Goal: Task Accomplishment & Management: Manage account settings

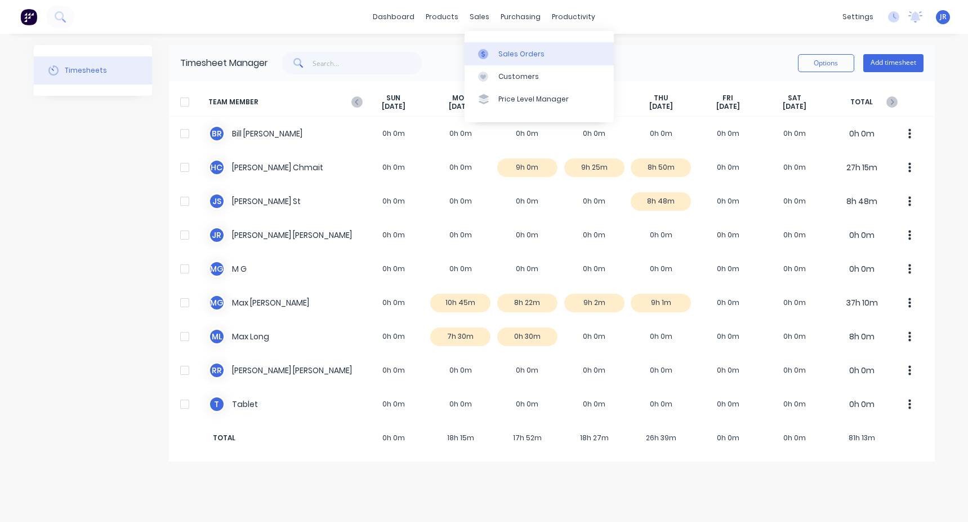
click at [511, 60] on link "Sales Orders" at bounding box center [539, 53] width 149 height 23
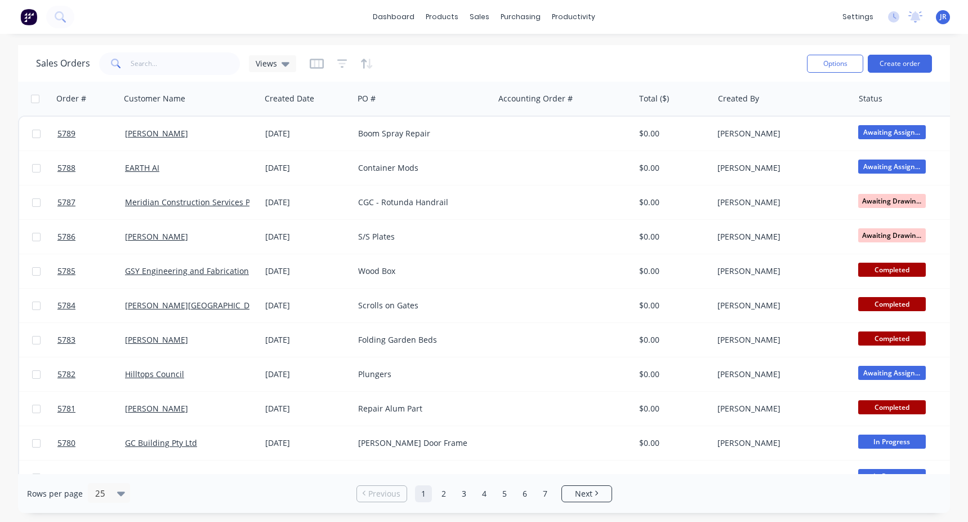
drag, startPoint x: 188, startPoint y: 23, endPoint x: 181, endPoint y: 33, distance: 12.7
click at [181, 33] on div "dashboard products sales purchasing productivity dashboard products Product Cat…" at bounding box center [484, 17] width 968 height 34
click at [884, 61] on button "Create order" at bounding box center [900, 64] width 64 height 18
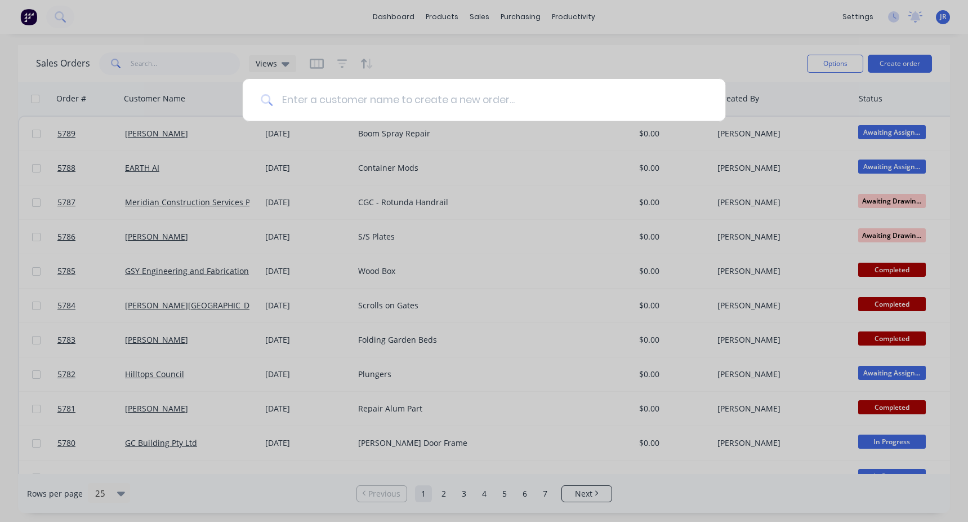
click at [304, 96] on input at bounding box center [490, 100] width 435 height 42
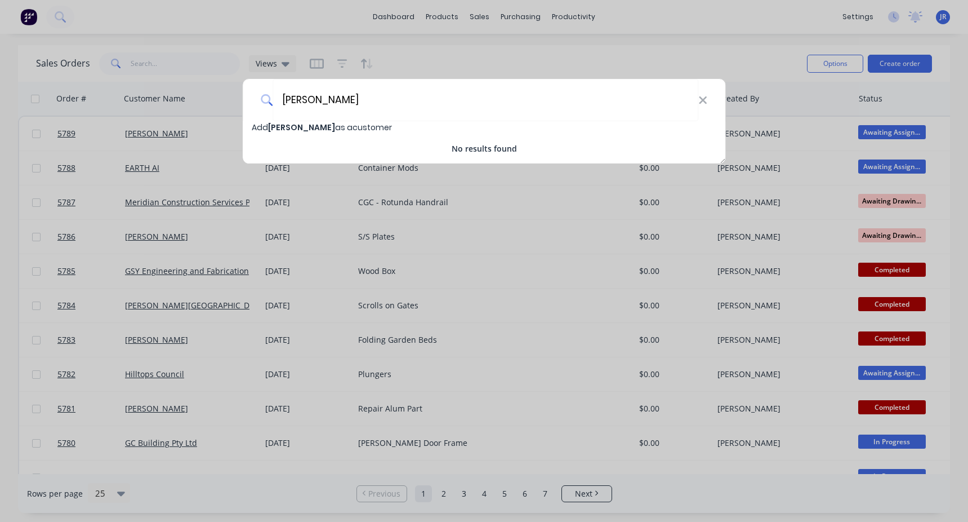
type input "[PERSON_NAME]"
click at [349, 122] on span "Add [PERSON_NAME] as a customer" at bounding box center [322, 127] width 140 height 11
select select "AU"
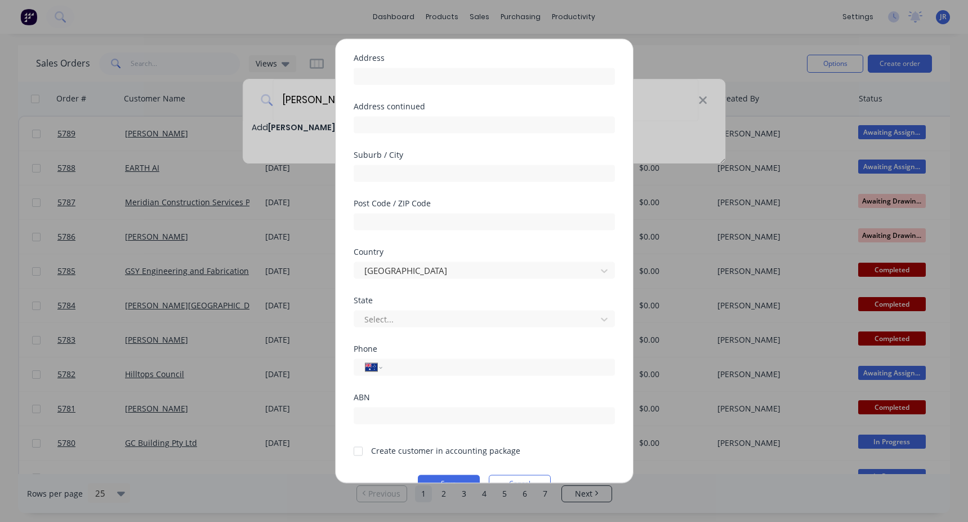
scroll to position [106, 0]
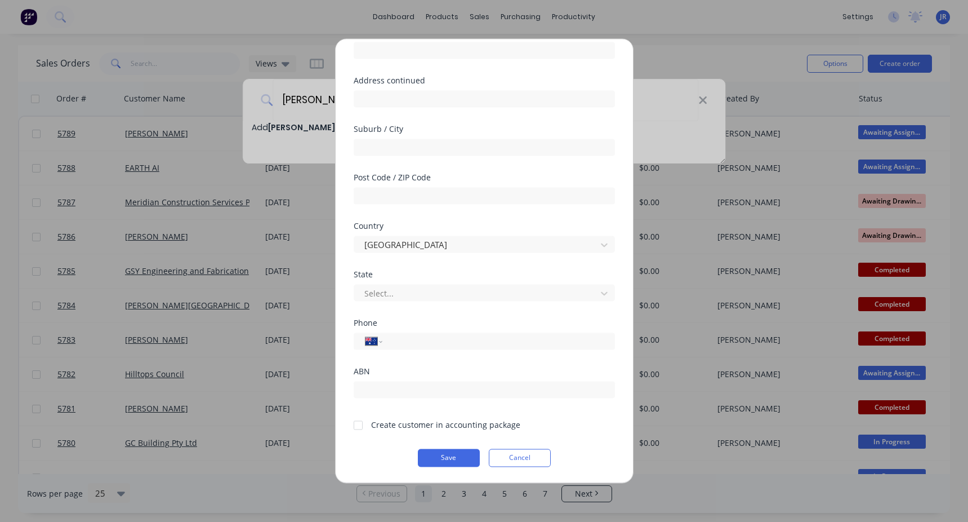
click at [354, 424] on div at bounding box center [358, 424] width 23 height 23
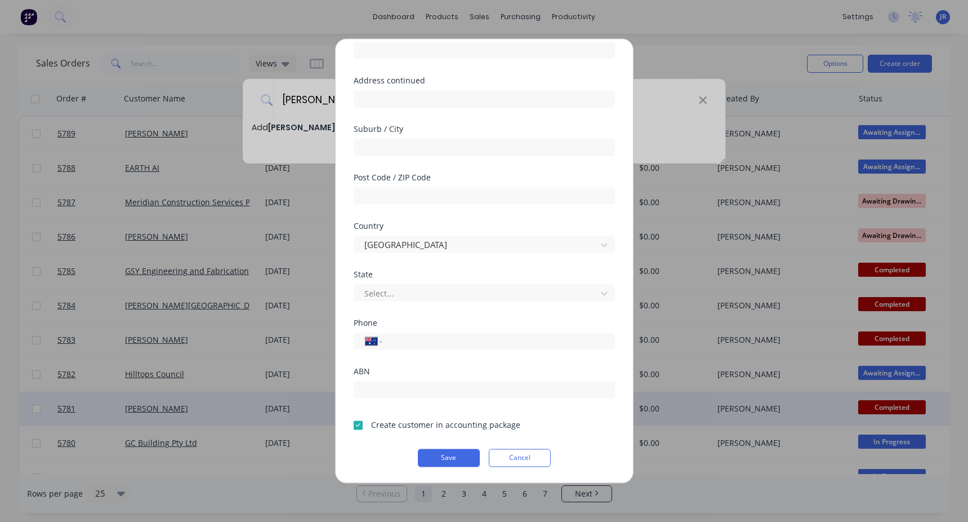
drag, startPoint x: 460, startPoint y: 451, endPoint x: 497, endPoint y: 423, distance: 45.8
click at [460, 451] on button "Save" at bounding box center [449, 457] width 62 height 18
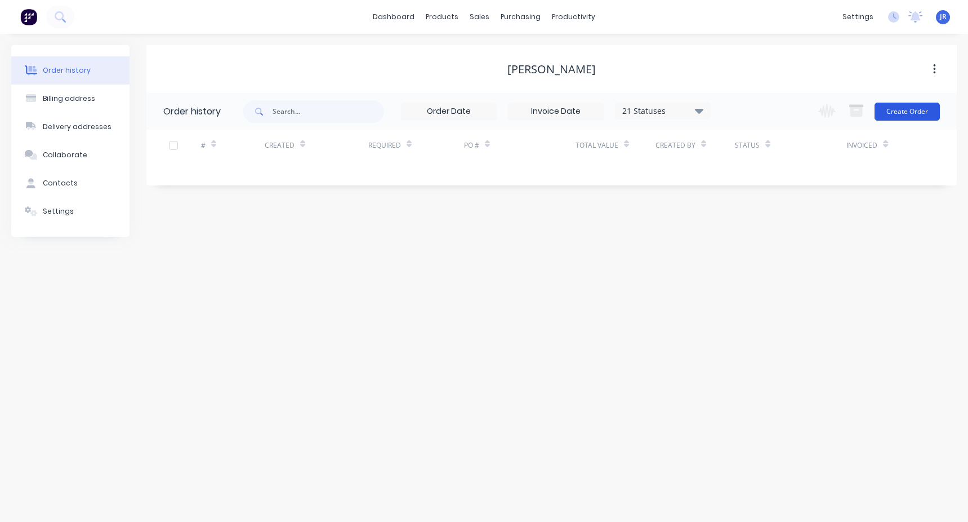
click at [910, 116] on button "Create Order" at bounding box center [907, 112] width 65 height 18
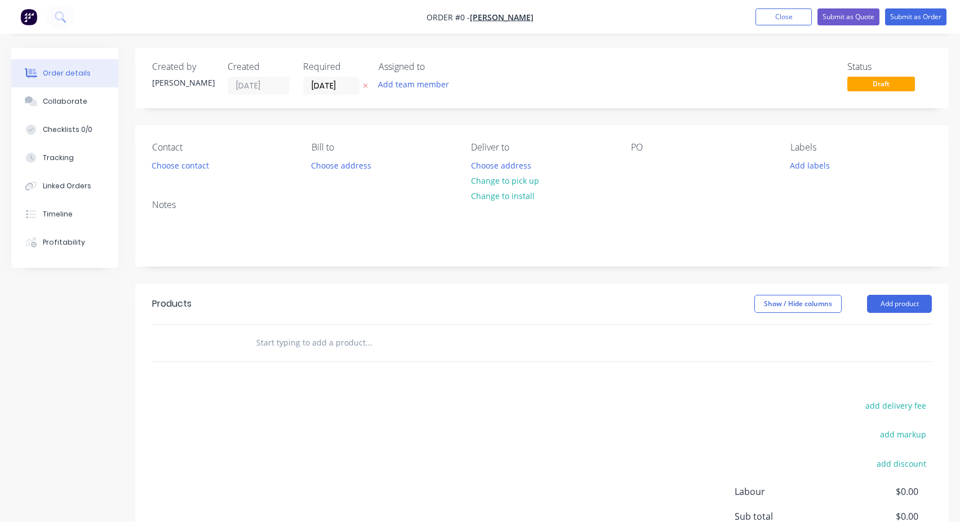
click at [282, 345] on input "text" at bounding box center [368, 342] width 225 height 23
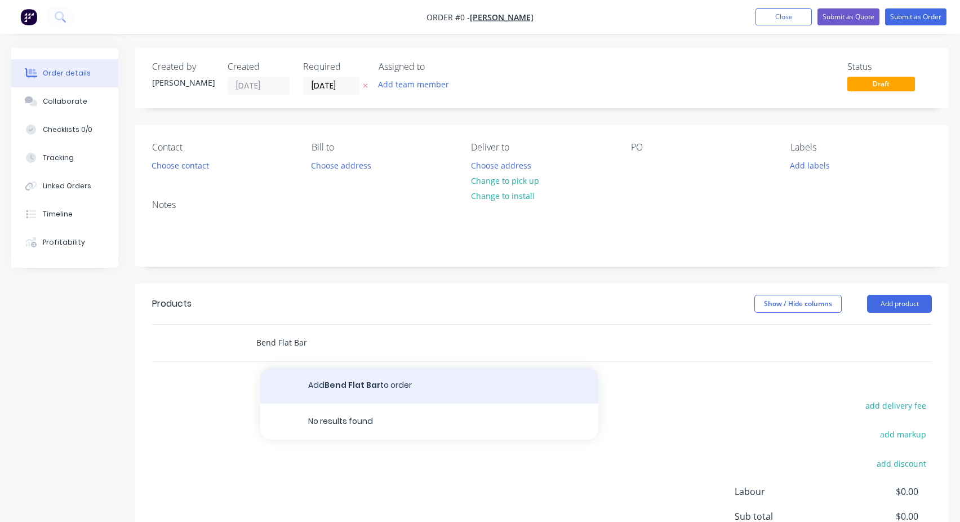
type input "Bend Flat Bar"
click at [339, 381] on button "Add Bend Flat Bar to order" at bounding box center [429, 385] width 338 height 36
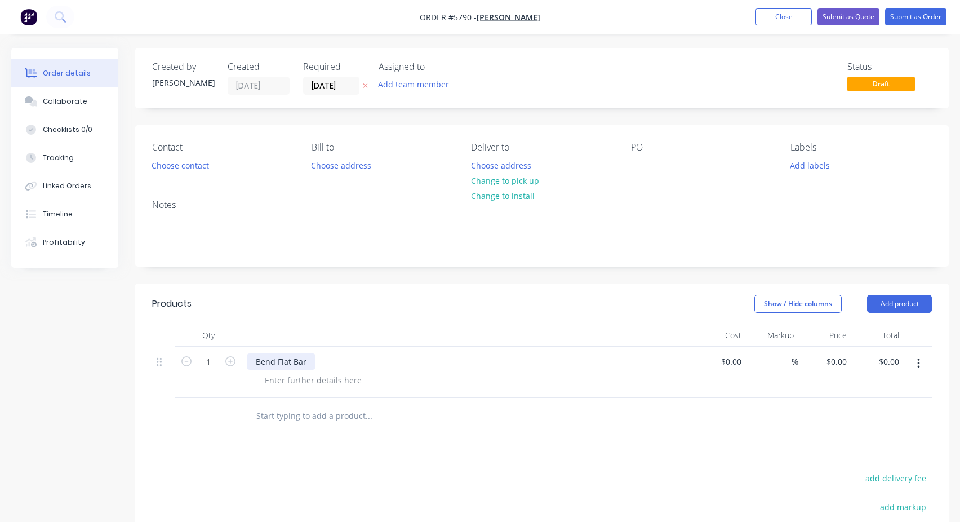
click at [293, 353] on div "Bend Flat Bar" at bounding box center [281, 361] width 69 height 16
click at [629, 160] on div "Contact Choose contact Bill to Choose address Deliver to Choose address Change …" at bounding box center [541, 157] width 813 height 65
click at [636, 163] on div at bounding box center [640, 165] width 18 height 16
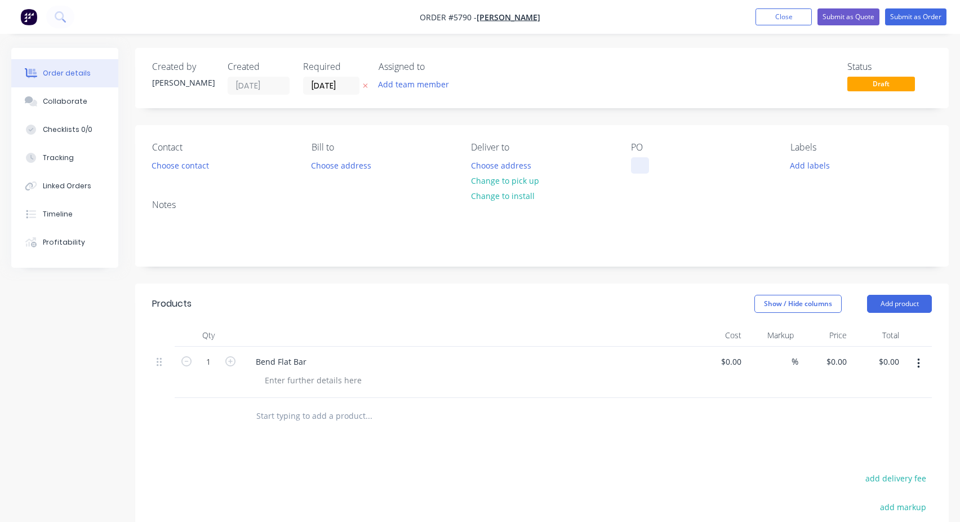
paste div
click at [890, 21] on button "Submit as Order" at bounding box center [915, 16] width 61 height 17
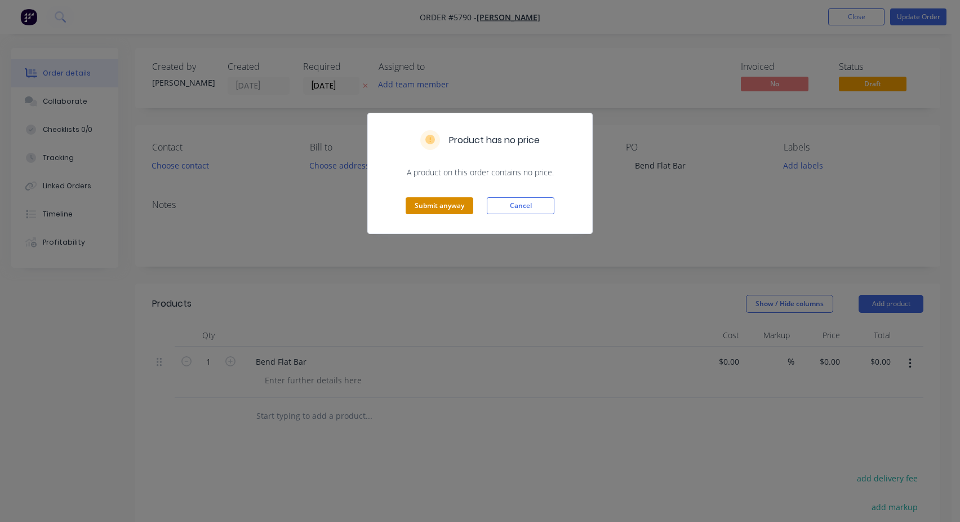
click at [408, 201] on button "Submit anyway" at bounding box center [440, 205] width 68 height 17
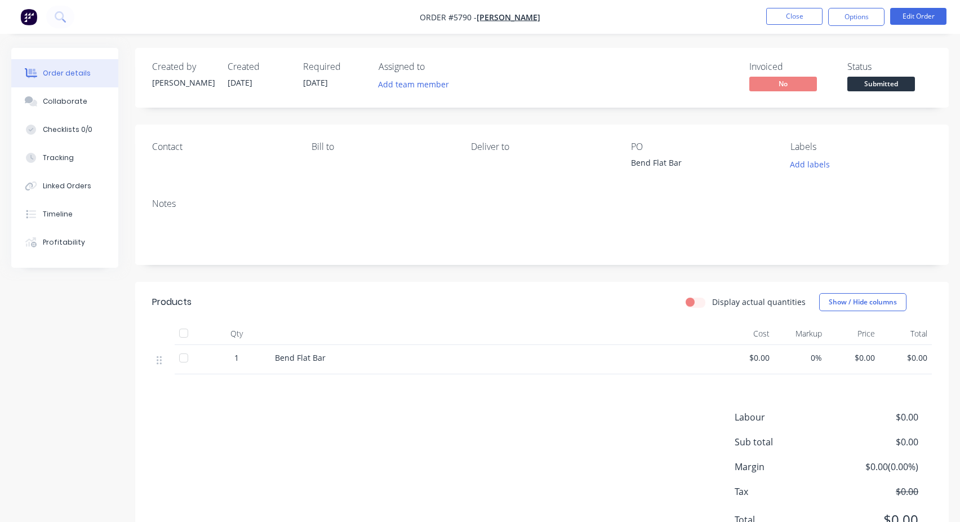
click at [866, 82] on span "Submitted" at bounding box center [881, 84] width 68 height 14
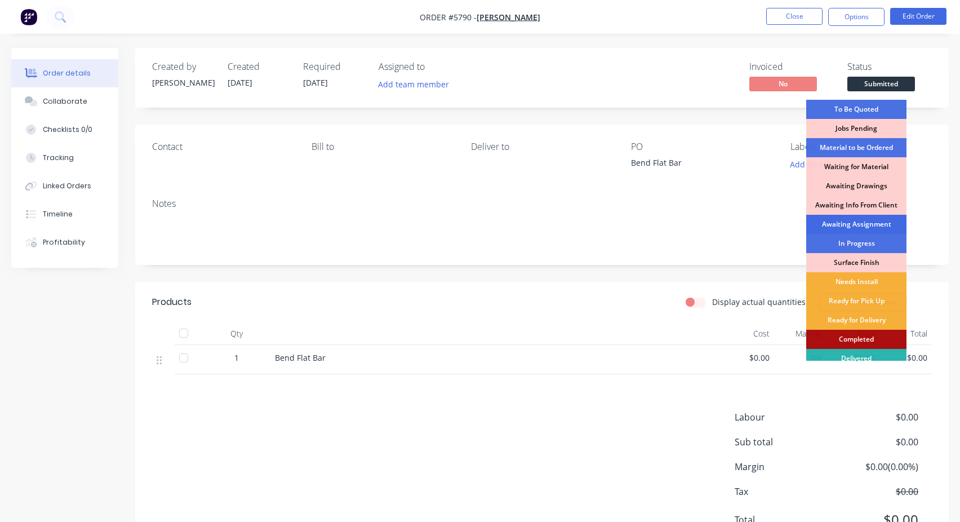
click at [859, 224] on div "Awaiting Assignment" at bounding box center [856, 224] width 100 height 19
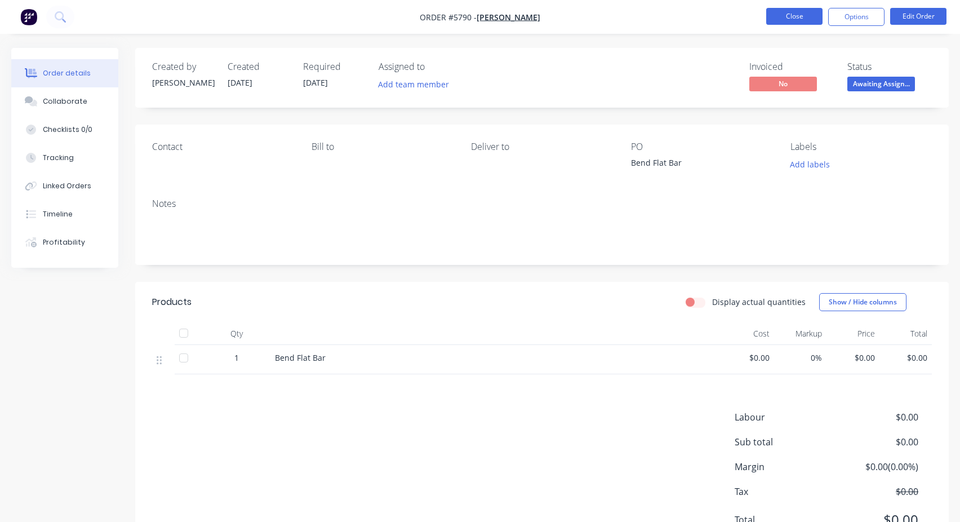
click at [798, 21] on button "Close" at bounding box center [794, 16] width 56 height 17
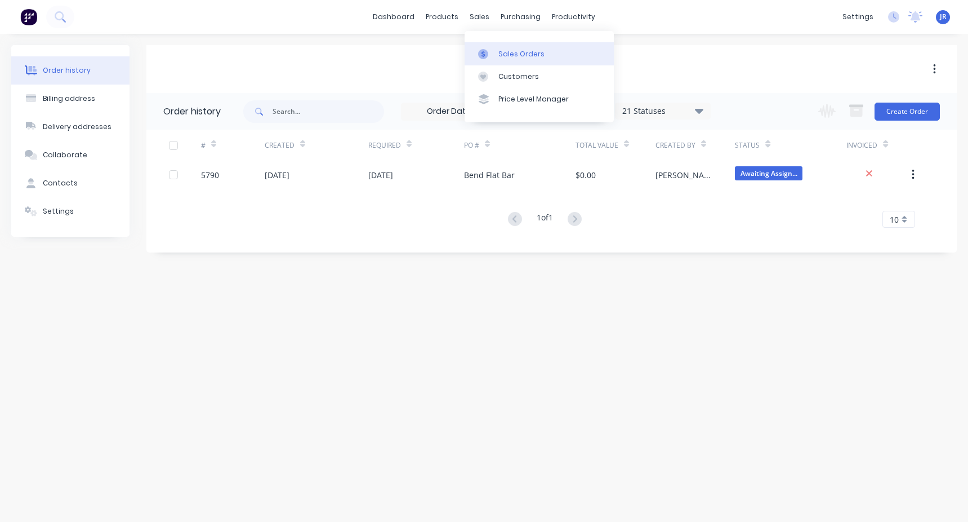
click at [516, 57] on div "Sales Orders" at bounding box center [521, 54] width 46 height 10
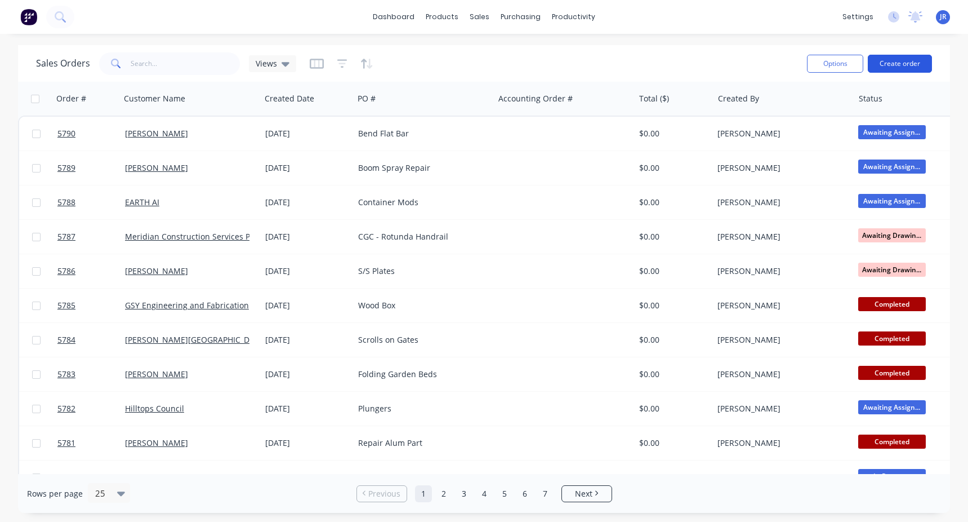
click at [883, 65] on button "Create order" at bounding box center [900, 64] width 64 height 18
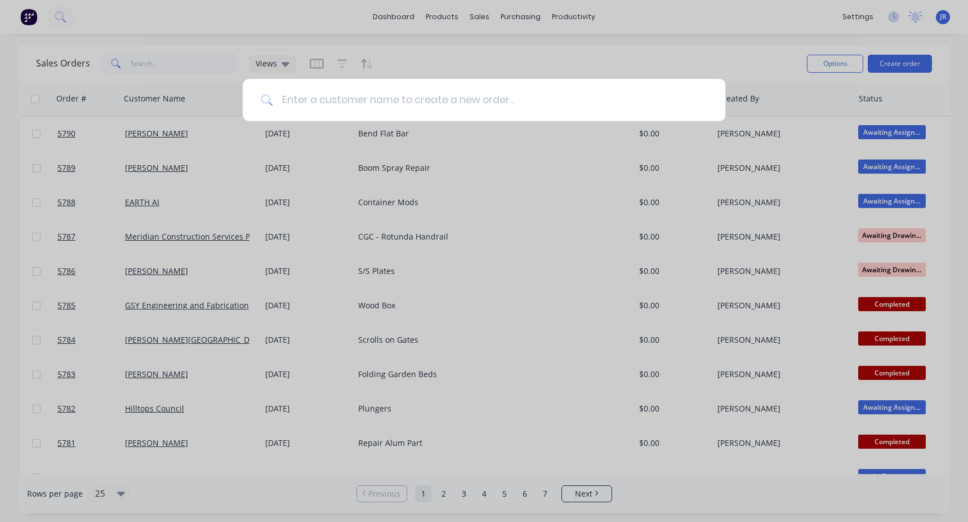
click at [346, 111] on input at bounding box center [490, 100] width 435 height 42
drag, startPoint x: 920, startPoint y: 35, endPoint x: 338, endPoint y: 108, distance: 587.0
click at [338, 108] on input at bounding box center [490, 100] width 435 height 42
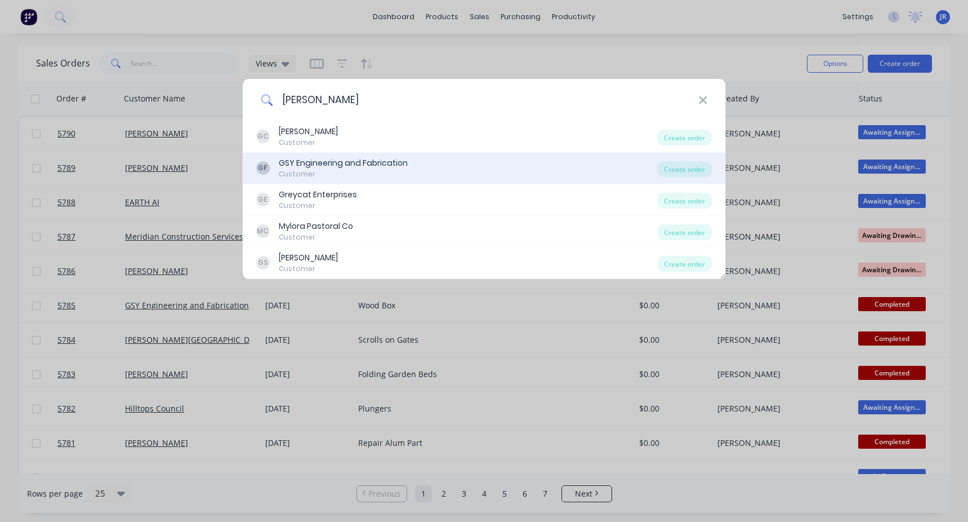
type input "graham yates"
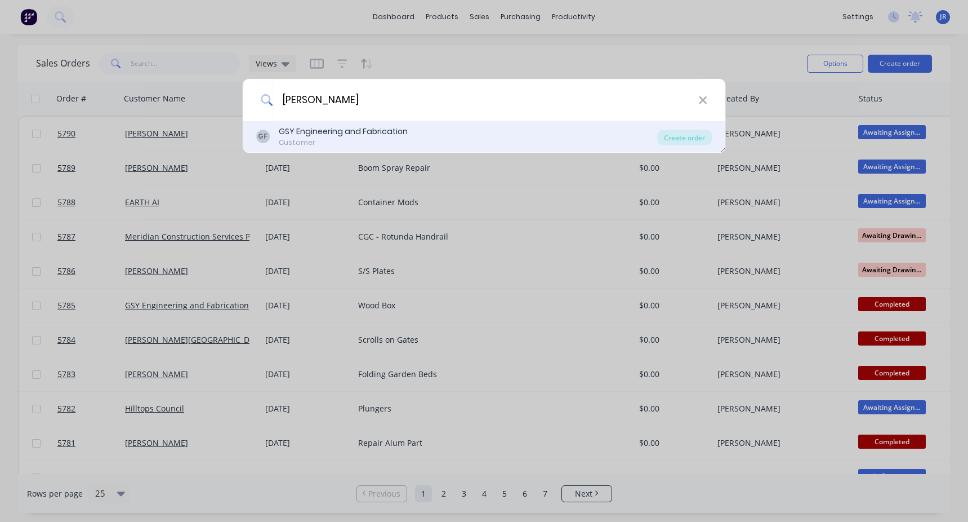
click at [371, 134] on div "GSY Engineering and Fabrication" at bounding box center [343, 132] width 129 height 12
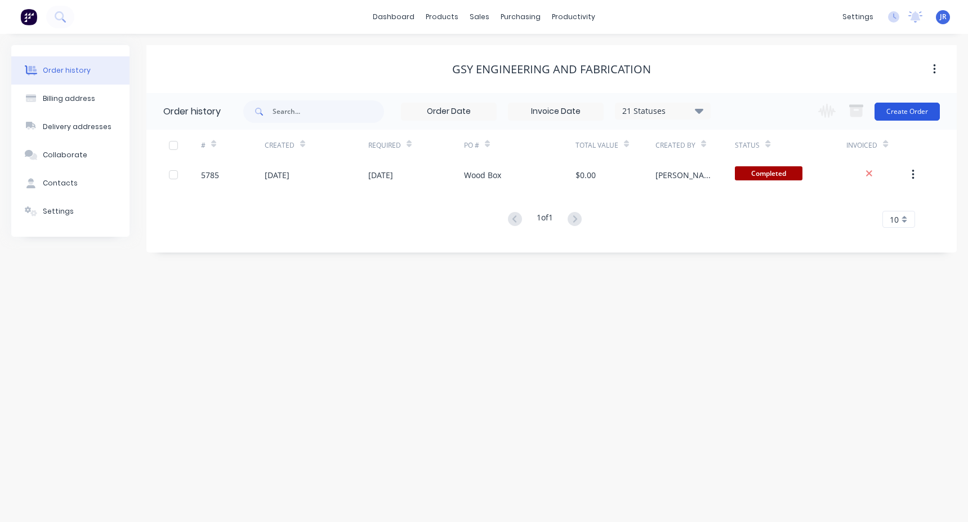
click at [901, 105] on button "Create Order" at bounding box center [907, 112] width 65 height 18
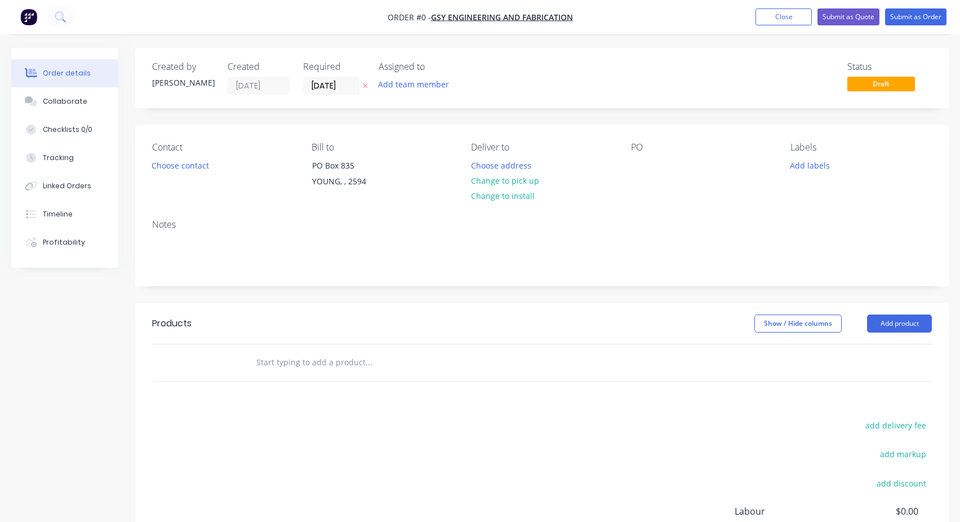
click at [290, 371] on input "text" at bounding box center [368, 362] width 225 height 23
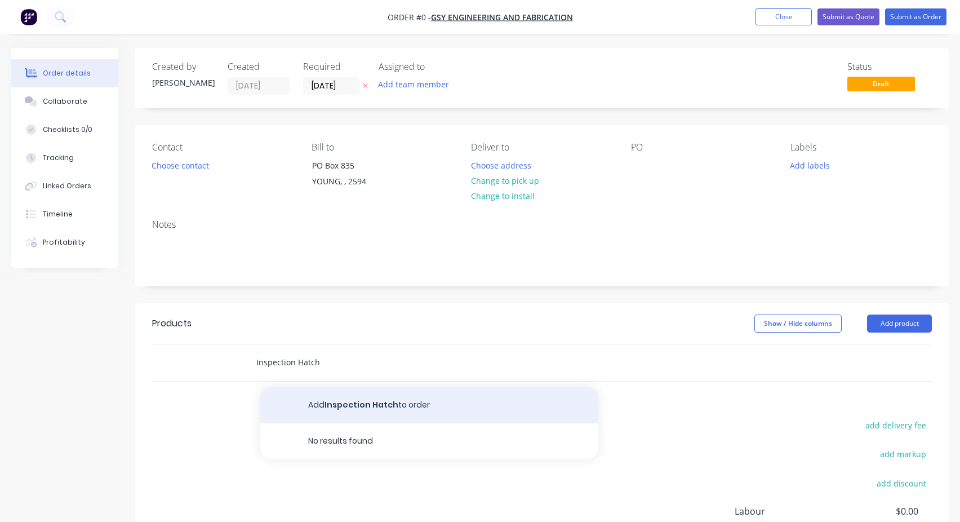
type input "Inspection Hatch"
click at [345, 397] on button "Add Inspection Hatch to order" at bounding box center [429, 405] width 338 height 36
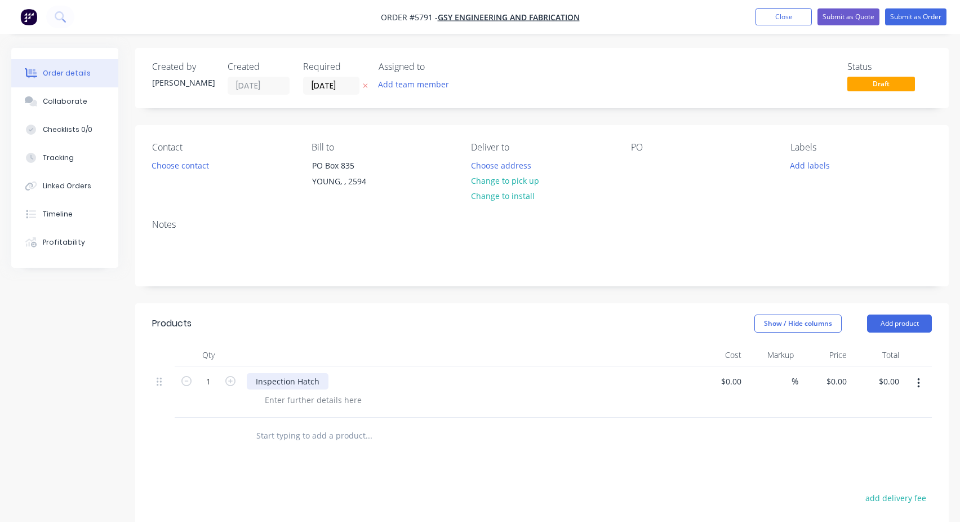
click at [299, 385] on div "Inspection Hatch" at bounding box center [288, 381] width 82 height 16
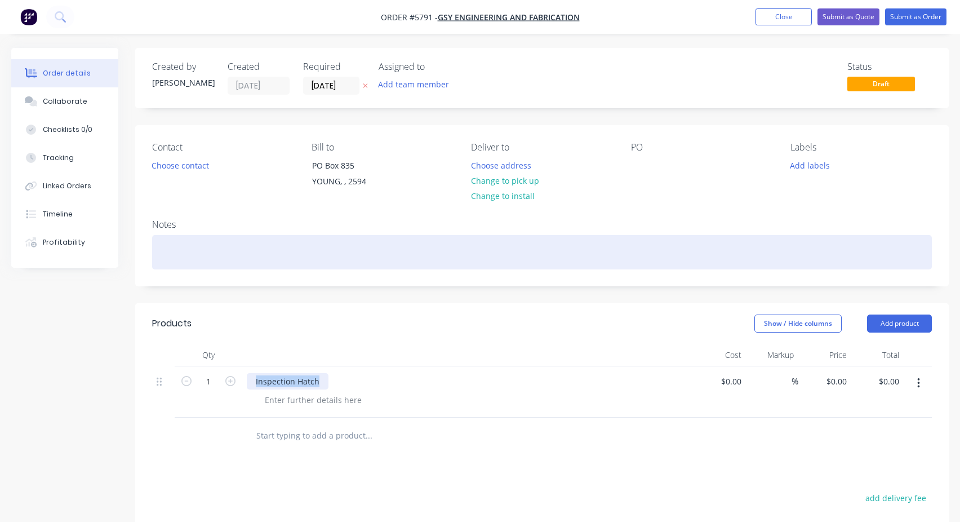
copy div "Inspection Hatch"
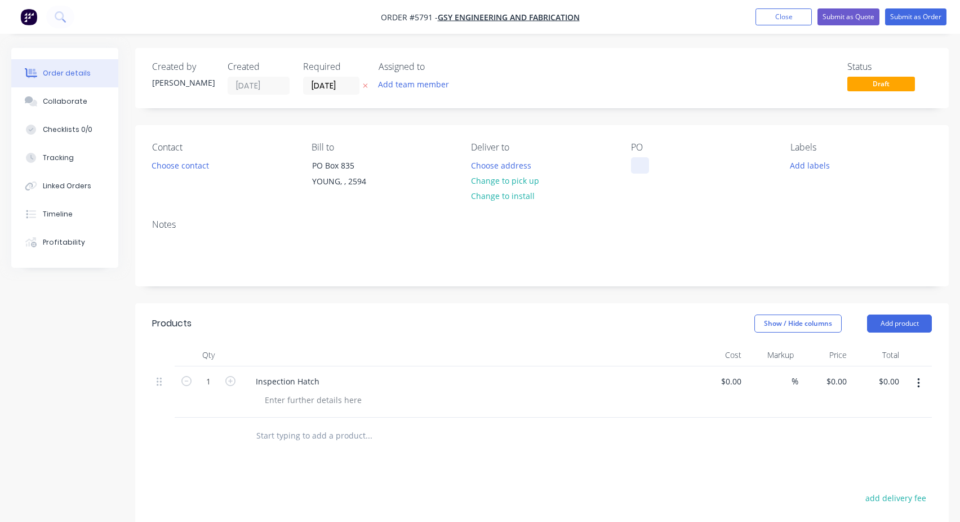
click at [635, 164] on div at bounding box center [640, 165] width 18 height 16
paste div
click at [902, 15] on button "Submit as Order" at bounding box center [915, 16] width 61 height 17
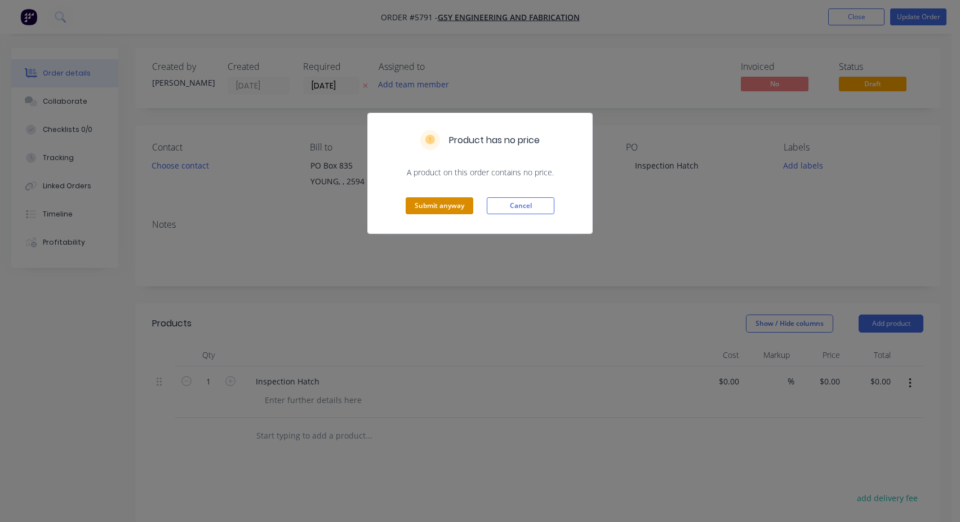
click at [431, 210] on button "Submit anyway" at bounding box center [440, 205] width 68 height 17
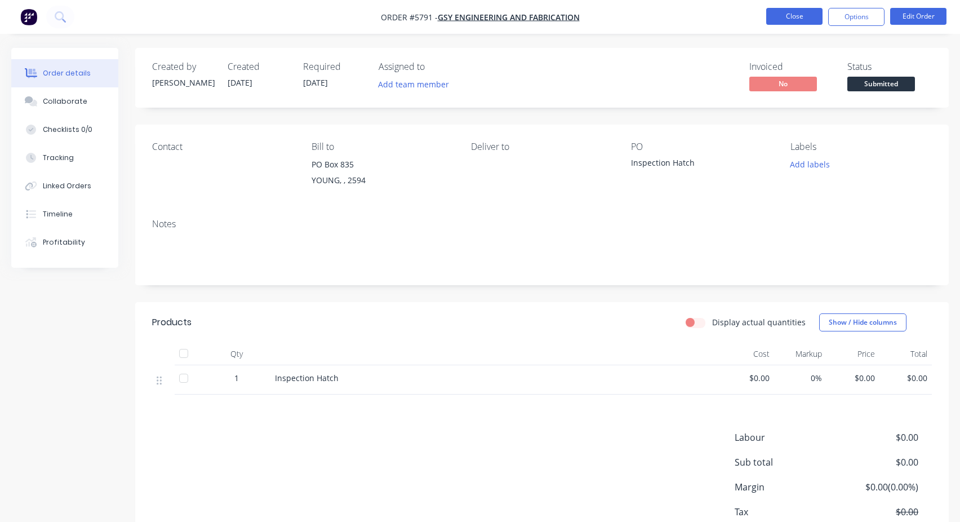
click at [786, 16] on button "Close" at bounding box center [794, 16] width 56 height 17
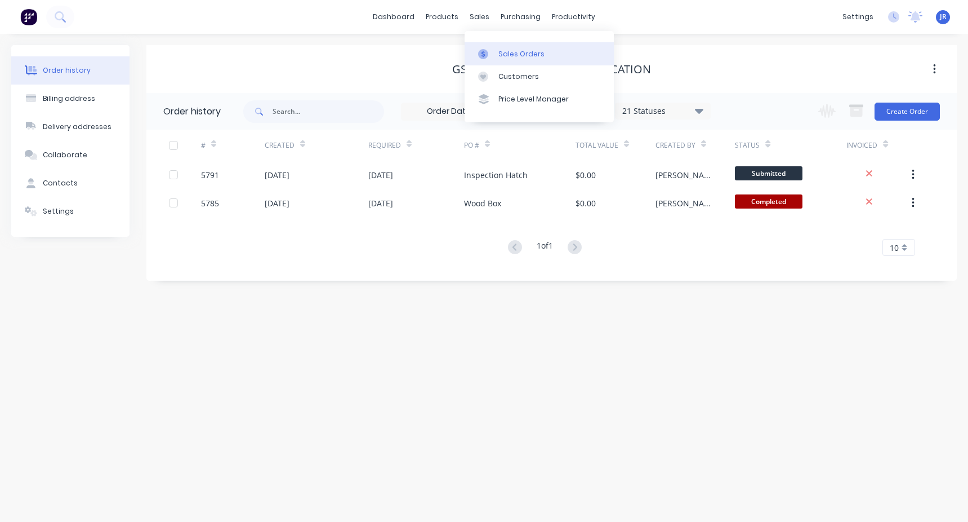
click at [544, 51] on link "Sales Orders" at bounding box center [539, 53] width 149 height 23
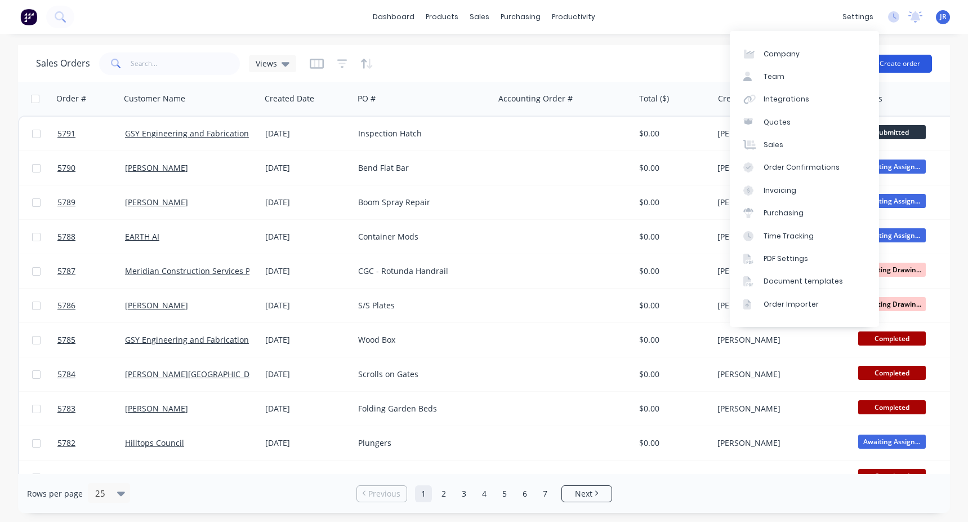
click at [905, 65] on button "Create order" at bounding box center [900, 64] width 64 height 18
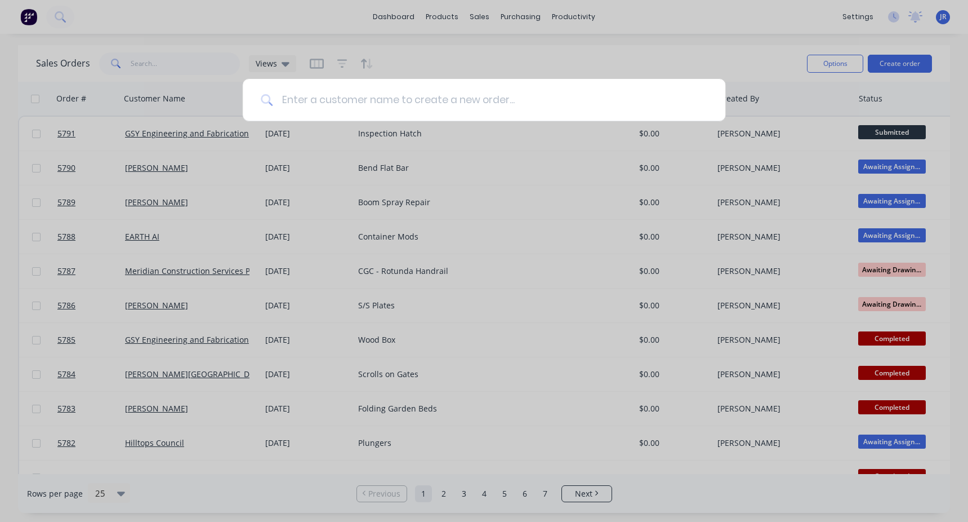
click at [306, 101] on input at bounding box center [490, 100] width 435 height 42
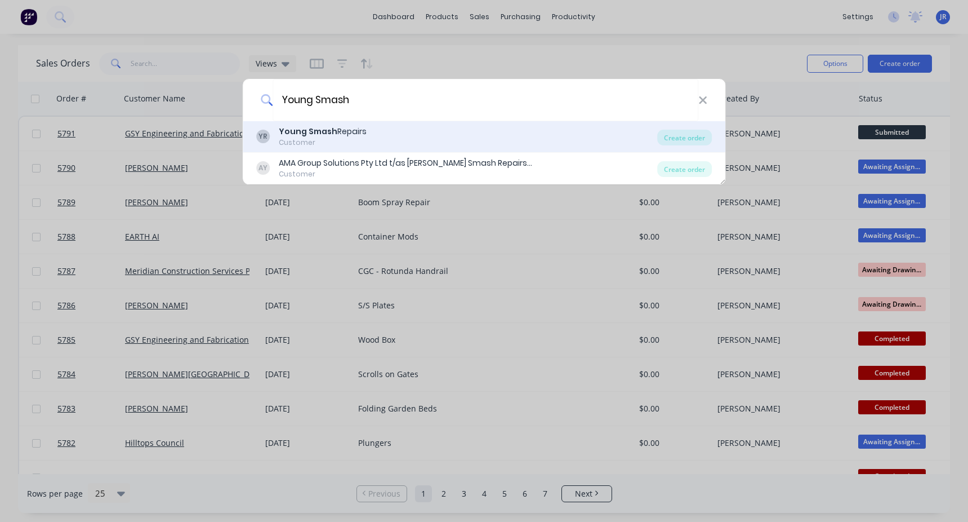
type input "Young Smash"
click at [338, 146] on div "Customer" at bounding box center [323, 142] width 88 height 10
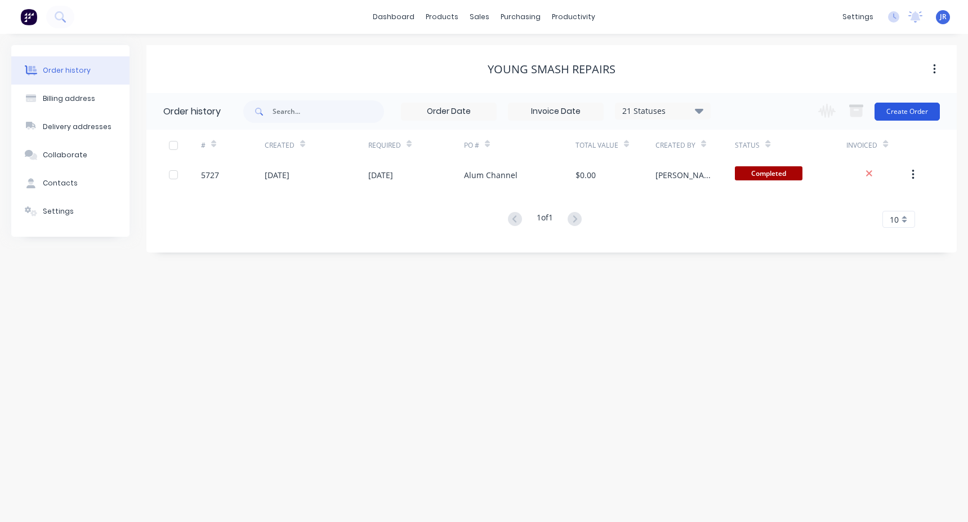
click at [903, 108] on button "Create Order" at bounding box center [907, 112] width 65 height 18
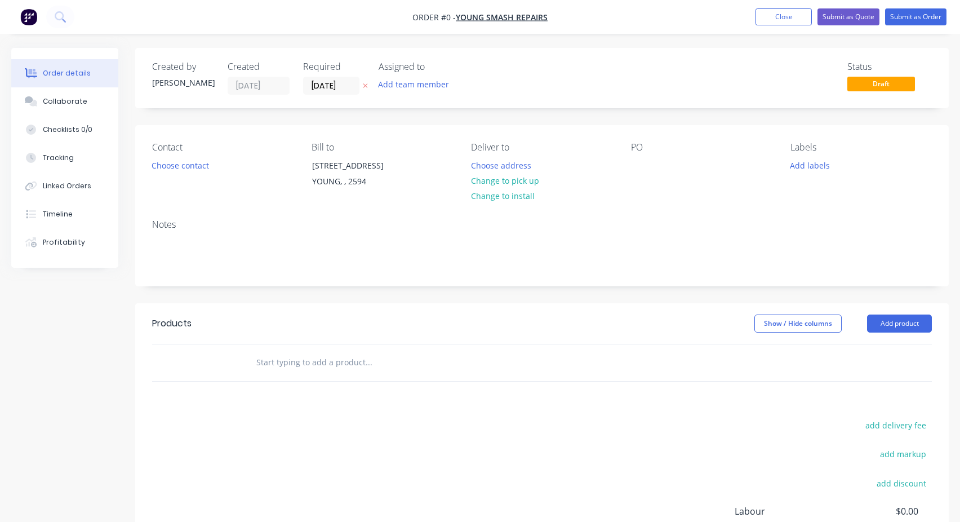
click at [307, 351] on input "text" at bounding box center [368, 362] width 225 height 23
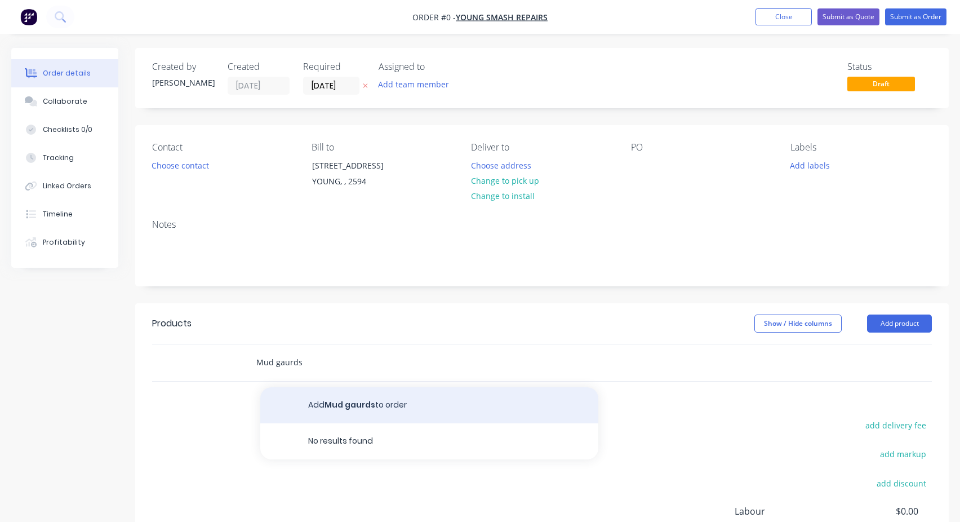
type input "Mud gaurds"
click at [327, 407] on button "Add Mud gaurds to order" at bounding box center [429, 405] width 338 height 36
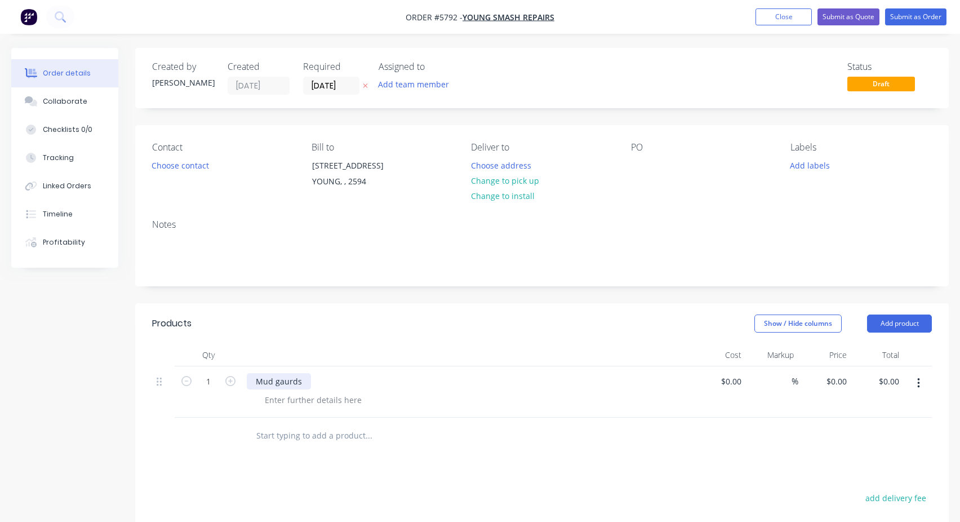
click at [276, 373] on div "Mud gaurds" at bounding box center [279, 381] width 64 height 16
copy div "Mud gaurds"
click at [649, 162] on div "PO" at bounding box center [701, 167] width 141 height 51
click at [634, 172] on div at bounding box center [640, 165] width 18 height 16
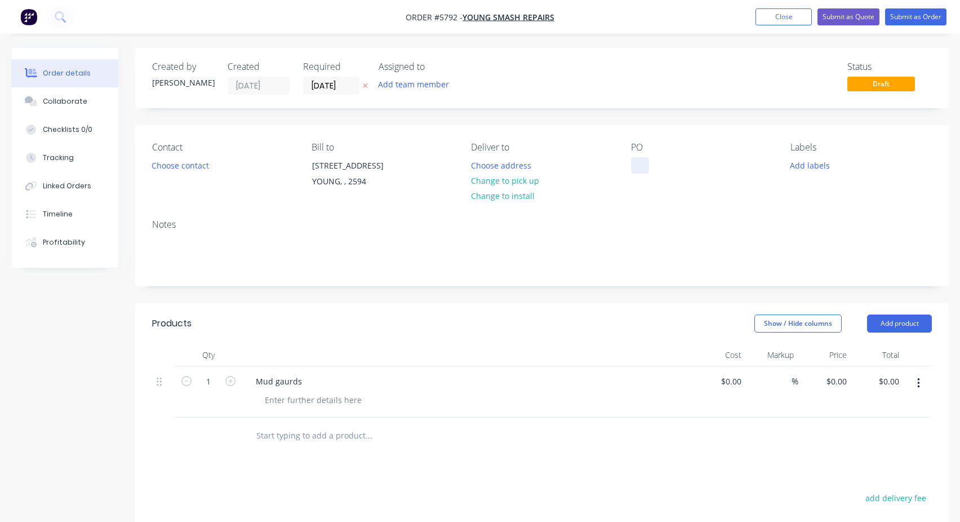
paste div
click at [316, 377] on div "Mud gaurds" at bounding box center [468, 381] width 442 height 16
click at [293, 380] on div "Mud gaurds" at bounding box center [279, 381] width 64 height 16
click at [287, 382] on div "Mud gaurds" at bounding box center [279, 381] width 64 height 16
click at [283, 385] on div "Mud gaards" at bounding box center [279, 381] width 64 height 16
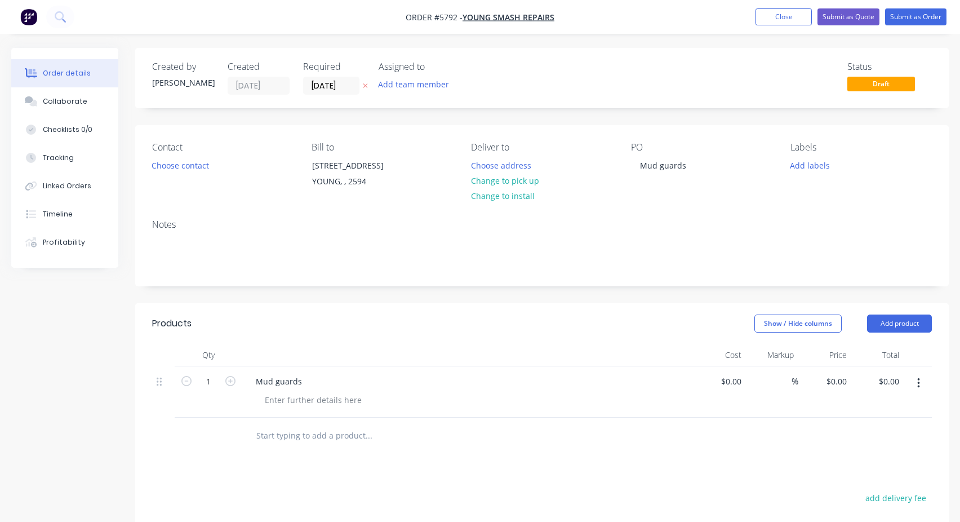
click at [438, 336] on header "Products Show / Hide columns Add product" at bounding box center [541, 323] width 813 height 41
click at [894, 20] on button "Submit as Order" at bounding box center [915, 16] width 61 height 17
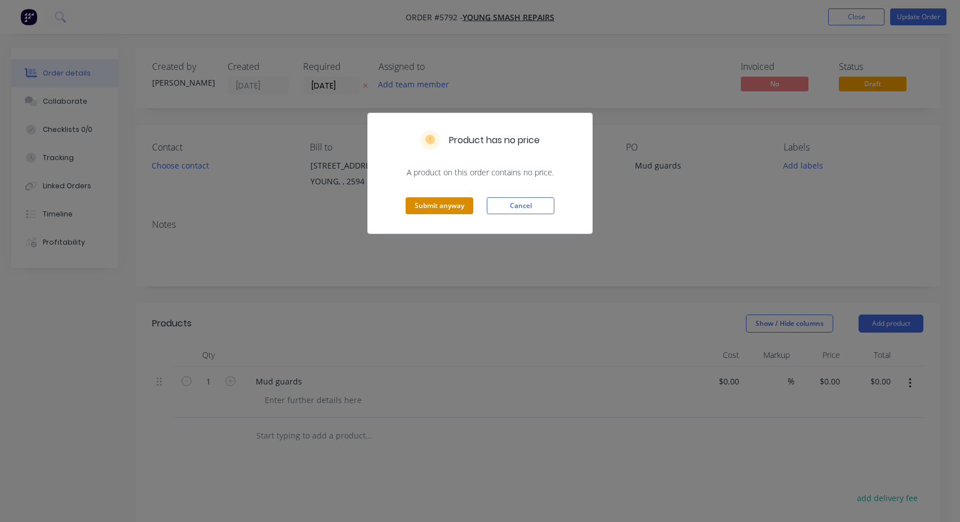
click at [453, 208] on button "Submit anyway" at bounding box center [440, 205] width 68 height 17
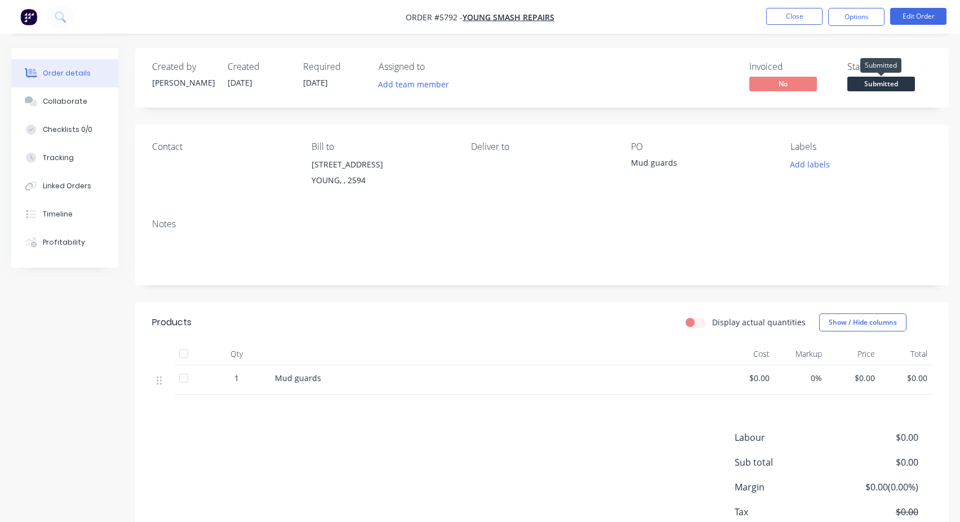
click at [896, 78] on span "Submitted" at bounding box center [881, 84] width 68 height 14
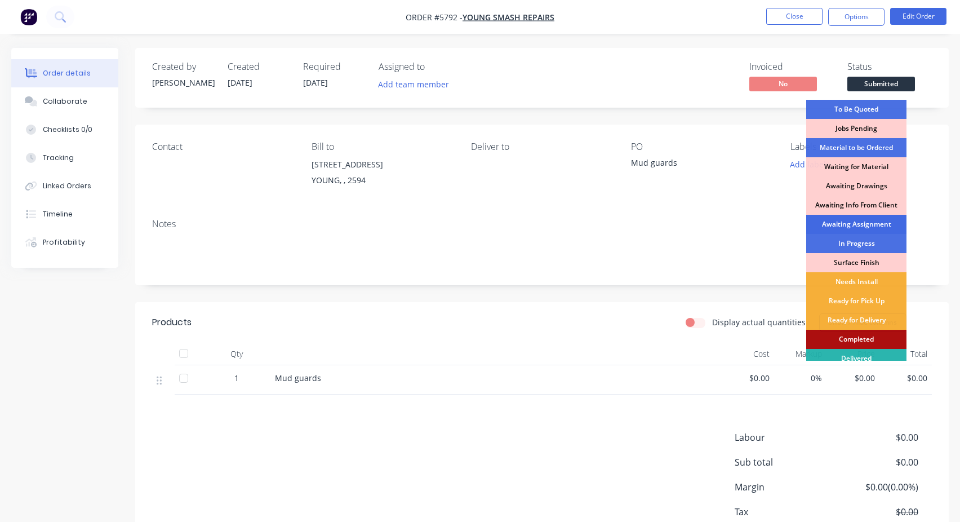
click at [847, 225] on div "Awaiting Assignment" at bounding box center [856, 224] width 100 height 19
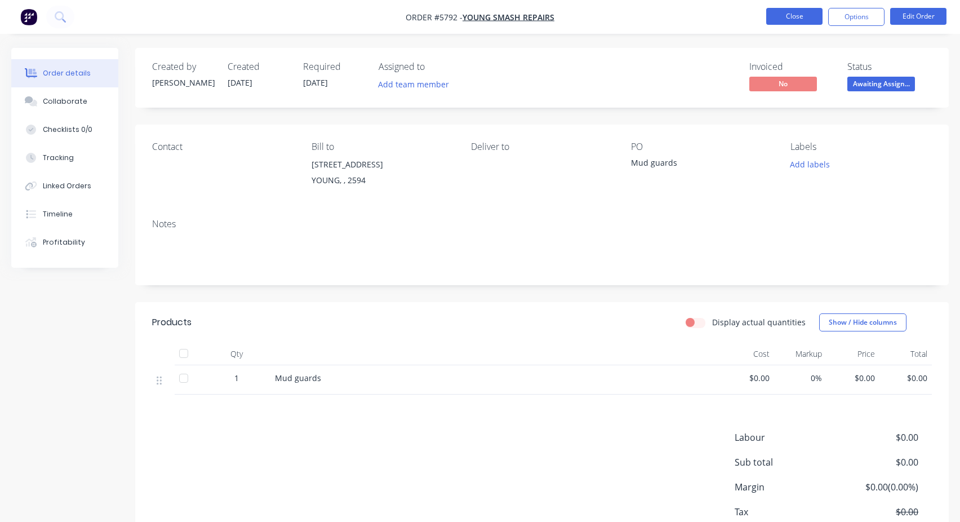
click at [807, 23] on button "Close" at bounding box center [794, 16] width 56 height 17
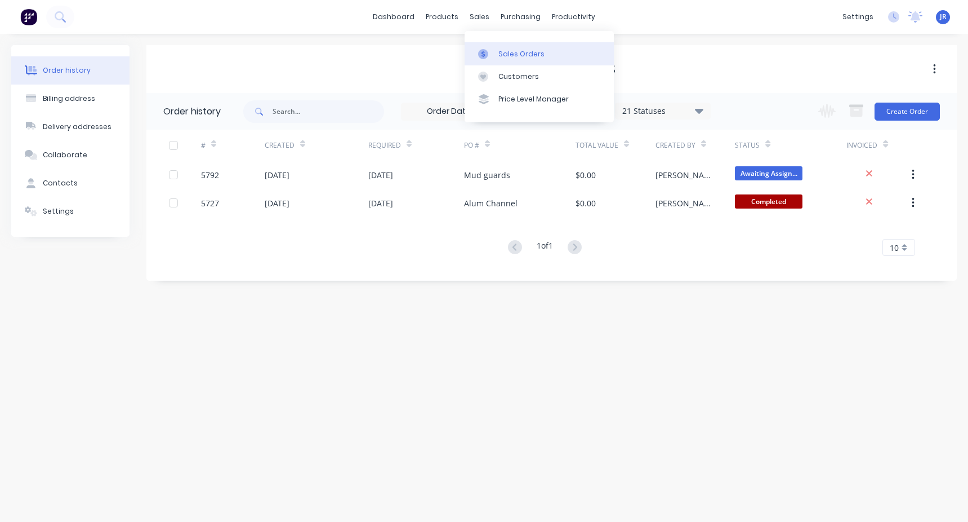
click at [523, 61] on link "Sales Orders" at bounding box center [539, 53] width 149 height 23
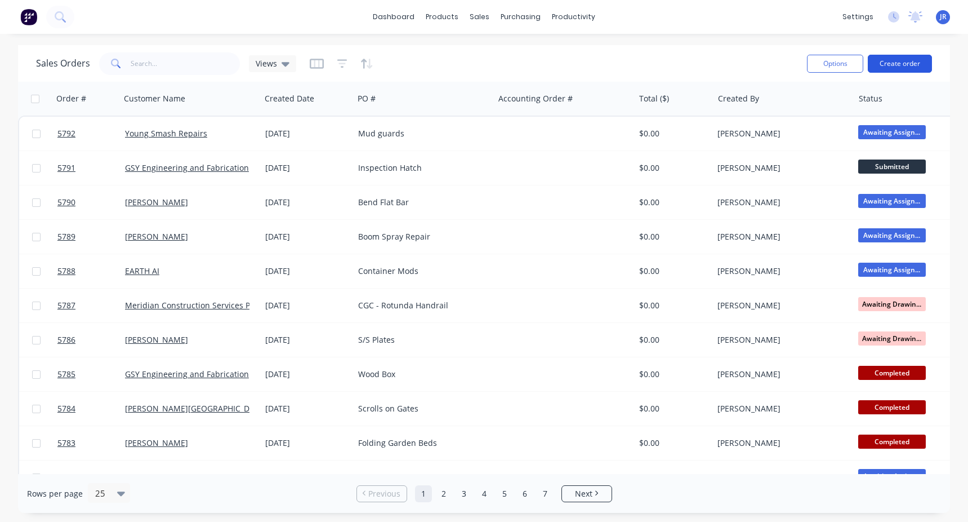
click at [892, 69] on button "Create order" at bounding box center [900, 64] width 64 height 18
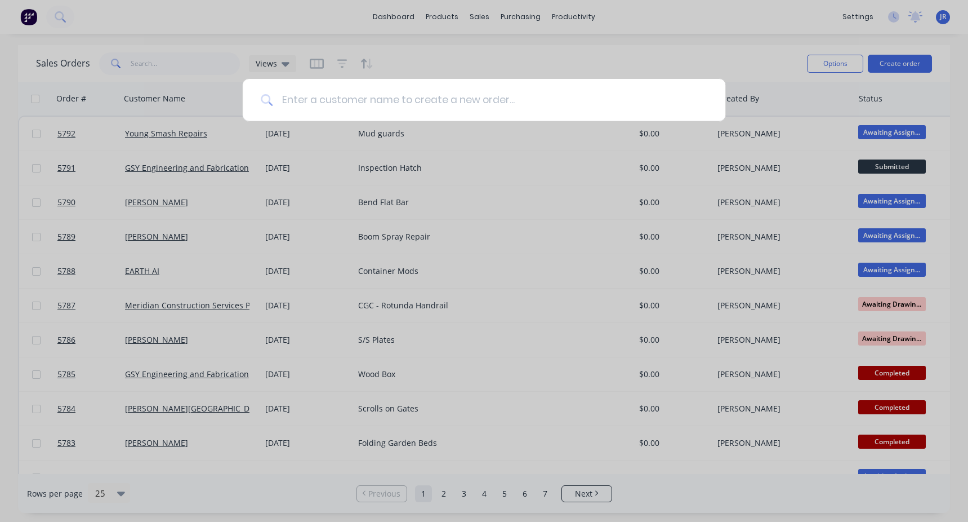
click at [456, 103] on input at bounding box center [490, 100] width 435 height 42
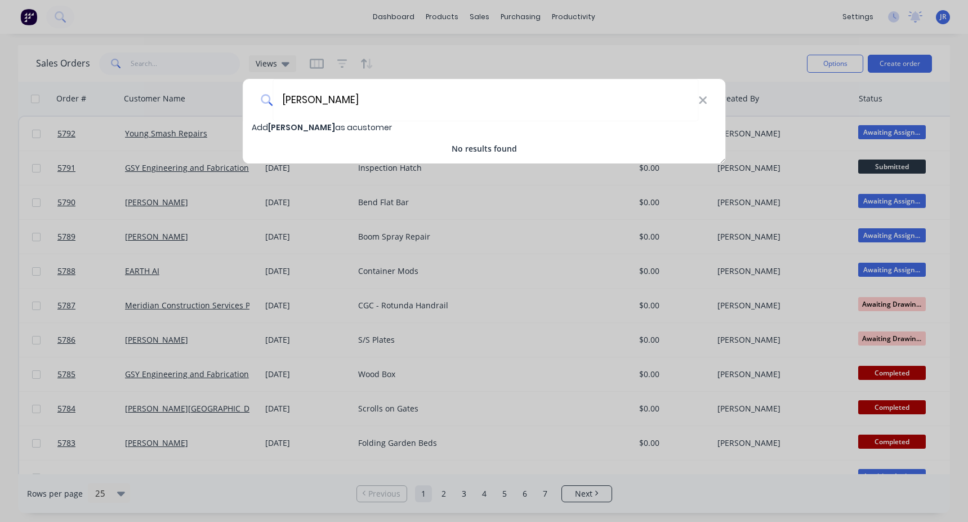
drag, startPoint x: 320, startPoint y: 103, endPoint x: 261, endPoint y: 106, distance: 59.8
click at [261, 106] on div "Kieth Truswell" at bounding box center [484, 100] width 483 height 42
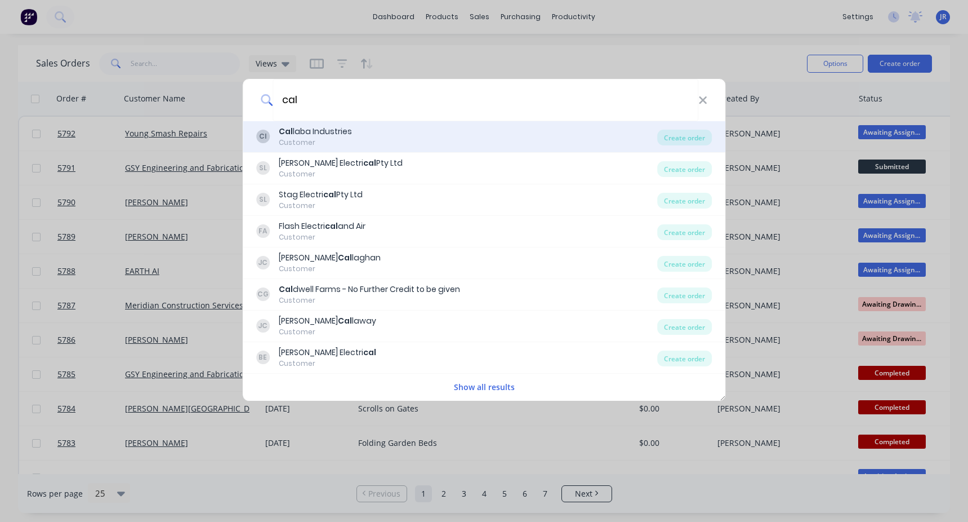
type input "cal"
click at [325, 131] on div "Cal laba Industries" at bounding box center [315, 132] width 73 height 12
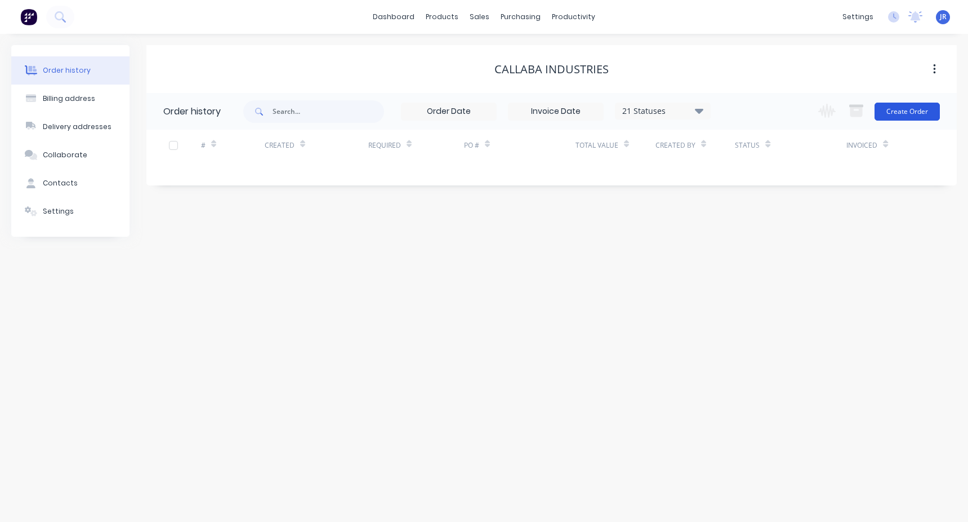
click at [902, 108] on button "Create Order" at bounding box center [907, 112] width 65 height 18
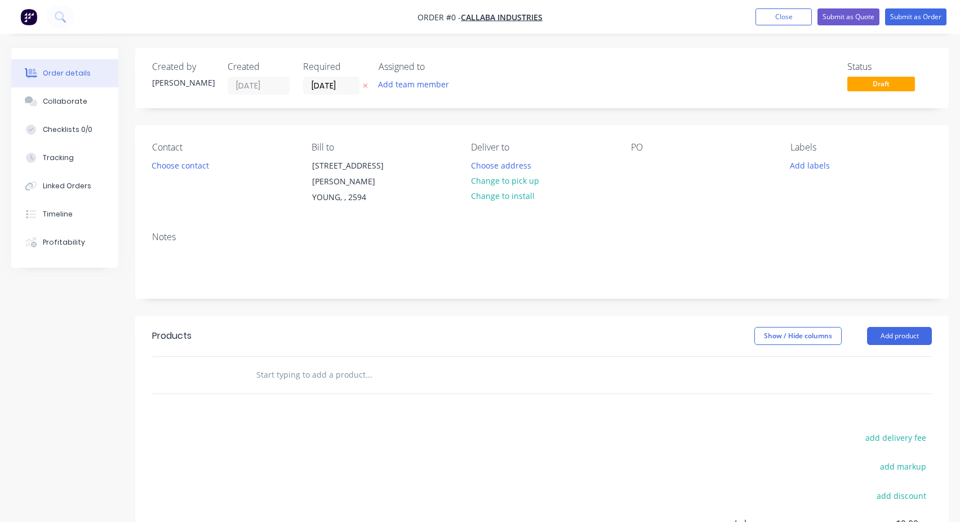
click at [261, 365] on input "text" at bounding box center [368, 374] width 225 height 23
click at [166, 167] on button "Choose contact" at bounding box center [180, 164] width 69 height 15
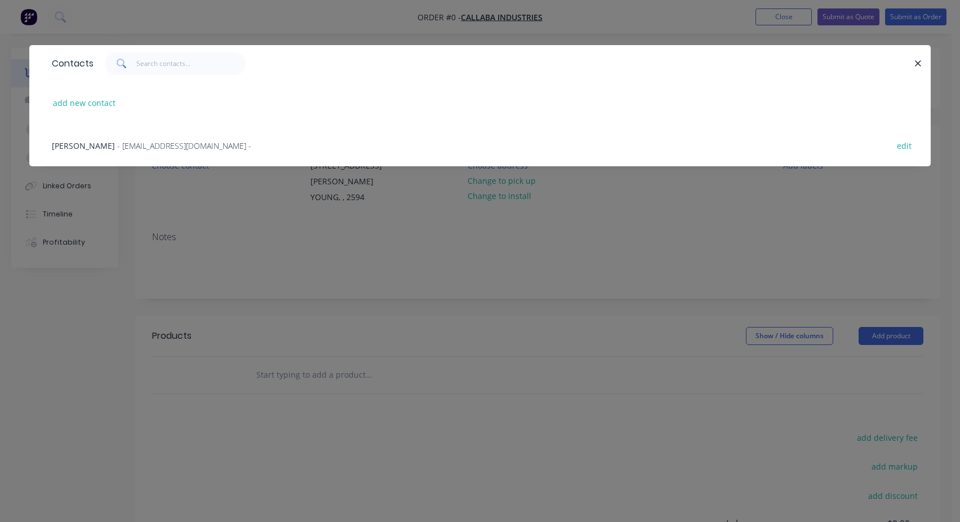
click at [103, 150] on div "Keith Truswell - callaba@outlook.com.au -" at bounding box center [151, 146] width 199 height 12
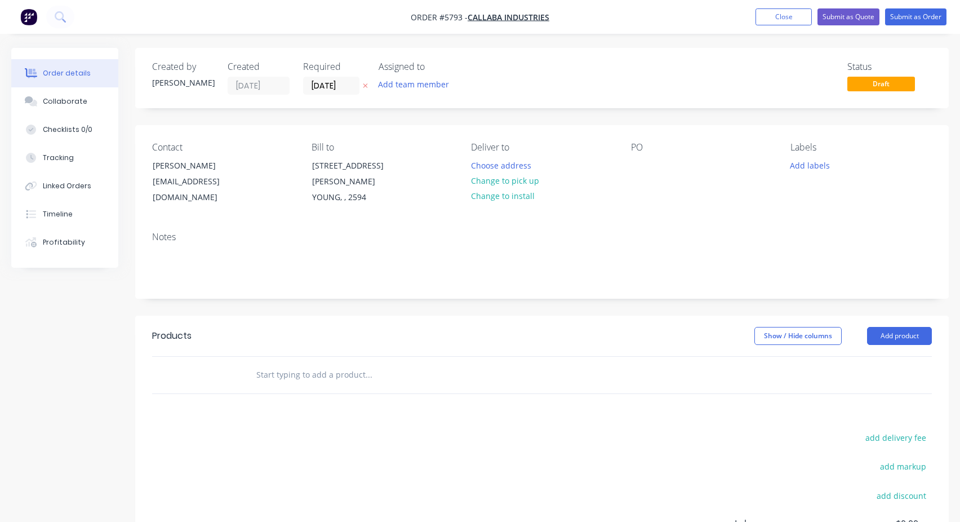
click at [264, 363] on input "text" at bounding box center [368, 374] width 225 height 23
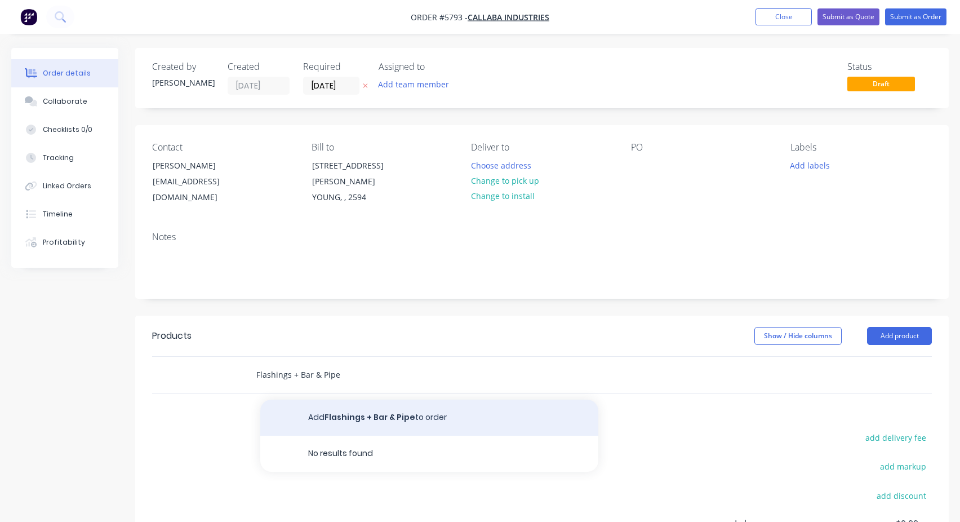
type input "Flashings + Bar & Pipe"
click at [360, 403] on button "Add Flashings + Bar & Pipe to order" at bounding box center [429, 417] width 338 height 36
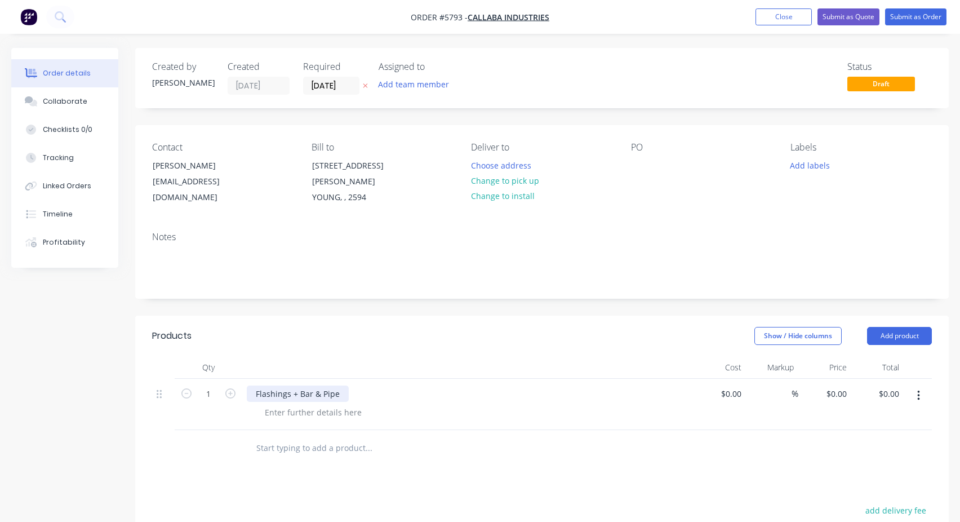
click at [325, 386] on div "Flashings + Bar & Pipe" at bounding box center [298, 393] width 102 height 16
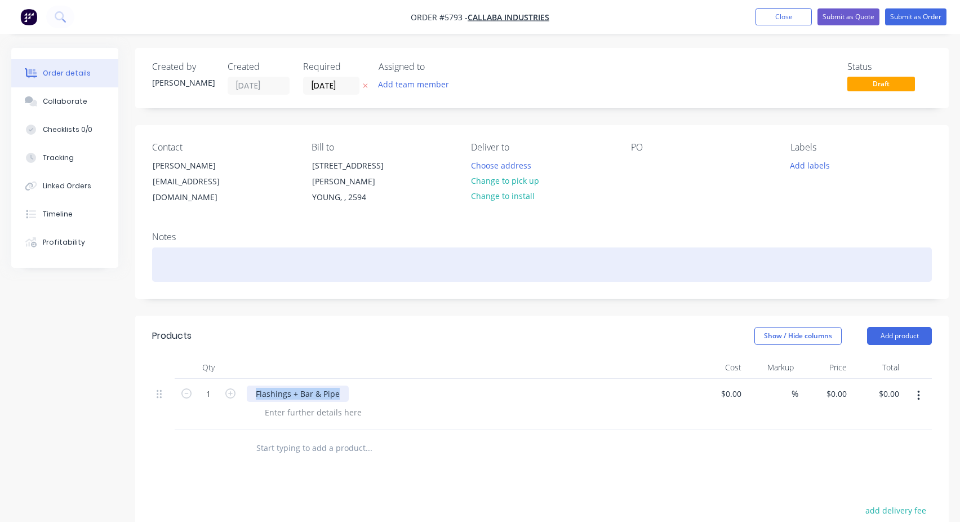
copy div "Flashings + Bar & Pipe"
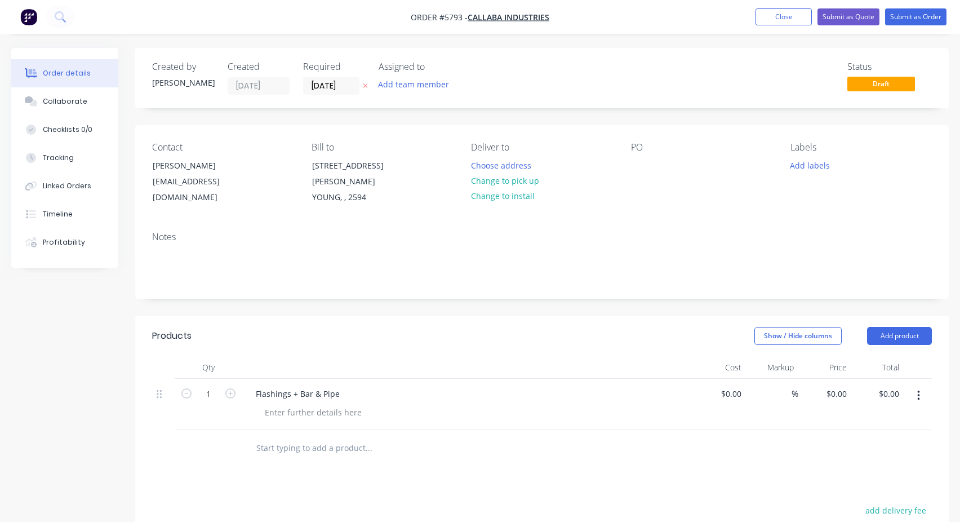
click at [649, 164] on div "PO" at bounding box center [701, 174] width 141 height 64
click at [640, 163] on div at bounding box center [640, 165] width 18 height 16
paste div
click at [890, 15] on button "Submit as Order" at bounding box center [915, 16] width 61 height 17
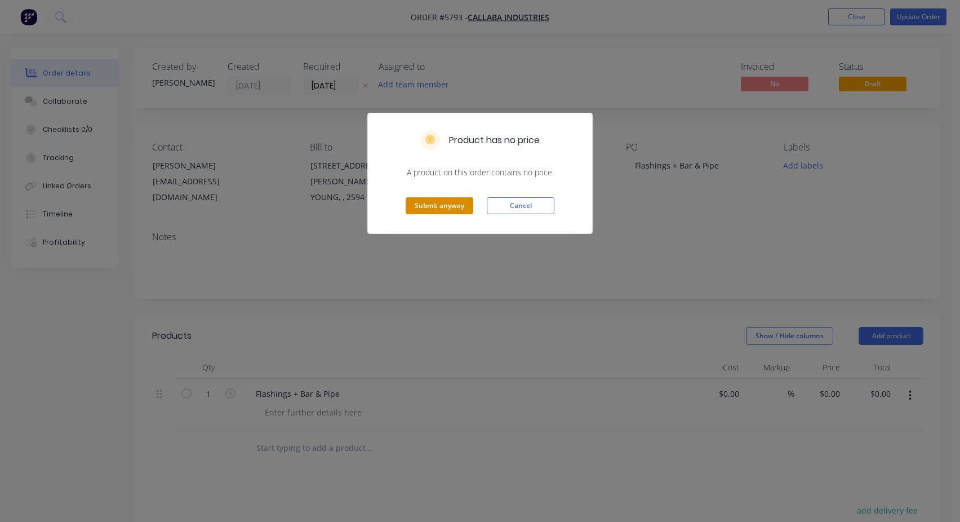
click at [438, 204] on button "Submit anyway" at bounding box center [440, 205] width 68 height 17
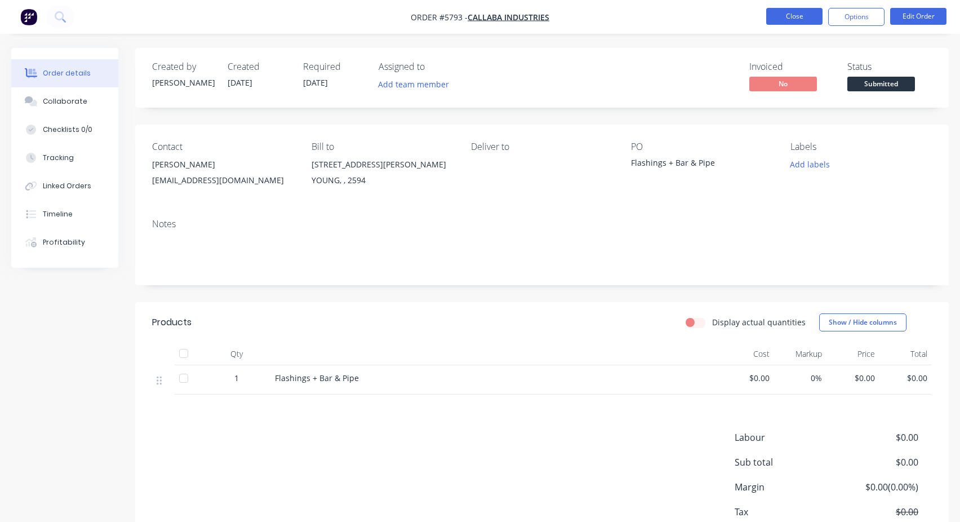
click at [802, 19] on button "Close" at bounding box center [794, 16] width 56 height 17
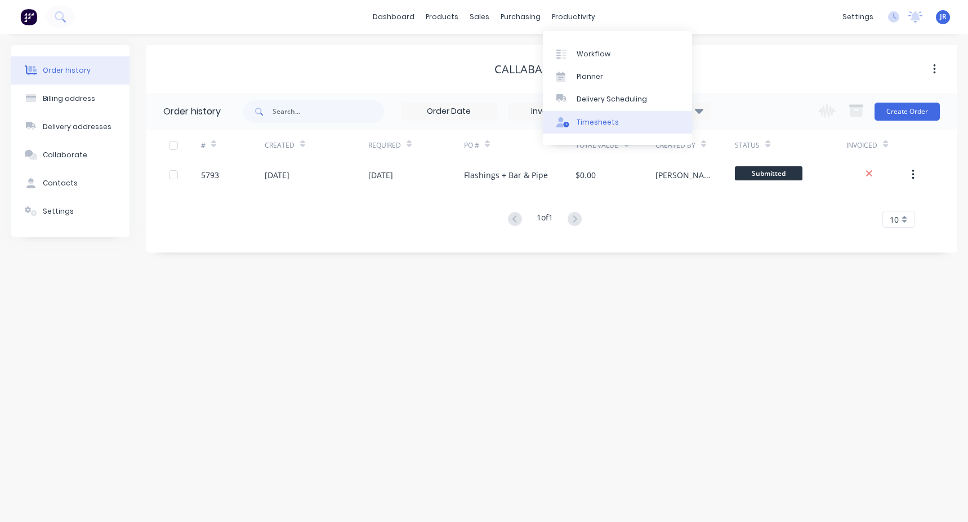
click at [582, 120] on div "Timesheets" at bounding box center [598, 122] width 42 height 10
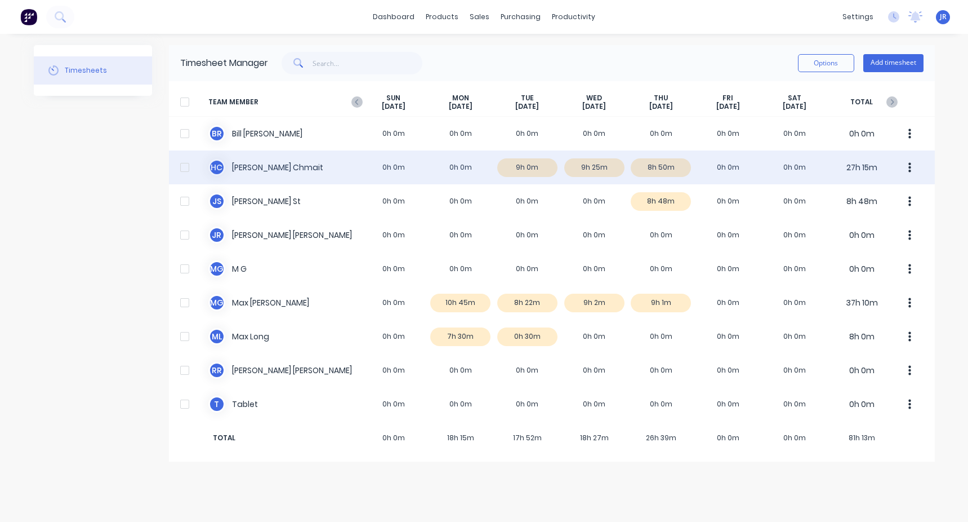
click at [652, 168] on div "H C Hassan Chmait 0h 0m 0h 0m 9h 0m 9h 25m 8h 50m 0h 0m 0h 0m 27h 15m" at bounding box center [552, 167] width 766 height 34
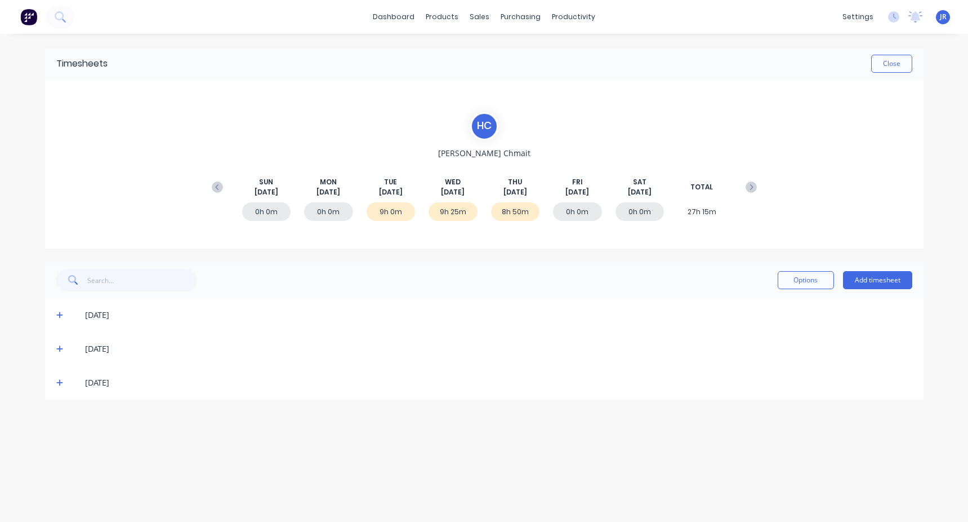
click at [60, 388] on span at bounding box center [61, 382] width 11 height 11
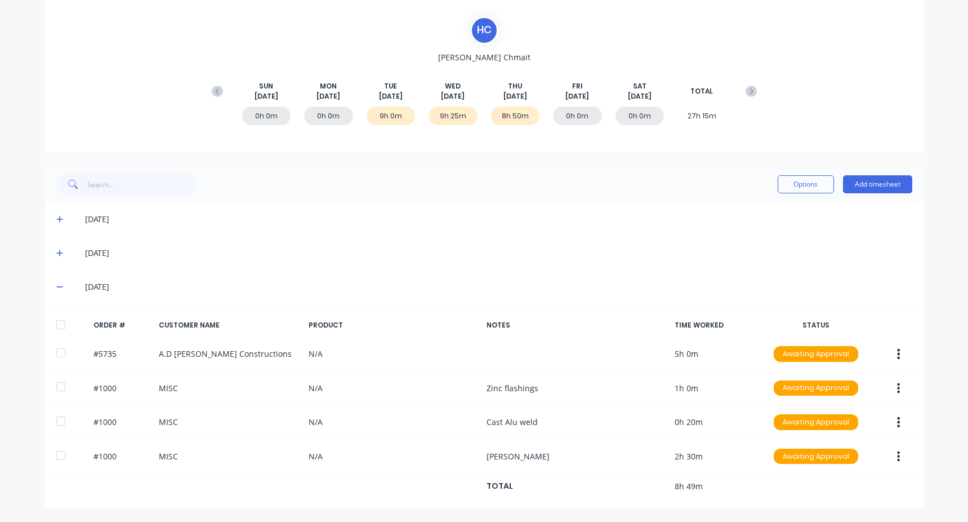
scroll to position [96, 0]
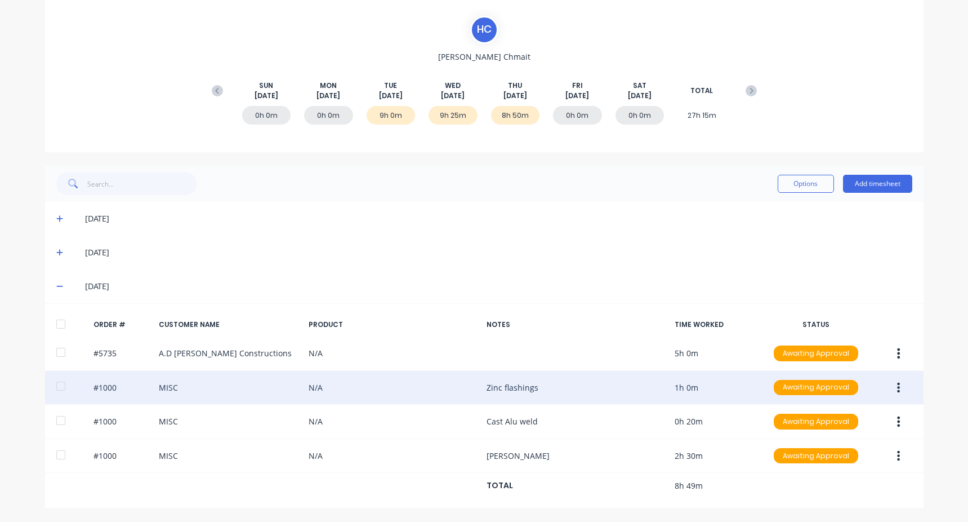
click at [482, 387] on div "#1000 MISC N/A Zinc flashings 1h 0m Awaiting Approval" at bounding box center [484, 388] width 879 height 34
click at [897, 388] on icon "button" at bounding box center [898, 387] width 3 height 10
click at [826, 462] on div "Edit" at bounding box center [859, 462] width 87 height 16
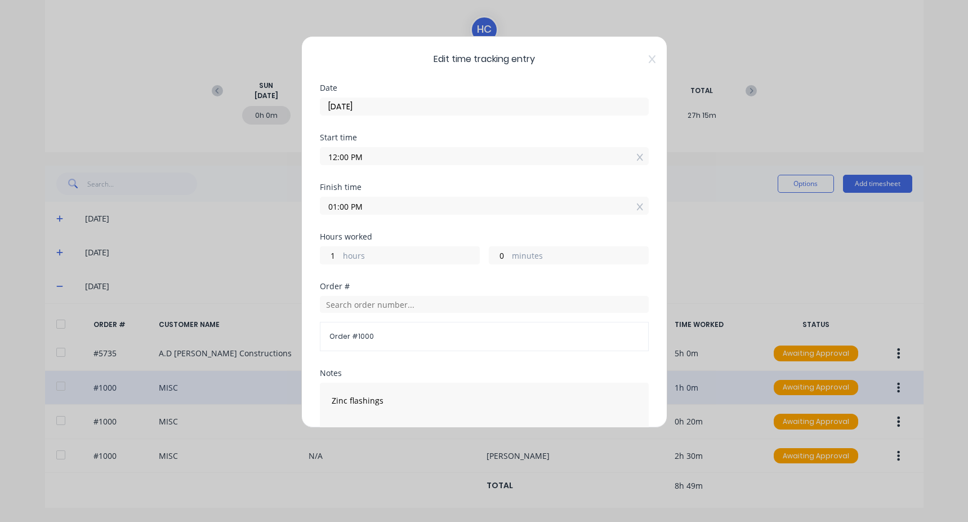
scroll to position [154, 0]
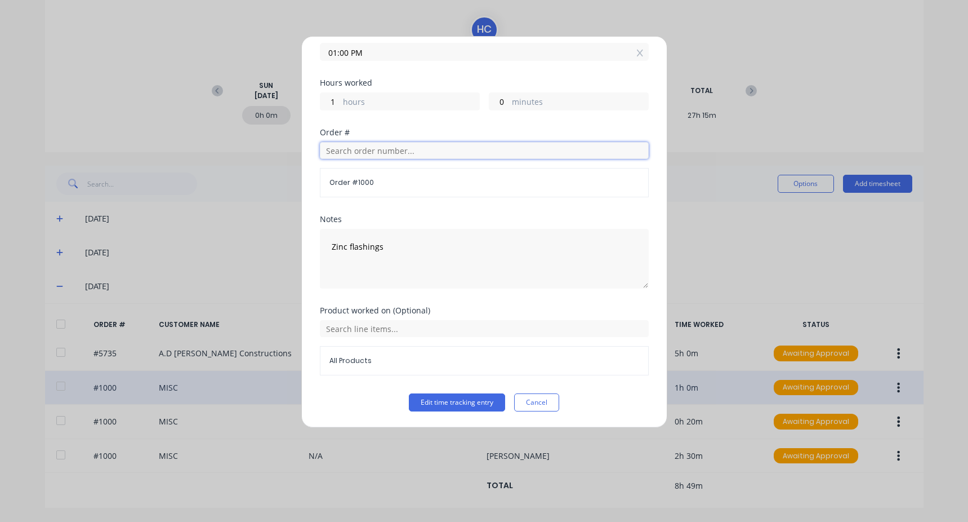
click at [364, 151] on input "text" at bounding box center [484, 150] width 329 height 17
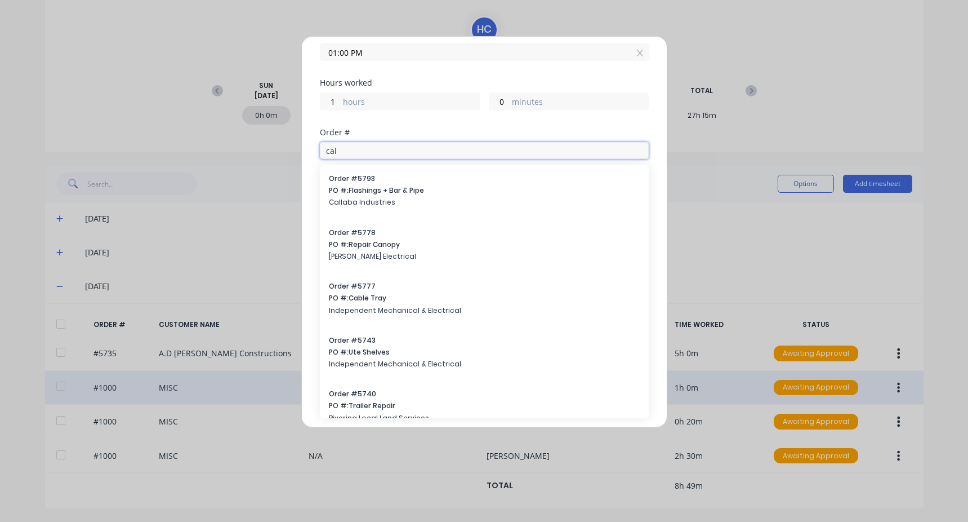
type input "cal"
click at [382, 182] on span "Order # 5793" at bounding box center [484, 178] width 311 height 10
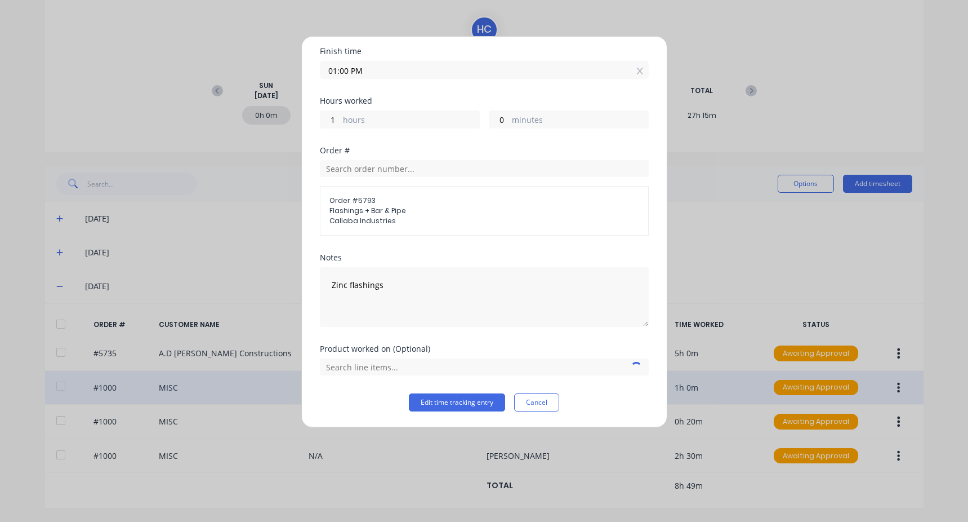
scroll to position [136, 0]
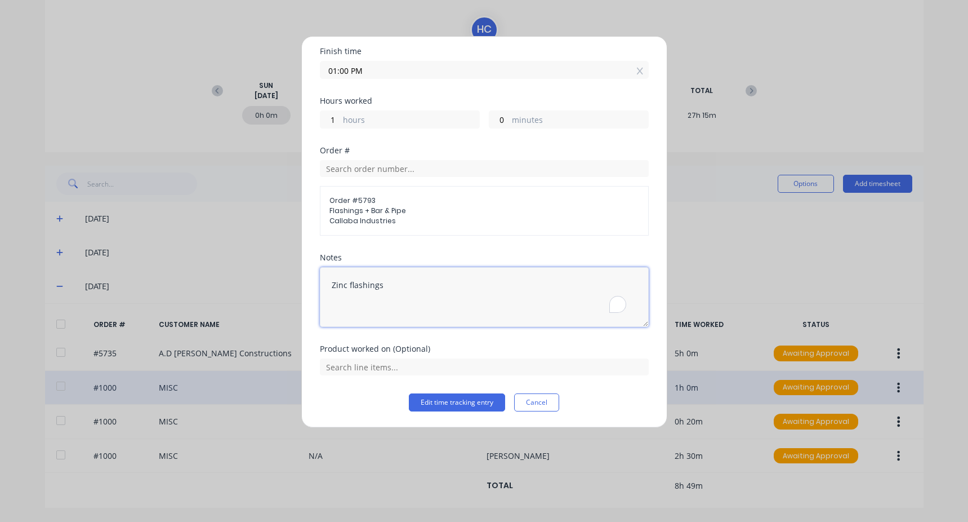
drag, startPoint x: 292, startPoint y: 290, endPoint x: 252, endPoint y: 292, distance: 39.5
click at [252, 292] on div "Edit time tracking entry Date 28/08/2025 Start time 12:00 PM Finish time 01:00 …" at bounding box center [484, 261] width 968 height 522
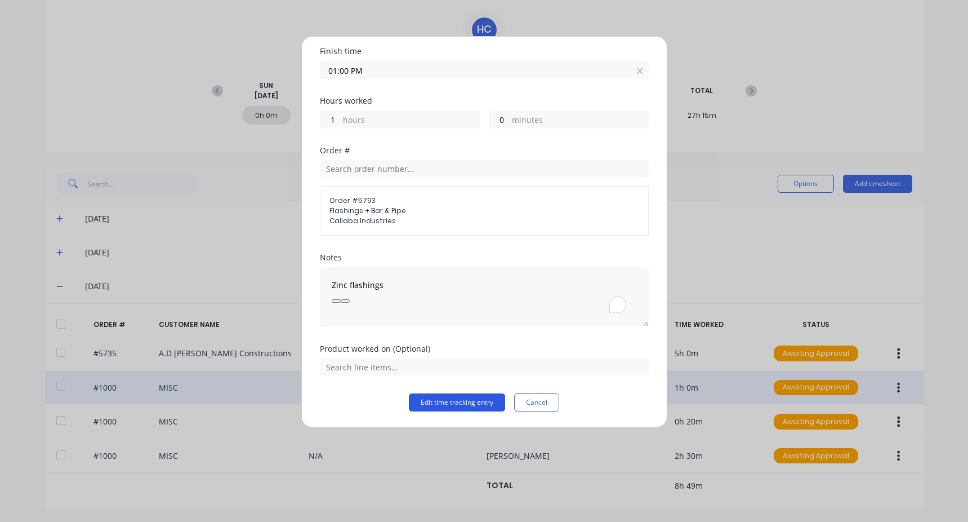
click at [427, 399] on button "Edit time tracking entry" at bounding box center [457, 402] width 96 height 18
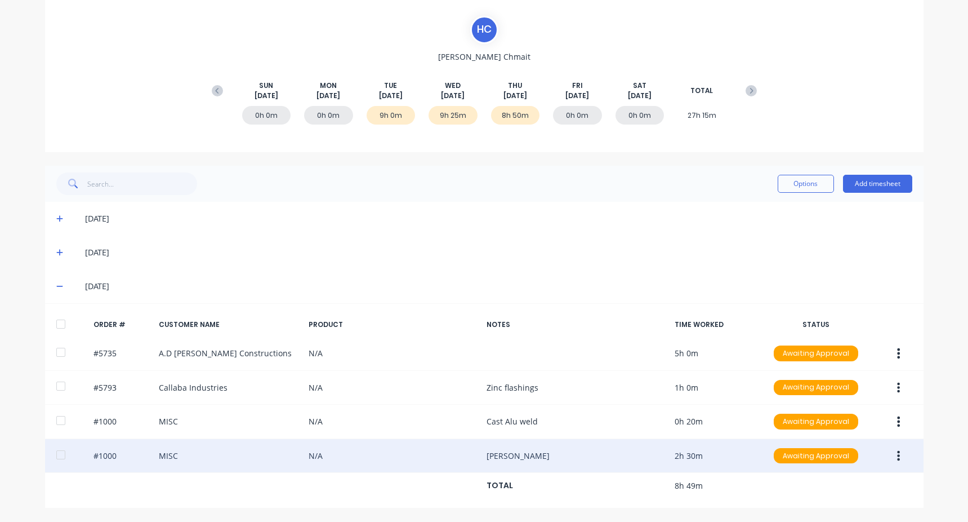
click at [897, 455] on icon "button" at bounding box center [898, 455] width 3 height 12
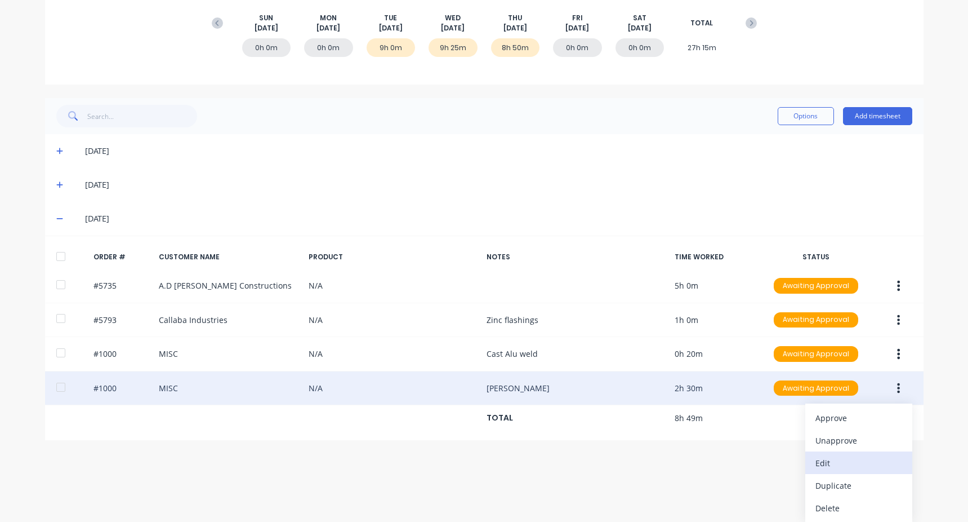
click at [849, 471] on button "Edit" at bounding box center [858, 462] width 107 height 23
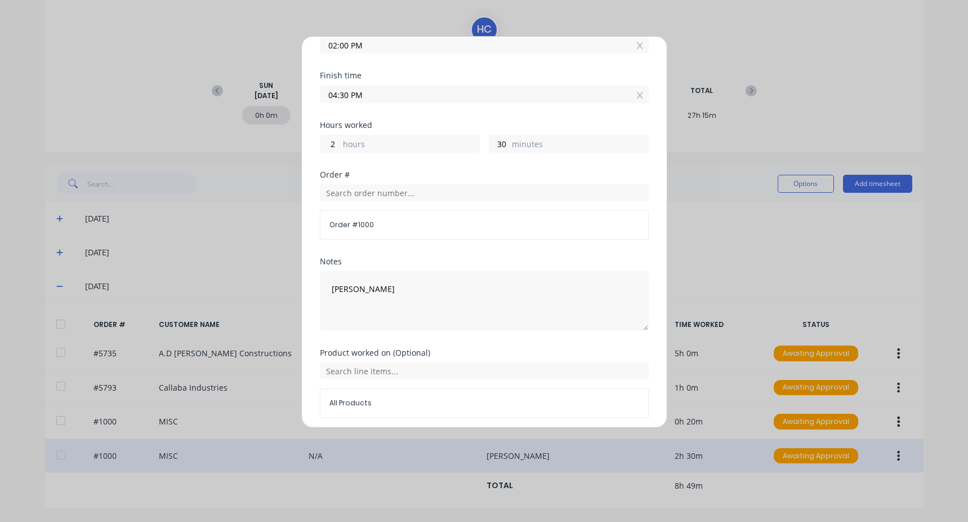
scroll to position [154, 0]
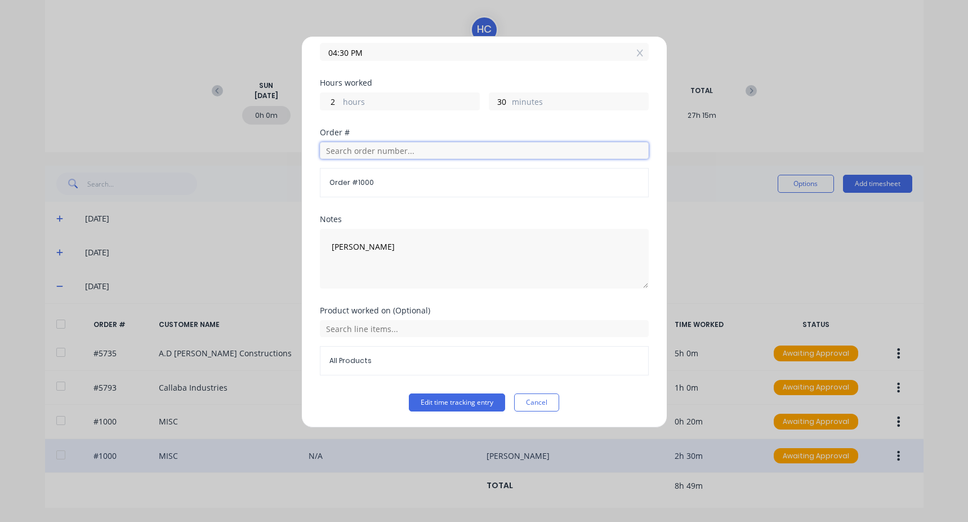
click at [392, 156] on input "text" at bounding box center [484, 150] width 329 height 17
drag, startPoint x: 372, startPoint y: 153, endPoint x: 234, endPoint y: 154, distance: 137.4
click at [234, 154] on div "Edit time tracking entry Date 28/08/2025 Start time 02:00 PM Finish time 04:30 …" at bounding box center [484, 261] width 968 height 522
type input "rob"
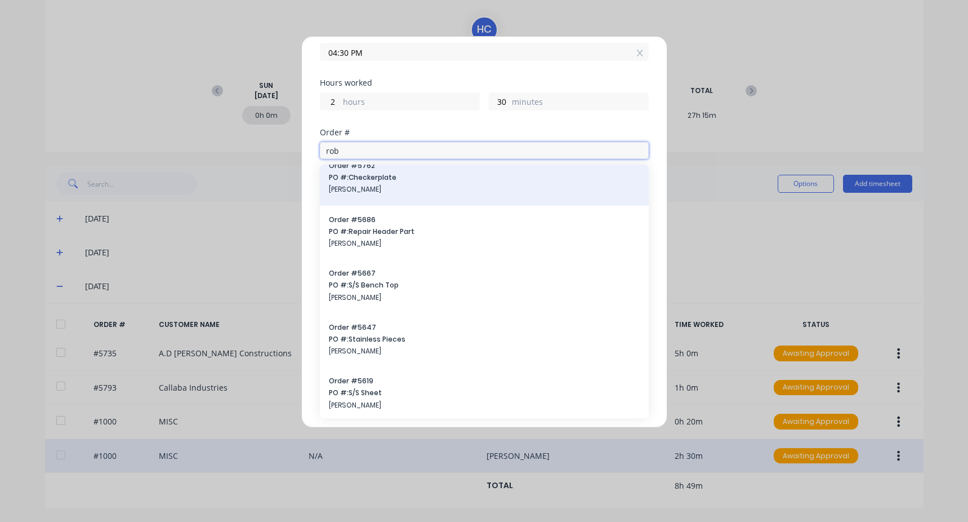
scroll to position [16, 0]
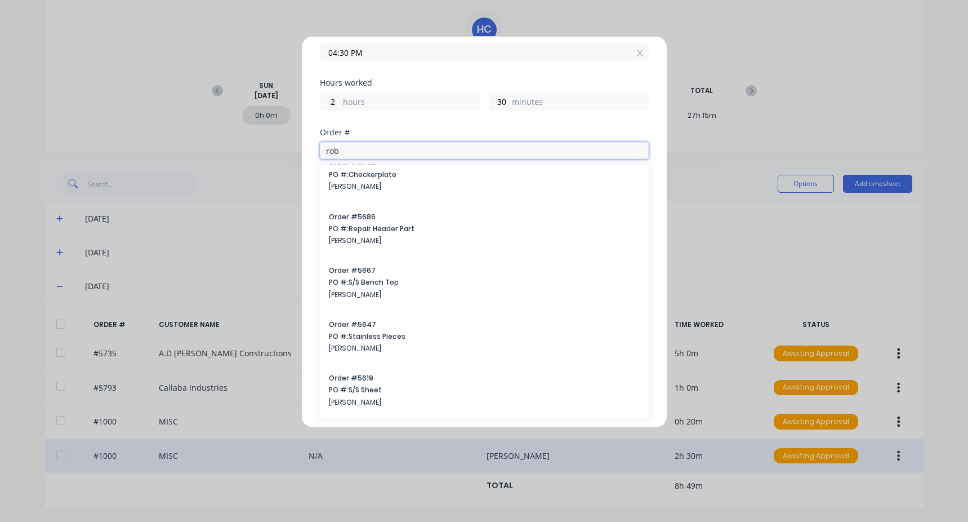
drag, startPoint x: 340, startPoint y: 153, endPoint x: 287, endPoint y: 150, distance: 53.0
click at [287, 150] on div "Edit time tracking entry Date 28/08/2025 Start time 02:00 PM Finish time 04:30 …" at bounding box center [484, 261] width 968 height 522
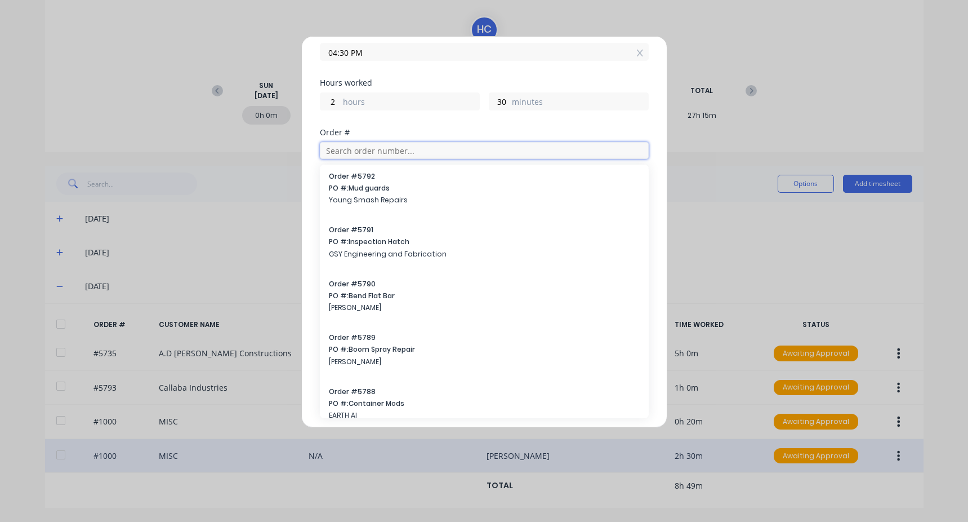
scroll to position [0, 0]
click at [313, 251] on div "Edit time tracking entry Date 28/08/2025 Start time 02:00 PM Finish time 04:30 …" at bounding box center [484, 231] width 366 height 391
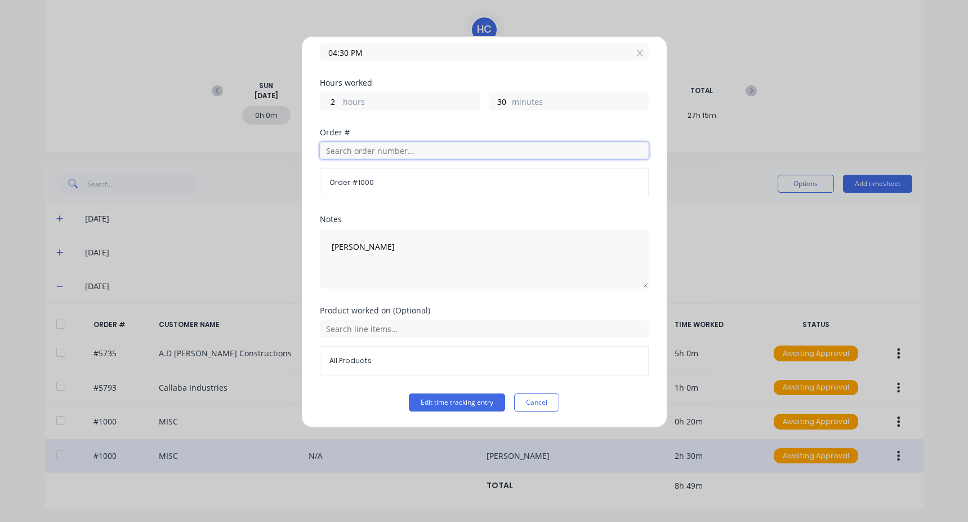
click at [389, 151] on input "text" at bounding box center [484, 150] width 329 height 17
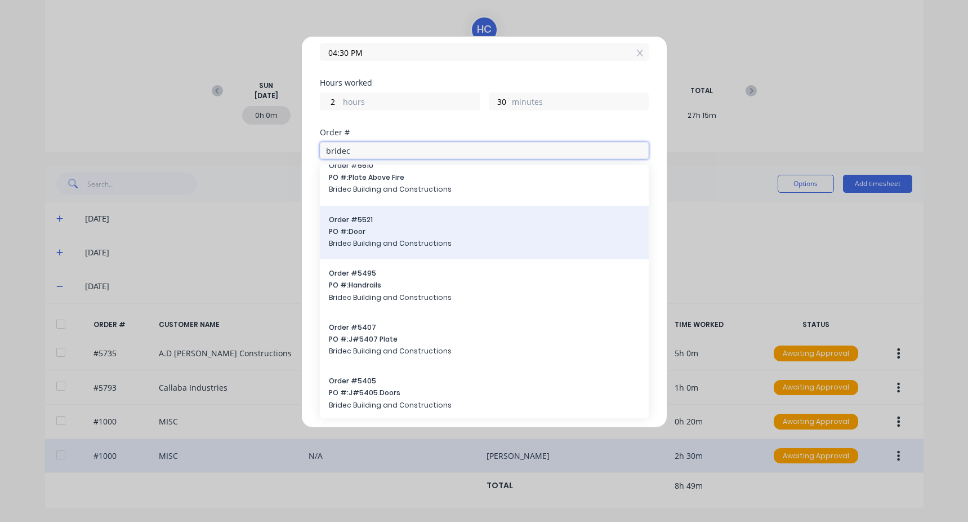
scroll to position [16, 0]
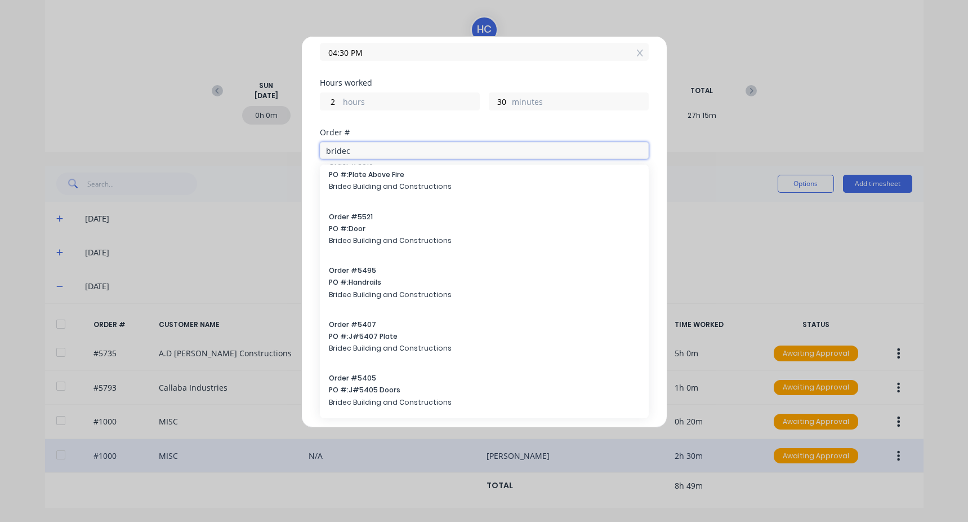
type input "bridec"
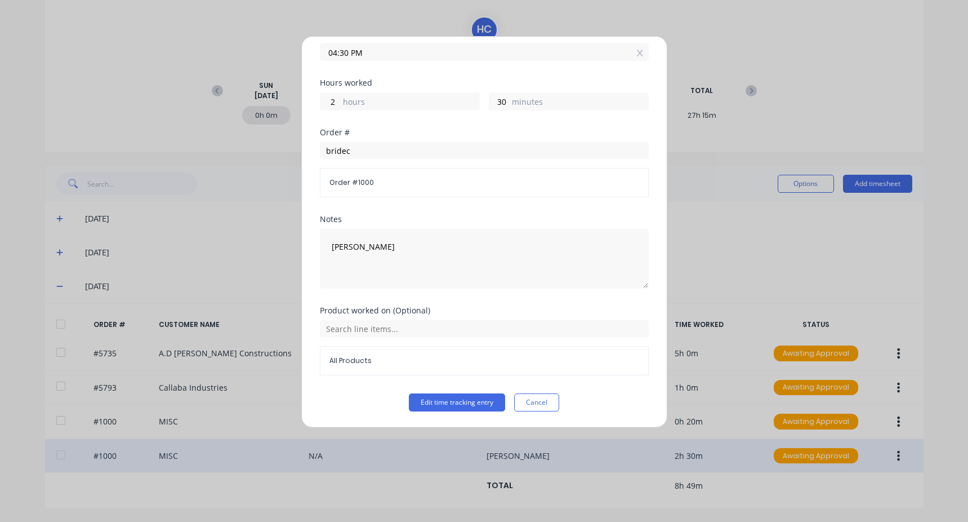
click at [315, 328] on div "Edit time tracking entry Date 28/08/2025 Start time 02:00 PM Finish time 04:30 …" at bounding box center [484, 231] width 366 height 391
click at [543, 407] on button "Cancel" at bounding box center [536, 402] width 45 height 18
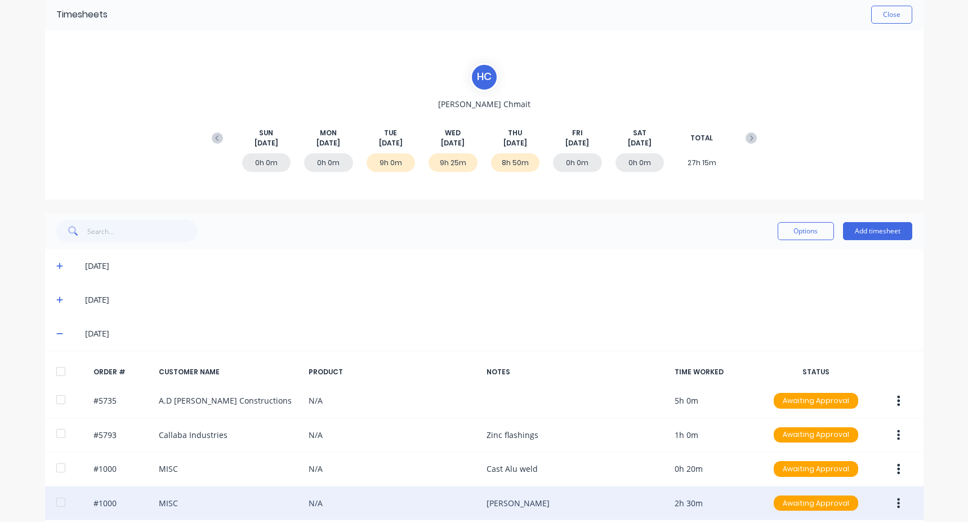
scroll to position [96, 0]
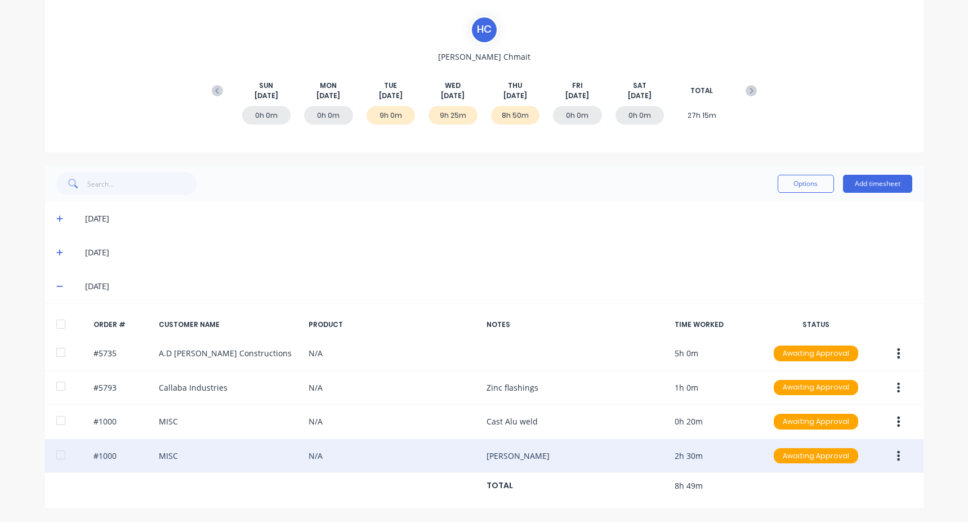
click at [58, 255] on icon at bounding box center [59, 252] width 7 height 8
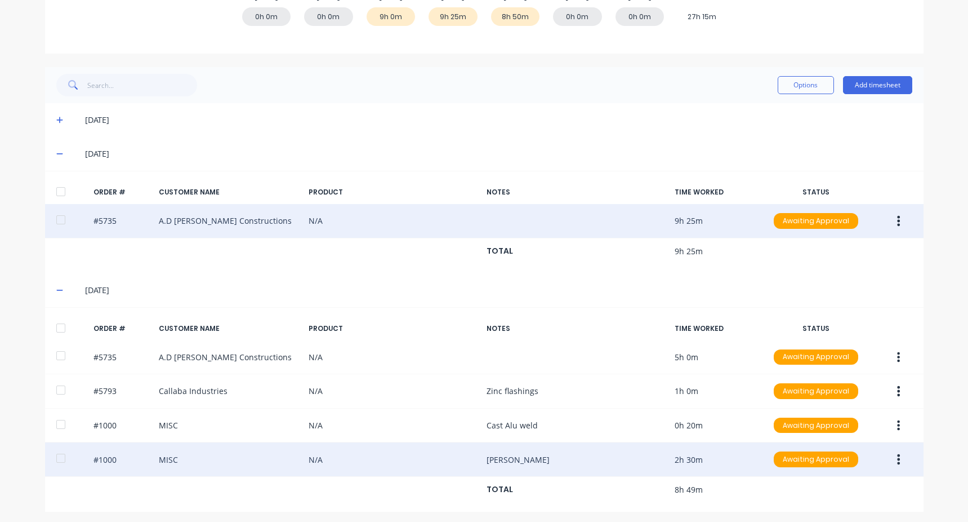
scroll to position [199, 0]
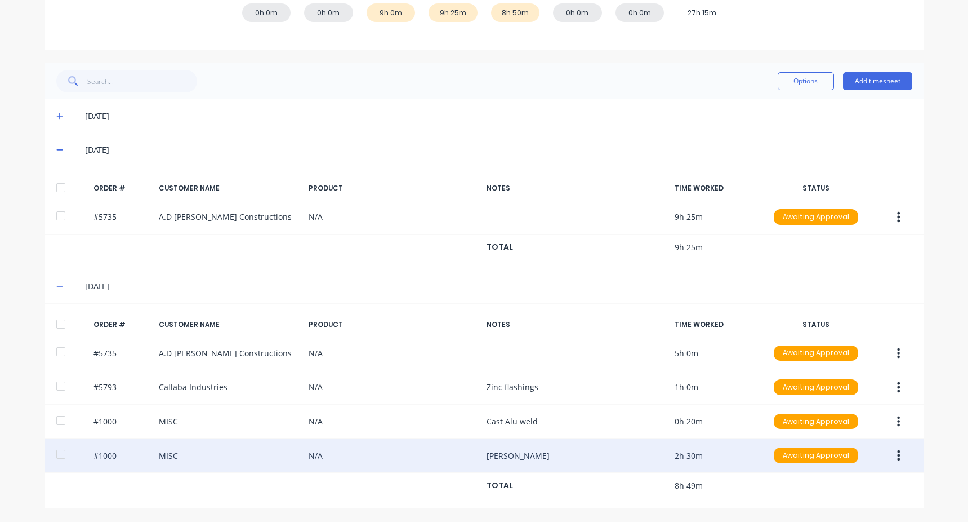
click at [56, 114] on icon at bounding box center [59, 116] width 7 height 8
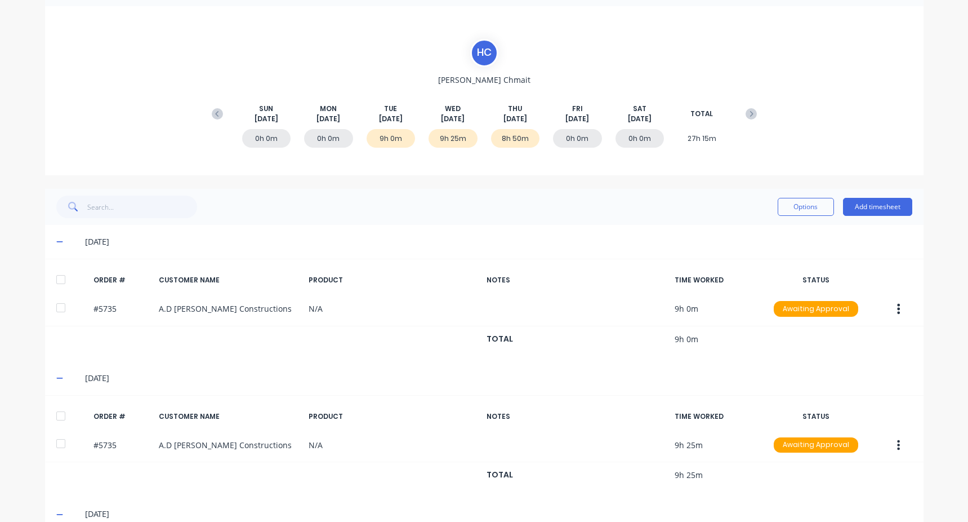
scroll to position [30, 0]
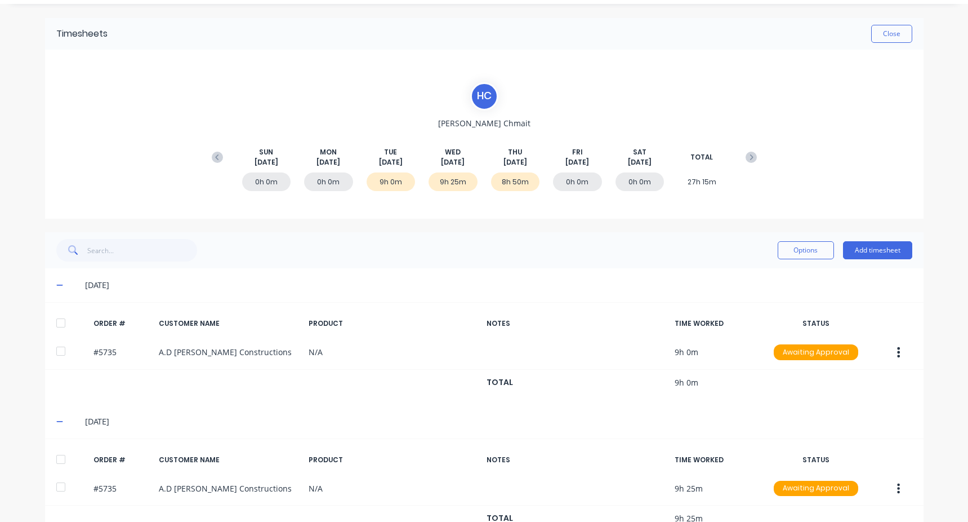
drag, startPoint x: 208, startPoint y: 161, endPoint x: 220, endPoint y: 166, distance: 13.4
click at [212, 161] on icon at bounding box center [217, 157] width 11 height 11
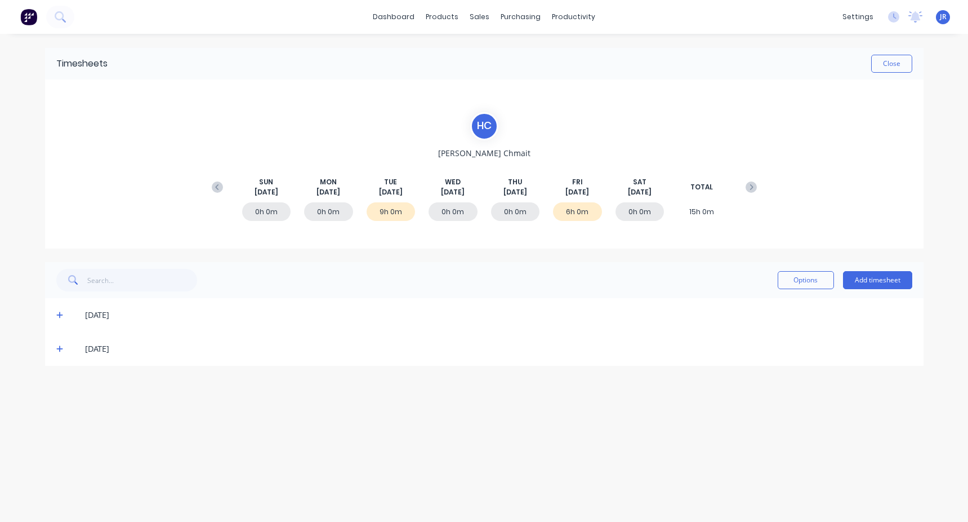
scroll to position [0, 0]
click at [54, 353] on div "22/08/25" at bounding box center [484, 349] width 879 height 34
click at [57, 350] on icon at bounding box center [59, 349] width 7 height 8
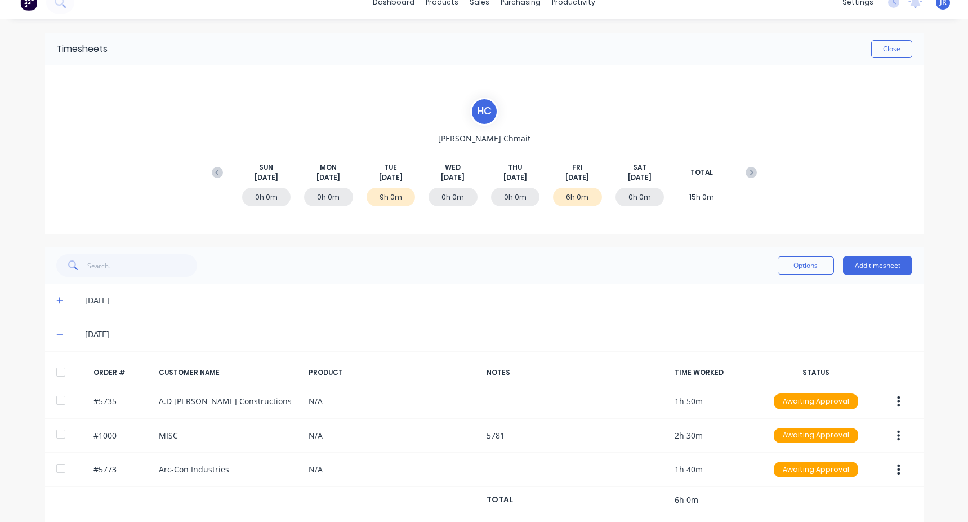
scroll to position [29, 0]
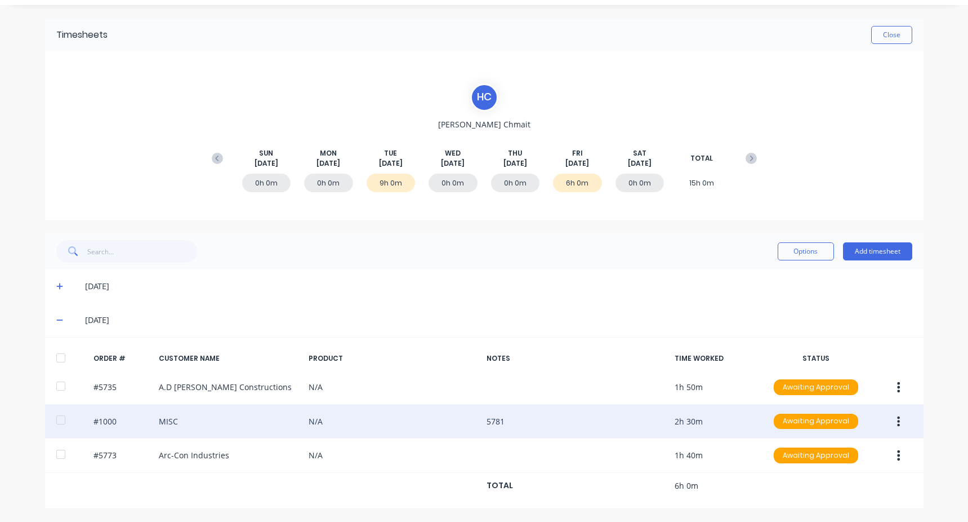
click at [897, 421] on icon "button" at bounding box center [898, 421] width 3 height 10
click at [830, 489] on div "Edit" at bounding box center [859, 496] width 87 height 16
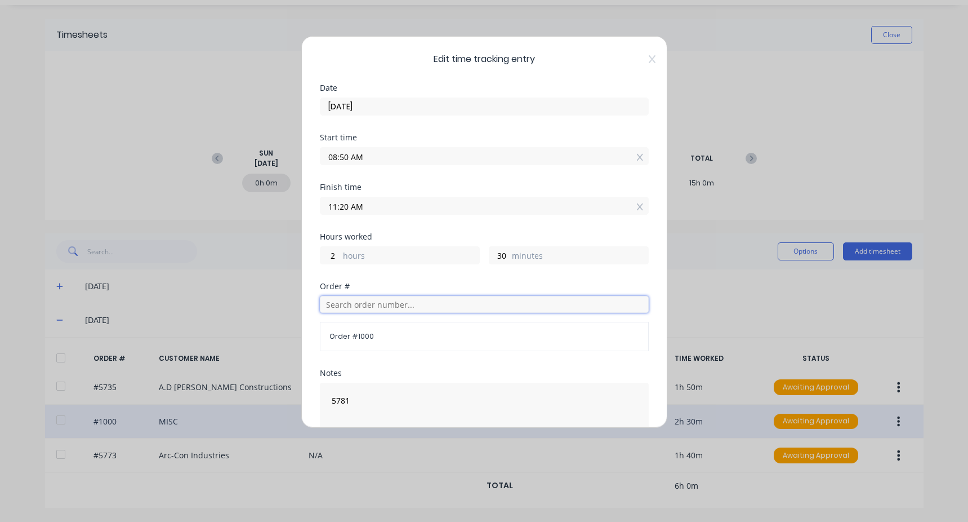
click at [359, 303] on input "text" at bounding box center [484, 304] width 329 height 17
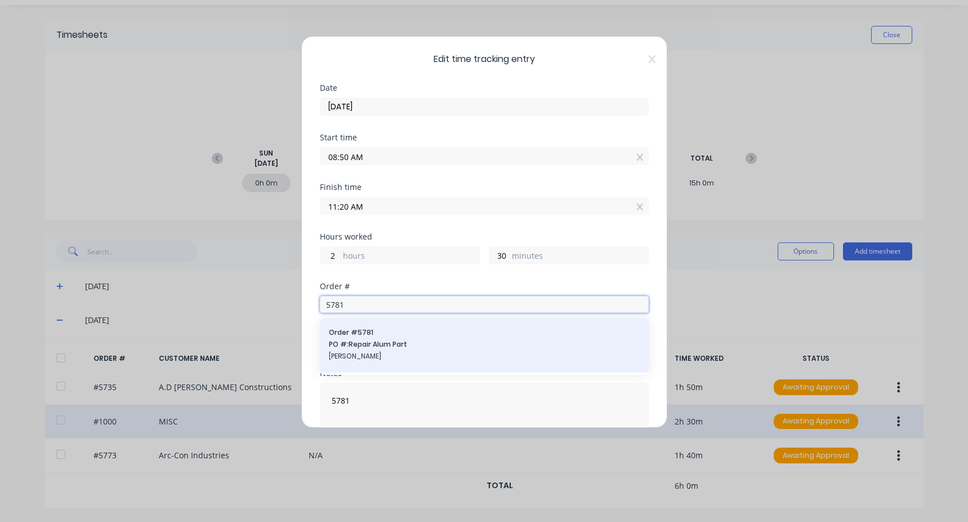
type input "5781"
click at [389, 343] on span "PO #: Repair Alum Part" at bounding box center [484, 344] width 311 height 10
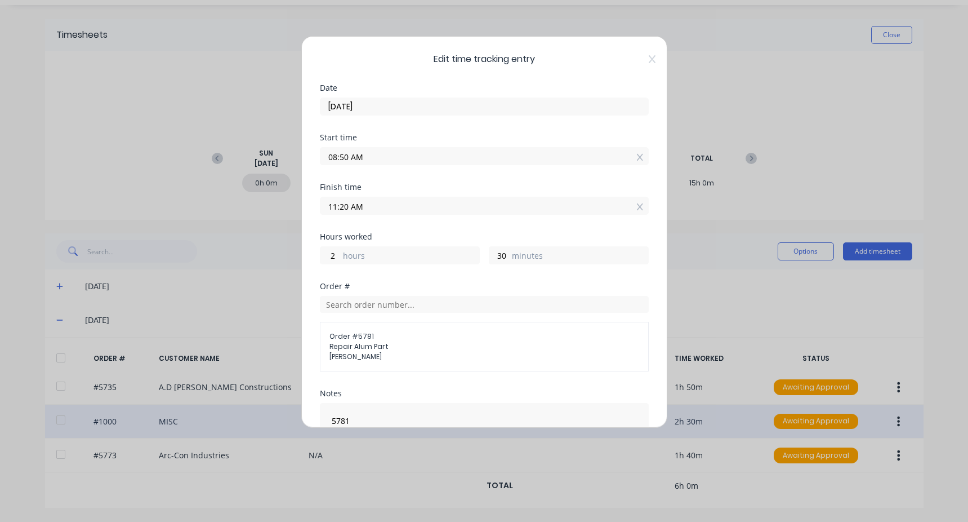
scroll to position [136, 0]
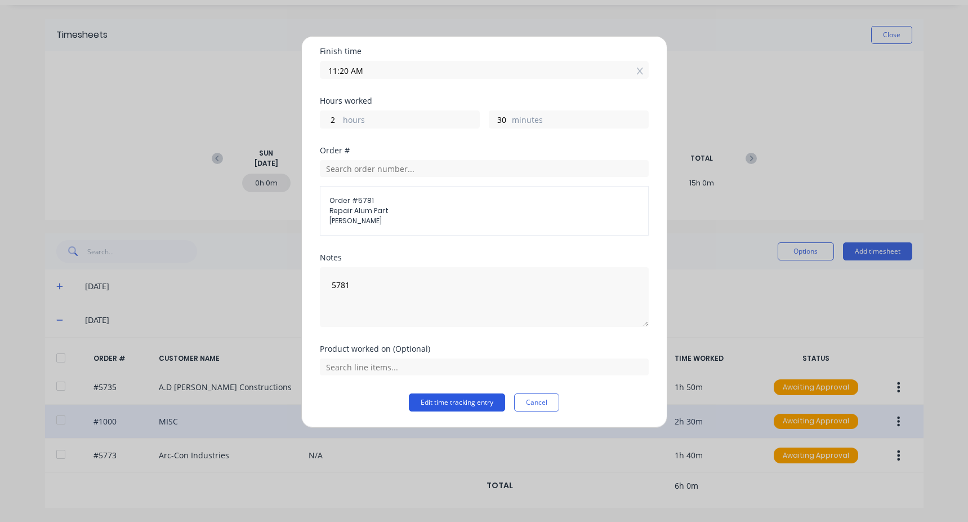
click at [461, 404] on button "Edit time tracking entry" at bounding box center [457, 402] width 96 height 18
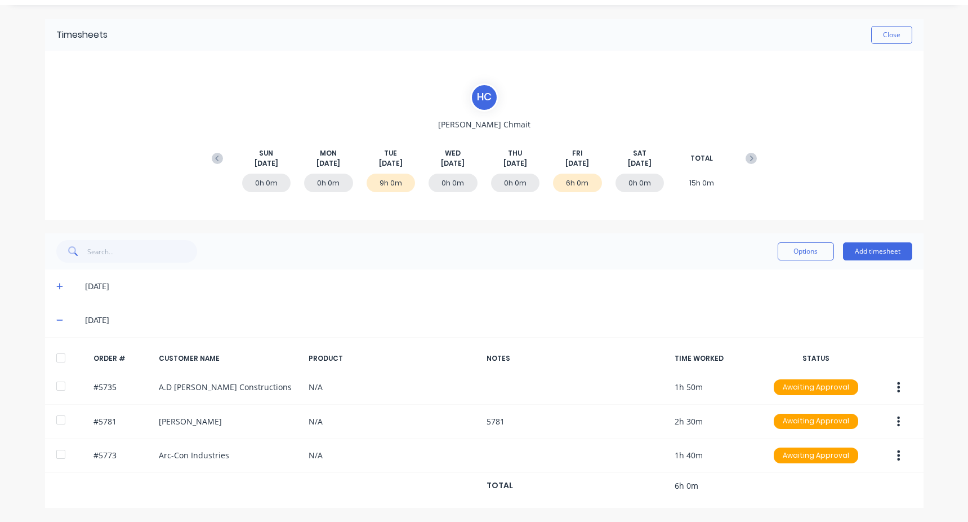
click at [57, 286] on icon at bounding box center [59, 286] width 7 height 8
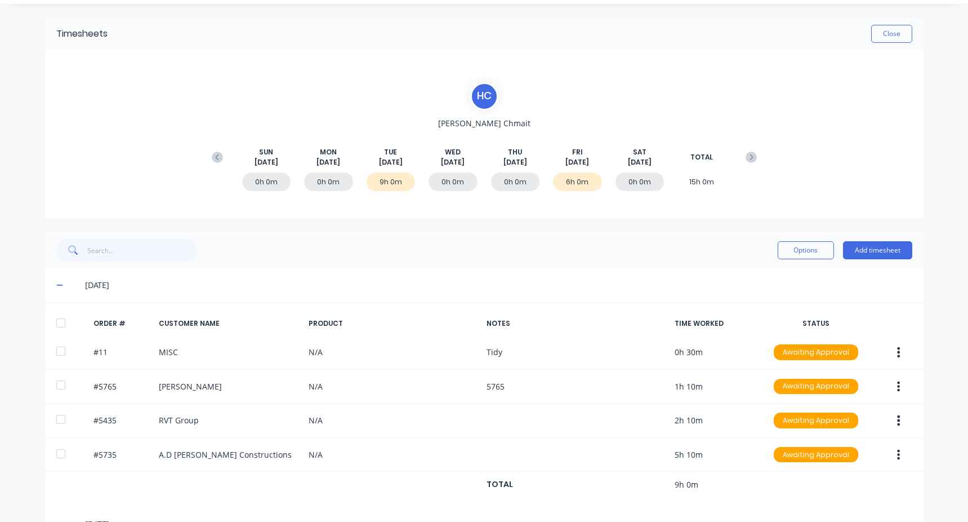
scroll to position [8, 0]
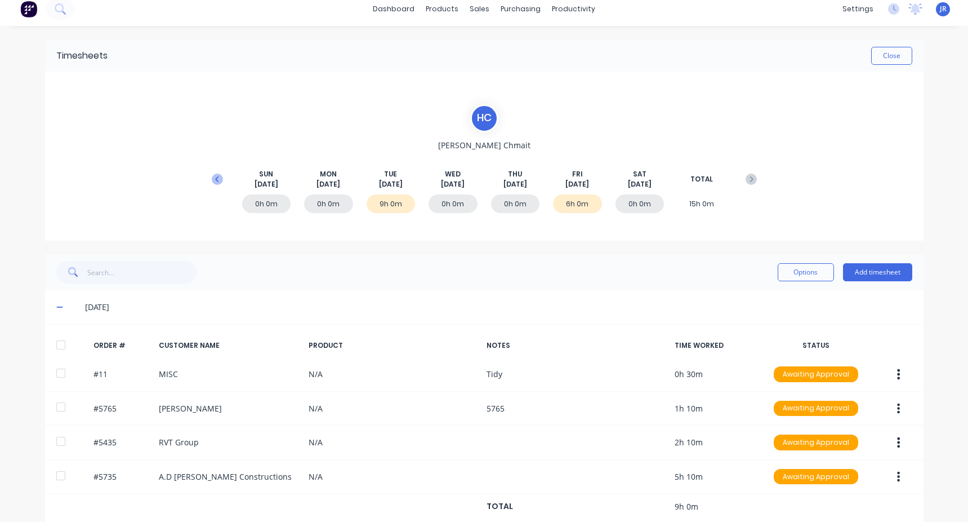
click at [215, 181] on icon at bounding box center [217, 178] width 11 height 11
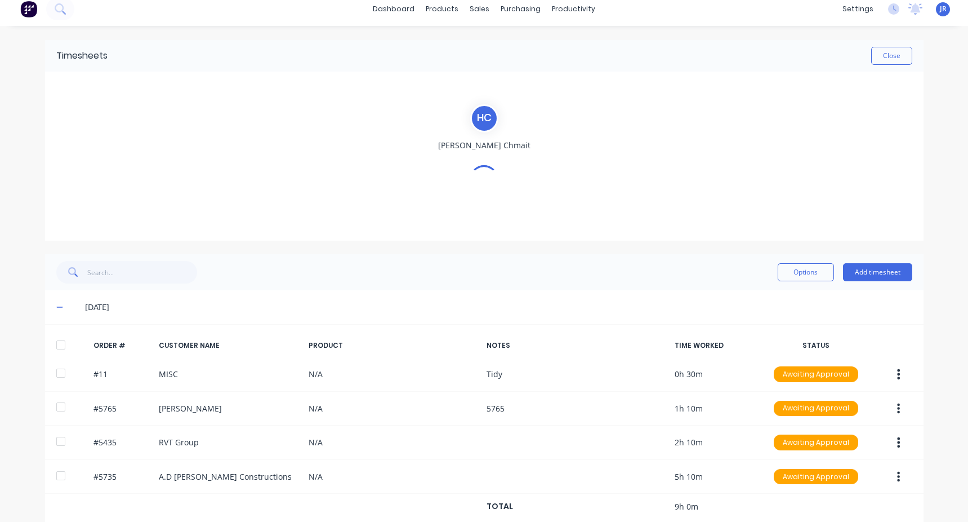
scroll to position [0, 0]
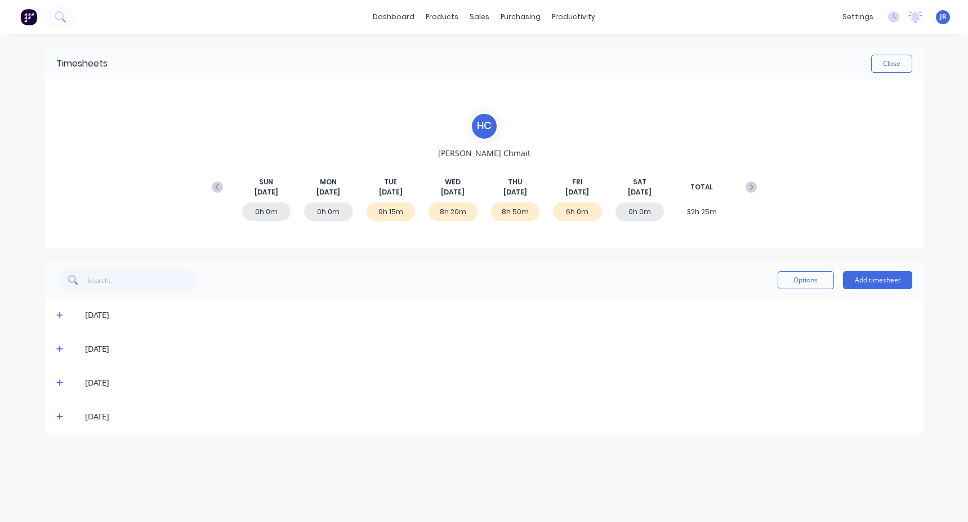
click at [61, 313] on icon at bounding box center [59, 315] width 7 height 8
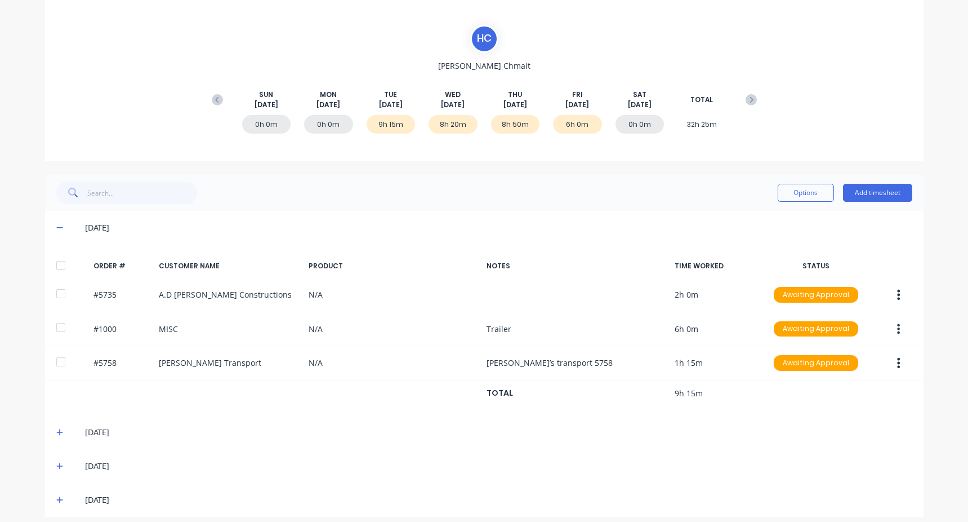
scroll to position [96, 0]
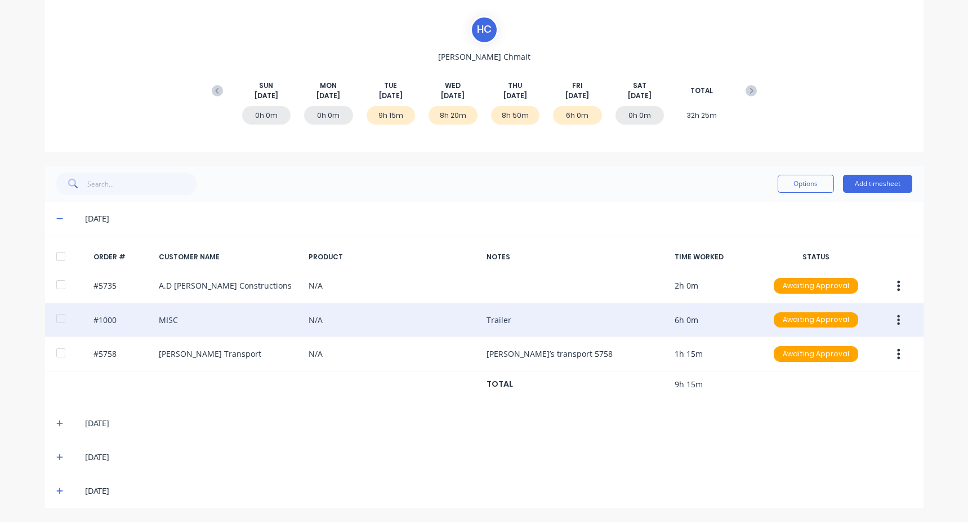
click at [891, 314] on button "button" at bounding box center [898, 320] width 26 height 20
click at [845, 390] on div "Edit" at bounding box center [859, 394] width 87 height 16
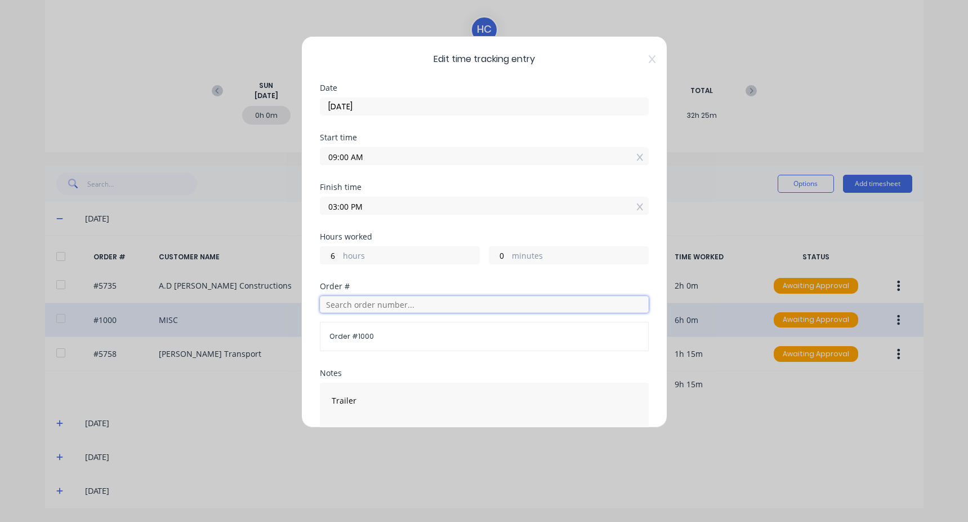
click at [369, 312] on input "text" at bounding box center [484, 304] width 329 height 17
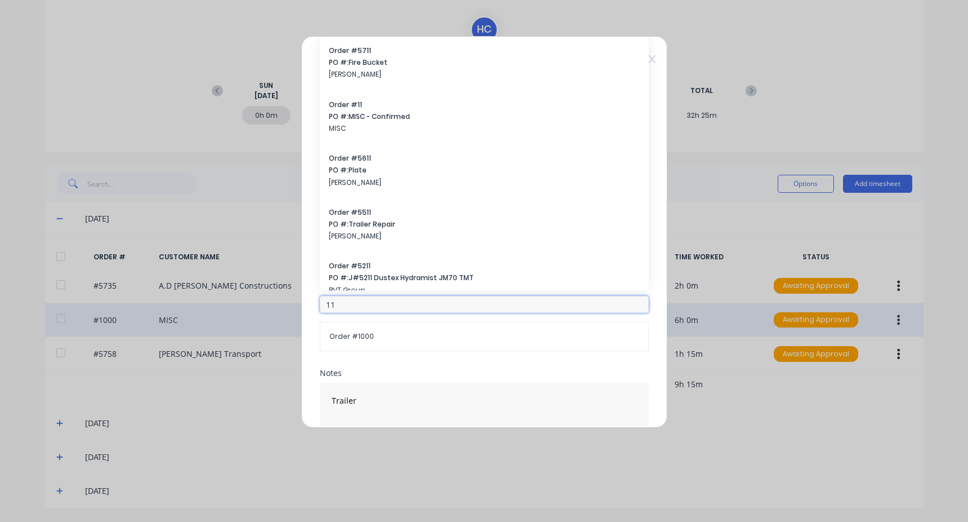
type input "11"
click at [396, 130] on span "MISC" at bounding box center [484, 128] width 311 height 10
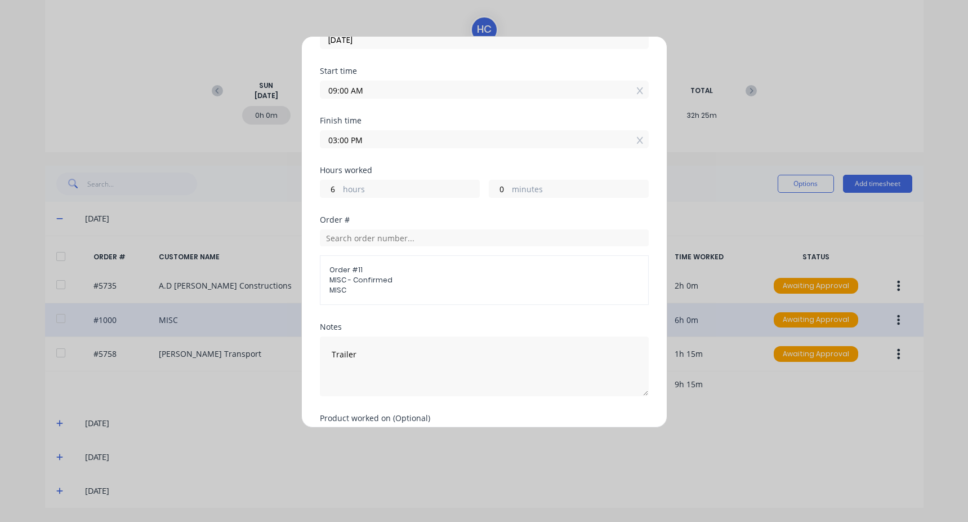
scroll to position [136, 0]
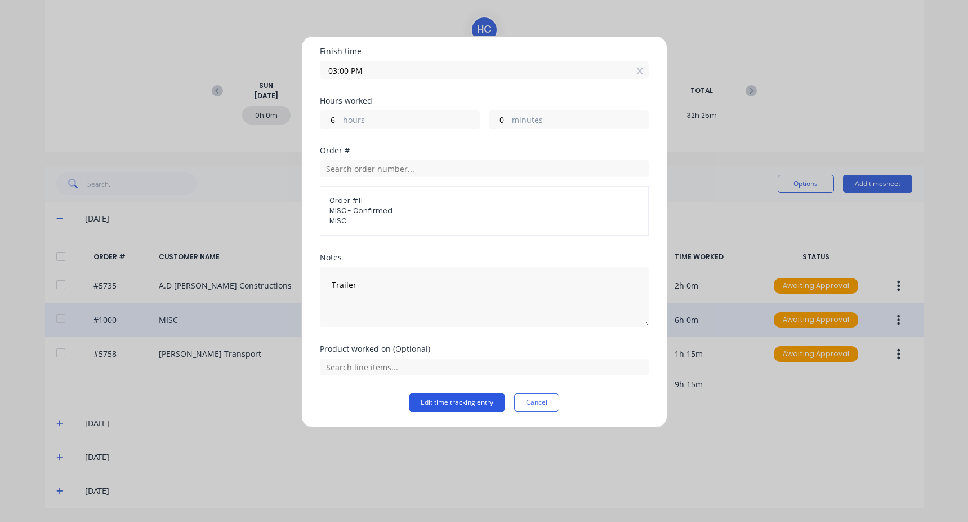
click at [438, 410] on button "Edit time tracking entry" at bounding box center [457, 402] width 96 height 18
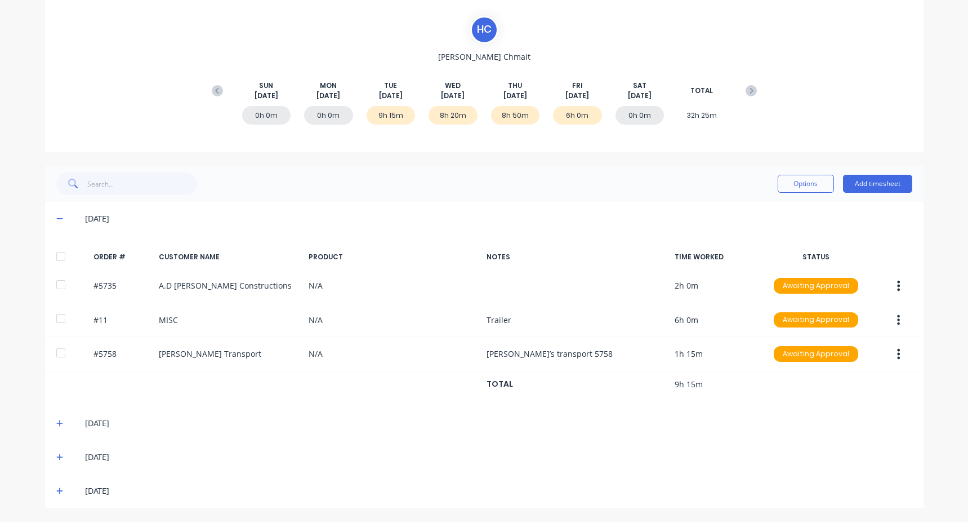
click at [56, 420] on icon at bounding box center [59, 423] width 7 height 8
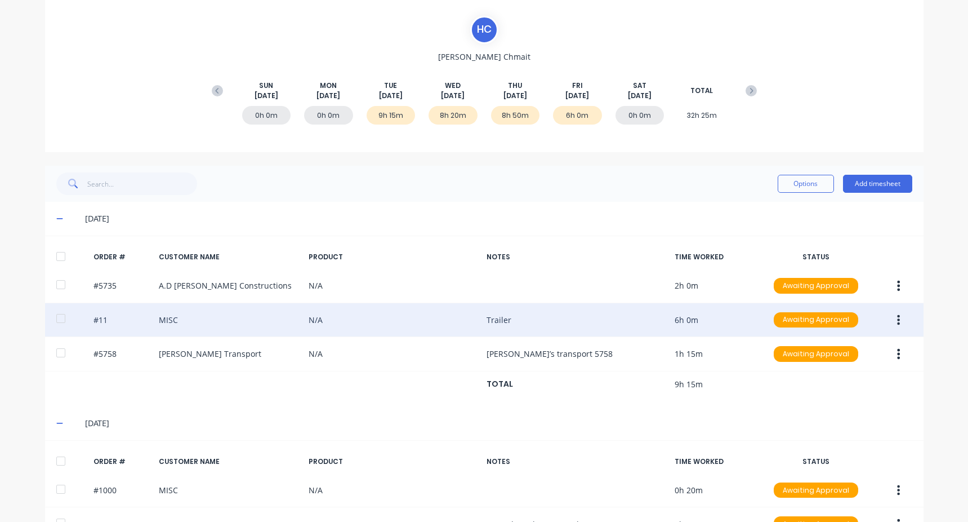
scroll to position [301, 0]
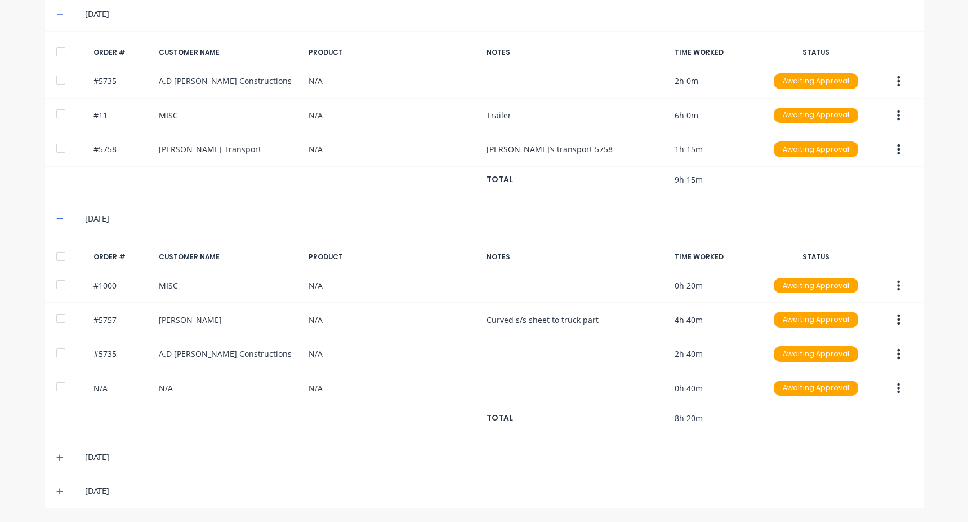
click at [56, 457] on icon at bounding box center [59, 457] width 7 height 7
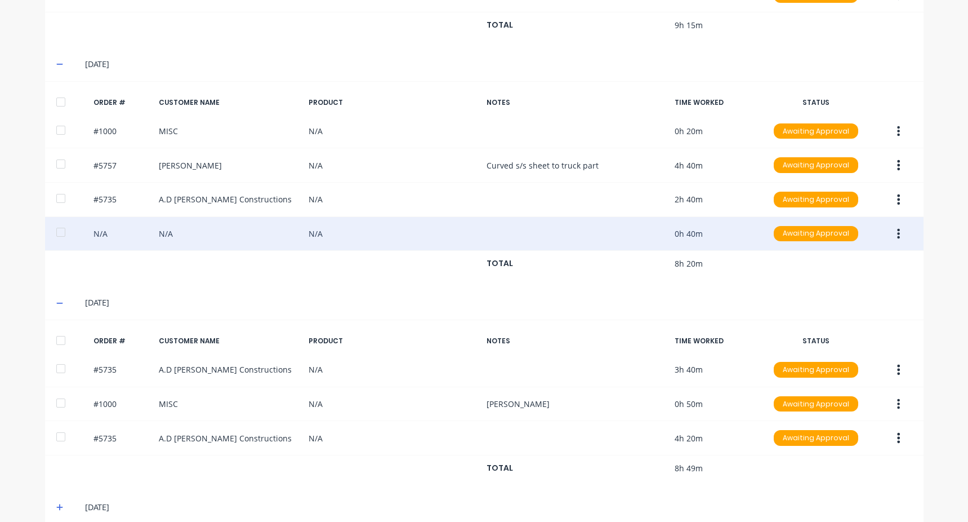
scroll to position [471, 0]
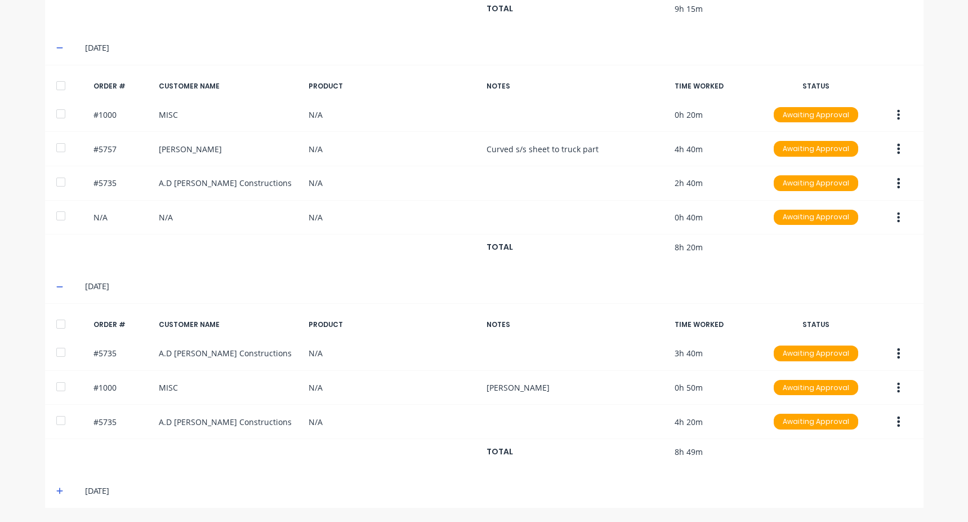
click at [105, 494] on div "15/08/25" at bounding box center [498, 490] width 827 height 12
click at [51, 486] on div "15/08/25" at bounding box center [484, 491] width 879 height 34
click at [56, 496] on span at bounding box center [61, 490] width 11 height 11
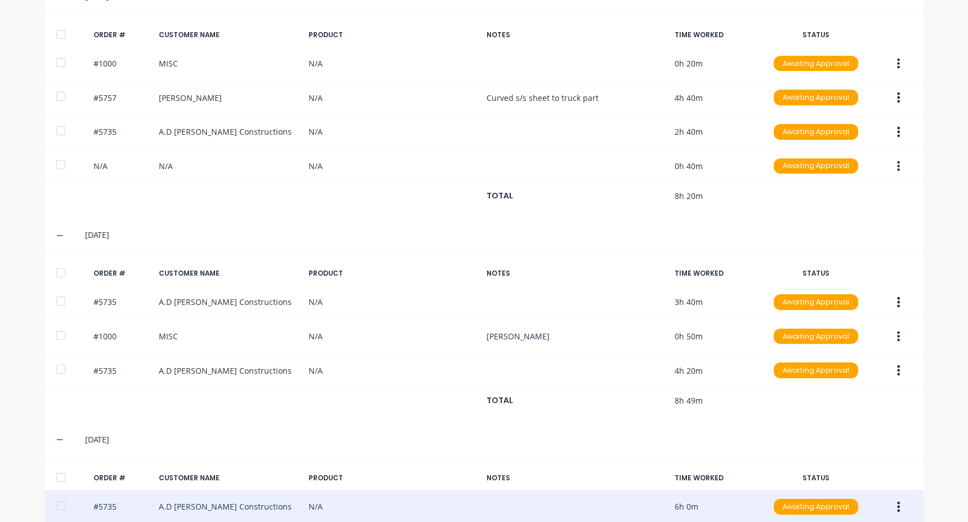
scroll to position [574, 0]
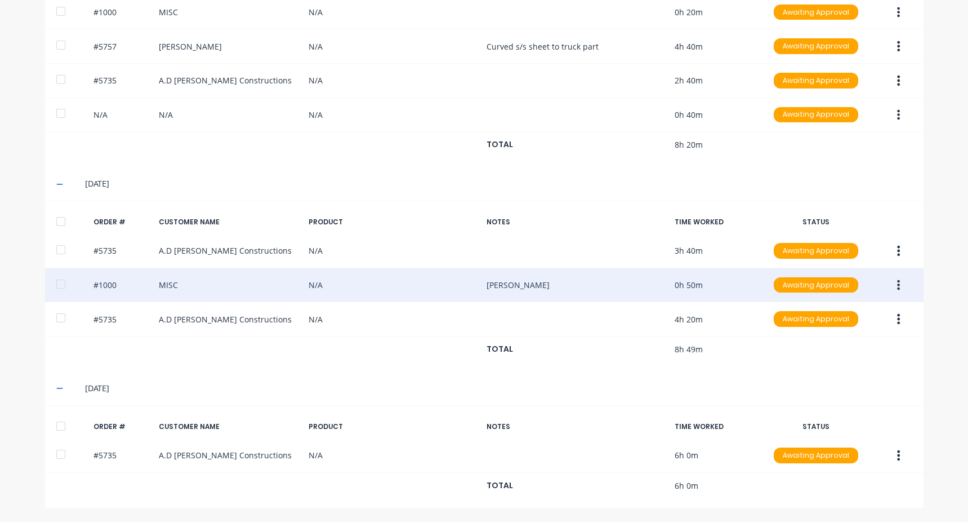
click at [897, 289] on icon "button" at bounding box center [898, 285] width 3 height 12
click at [832, 354] on div "Edit" at bounding box center [859, 359] width 87 height 16
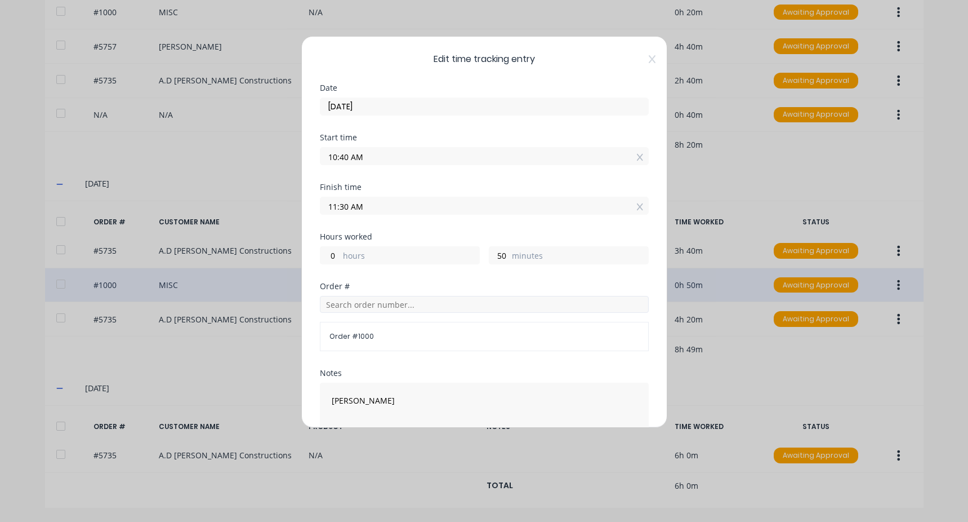
drag, startPoint x: 389, startPoint y: 289, endPoint x: 383, endPoint y: 296, distance: 8.4
click at [387, 291] on div "Order # Order # 1000" at bounding box center [484, 316] width 329 height 69
click at [383, 296] on input "text" at bounding box center [484, 304] width 329 height 17
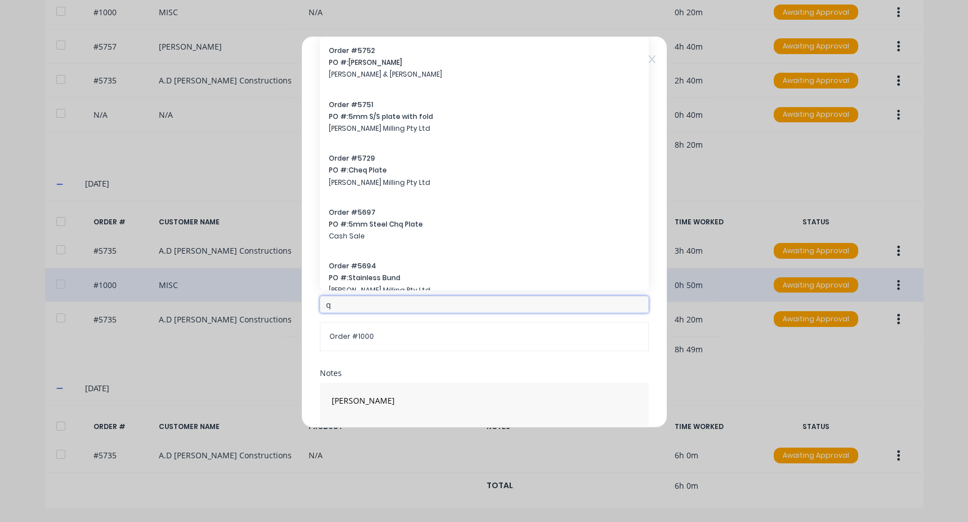
drag, startPoint x: 381, startPoint y: 301, endPoint x: 305, endPoint y: 306, distance: 76.8
click at [305, 306] on div "Edit time tracking entry Date 14/08/2025 Start time 10:40 AM Finish time 11:30 …" at bounding box center [484, 231] width 366 height 391
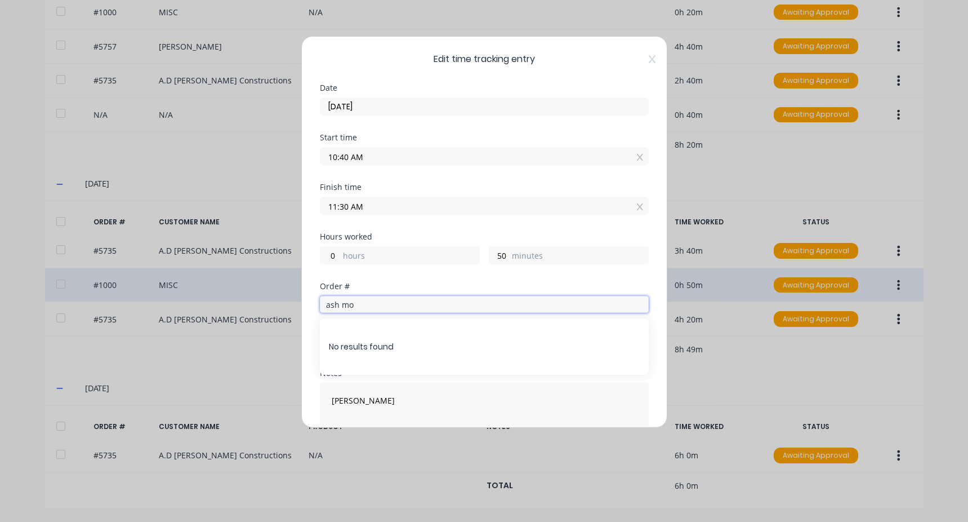
drag, startPoint x: 357, startPoint y: 310, endPoint x: 341, endPoint y: 310, distance: 16.3
click at [341, 310] on input "ash mo" at bounding box center [484, 304] width 329 height 17
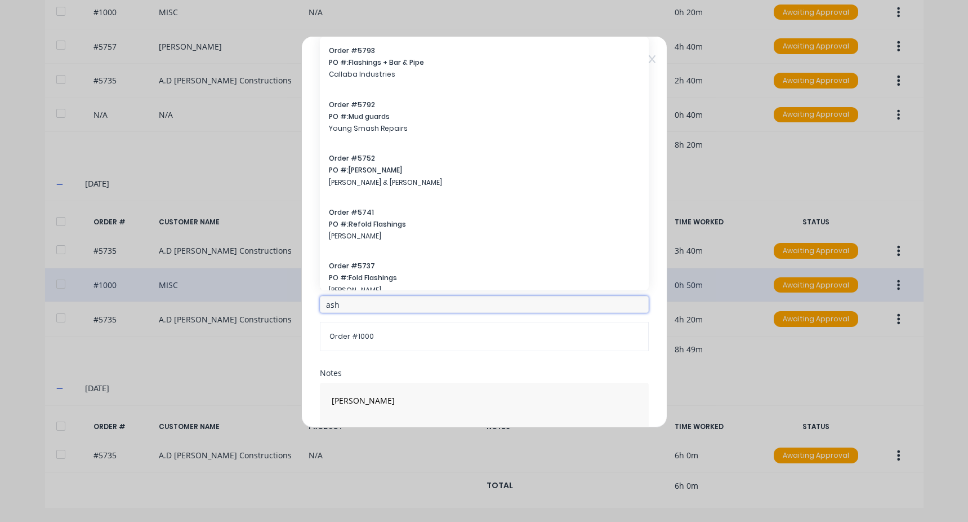
drag, startPoint x: 351, startPoint y: 309, endPoint x: 308, endPoint y: 312, distance: 43.5
click at [308, 312] on div "Edit time tracking entry Date 14/08/2025 Start time 10:40 AM Finish time 11:30 …" at bounding box center [484, 231] width 366 height 391
type input "morris"
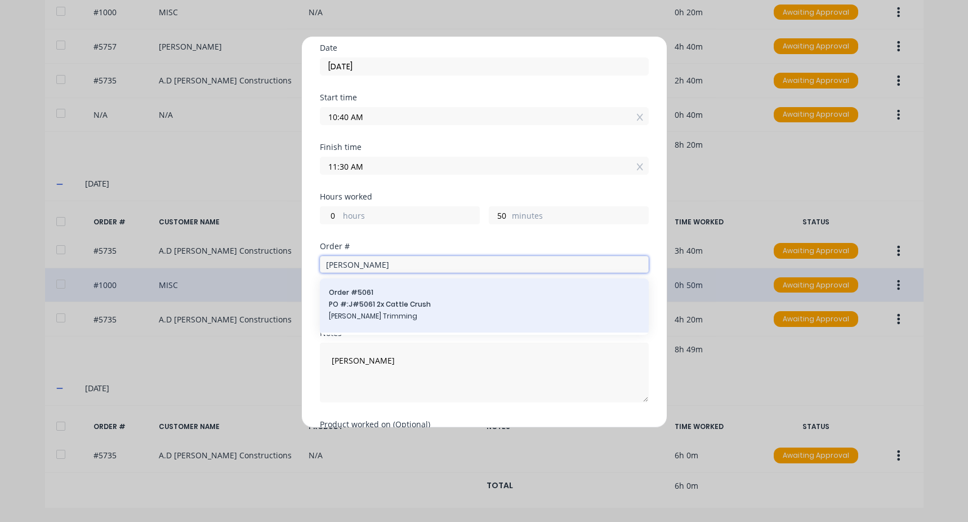
scroll to position [56, 0]
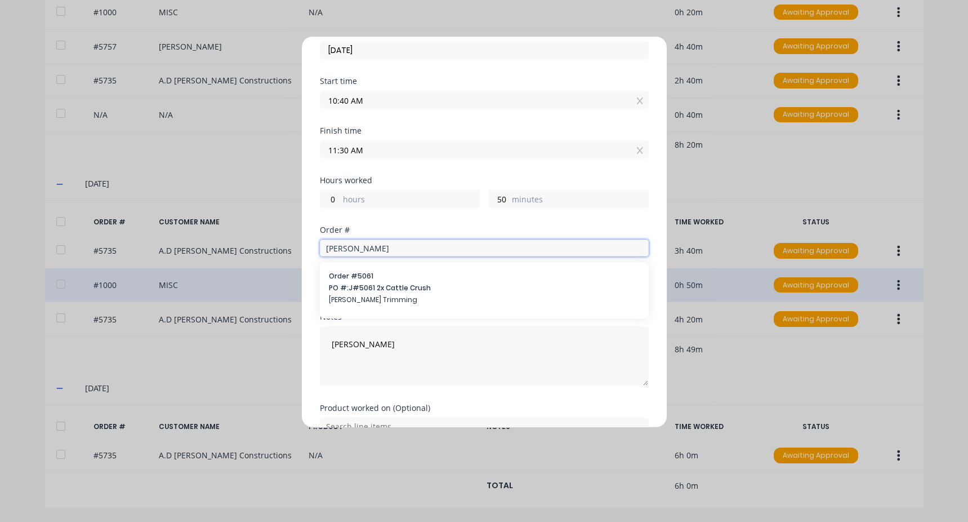
drag, startPoint x: 354, startPoint y: 248, endPoint x: 296, endPoint y: 258, distance: 59.4
click at [296, 258] on div "Edit time tracking entry Date 14/08/2025 Start time 10:40 AM Finish time 11:30 …" at bounding box center [484, 261] width 968 height 522
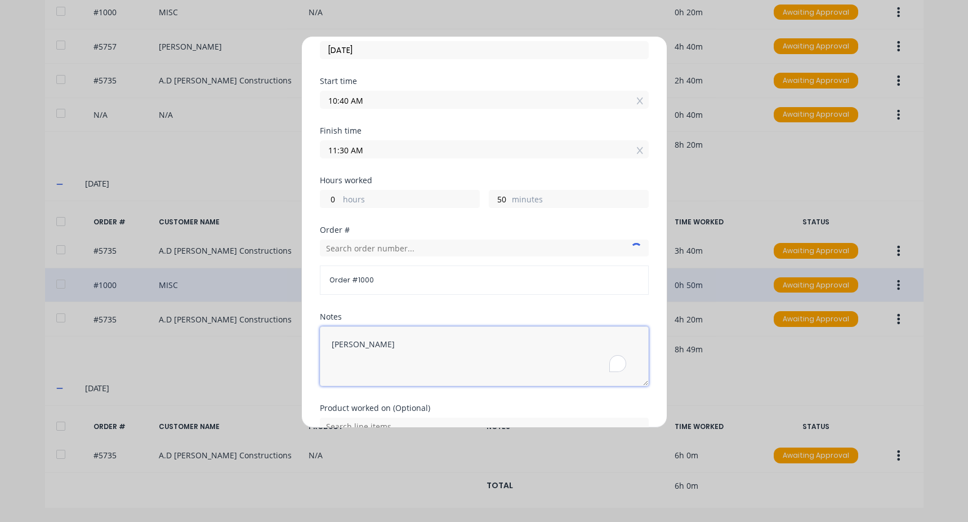
click at [384, 345] on textarea "Ash morris" at bounding box center [484, 356] width 329 height 60
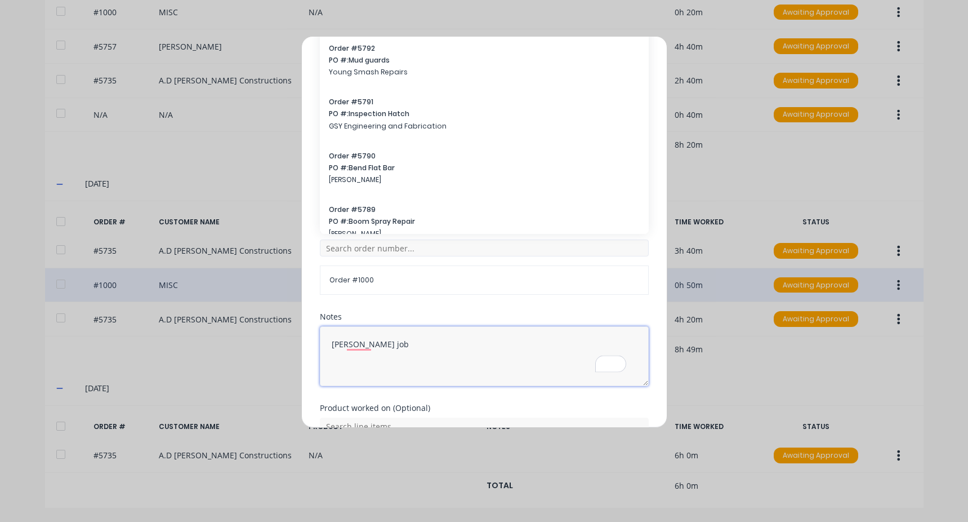
type textarea "Ash morris cash job"
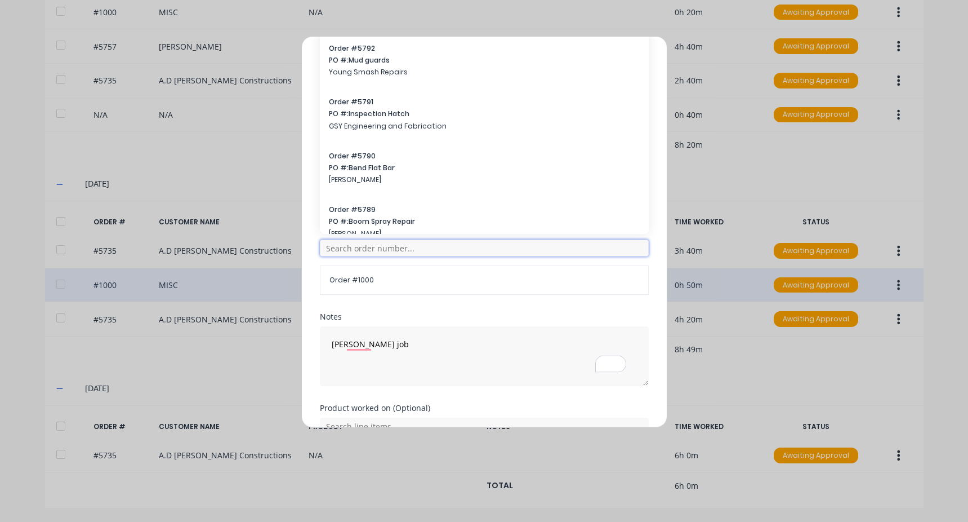
click at [348, 243] on input "text" at bounding box center [484, 247] width 329 height 17
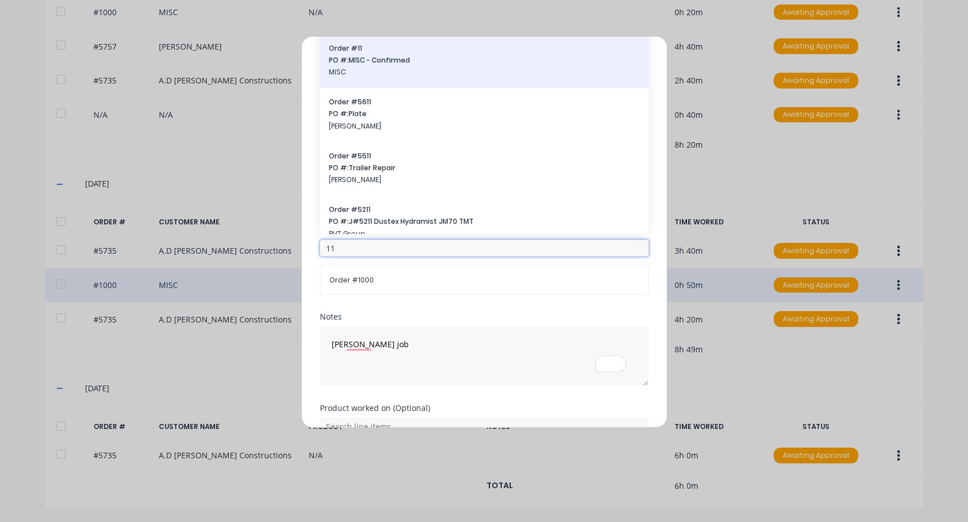
type input "11"
click at [407, 64] on span "PO #: MISC - Confirmed" at bounding box center [484, 60] width 311 height 10
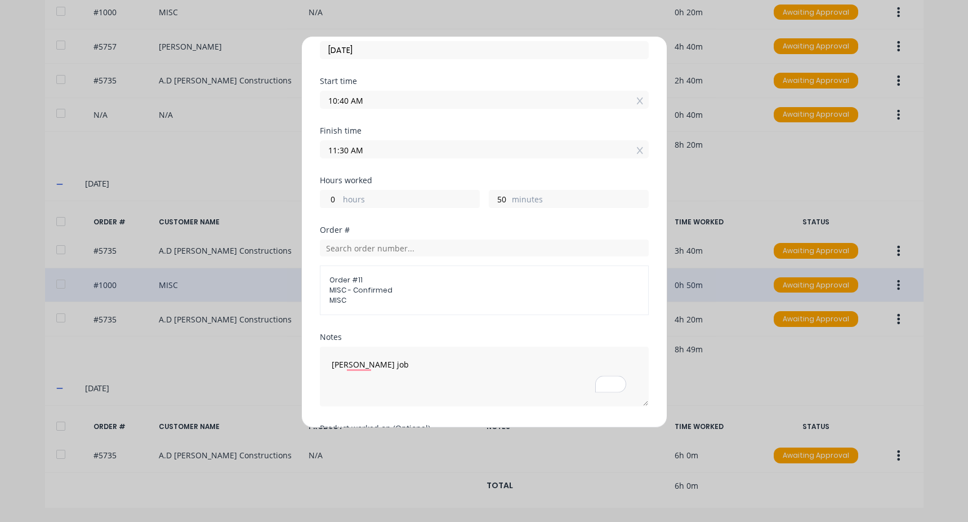
scroll to position [136, 0]
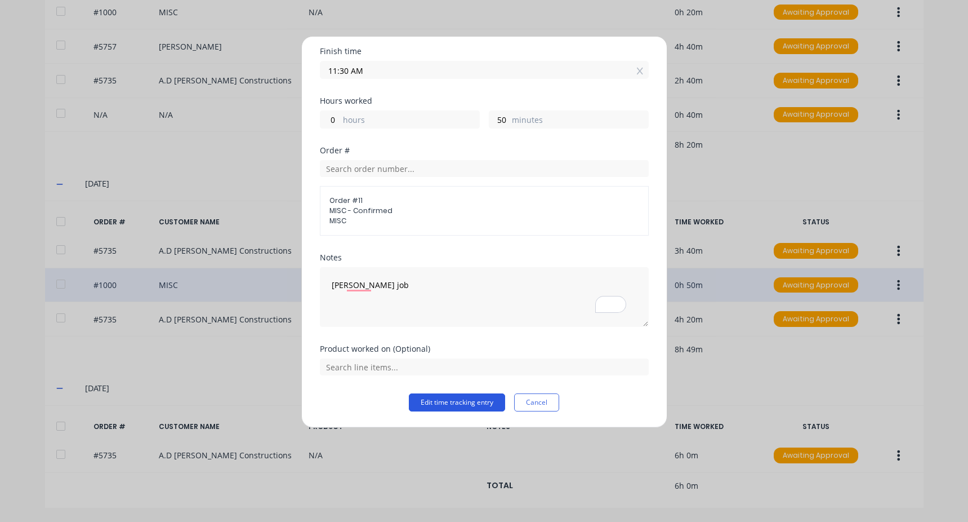
click at [430, 404] on button "Edit time tracking entry" at bounding box center [457, 402] width 96 height 18
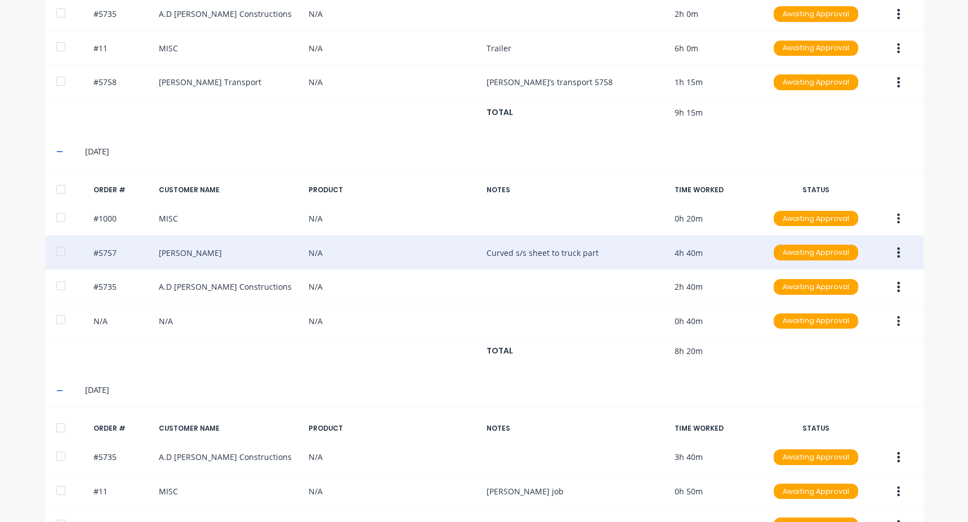
scroll to position [349, 0]
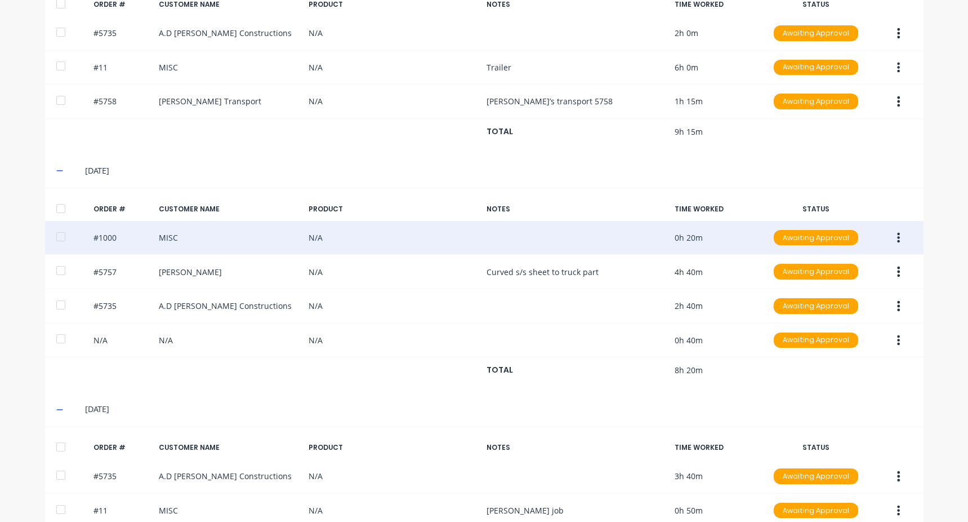
click at [899, 237] on button "button" at bounding box center [898, 238] width 26 height 20
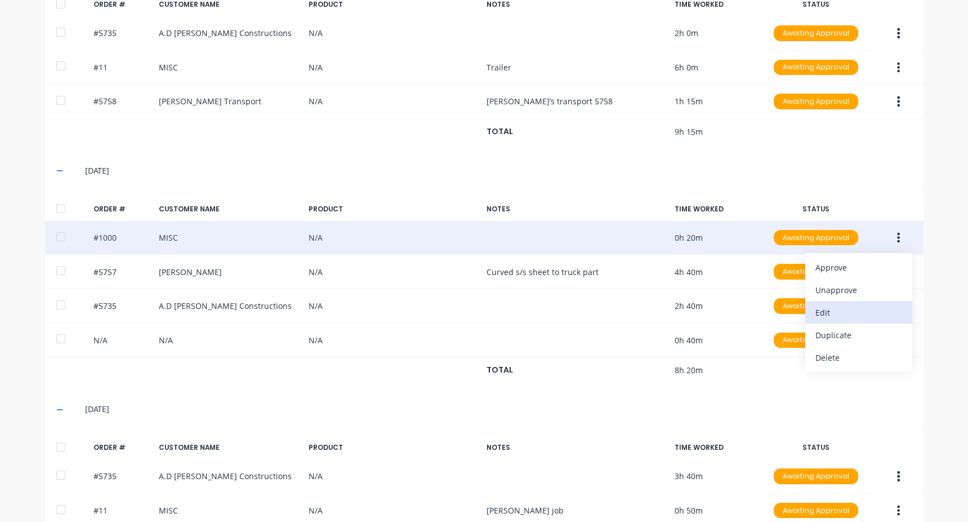
click at [843, 310] on div "Edit" at bounding box center [859, 312] width 87 height 16
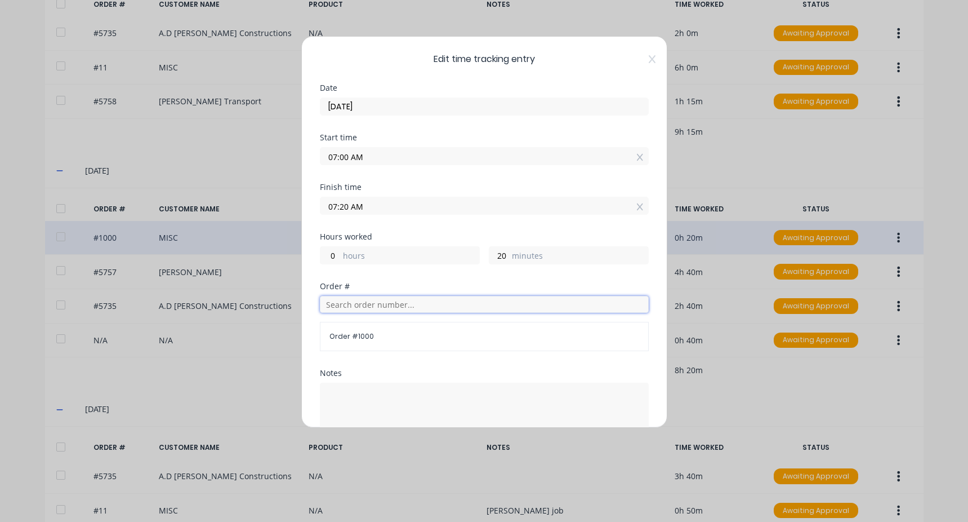
click at [383, 307] on input "text" at bounding box center [484, 304] width 329 height 17
type input "11"
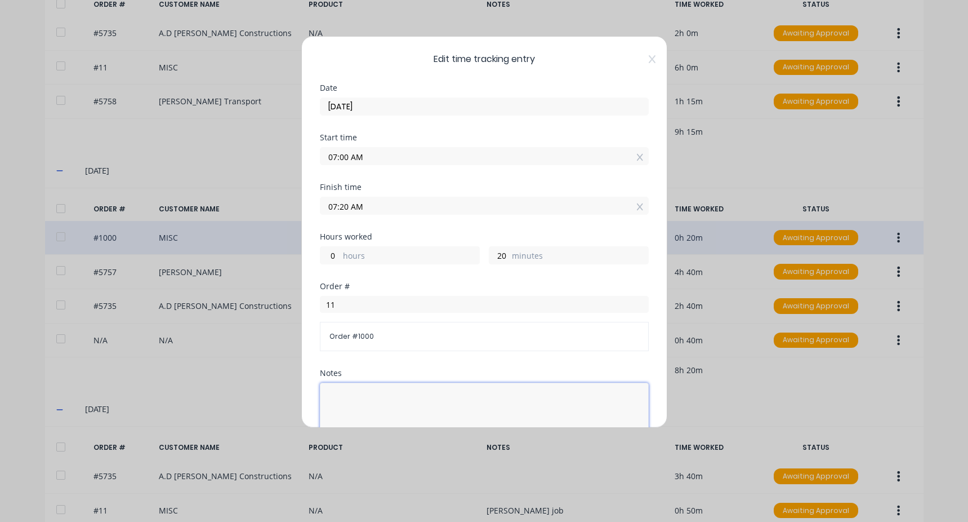
click at [360, 390] on textarea at bounding box center [484, 412] width 329 height 60
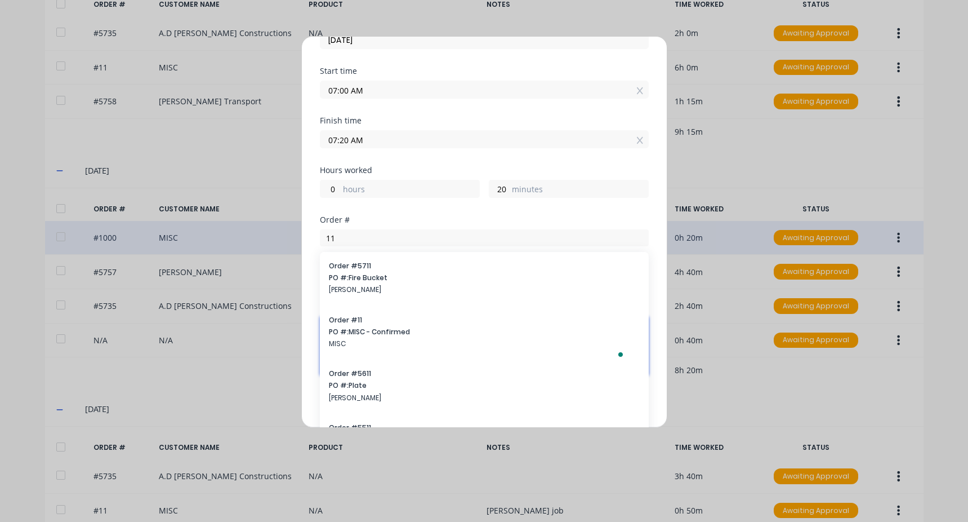
scroll to position [154, 0]
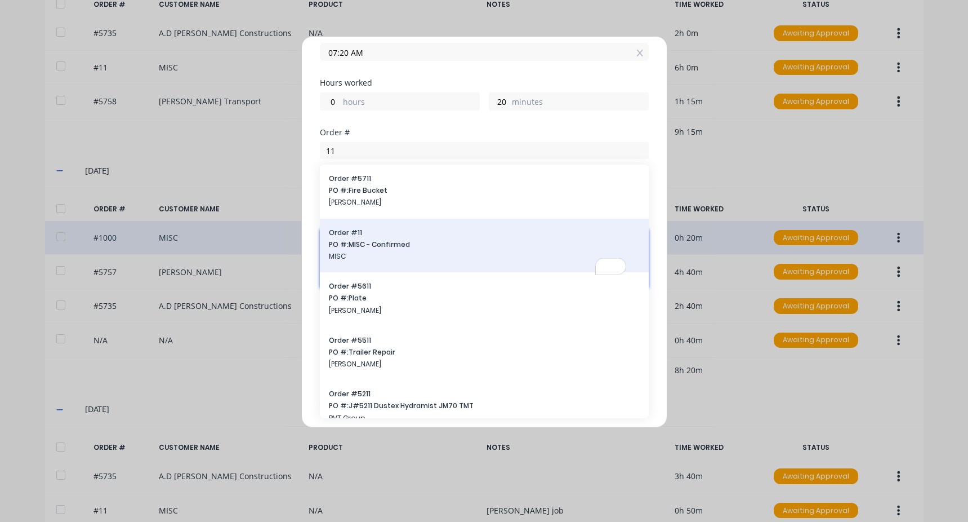
type textarea "clean up"
click at [367, 258] on span "MISC" at bounding box center [484, 256] width 311 height 10
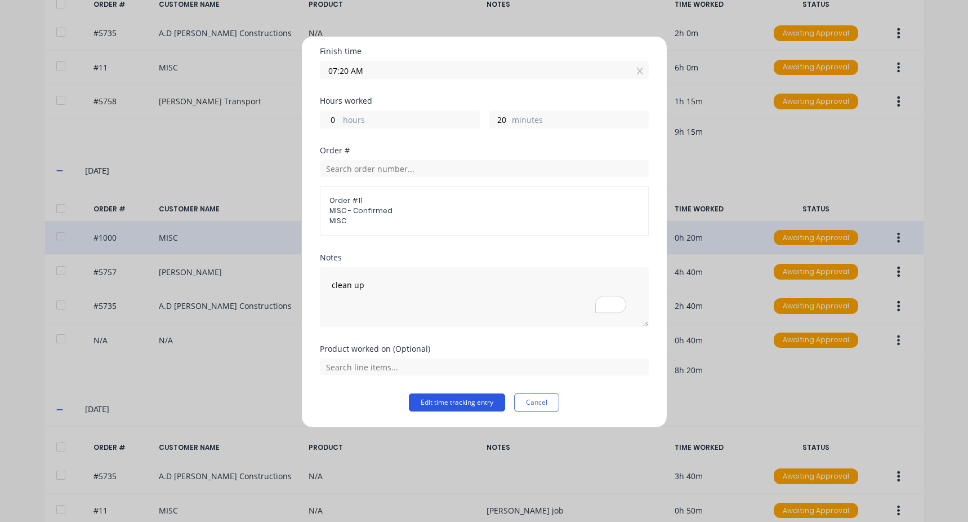
click at [456, 411] on button "Edit time tracking entry" at bounding box center [457, 402] width 96 height 18
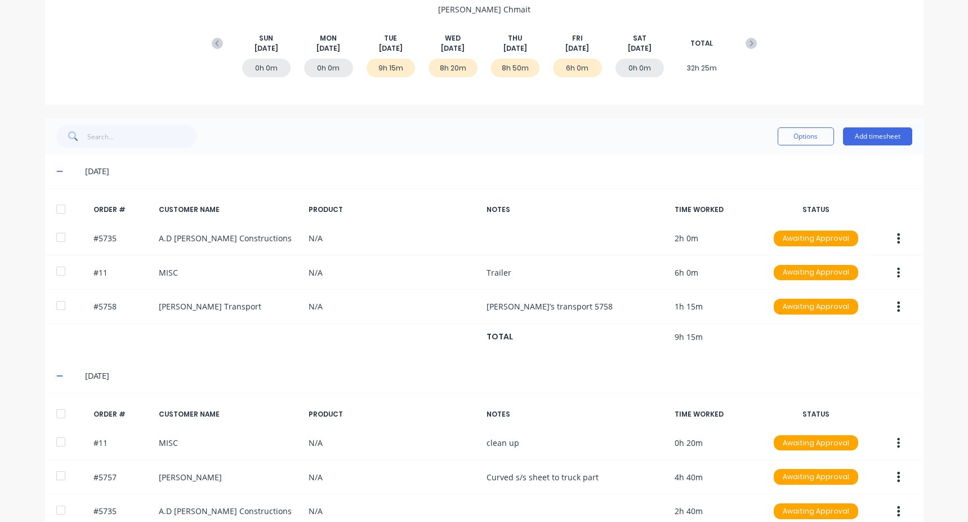
scroll to position [123, 0]
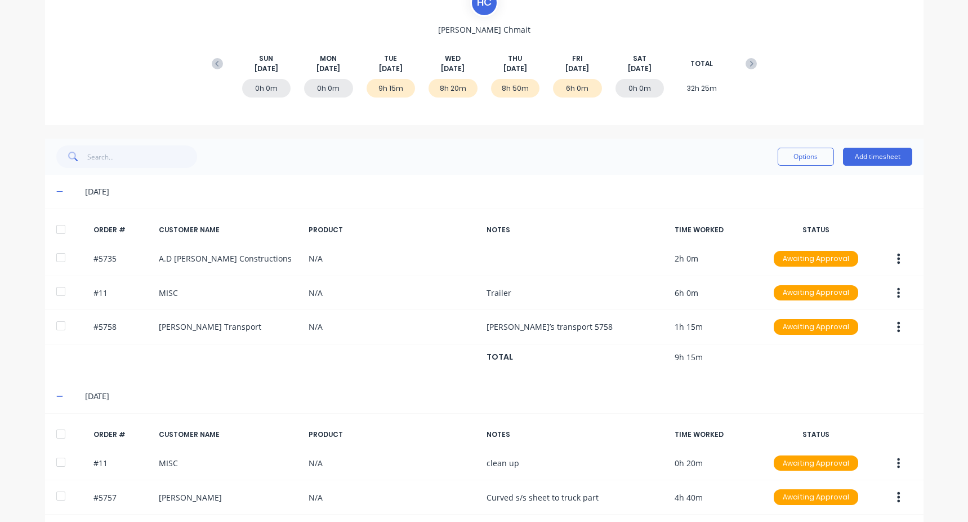
click at [212, 62] on icon at bounding box center [217, 63] width 11 height 11
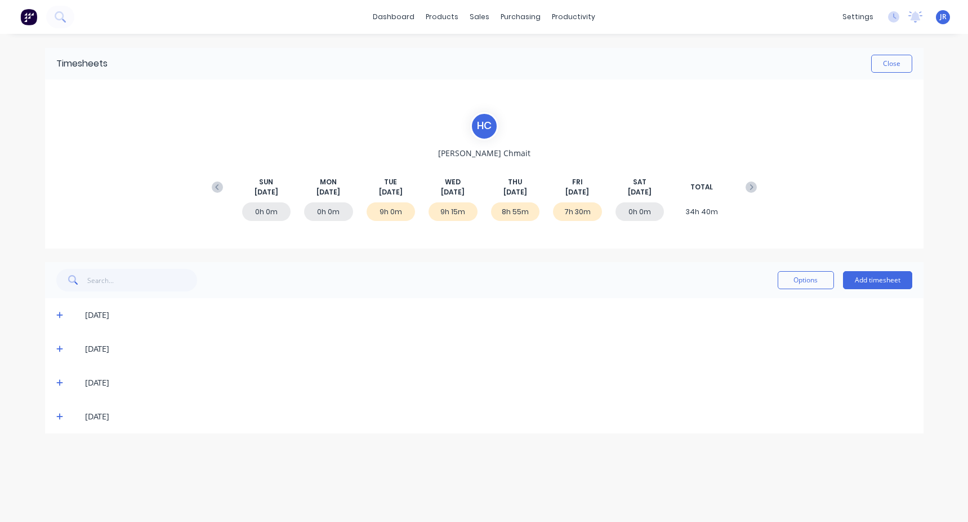
scroll to position [0, 0]
click at [56, 312] on div "[DATE]" at bounding box center [484, 315] width 879 height 34
click at [56, 315] on icon at bounding box center [59, 315] width 7 height 8
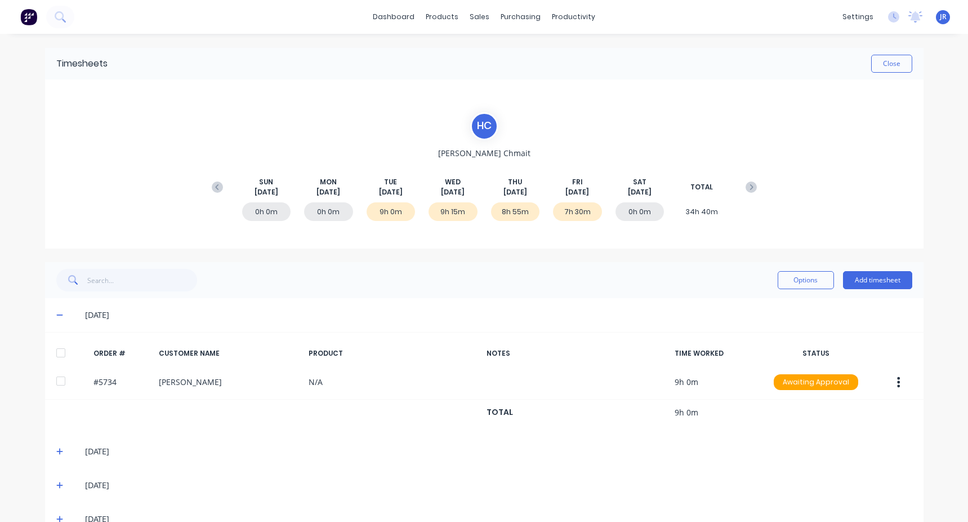
scroll to position [28, 0]
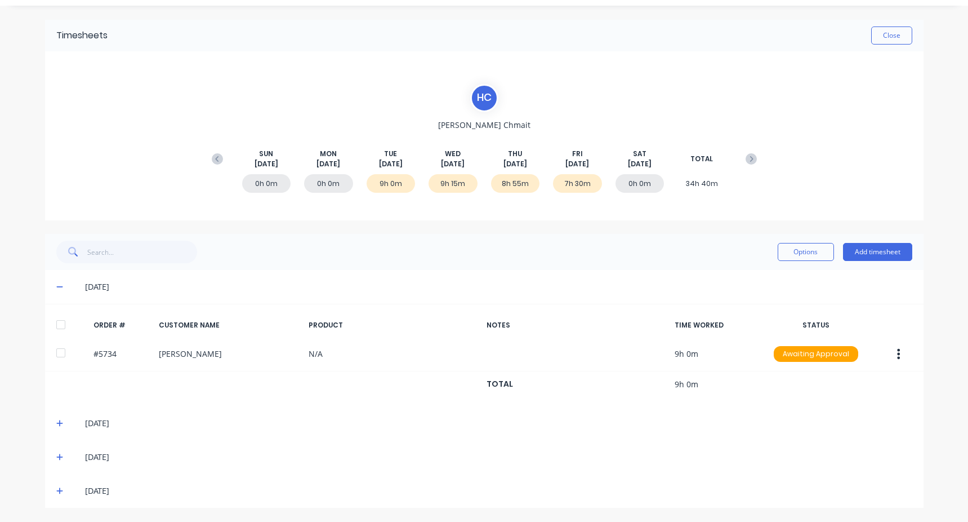
click at [56, 420] on icon at bounding box center [59, 423] width 7 height 8
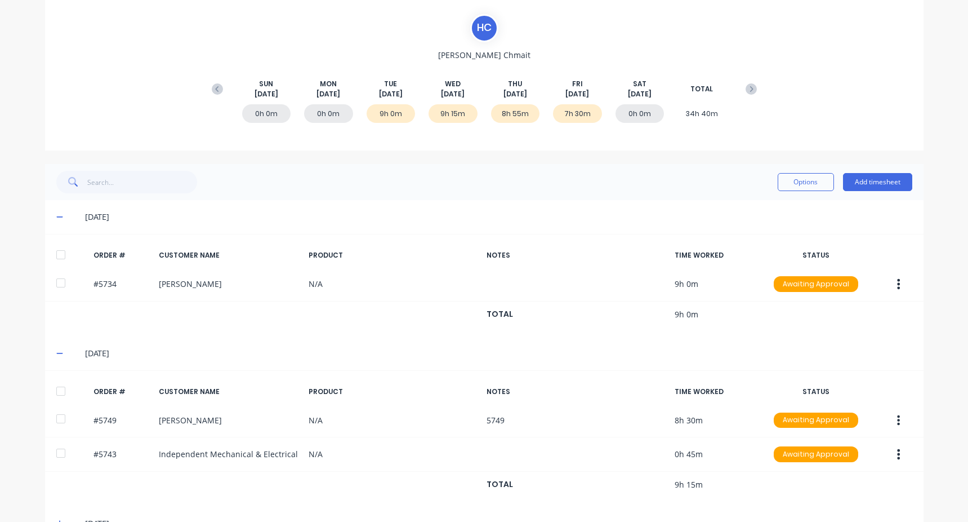
scroll to position [164, 0]
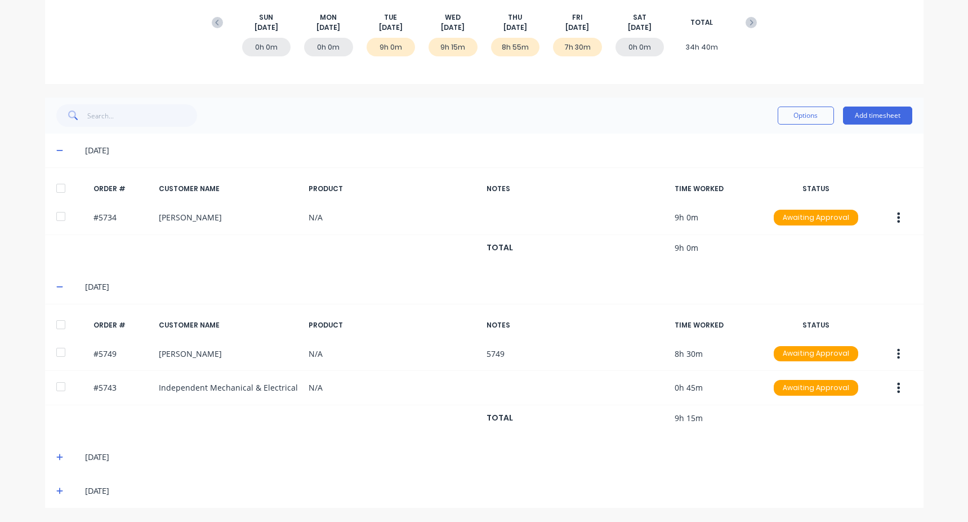
click at [51, 456] on div "07/08/25" at bounding box center [484, 457] width 879 height 34
click at [59, 462] on span at bounding box center [61, 456] width 11 height 11
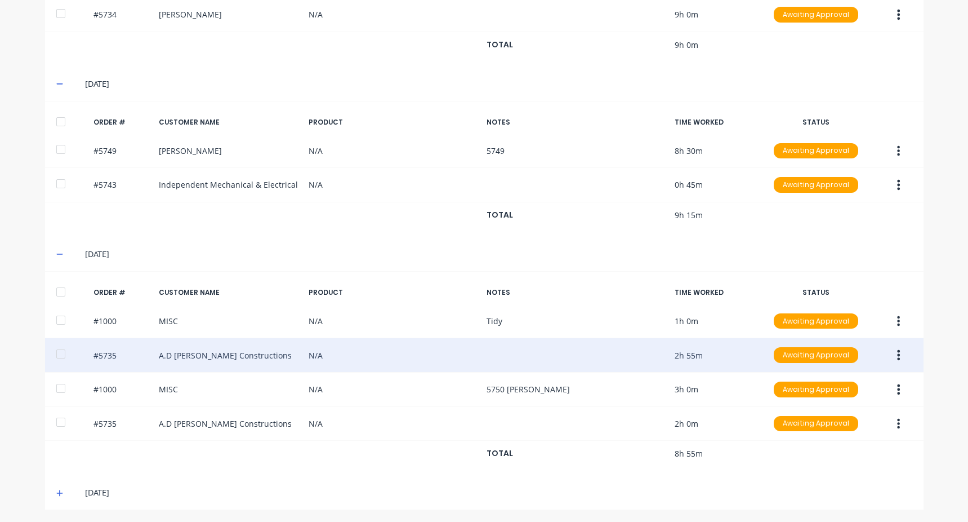
scroll to position [369, 0]
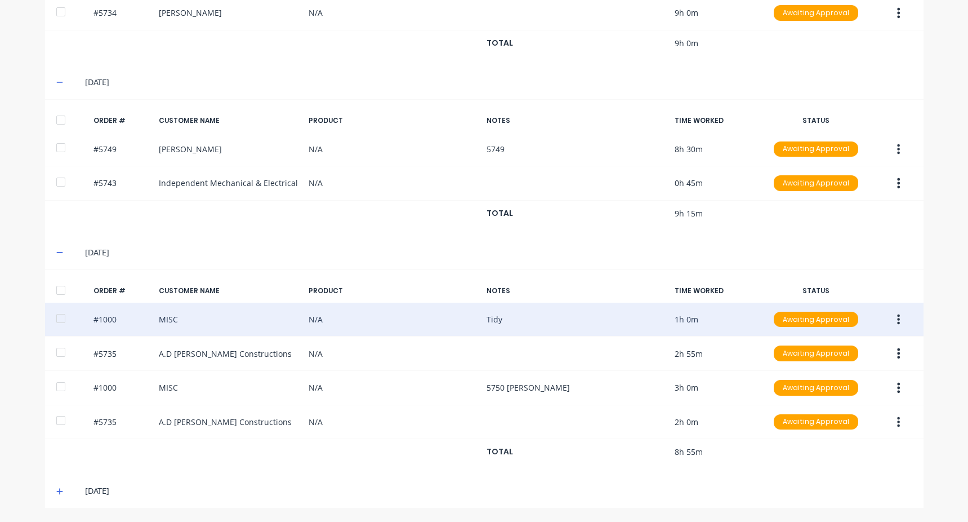
click at [897, 316] on button "button" at bounding box center [898, 319] width 26 height 20
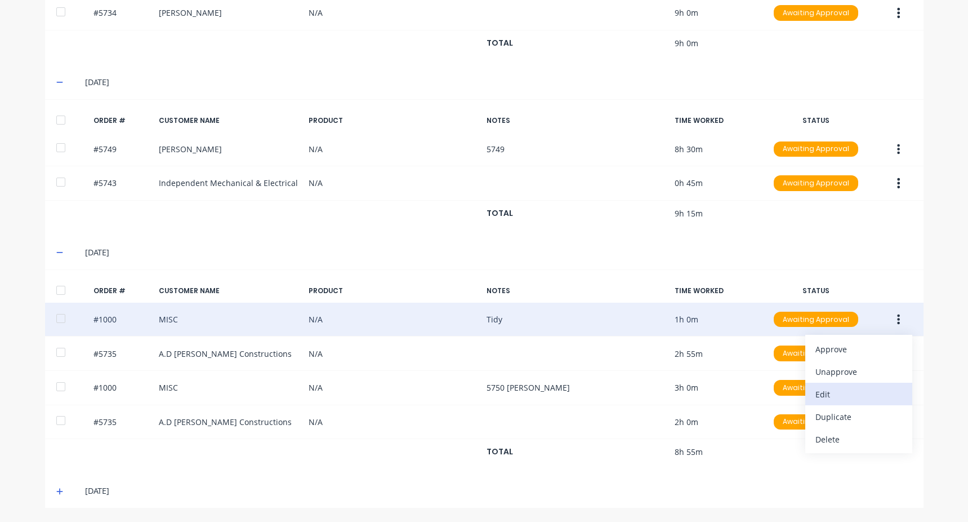
click at [821, 391] on div "Edit" at bounding box center [859, 394] width 87 height 16
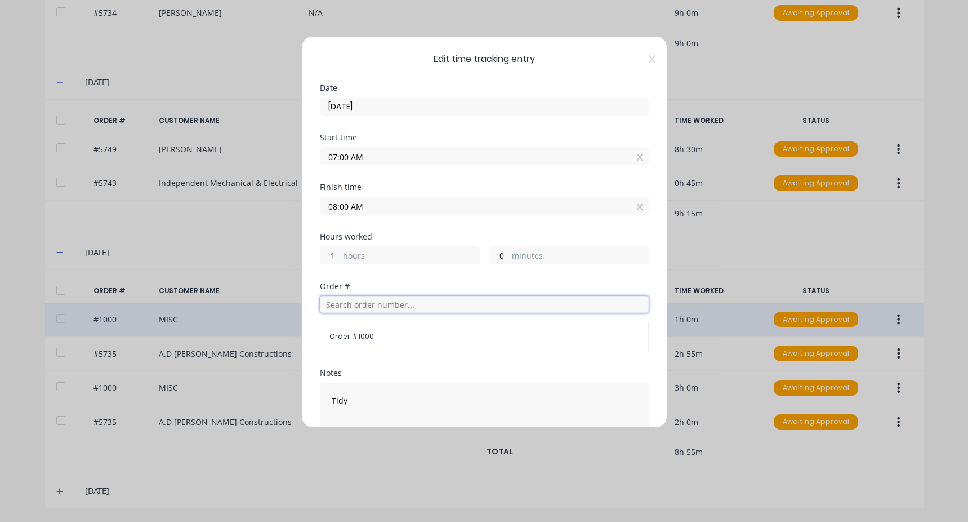
click at [345, 308] on input "text" at bounding box center [484, 304] width 329 height 17
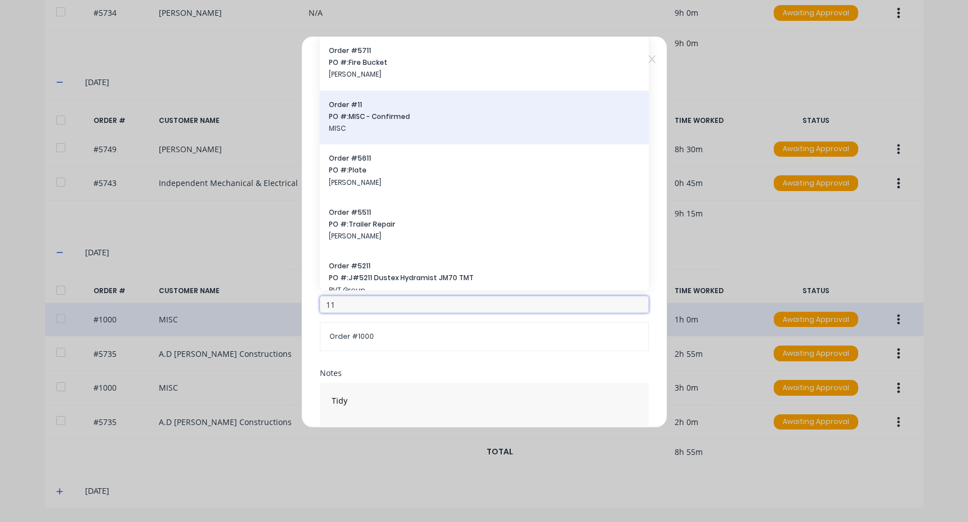
type input "11"
click at [394, 115] on span "PO #: MISC - Confirmed" at bounding box center [484, 117] width 311 height 10
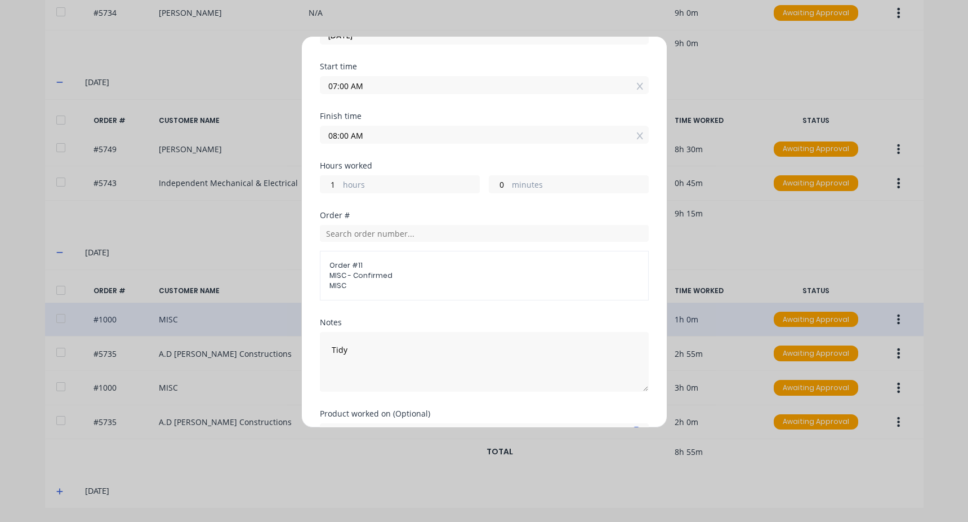
scroll to position [136, 0]
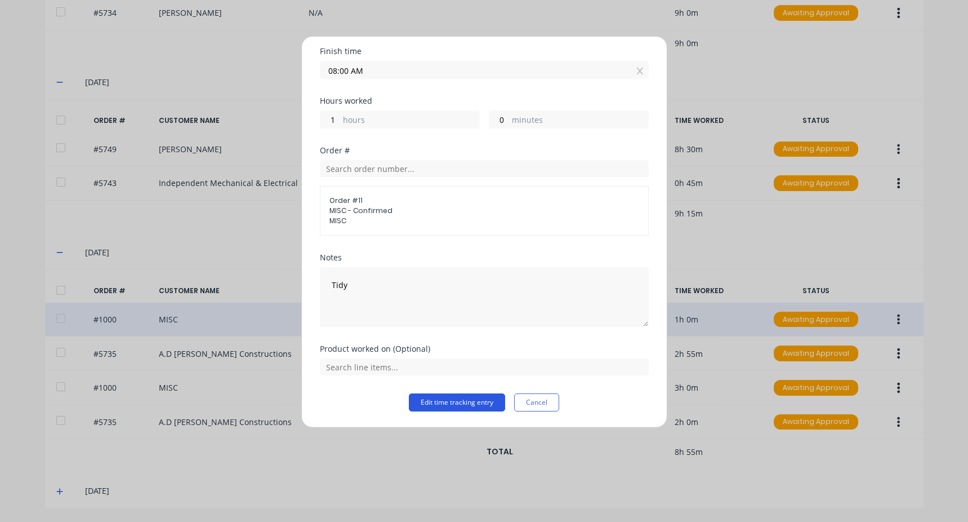
click at [443, 403] on button "Edit time tracking entry" at bounding box center [457, 402] width 96 height 18
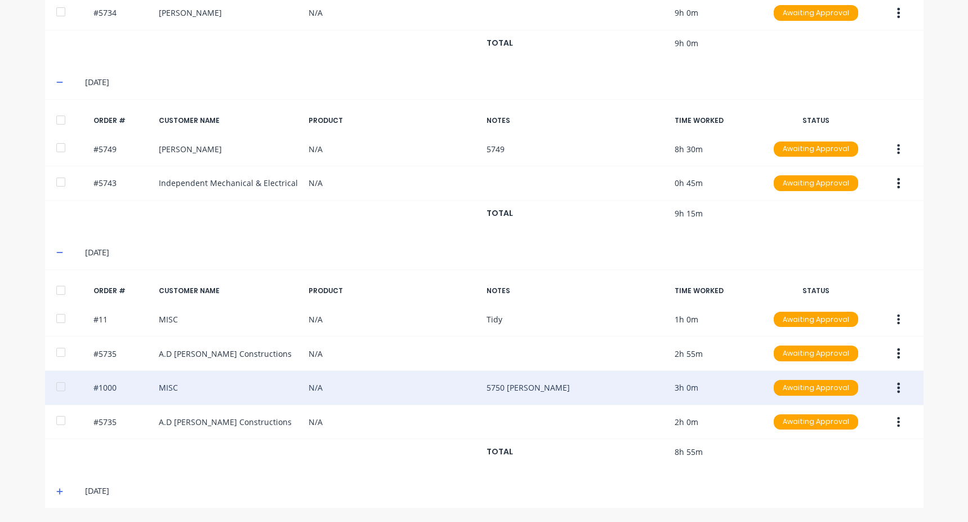
click at [897, 388] on icon "button" at bounding box center [898, 387] width 3 height 10
click at [827, 458] on div "Edit" at bounding box center [859, 462] width 87 height 16
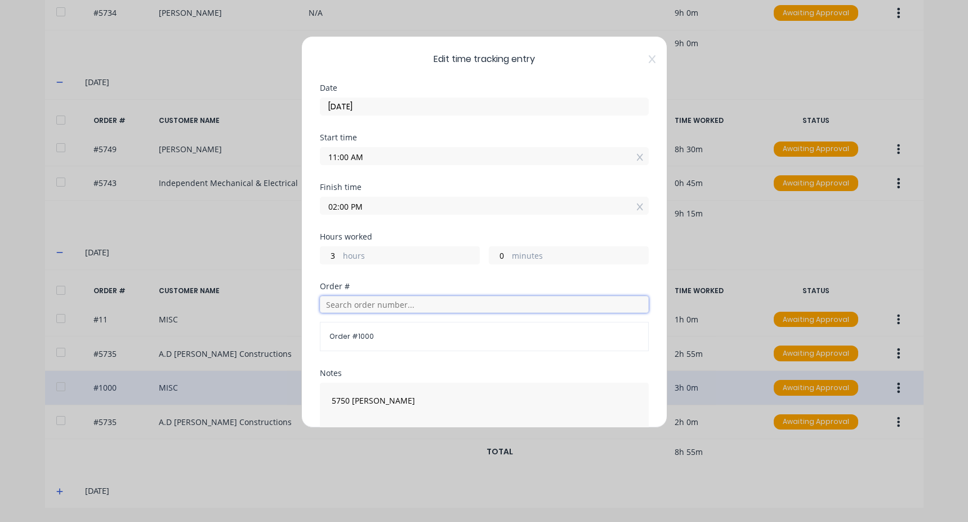
drag, startPoint x: 395, startPoint y: 302, endPoint x: 389, endPoint y: 305, distance: 7.1
click at [390, 304] on input "text" at bounding box center [484, 304] width 329 height 17
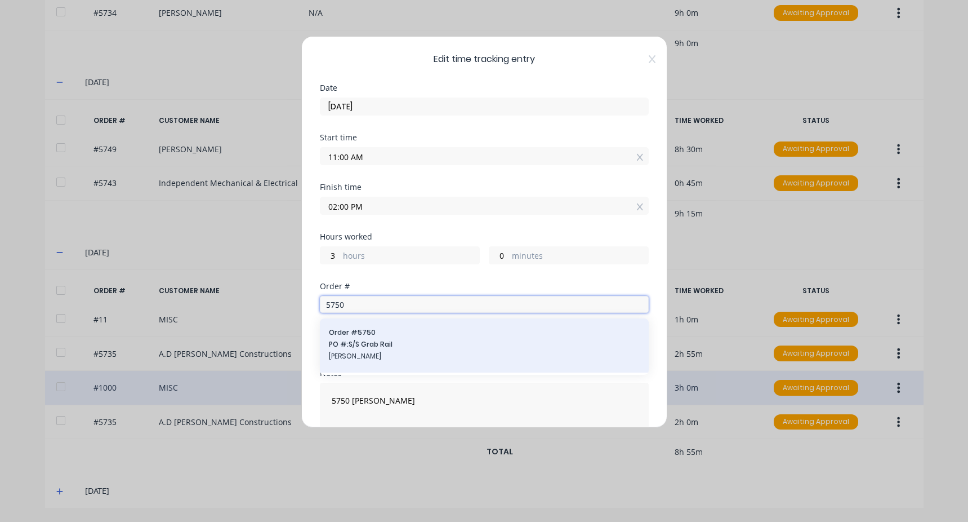
type input "5750"
click at [404, 347] on span "PO #: S/S Grab Rail" at bounding box center [484, 344] width 311 height 10
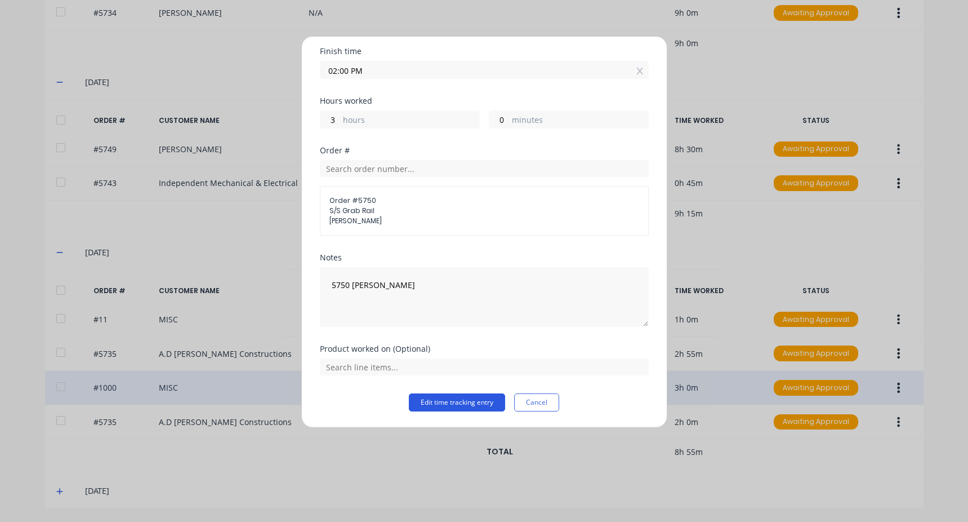
click at [433, 402] on button "Edit time tracking entry" at bounding box center [457, 402] width 96 height 18
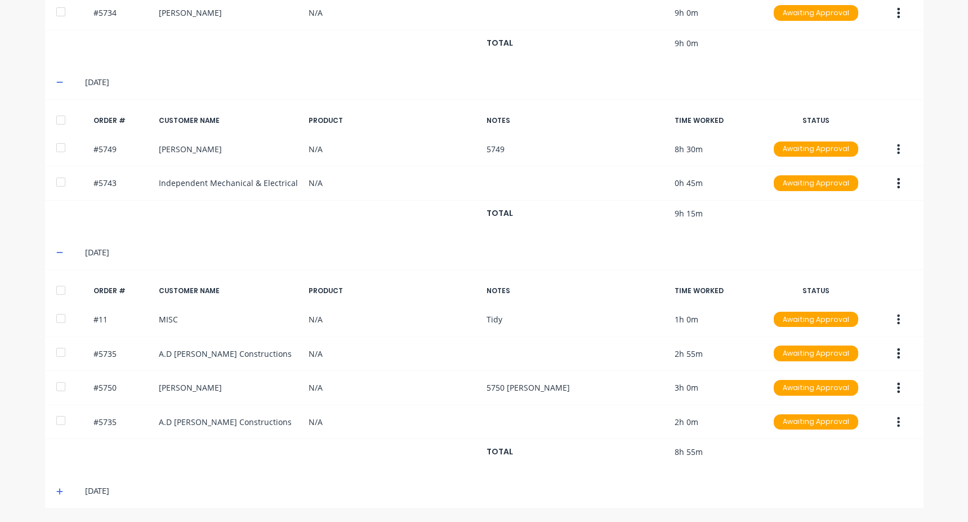
click at [67, 491] on div "08/08/25" at bounding box center [489, 490] width 845 height 12
click at [53, 497] on div "08/08/25" at bounding box center [484, 491] width 879 height 34
click at [56, 491] on icon at bounding box center [59, 491] width 7 height 8
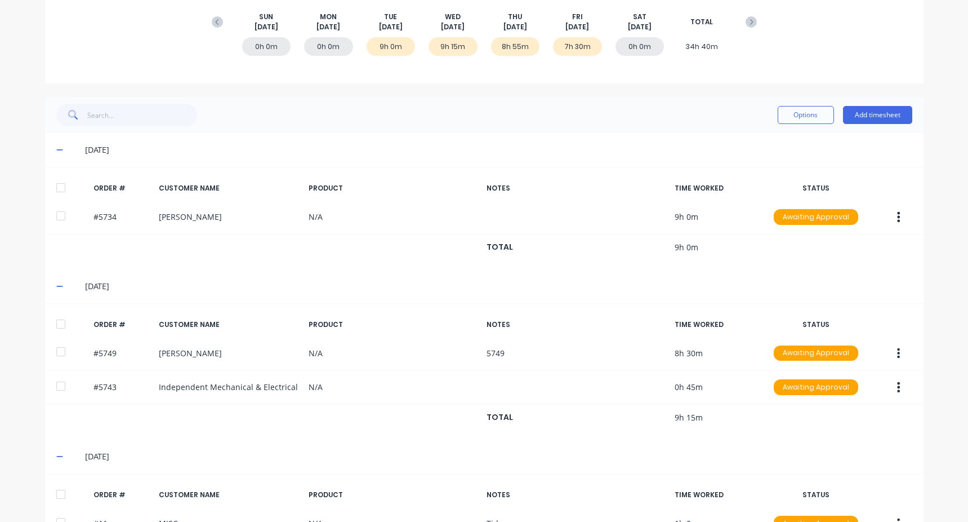
scroll to position [67, 0]
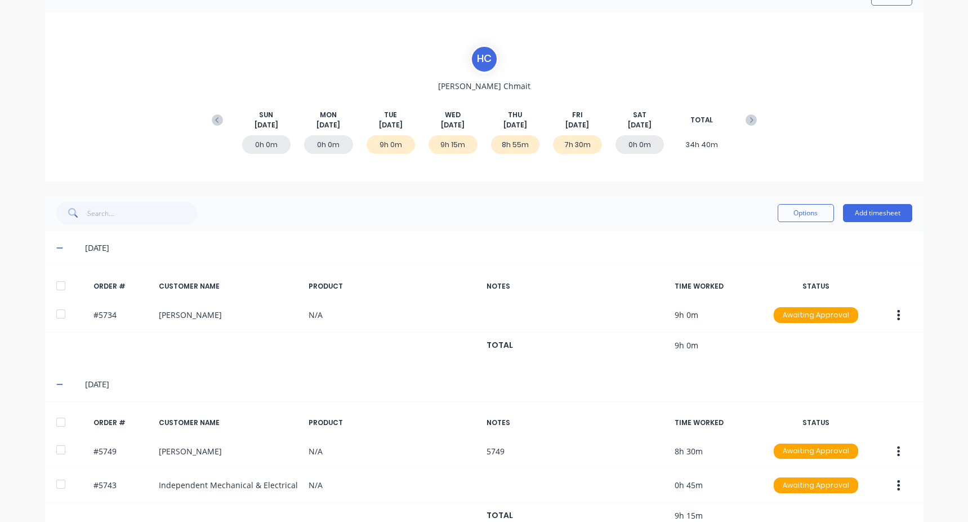
click at [212, 117] on icon at bounding box center [217, 119] width 11 height 11
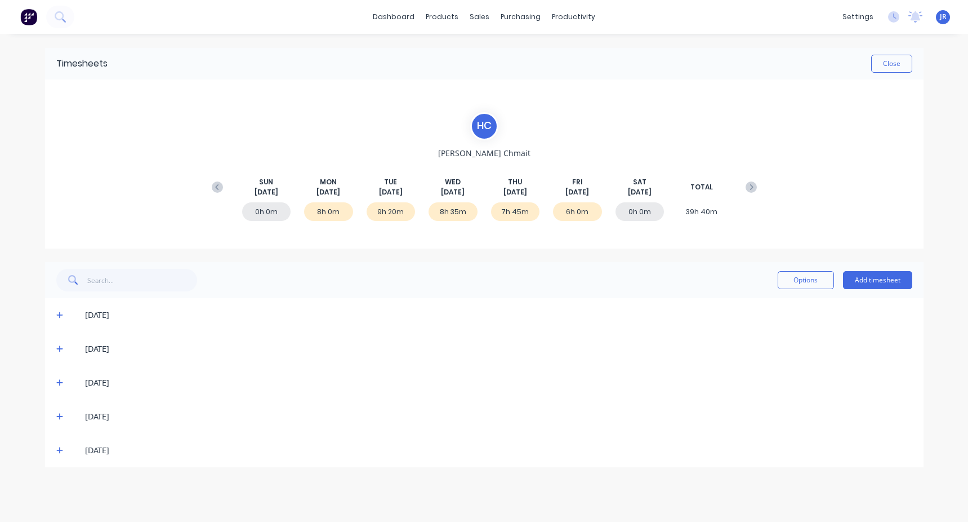
scroll to position [0, 0]
drag, startPoint x: 61, startPoint y: 313, endPoint x: 60, endPoint y: 304, distance: 9.1
click at [61, 313] on icon at bounding box center [59, 315] width 7 height 8
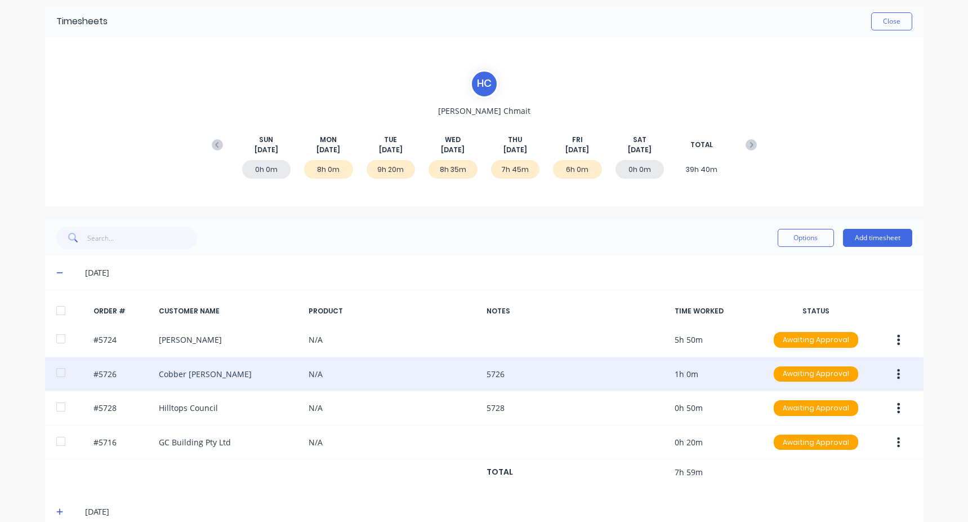
scroll to position [164, 0]
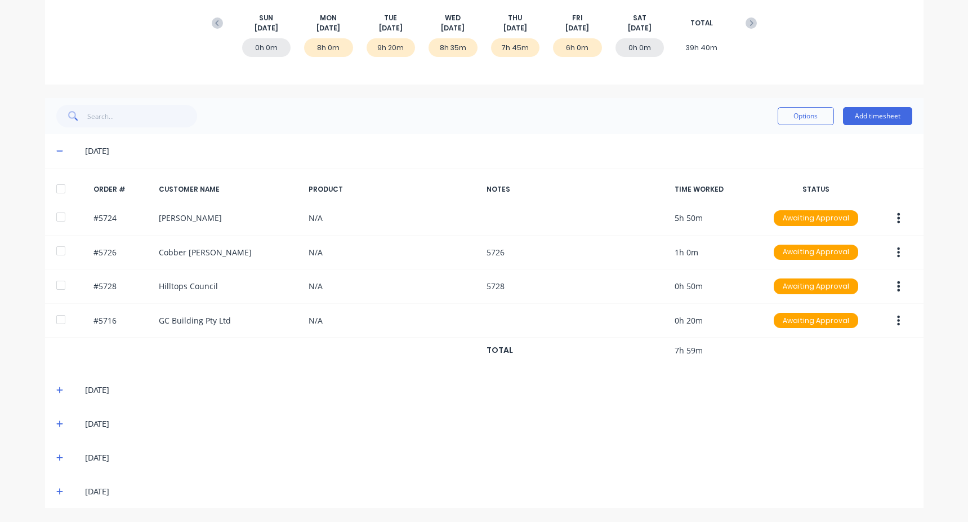
click at [52, 385] on div "[DATE]" at bounding box center [484, 389] width 879 height 34
click at [56, 389] on icon at bounding box center [59, 390] width 7 height 8
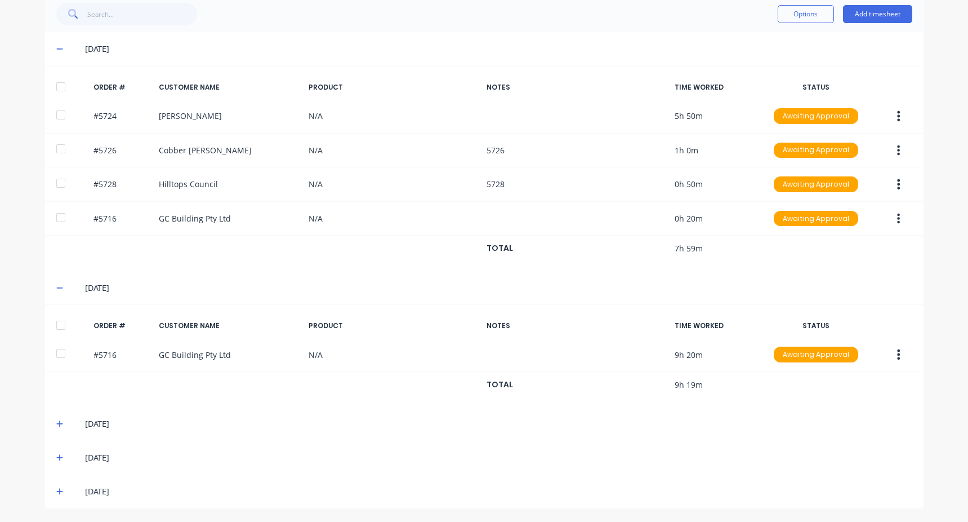
scroll to position [266, 0]
click at [56, 429] on span at bounding box center [61, 422] width 11 height 11
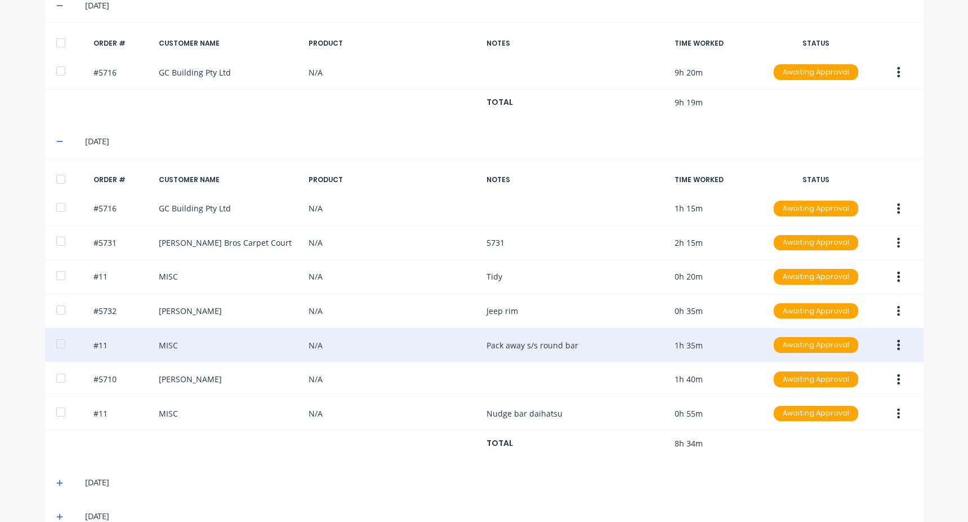
scroll to position [573, 0]
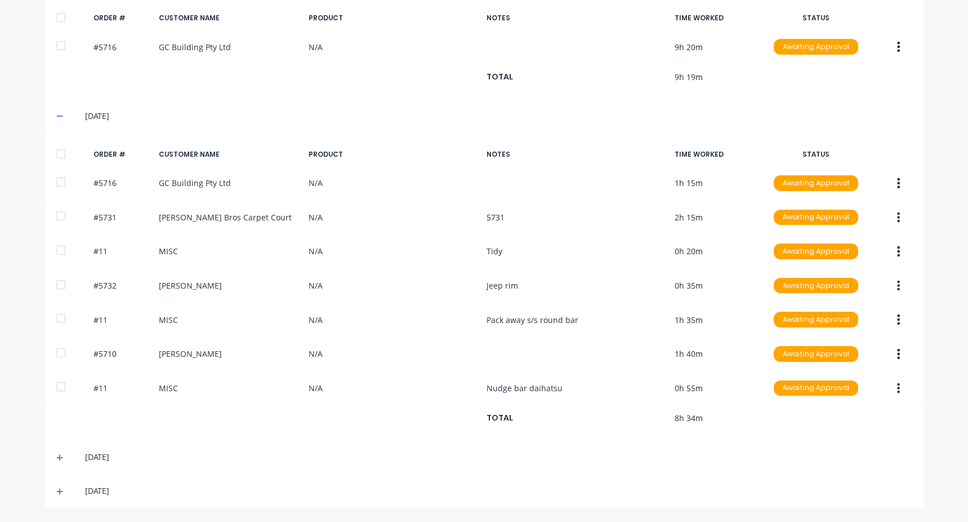
click at [59, 457] on icon at bounding box center [59, 457] width 7 height 8
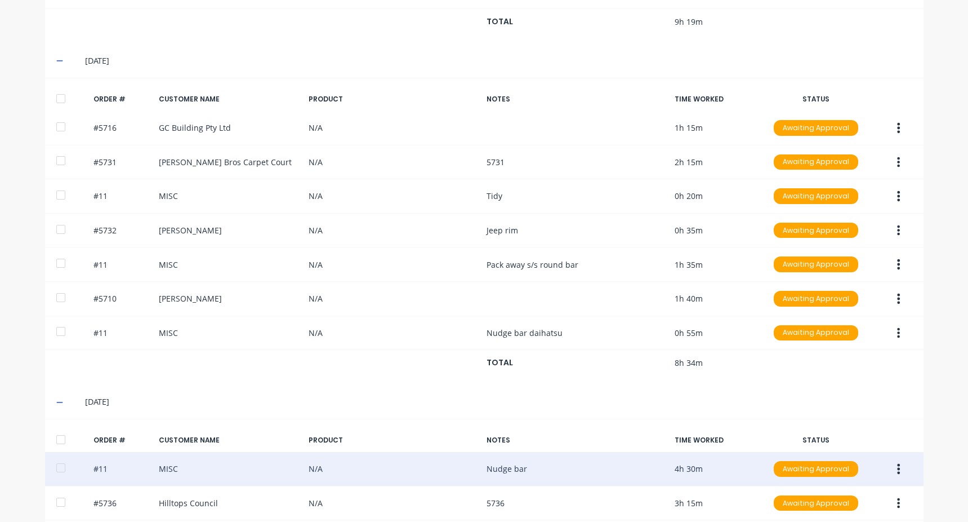
scroll to position [710, 0]
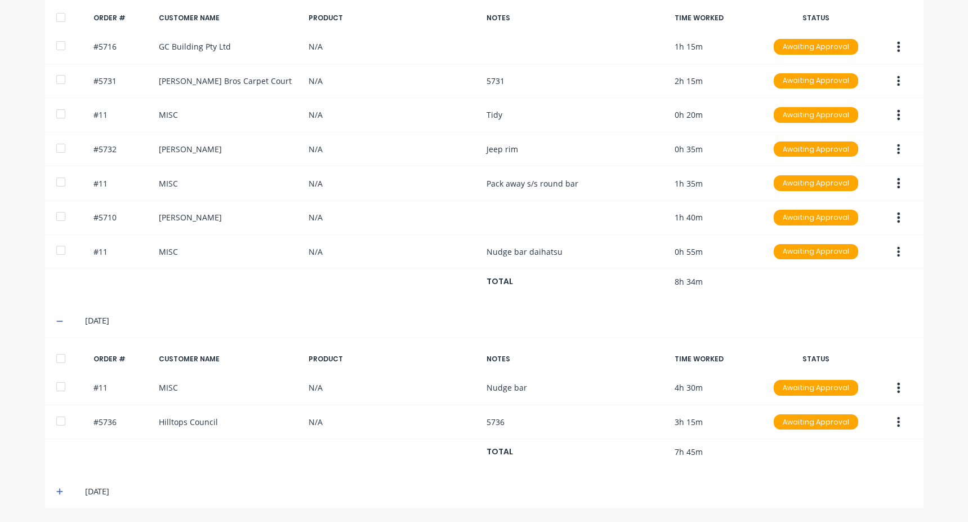
click at [56, 492] on icon at bounding box center [59, 491] width 7 height 7
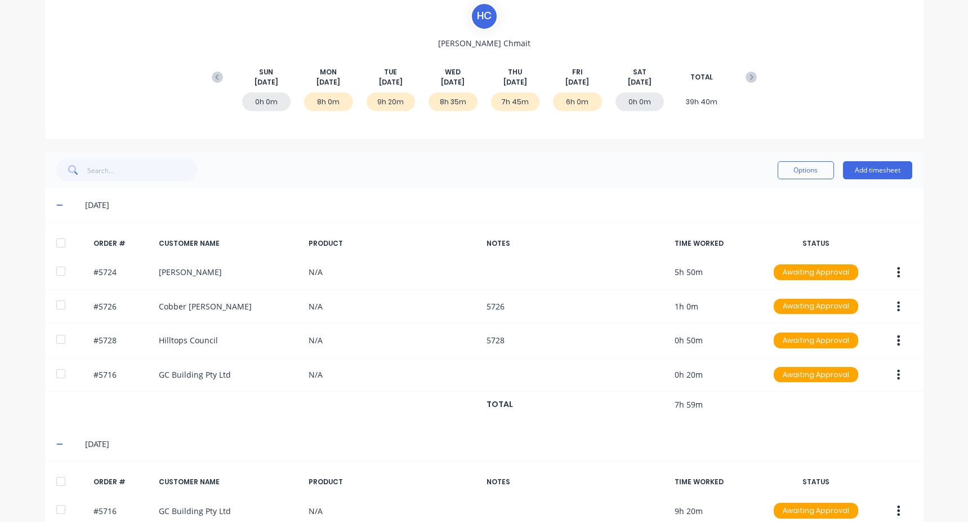
scroll to position [0, 0]
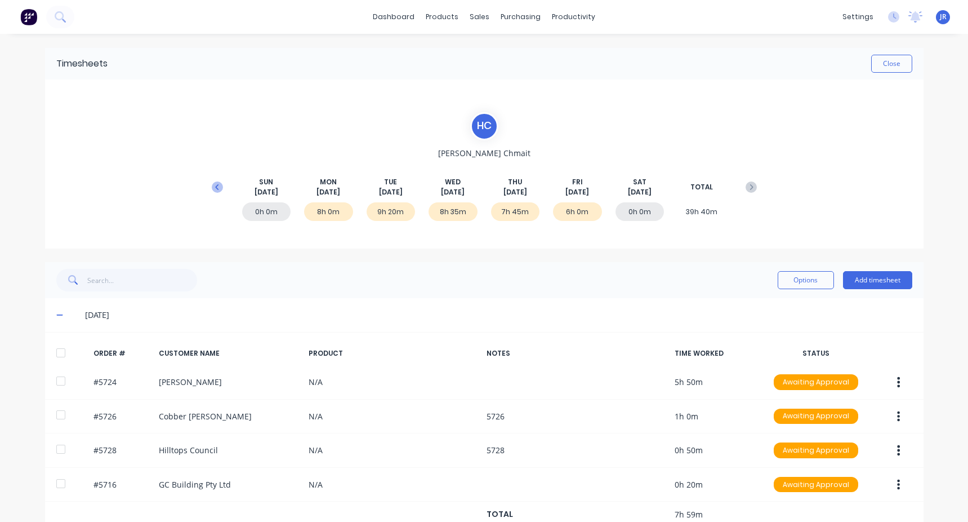
click at [212, 189] on icon at bounding box center [217, 186] width 11 height 11
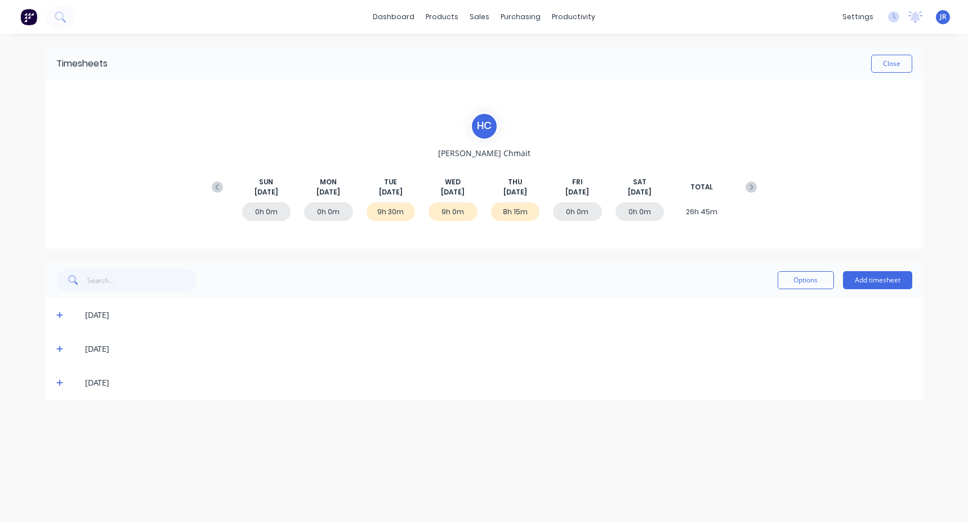
click at [58, 311] on icon at bounding box center [59, 315] width 7 height 8
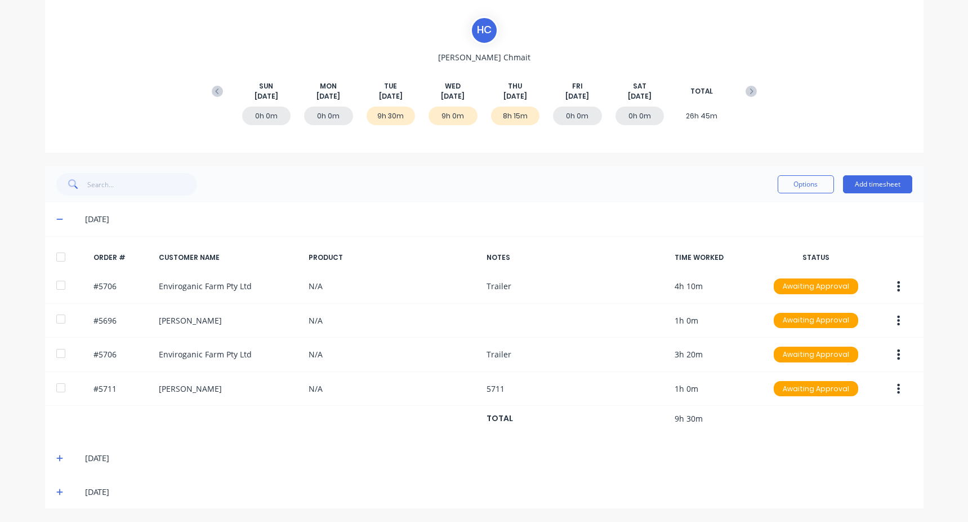
scroll to position [96, 0]
click at [52, 451] on div "[DATE]" at bounding box center [484, 457] width 879 height 34
click at [56, 461] on icon at bounding box center [59, 457] width 7 height 8
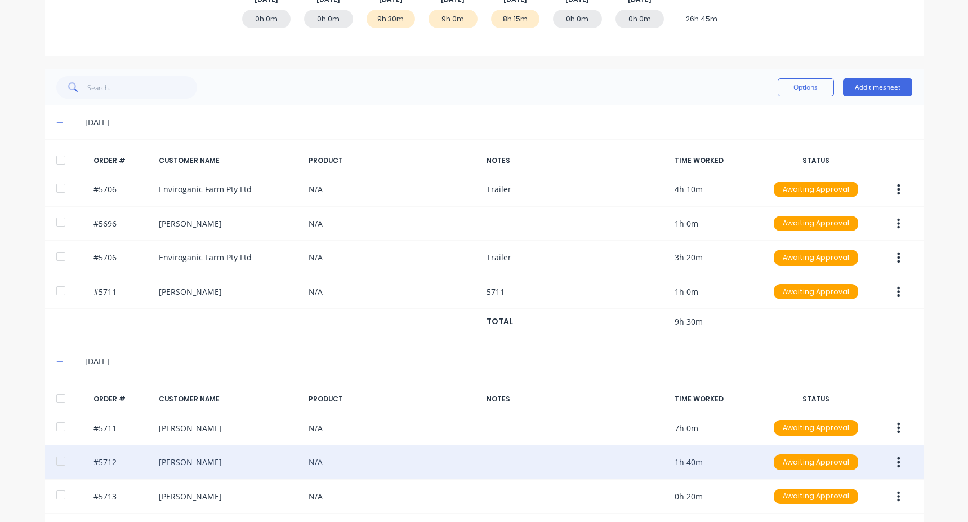
scroll to position [267, 0]
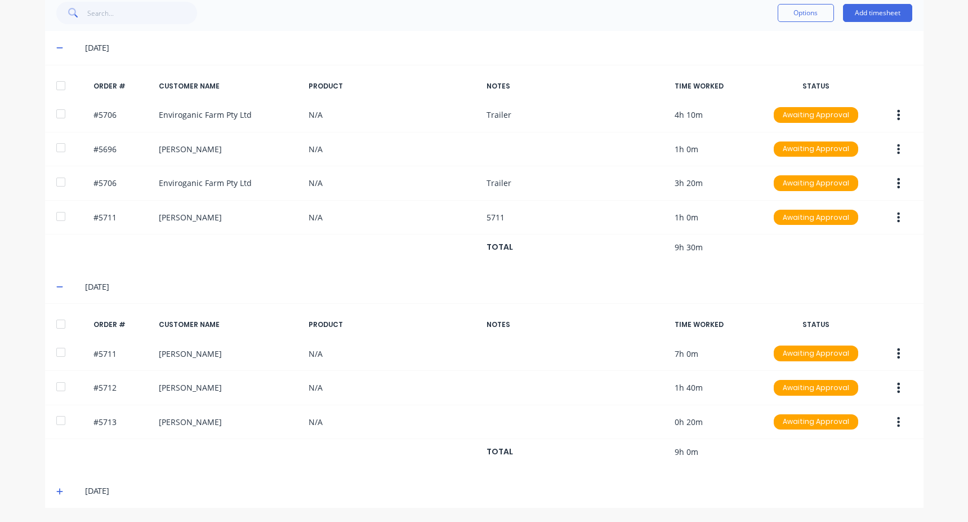
click at [56, 490] on icon at bounding box center [59, 491] width 7 height 8
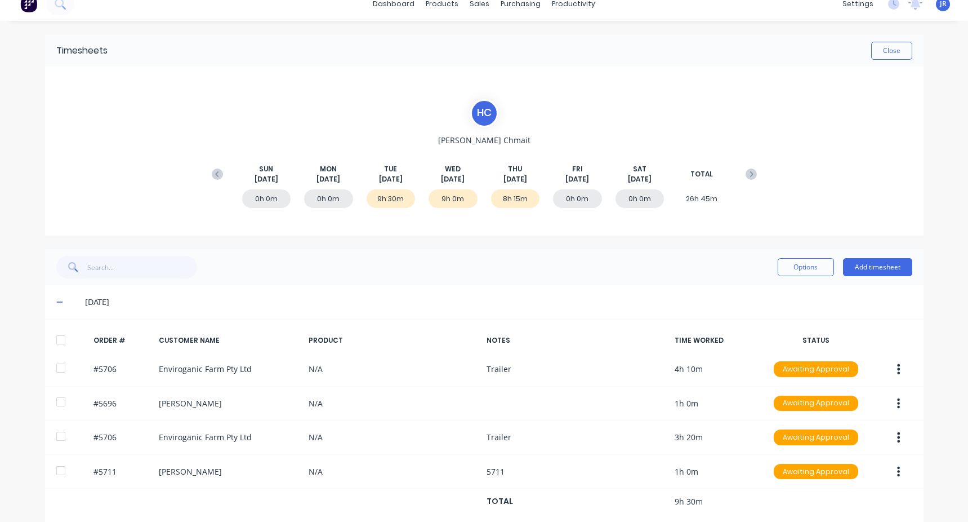
scroll to position [0, 0]
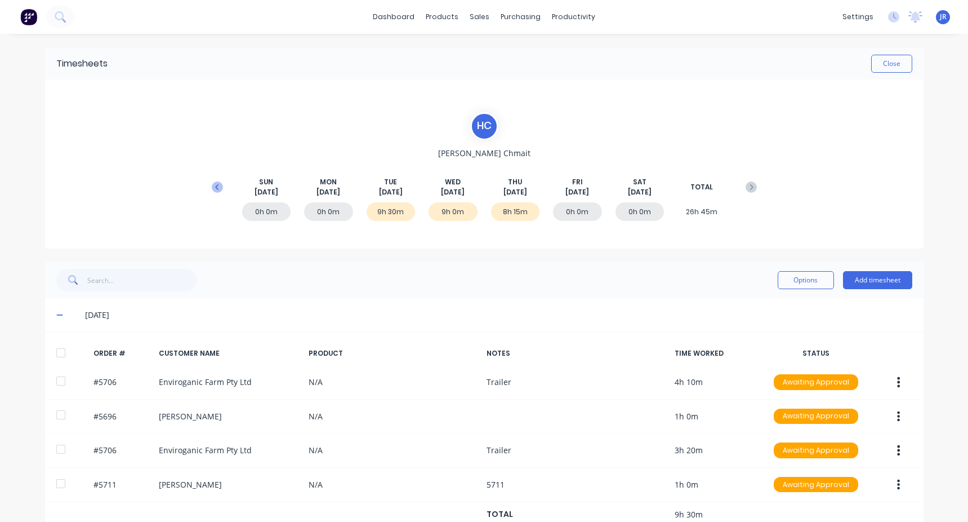
click at [212, 184] on icon at bounding box center [217, 186] width 11 height 11
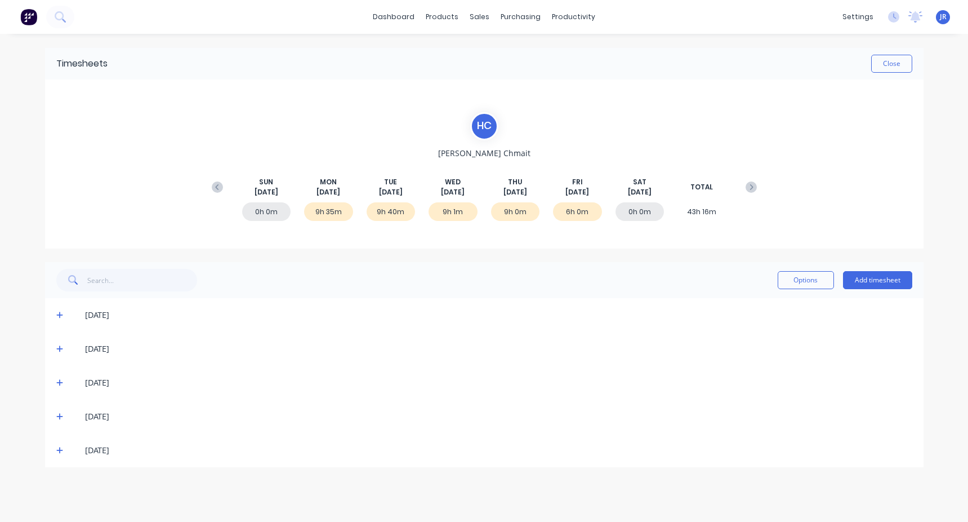
click at [65, 317] on span at bounding box center [61, 314] width 11 height 11
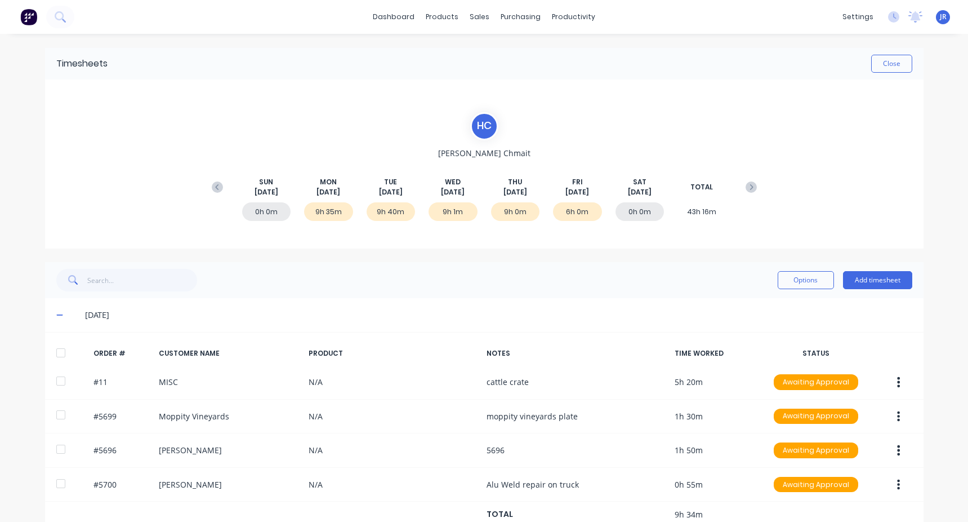
scroll to position [164, 0]
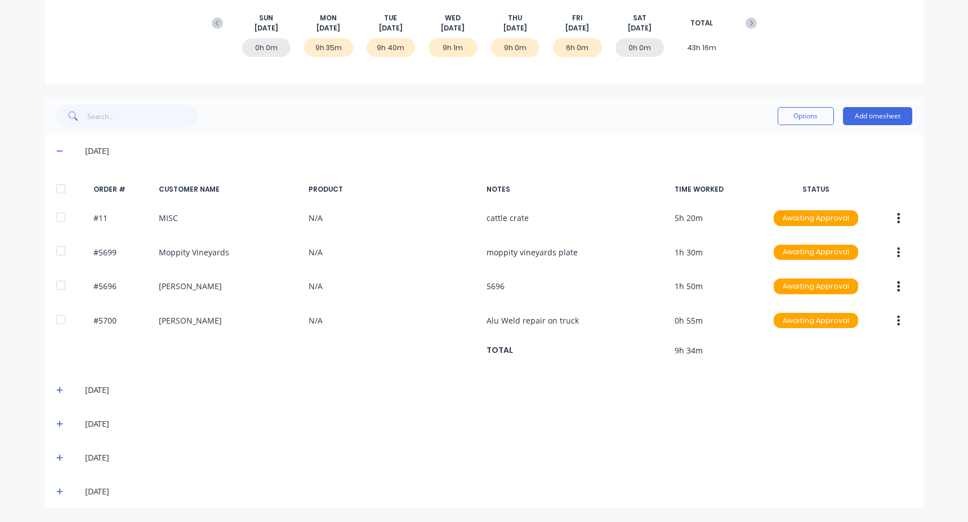
click at [58, 389] on icon at bounding box center [59, 390] width 7 height 8
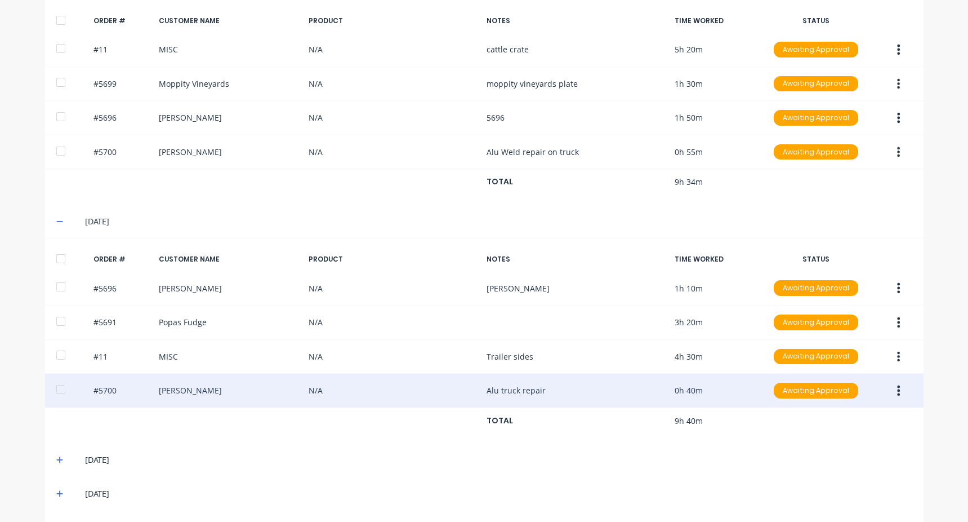
scroll to position [369, 0]
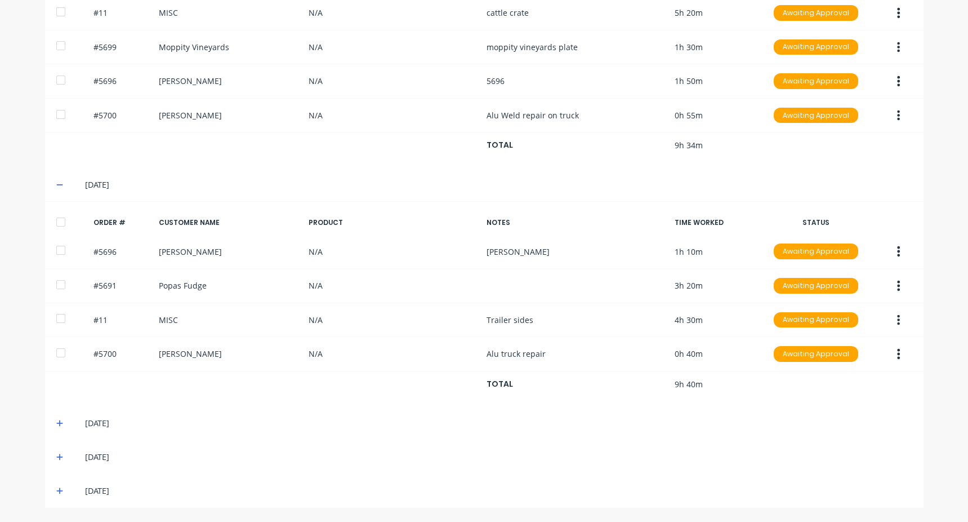
click at [51, 425] on div "[DATE]" at bounding box center [484, 423] width 879 height 34
click at [59, 420] on span at bounding box center [61, 422] width 11 height 11
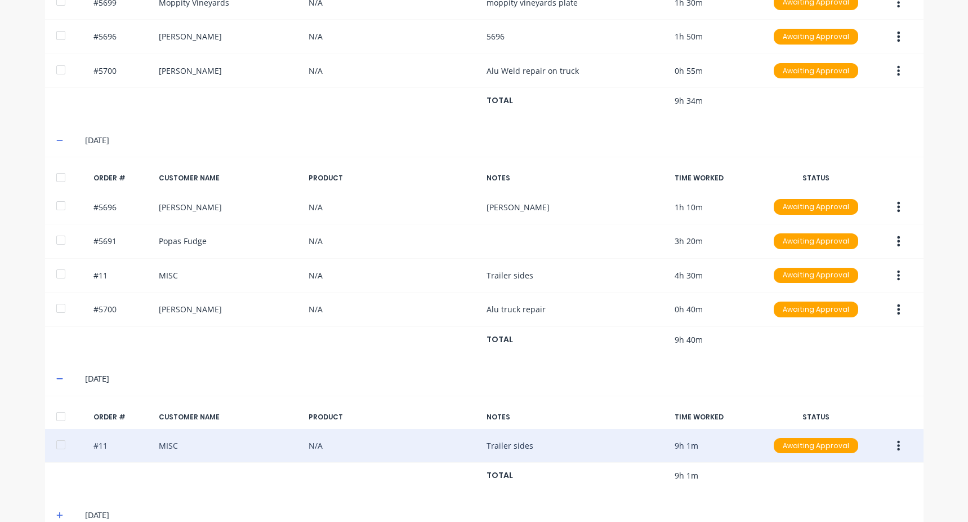
scroll to position [471, 0]
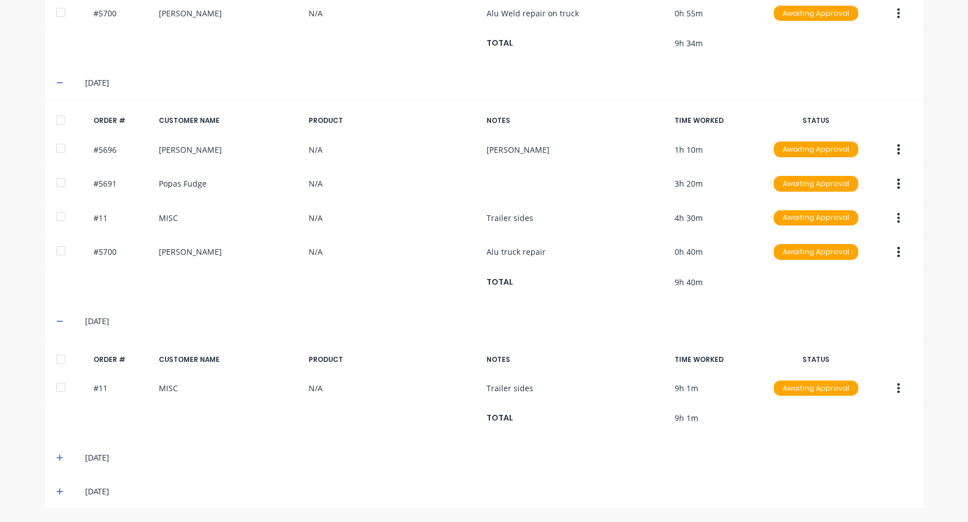
click at [56, 457] on icon at bounding box center [59, 457] width 7 height 8
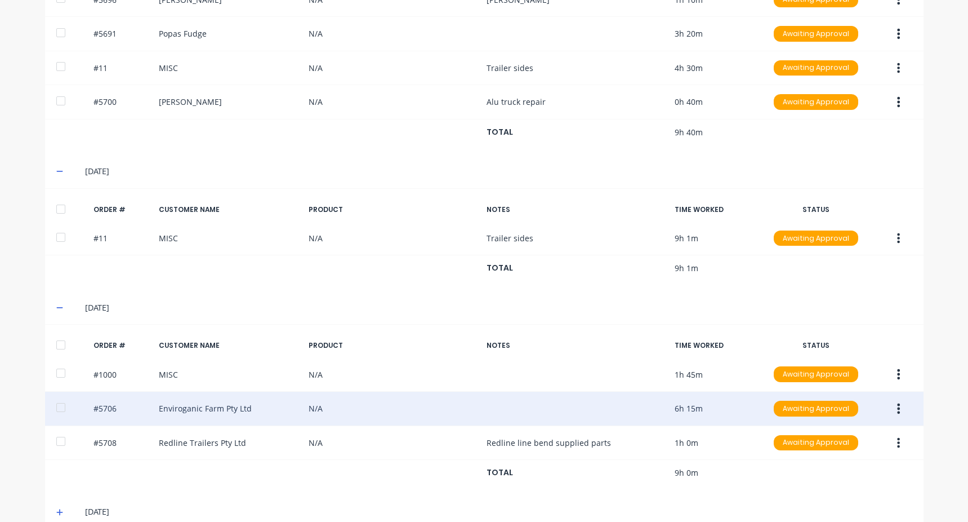
scroll to position [642, 0]
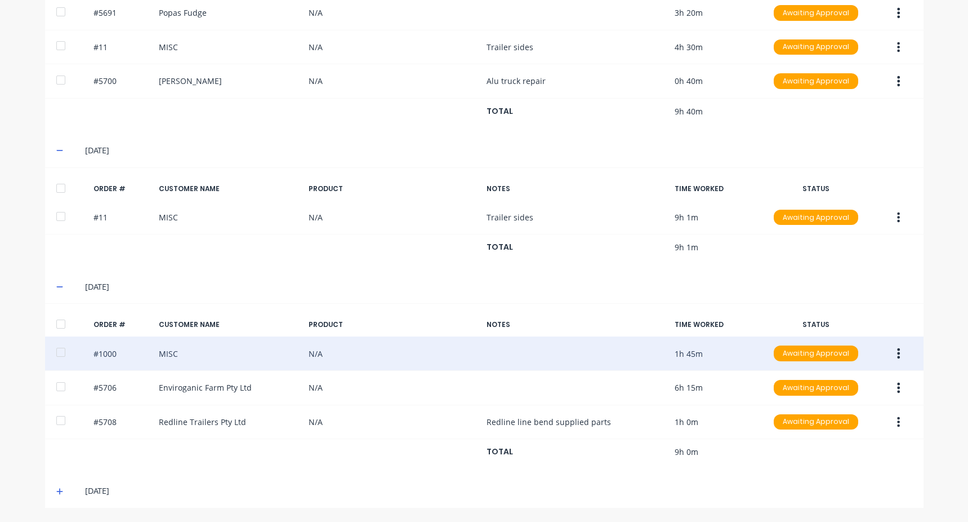
click at [897, 351] on icon "button" at bounding box center [898, 353] width 3 height 12
click at [832, 427] on div "Edit" at bounding box center [859, 428] width 87 height 16
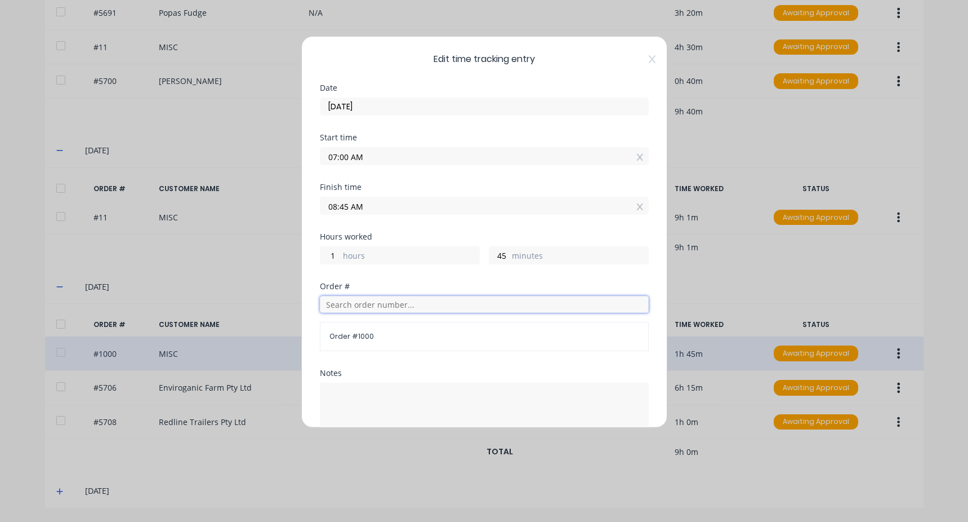
click at [358, 302] on input "text" at bounding box center [484, 304] width 329 height 17
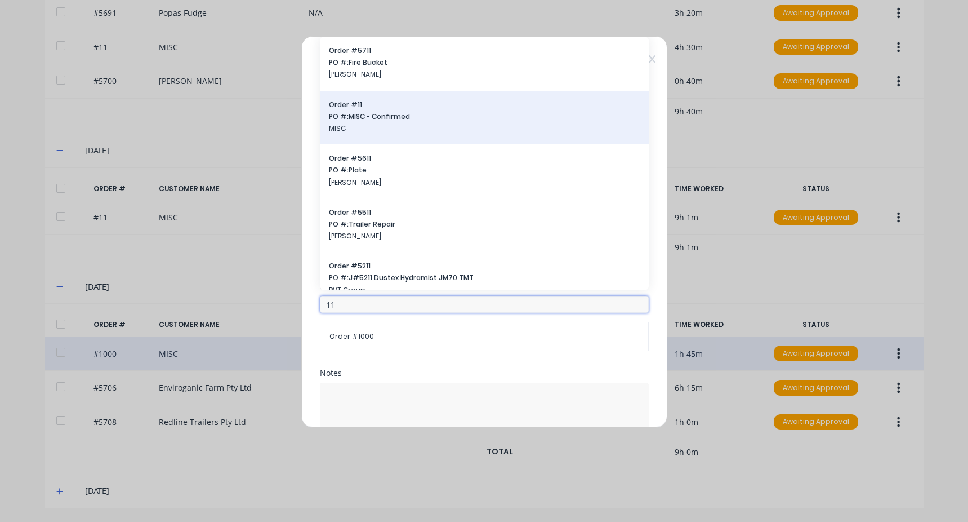
type input "11"
click at [404, 118] on span "PO #: MISC - Confirmed" at bounding box center [484, 117] width 311 height 10
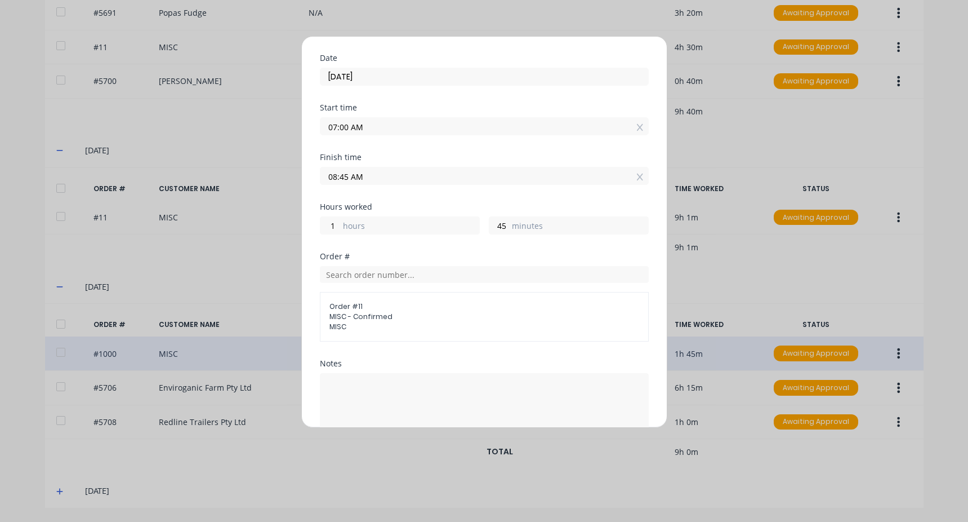
scroll to position [56, 0]
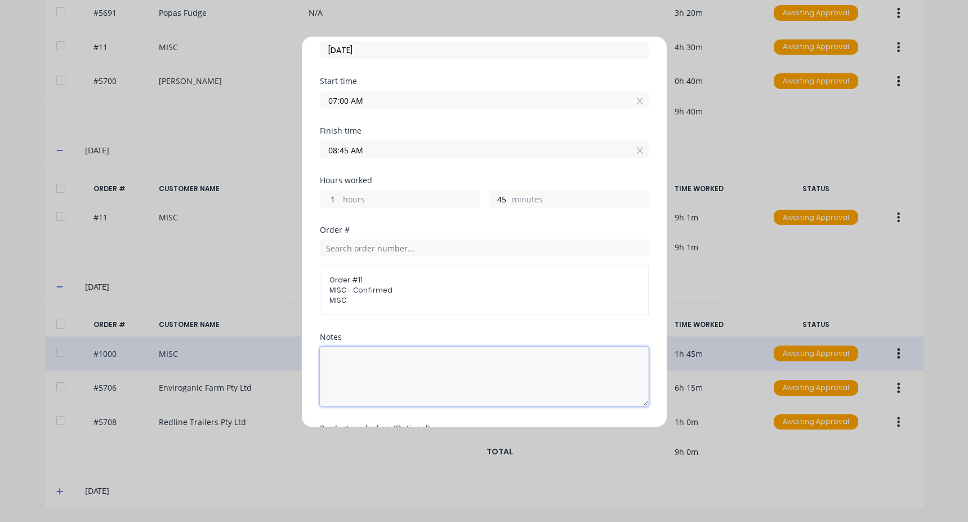
click at [387, 371] on textarea at bounding box center [484, 376] width 329 height 60
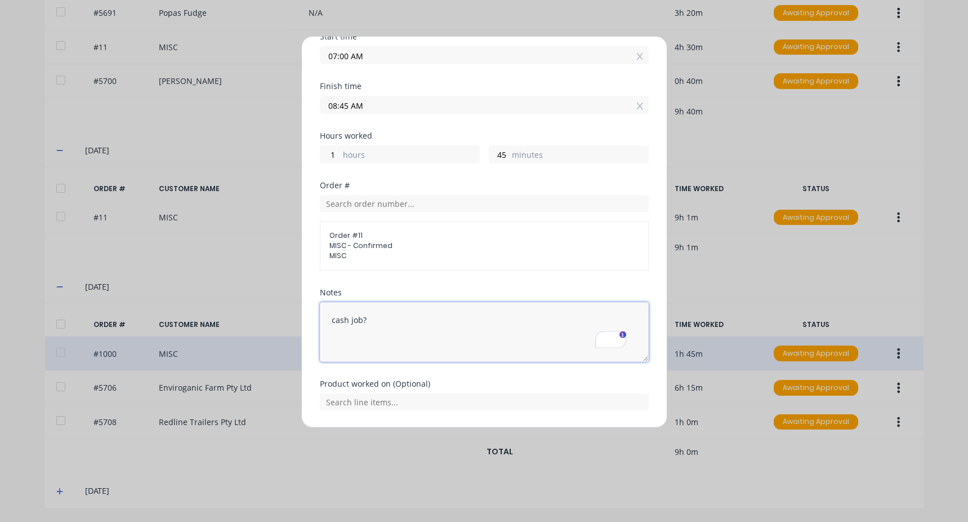
scroll to position [136, 0]
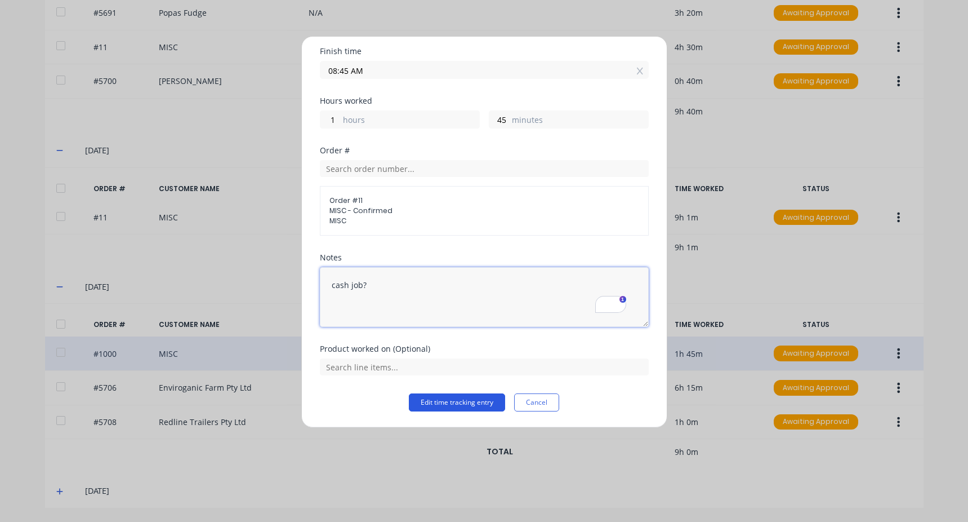
type textarea "cash job?"
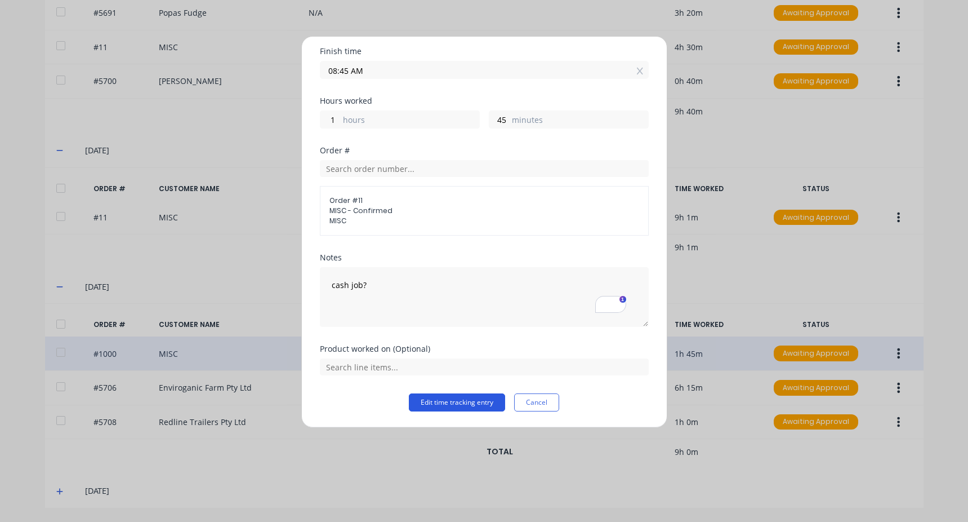
click at [458, 405] on button "Edit time tracking entry" at bounding box center [457, 402] width 96 height 18
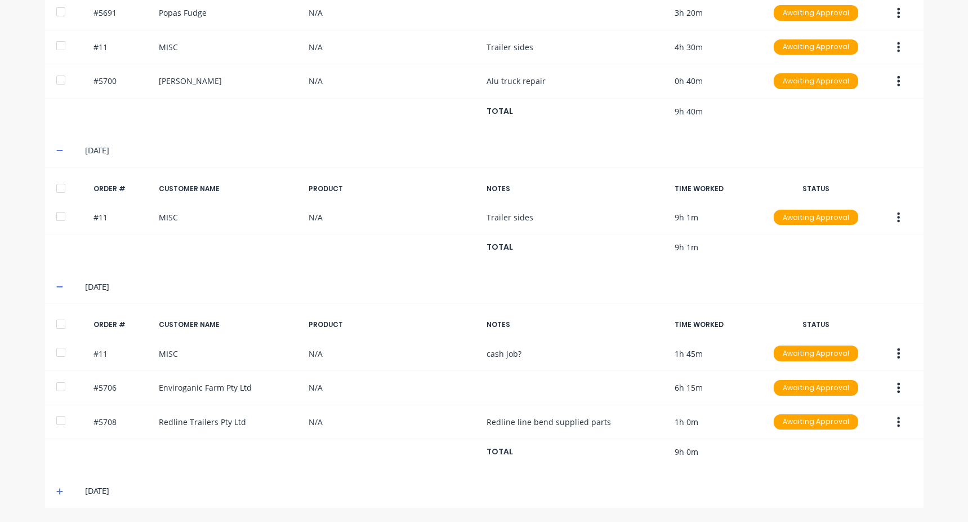
click at [56, 488] on icon at bounding box center [59, 491] width 7 height 8
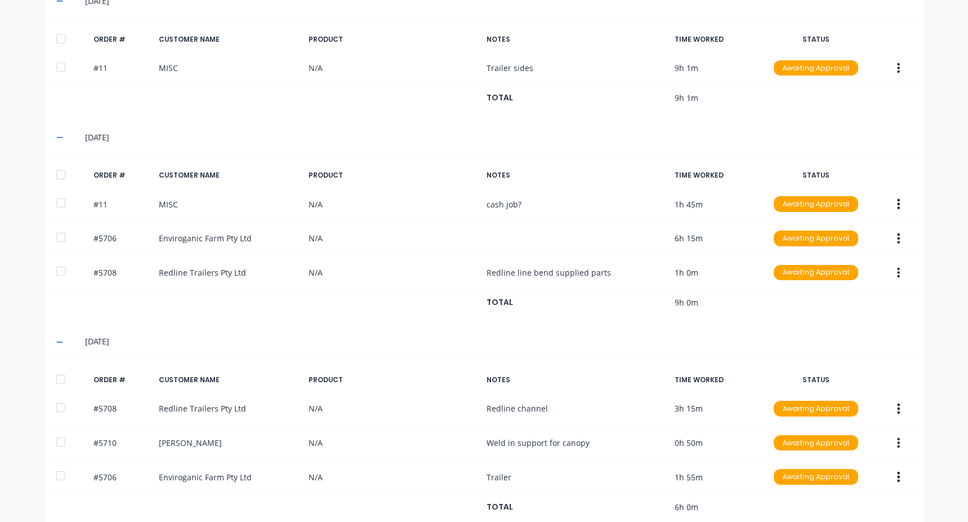
scroll to position [812, 0]
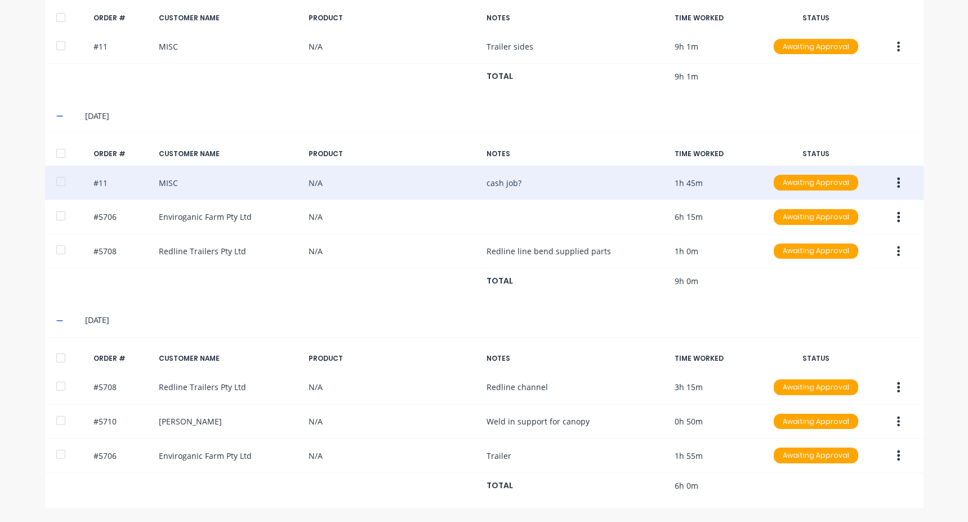
click at [892, 180] on button "button" at bounding box center [898, 182] width 26 height 20
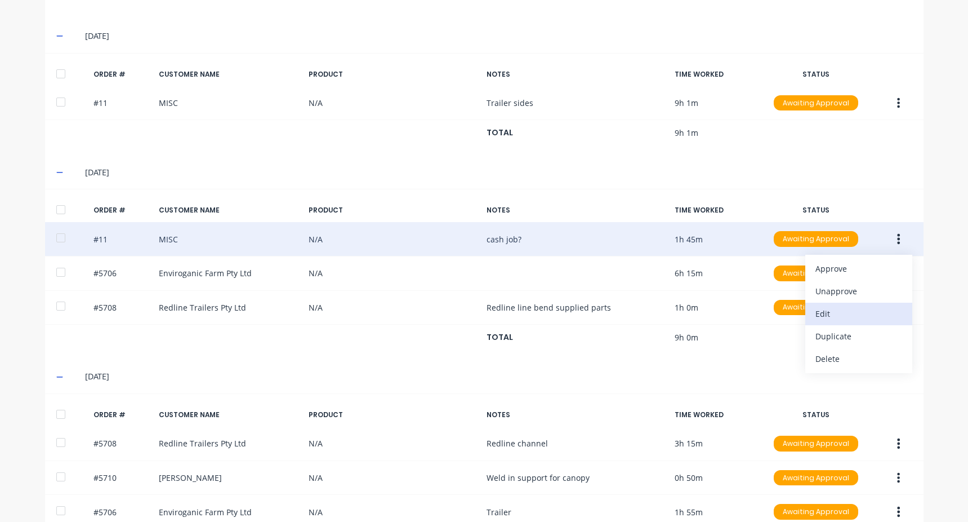
click at [823, 303] on button "Edit" at bounding box center [858, 313] width 107 height 23
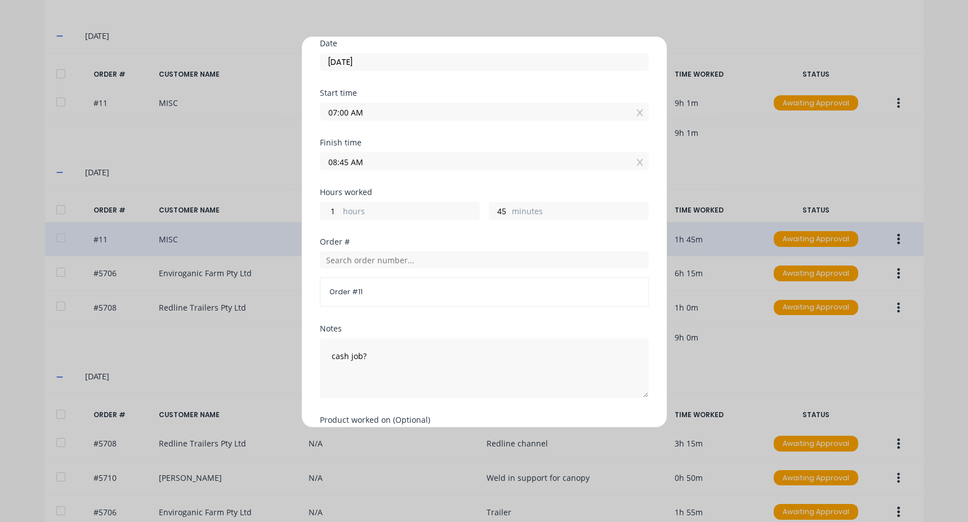
scroll to position [113, 0]
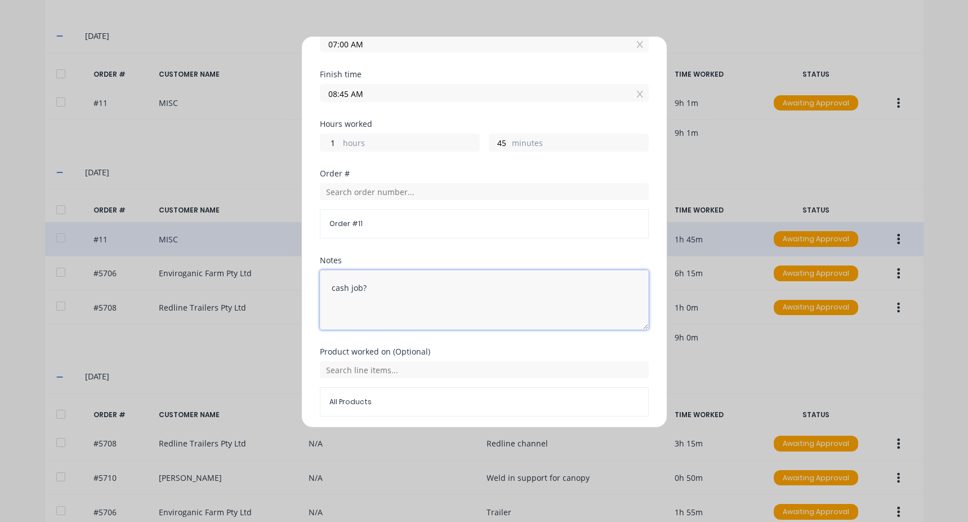
drag, startPoint x: 331, startPoint y: 296, endPoint x: 260, endPoint y: 296, distance: 71.5
click at [260, 296] on div "Edit time tracking entry Date 17/07/2025 Start time 07:00 AM Finish time 08:45 …" at bounding box center [484, 261] width 968 height 522
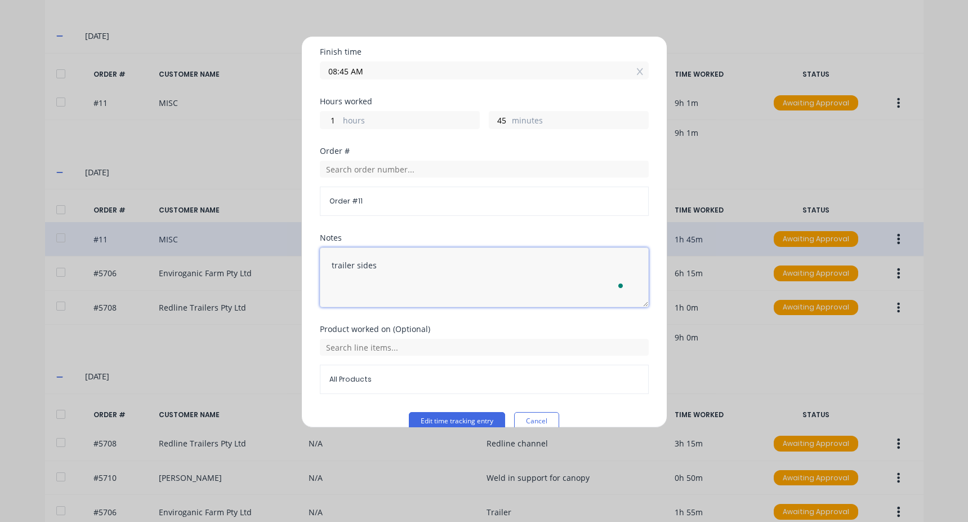
scroll to position [154, 0]
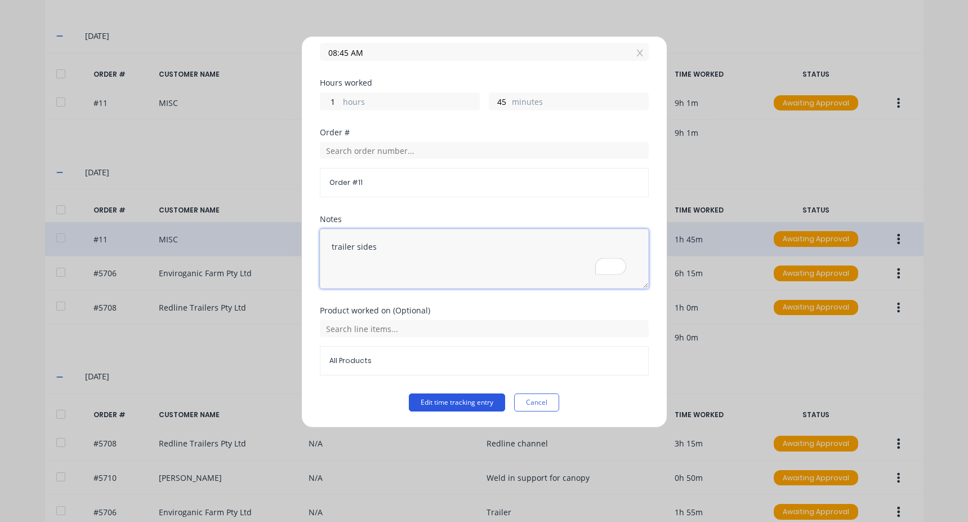
type textarea "trailer sides"
click at [466, 401] on button "Edit time tracking entry" at bounding box center [457, 402] width 96 height 18
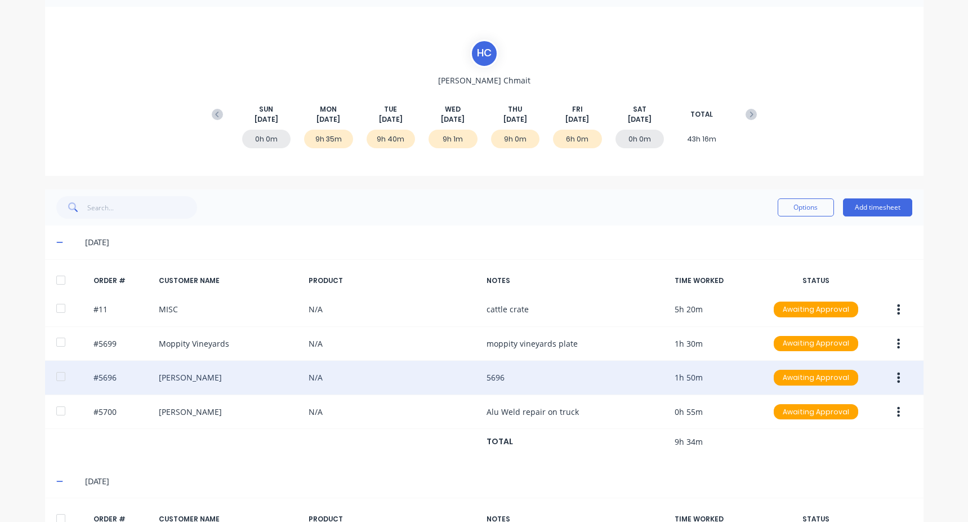
scroll to position [0, 0]
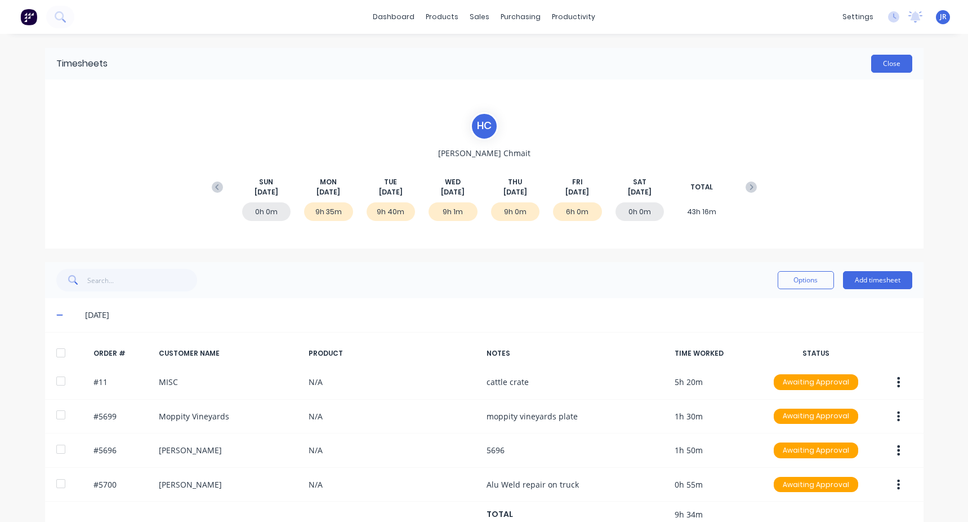
click at [895, 66] on button "Close" at bounding box center [891, 64] width 41 height 18
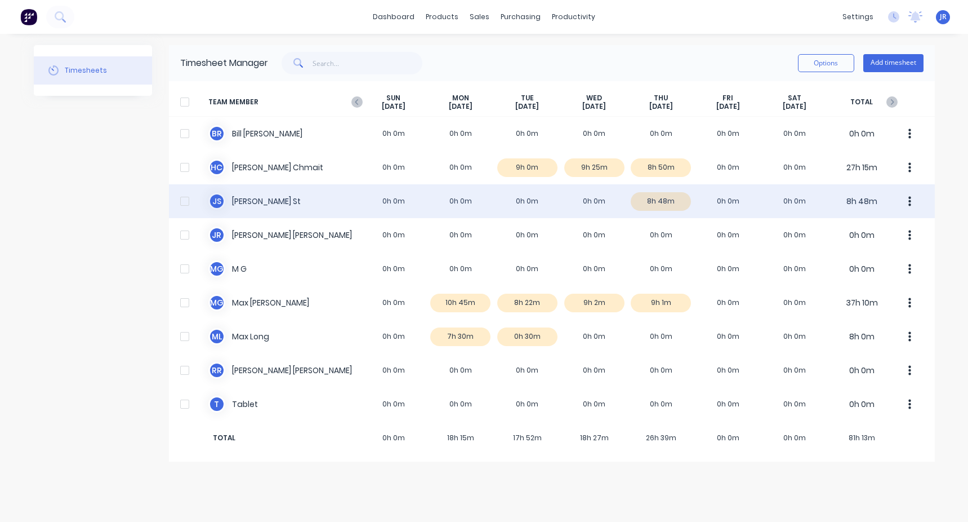
click at [652, 203] on div "J S Jason St 0h 0m 0h 0m 0h 0m 0h 0m 8h 48m 0h 0m 0h 0m 8h 48m" at bounding box center [552, 201] width 766 height 34
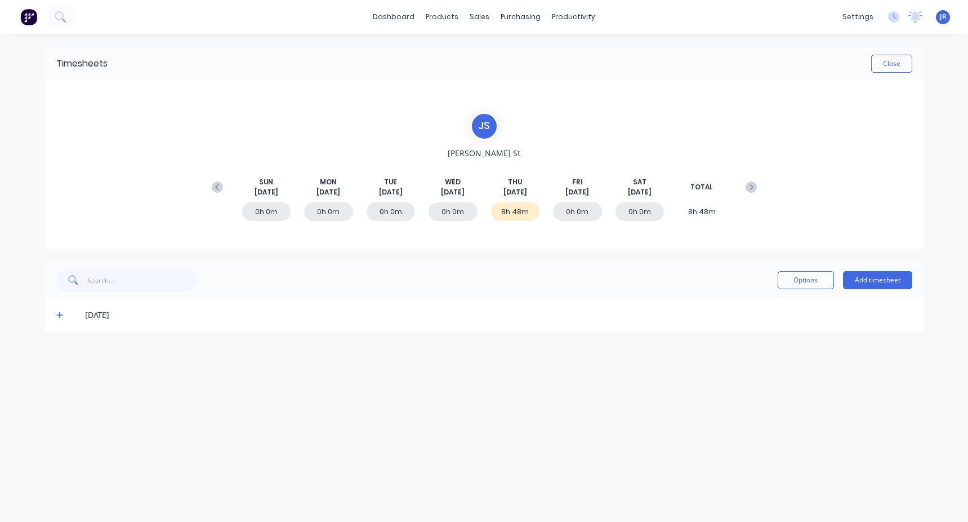
click at [57, 314] on icon at bounding box center [59, 315] width 7 height 8
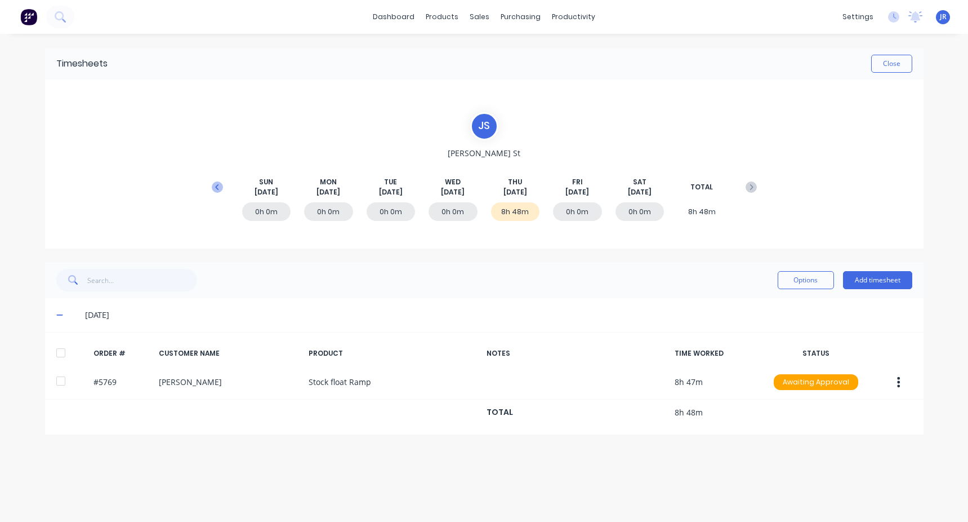
click at [215, 185] on icon at bounding box center [217, 186] width 11 height 11
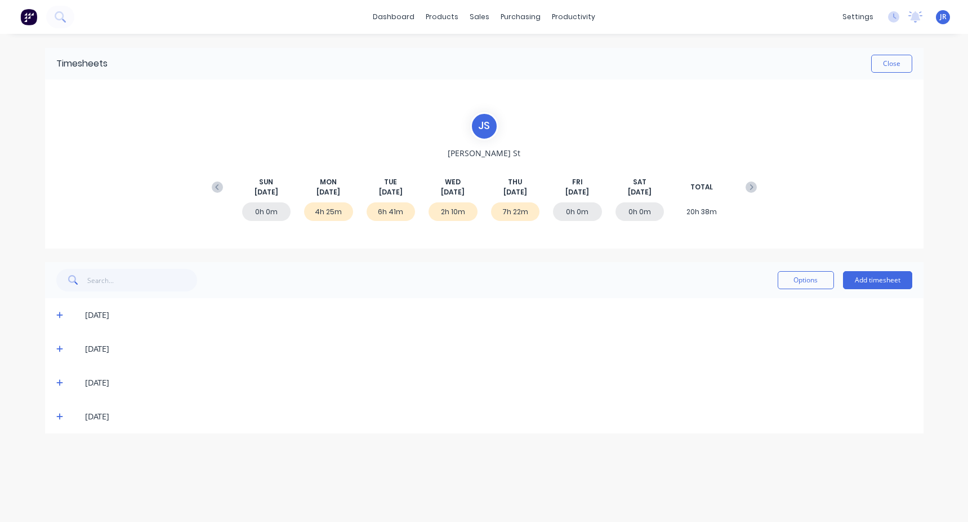
click at [61, 319] on icon at bounding box center [59, 315] width 7 height 8
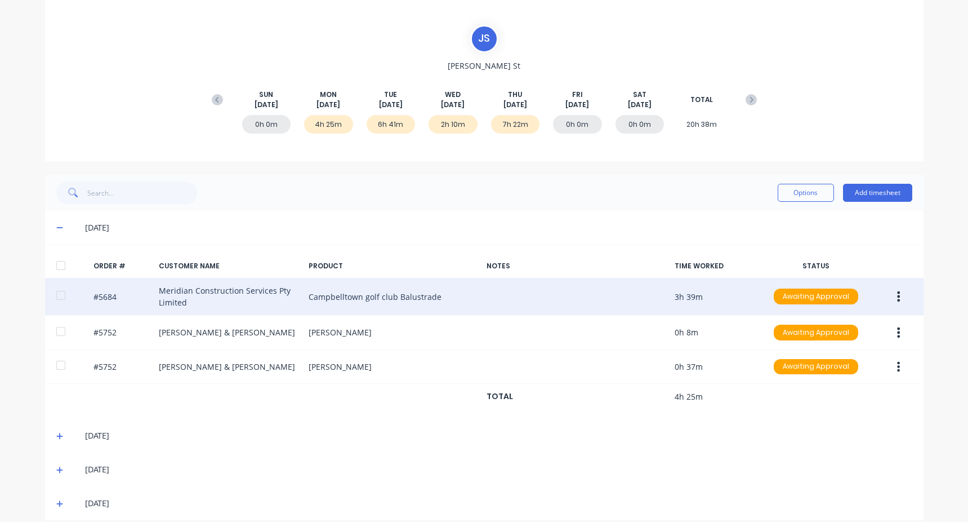
scroll to position [100, 0]
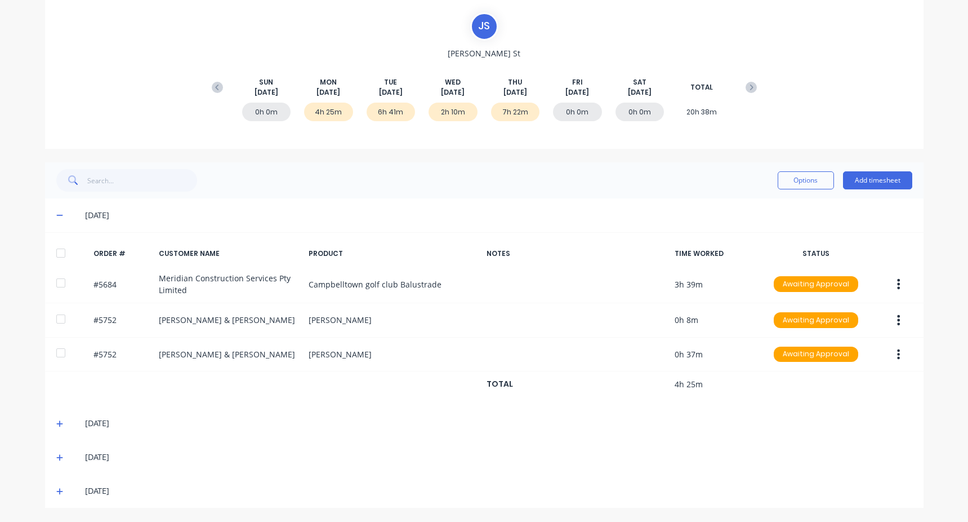
click at [45, 421] on div "19/08/25" at bounding box center [484, 423] width 879 height 34
click at [47, 421] on div "19/08/25" at bounding box center [484, 423] width 879 height 34
click at [56, 423] on icon at bounding box center [59, 423] width 7 height 7
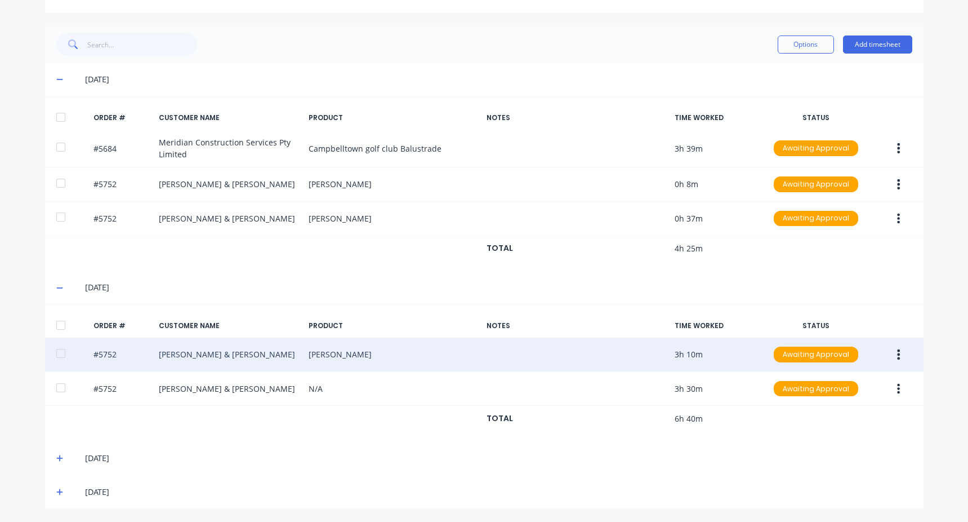
scroll to position [236, 0]
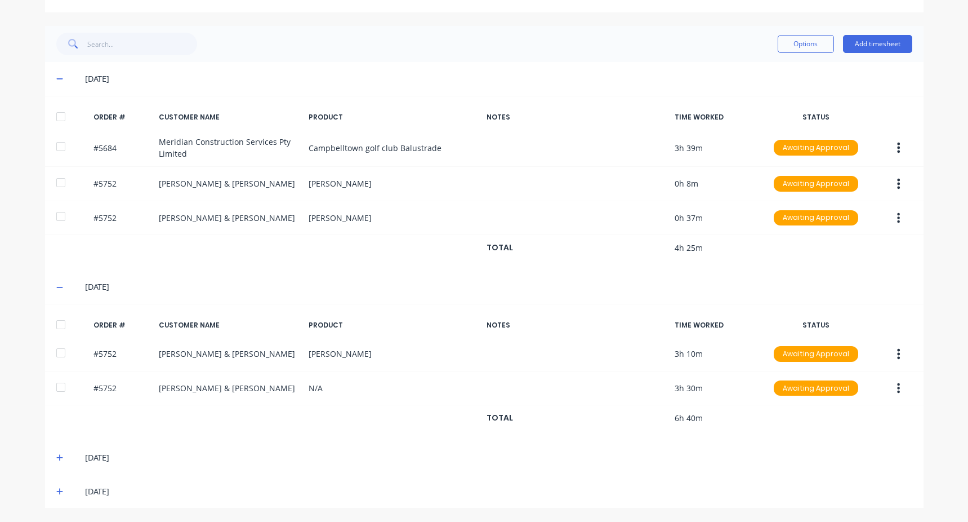
click at [56, 453] on icon at bounding box center [59, 457] width 7 height 8
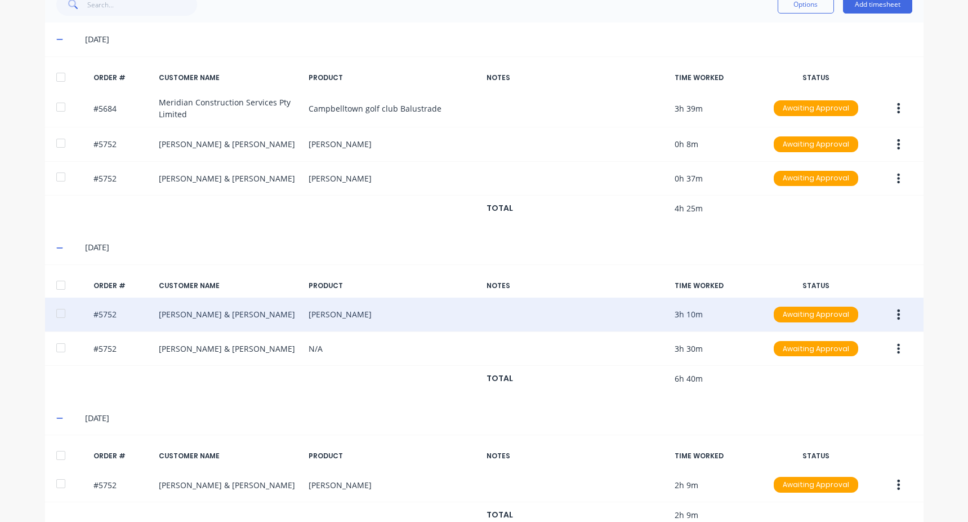
scroll to position [339, 0]
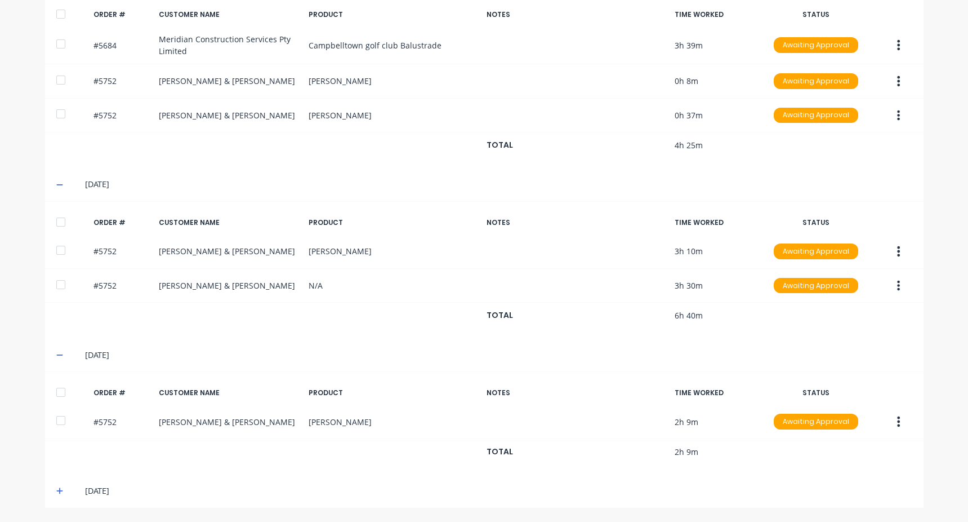
click at [56, 487] on icon at bounding box center [59, 491] width 7 height 8
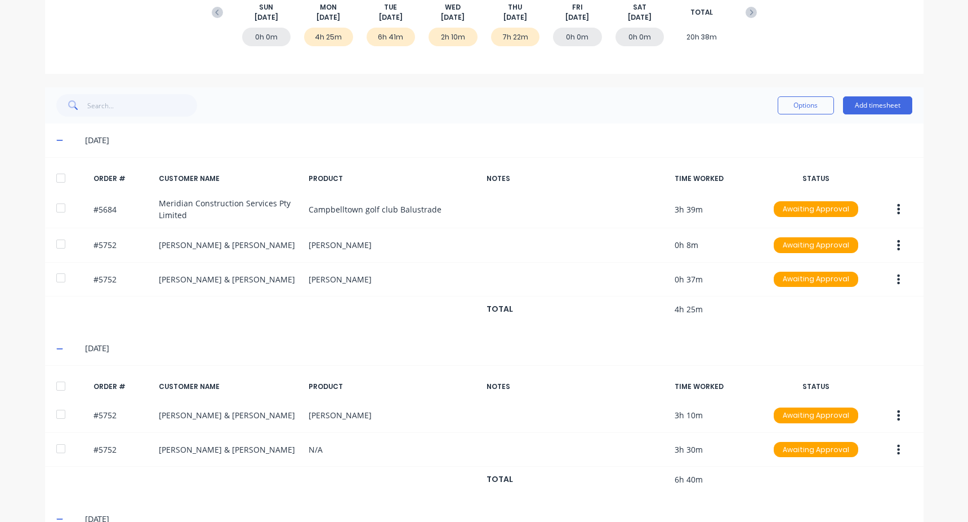
scroll to position [0, 0]
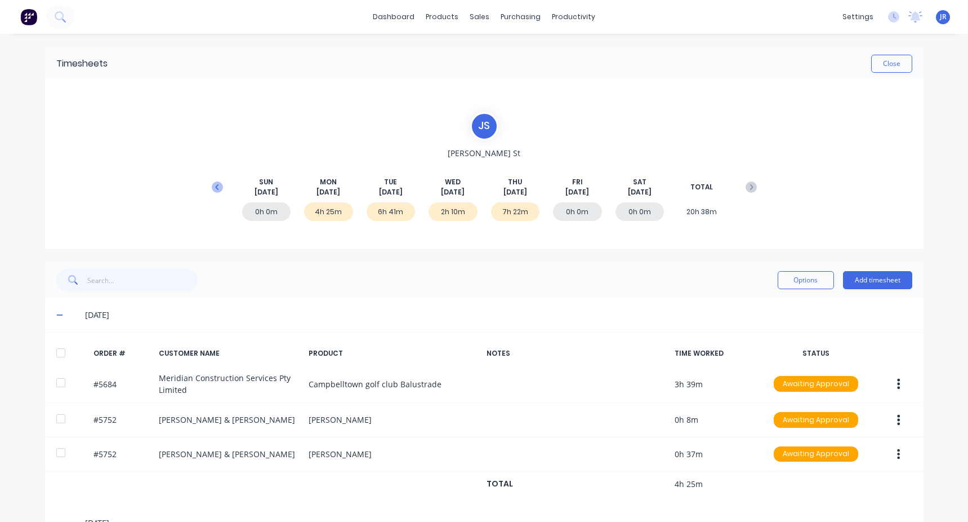
click at [219, 191] on button at bounding box center [217, 187] width 23 height 20
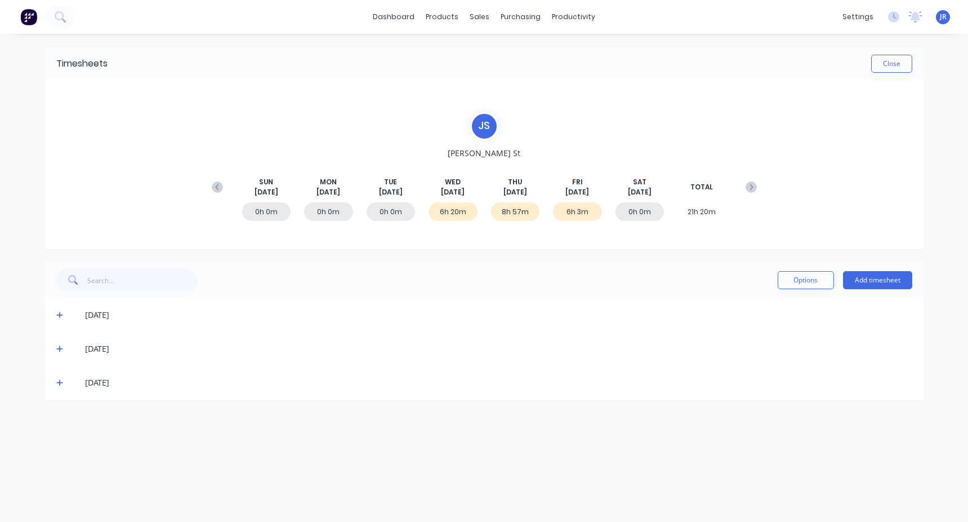
click at [62, 312] on icon at bounding box center [59, 315] width 7 height 8
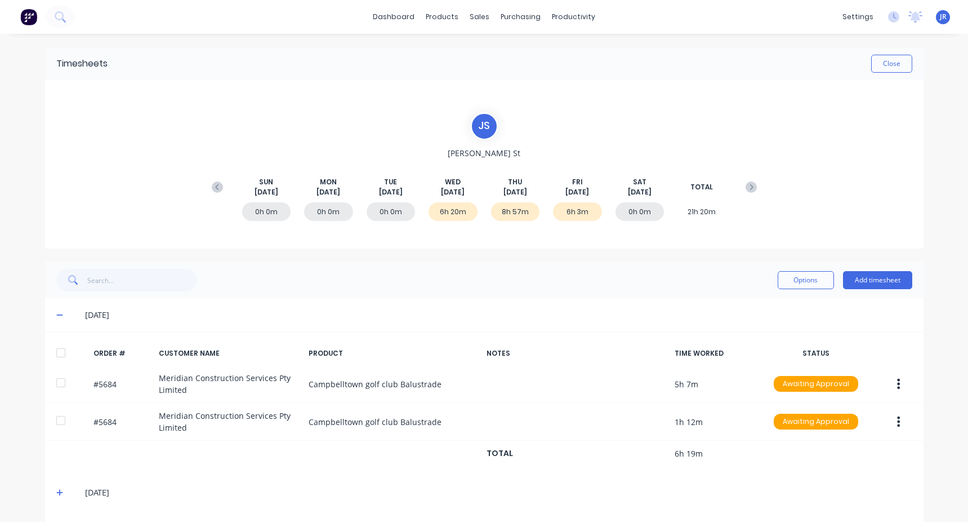
scroll to position [35, 0]
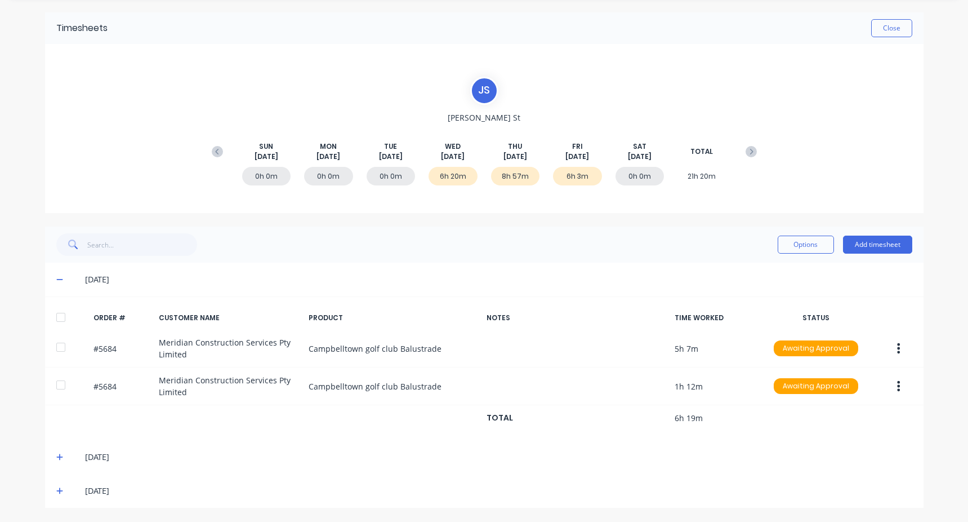
click at [56, 453] on icon at bounding box center [59, 457] width 7 height 8
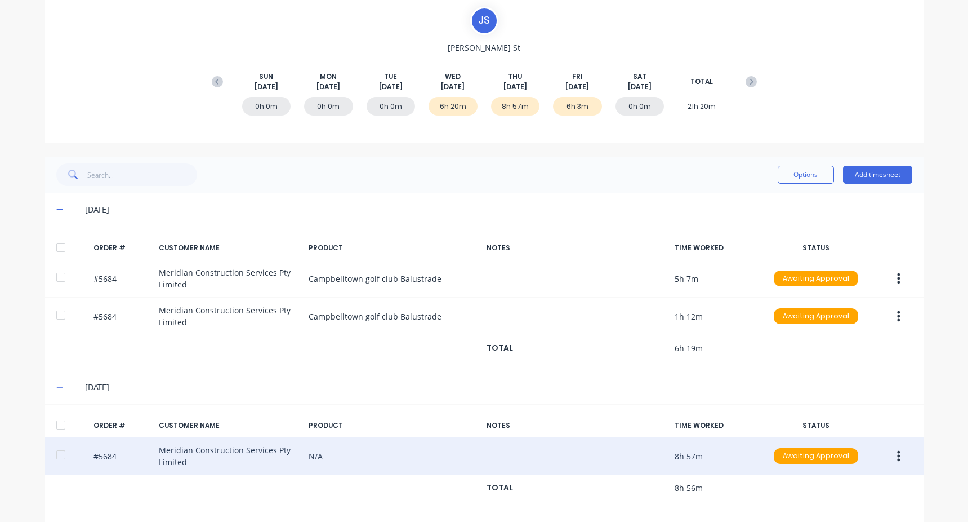
scroll to position [141, 0]
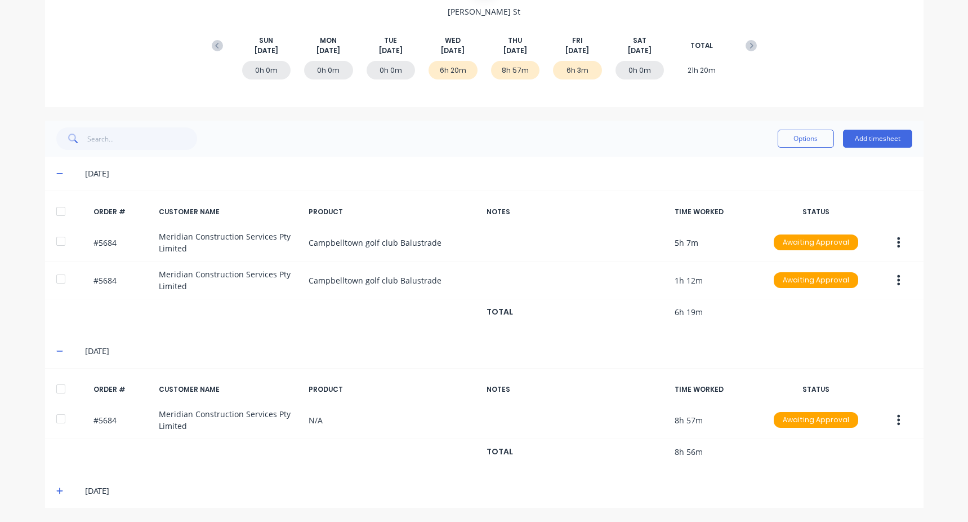
click at [59, 486] on span at bounding box center [61, 490] width 11 height 11
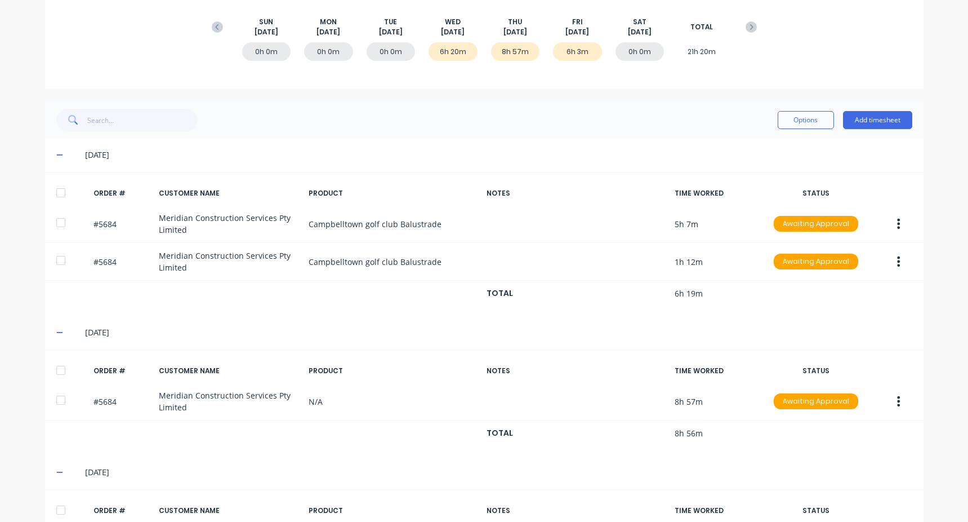
scroll to position [22, 0]
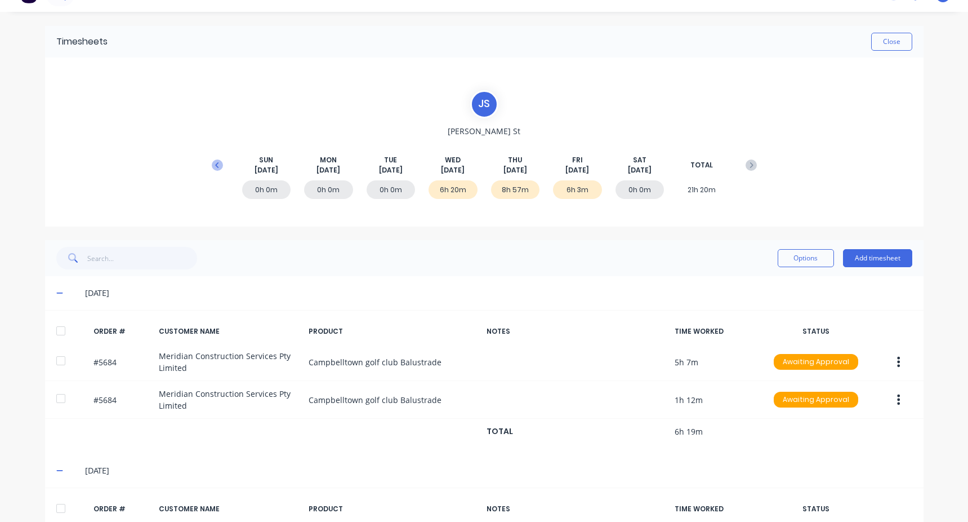
click at [215, 165] on icon at bounding box center [216, 165] width 3 height 6
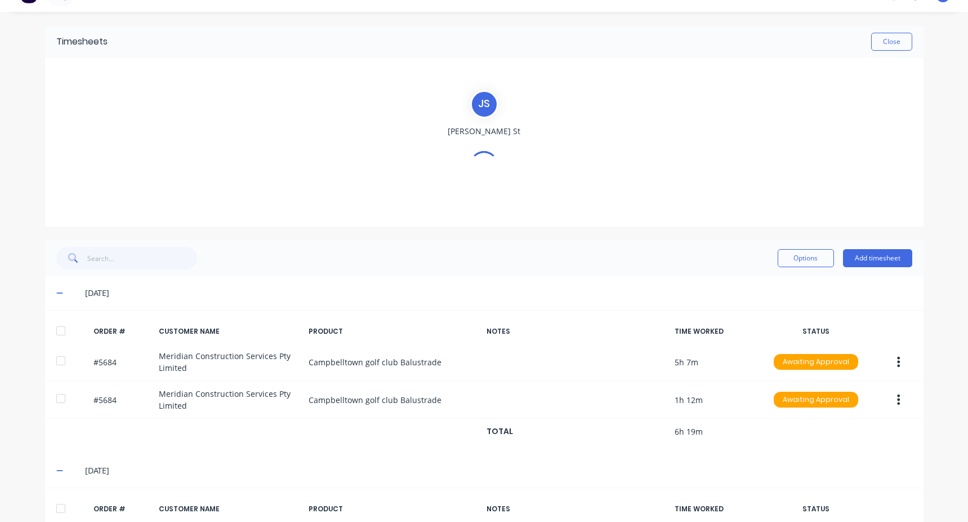
scroll to position [0, 0]
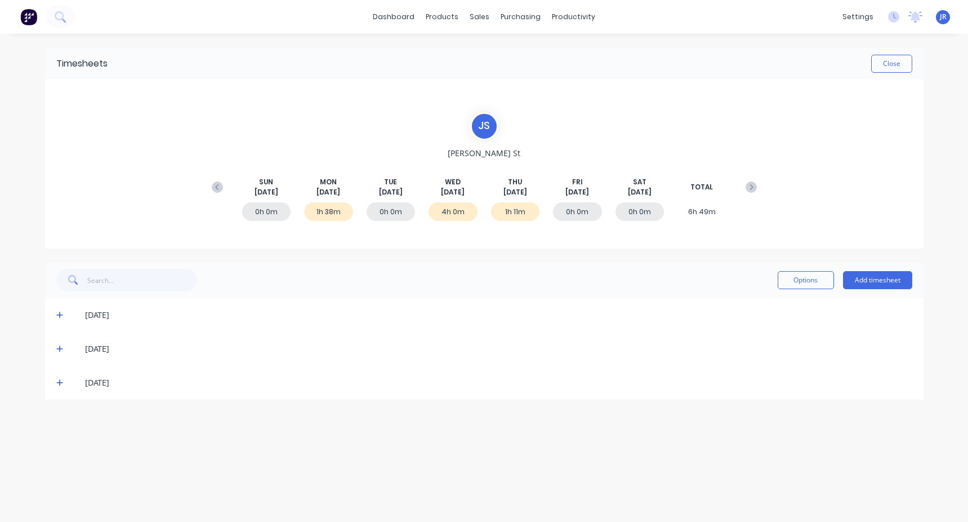
click at [63, 314] on icon at bounding box center [59, 315] width 7 height 8
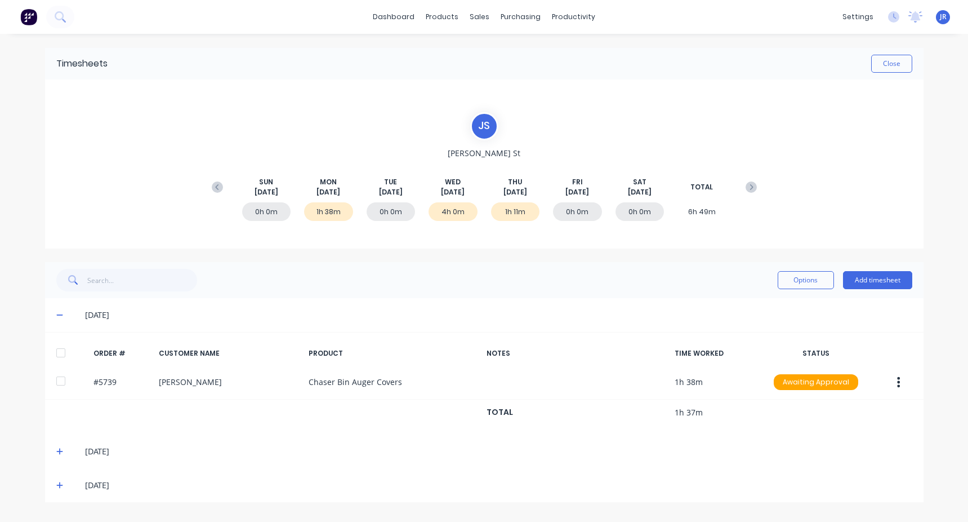
click at [61, 452] on icon at bounding box center [59, 451] width 7 height 8
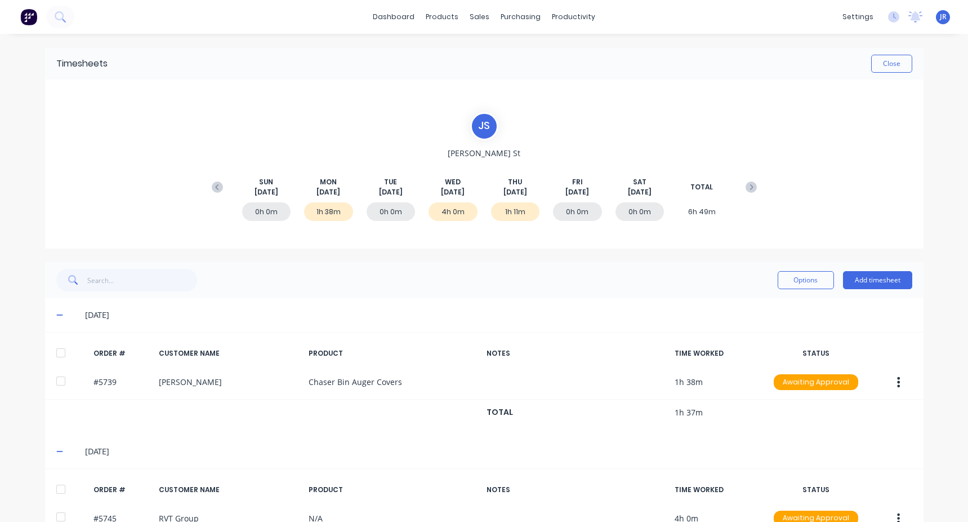
scroll to position [96, 0]
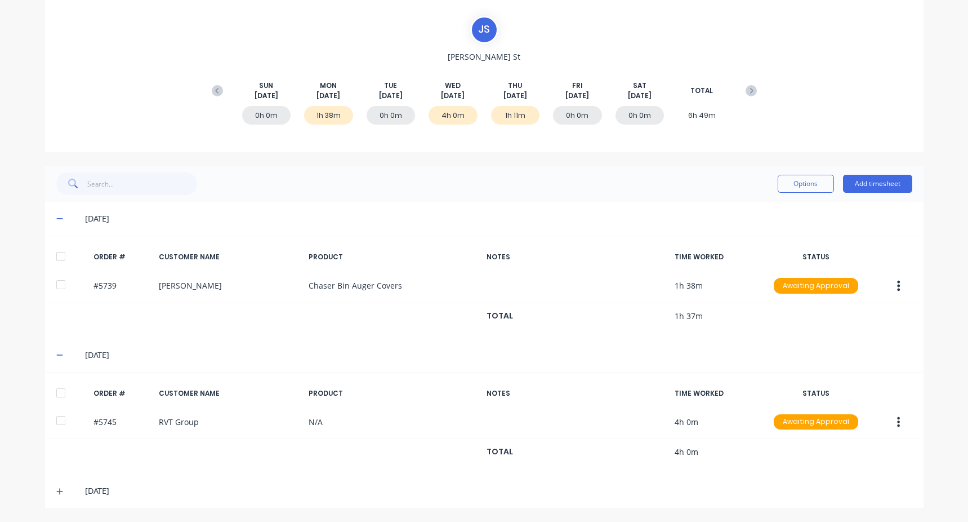
click at [56, 494] on icon at bounding box center [59, 491] width 7 height 7
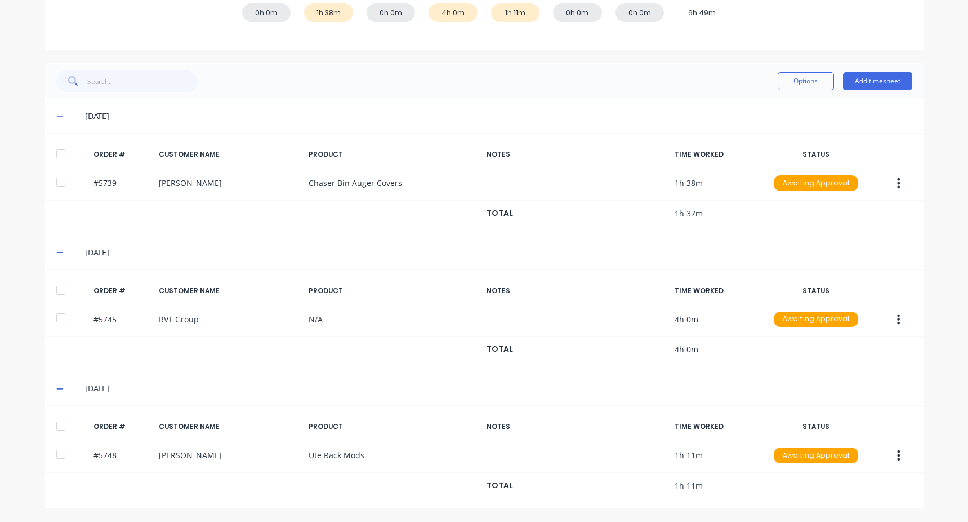
scroll to position [0, 0]
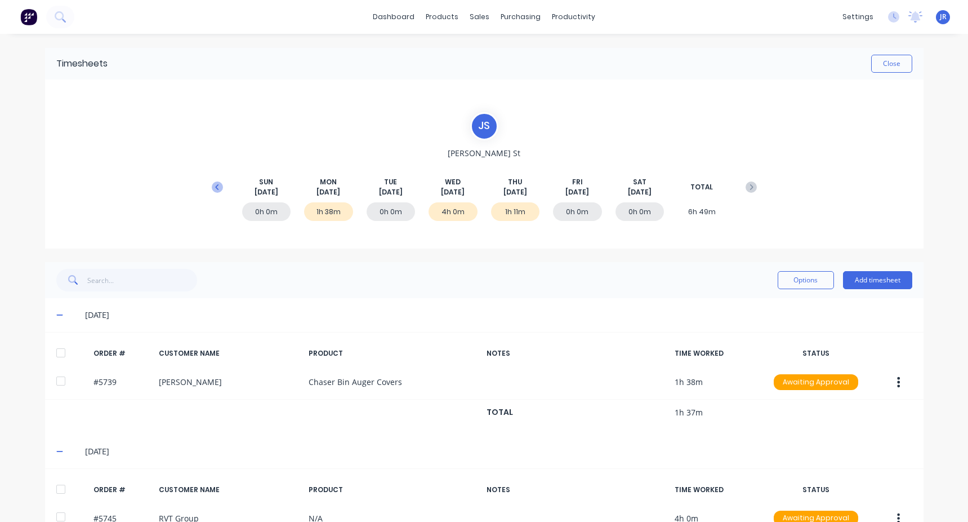
click at [216, 188] on icon at bounding box center [217, 186] width 11 height 11
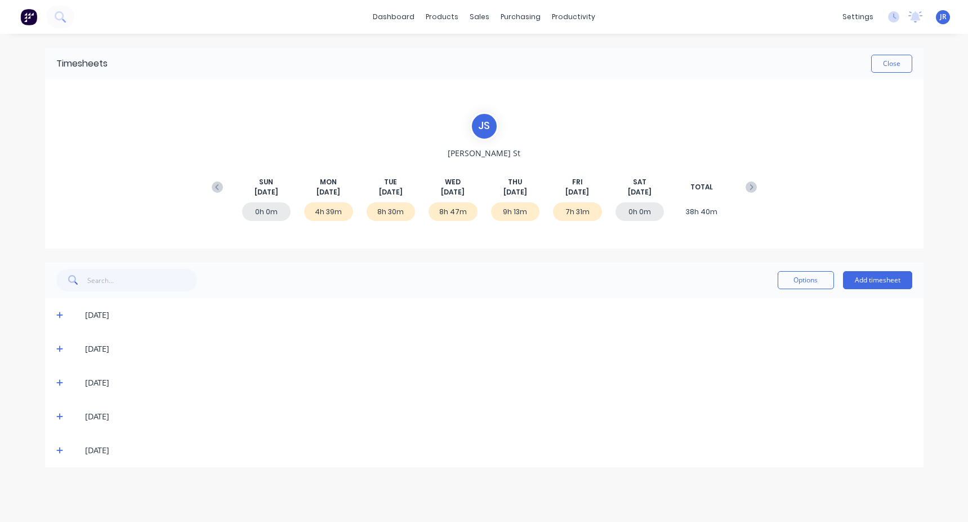
click at [55, 312] on div "28/07/25" at bounding box center [484, 315] width 879 height 34
click at [57, 313] on icon at bounding box center [59, 315] width 7 height 8
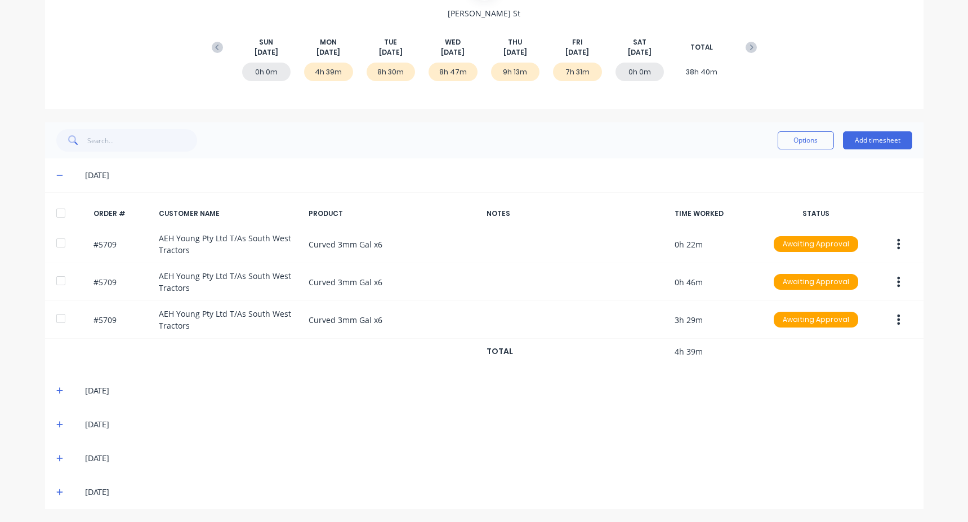
scroll to position [141, 0]
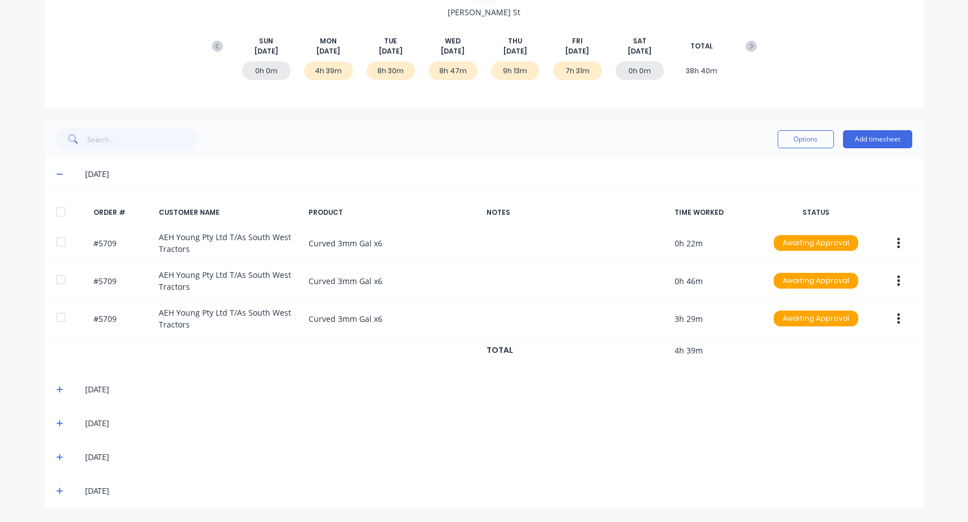
click at [51, 393] on div "[DATE]" at bounding box center [484, 389] width 879 height 34
click at [56, 388] on icon at bounding box center [59, 389] width 7 height 8
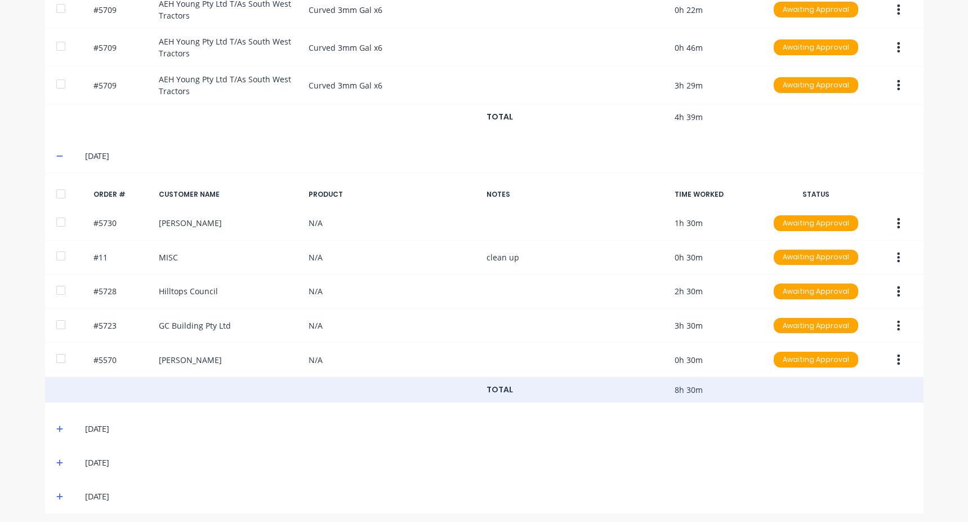
scroll to position [380, 0]
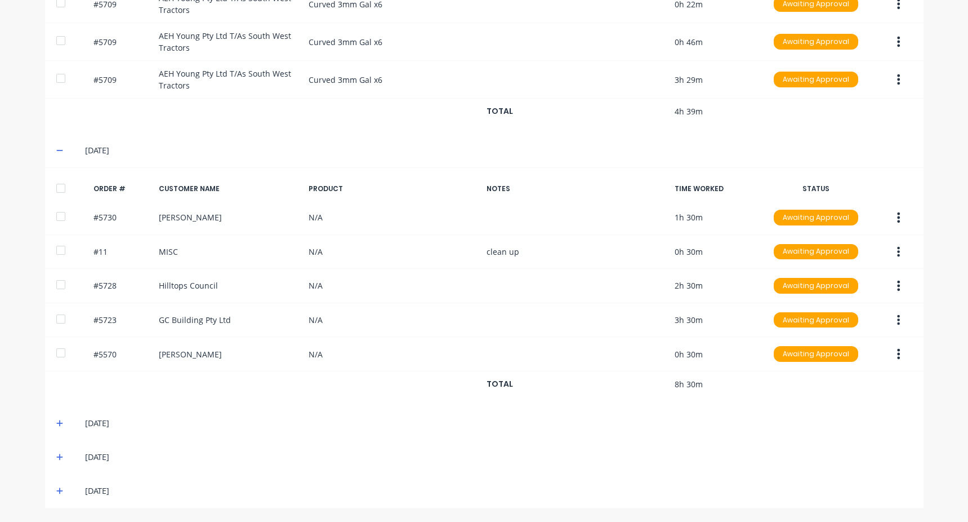
click at [57, 422] on icon at bounding box center [59, 423] width 7 height 8
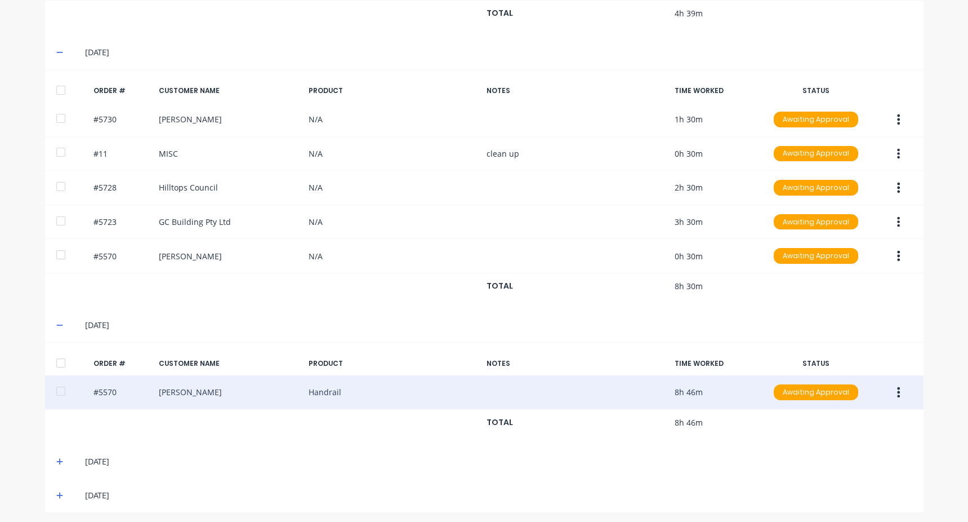
scroll to position [482, 0]
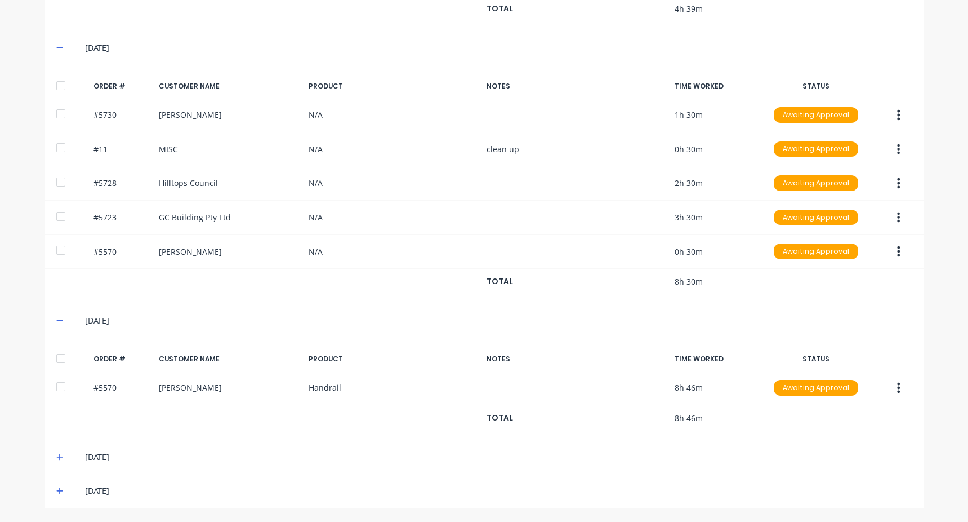
click at [50, 457] on div "31/07/25" at bounding box center [484, 457] width 879 height 34
click at [56, 457] on icon at bounding box center [59, 457] width 7 height 8
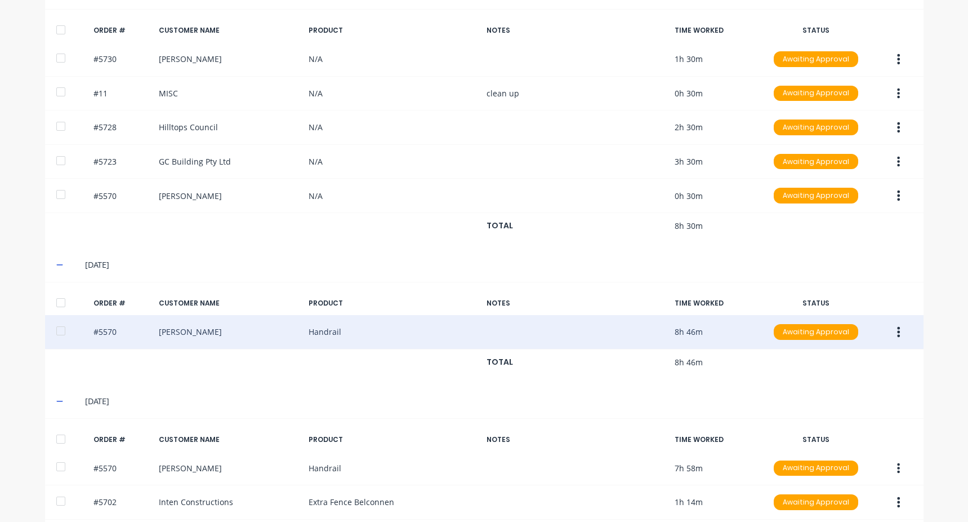
scroll to position [618, 0]
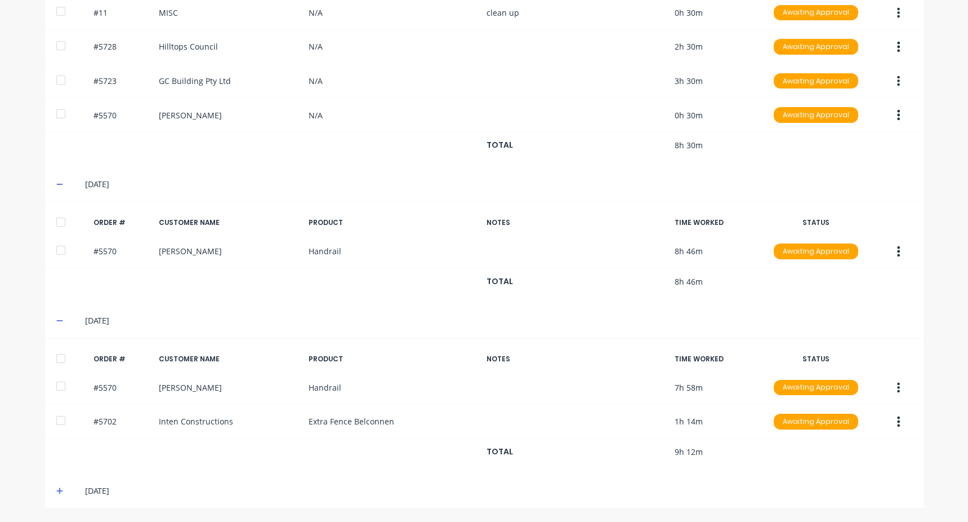
click at [56, 484] on div "[DATE]" at bounding box center [484, 491] width 879 height 34
click at [59, 485] on span at bounding box center [61, 490] width 11 height 11
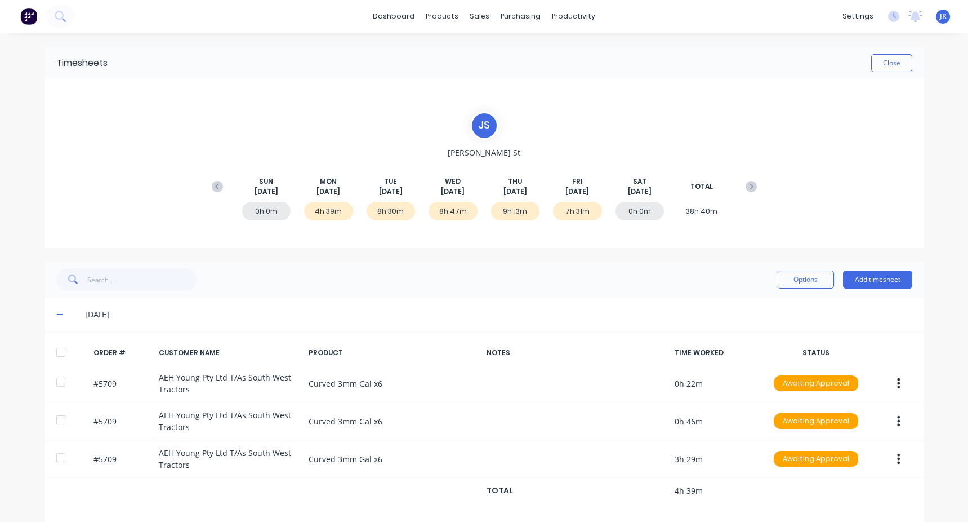
scroll to position [0, 0]
click at [212, 190] on icon at bounding box center [217, 186] width 11 height 11
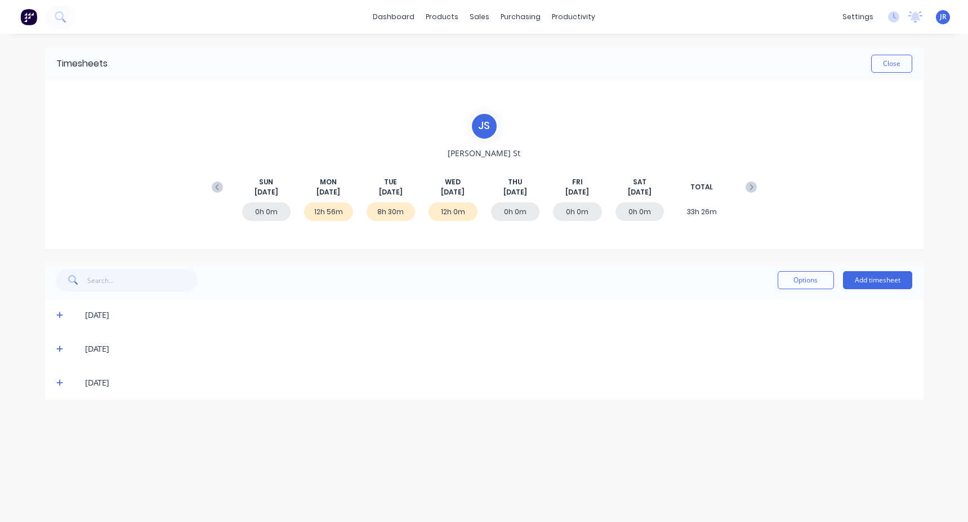
click at [60, 312] on icon at bounding box center [59, 315] width 7 height 8
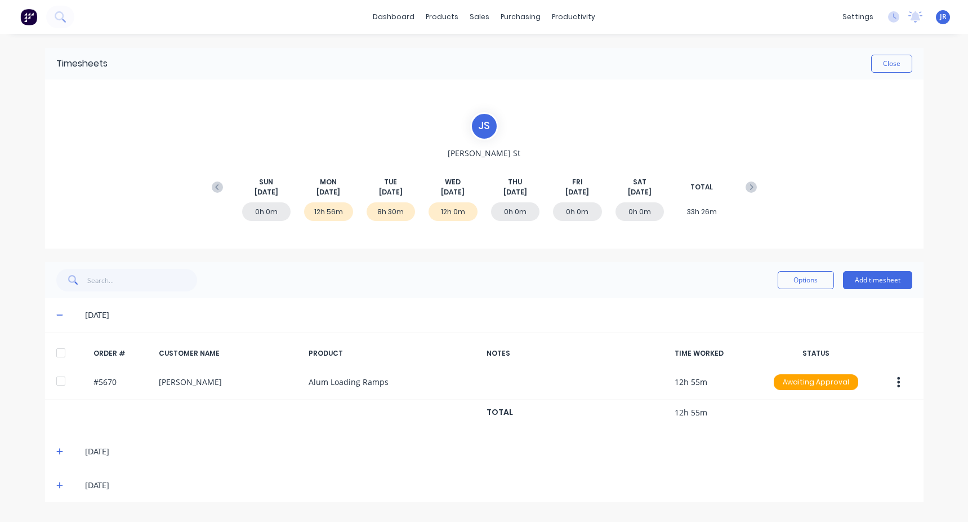
click at [58, 453] on icon at bounding box center [59, 451] width 7 height 8
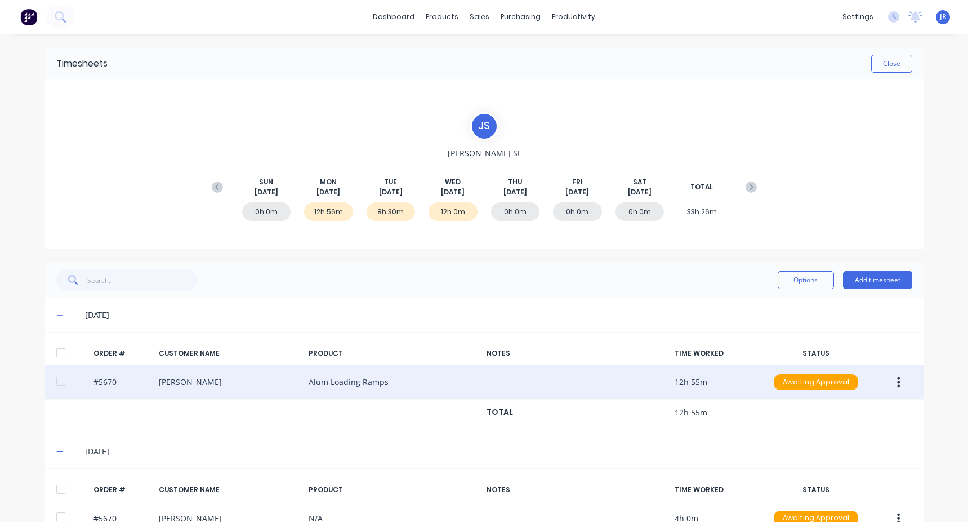
scroll to position [168, 0]
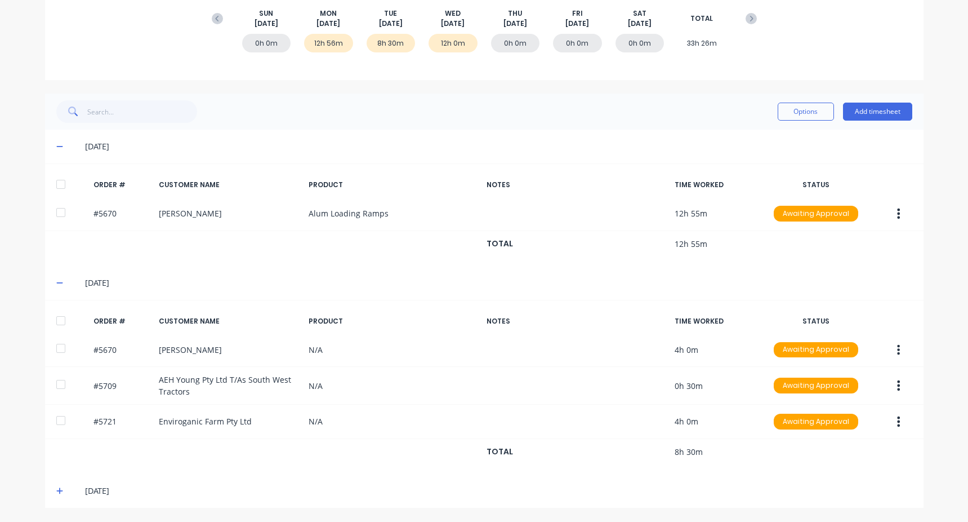
click at [56, 496] on span at bounding box center [61, 490] width 11 height 11
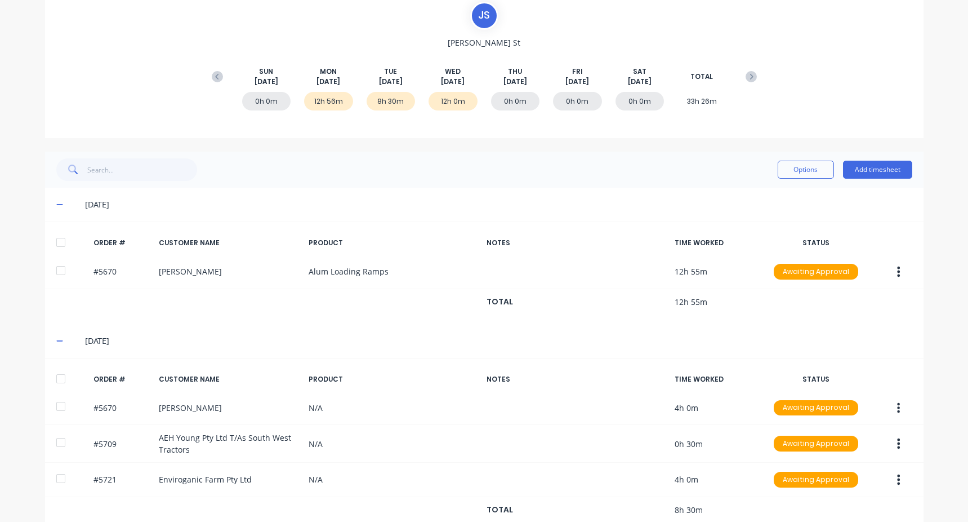
scroll to position [0, 0]
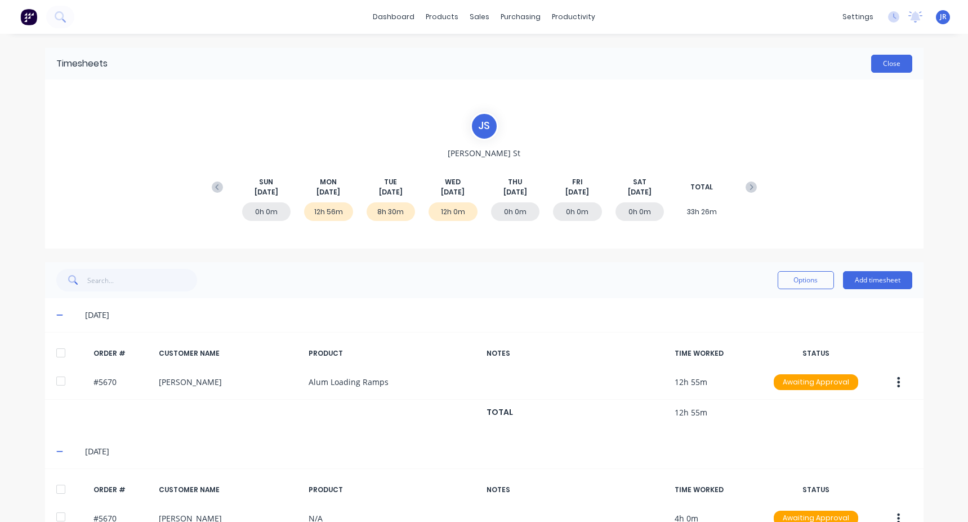
click at [894, 62] on button "Close" at bounding box center [891, 64] width 41 height 18
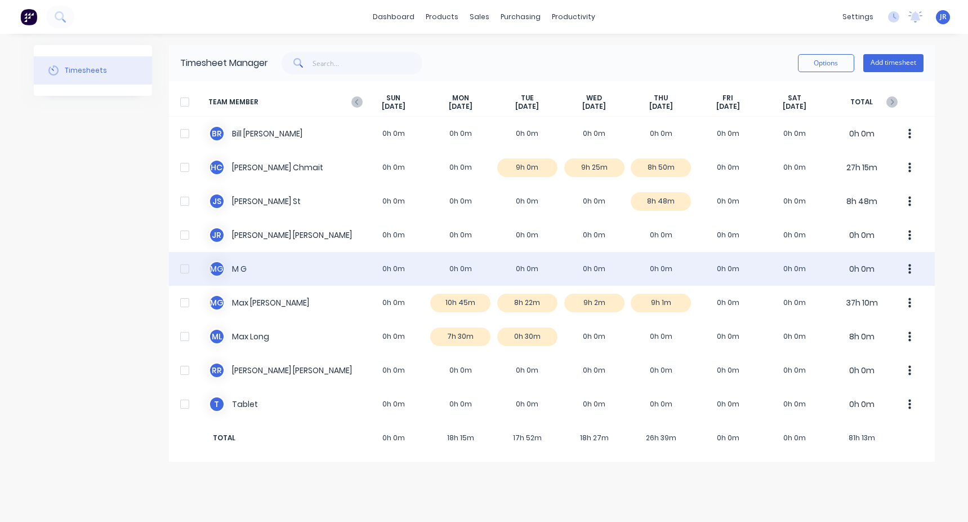
click at [551, 277] on div "M G M G 0h 0m 0h 0m 0h 0m 0h 0m 0h 0m 0h 0m 0h 0m 0h 0m" at bounding box center [552, 269] width 766 height 34
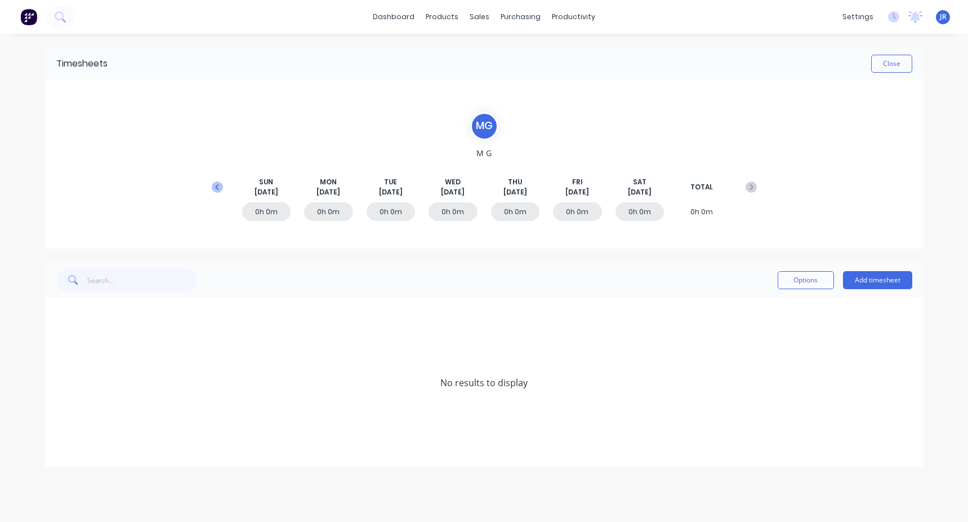
click at [218, 184] on icon at bounding box center [217, 186] width 11 height 11
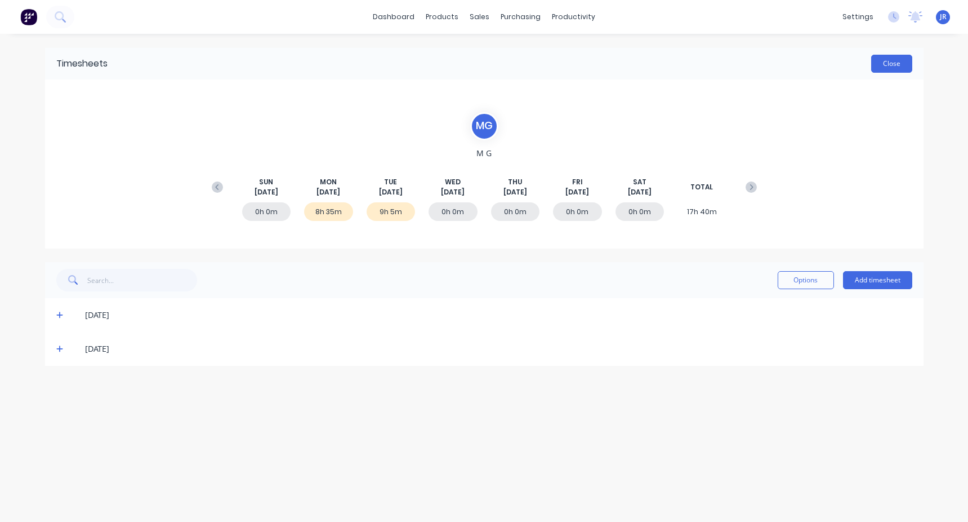
click at [904, 63] on button "Close" at bounding box center [891, 64] width 41 height 18
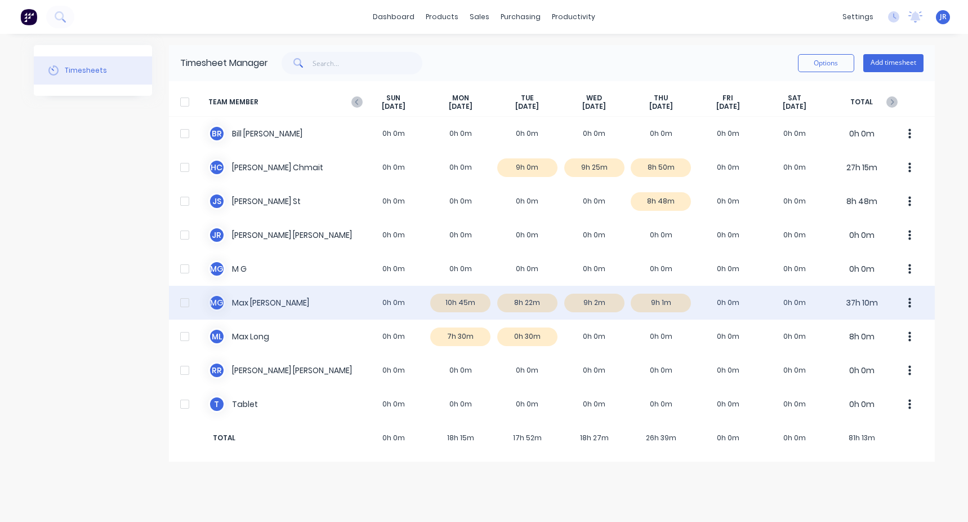
click at [319, 304] on div "M G Max Galvin 0h 0m 10h 45m 8h 22m 9h 2m 9h 1m 0h 0m 0h 0m 37h 10m" at bounding box center [552, 303] width 766 height 34
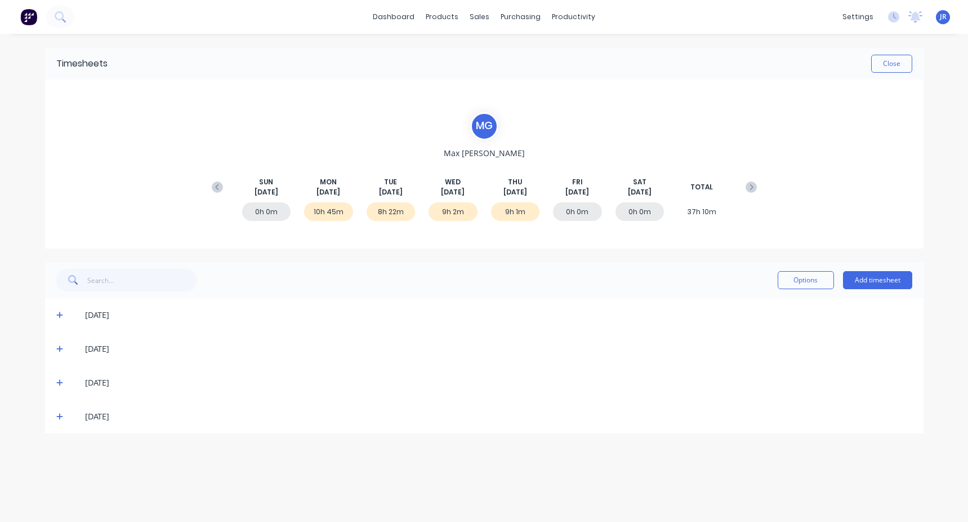
click at [57, 317] on icon at bounding box center [59, 315] width 7 height 8
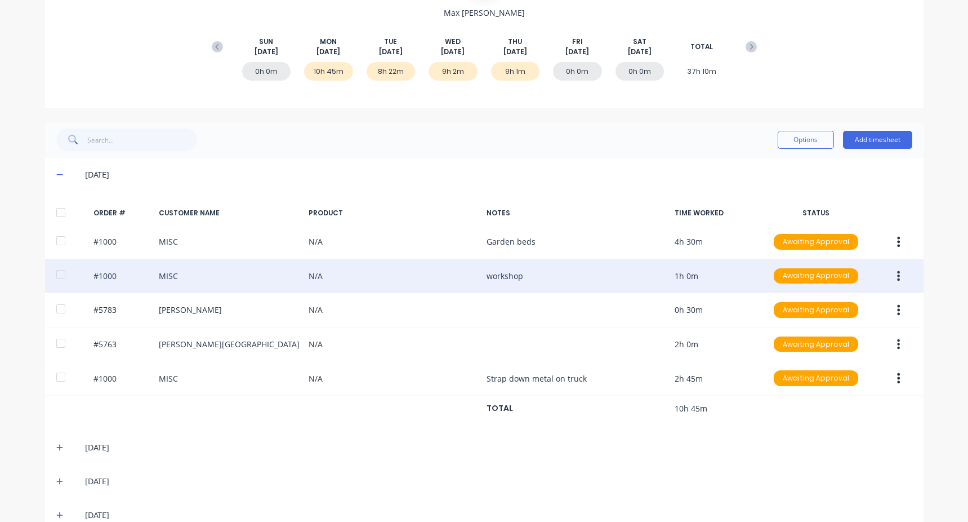
scroll to position [164, 0]
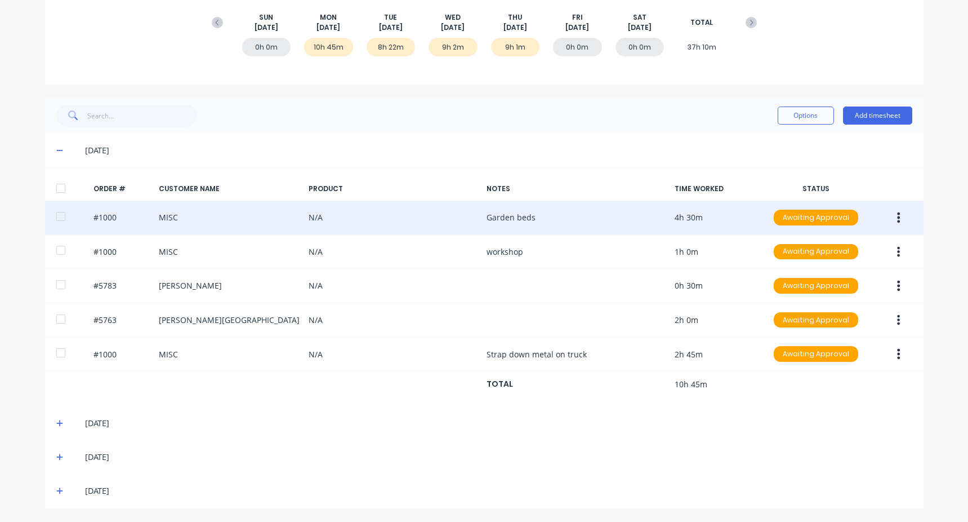
click at [899, 217] on button "button" at bounding box center [898, 217] width 26 height 20
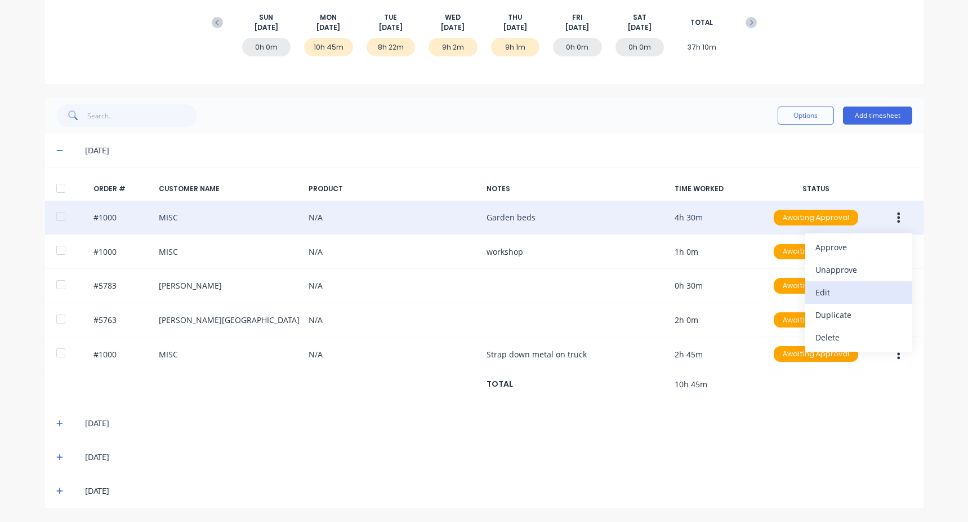
click at [826, 287] on div "Edit" at bounding box center [859, 292] width 87 height 16
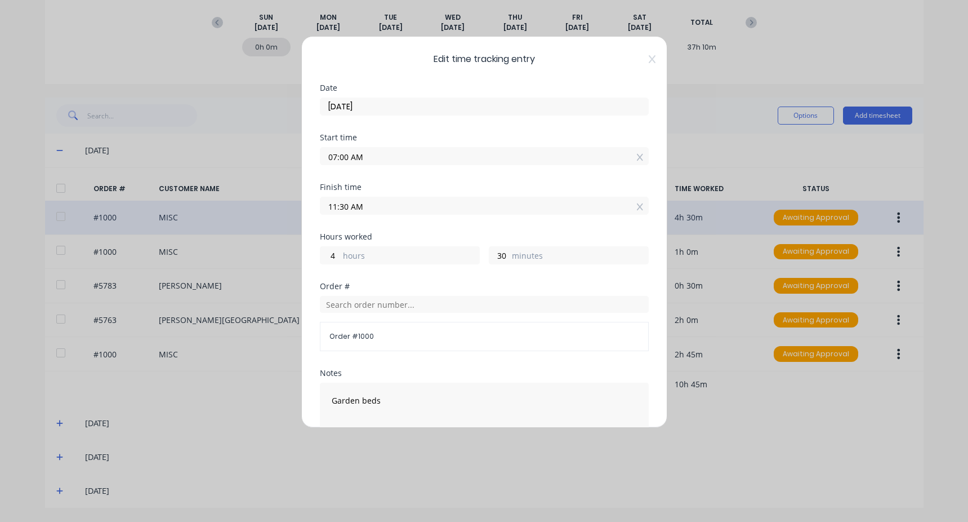
click at [346, 316] on div "Order # 1000" at bounding box center [484, 323] width 329 height 55
click at [347, 301] on input "text" at bounding box center [484, 304] width 329 height 17
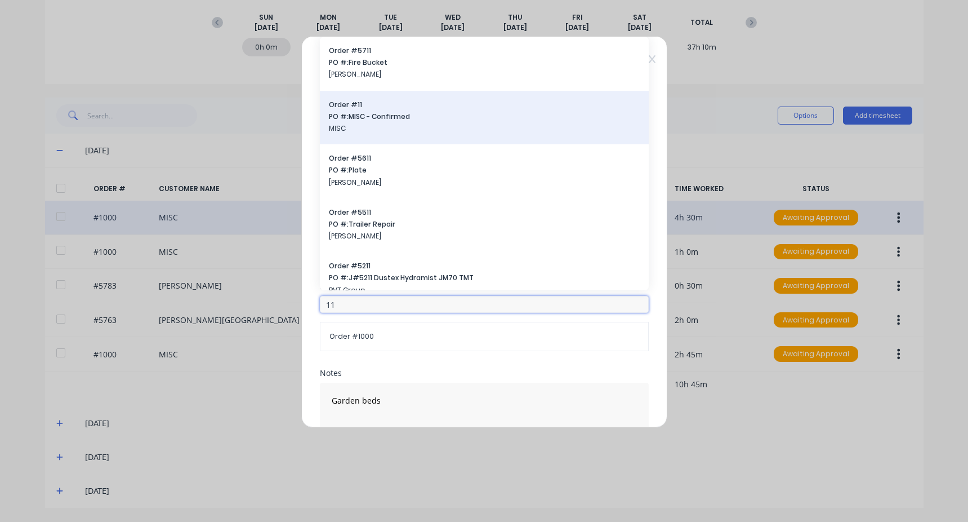
type input "11"
click at [389, 131] on span "MISC" at bounding box center [484, 128] width 311 height 10
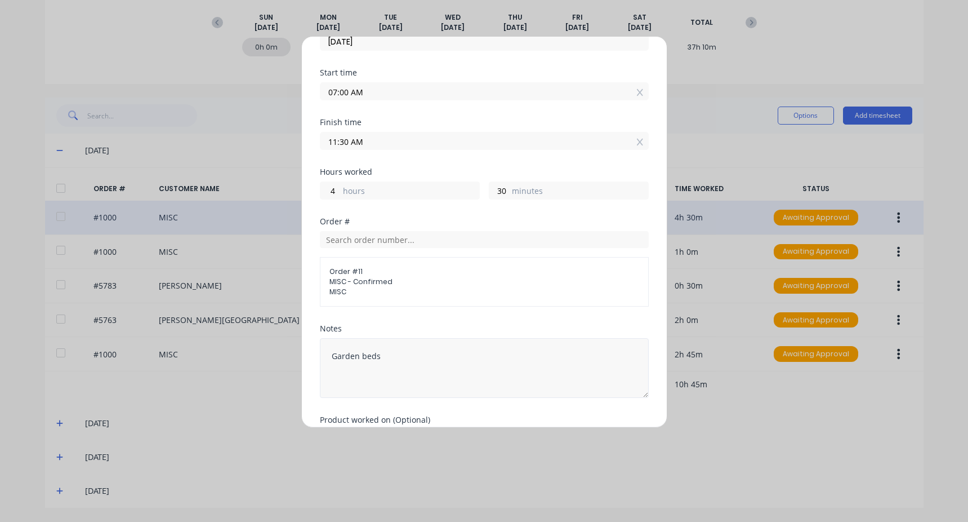
scroll to position [136, 0]
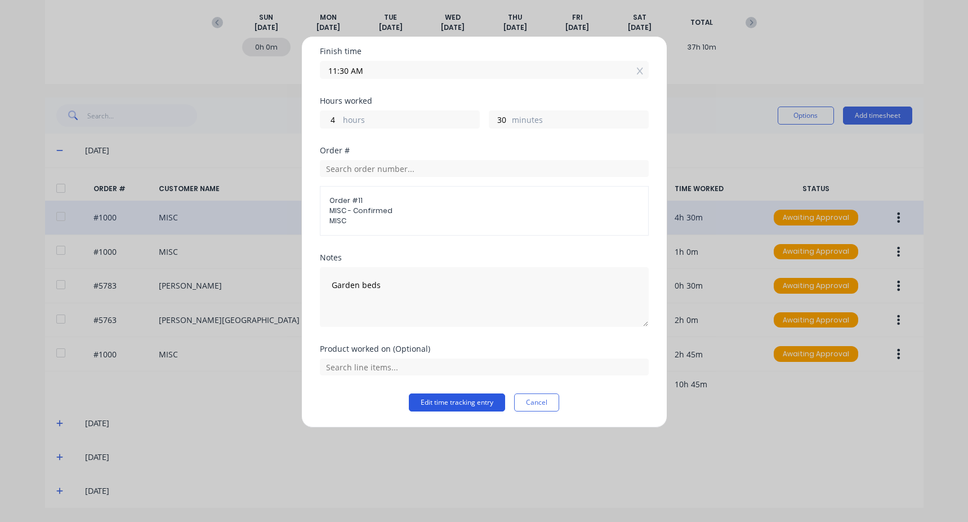
click at [446, 403] on button "Edit time tracking entry" at bounding box center [457, 402] width 96 height 18
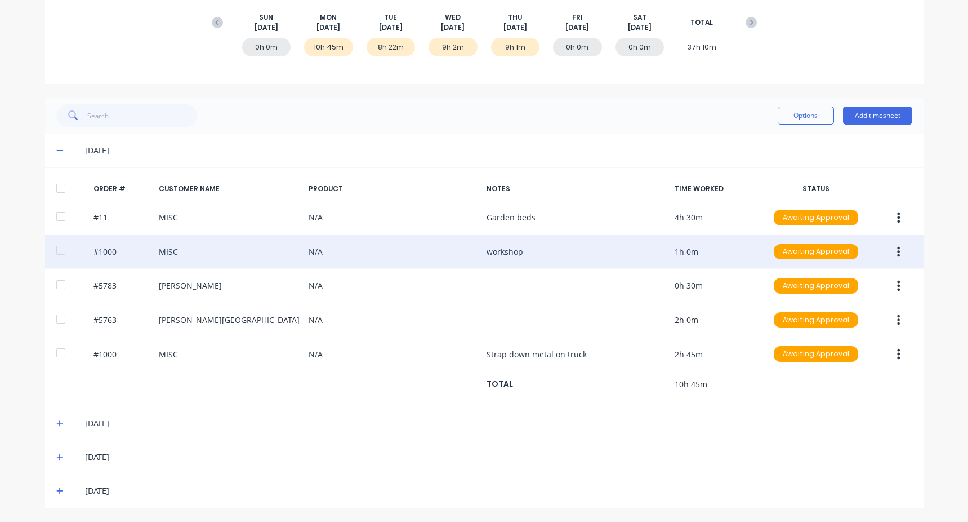
click at [889, 253] on button "button" at bounding box center [898, 252] width 26 height 20
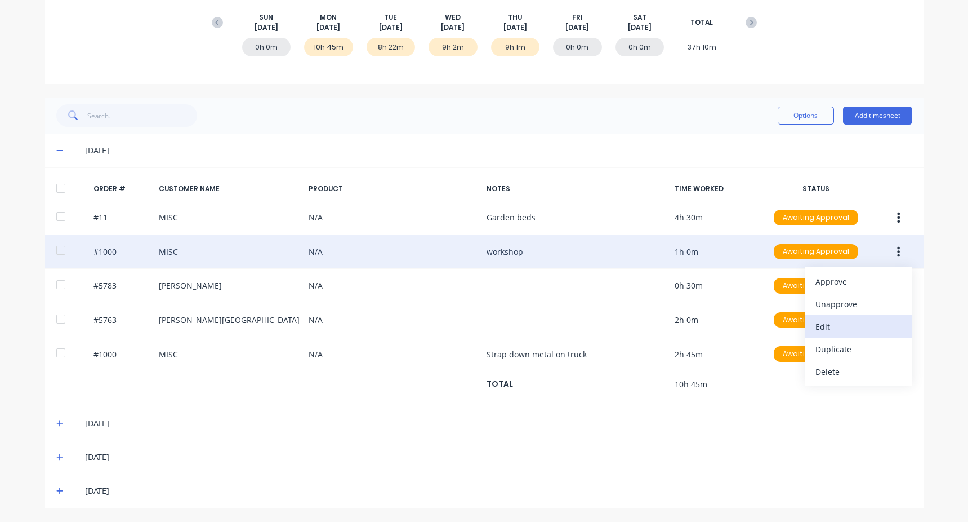
click at [850, 317] on button "Edit" at bounding box center [858, 326] width 107 height 23
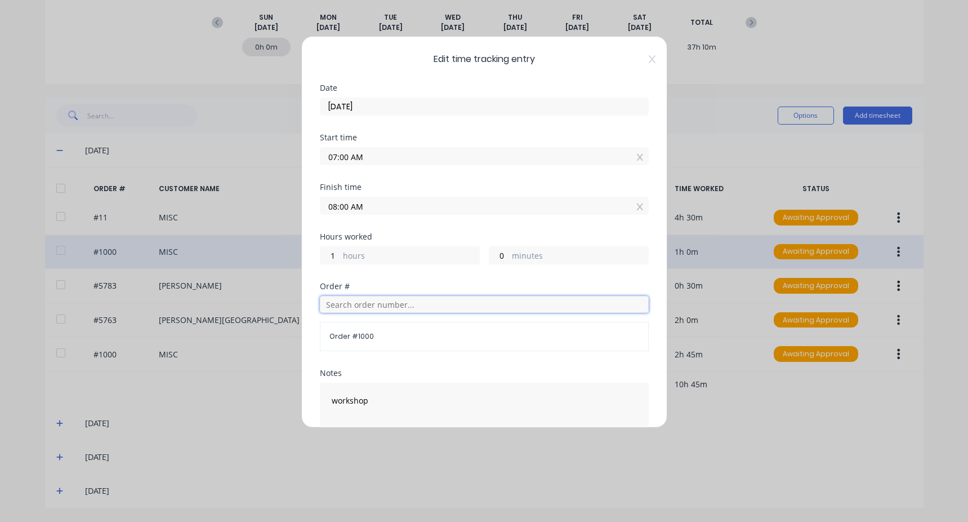
click at [362, 303] on input "text" at bounding box center [484, 304] width 329 height 17
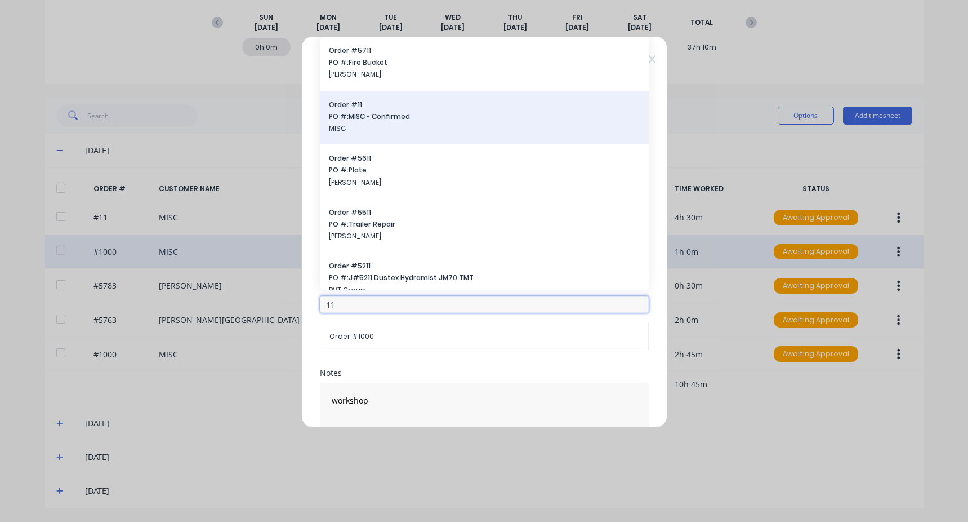
type input "11"
click at [415, 133] on span "MISC" at bounding box center [484, 128] width 311 height 10
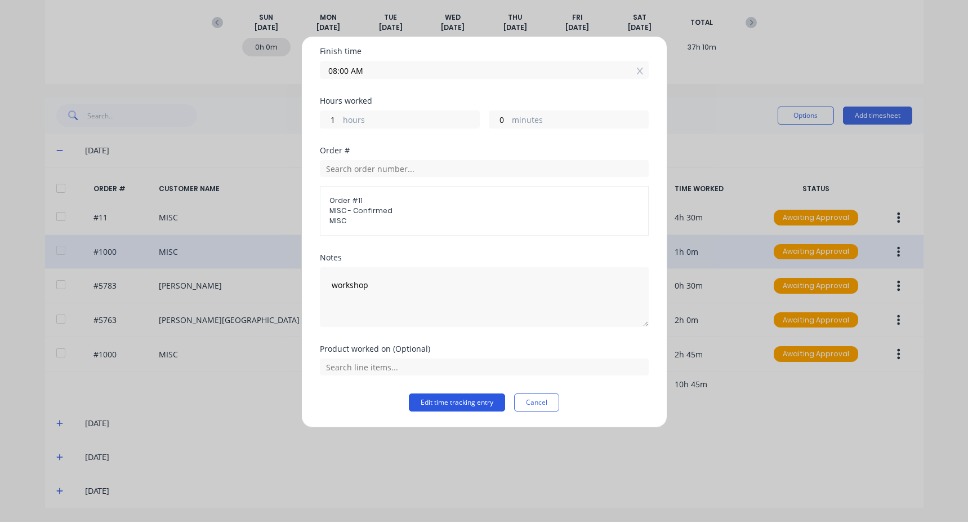
click at [478, 401] on button "Edit time tracking entry" at bounding box center [457, 402] width 96 height 18
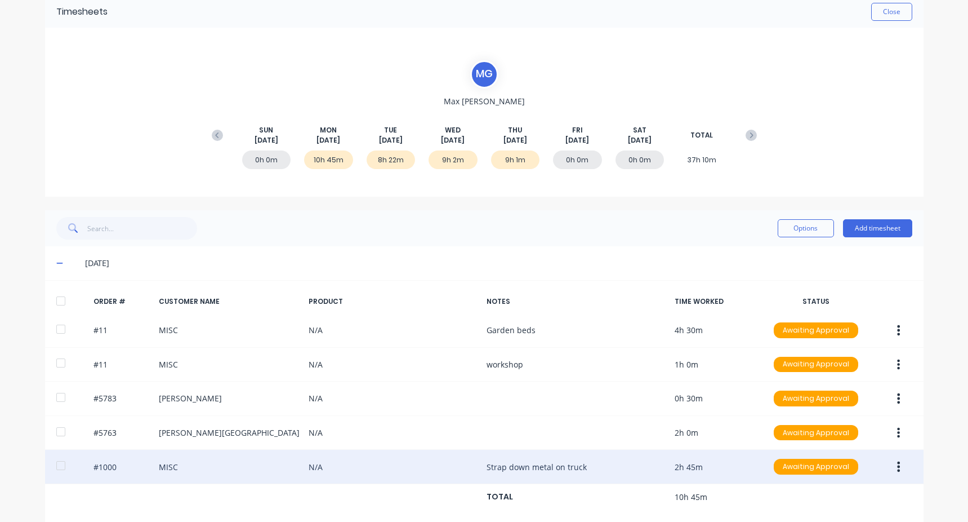
scroll to position [0, 0]
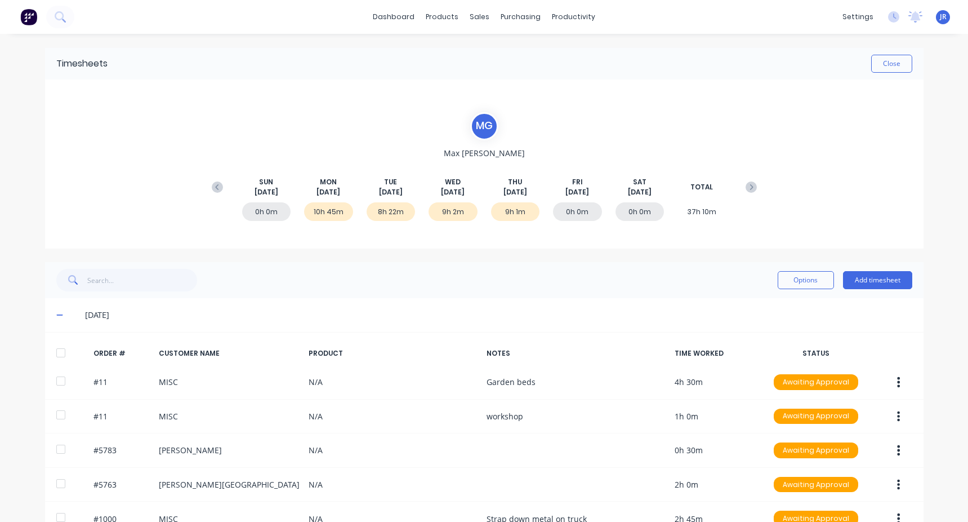
click at [879, 52] on div "Timesheets Close" at bounding box center [484, 64] width 879 height 32
click at [880, 58] on button "Close" at bounding box center [891, 64] width 41 height 18
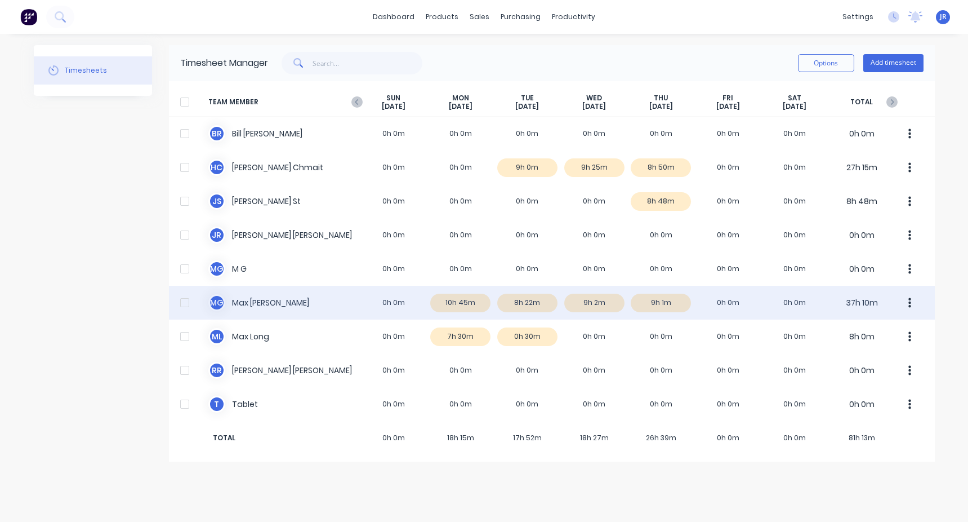
click at [564, 302] on div "M G Max Galvin 0h 0m 10h 45m 8h 22m 9h 2m 9h 1m 0h 0m 0h 0m 37h 10m" at bounding box center [552, 303] width 766 height 34
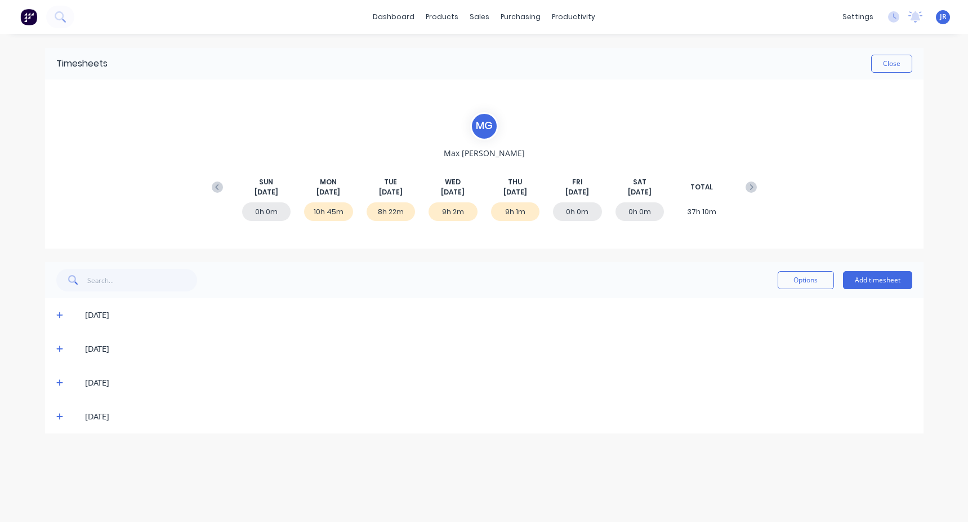
click at [60, 318] on icon at bounding box center [59, 315] width 7 height 8
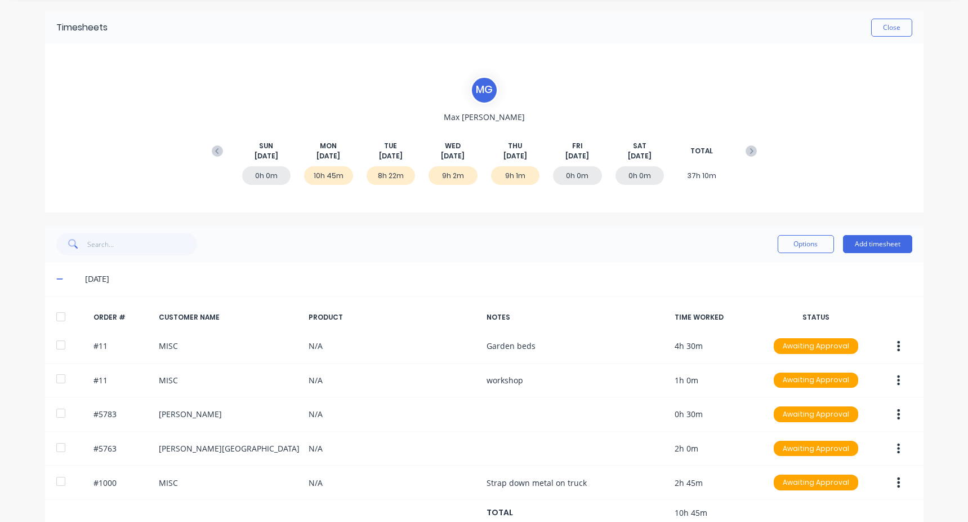
scroll to position [164, 0]
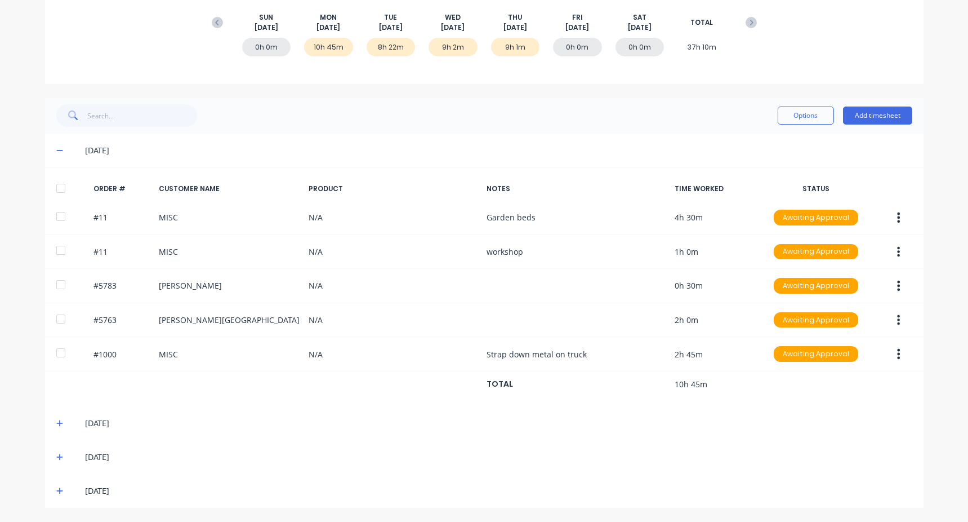
click at [56, 421] on icon at bounding box center [59, 423] width 7 height 8
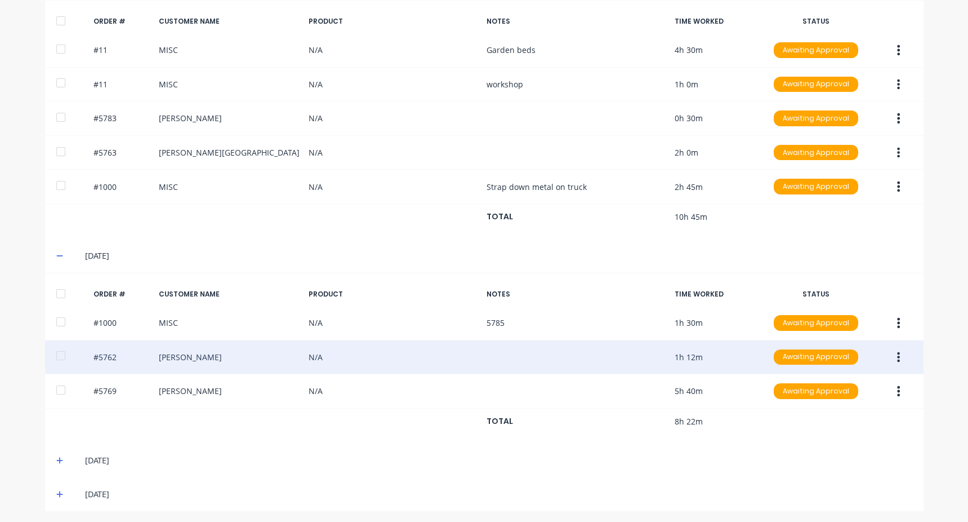
scroll to position [335, 0]
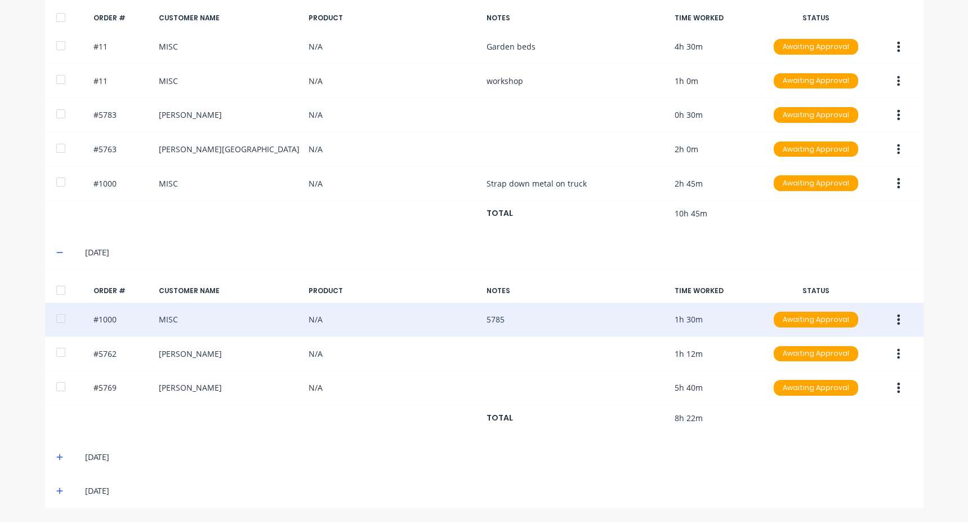
click at [897, 317] on icon "button" at bounding box center [898, 319] width 3 height 12
click at [832, 390] on div "Edit" at bounding box center [859, 394] width 87 height 16
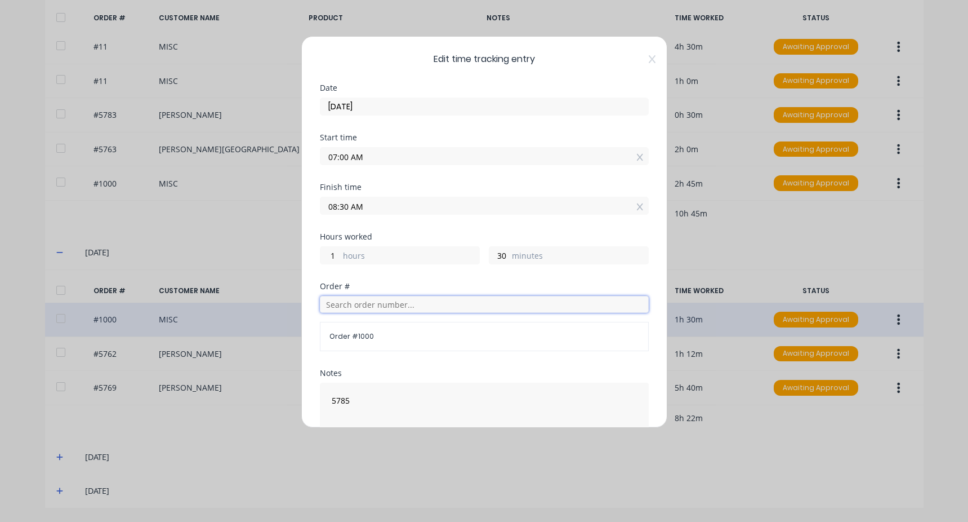
drag, startPoint x: 363, startPoint y: 301, endPoint x: 357, endPoint y: 306, distance: 8.0
click at [363, 300] on input "text" at bounding box center [484, 304] width 329 height 17
type input "5785"
click at [371, 334] on span "Order # 5785" at bounding box center [484, 332] width 311 height 10
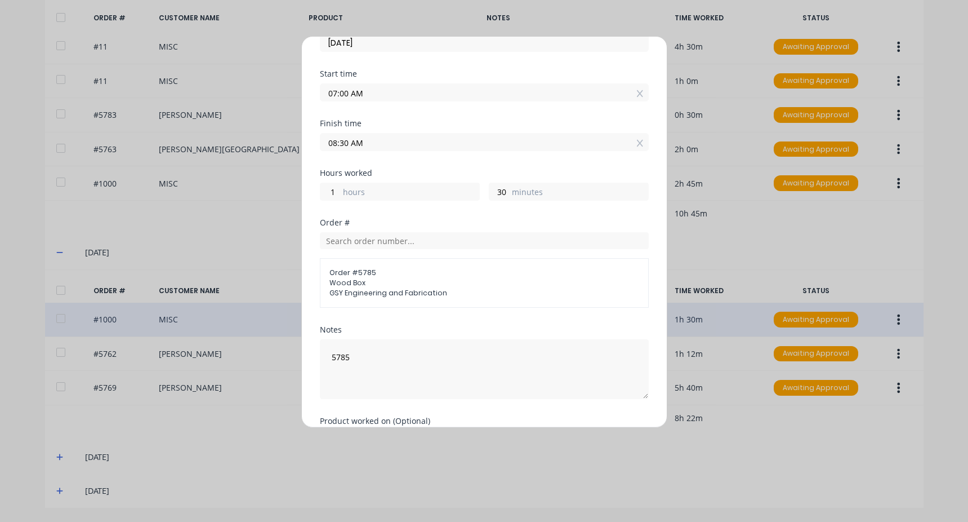
scroll to position [136, 0]
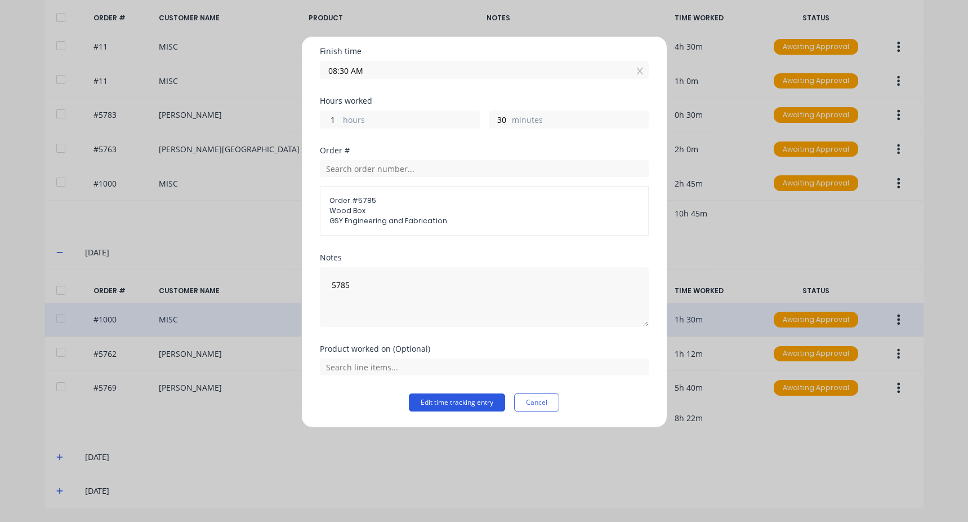
click at [428, 402] on button "Edit time tracking entry" at bounding box center [457, 402] width 96 height 18
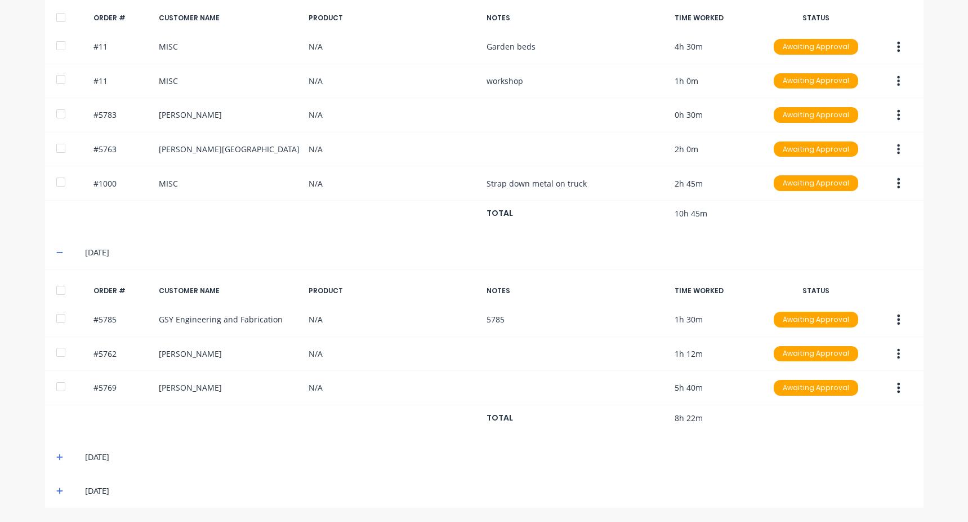
click at [57, 454] on icon at bounding box center [59, 457] width 7 height 8
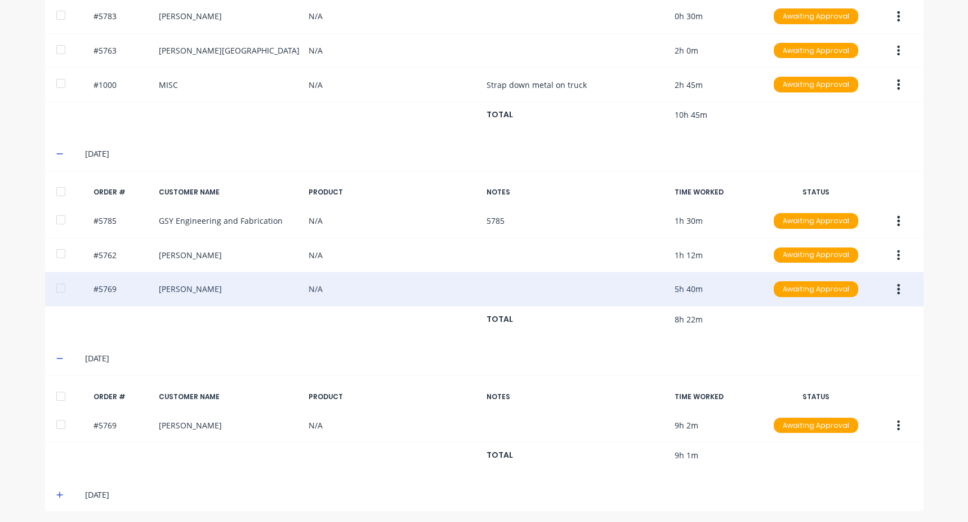
scroll to position [437, 0]
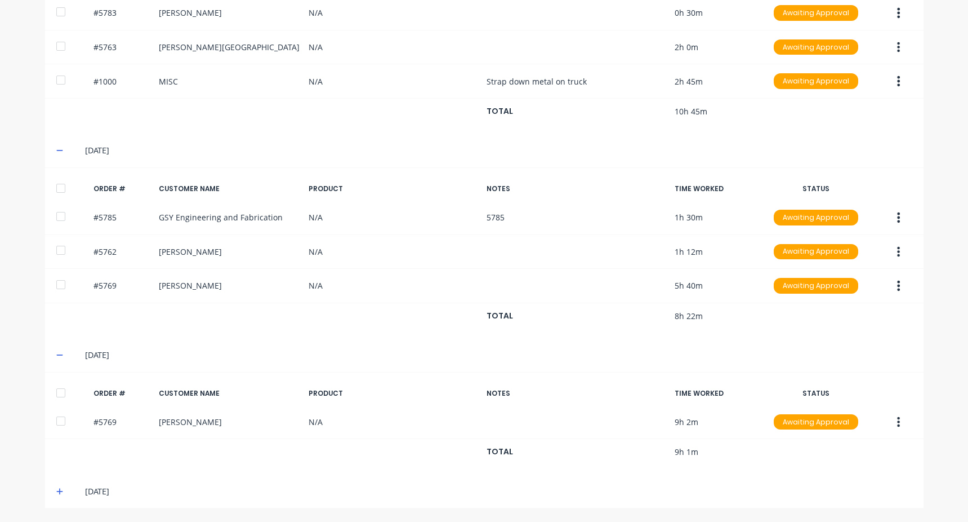
click at [49, 487] on div "28/08/25" at bounding box center [484, 491] width 879 height 34
click at [56, 487] on icon at bounding box center [59, 491] width 7 height 8
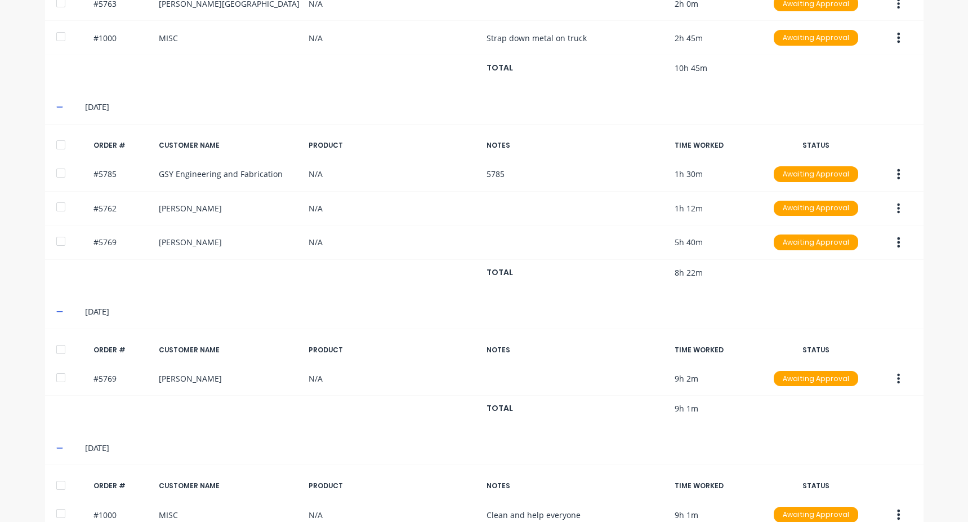
scroll to position [540, 0]
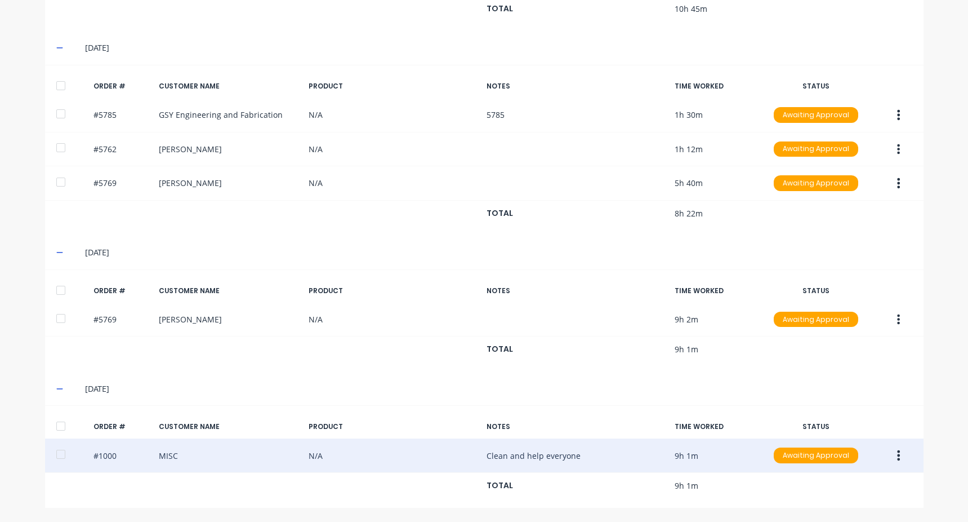
click at [898, 453] on button "button" at bounding box center [898, 455] width 26 height 20
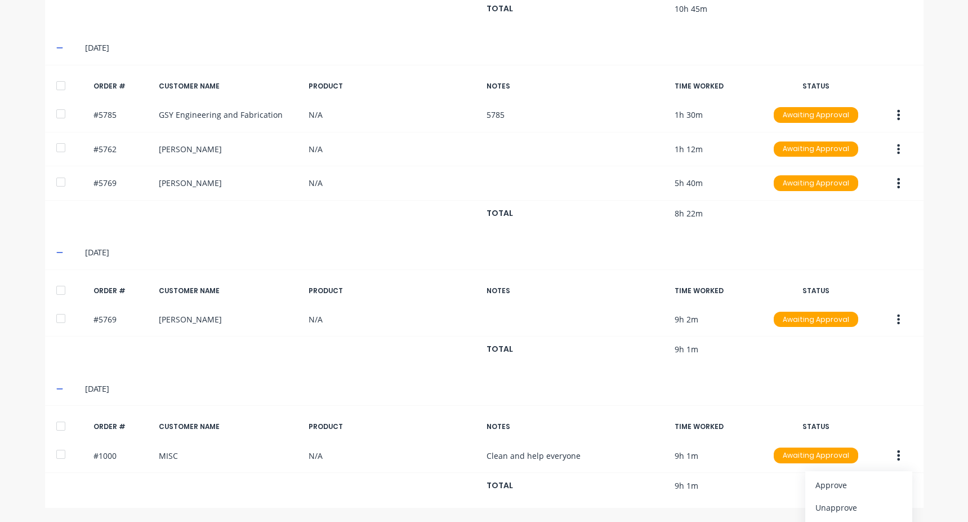
drag, startPoint x: 819, startPoint y: 490, endPoint x: 882, endPoint y: 394, distance: 115.1
click at [882, 394] on div "28/08/25 ORDER # CUSTOMER NAME PRODUCT NOTES TIME WORKED STATUS #1000 MISC N/A …" at bounding box center [484, 439] width 879 height 136
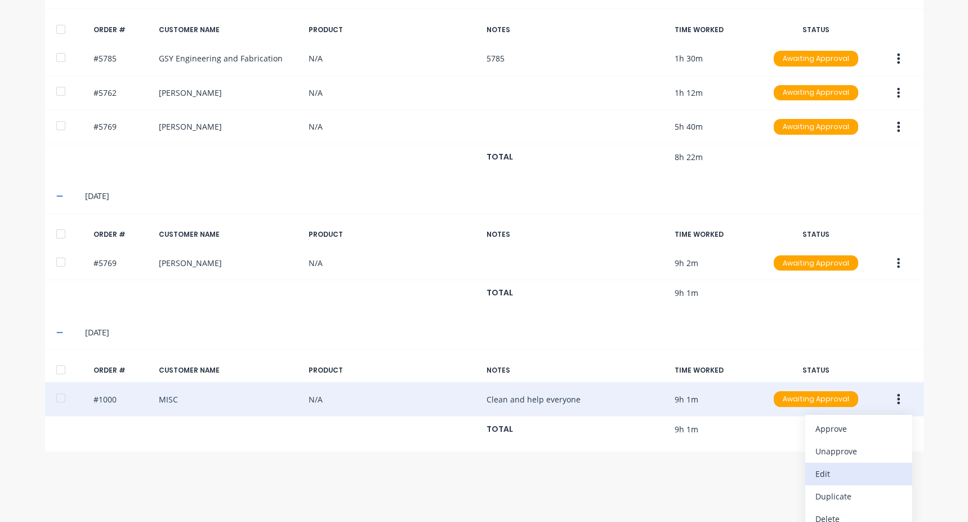
click at [847, 482] on div "Edit" at bounding box center [859, 473] width 87 height 16
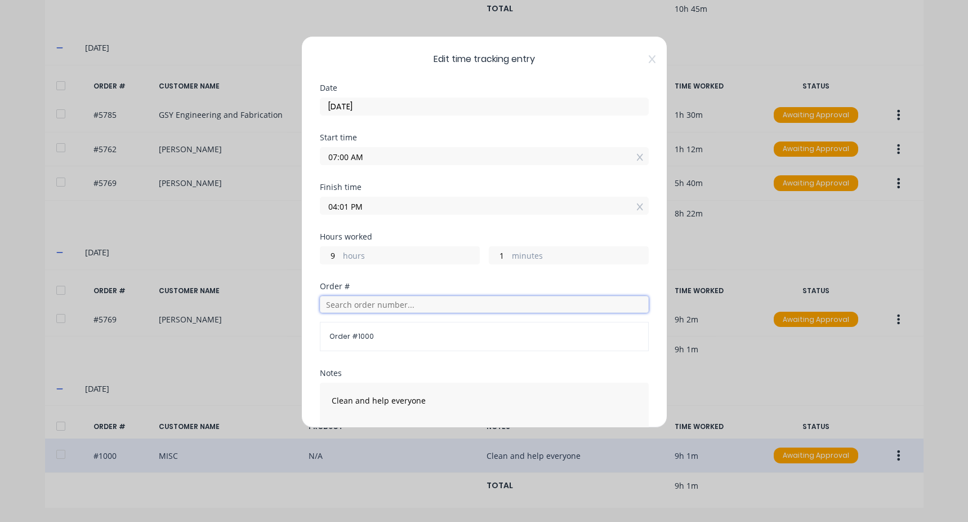
click at [364, 309] on input "text" at bounding box center [484, 304] width 329 height 17
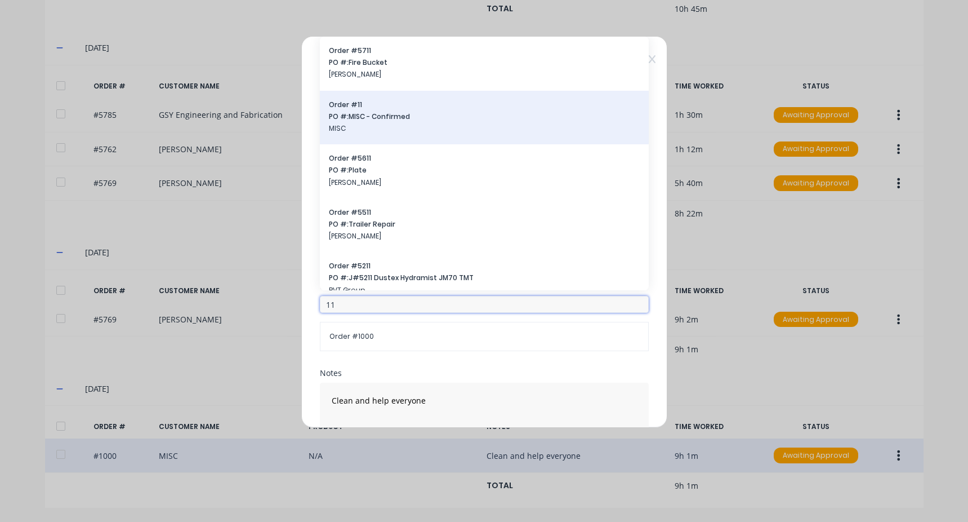
type input "11"
click at [364, 117] on span "PO #: MISC - Confirmed" at bounding box center [484, 117] width 311 height 10
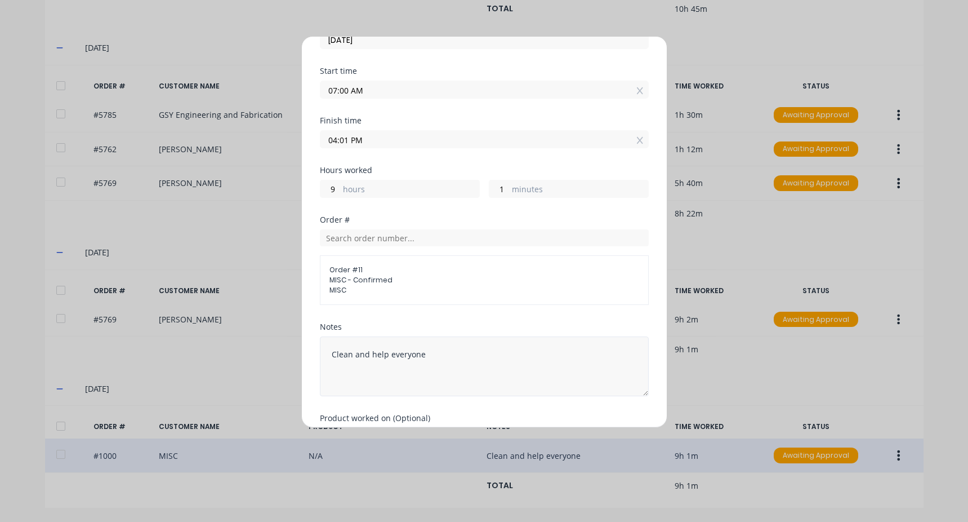
scroll to position [136, 0]
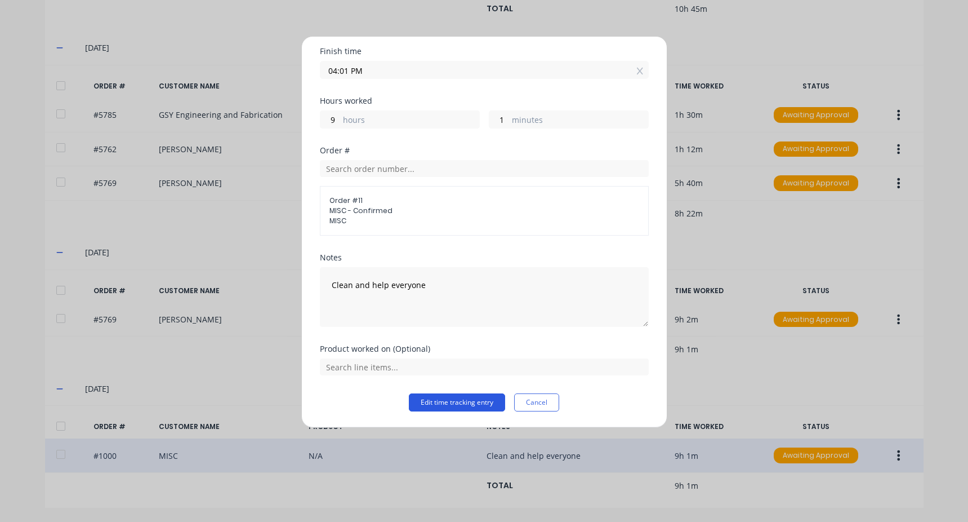
click at [485, 404] on button "Edit time tracking entry" at bounding box center [457, 402] width 96 height 18
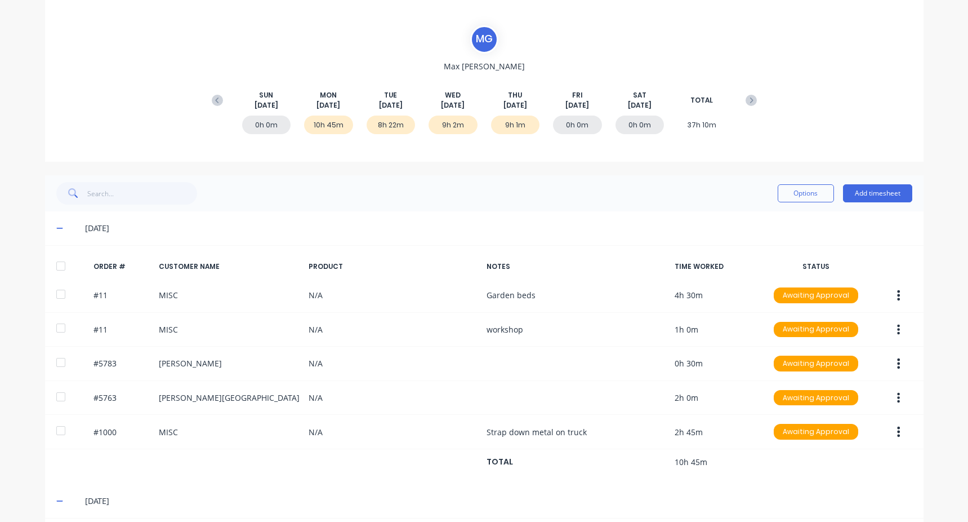
scroll to position [145, 0]
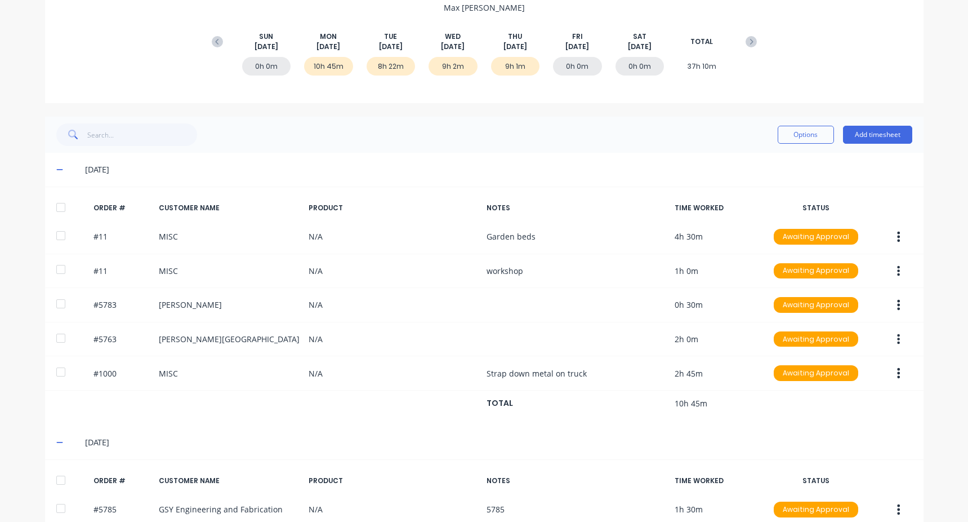
click at [218, 41] on icon at bounding box center [217, 41] width 11 height 11
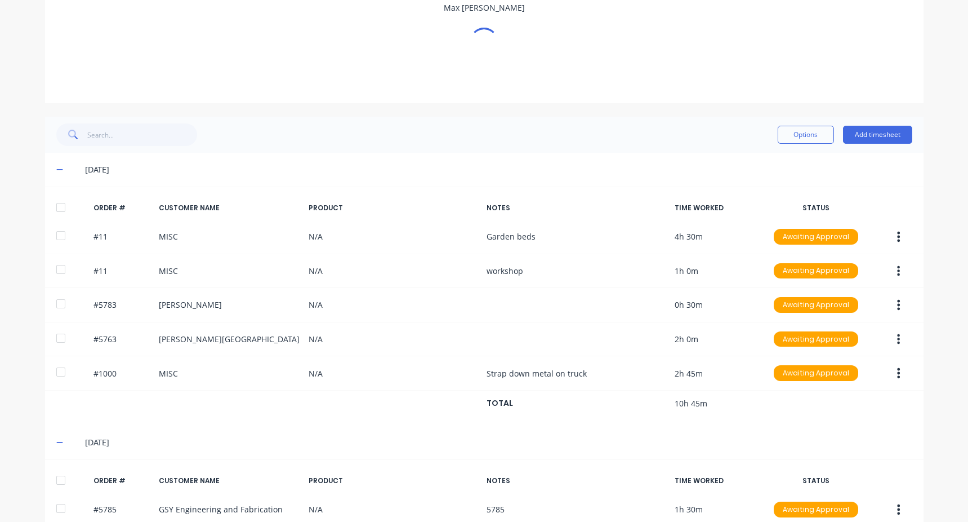
scroll to position [0, 0]
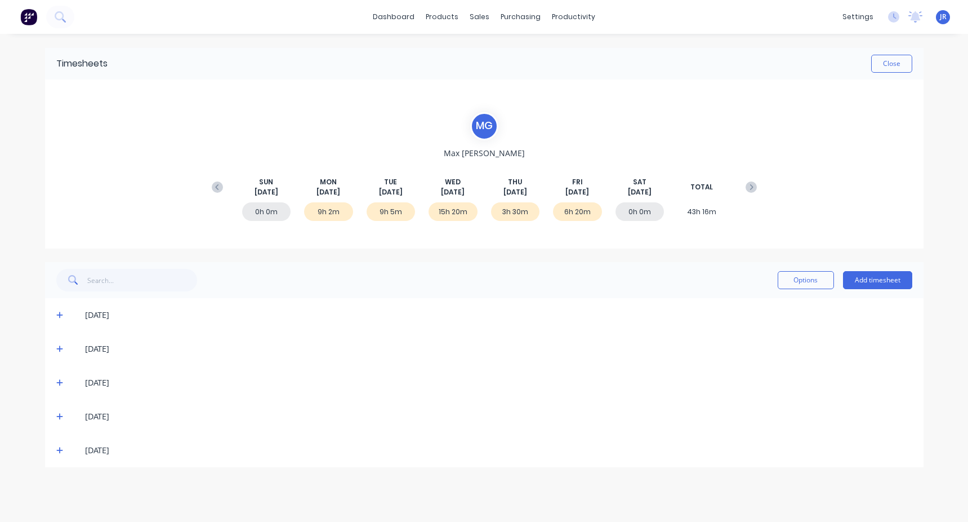
click at [53, 310] on div "18/08/25" at bounding box center [484, 315] width 879 height 34
click at [58, 311] on icon at bounding box center [59, 315] width 7 height 8
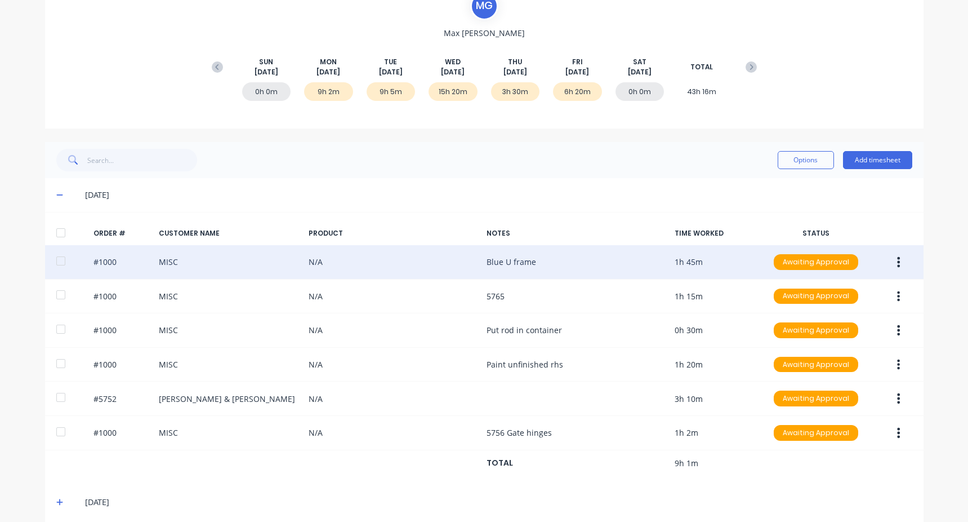
scroll to position [169, 0]
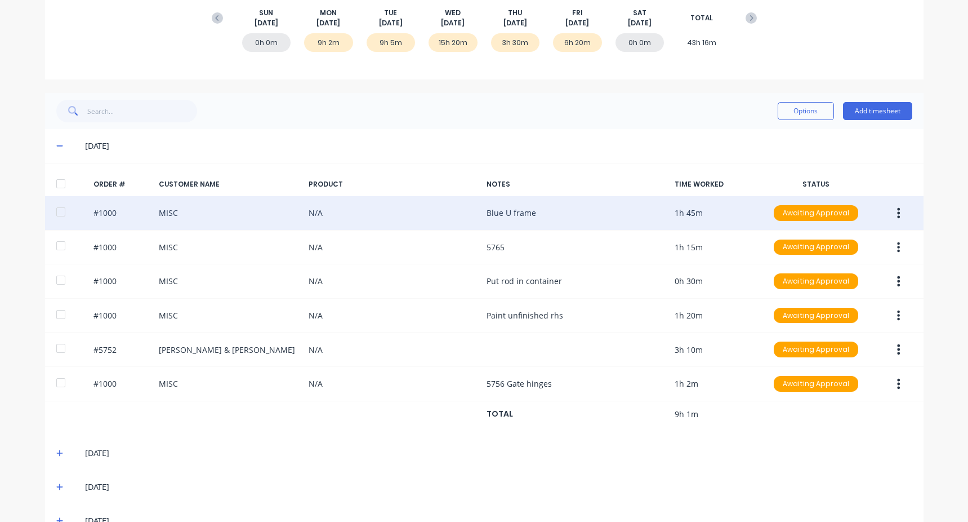
click at [892, 216] on button "button" at bounding box center [898, 213] width 26 height 20
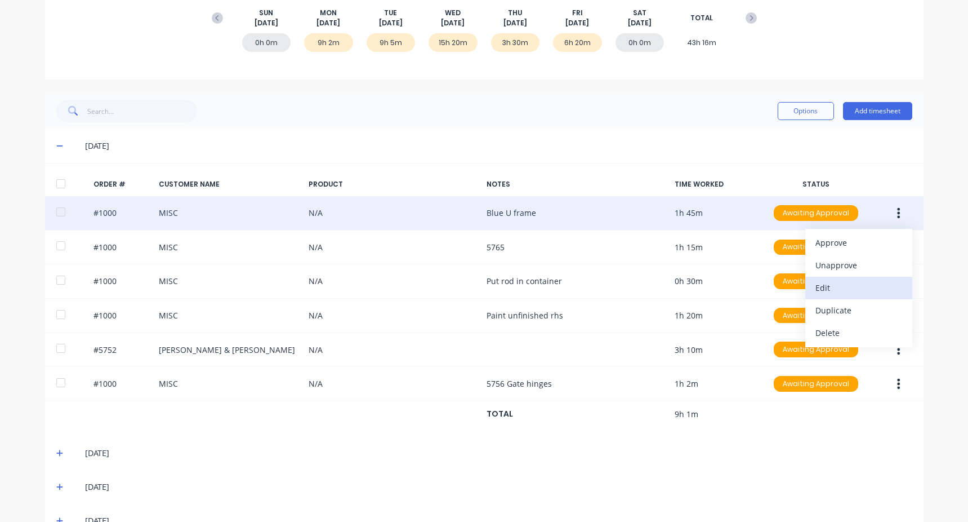
click at [833, 286] on div "Edit" at bounding box center [859, 287] width 87 height 16
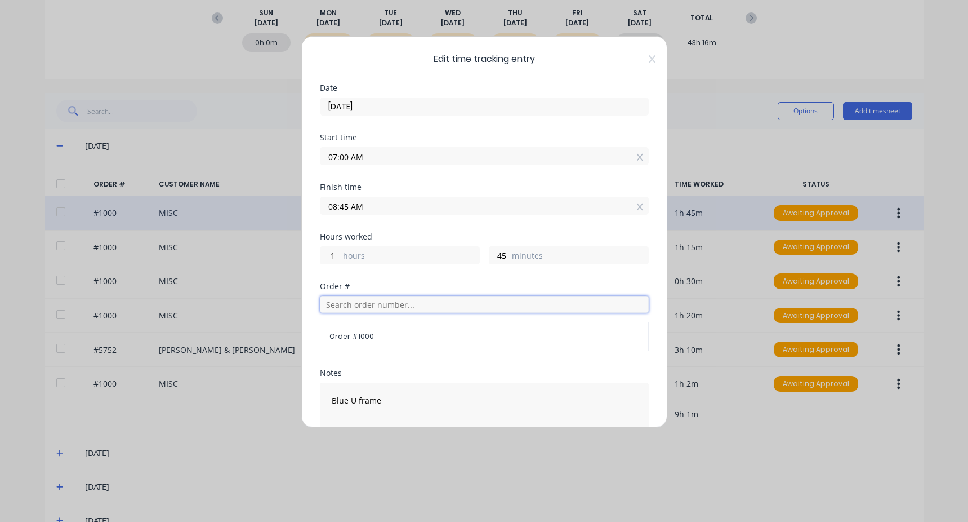
click at [353, 301] on input "text" at bounding box center [484, 304] width 329 height 17
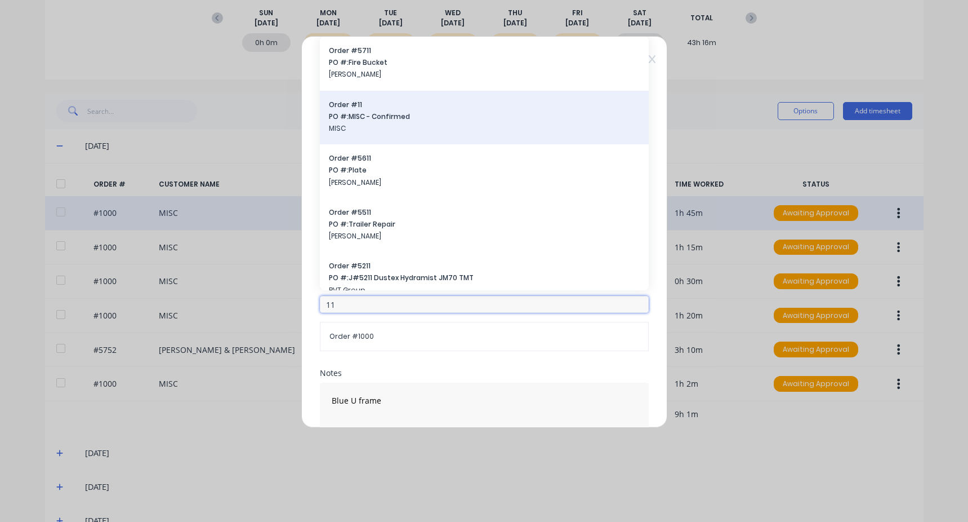
type input "11"
click at [382, 124] on span "MISC" at bounding box center [484, 128] width 311 height 10
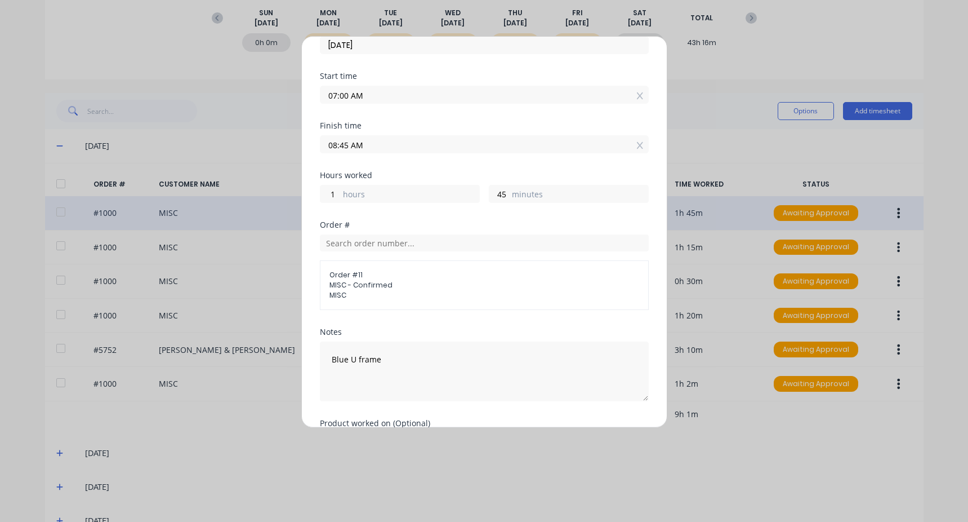
scroll to position [136, 0]
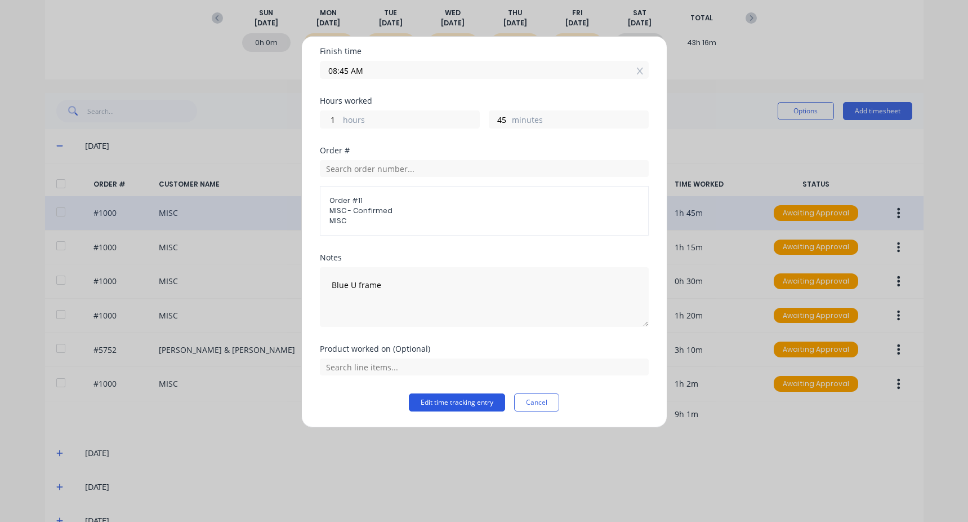
click at [446, 405] on button "Edit time tracking entry" at bounding box center [457, 402] width 96 height 18
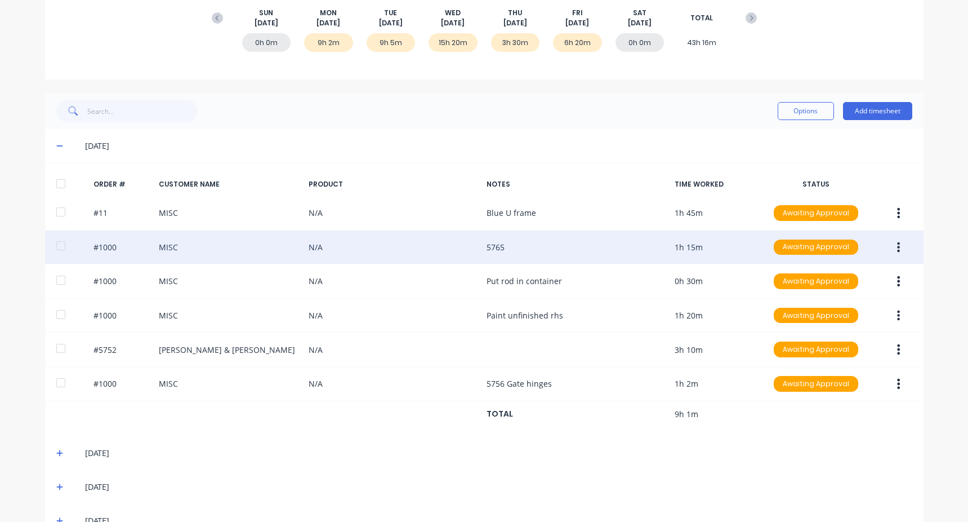
click at [899, 246] on button "button" at bounding box center [898, 247] width 26 height 20
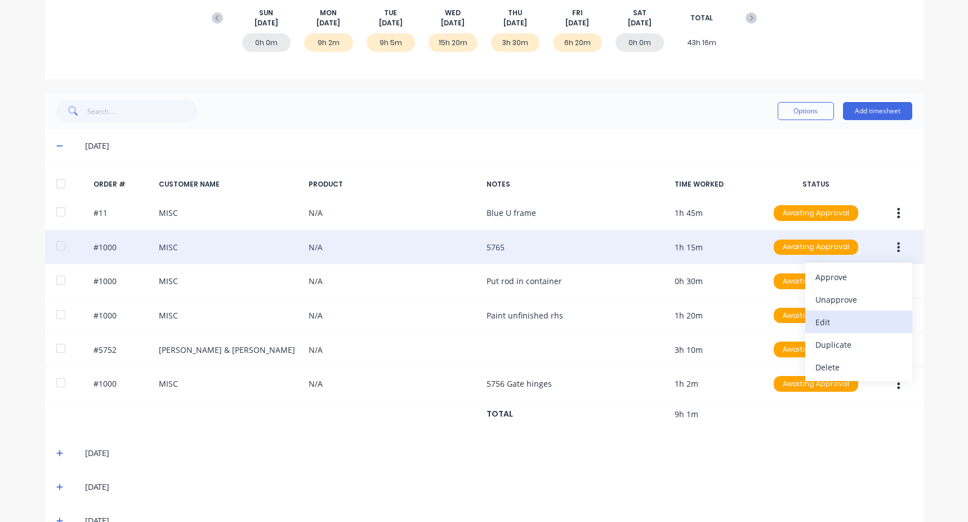
click at [827, 320] on div "Edit" at bounding box center [859, 322] width 87 height 16
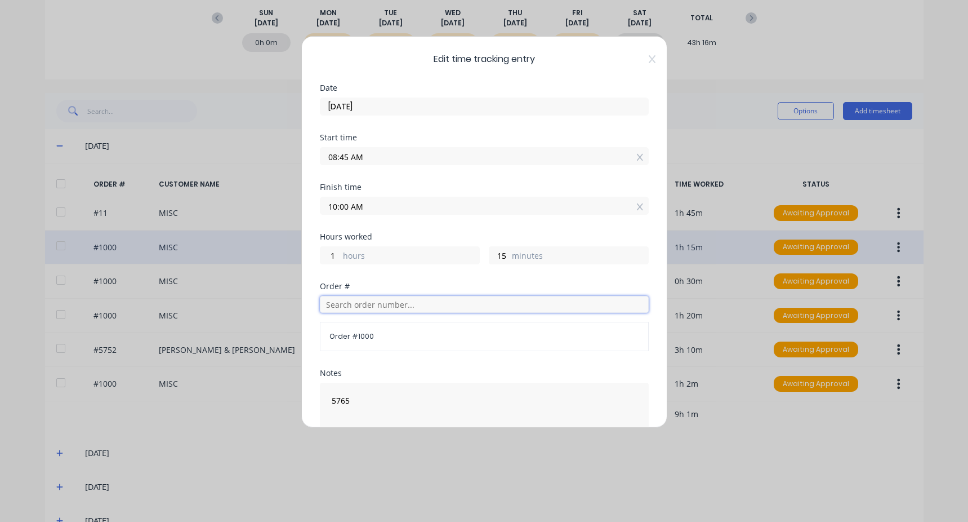
click at [373, 304] on input "text" at bounding box center [484, 304] width 329 height 17
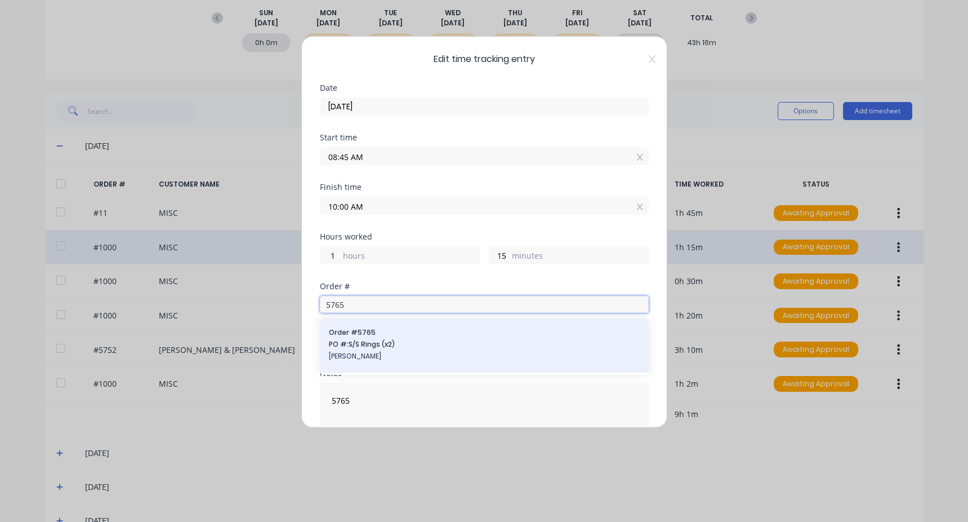
type input "5765"
click at [379, 341] on span "PO #: S/S Rings (x2)" at bounding box center [484, 344] width 311 height 10
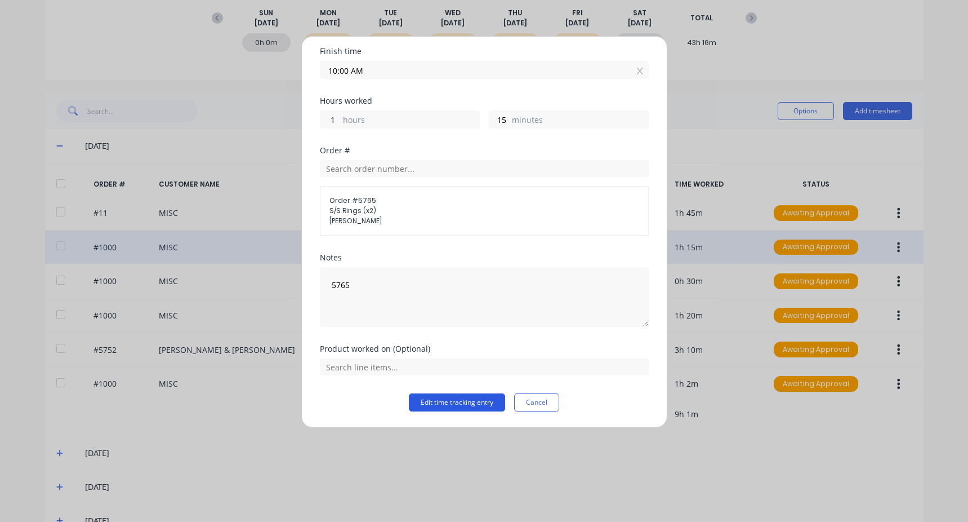
click at [438, 402] on button "Edit time tracking entry" at bounding box center [457, 402] width 96 height 18
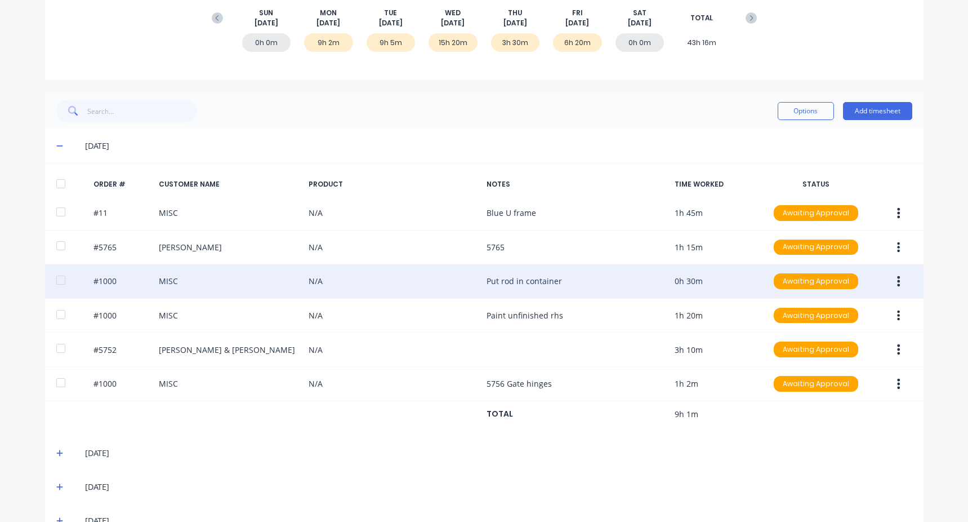
click at [897, 282] on icon "button" at bounding box center [898, 281] width 3 height 12
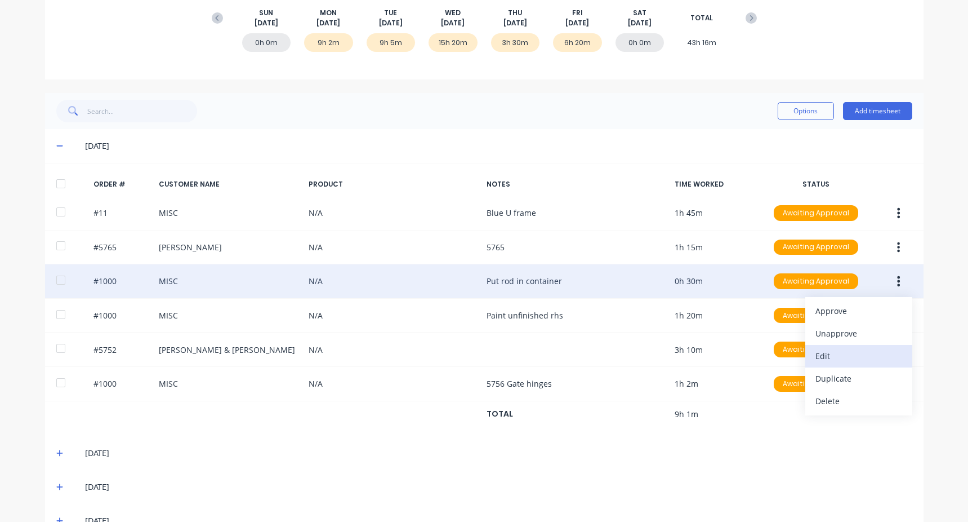
click at [841, 360] on div "Edit" at bounding box center [859, 356] width 87 height 16
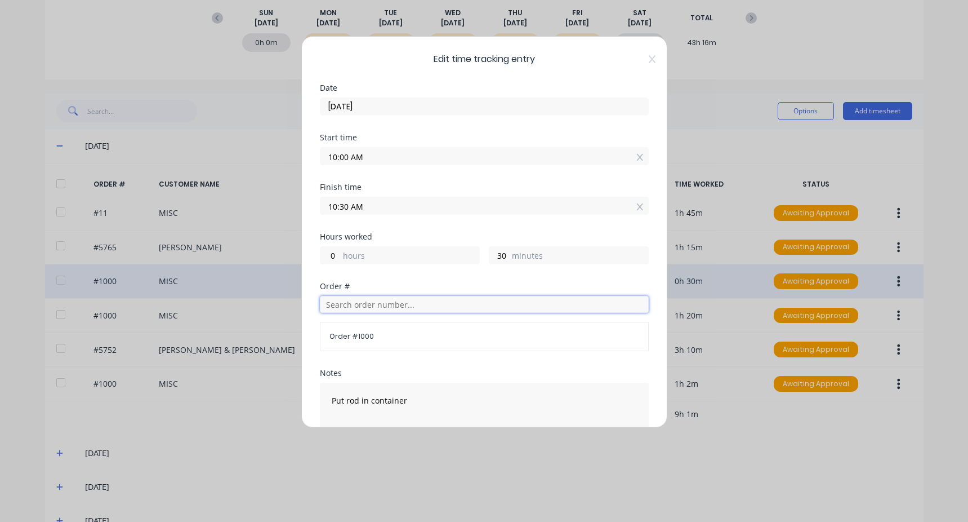
click at [362, 304] on input "text" at bounding box center [484, 304] width 329 height 17
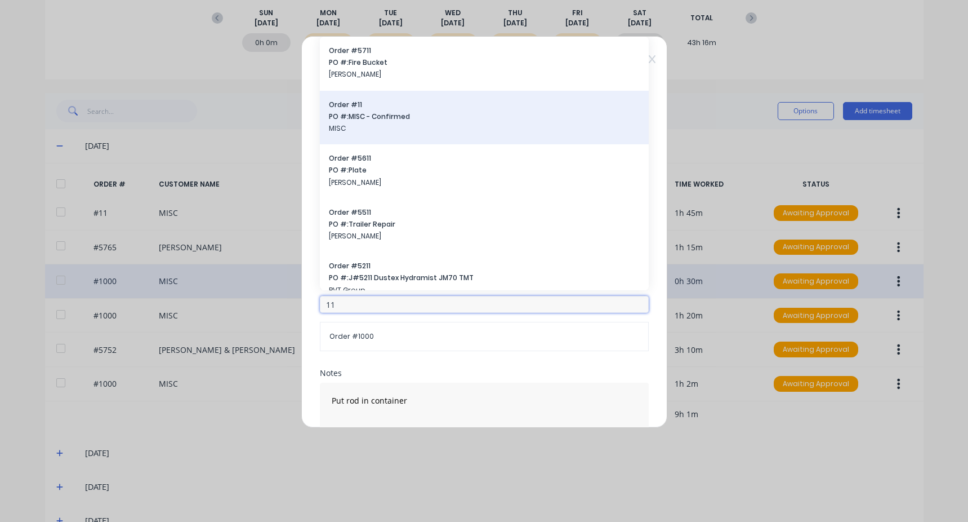
type input "11"
click at [389, 115] on span "PO #: MISC - Confirmed" at bounding box center [484, 117] width 311 height 10
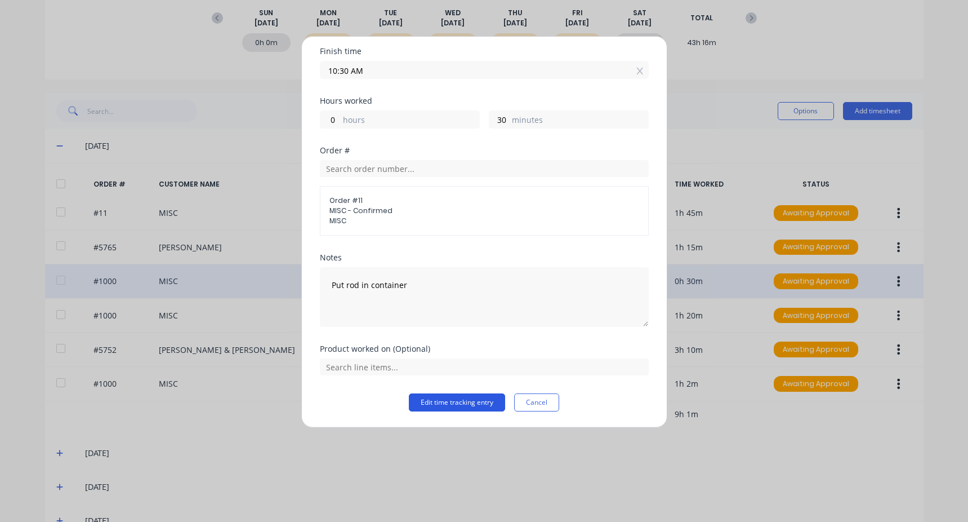
click at [465, 399] on button "Edit time tracking entry" at bounding box center [457, 402] width 96 height 18
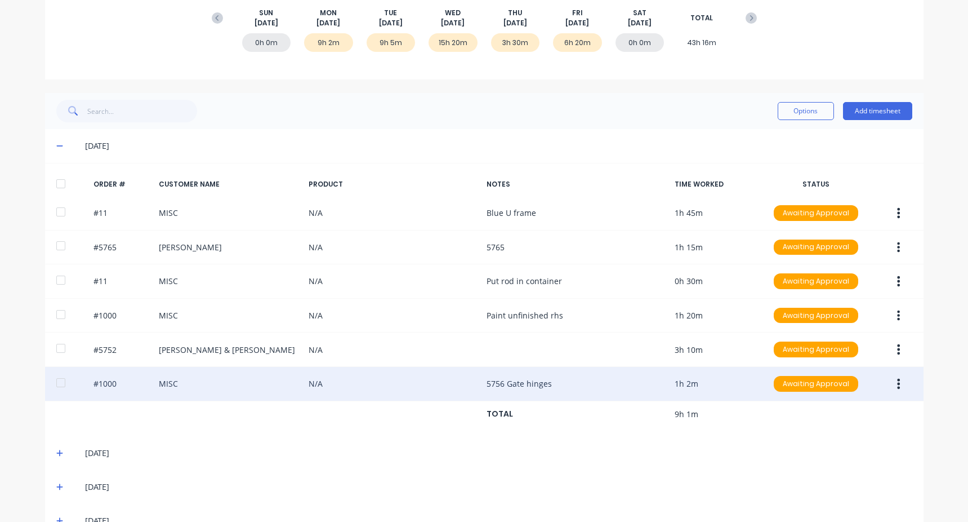
click at [901, 382] on button "button" at bounding box center [898, 383] width 26 height 20
click at [823, 460] on div "Edit" at bounding box center [859, 458] width 87 height 16
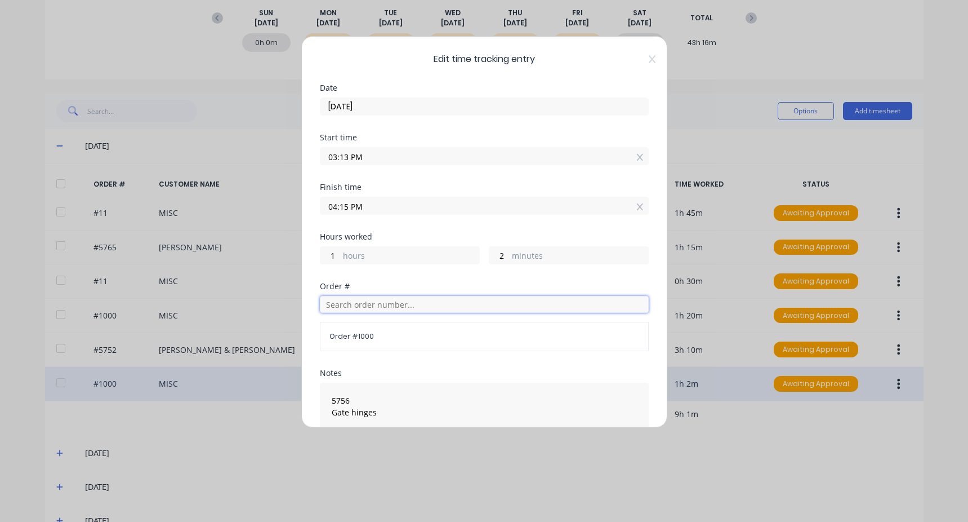
click at [386, 307] on input "text" at bounding box center [484, 304] width 329 height 17
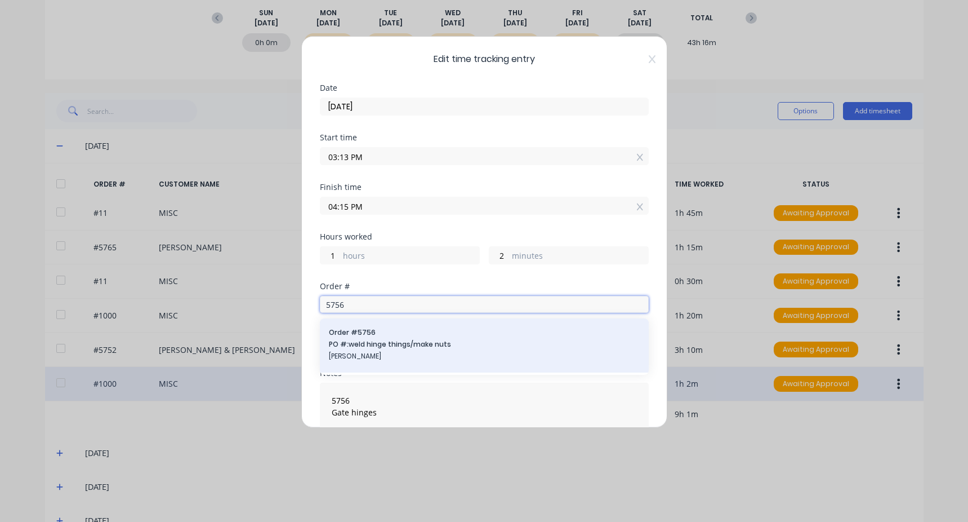
type input "5756"
click at [386, 335] on span "Order # 5756" at bounding box center [484, 332] width 311 height 10
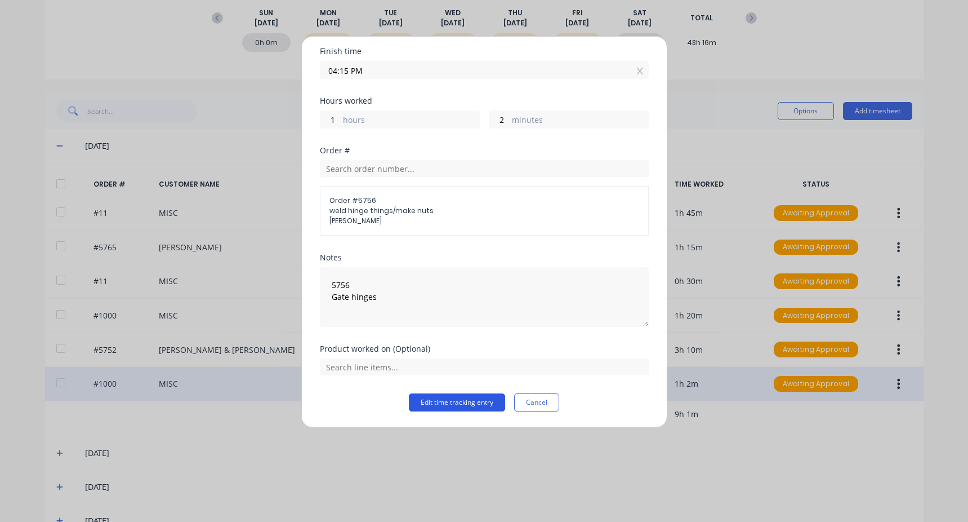
click at [433, 405] on button "Edit time tracking entry" at bounding box center [457, 402] width 96 height 18
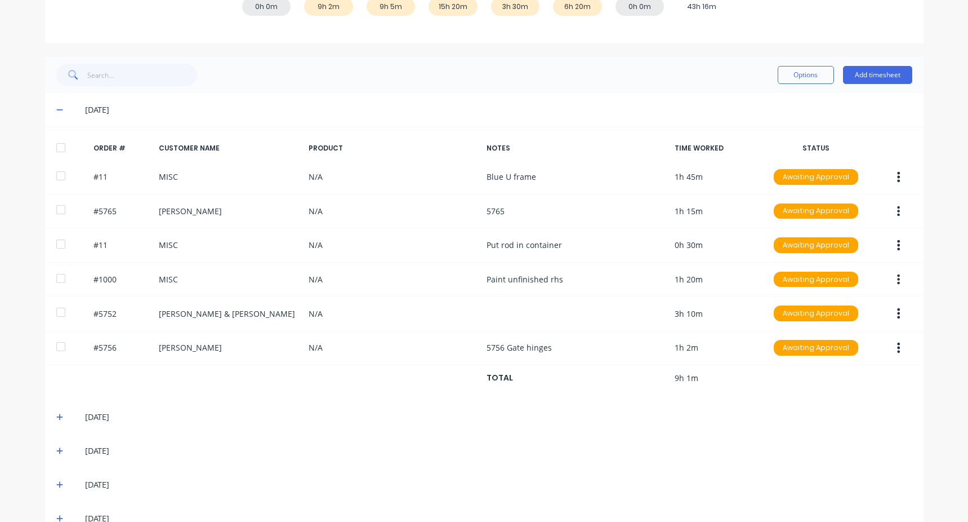
scroll to position [225, 0]
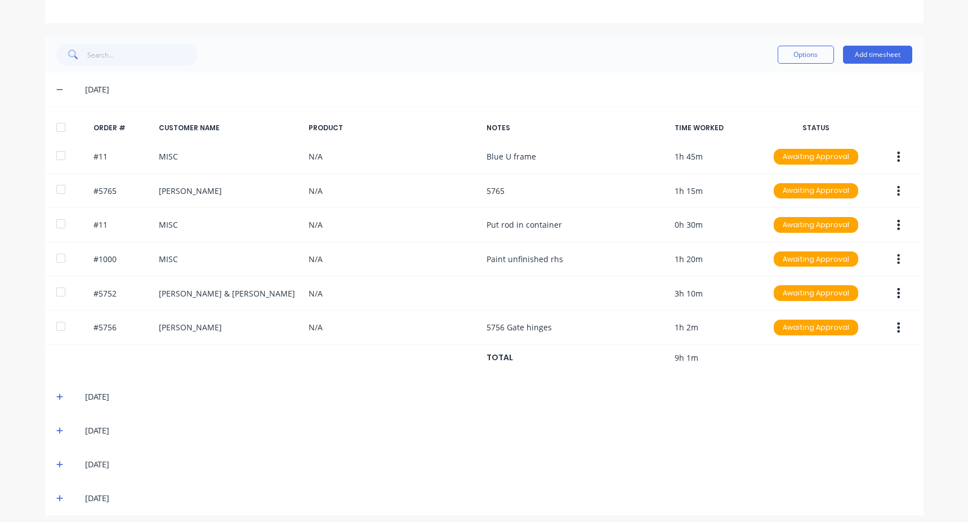
click at [50, 399] on div "19/08/25" at bounding box center [484, 397] width 879 height 34
click at [56, 395] on icon at bounding box center [59, 397] width 7 height 8
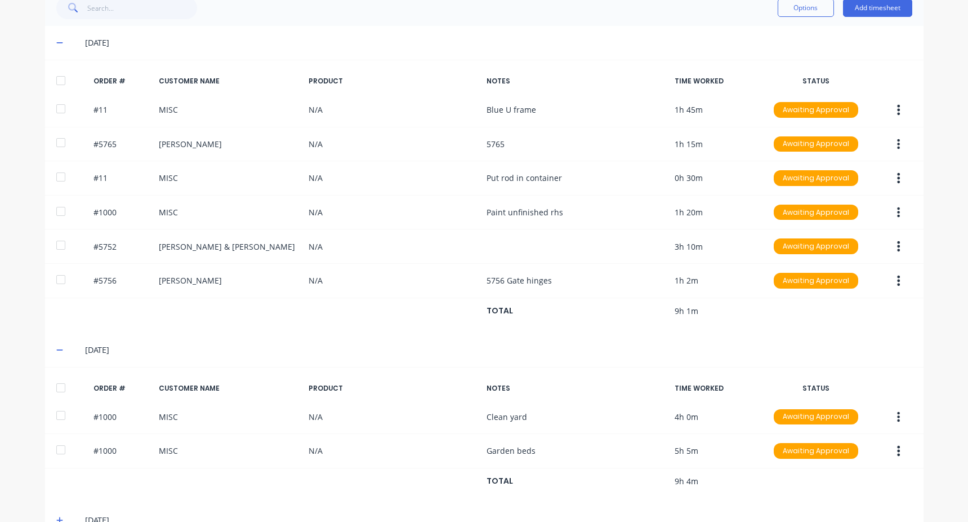
scroll to position [369, 0]
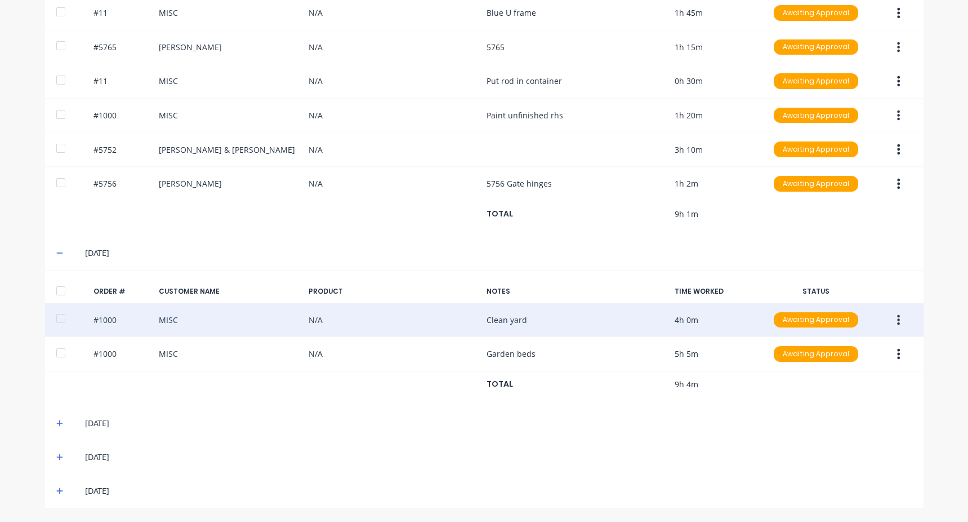
click at [897, 320] on button "button" at bounding box center [898, 320] width 26 height 20
click at [835, 390] on div "Edit" at bounding box center [859, 394] width 87 height 16
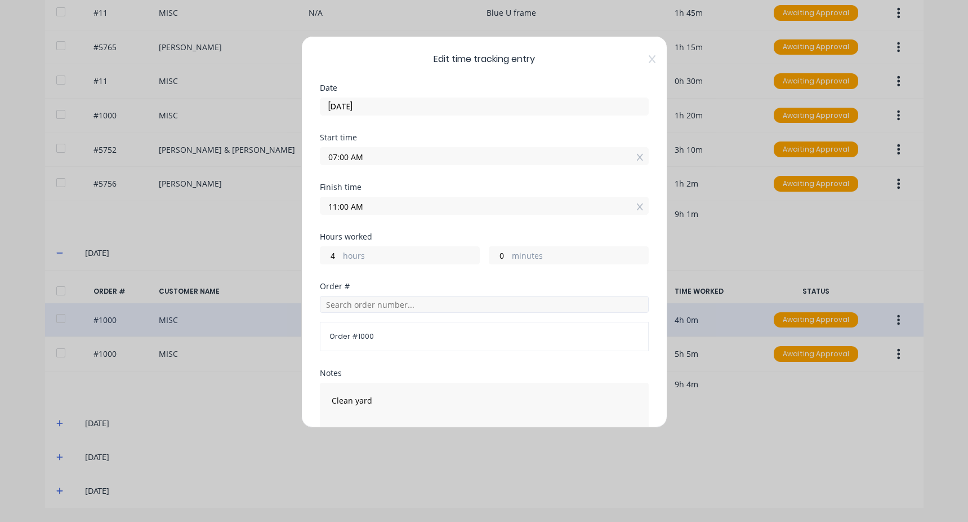
drag, startPoint x: 364, startPoint y: 317, endPoint x: 365, endPoint y: 309, distance: 7.3
click at [364, 317] on div "Order # 1000" at bounding box center [484, 323] width 329 height 55
click at [365, 308] on input "text" at bounding box center [484, 304] width 329 height 17
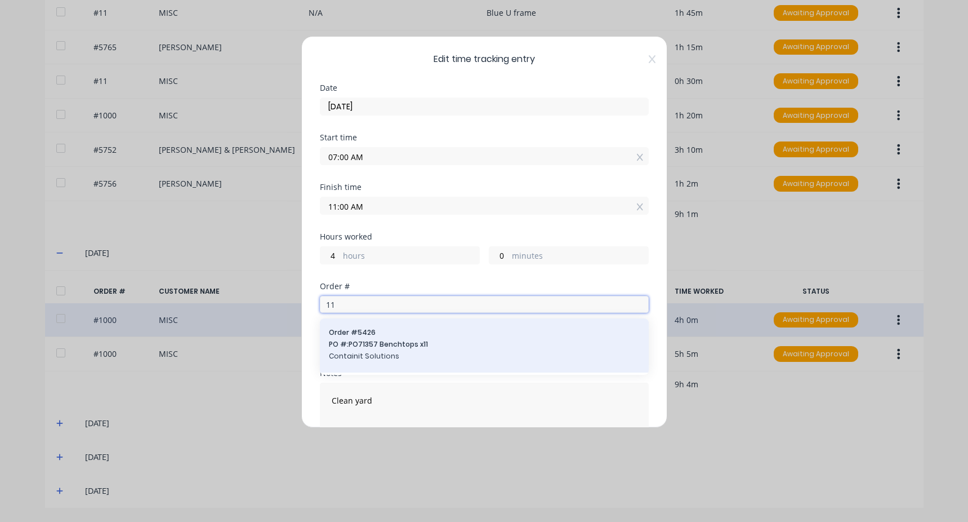
type input "11"
click at [372, 342] on span "PO #: PO71357 Benchtops x11" at bounding box center [484, 344] width 311 height 10
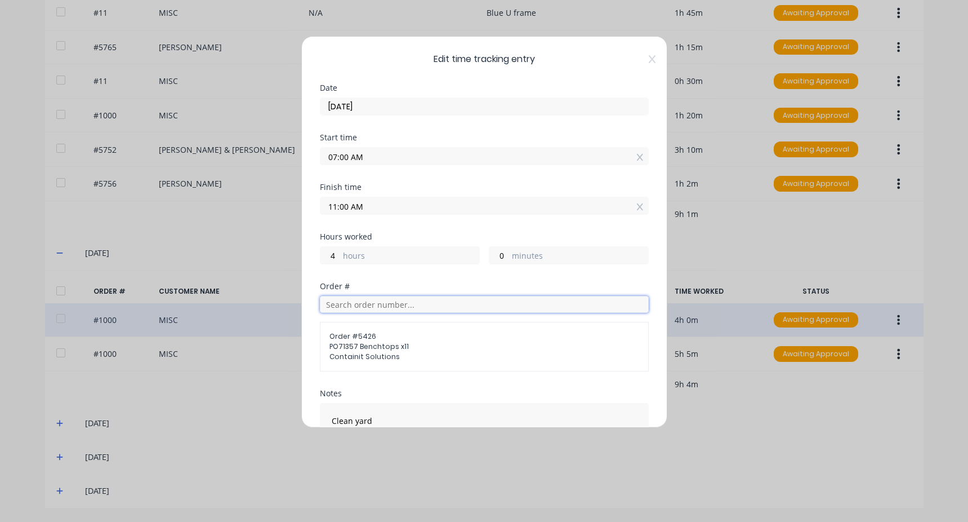
click at [371, 300] on input "text" at bounding box center [484, 304] width 329 height 17
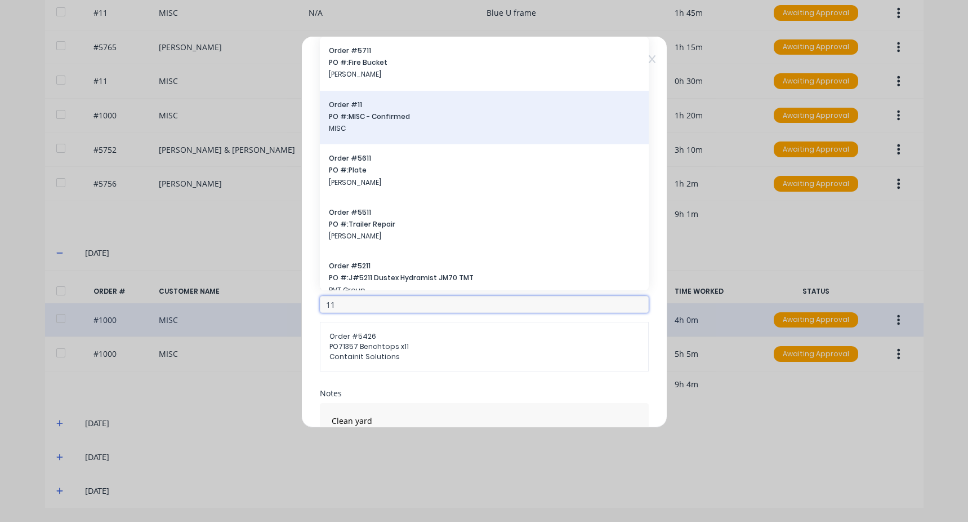
type input "11"
click at [379, 115] on span "PO #: MISC - Confirmed" at bounding box center [484, 117] width 311 height 10
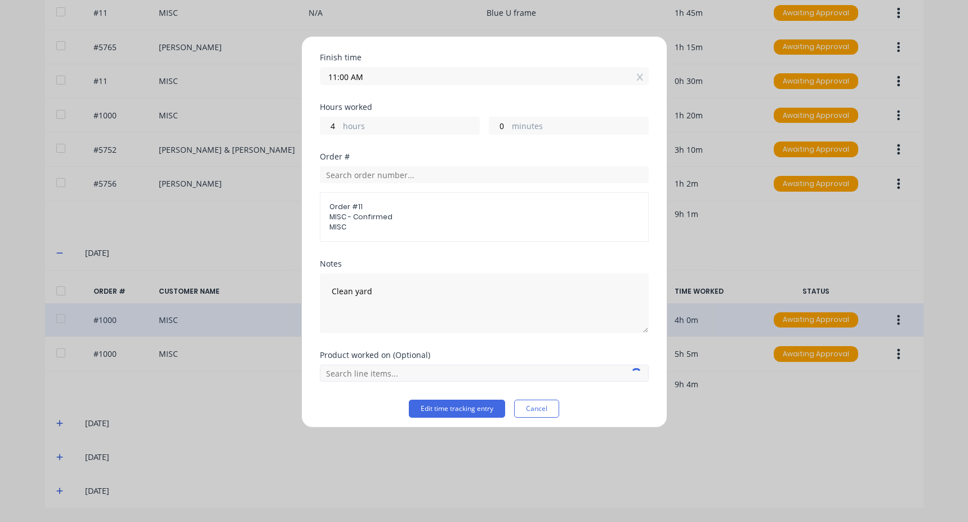
scroll to position [136, 0]
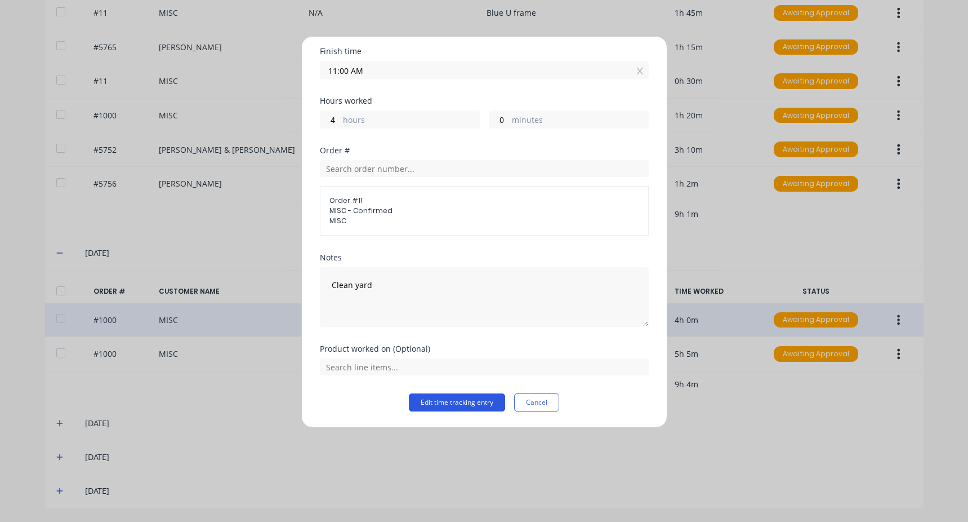
click at [445, 403] on button "Edit time tracking entry" at bounding box center [457, 402] width 96 height 18
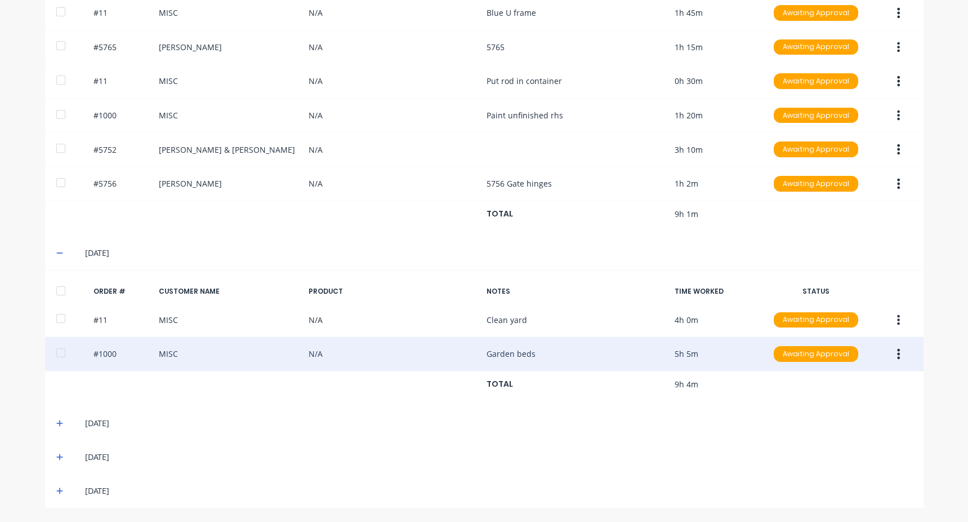
click at [897, 349] on icon "button" at bounding box center [898, 354] width 3 height 12
click at [823, 429] on div "Edit" at bounding box center [859, 428] width 87 height 16
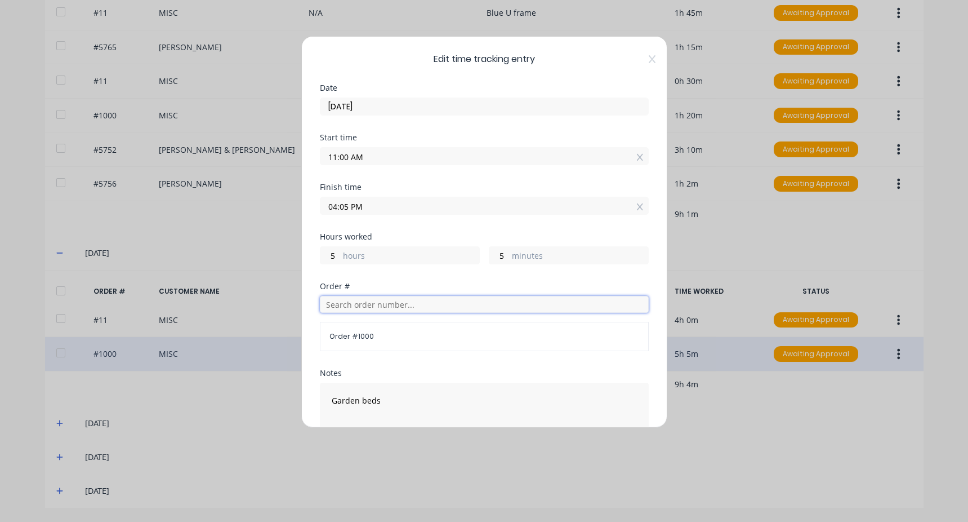
click at [351, 304] on input "text" at bounding box center [484, 304] width 329 height 17
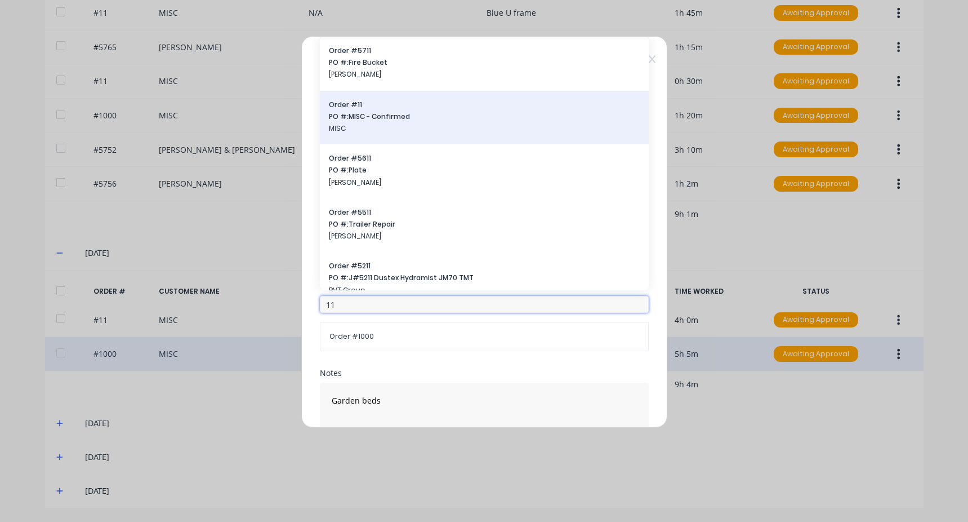
type input "11"
click at [378, 116] on span "PO #: MISC - Confirmed" at bounding box center [484, 117] width 311 height 10
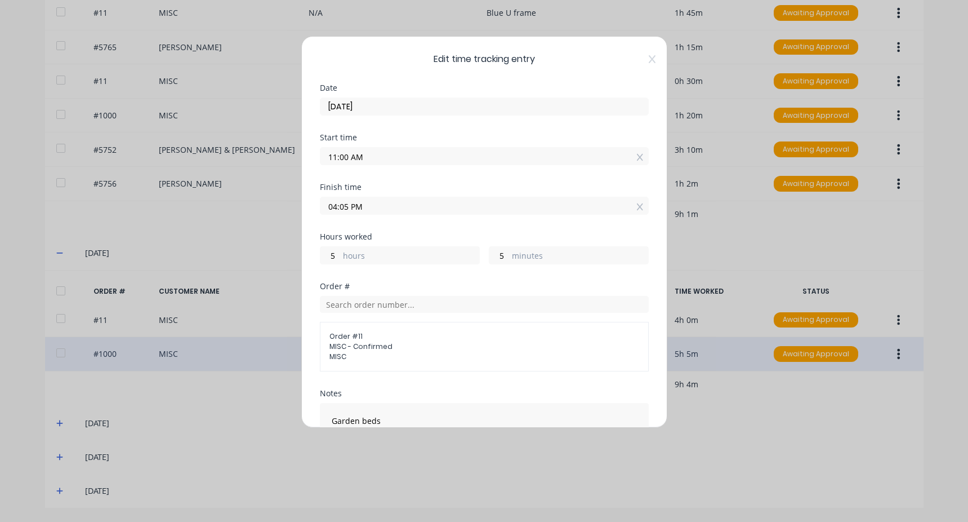
click at [278, 442] on div "Edit time tracking entry Date 19/08/2025 Start time 11:00 AM Finish time 04:05 …" at bounding box center [484, 261] width 968 height 522
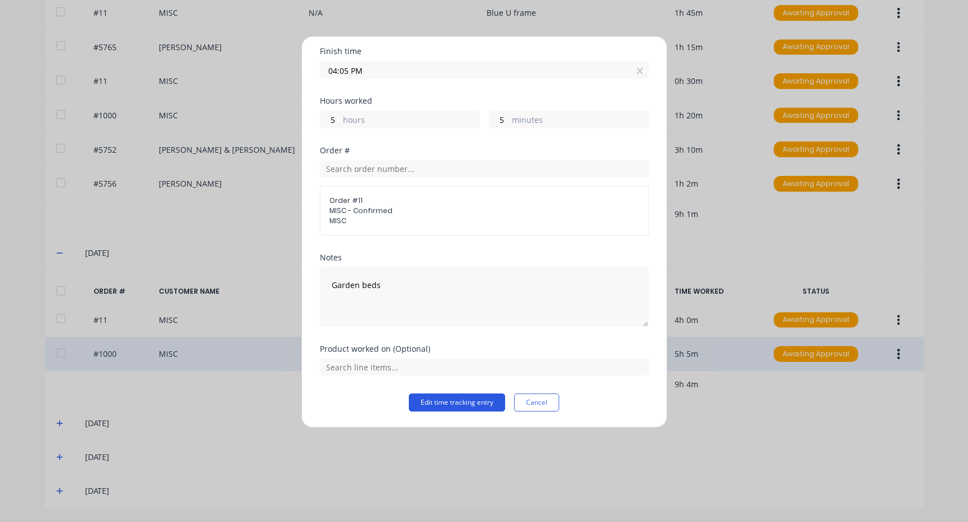
click at [450, 400] on button "Edit time tracking entry" at bounding box center [457, 402] width 96 height 18
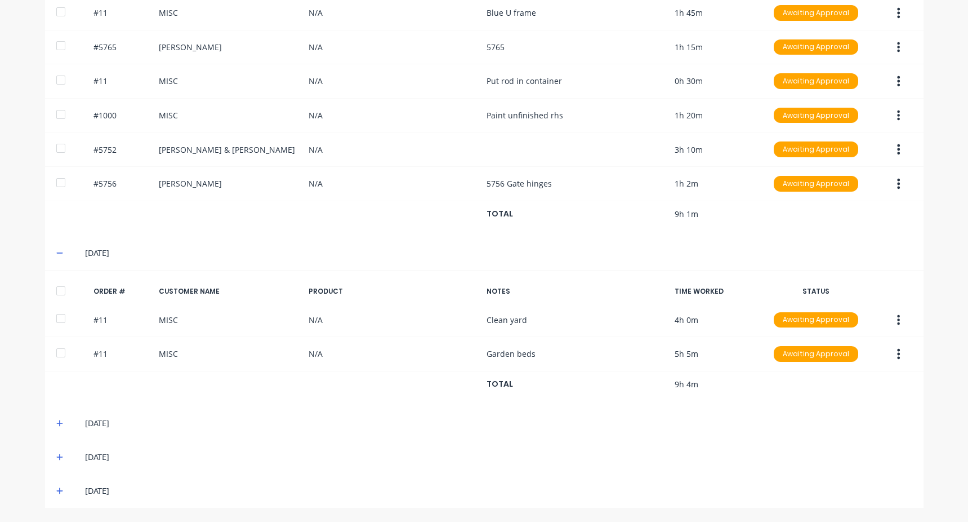
click at [56, 421] on icon at bounding box center [59, 423] width 7 height 7
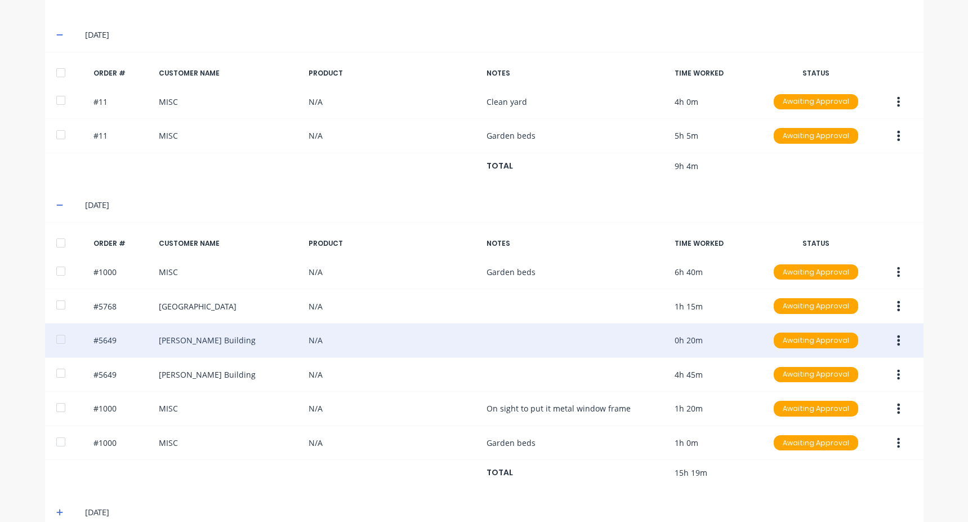
scroll to position [594, 0]
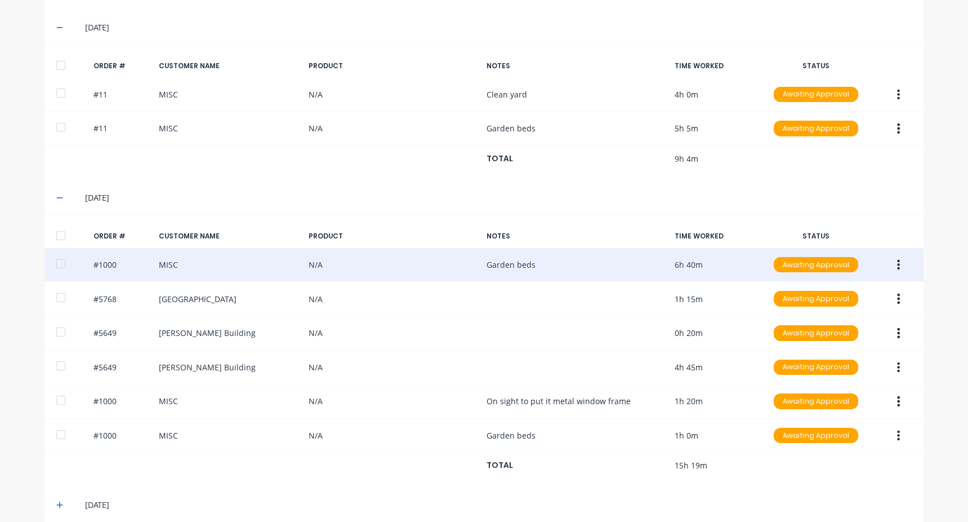
click at [897, 261] on button "button" at bounding box center [898, 265] width 26 height 20
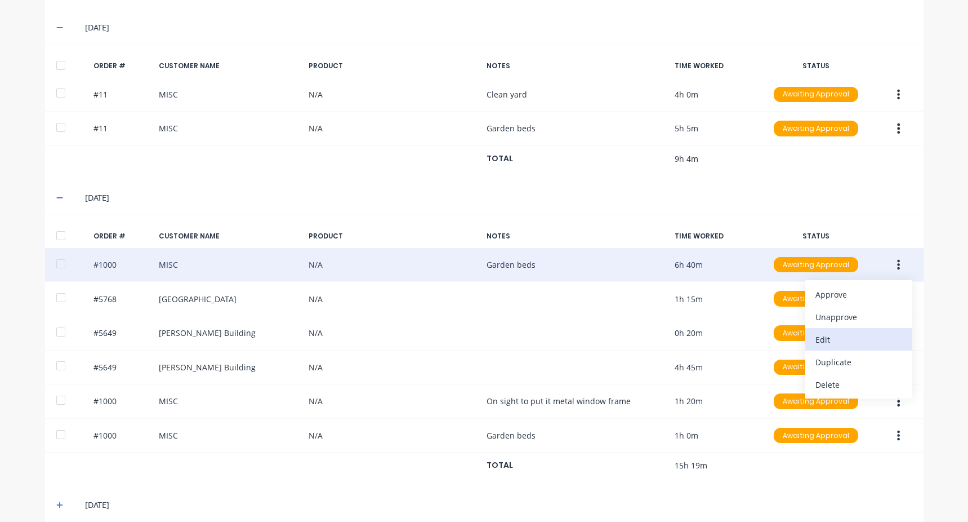
click at [827, 328] on button "Edit" at bounding box center [858, 339] width 107 height 23
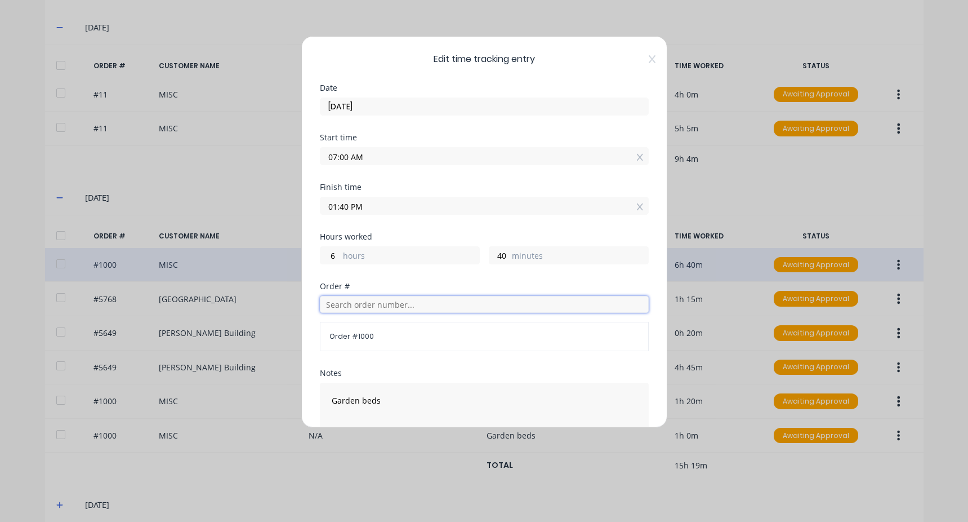
click at [362, 299] on input "text" at bounding box center [484, 304] width 329 height 17
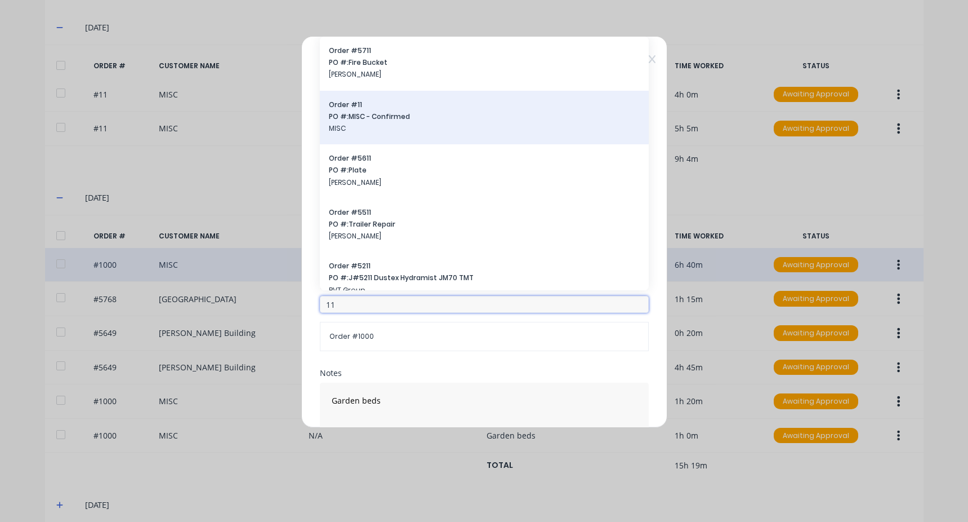
type input "11"
click at [390, 119] on span "PO #: MISC - Confirmed" at bounding box center [484, 117] width 311 height 10
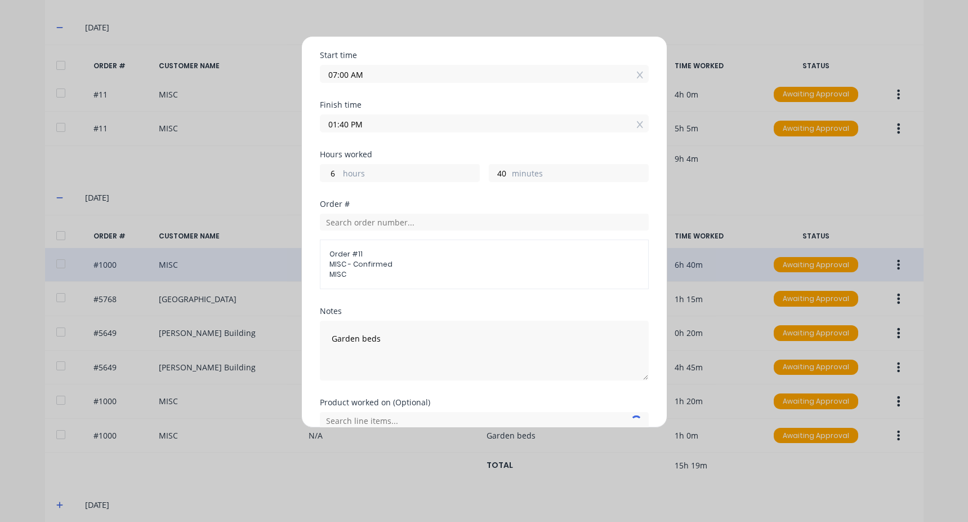
scroll to position [136, 0]
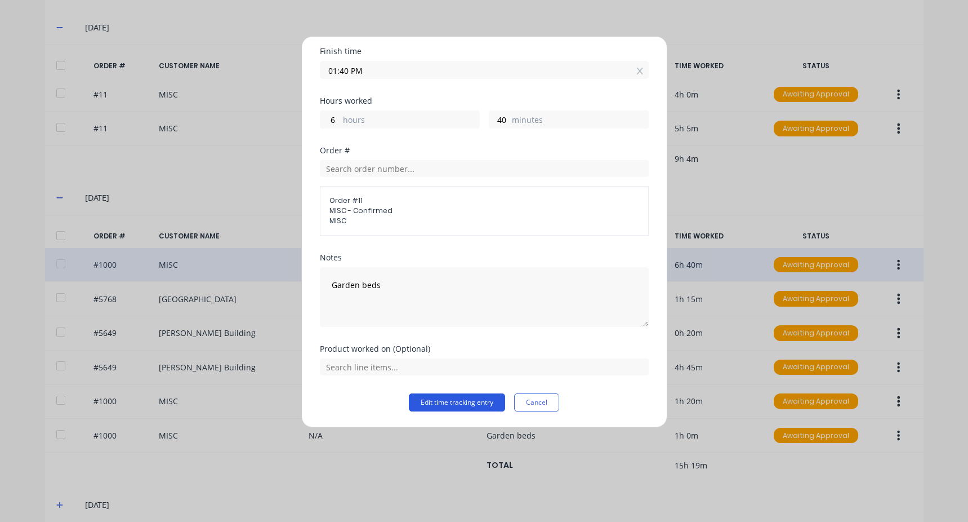
click at [460, 408] on button "Edit time tracking entry" at bounding box center [457, 402] width 96 height 18
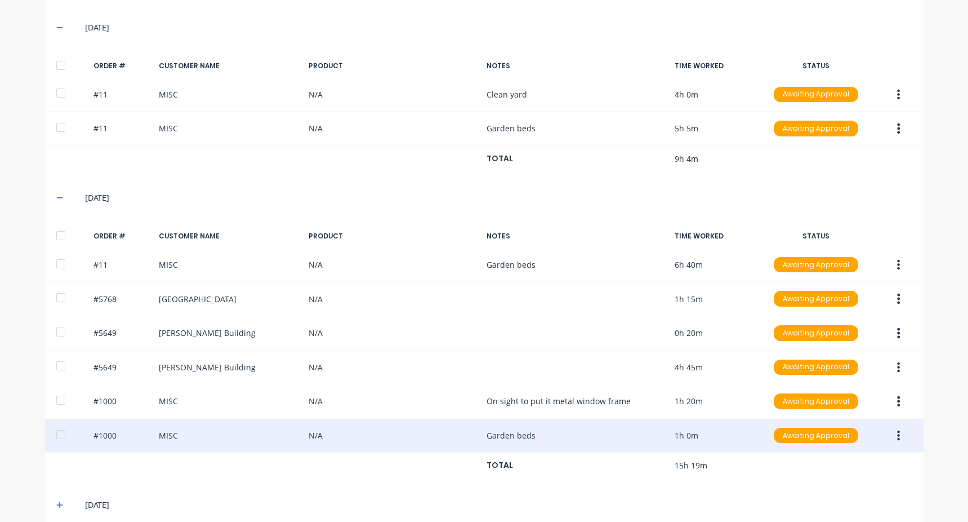
click at [897, 438] on button "button" at bounding box center [898, 435] width 26 height 20
click at [819, 506] on div "Edit" at bounding box center [859, 510] width 87 height 16
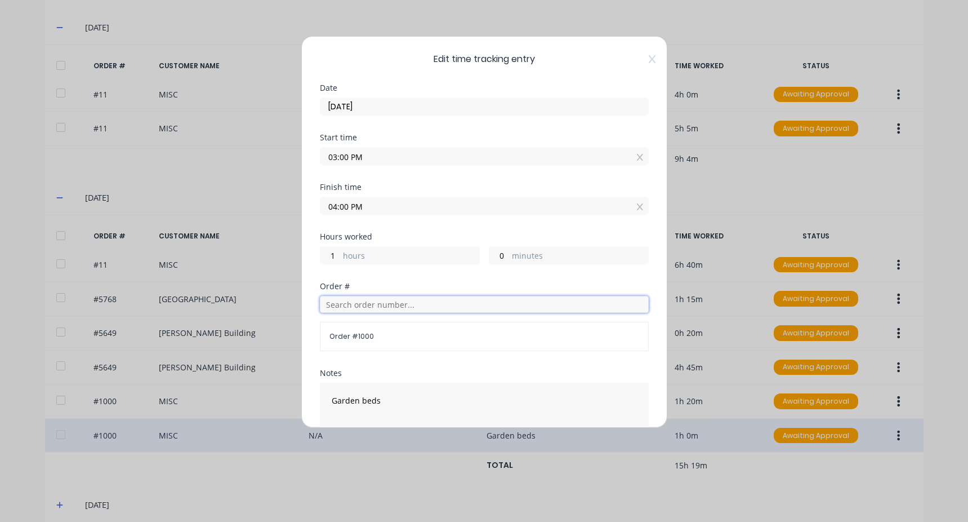
click at [359, 306] on input "text" at bounding box center [484, 304] width 329 height 17
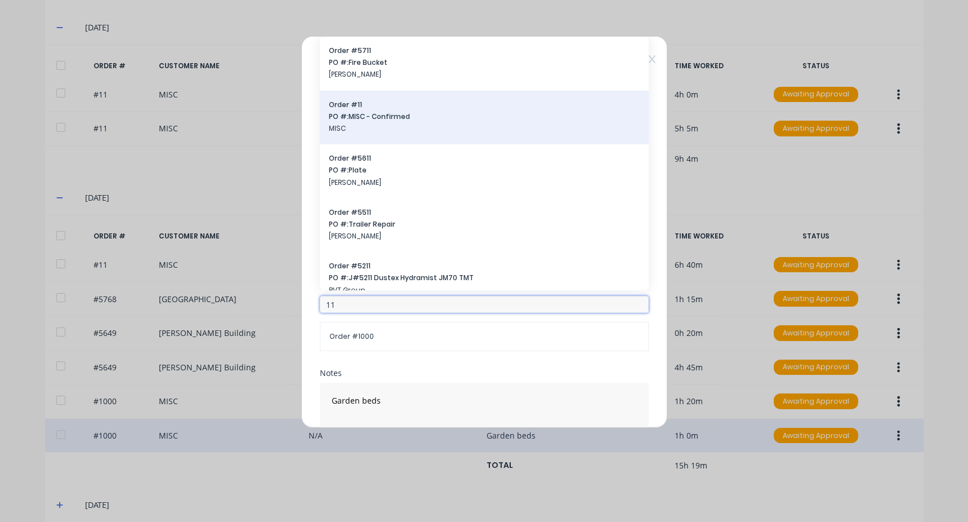
type input "11"
click at [388, 133] on div "Order # 11 PO #: MISC - Confirmed MISC" at bounding box center [484, 118] width 311 height 36
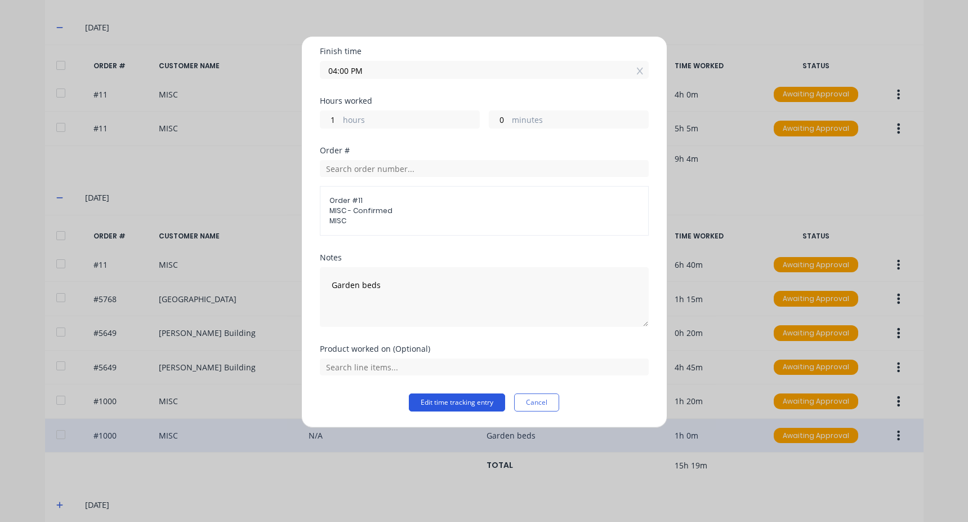
click at [458, 402] on button "Edit time tracking entry" at bounding box center [457, 402] width 96 height 18
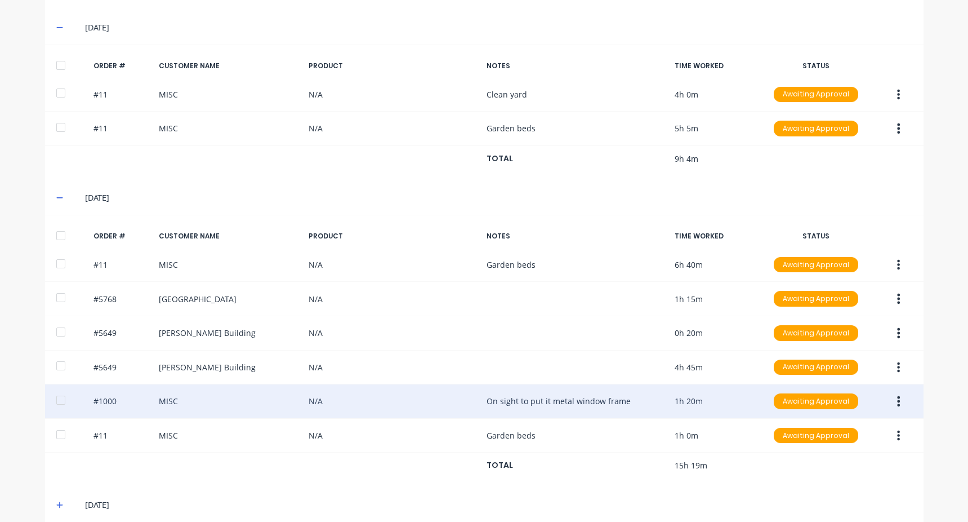
click at [890, 400] on button "button" at bounding box center [898, 401] width 26 height 20
click at [835, 481] on div "Edit" at bounding box center [859, 475] width 87 height 16
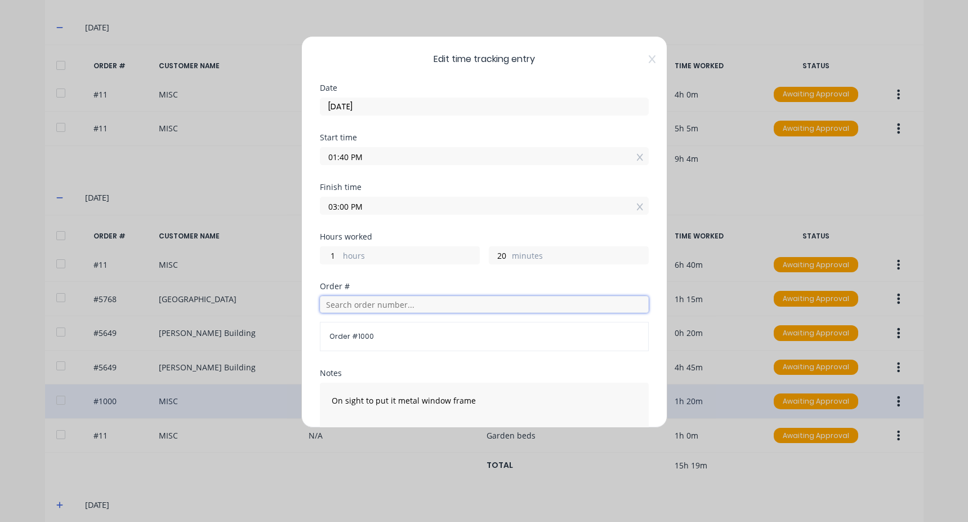
click at [359, 309] on input "text" at bounding box center [484, 304] width 329 height 17
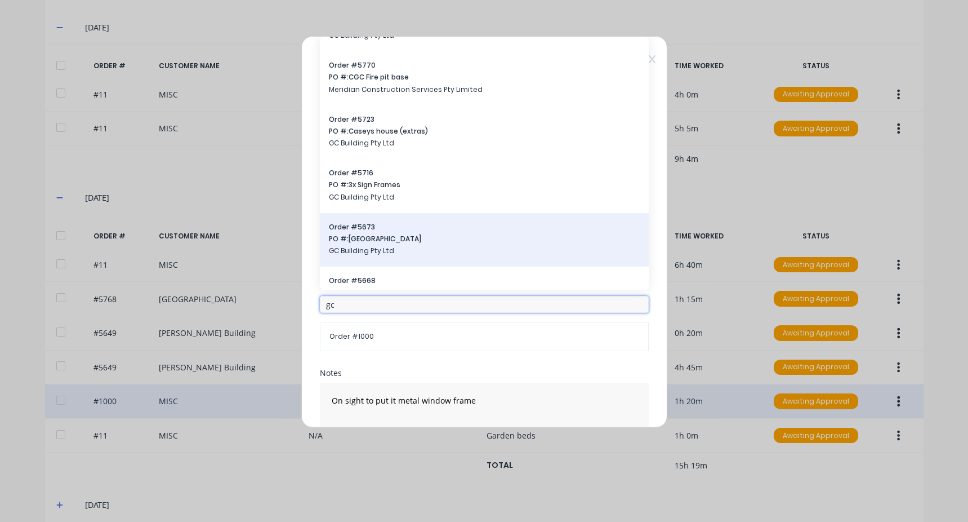
scroll to position [113, 0]
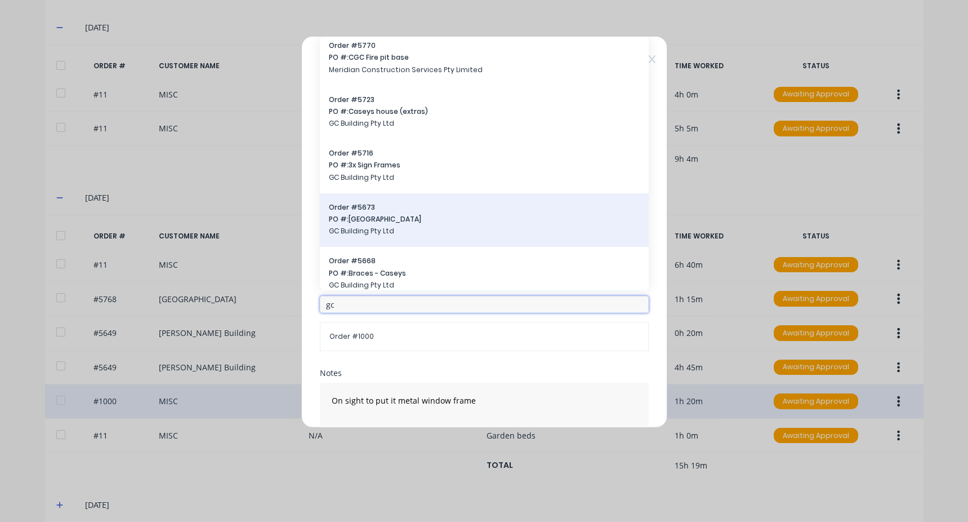
type input "gc"
click at [448, 218] on span "PO #: Spring Creek Road" at bounding box center [484, 219] width 311 height 10
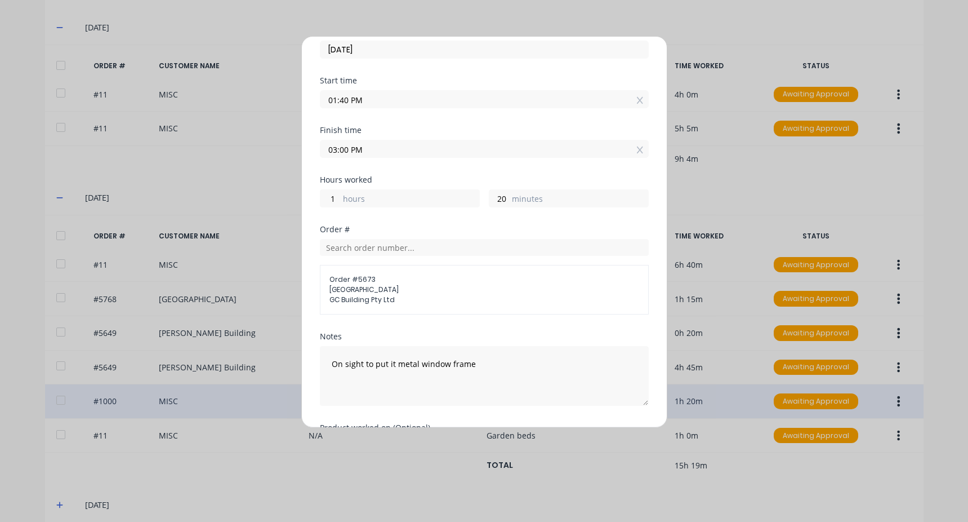
scroll to position [136, 0]
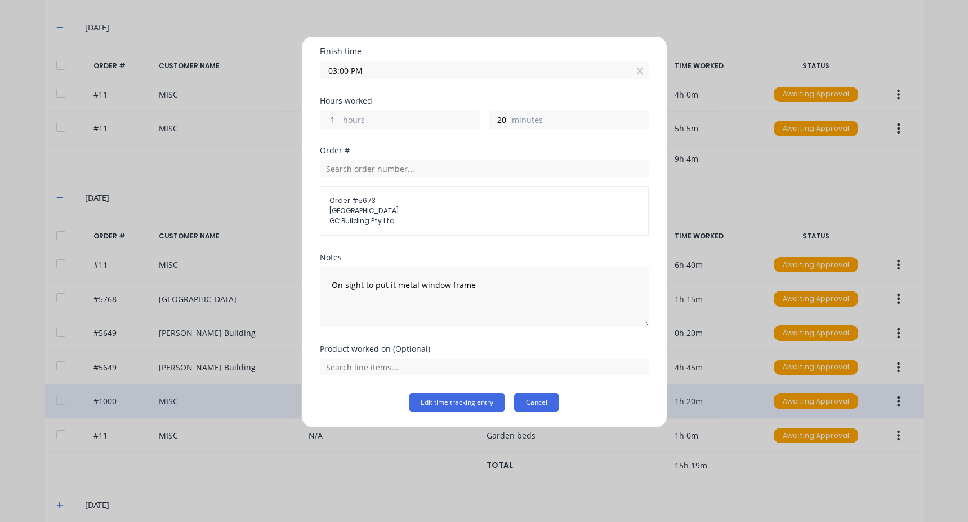
click at [527, 404] on button "Cancel" at bounding box center [536, 402] width 45 height 18
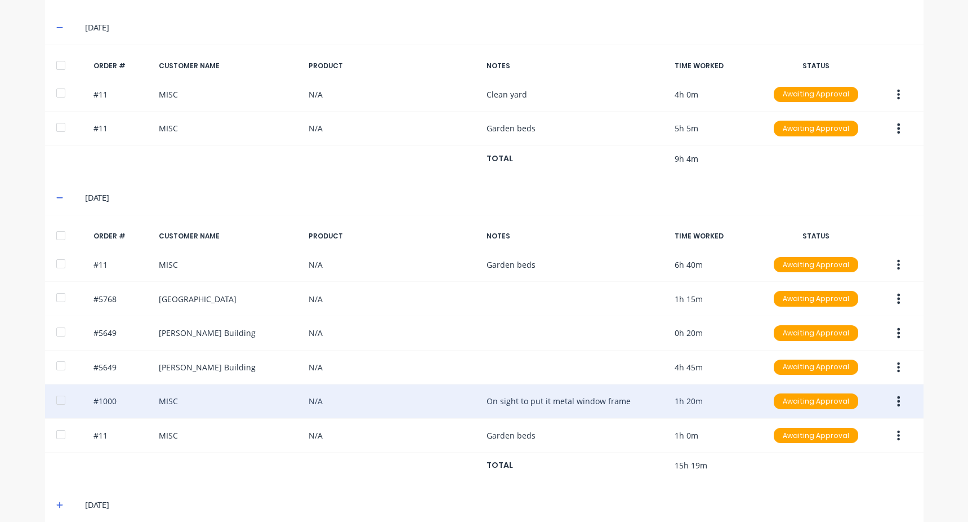
click at [897, 403] on button "button" at bounding box center [898, 401] width 26 height 20
click at [818, 482] on div "Edit" at bounding box center [859, 475] width 87 height 16
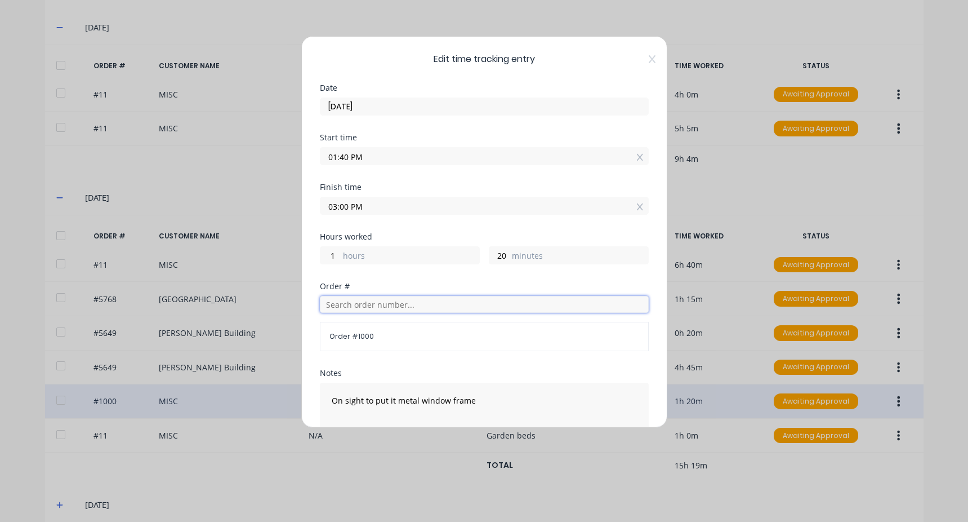
click at [351, 305] on input "text" at bounding box center [484, 304] width 329 height 17
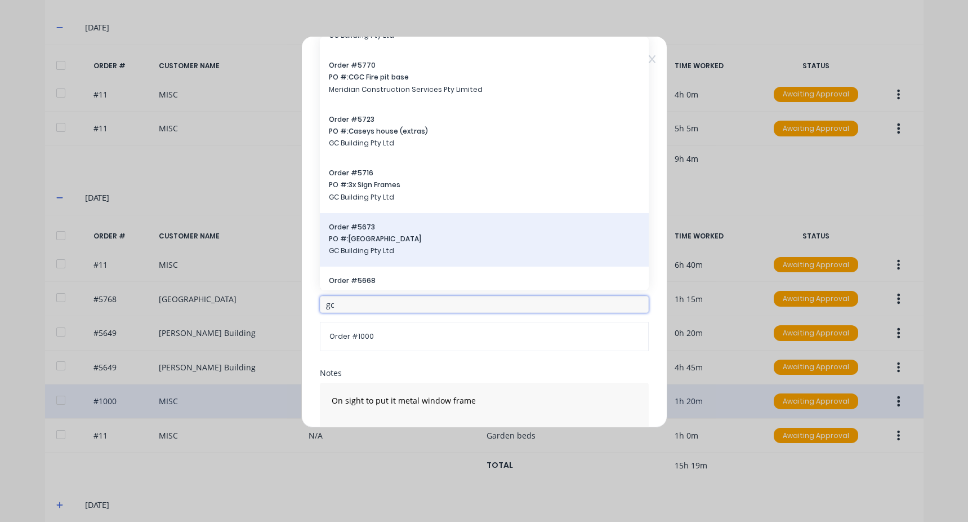
scroll to position [113, 0]
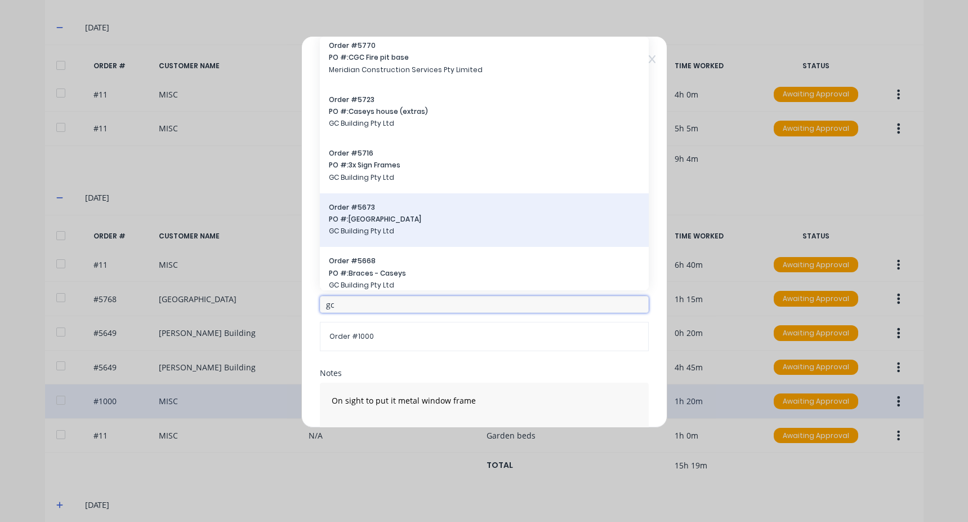
type input "gc"
click at [447, 217] on span "PO #: Spring Creek Road" at bounding box center [484, 219] width 311 height 10
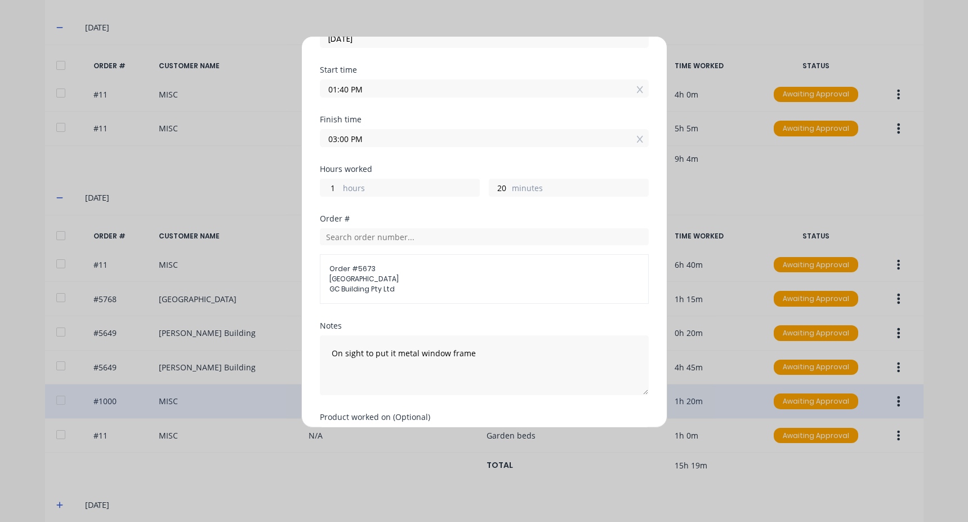
scroll to position [136, 0]
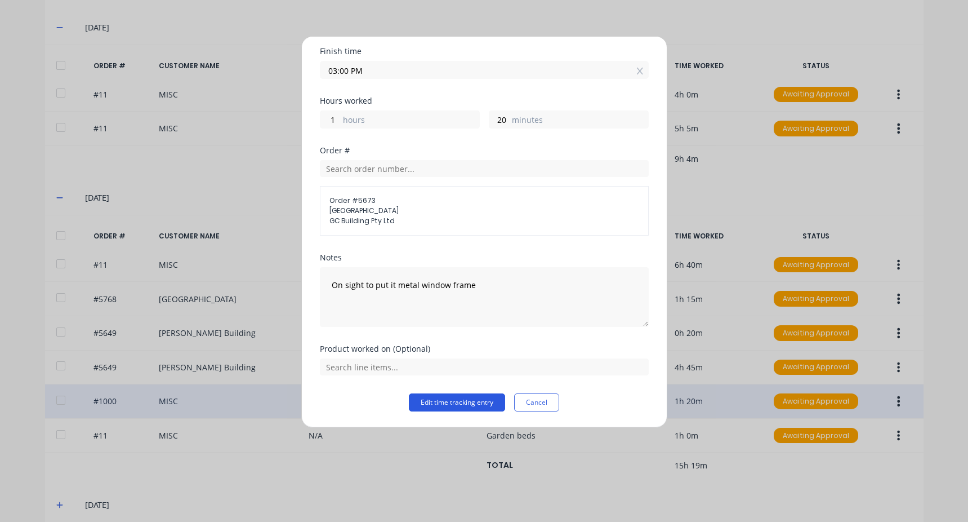
click at [466, 402] on button "Edit time tracking entry" at bounding box center [457, 402] width 96 height 18
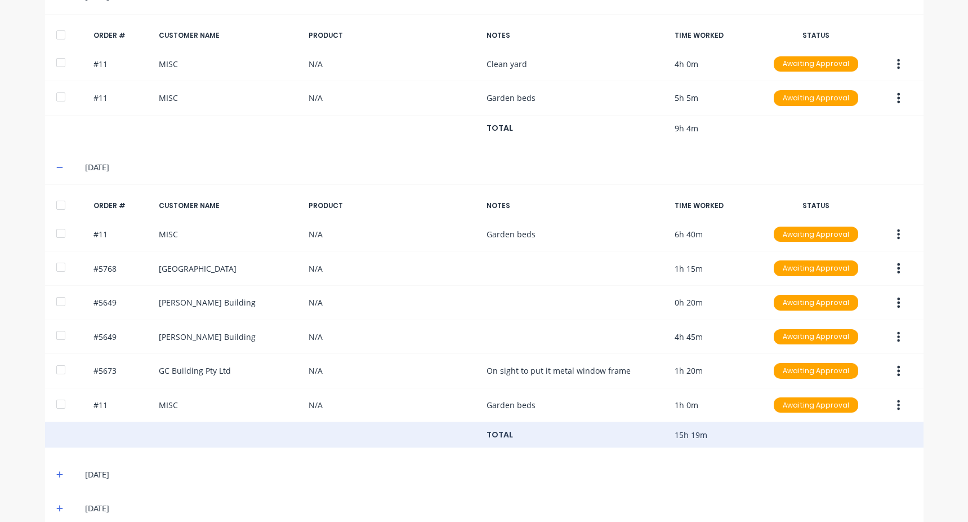
scroll to position [642, 0]
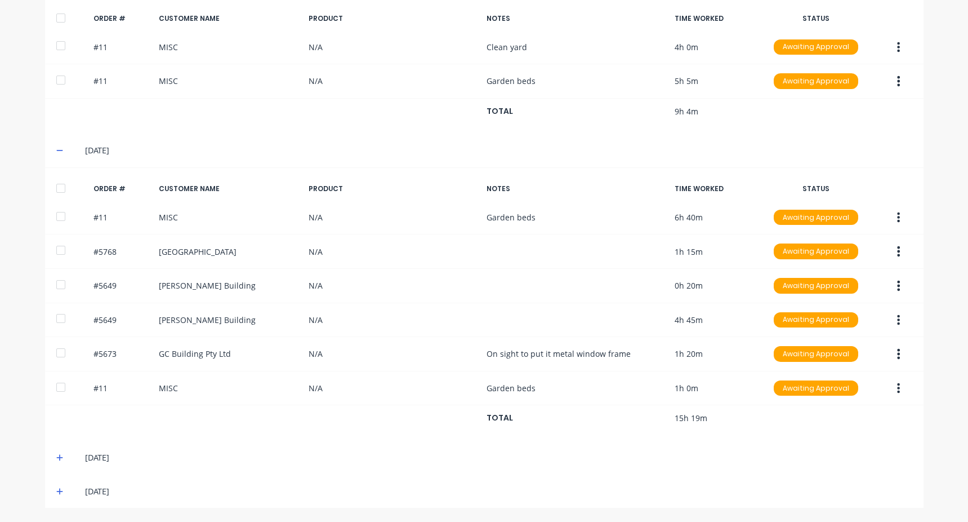
click at [59, 456] on span at bounding box center [61, 456] width 11 height 11
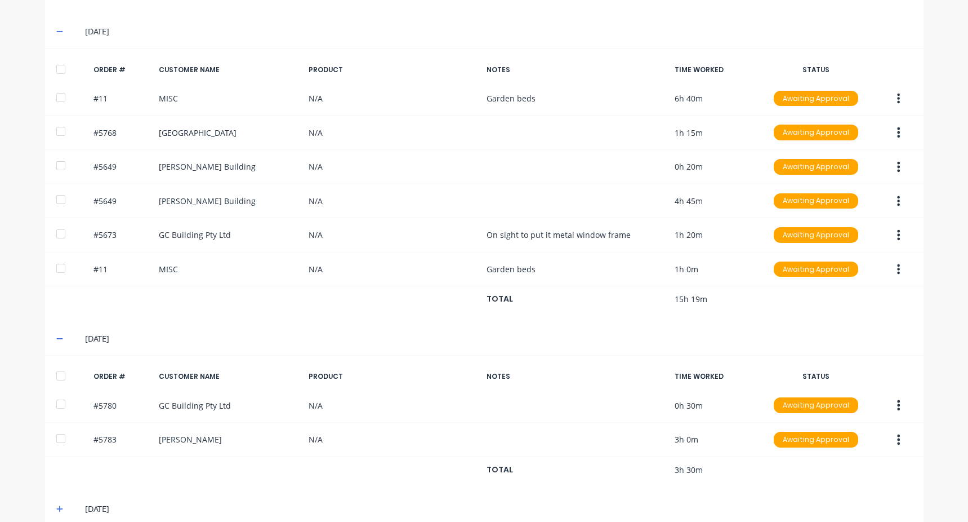
scroll to position [778, 0]
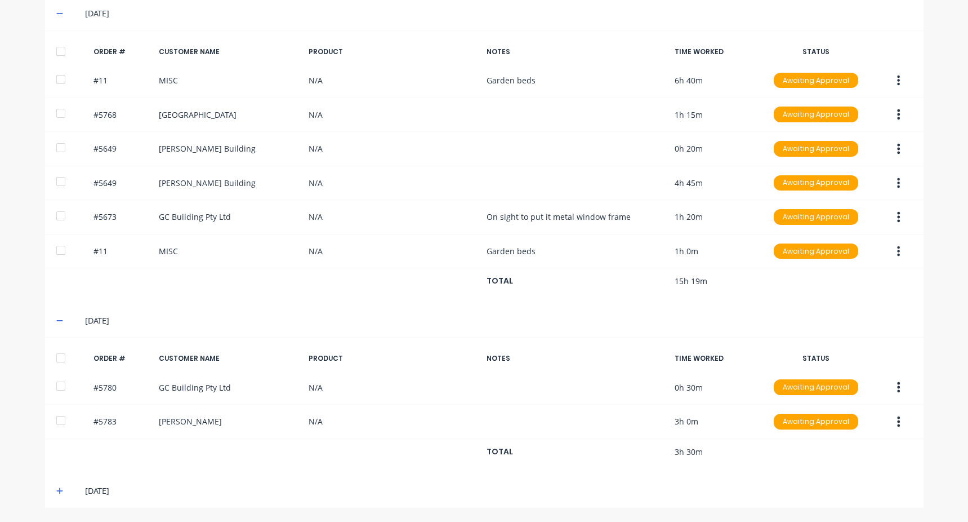
click at [56, 487] on icon at bounding box center [59, 491] width 7 height 8
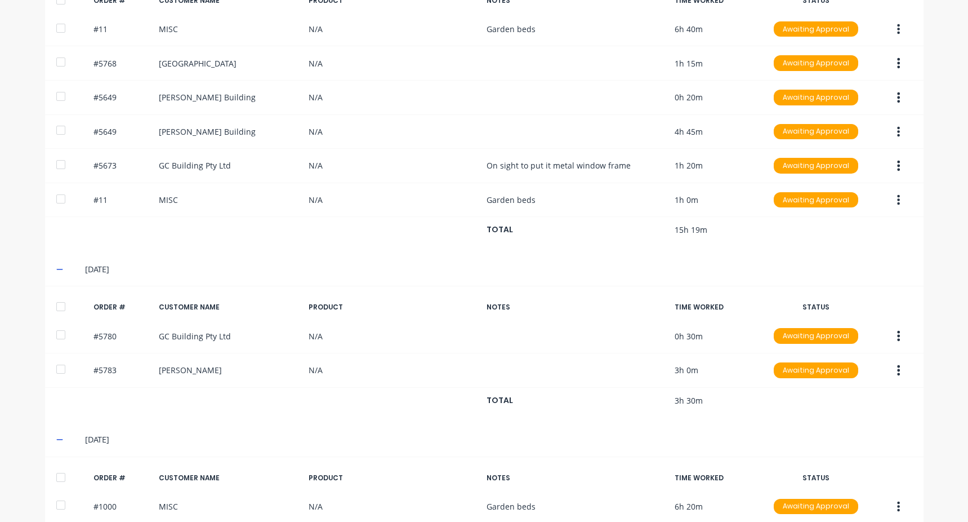
scroll to position [880, 0]
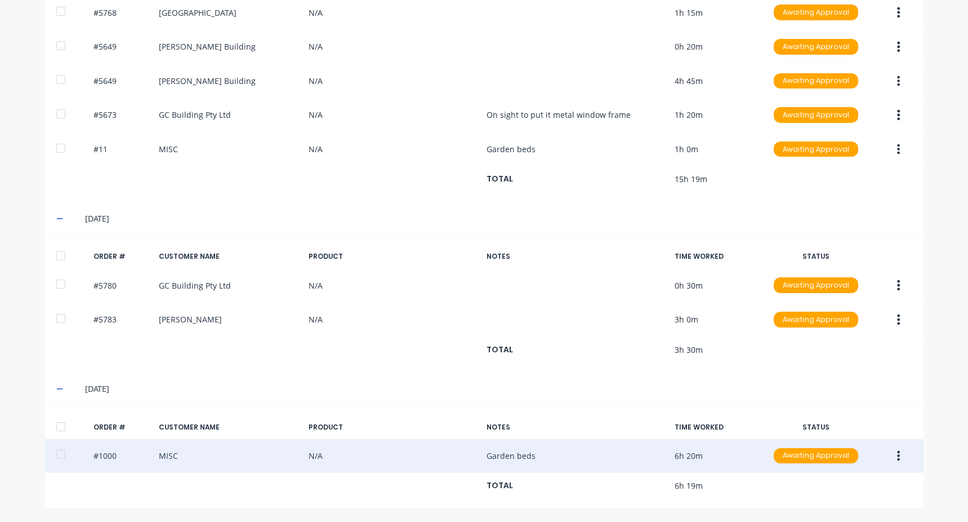
click at [892, 458] on button "button" at bounding box center [898, 456] width 26 height 20
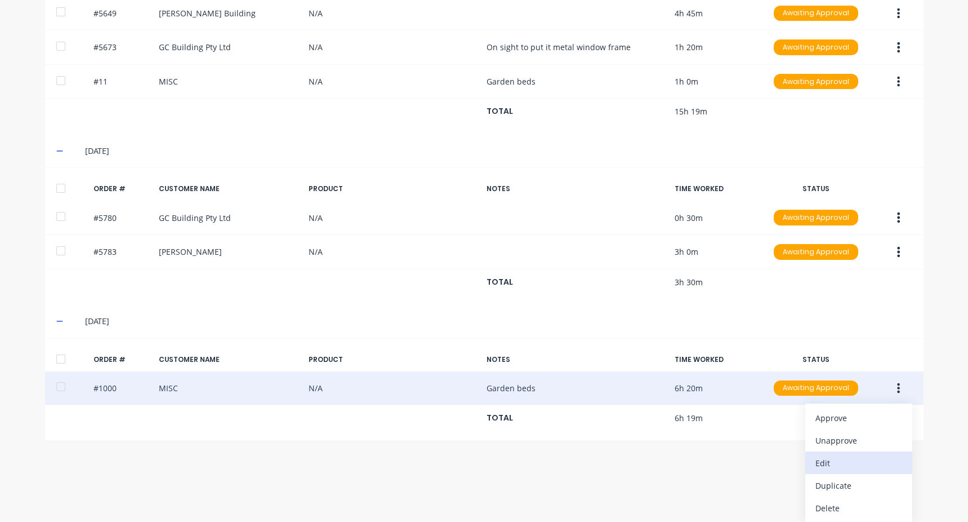
click at [844, 465] on div "Edit" at bounding box center [859, 463] width 87 height 16
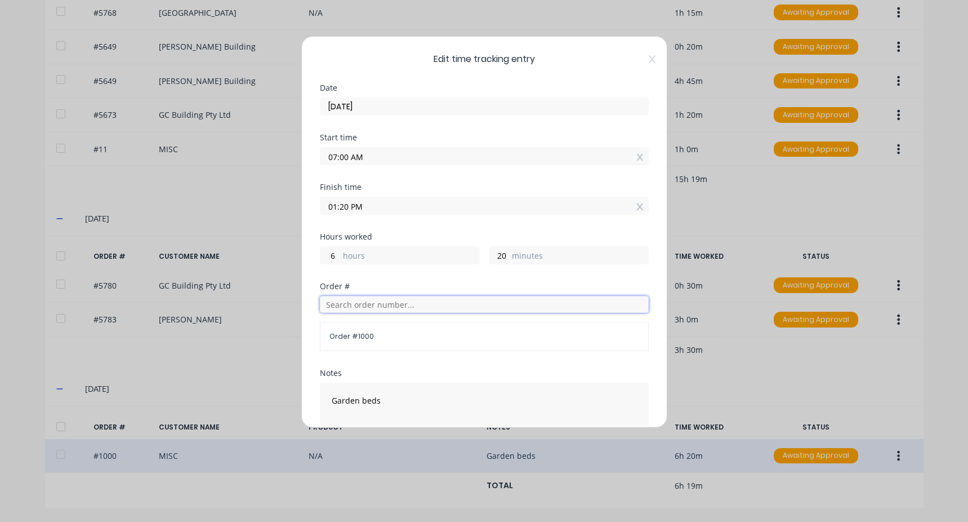
click at [365, 297] on input "text" at bounding box center [484, 304] width 329 height 17
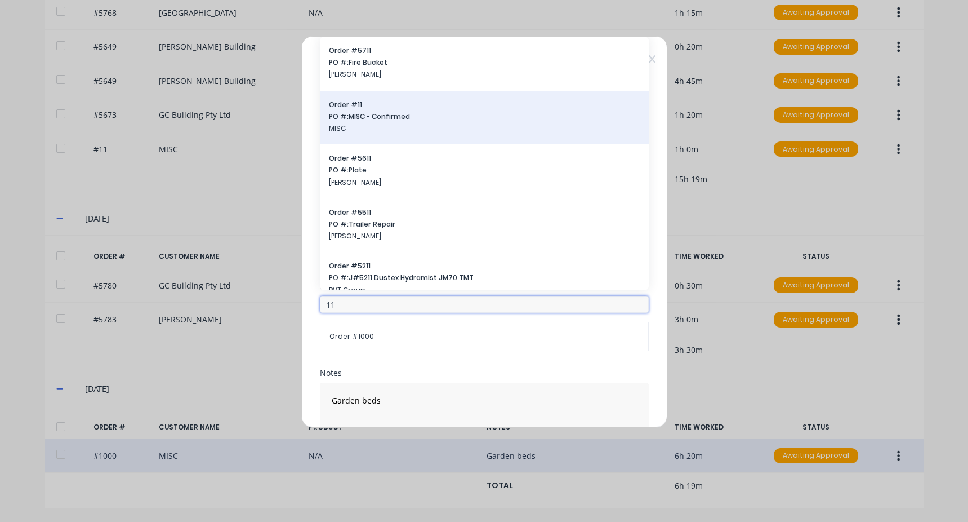
type input "11"
click at [371, 126] on span "MISC" at bounding box center [484, 128] width 311 height 10
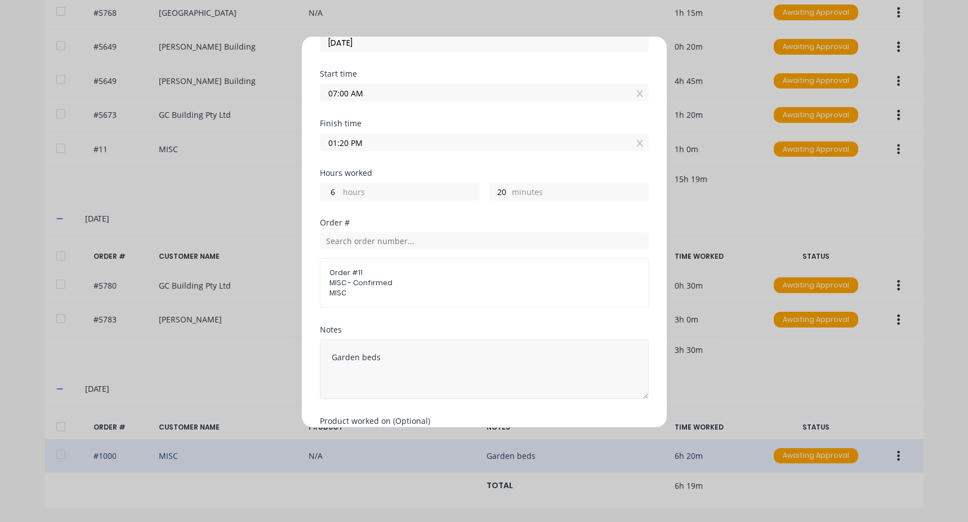
scroll to position [136, 0]
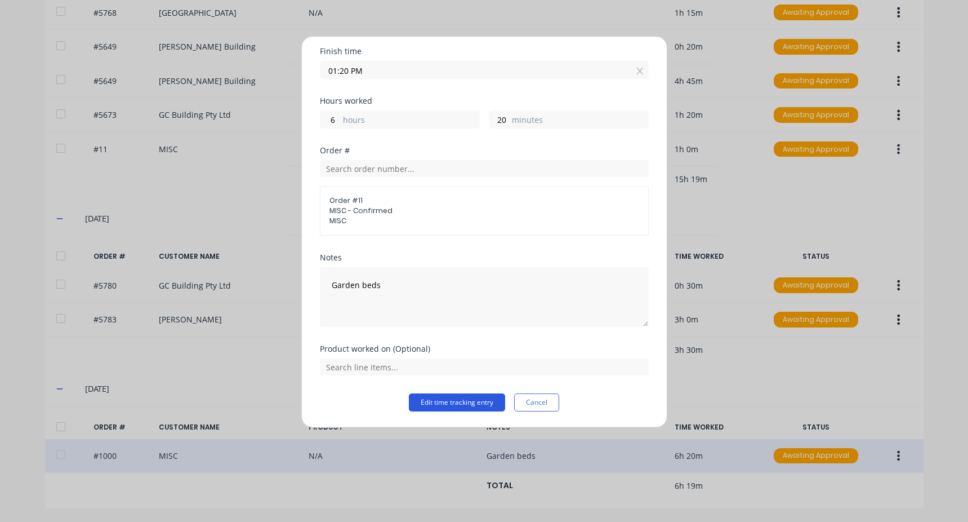
click at [441, 403] on button "Edit time tracking entry" at bounding box center [457, 402] width 96 height 18
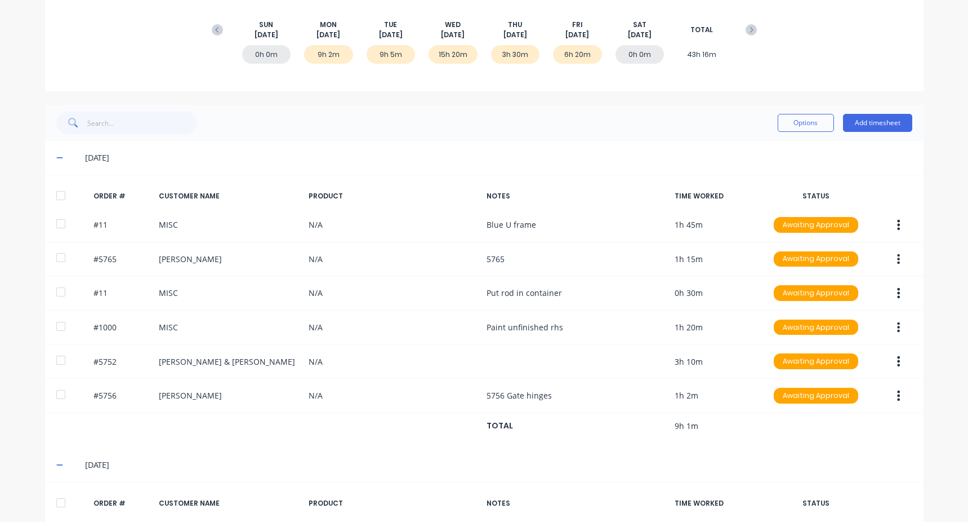
scroll to position [35, 0]
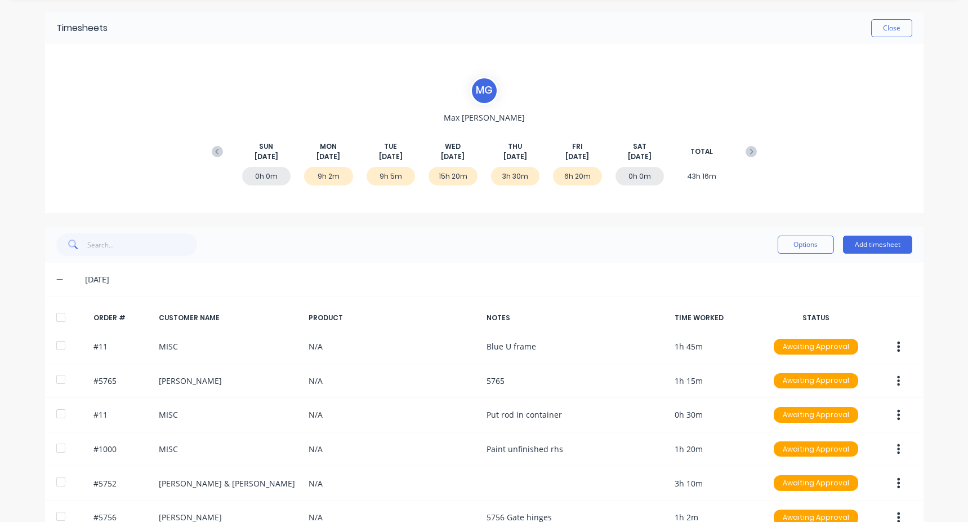
click at [212, 148] on icon at bounding box center [217, 151] width 11 height 11
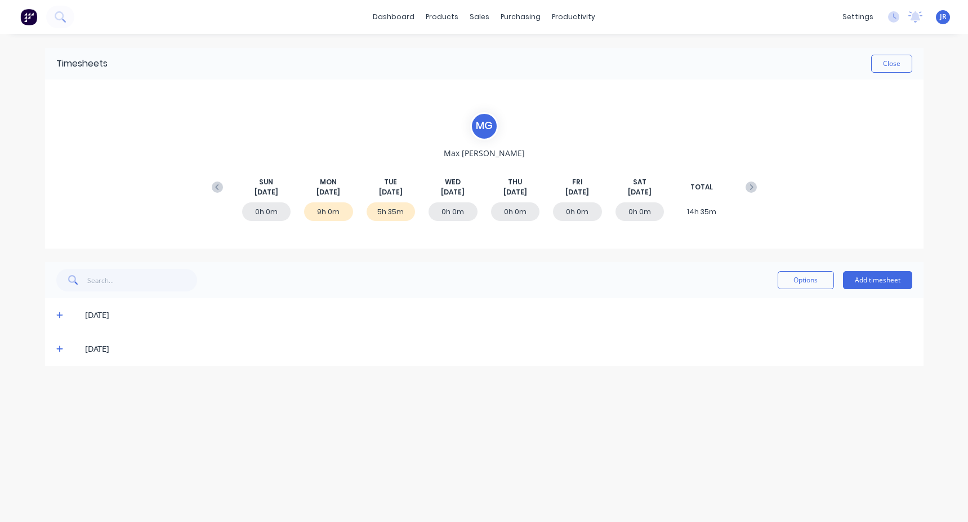
scroll to position [0, 0]
click at [58, 315] on icon at bounding box center [59, 315] width 7 height 7
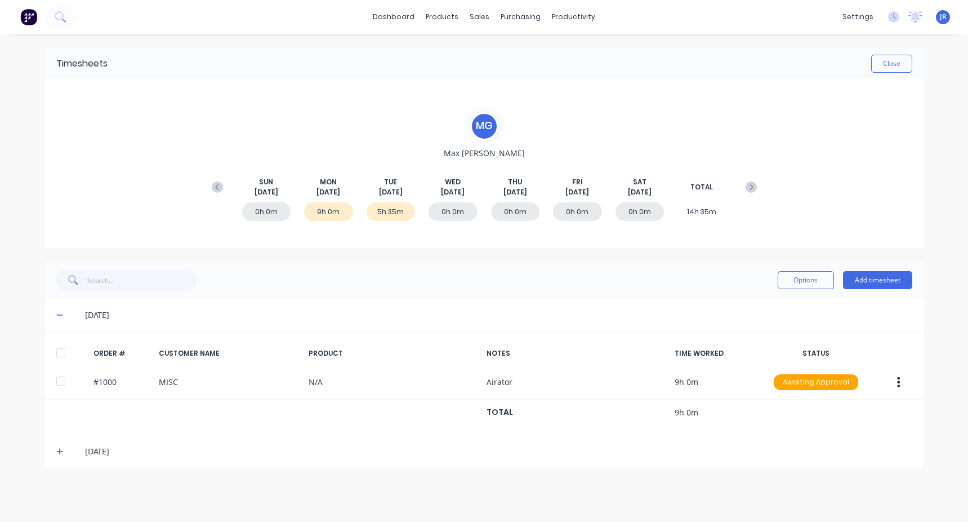
drag, startPoint x: 54, startPoint y: 455, endPoint x: 58, endPoint y: 451, distance: 6.0
click at [54, 455] on div "[DATE]" at bounding box center [484, 451] width 879 height 34
click at [60, 449] on icon at bounding box center [59, 451] width 7 height 7
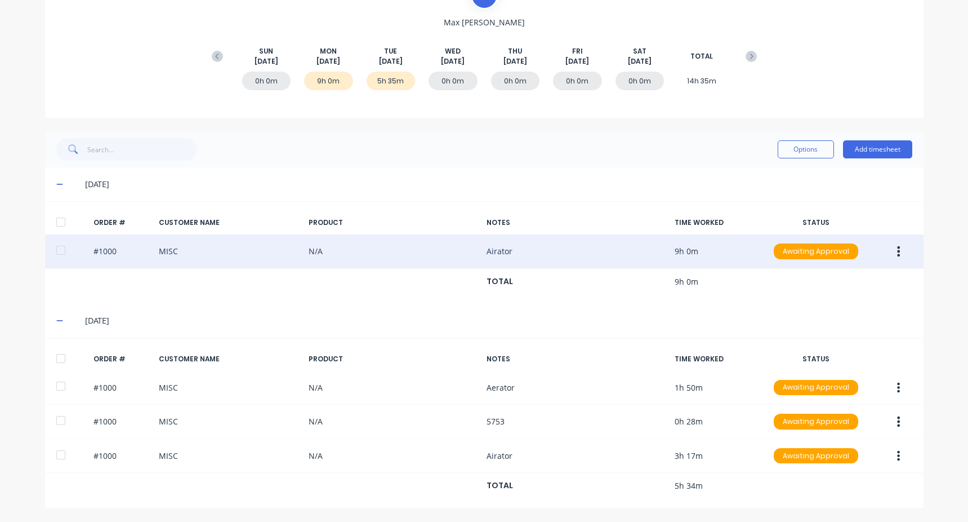
click at [903, 254] on button "button" at bounding box center [898, 251] width 26 height 20
click at [829, 331] on div "Edit" at bounding box center [859, 326] width 87 height 16
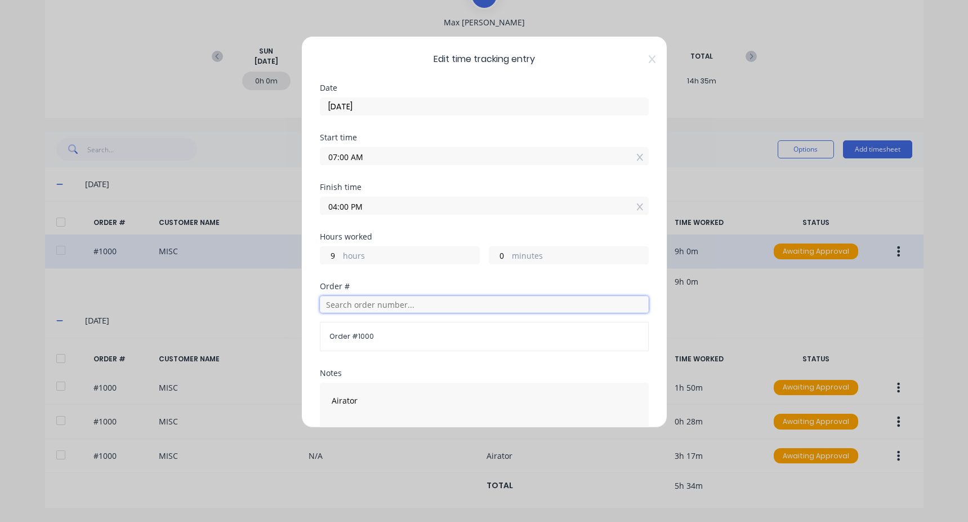
click at [348, 300] on input "text" at bounding box center [484, 304] width 329 height 17
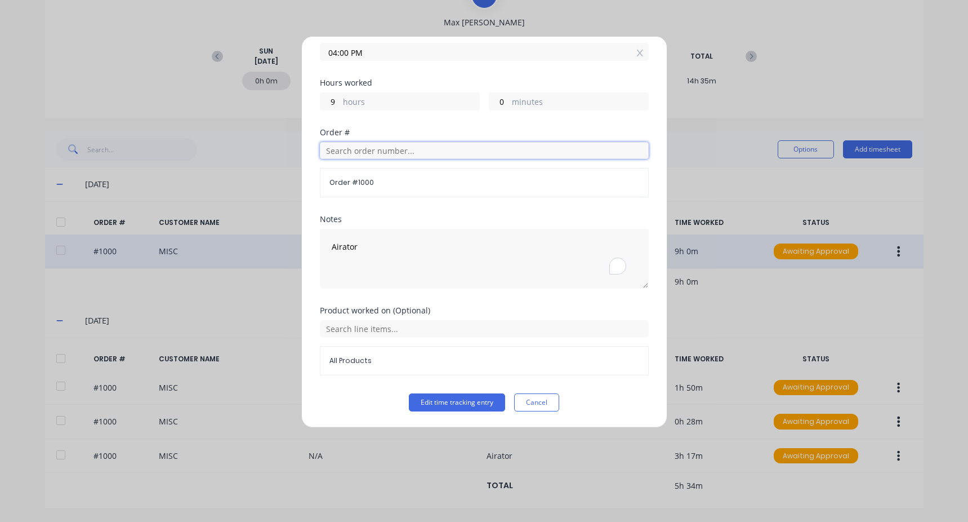
click at [360, 154] on input "text" at bounding box center [484, 150] width 329 height 17
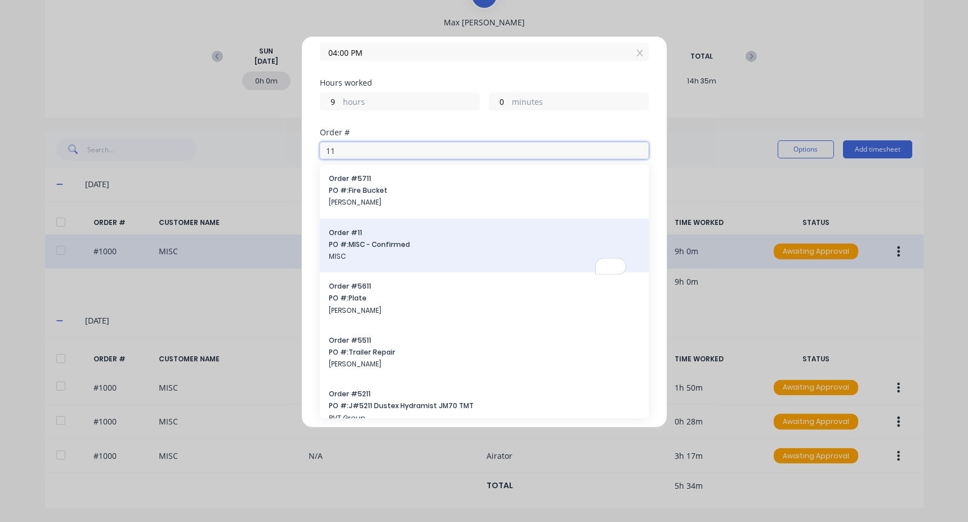
type input "11"
click at [373, 255] on span "MISC" at bounding box center [484, 256] width 311 height 10
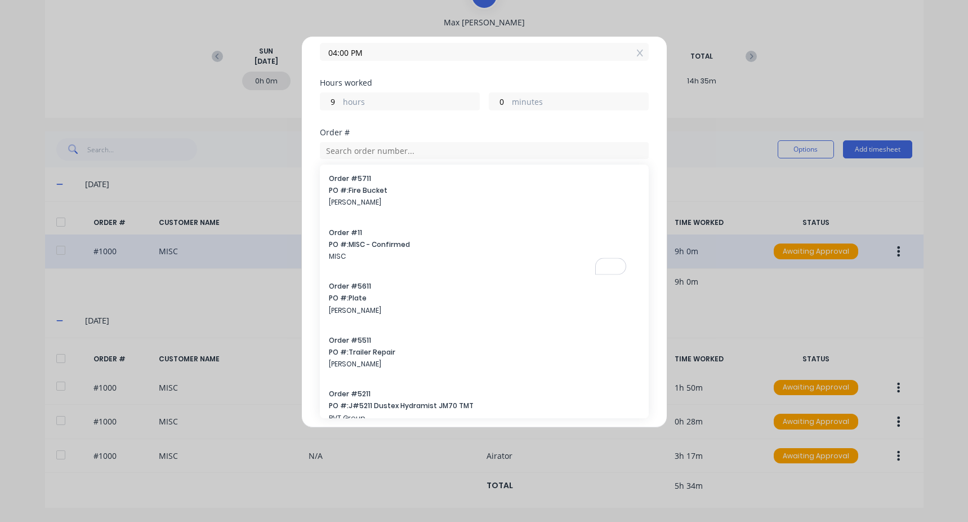
scroll to position [136, 0]
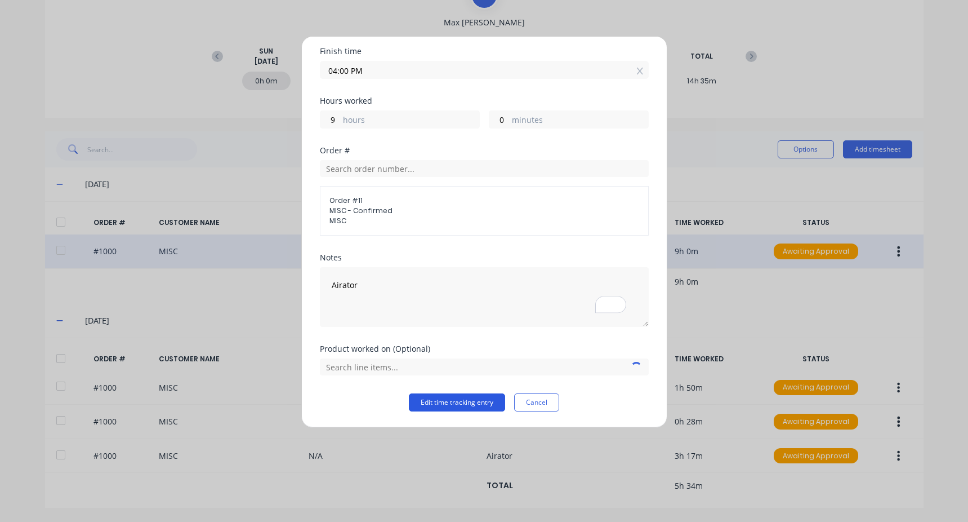
click at [451, 408] on button "Edit time tracking entry" at bounding box center [457, 402] width 96 height 18
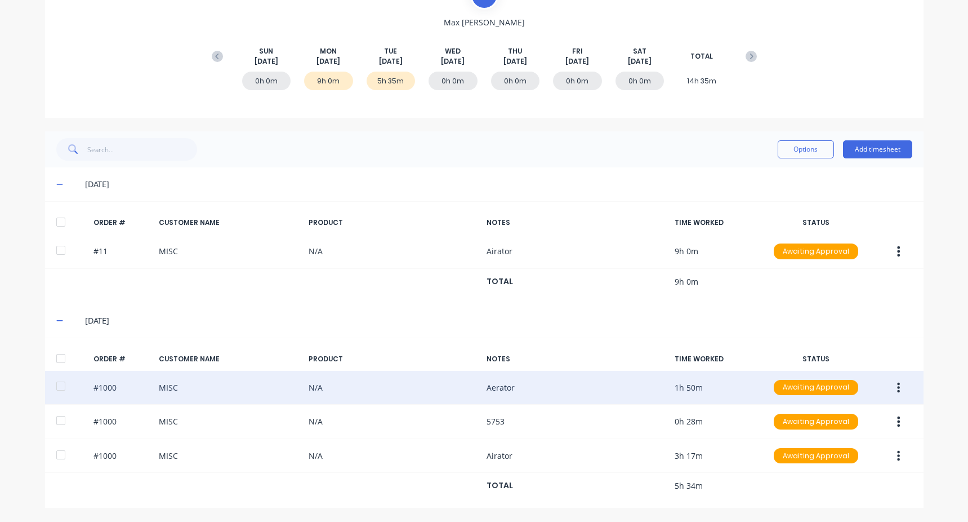
click at [894, 398] on div "#1000 MISC N/A Aerator 1h 50m Awaiting Approval" at bounding box center [484, 388] width 879 height 34
click at [901, 386] on button "button" at bounding box center [898, 387] width 26 height 20
click at [847, 460] on div "Edit" at bounding box center [859, 462] width 87 height 16
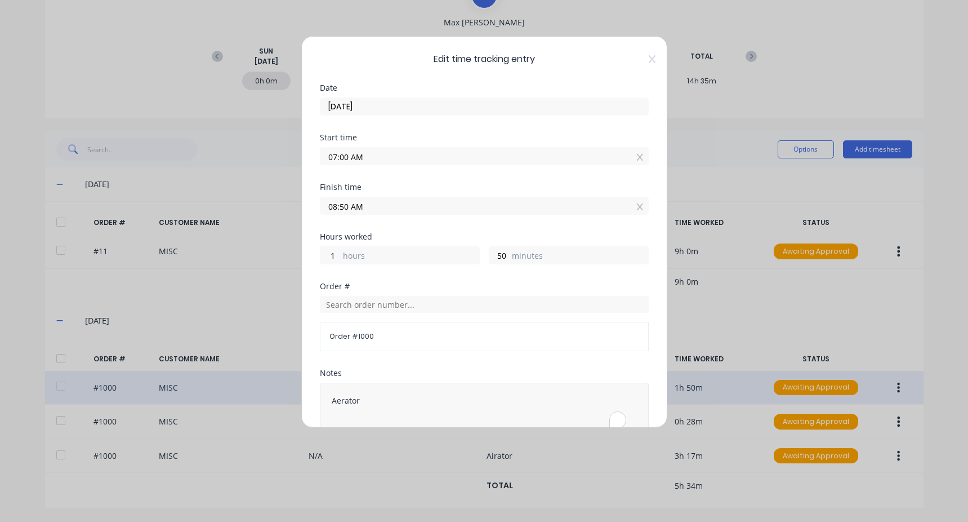
scroll to position [154, 0]
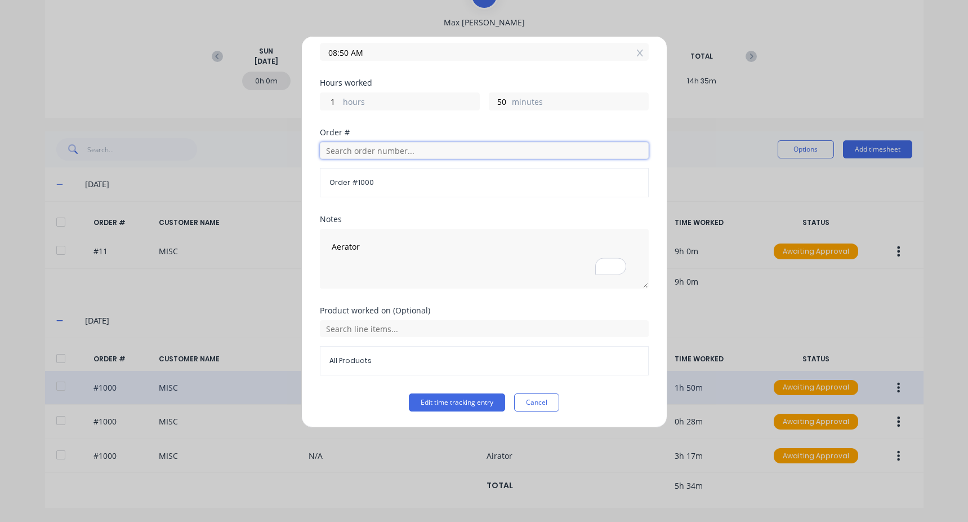
click at [357, 152] on input "text" at bounding box center [484, 150] width 329 height 17
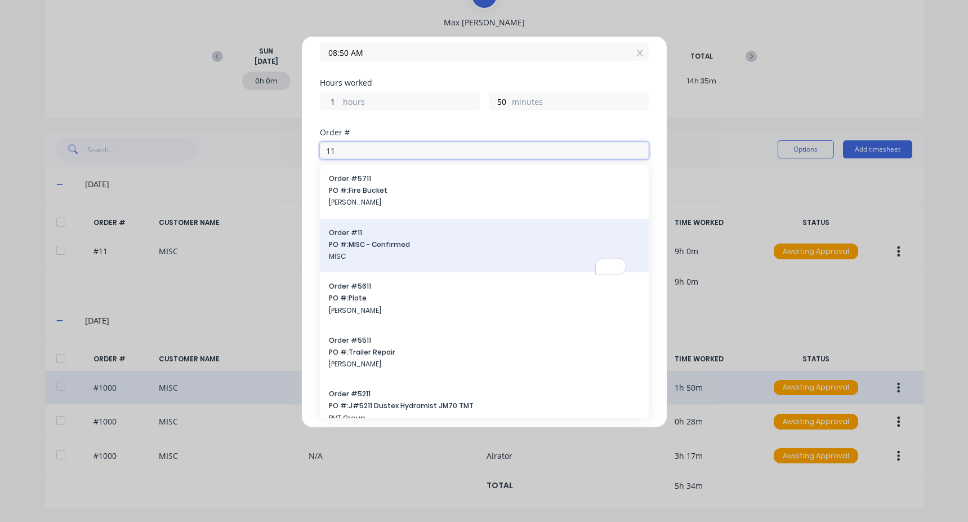
type input "11"
click at [388, 248] on span "PO #: MISC - Confirmed" at bounding box center [484, 244] width 311 height 10
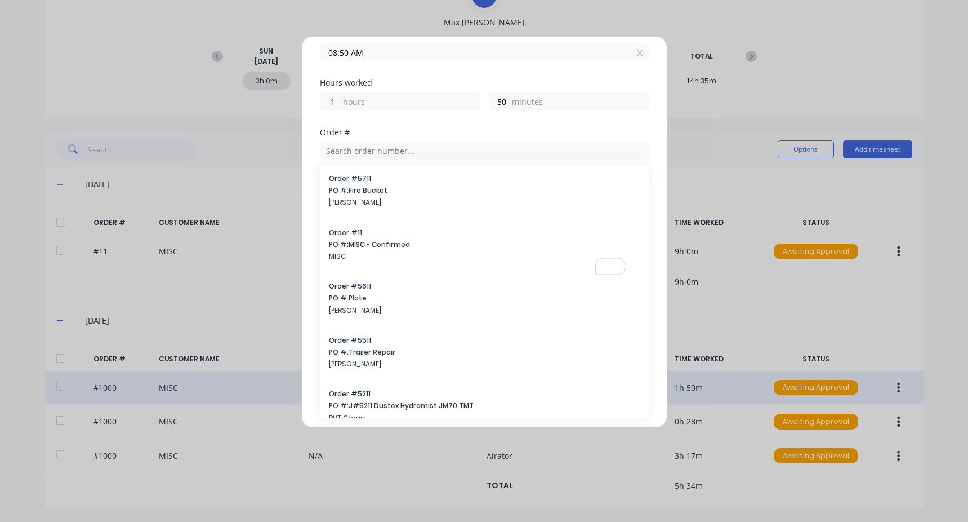
scroll to position [136, 0]
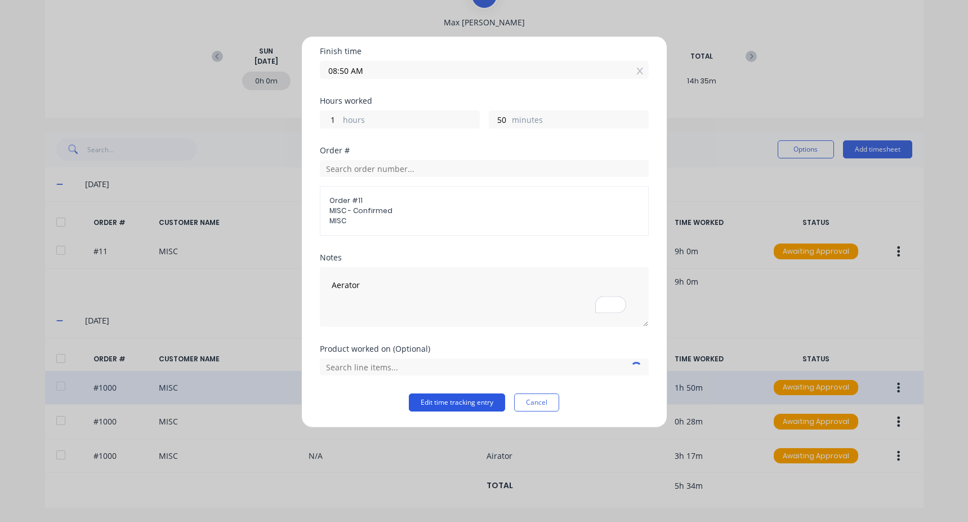
click at [469, 411] on button "Edit time tracking entry" at bounding box center [457, 402] width 96 height 18
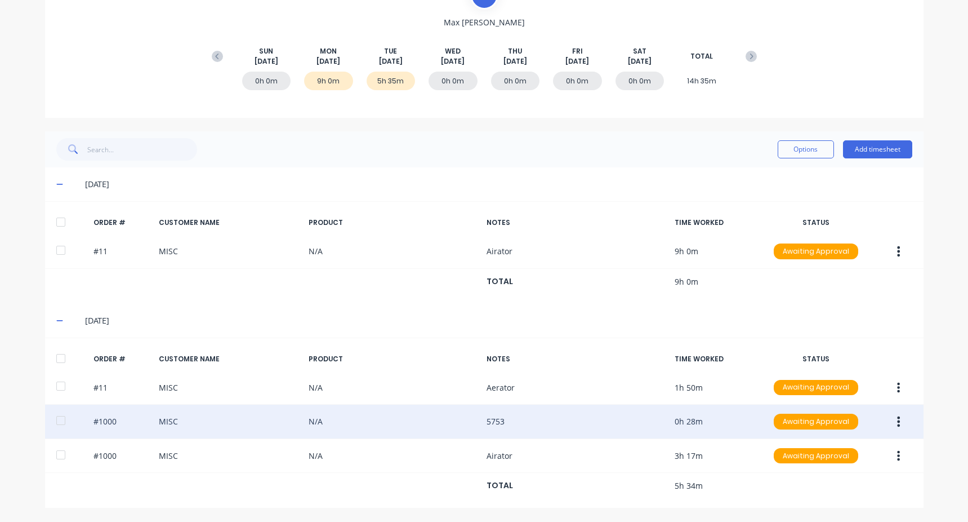
click at [900, 420] on button "button" at bounding box center [898, 421] width 26 height 20
click at [829, 498] on div "Edit" at bounding box center [859, 496] width 87 height 16
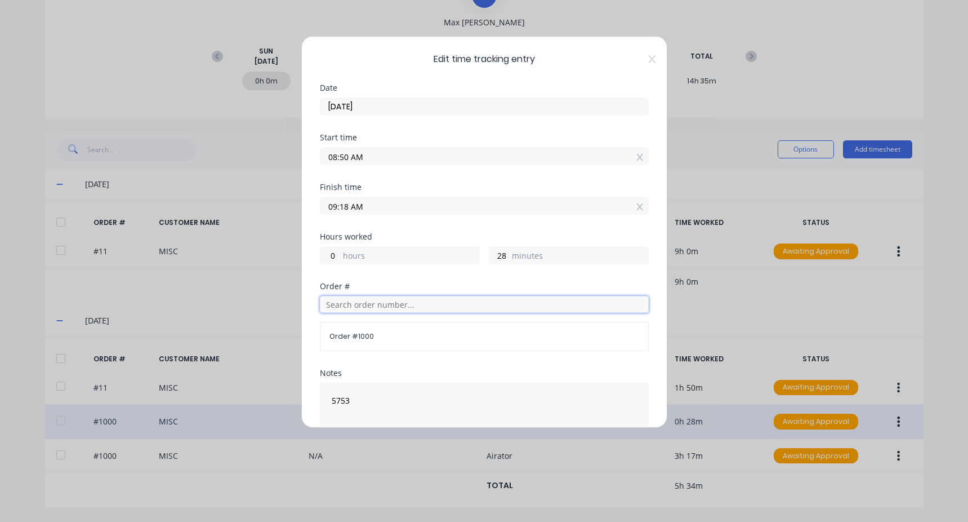
click at [357, 302] on input "text" at bounding box center [484, 304] width 329 height 17
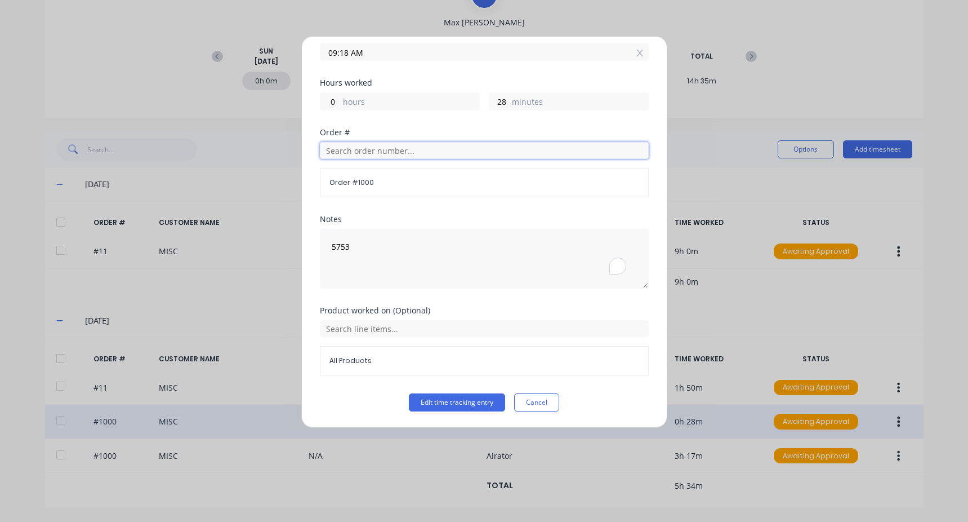
click at [362, 152] on input "text" at bounding box center [484, 150] width 329 height 17
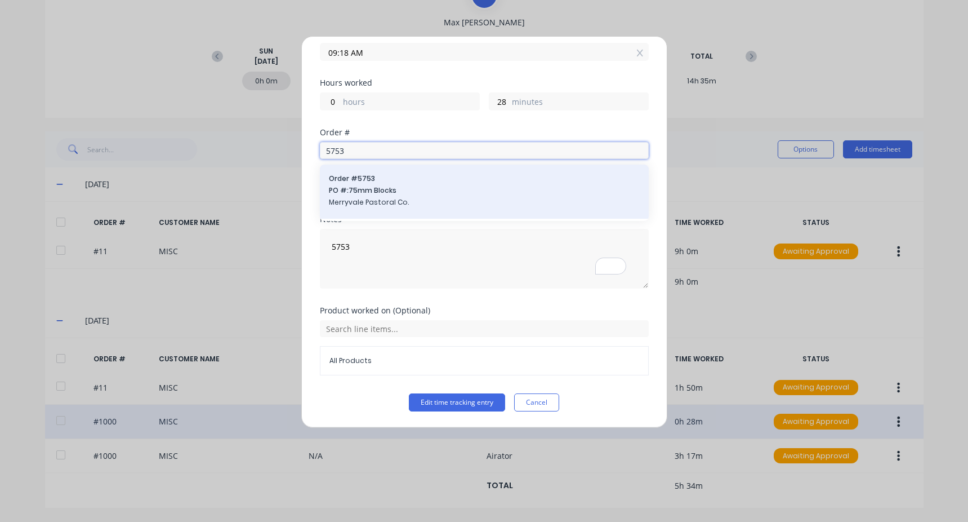
type input "5753"
click at [418, 189] on span "PO #: 75mm Blocks" at bounding box center [484, 190] width 311 height 10
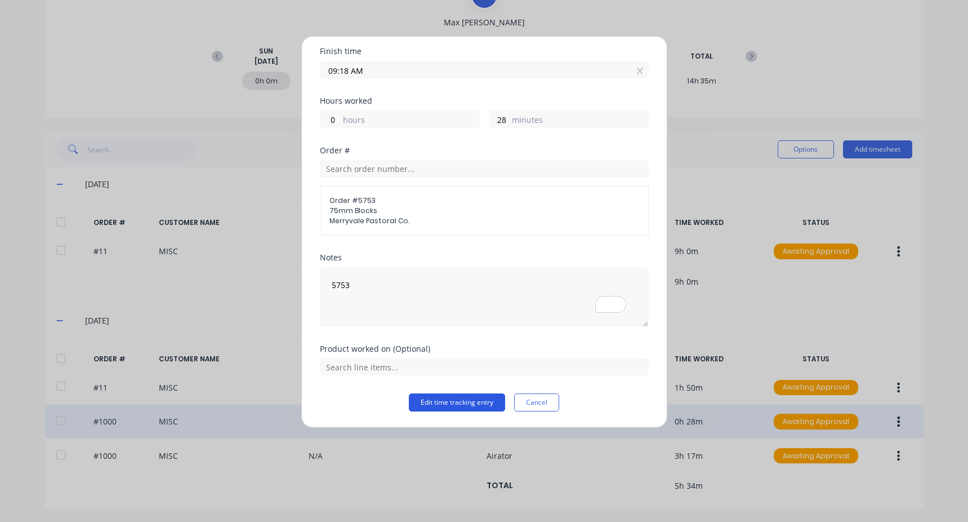
click at [444, 397] on button "Edit time tracking entry" at bounding box center [457, 402] width 96 height 18
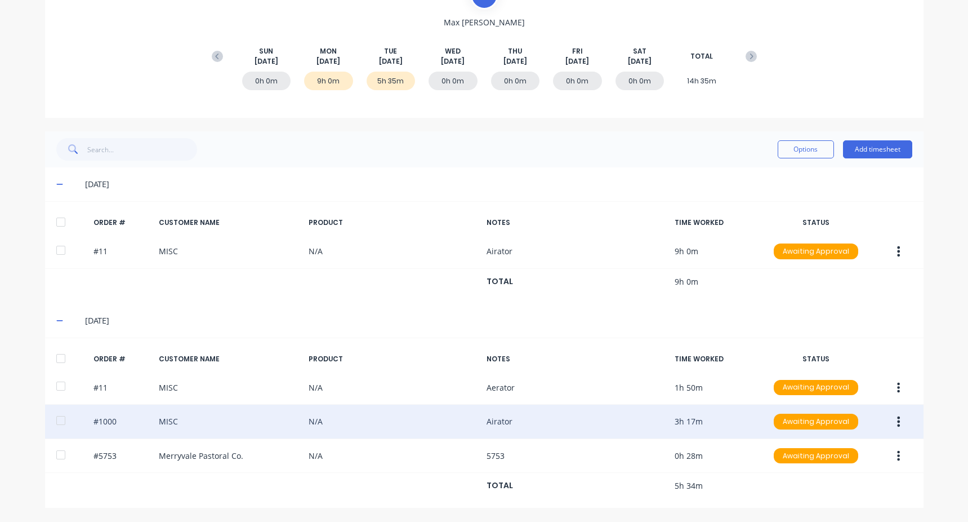
click at [898, 427] on button "button" at bounding box center [898, 421] width 26 height 20
click at [848, 495] on div "Edit" at bounding box center [859, 496] width 87 height 16
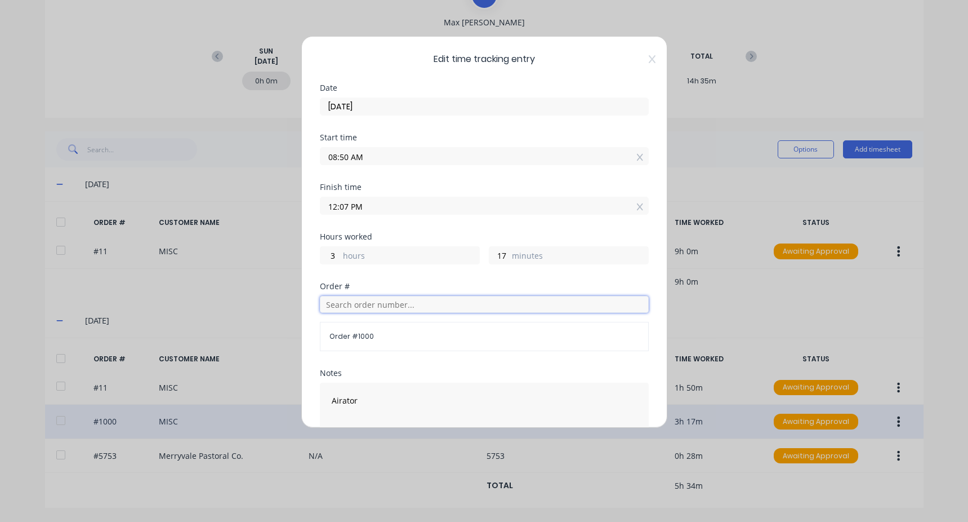
click at [351, 312] on input "text" at bounding box center [484, 304] width 329 height 17
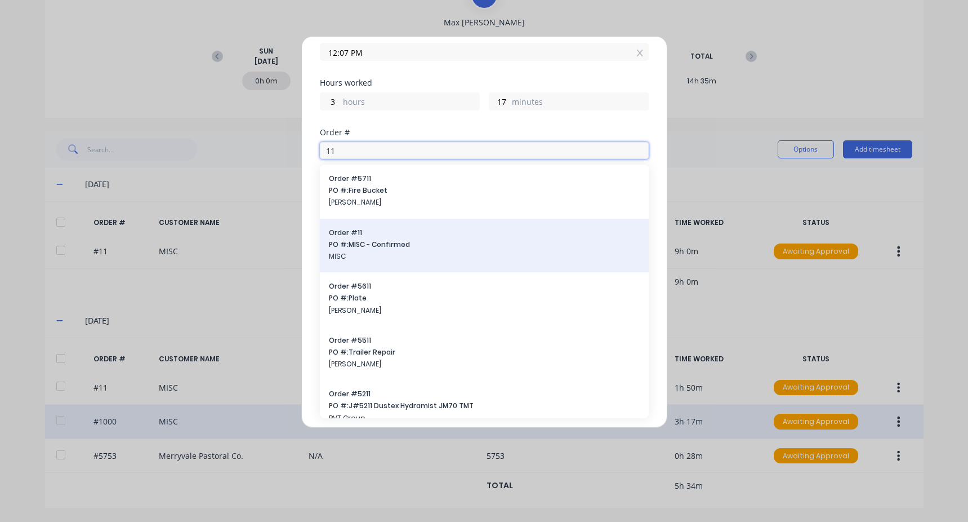
type input "11"
click at [384, 247] on span "PO #: MISC - Confirmed" at bounding box center [484, 244] width 311 height 10
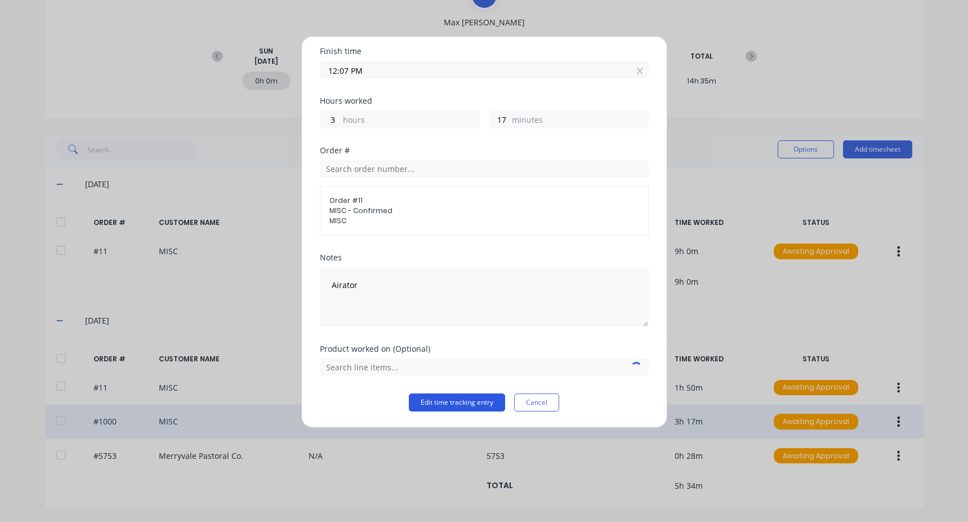
click at [445, 400] on button "Edit time tracking entry" at bounding box center [457, 402] width 96 height 18
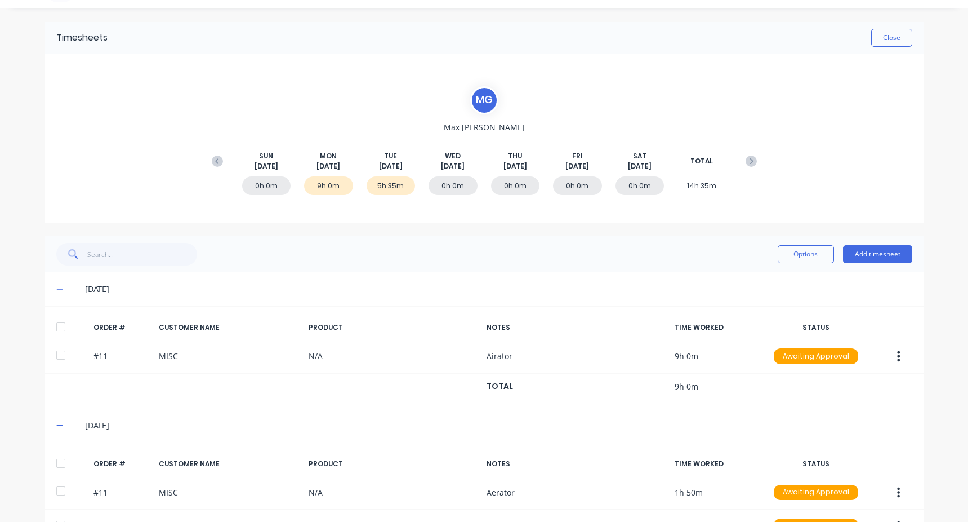
scroll to position [0, 0]
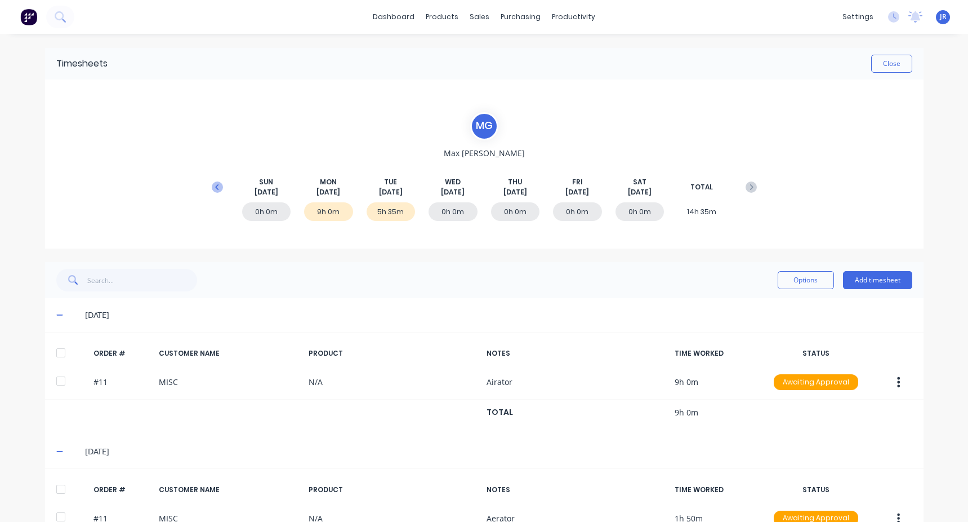
click at [207, 194] on button at bounding box center [217, 187] width 23 height 20
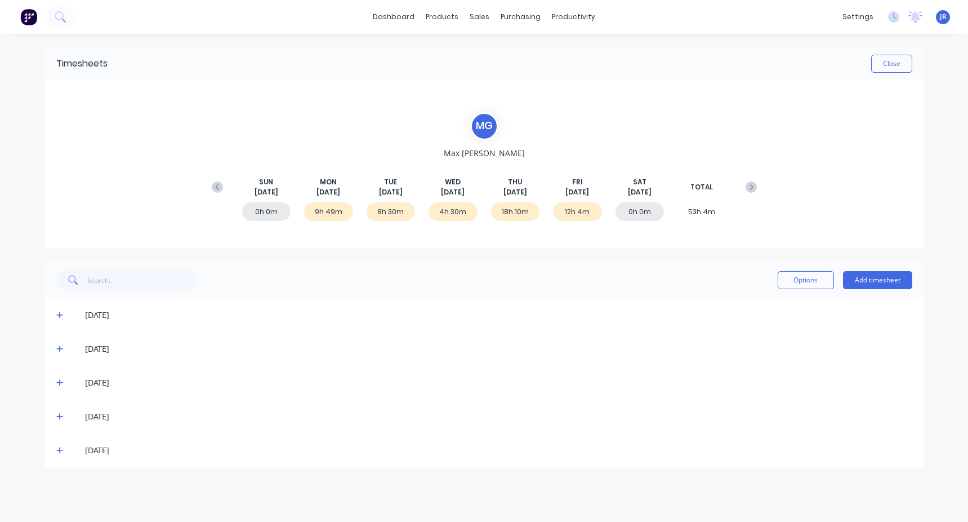
click at [61, 317] on icon at bounding box center [59, 315] width 7 height 8
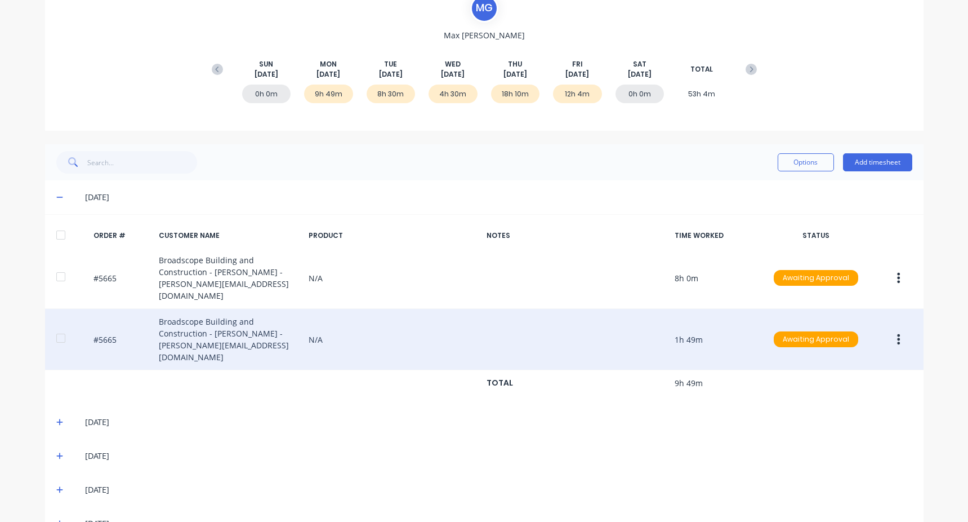
scroll to position [127, 0]
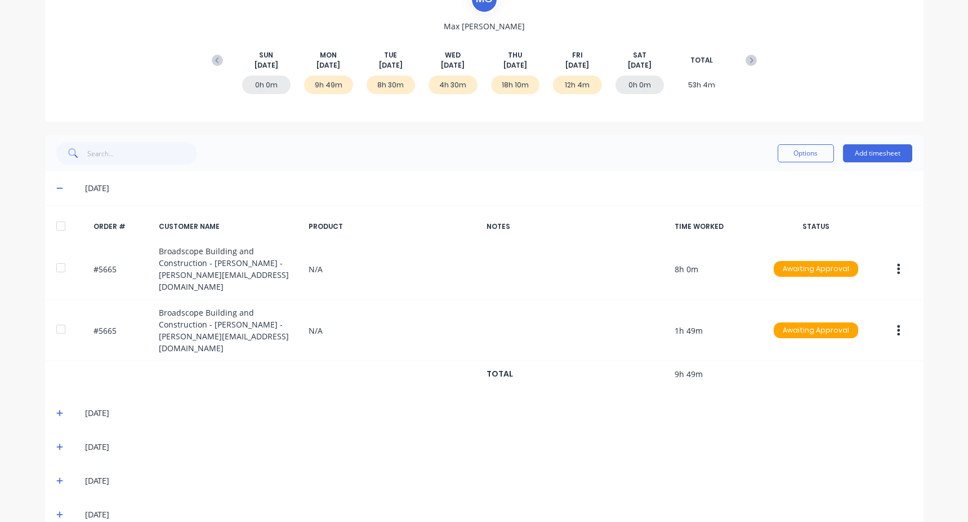
click at [56, 409] on icon at bounding box center [59, 413] width 7 height 8
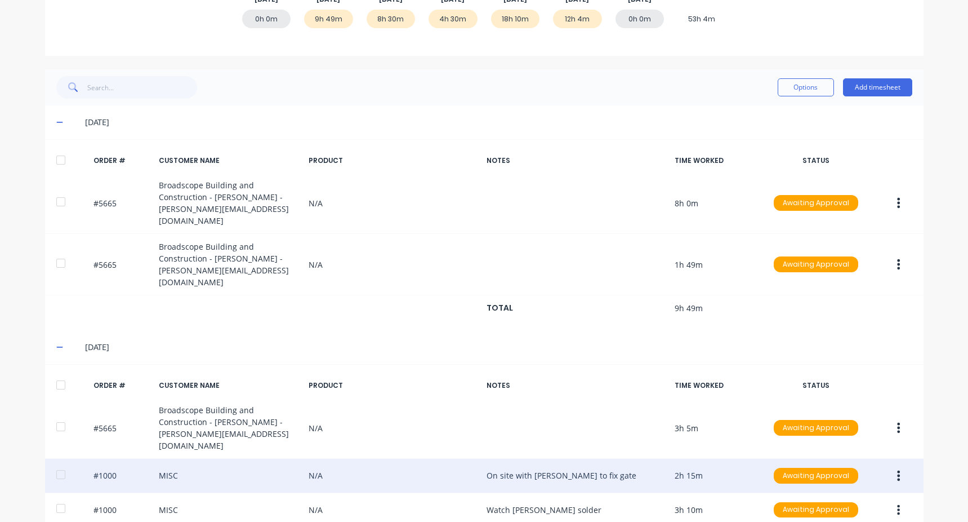
scroll to position [313, 0]
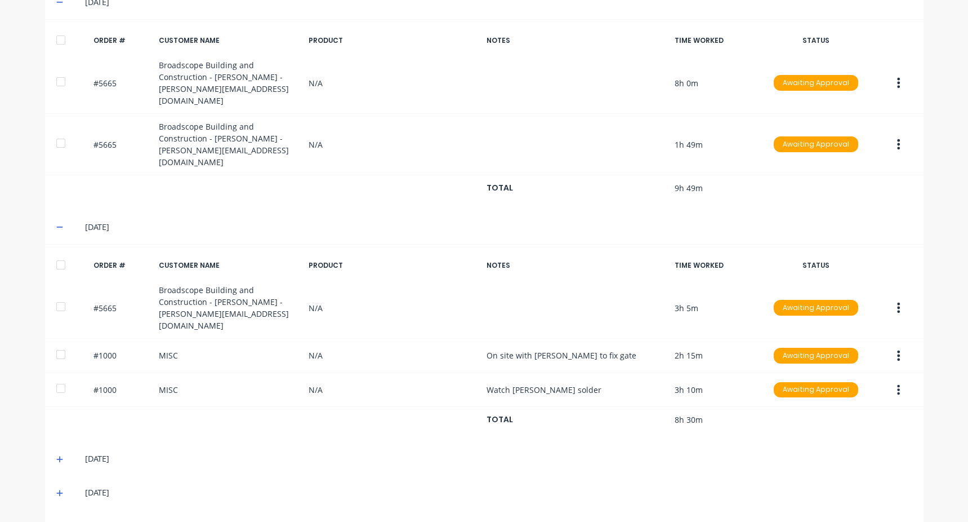
click at [56, 455] on icon at bounding box center [59, 459] width 7 height 8
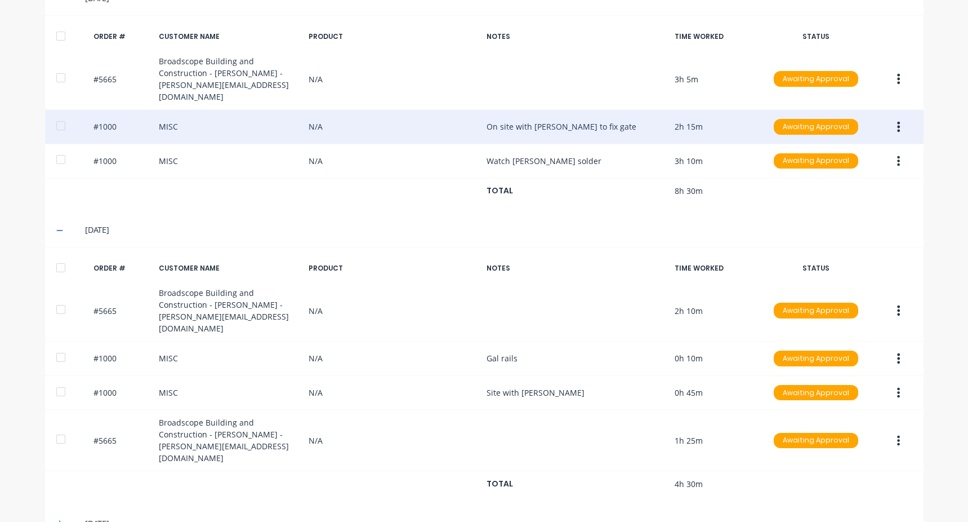
scroll to position [548, 0]
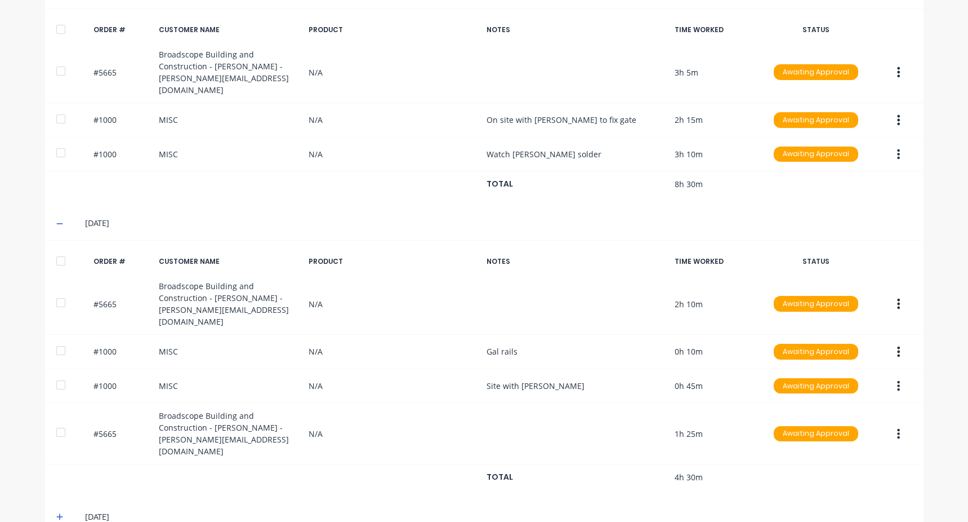
click at [57, 513] on icon at bounding box center [59, 517] width 7 height 8
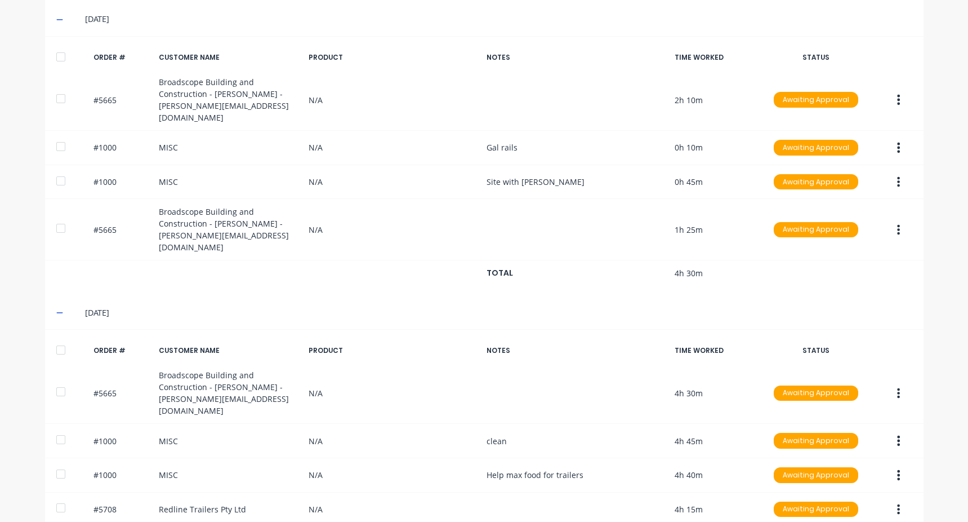
scroll to position [768, 0]
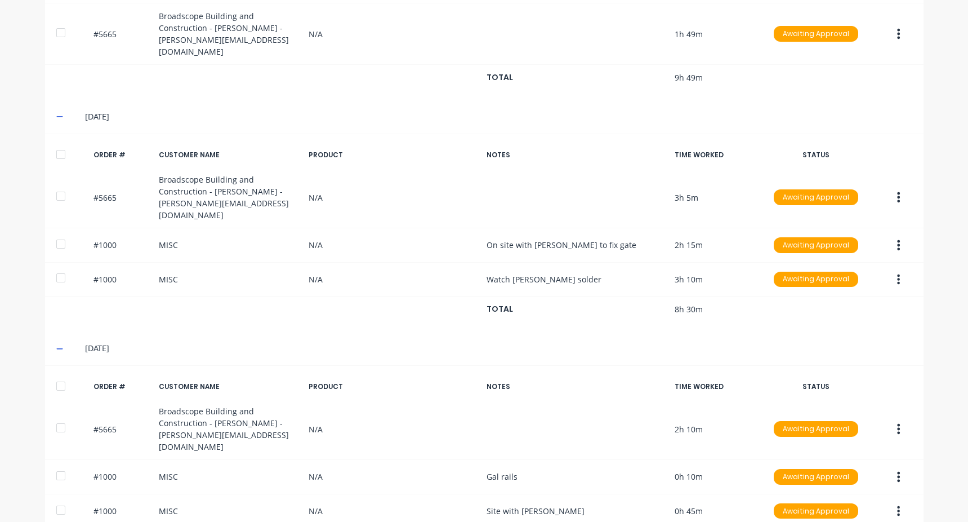
scroll to position [403, 0]
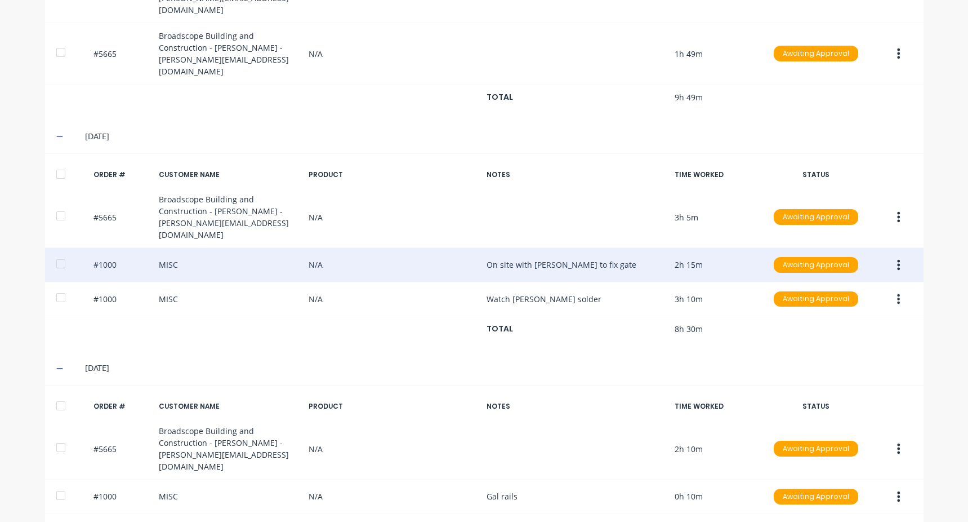
click at [897, 259] on icon "button" at bounding box center [898, 265] width 3 height 12
click at [825, 331] on div "Edit" at bounding box center [859, 339] width 87 height 16
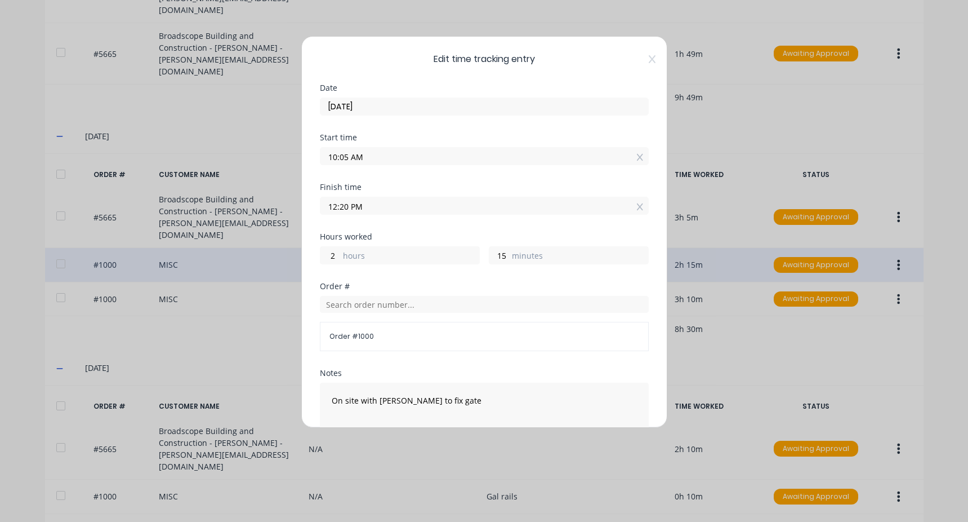
click at [359, 315] on div "Order # 1000" at bounding box center [484, 323] width 329 height 55
click at [361, 303] on input "text" at bounding box center [484, 304] width 329 height 17
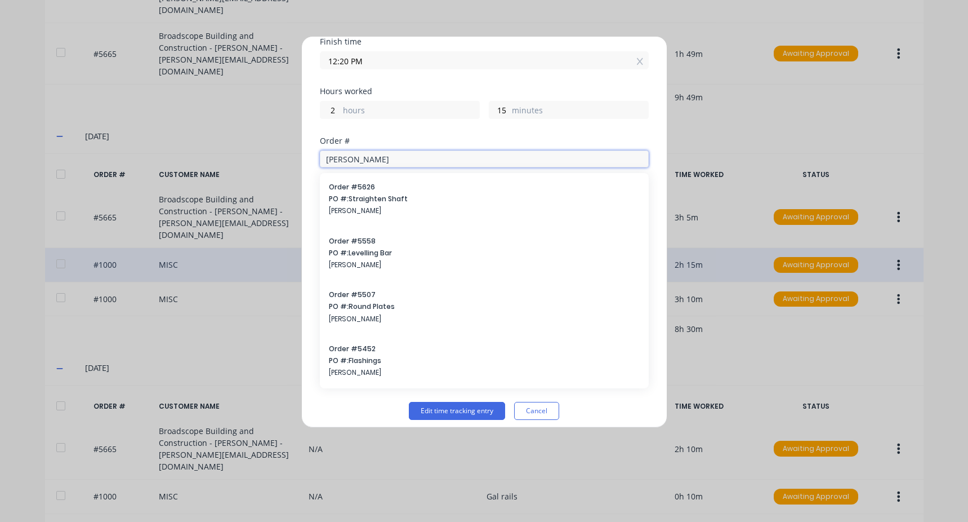
scroll to position [154, 0]
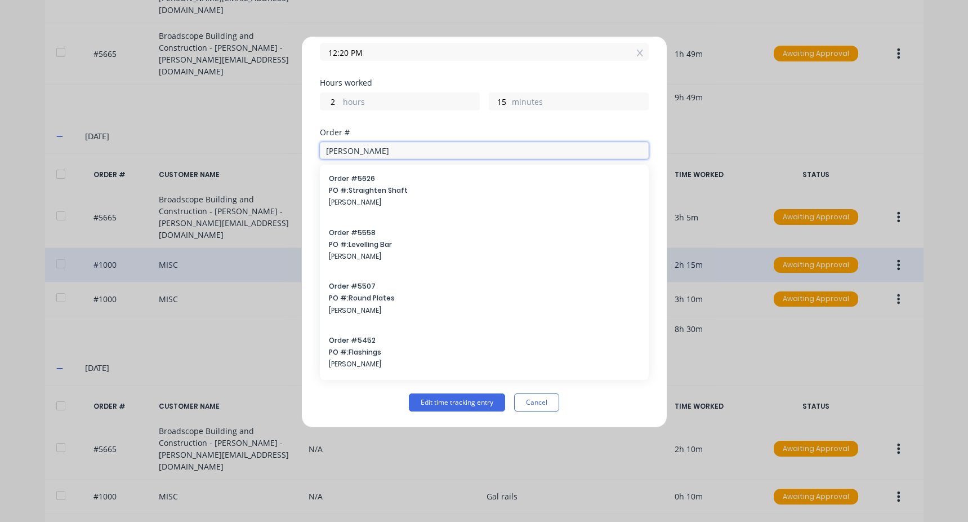
drag, startPoint x: 364, startPoint y: 150, endPoint x: 287, endPoint y: 156, distance: 78.0
click at [287, 156] on div "Edit time tracking entry Date 05/08/2025 Start time 10:05 AM Finish time 12:20 …" at bounding box center [484, 261] width 968 height 522
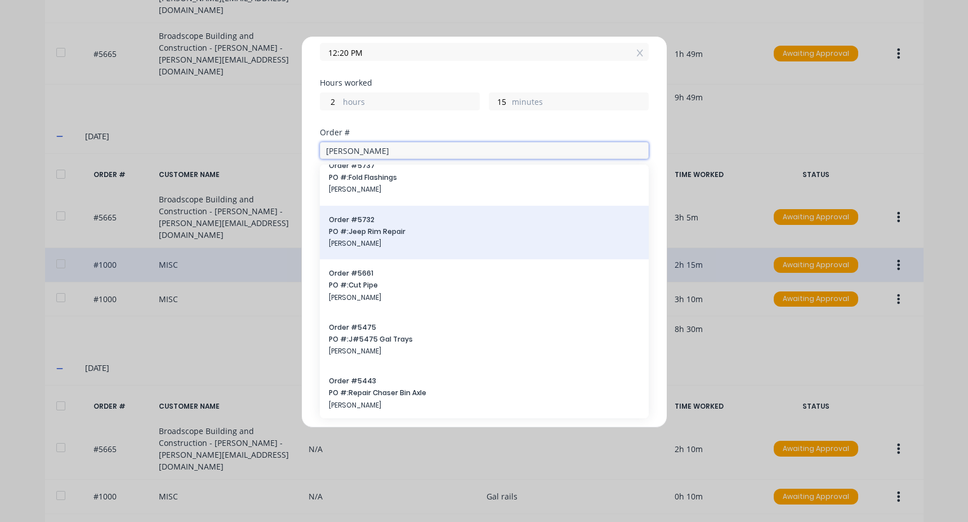
scroll to position [16, 0]
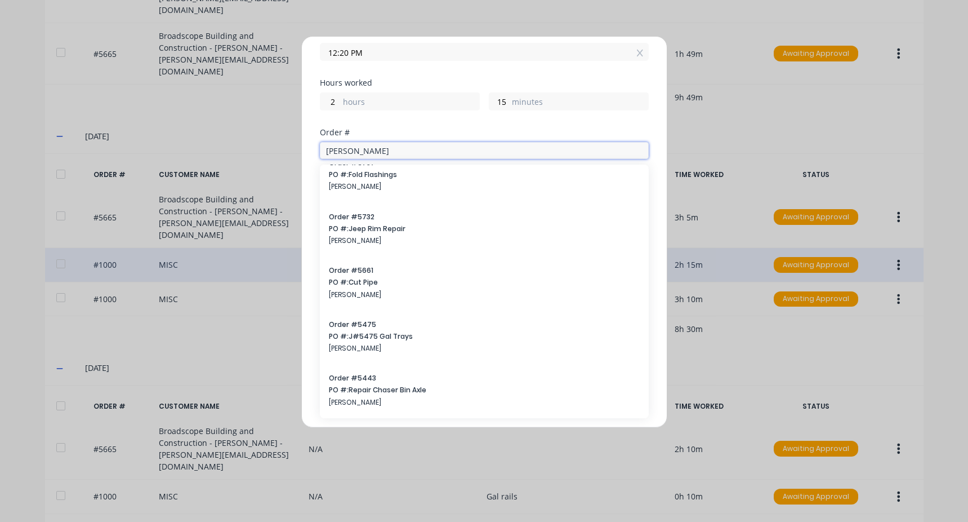
drag, startPoint x: 363, startPoint y: 154, endPoint x: 265, endPoint y: 152, distance: 97.5
click at [265, 152] on div "Edit time tracking entry Date 05/08/2025 Start time 10:05 AM Finish time 12:20 …" at bounding box center [484, 261] width 968 height 522
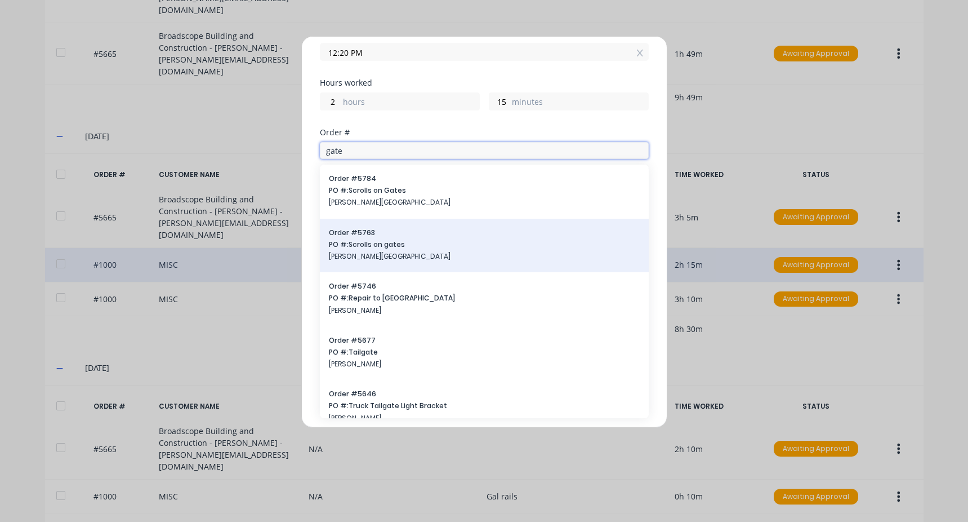
scroll to position [56, 0]
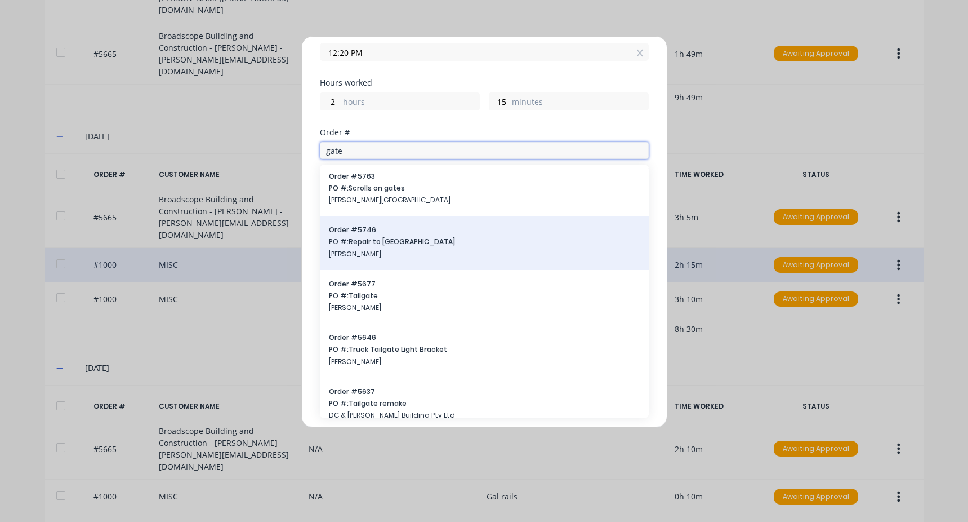
type input "gate"
click at [442, 251] on span "[PERSON_NAME]" at bounding box center [484, 254] width 311 height 10
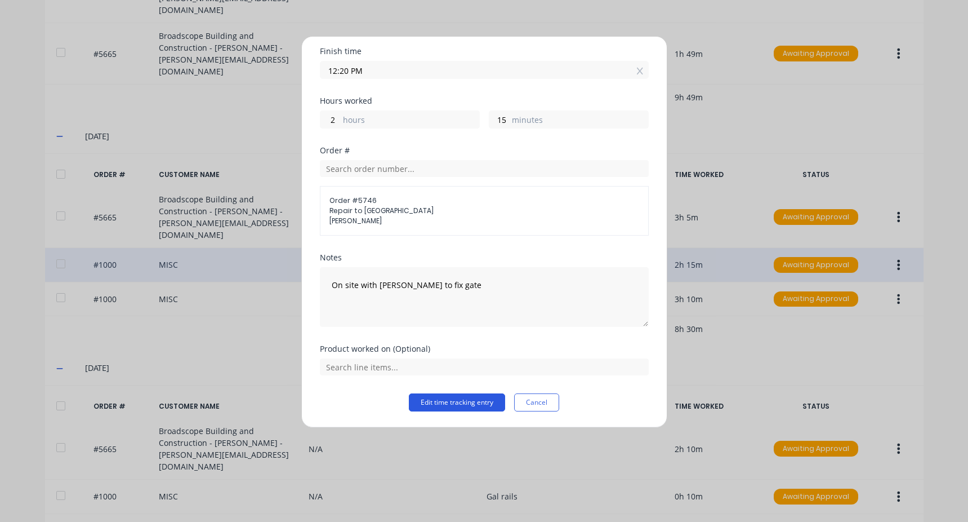
click at [450, 399] on button "Edit time tracking entry" at bounding box center [457, 402] width 96 height 18
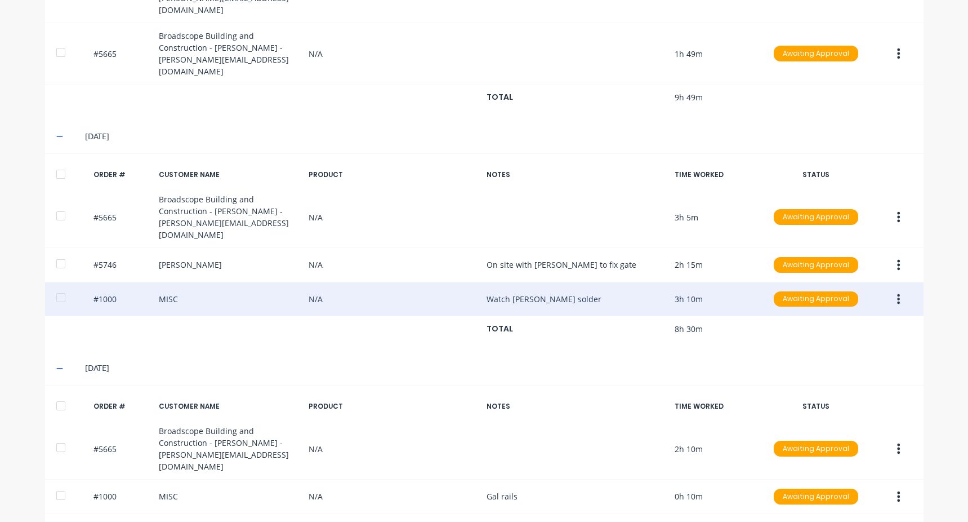
click at [897, 293] on icon "button" at bounding box center [898, 299] width 3 height 12
click at [840, 366] on div "Edit" at bounding box center [859, 374] width 87 height 16
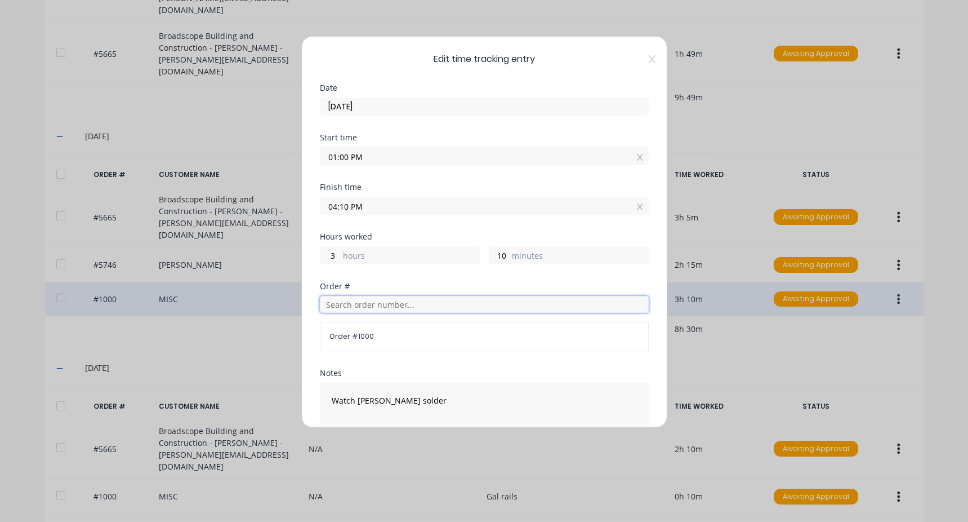
click at [359, 309] on input "text" at bounding box center [484, 304] width 329 height 17
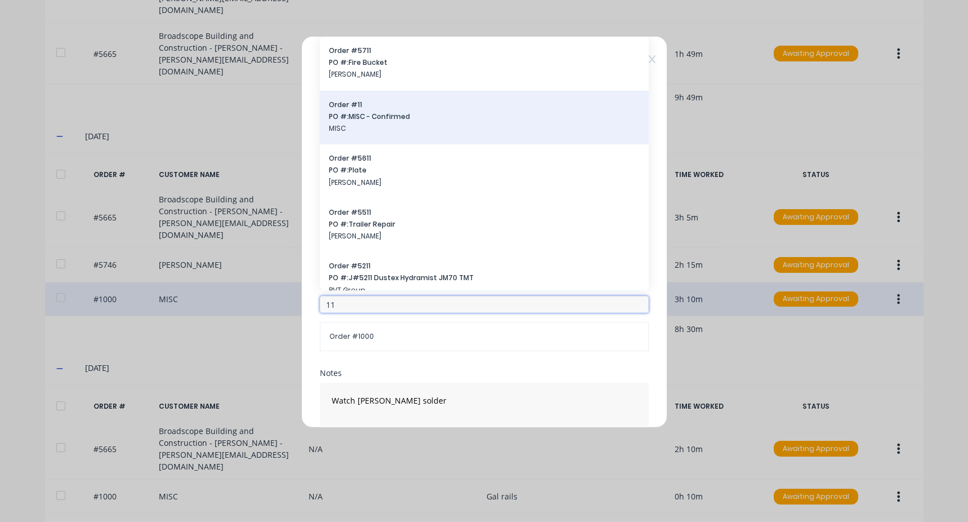
type input "11"
click at [397, 118] on span "PO #: MISC - Confirmed" at bounding box center [484, 117] width 311 height 10
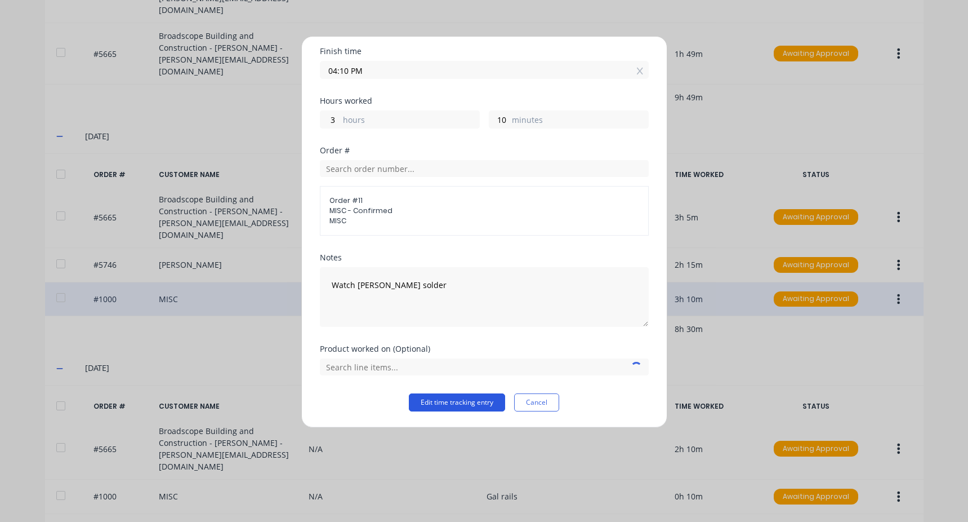
click at [473, 401] on button "Edit time tracking entry" at bounding box center [457, 402] width 96 height 18
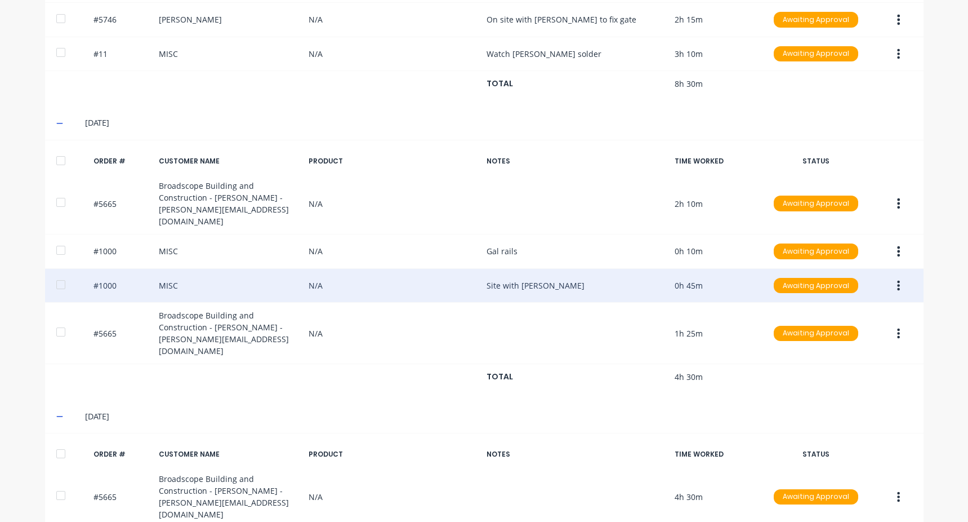
scroll to position [629, 0]
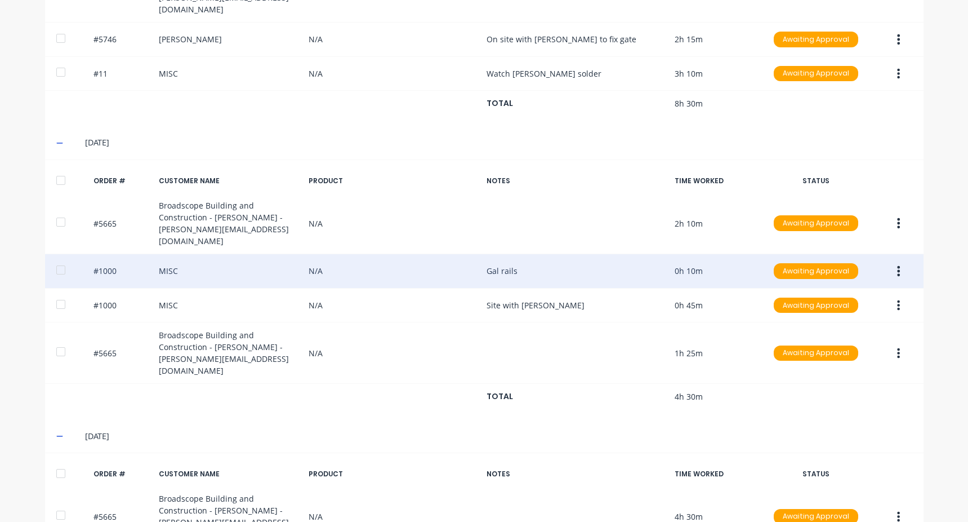
click at [897, 265] on icon "button" at bounding box center [898, 271] width 3 height 12
click at [826, 337] on div "Edit" at bounding box center [859, 345] width 87 height 16
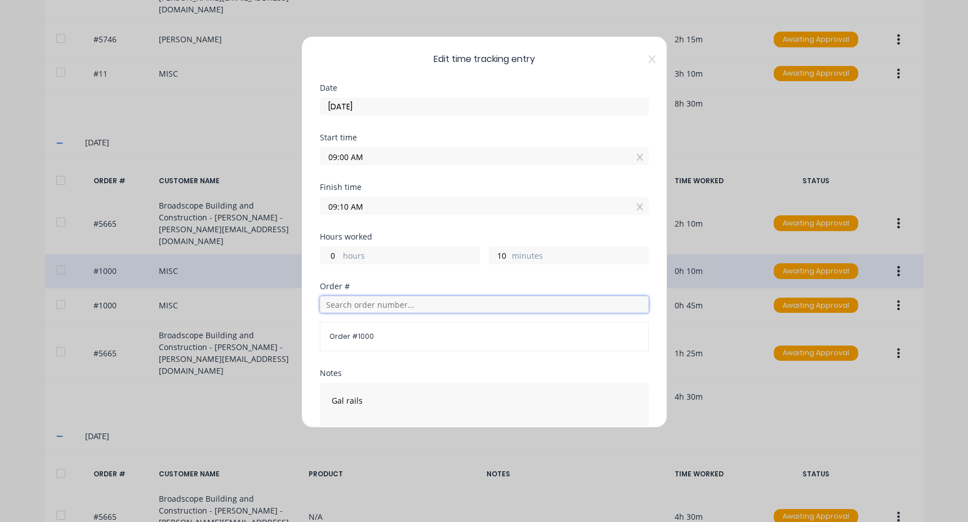
click at [393, 310] on input "text" at bounding box center [484, 304] width 329 height 17
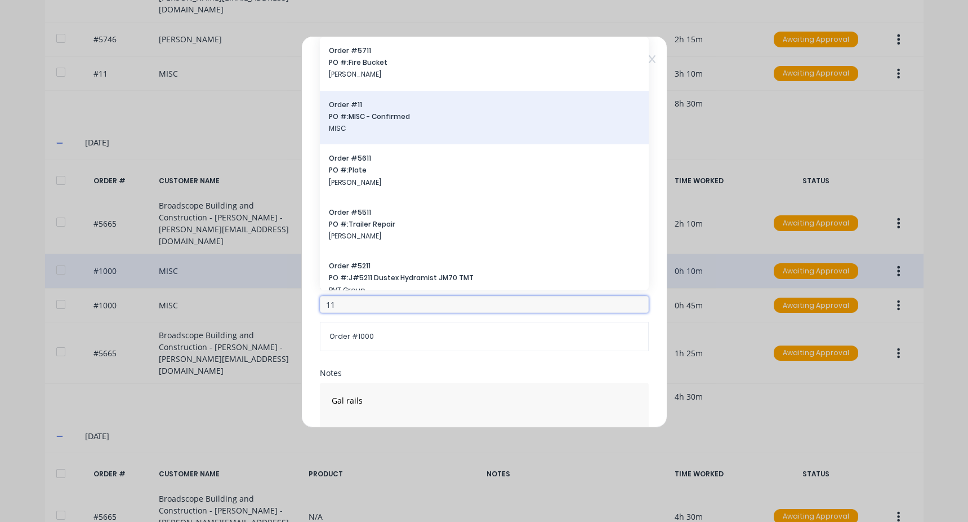
type input "11"
click at [393, 132] on span "MISC" at bounding box center [484, 128] width 311 height 10
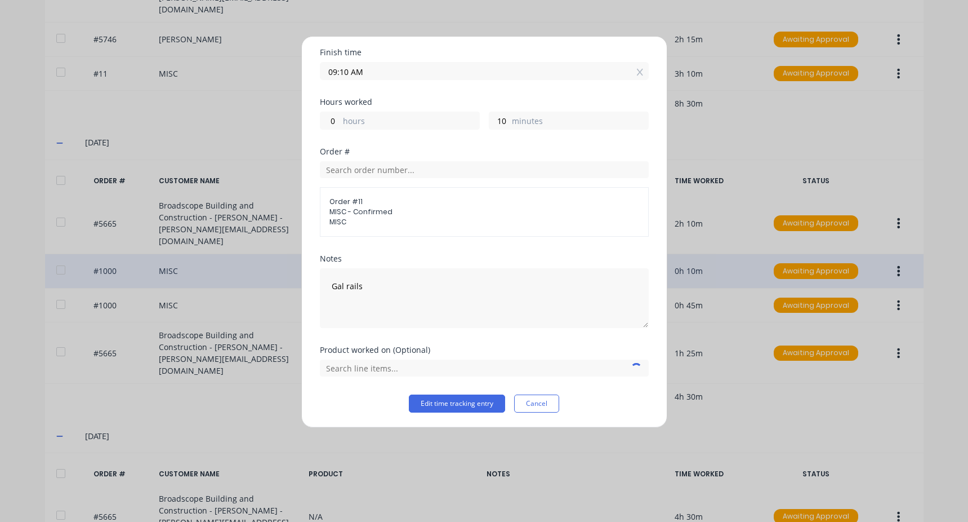
scroll to position [136, 0]
click at [433, 397] on button "Edit time tracking entry" at bounding box center [457, 402] width 96 height 18
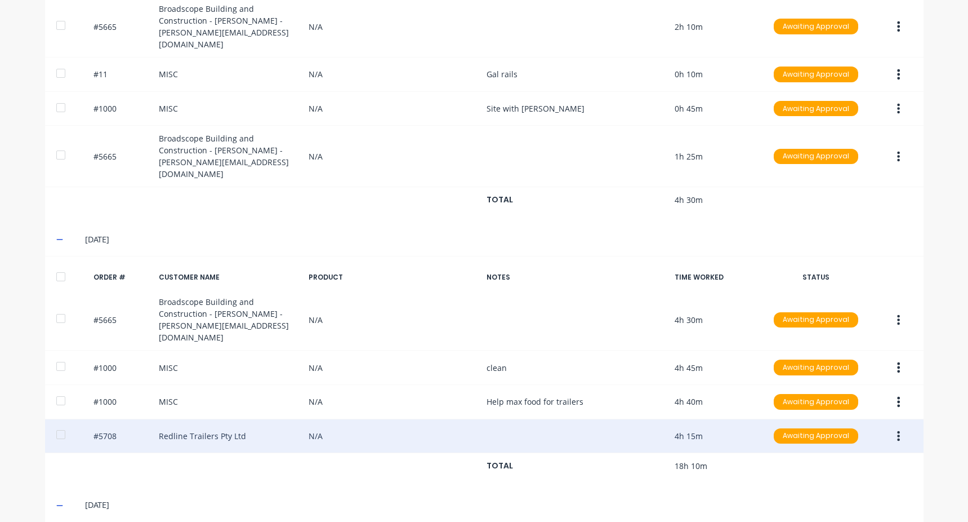
scroll to position [854, 0]
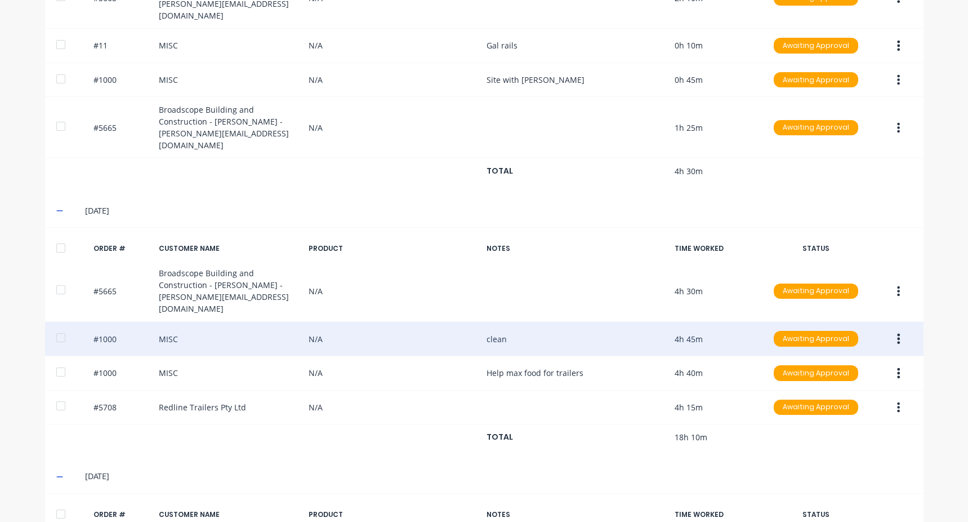
click at [897, 332] on icon "button" at bounding box center [898, 338] width 3 height 12
click at [832, 405] on div "Edit" at bounding box center [859, 413] width 87 height 16
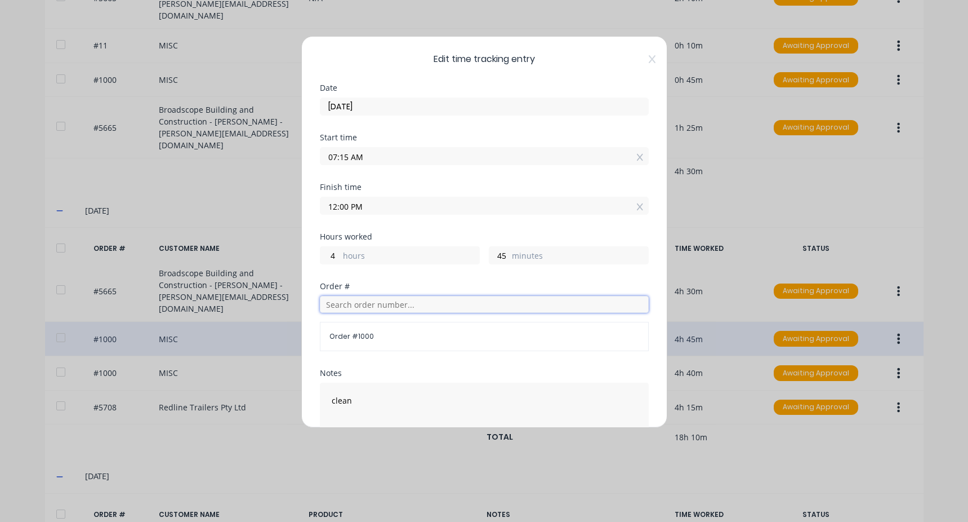
click at [360, 301] on input "text" at bounding box center [484, 304] width 329 height 17
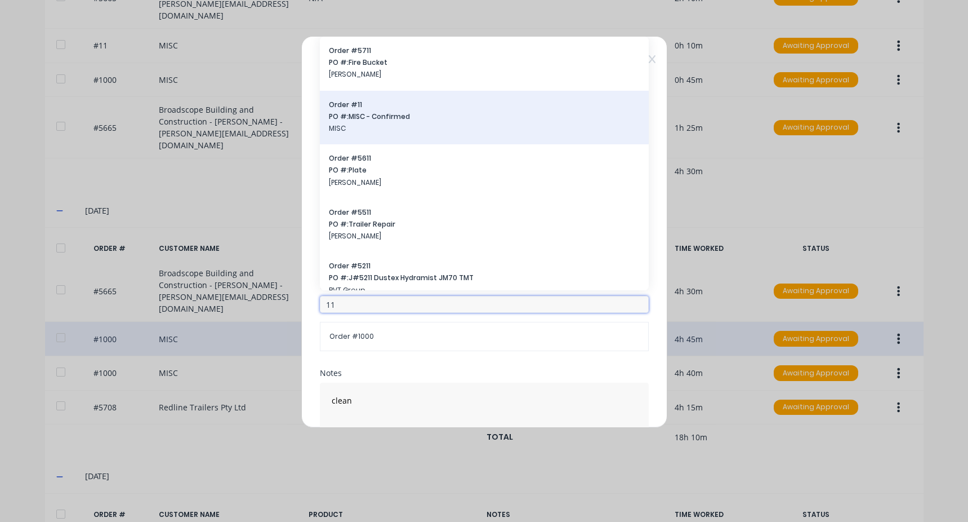
type input "11"
click at [416, 126] on span "MISC" at bounding box center [484, 128] width 311 height 10
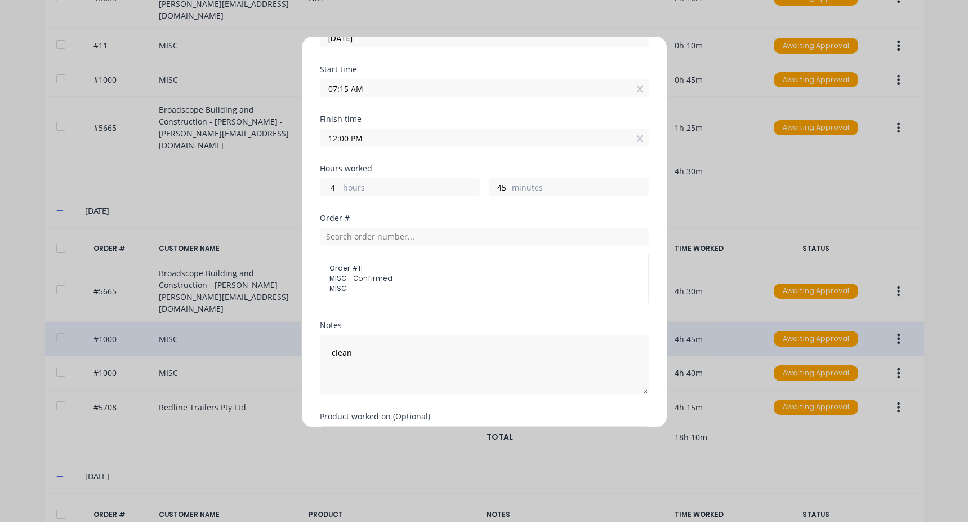
scroll to position [136, 0]
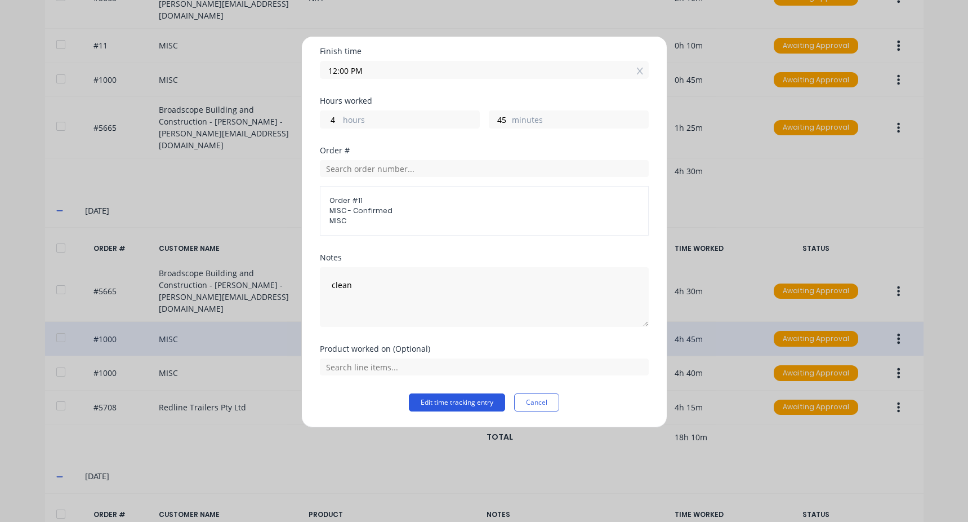
click at [474, 400] on button "Edit time tracking entry" at bounding box center [457, 402] width 96 height 18
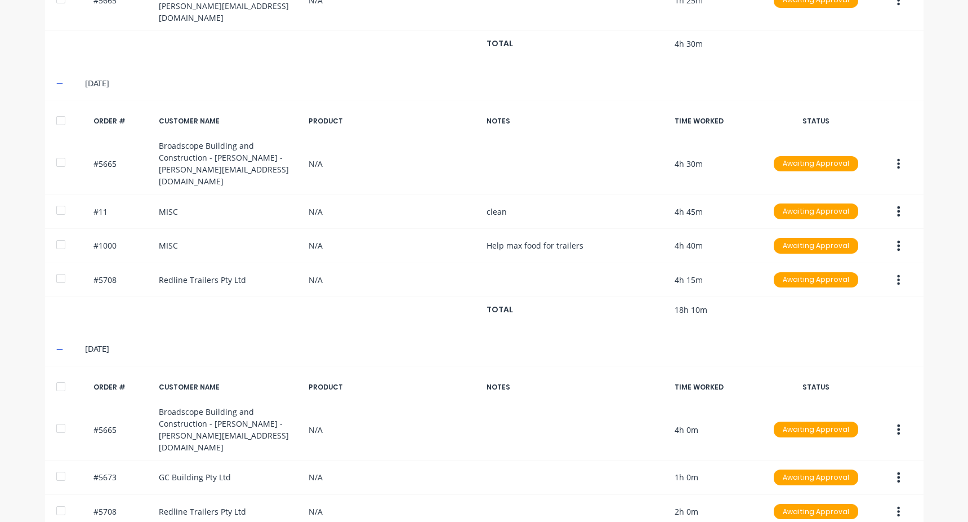
scroll to position [1023, 0]
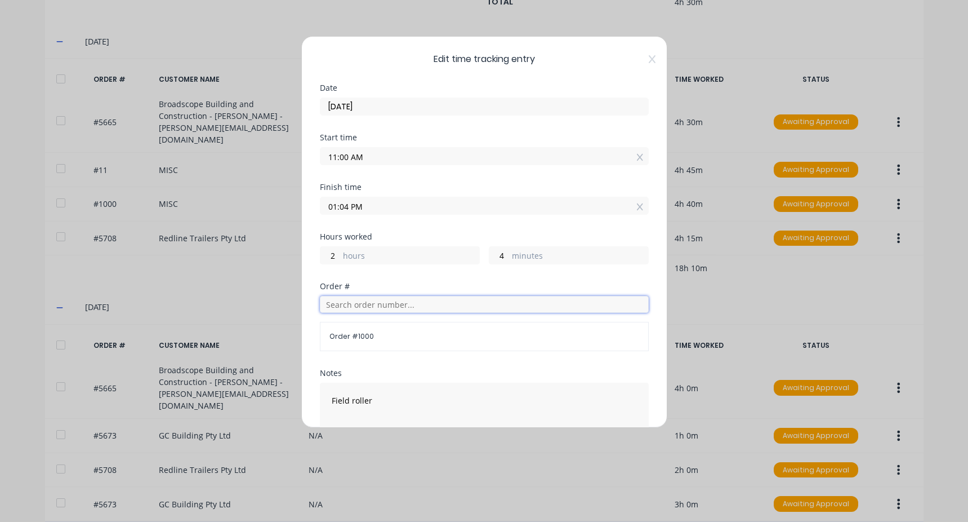
click at [371, 311] on input "text" at bounding box center [484, 304] width 329 height 17
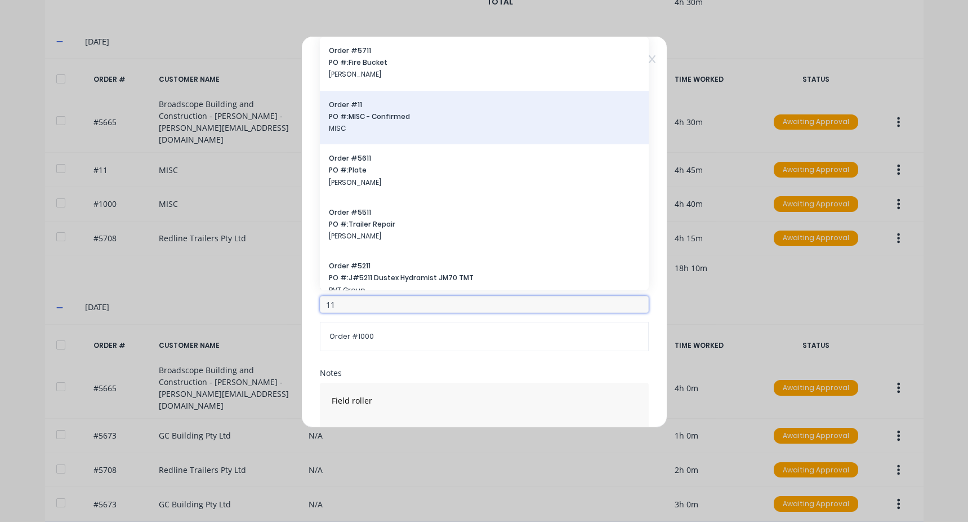
type input "11"
click at [372, 122] on div "Order # 11 PO #: MISC - Confirmed MISC" at bounding box center [484, 118] width 311 height 36
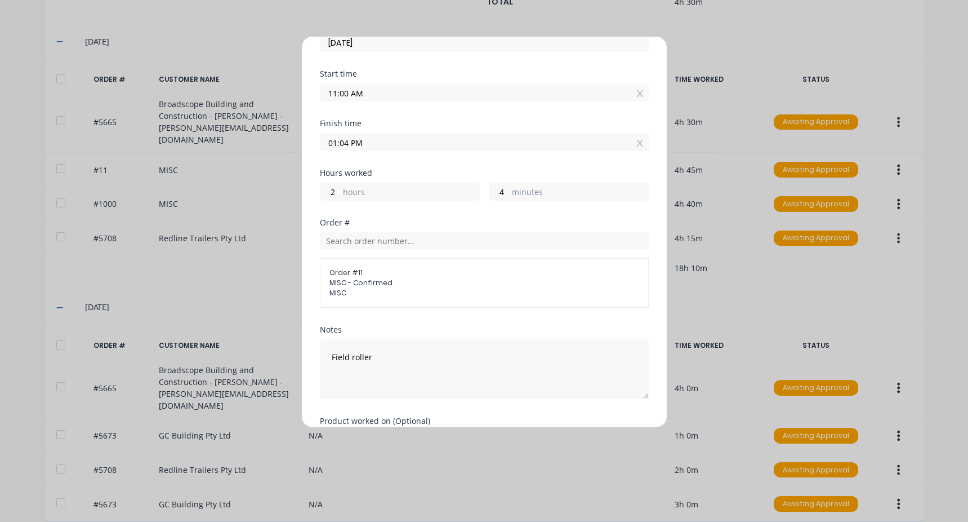
scroll to position [136, 0]
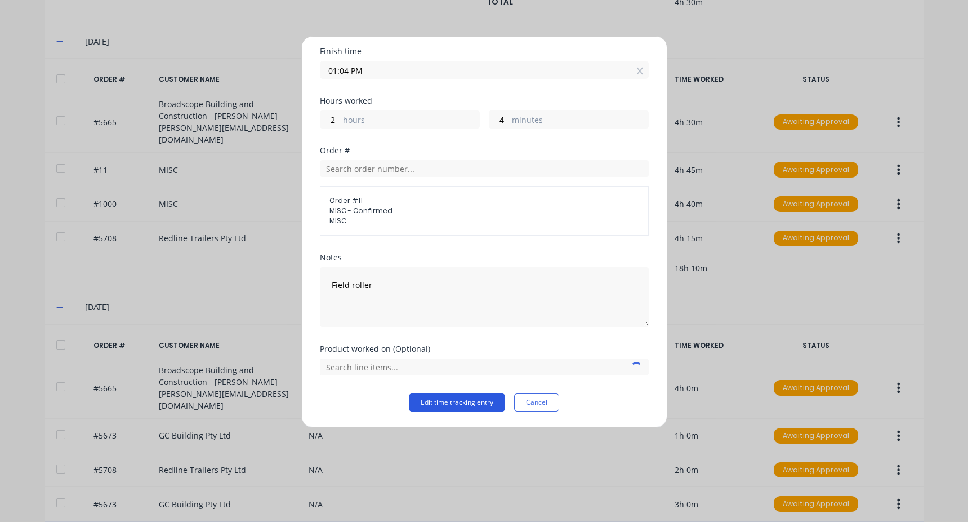
click at [459, 400] on button "Edit time tracking entry" at bounding box center [457, 402] width 96 height 18
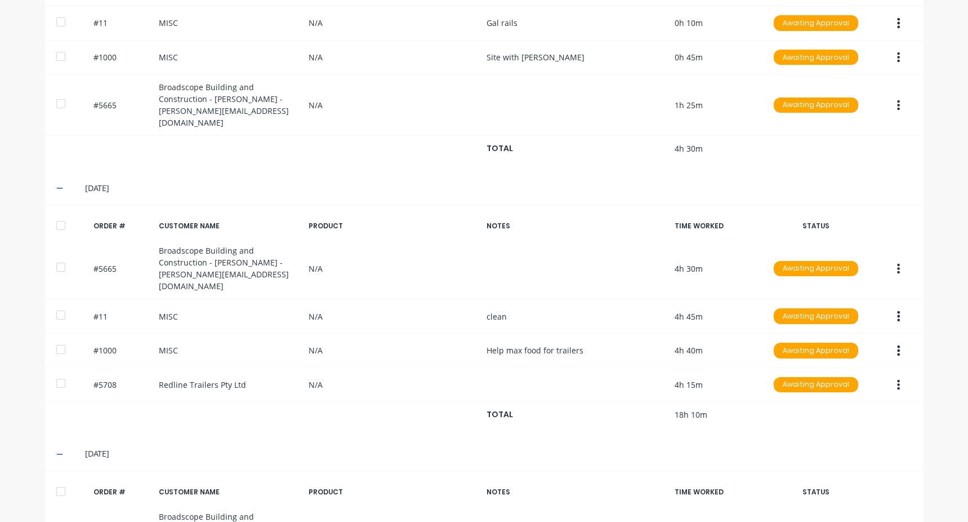
scroll to position [854, 0]
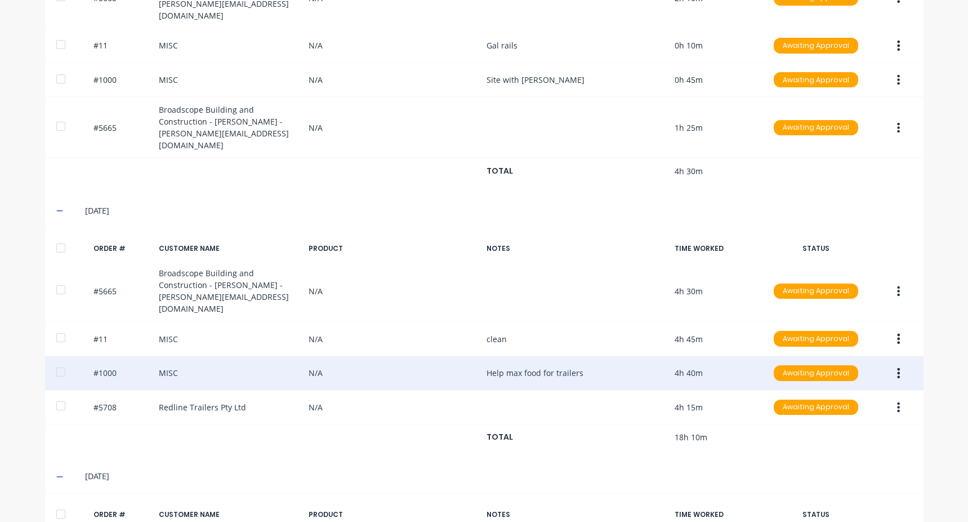
click at [892, 363] on button "button" at bounding box center [898, 373] width 26 height 20
click at [835, 439] on div "Edit" at bounding box center [859, 447] width 87 height 16
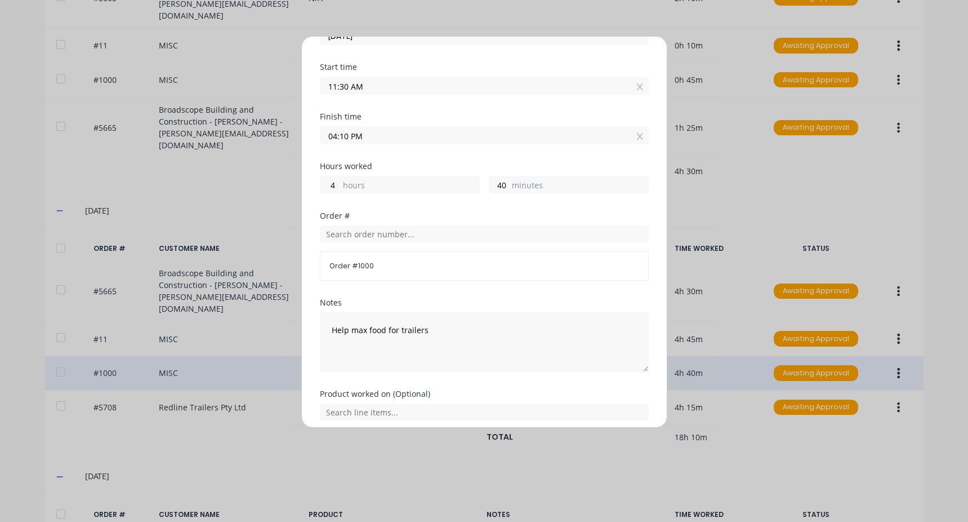
scroll to position [0, 0]
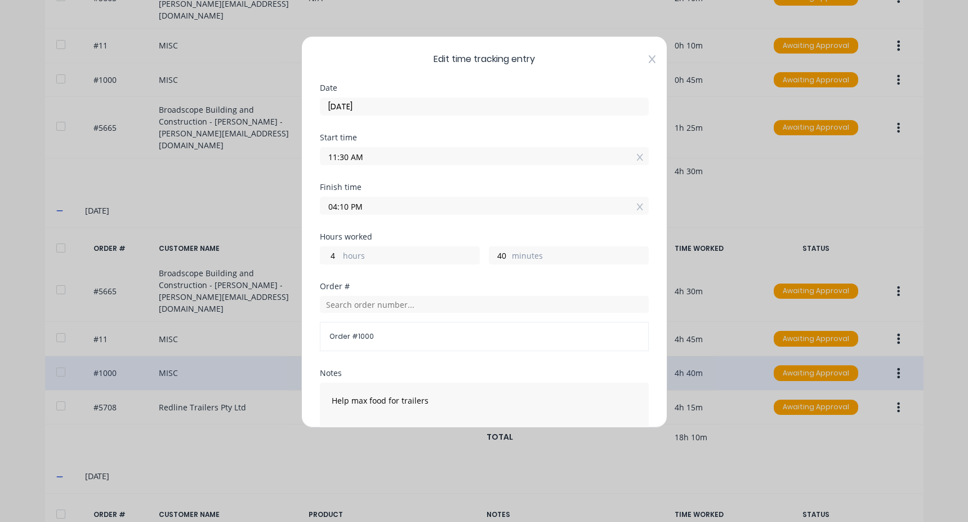
click at [649, 57] on icon at bounding box center [652, 59] width 7 height 9
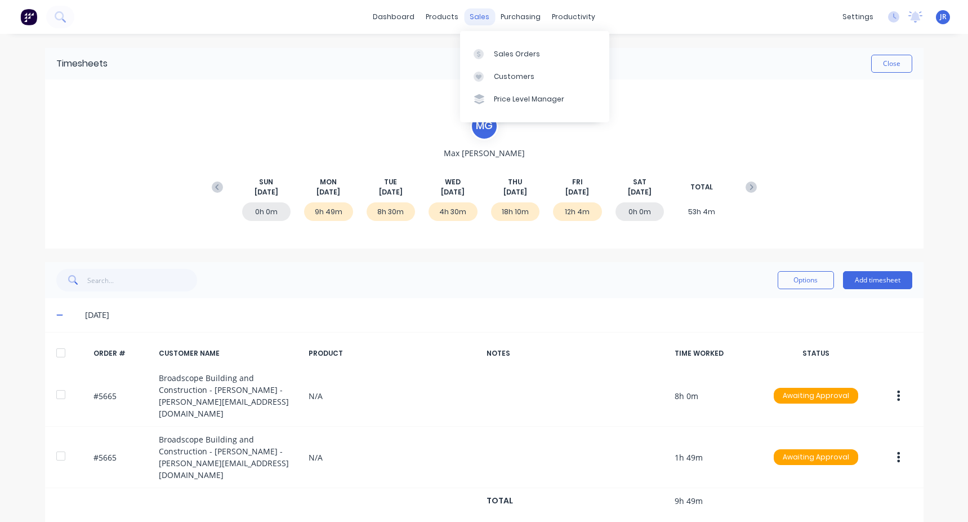
click at [486, 23] on div "sales" at bounding box center [479, 16] width 31 height 17
click at [490, 45] on link "Sales Orders" at bounding box center [534, 53] width 149 height 23
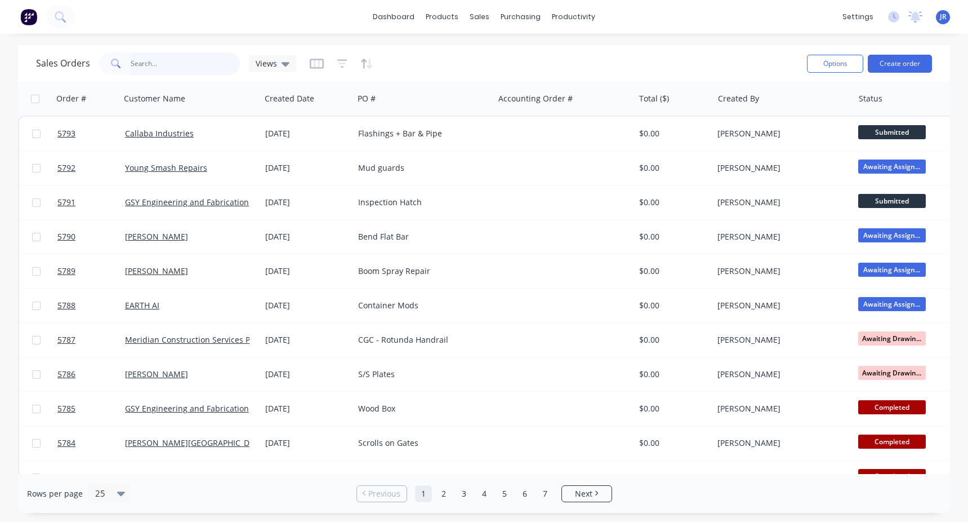
click at [147, 64] on input "text" at bounding box center [186, 63] width 110 height 23
type input "100"
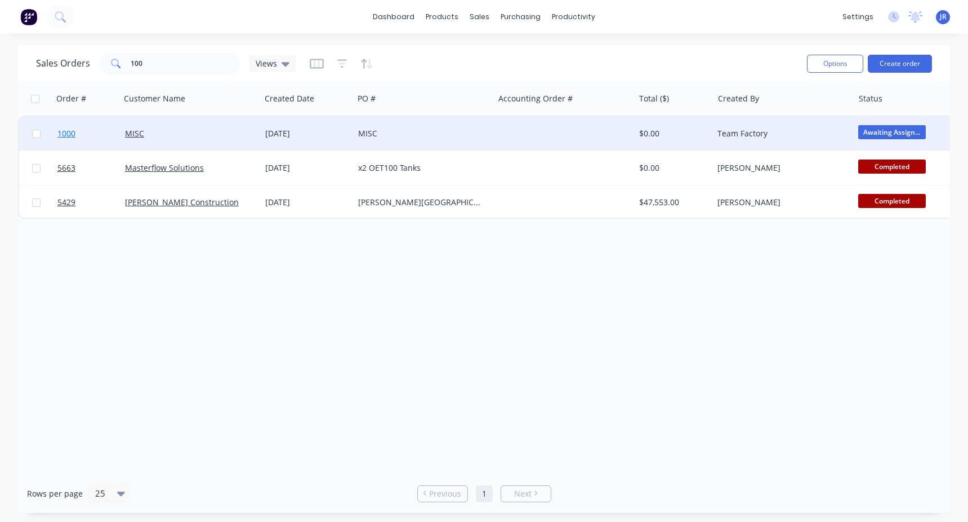
click at [92, 143] on link "1000" at bounding box center [91, 134] width 68 height 34
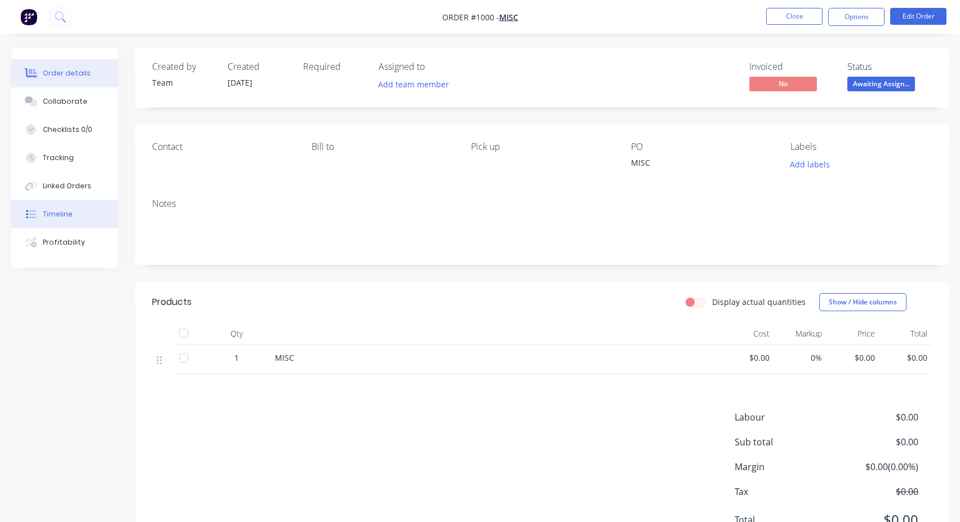
click at [62, 215] on div "Timeline" at bounding box center [58, 214] width 30 height 10
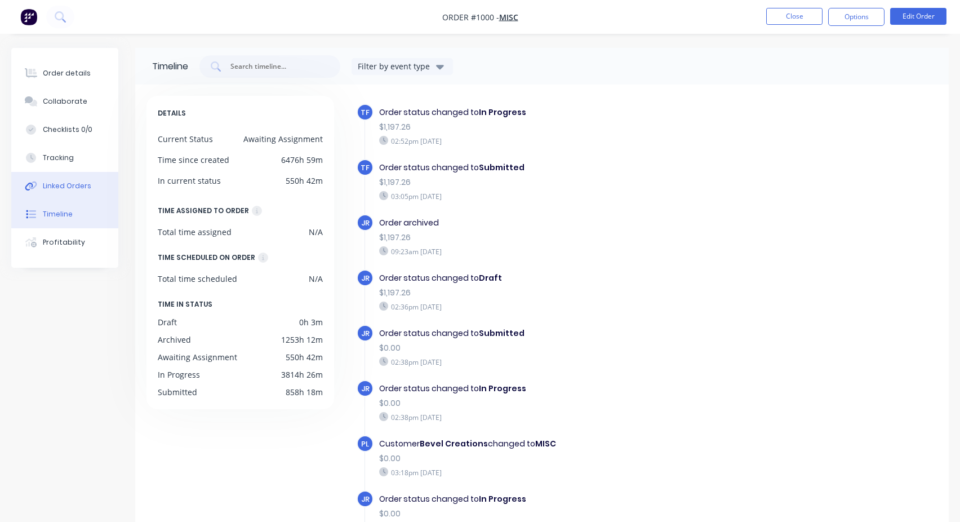
click at [72, 184] on div "Linked Orders" at bounding box center [67, 186] width 48 height 10
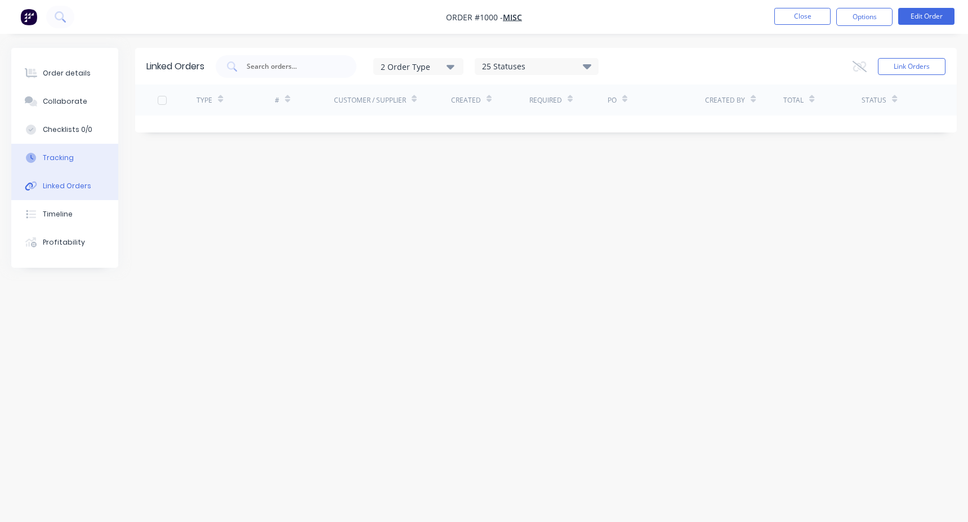
click at [70, 153] on div "Tracking" at bounding box center [58, 158] width 31 height 10
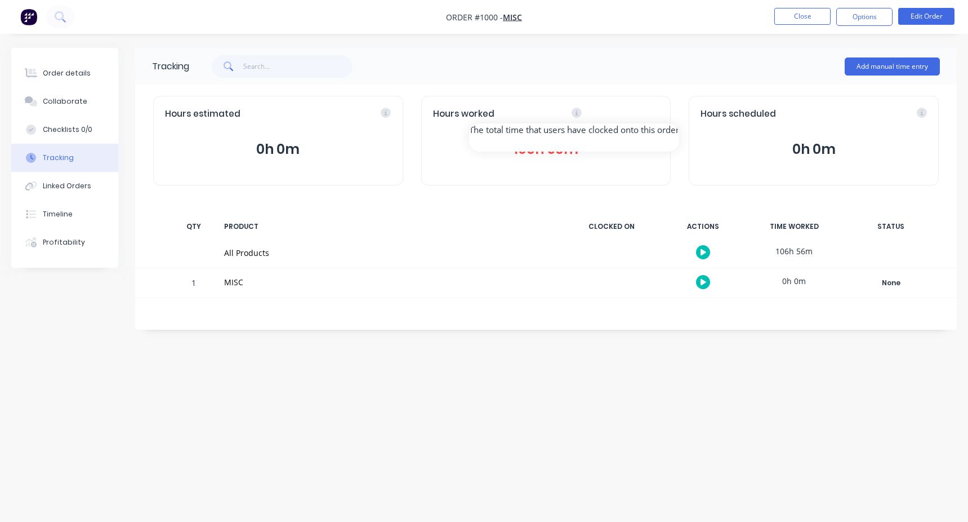
click at [659, 112] on div "Hours worked" at bounding box center [546, 114] width 226 height 13
click at [544, 147] on button "106h 56m" at bounding box center [546, 149] width 226 height 21
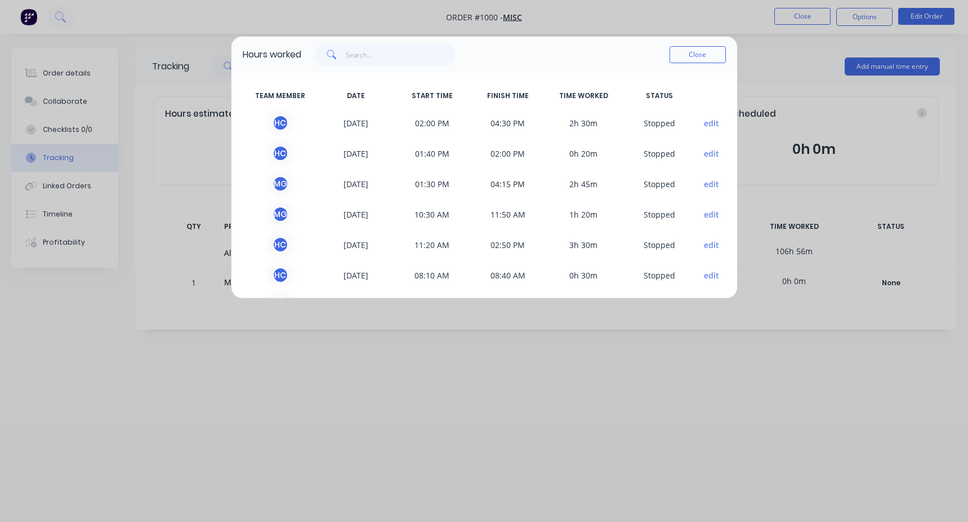
click at [704, 118] on button "edit" at bounding box center [711, 123] width 15 height 12
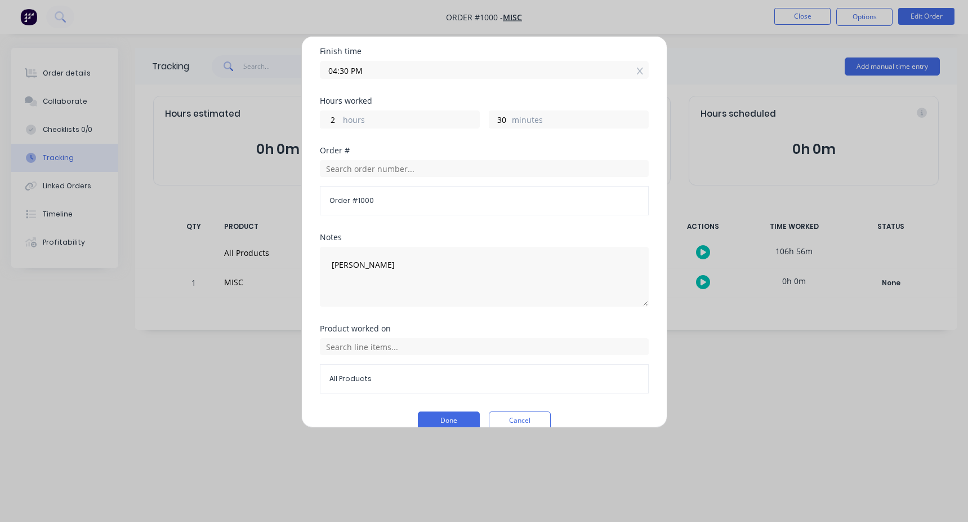
scroll to position [202, 0]
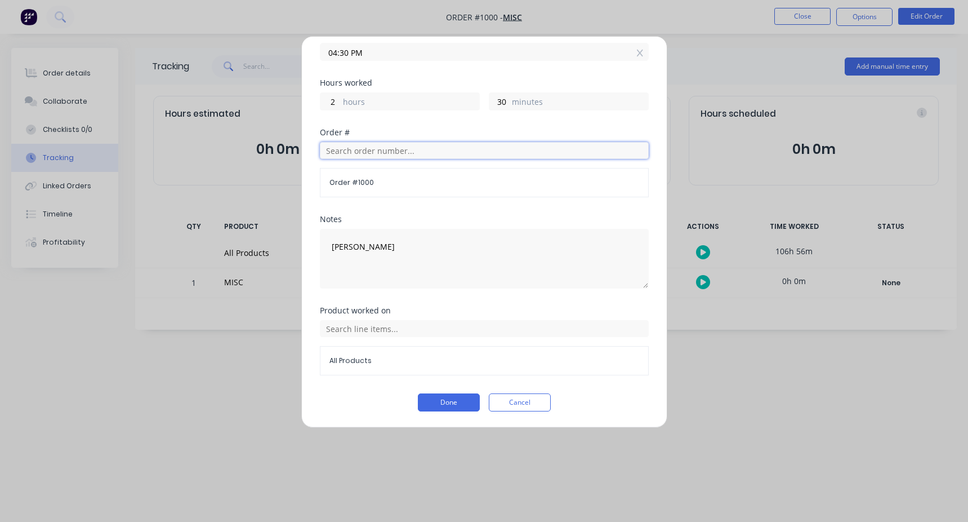
click at [399, 148] on input "text" at bounding box center [484, 150] width 329 height 17
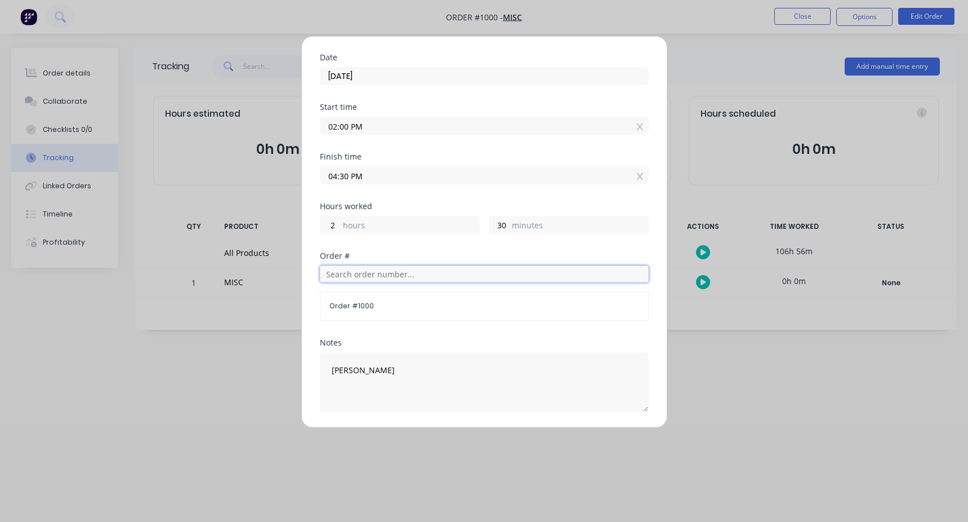
scroll to position [0, 0]
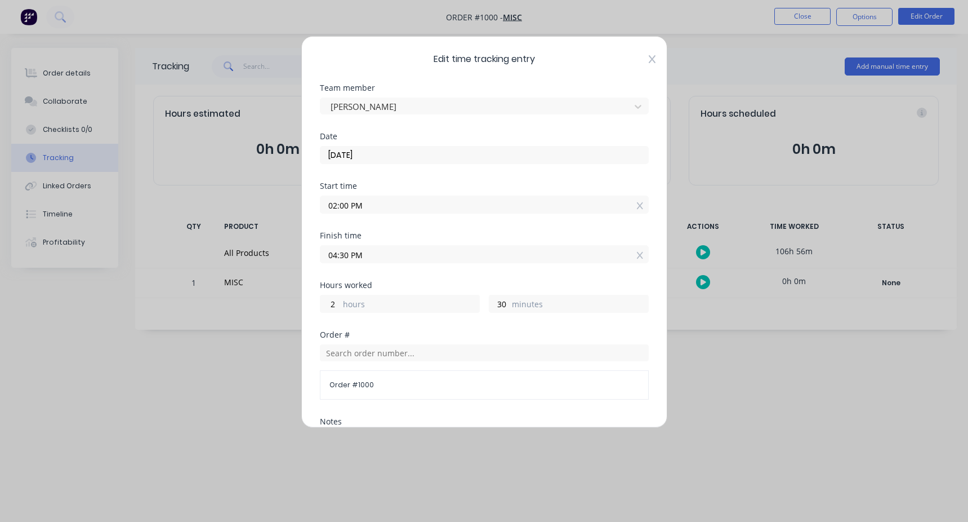
click at [649, 59] on icon at bounding box center [652, 59] width 7 height 9
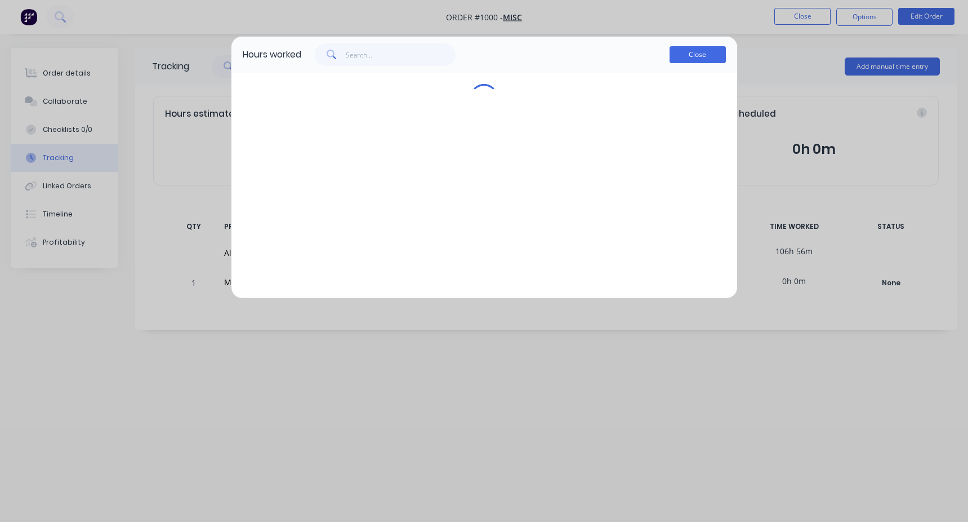
click at [692, 48] on button "Close" at bounding box center [698, 54] width 56 height 17
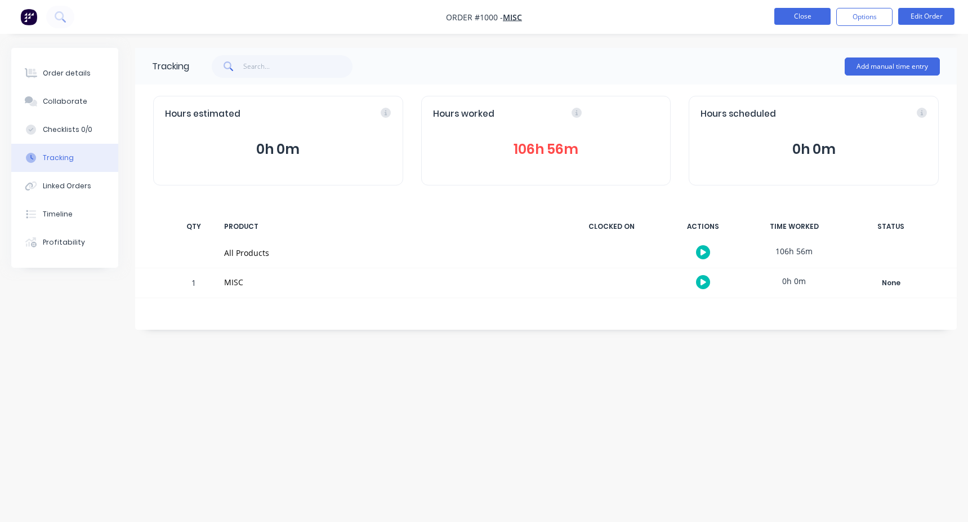
click at [783, 18] on button "Close" at bounding box center [802, 16] width 56 height 17
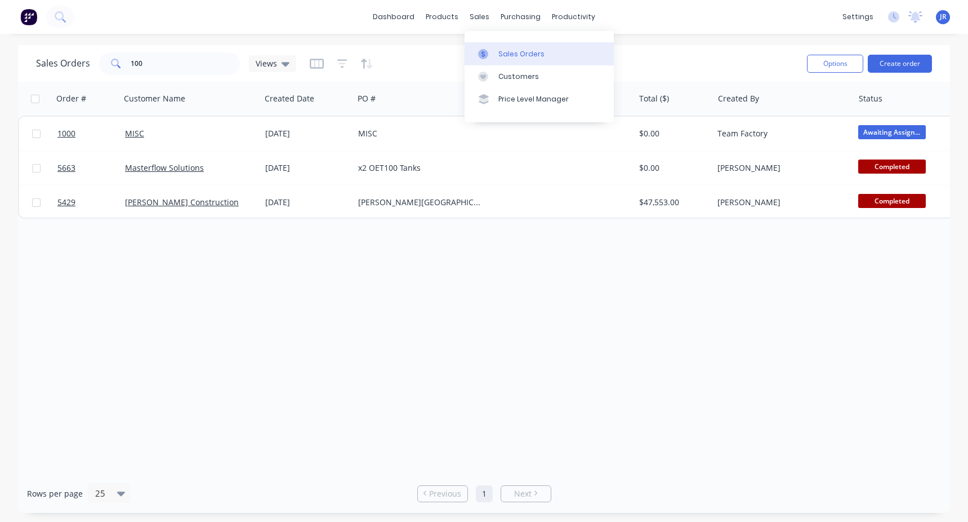
click at [505, 49] on div "Sales Orders" at bounding box center [521, 54] width 46 height 10
click at [516, 61] on link "Sales Orders" at bounding box center [539, 53] width 149 height 23
click at [894, 63] on button "Create order" at bounding box center [900, 64] width 64 height 18
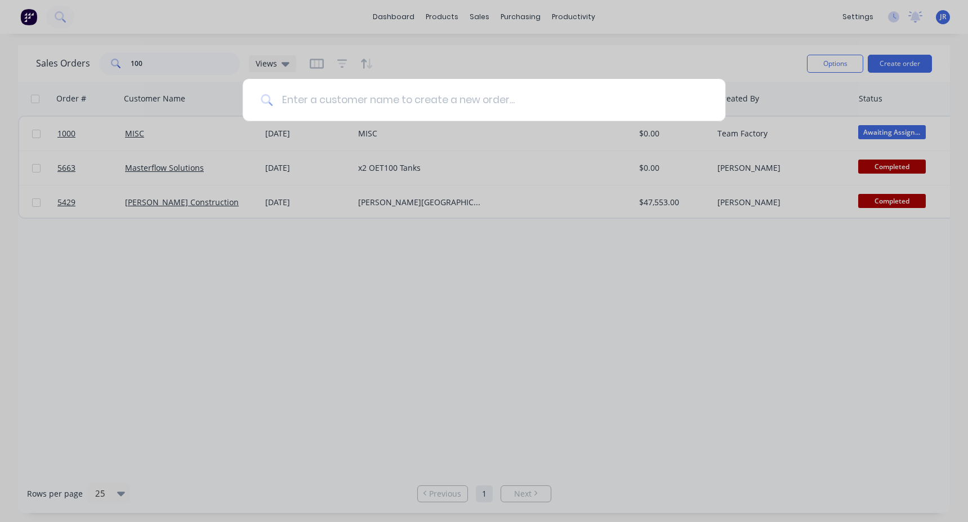
click at [292, 86] on input at bounding box center [490, 100] width 435 height 42
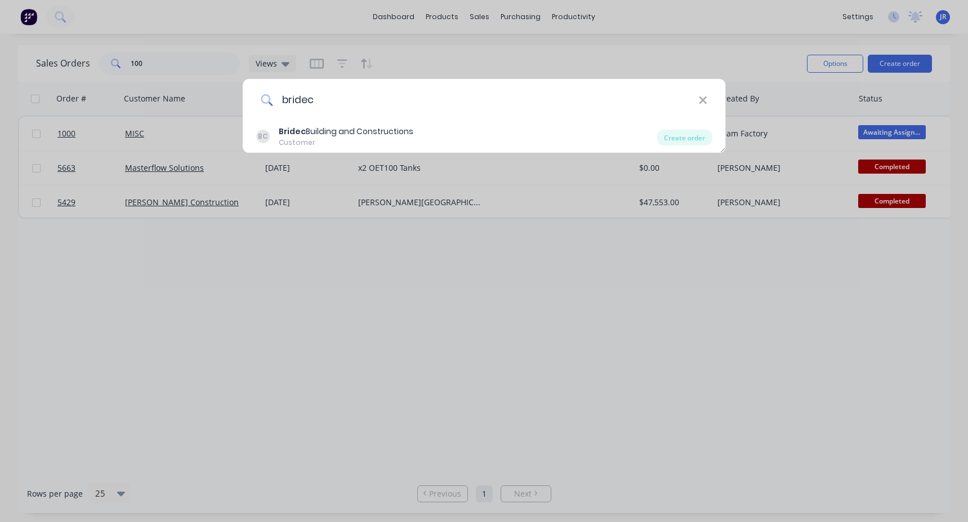
type input "bridec"
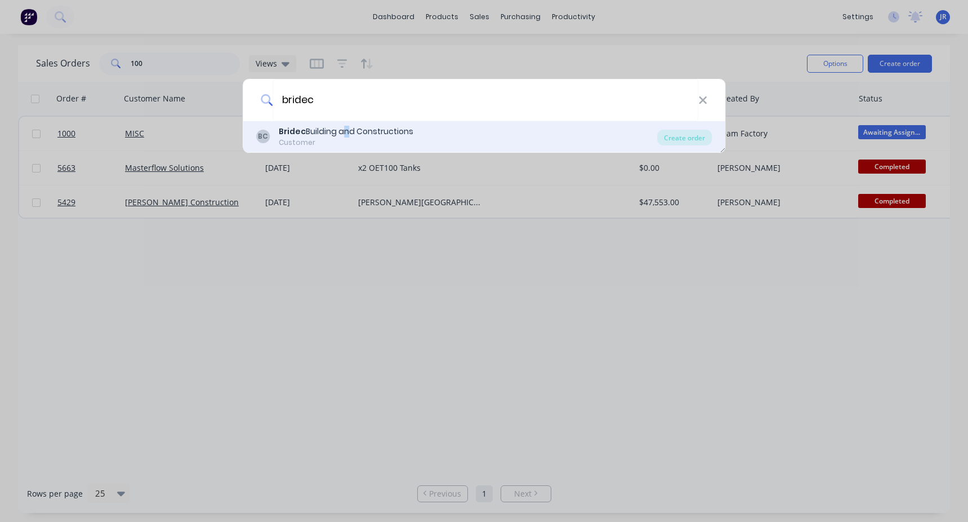
drag, startPoint x: 345, startPoint y: 113, endPoint x: 342, endPoint y: 128, distance: 15.5
click at [342, 128] on div "Bridec Building and Constructions" at bounding box center [346, 132] width 135 height 12
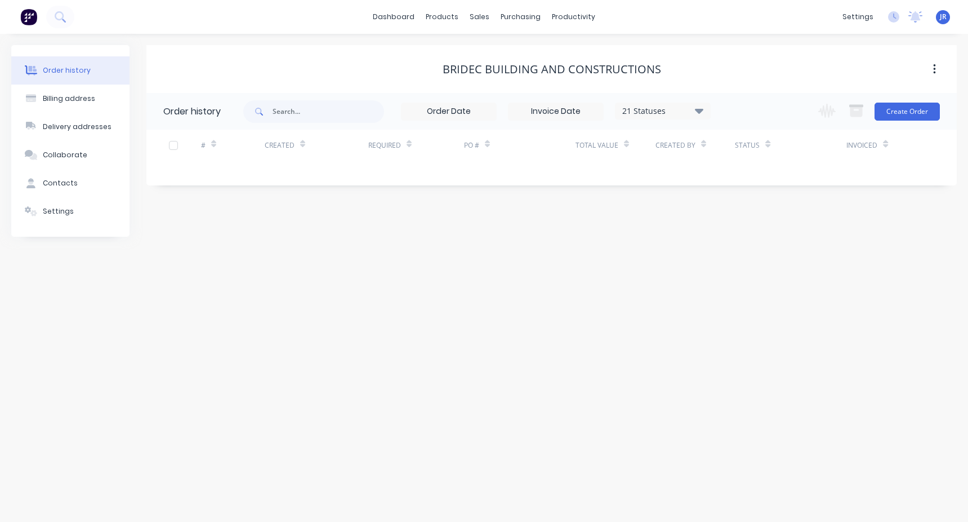
click at [695, 111] on div "21 Statuses" at bounding box center [663, 111] width 95 height 12
click at [756, 240] on label at bounding box center [756, 240] width 0 height 0
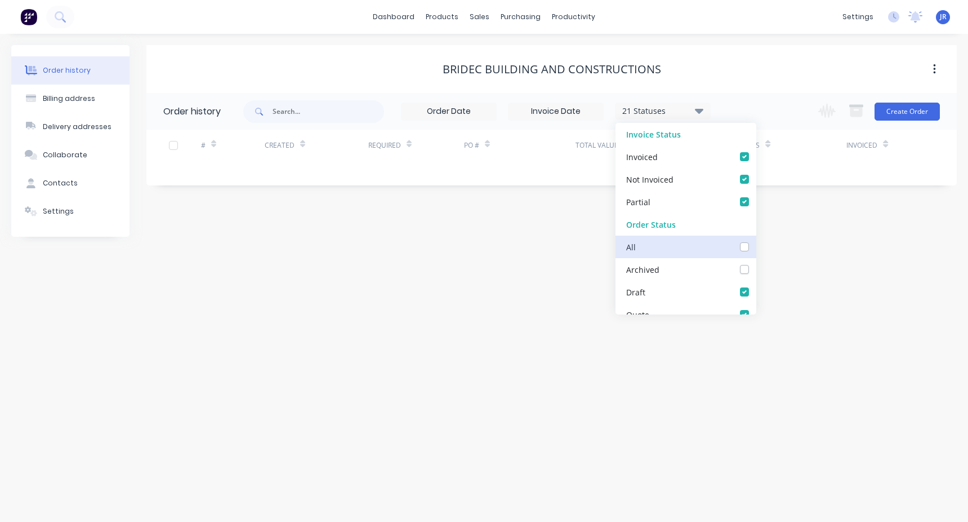
click at [756, 250] on input "checkbox" at bounding box center [760, 245] width 9 height 11
checkbox input "true"
click at [720, 95] on div "22 Statuses Invoice Status Invoiced Not Invoiced Partial Order Status All Archi…" at bounding box center [600, 111] width 714 height 37
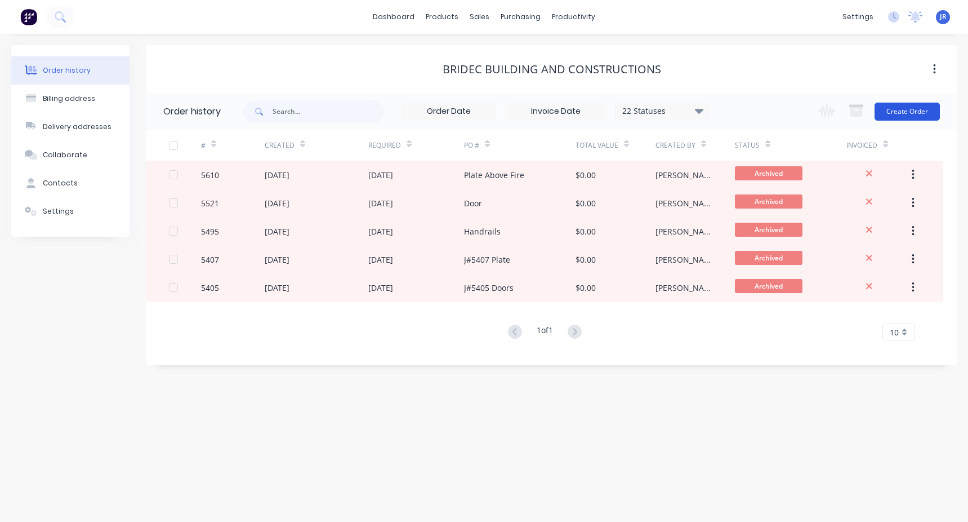
click at [920, 109] on button "Create Order" at bounding box center [907, 112] width 65 height 18
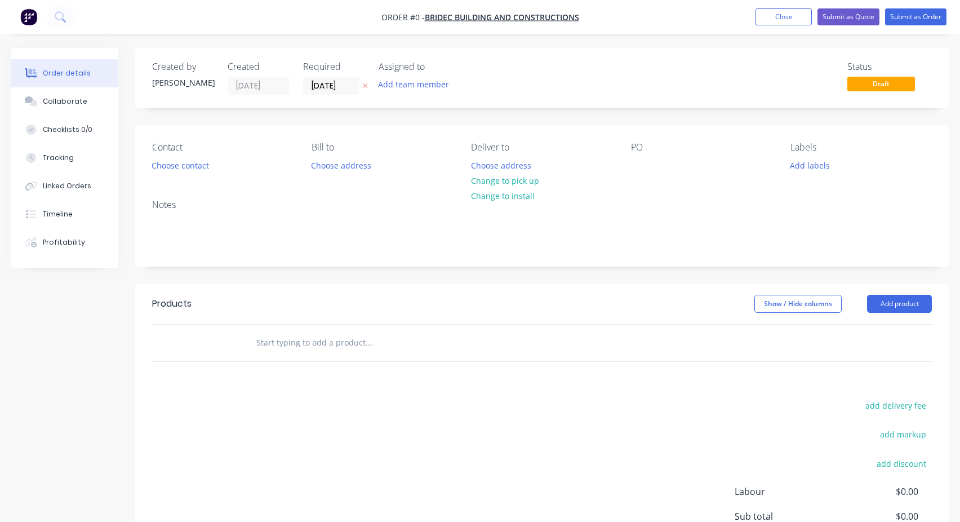
click at [314, 333] on input "text" at bounding box center [368, 342] width 225 height 23
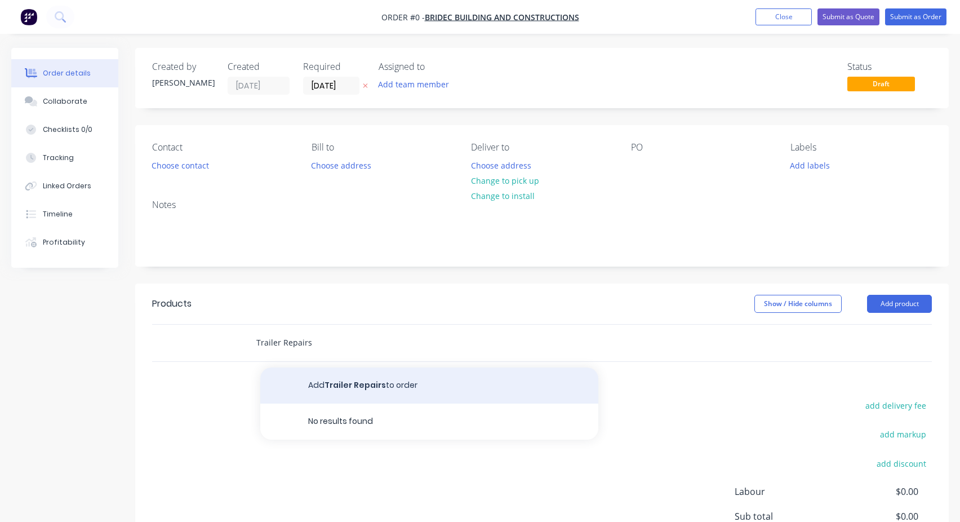
type input "Trailer Repairs"
click at [333, 384] on button "Add Trailer Repairs to order" at bounding box center [429, 385] width 338 height 36
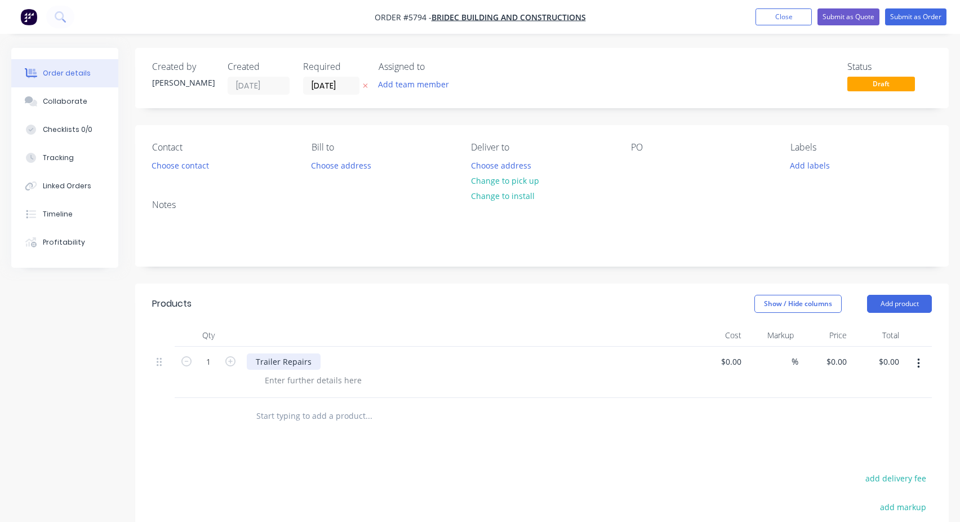
click at [295, 361] on div "Trailer Repairs" at bounding box center [284, 361] width 74 height 16
copy div "Trailer Repairs"
click at [642, 163] on div at bounding box center [640, 165] width 18 height 16
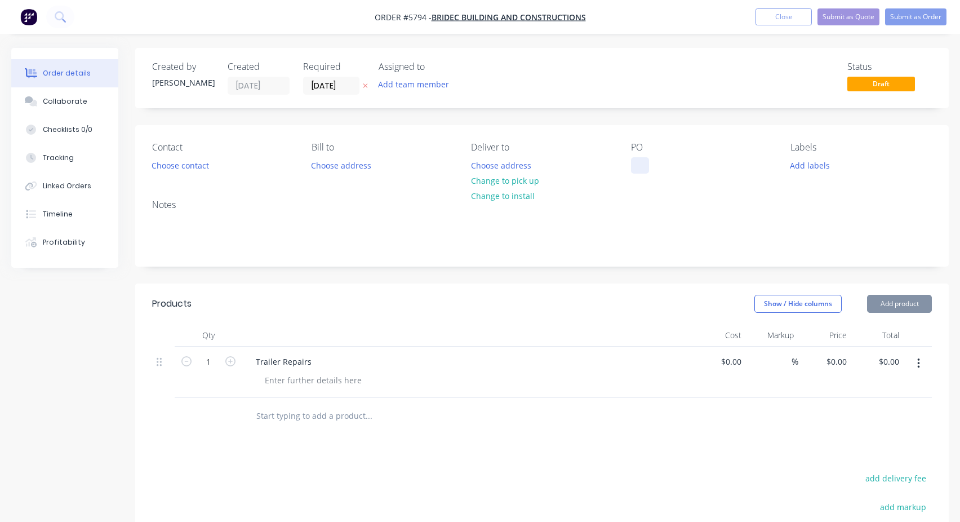
paste div
click at [727, 140] on div "Contact Choose contact Bill to Choose address Deliver to Choose address Change …" at bounding box center [541, 157] width 813 height 65
click at [907, 21] on button "Submit as Order" at bounding box center [915, 16] width 61 height 17
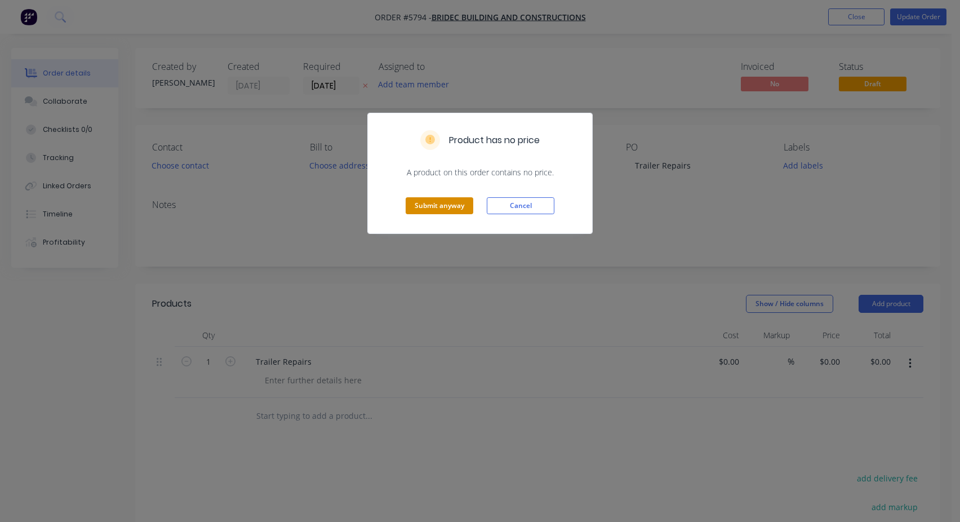
click at [457, 206] on button "Submit anyway" at bounding box center [440, 205] width 68 height 17
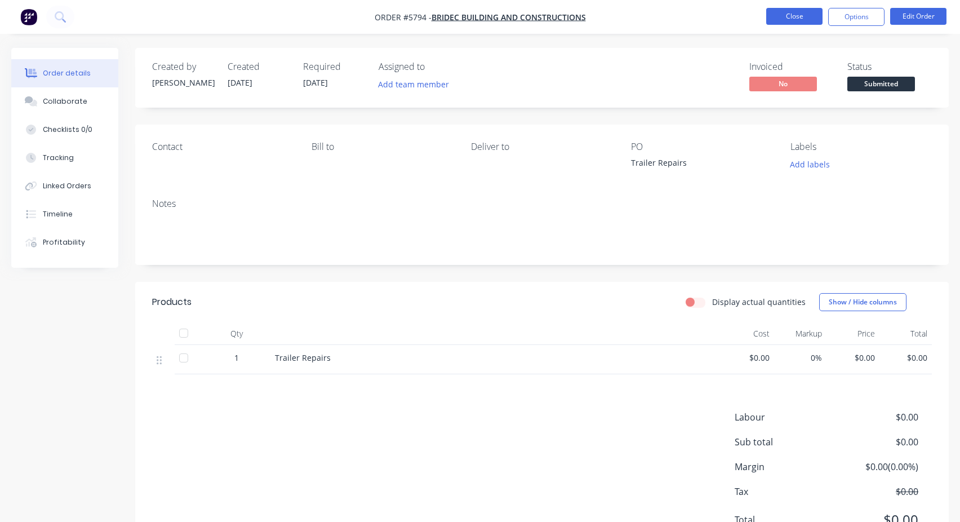
click at [795, 24] on button "Close" at bounding box center [794, 16] width 56 height 17
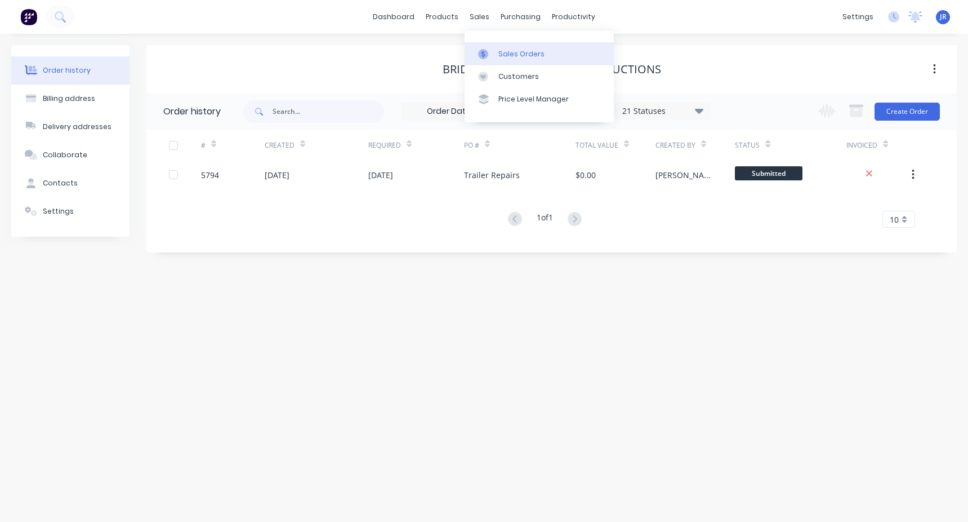
click at [510, 56] on div "Sales Orders" at bounding box center [521, 54] width 46 height 10
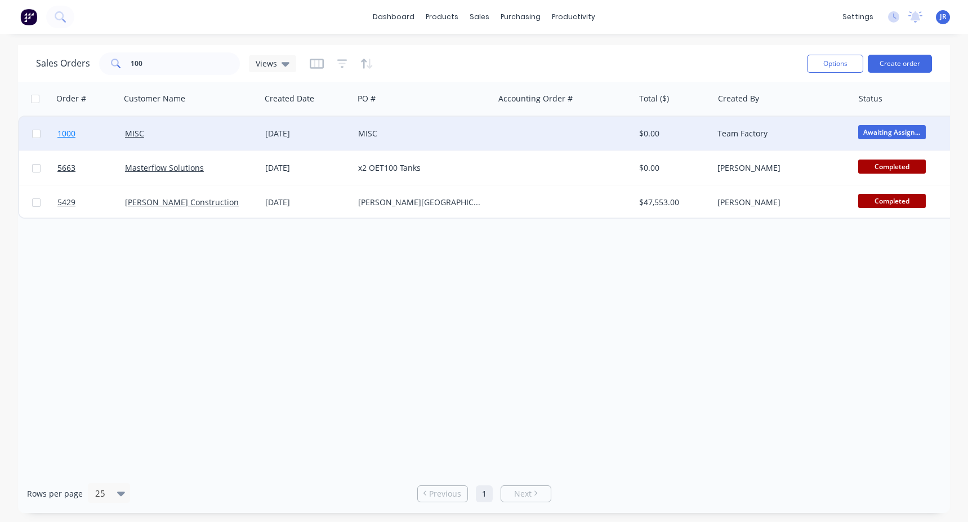
click at [103, 137] on link "1000" at bounding box center [91, 134] width 68 height 34
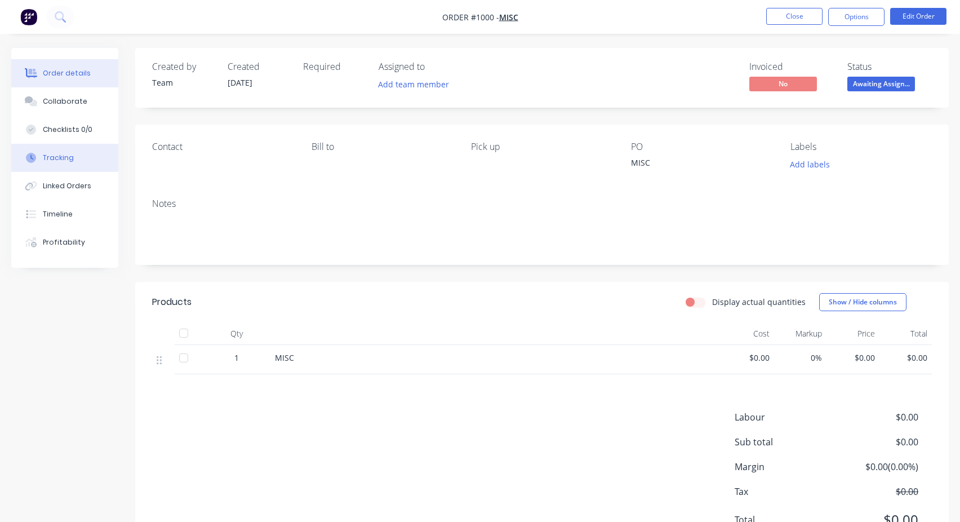
click at [63, 163] on button "Tracking" at bounding box center [64, 158] width 107 height 28
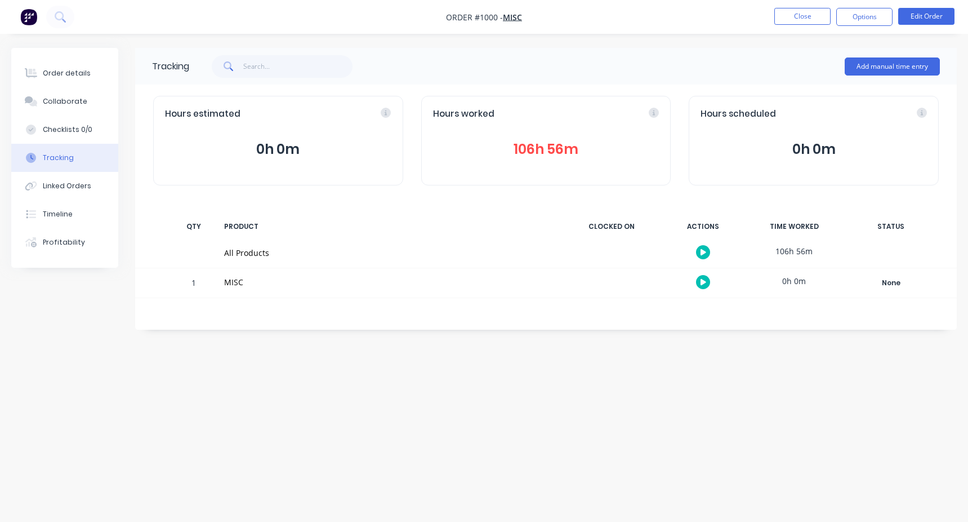
click at [550, 152] on button "106h 56m" at bounding box center [546, 149] width 226 height 21
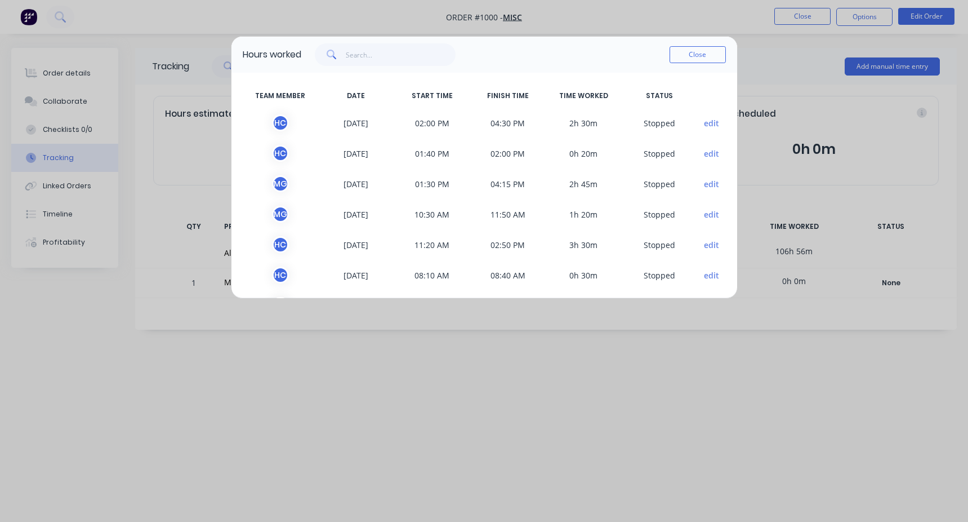
click at [704, 120] on button "edit" at bounding box center [711, 123] width 15 height 12
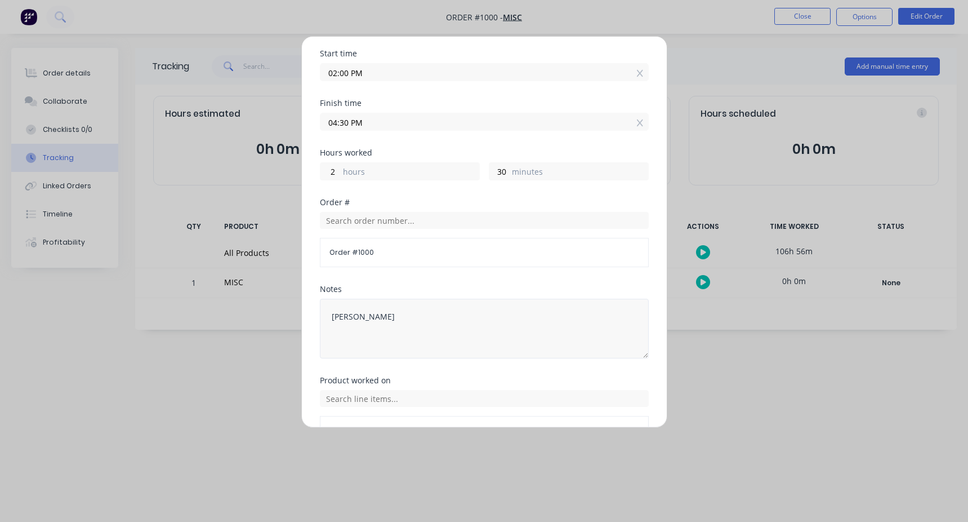
scroll to position [113, 0]
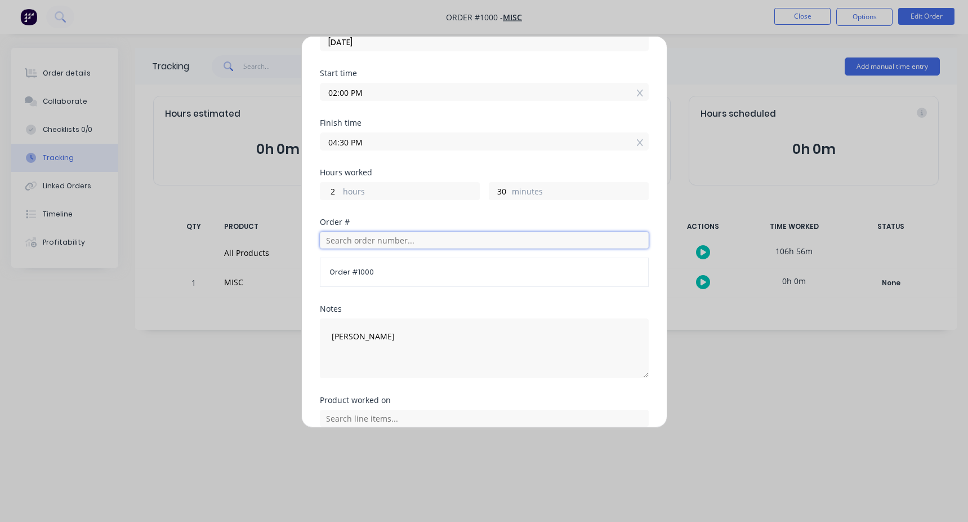
click at [364, 233] on input "text" at bounding box center [484, 239] width 329 height 17
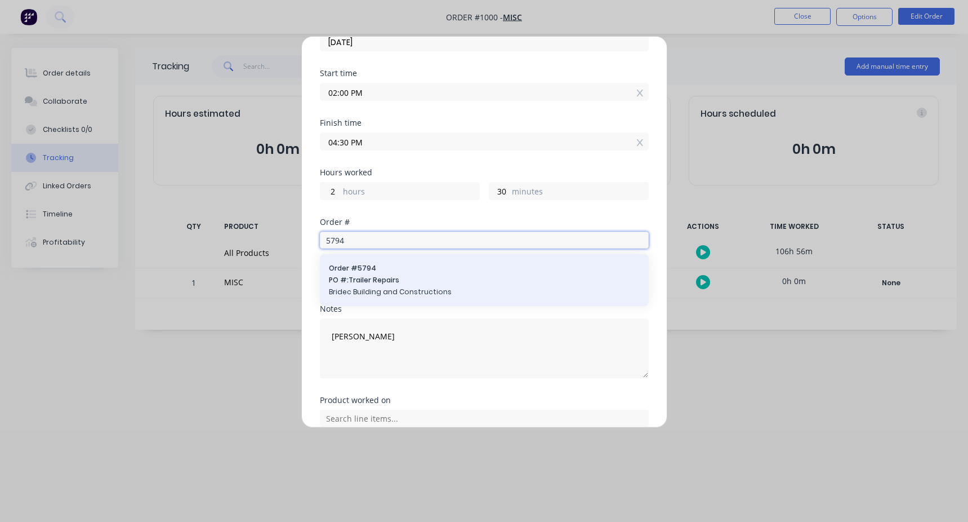
type input "5794"
click at [388, 262] on div "Order # 5794 PO #: Trailer Repairs Bridec Building and Constructions" at bounding box center [484, 280] width 329 height 52
click at [463, 283] on span "PO #: Trailer Repairs" at bounding box center [484, 280] width 311 height 10
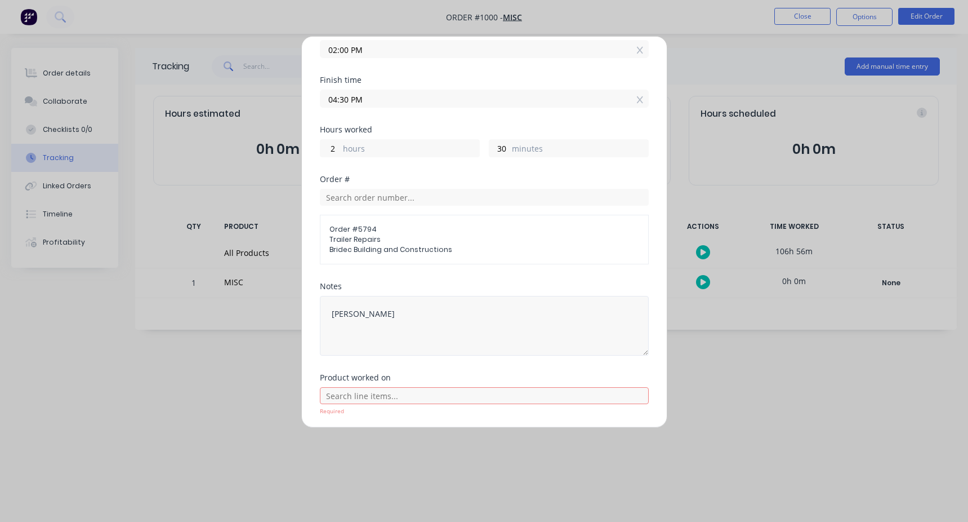
scroll to position [196, 0]
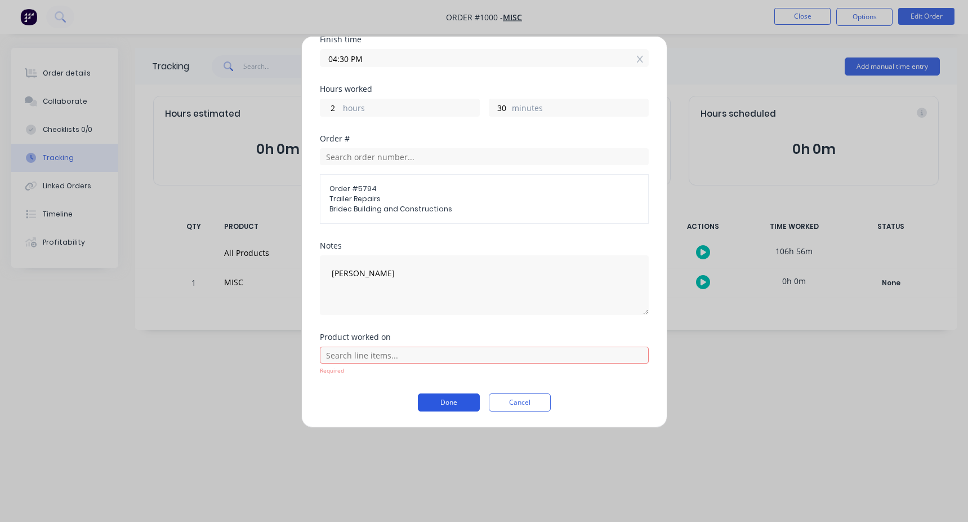
click at [449, 402] on button "Done" at bounding box center [449, 402] width 62 height 18
click at [422, 341] on div "Product worked on Required" at bounding box center [484, 354] width 329 height 42
click at [403, 356] on input "text" at bounding box center [484, 354] width 329 height 17
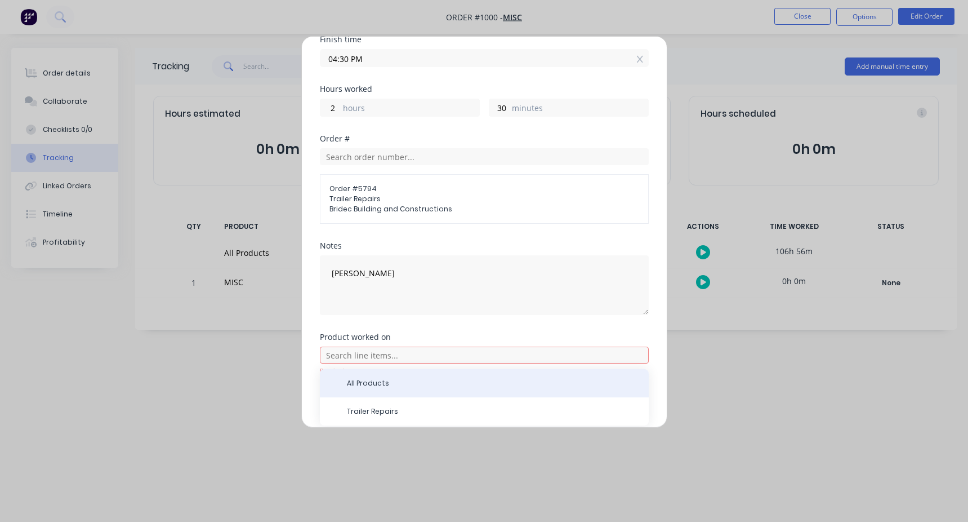
click at [390, 381] on span "All Products" at bounding box center [493, 383] width 293 height 10
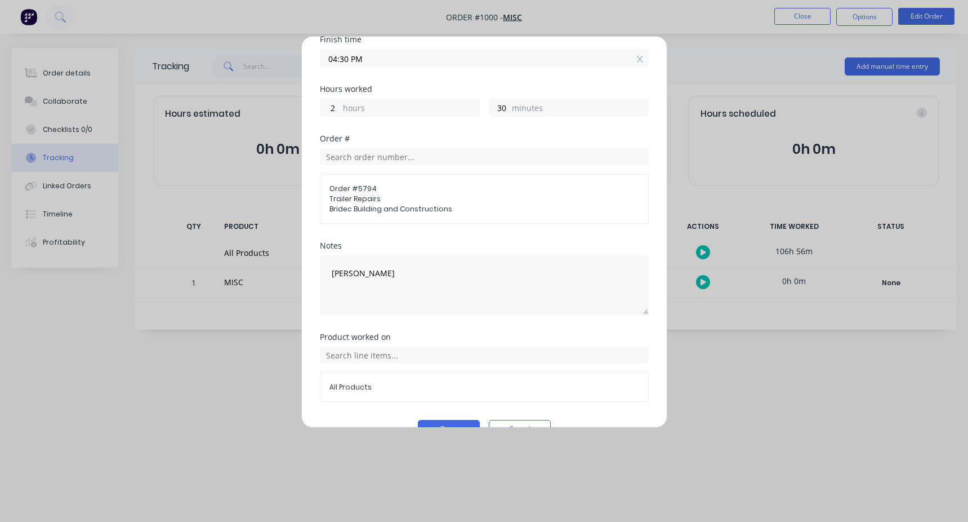
scroll to position [222, 0]
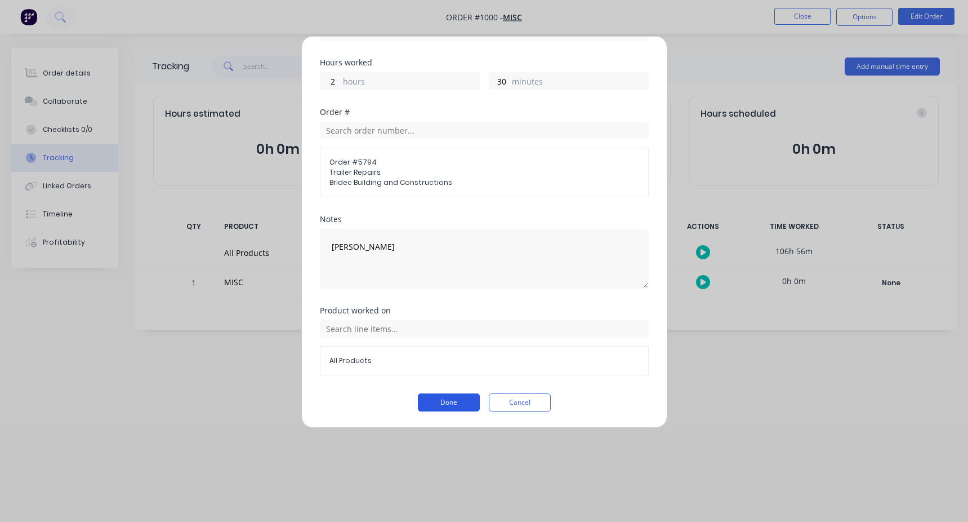
click at [453, 400] on button "Done" at bounding box center [449, 402] width 62 height 18
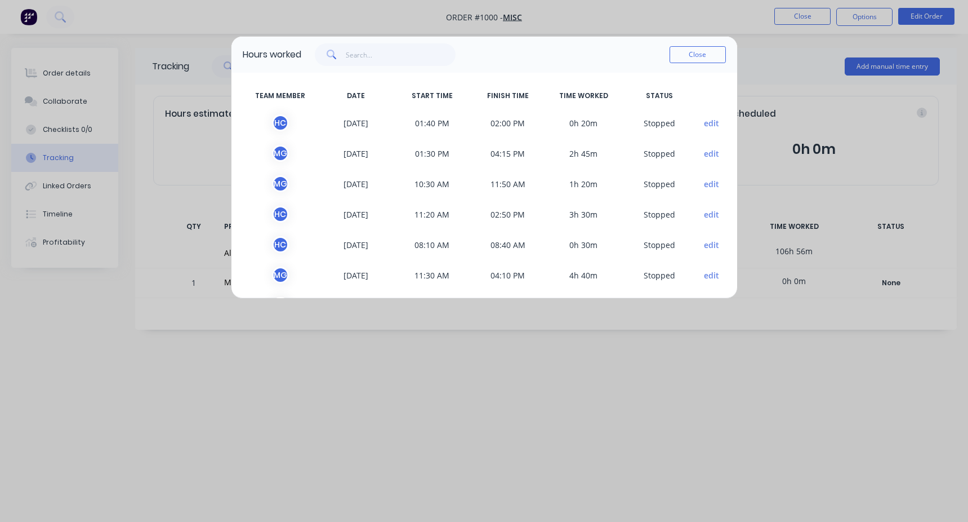
click at [704, 121] on button "edit" at bounding box center [711, 123] width 15 height 12
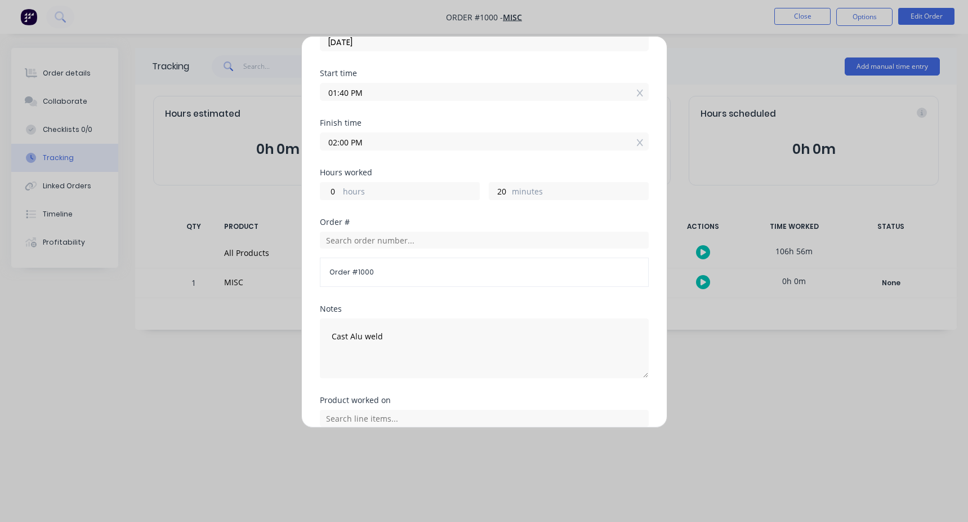
scroll to position [169, 0]
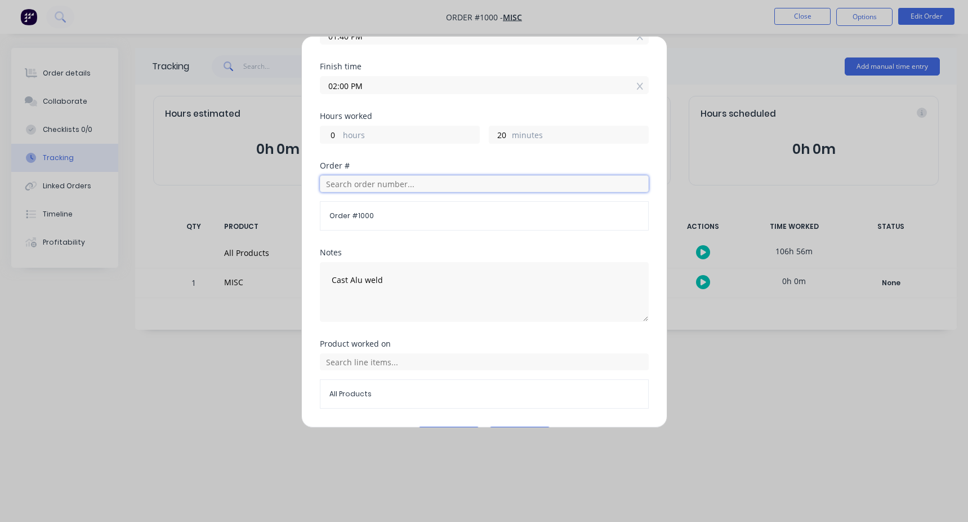
click at [430, 182] on input "text" at bounding box center [484, 183] width 329 height 17
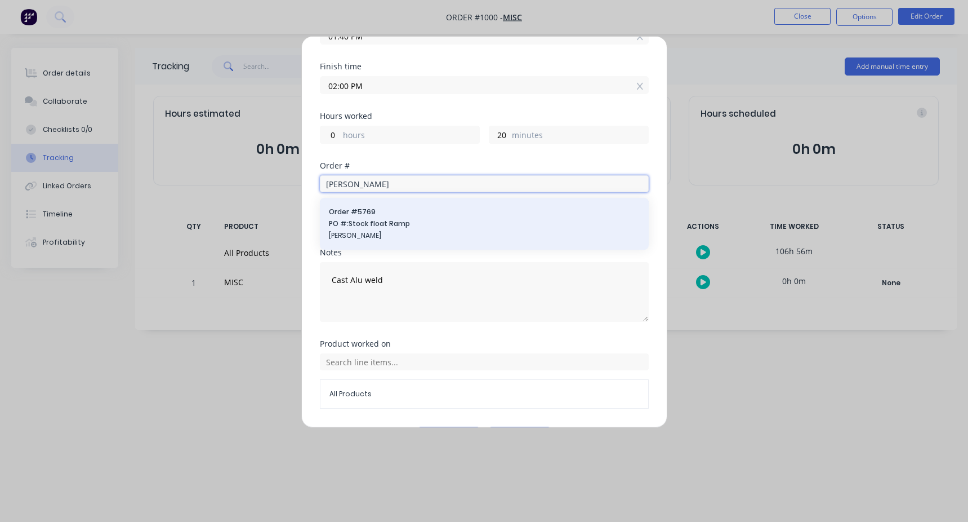
type input "tony"
click at [404, 230] on div "Order # 5769 PO #: Stock float Ramp Tony Manchester" at bounding box center [484, 224] width 311 height 34
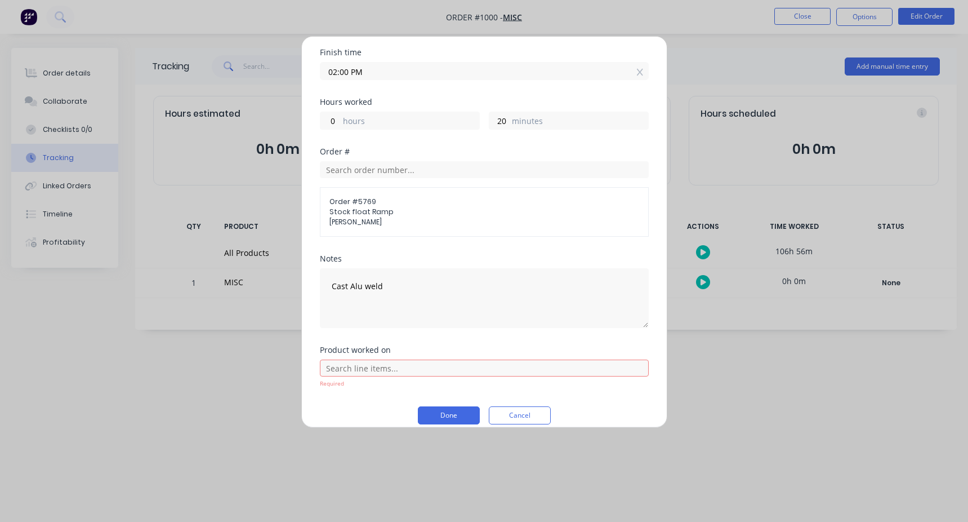
scroll to position [196, 0]
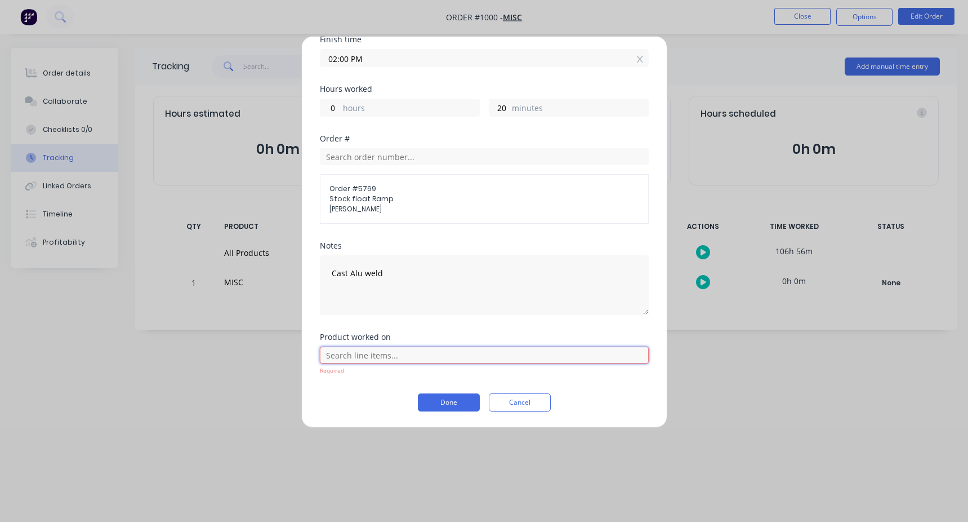
click at [384, 359] on input "text" at bounding box center [484, 354] width 329 height 17
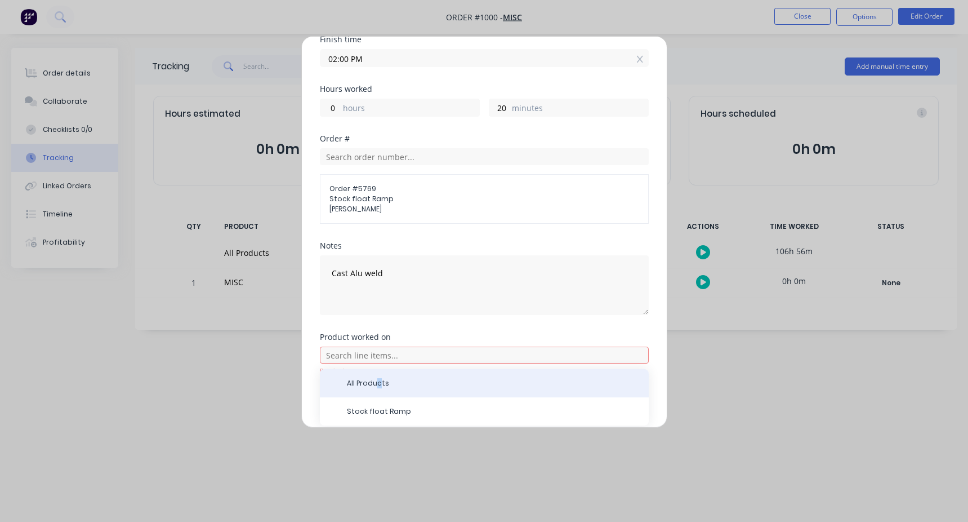
click at [377, 381] on span "All Products" at bounding box center [493, 383] width 293 height 10
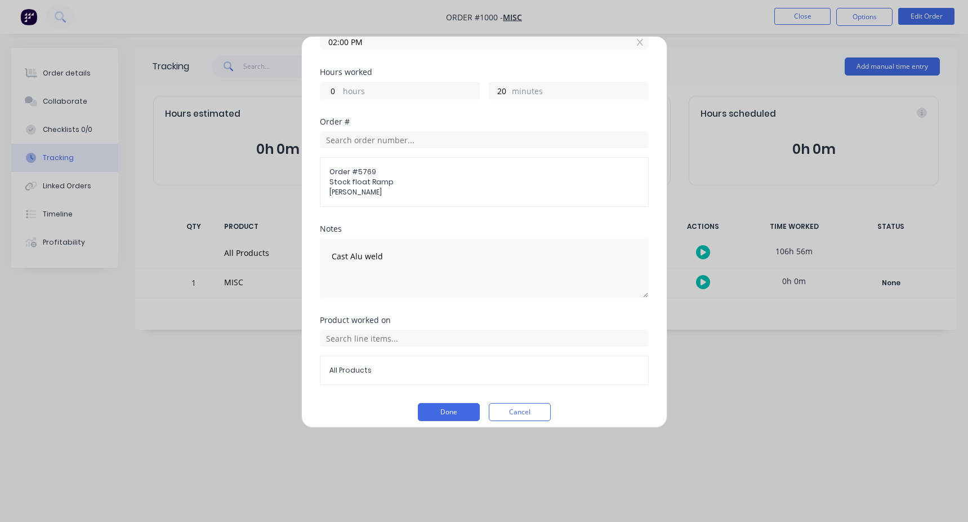
scroll to position [222, 0]
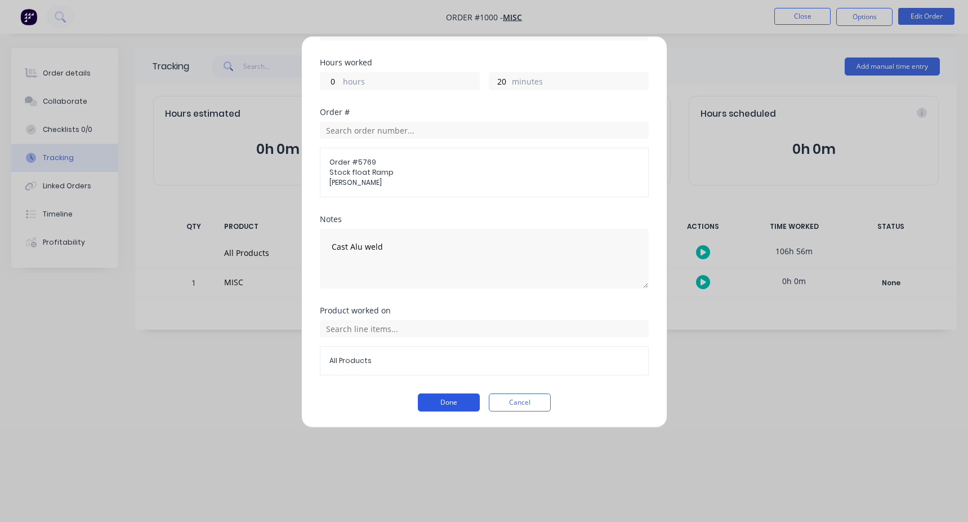
click at [447, 402] on button "Done" at bounding box center [449, 402] width 62 height 18
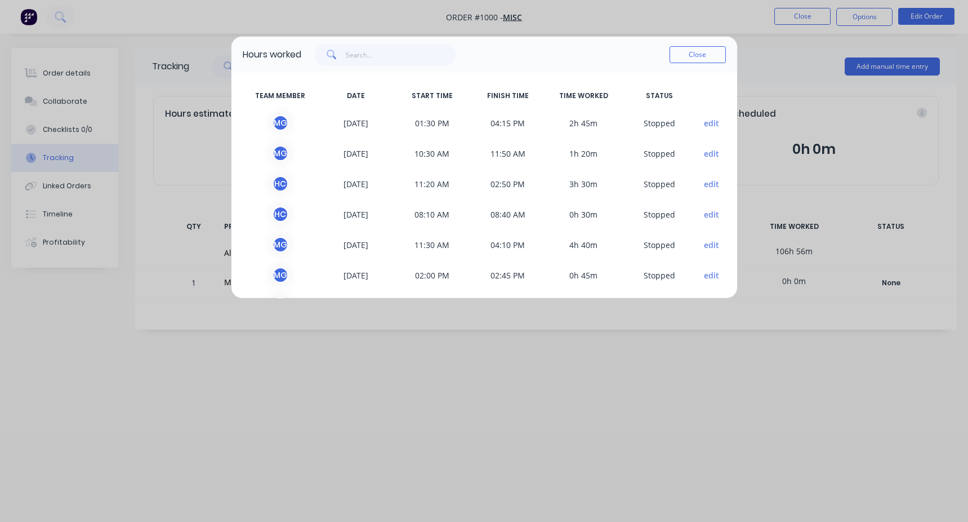
click at [709, 124] on button "edit" at bounding box center [711, 123] width 15 height 12
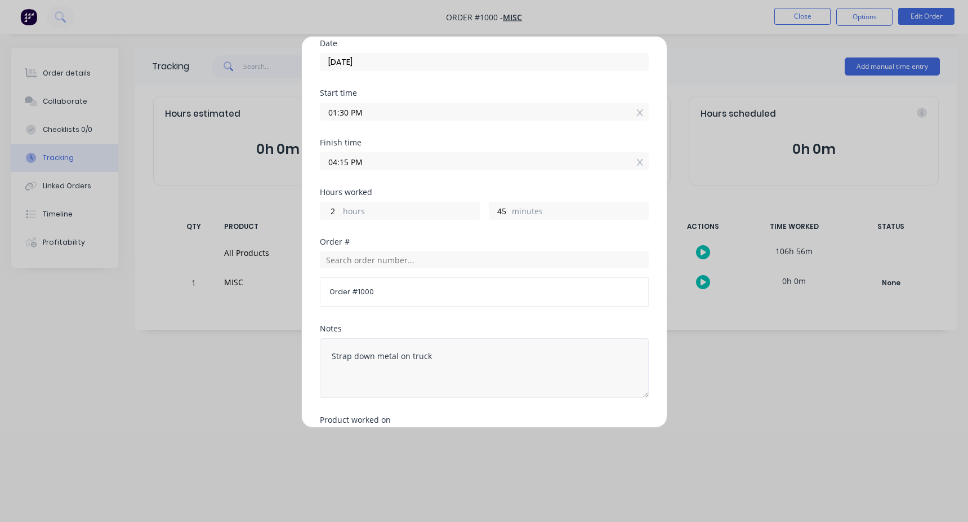
scroll to position [202, 0]
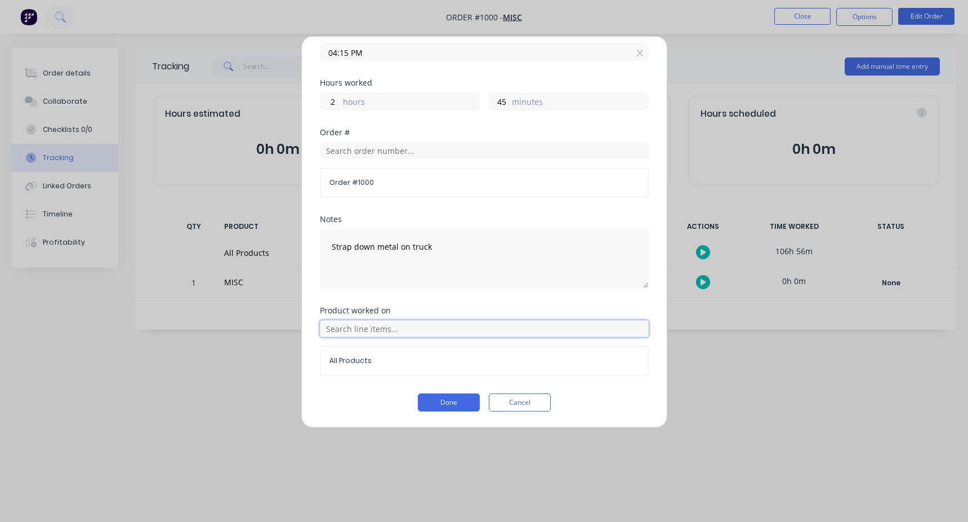
click at [380, 335] on input "text" at bounding box center [484, 328] width 329 height 17
click at [363, 147] on input "text" at bounding box center [484, 150] width 329 height 17
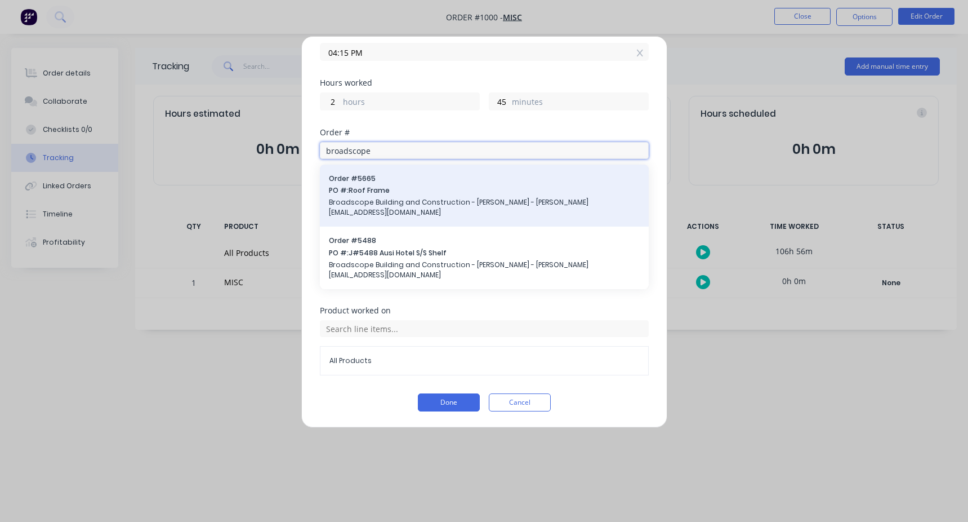
type input "broadscope"
click at [413, 197] on span "Broadscope Building and Construction - [PERSON_NAME] - [PERSON_NAME][EMAIL_ADDR…" at bounding box center [484, 207] width 311 height 20
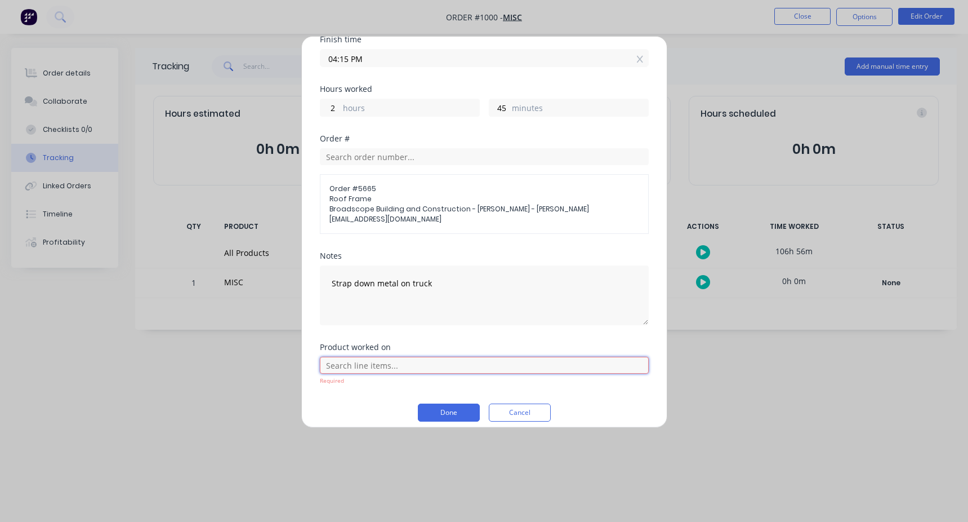
click at [367, 357] on input "text" at bounding box center [484, 365] width 329 height 17
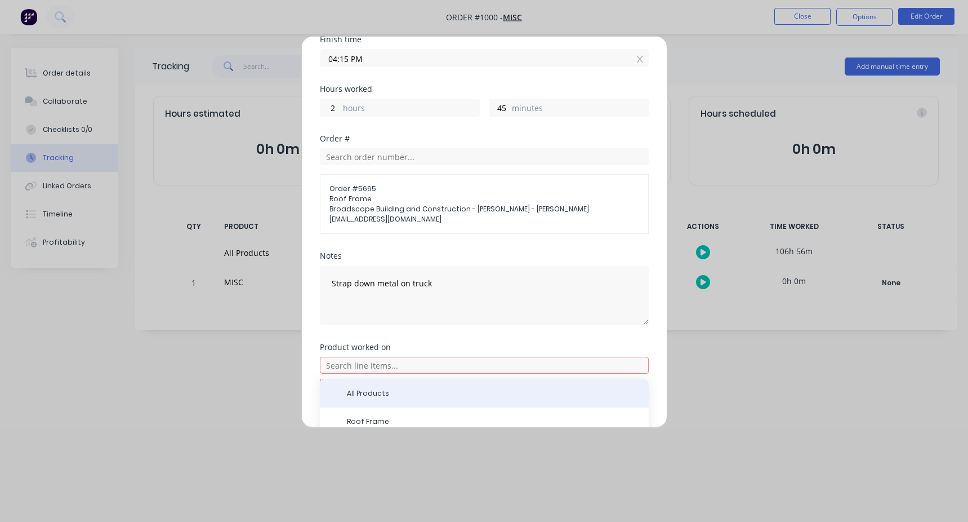
click at [375, 388] on span "All Products" at bounding box center [493, 393] width 293 height 10
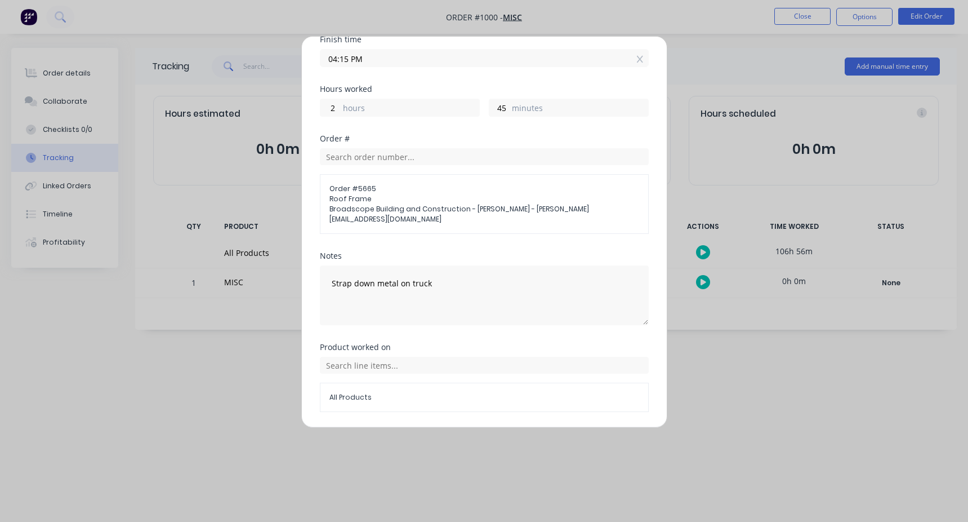
click at [440, 416] on div "Product worked on All Products" at bounding box center [484, 386] width 329 height 87
click at [440, 430] on button "Done" at bounding box center [449, 439] width 62 height 18
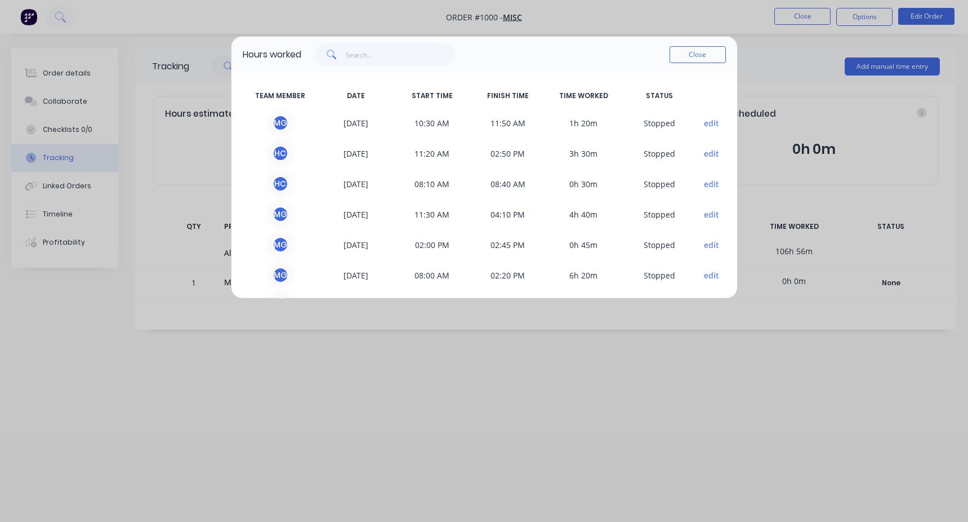
click at [704, 127] on button "edit" at bounding box center [711, 123] width 15 height 12
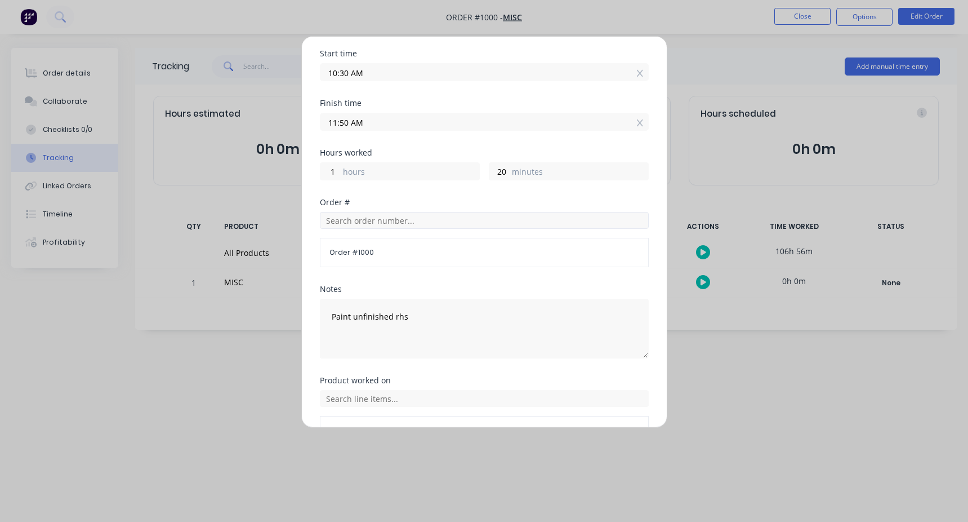
scroll to position [113, 0]
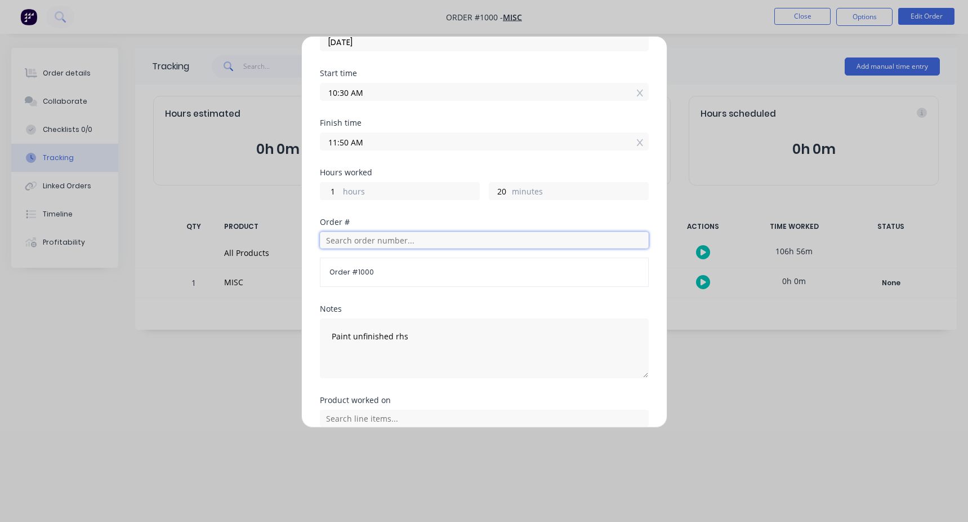
click at [359, 237] on input "text" at bounding box center [484, 239] width 329 height 17
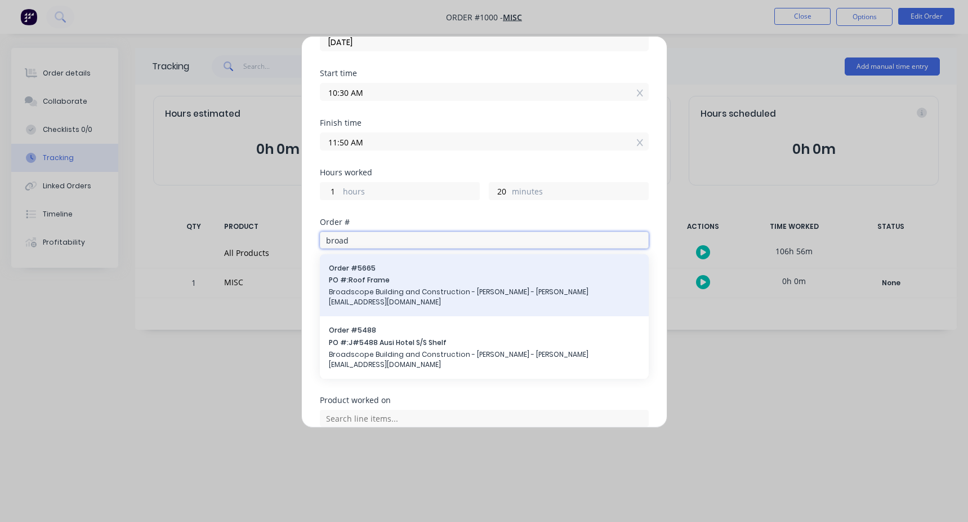
type input "broad"
click at [377, 281] on span "PO #: Roof Frame" at bounding box center [484, 280] width 311 height 10
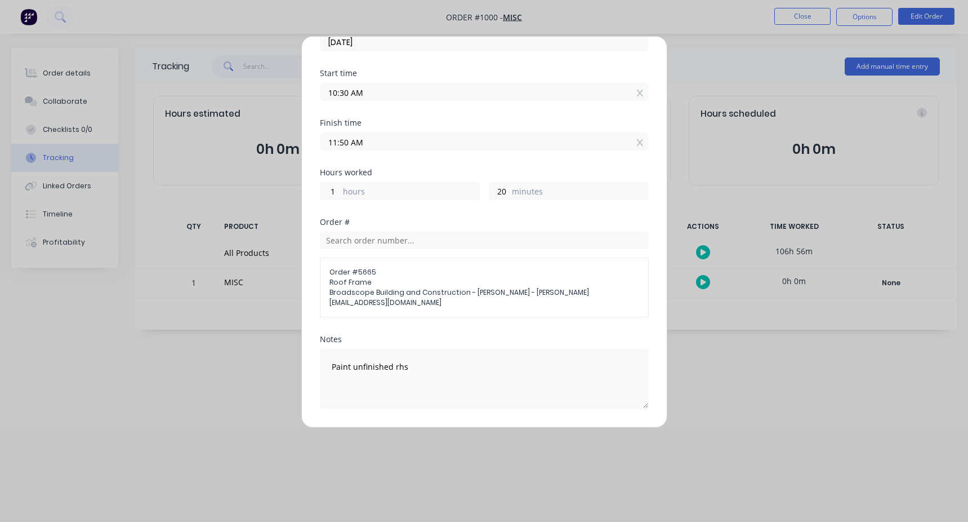
scroll to position [196, 0]
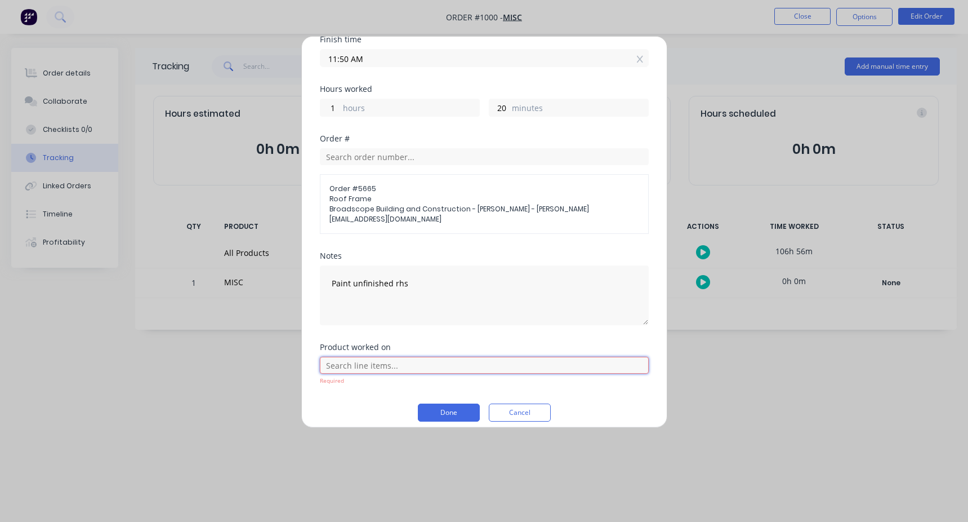
click at [395, 359] on input "text" at bounding box center [484, 365] width 329 height 17
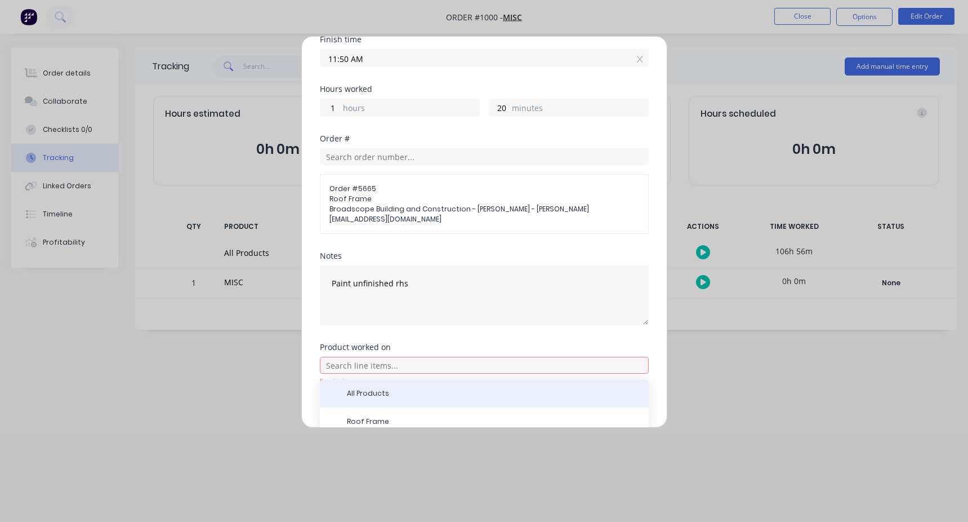
click at [399, 379] on div "All Products" at bounding box center [484, 393] width 329 height 28
click at [424, 390] on div "All Products" at bounding box center [484, 393] width 329 height 28
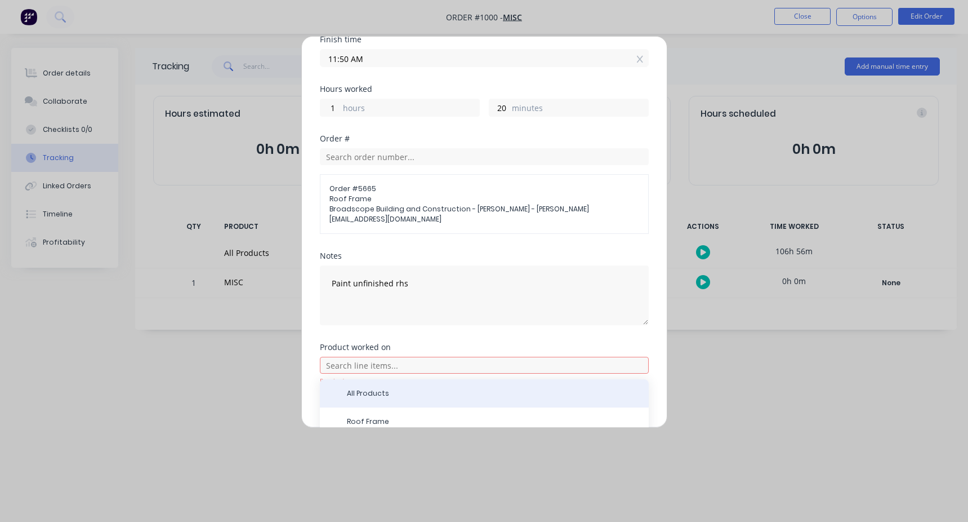
click at [424, 390] on div "All Products" at bounding box center [484, 393] width 329 height 28
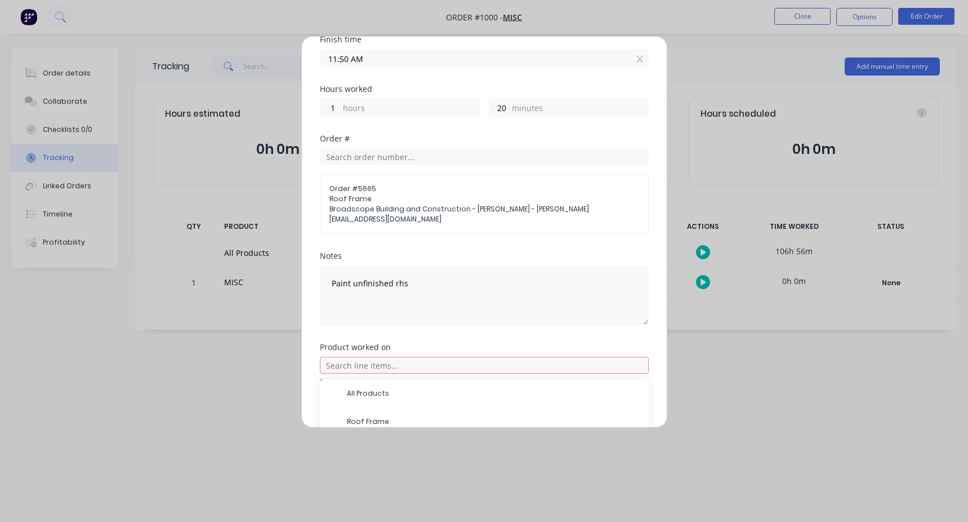
click at [413, 343] on div "Product worked on" at bounding box center [484, 347] width 329 height 8
click at [349, 357] on input "text" at bounding box center [484, 365] width 329 height 17
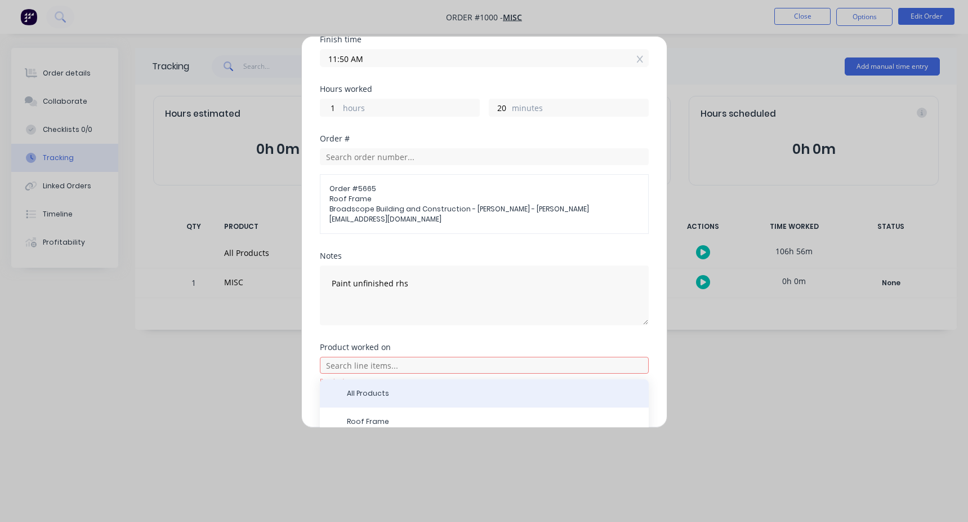
click at [367, 390] on div "All Products" at bounding box center [484, 393] width 329 height 28
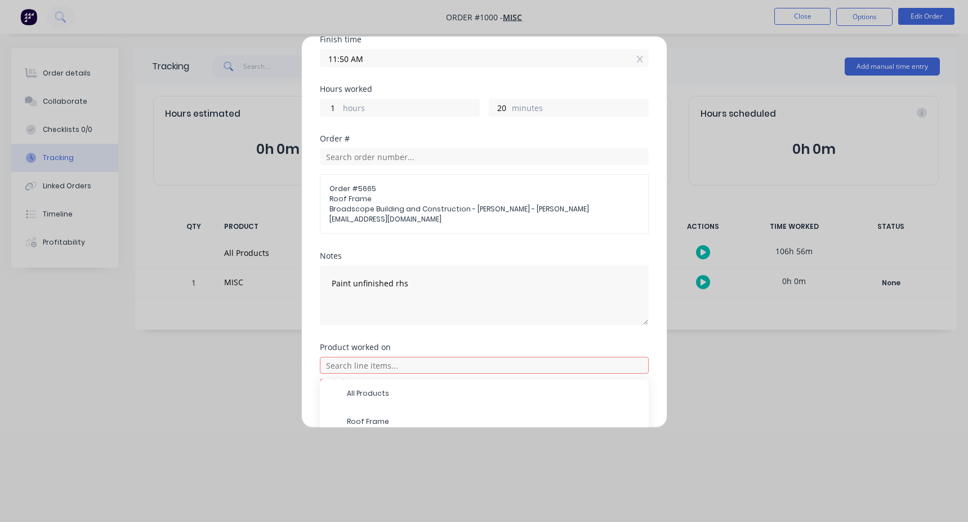
drag, startPoint x: 367, startPoint y: 390, endPoint x: 364, endPoint y: 413, distance: 23.8
click at [364, 416] on span "Roof Frame" at bounding box center [493, 421] width 293 height 10
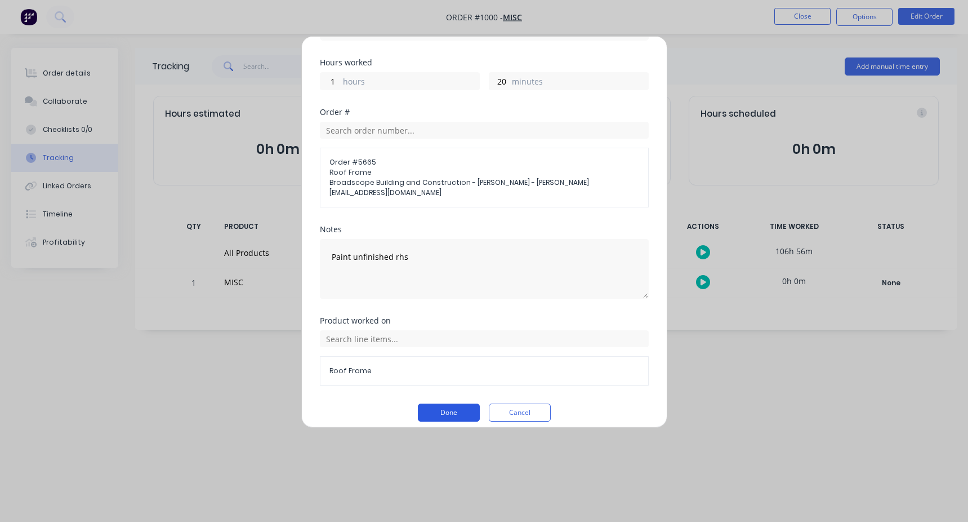
click at [438, 403] on button "Done" at bounding box center [449, 412] width 62 height 18
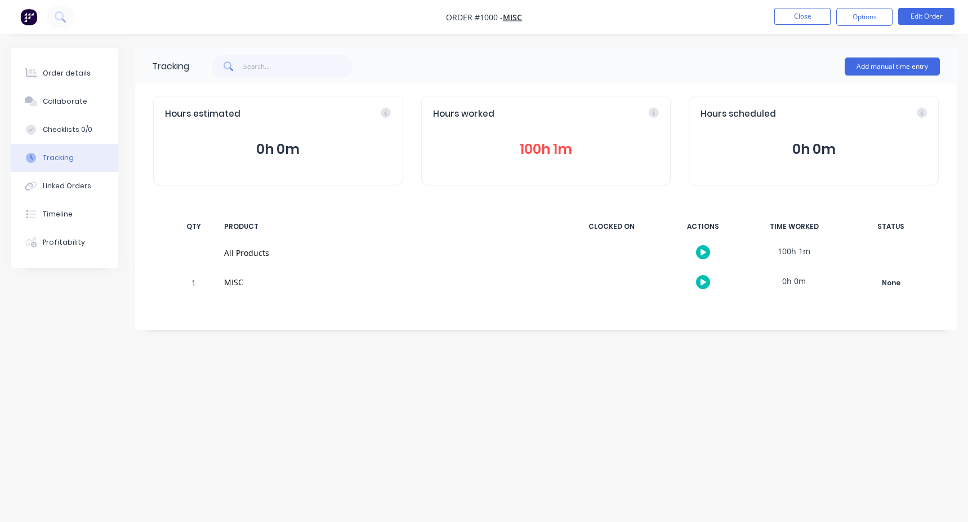
click at [559, 143] on button "100h 1m" at bounding box center [546, 149] width 226 height 21
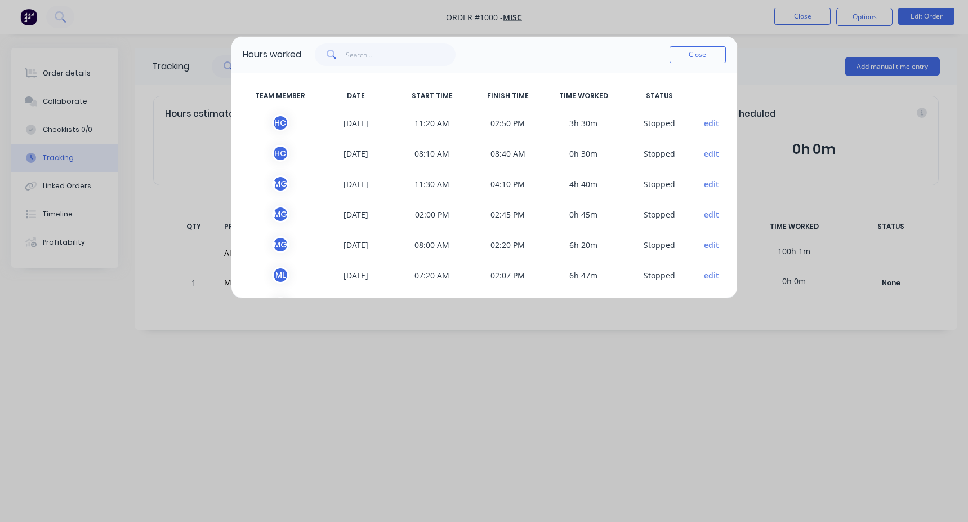
click at [711, 126] on span "edit" at bounding box center [712, 122] width 28 height 17
click at [704, 122] on button "edit" at bounding box center [711, 123] width 15 height 12
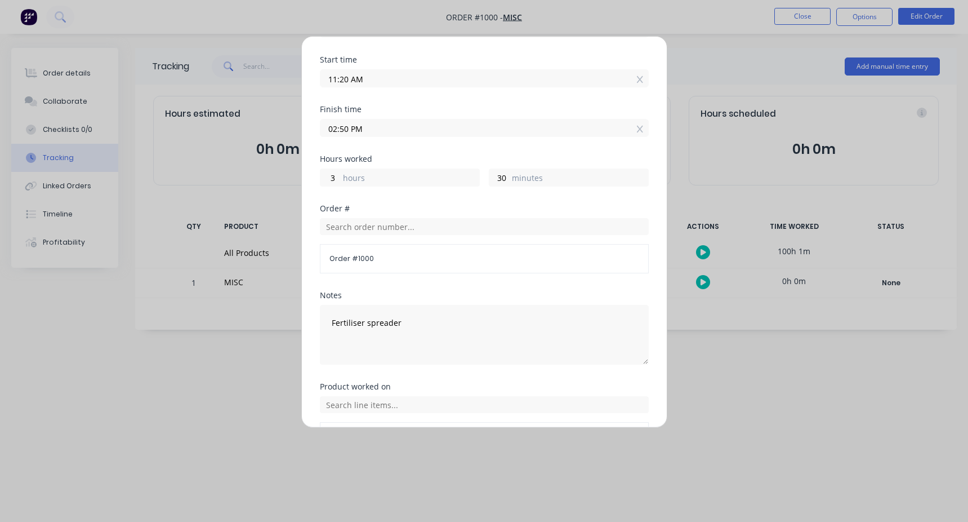
scroll to position [202, 0]
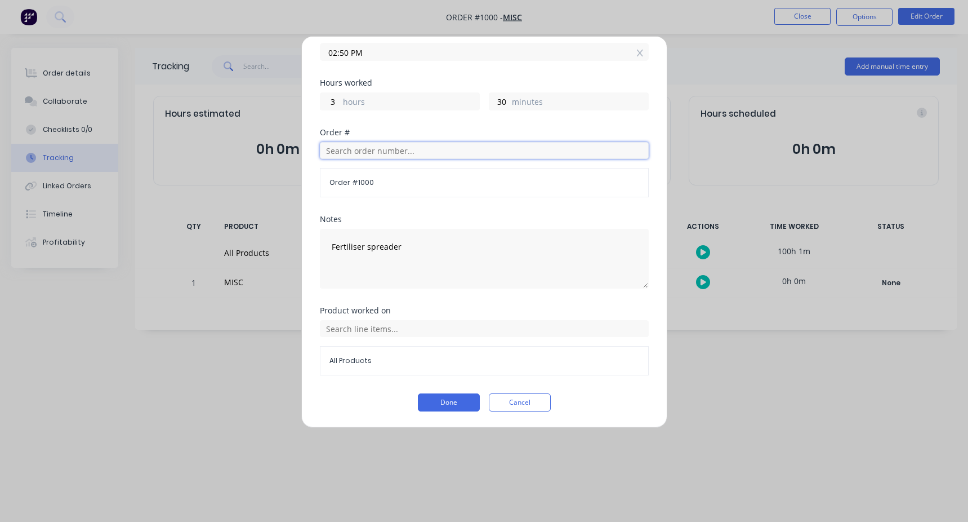
click at [392, 151] on input "text" at bounding box center [484, 150] width 329 height 17
click at [440, 156] on input "text" at bounding box center [484, 150] width 329 height 17
click at [373, 153] on input "text" at bounding box center [484, 150] width 329 height 17
click at [379, 148] on input "text" at bounding box center [484, 150] width 329 height 17
click at [427, 152] on input "text" at bounding box center [484, 150] width 329 height 17
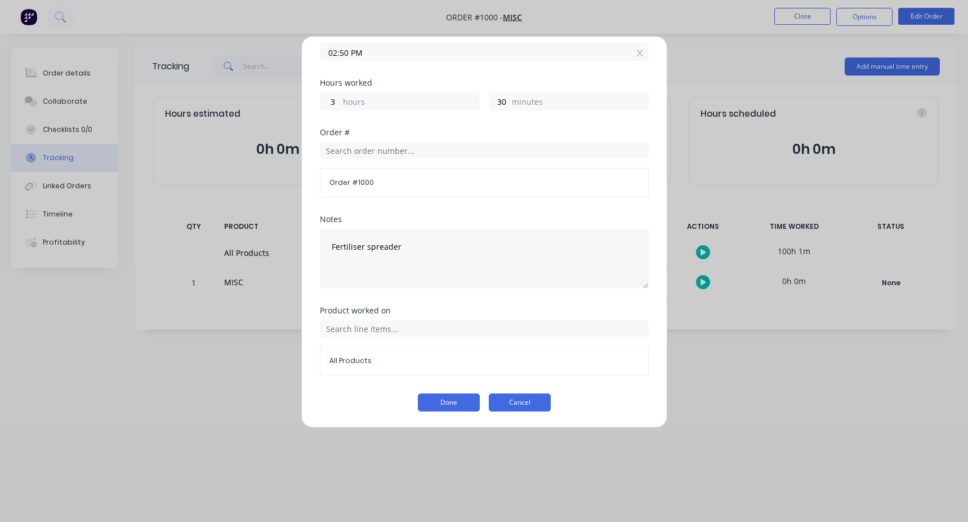
click at [511, 403] on button "Cancel" at bounding box center [520, 402] width 62 height 18
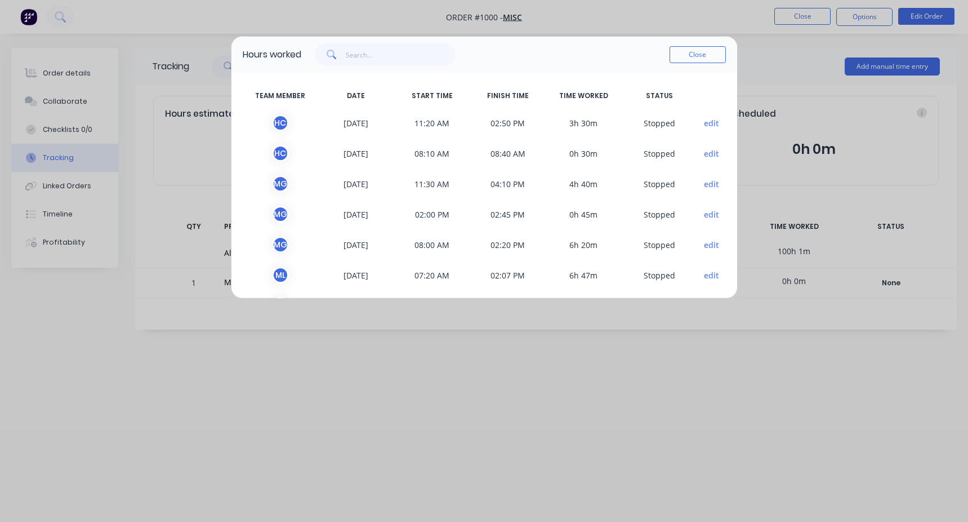
click at [704, 155] on button "edit" at bounding box center [711, 154] width 15 height 12
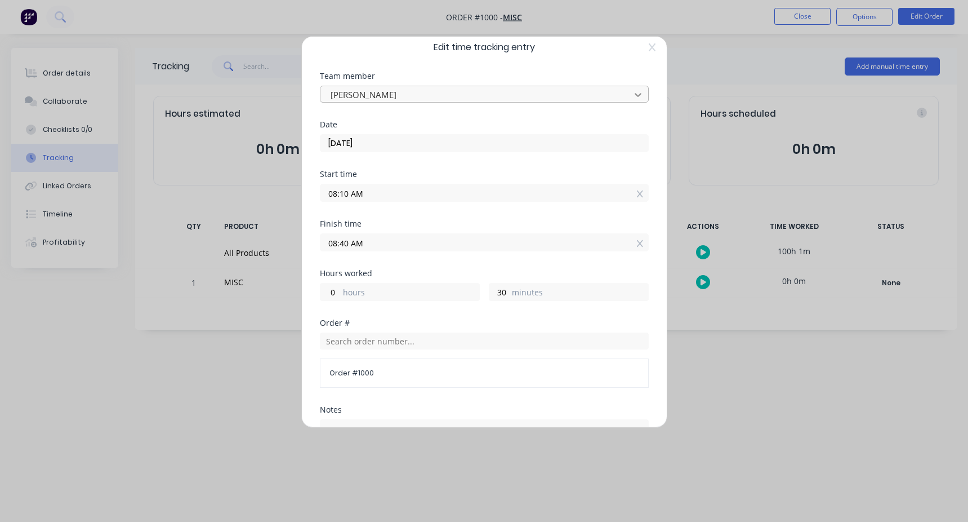
scroll to position [0, 0]
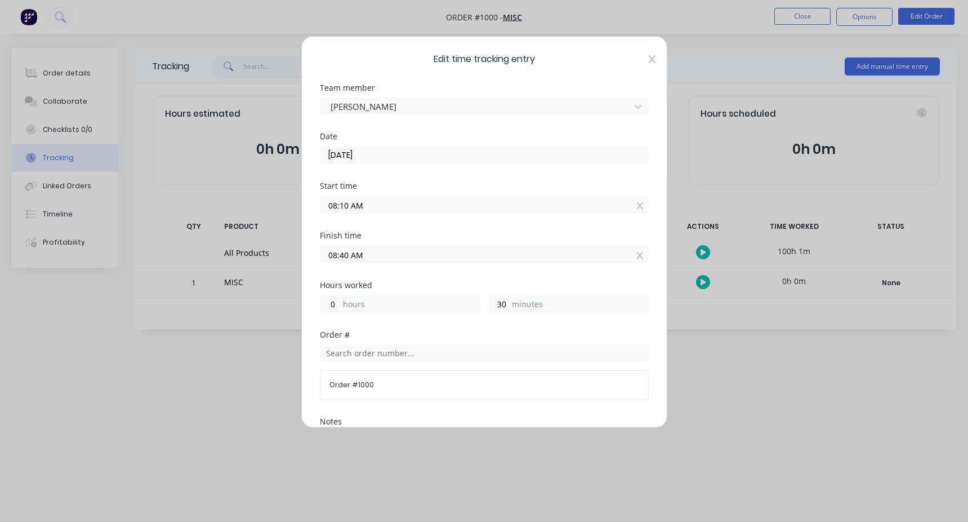
click at [649, 63] on icon at bounding box center [652, 59] width 7 height 9
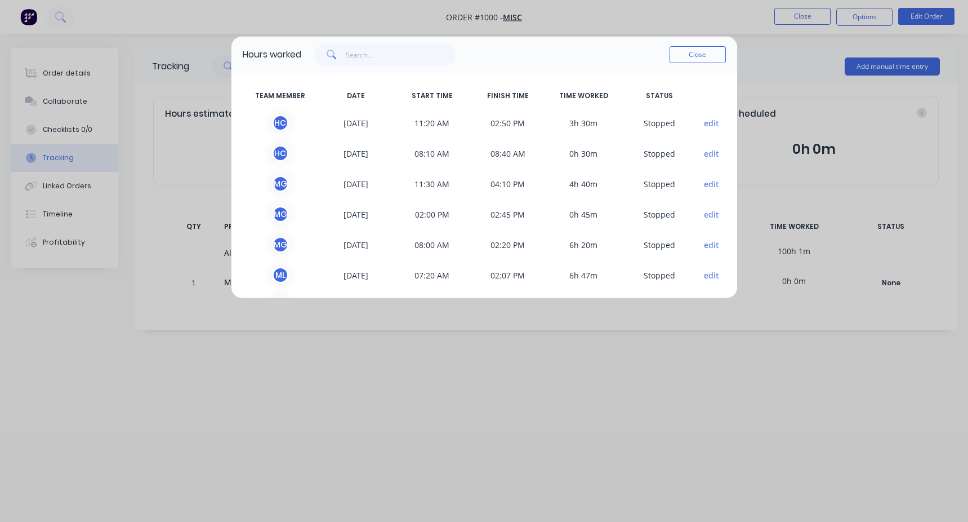
click at [709, 179] on button "edit" at bounding box center [711, 184] width 15 height 12
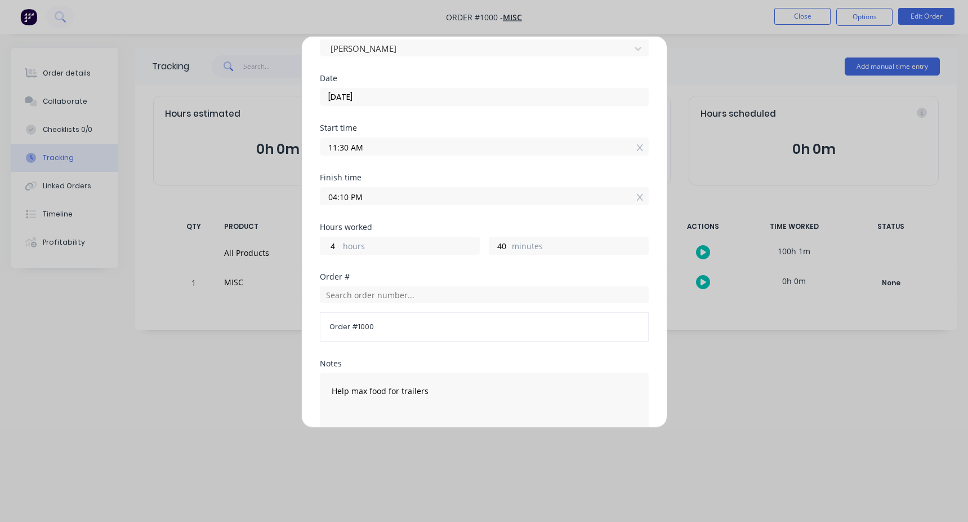
scroll to position [169, 0]
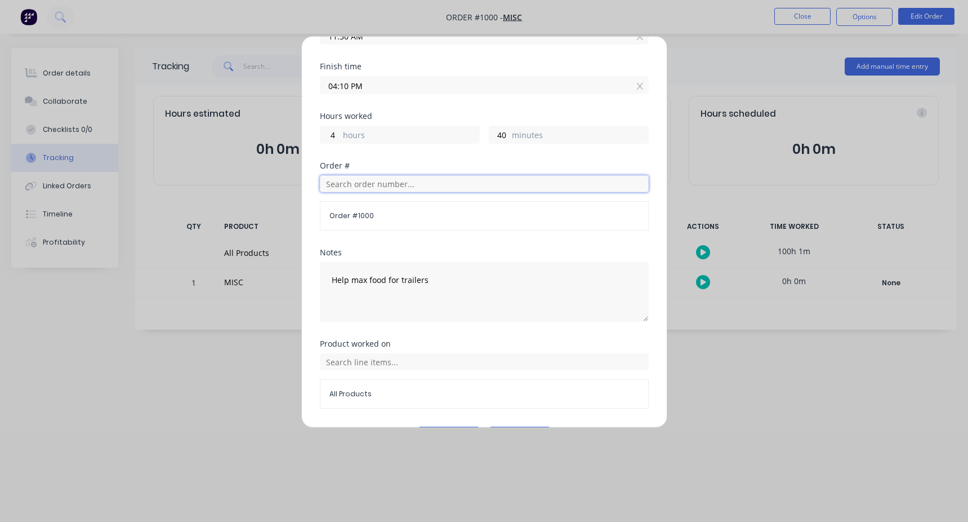
click at [373, 184] on input "text" at bounding box center [484, 183] width 329 height 17
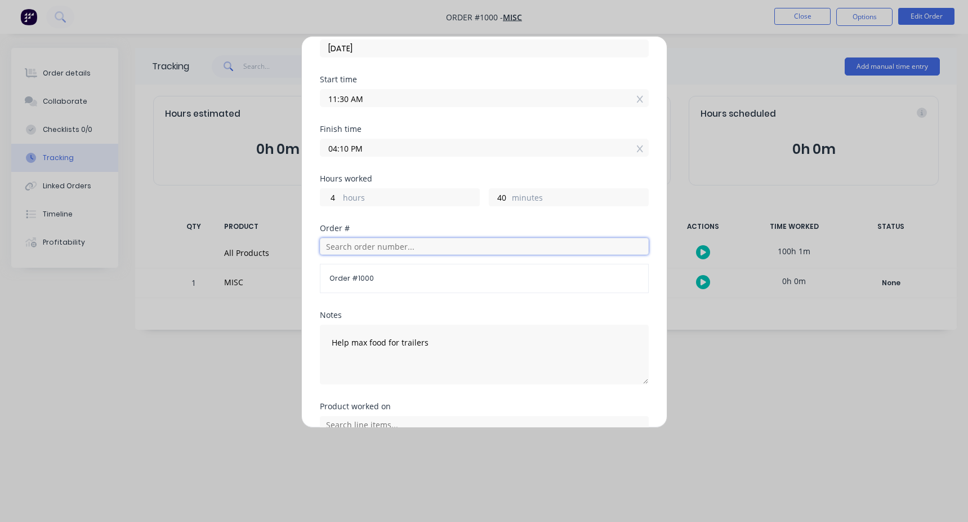
scroll to position [0, 0]
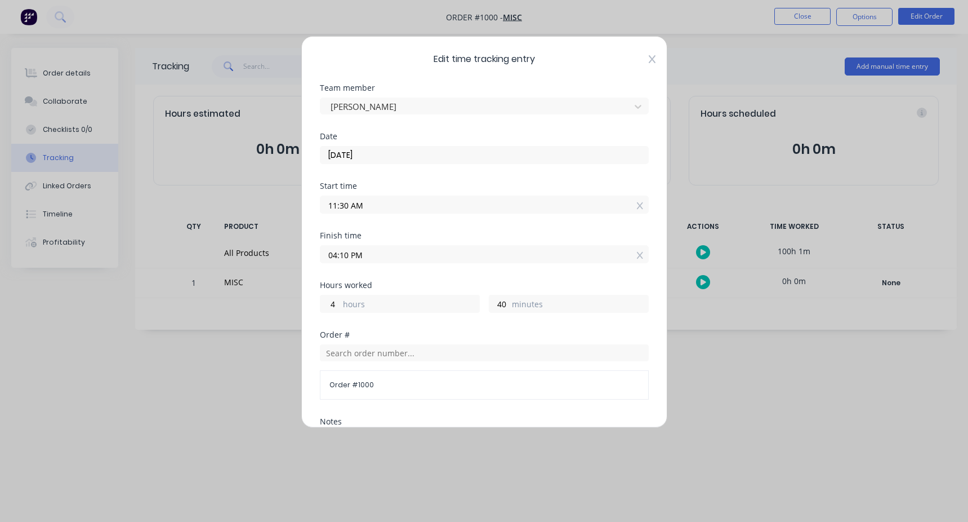
click at [649, 63] on icon at bounding box center [652, 59] width 7 height 9
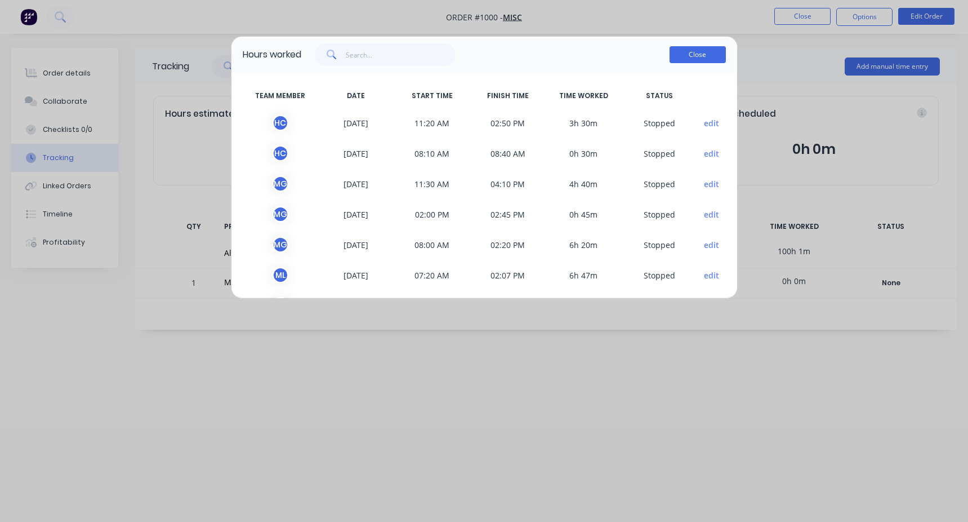
click at [687, 46] on button "Close" at bounding box center [698, 54] width 56 height 17
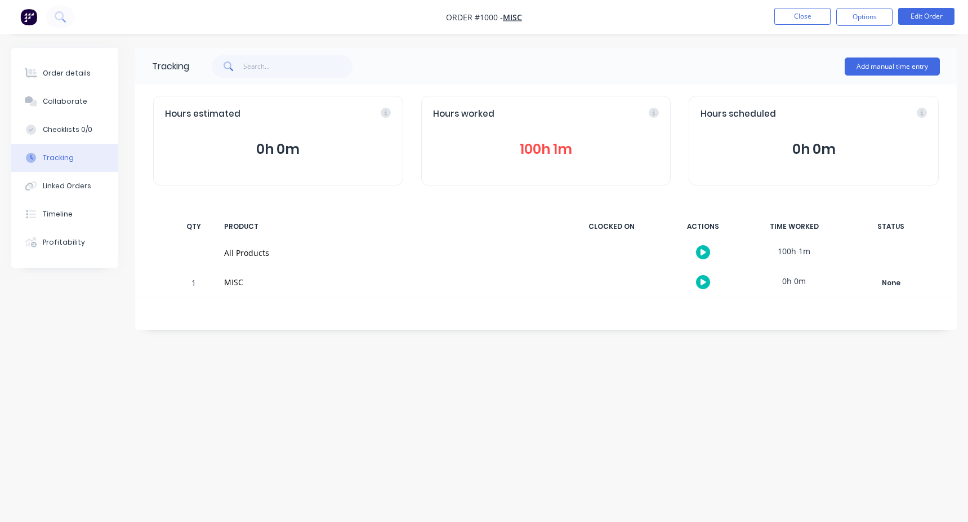
click at [555, 150] on button "100h 1m" at bounding box center [546, 149] width 226 height 21
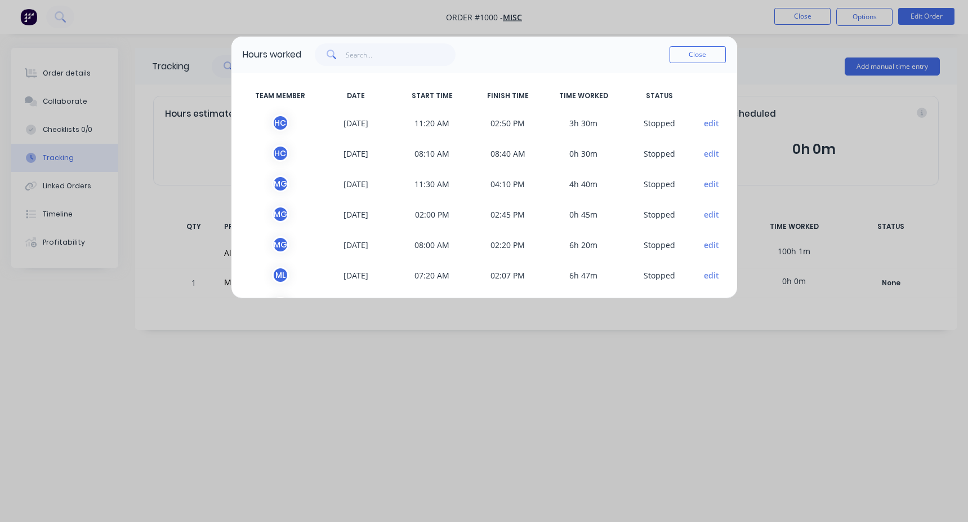
click at [707, 183] on button "edit" at bounding box center [711, 184] width 15 height 12
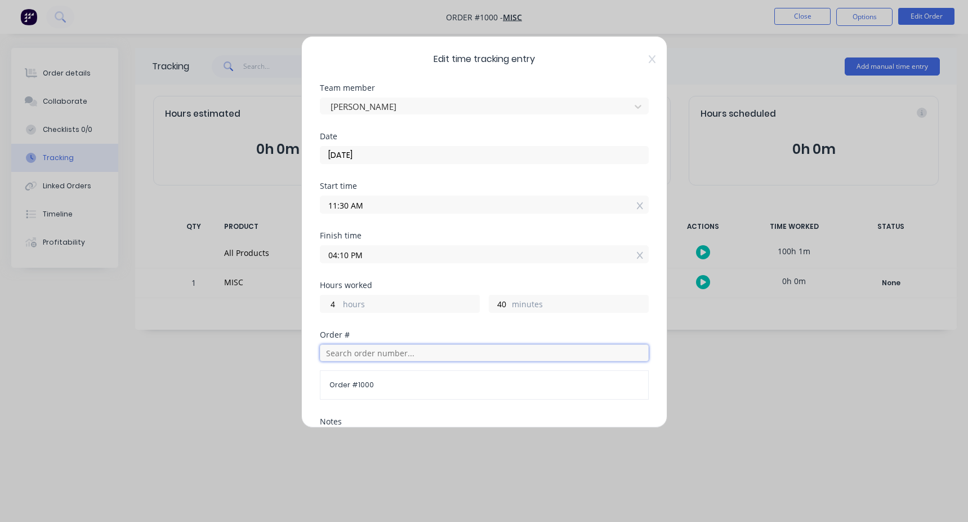
click at [346, 349] on input "text" at bounding box center [484, 352] width 329 height 17
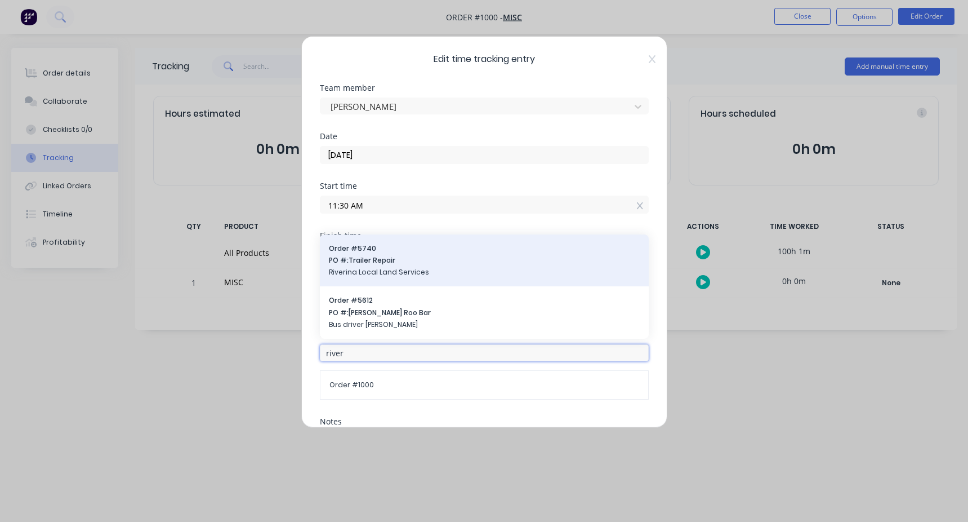
type input "river"
click at [393, 268] on span "Riverina Local Land Services" at bounding box center [484, 272] width 311 height 10
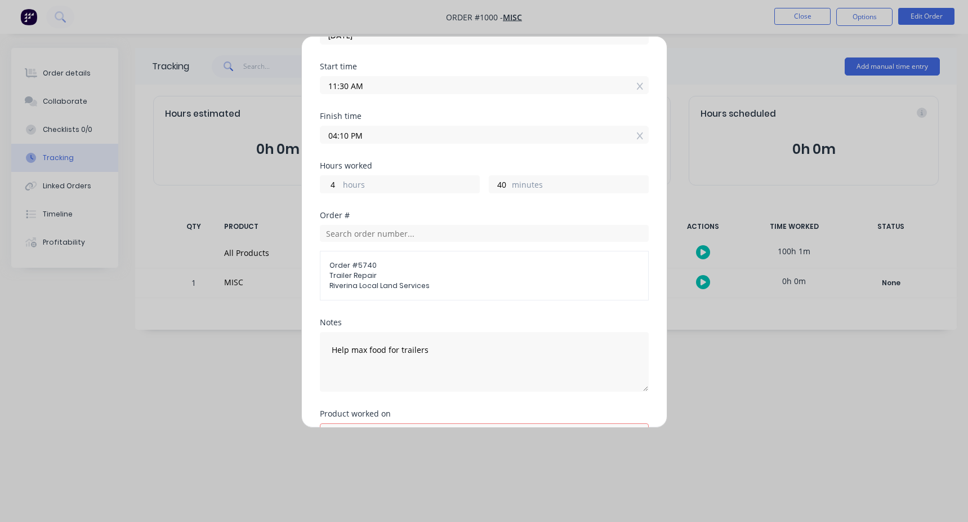
scroll to position [196, 0]
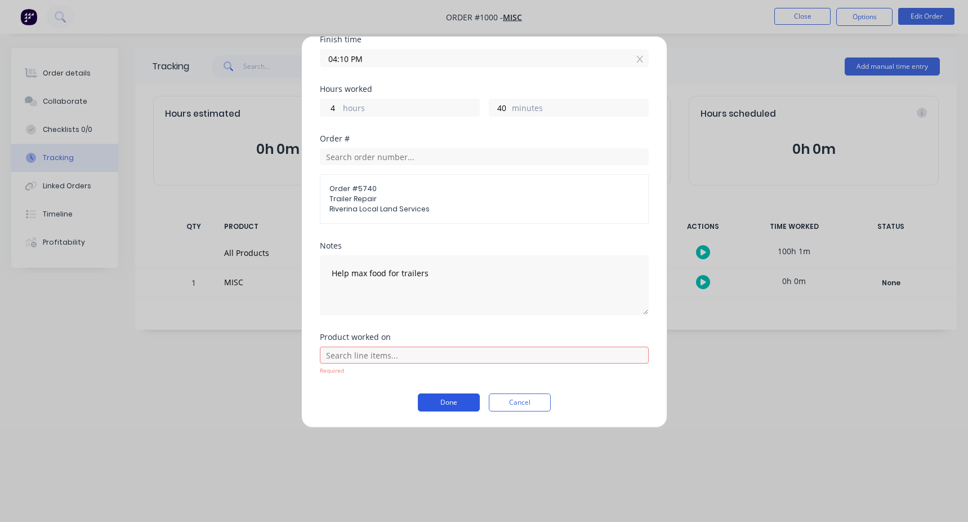
click at [449, 400] on button "Done" at bounding box center [449, 402] width 62 height 18
click at [374, 357] on input "text" at bounding box center [484, 354] width 329 height 17
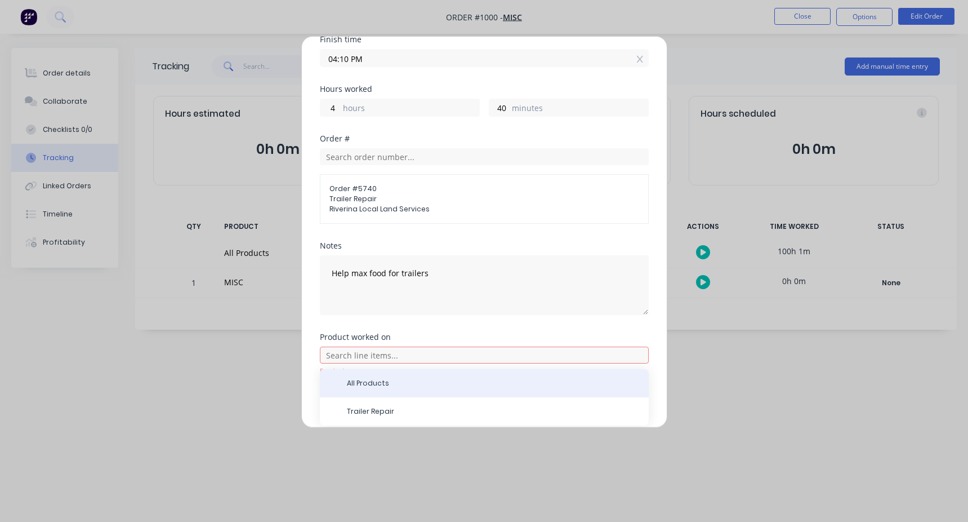
click at [384, 386] on span "All Products" at bounding box center [493, 383] width 293 height 10
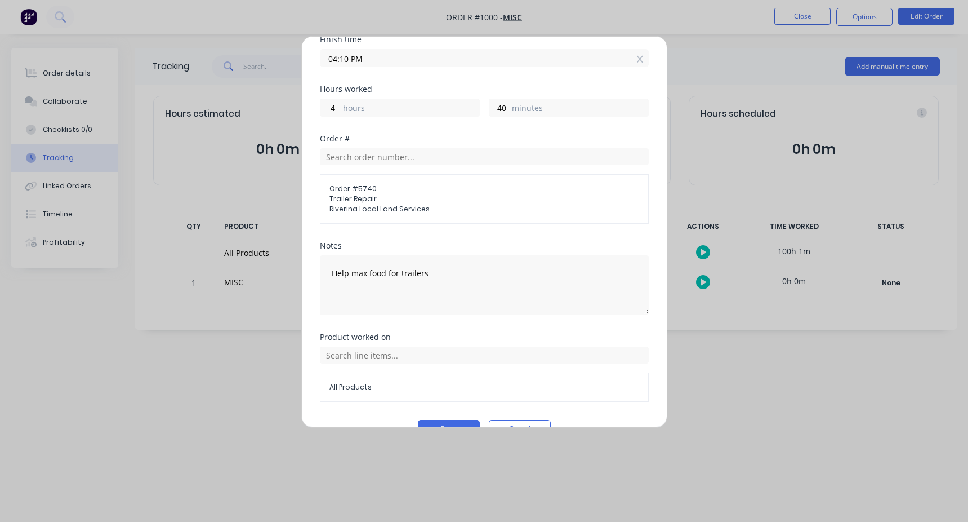
click at [449, 419] on div "Product worked on All Products" at bounding box center [484, 376] width 329 height 87
click at [451, 424] on button "Done" at bounding box center [449, 429] width 62 height 18
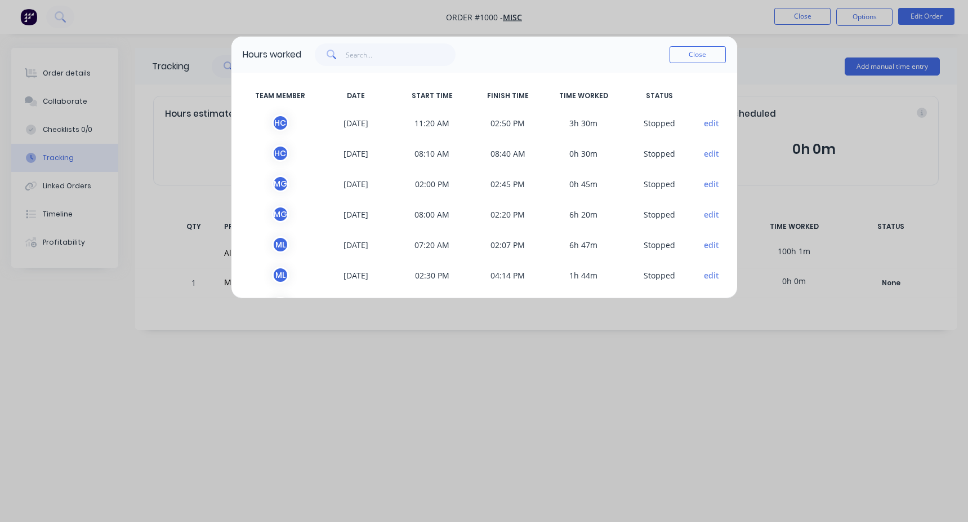
click at [704, 183] on button "edit" at bounding box center [711, 184] width 15 height 12
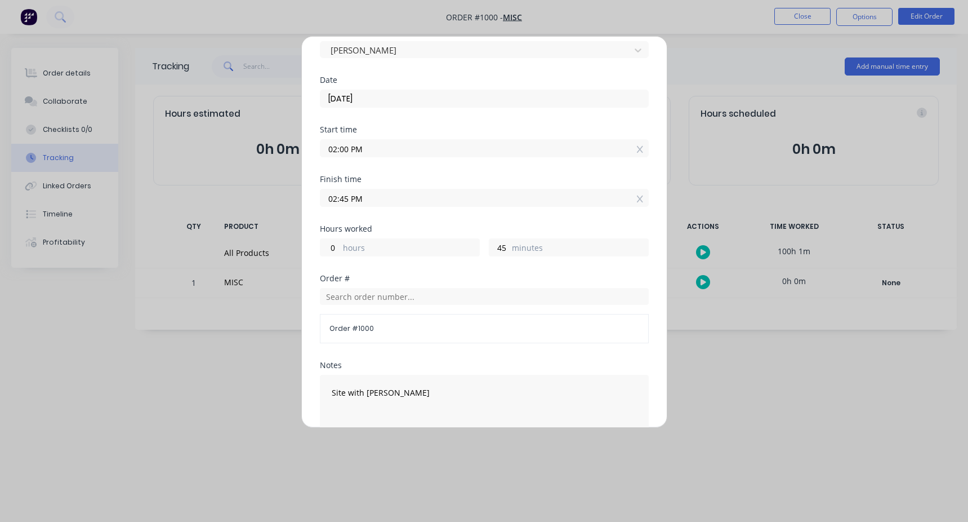
scroll to position [0, 0]
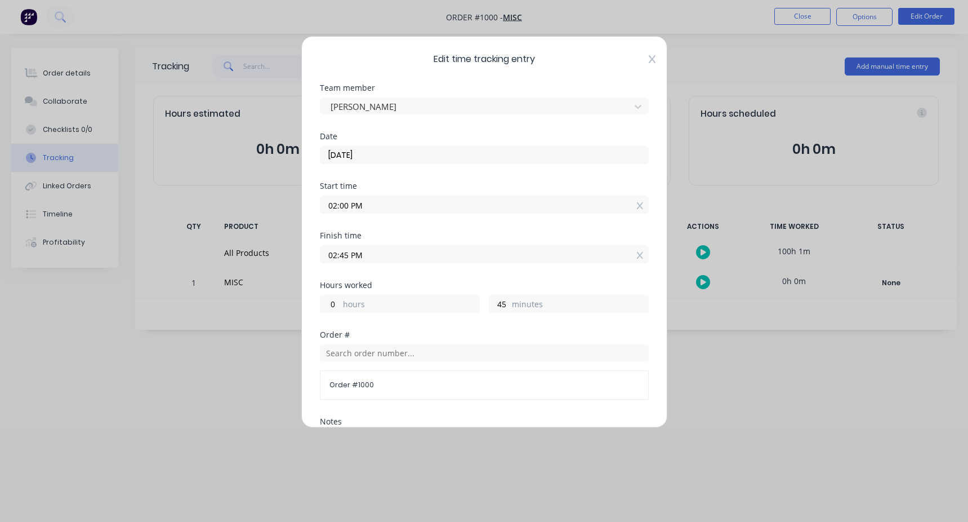
click at [648, 57] on icon at bounding box center [651, 59] width 7 height 8
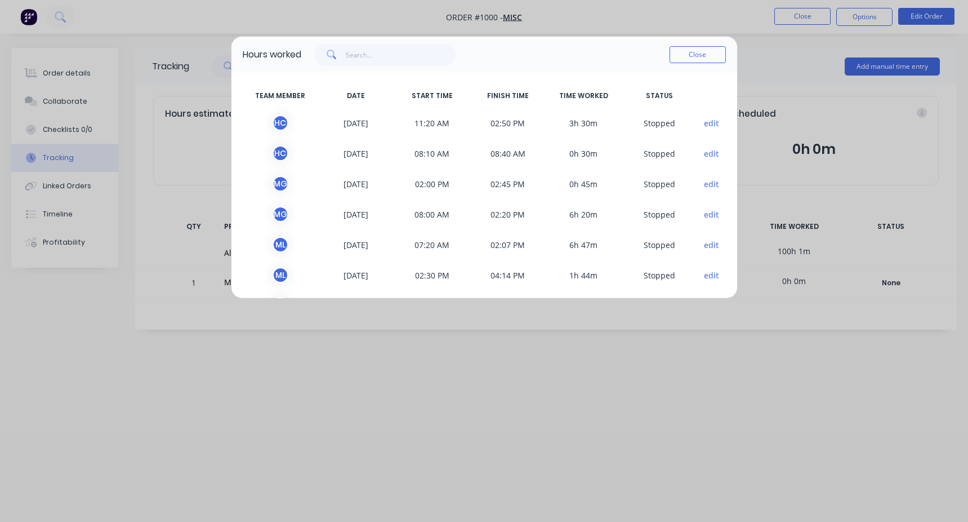
click at [706, 211] on button "edit" at bounding box center [711, 214] width 15 height 12
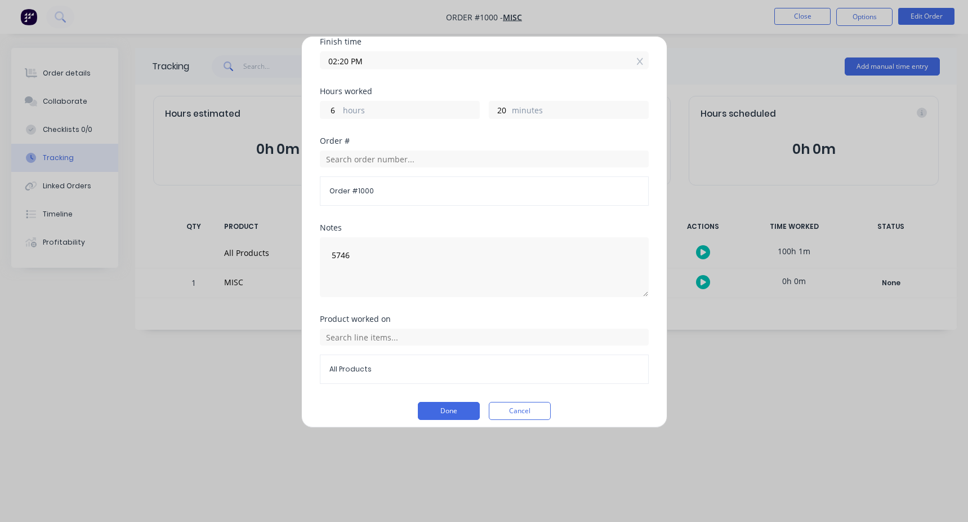
scroll to position [202, 0]
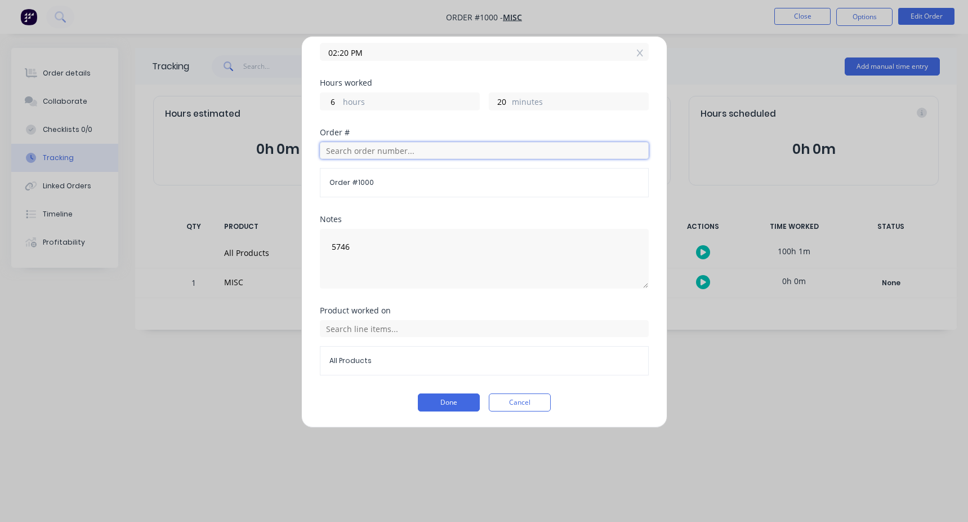
click at [368, 154] on input "text" at bounding box center [484, 150] width 329 height 17
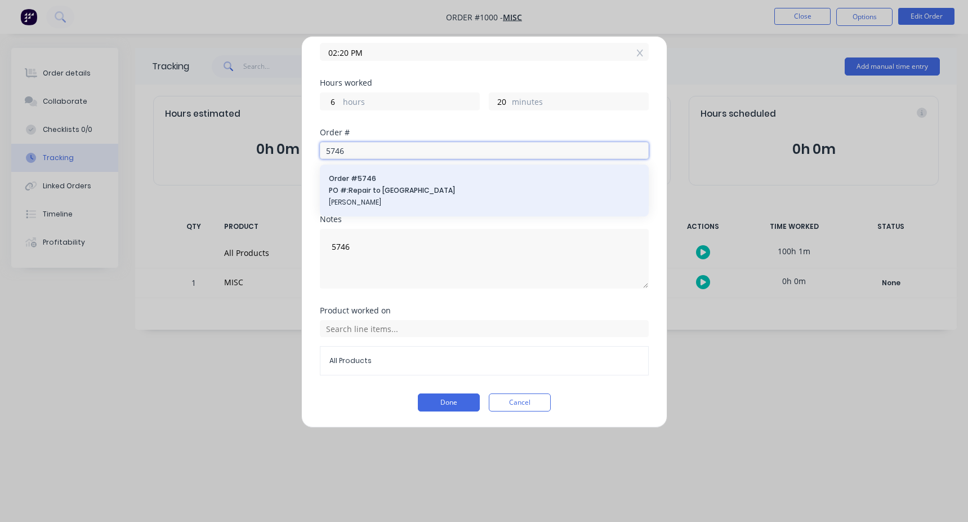
type input "5746"
click at [369, 190] on span "PO #: Repair to Wreckers Gate" at bounding box center [484, 190] width 311 height 10
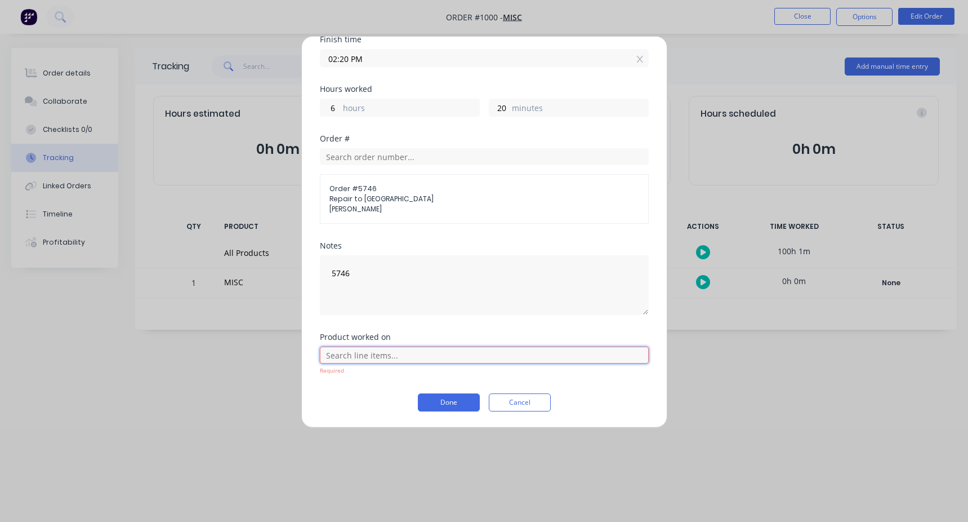
click at [397, 357] on input "text" at bounding box center [484, 354] width 329 height 17
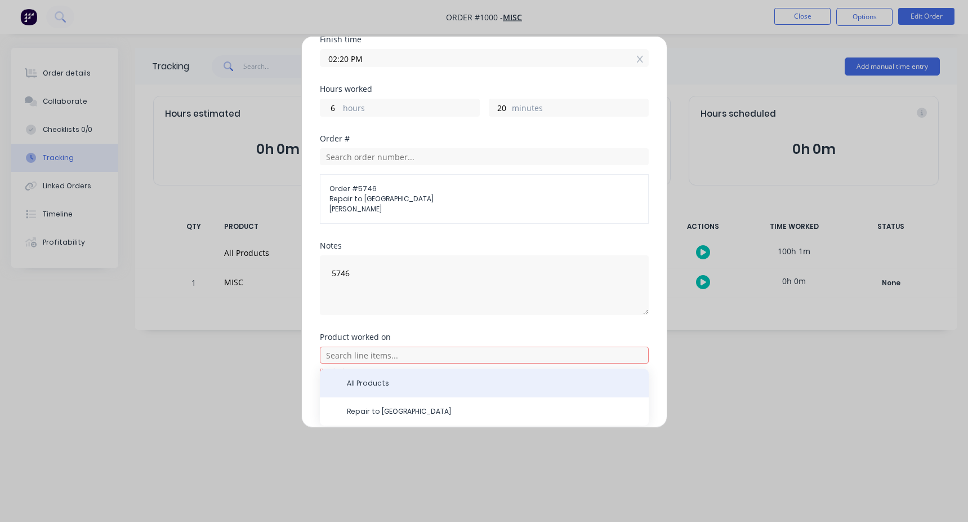
click at [379, 382] on span "All Products" at bounding box center [493, 383] width 293 height 10
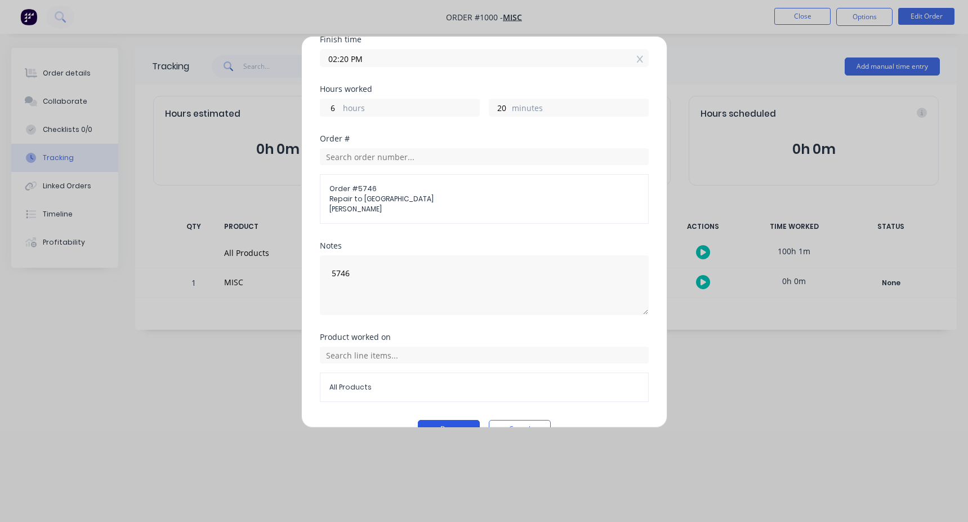
click at [446, 422] on button "Done" at bounding box center [449, 429] width 62 height 18
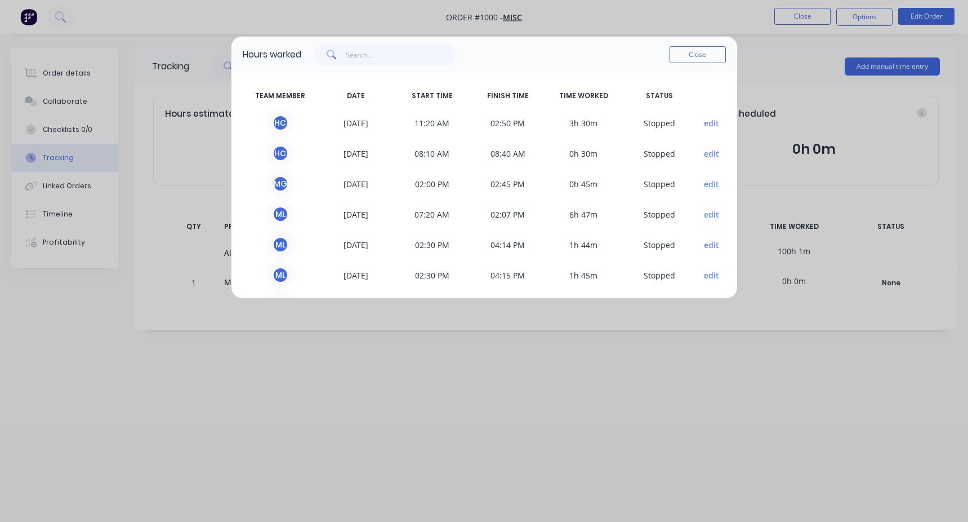
click at [706, 217] on button "edit" at bounding box center [711, 214] width 15 height 12
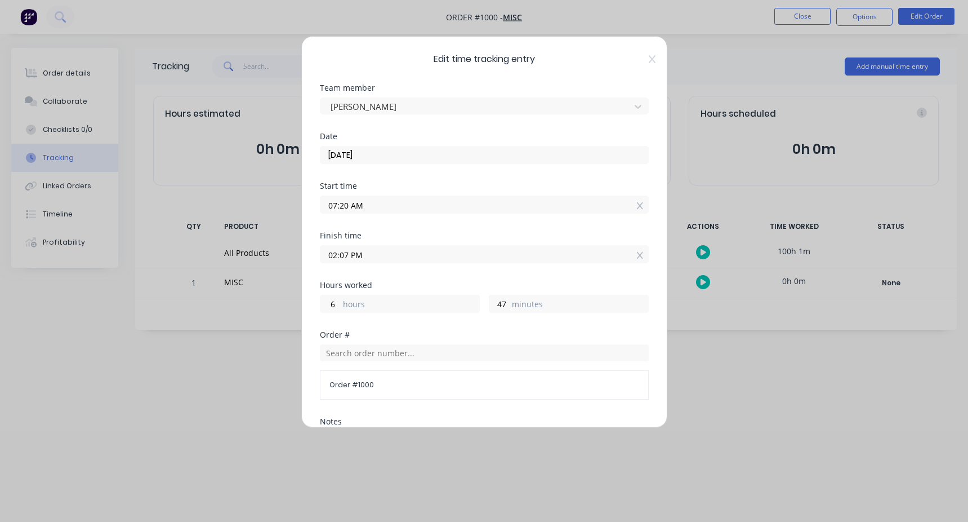
scroll to position [202, 0]
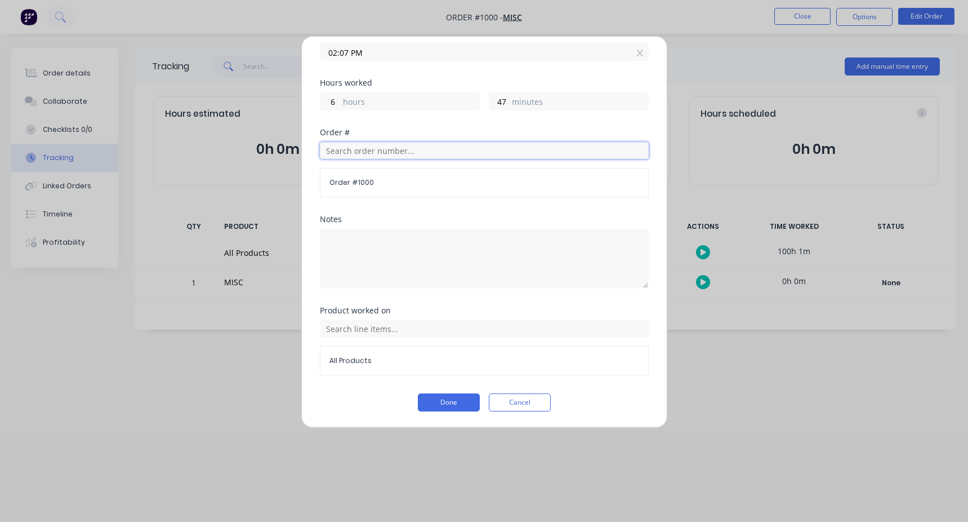
click at [358, 147] on input "text" at bounding box center [484, 150] width 329 height 17
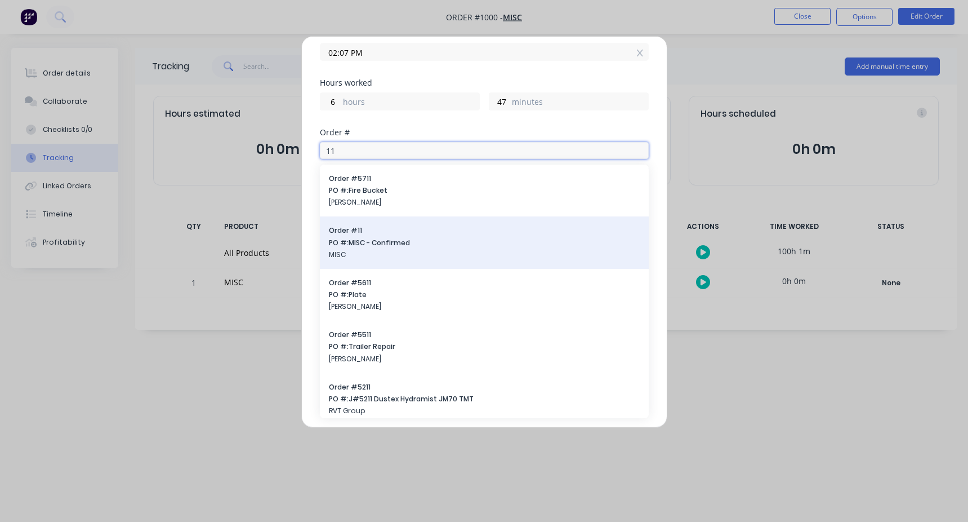
type input "11"
click at [380, 250] on span "MISC" at bounding box center [484, 255] width 311 height 10
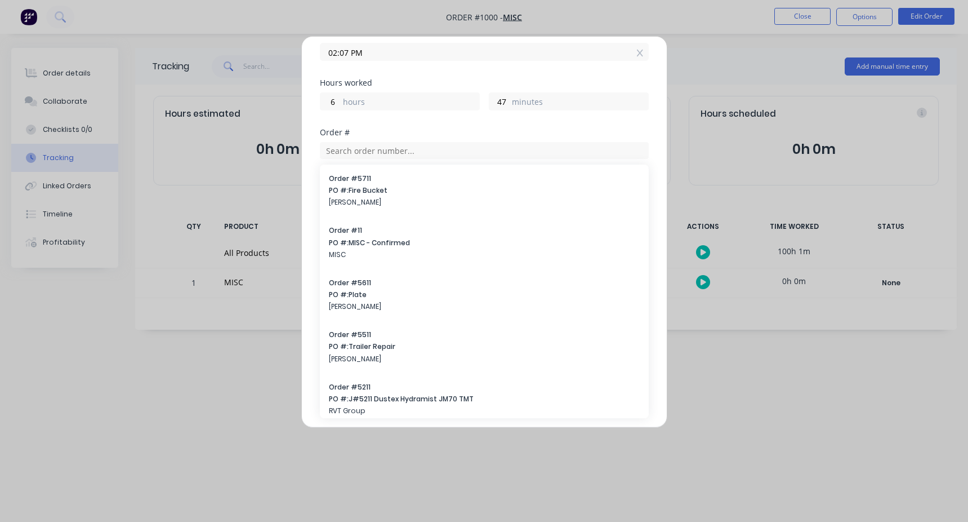
scroll to position [196, 0]
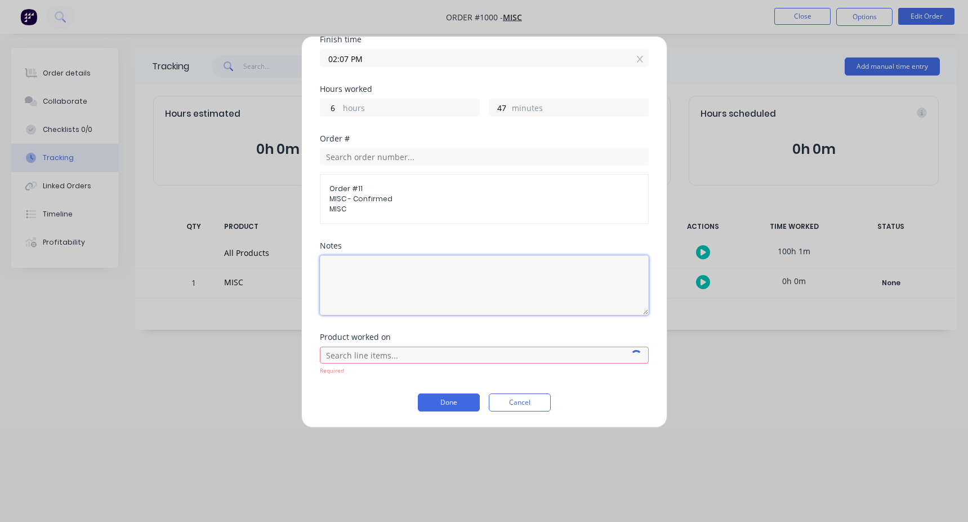
click at [359, 289] on textarea at bounding box center [484, 285] width 329 height 60
type textarea "workshop"
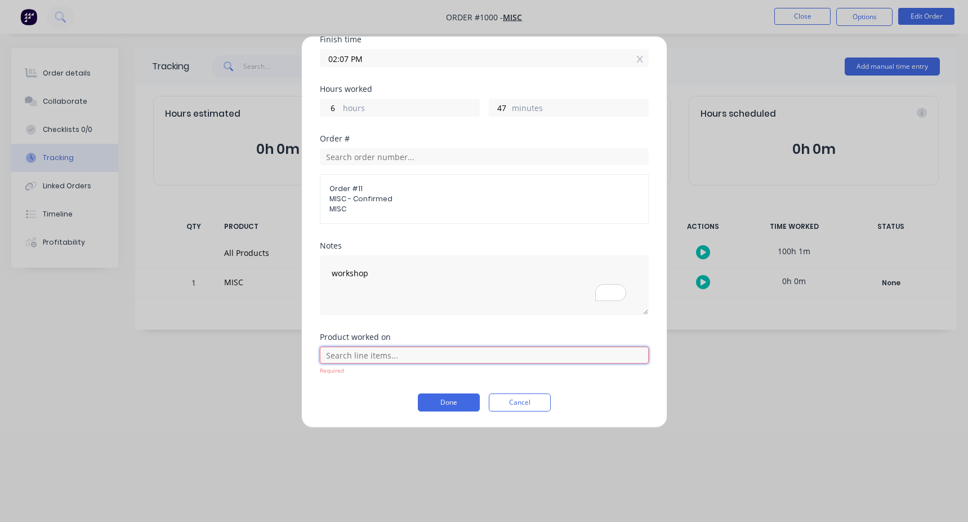
click at [348, 360] on input "text" at bounding box center [484, 354] width 329 height 17
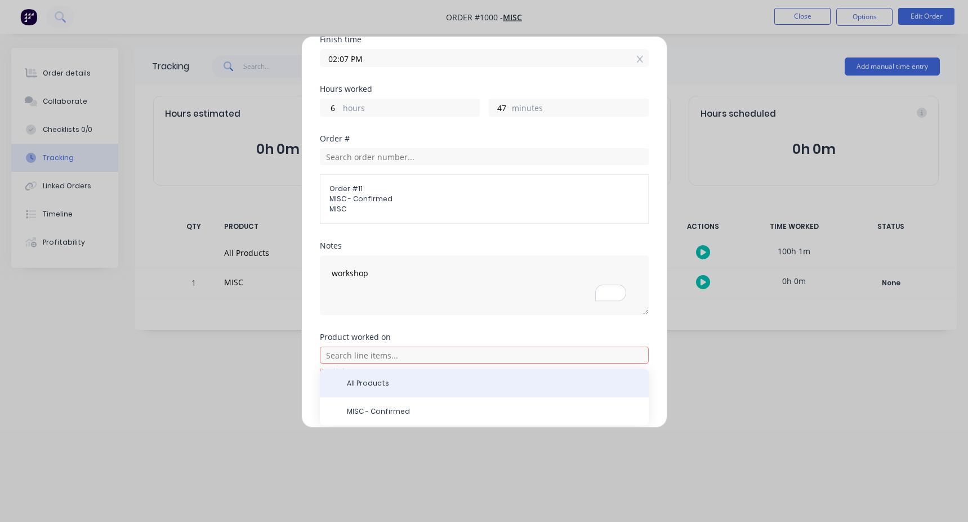
click at [377, 386] on span "All Products" at bounding box center [493, 383] width 293 height 10
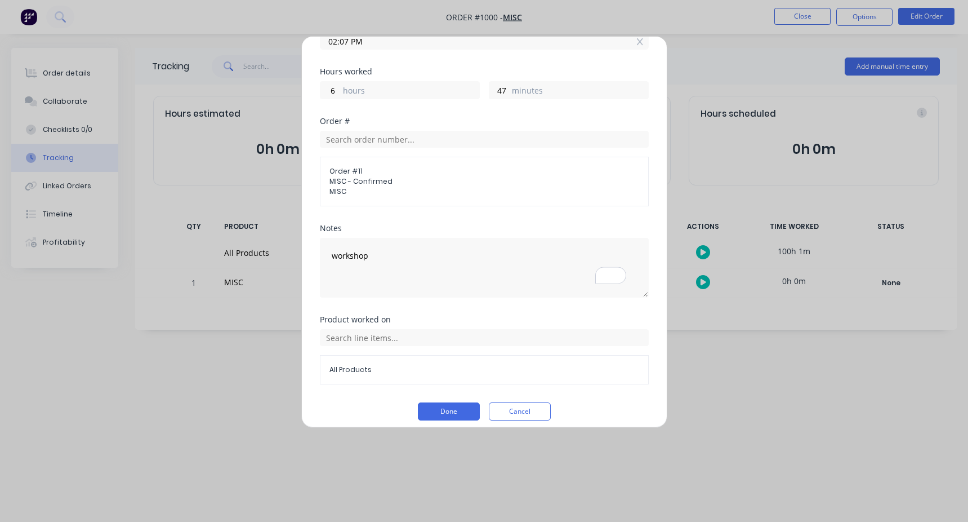
scroll to position [222, 0]
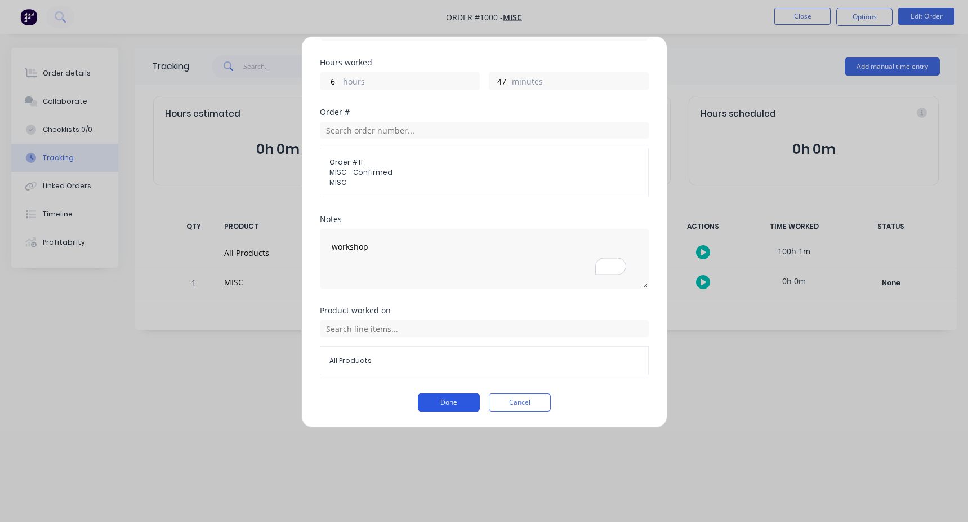
click at [440, 401] on button "Done" at bounding box center [449, 402] width 62 height 18
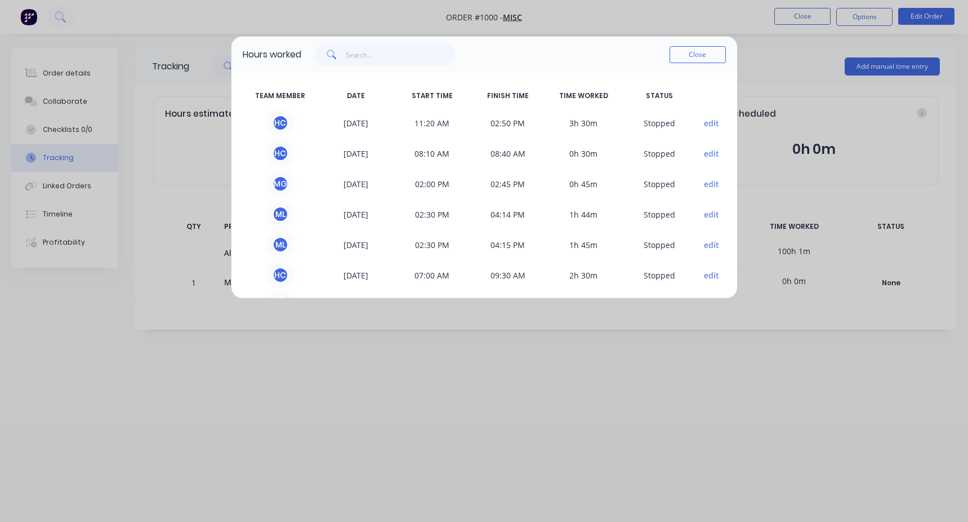
click at [704, 208] on button "edit" at bounding box center [711, 214] width 15 height 12
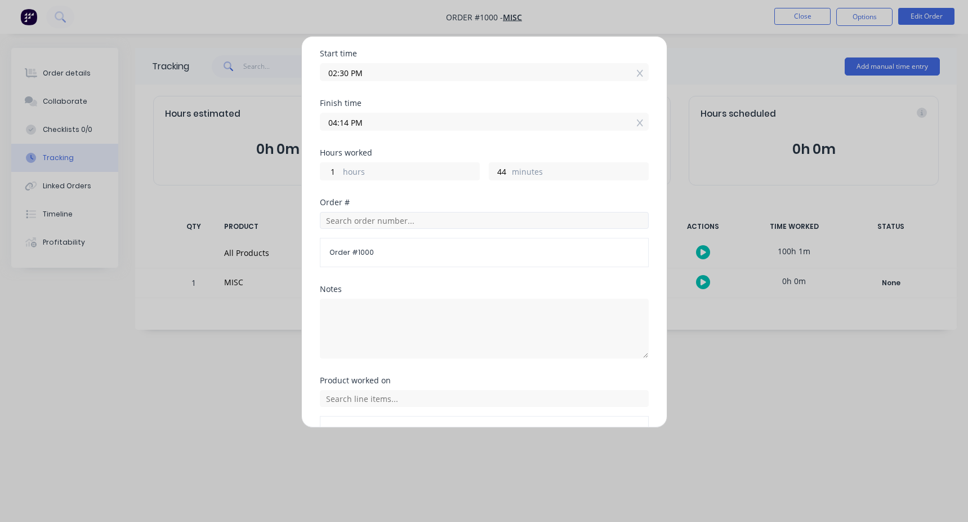
scroll to position [169, 0]
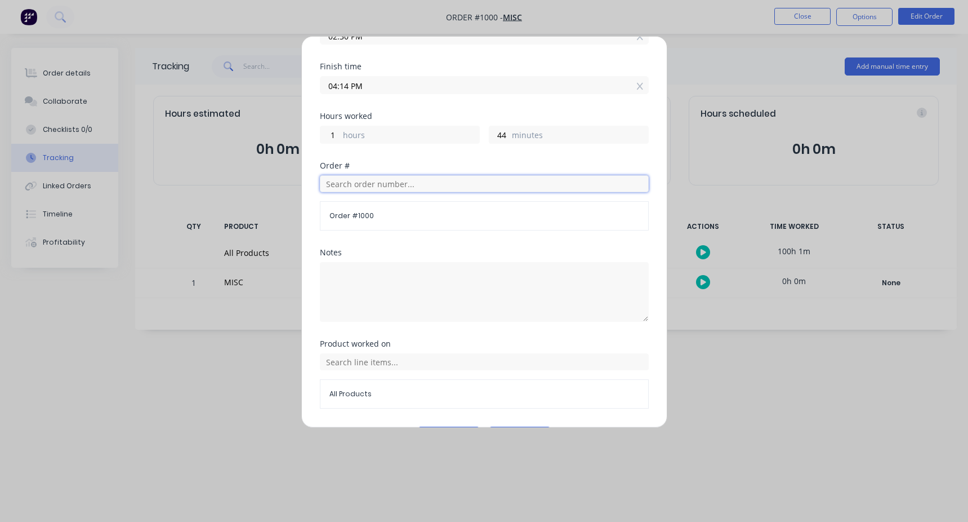
click at [347, 187] on input "text" at bounding box center [484, 183] width 329 height 17
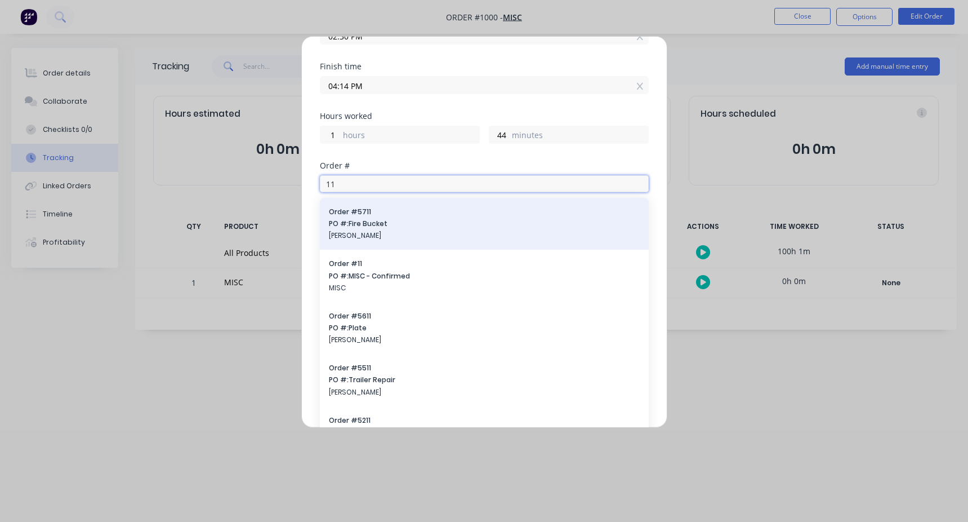
type input "11"
click at [371, 223] on span "PO #: Fire Bucket" at bounding box center [484, 224] width 311 height 10
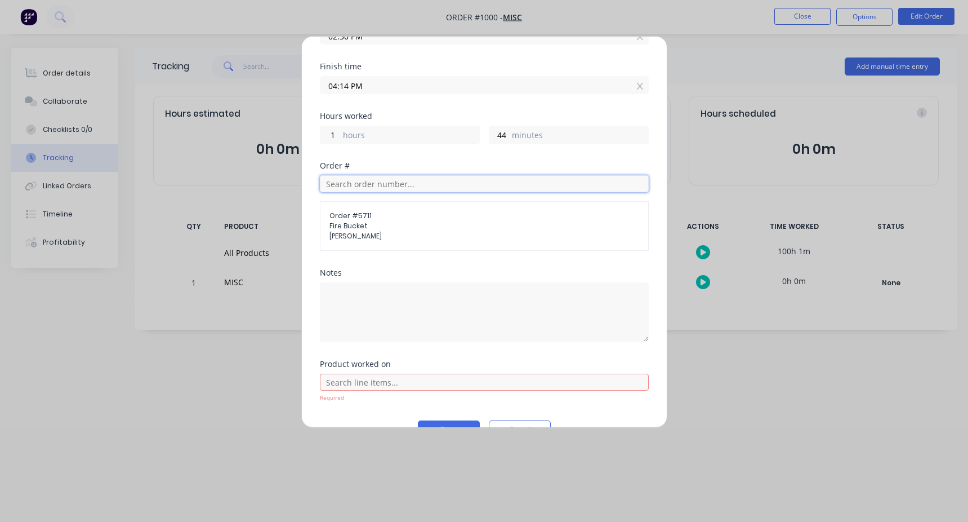
click at [380, 191] on input "text" at bounding box center [484, 183] width 329 height 17
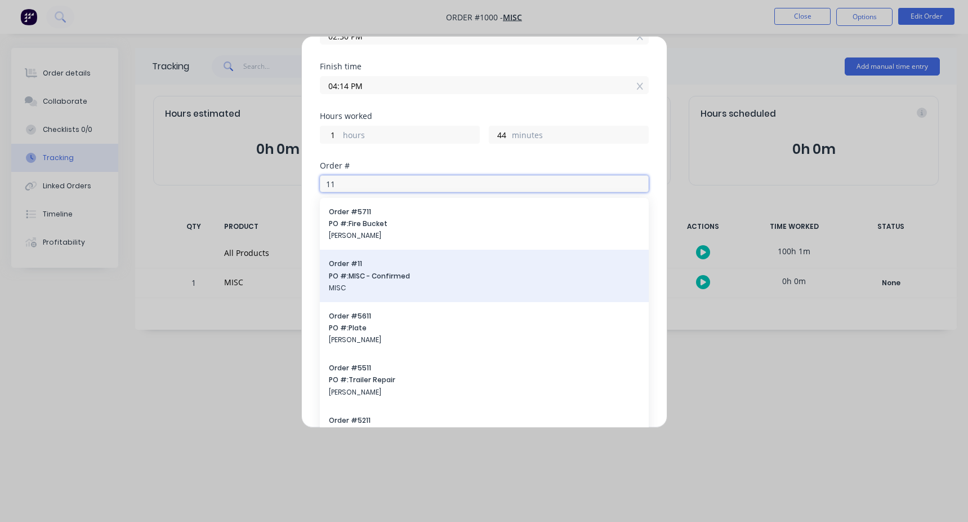
type input "11"
click at [360, 271] on span "PO #: MISC - Confirmed" at bounding box center [484, 276] width 311 height 10
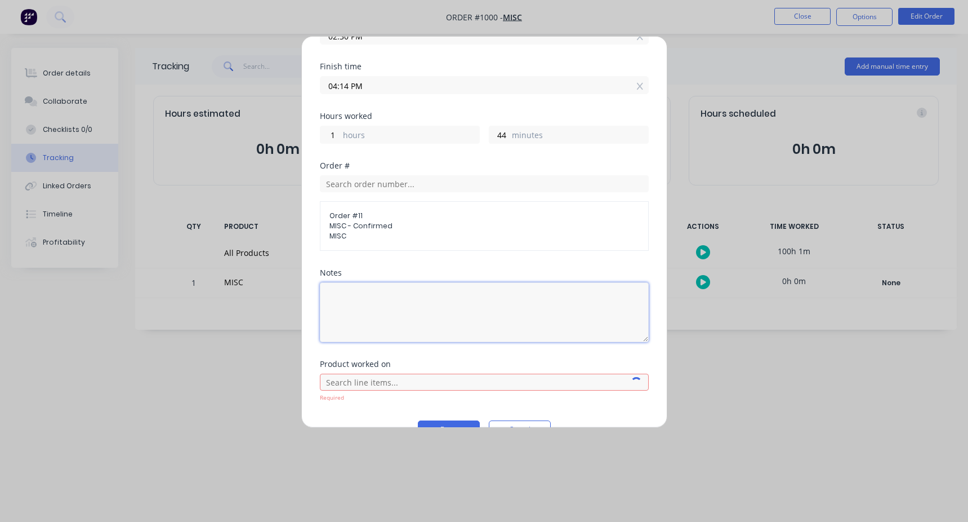
click at [365, 318] on textarea at bounding box center [484, 312] width 329 height 60
type textarea "workshop"
click at [357, 372] on div "Required" at bounding box center [484, 387] width 329 height 32
click at [351, 385] on input "text" at bounding box center [484, 381] width 329 height 17
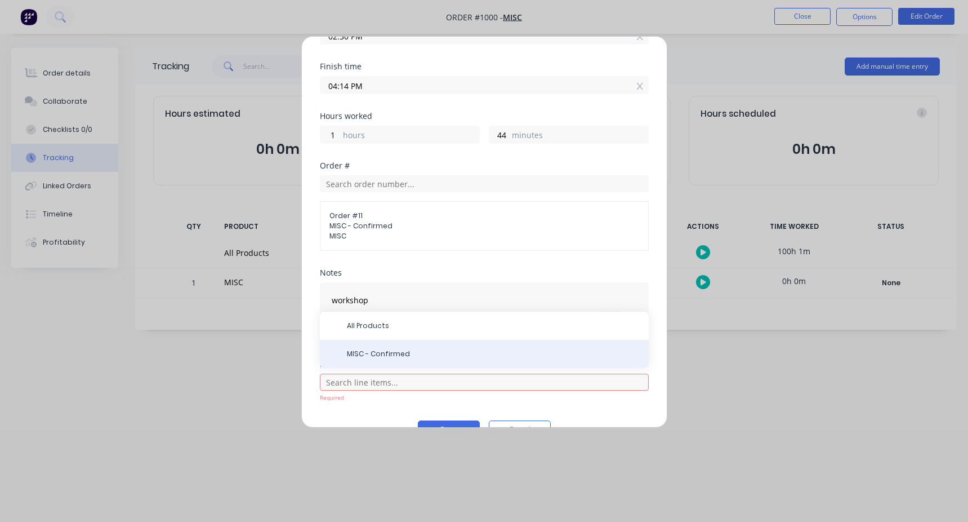
click at [369, 356] on span "MISC - Confirmed" at bounding box center [493, 354] width 293 height 10
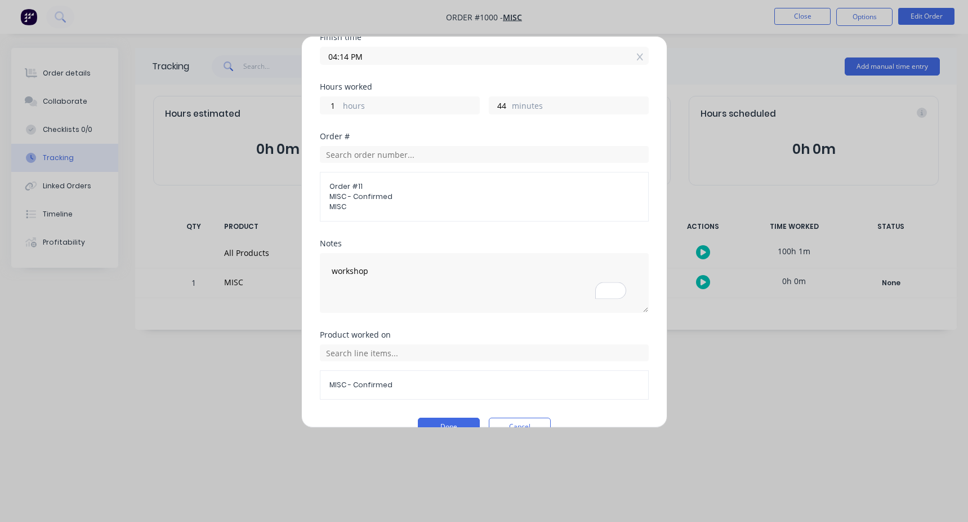
scroll to position [222, 0]
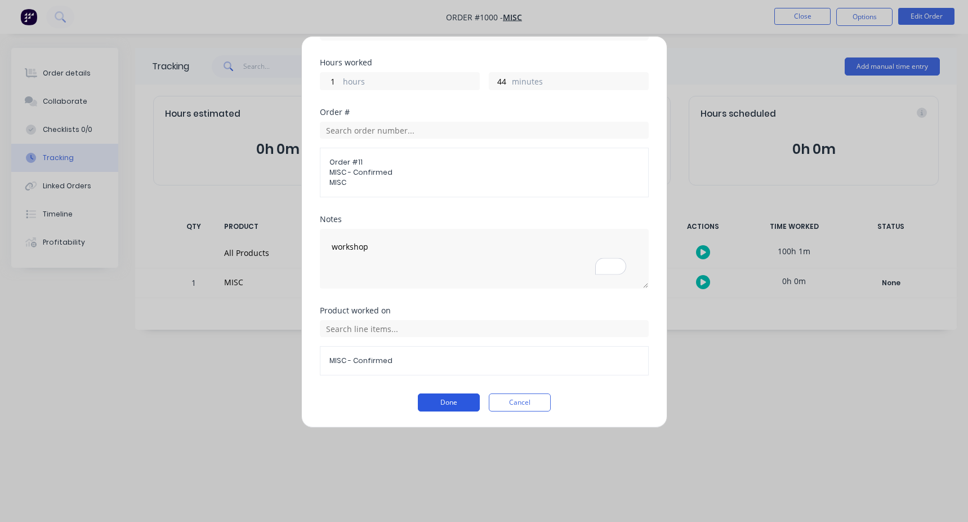
click at [425, 403] on button "Done" at bounding box center [449, 402] width 62 height 18
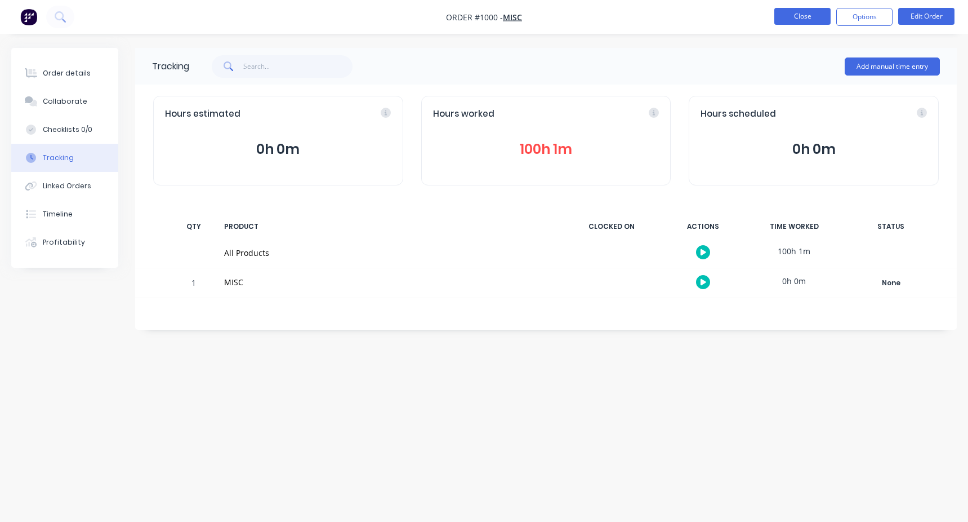
click at [808, 12] on button "Close" at bounding box center [802, 16] width 56 height 17
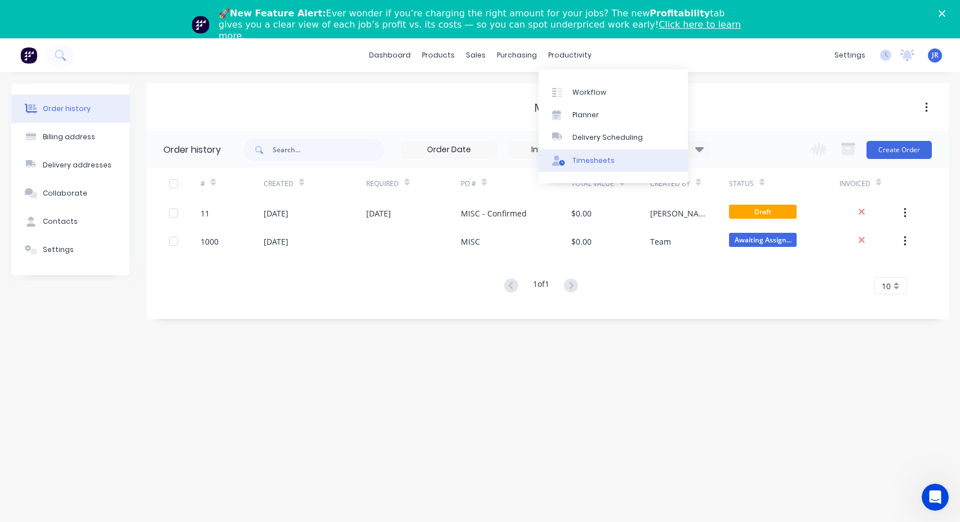
click at [584, 150] on link "Timesheets" at bounding box center [612, 160] width 149 height 23
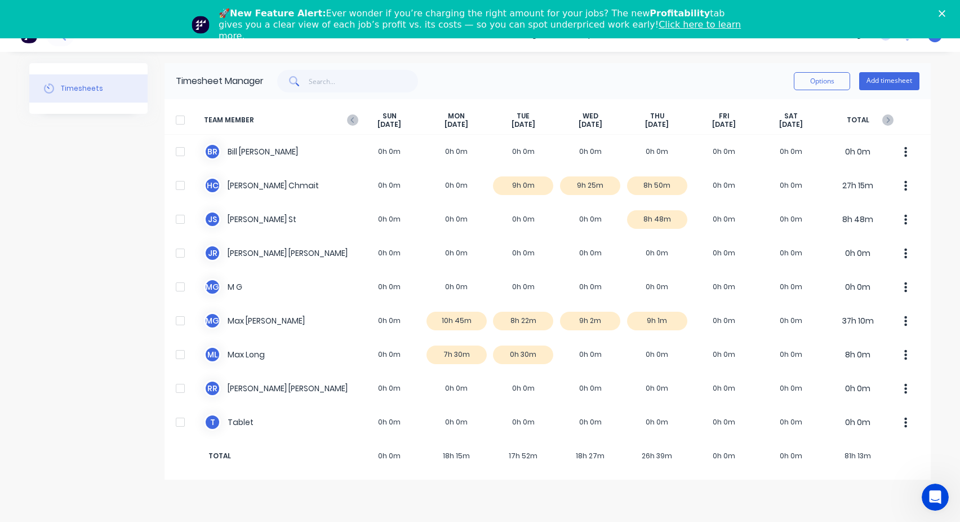
scroll to position [38, 0]
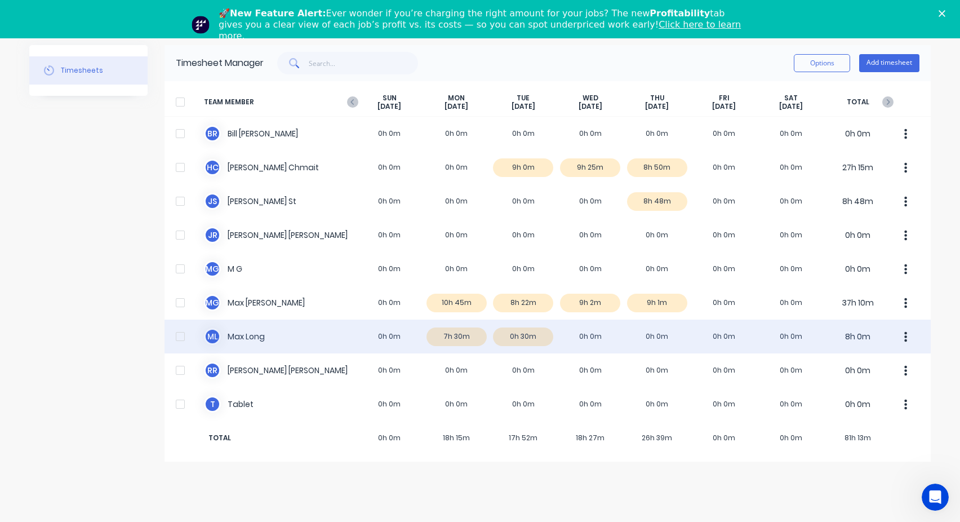
click at [565, 337] on div "M L Max Long 0h 0m 7h 30m 0h 30m 0h 0m 0h 0m 0h 0m 0h 0m 8h 0m" at bounding box center [547, 336] width 766 height 34
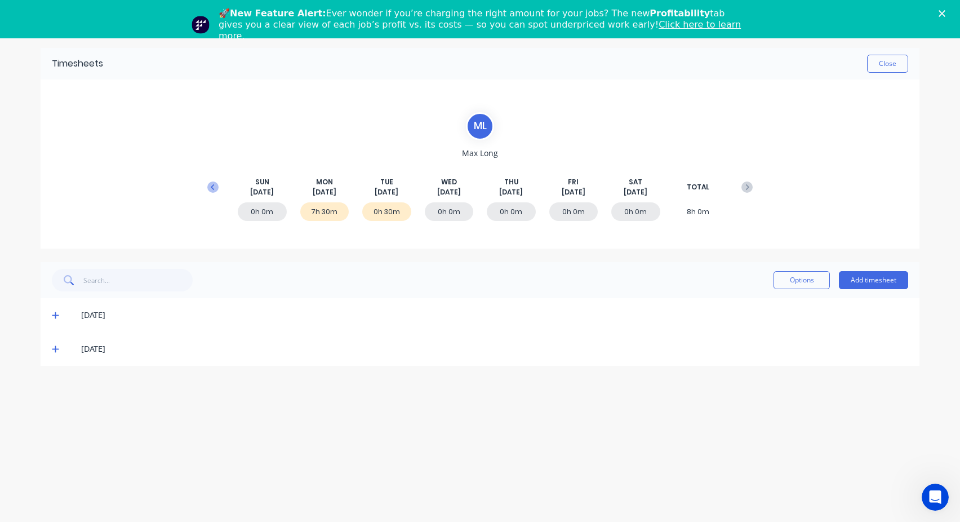
click at [216, 189] on icon at bounding box center [212, 186] width 11 height 11
click at [215, 190] on icon at bounding box center [212, 186] width 11 height 11
click at [213, 188] on icon at bounding box center [212, 187] width 3 height 6
click at [519, 201] on div "0h 0m 8h 30m 8h 51m 8h 14m 0h 0m 0h 0m 0h 0m 25h 35m" at bounding box center [480, 214] width 556 height 34
click at [516, 204] on div "0h 0m" at bounding box center [511, 211] width 49 height 19
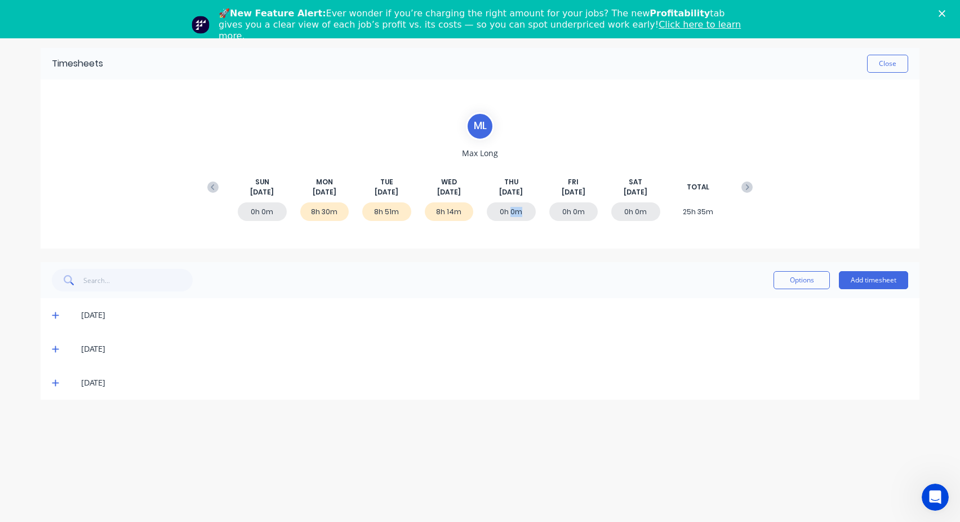
click at [516, 204] on div "0h 0m" at bounding box center [511, 211] width 49 height 19
click at [59, 387] on span at bounding box center [57, 382] width 11 height 11
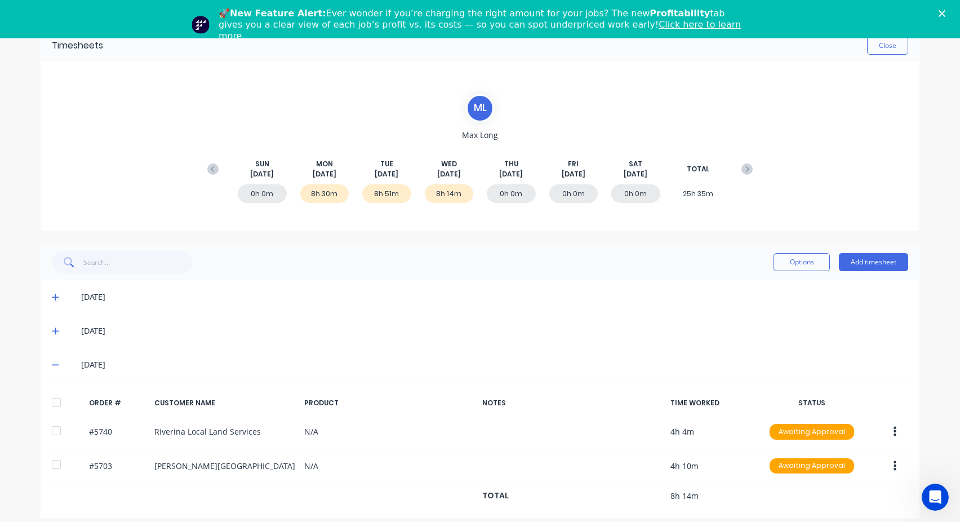
scroll to position [28, 0]
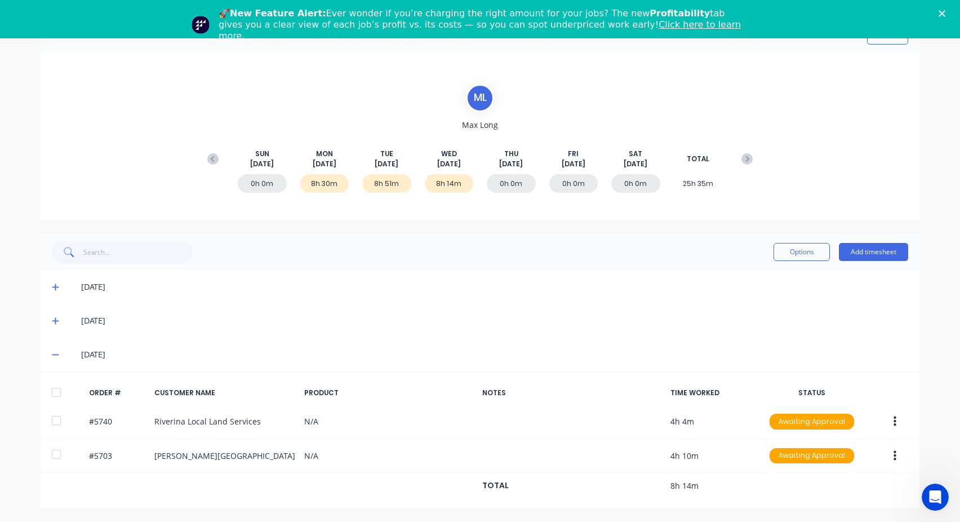
click at [54, 326] on span at bounding box center [57, 320] width 11 height 11
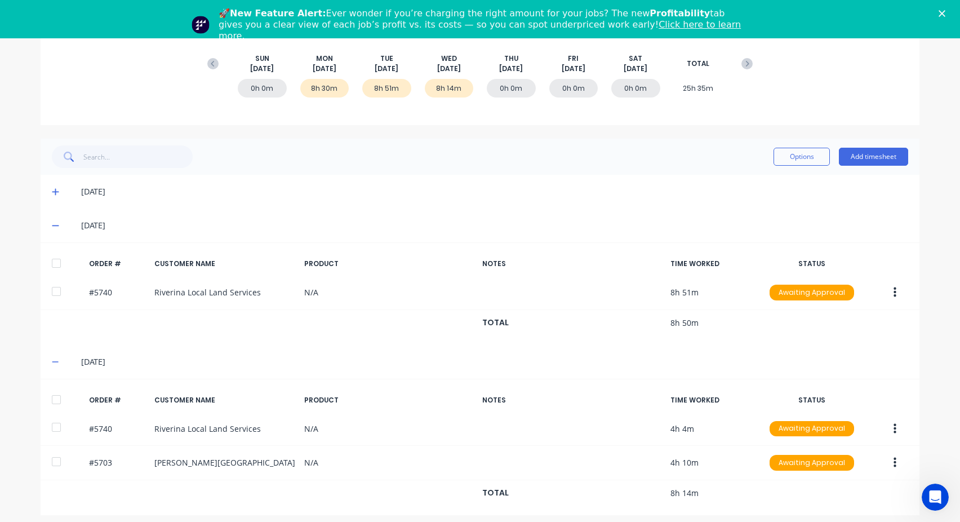
scroll to position [131, 0]
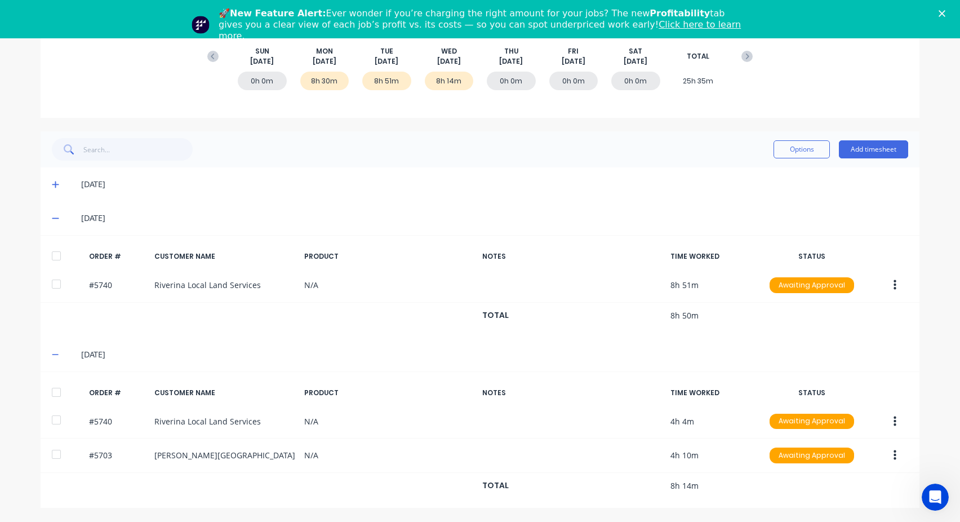
click at [56, 188] on span at bounding box center [57, 184] width 11 height 11
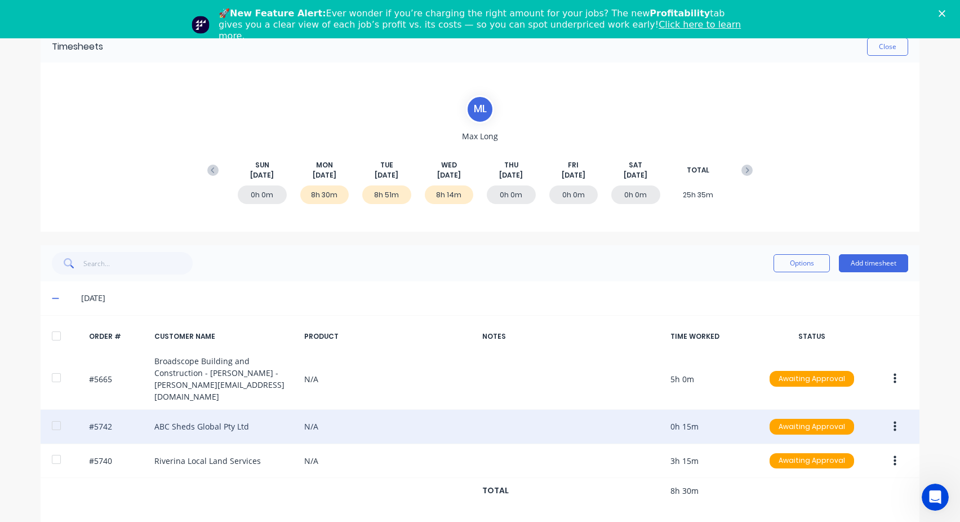
scroll to position [0, 0]
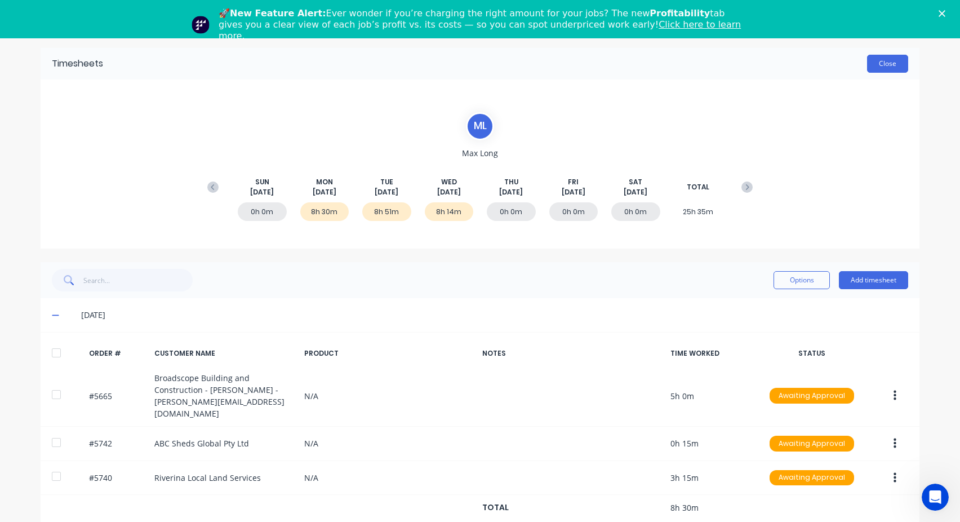
click at [872, 65] on button "Close" at bounding box center [887, 64] width 41 height 18
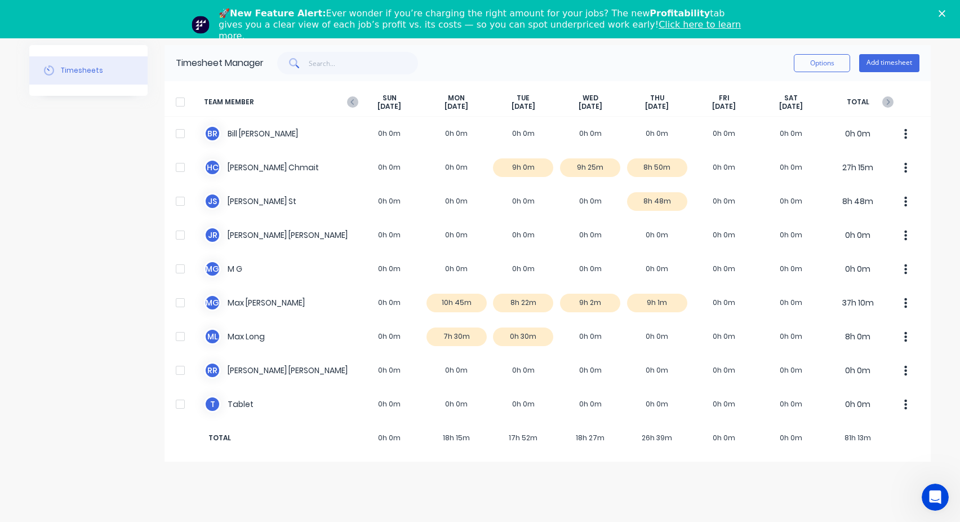
click at [349, 96] on span "TEAM MEMBER" at bounding box center [280, 101] width 152 height 17
click at [349, 101] on icon "button" at bounding box center [352, 101] width 11 height 11
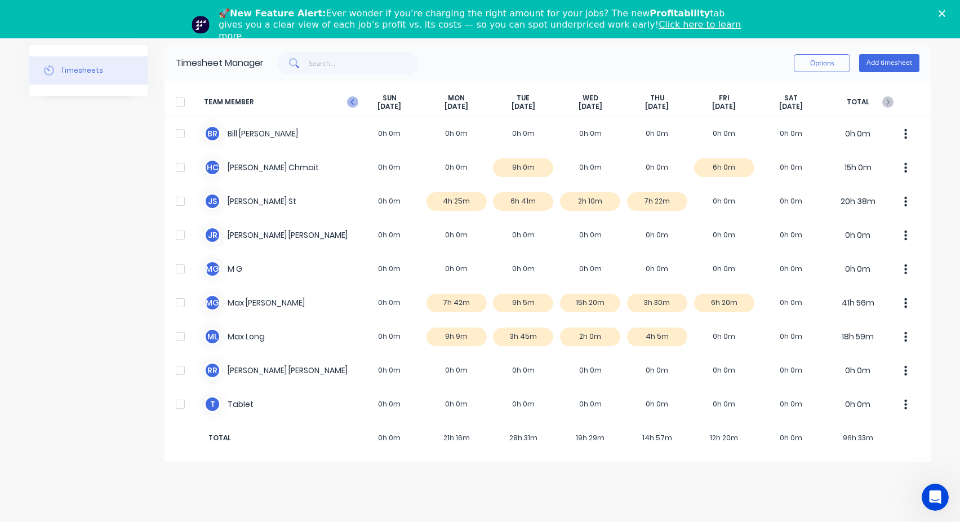
click at [353, 101] on icon "button" at bounding box center [352, 101] width 11 height 11
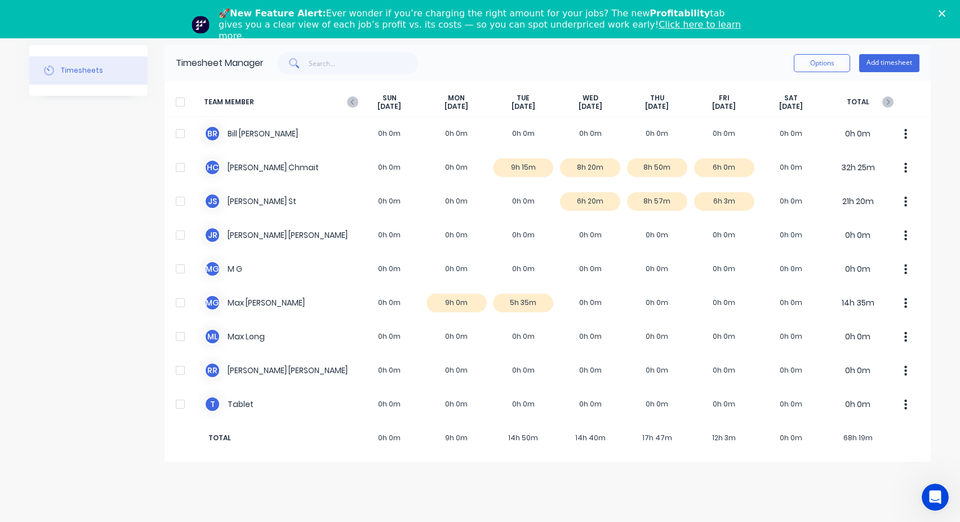
click at [353, 101] on icon "button" at bounding box center [352, 101] width 11 height 11
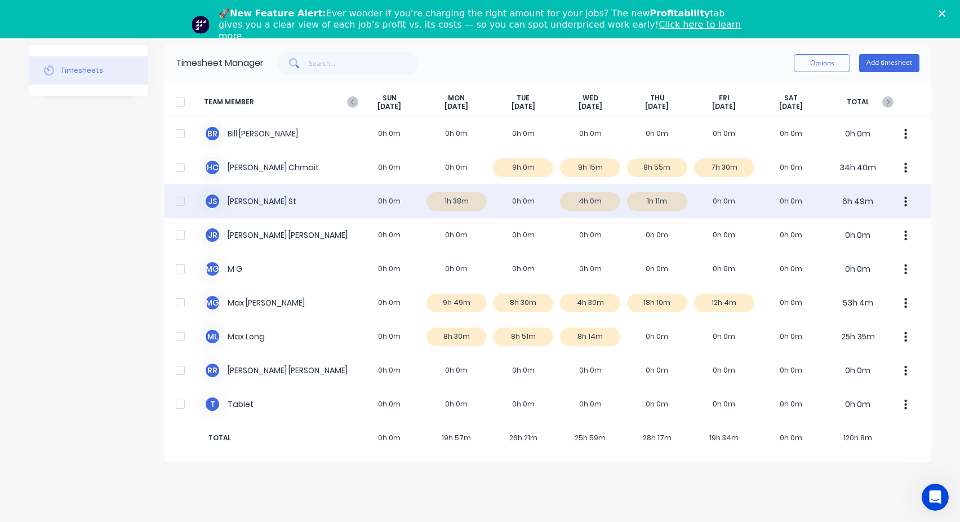
click at [590, 205] on div "J S Jason St 0h 0m 1h 38m 0h 0m 4h 0m 1h 11m 0h 0m 0h 0m 6h 49m" at bounding box center [547, 201] width 766 height 34
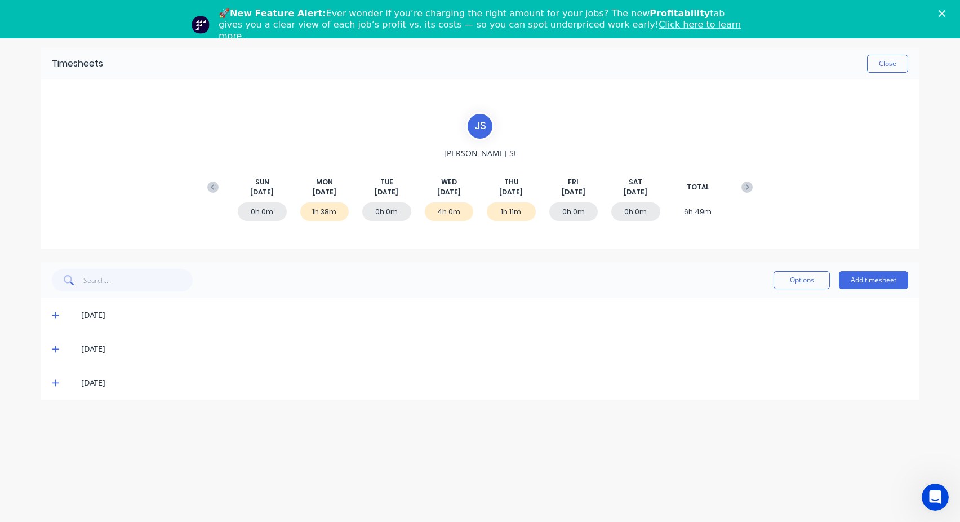
click at [51, 348] on div "[DATE]" at bounding box center [480, 349] width 879 height 34
click at [57, 347] on icon at bounding box center [55, 349] width 7 height 8
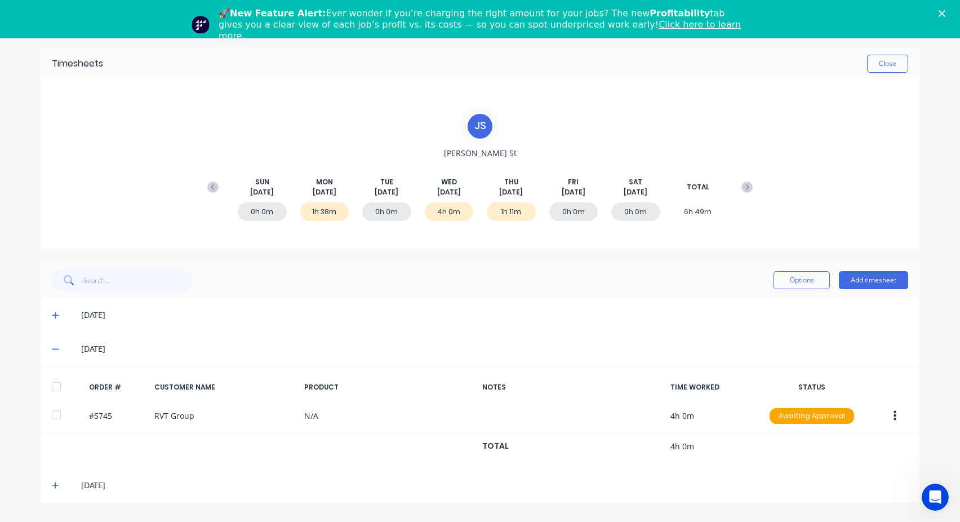
click at [55, 486] on icon at bounding box center [55, 485] width 7 height 8
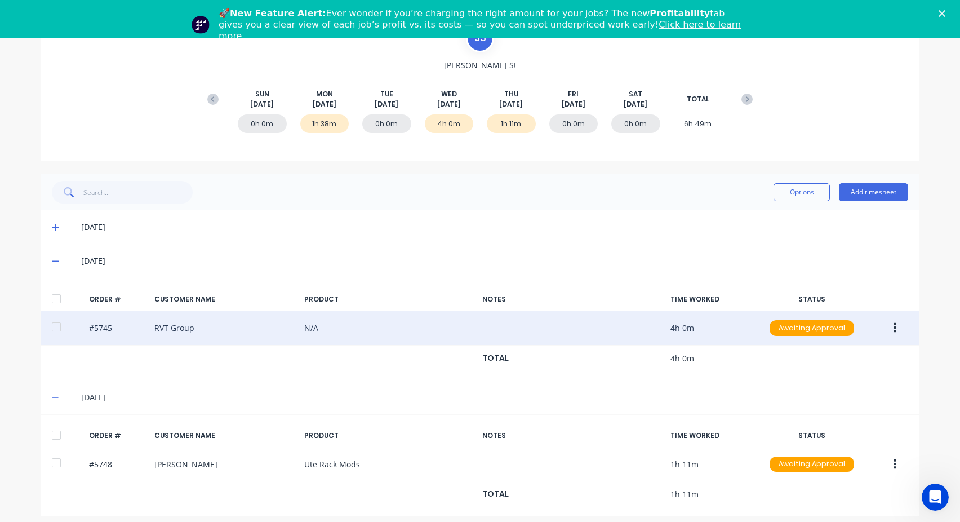
scroll to position [96, 0]
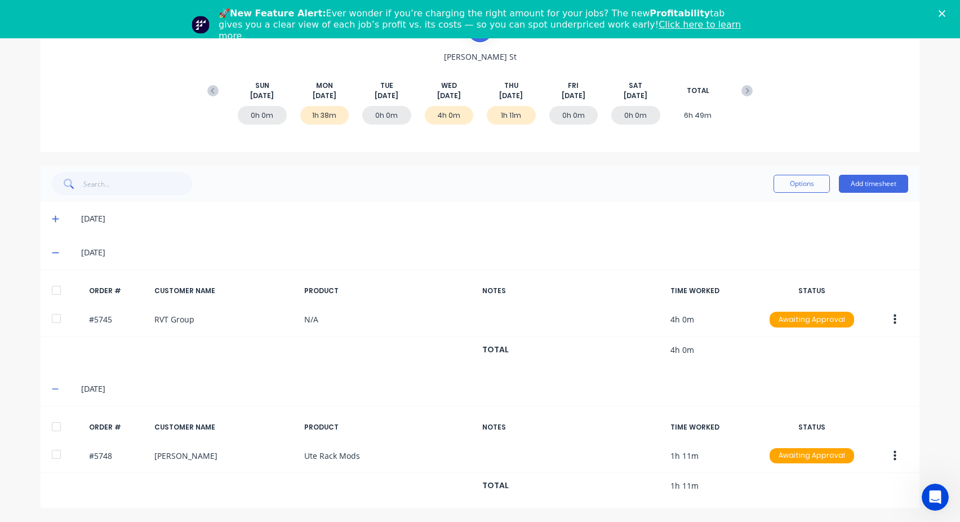
click at [50, 225] on div "[DATE]" at bounding box center [480, 219] width 879 height 34
click at [54, 222] on icon at bounding box center [55, 219] width 7 height 8
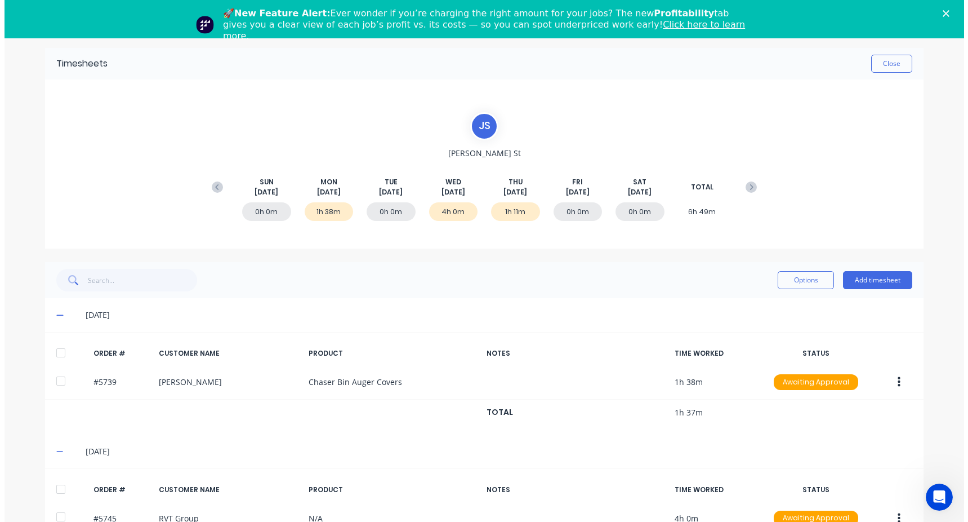
scroll to position [0, 0]
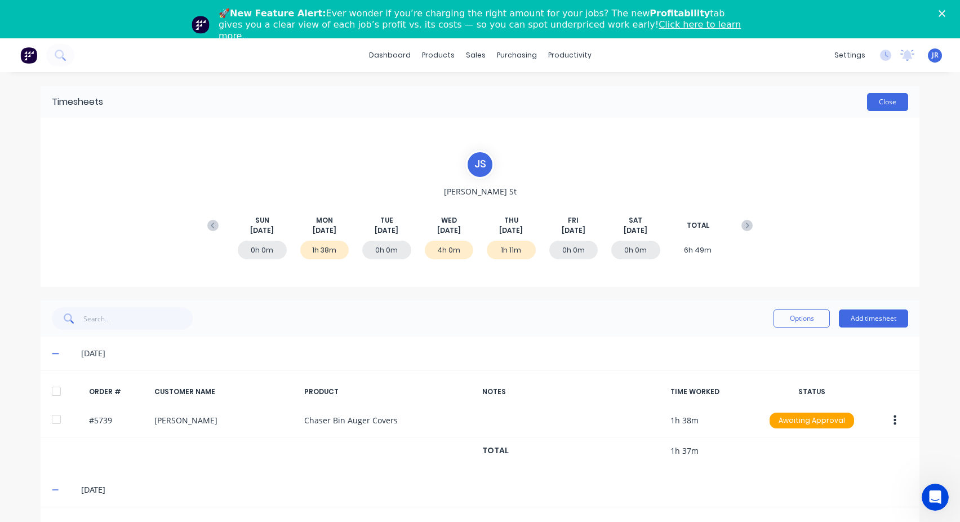
click at [875, 97] on button "Close" at bounding box center [887, 102] width 41 height 18
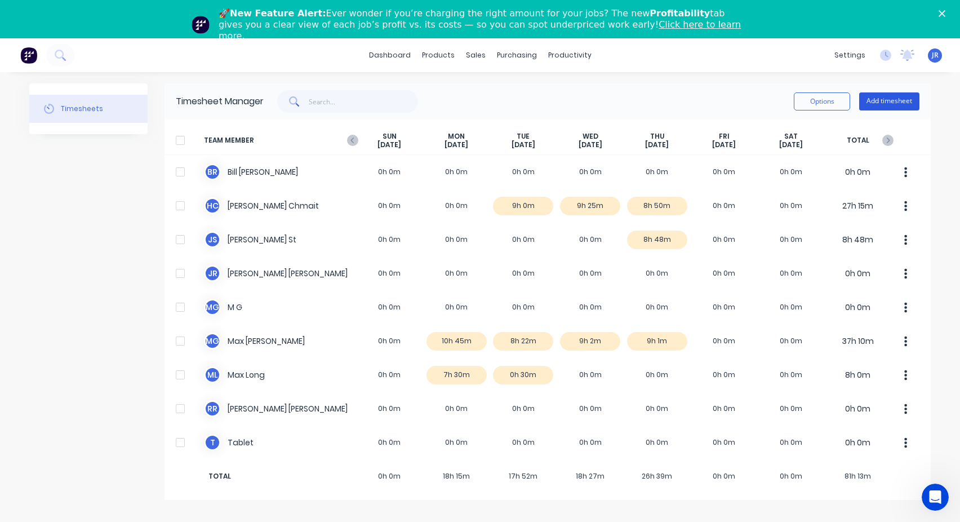
click at [879, 95] on button "Add timesheet" at bounding box center [889, 101] width 60 height 18
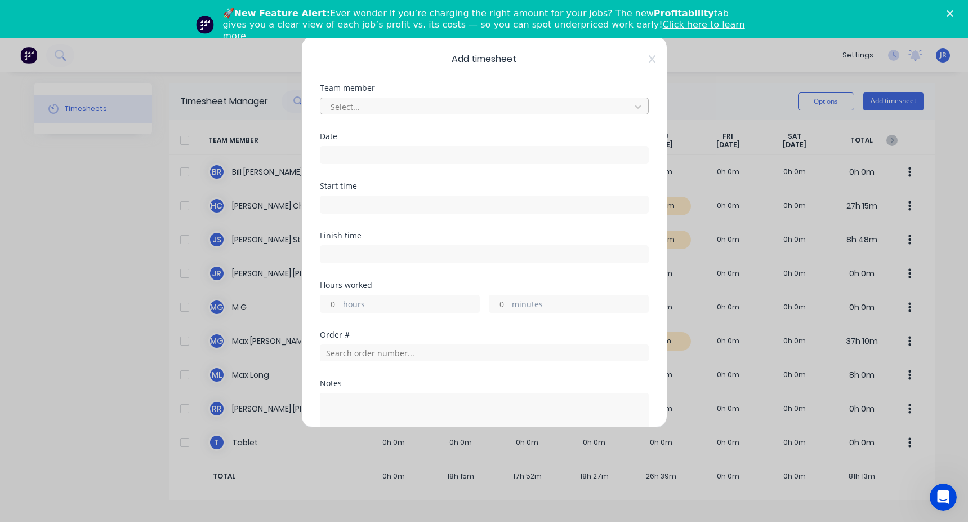
click at [387, 103] on div at bounding box center [476, 107] width 295 height 14
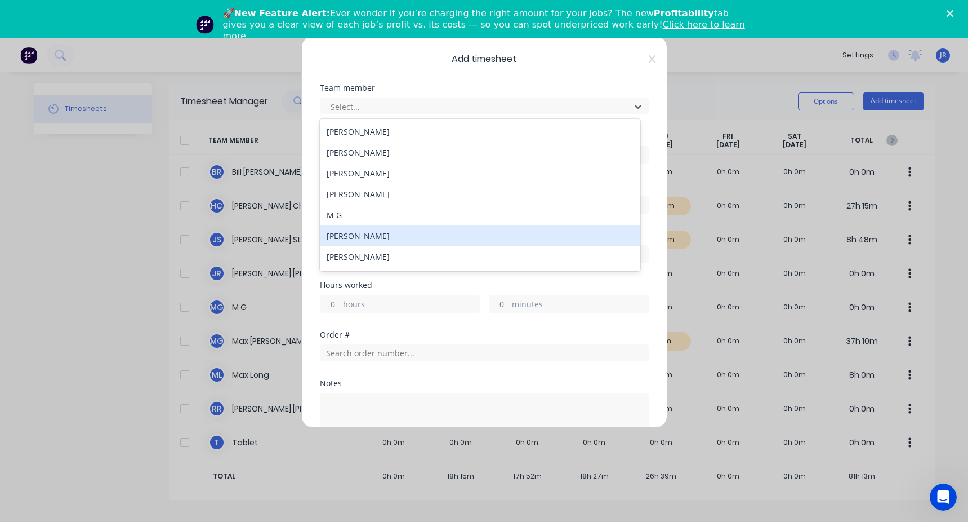
click at [357, 240] on div "[PERSON_NAME]" at bounding box center [480, 235] width 320 height 21
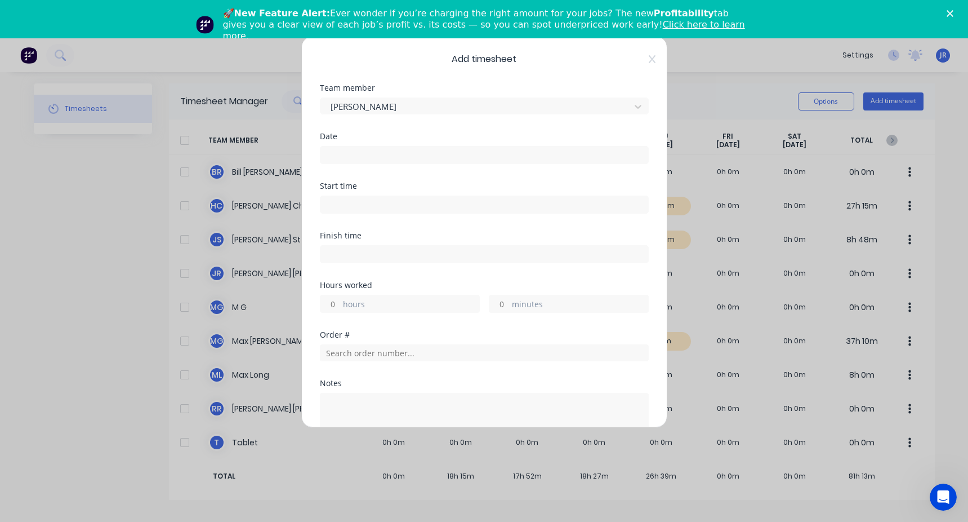
click at [324, 173] on div "Date" at bounding box center [484, 157] width 329 height 50
click at [333, 153] on input at bounding box center [484, 154] width 328 height 17
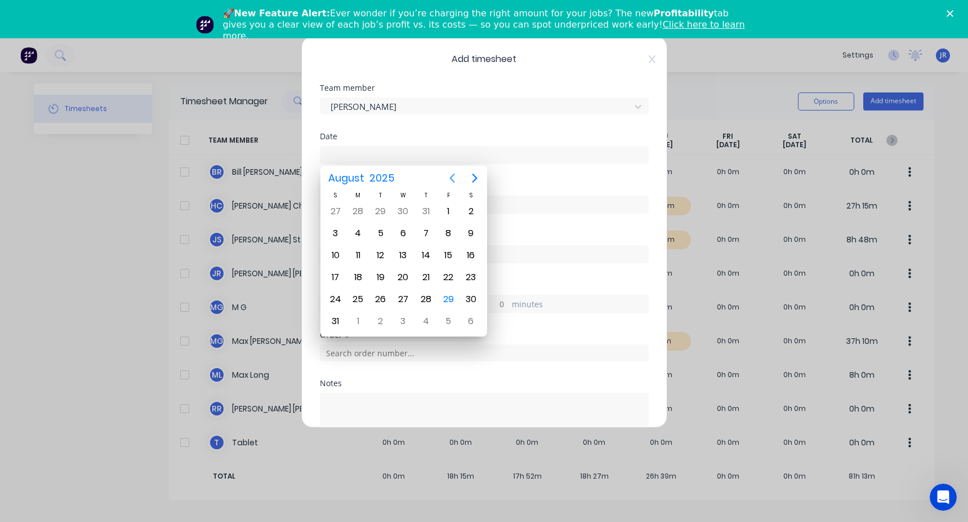
click at [446, 176] on icon "Previous page" at bounding box center [453, 178] width 14 height 14
click at [386, 259] on div "17" at bounding box center [380, 255] width 17 height 17
type input "[DATE]"
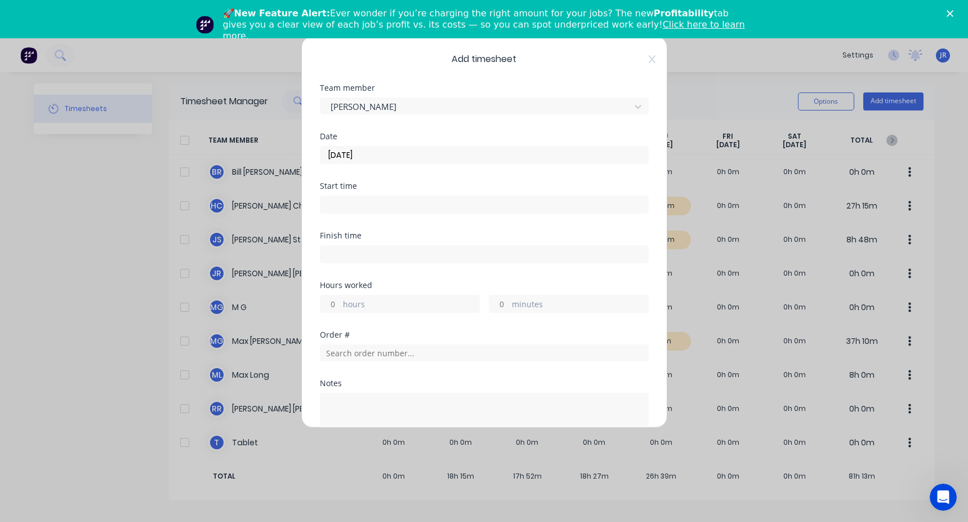
click at [352, 207] on input at bounding box center [484, 204] width 328 height 17
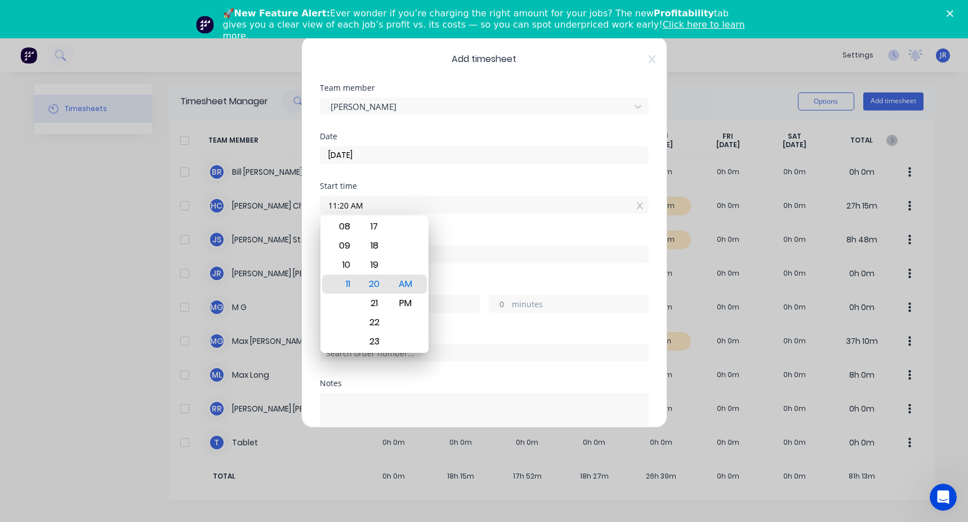
drag, startPoint x: 371, startPoint y: 202, endPoint x: 272, endPoint y: 206, distance: 98.7
click at [272, 206] on div "Add timesheet Team member Max Galvin Date 17/06/2025 Start time 11:20 AM Finish…" at bounding box center [484, 261] width 968 height 522
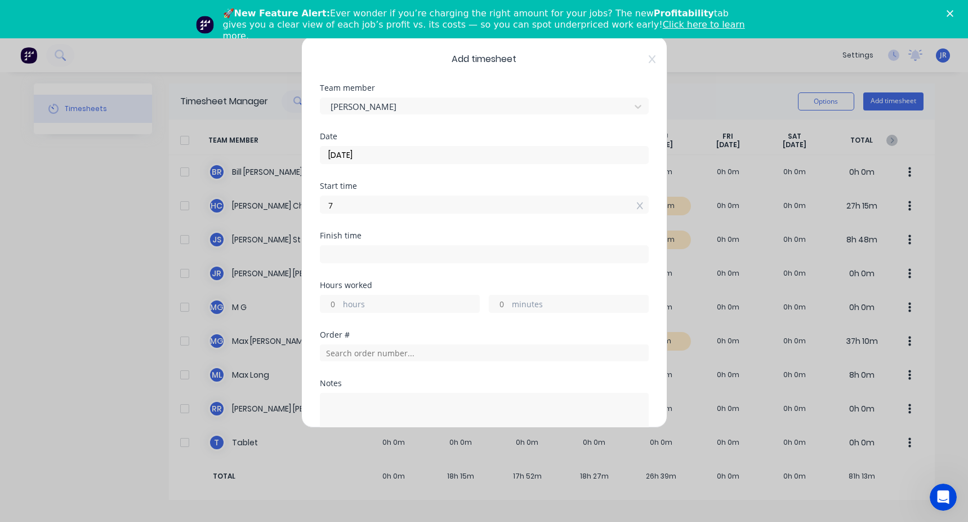
click at [376, 207] on input "7" at bounding box center [484, 204] width 328 height 17
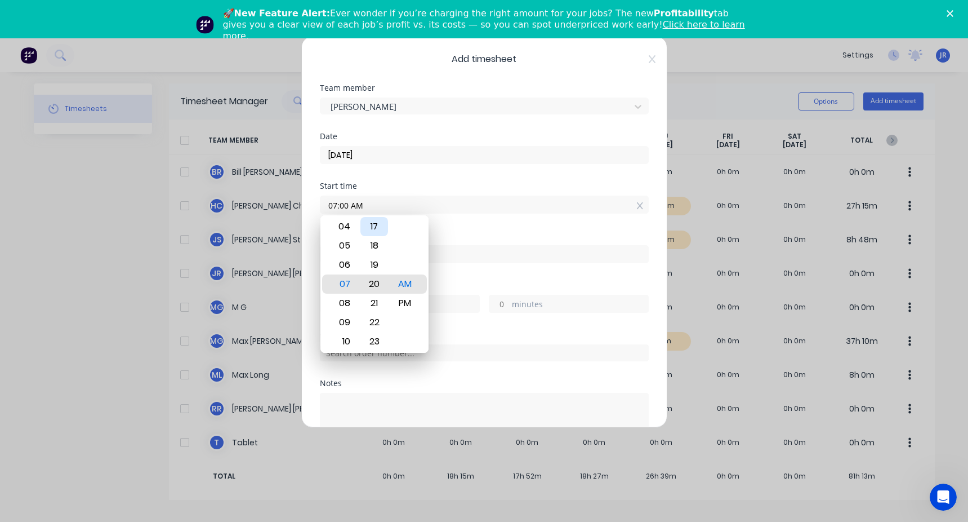
drag, startPoint x: 376, startPoint y: 207, endPoint x: 361, endPoint y: 233, distance: 29.8
click at [361, 233] on div "17" at bounding box center [374, 226] width 28 height 19
type input "07:00 AM"
click at [471, 238] on div "Finish time" at bounding box center [484, 235] width 329 height 8
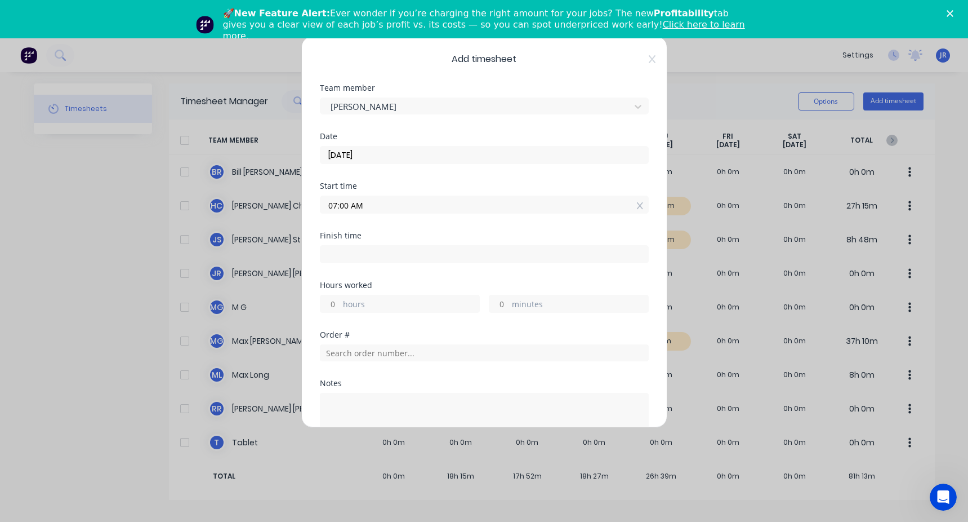
click at [407, 264] on div "Finish time" at bounding box center [484, 256] width 329 height 50
click at [398, 253] on input at bounding box center [484, 254] width 328 height 17
type input "11:20 AM"
type input "4"
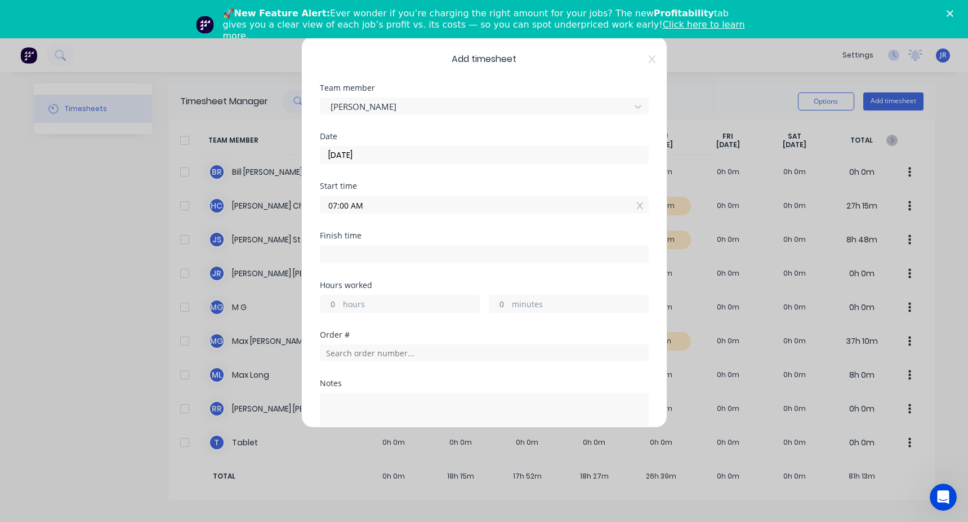
type input "20"
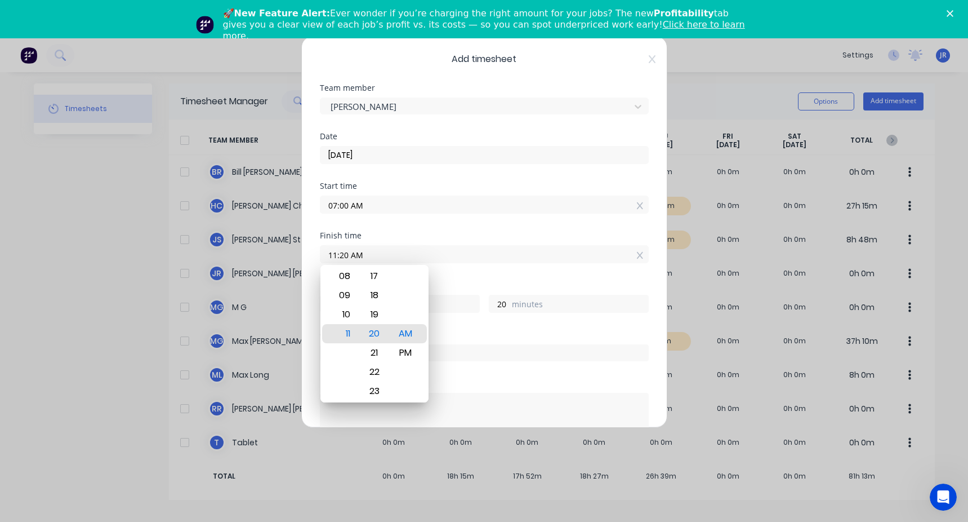
drag, startPoint x: 407, startPoint y: 251, endPoint x: 179, endPoint y: 266, distance: 228.6
click at [179, 266] on div "Add timesheet Team member Max Galvin Date 17/06/2025 Start time 07:00 AM Finish…" at bounding box center [484, 261] width 968 height 522
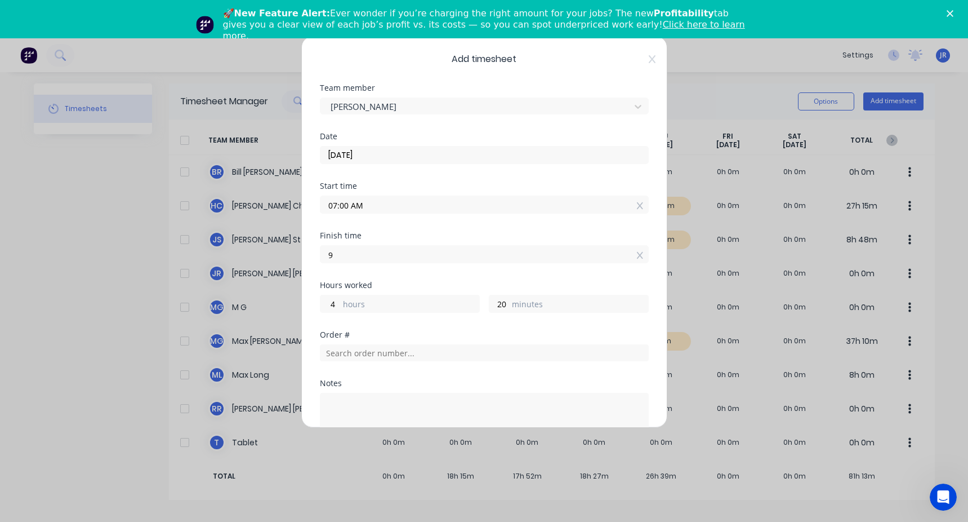
type input "09:00 AM"
type input "2"
type input "0"
click at [418, 243] on div "09:00 AM" at bounding box center [484, 252] width 329 height 21
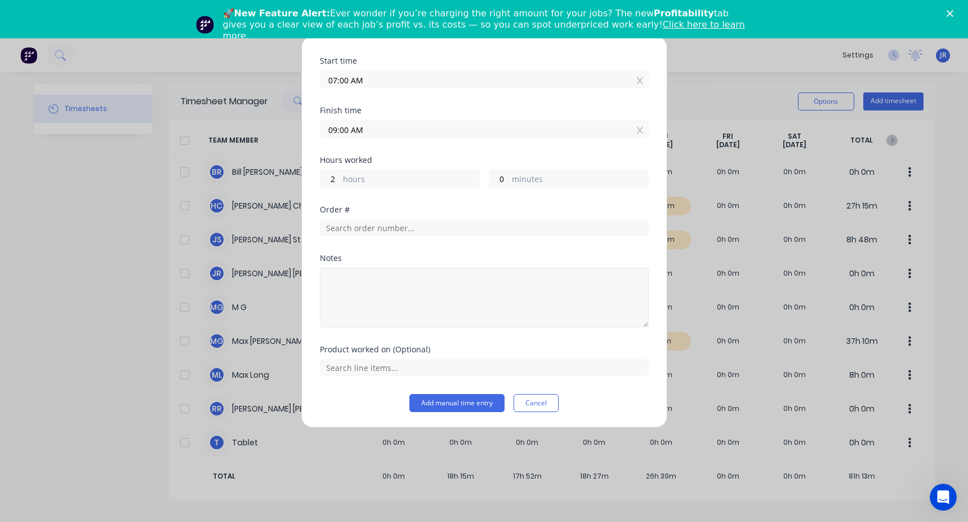
scroll to position [126, 0]
click at [367, 234] on input "text" at bounding box center [484, 227] width 329 height 17
click at [365, 232] on input "text" at bounding box center [484, 227] width 329 height 17
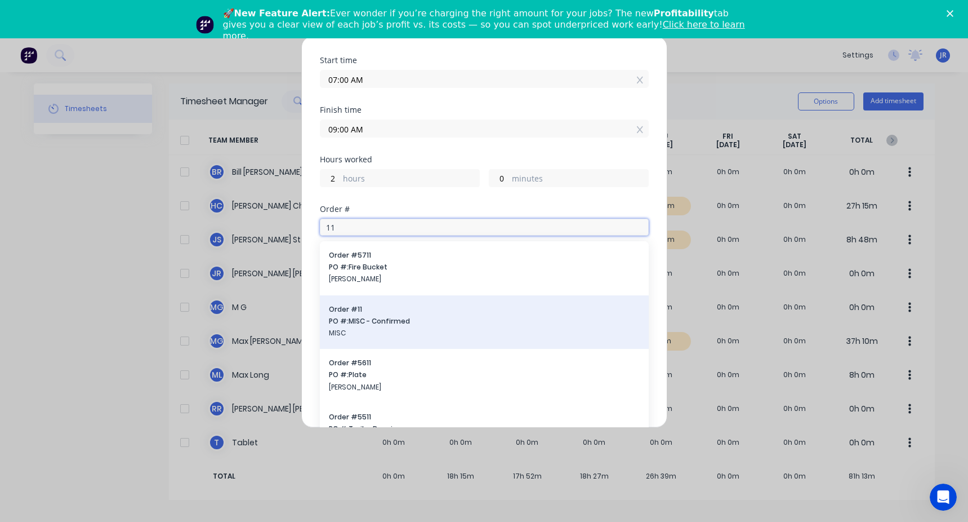
type input "11"
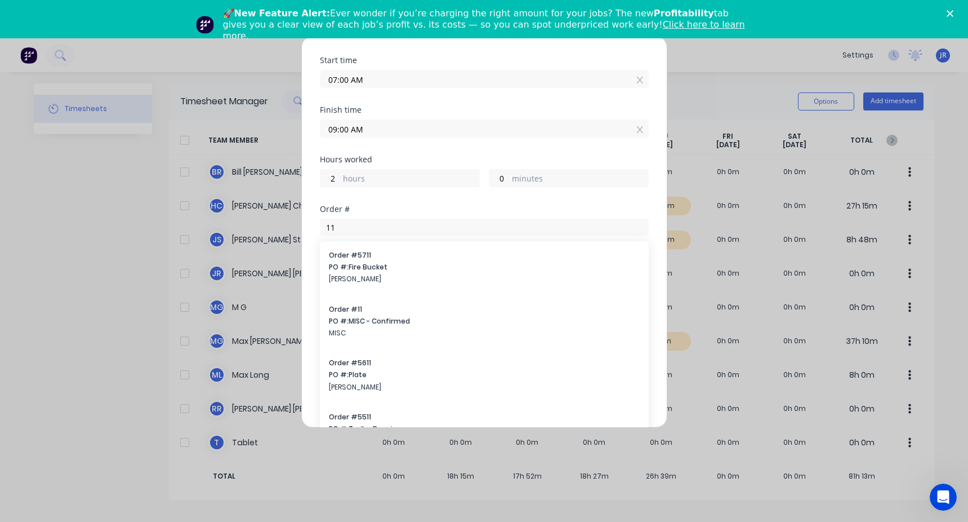
click at [359, 328] on span "MISC" at bounding box center [484, 333] width 311 height 10
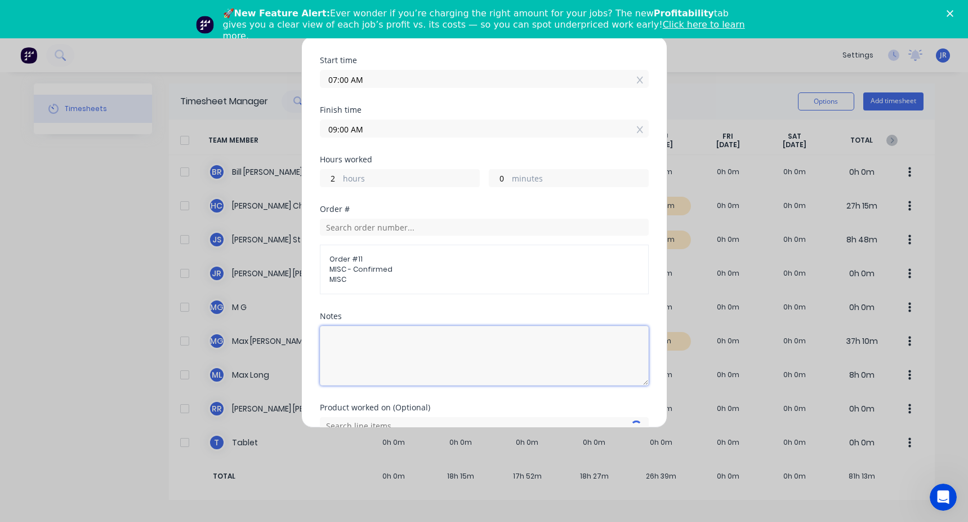
click at [341, 345] on textarea at bounding box center [484, 356] width 329 height 60
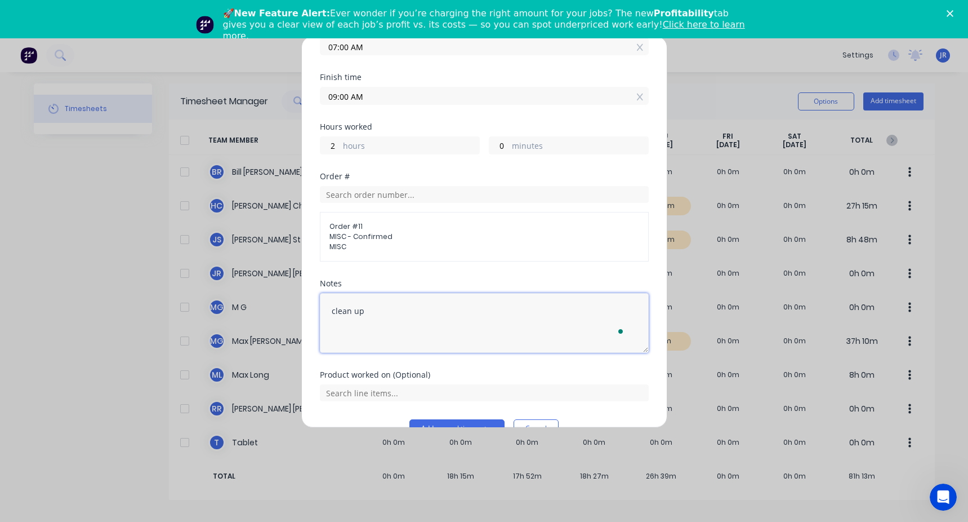
scroll to position [184, 0]
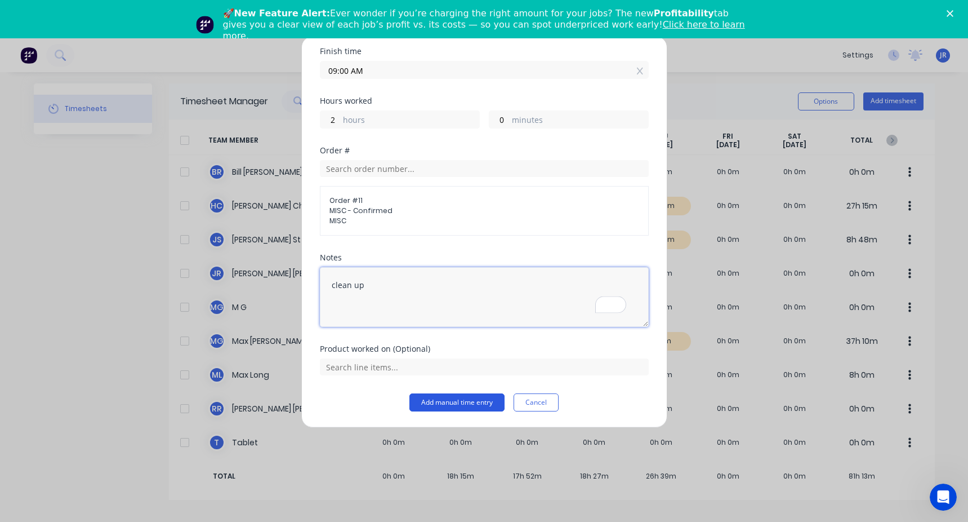
type textarea "clean up"
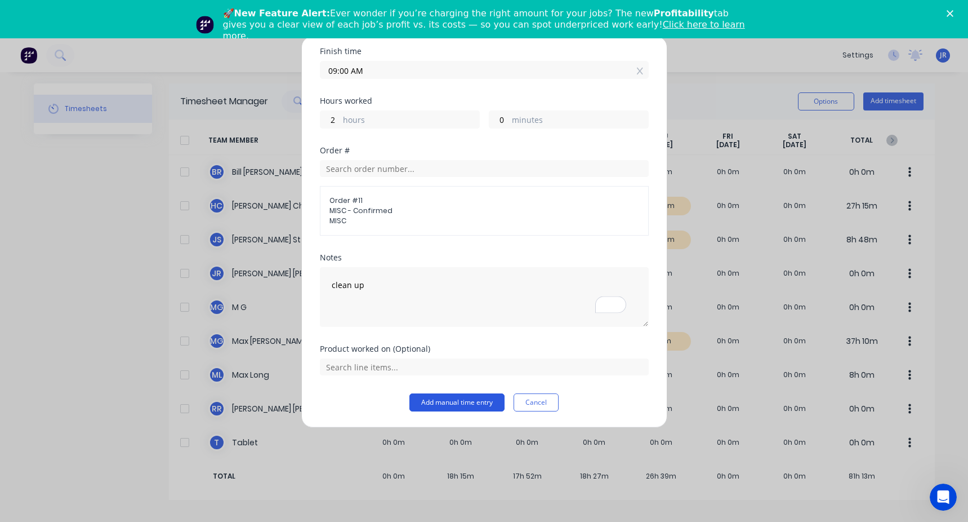
click at [434, 394] on button "Add manual time entry" at bounding box center [456, 402] width 95 height 18
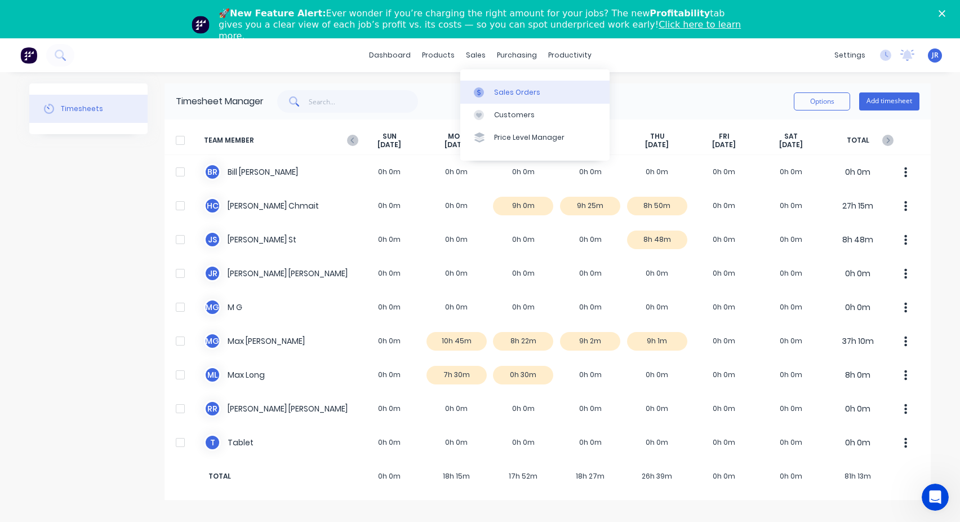
click at [499, 96] on div "Sales Orders" at bounding box center [517, 92] width 46 height 10
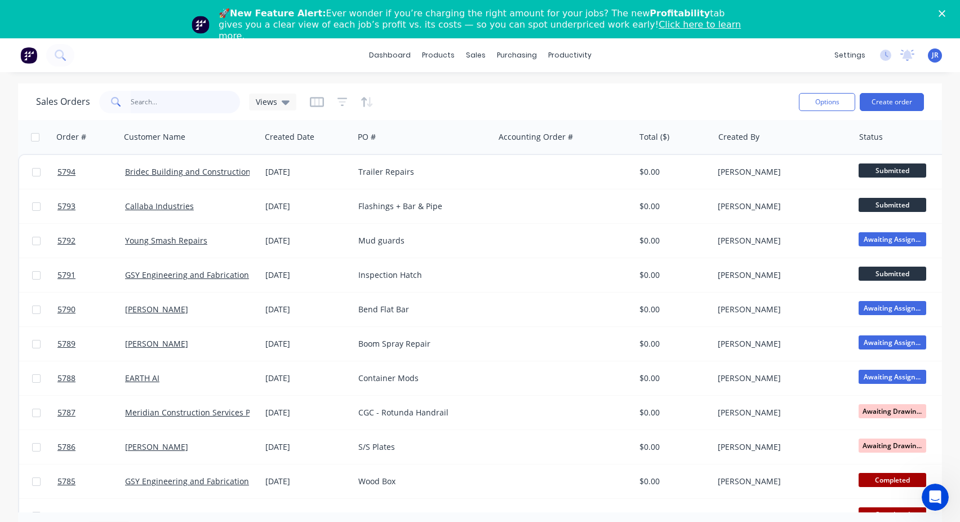
click at [145, 97] on input "text" at bounding box center [186, 102] width 110 height 23
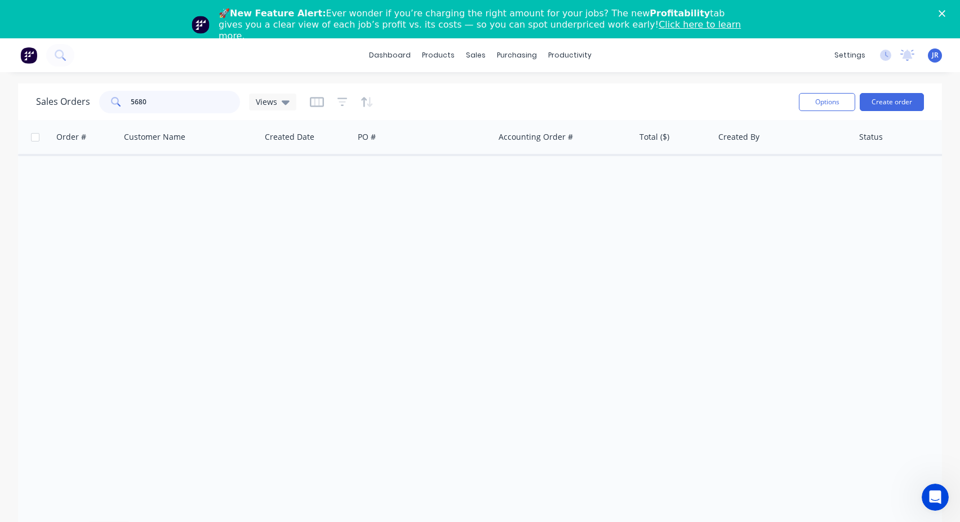
type input "5680"
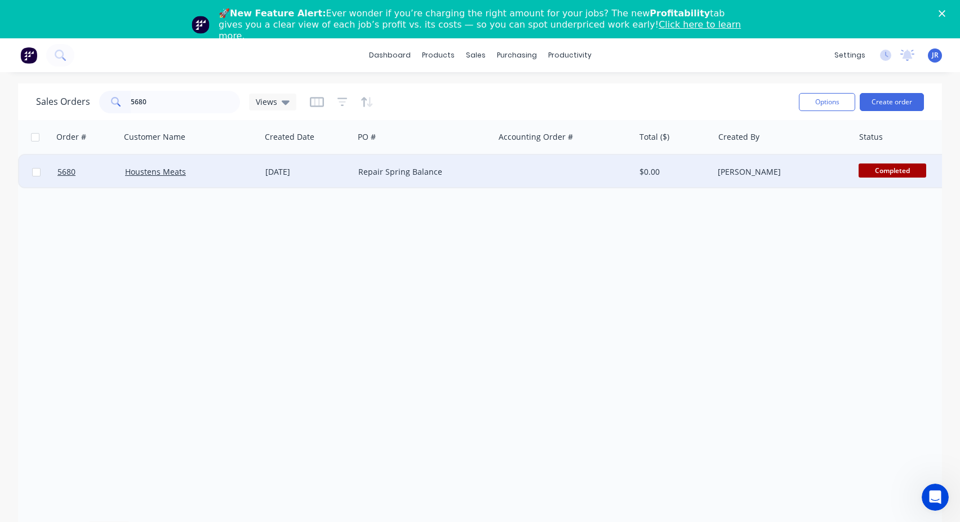
click at [248, 182] on div "Houstens Meats" at bounding box center [191, 172] width 140 height 34
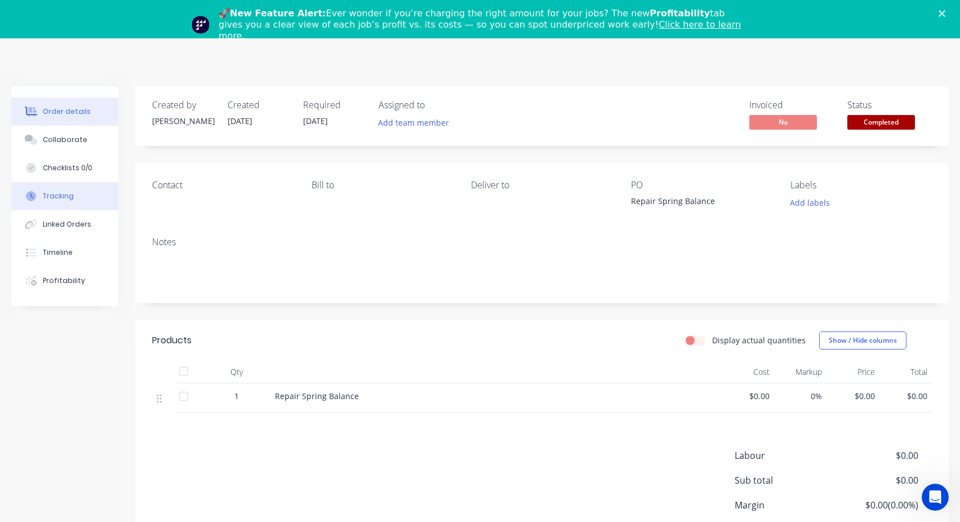
click at [60, 204] on button "Tracking" at bounding box center [64, 196] width 107 height 28
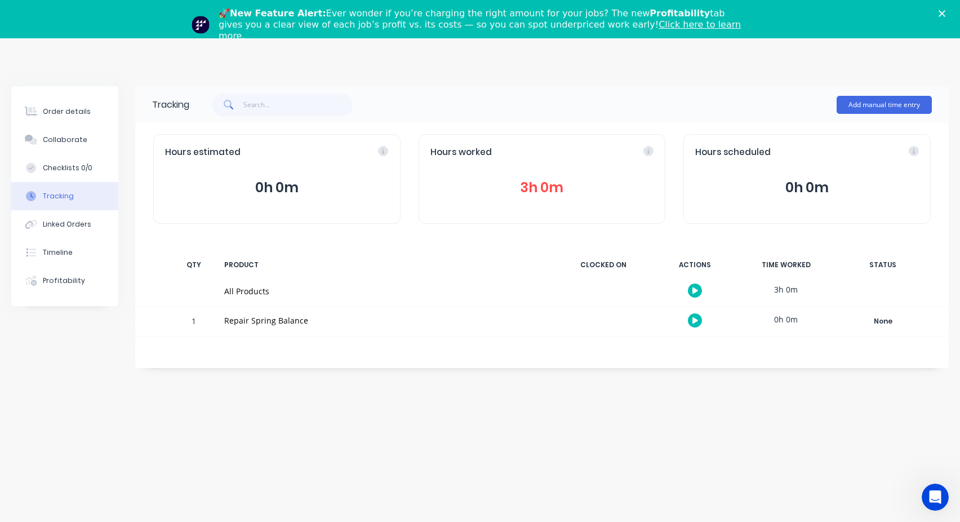
click at [529, 188] on button "3h 0m" at bounding box center [542, 187] width 224 height 21
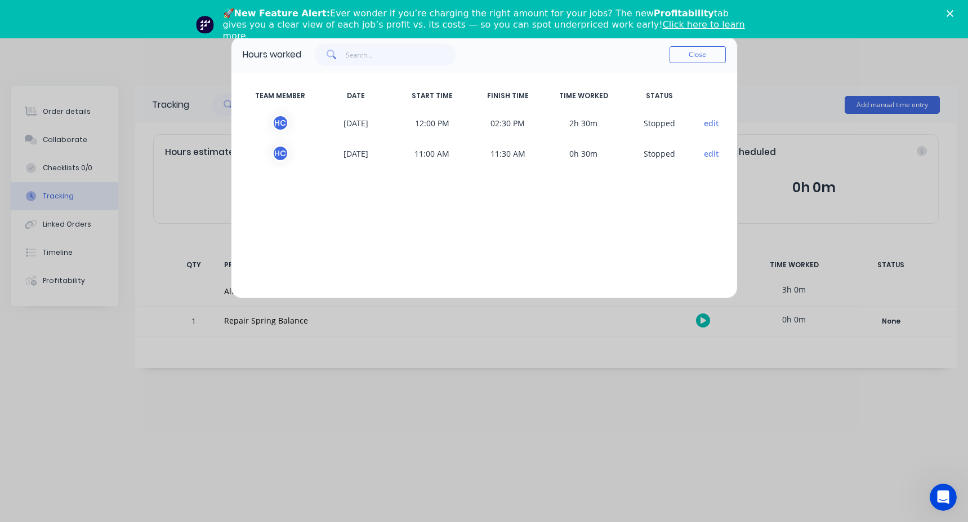
click at [713, 123] on button "edit" at bounding box center [711, 123] width 15 height 12
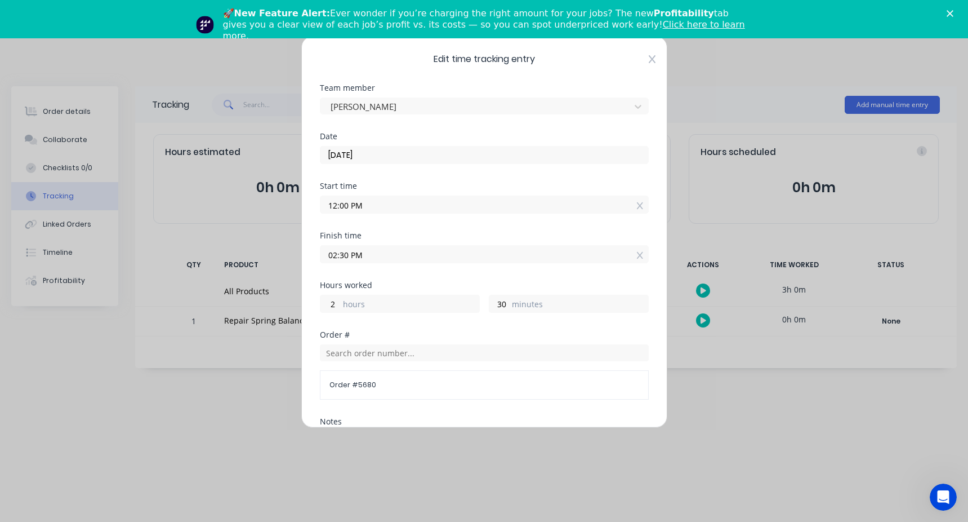
click at [649, 61] on icon at bounding box center [652, 59] width 7 height 9
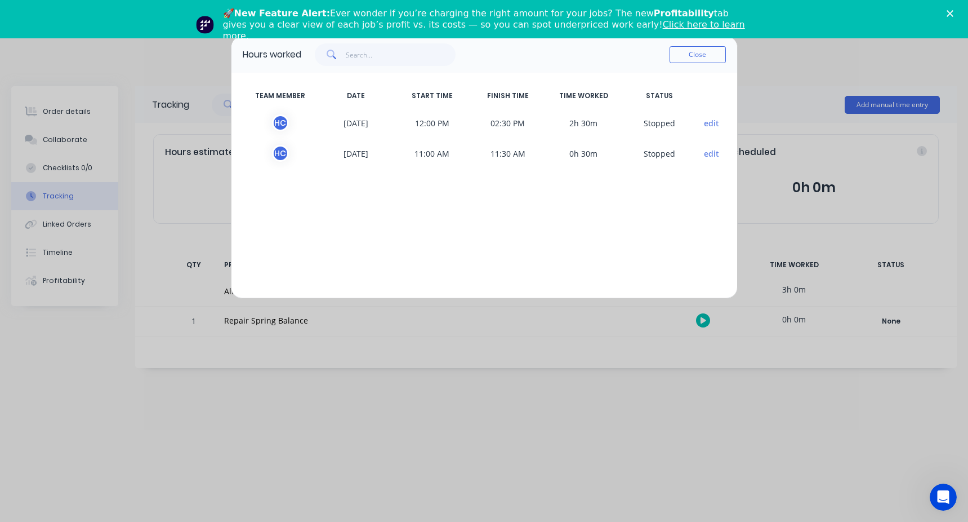
click at [708, 153] on button "edit" at bounding box center [711, 154] width 15 height 12
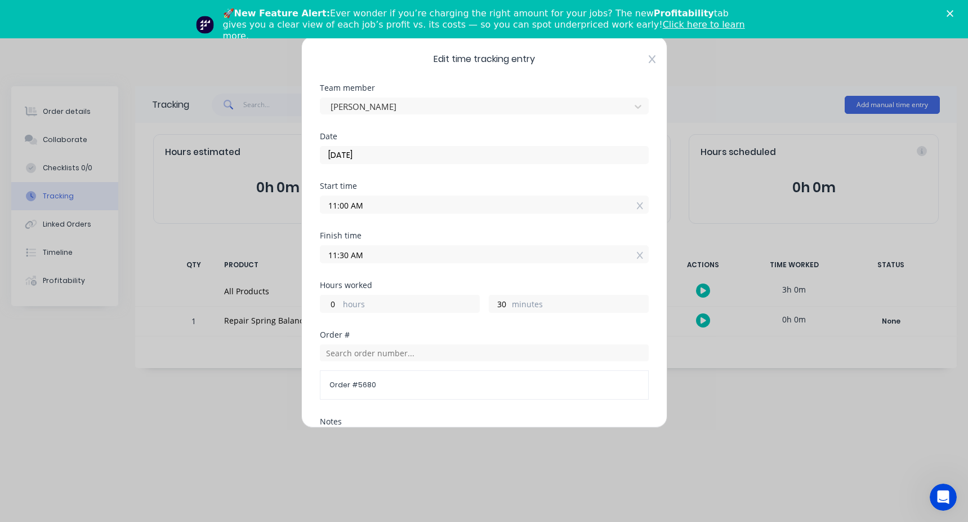
click at [649, 56] on icon at bounding box center [652, 59] width 7 height 9
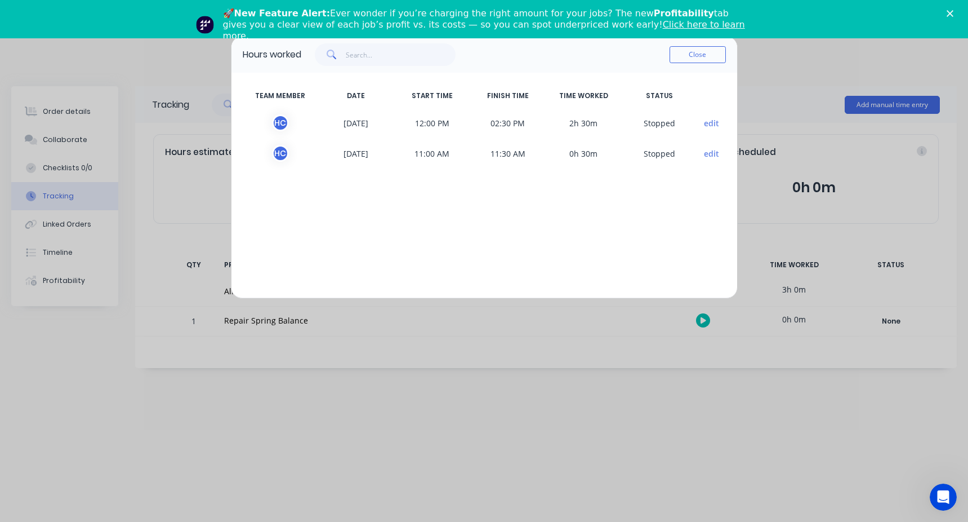
click at [705, 122] on button "edit" at bounding box center [711, 123] width 15 height 12
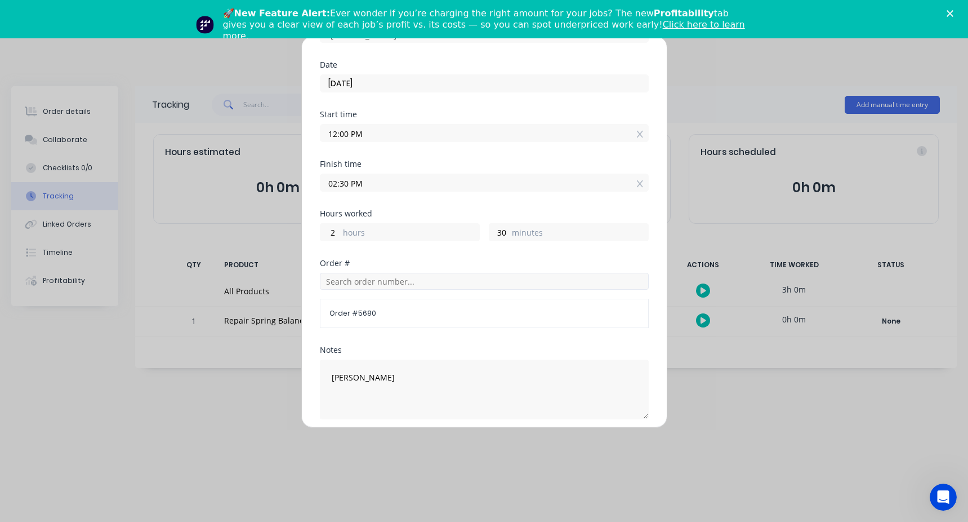
scroll to position [56, 0]
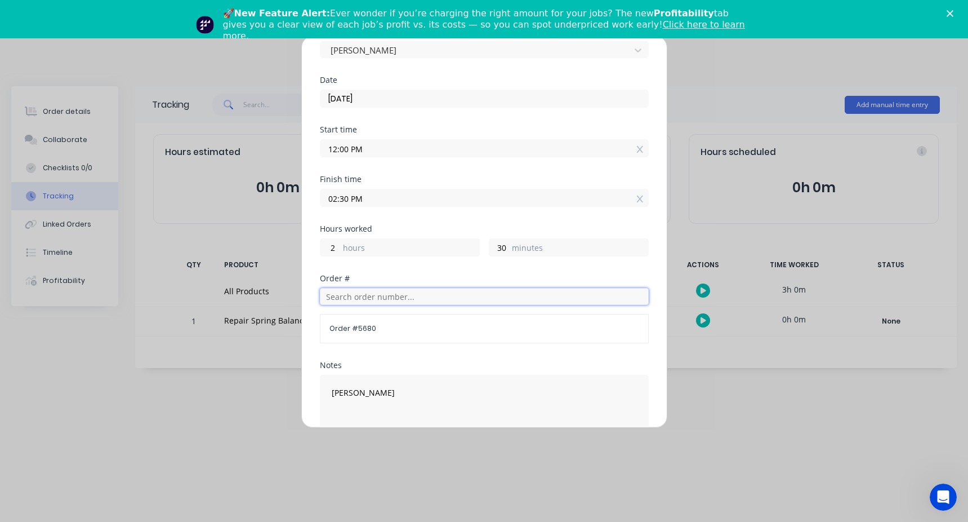
click at [361, 300] on input "text" at bounding box center [484, 296] width 329 height 17
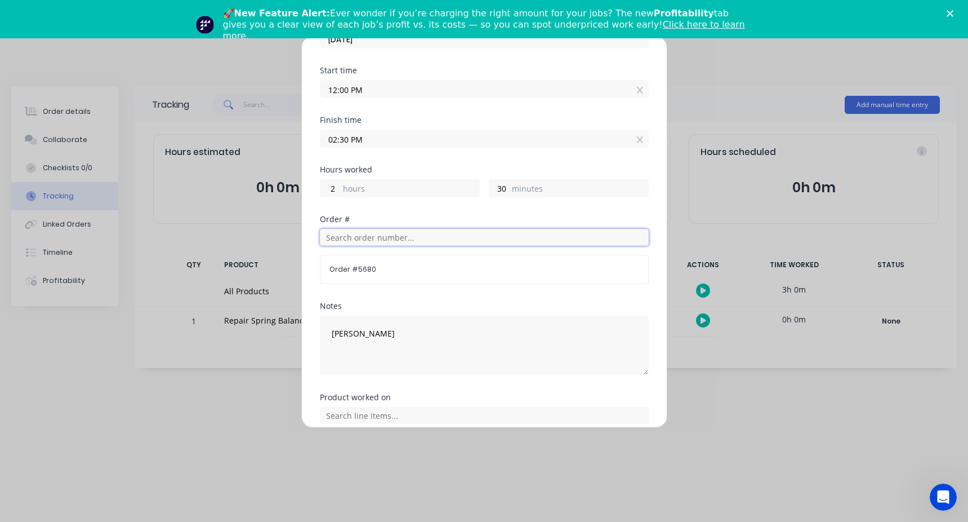
scroll to position [202, 0]
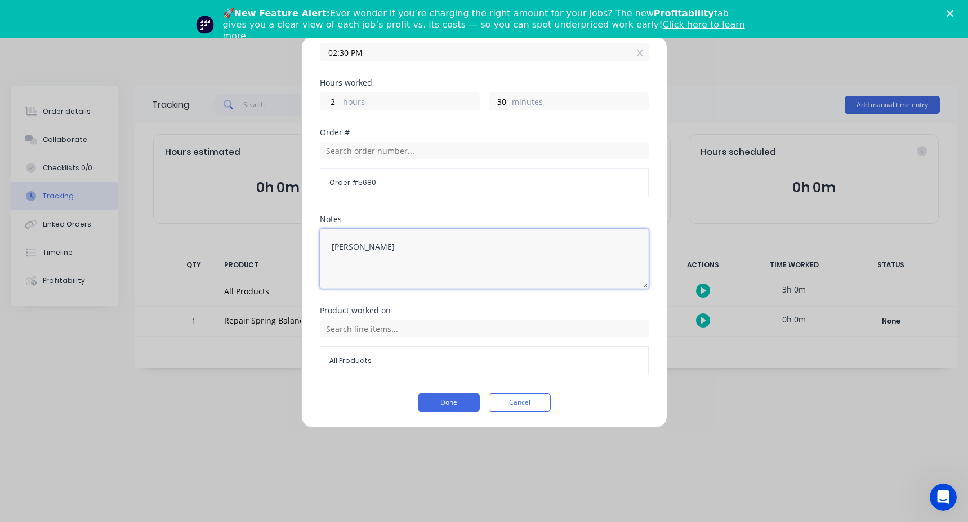
click at [399, 252] on textarea "Alan Fien" at bounding box center [484, 259] width 329 height 60
type textarea "Alan Fien - cash sale"
click at [348, 154] on input "text" at bounding box center [484, 150] width 329 height 17
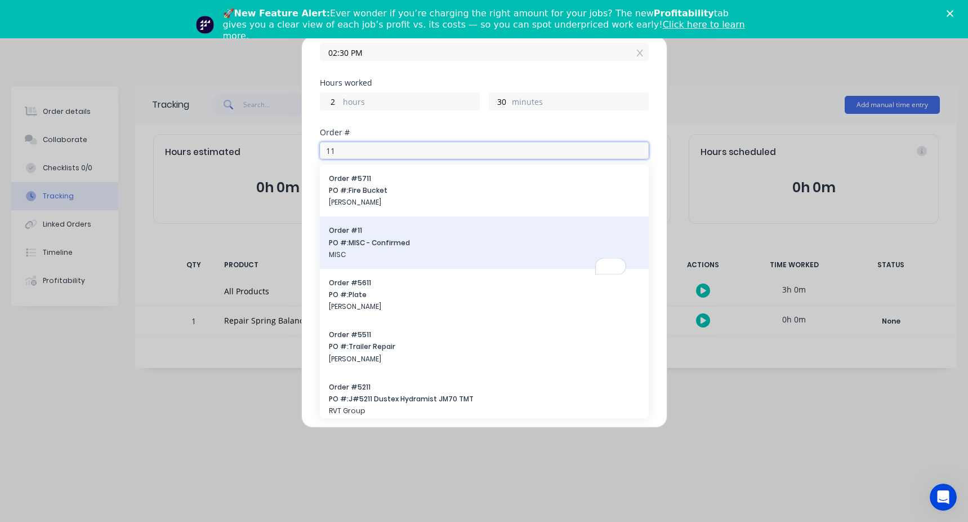
type input "11"
click at [361, 238] on span "PO #: MISC - Confirmed" at bounding box center [484, 243] width 311 height 10
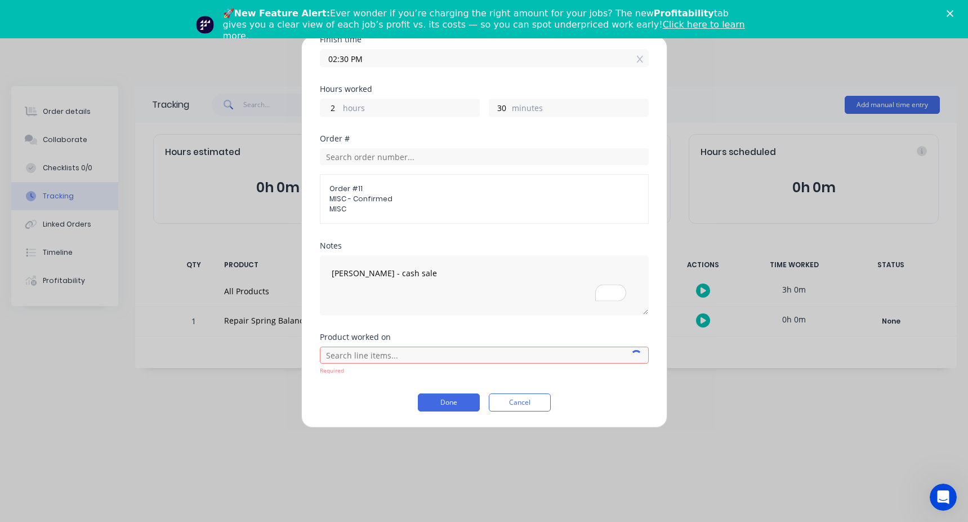
scroll to position [196, 0]
click at [376, 350] on input "text" at bounding box center [484, 354] width 329 height 17
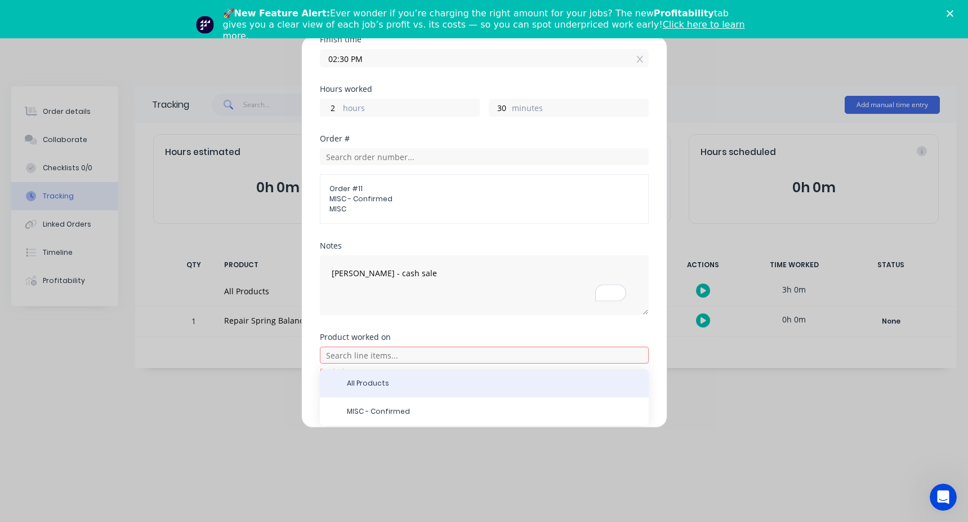
click at [353, 381] on span "All Products" at bounding box center [493, 383] width 293 height 10
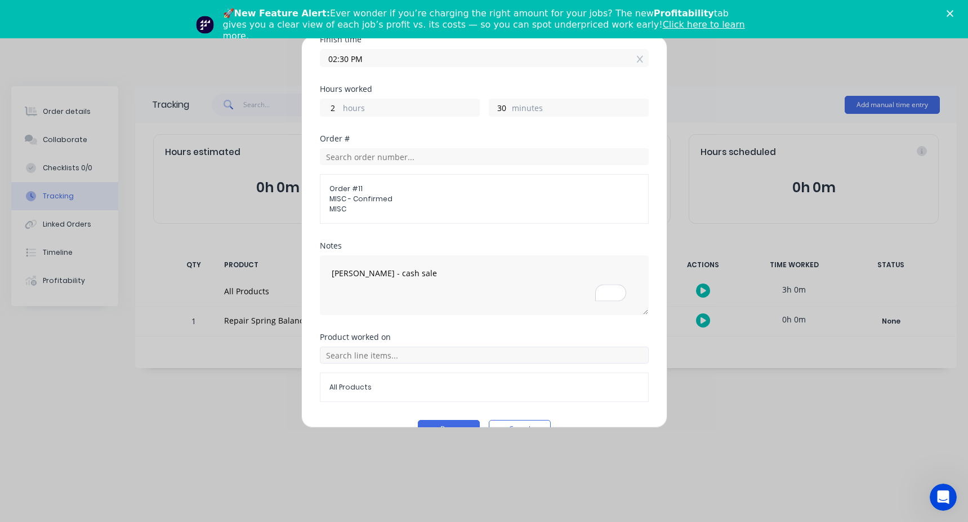
scroll to position [222, 0]
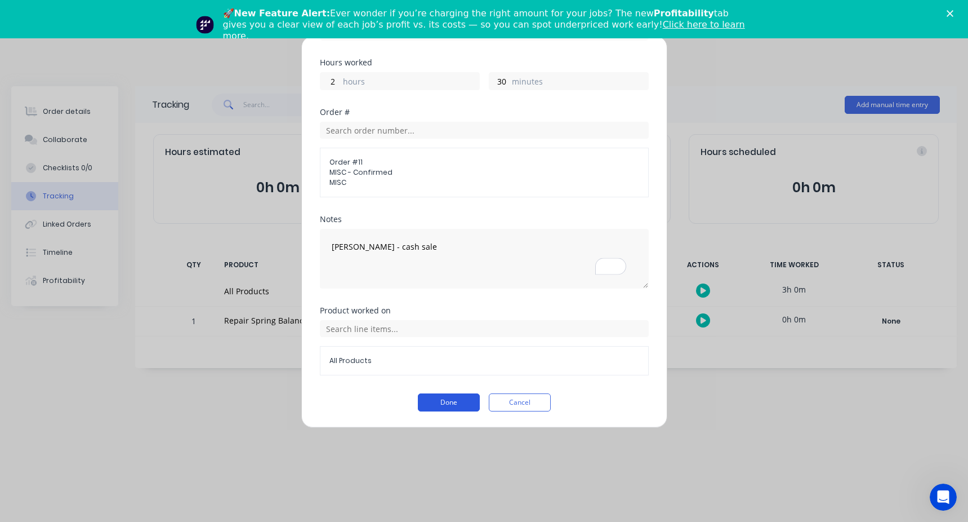
click at [434, 406] on button "Done" at bounding box center [449, 402] width 62 height 18
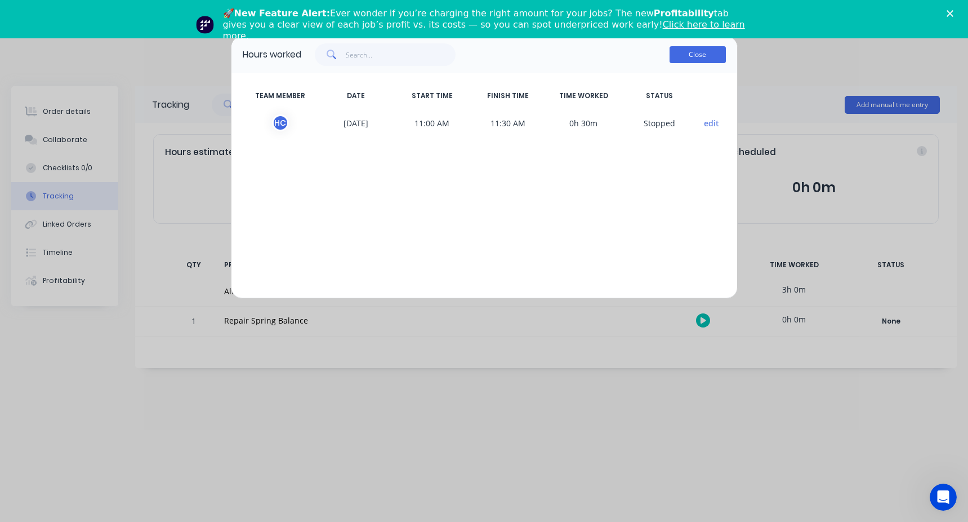
click at [698, 57] on button "Close" at bounding box center [698, 54] width 56 height 17
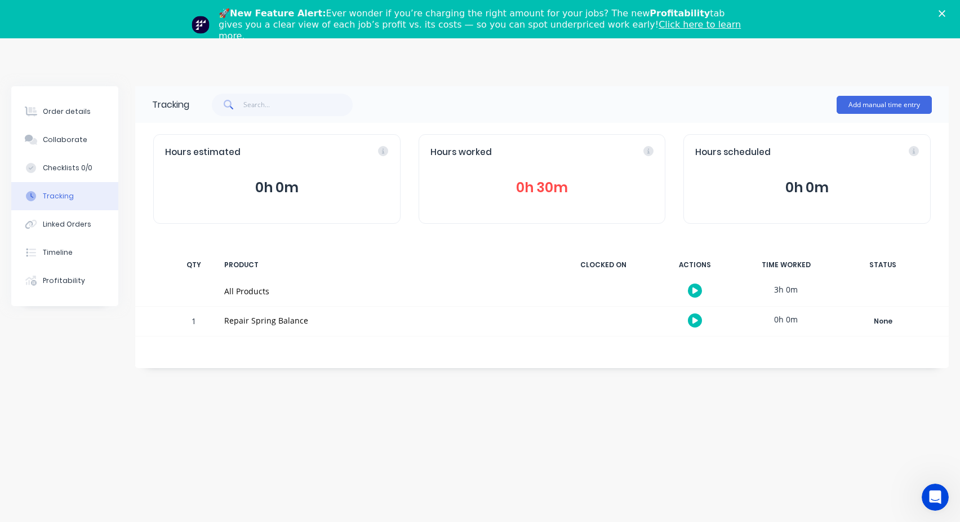
click at [945, 15] on icon "Close" at bounding box center [941, 13] width 7 height 7
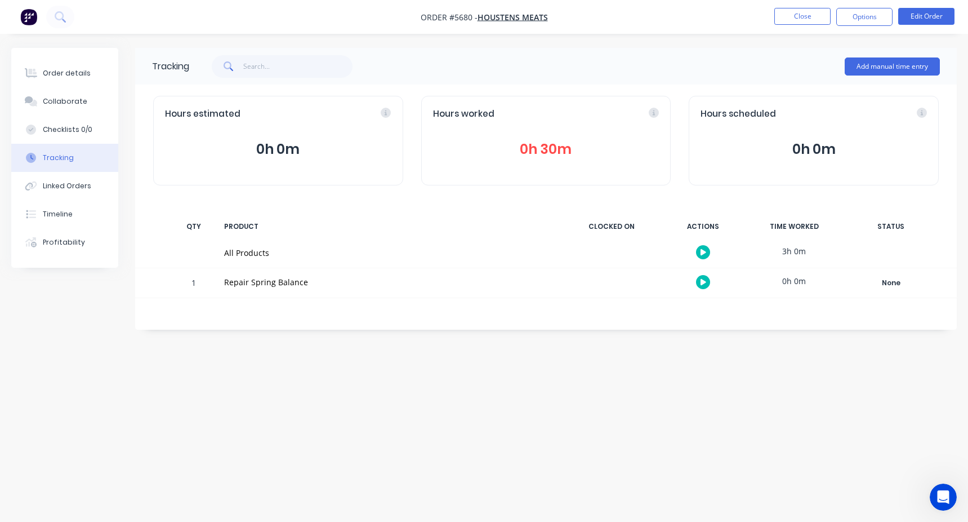
click at [773, 20] on ul "Close Options Edit Order" at bounding box center [864, 17] width 207 height 18
click at [791, 19] on button "Close" at bounding box center [802, 16] width 56 height 17
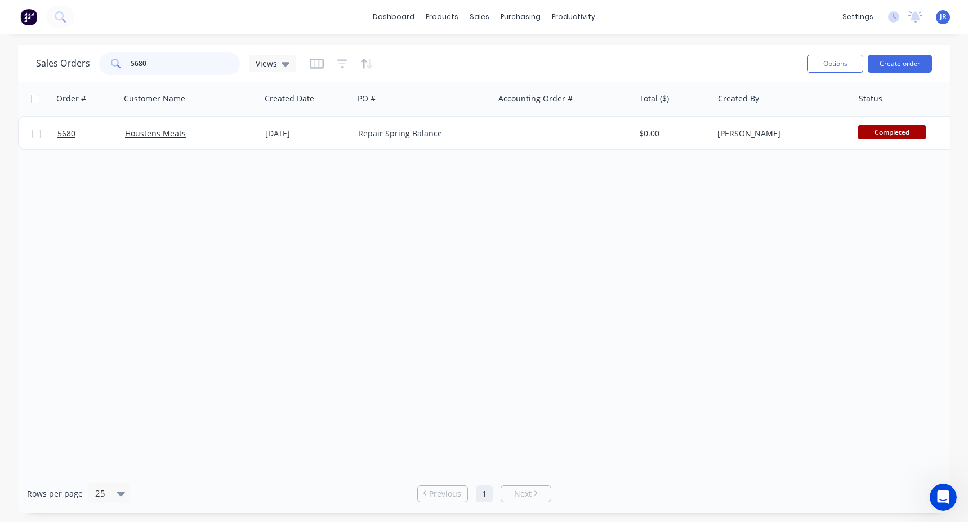
drag, startPoint x: 81, startPoint y: 52, endPoint x: 19, endPoint y: 51, distance: 61.4
click at [19, 51] on div "Sales Orders 5680 Views Options Create order" at bounding box center [484, 63] width 932 height 37
click at [441, 66] on div "Sales Orders Views" at bounding box center [417, 64] width 762 height 28
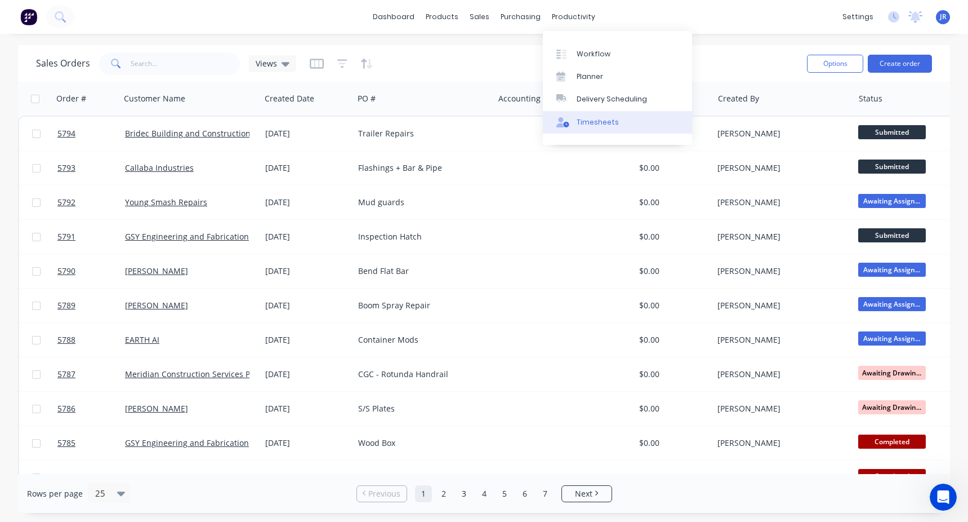
click at [576, 122] on link "Timesheets" at bounding box center [617, 122] width 149 height 23
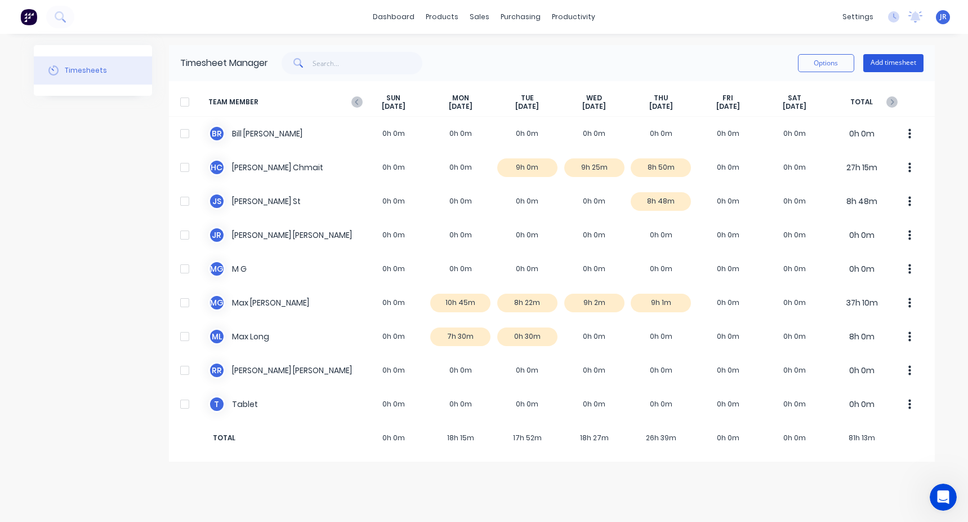
click at [901, 64] on button "Add timesheet" at bounding box center [893, 63] width 60 height 18
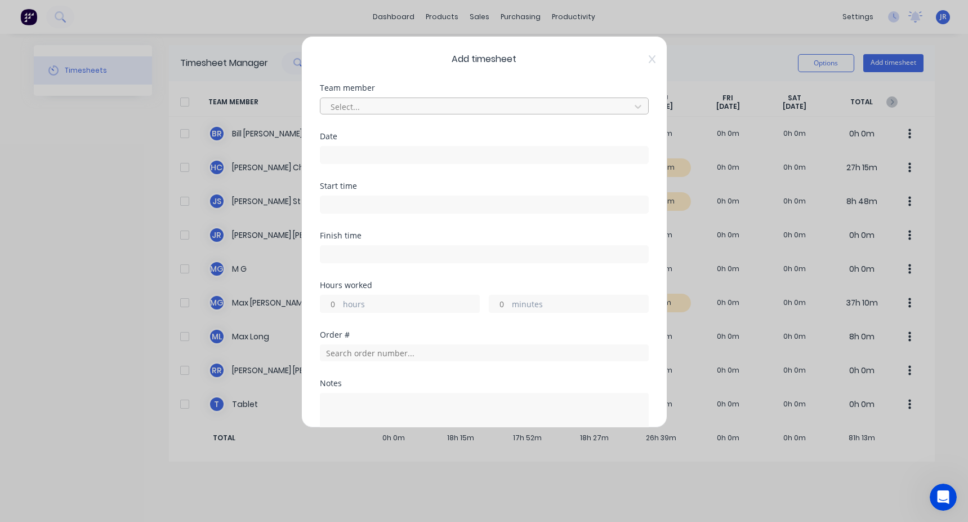
click at [408, 106] on div at bounding box center [476, 107] width 295 height 14
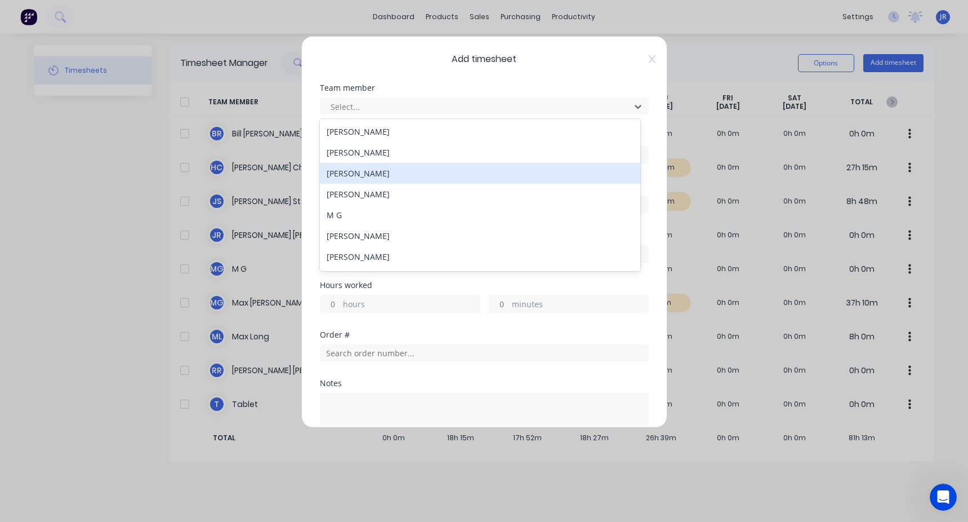
click at [376, 173] on div "Jason St" at bounding box center [480, 173] width 320 height 21
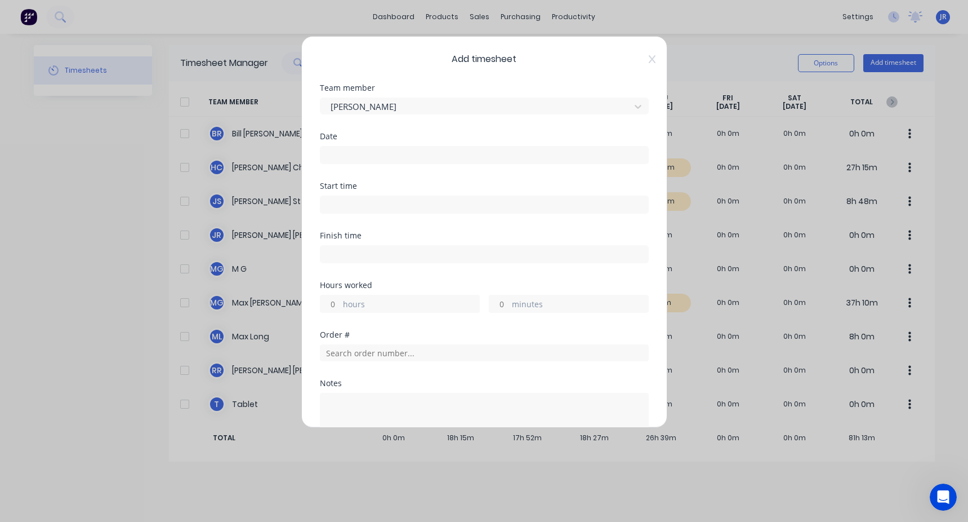
click at [368, 149] on input at bounding box center [484, 154] width 328 height 17
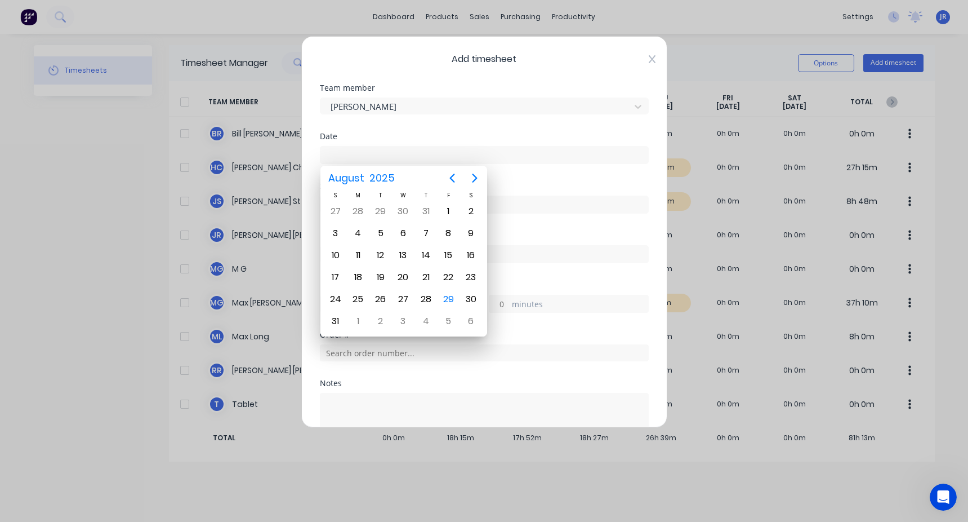
click at [648, 57] on icon at bounding box center [651, 59] width 7 height 8
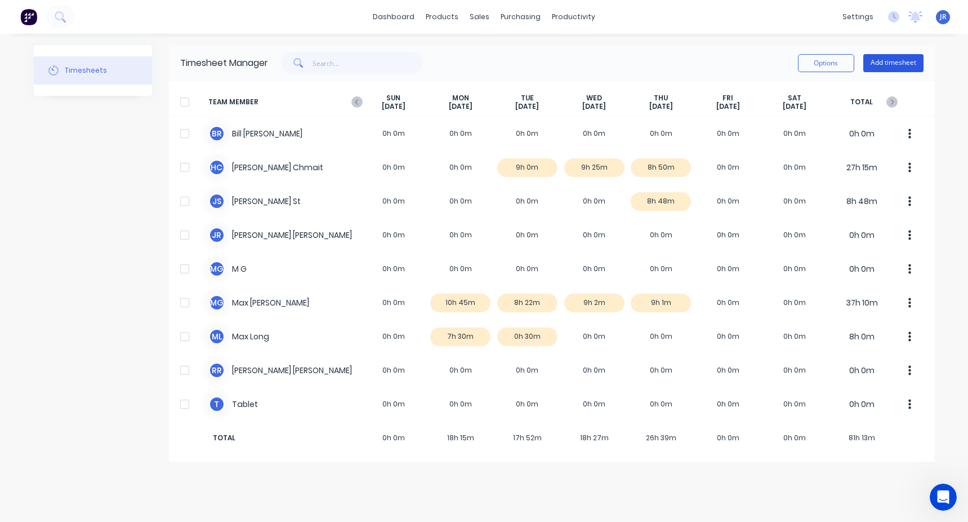
click at [882, 64] on button "Add timesheet" at bounding box center [893, 63] width 60 height 18
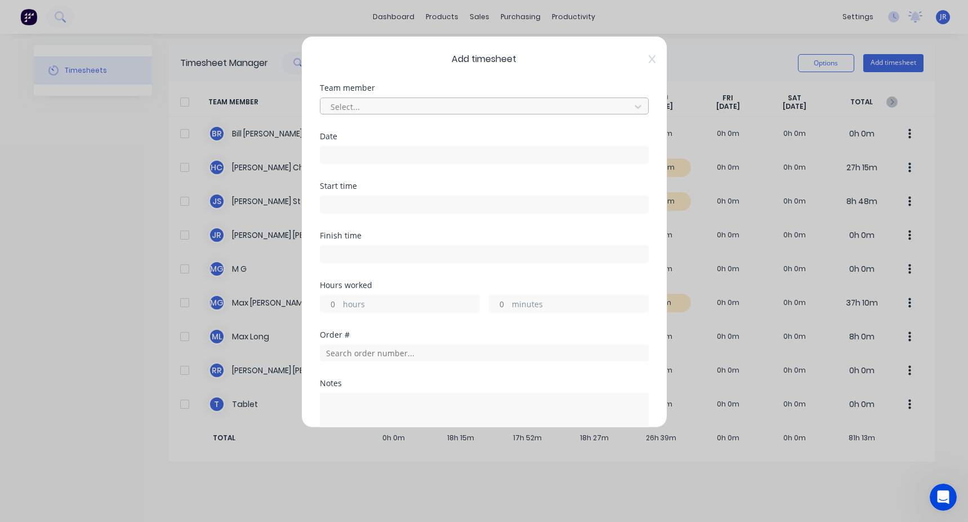
click at [390, 104] on div at bounding box center [476, 107] width 295 height 14
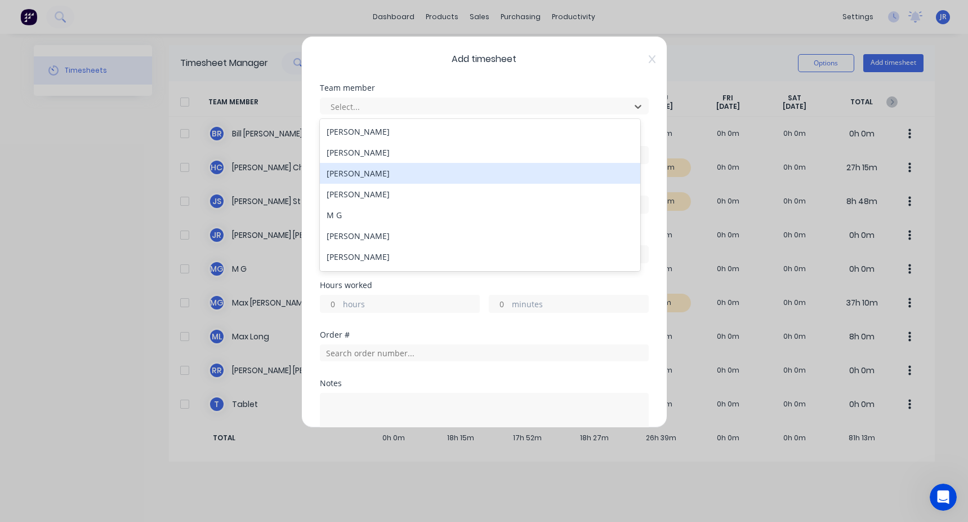
click at [362, 173] on div "Jason St" at bounding box center [480, 173] width 320 height 21
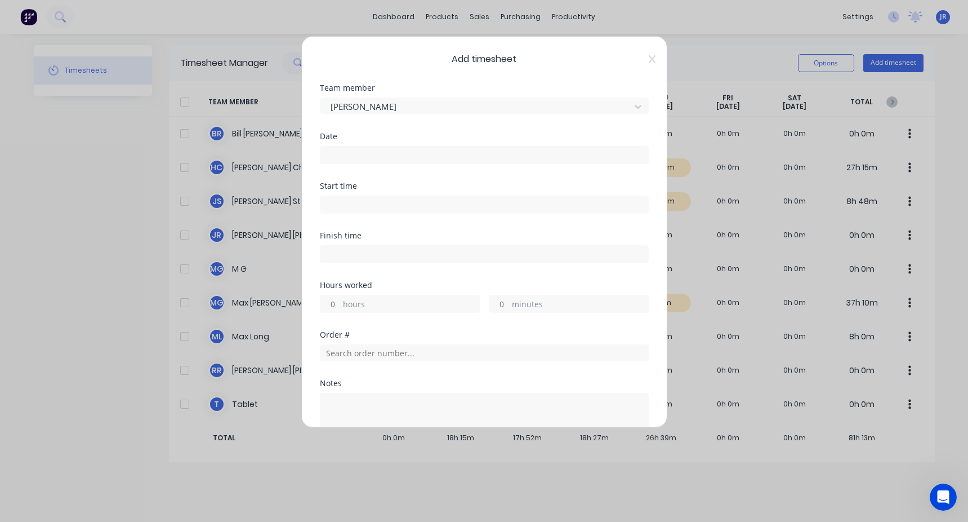
click at [363, 151] on input at bounding box center [484, 154] width 328 height 17
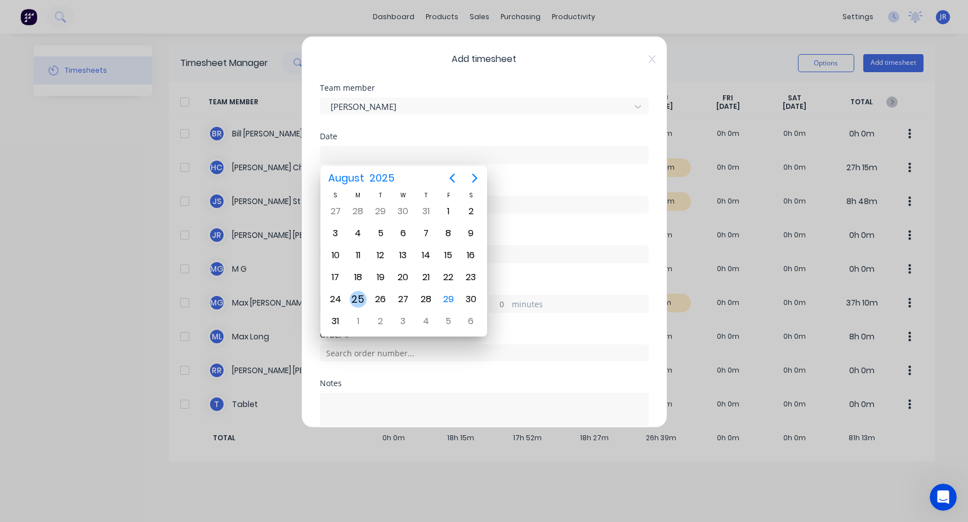
click at [362, 302] on div "25" at bounding box center [358, 299] width 17 height 17
type input "25/08/2025"
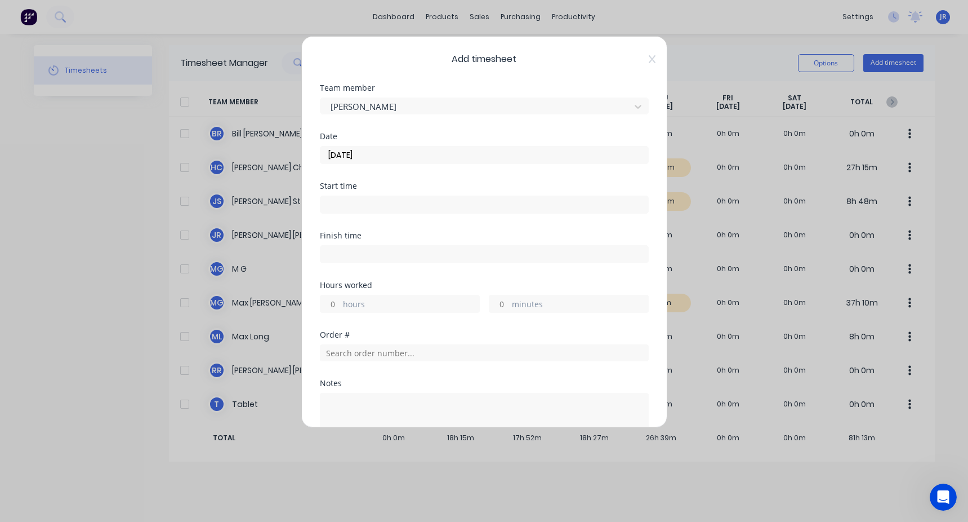
click at [359, 204] on input at bounding box center [484, 204] width 328 height 17
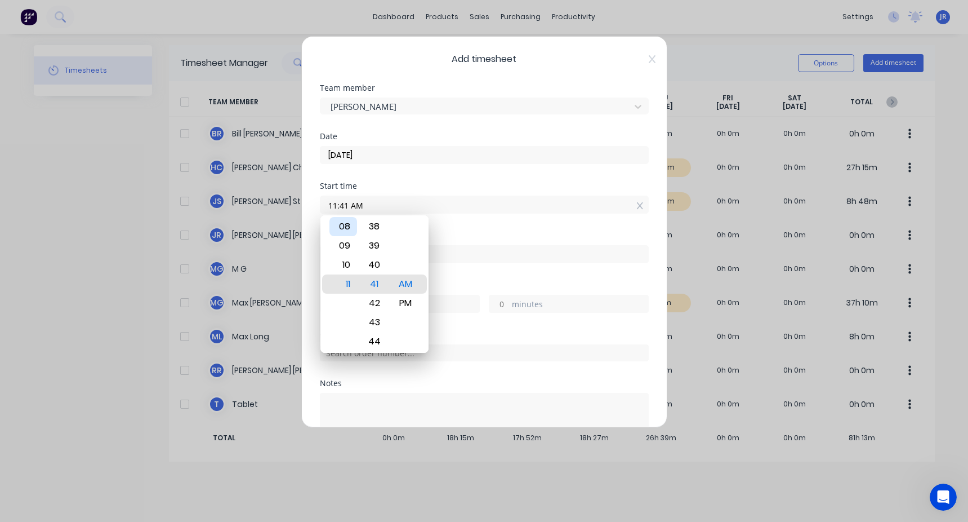
click at [346, 229] on div "08" at bounding box center [343, 226] width 28 height 19
type input "05:00 AM"
click at [517, 232] on div "Finish time" at bounding box center [484, 235] width 329 height 8
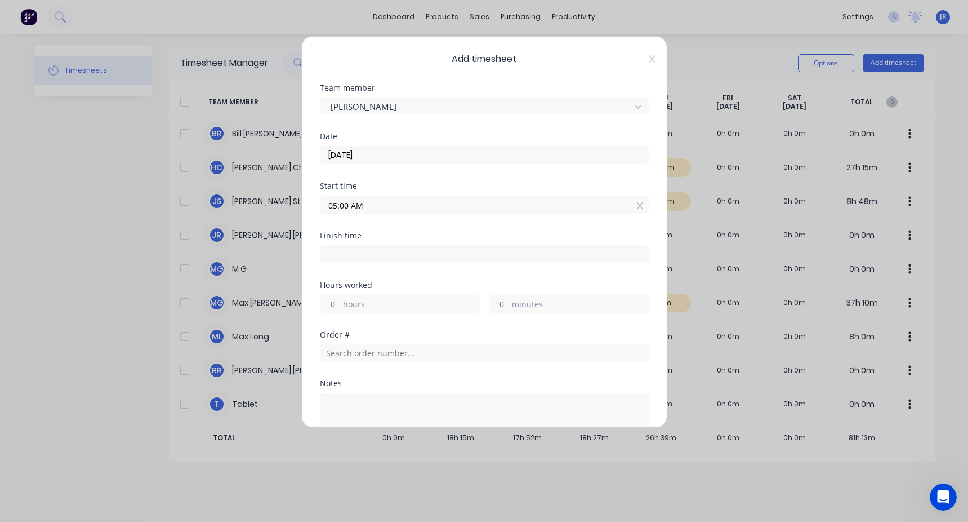
click at [404, 254] on input at bounding box center [484, 254] width 328 height 17
type input "11:41 AM"
type input "6"
type input "41"
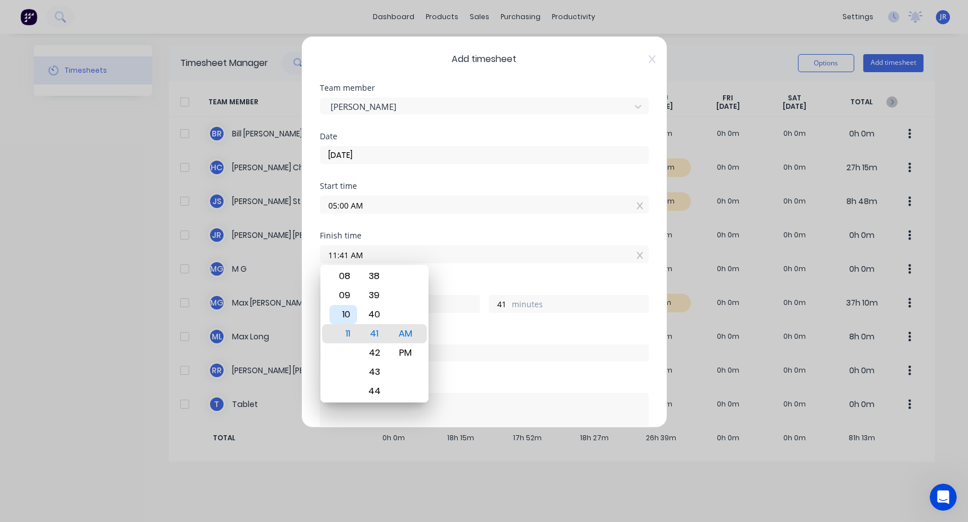
click at [346, 305] on div "10" at bounding box center [343, 314] width 28 height 19
type input "10:41 AM"
type input "5"
type input "10:30 AM"
type input "30"
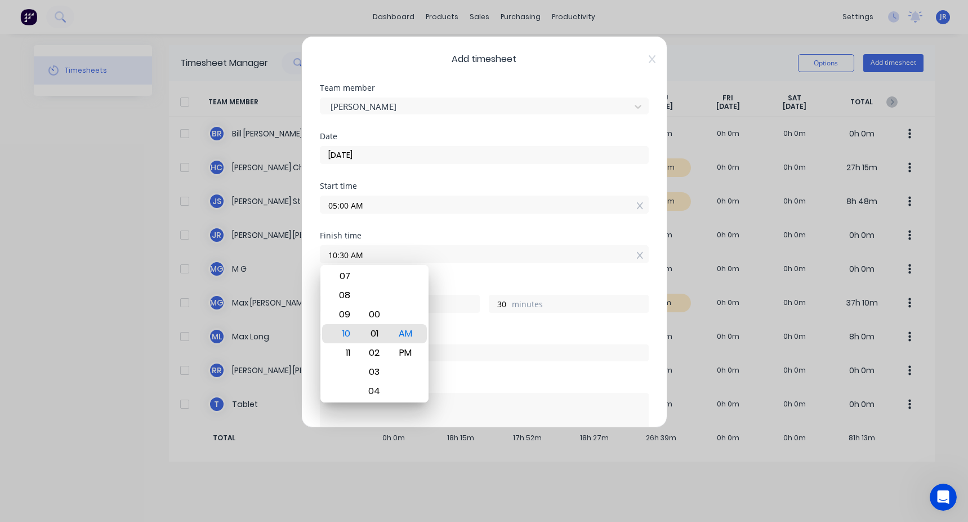
type input "10:01 AM"
type input "1"
type input "10:00 AM"
type input "0"
click at [474, 332] on div "Order #" at bounding box center [484, 335] width 329 height 8
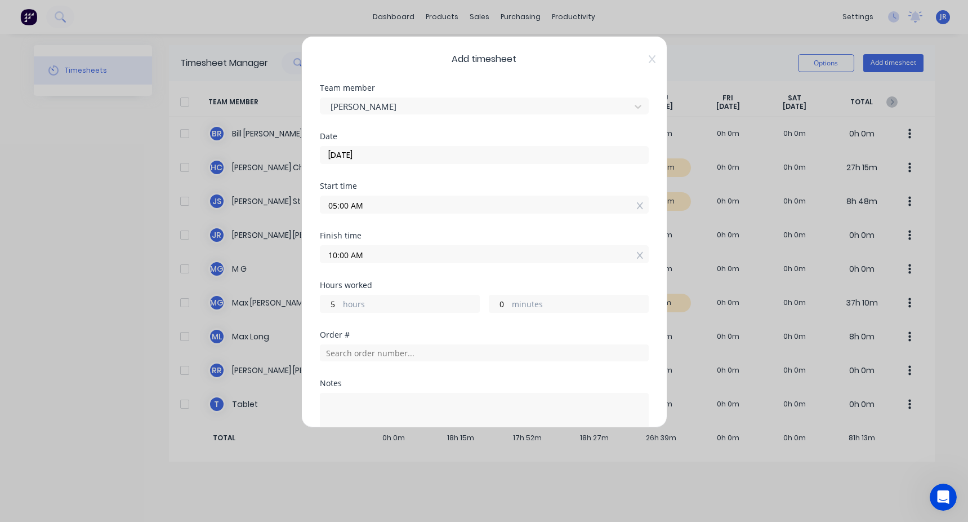
click at [401, 343] on div at bounding box center [484, 351] width 329 height 20
click at [369, 342] on div at bounding box center [484, 351] width 329 height 20
click at [357, 349] on input "text" at bounding box center [484, 352] width 329 height 17
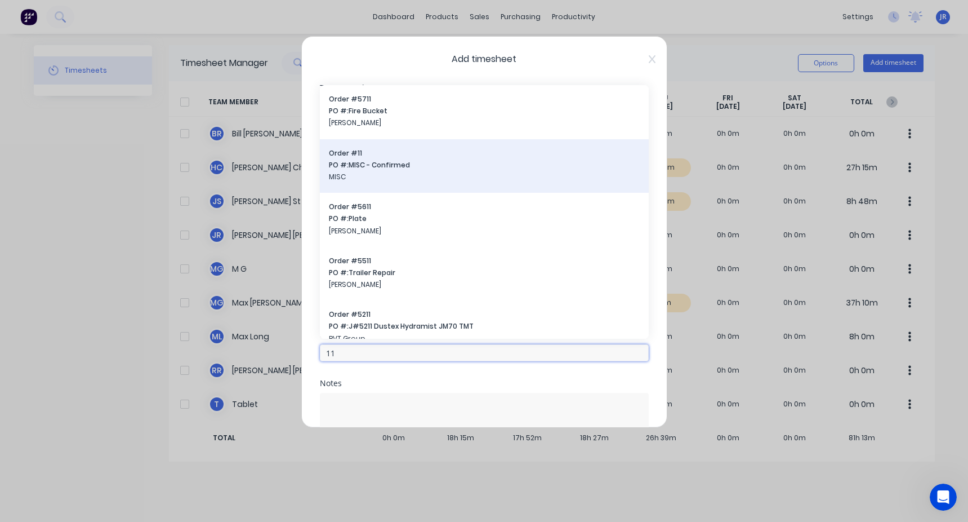
type input "11"
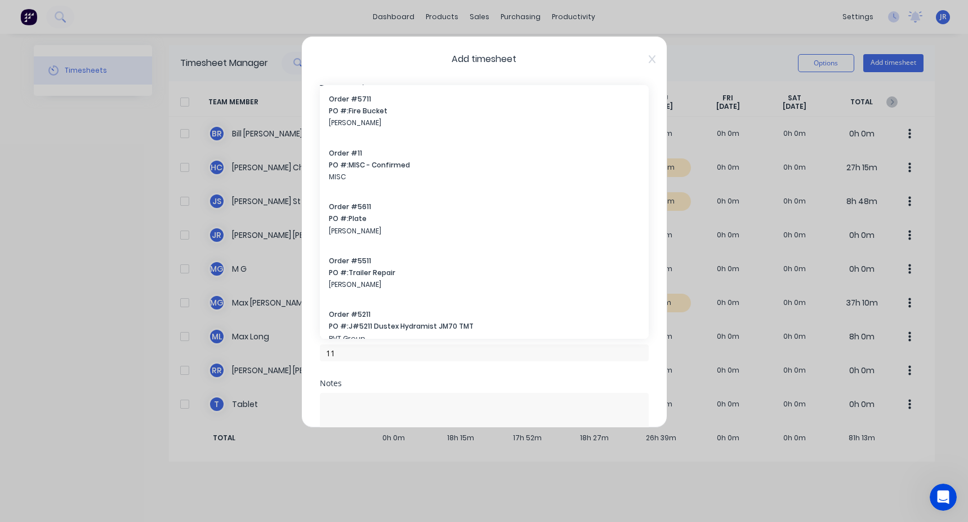
drag, startPoint x: 376, startPoint y: 164, endPoint x: 365, endPoint y: 168, distance: 11.8
click at [376, 163] on span "PO #: MISC - Confirmed" at bounding box center [484, 165] width 311 height 10
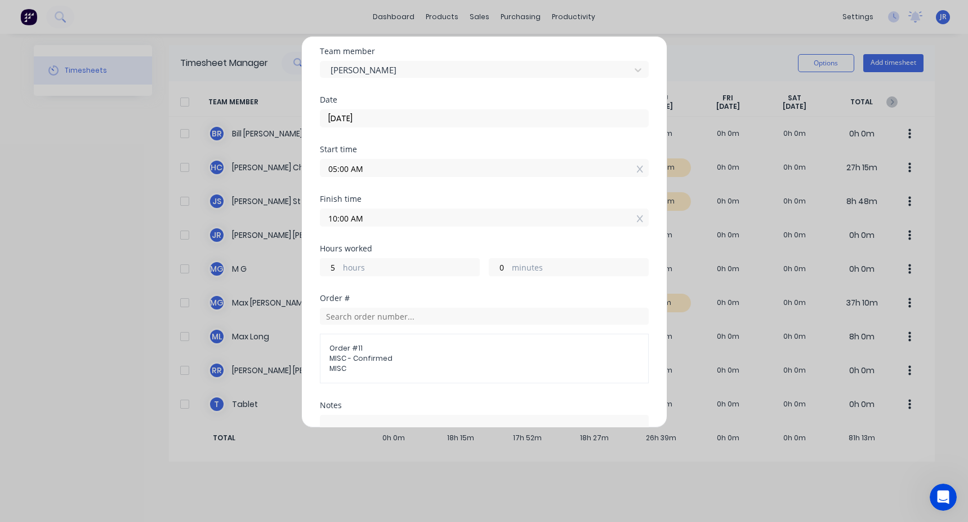
scroll to position [169, 0]
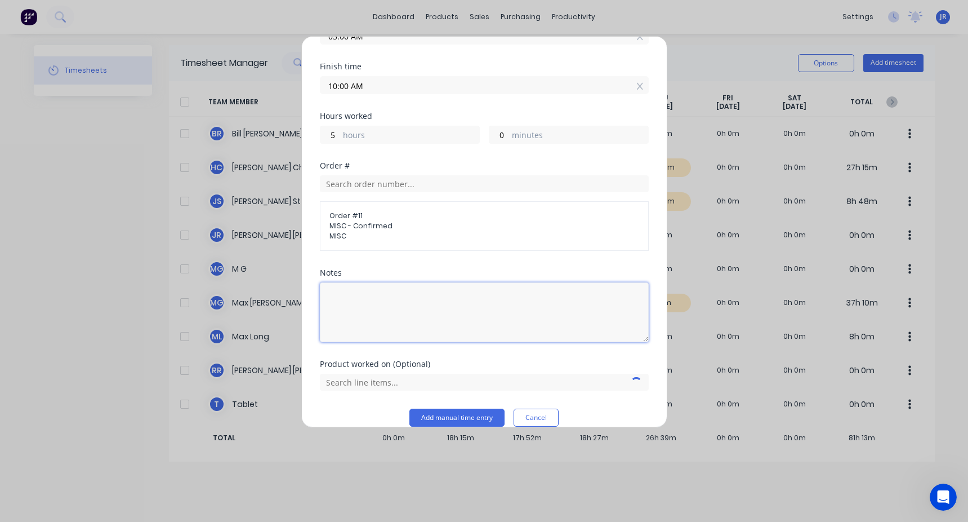
click at [353, 319] on textarea at bounding box center [484, 312] width 329 height 60
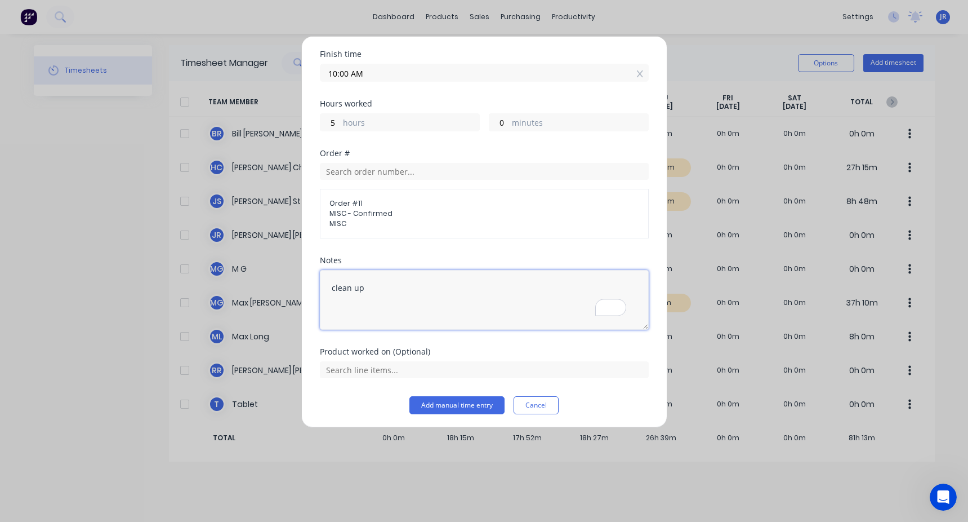
scroll to position [184, 0]
type textarea "clean up"
click at [442, 399] on button "Add manual time entry" at bounding box center [456, 402] width 95 height 18
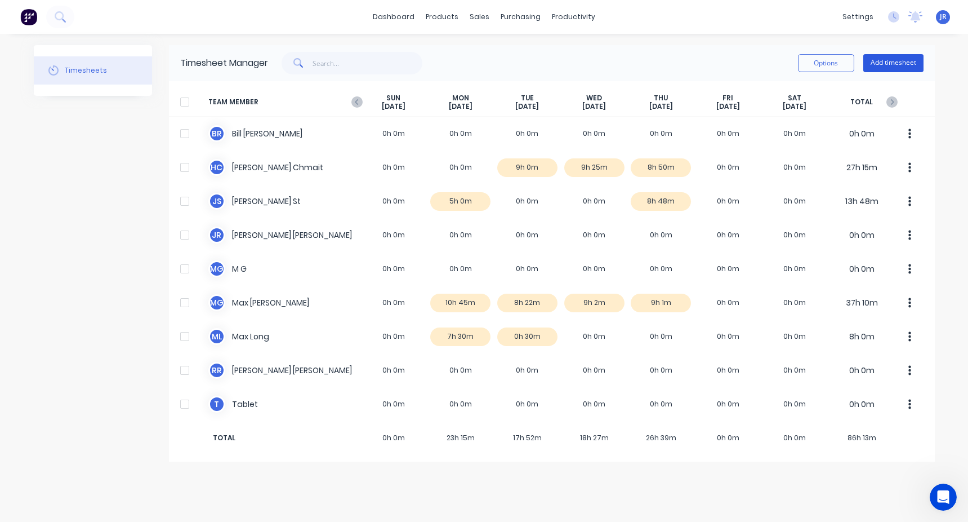
click at [881, 61] on button "Add timesheet" at bounding box center [893, 63] width 60 height 18
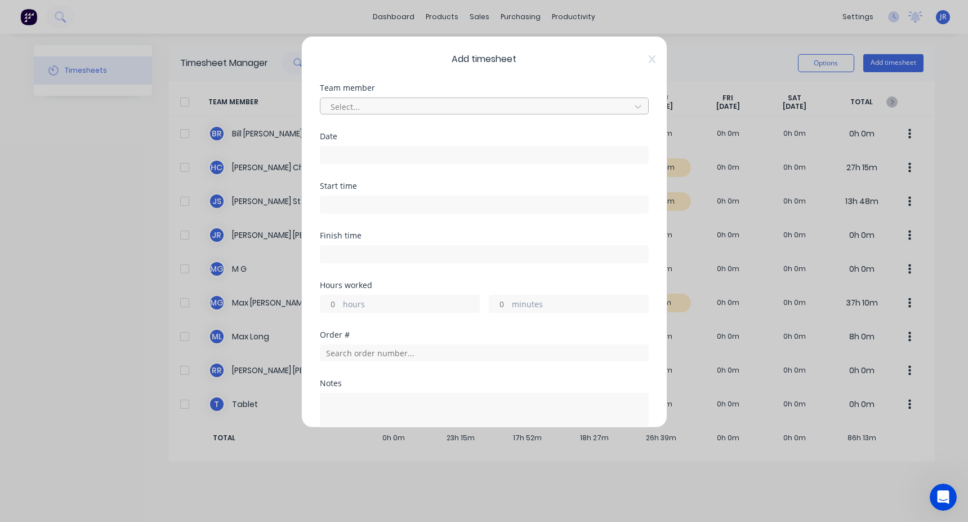
click at [388, 104] on div at bounding box center [476, 107] width 295 height 14
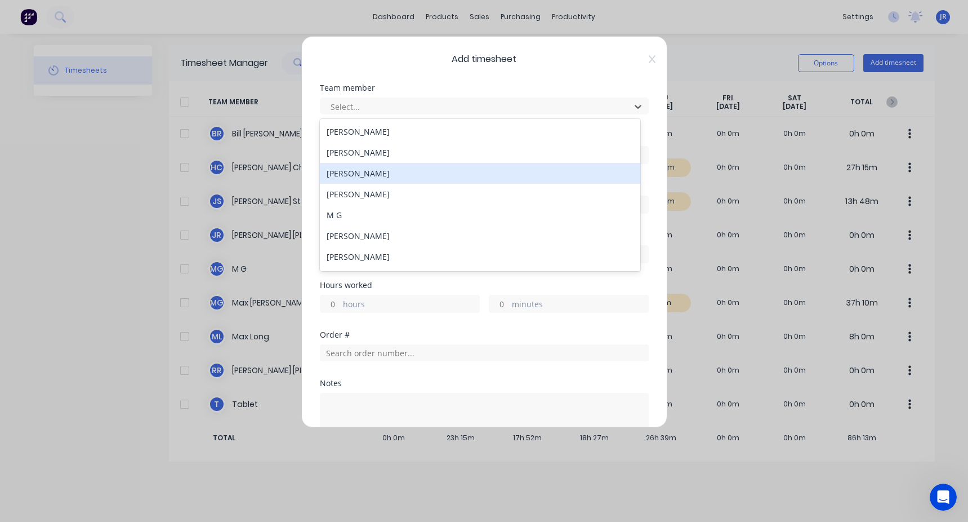
click at [372, 179] on div "Jason St" at bounding box center [480, 173] width 320 height 21
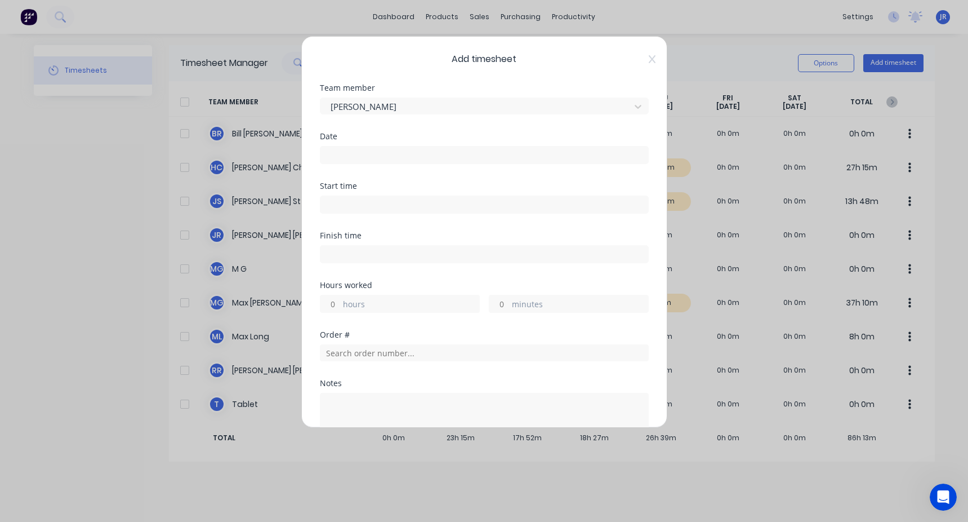
click at [351, 151] on input at bounding box center [484, 154] width 328 height 17
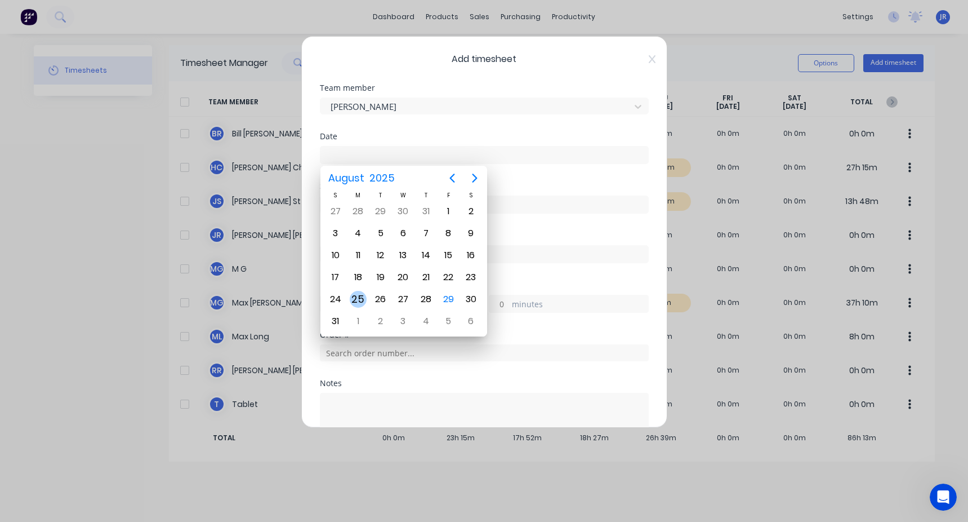
drag, startPoint x: 362, startPoint y: 291, endPoint x: 343, endPoint y: 231, distance: 62.5
click at [362, 290] on div "25" at bounding box center [358, 298] width 23 height 21
type input "25/08/2025"
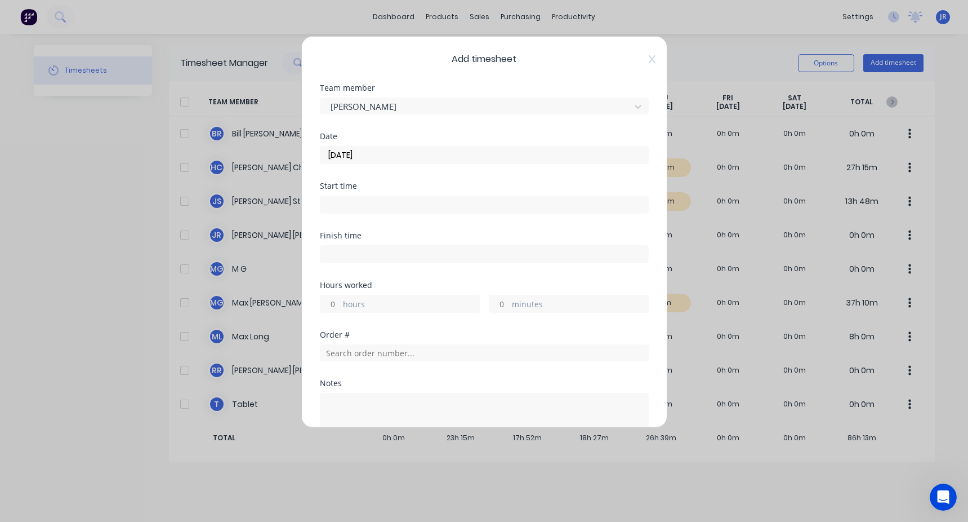
click at [377, 199] on input at bounding box center [484, 204] width 328 height 17
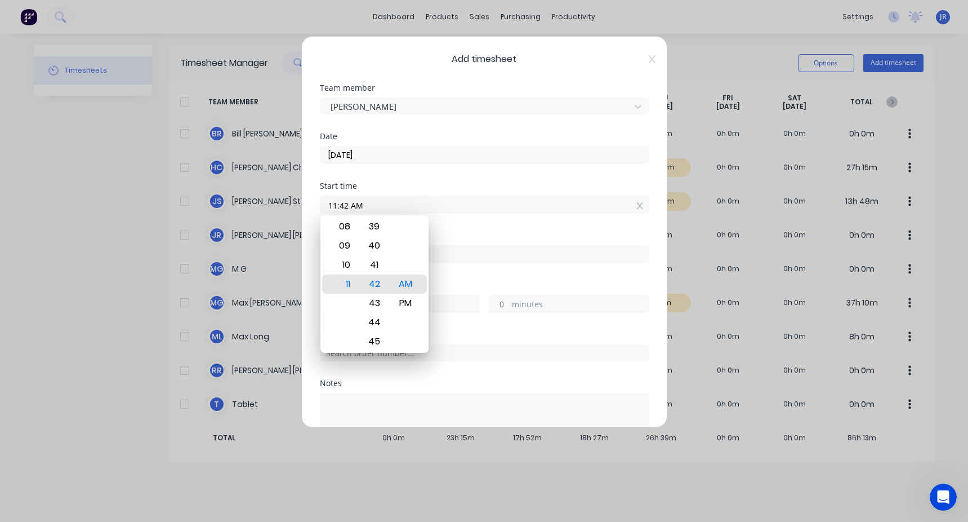
drag, startPoint x: 385, startPoint y: 201, endPoint x: 287, endPoint y: 212, distance: 98.6
click at [288, 212] on div "Add timesheet Team member Jason St Date 25/08/2025 Start time 11:42 AM Finish t…" at bounding box center [484, 261] width 968 height 522
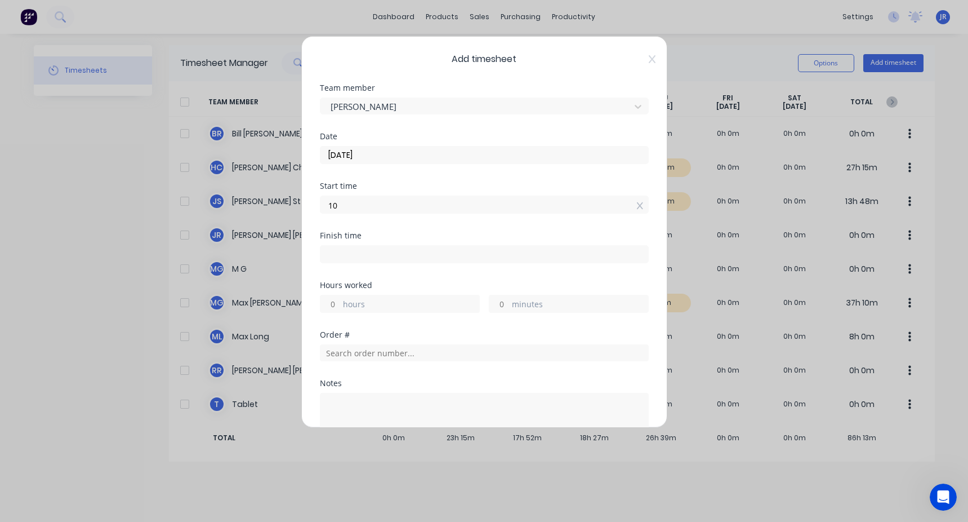
type input "10:00 AM"
click at [331, 259] on input at bounding box center [484, 254] width 328 height 17
type input "11:42 AM"
type input "1"
type input "42"
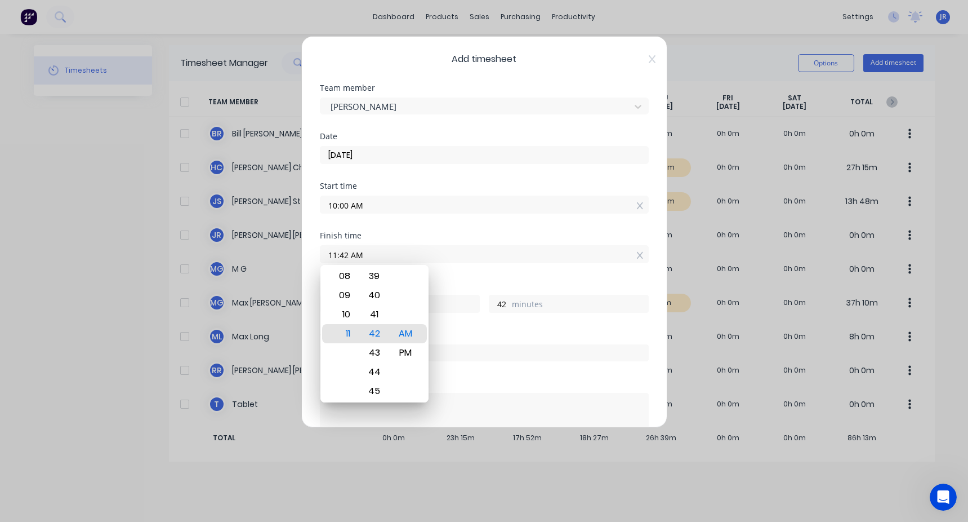
drag, startPoint x: 377, startPoint y: 262, endPoint x: 237, endPoint y: 275, distance: 140.8
click at [237, 275] on div "Add timesheet Team member Jason St Date 25/08/2025 Start time 10:00 AM Finish t…" at bounding box center [484, 261] width 968 height 522
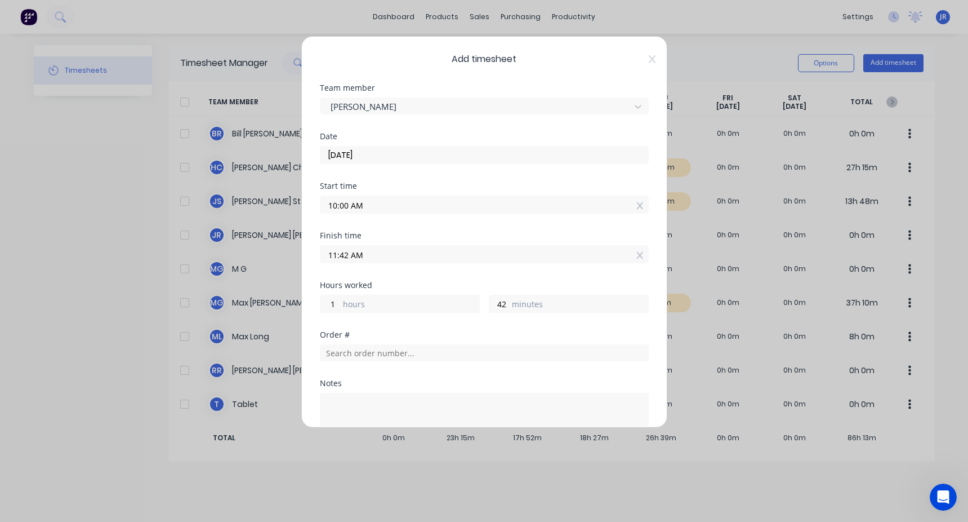
drag, startPoint x: 382, startPoint y: 252, endPoint x: 265, endPoint y: 264, distance: 118.4
click at [265, 264] on div "Add timesheet Team member Jason St Date 25/08/2025 Start time 10:00 AM Finish t…" at bounding box center [484, 261] width 968 height 522
type input "03:30 PM"
type input "5"
type input "30"
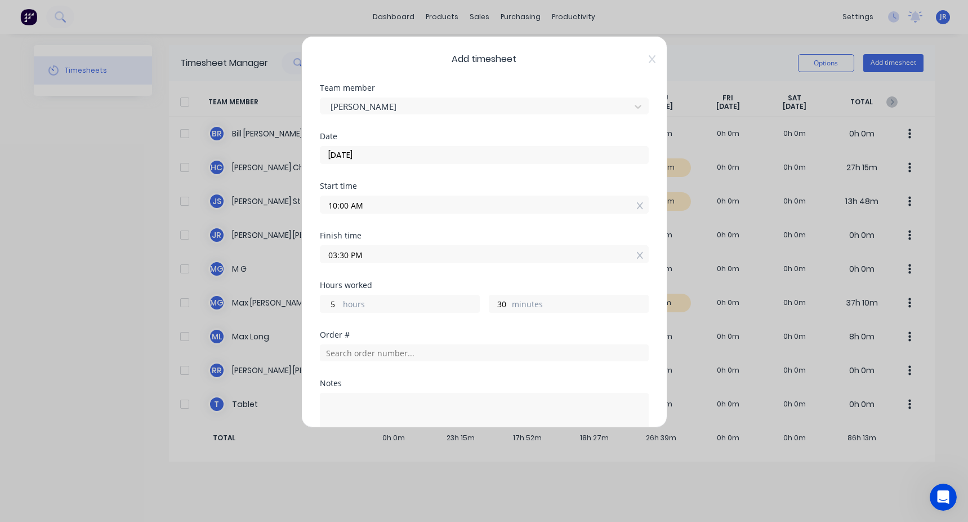
click at [404, 226] on div "Start time 10:00 AM" at bounding box center [484, 207] width 329 height 50
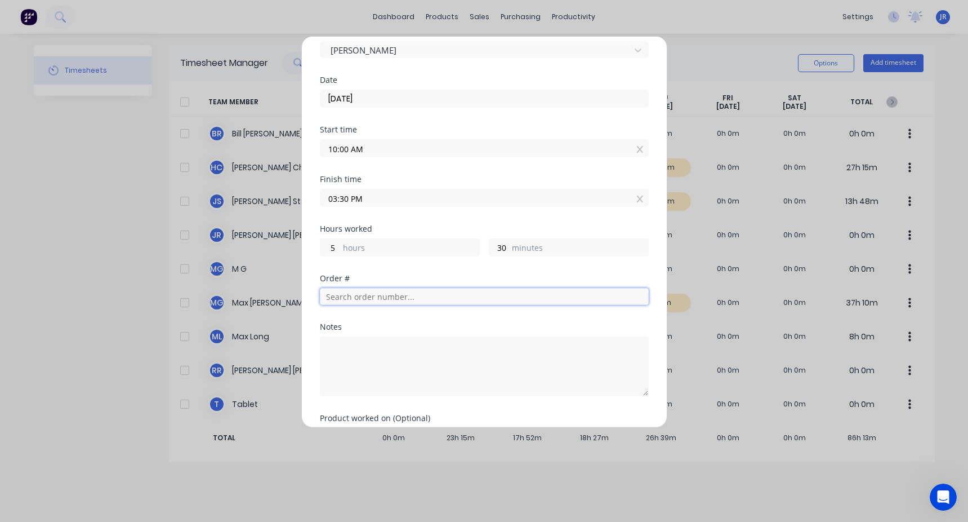
click at [388, 292] on input "text" at bounding box center [484, 296] width 329 height 17
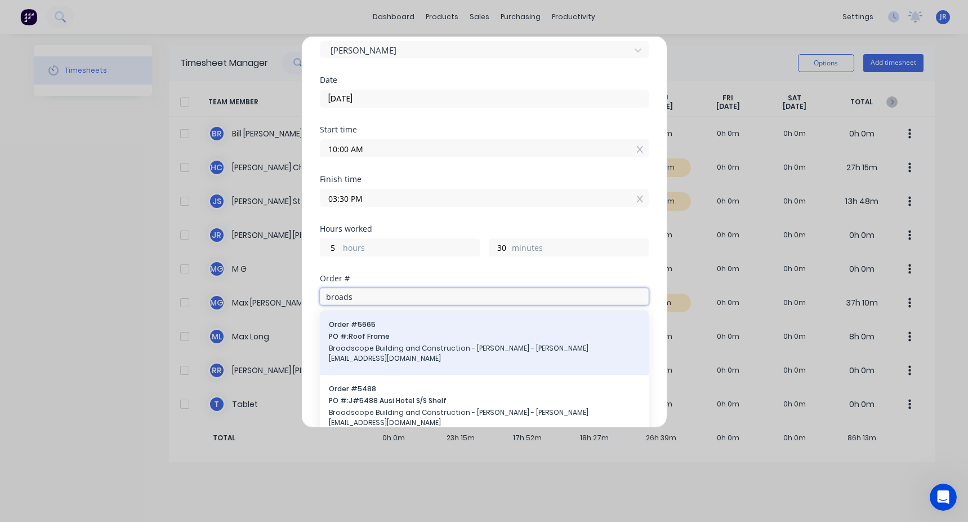
type input "broads"
click at [389, 342] on div "Order # 5665 PO #: Roof Frame Broadscope Building and Construction - David Ship…" at bounding box center [484, 342] width 311 height 46
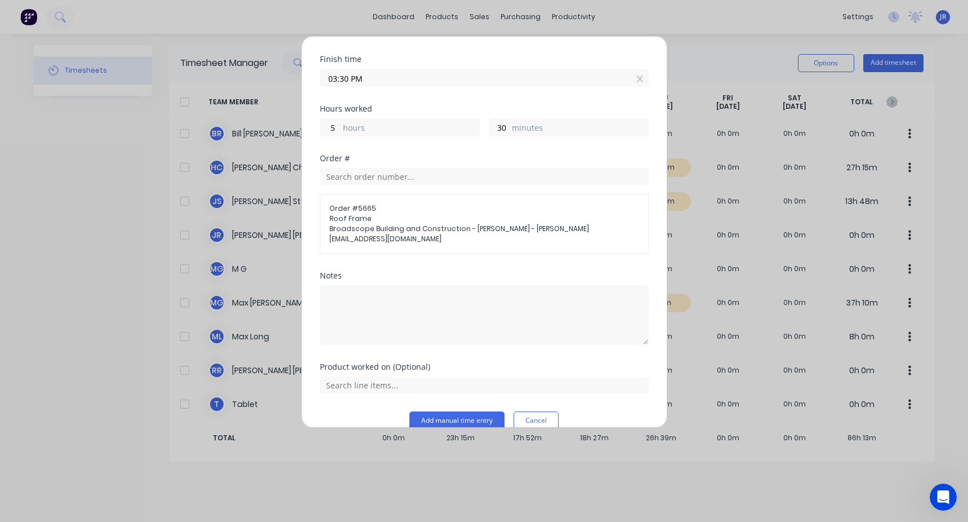
scroll to position [184, 0]
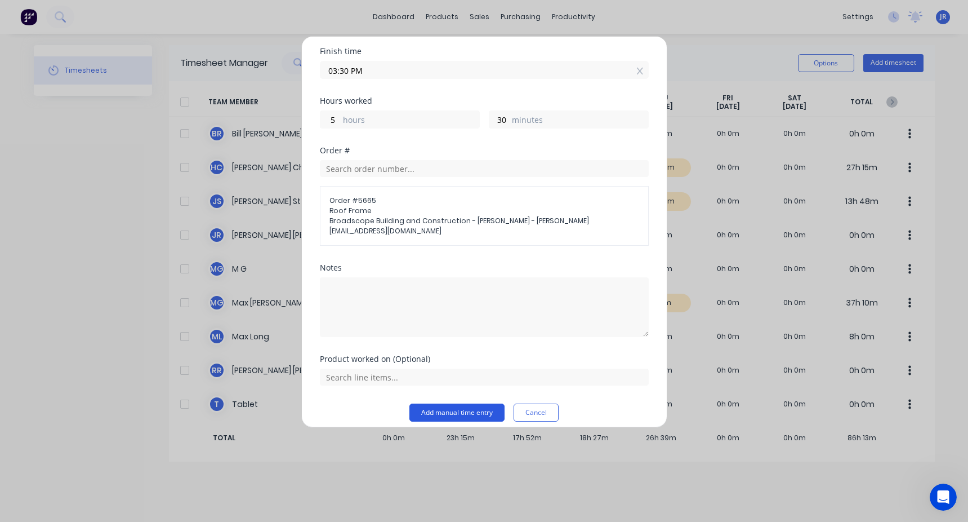
click at [418, 403] on button "Add manual time entry" at bounding box center [456, 412] width 95 height 18
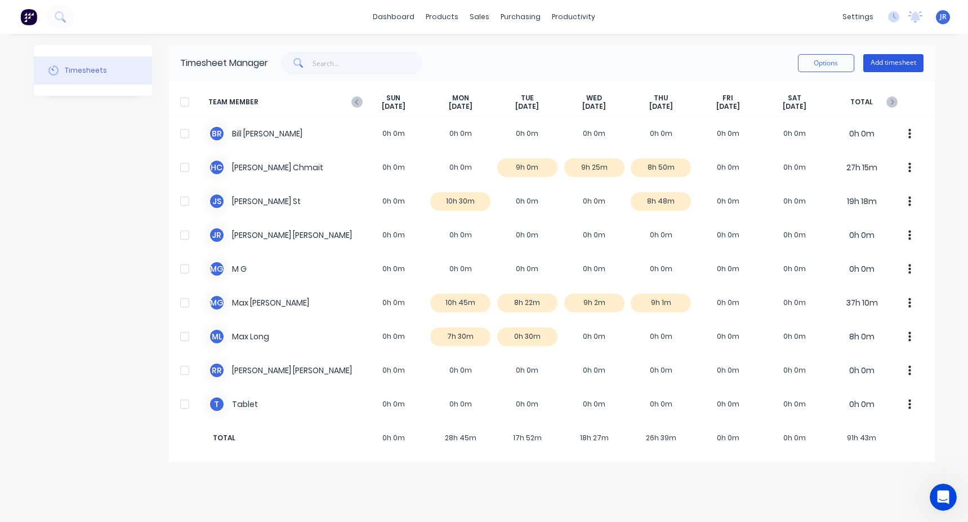
click at [865, 59] on button "Add timesheet" at bounding box center [893, 63] width 60 height 18
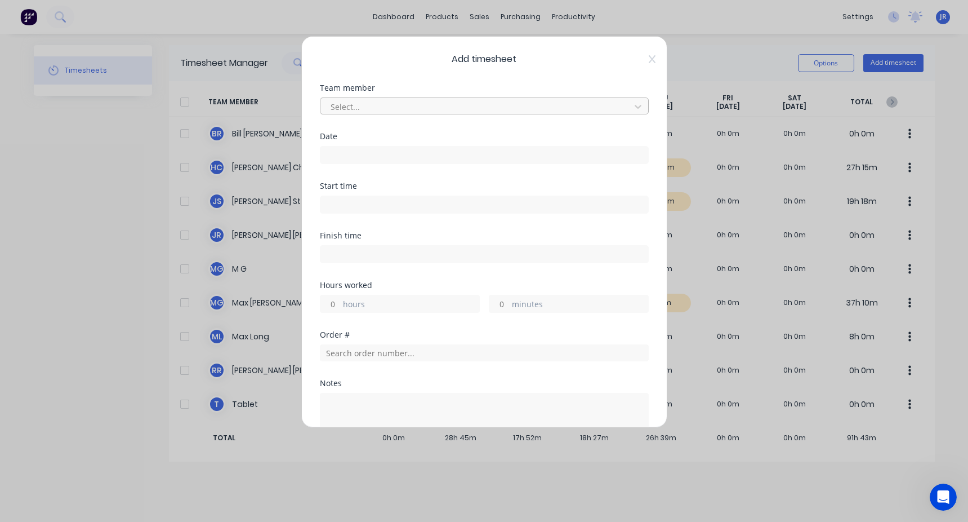
click at [400, 109] on div at bounding box center [476, 107] width 295 height 14
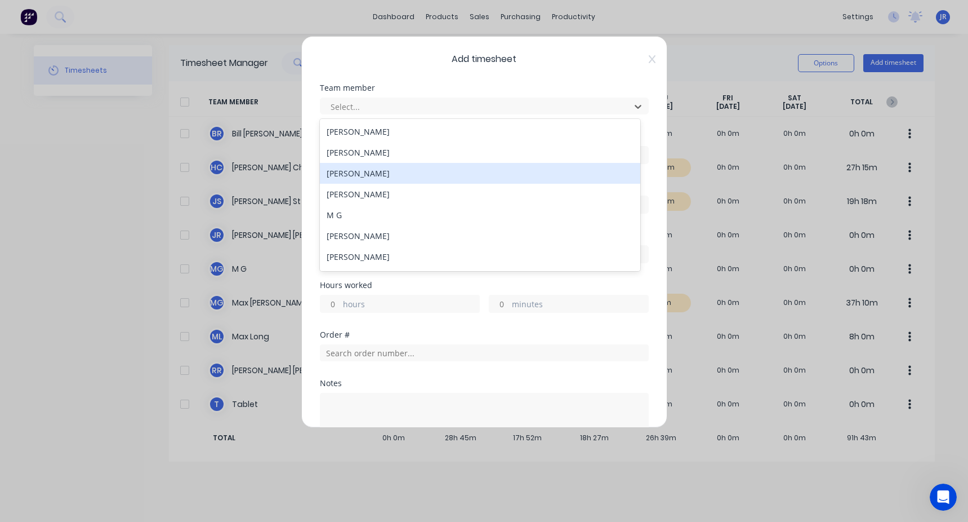
click at [355, 173] on div "Jason St" at bounding box center [480, 173] width 320 height 21
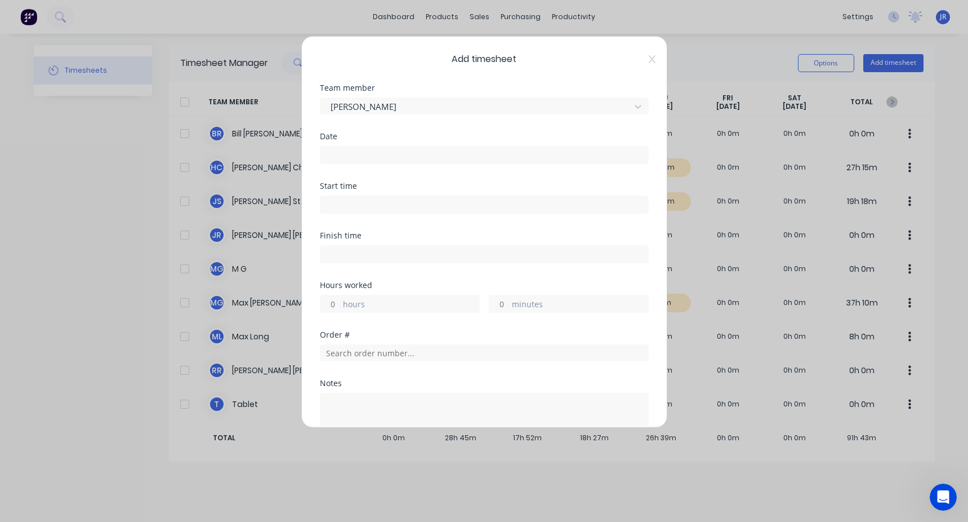
click at [380, 155] on input at bounding box center [484, 154] width 328 height 17
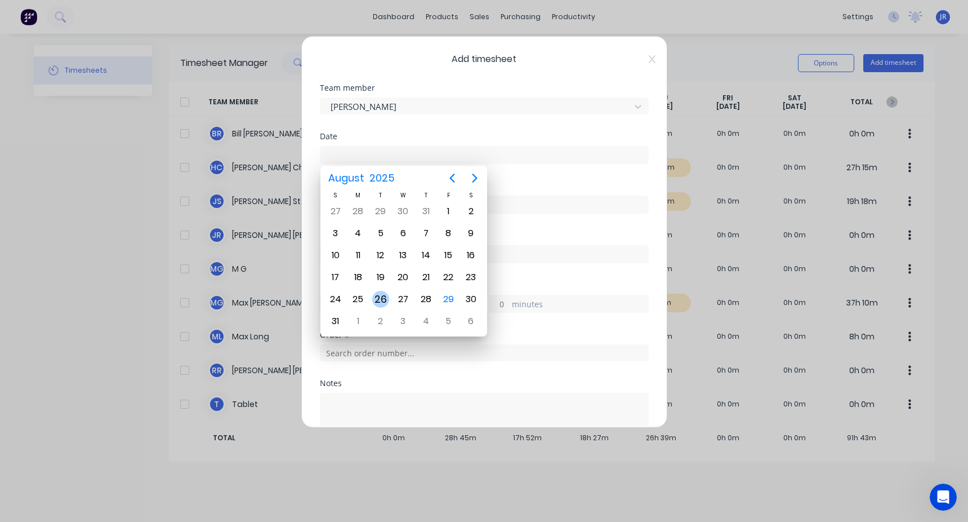
click at [377, 299] on div "26" at bounding box center [380, 299] width 17 height 17
type input "26/08/2025"
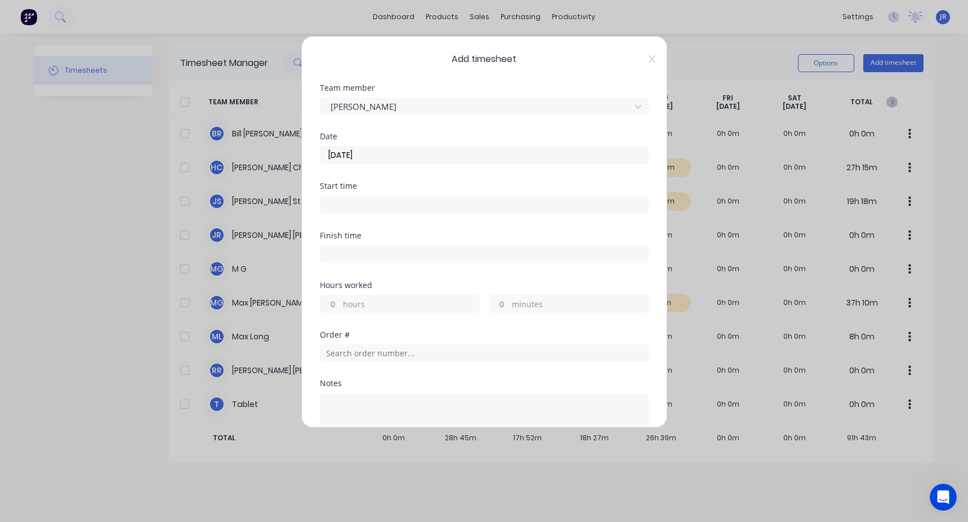
click at [364, 203] on input at bounding box center [484, 204] width 328 height 17
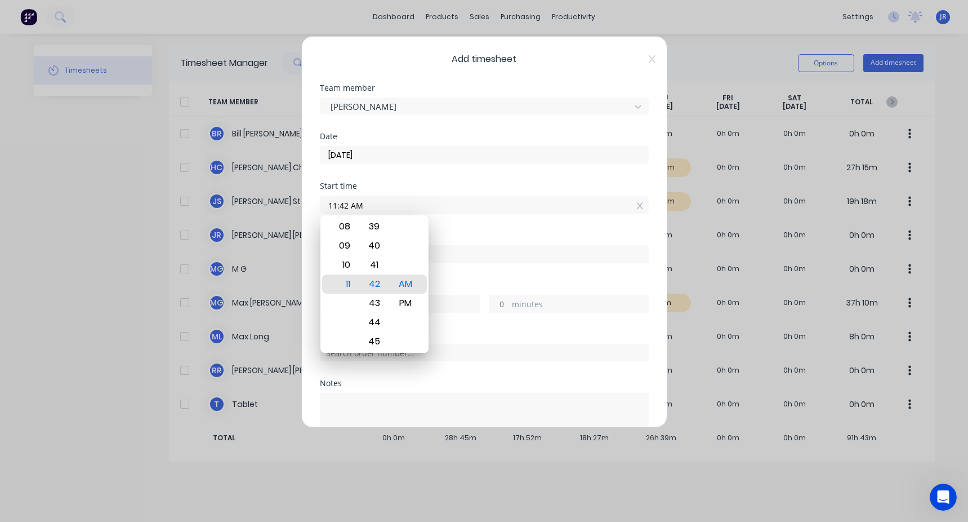
drag, startPoint x: 389, startPoint y: 202, endPoint x: 213, endPoint y: 224, distance: 177.7
click at [214, 224] on div "Add timesheet Team member Jason St Date 26/08/2025 Start time 11:42 AM Finish t…" at bounding box center [484, 261] width 968 height 522
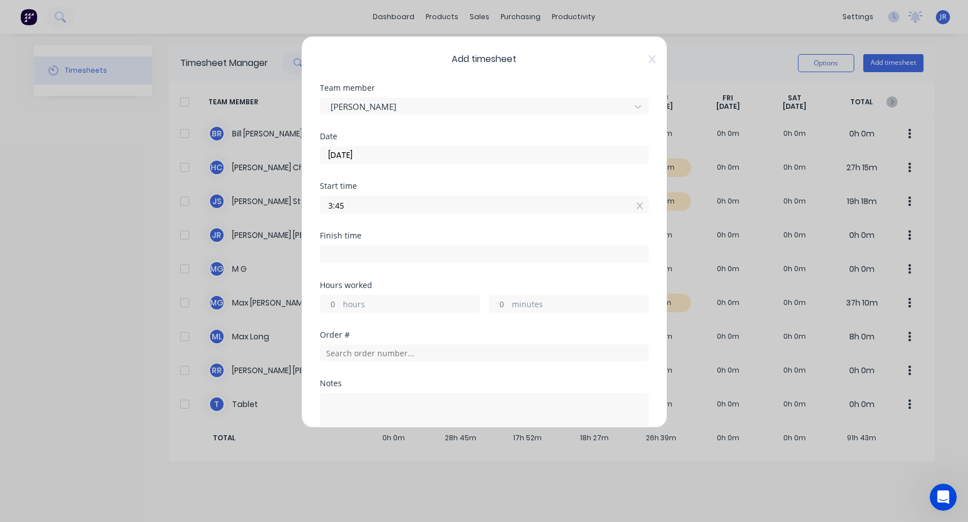
type input "03:45 AM"
click at [369, 253] on input at bounding box center [484, 254] width 328 height 17
type input "11:42 AM"
type input "7"
type input "57"
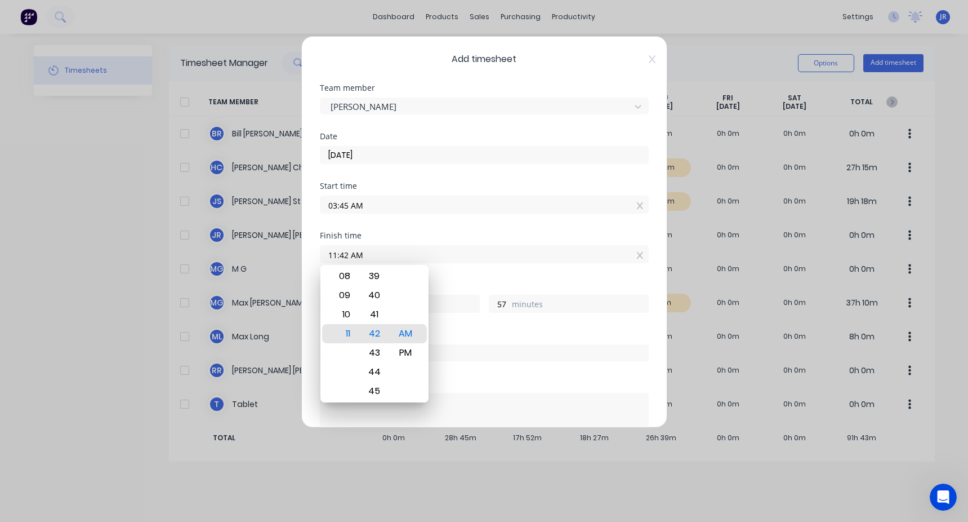
drag, startPoint x: 385, startPoint y: 253, endPoint x: 299, endPoint y: 265, distance: 87.0
click at [300, 265] on div "Add timesheet Team member Jason St Date 26/08/2025 Start time 03:45 AM Finish t…" at bounding box center [484, 261] width 968 height 522
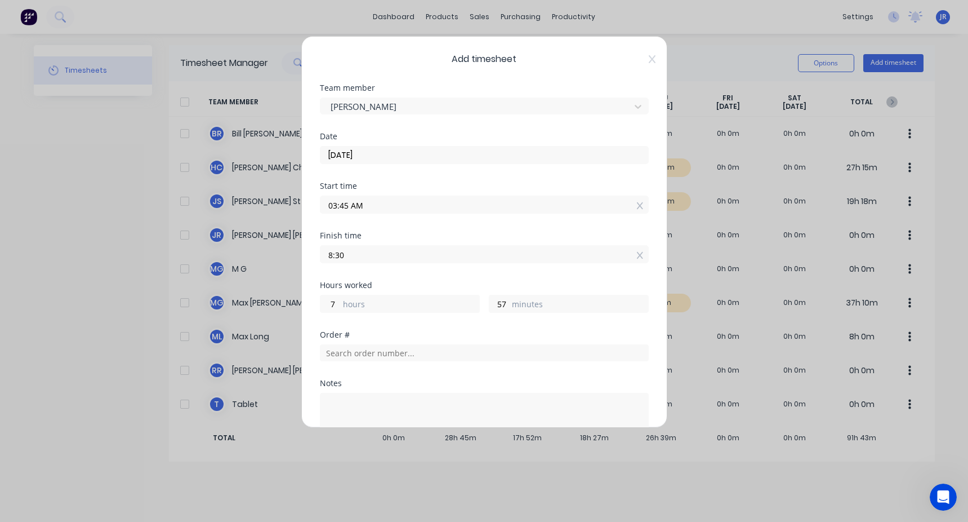
type input "08:30 AM"
type input "4"
type input "45"
click at [418, 234] on div "Finish time" at bounding box center [484, 235] width 329 height 8
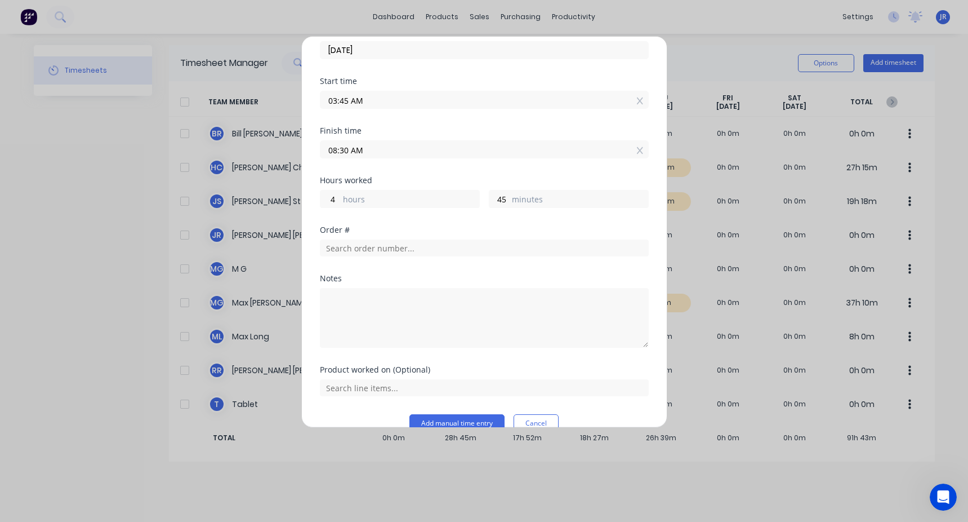
scroll to position [113, 0]
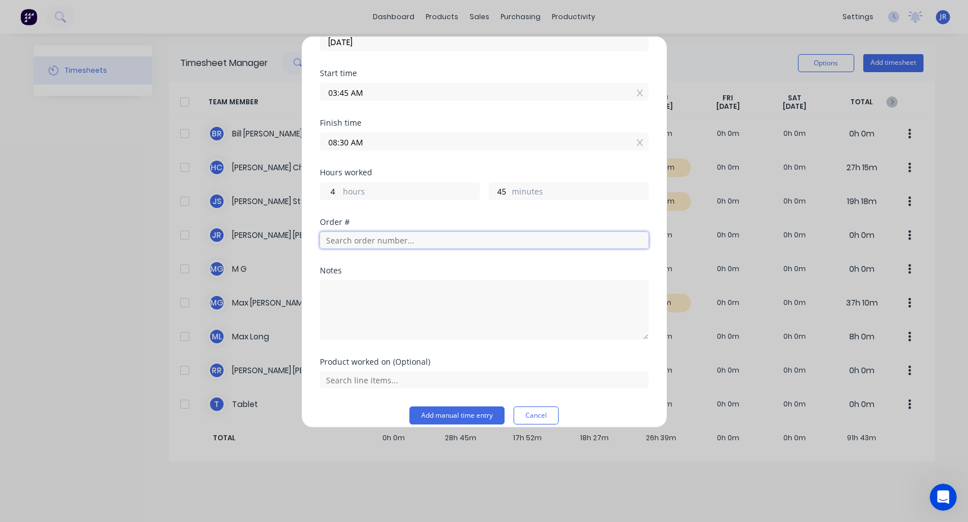
click at [359, 243] on input "text" at bounding box center [484, 239] width 329 height 17
type input "clean up"
drag, startPoint x: 359, startPoint y: 242, endPoint x: 316, endPoint y: 243, distance: 43.4
click at [316, 243] on div "Add timesheet Team member Jason St Date 26/08/2025 Start time 03:45 AM Finish t…" at bounding box center [484, 231] width 366 height 391
click at [368, 284] on div "No results found" at bounding box center [484, 282] width 329 height 56
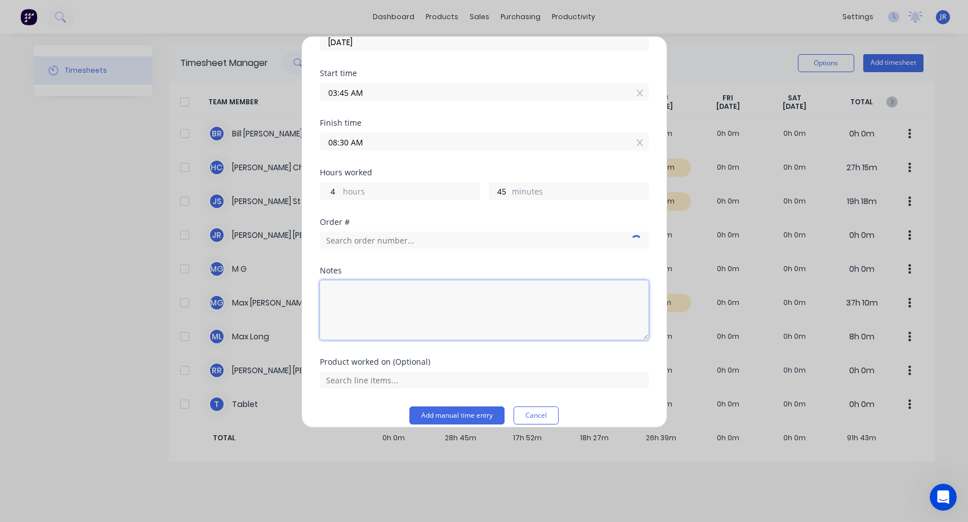
click at [353, 310] on textarea at bounding box center [484, 310] width 329 height 60
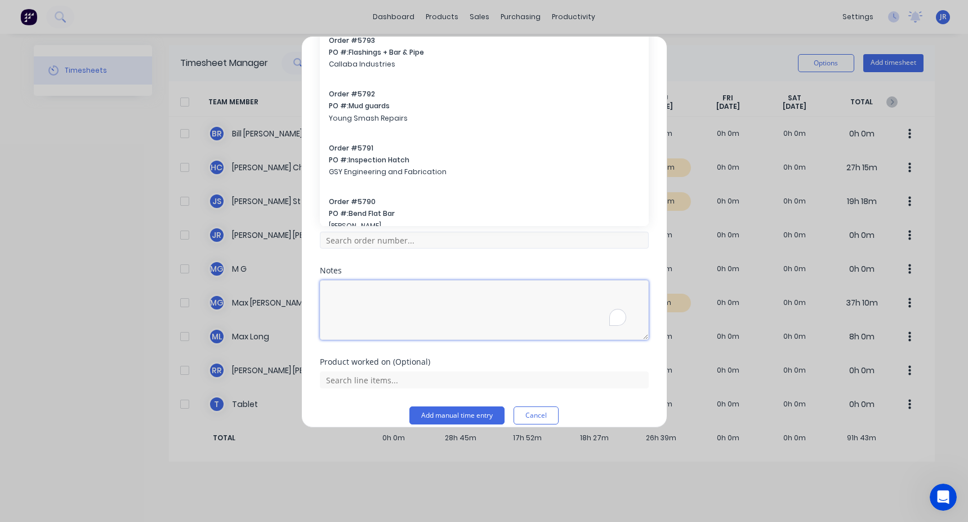
paste textarea "clean up"
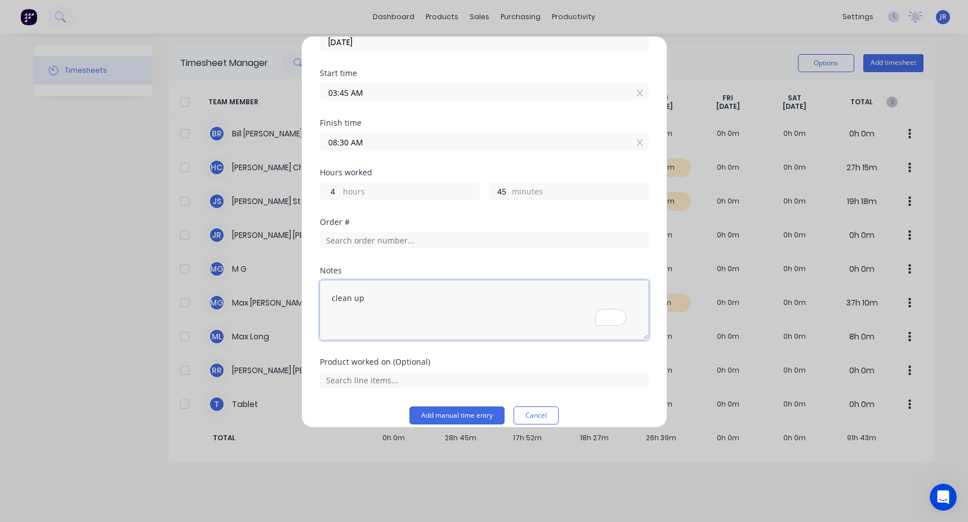
click at [329, 292] on textarea "clean up" at bounding box center [484, 310] width 329 height 60
click at [335, 295] on textarea "clean up" at bounding box center [484, 310] width 329 height 60
type textarea "clean up"
click at [353, 238] on input "text" at bounding box center [484, 239] width 329 height 17
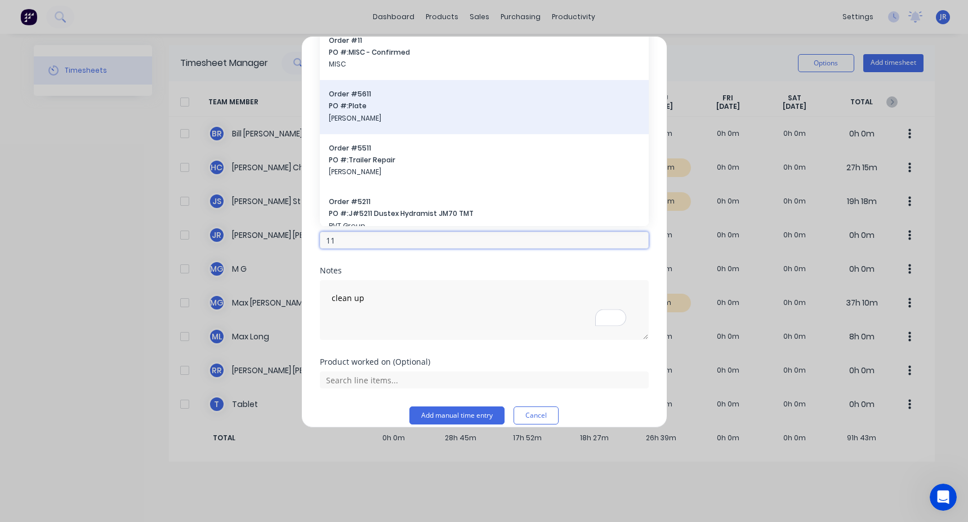
type input "11"
click at [373, 106] on span "PO #: Plate" at bounding box center [484, 106] width 311 height 10
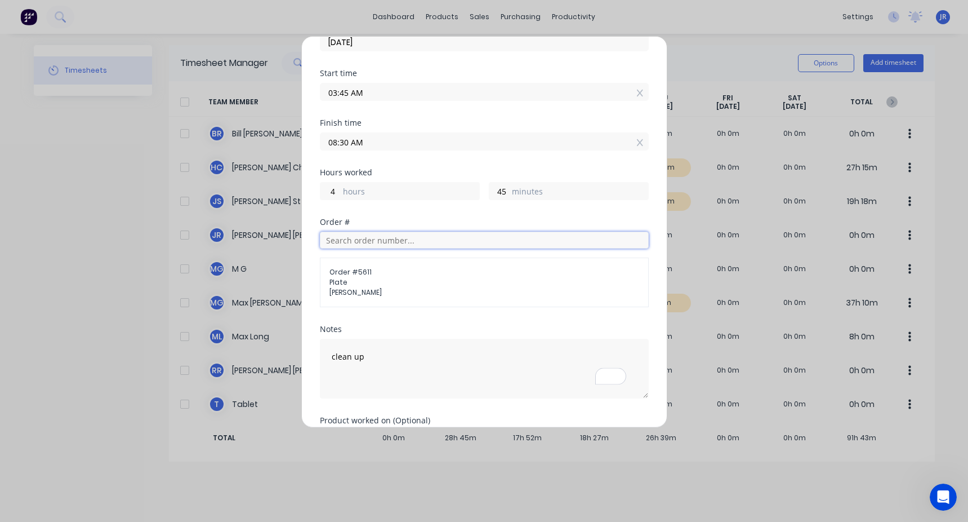
click at [364, 239] on input "text" at bounding box center [484, 239] width 329 height 17
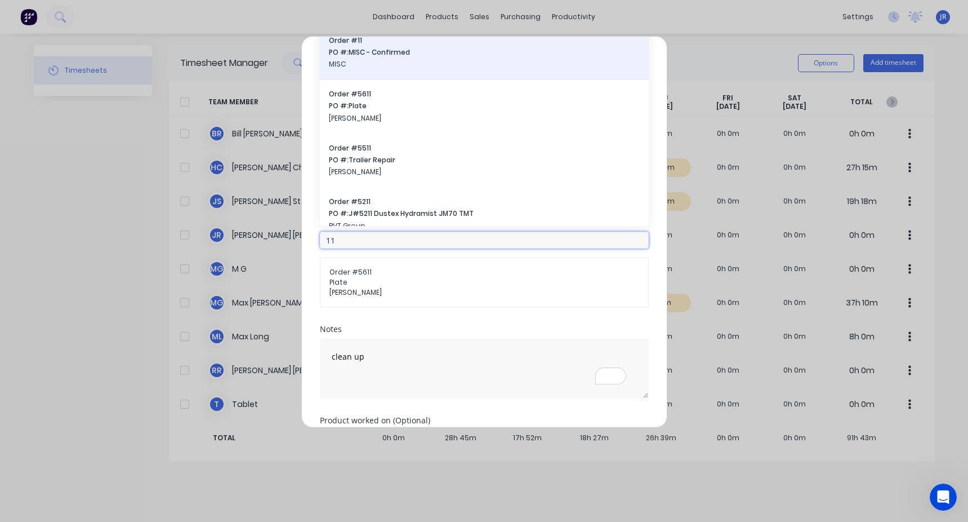
type input "11"
click at [397, 73] on div "Order # 11 PO #: MISC - Confirmed MISC" at bounding box center [484, 53] width 329 height 54
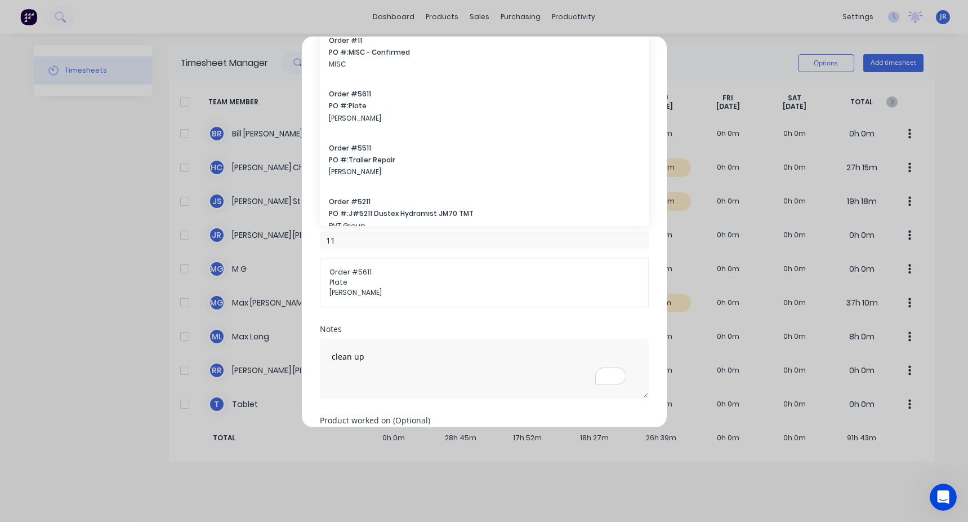
click at [356, 52] on span "PO #: MISC - Confirmed" at bounding box center [484, 52] width 311 height 10
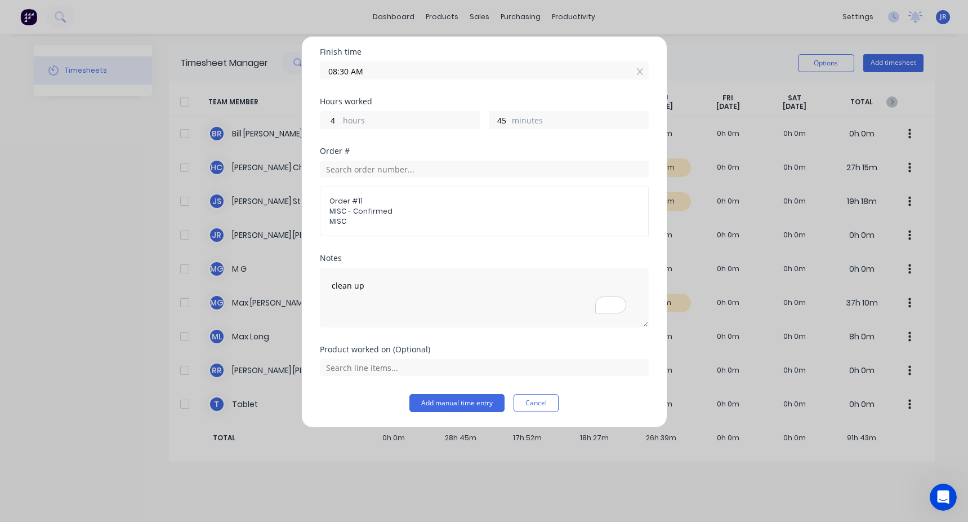
scroll to position [184, 0]
click at [444, 411] on div "Add timesheet Team member Jason St Date 26/08/2025 Start time 03:45 AM Finish t…" at bounding box center [484, 231] width 366 height 391
click at [452, 407] on button "Add manual time entry" at bounding box center [456, 402] width 95 height 18
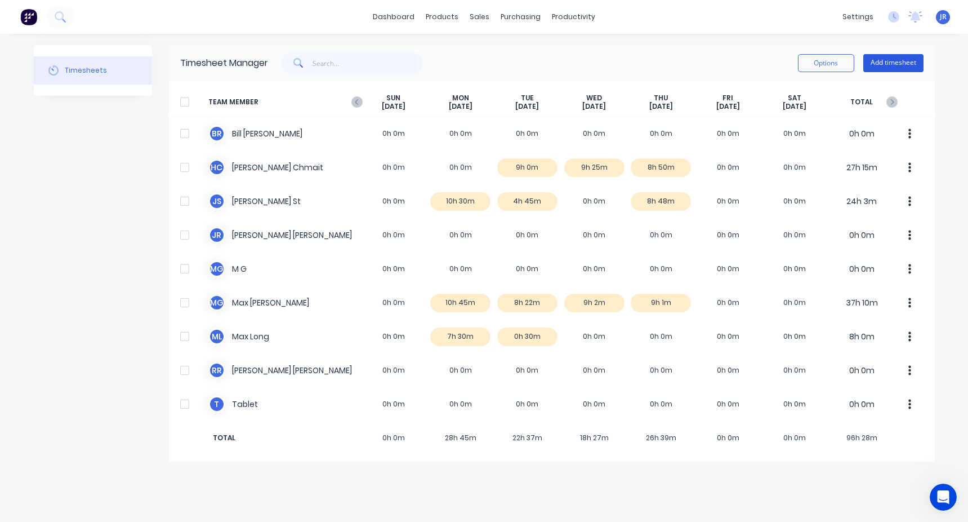
click at [898, 64] on button "Add timesheet" at bounding box center [893, 63] width 60 height 18
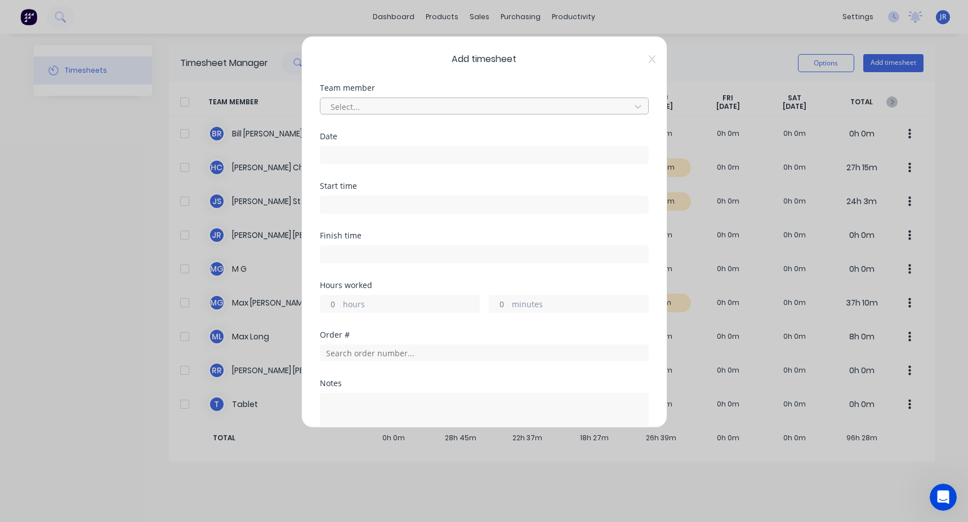
click at [399, 106] on div at bounding box center [476, 107] width 295 height 14
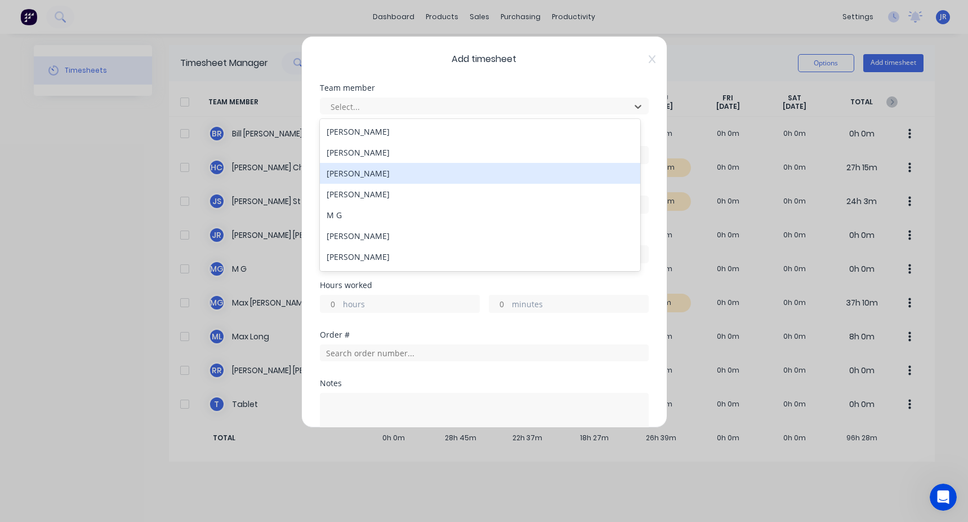
click at [401, 170] on div "Jason St" at bounding box center [480, 173] width 320 height 21
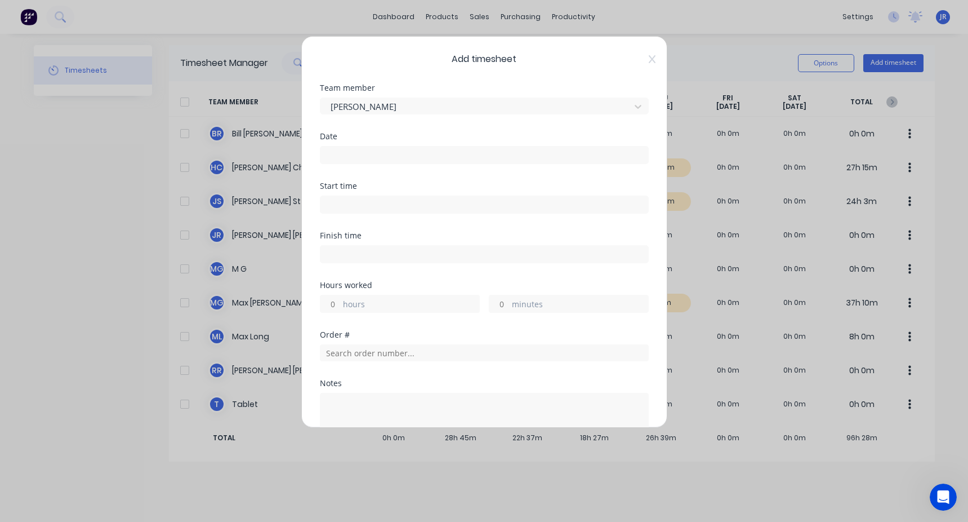
click at [381, 154] on input at bounding box center [484, 154] width 328 height 17
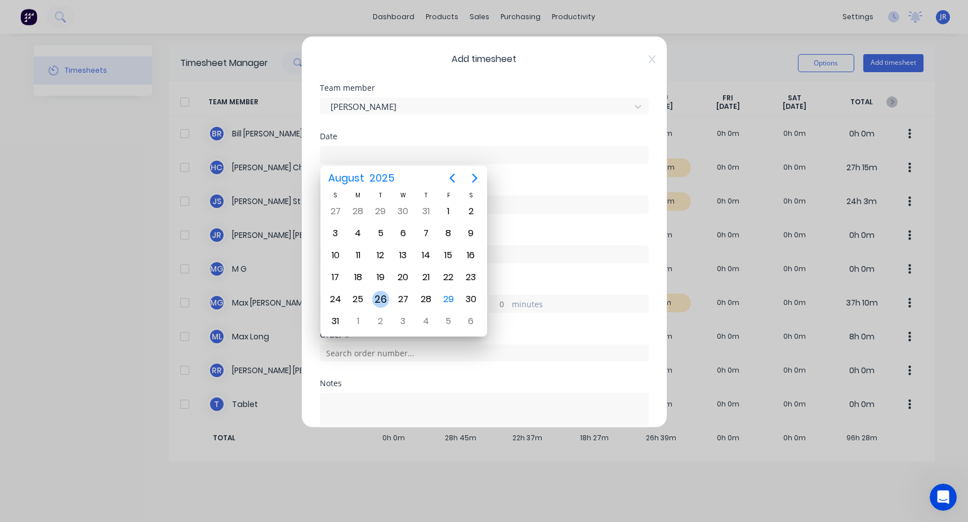
click at [386, 306] on div "26" at bounding box center [380, 298] width 23 height 21
type input "26/08/2025"
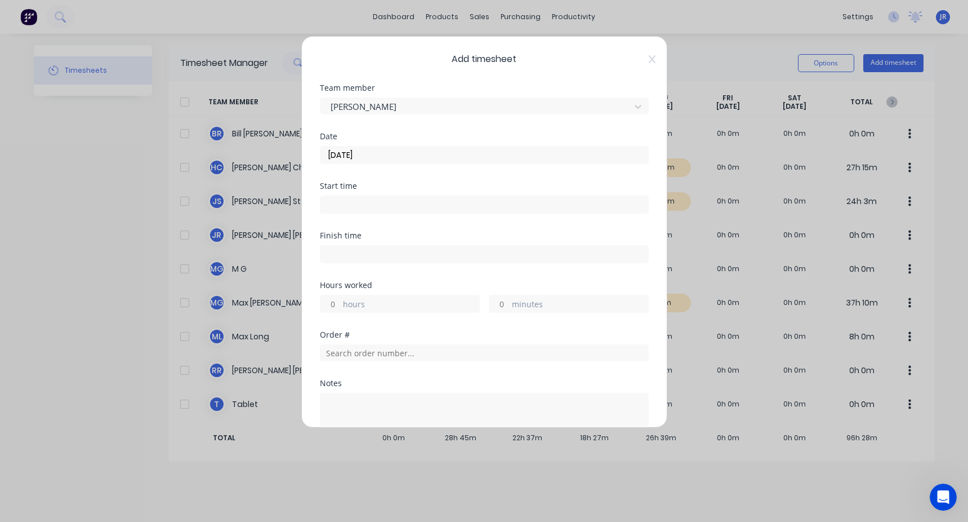
click at [348, 210] on input at bounding box center [484, 204] width 328 height 17
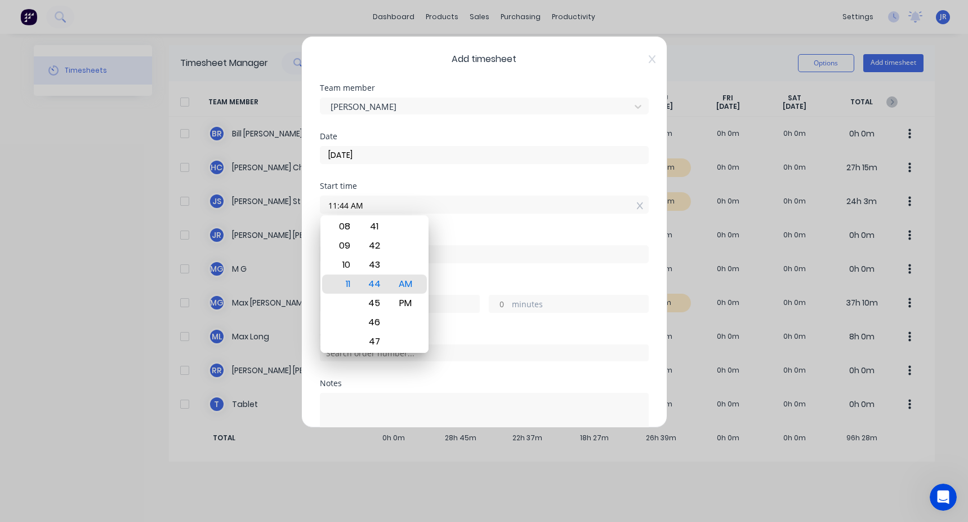
drag, startPoint x: 398, startPoint y: 206, endPoint x: 279, endPoint y: 199, distance: 118.5
click at [279, 199] on div "Add timesheet Team member Jason St Date 26/08/2025 Start time 11:44 AM Finish t…" at bounding box center [484, 261] width 968 height 522
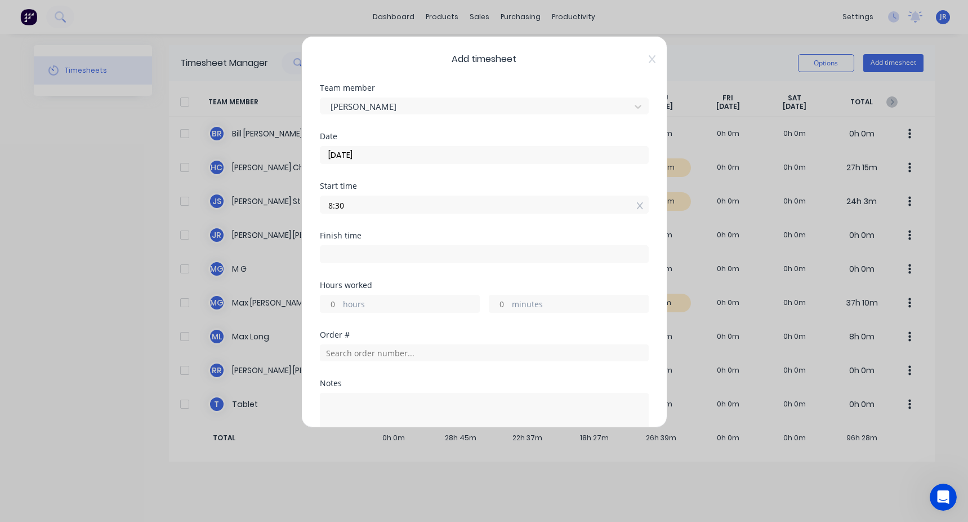
type input "08:30 AM"
click at [351, 252] on input at bounding box center [484, 254] width 328 height 17
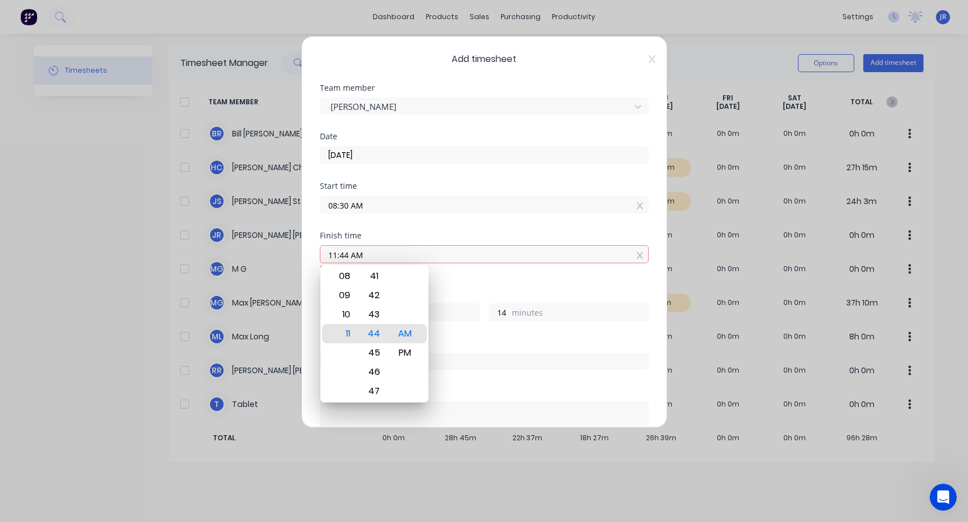
type input "11:44 AM"
type input "3"
type input "14"
drag, startPoint x: 373, startPoint y: 257, endPoint x: 261, endPoint y: 259, distance: 112.7
click at [261, 259] on div "Add timesheet Team member Jason St Date 26/08/2025 Start time 08:30 AM Finish t…" at bounding box center [484, 261] width 968 height 522
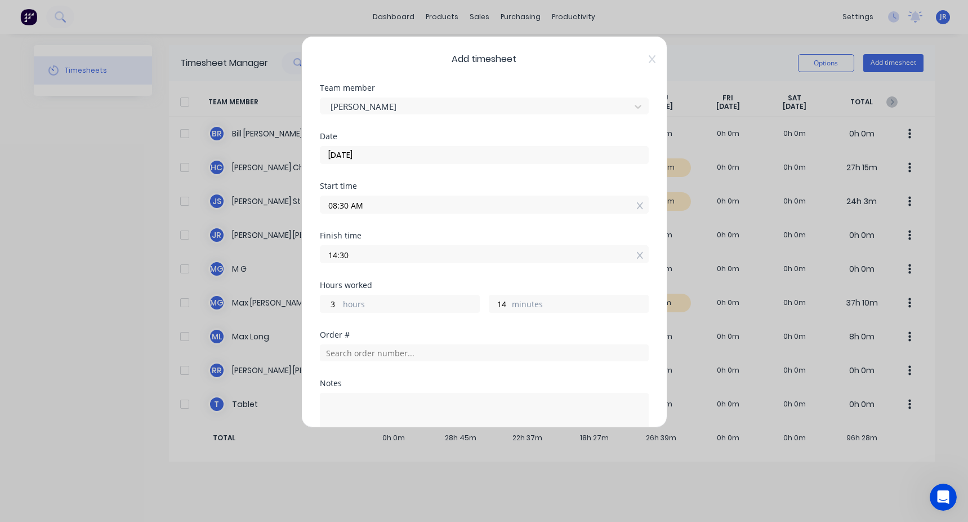
type input "02:30 PM"
type input "6"
type input "0"
click at [418, 229] on div "Start time 08:30 AM" at bounding box center [484, 207] width 329 height 50
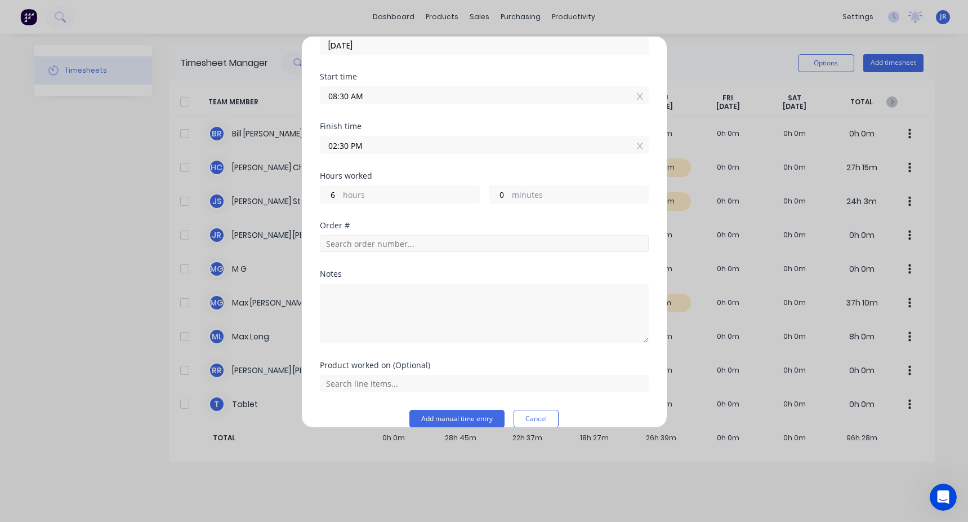
scroll to position [113, 0]
click at [395, 238] on input "text" at bounding box center [484, 239] width 329 height 17
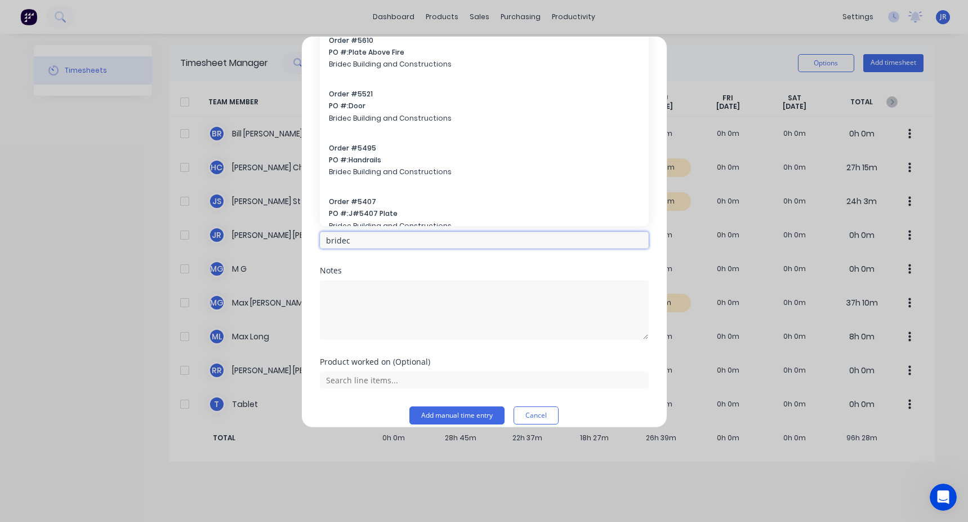
drag, startPoint x: 346, startPoint y: 240, endPoint x: 312, endPoint y: 245, distance: 34.2
click at [312, 245] on div "Add timesheet Team member Jason St Date 26/08/2025 Start time 08:30 AM Finish t…" at bounding box center [484, 231] width 366 height 391
click at [380, 241] on input "bridec" at bounding box center [484, 239] width 329 height 17
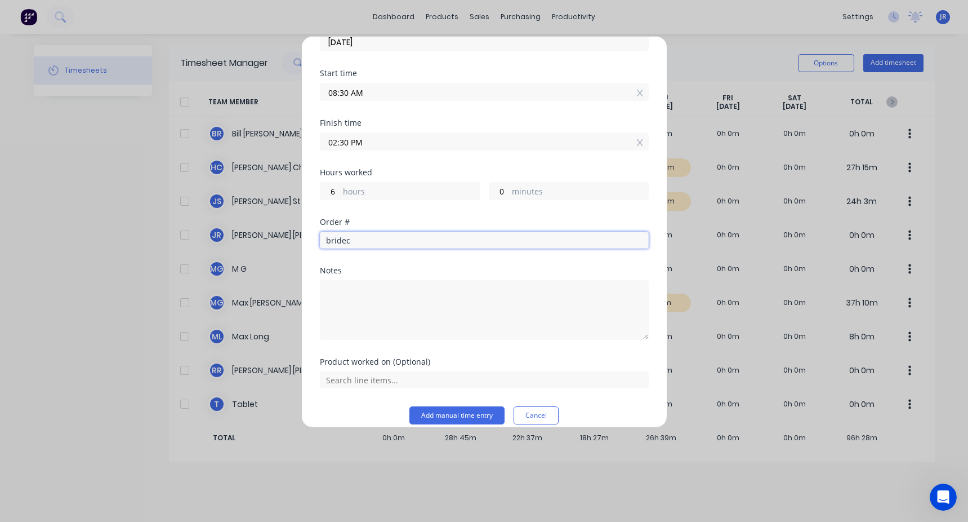
drag, startPoint x: 364, startPoint y: 240, endPoint x: 333, endPoint y: 243, distance: 30.5
click at [333, 243] on input "bridec" at bounding box center [484, 239] width 329 height 17
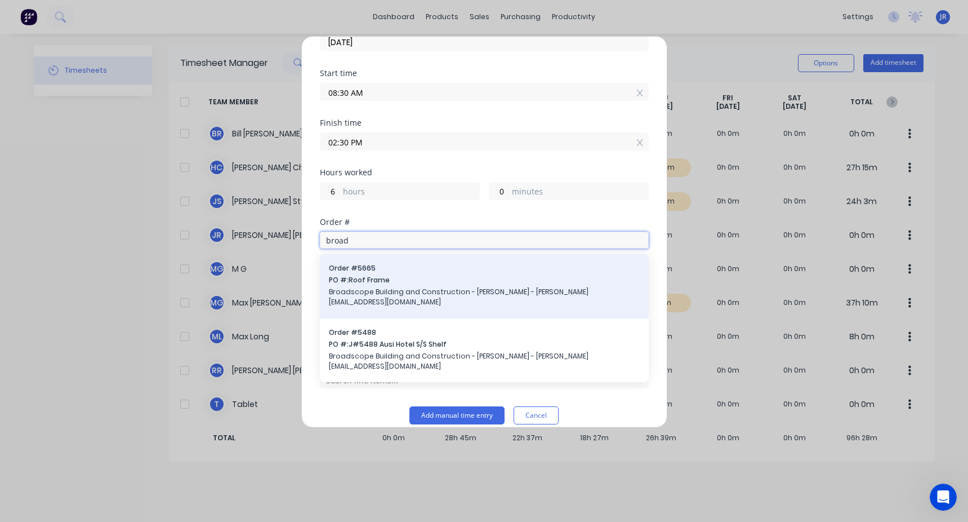
type input "broad"
click at [386, 280] on span "PO #: Roof Frame" at bounding box center [484, 280] width 311 height 10
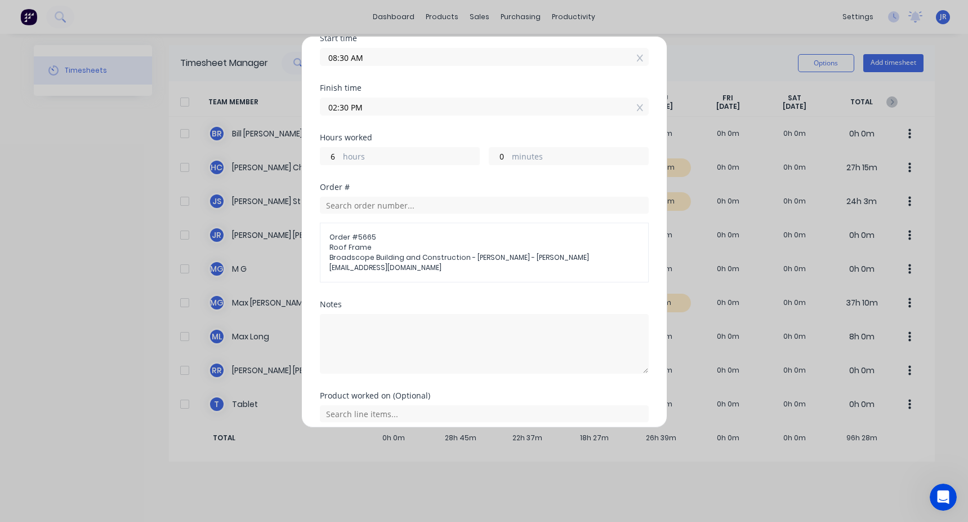
scroll to position [184, 0]
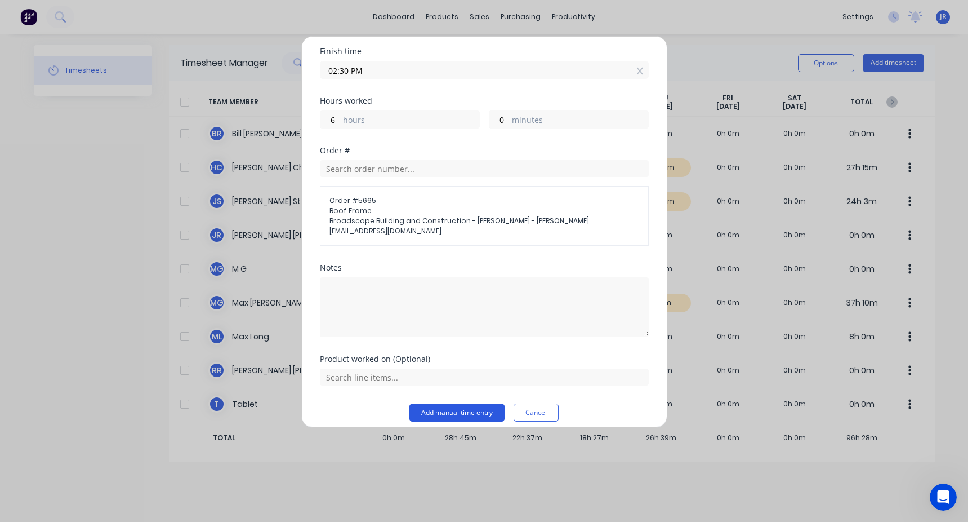
click at [441, 403] on button "Add manual time entry" at bounding box center [456, 412] width 95 height 18
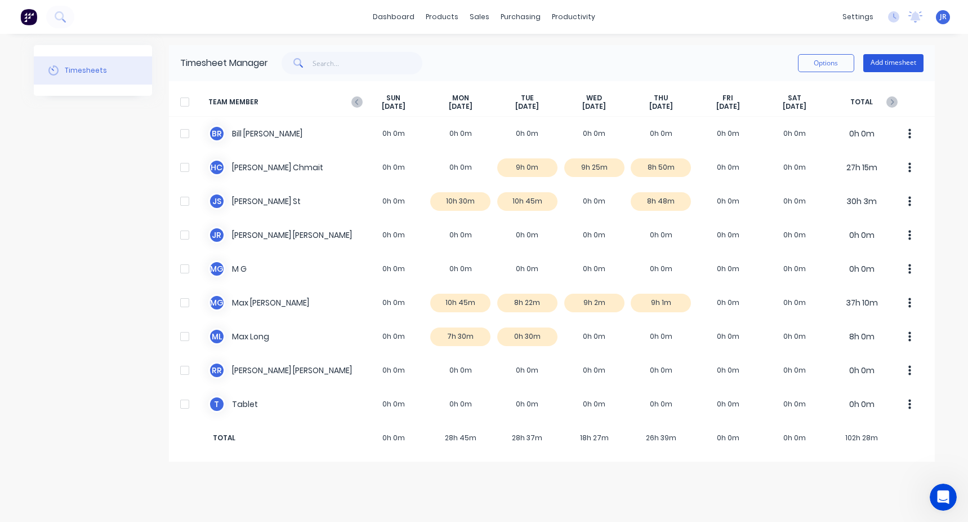
click at [886, 70] on button "Add timesheet" at bounding box center [893, 63] width 60 height 18
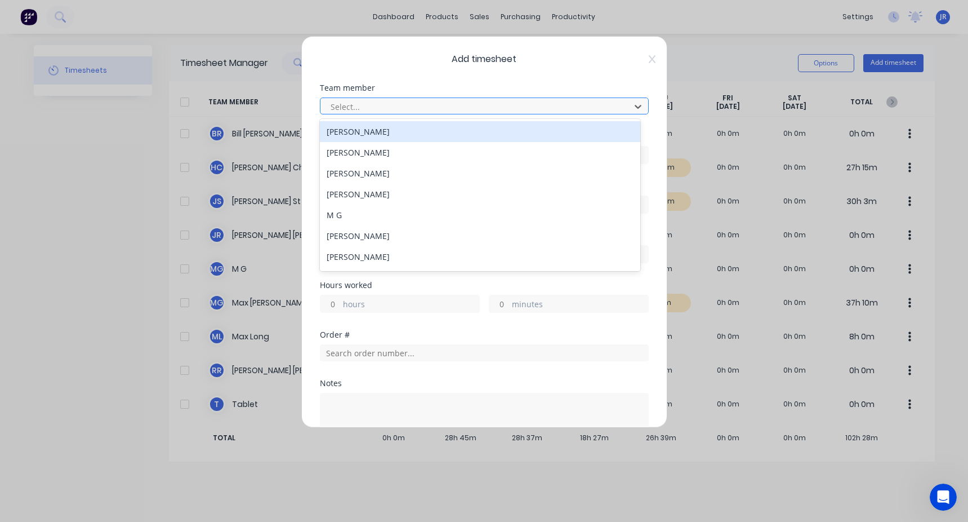
click at [426, 108] on div at bounding box center [476, 107] width 295 height 14
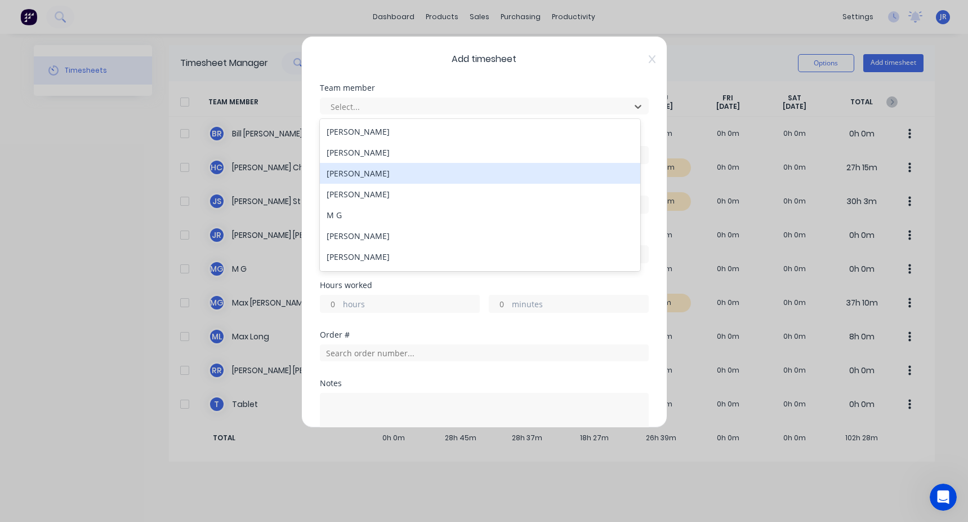
click at [372, 173] on div "Jason St" at bounding box center [480, 173] width 320 height 21
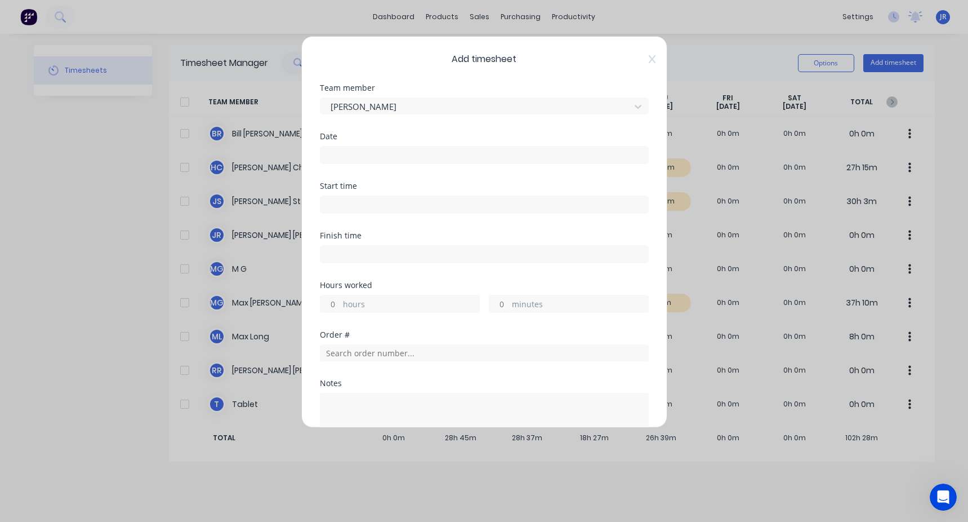
click at [349, 157] on input at bounding box center [484, 154] width 328 height 17
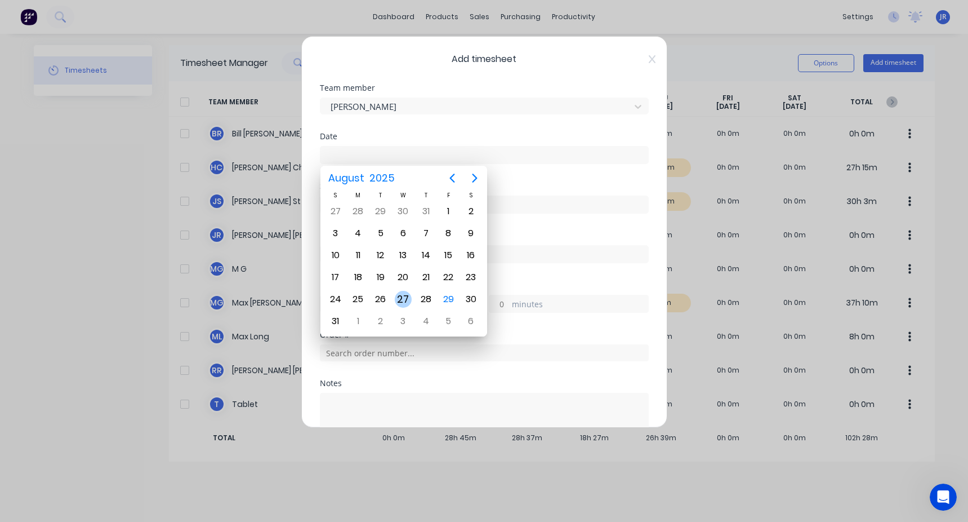
click at [402, 296] on div "27" at bounding box center [403, 299] width 17 height 17
type input "27/08/2025"
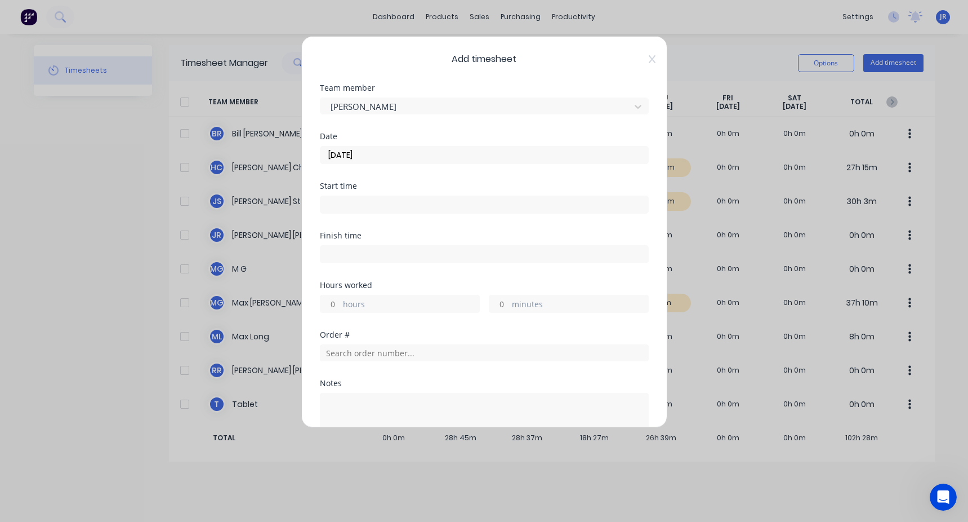
click at [352, 198] on input at bounding box center [484, 204] width 328 height 17
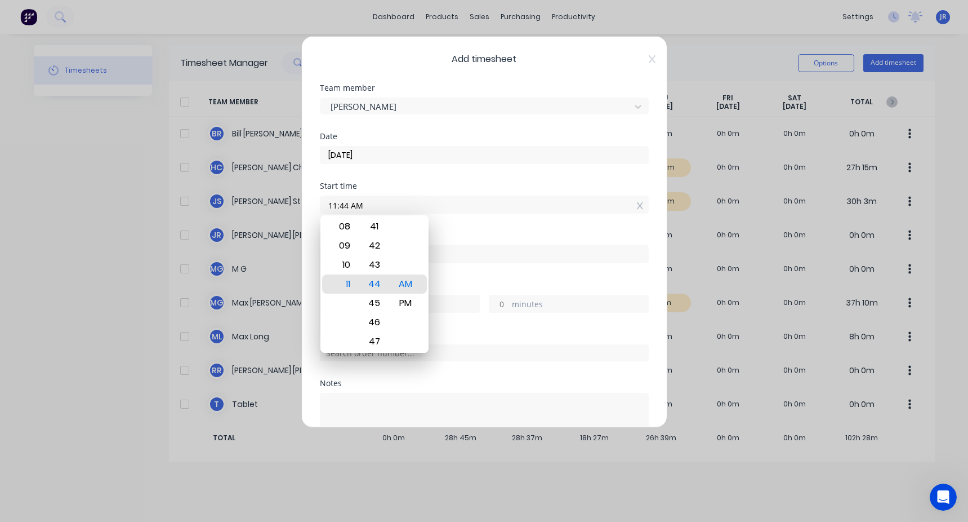
drag, startPoint x: 389, startPoint y: 201, endPoint x: 248, endPoint y: 207, distance: 140.9
click at [248, 207] on div "Add timesheet Team member Jason St Date 27/08/2025 Start time 11:44 AM Finish t…" at bounding box center [484, 261] width 968 height 522
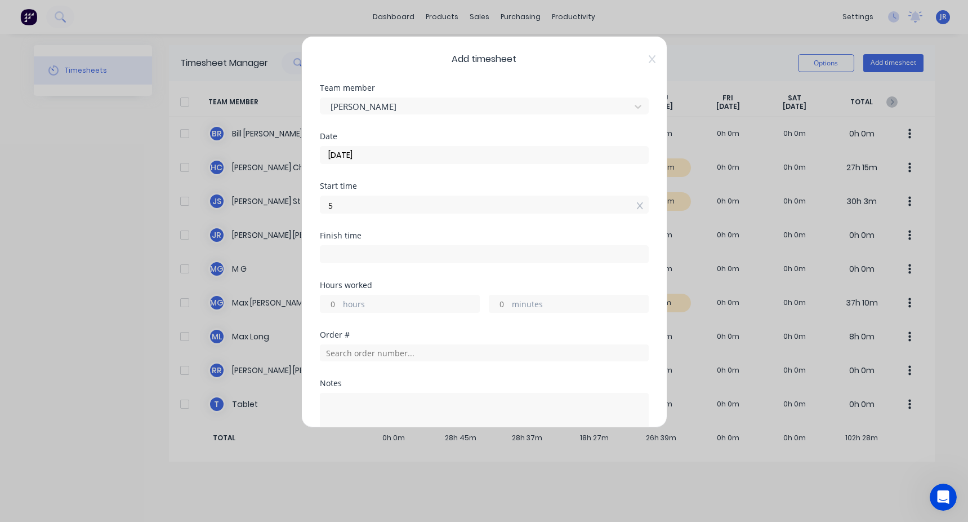
type input "05:00 AM"
click at [384, 245] on label at bounding box center [484, 254] width 329 height 18
click at [384, 246] on input at bounding box center [484, 254] width 328 height 17
type input "11:45 AM"
type input "6"
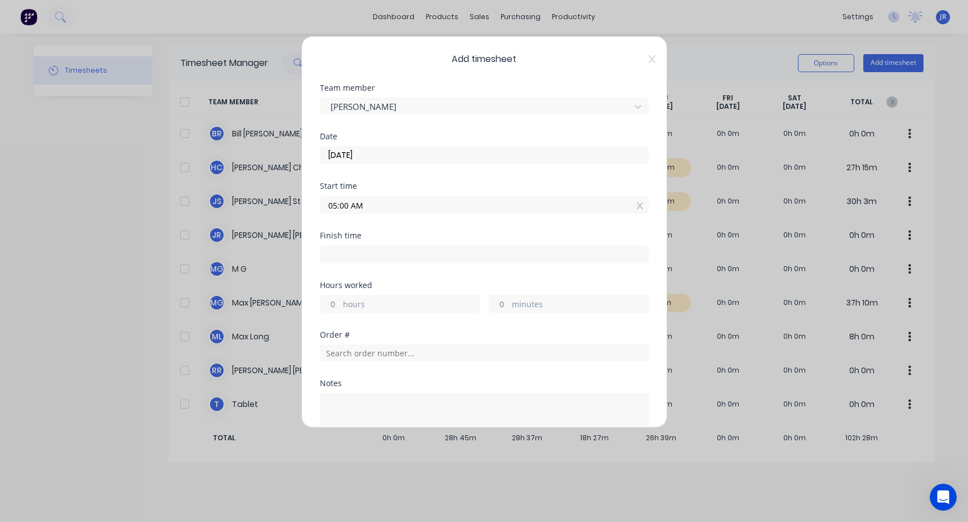
type input "45"
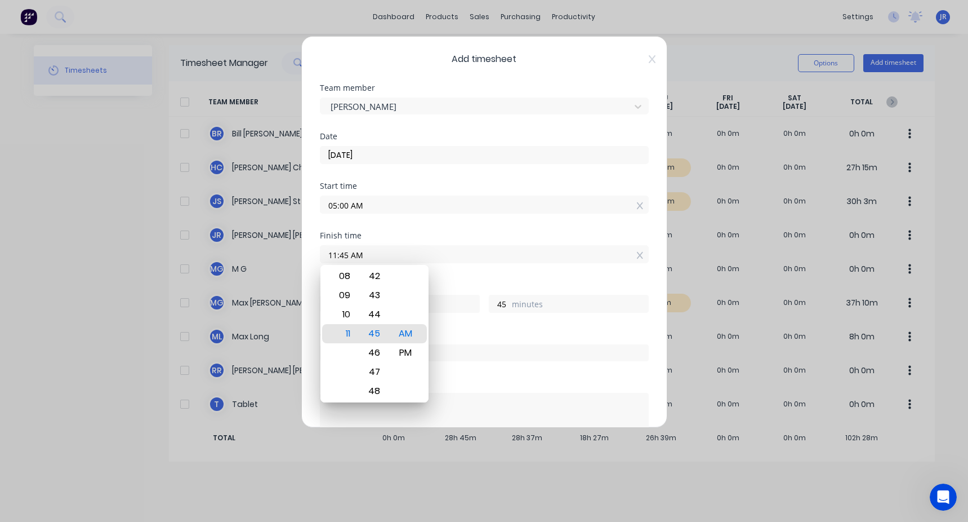
drag, startPoint x: 312, startPoint y: 260, endPoint x: 262, endPoint y: 266, distance: 50.0
click at [262, 266] on div "Add timesheet Team member Jason St Date 27/08/2025 Start time 05:00 AM Finish t…" at bounding box center [484, 261] width 968 height 522
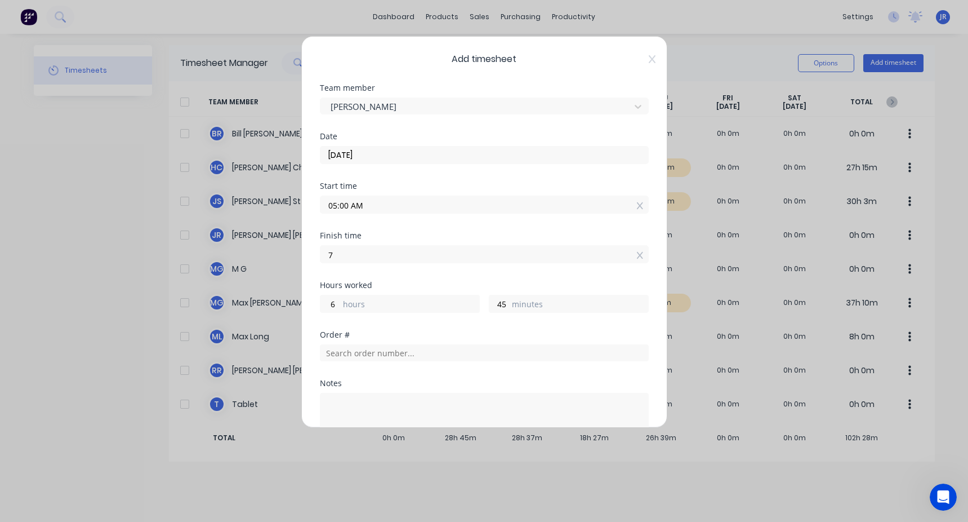
type input "07:00 AM"
type input "2"
type input "0"
click at [407, 228] on div "Start time 05:00 AM" at bounding box center [484, 207] width 329 height 50
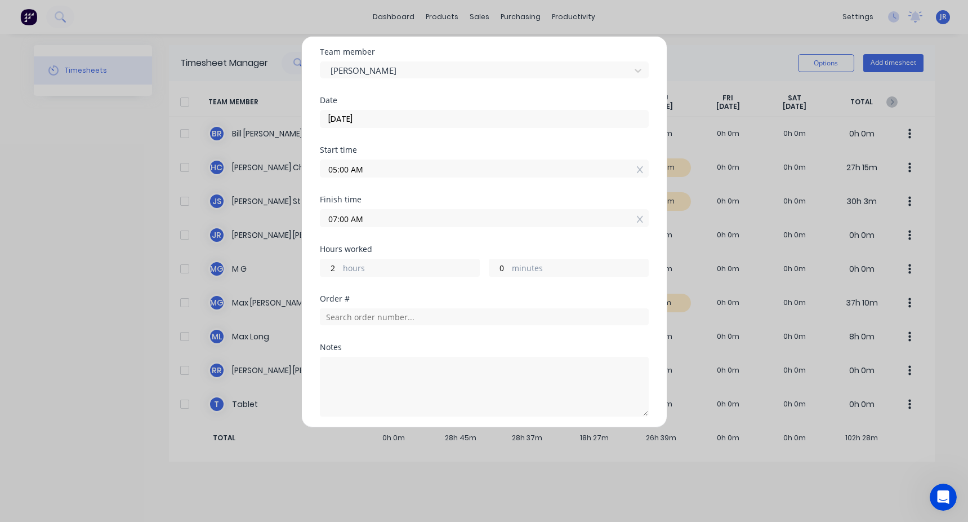
scroll to position [56, 0]
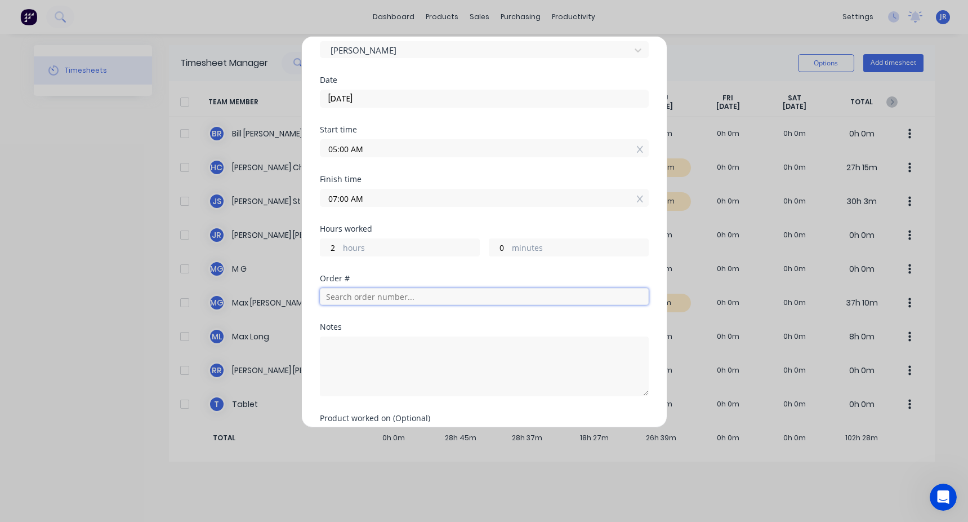
click at [379, 302] on input "text" at bounding box center [484, 296] width 329 height 17
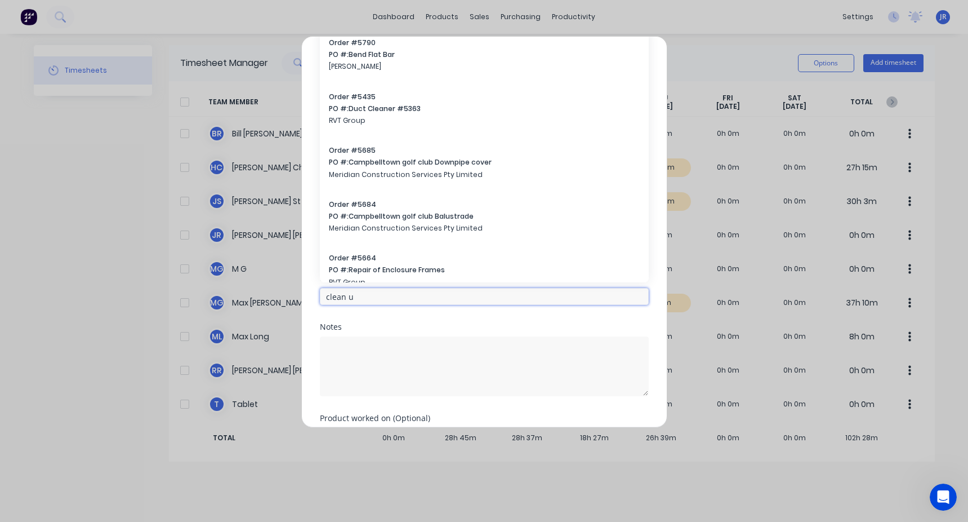
type input "clean up"
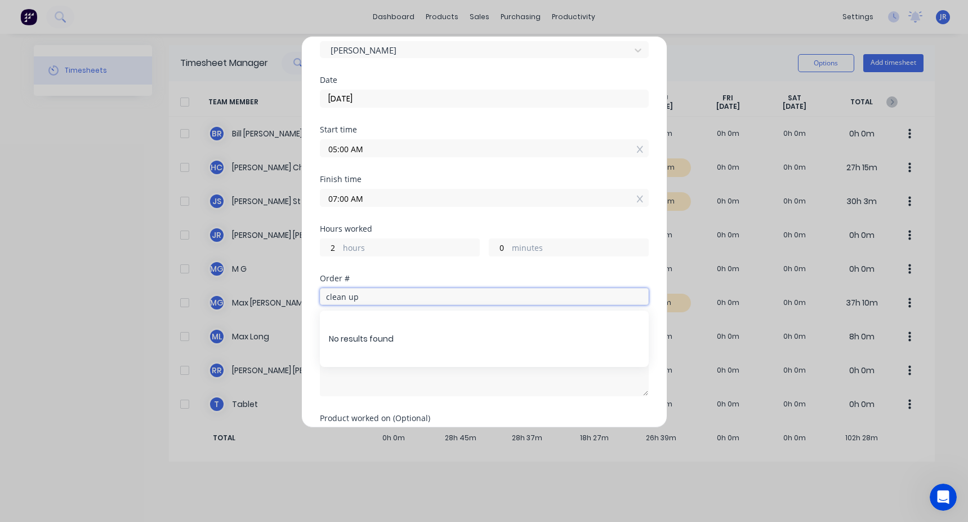
drag, startPoint x: 378, startPoint y: 300, endPoint x: 277, endPoint y: 313, distance: 102.2
click at [278, 313] on div "Add timesheet Team member Jason St Date 27/08/2025 Start time 05:00 AM Finish t…" at bounding box center [484, 261] width 968 height 522
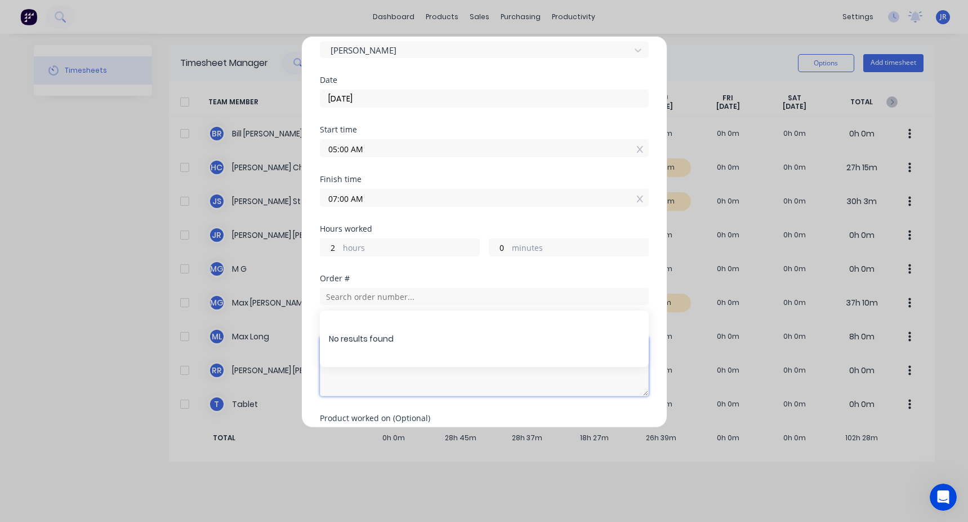
click at [346, 381] on textarea at bounding box center [484, 366] width 329 height 60
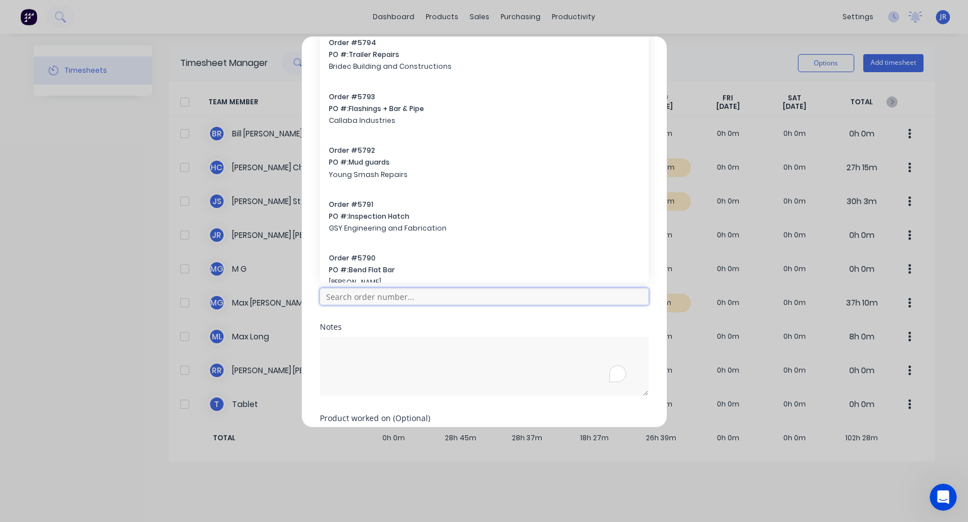
click at [354, 302] on input "text" at bounding box center [484, 296] width 329 height 17
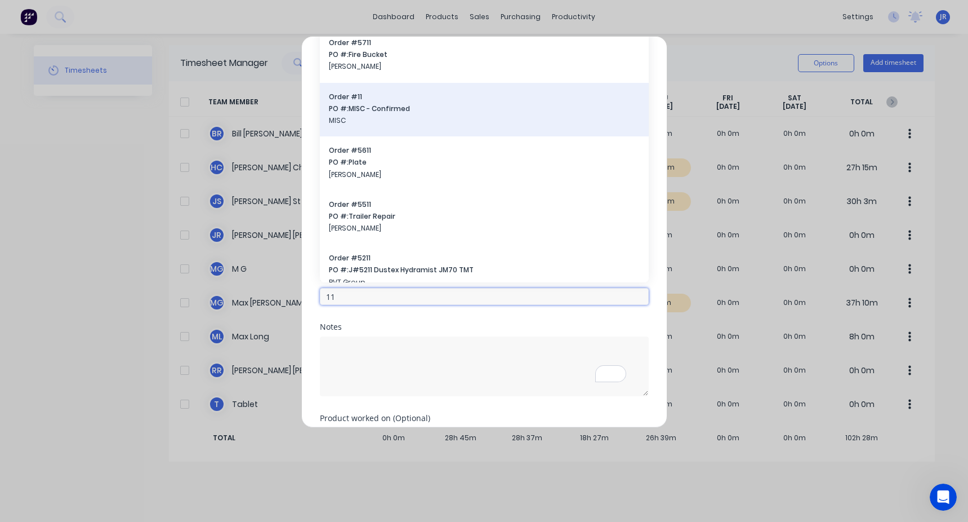
type input "11"
click at [369, 105] on span "PO #: MISC - Confirmed" at bounding box center [484, 109] width 311 height 10
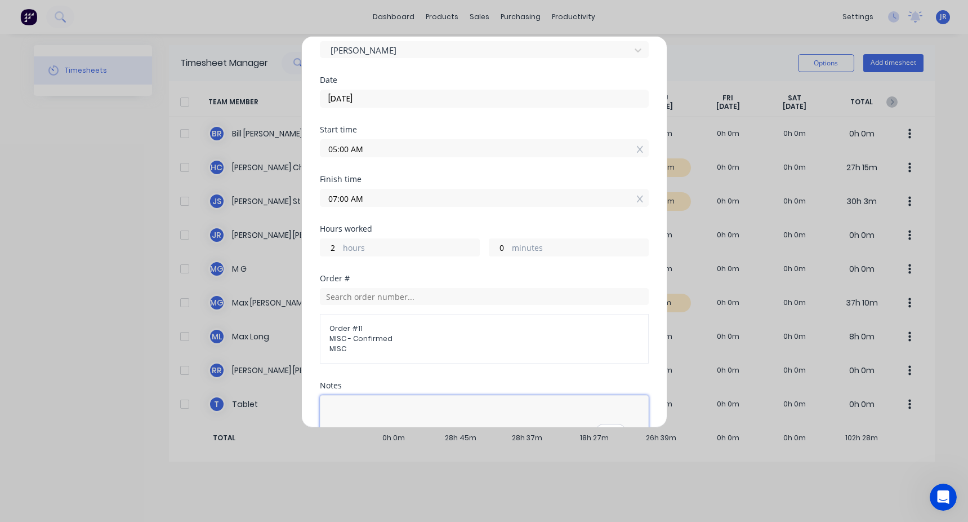
click at [351, 395] on textarea "To enrich screen reader interactions, please activate Accessibility in Grammarl…" at bounding box center [484, 425] width 329 height 60
paste textarea "clean up"
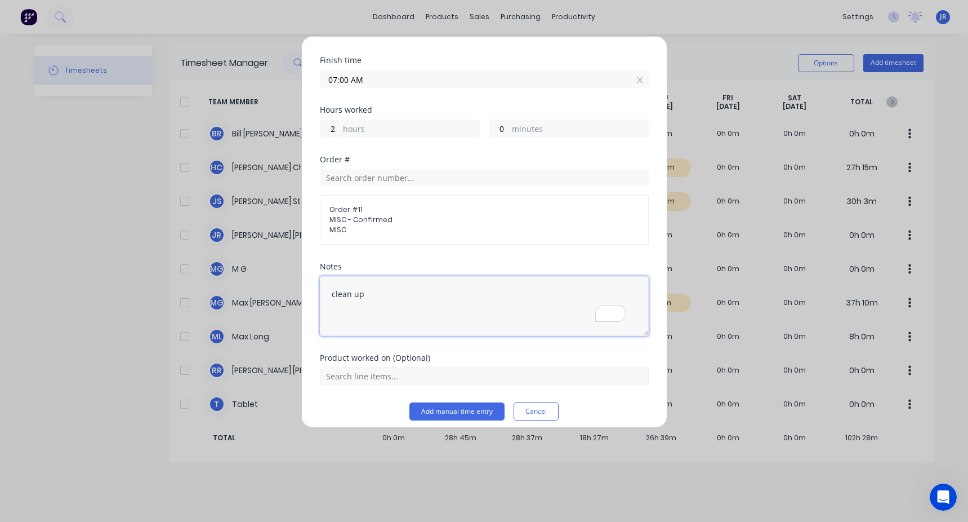
scroll to position [184, 0]
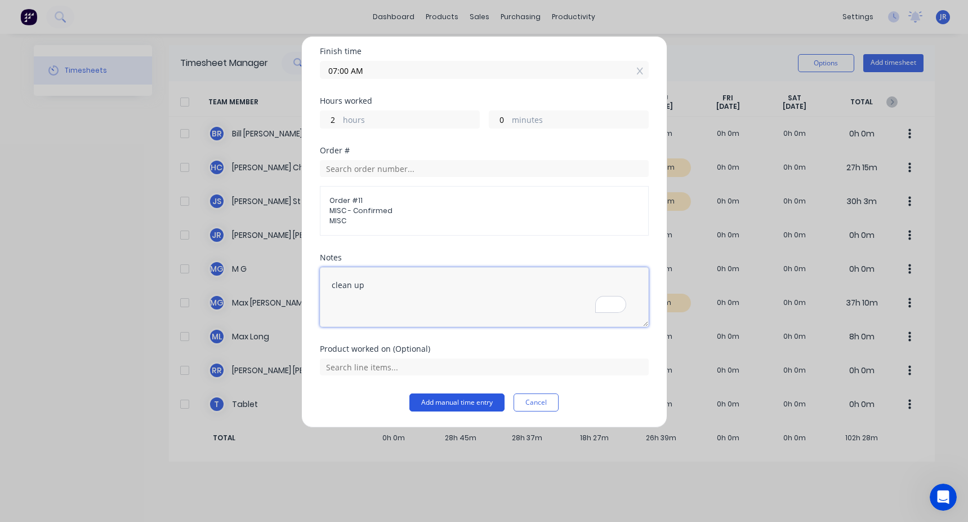
type textarea "clean up"
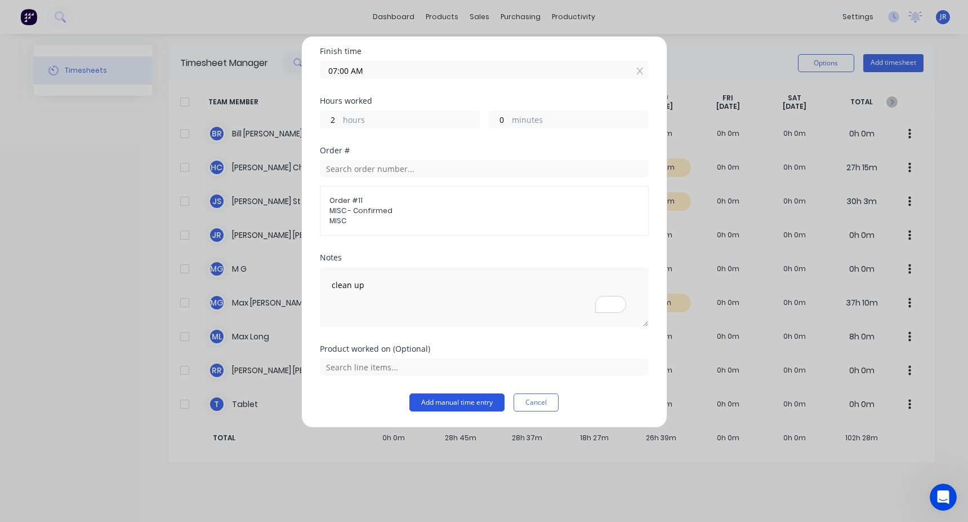
click at [439, 400] on button "Add manual time entry" at bounding box center [456, 402] width 95 height 18
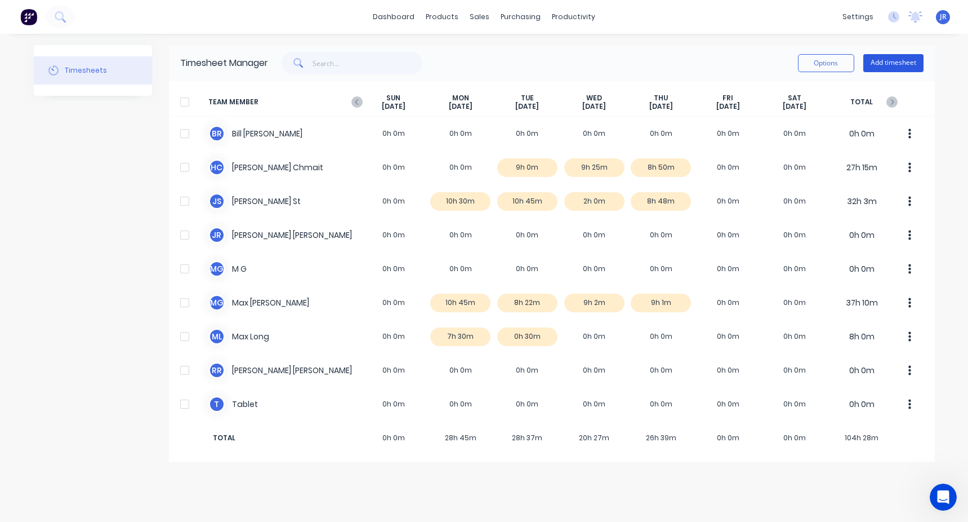
click at [874, 61] on button "Add timesheet" at bounding box center [893, 63] width 60 height 18
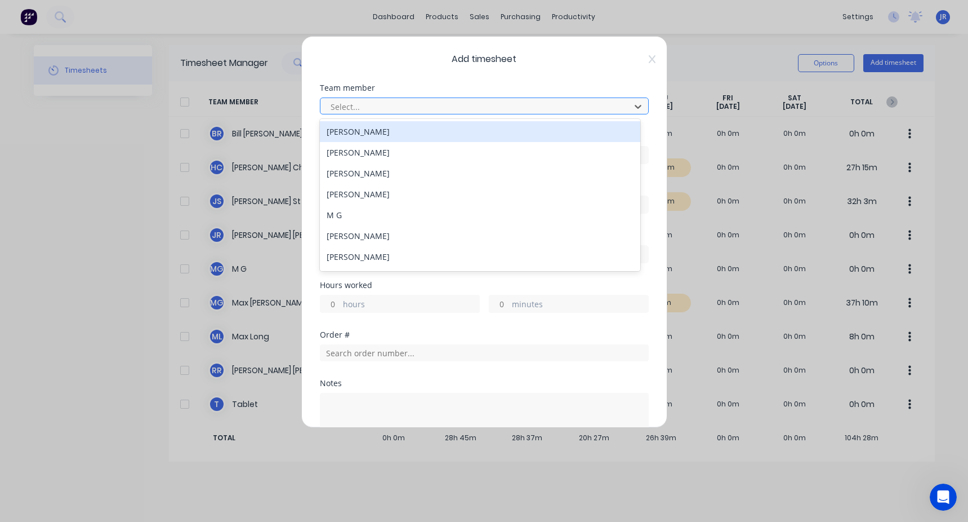
click at [345, 113] on div at bounding box center [476, 107] width 295 height 14
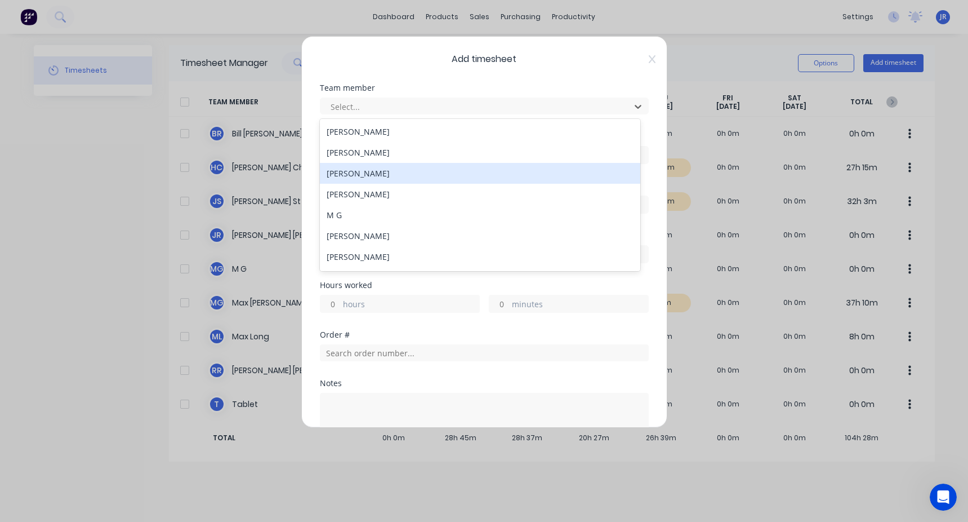
click at [367, 170] on div "Jason St" at bounding box center [480, 173] width 320 height 21
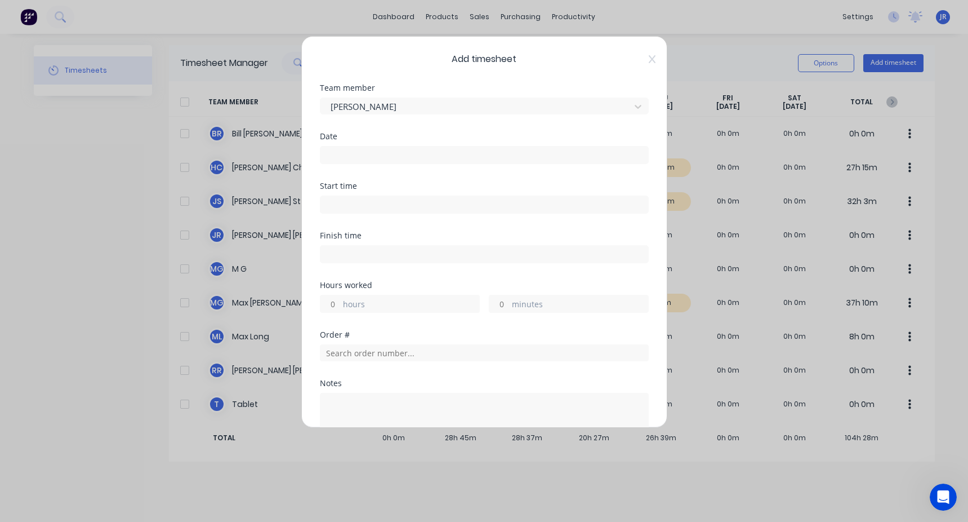
click at [378, 162] on input at bounding box center [484, 154] width 328 height 17
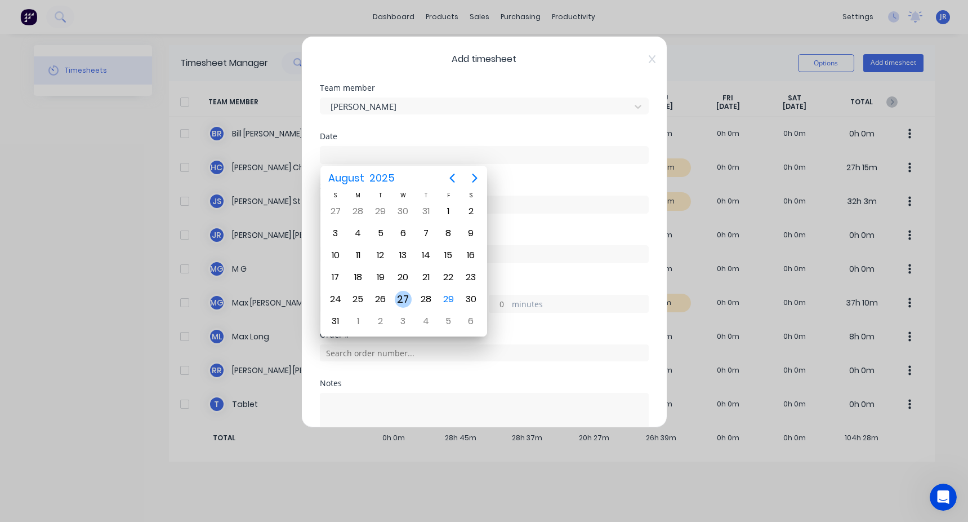
click at [401, 301] on div "27" at bounding box center [403, 299] width 17 height 17
type input "27/08/2025"
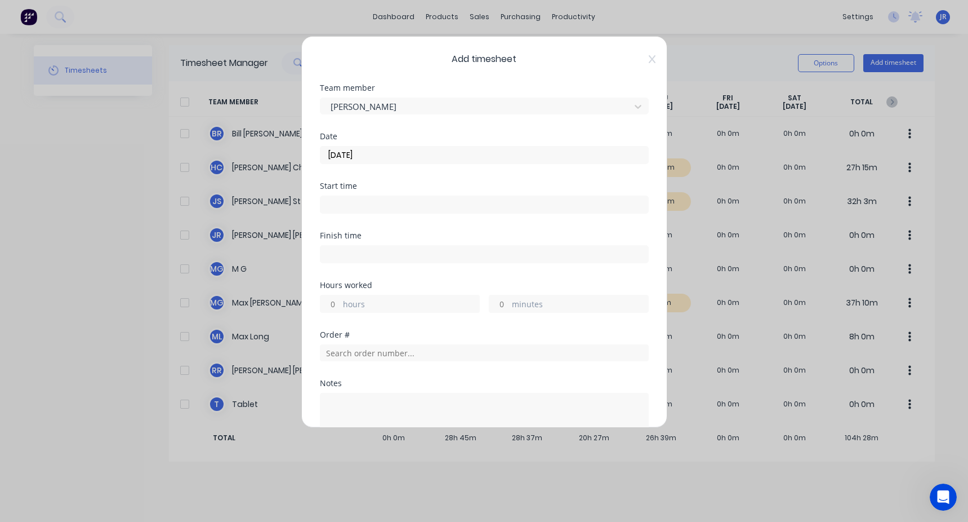
click at [343, 202] on input at bounding box center [484, 204] width 328 height 17
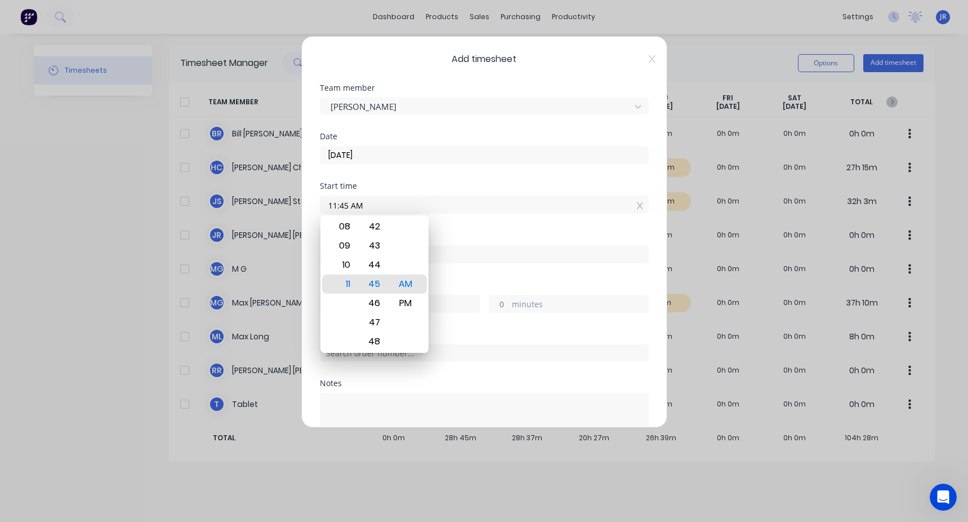
drag, startPoint x: 376, startPoint y: 206, endPoint x: 218, endPoint y: 214, distance: 158.5
click at [221, 213] on div "Add timesheet Team member Jason St Date 27/08/2025 Start time 11:45 AM Finish t…" at bounding box center [484, 261] width 968 height 522
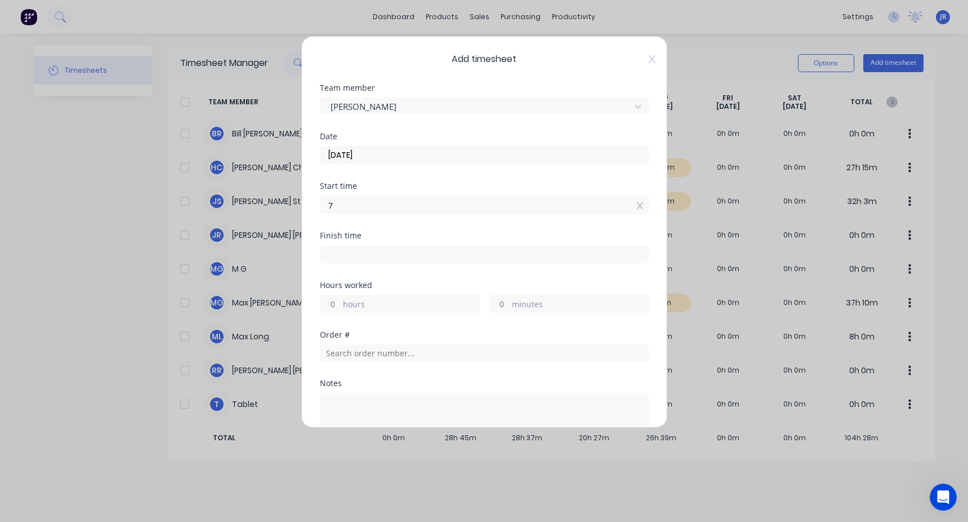
type input "07:00 AM"
drag, startPoint x: 341, startPoint y: 250, endPoint x: 354, endPoint y: 253, distance: 13.0
click at [341, 249] on input at bounding box center [484, 254] width 328 height 17
type input "11:45 AM"
type input "4"
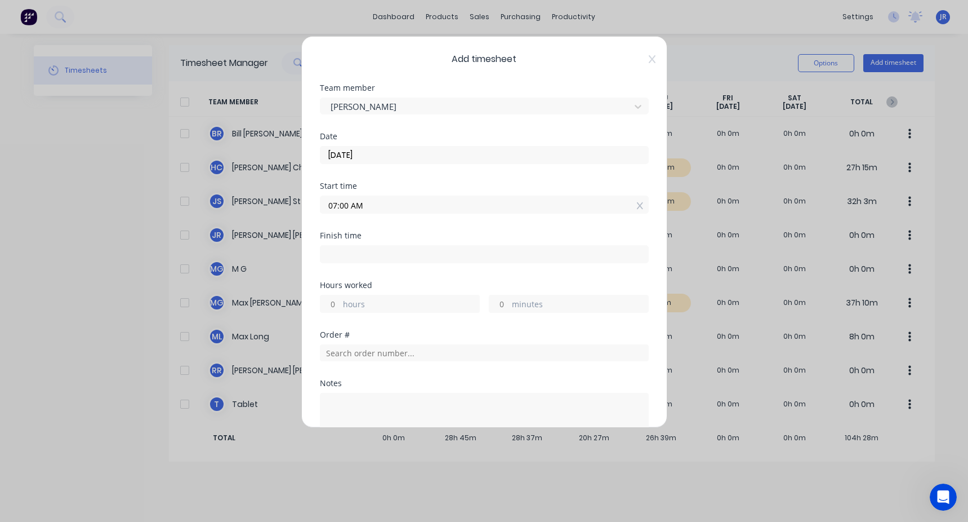
type input "45"
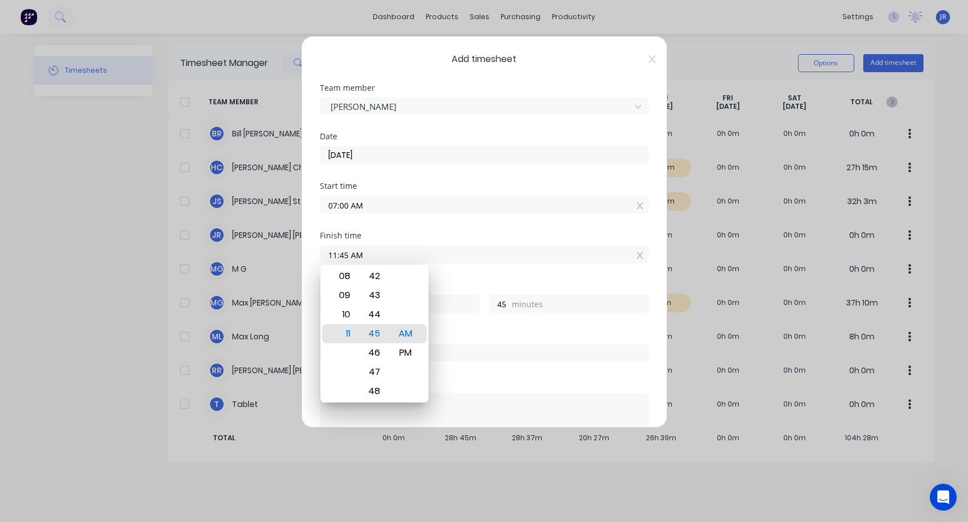
drag, startPoint x: 327, startPoint y: 262, endPoint x: 286, endPoint y: 267, distance: 41.4
click at [286, 267] on div "Add timesheet Team member Jason St Date 27/08/2025 Start time 07:00 AM Finish t…" at bounding box center [484, 261] width 968 height 522
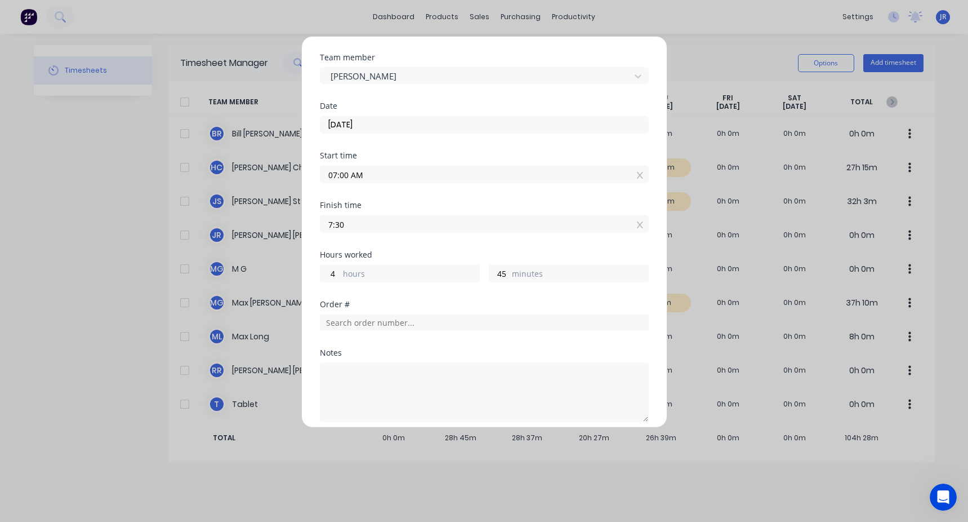
scroll to position [56, 0]
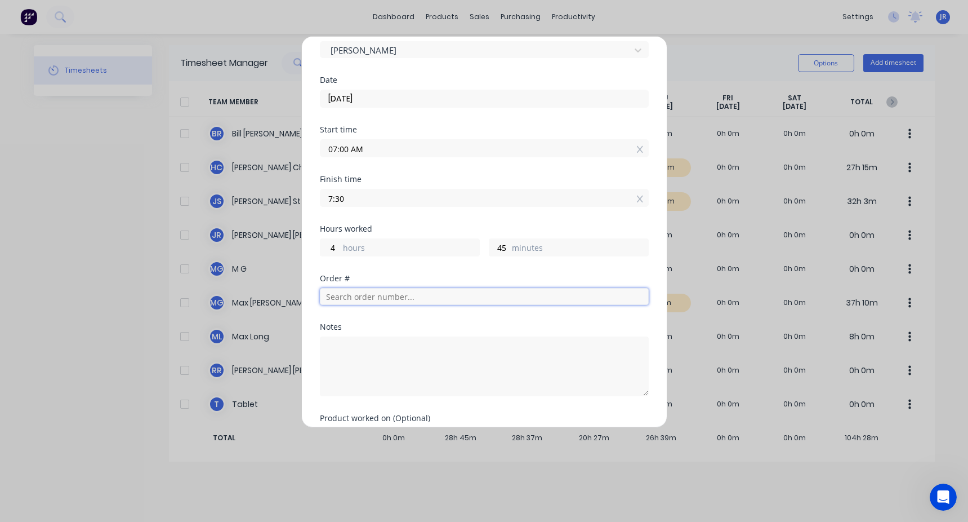
type input "07:30 AM"
type input "0"
type input "30"
click at [353, 292] on input "text" at bounding box center [484, 296] width 329 height 17
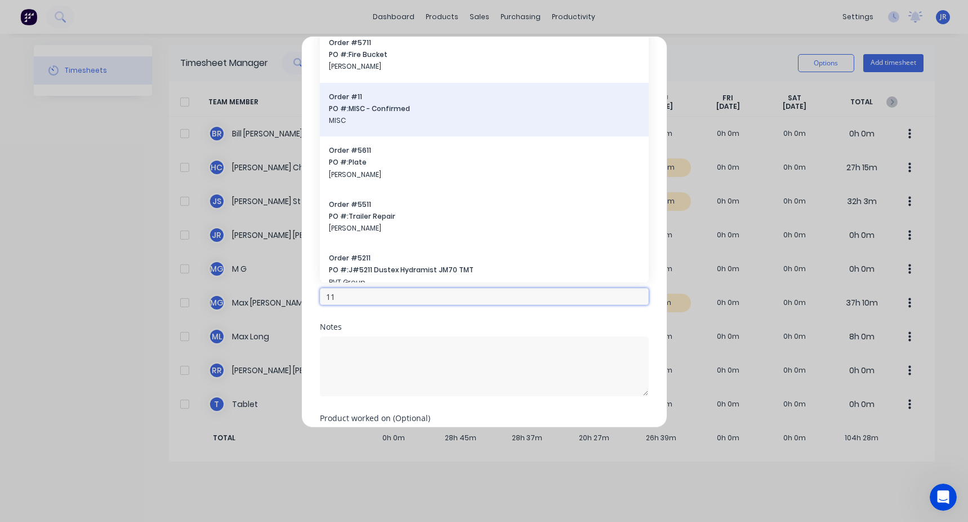
type input "11"
click at [365, 104] on span "PO #: MISC - Confirmed" at bounding box center [484, 109] width 311 height 10
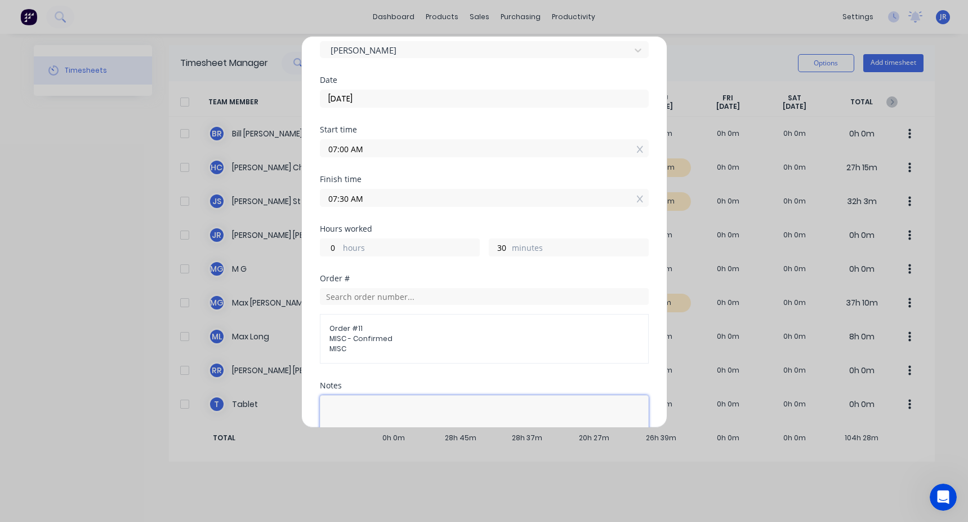
click at [355, 402] on textarea at bounding box center [484, 425] width 329 height 60
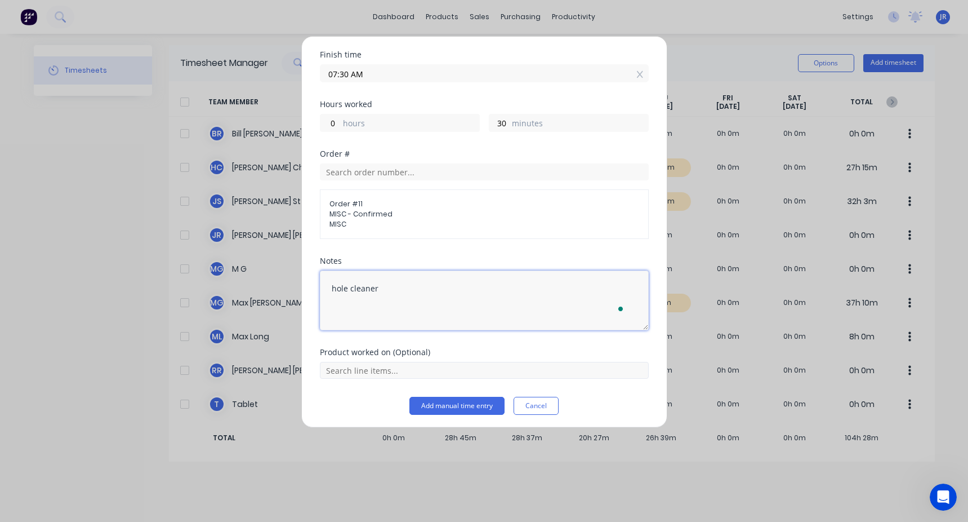
scroll to position [184, 0]
type textarea "hole cleaner"
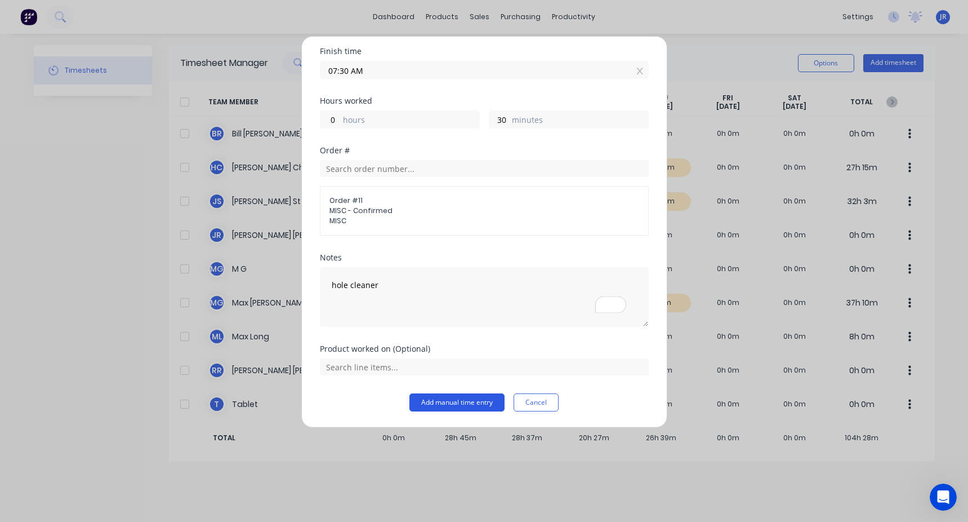
click at [460, 395] on button "Add manual time entry" at bounding box center [456, 402] width 95 height 18
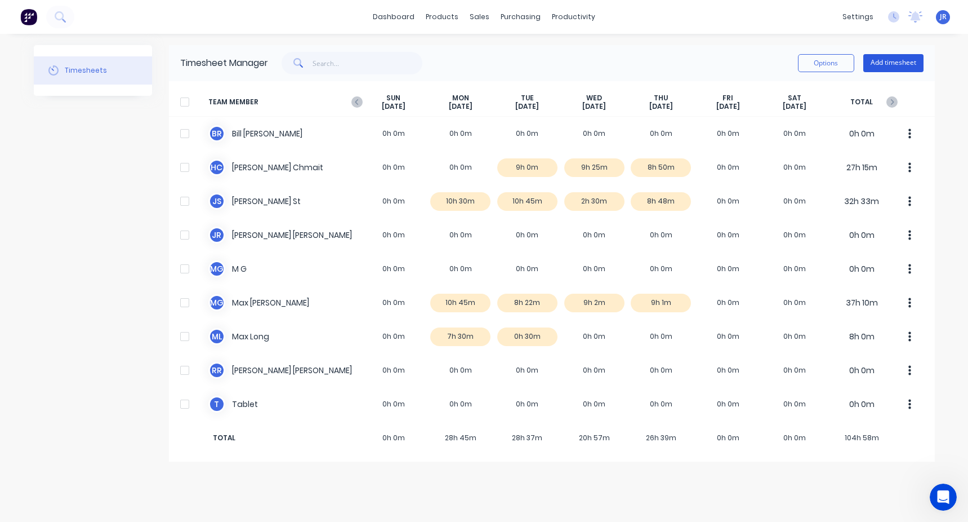
click at [879, 70] on button "Add timesheet" at bounding box center [893, 63] width 60 height 18
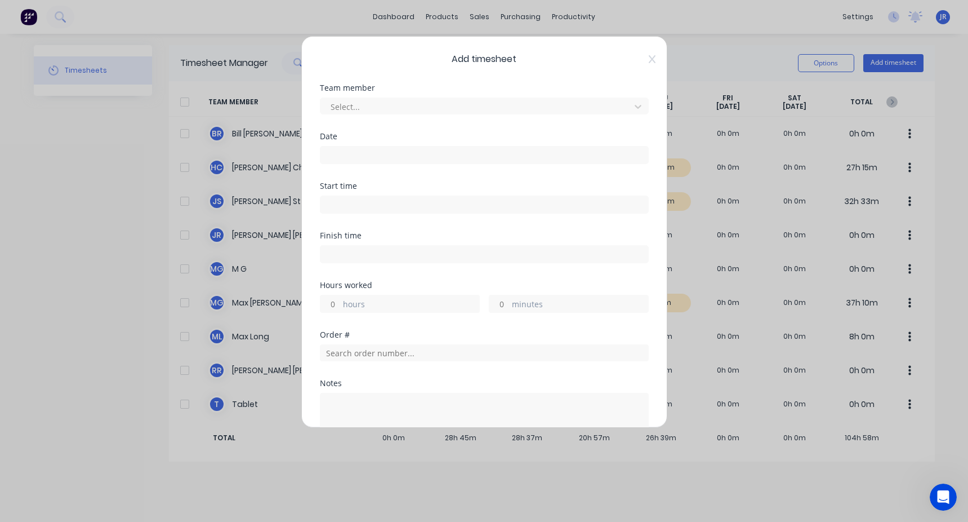
click at [436, 94] on div "Team member Select..." at bounding box center [484, 99] width 329 height 30
click at [423, 102] on div at bounding box center [476, 107] width 295 height 14
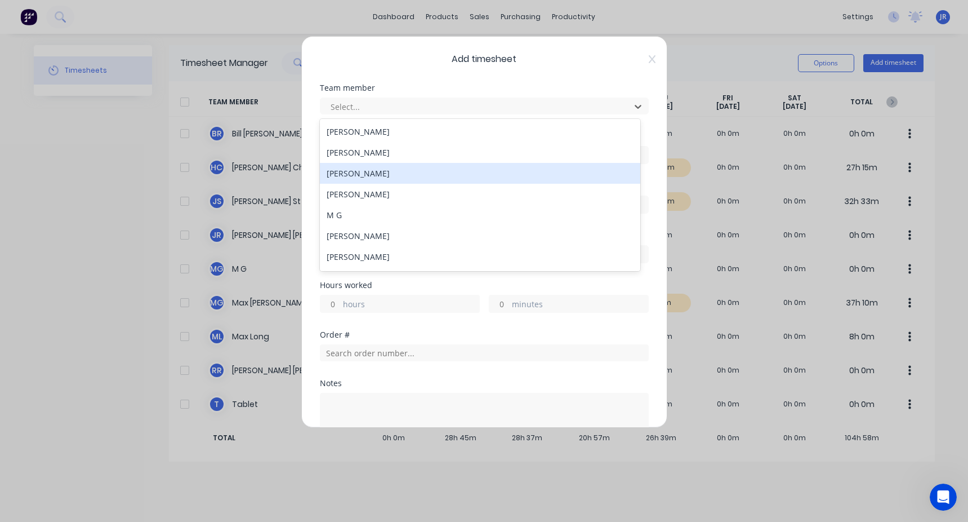
click at [364, 177] on div "Jason St" at bounding box center [480, 173] width 320 height 21
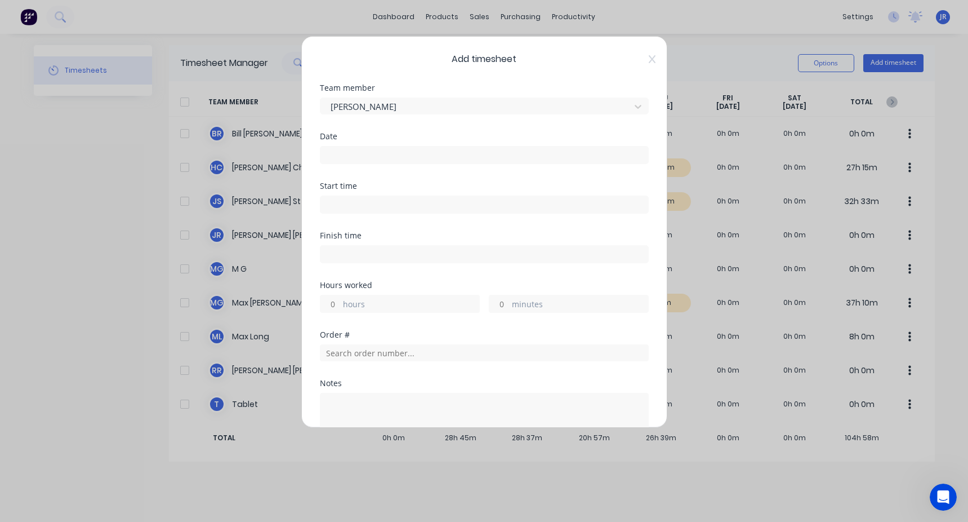
click at [378, 148] on input at bounding box center [484, 154] width 328 height 17
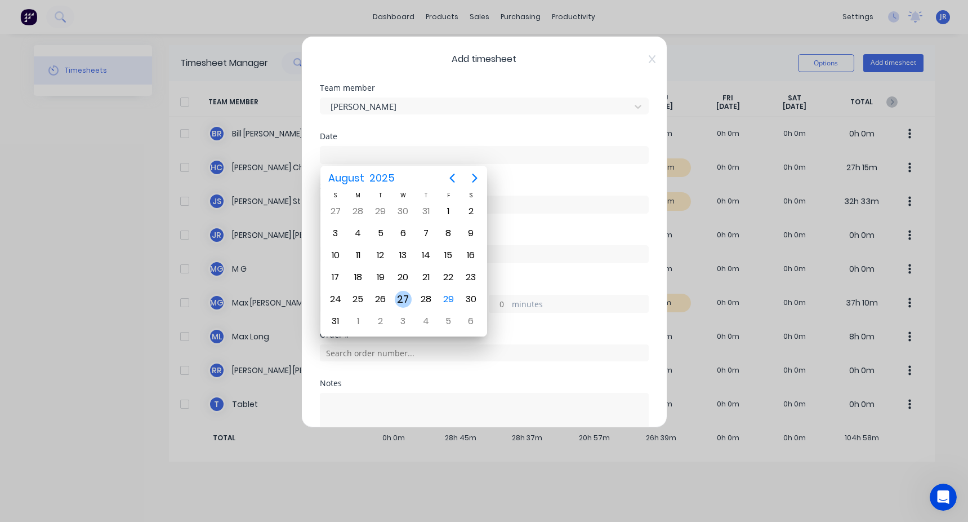
click at [404, 302] on div "27" at bounding box center [403, 299] width 17 height 17
type input "27/08/2025"
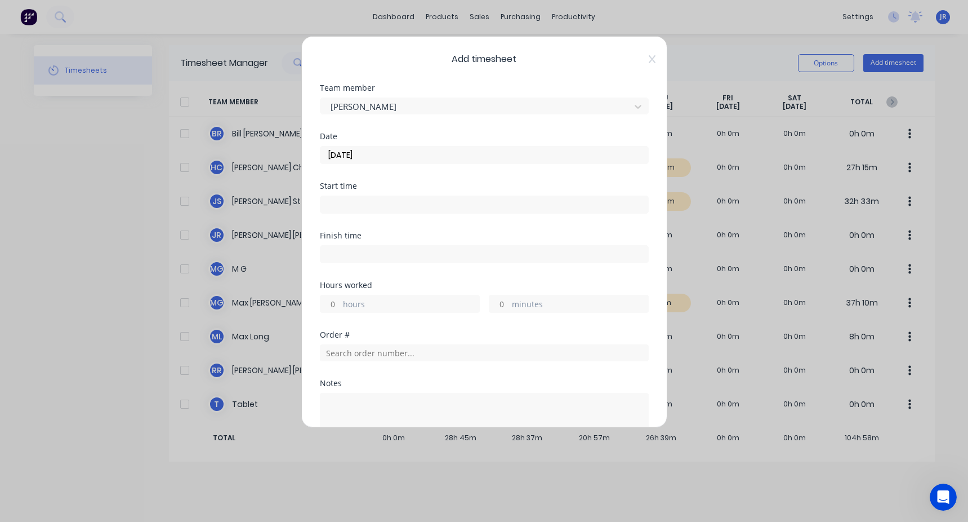
click at [344, 197] on input at bounding box center [484, 204] width 328 height 17
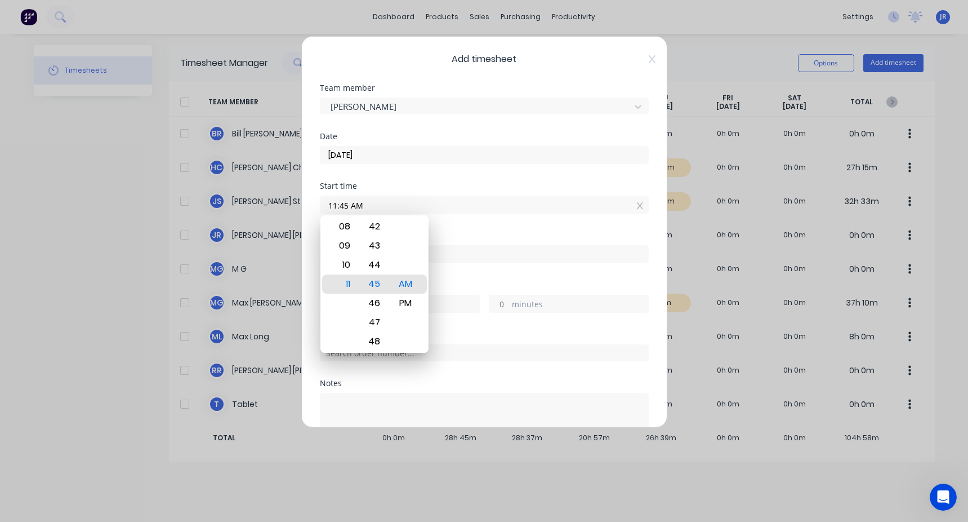
drag, startPoint x: 368, startPoint y: 201, endPoint x: 251, endPoint y: 200, distance: 117.7
click at [251, 201] on div "Add timesheet Team member Jason St Date 27/08/2025 Start time 11:45 AM Finish t…" at bounding box center [484, 261] width 968 height 522
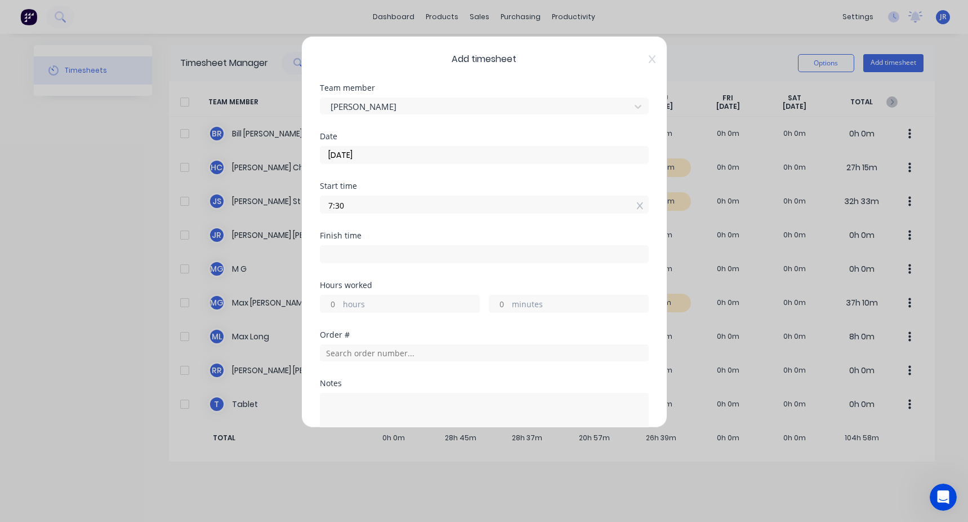
type input "07:30 AM"
click at [337, 255] on input at bounding box center [484, 254] width 328 height 17
type input "11:45 AM"
type input "4"
type input "15"
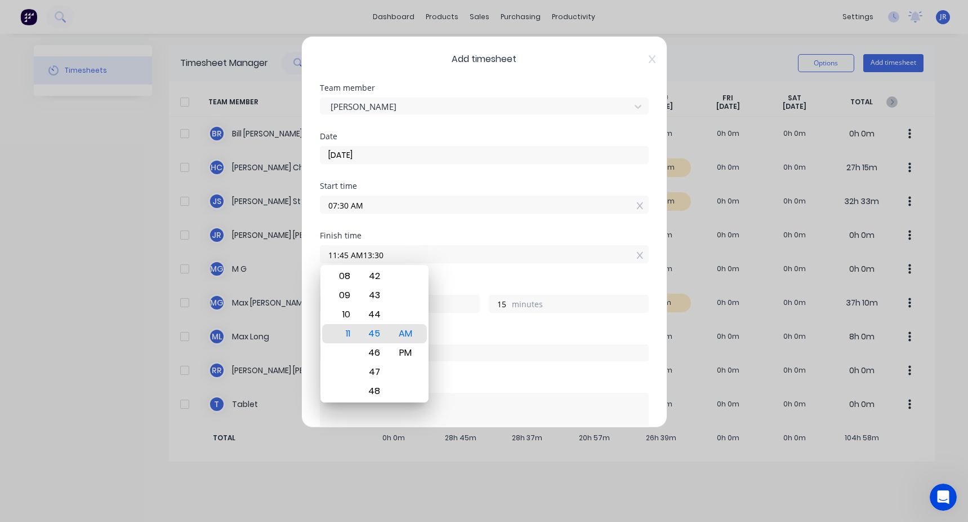
drag, startPoint x: 313, startPoint y: 261, endPoint x: 256, endPoint y: 262, distance: 56.9
click at [256, 262] on div "Add timesheet Team member Jason St Date 27/08/2025 Start time 07:30 AM Finish t…" at bounding box center [484, 261] width 968 height 522
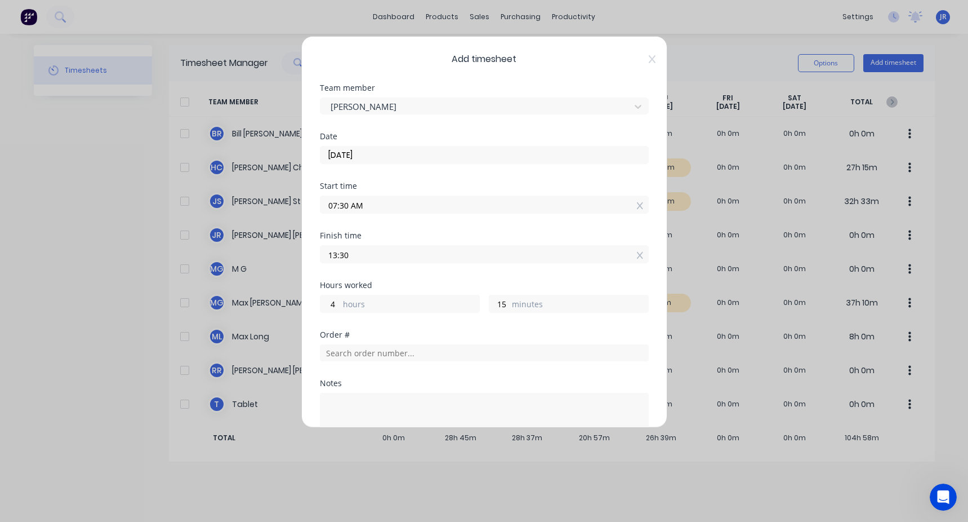
click at [332, 256] on input "13:30" at bounding box center [484, 254] width 328 height 17
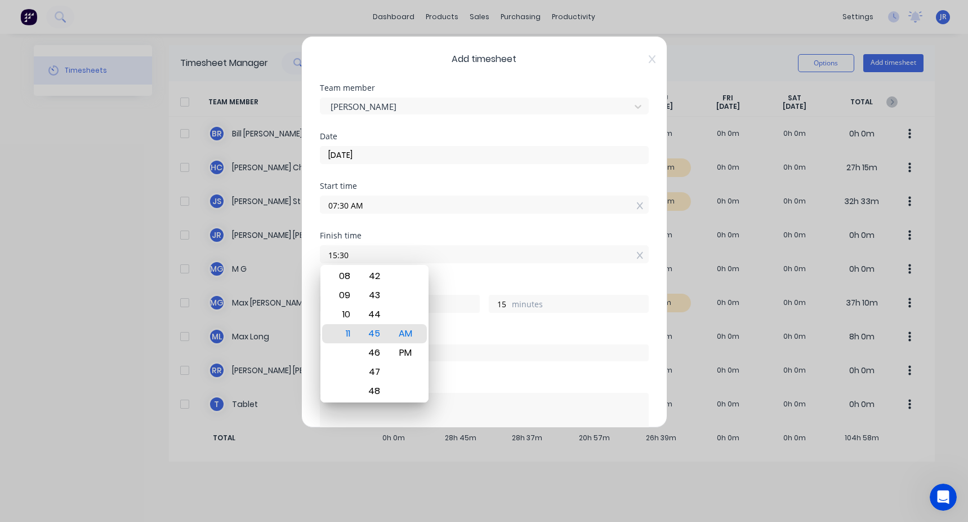
type input "03:30 PM"
type input "8"
type input "0"
click at [452, 242] on div "03:30 PM" at bounding box center [484, 252] width 329 height 21
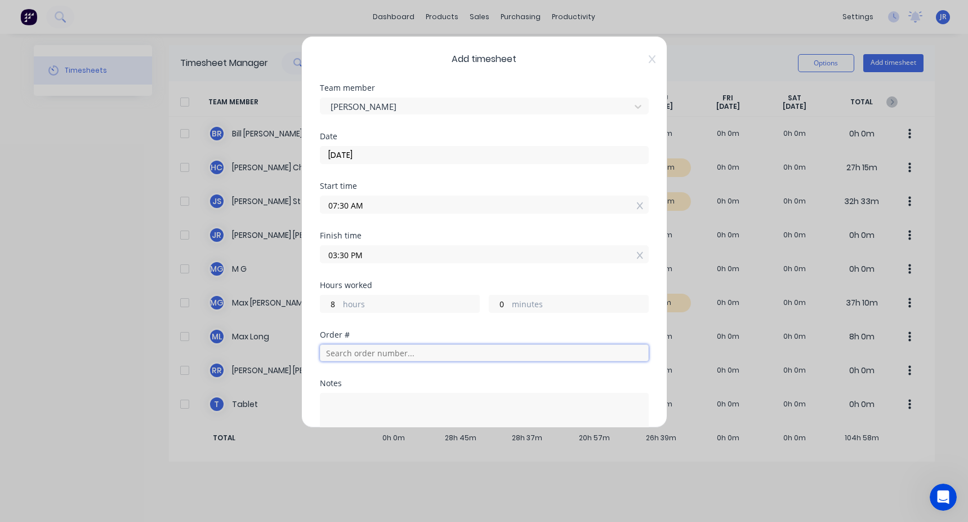
click at [352, 346] on input "text" at bounding box center [484, 352] width 329 height 17
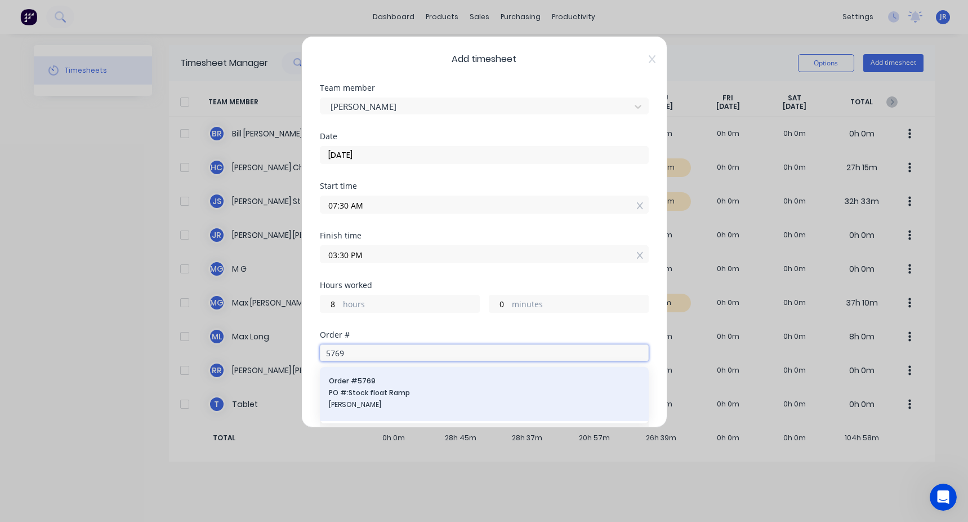
type input "5769"
click at [398, 389] on span "PO #: Stock float Ramp" at bounding box center [484, 393] width 311 height 10
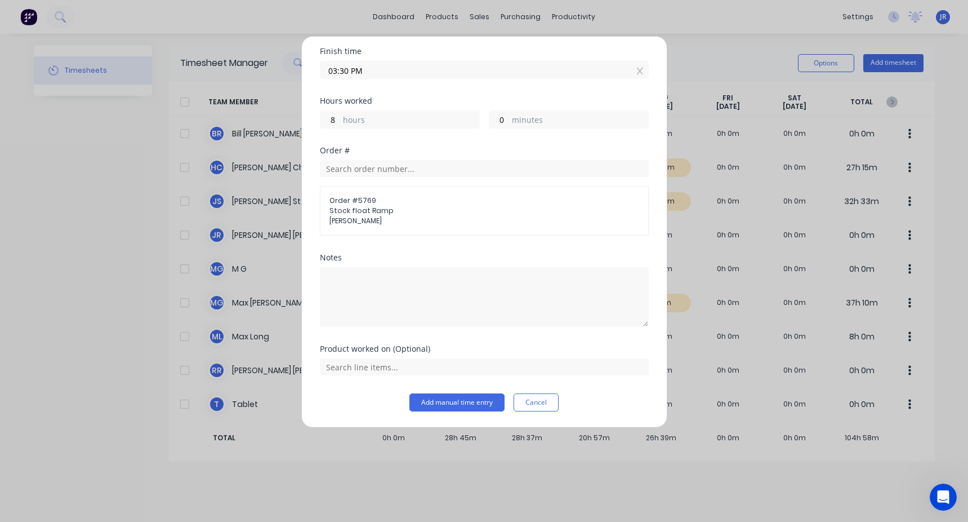
click at [449, 411] on div "Add timesheet Team member Jason St Date 27/08/2025 Start time 07:30 AM Finish t…" at bounding box center [484, 231] width 366 height 391
click at [449, 403] on button "Add manual time entry" at bounding box center [456, 402] width 95 height 18
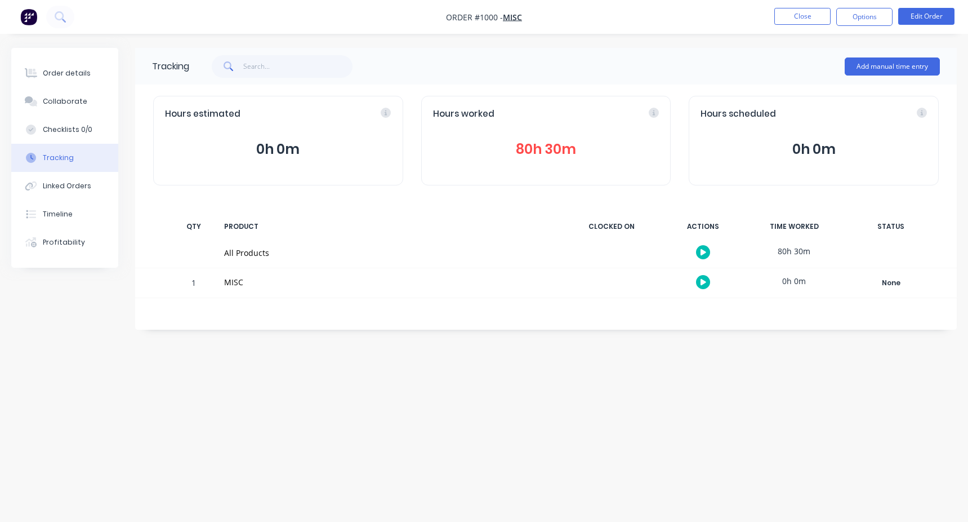
click at [542, 149] on button "80h 30m" at bounding box center [546, 149] width 226 height 21
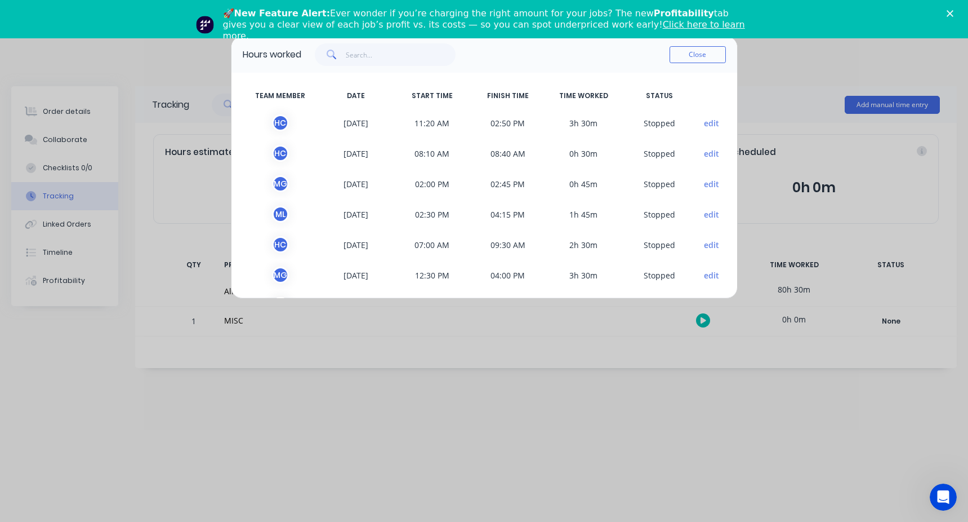
click at [704, 218] on button "edit" at bounding box center [711, 214] width 15 height 12
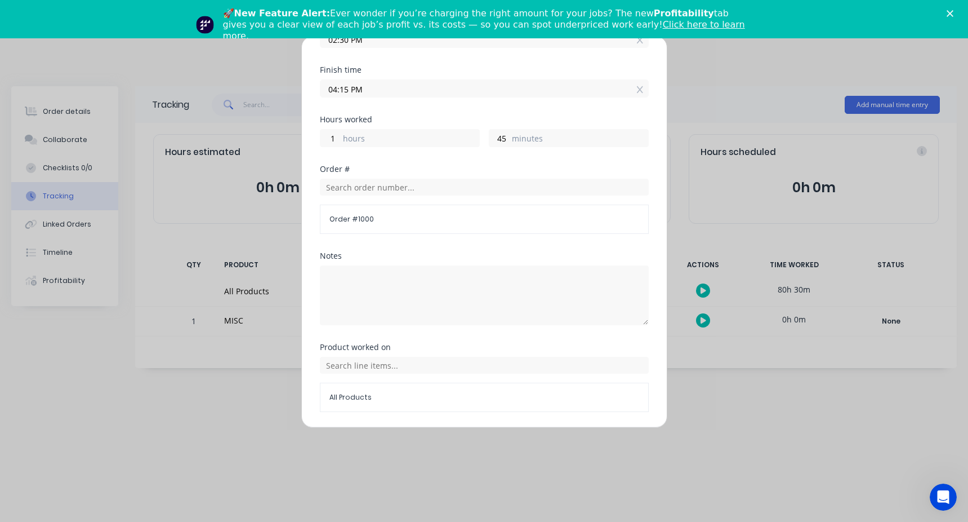
scroll to position [146, 0]
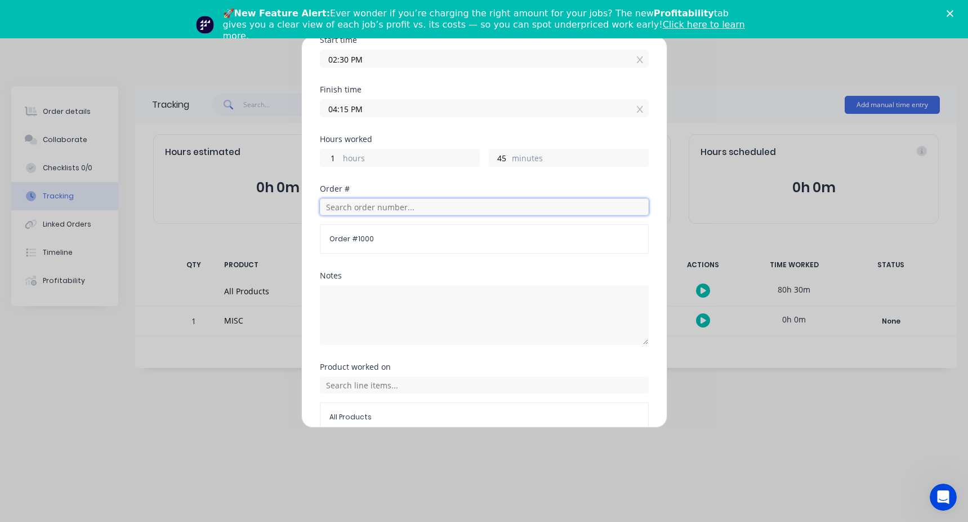
click at [363, 213] on input "text" at bounding box center [484, 206] width 329 height 17
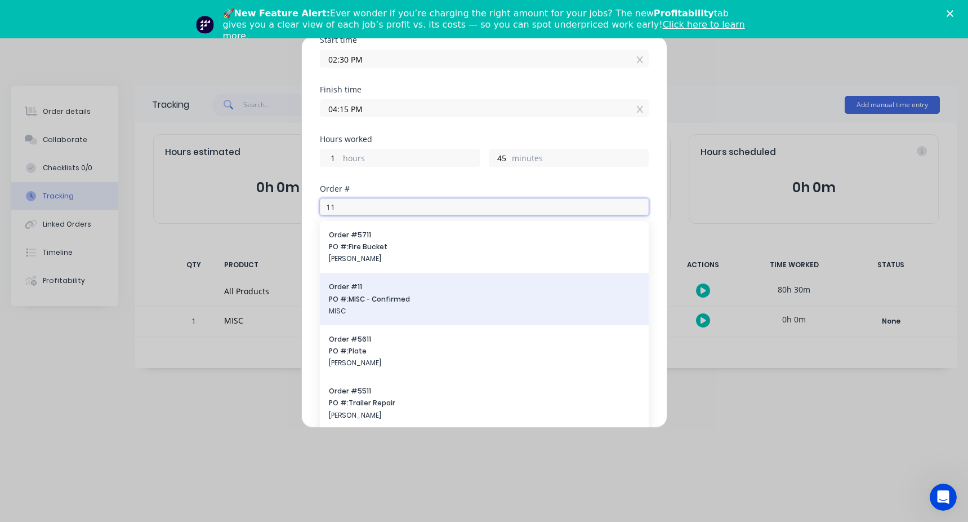
type input "11"
click at [363, 301] on span "PO #: MISC - Confirmed" at bounding box center [484, 299] width 311 height 10
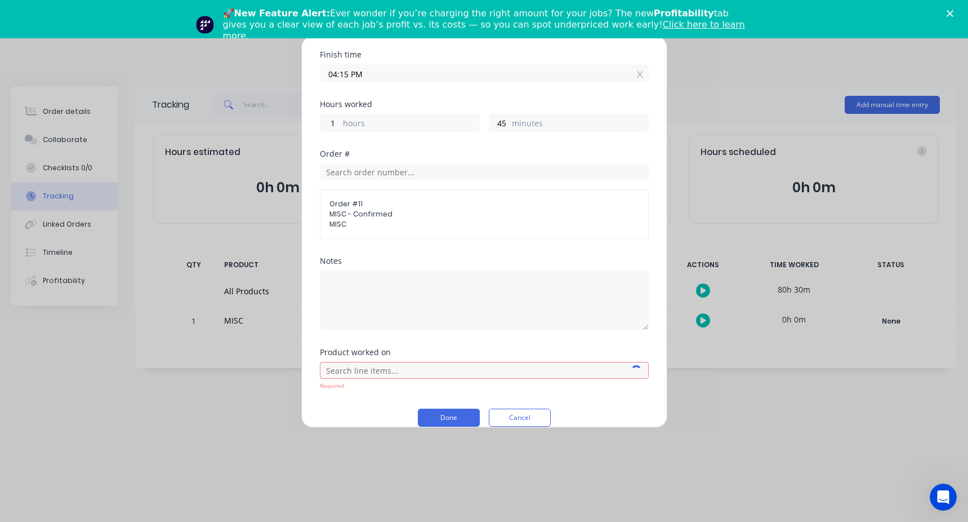
scroll to position [196, 0]
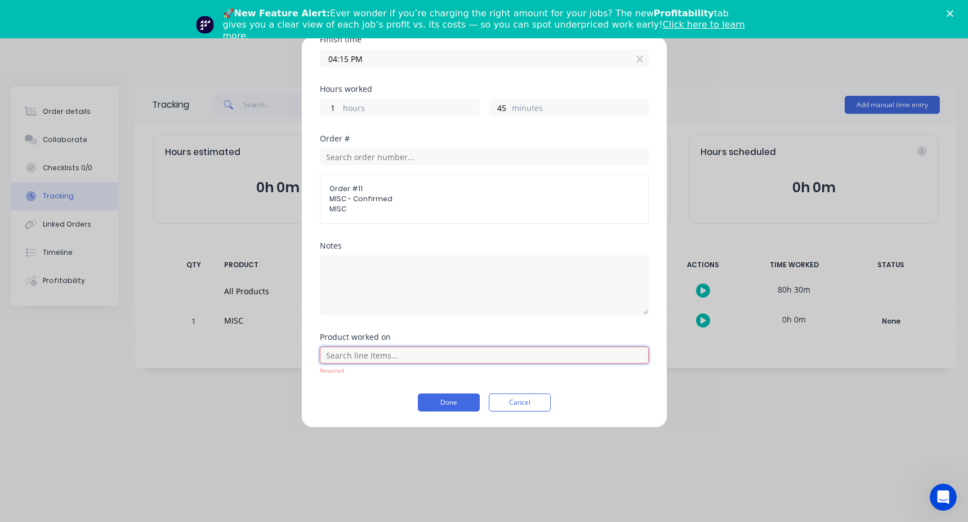
click at [363, 362] on input "text" at bounding box center [484, 354] width 329 height 17
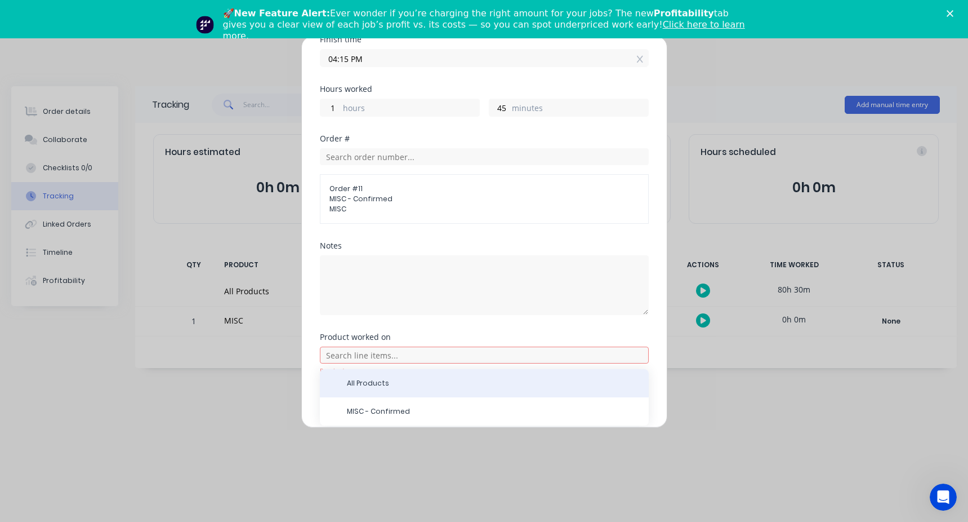
click at [369, 386] on span "All Products" at bounding box center [493, 383] width 293 height 10
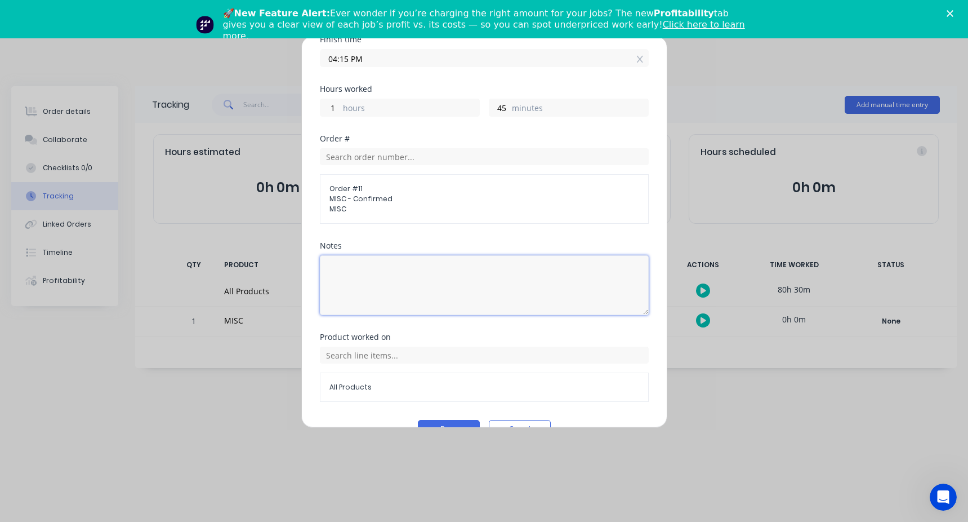
click at [356, 264] on textarea at bounding box center [484, 285] width 329 height 60
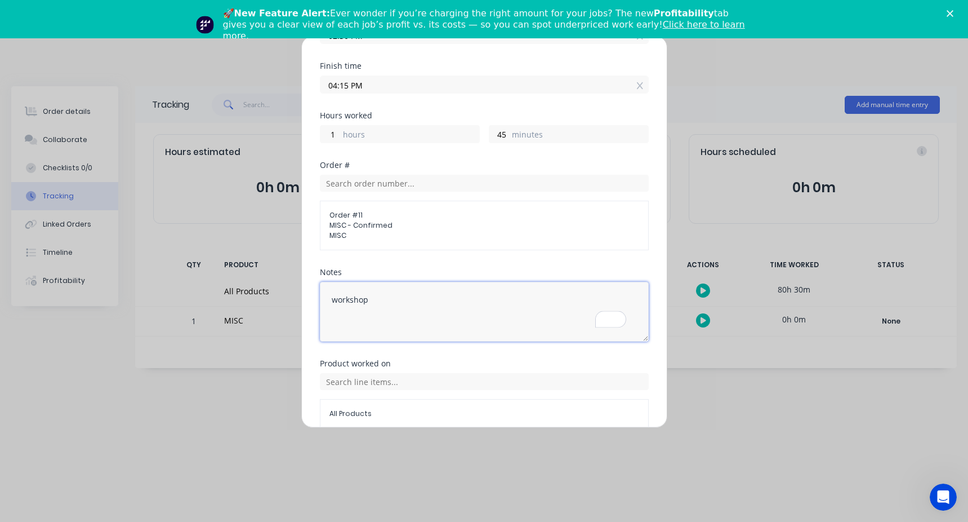
scroll to position [222, 0]
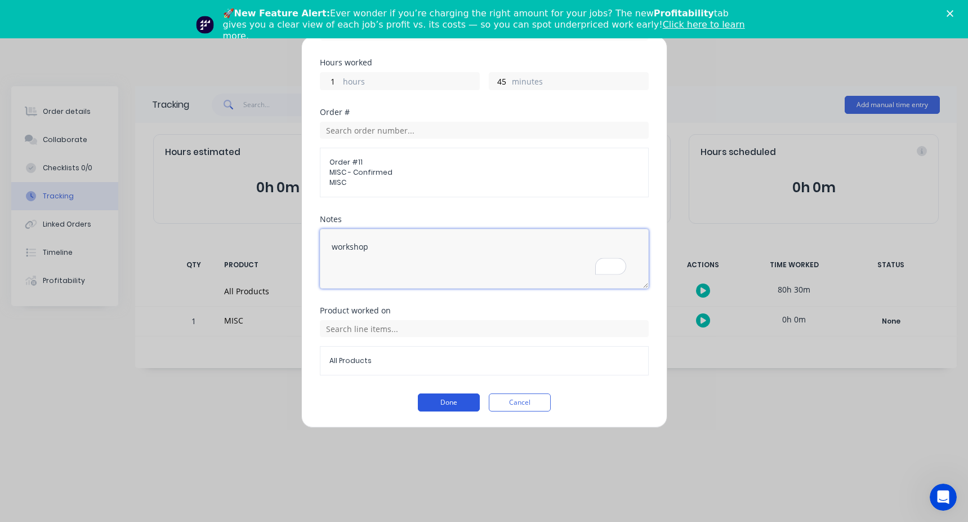
type textarea "workshop"
click at [443, 403] on button "Done" at bounding box center [449, 402] width 62 height 18
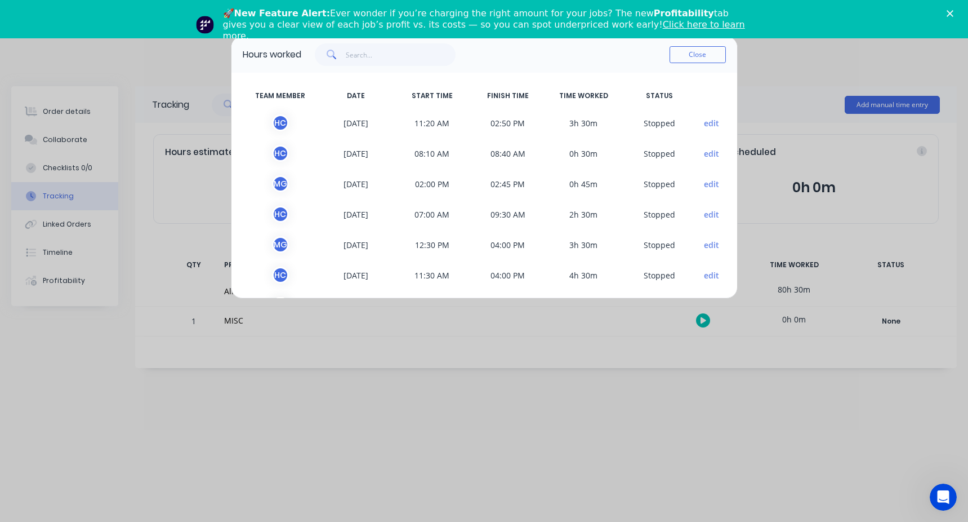
click at [707, 213] on button "edit" at bounding box center [711, 214] width 15 height 12
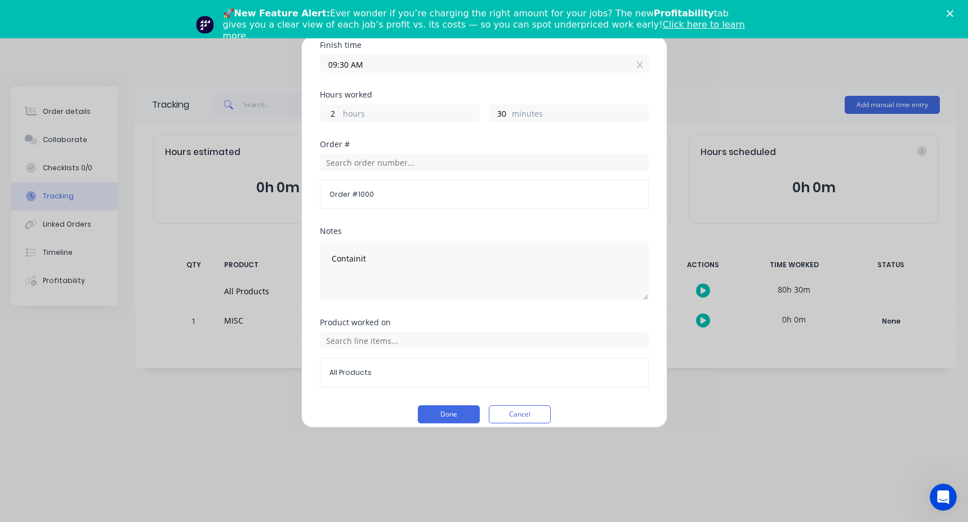
scroll to position [202, 0]
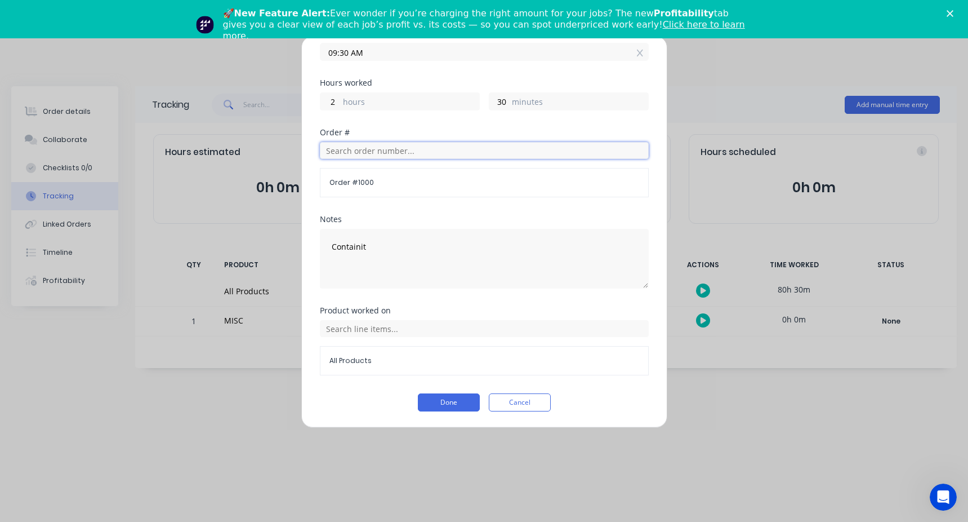
click at [347, 145] on input "text" at bounding box center [484, 150] width 329 height 17
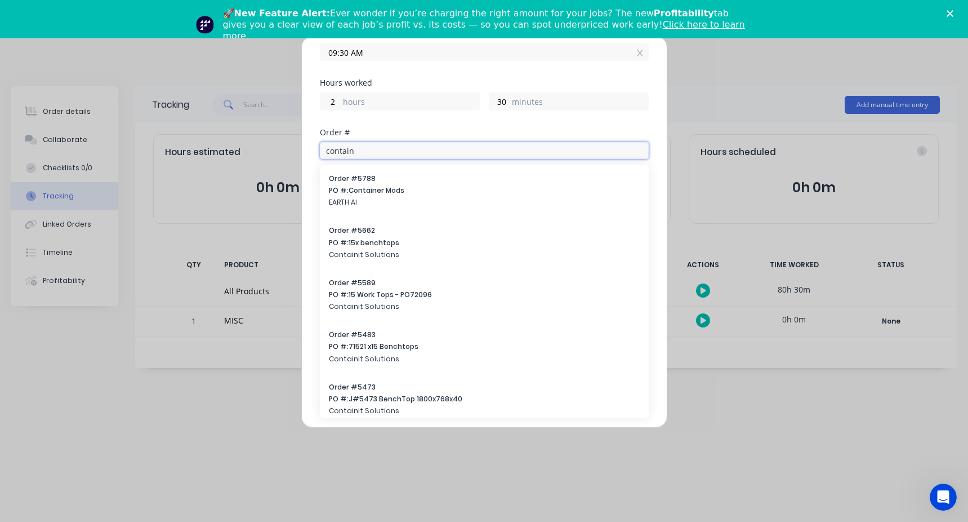
type input "contain"
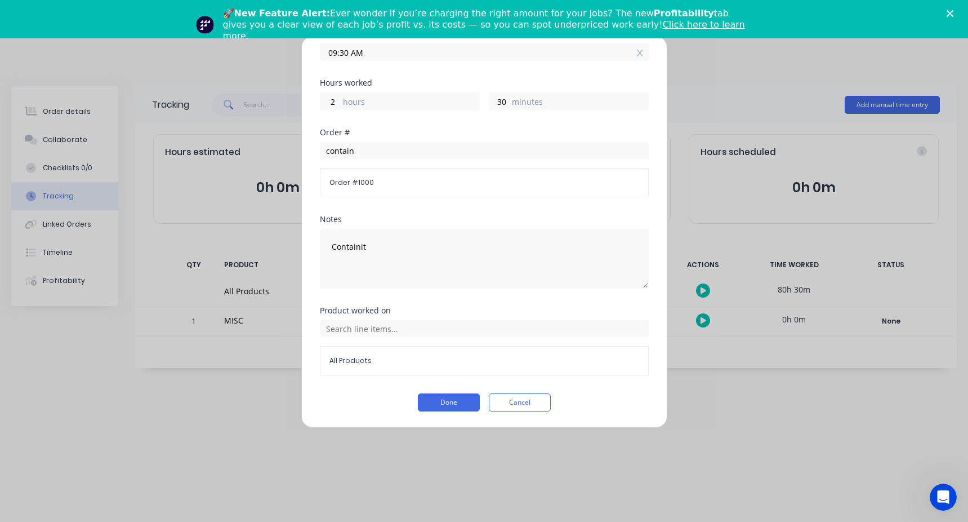
click at [311, 238] on div "Edit time tracking entry Team member Hassan Chmait Date 10/07/2025 Start time 0…" at bounding box center [484, 231] width 366 height 391
click at [363, 149] on input "contain" at bounding box center [484, 150] width 329 height 17
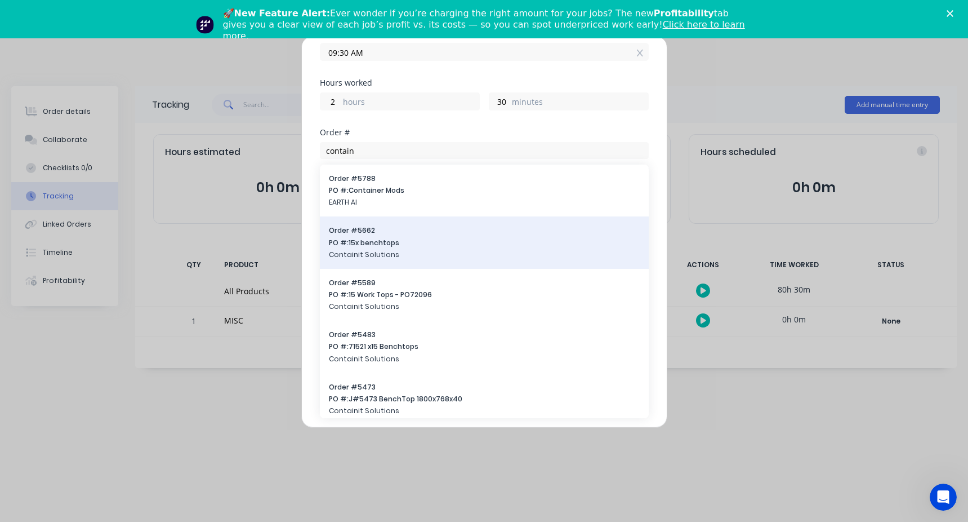
click at [392, 252] on span "Containit Solutions" at bounding box center [484, 255] width 311 height 10
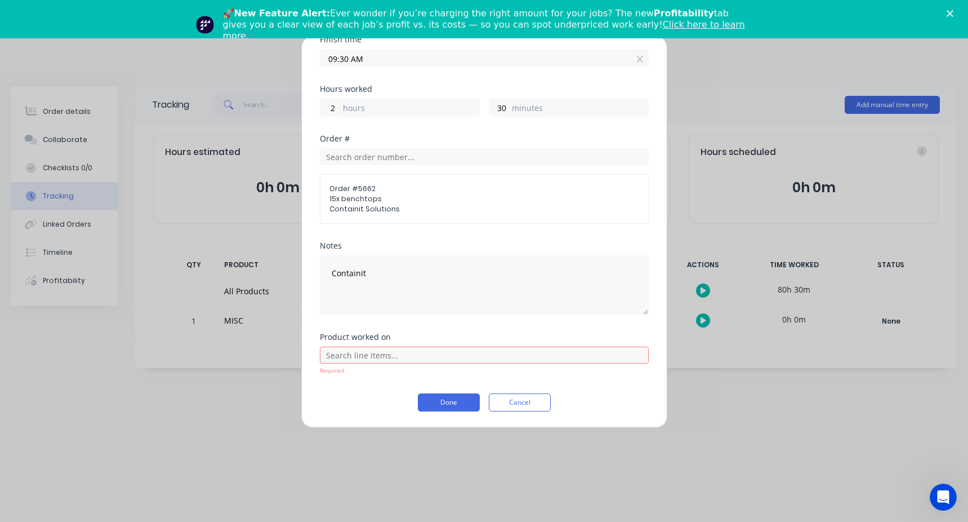
click at [354, 350] on div "Required" at bounding box center [484, 360] width 329 height 32
click at [352, 359] on input "text" at bounding box center [484, 354] width 329 height 17
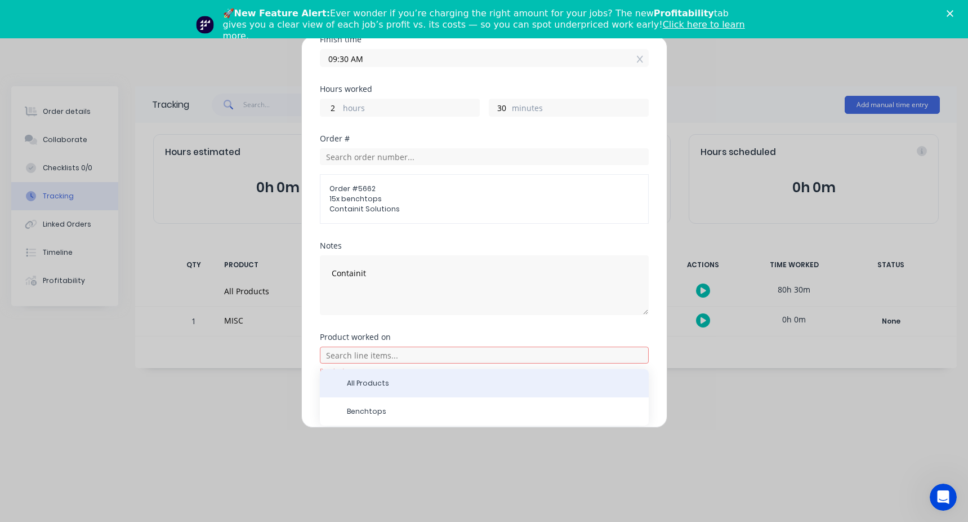
click at [365, 378] on span "All Products" at bounding box center [493, 383] width 293 height 10
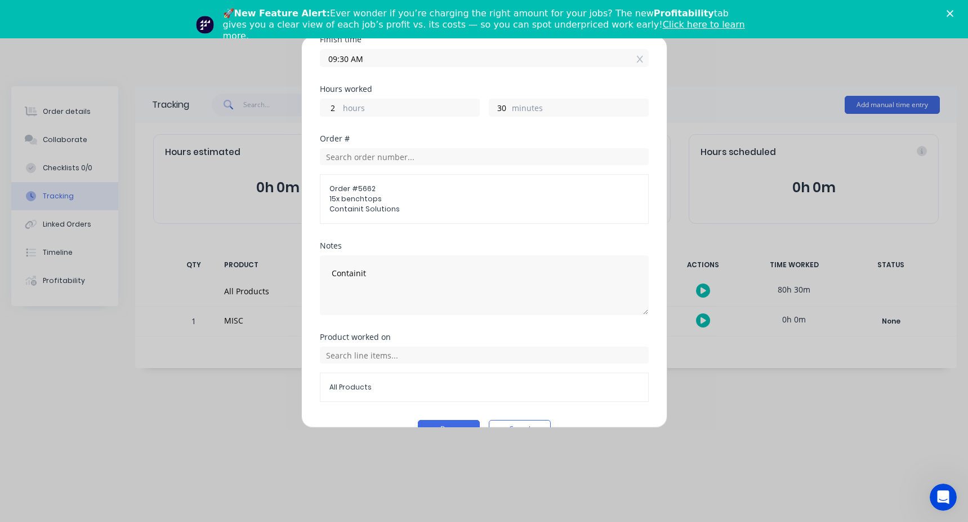
scroll to position [222, 0]
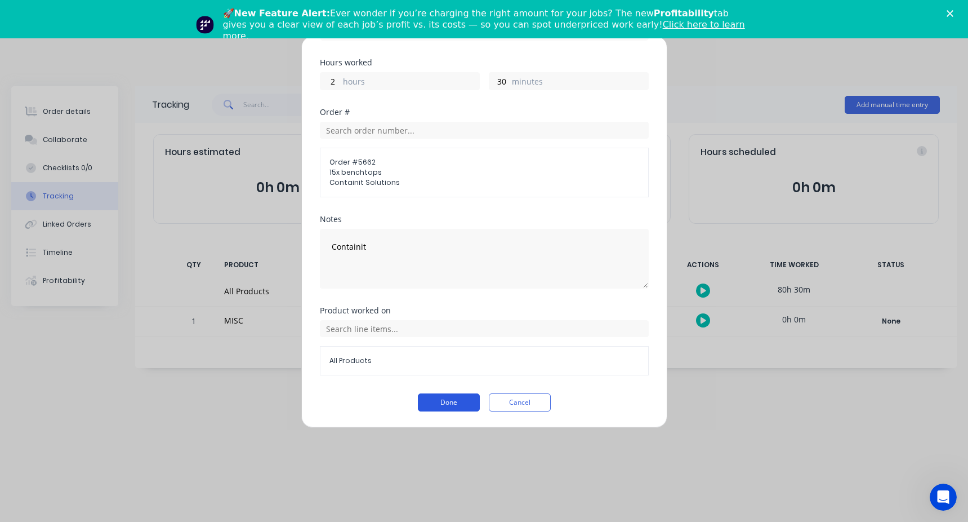
click at [426, 402] on button "Done" at bounding box center [449, 402] width 62 height 18
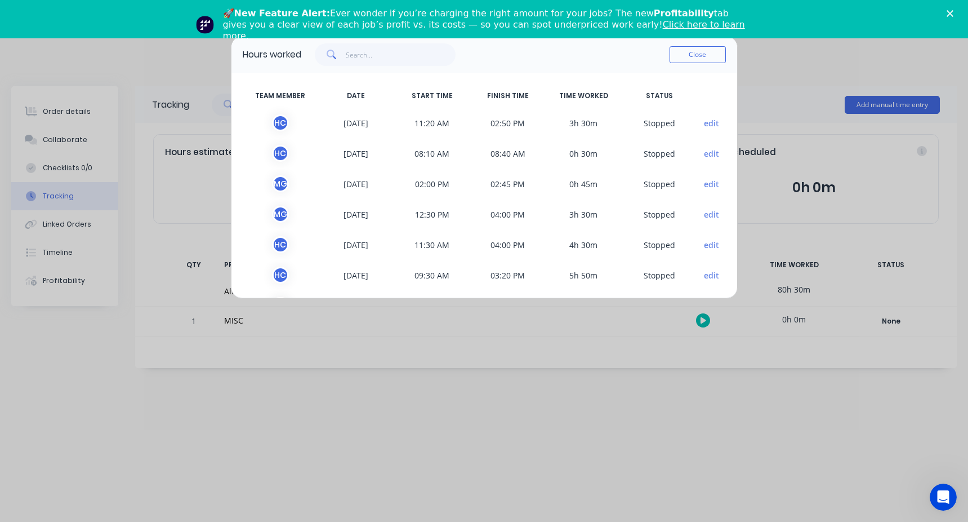
click at [704, 212] on button "edit" at bounding box center [711, 214] width 15 height 12
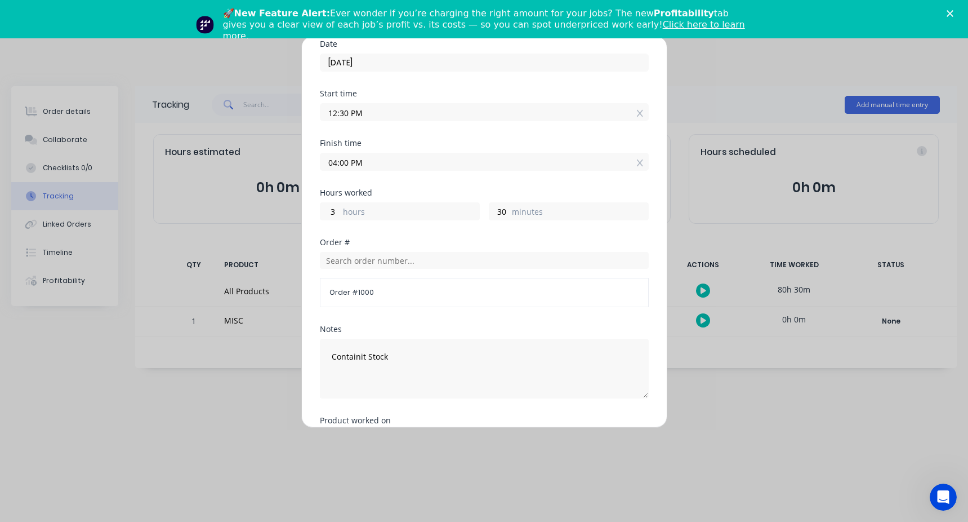
scroll to position [113, 0]
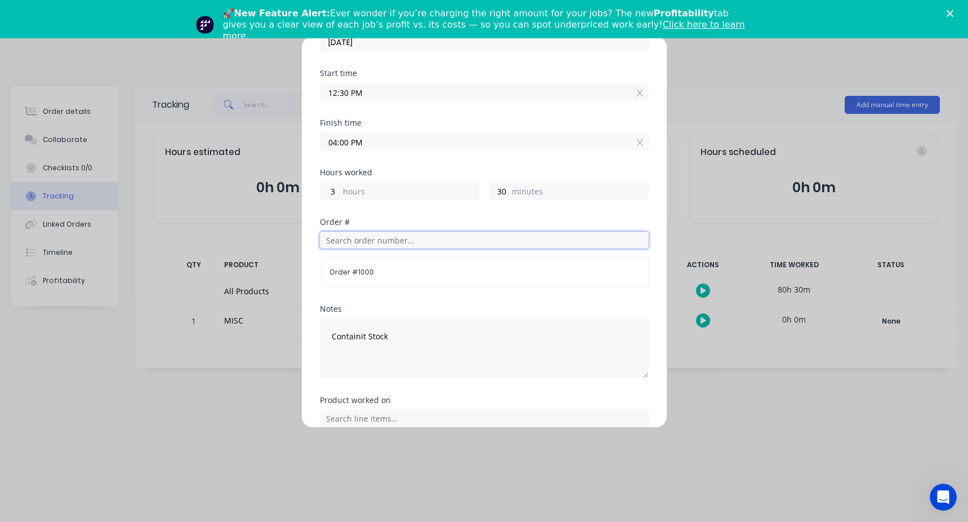
click at [354, 237] on input "text" at bounding box center [484, 239] width 329 height 17
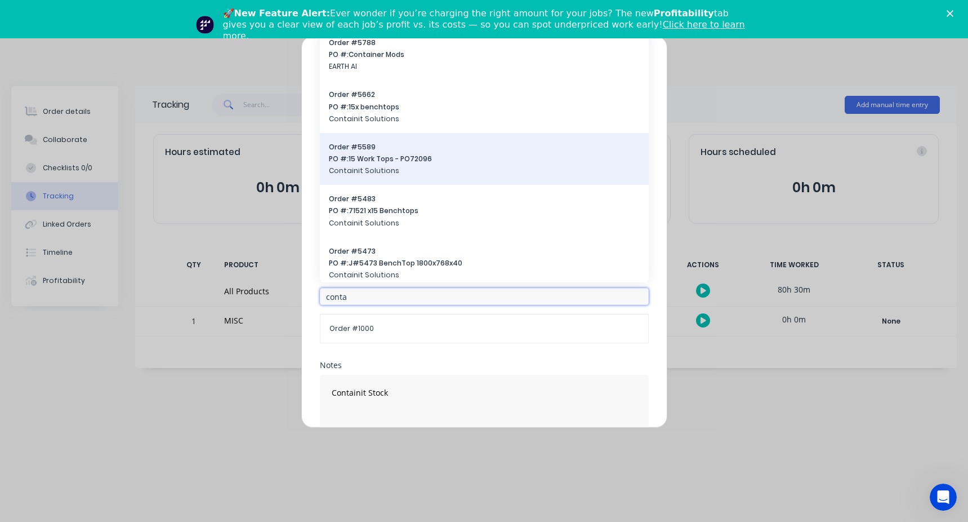
scroll to position [0, 0]
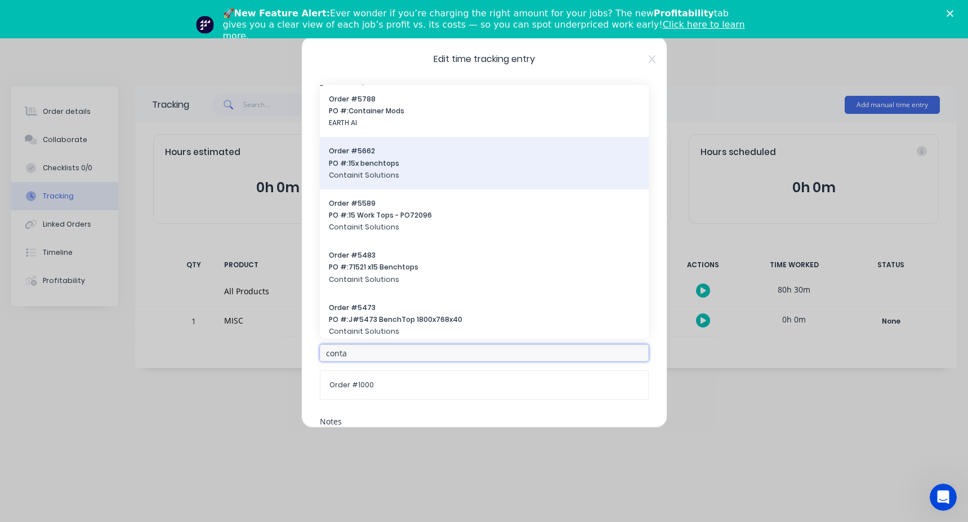
type input "conta"
click at [407, 164] on span "PO #: 15x benchtops" at bounding box center [484, 163] width 311 height 10
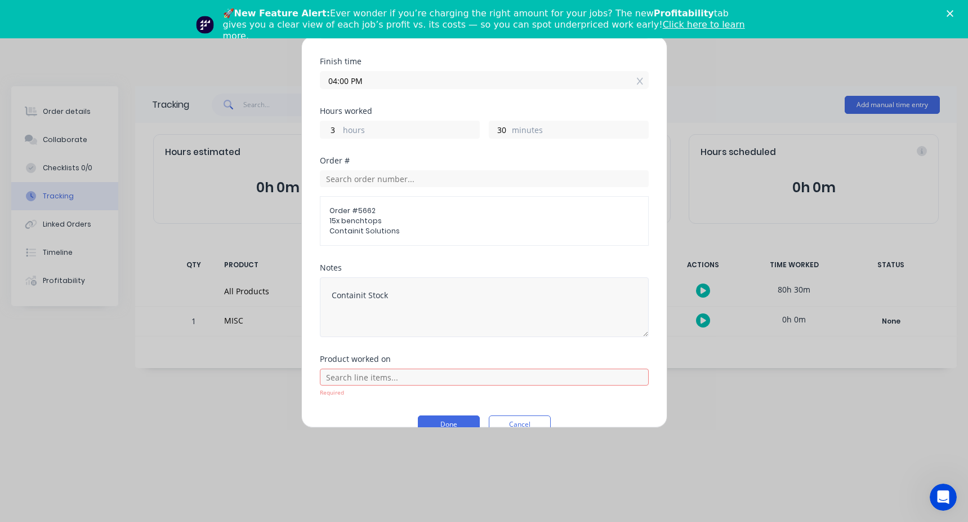
scroll to position [196, 0]
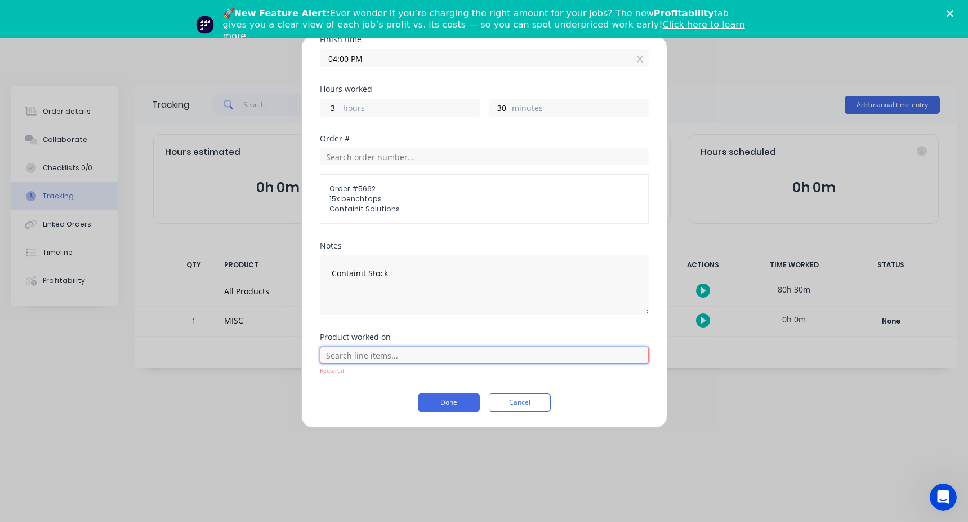
click at [371, 359] on input "text" at bounding box center [484, 354] width 329 height 17
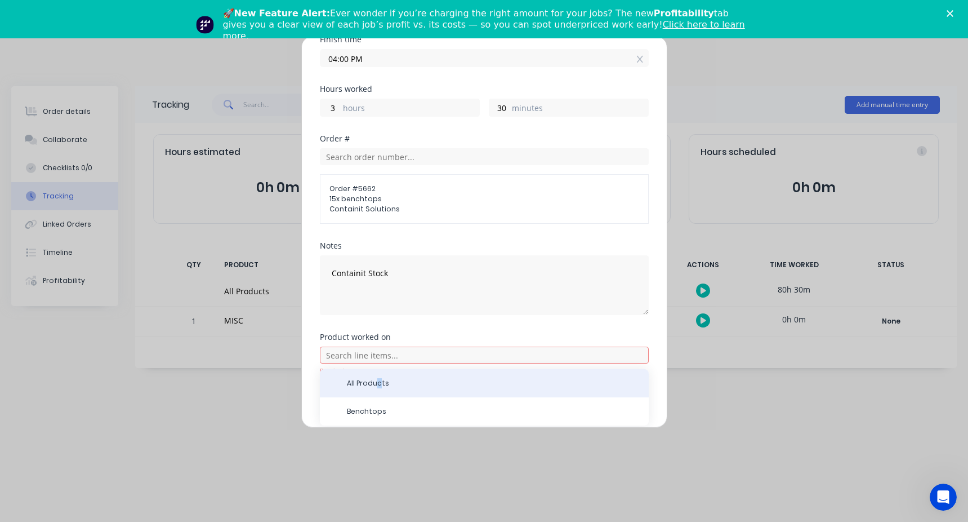
click at [378, 378] on span "All Products" at bounding box center [493, 383] width 293 height 10
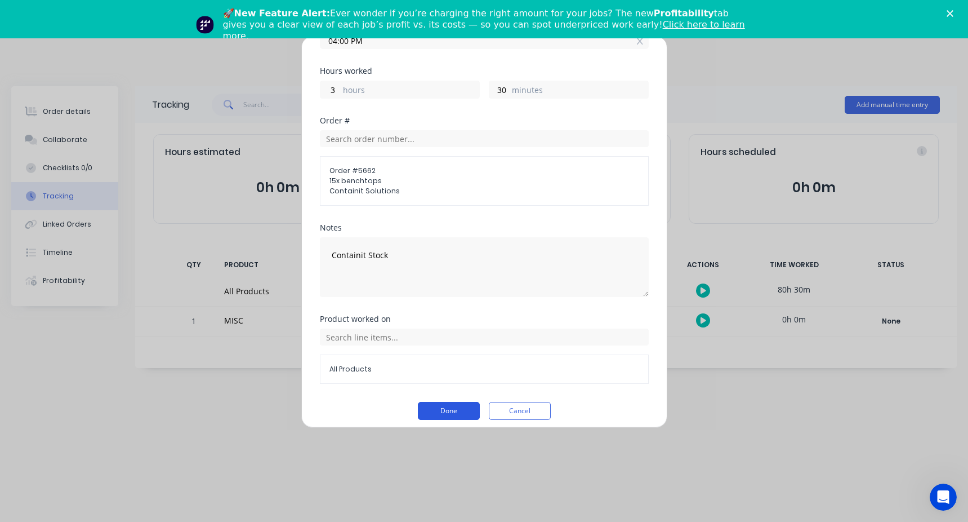
scroll to position [222, 0]
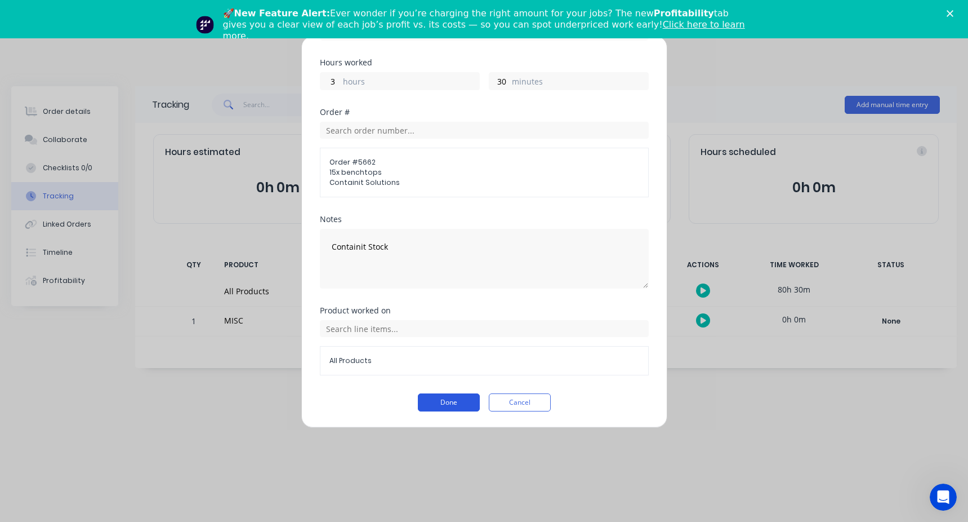
click at [448, 404] on button "Done" at bounding box center [449, 402] width 62 height 18
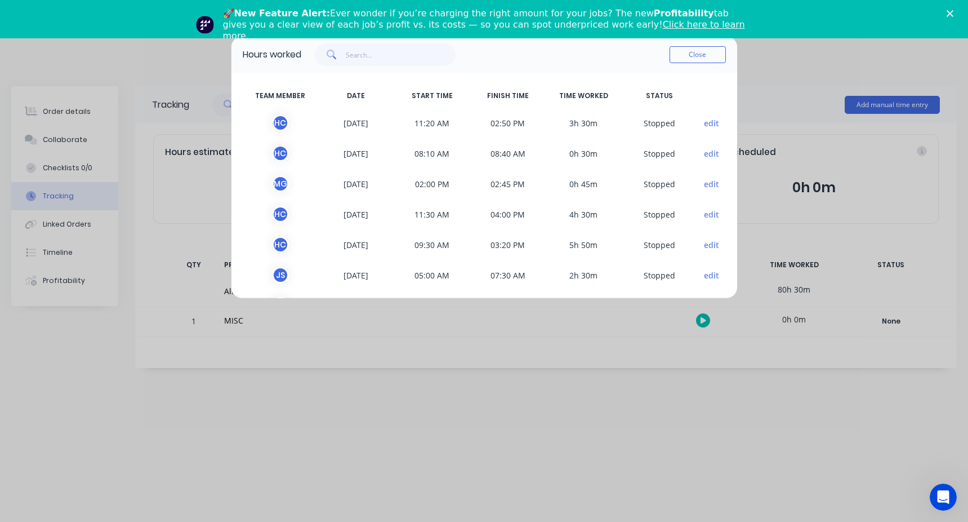
click at [706, 214] on button "edit" at bounding box center [711, 214] width 15 height 12
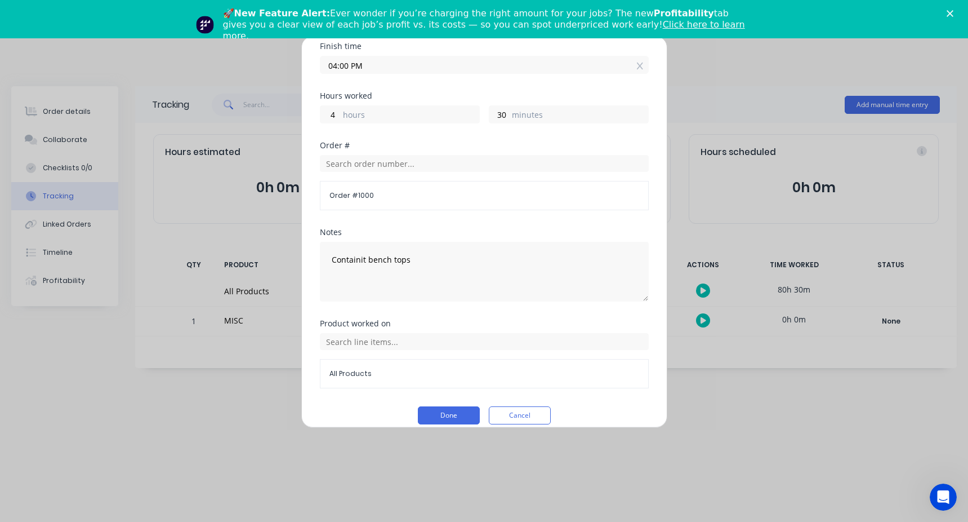
scroll to position [202, 0]
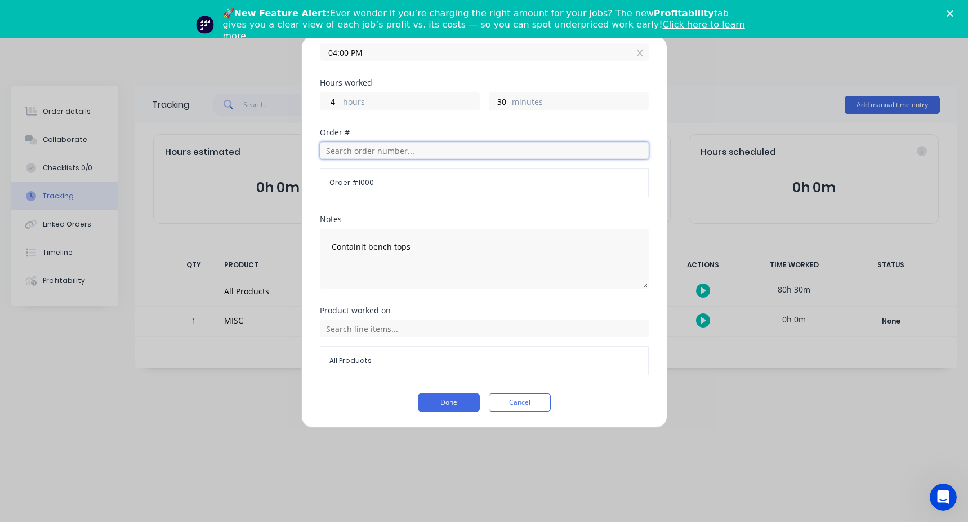
click at [359, 145] on input "text" at bounding box center [484, 150] width 329 height 17
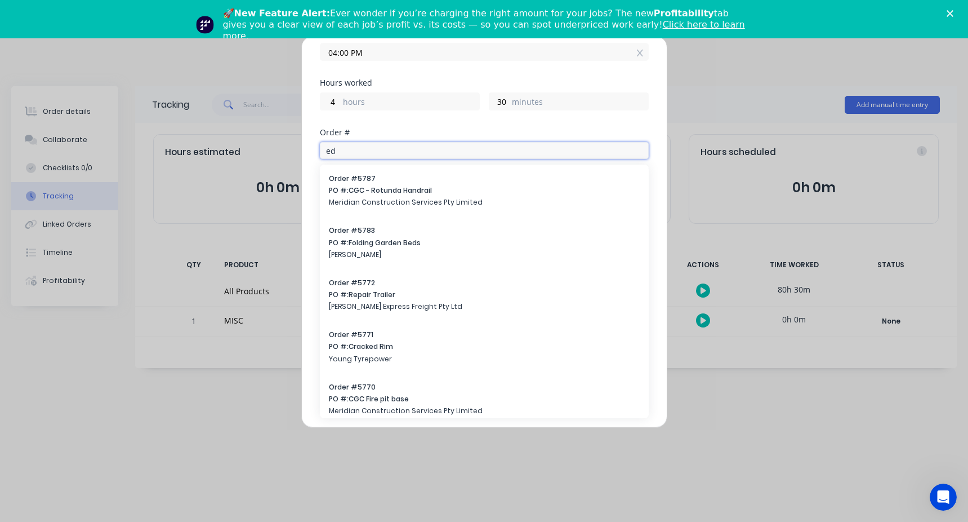
drag, startPoint x: 356, startPoint y: 146, endPoint x: 236, endPoint y: 155, distance: 120.3
click at [236, 155] on div "Edit time tracking entry Team member Hassan Chmait Date 09/07/2025 Start time 1…" at bounding box center [484, 261] width 968 height 522
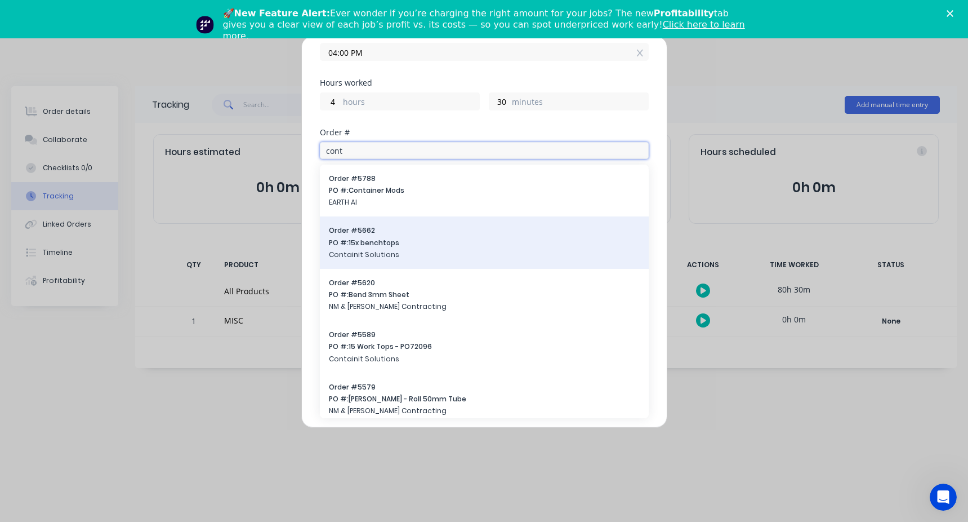
type input "cont"
click at [425, 250] on span "Containit Solutions" at bounding box center [484, 255] width 311 height 10
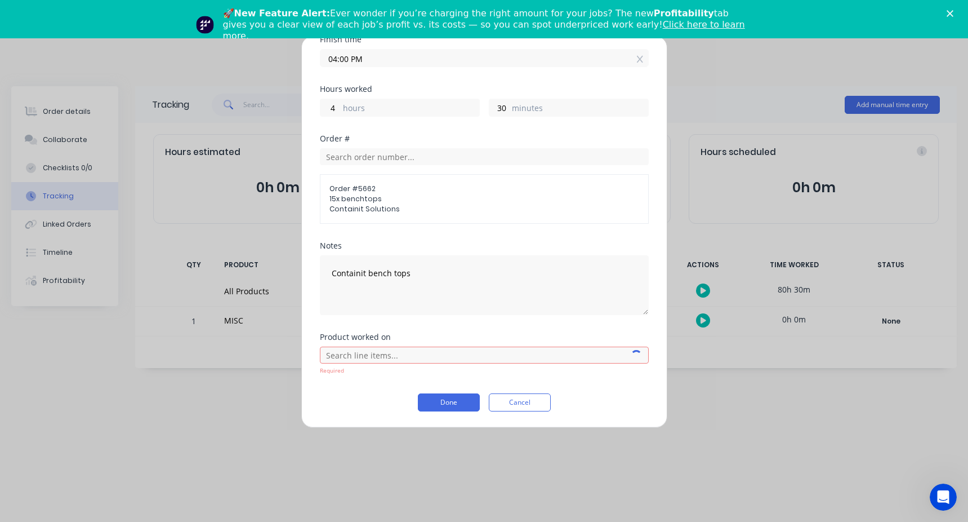
scroll to position [196, 0]
click at [415, 351] on input "text" at bounding box center [484, 354] width 329 height 17
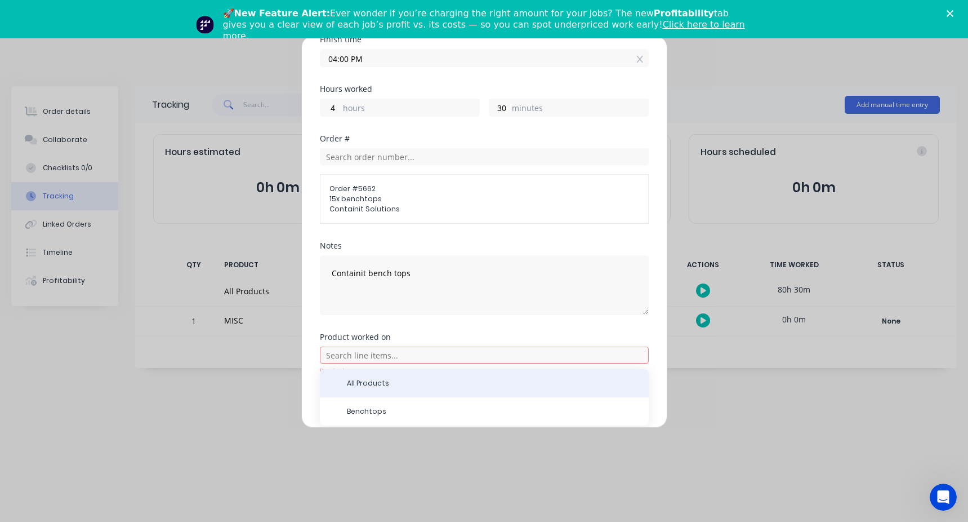
click at [382, 382] on span "All Products" at bounding box center [493, 383] width 293 height 10
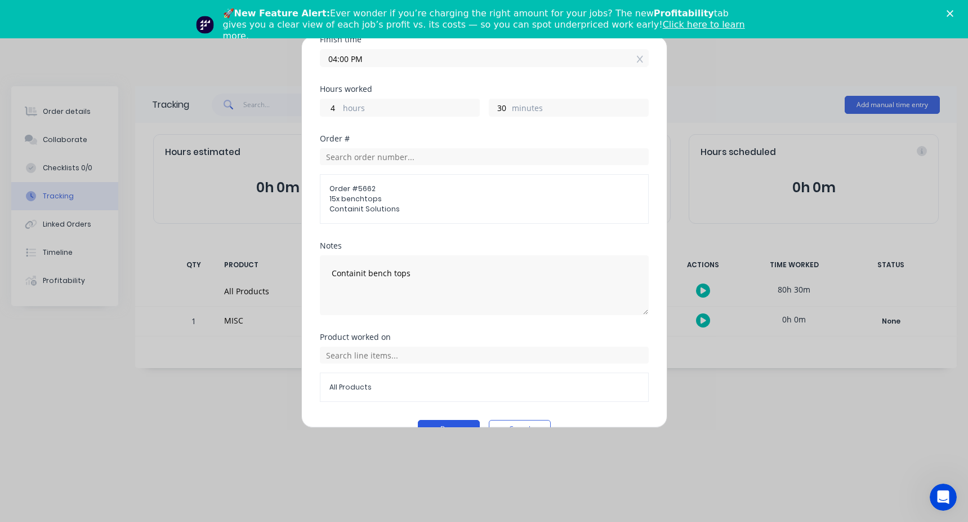
click at [443, 420] on button "Done" at bounding box center [449, 429] width 62 height 18
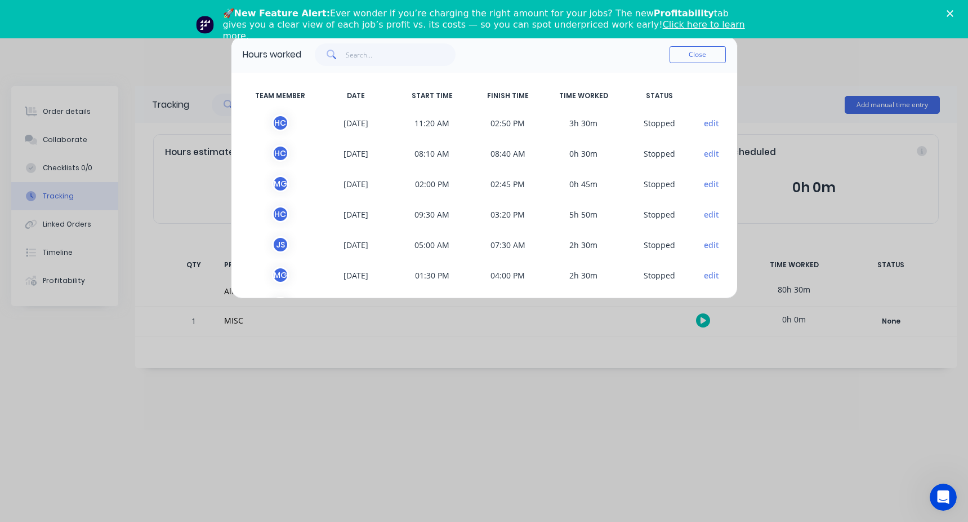
click at [709, 214] on button "edit" at bounding box center [711, 214] width 15 height 12
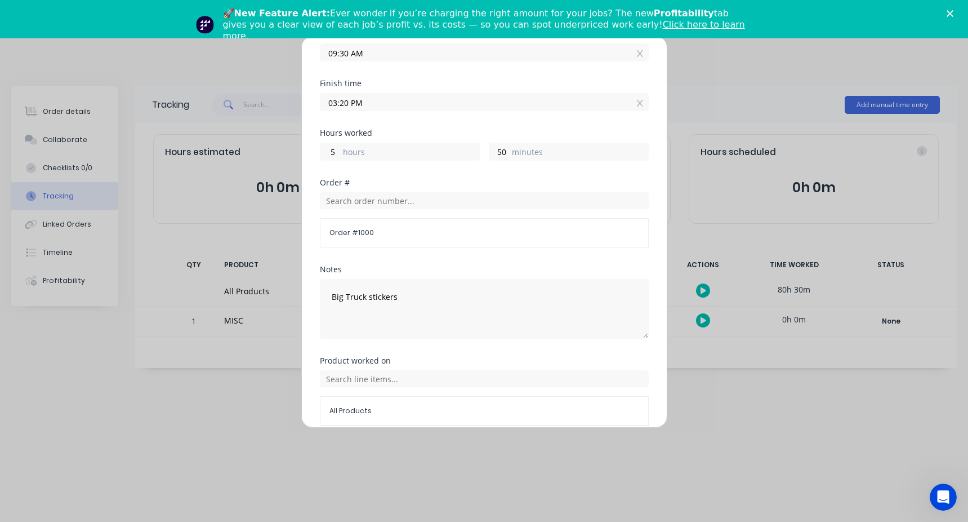
scroll to position [169, 0]
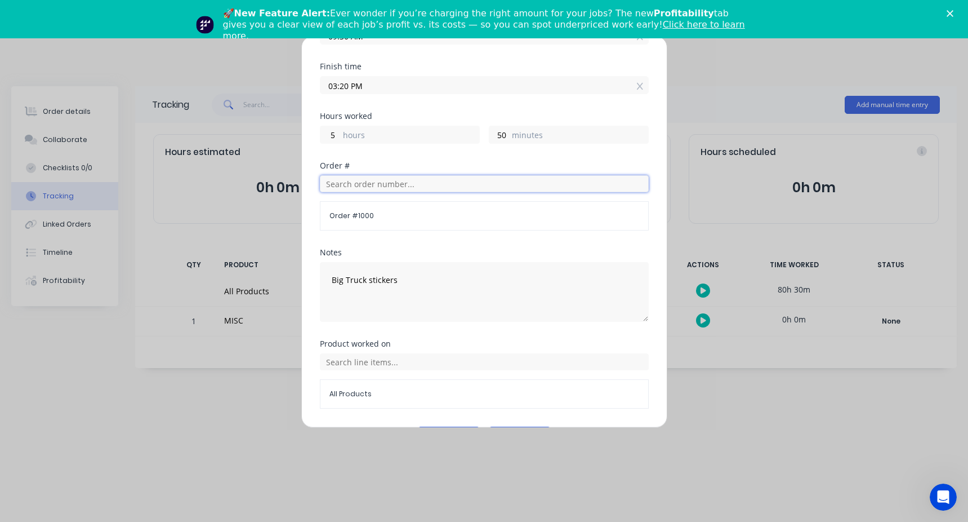
click at [362, 190] on input "text" at bounding box center [484, 183] width 329 height 17
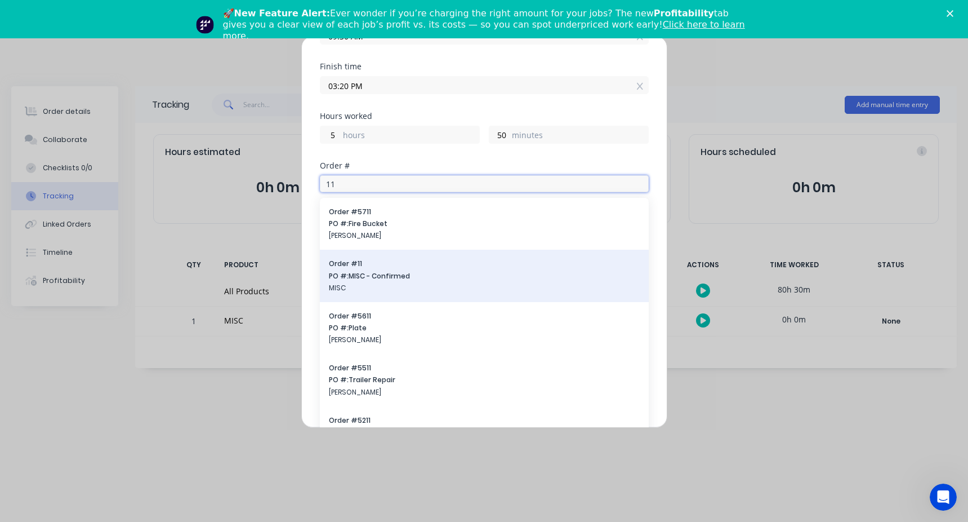
type input "11"
click at [389, 278] on span "PO #: MISC - Confirmed" at bounding box center [484, 276] width 311 height 10
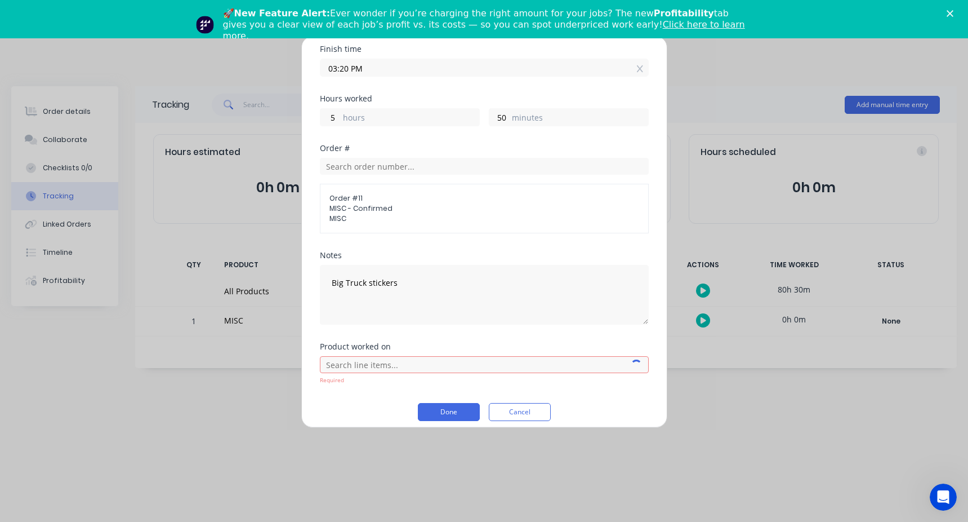
scroll to position [196, 0]
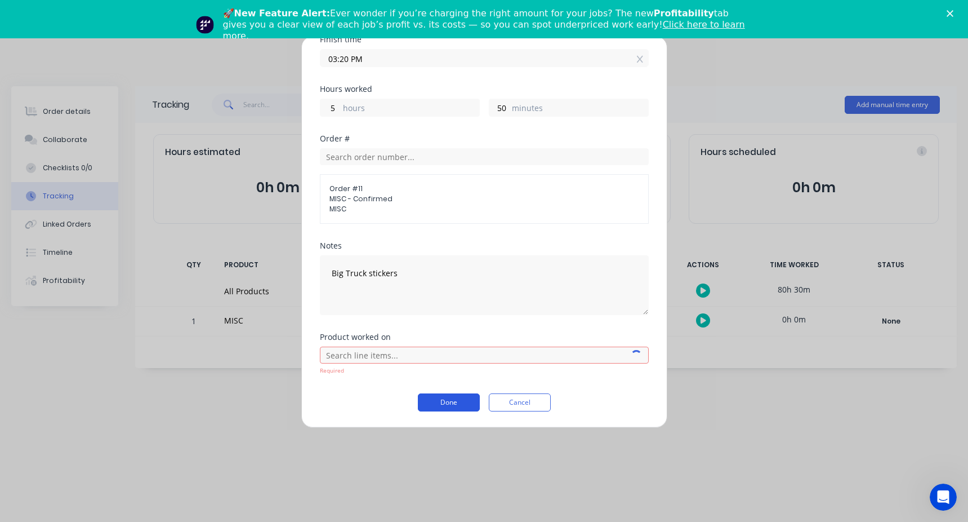
click at [458, 407] on button "Done" at bounding box center [449, 402] width 62 height 18
click at [393, 358] on input "text" at bounding box center [484, 354] width 329 height 17
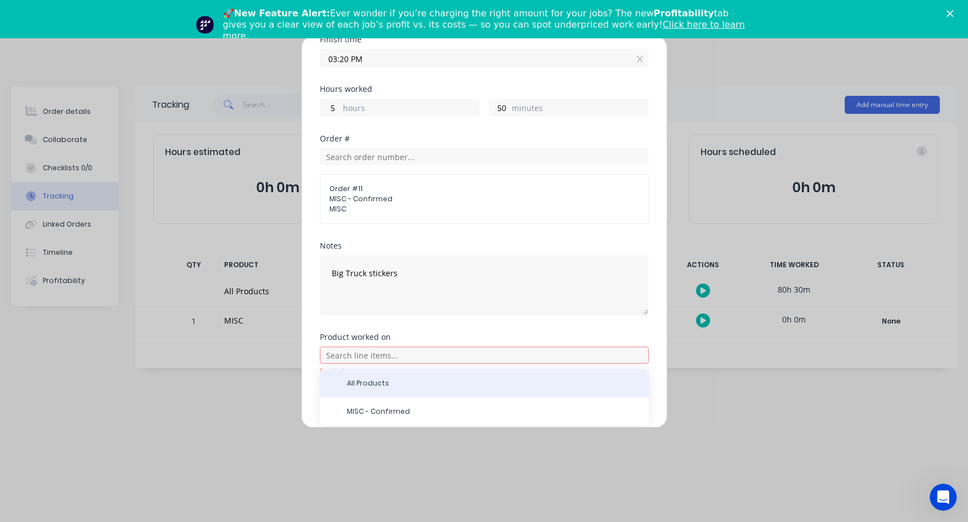
click at [389, 384] on span "All Products" at bounding box center [493, 383] width 293 height 10
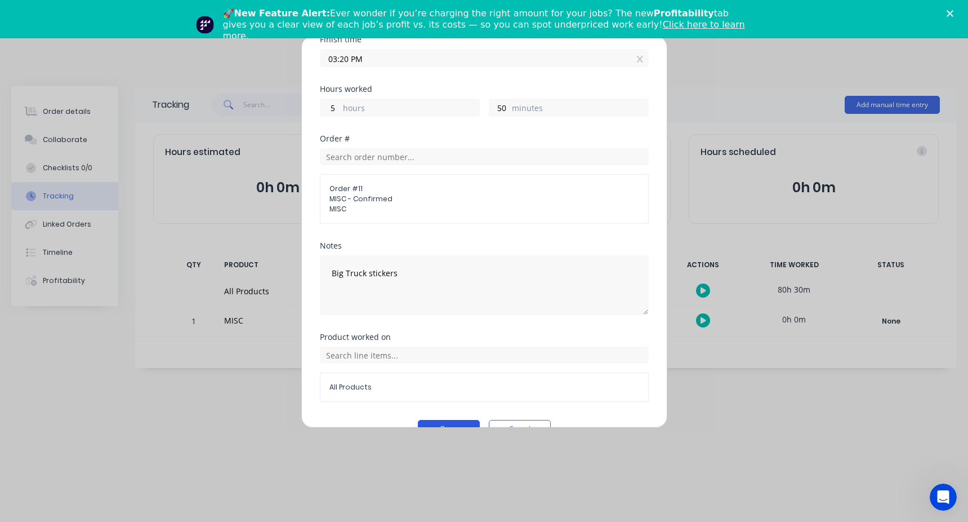
click at [435, 421] on button "Done" at bounding box center [449, 429] width 62 height 18
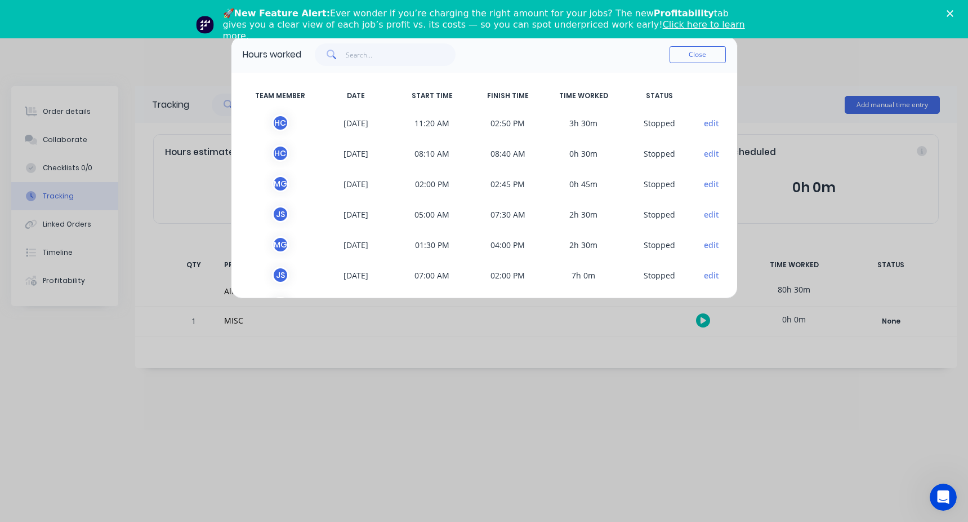
click at [704, 214] on button "edit" at bounding box center [711, 214] width 15 height 12
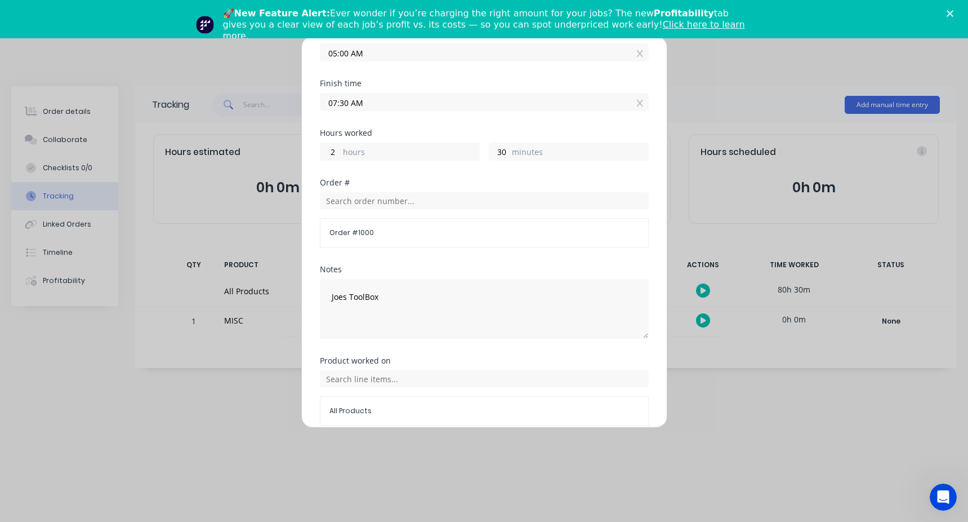
scroll to position [169, 0]
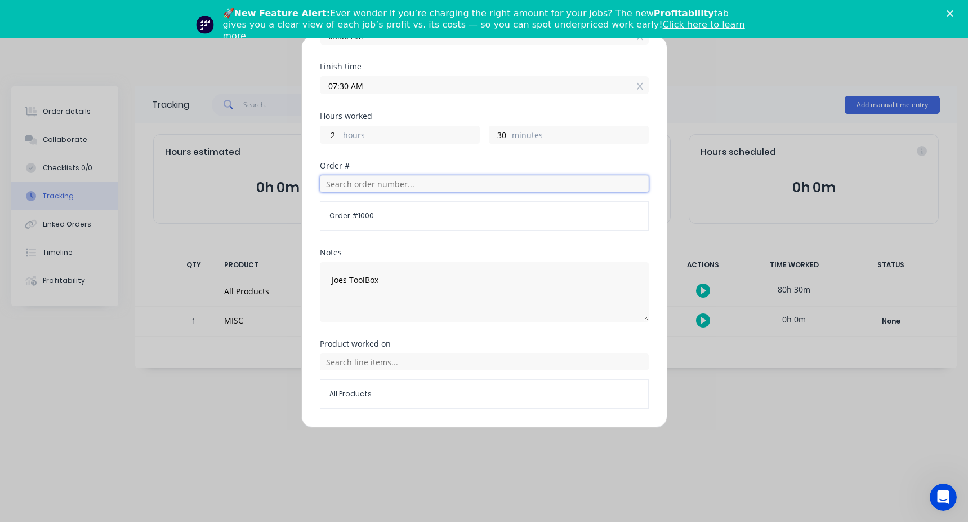
click at [349, 183] on input "text" at bounding box center [484, 183] width 329 height 17
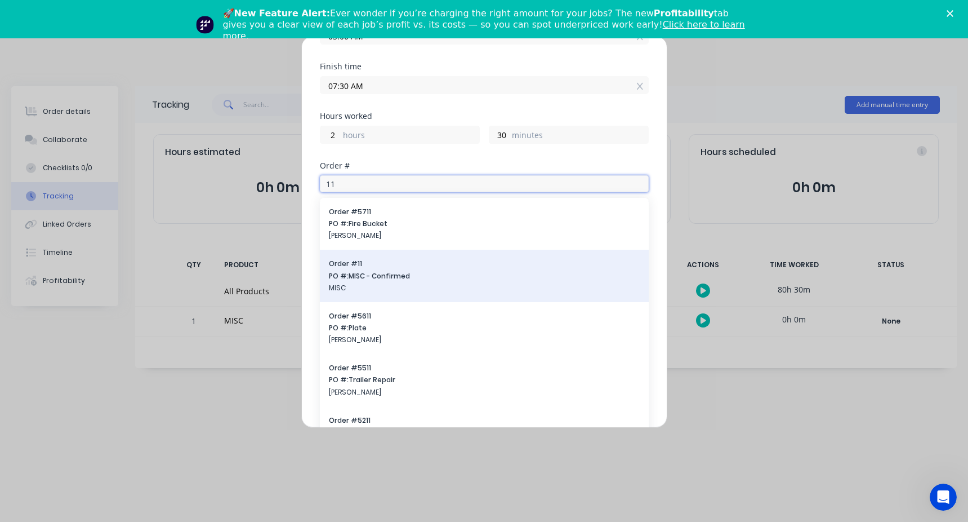
type input "11"
click at [386, 271] on span "PO #: MISC - Confirmed" at bounding box center [484, 276] width 311 height 10
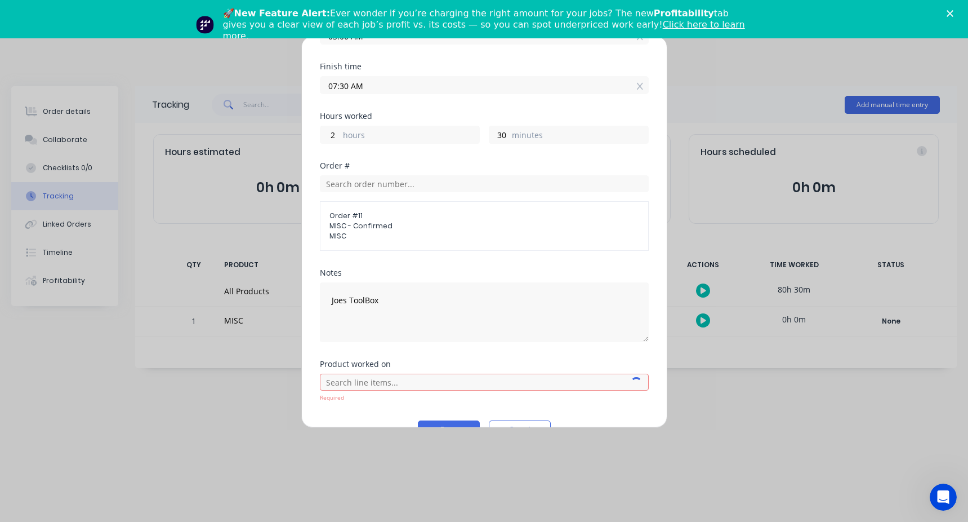
scroll to position [196, 0]
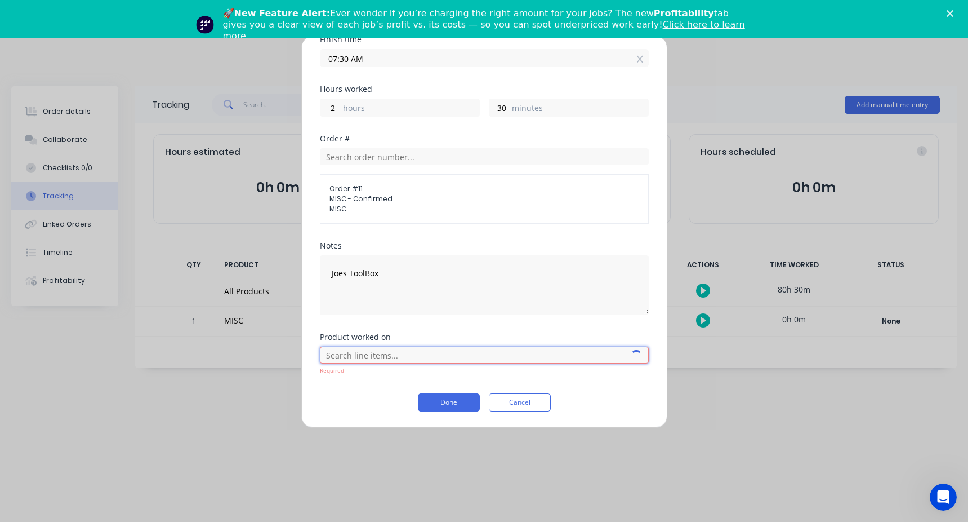
click at [367, 349] on input "text" at bounding box center [484, 354] width 329 height 17
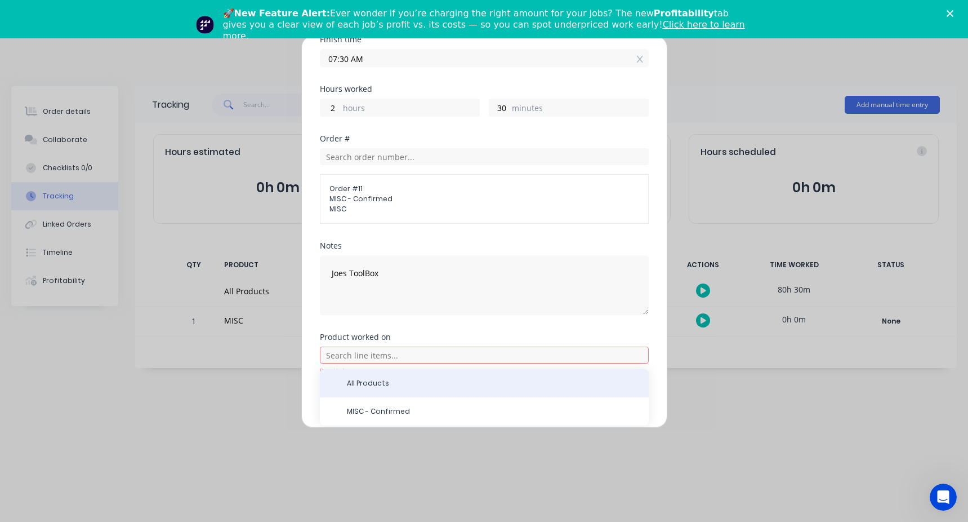
click at [376, 386] on span "All Products" at bounding box center [493, 383] width 293 height 10
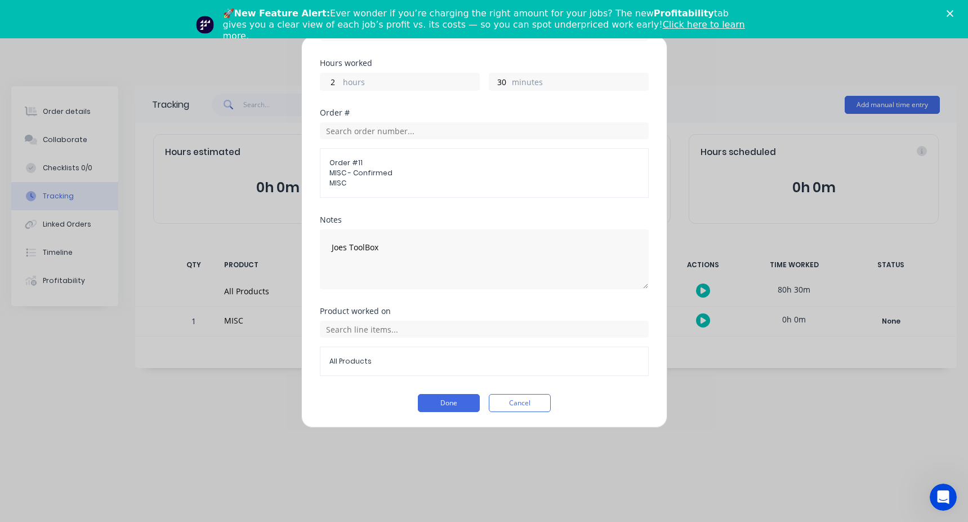
scroll to position [222, 0]
click at [448, 402] on button "Done" at bounding box center [449, 402] width 62 height 18
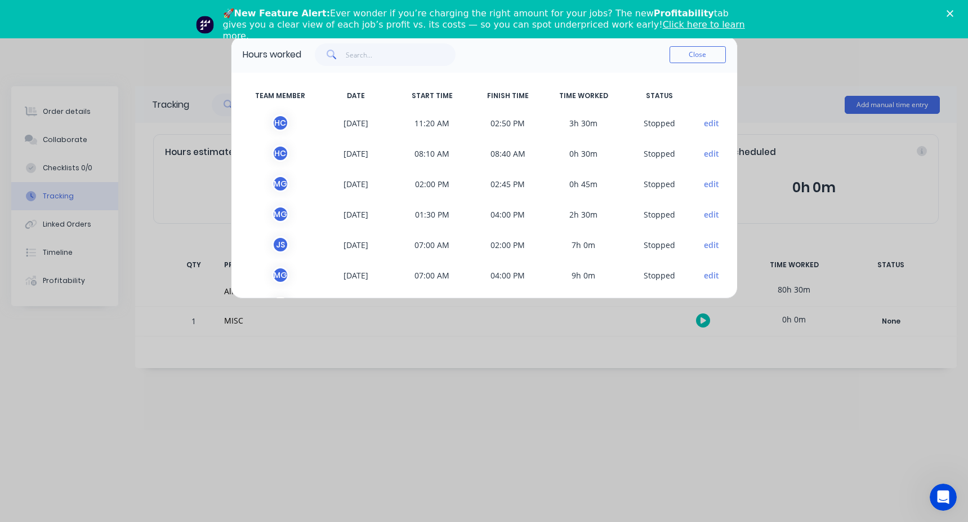
click at [705, 213] on button "edit" at bounding box center [711, 214] width 15 height 12
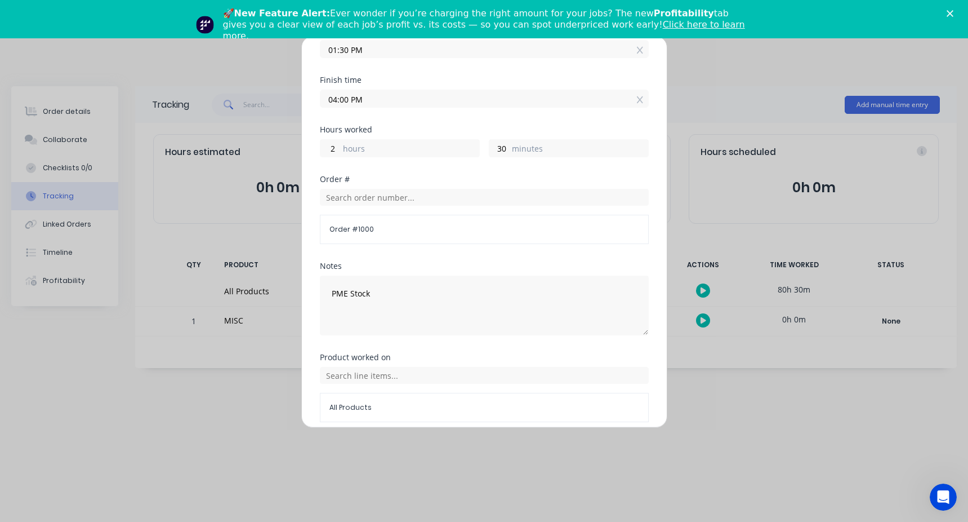
scroll to position [169, 0]
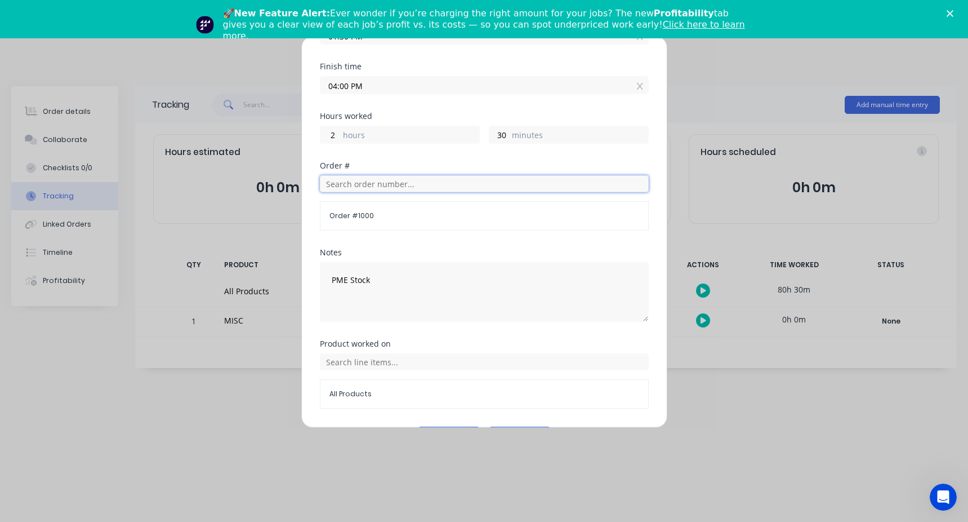
click at [372, 181] on input "text" at bounding box center [484, 183] width 329 height 17
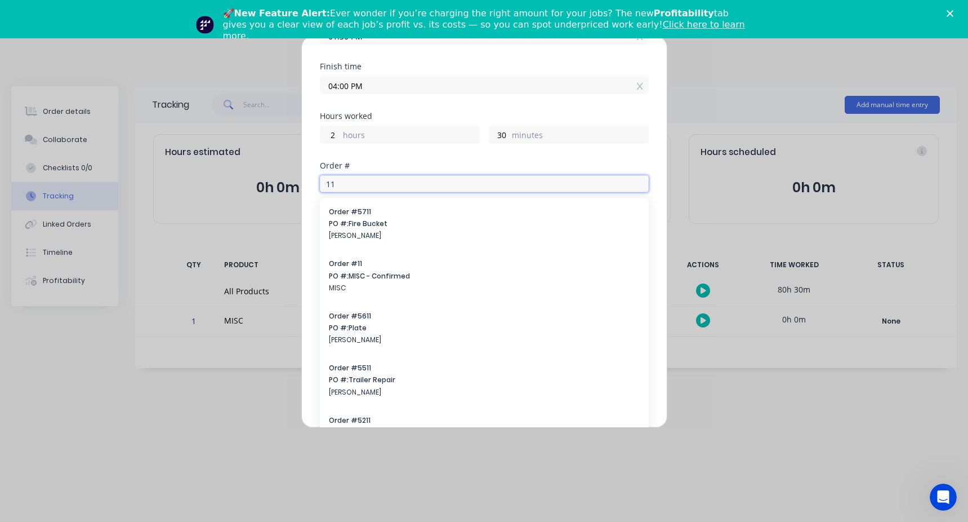
drag, startPoint x: 361, startPoint y: 180, endPoint x: 272, endPoint y: 189, distance: 89.4
click at [272, 189] on div "Edit time tracking entry Team member M G Date 11/06/2025 Start time 01:30 PM Fi…" at bounding box center [484, 261] width 968 height 522
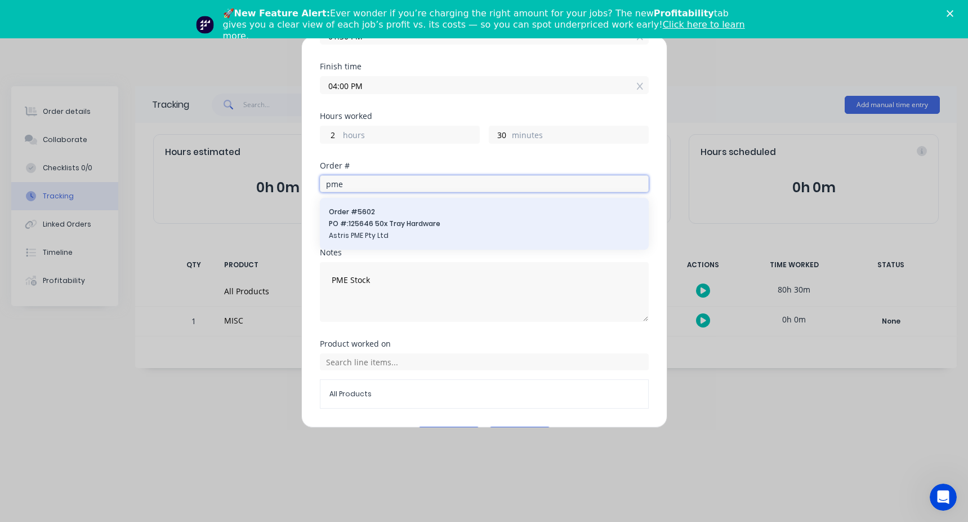
type input "pme"
click at [406, 218] on div "Order # 5602 PO #: 125646 50x Tray Hardware Astris PME Pty Ltd" at bounding box center [484, 224] width 311 height 34
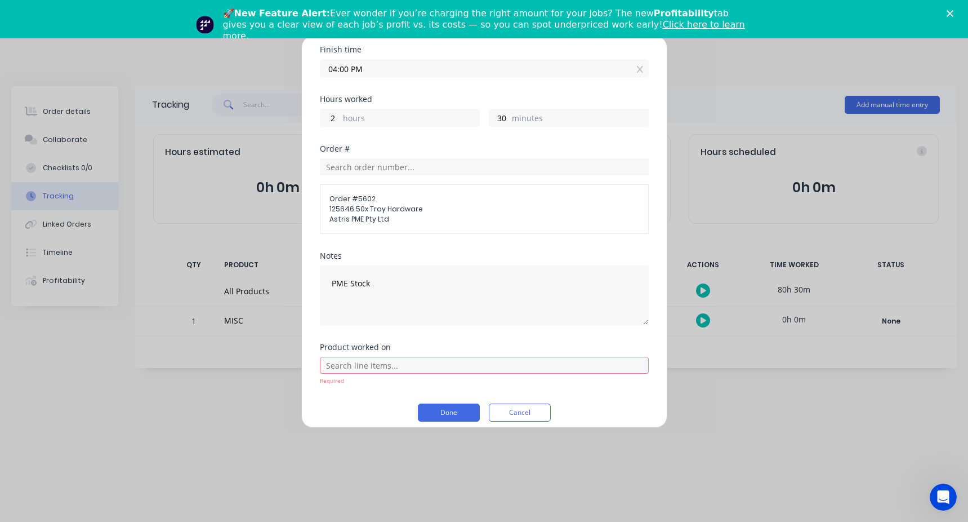
scroll to position [196, 0]
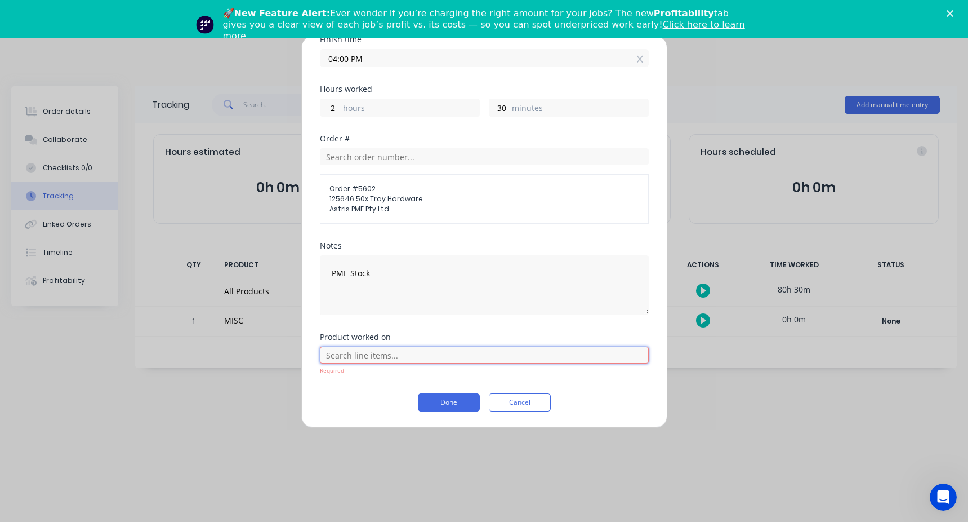
click at [395, 350] on input "text" at bounding box center [484, 354] width 329 height 17
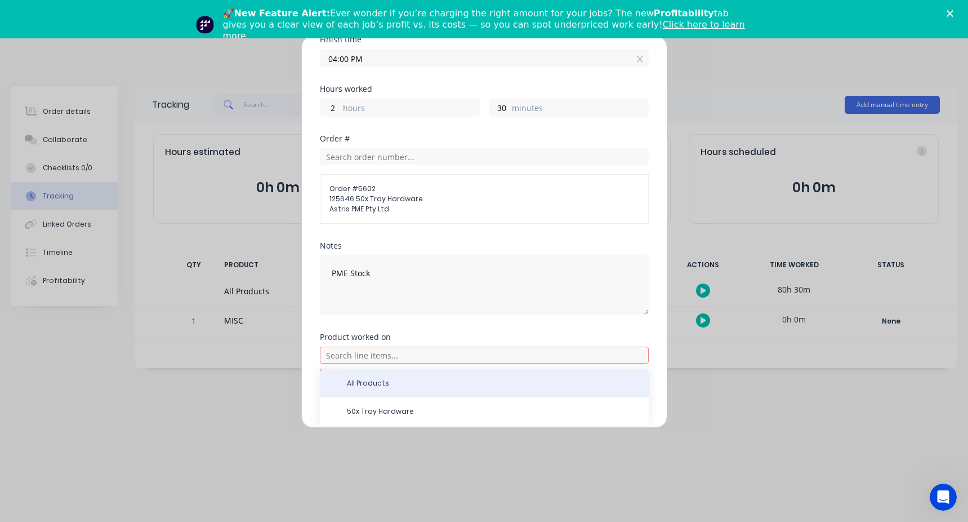
click at [393, 384] on span "All Products" at bounding box center [493, 383] width 293 height 10
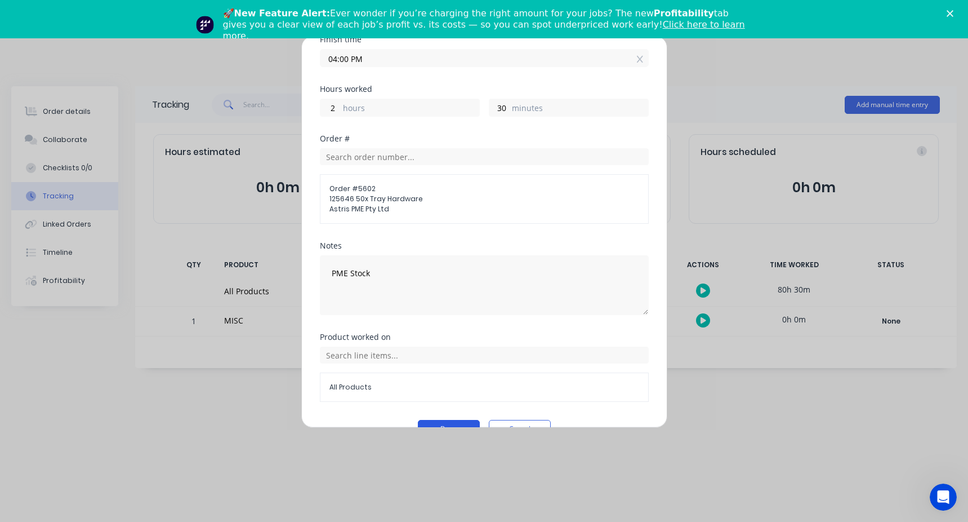
click at [452, 424] on button "Done" at bounding box center [449, 429] width 62 height 18
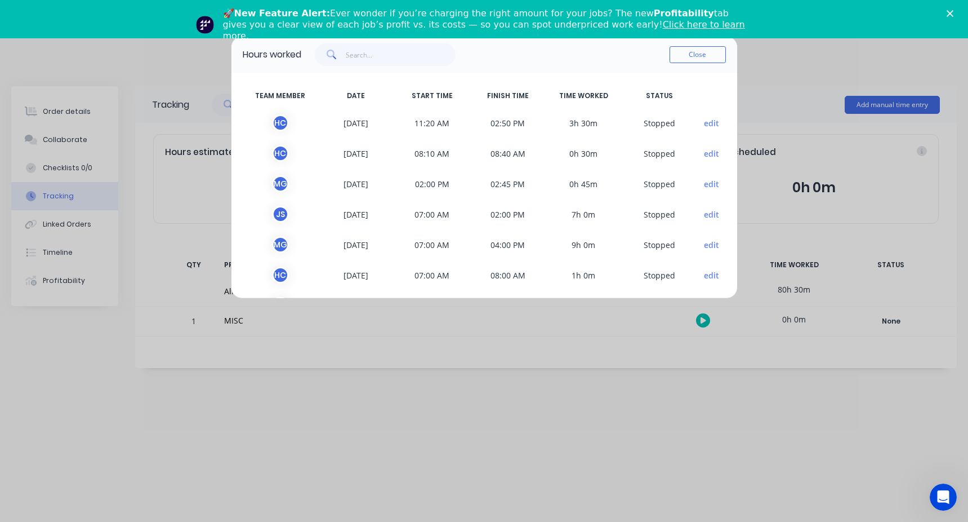
click at [709, 212] on button "edit" at bounding box center [711, 214] width 15 height 12
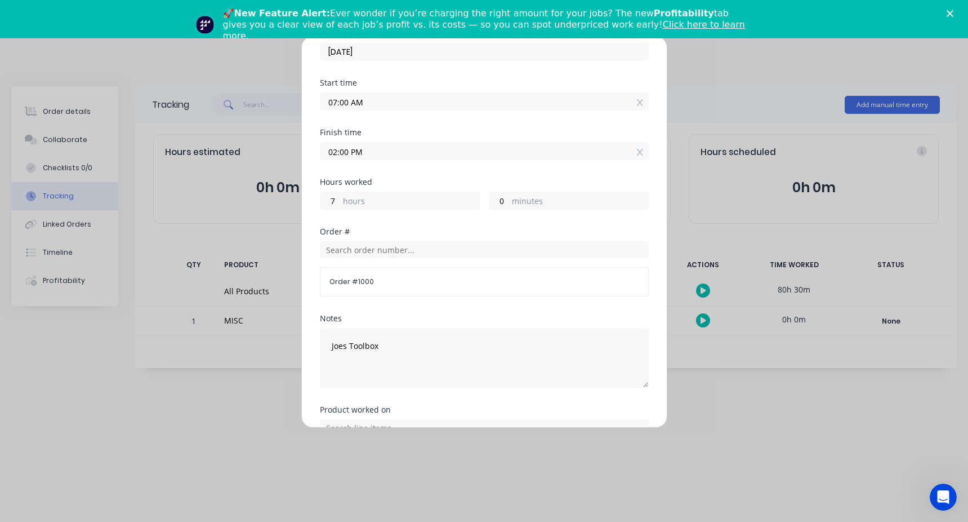
scroll to position [113, 0]
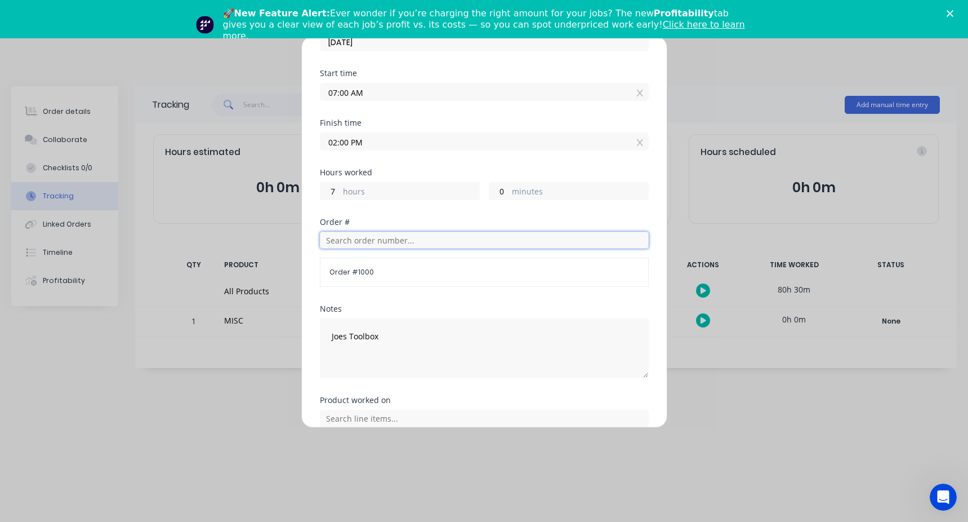
click at [350, 237] on input "text" at bounding box center [484, 239] width 329 height 17
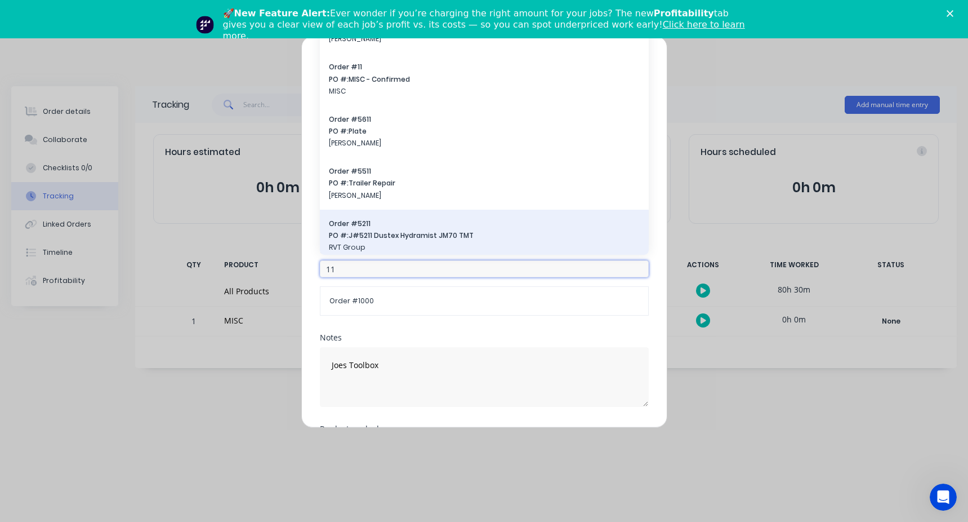
scroll to position [56, 0]
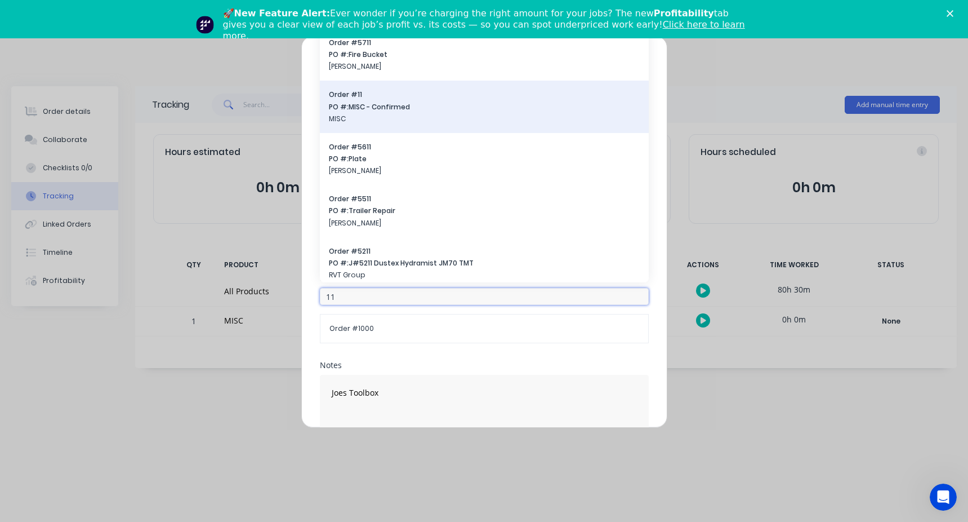
type input "11"
click at [382, 116] on span "MISC" at bounding box center [484, 119] width 311 height 10
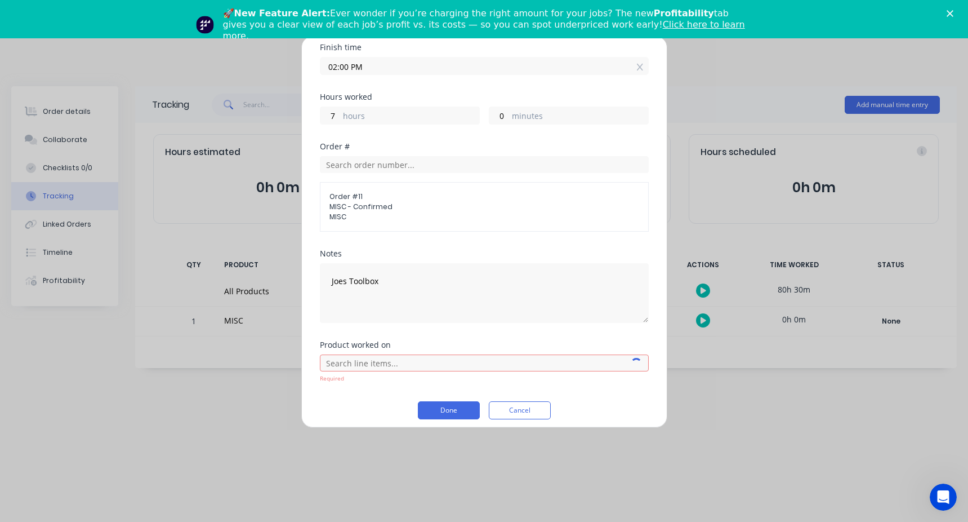
scroll to position [196, 0]
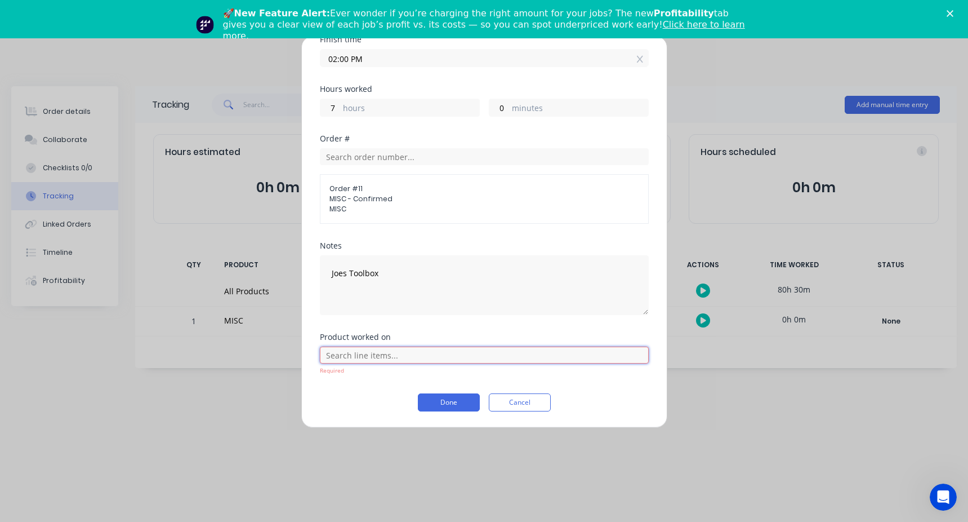
click at [398, 355] on input "text" at bounding box center [484, 354] width 329 height 17
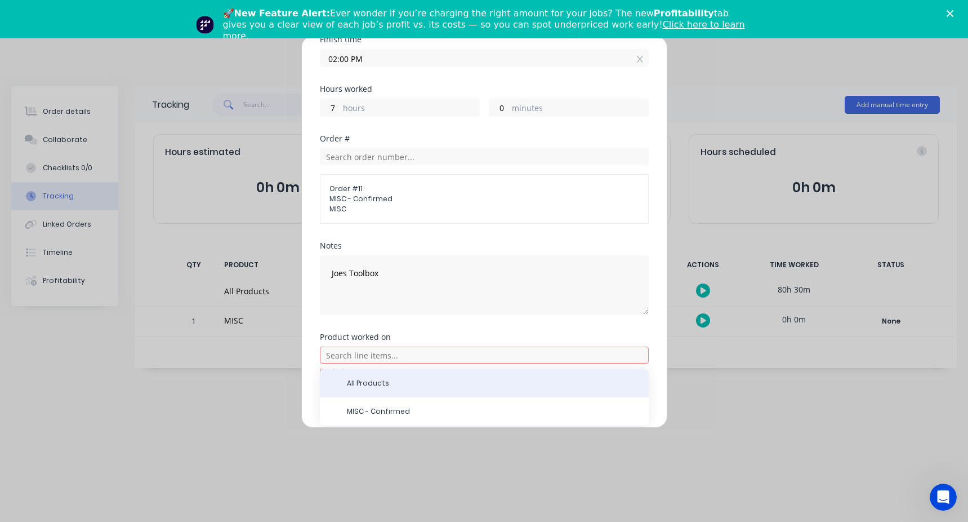
click at [393, 382] on span "All Products" at bounding box center [493, 383] width 293 height 10
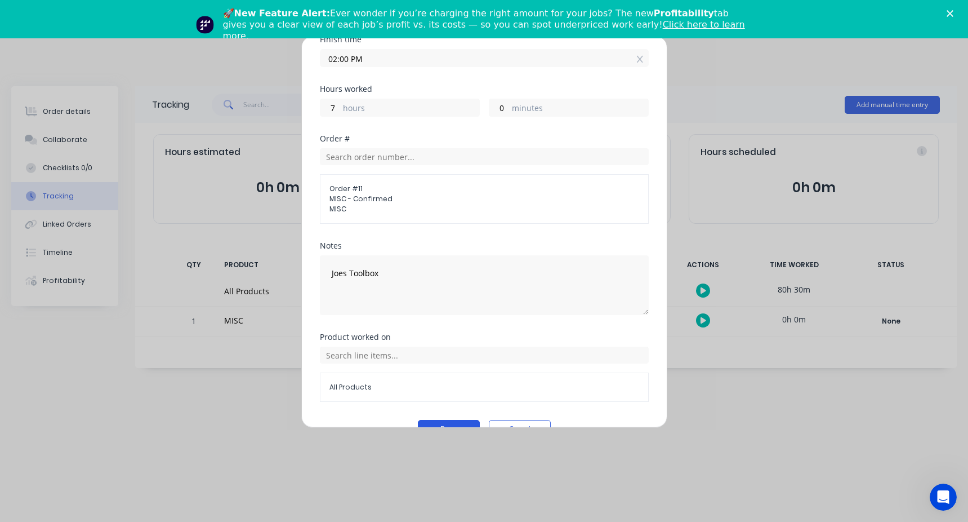
click at [447, 421] on button "Done" at bounding box center [449, 429] width 62 height 18
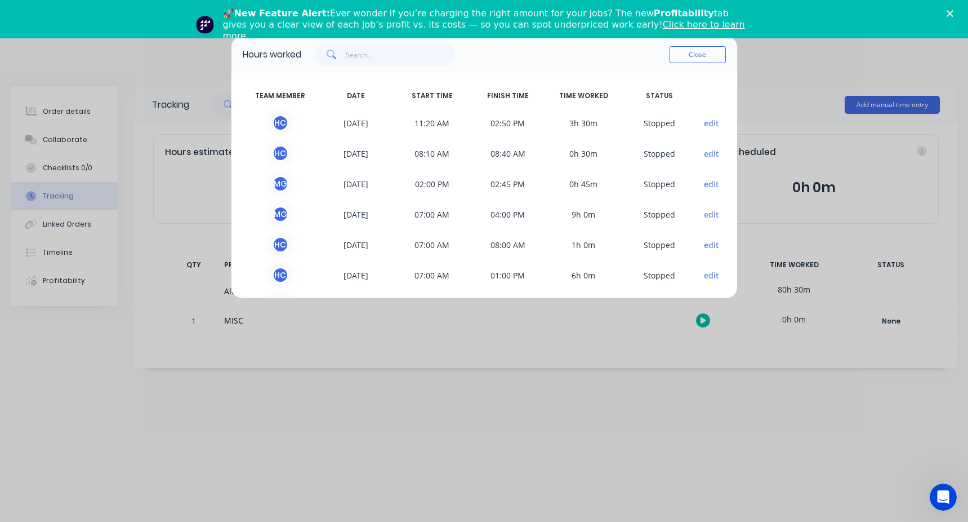
click at [704, 217] on button "edit" at bounding box center [711, 214] width 15 height 12
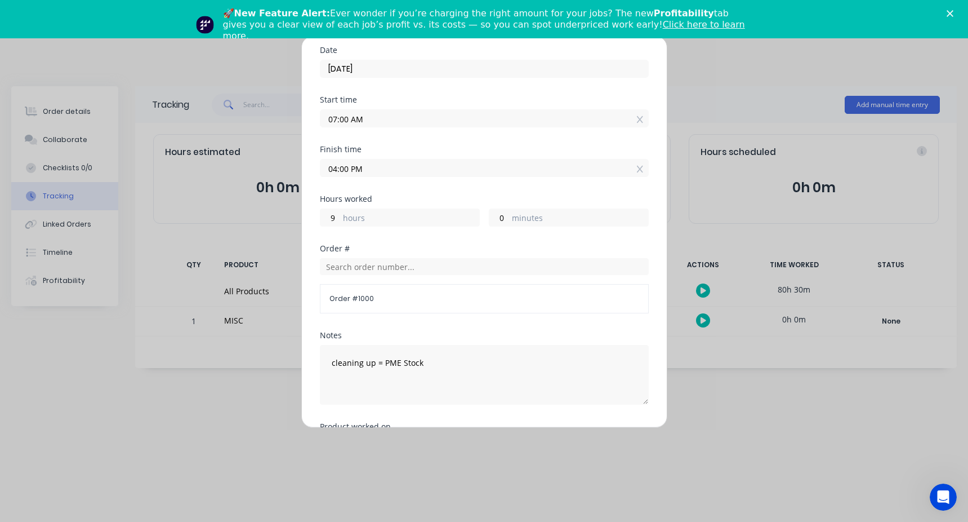
scroll to position [113, 0]
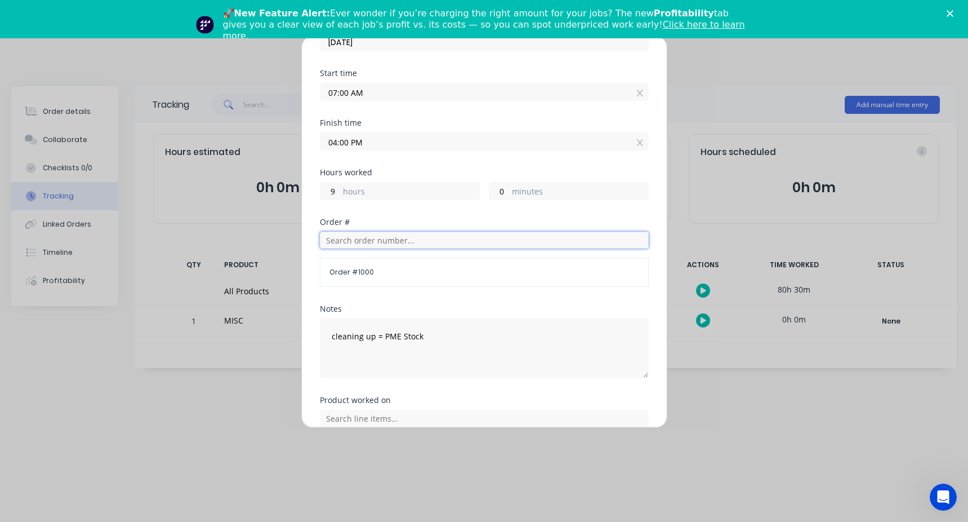
click at [378, 235] on input "text" at bounding box center [484, 239] width 329 height 17
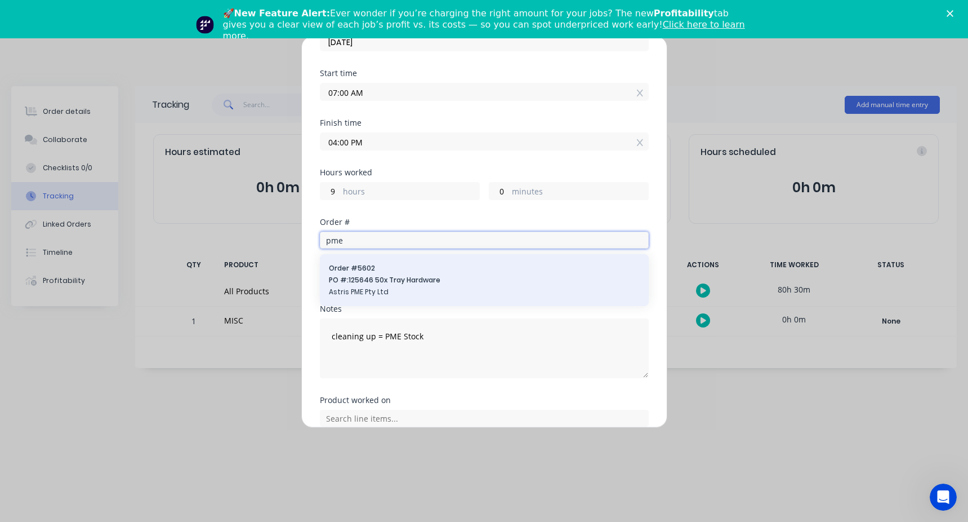
type input "pme"
click at [424, 281] on span "PO #: 125646 50x Tray Hardware" at bounding box center [484, 280] width 311 height 10
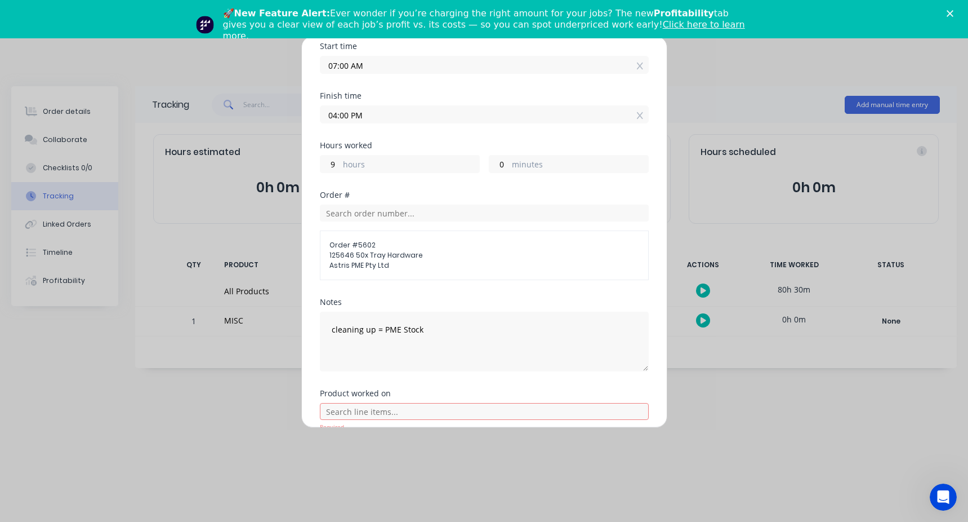
scroll to position [196, 0]
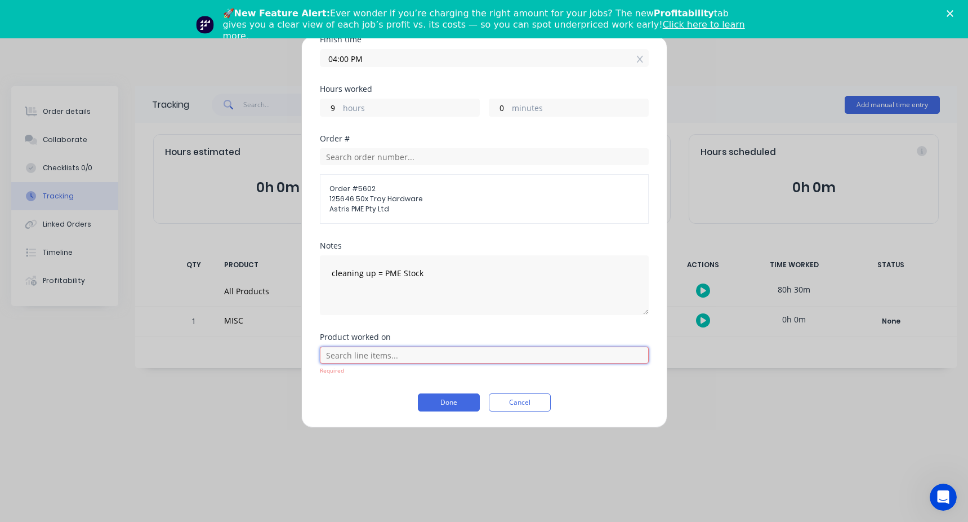
click at [377, 355] on input "text" at bounding box center [484, 354] width 329 height 17
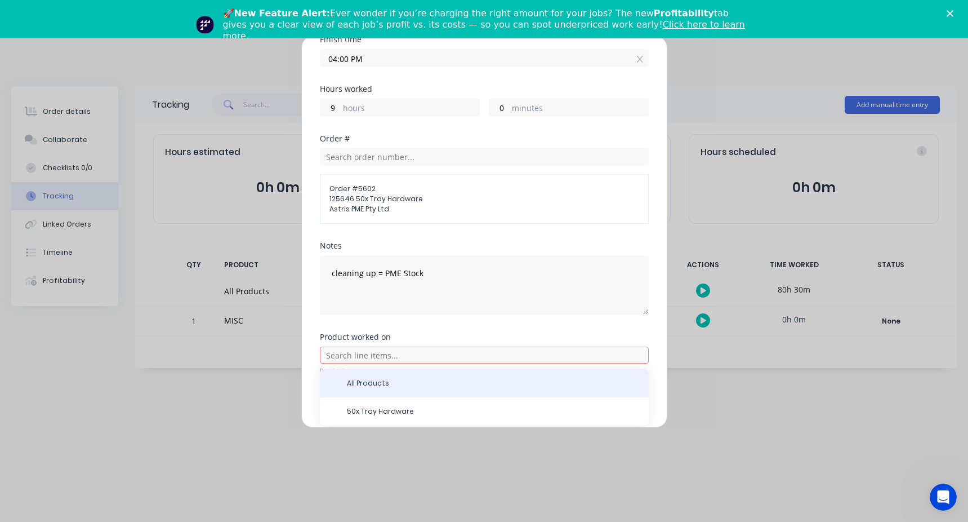
click at [384, 386] on span "All Products" at bounding box center [493, 383] width 293 height 10
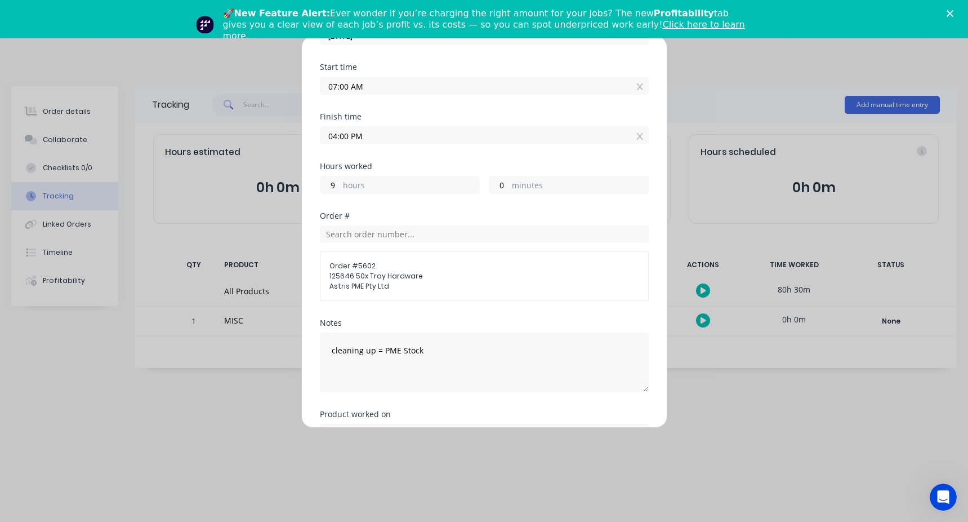
scroll to position [83, 0]
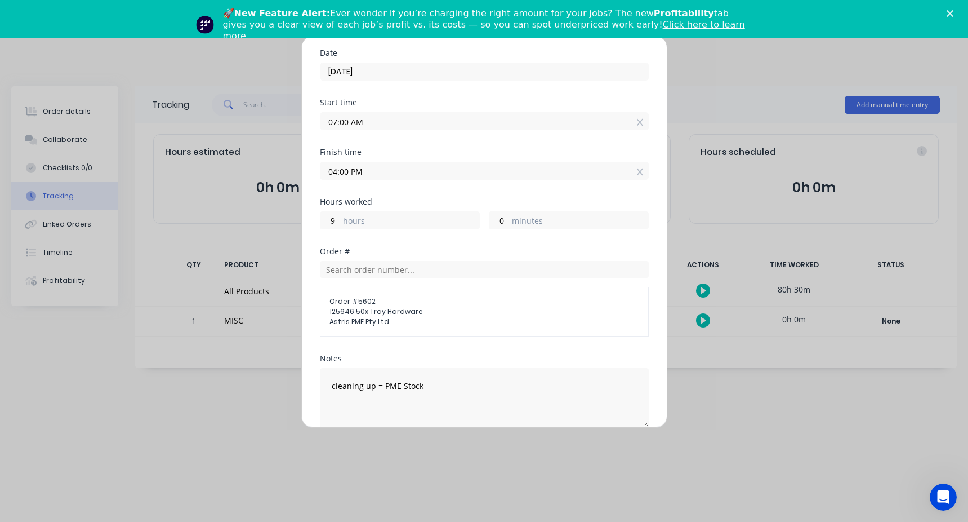
click at [333, 127] on input "07:00 AM" at bounding box center [484, 121] width 328 height 17
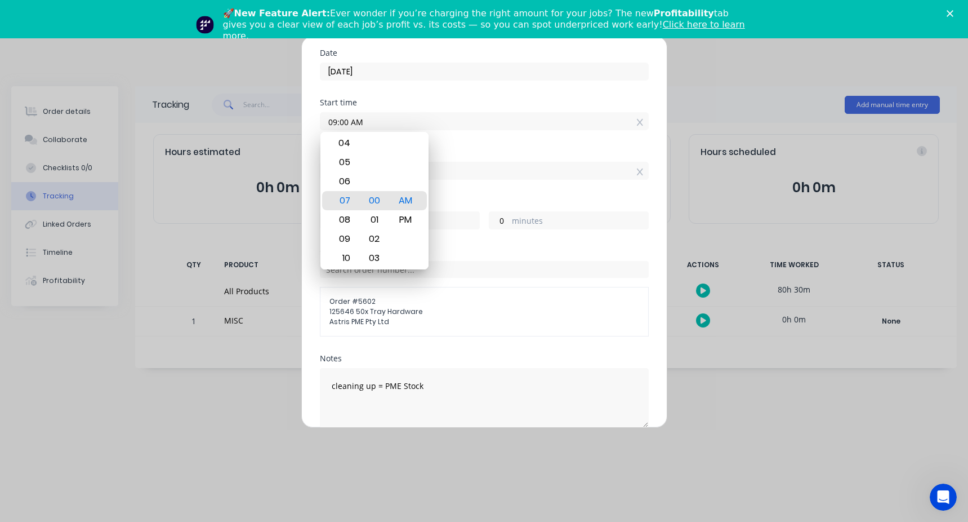
click at [383, 126] on input "09:00 AM" at bounding box center [484, 121] width 328 height 17
type input "09:00 AM"
type input "7"
click at [394, 96] on div "Date 17/06/2025" at bounding box center [484, 74] width 329 height 50
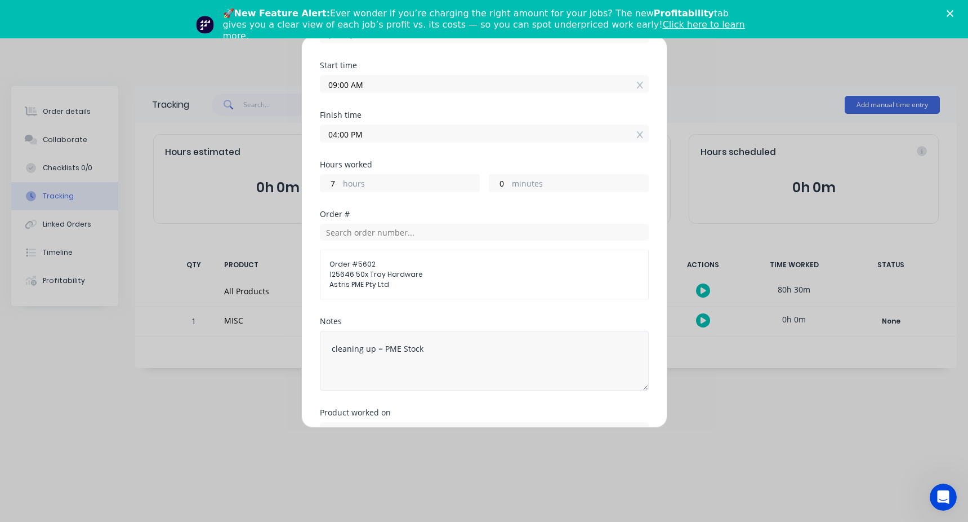
scroll to position [222, 0]
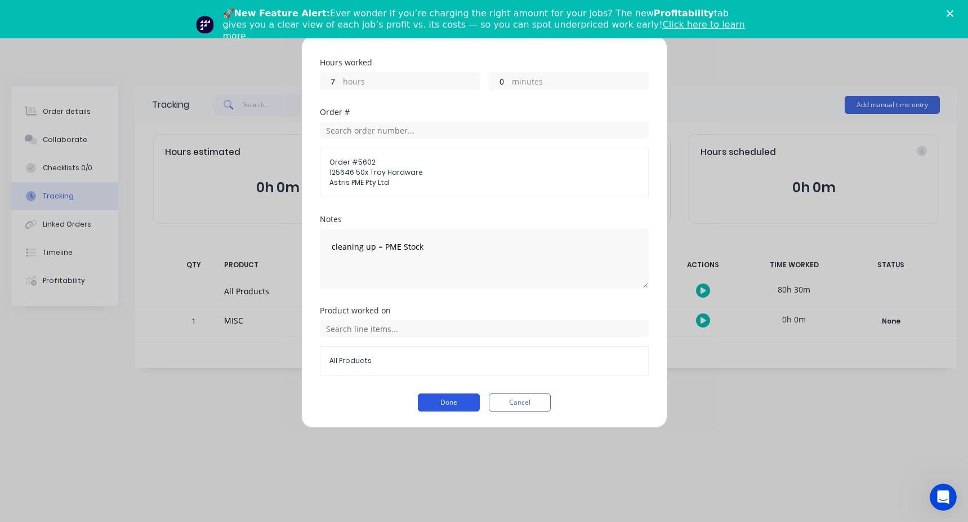
click at [457, 403] on button "Done" at bounding box center [449, 402] width 62 height 18
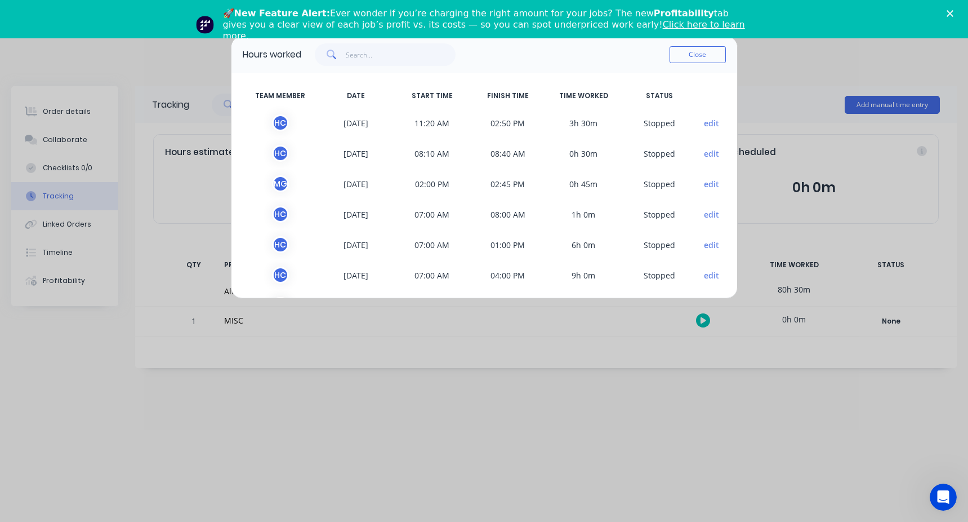
click at [708, 211] on button "edit" at bounding box center [711, 214] width 15 height 12
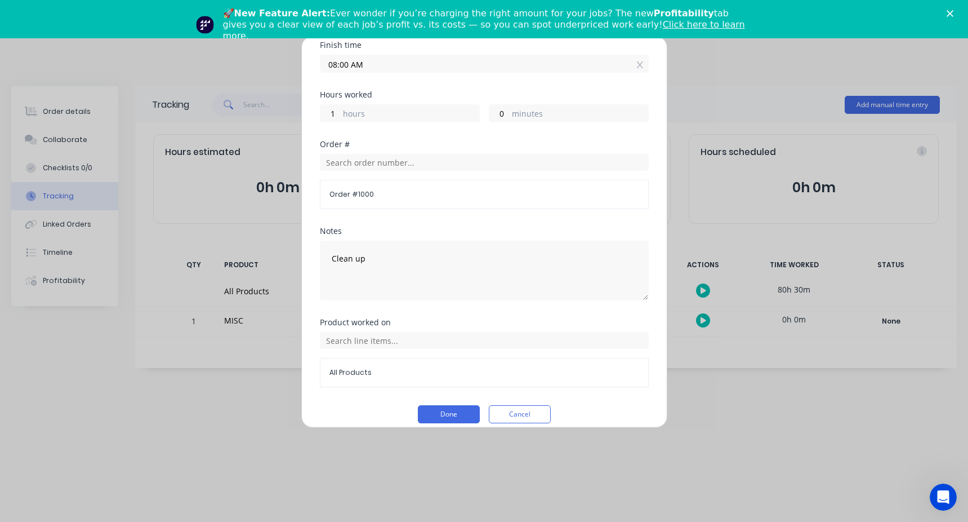
scroll to position [202, 0]
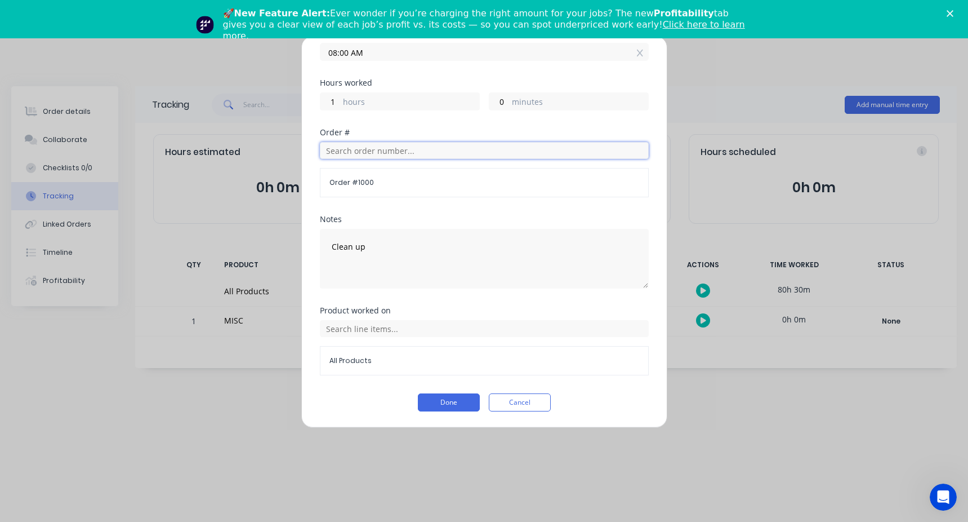
click at [348, 157] on input "text" at bounding box center [484, 150] width 329 height 17
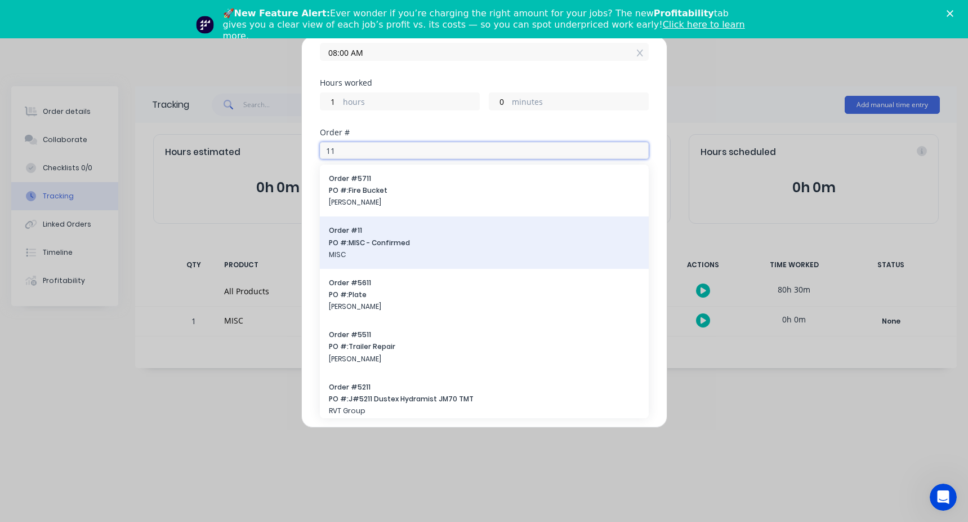
type input "11"
click at [380, 244] on span "PO #: MISC - Confirmed" at bounding box center [484, 243] width 311 height 10
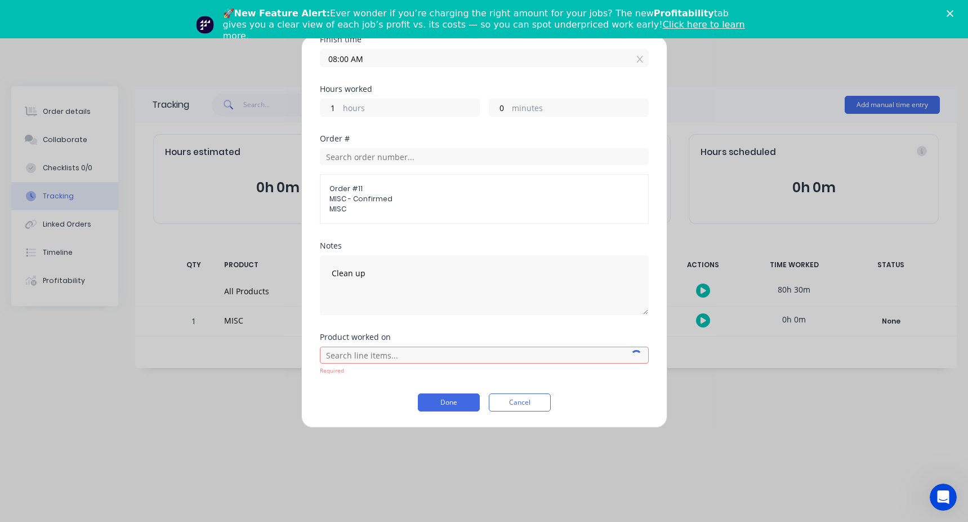
scroll to position [196, 0]
click at [409, 359] on input "text" at bounding box center [484, 354] width 329 height 17
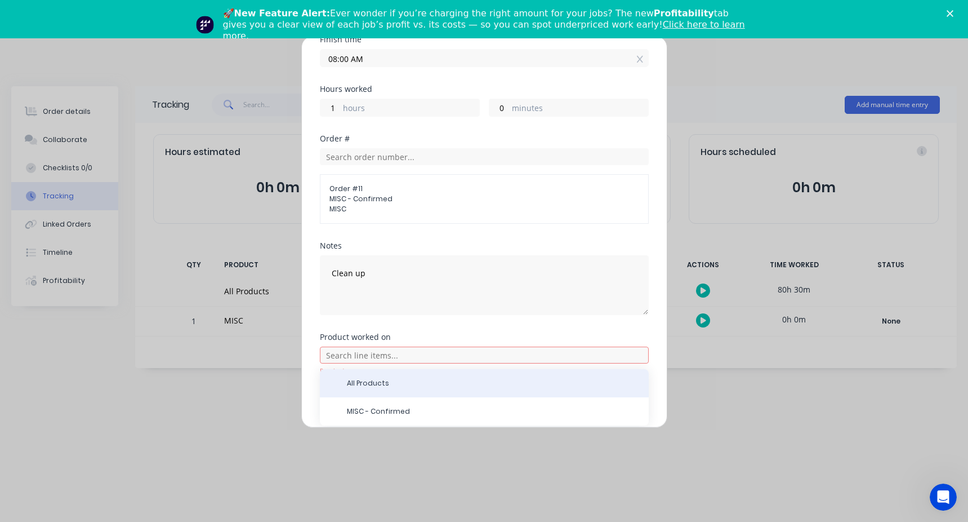
click at [400, 388] on div "All Products" at bounding box center [484, 383] width 329 height 28
click at [386, 393] on div "All Products" at bounding box center [484, 383] width 329 height 28
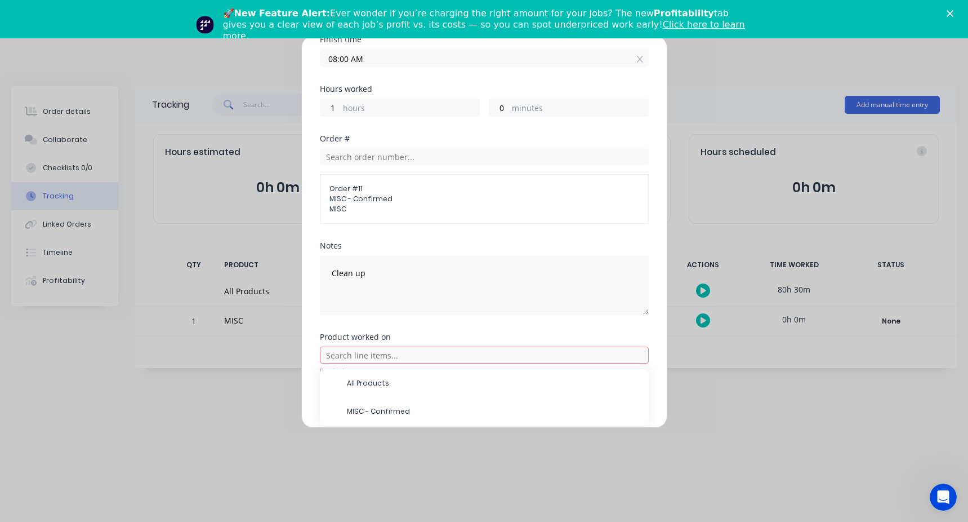
click at [379, 416] on span "MISC - Confirmed" at bounding box center [493, 411] width 293 height 10
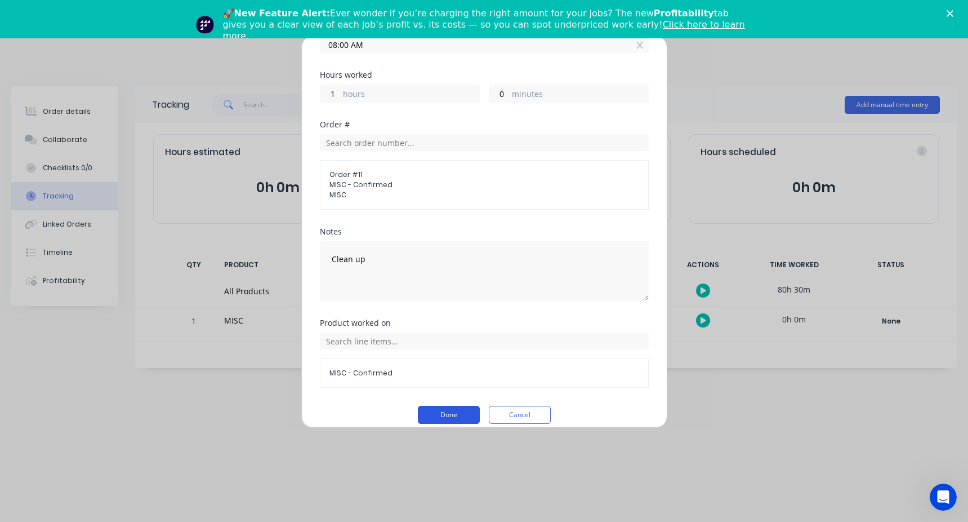
scroll to position [222, 0]
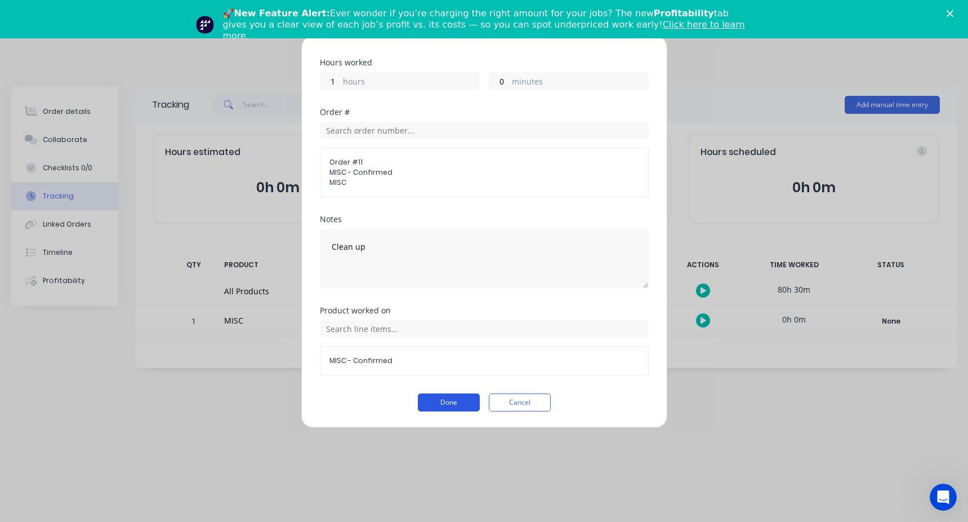
click at [439, 399] on button "Done" at bounding box center [449, 402] width 62 height 18
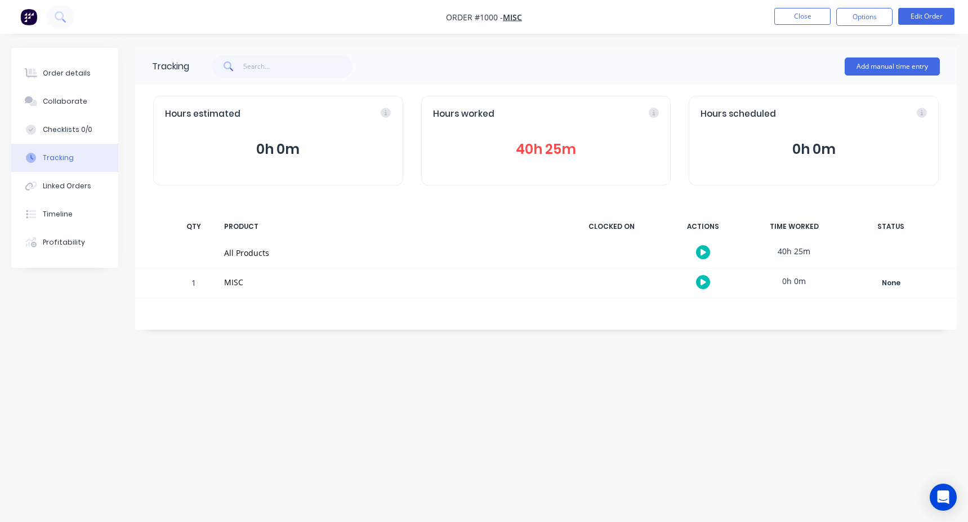
click at [544, 146] on button "40h 25m" at bounding box center [546, 149] width 226 height 21
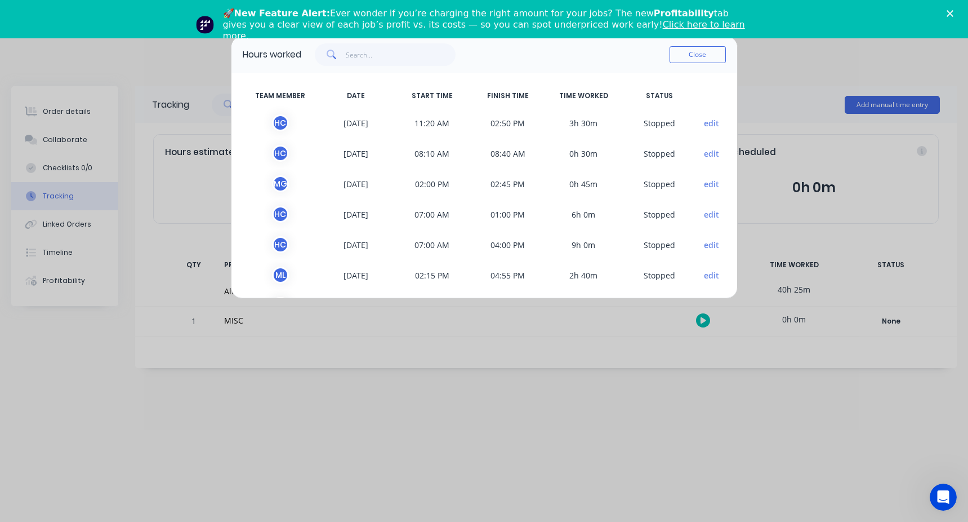
click at [704, 214] on button "edit" at bounding box center [711, 214] width 15 height 12
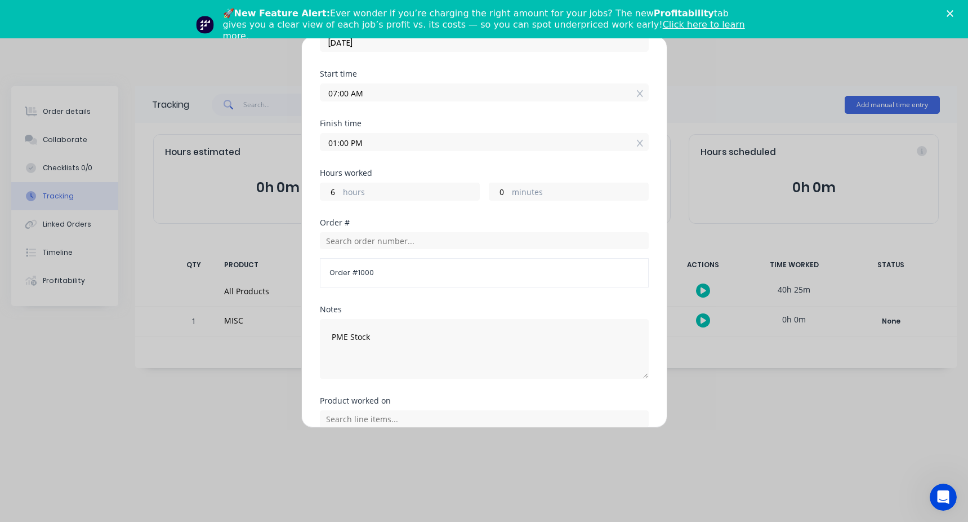
scroll to position [113, 0]
click at [369, 239] on input "text" at bounding box center [484, 239] width 329 height 17
type input "pme"
click at [394, 282] on span "PO #: 125646 50x Tray Hardware" at bounding box center [484, 280] width 311 height 10
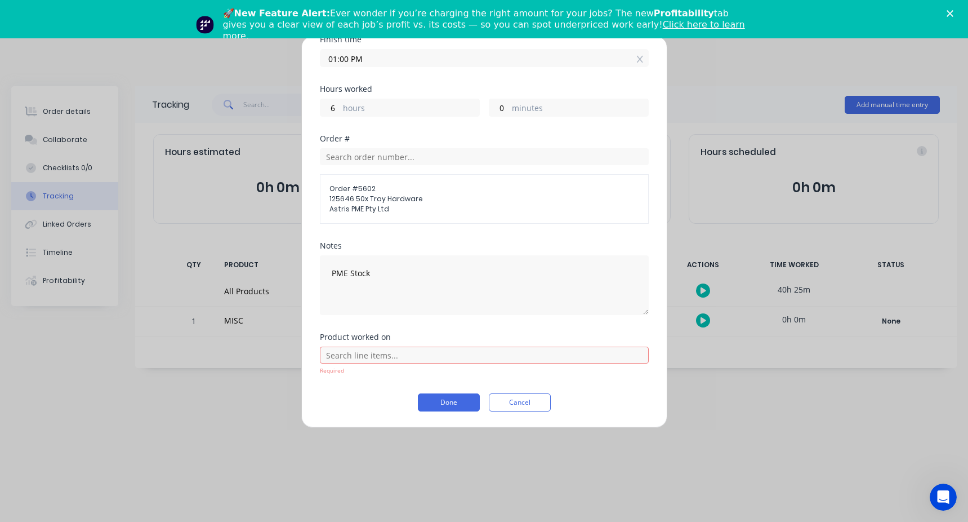
click at [380, 363] on div "Required" at bounding box center [484, 360] width 329 height 29
click at [378, 360] on input "text" at bounding box center [484, 354] width 329 height 17
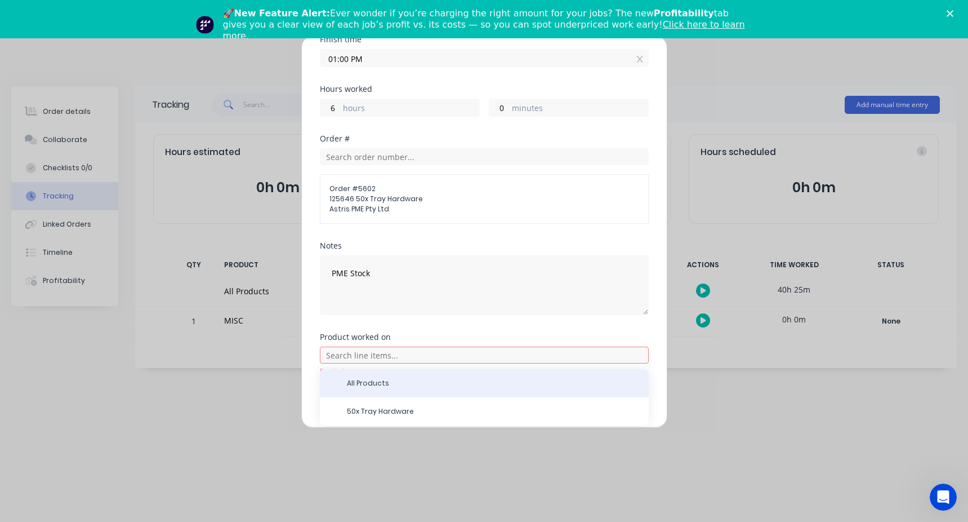
click at [371, 391] on div "All Products" at bounding box center [484, 383] width 329 height 28
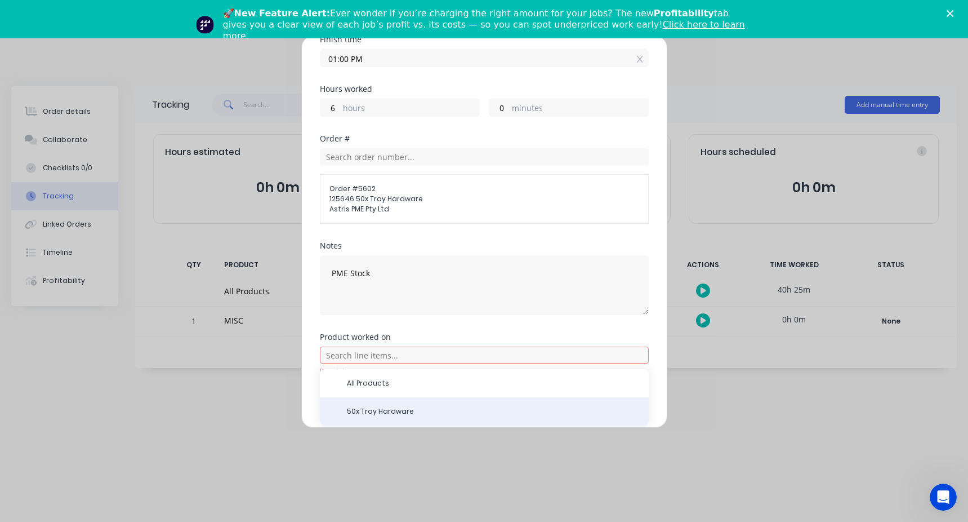
click at [451, 399] on div "50x Tray Hardware" at bounding box center [484, 411] width 329 height 28
click at [407, 407] on span "50x Tray Hardware" at bounding box center [493, 411] width 293 height 10
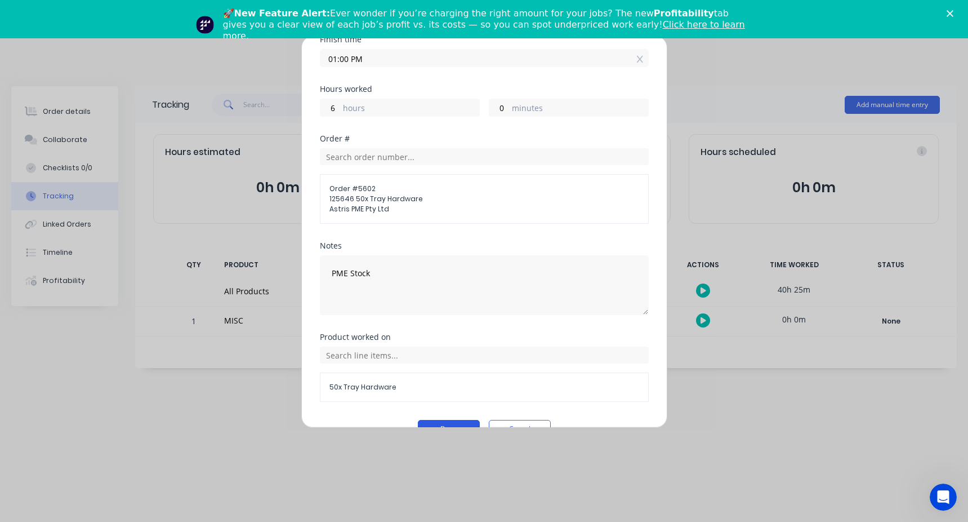
click at [452, 425] on button "Done" at bounding box center [449, 429] width 62 height 18
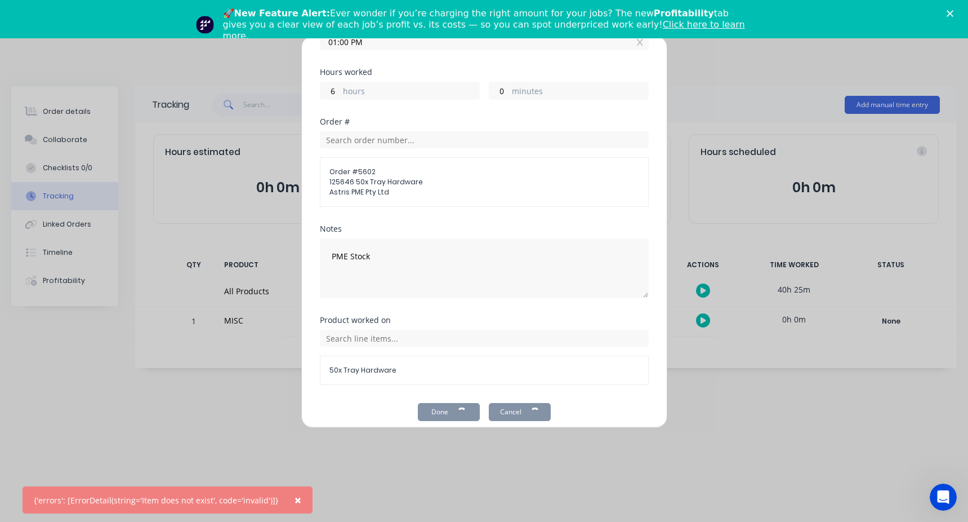
scroll to position [222, 0]
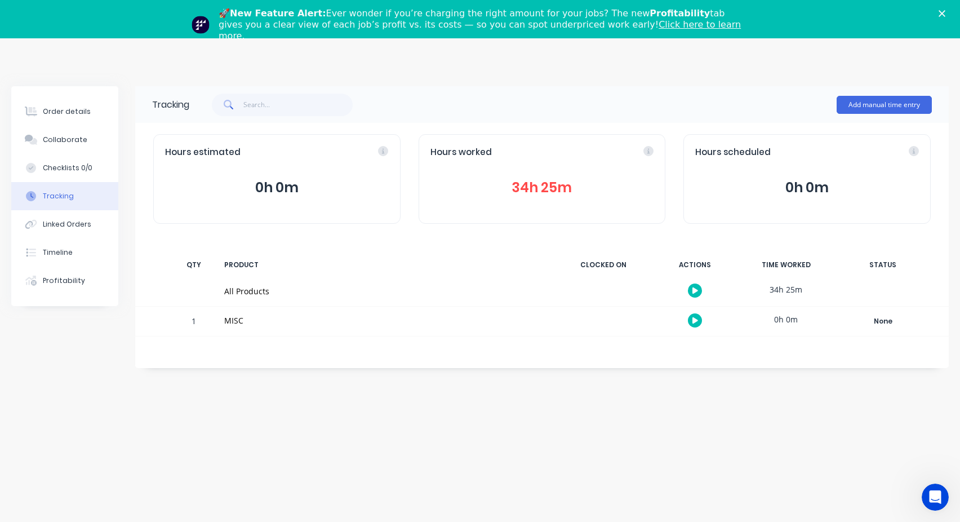
click at [546, 200] on div "Hours worked 34h 25m" at bounding box center [541, 179] width 247 height 90
click at [545, 186] on button "34h 25m" at bounding box center [542, 187] width 224 height 21
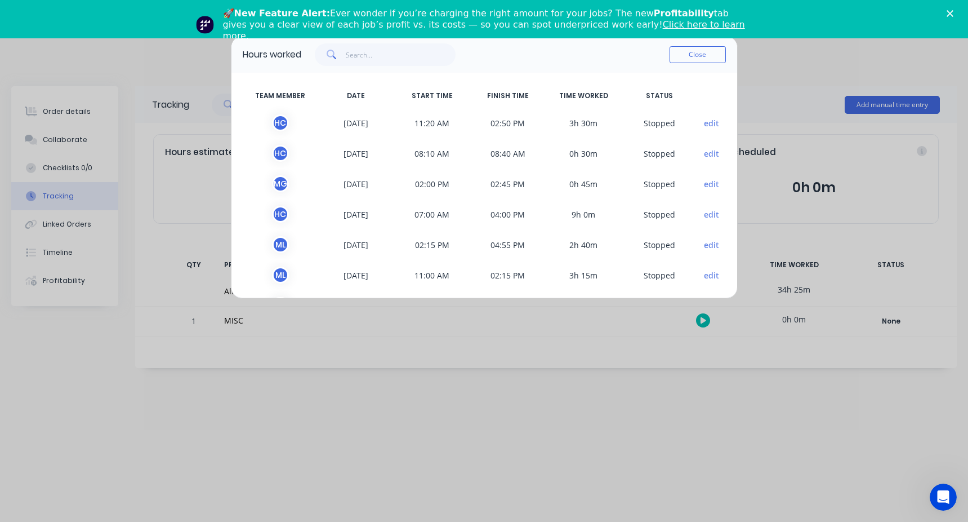
click at [710, 210] on button "edit" at bounding box center [711, 214] width 15 height 12
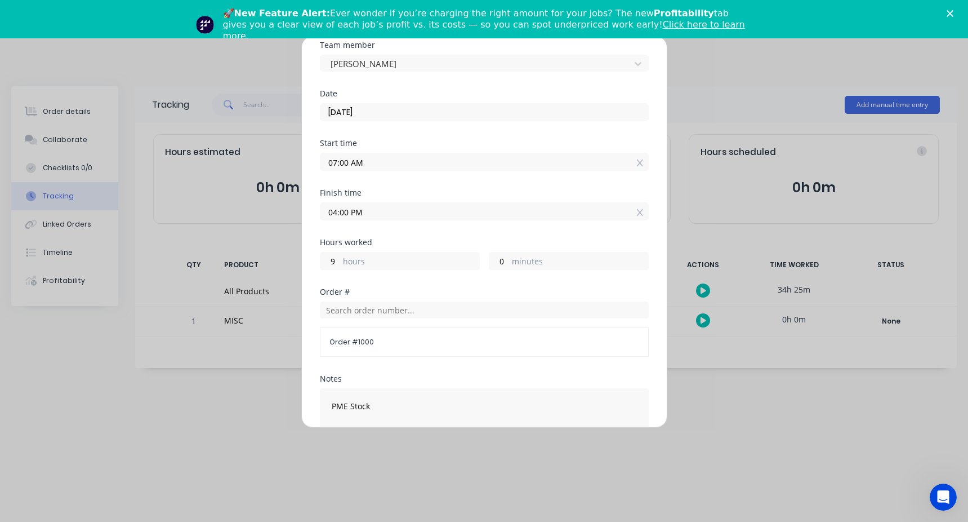
scroll to position [113, 0]
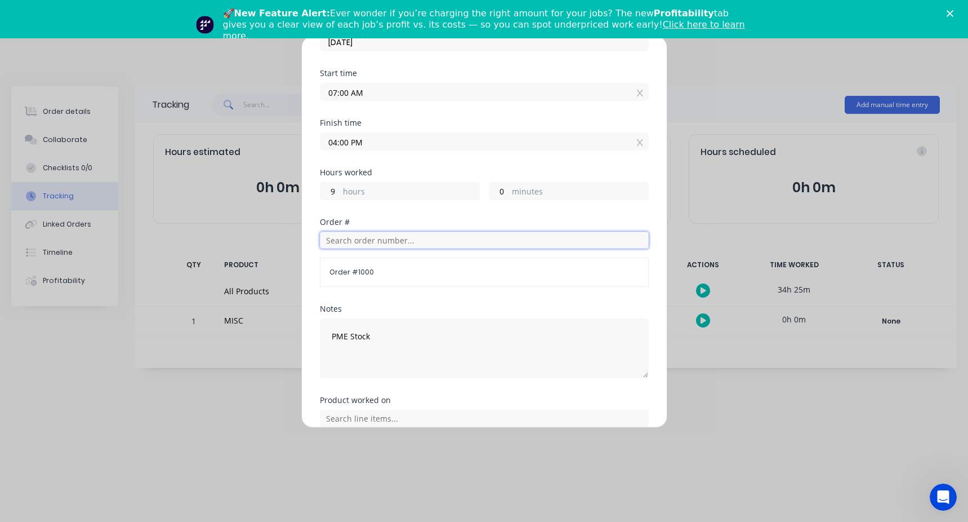
click at [374, 243] on input "text" at bounding box center [484, 239] width 329 height 17
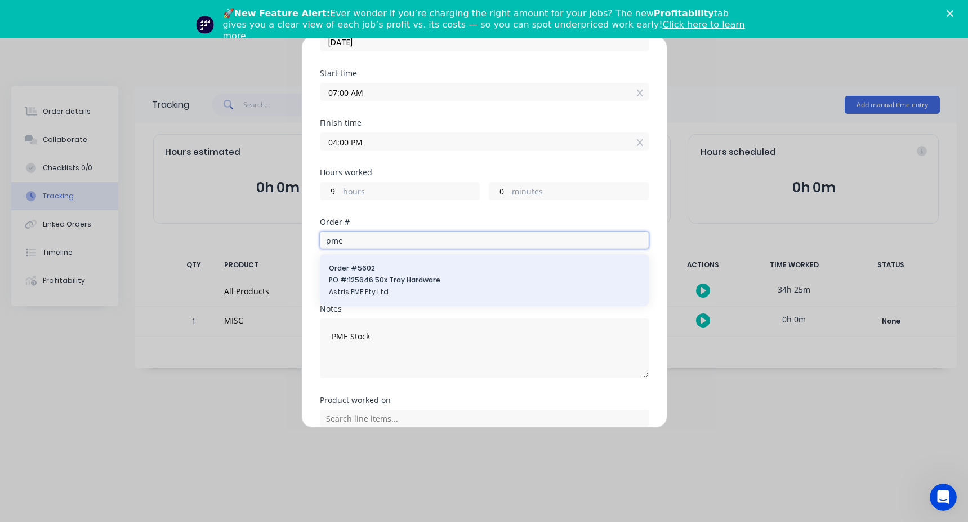
type input "pme"
click at [389, 284] on span "PO #: 125646 50x Tray Hardware" at bounding box center [484, 280] width 311 height 10
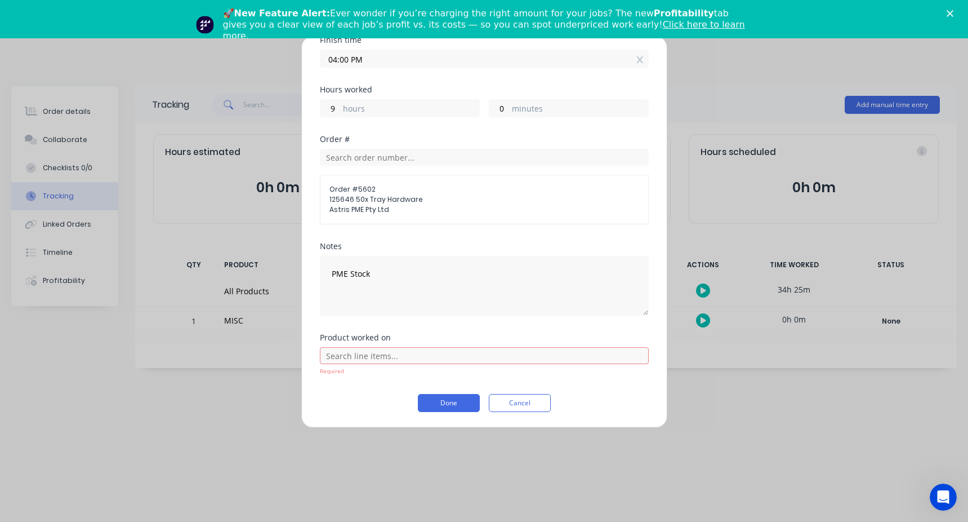
scroll to position [196, 0]
click at [373, 358] on input "text" at bounding box center [484, 354] width 329 height 17
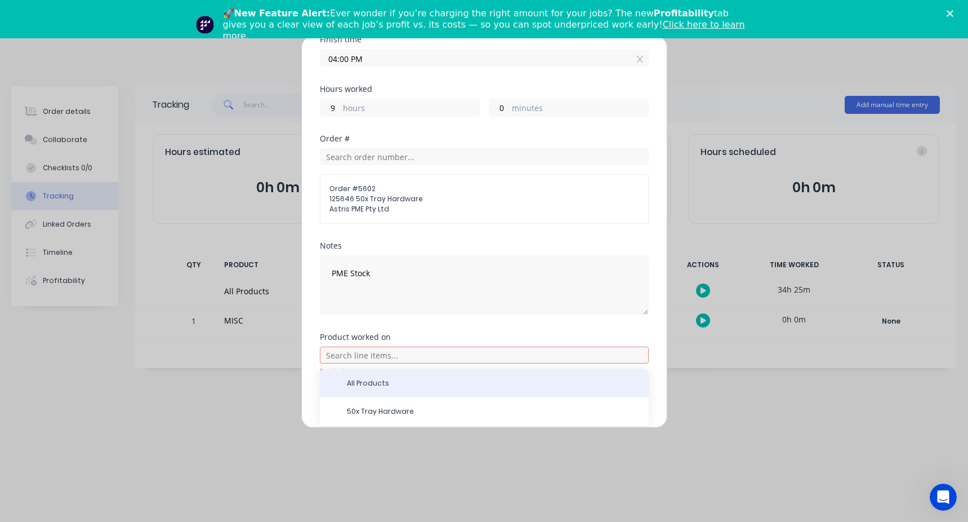
click at [369, 376] on div "All Products" at bounding box center [484, 383] width 329 height 28
click at [415, 392] on div "All Products" at bounding box center [484, 383] width 329 height 28
click at [414, 391] on div "All Products" at bounding box center [484, 383] width 329 height 28
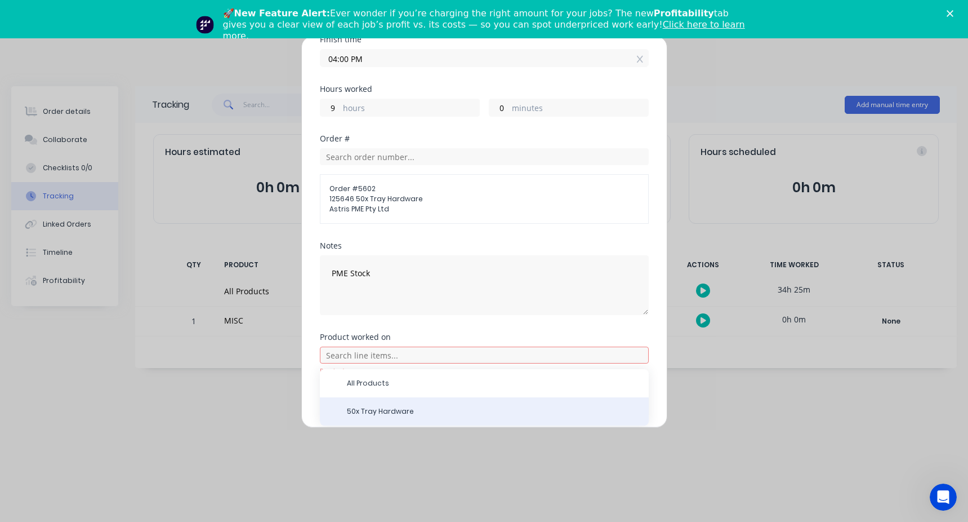
click at [383, 404] on div "50x Tray Hardware" at bounding box center [484, 411] width 329 height 28
click at [365, 406] on span "50x Tray Hardware" at bounding box center [493, 411] width 293 height 10
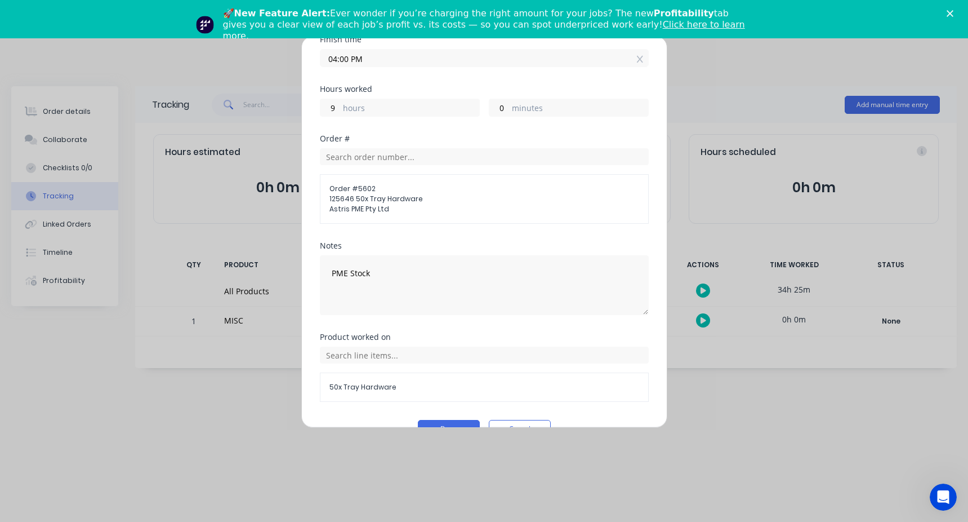
click at [364, 406] on div "Product worked on 50x Tray Hardware" at bounding box center [484, 376] width 329 height 87
drag, startPoint x: 364, startPoint y: 406, endPoint x: 345, endPoint y: 357, distance: 52.4
click at [345, 357] on input "text" at bounding box center [484, 354] width 329 height 17
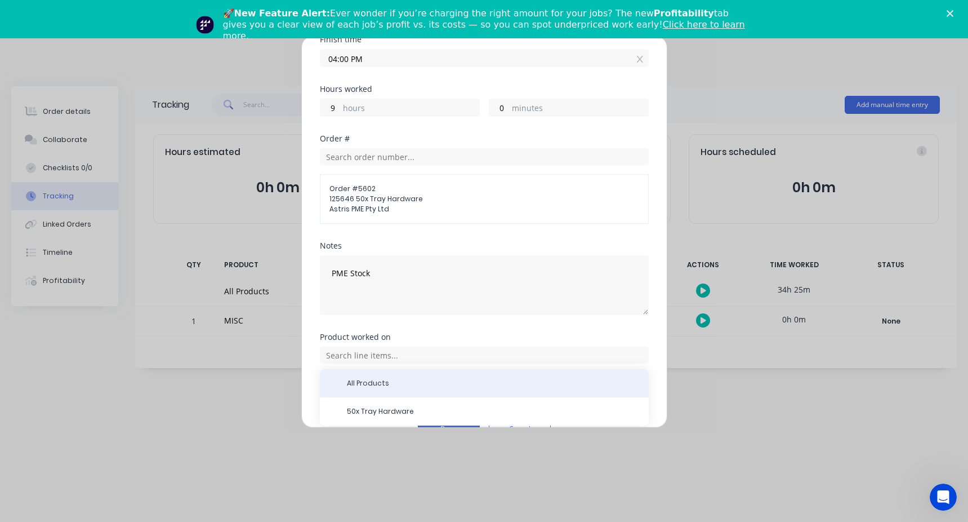
click at [357, 383] on span "All Products" at bounding box center [493, 383] width 293 height 10
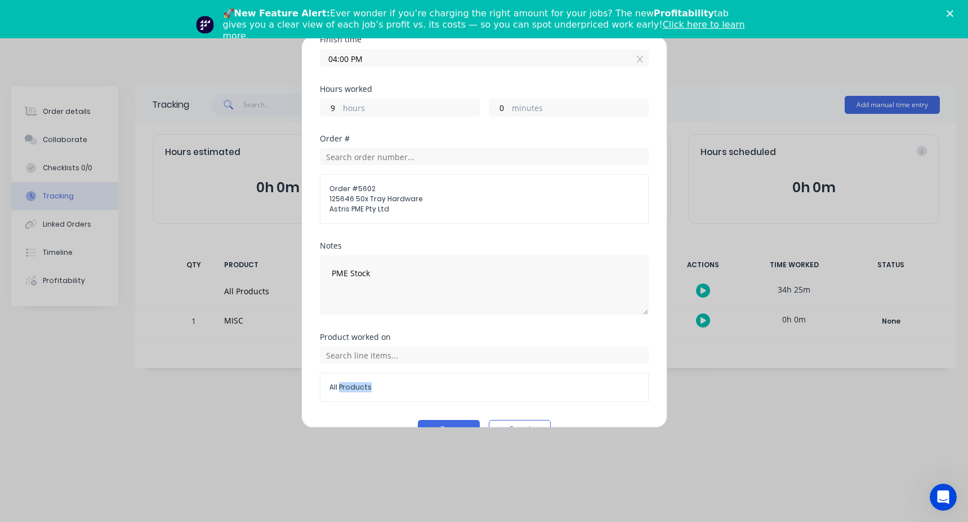
click at [357, 383] on span "All Products" at bounding box center [484, 387] width 310 height 10
drag, startPoint x: 357, startPoint y: 383, endPoint x: 438, endPoint y: 421, distance: 90.0
click at [439, 421] on button "Done" at bounding box center [449, 429] width 62 height 18
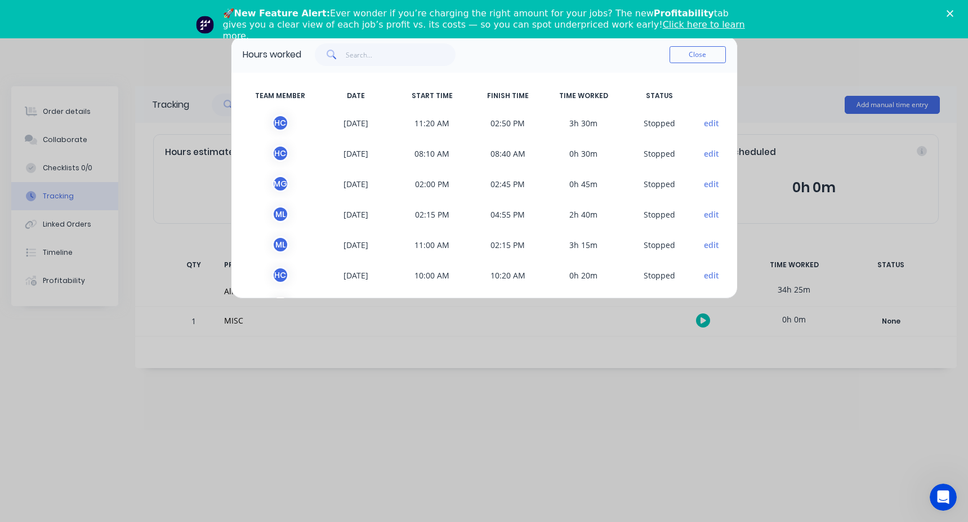
click at [704, 211] on button "edit" at bounding box center [711, 214] width 15 height 12
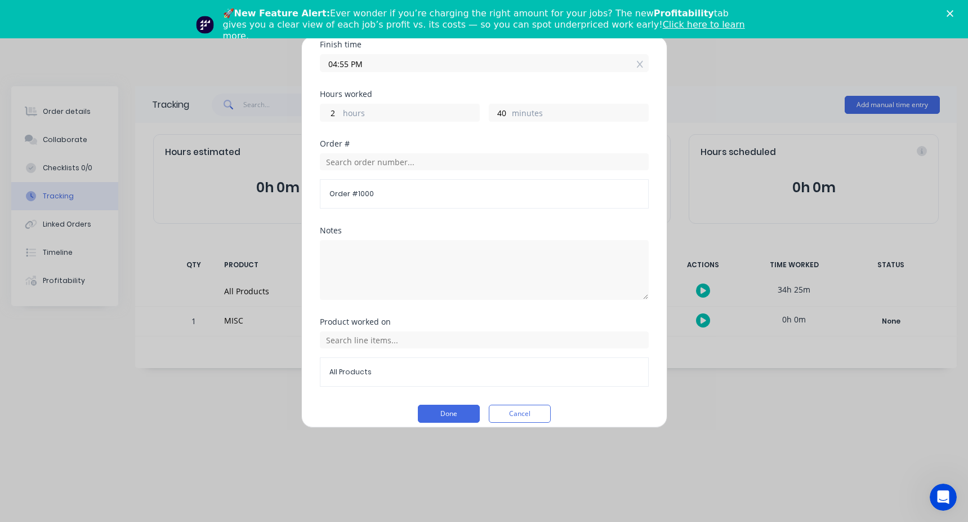
scroll to position [202, 0]
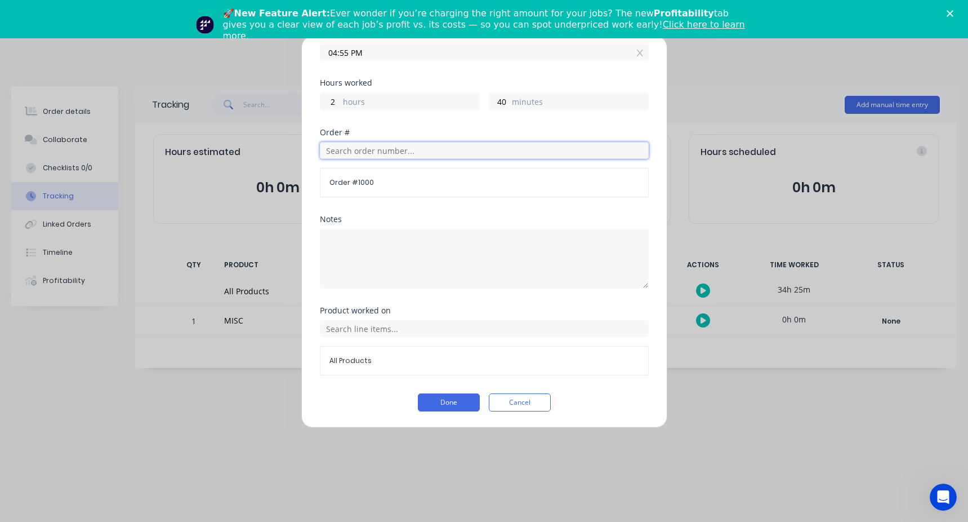
click at [359, 153] on input "text" at bounding box center [484, 150] width 329 height 17
drag, startPoint x: 359, startPoint y: 153, endPoint x: 282, endPoint y: 160, distance: 76.9
click at [289, 163] on div "Edit time tracking entry Team member [PERSON_NAME] Date [DATE] Start time 02:15…" at bounding box center [484, 261] width 968 height 522
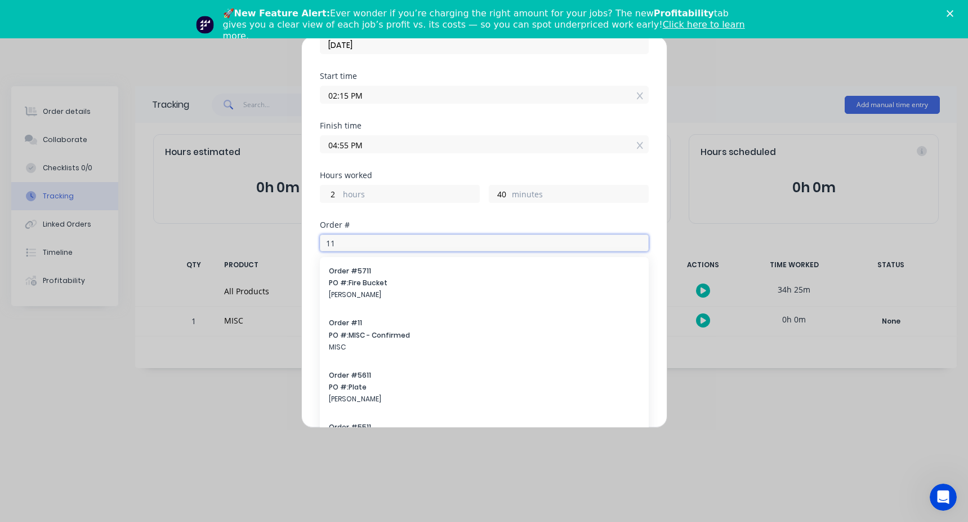
scroll to position [90, 0]
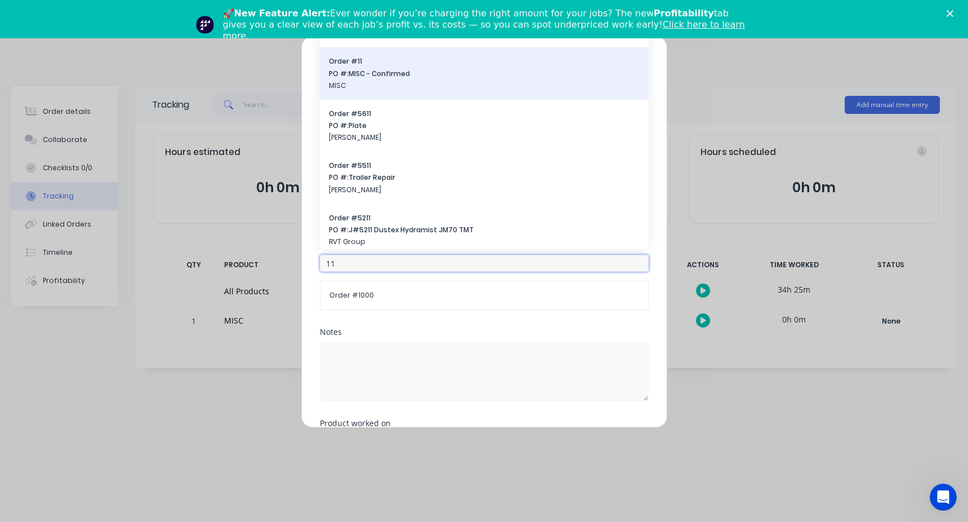
type input "11"
click at [374, 87] on span "MISC" at bounding box center [484, 86] width 311 height 10
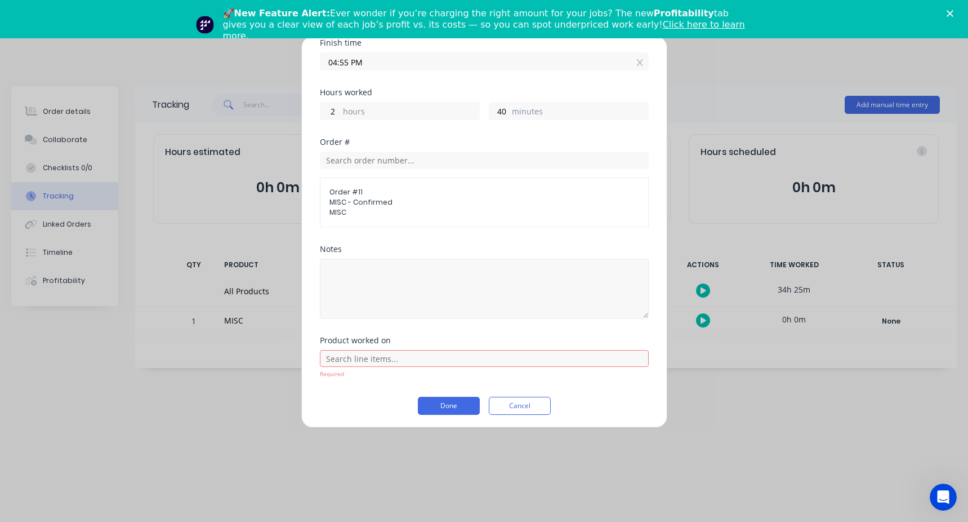
scroll to position [196, 0]
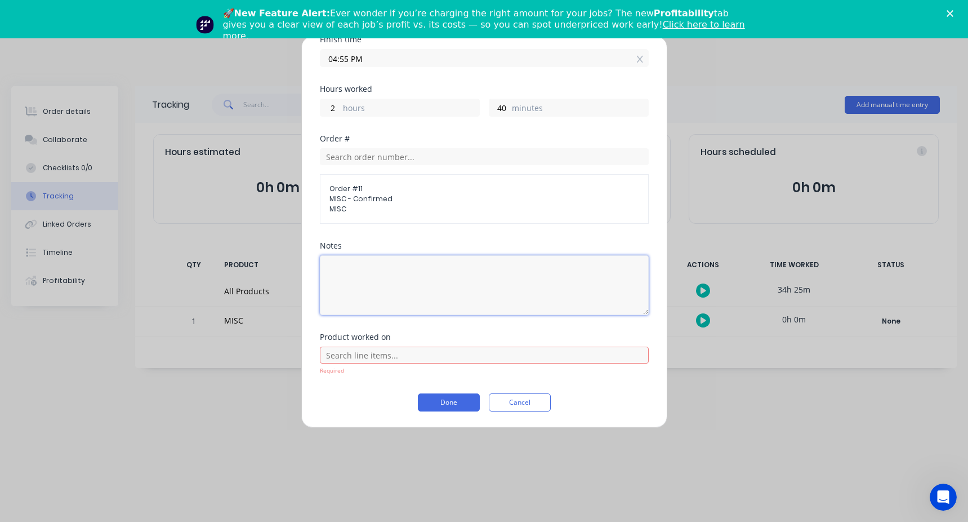
click at [373, 277] on textarea at bounding box center [484, 285] width 329 height 60
type textarea "workshop"
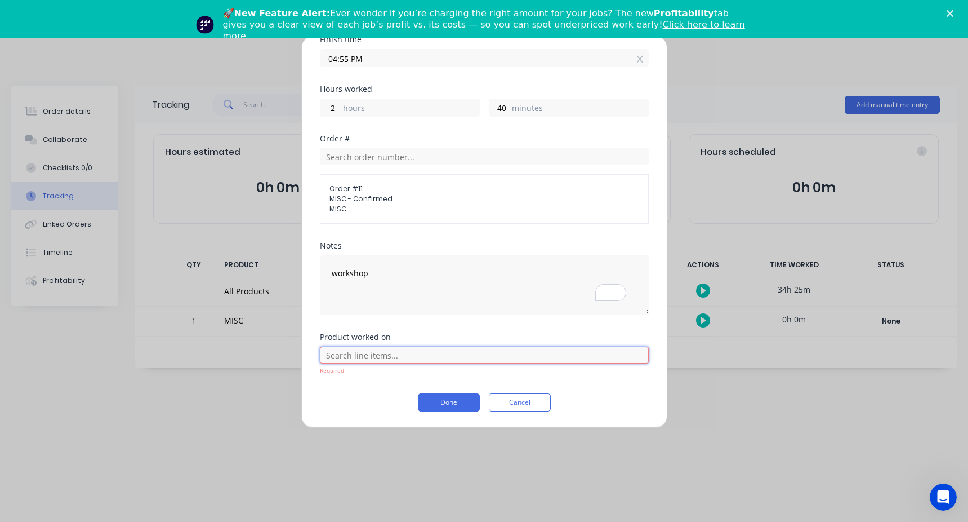
click at [332, 361] on input "text" at bounding box center [484, 354] width 329 height 17
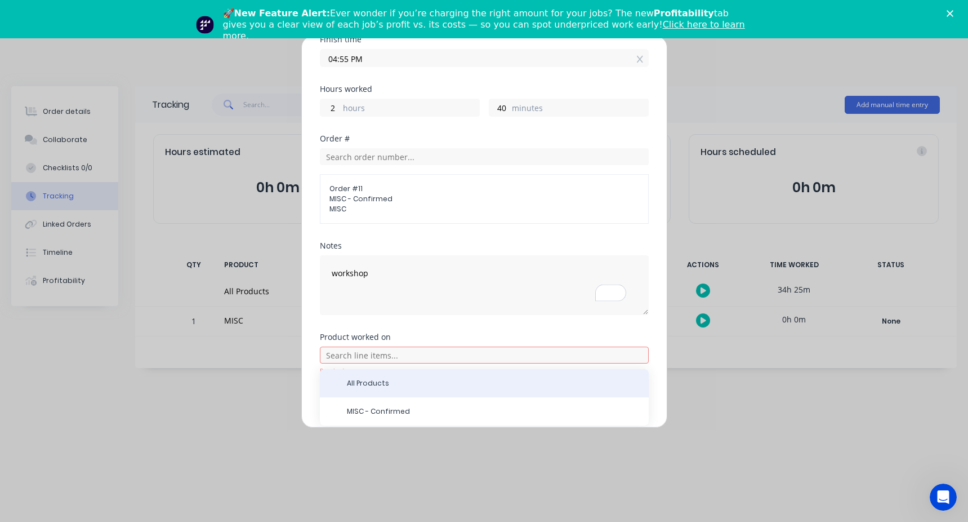
click at [378, 388] on span "All Products" at bounding box center [493, 383] width 293 height 10
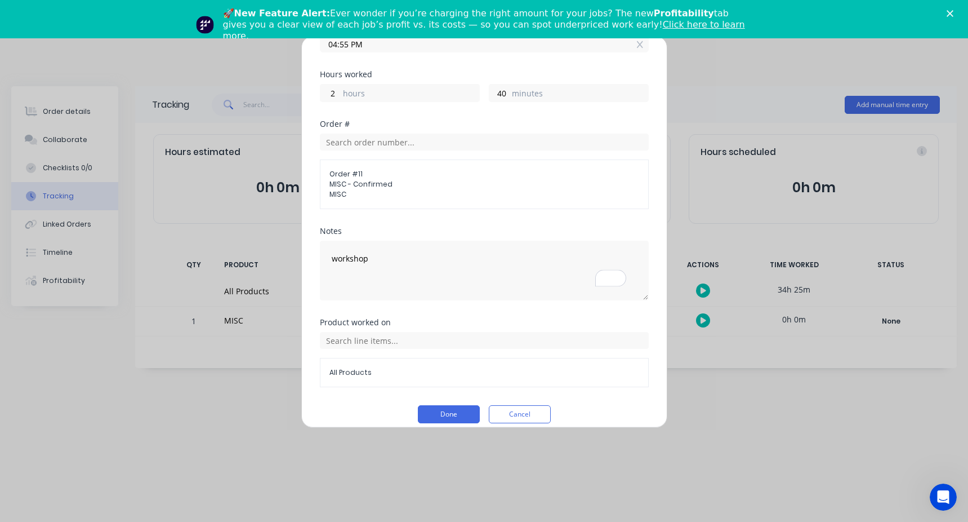
scroll to position [222, 0]
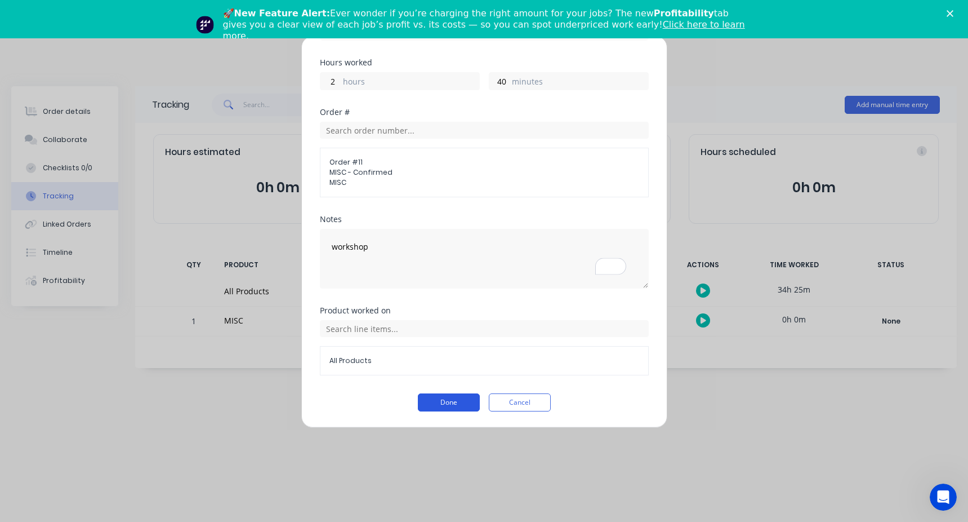
click at [444, 403] on button "Done" at bounding box center [449, 402] width 62 height 18
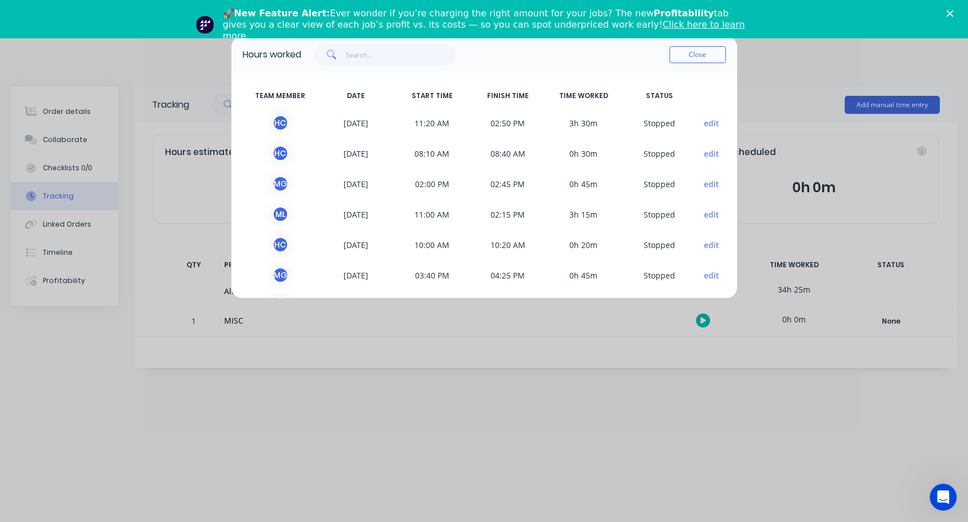
click at [707, 213] on button "edit" at bounding box center [711, 214] width 15 height 12
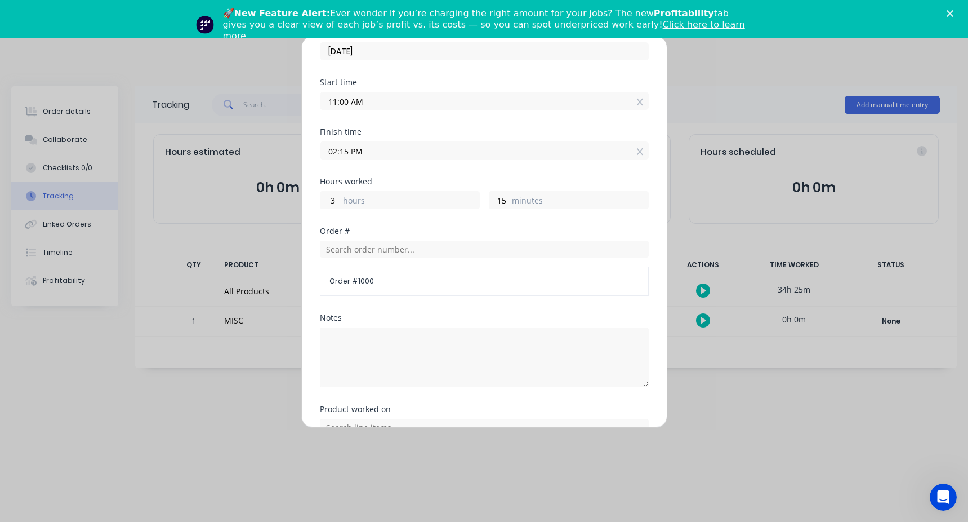
scroll to position [113, 0]
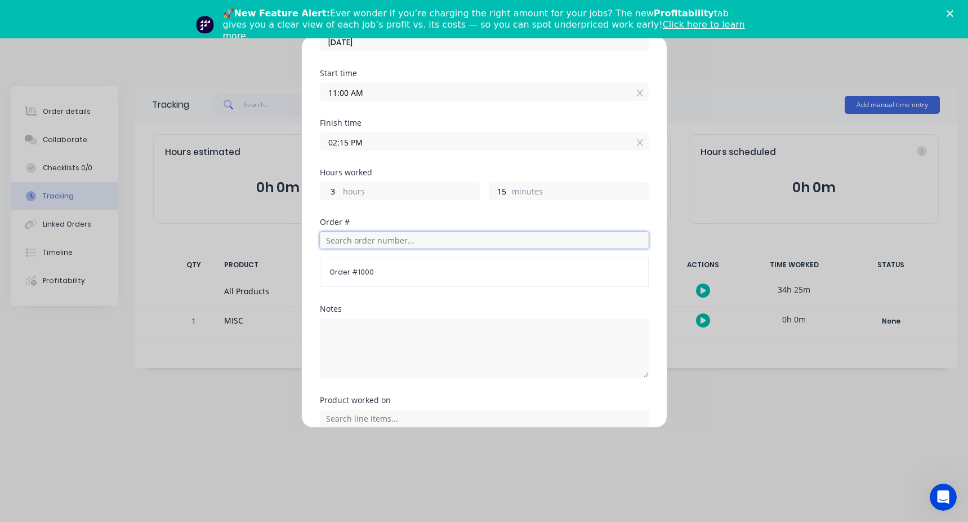
click at [374, 244] on input "text" at bounding box center [484, 239] width 329 height 17
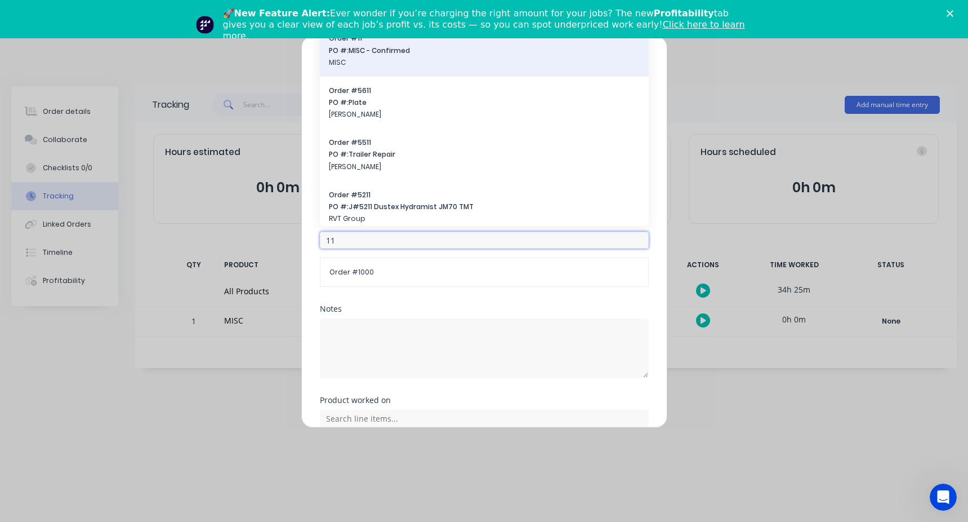
type input "11"
click at [373, 66] on span "MISC" at bounding box center [484, 62] width 311 height 10
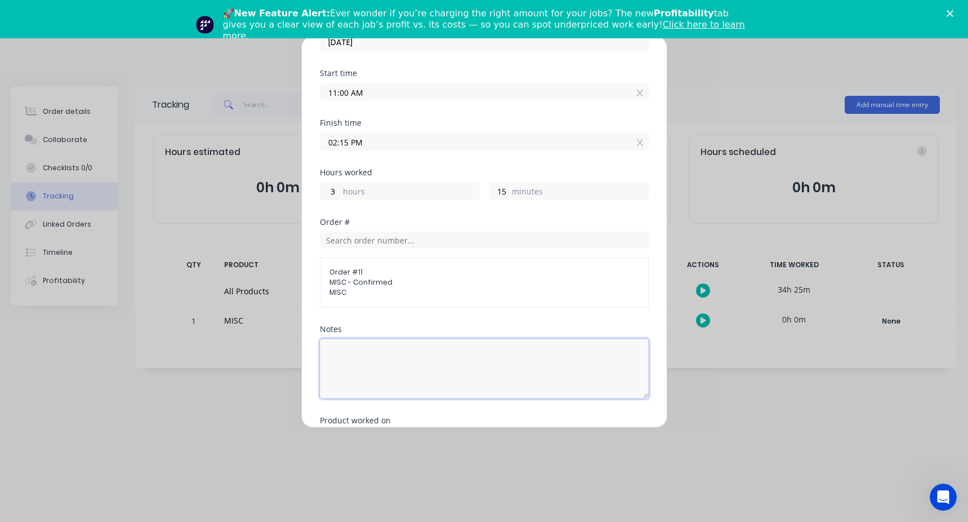
click at [359, 354] on textarea at bounding box center [484, 369] width 329 height 60
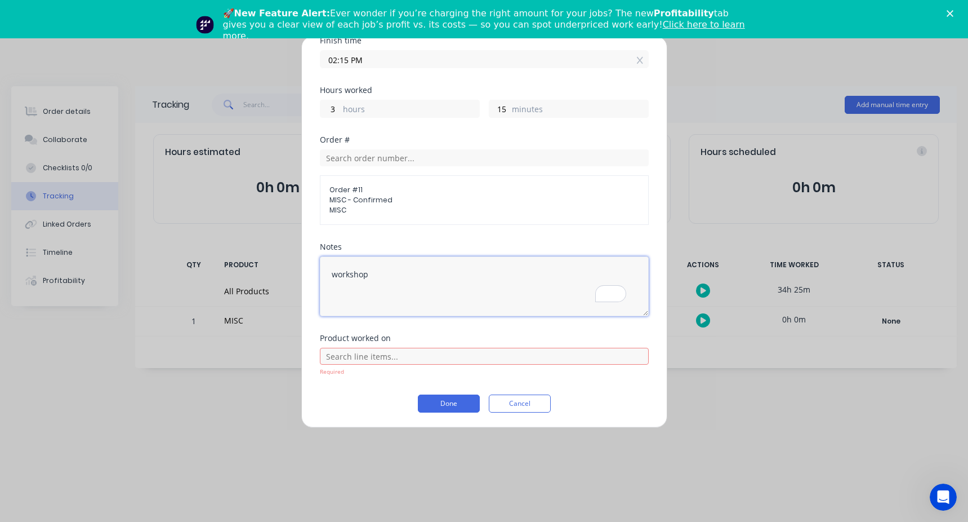
scroll to position [196, 0]
type textarea "workshop"
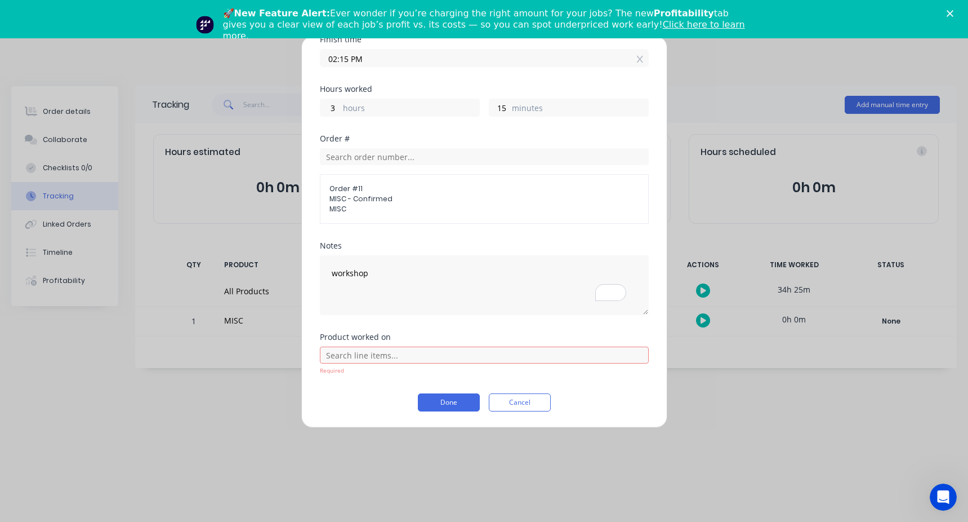
click at [346, 363] on div "Required" at bounding box center [484, 360] width 329 height 29
click at [348, 355] on input "text" at bounding box center [484, 354] width 329 height 17
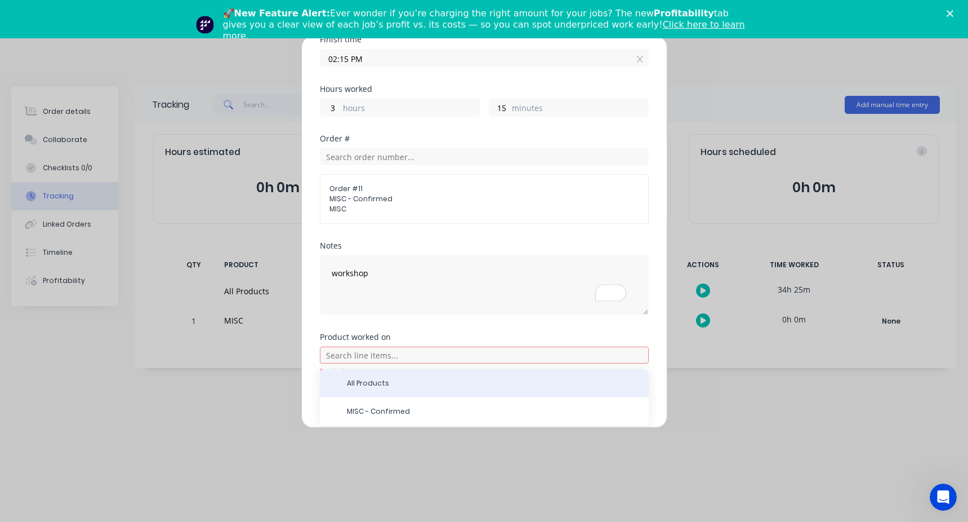
click at [353, 381] on span "All Products" at bounding box center [493, 383] width 293 height 10
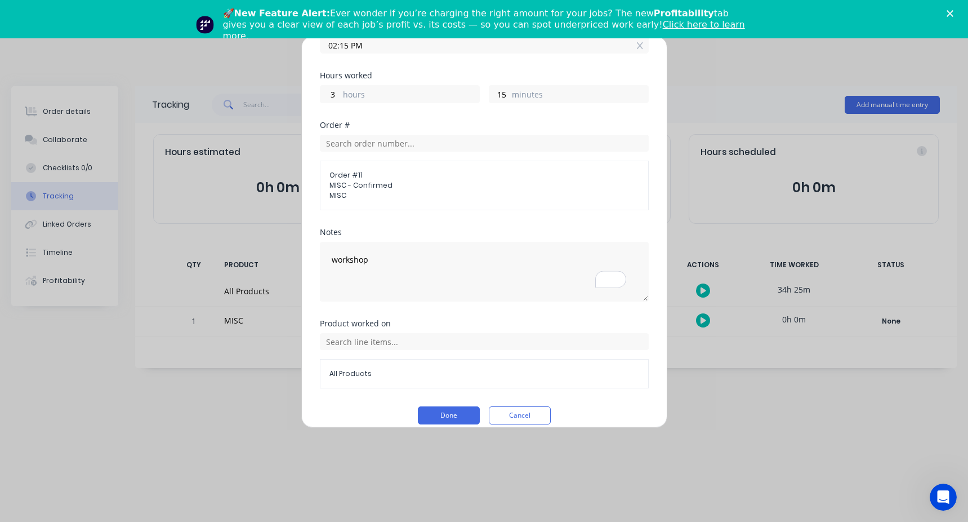
scroll to position [222, 0]
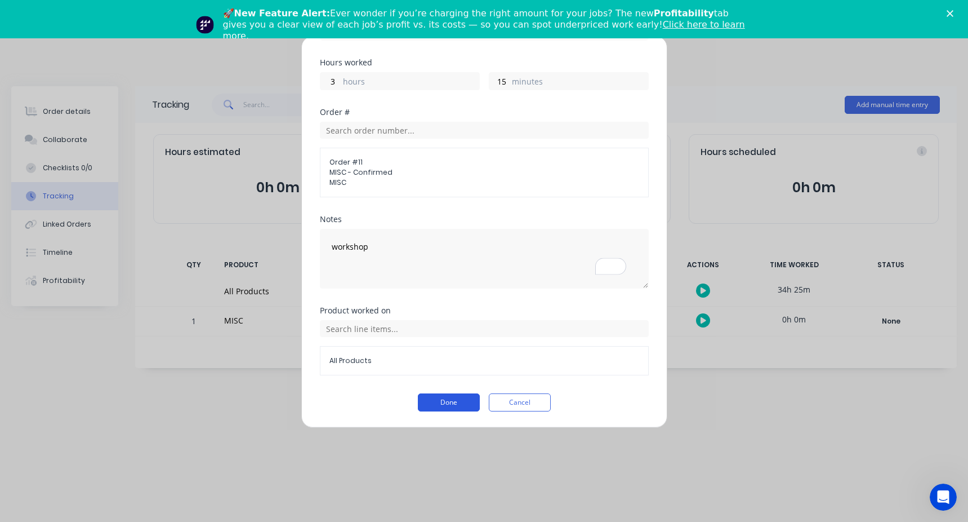
click at [433, 398] on button "Done" at bounding box center [449, 402] width 62 height 18
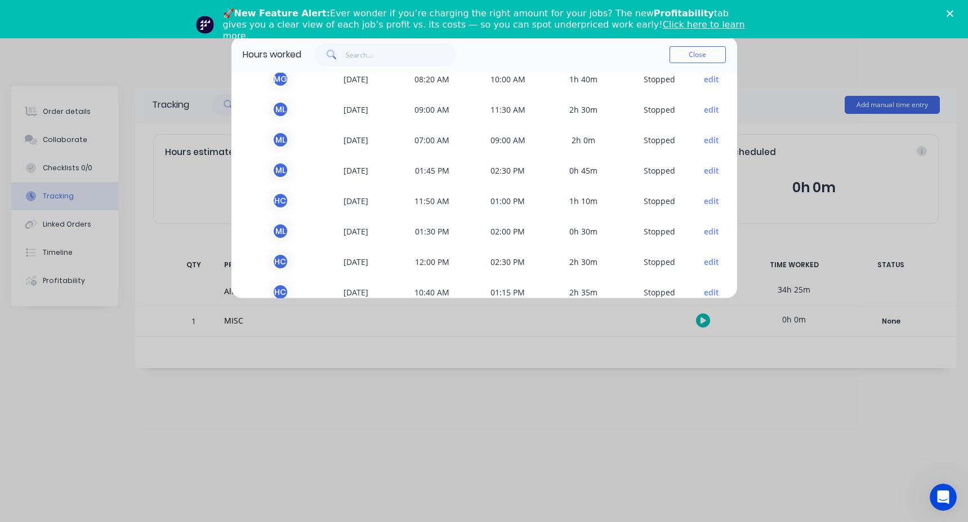
scroll to position [216, 0]
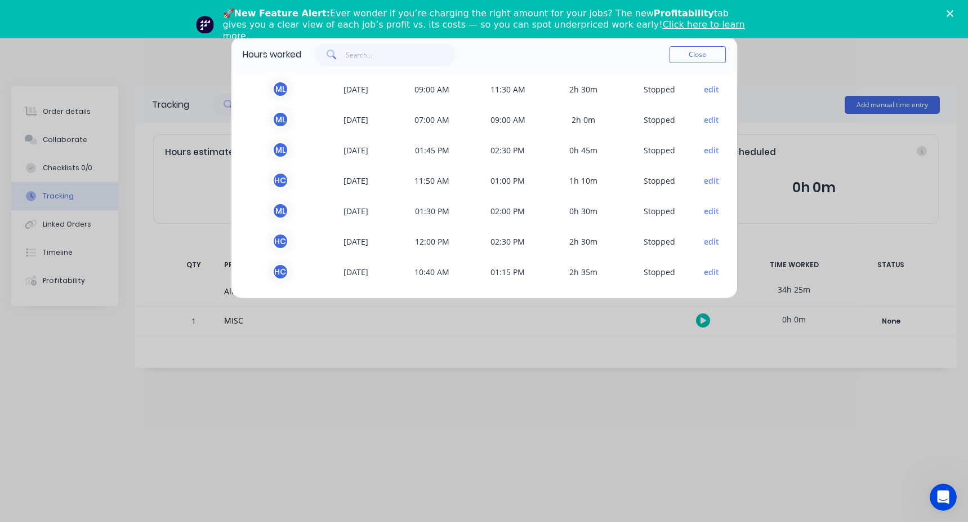
click at [704, 268] on button "edit" at bounding box center [711, 272] width 15 height 12
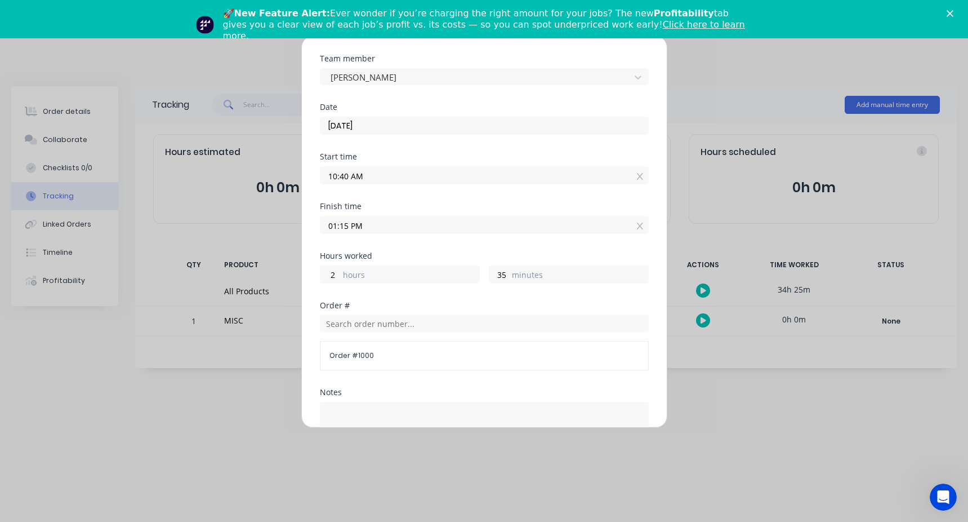
scroll to position [56, 0]
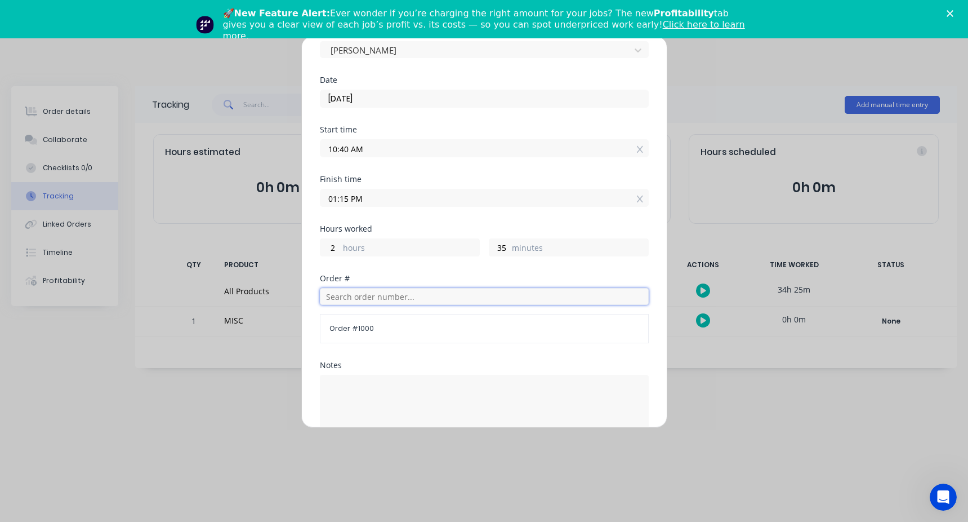
click at [380, 288] on input "text" at bounding box center [484, 296] width 329 height 17
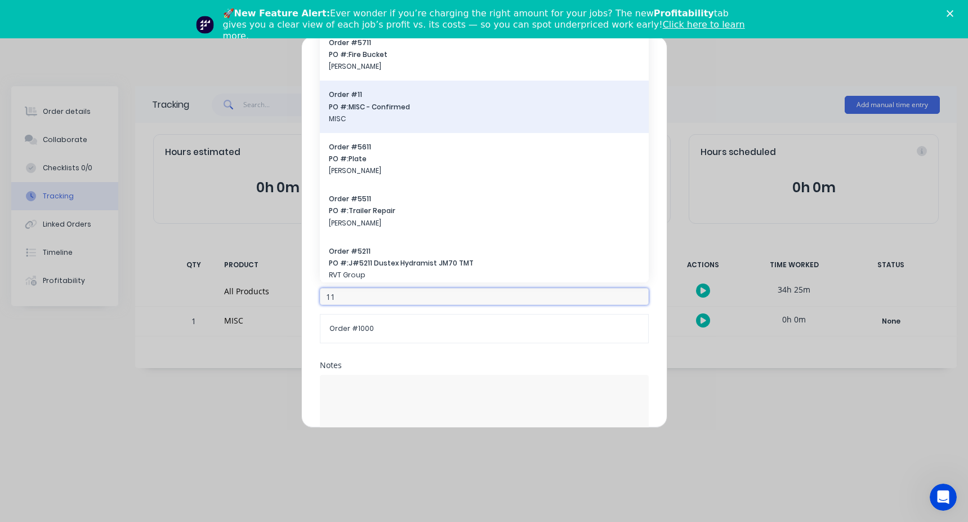
type input "11"
click at [377, 110] on span "PO #: MISC - Confirmed" at bounding box center [484, 107] width 311 height 10
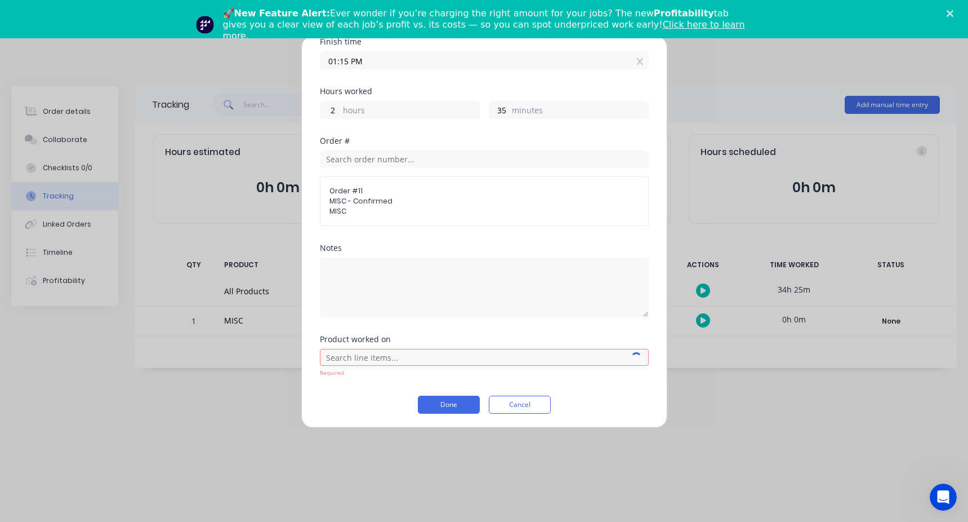
scroll to position [196, 0]
click at [386, 294] on textarea at bounding box center [484, 285] width 329 height 60
type textarea "workshop"
click at [386, 347] on input "text" at bounding box center [484, 354] width 329 height 17
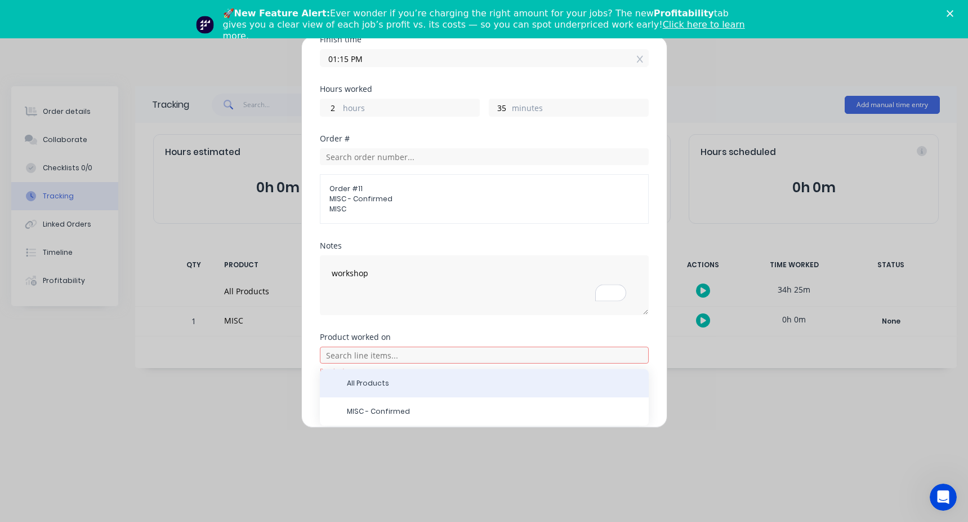
click at [355, 389] on div "All Products" at bounding box center [484, 383] width 329 height 28
click at [393, 389] on div "All Products" at bounding box center [484, 383] width 329 height 28
click at [330, 380] on div "All Products" at bounding box center [484, 383] width 329 height 28
drag, startPoint x: 330, startPoint y: 380, endPoint x: 373, endPoint y: 382, distance: 42.9
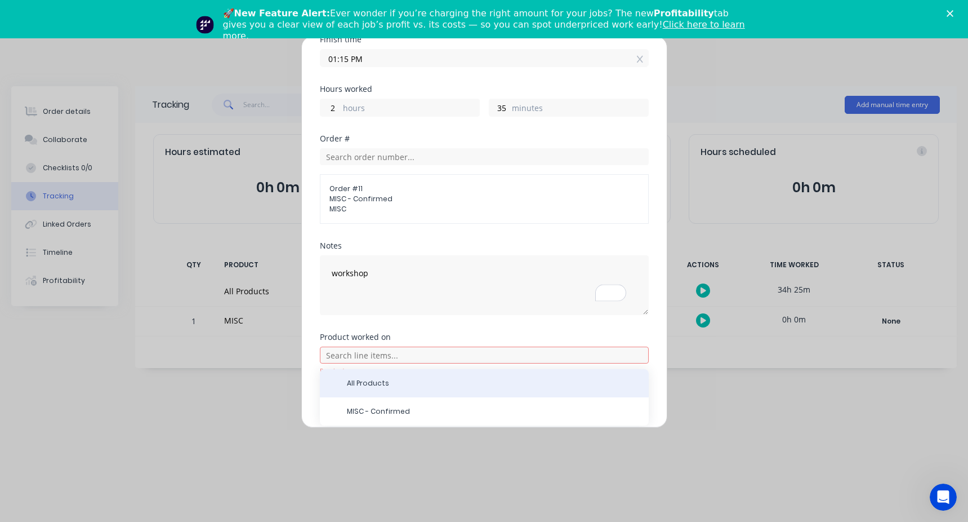
click at [373, 382] on span "All Products" at bounding box center [493, 383] width 293 height 10
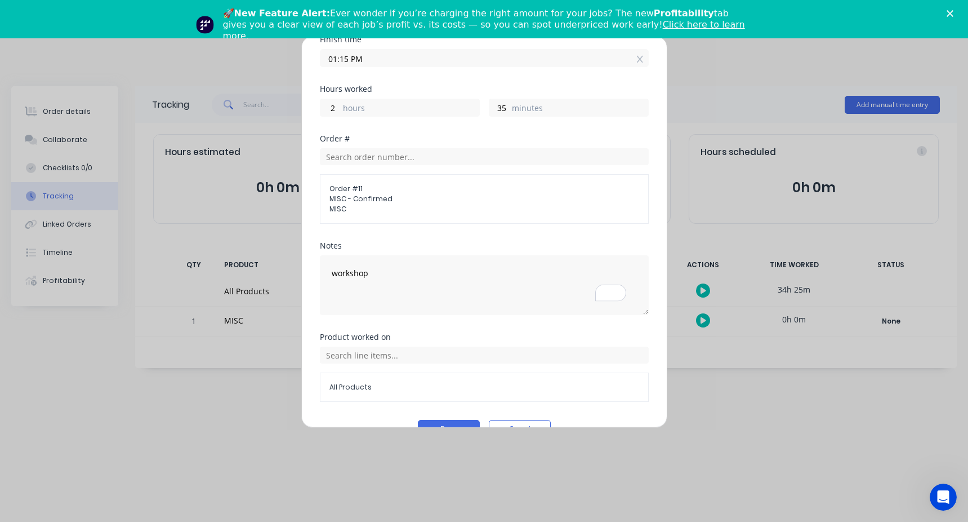
scroll to position [222, 0]
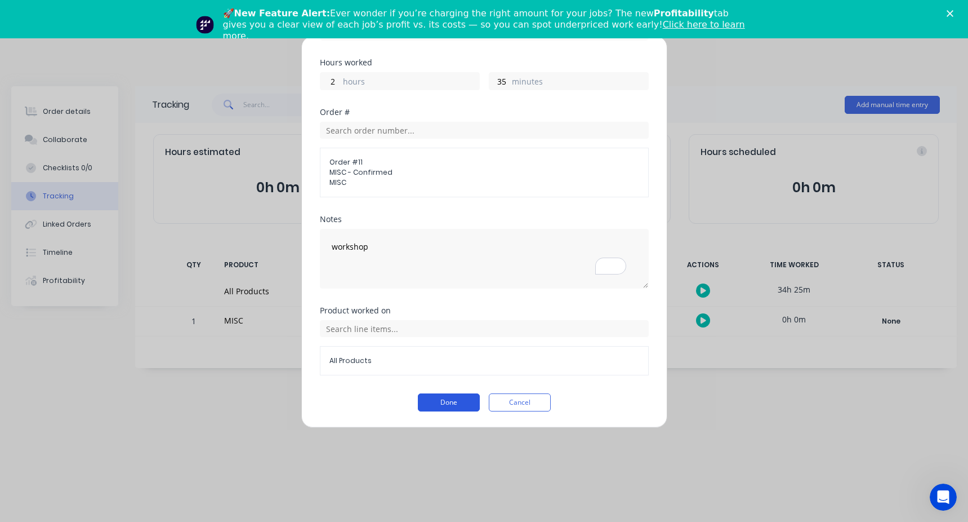
click at [437, 401] on button "Done" at bounding box center [449, 402] width 62 height 18
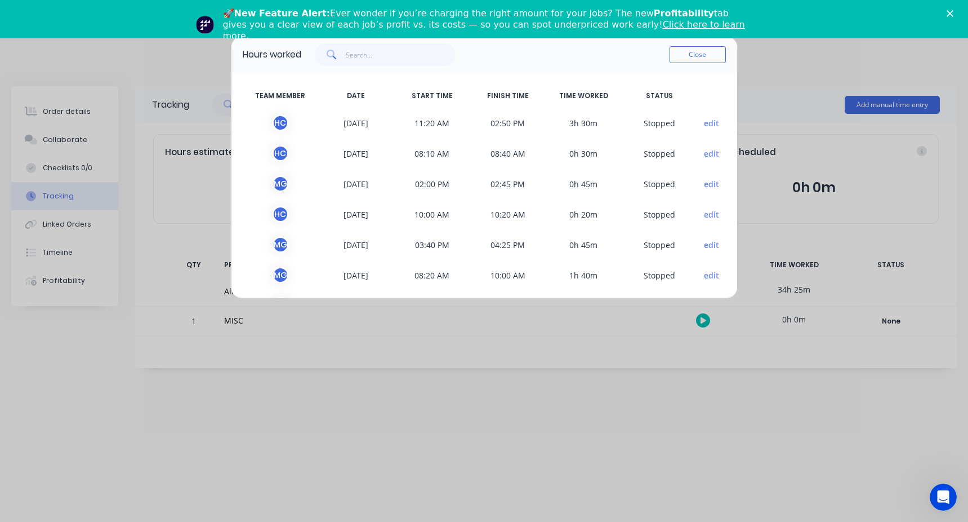
scroll to position [186, 0]
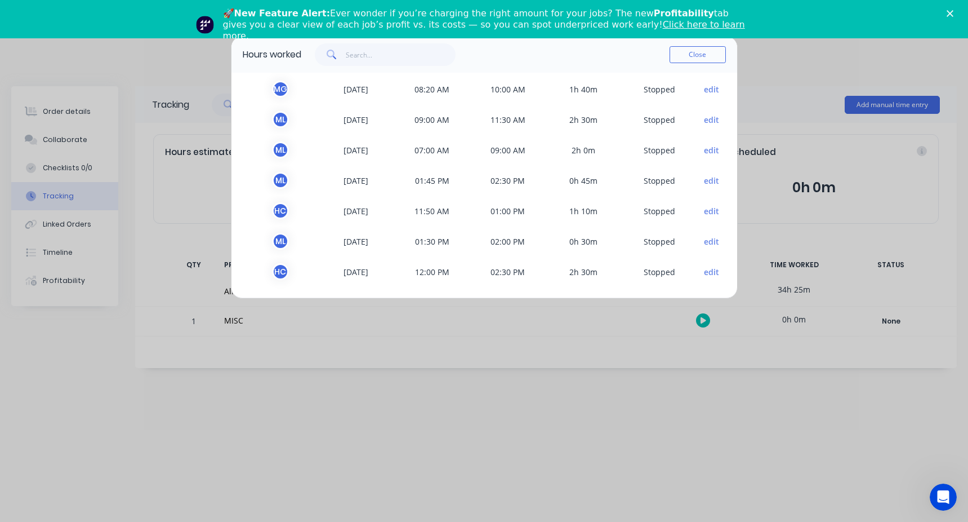
click at [701, 277] on span "edit" at bounding box center [712, 271] width 28 height 17
click at [705, 275] on button "edit" at bounding box center [711, 272] width 15 height 12
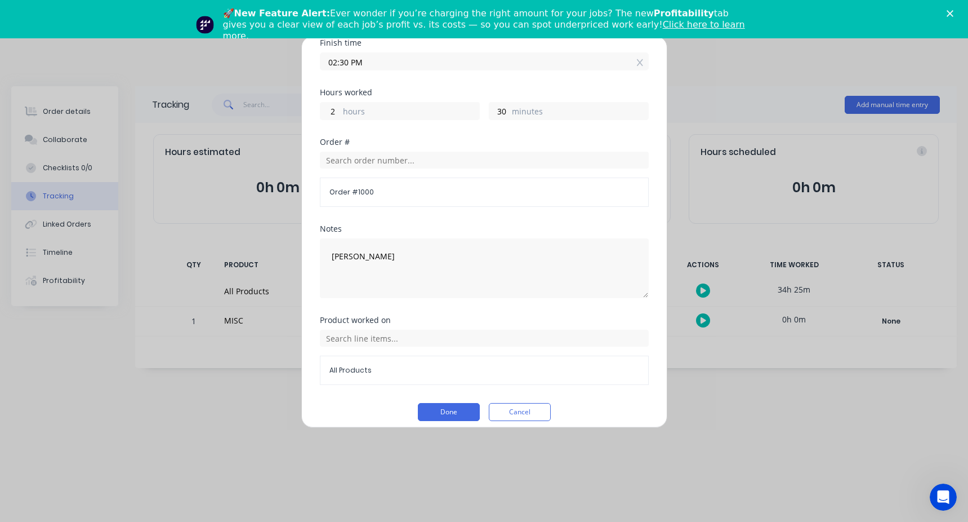
scroll to position [202, 0]
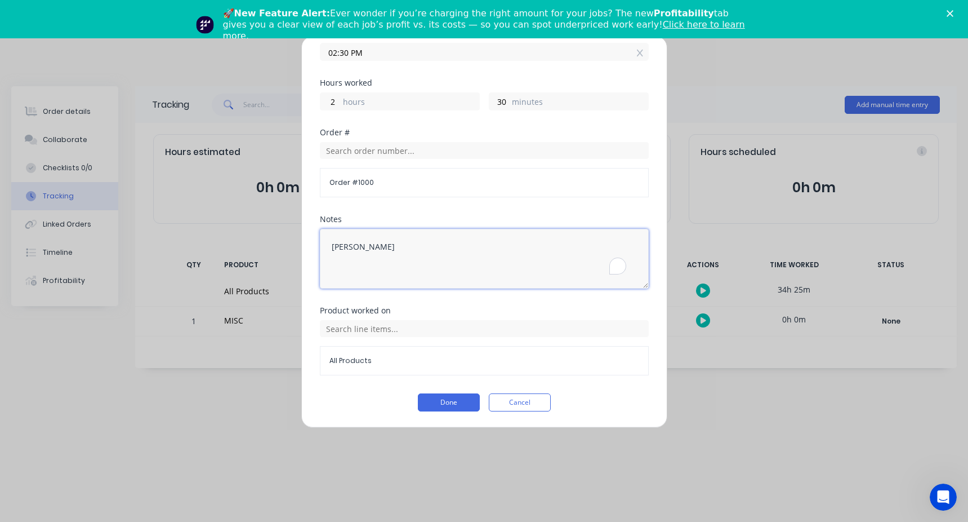
drag, startPoint x: 375, startPoint y: 244, endPoint x: 293, endPoint y: 240, distance: 82.3
click at [293, 240] on div "Edit time tracking entry Team member [PERSON_NAME] Date [DATE] Start time 12:00…" at bounding box center [484, 261] width 968 height 522
click at [370, 157] on input "text" at bounding box center [484, 150] width 329 height 17
paste input "[PERSON_NAME]"
click at [405, 147] on input "[PERSON_NAME]" at bounding box center [484, 150] width 329 height 17
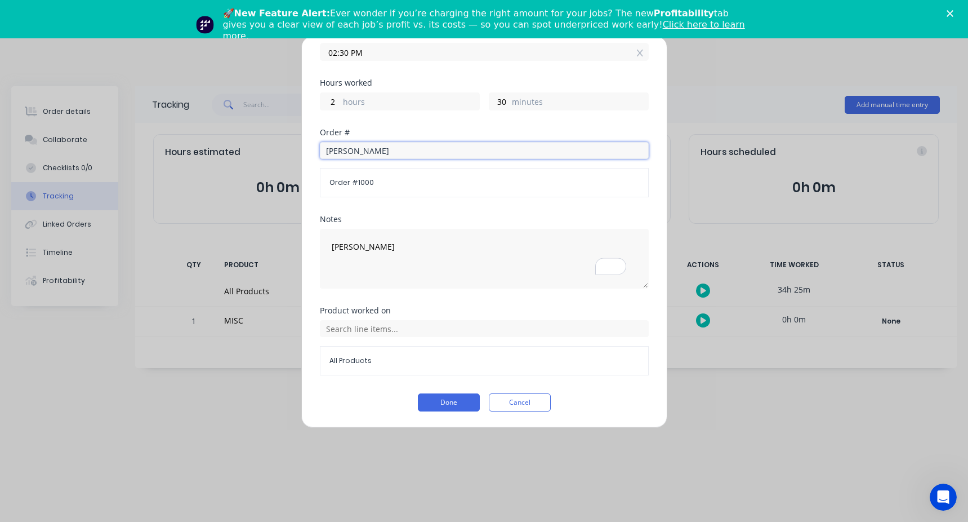
click at [376, 154] on input "[PERSON_NAME]" at bounding box center [484, 150] width 329 height 17
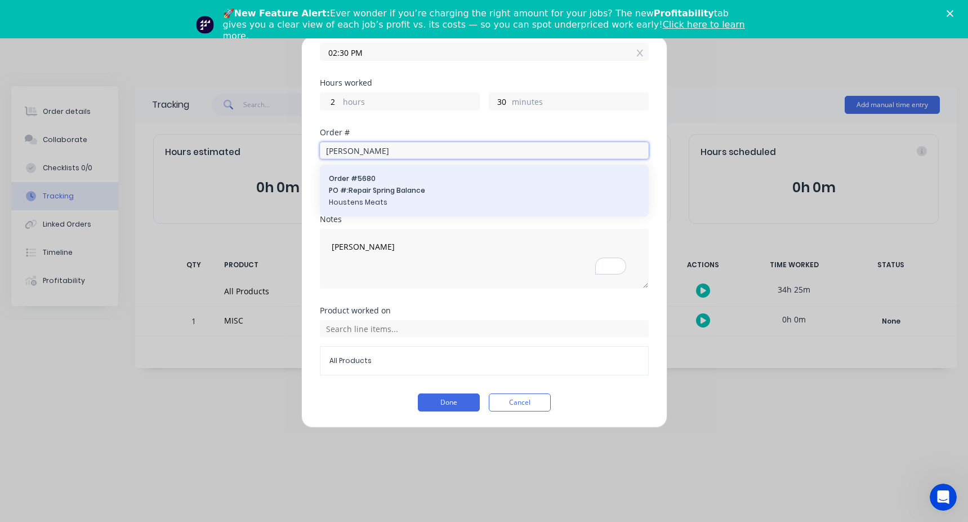
type input "[PERSON_NAME]"
click at [384, 198] on span "Houstens Meats" at bounding box center [484, 202] width 311 height 10
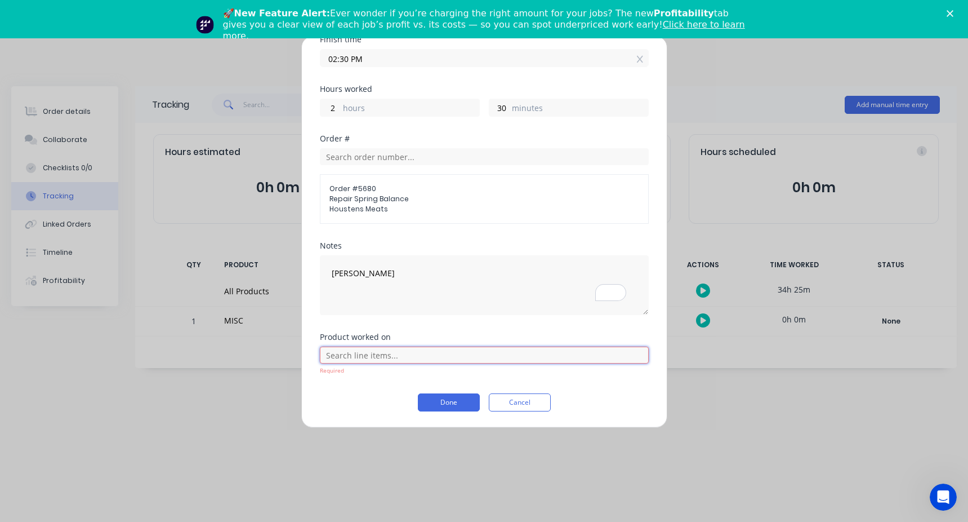
click at [354, 357] on input "text" at bounding box center [484, 354] width 329 height 17
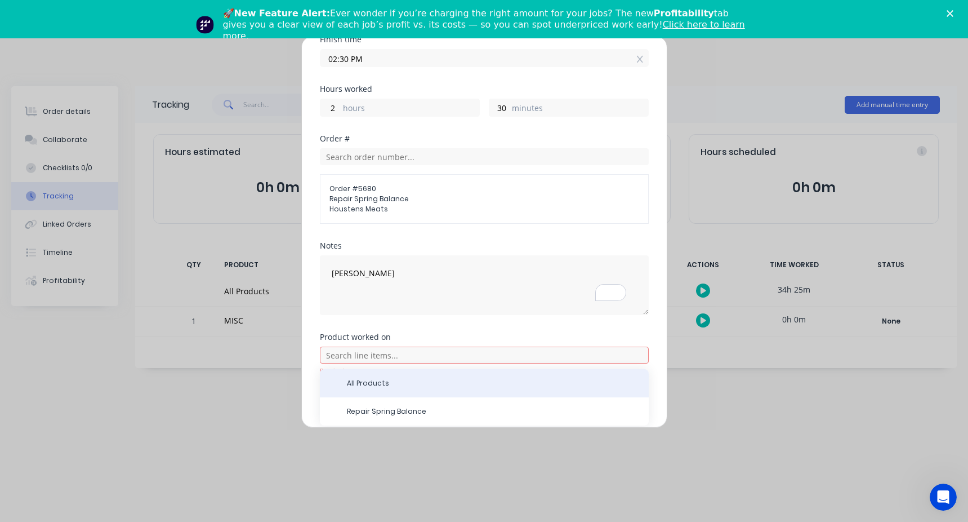
click at [366, 384] on span "All Products" at bounding box center [493, 383] width 293 height 10
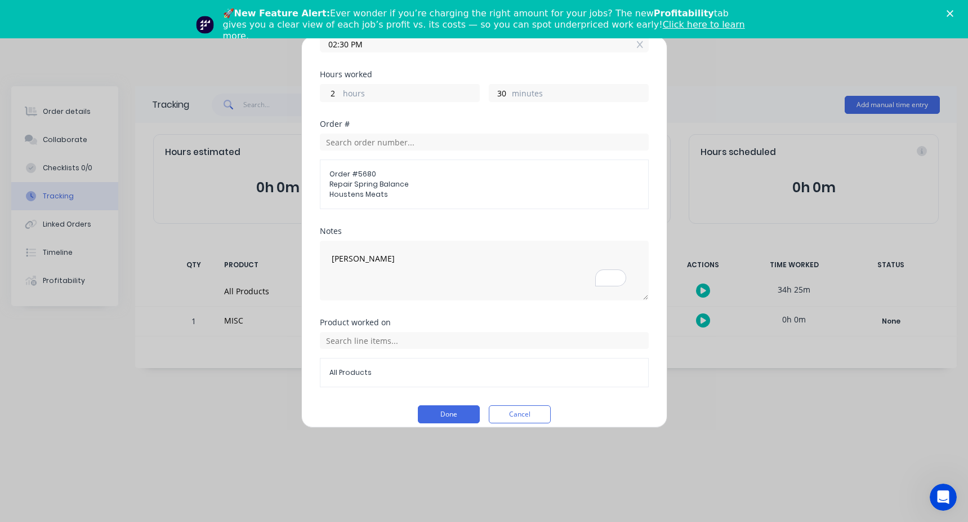
scroll to position [222, 0]
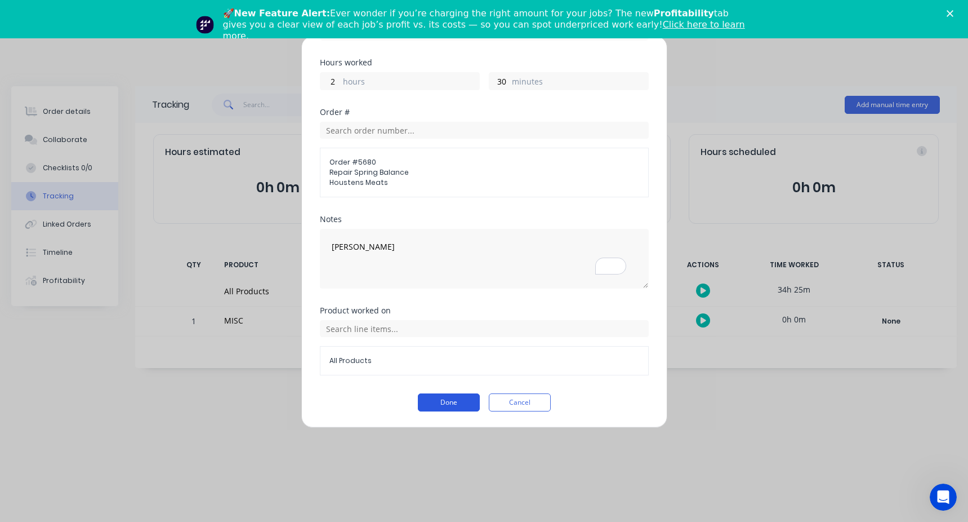
click at [442, 395] on button "Done" at bounding box center [449, 402] width 62 height 18
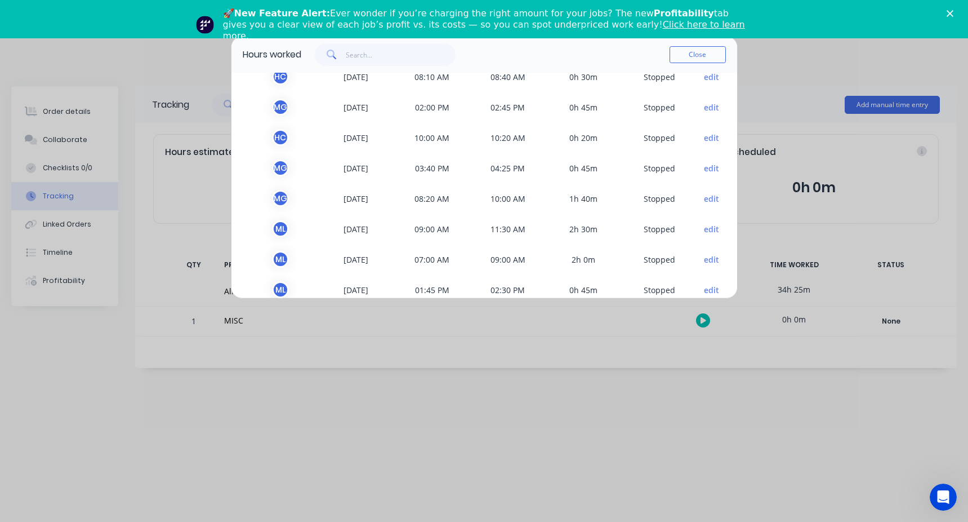
scroll to position [155, 0]
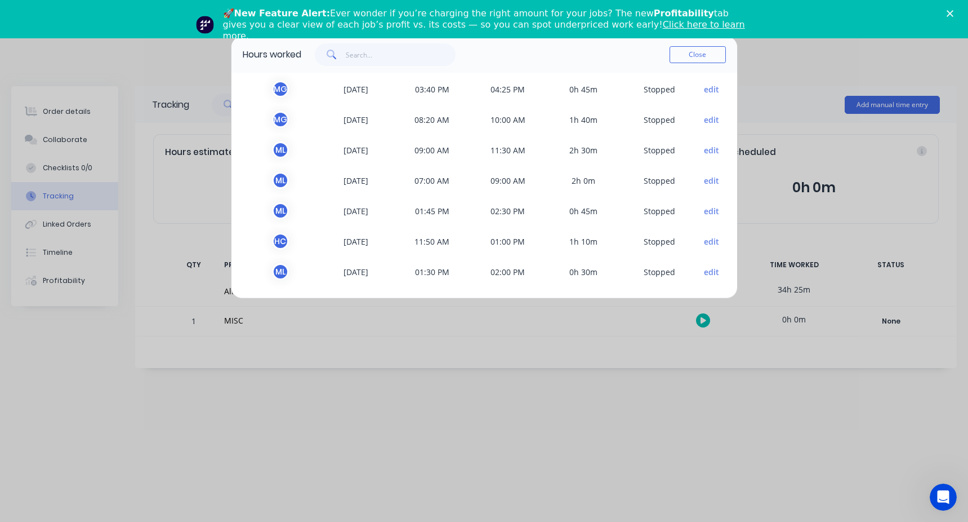
click at [704, 269] on button "edit" at bounding box center [711, 272] width 15 height 12
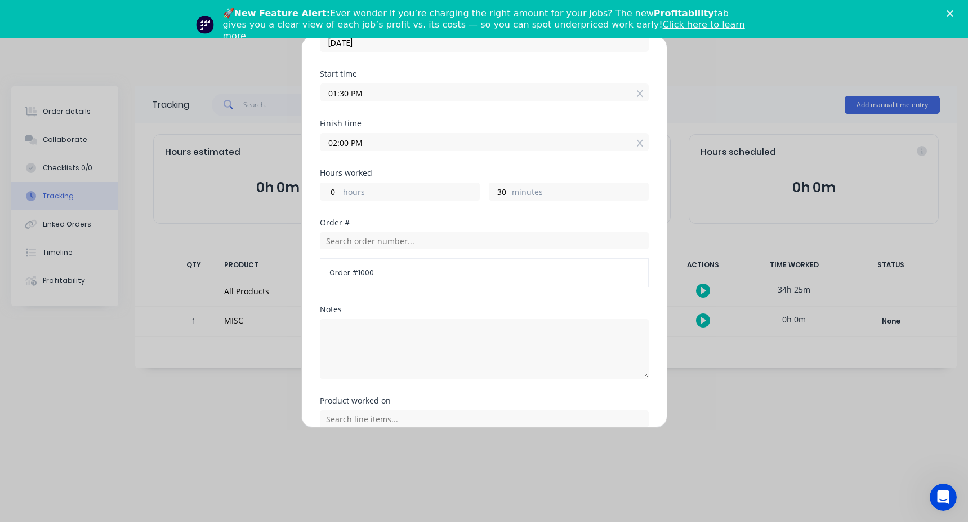
scroll to position [113, 0]
click at [381, 239] on input "text" at bounding box center [484, 239] width 329 height 17
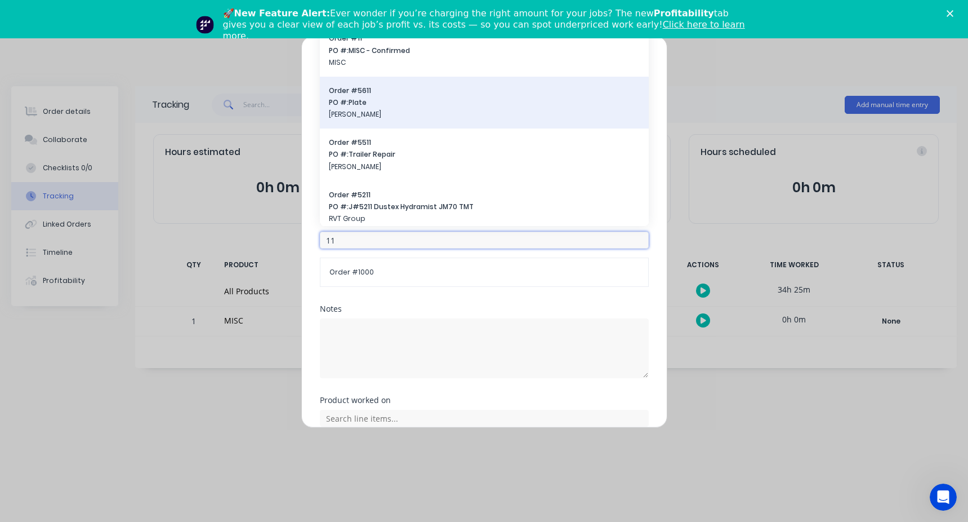
scroll to position [56, 0]
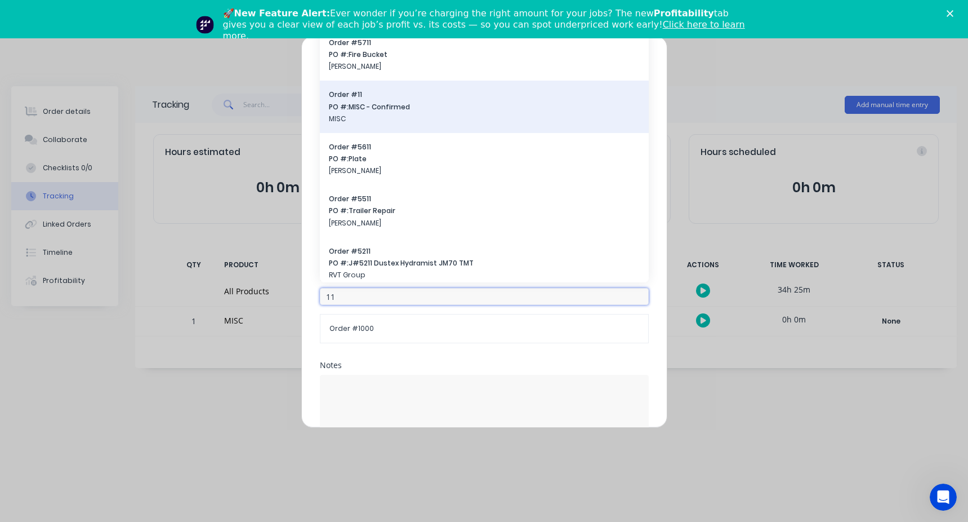
type input "11"
click at [371, 105] on span "PO #: MISC - Confirmed" at bounding box center [484, 107] width 311 height 10
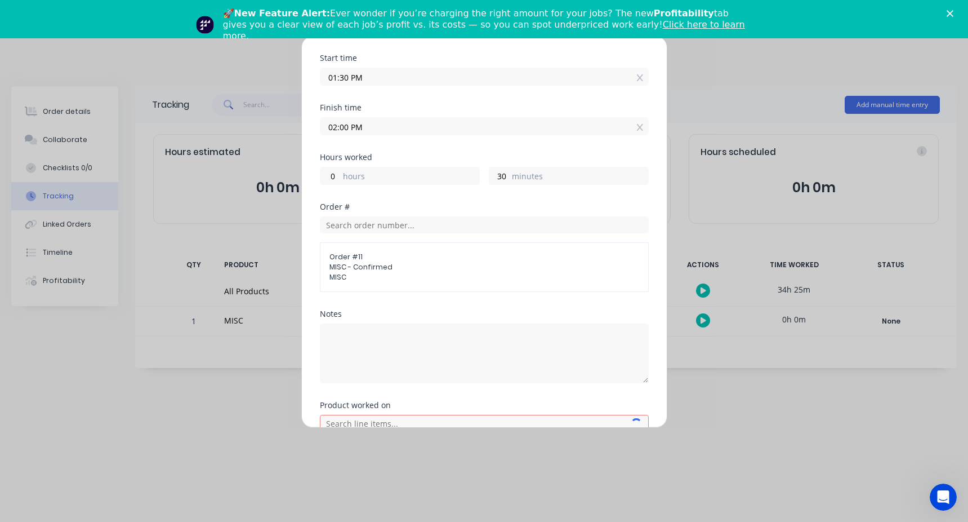
scroll to position [196, 0]
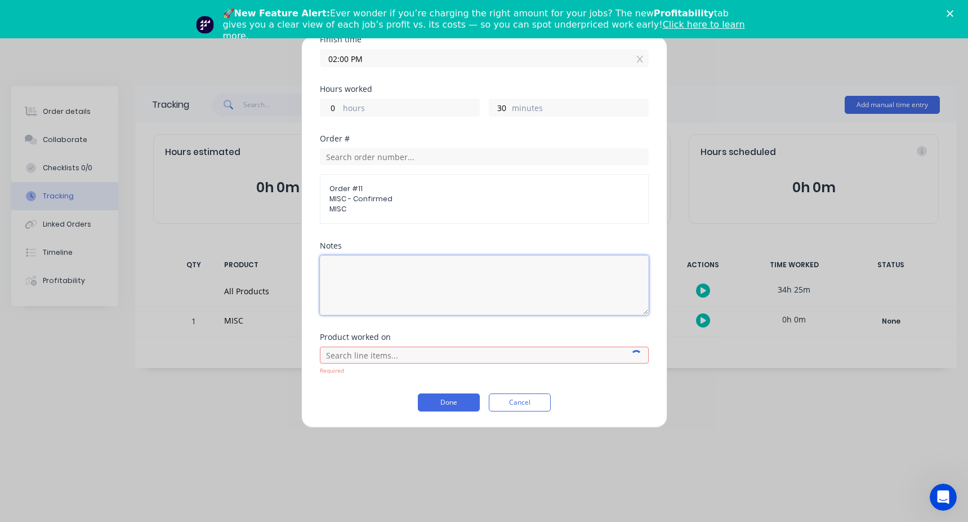
click at [380, 283] on textarea at bounding box center [484, 285] width 329 height 60
type textarea "workshop"
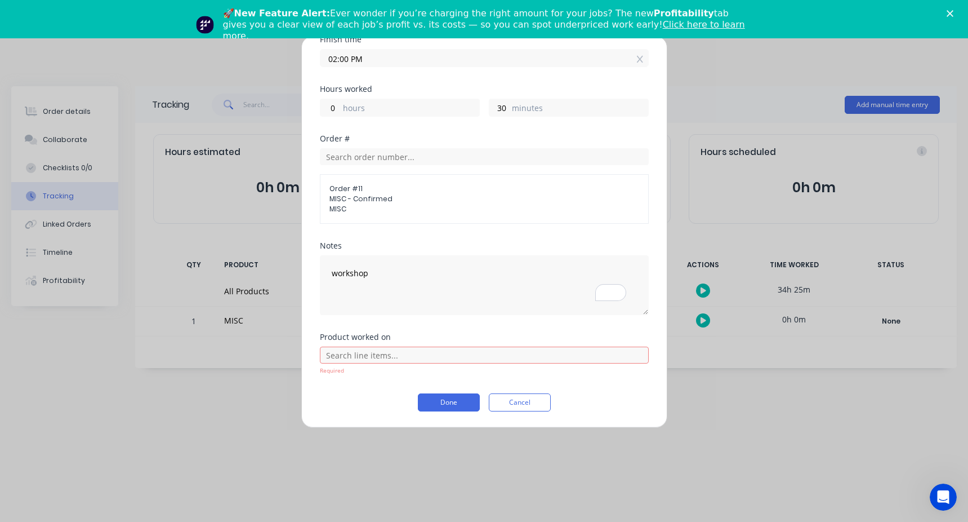
click at [367, 363] on div "Required" at bounding box center [484, 360] width 329 height 29
click at [356, 359] on input "text" at bounding box center [484, 354] width 329 height 17
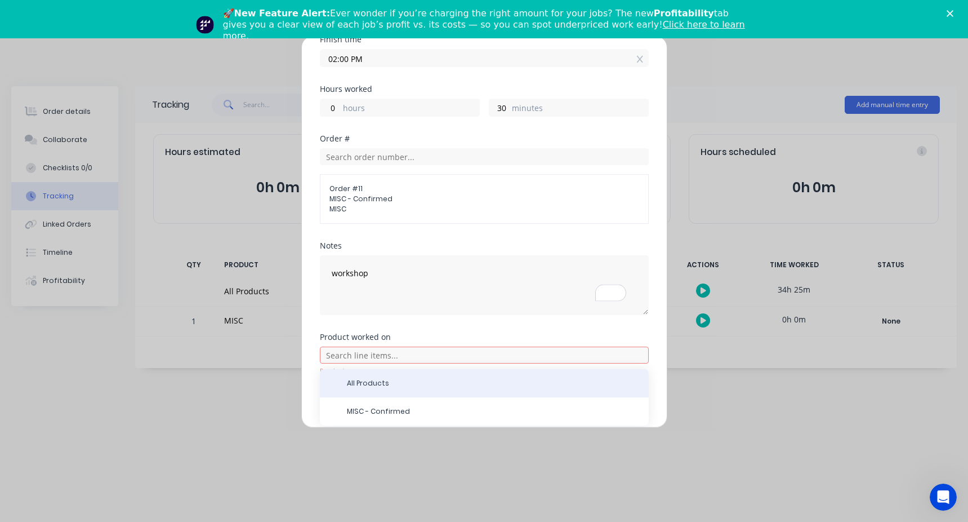
click at [369, 378] on span "All Products" at bounding box center [493, 383] width 293 height 10
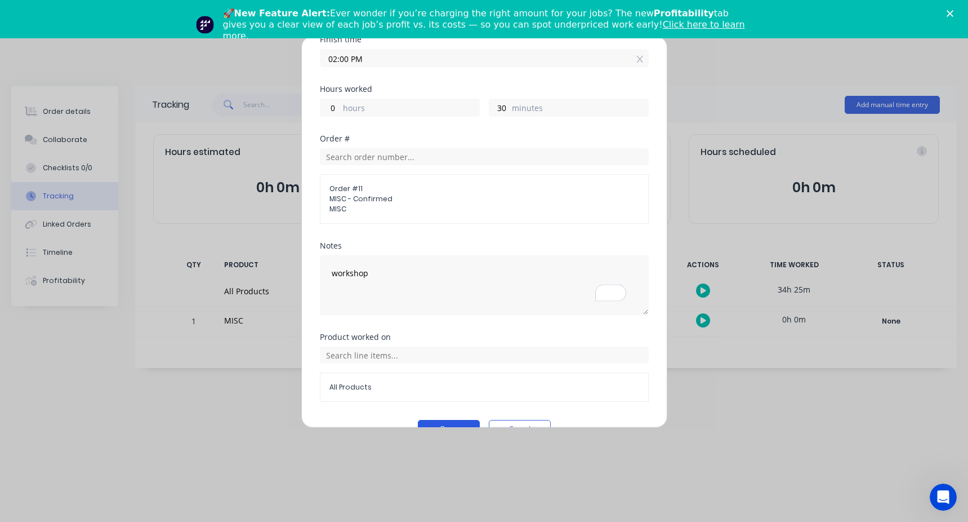
click at [437, 421] on button "Done" at bounding box center [449, 429] width 62 height 18
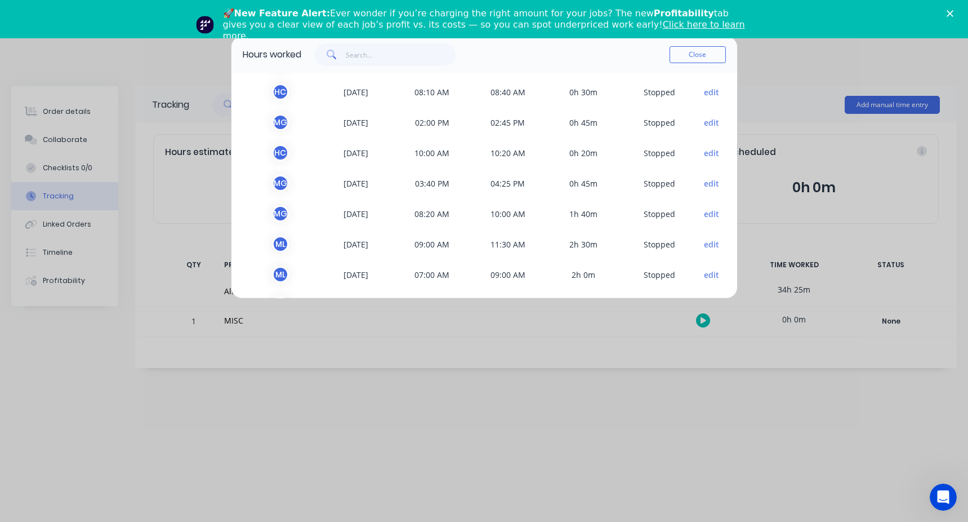
scroll to position [125, 0]
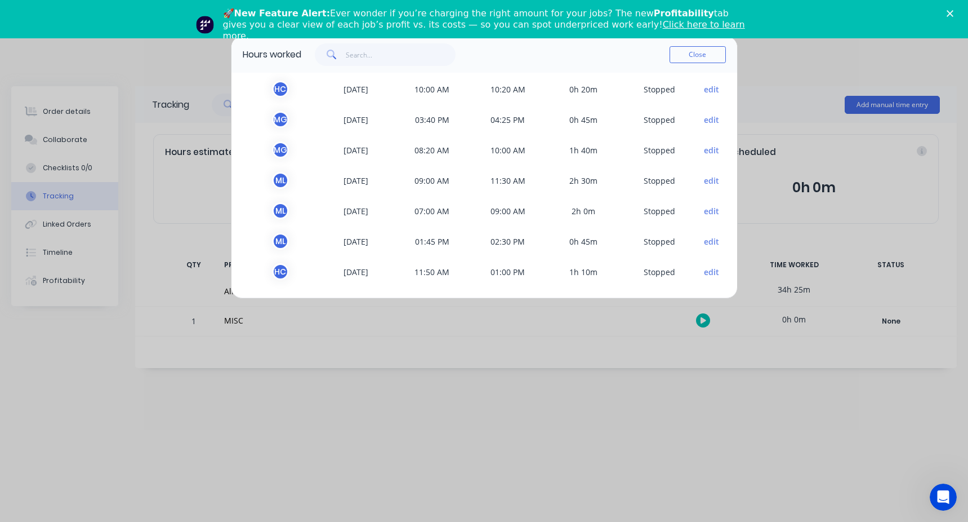
click at [704, 270] on button "edit" at bounding box center [711, 272] width 15 height 12
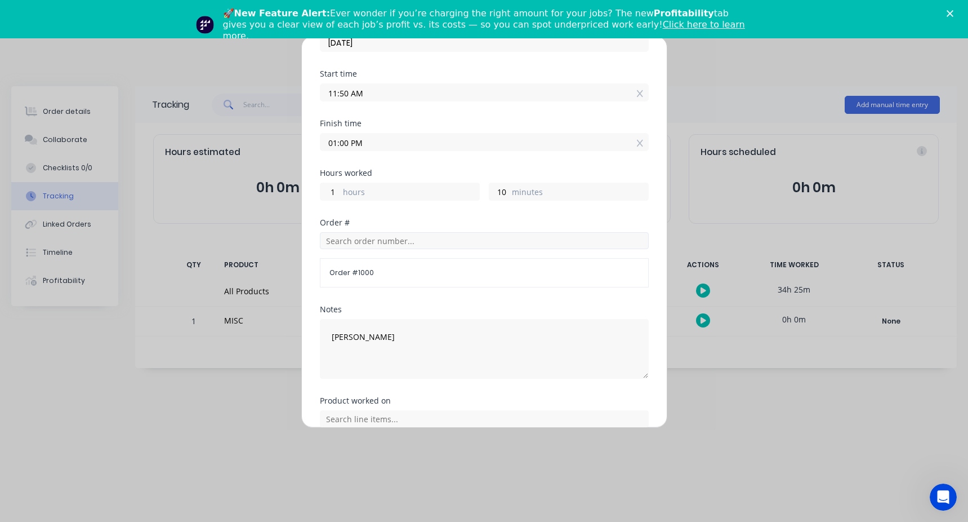
scroll to position [113, 0]
drag, startPoint x: 334, startPoint y: 340, endPoint x: 283, endPoint y: 337, distance: 51.3
click at [283, 337] on div "Edit time tracking entry Team member [PERSON_NAME] Date [DATE] Start time 11:50…" at bounding box center [484, 261] width 968 height 522
click at [369, 250] on div "Order # 1000" at bounding box center [484, 258] width 329 height 55
click at [362, 234] on input "text" at bounding box center [484, 239] width 329 height 17
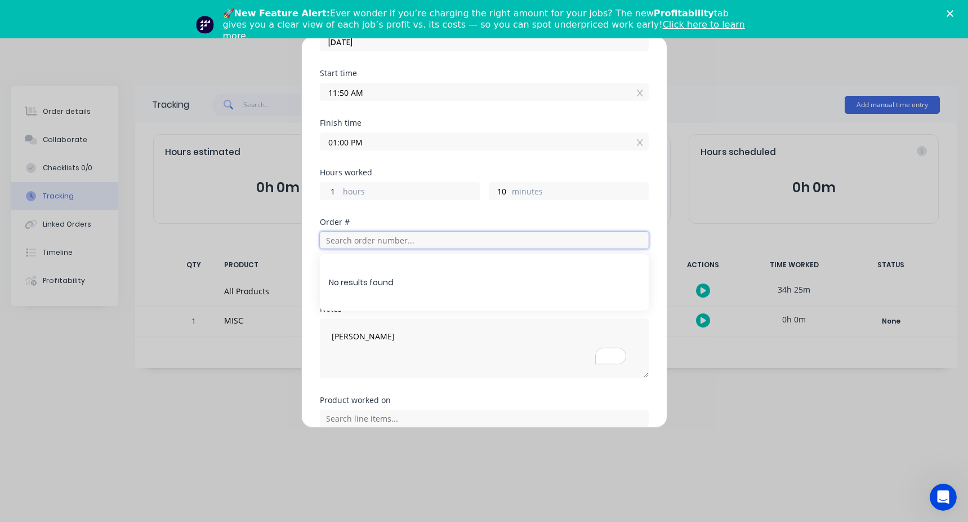
paste input "[PERSON_NAME]"
drag, startPoint x: 368, startPoint y: 242, endPoint x: 342, endPoint y: 242, distance: 25.9
click at [342, 242] on input "[PERSON_NAME]" at bounding box center [484, 239] width 329 height 17
drag, startPoint x: 367, startPoint y: 242, endPoint x: 259, endPoint y: 257, distance: 109.2
click at [261, 257] on div "Edit time tracking entry Team member [PERSON_NAME] Date [DATE] Start time 11:50…" at bounding box center [484, 261] width 968 height 522
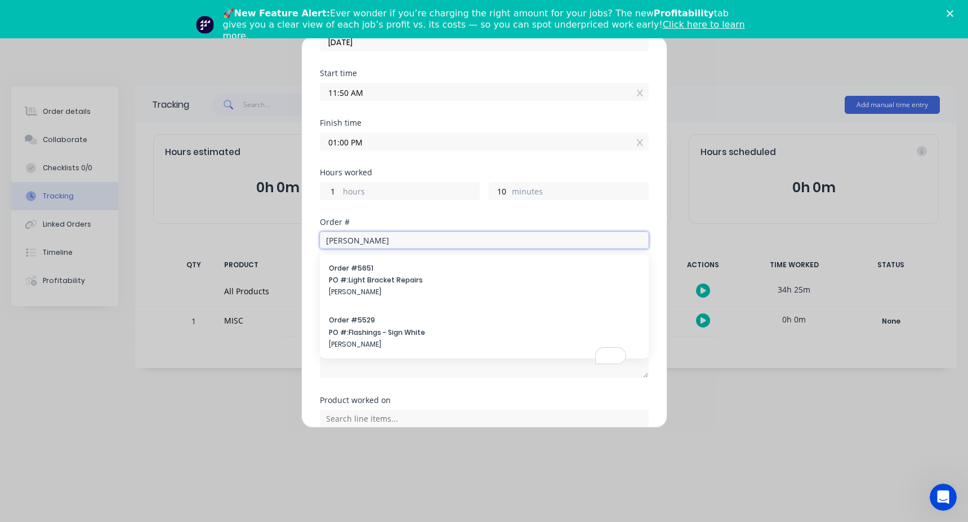
click at [349, 241] on input "[PERSON_NAME]" at bounding box center [484, 239] width 329 height 17
paste input "[PERSON_NAME]"
drag, startPoint x: 361, startPoint y: 239, endPoint x: 271, endPoint y: 238, distance: 90.1
click at [271, 238] on div "Edit time tracking entry Team member [PERSON_NAME] Date [DATE] Start time 11:50…" at bounding box center [484, 261] width 968 height 522
type input "bames"
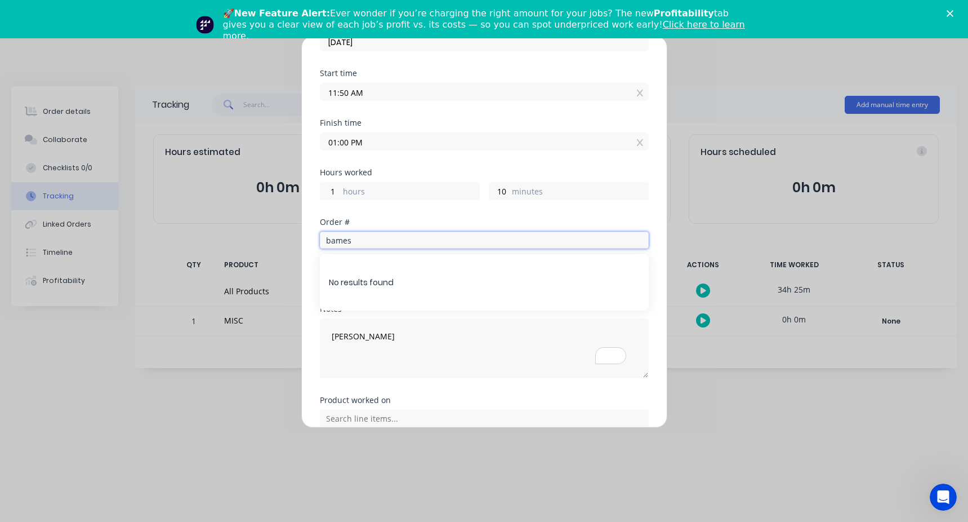
drag, startPoint x: 379, startPoint y: 241, endPoint x: 245, endPoint y: 240, distance: 134.1
click at [245, 240] on div "Edit time tracking entry Team member [PERSON_NAME] Date [DATE] Start time 11:50…" at bounding box center [484, 261] width 968 height 522
click at [314, 307] on div "Edit time tracking entry Team member [PERSON_NAME] Date [DATE] Start time 11:50…" at bounding box center [484, 231] width 366 height 391
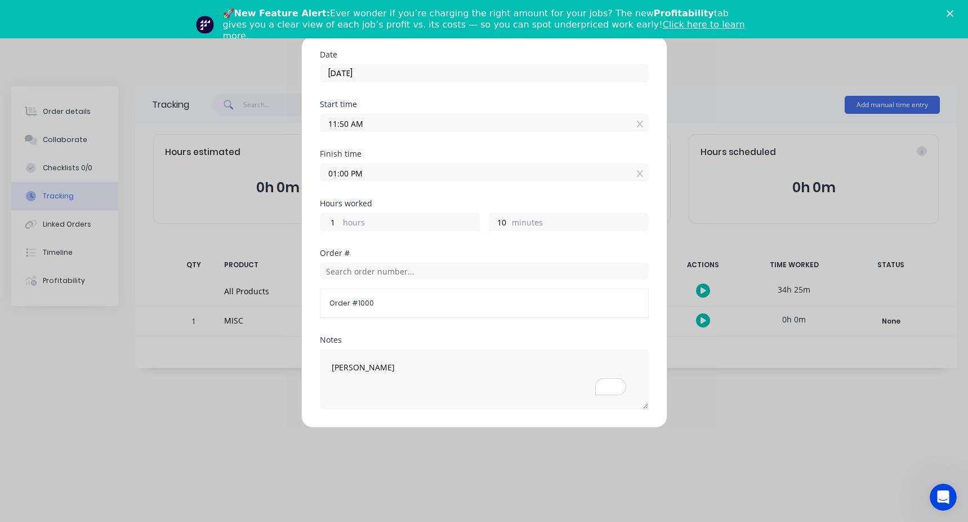
scroll to position [202, 0]
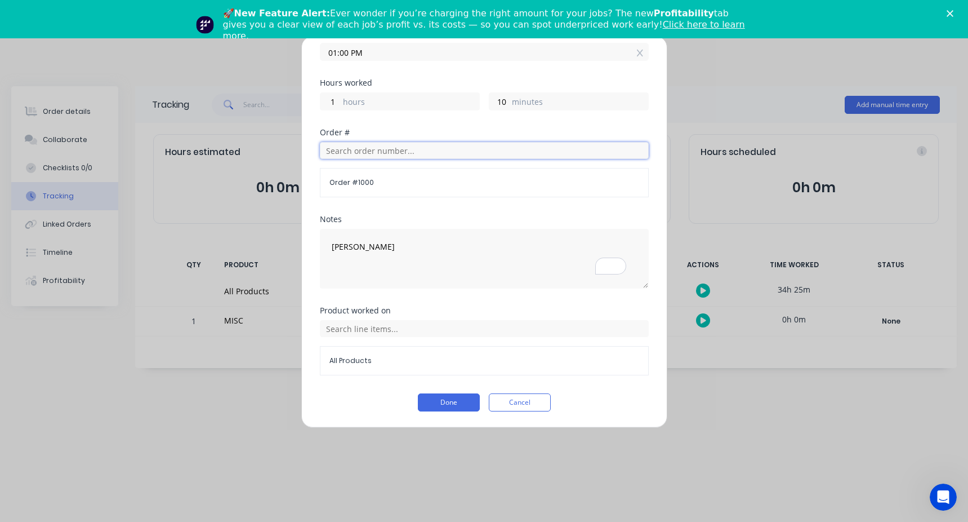
click at [342, 144] on input "text" at bounding box center [484, 150] width 329 height 17
click at [311, 237] on div "Edit time tracking entry Team member [PERSON_NAME] Date [DATE] Start time 11:50…" at bounding box center [484, 231] width 366 height 391
click at [408, 272] on textarea "[PERSON_NAME]" at bounding box center [484, 259] width 329 height 60
type textarea "[PERSON_NAME] - cash job"
click at [343, 146] on input "text" at bounding box center [484, 150] width 329 height 17
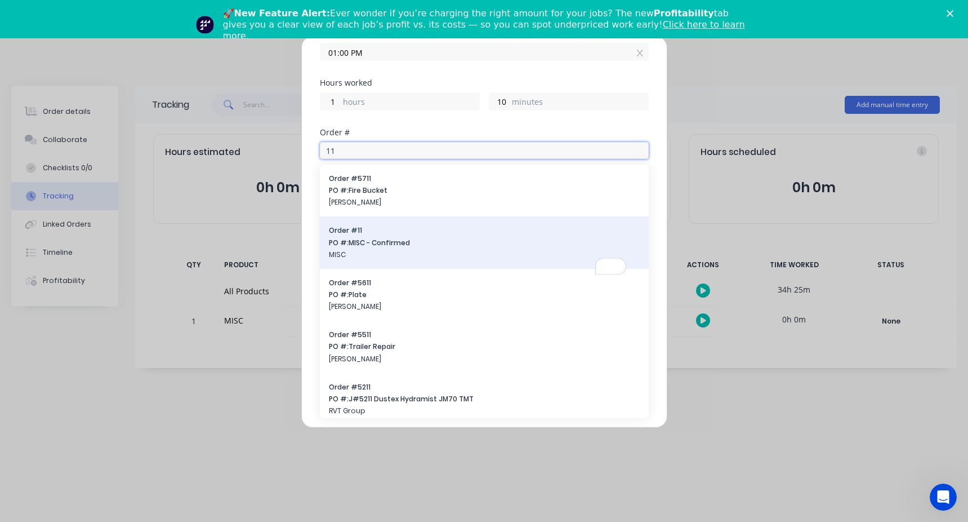
type input "11"
click at [368, 242] on span "PO #: MISC - Confirmed" at bounding box center [484, 243] width 311 height 10
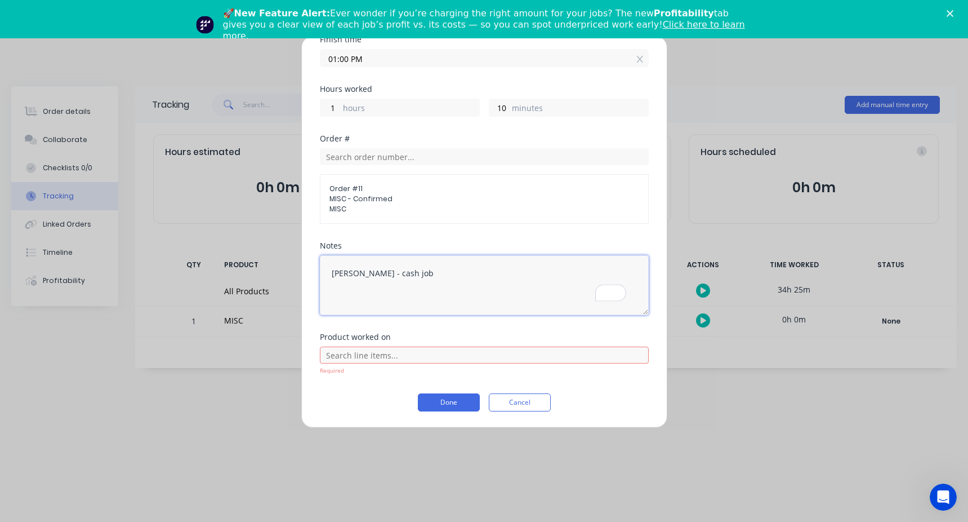
type textarea "[PERSON_NAME] - cash job"
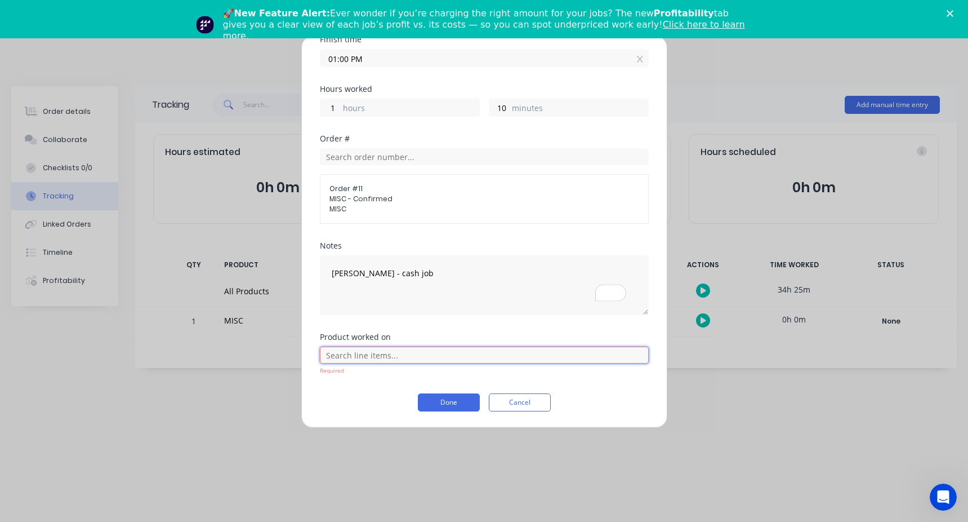
click at [363, 362] on input "text" at bounding box center [484, 354] width 329 height 17
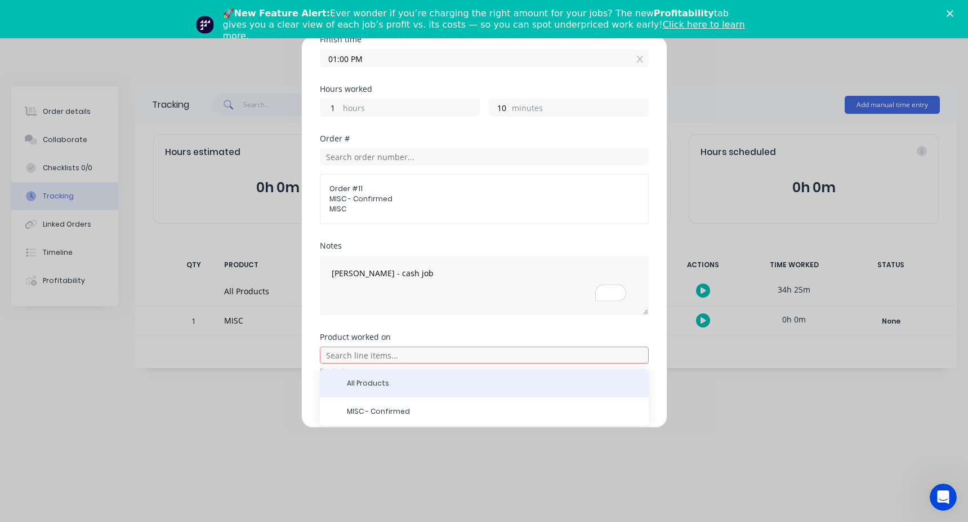
click at [360, 388] on span "All Products" at bounding box center [493, 383] width 293 height 10
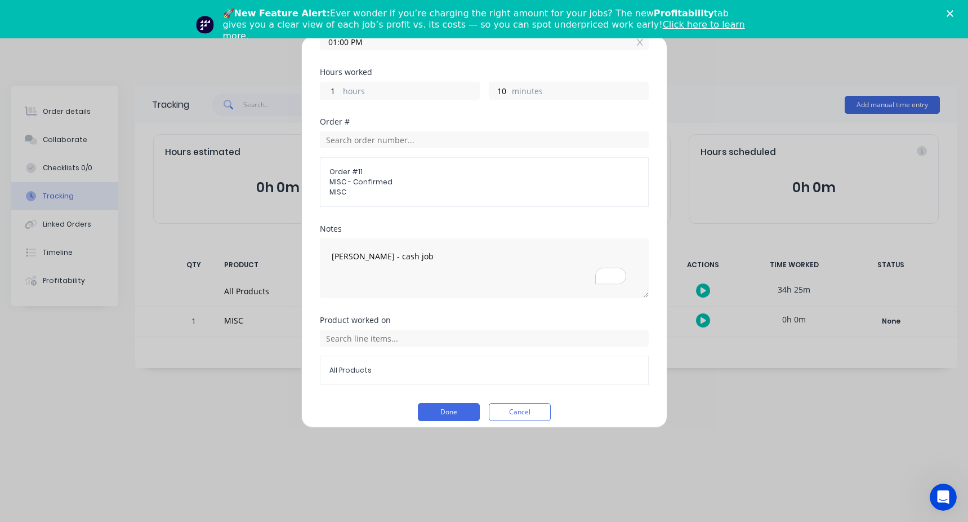
scroll to position [222, 0]
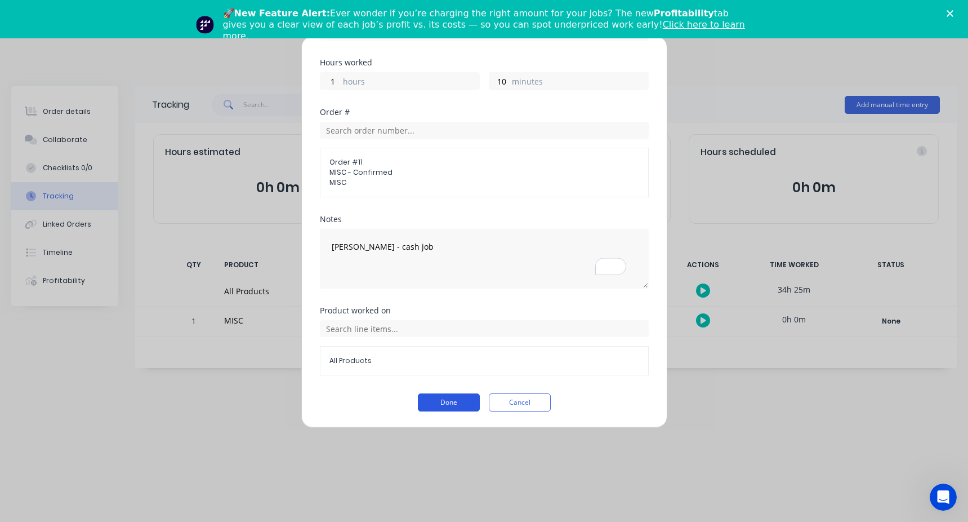
click at [437, 398] on button "Done" at bounding box center [449, 402] width 62 height 18
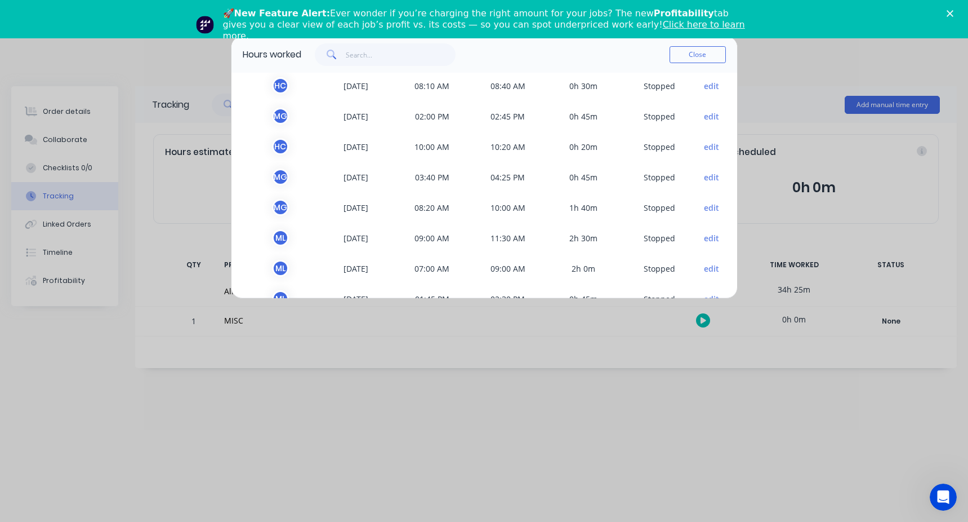
scroll to position [95, 0]
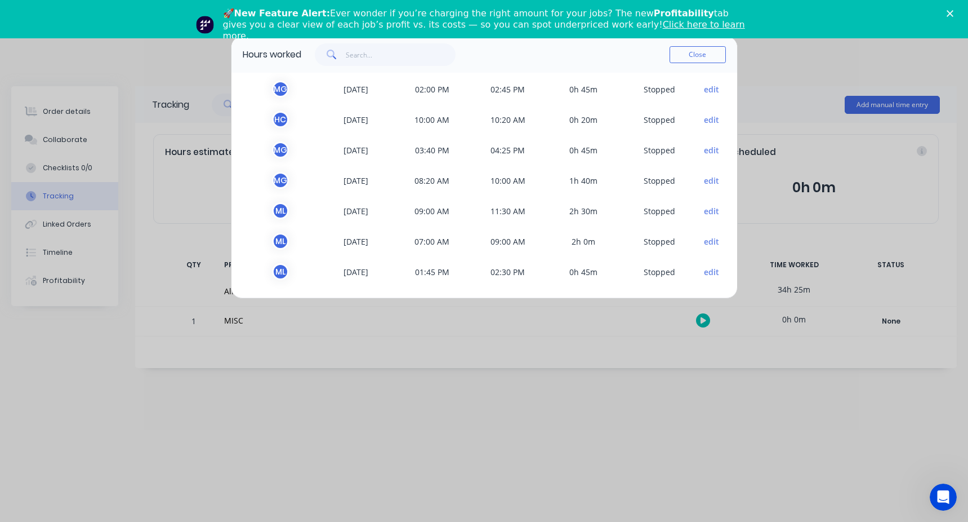
click at [704, 271] on button "edit" at bounding box center [711, 272] width 15 height 12
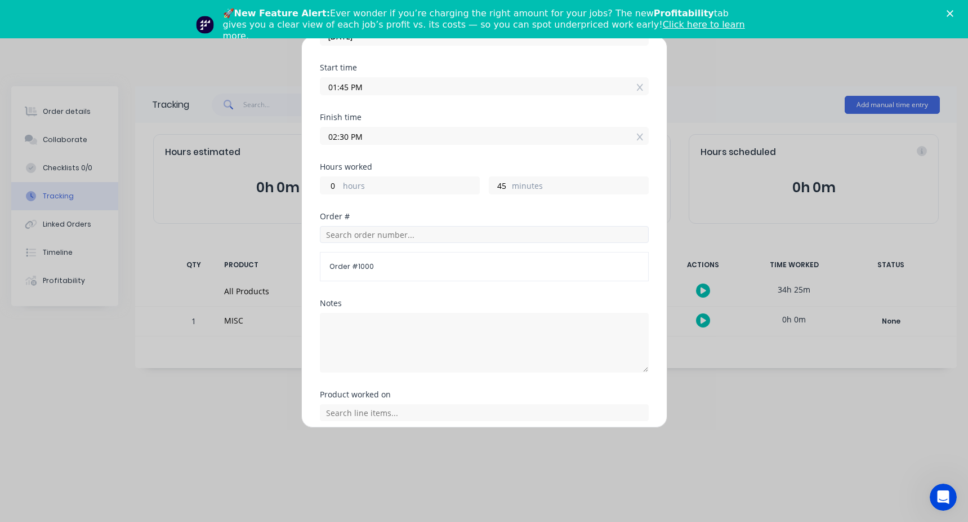
scroll to position [146, 0]
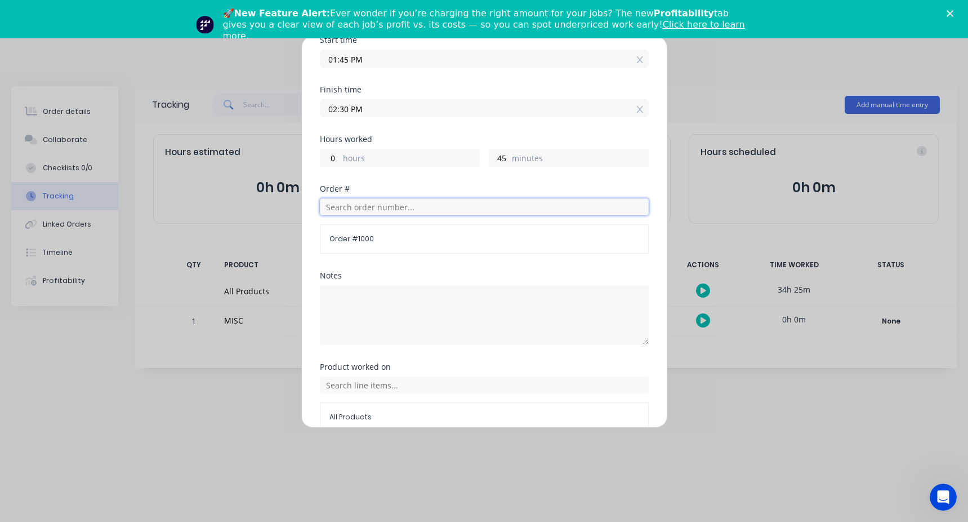
click at [368, 212] on input "text" at bounding box center [484, 206] width 329 height 17
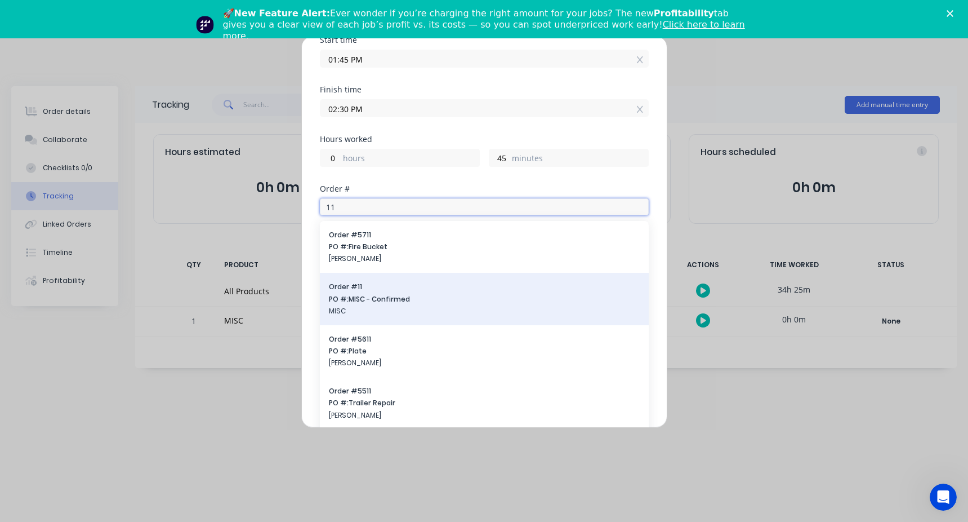
type input "11"
click at [368, 296] on span "PO #: MISC - Confirmed" at bounding box center [484, 299] width 311 height 10
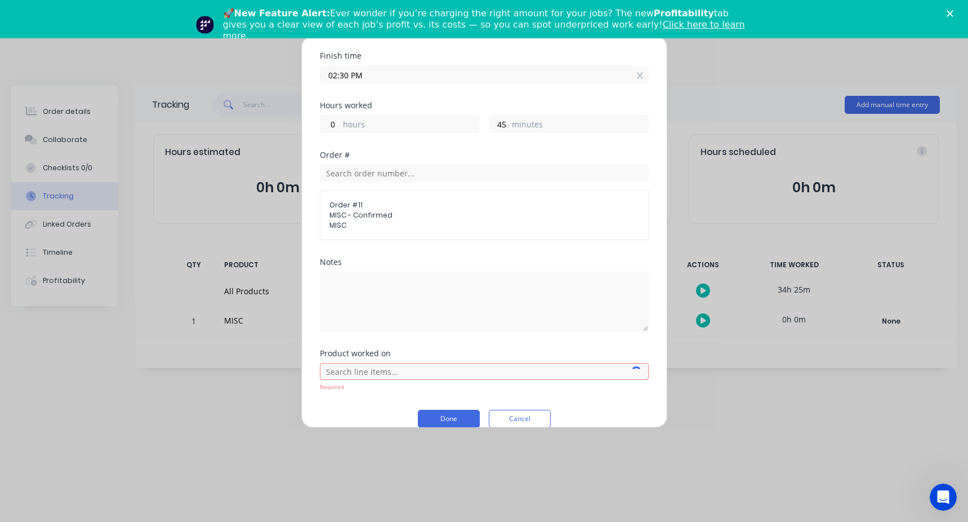
scroll to position [196, 0]
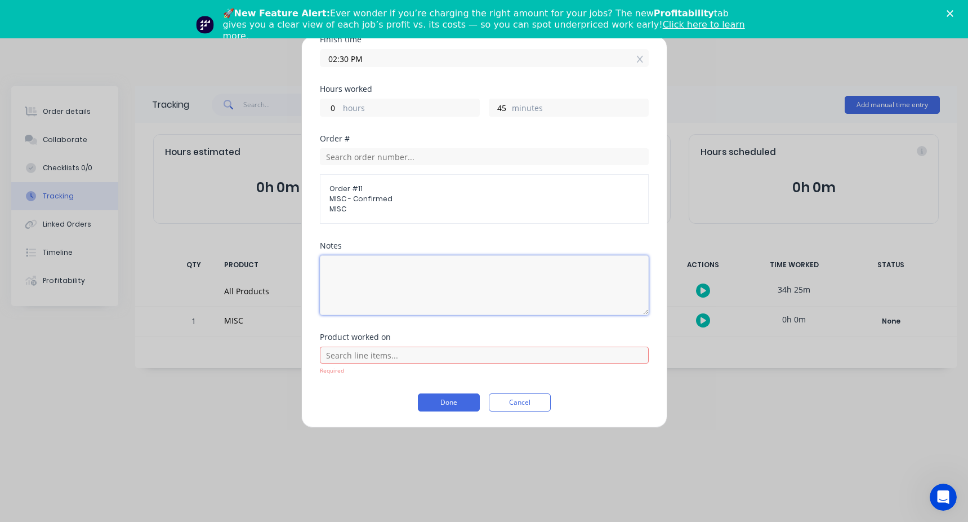
click at [351, 288] on textarea at bounding box center [484, 285] width 329 height 60
type textarea "Workshop"
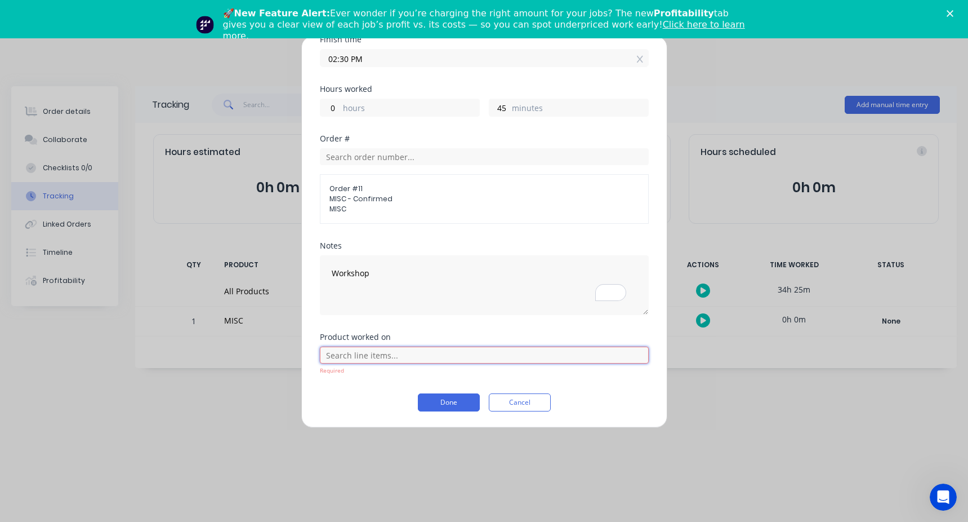
click at [335, 355] on input "text" at bounding box center [484, 354] width 329 height 17
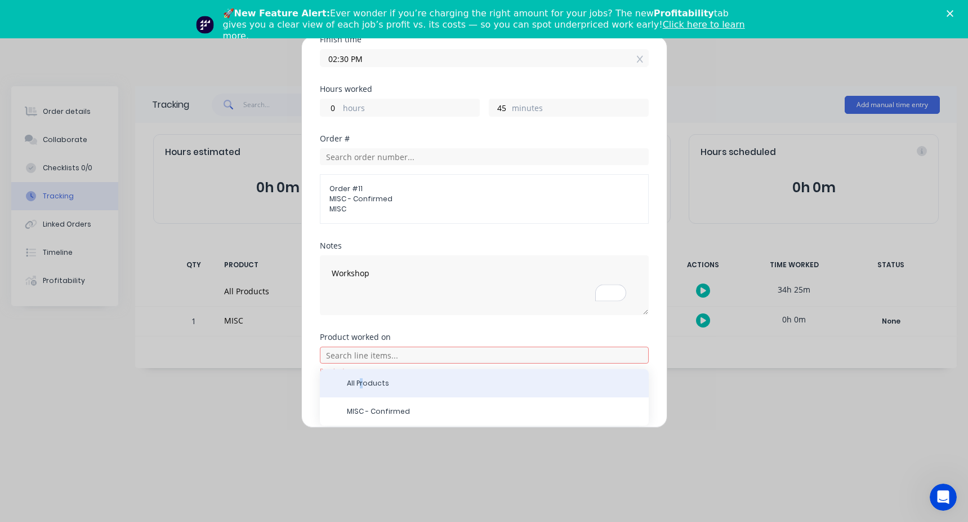
click at [362, 382] on span "All Products" at bounding box center [493, 383] width 293 height 10
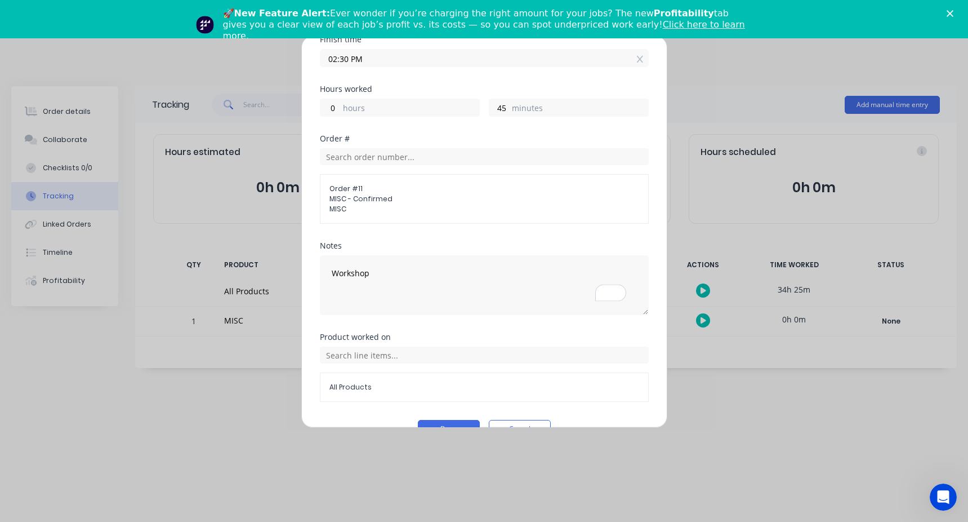
scroll to position [222, 0]
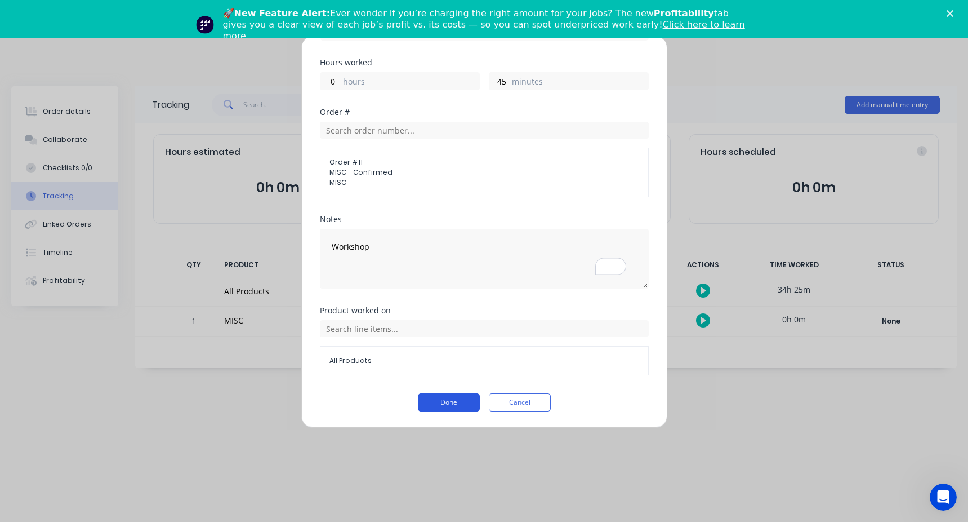
click at [438, 397] on button "Done" at bounding box center [449, 402] width 62 height 18
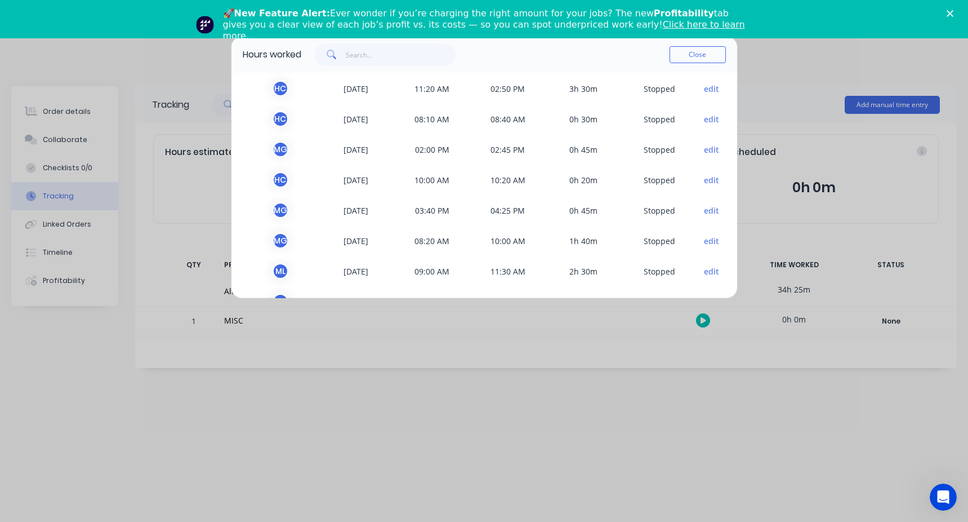
scroll to position [64, 0]
click at [704, 278] on span "edit" at bounding box center [712, 271] width 28 height 17
click at [707, 274] on button "edit" at bounding box center [711, 272] width 15 height 12
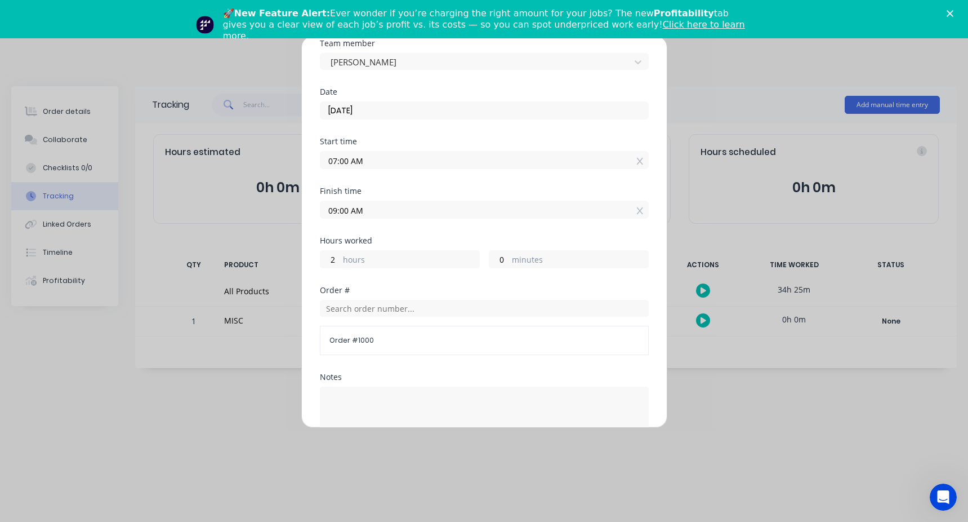
scroll to position [113, 0]
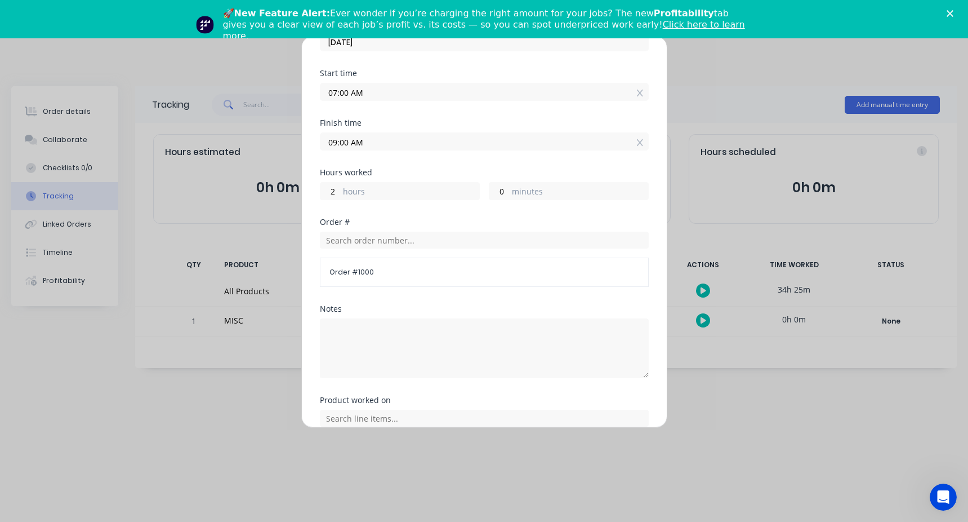
click at [385, 252] on div "Order # 1000" at bounding box center [484, 258] width 329 height 55
click at [383, 248] on input "text" at bounding box center [484, 239] width 329 height 17
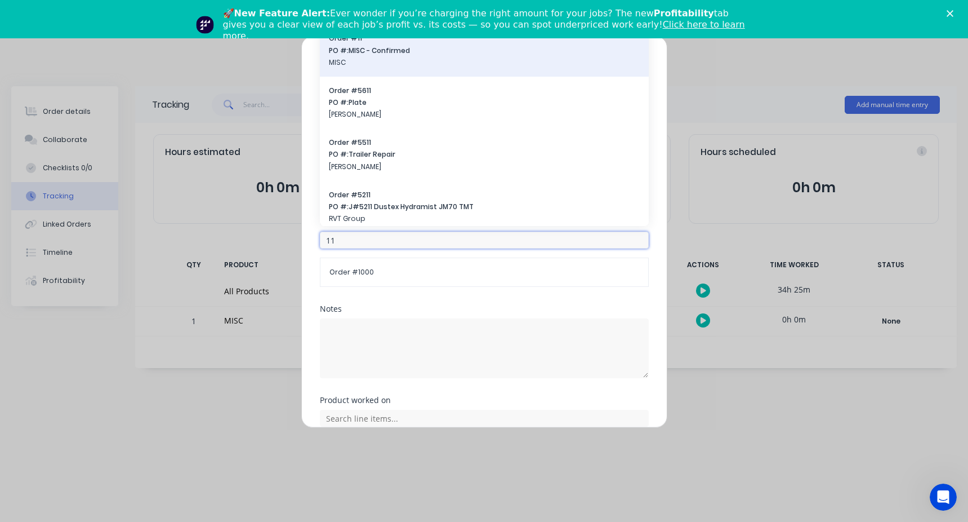
type input "11"
click at [386, 65] on span "MISC" at bounding box center [484, 62] width 311 height 10
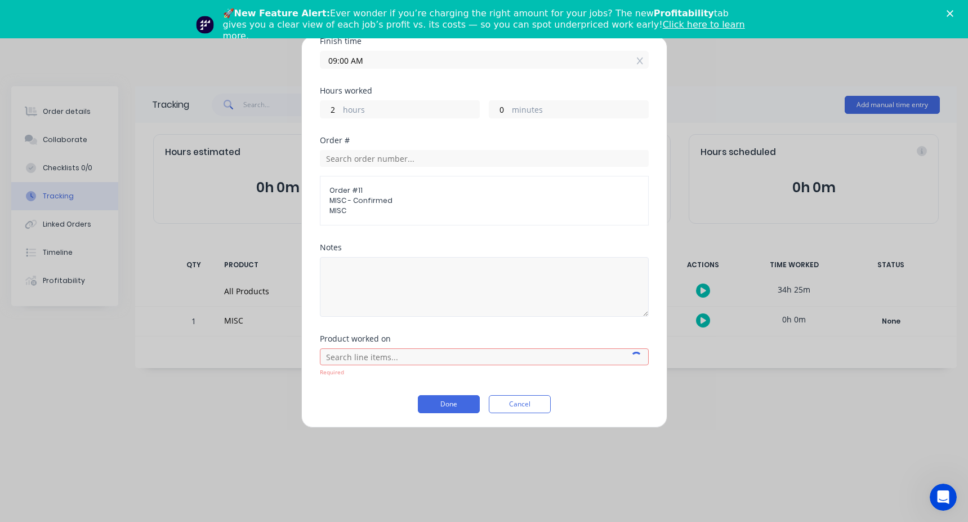
scroll to position [196, 0]
click at [378, 282] on textarea at bounding box center [484, 285] width 329 height 60
type textarea "workshop"
click at [389, 350] on input "text" at bounding box center [484, 354] width 329 height 17
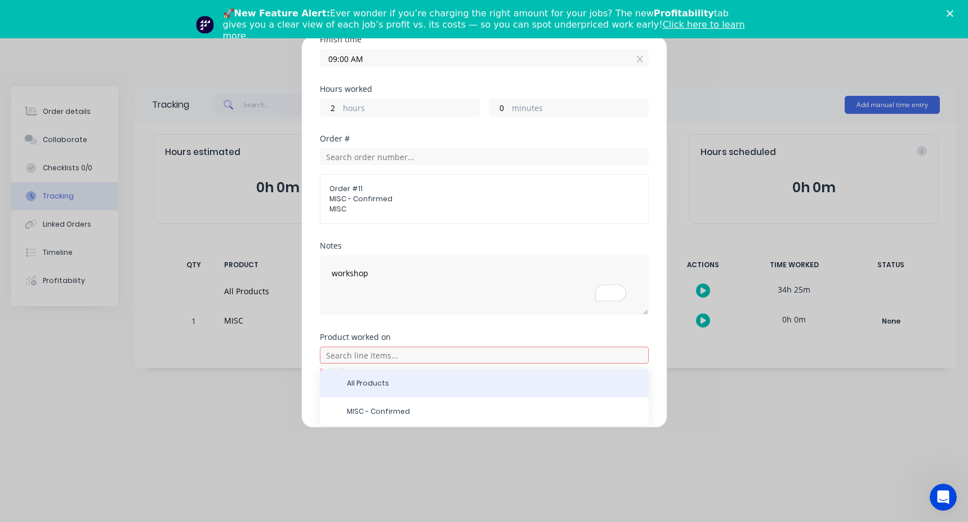
click at [359, 380] on span "All Products" at bounding box center [493, 383] width 293 height 10
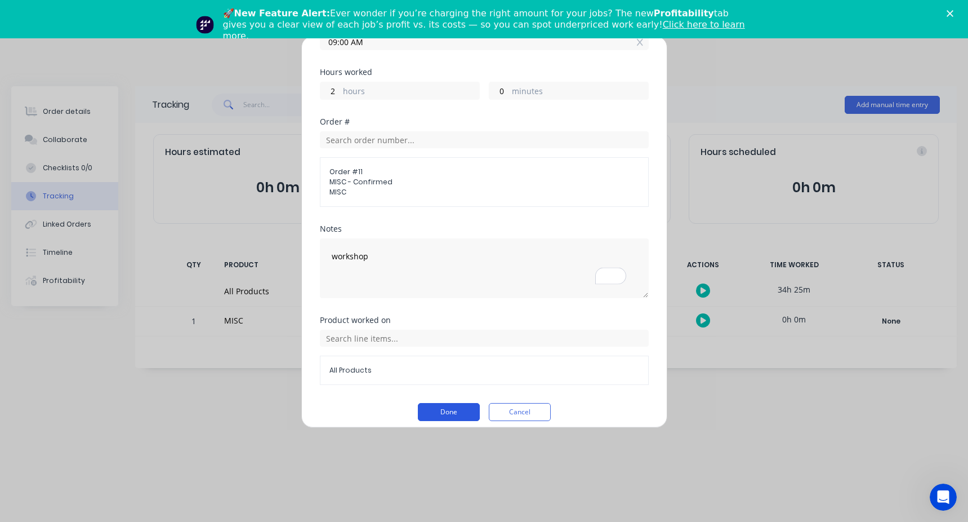
scroll to position [222, 0]
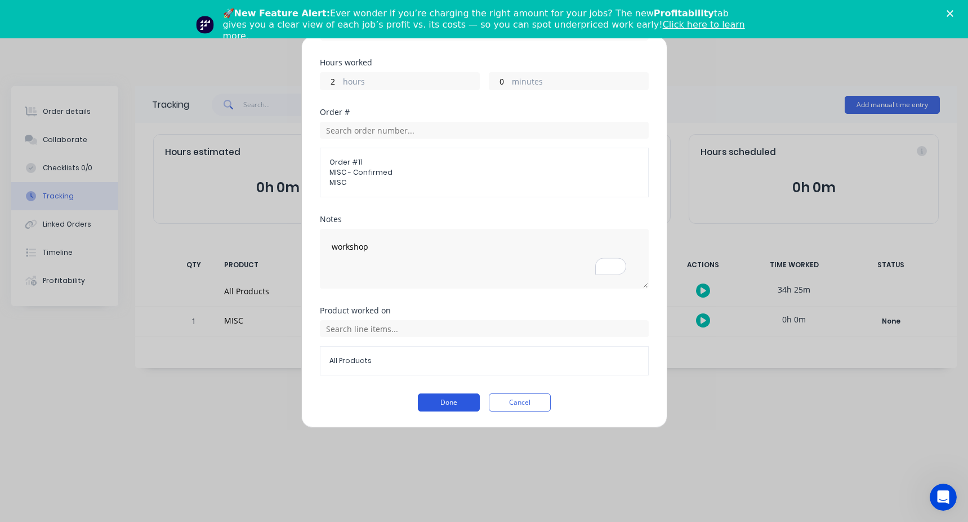
click at [439, 406] on button "Done" at bounding box center [449, 402] width 62 height 18
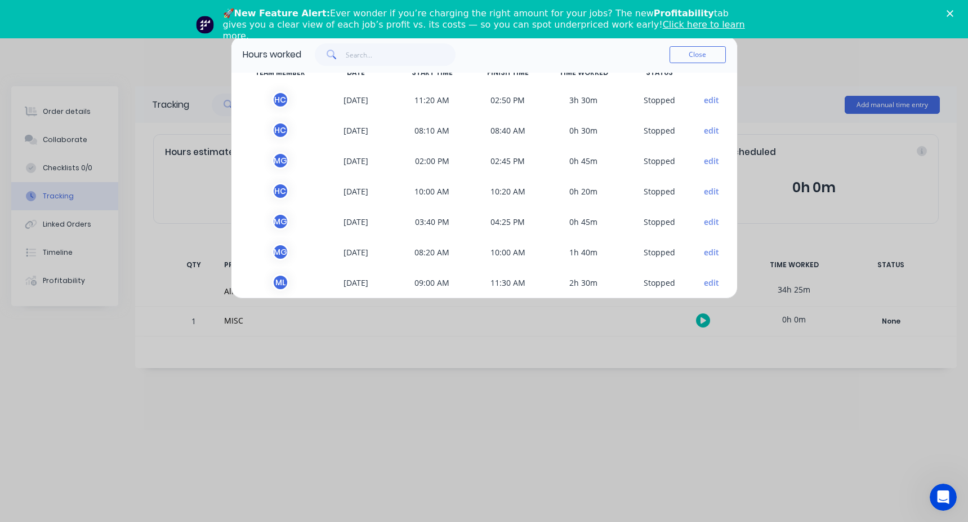
scroll to position [34, 0]
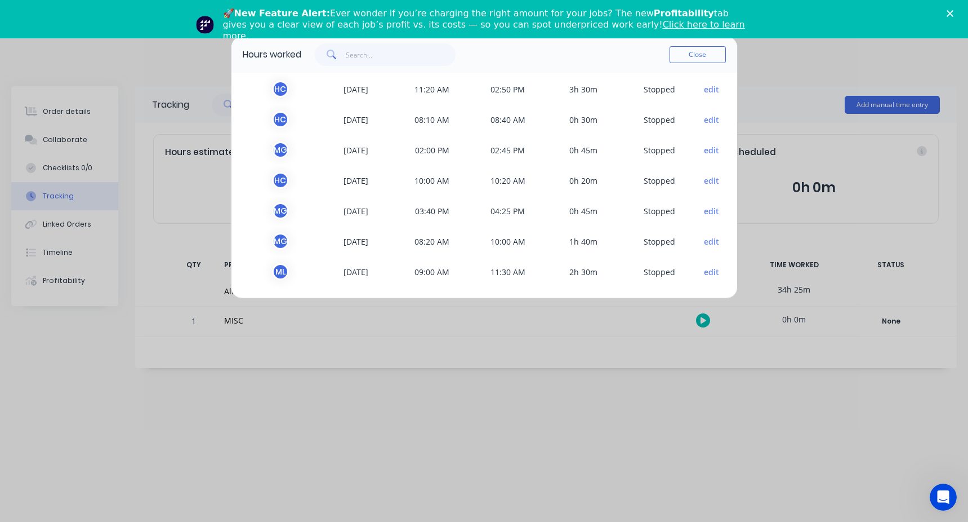
click at [704, 273] on button "edit" at bounding box center [711, 272] width 15 height 12
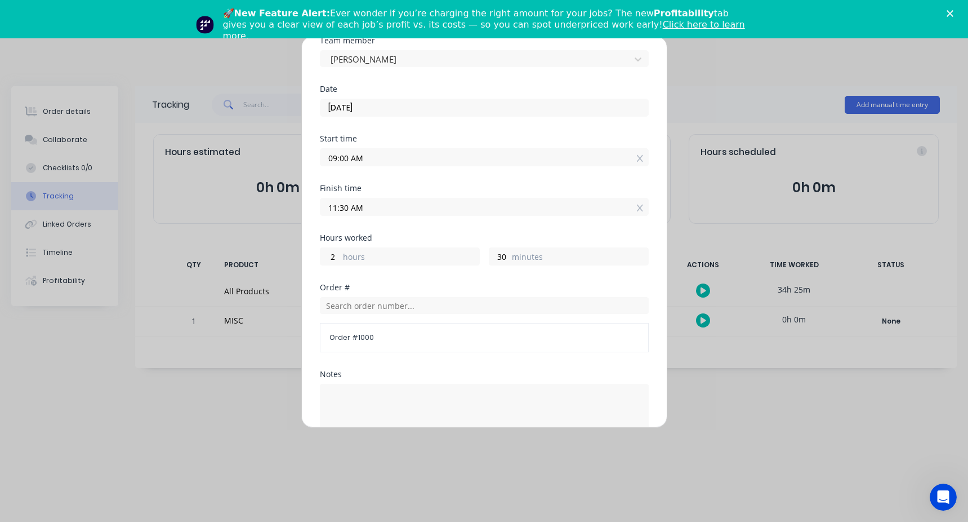
scroll to position [113, 0]
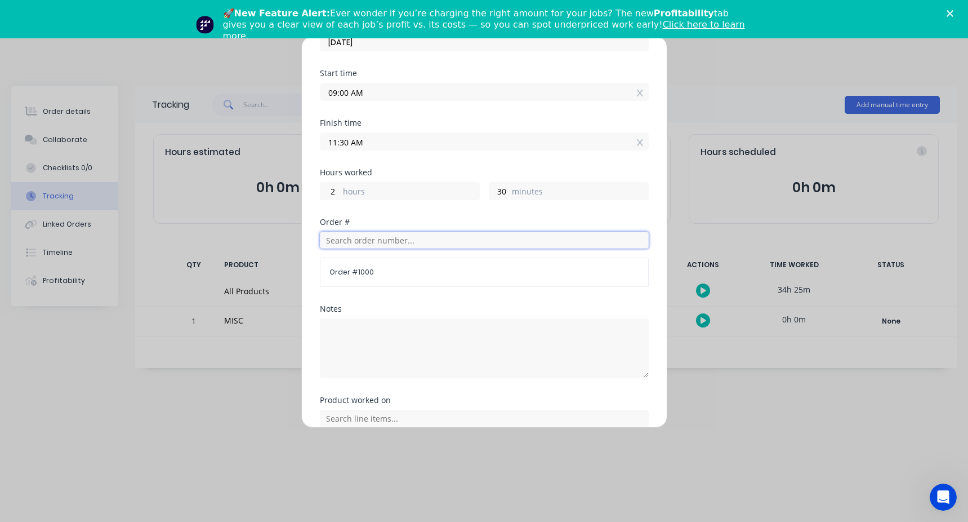
click at [350, 240] on input "text" at bounding box center [484, 239] width 329 height 17
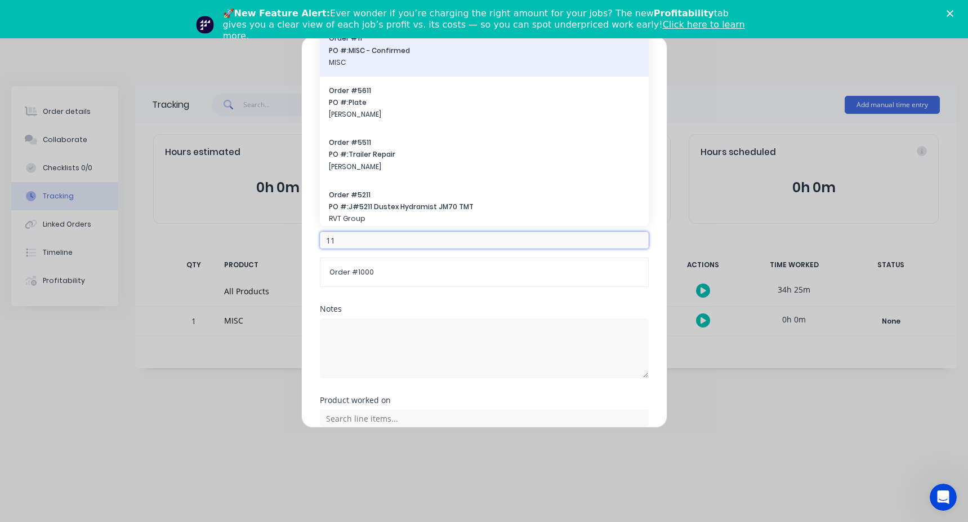
type input "11"
click at [370, 71] on div "Order # 11 PO #: MISC - Confirmed MISC" at bounding box center [484, 50] width 329 height 52
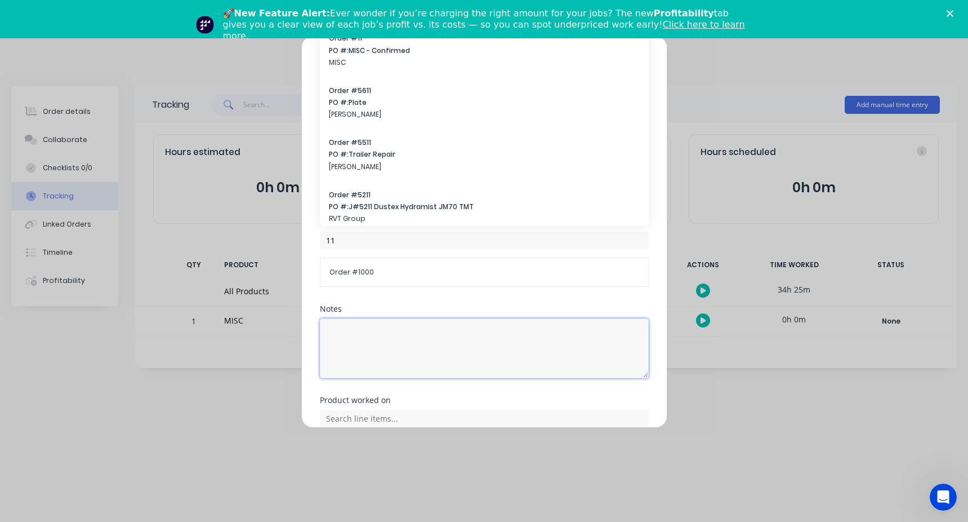
click at [368, 331] on textarea at bounding box center [484, 348] width 329 height 60
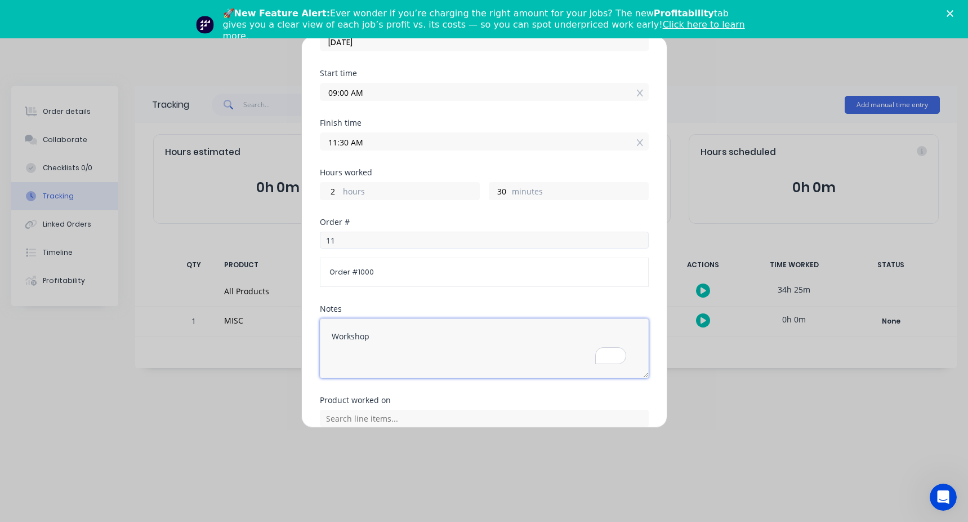
type textarea "Workshop"
click at [340, 245] on input "11" at bounding box center [484, 239] width 329 height 17
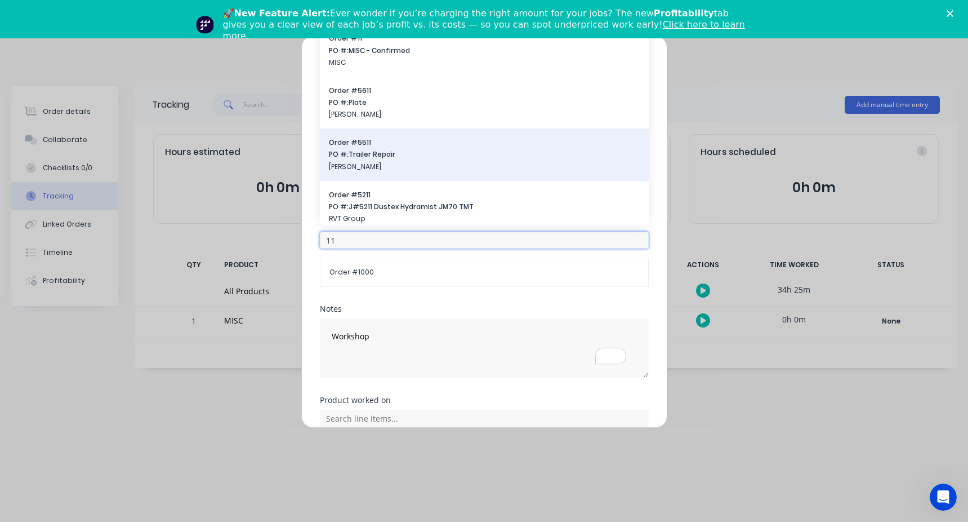
scroll to position [56, 0]
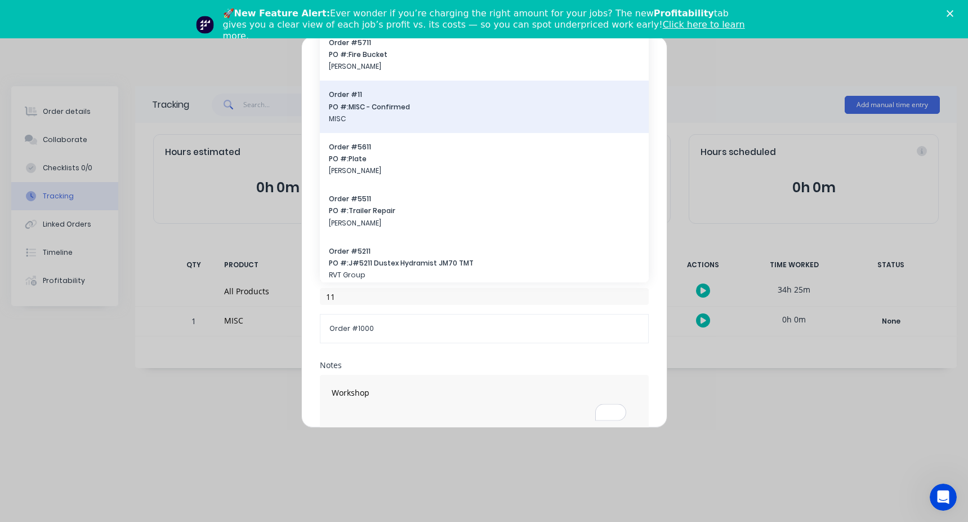
click at [385, 115] on span "MISC" at bounding box center [484, 119] width 311 height 10
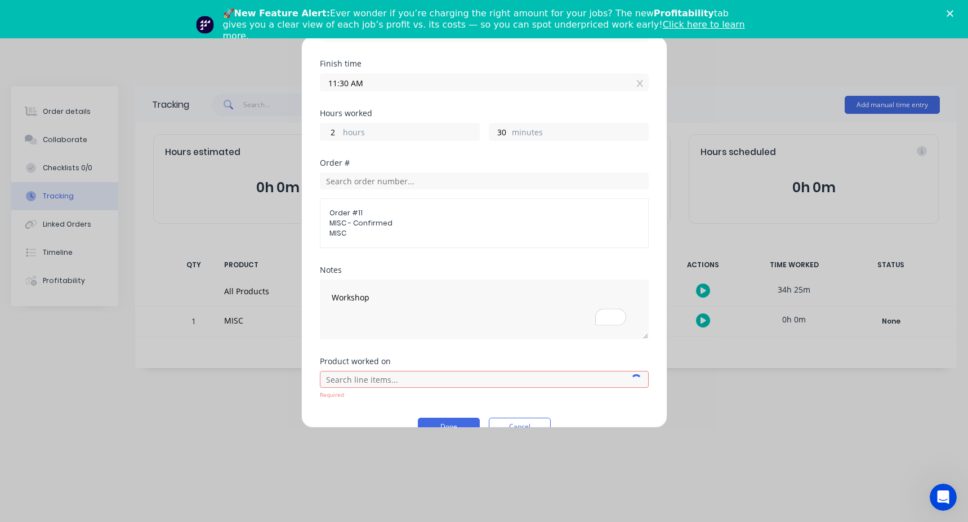
scroll to position [196, 0]
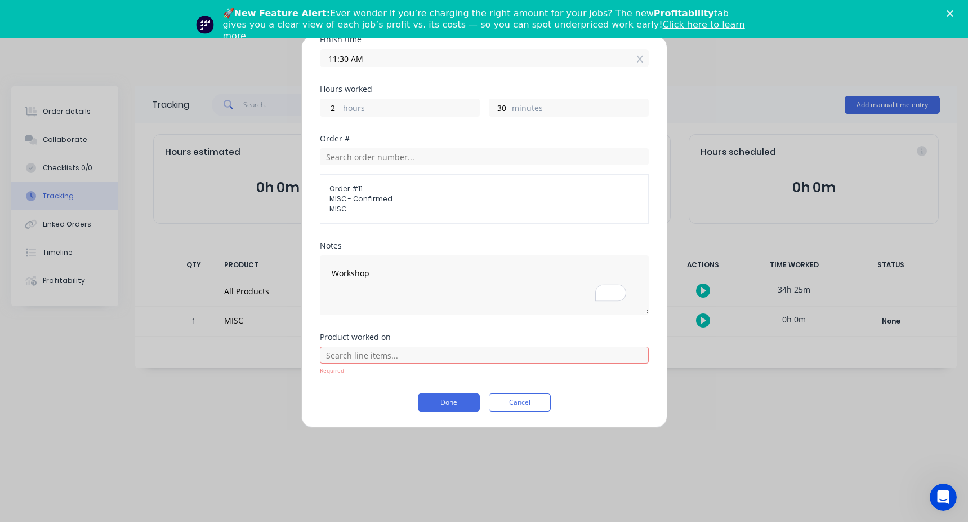
click at [368, 345] on div "Required" at bounding box center [484, 360] width 329 height 32
click at [368, 350] on input "text" at bounding box center [484, 354] width 329 height 17
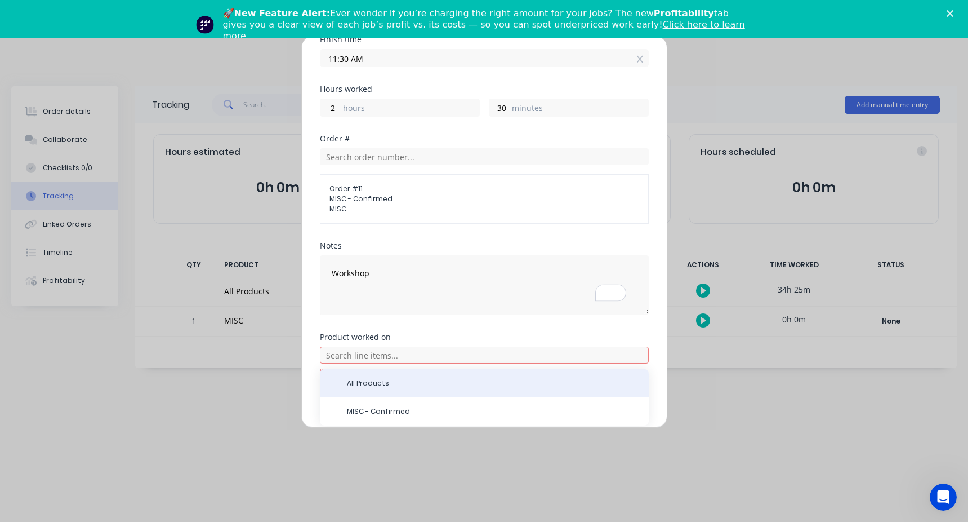
click at [356, 388] on span "All Products" at bounding box center [493, 383] width 293 height 10
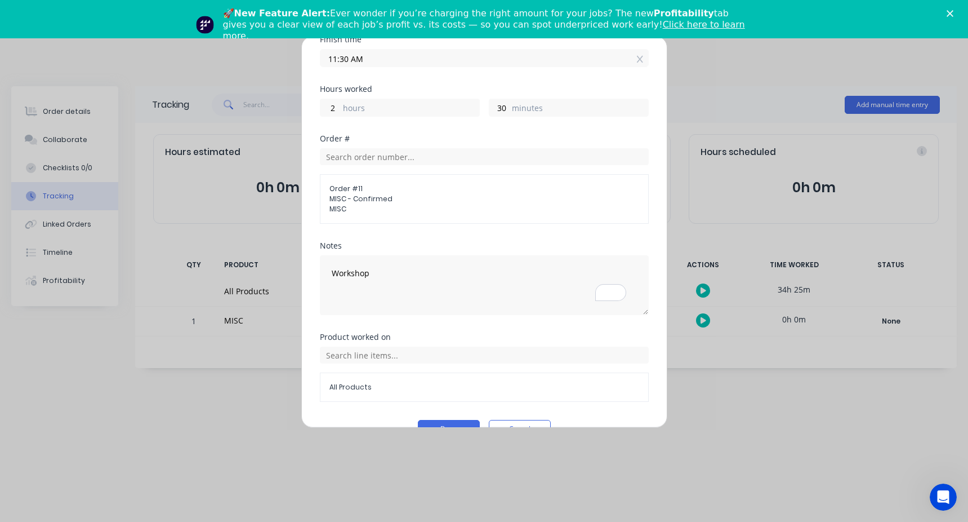
scroll to position [222, 0]
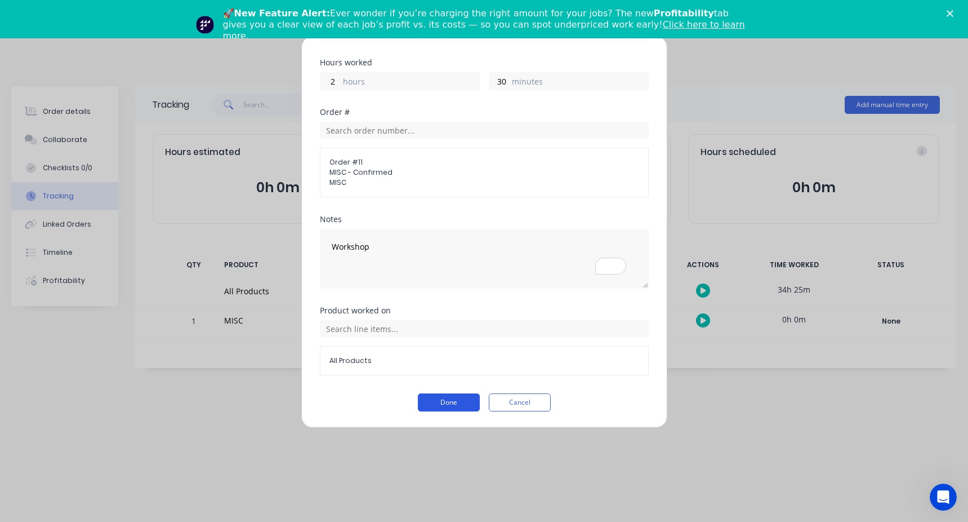
click at [435, 401] on button "Done" at bounding box center [449, 402] width 62 height 18
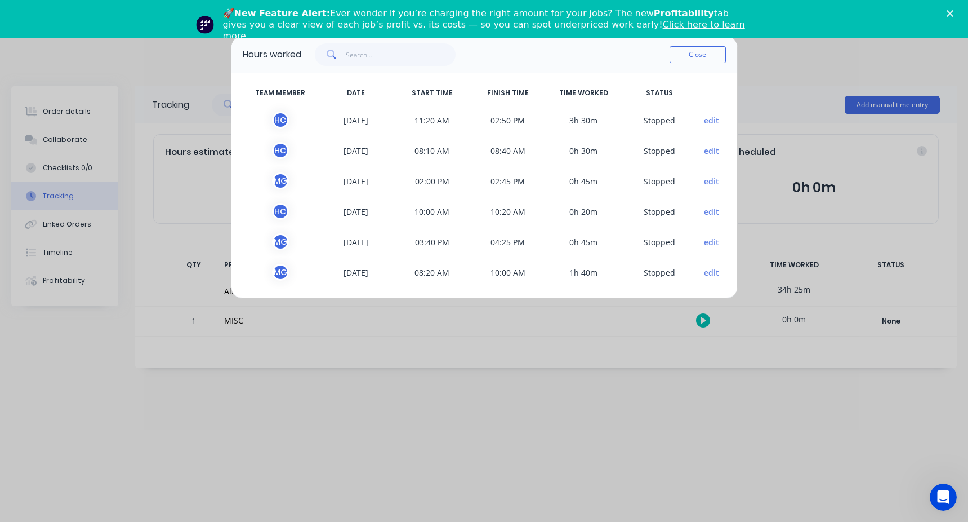
scroll to position [3, 0]
click at [704, 274] on button "edit" at bounding box center [711, 272] width 15 height 12
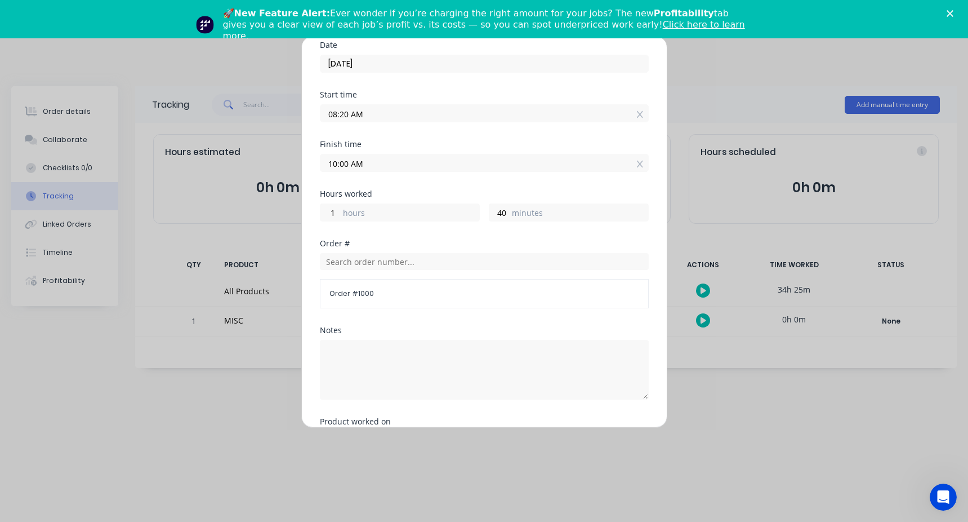
scroll to position [113, 0]
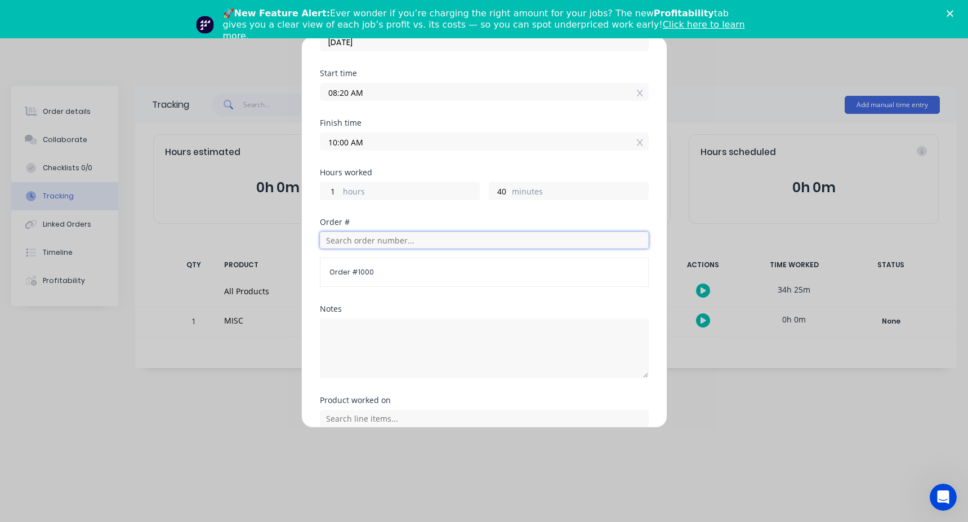
click at [358, 240] on input "text" at bounding box center [484, 239] width 329 height 17
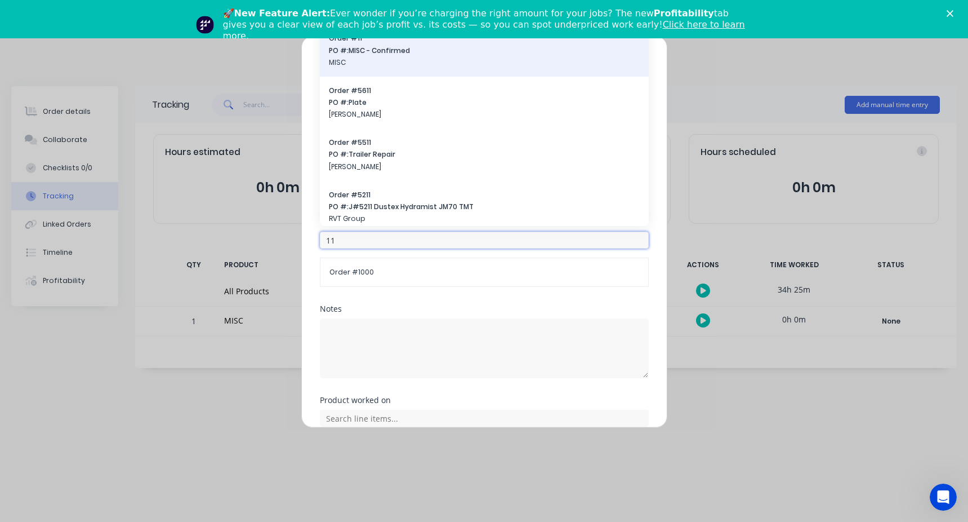
type input "11"
click at [363, 67] on span "MISC" at bounding box center [484, 62] width 311 height 10
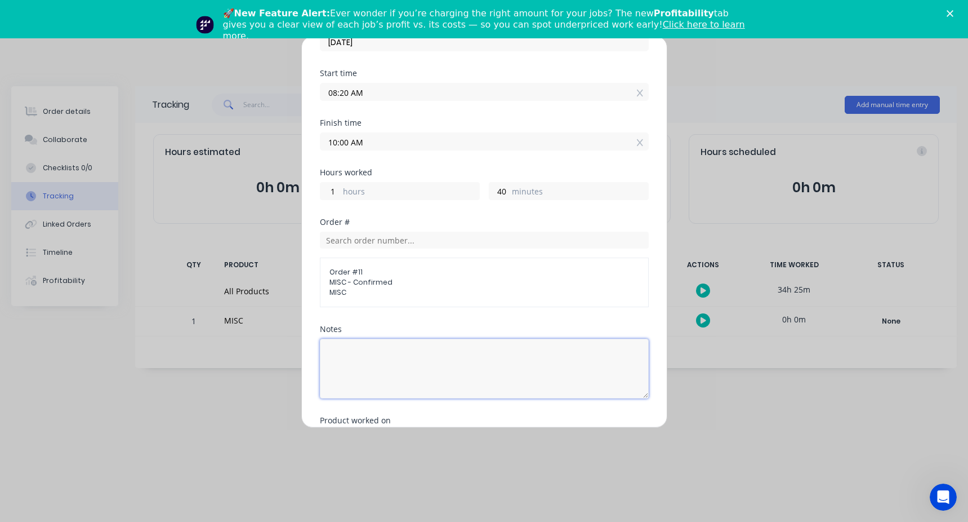
click at [360, 367] on textarea at bounding box center [484, 369] width 329 height 60
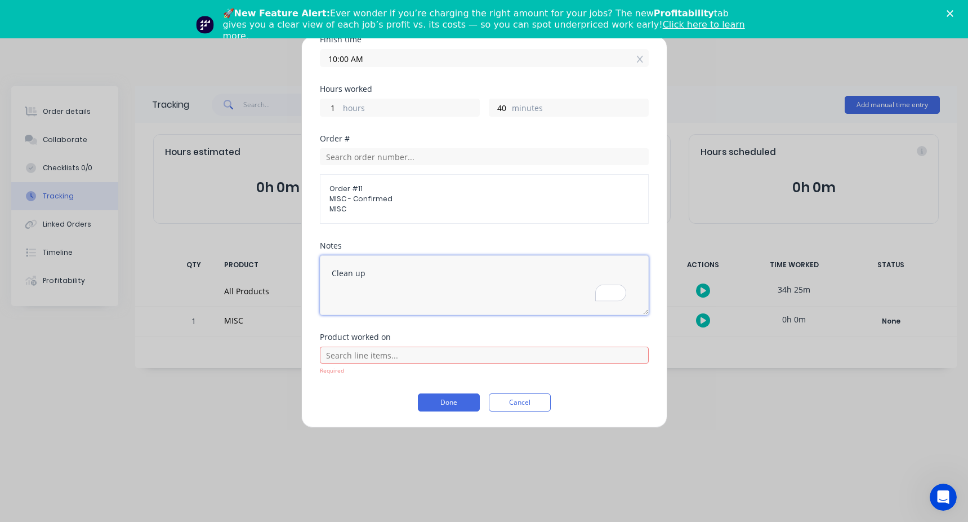
type textarea "Clean up"
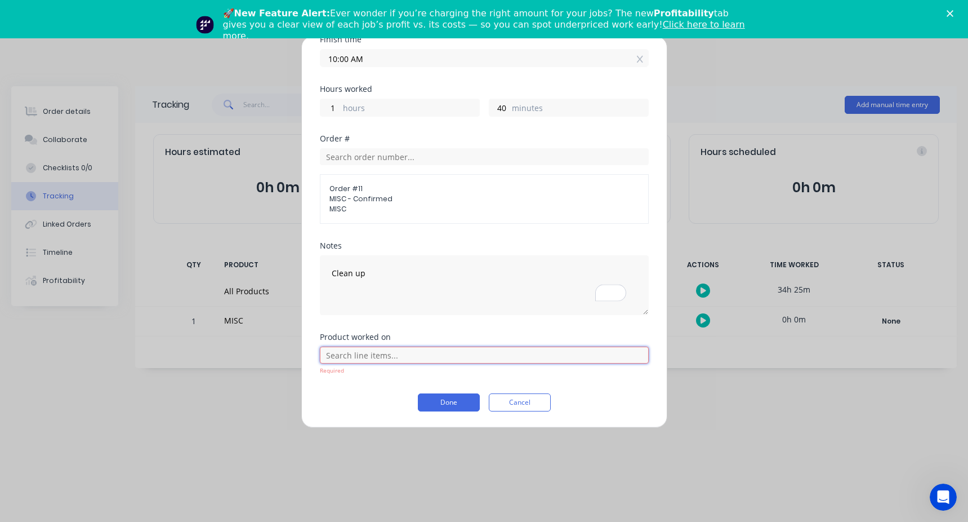
click at [354, 362] on input "text" at bounding box center [484, 354] width 329 height 17
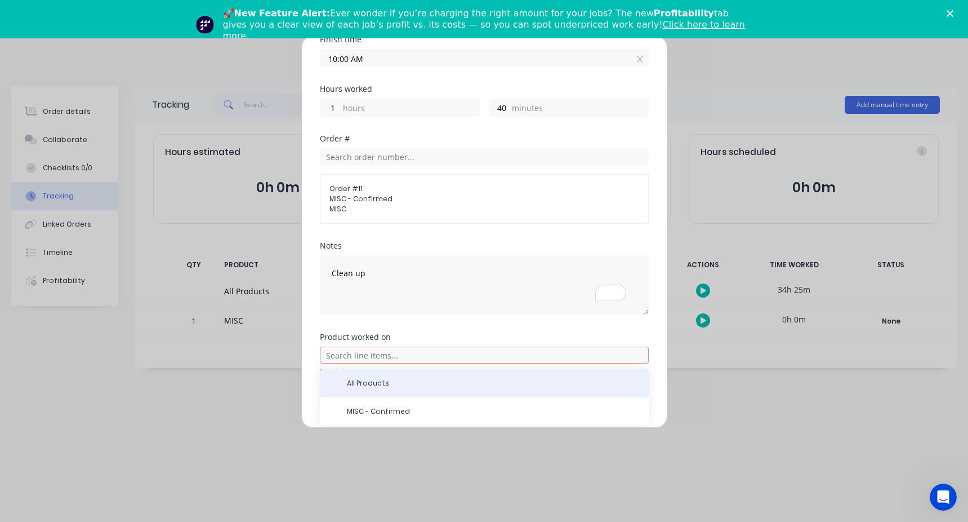
click at [352, 391] on div "All Products" at bounding box center [484, 383] width 329 height 28
click at [372, 384] on span "All Products" at bounding box center [493, 383] width 293 height 10
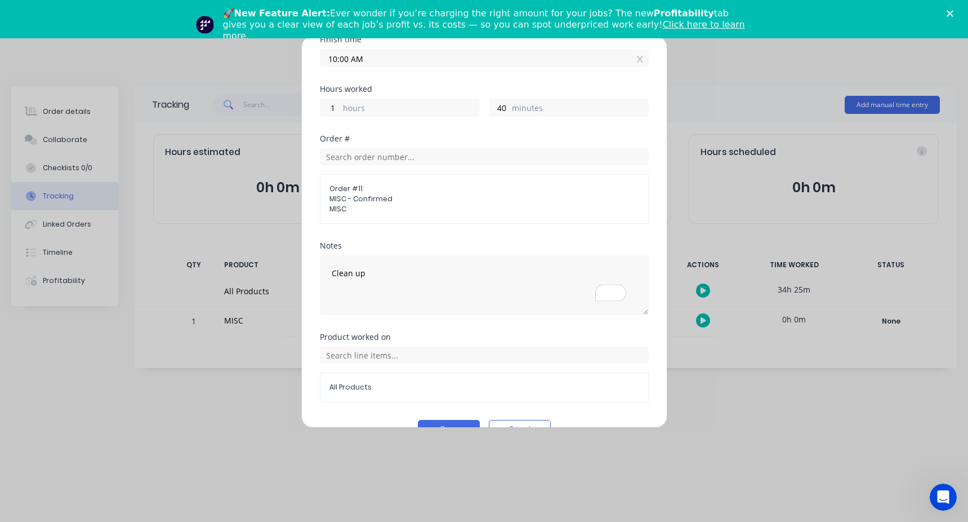
scroll to position [222, 0]
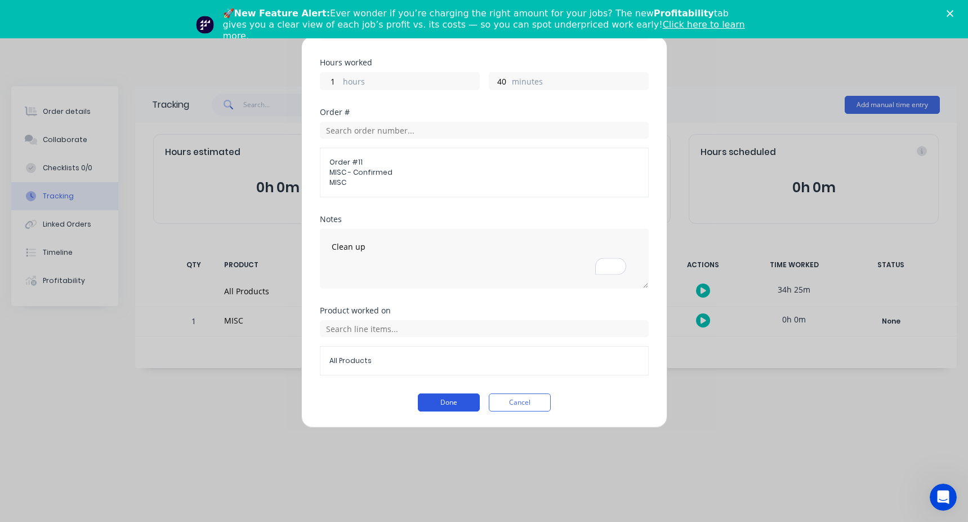
click at [436, 395] on button "Done" at bounding box center [449, 402] width 62 height 18
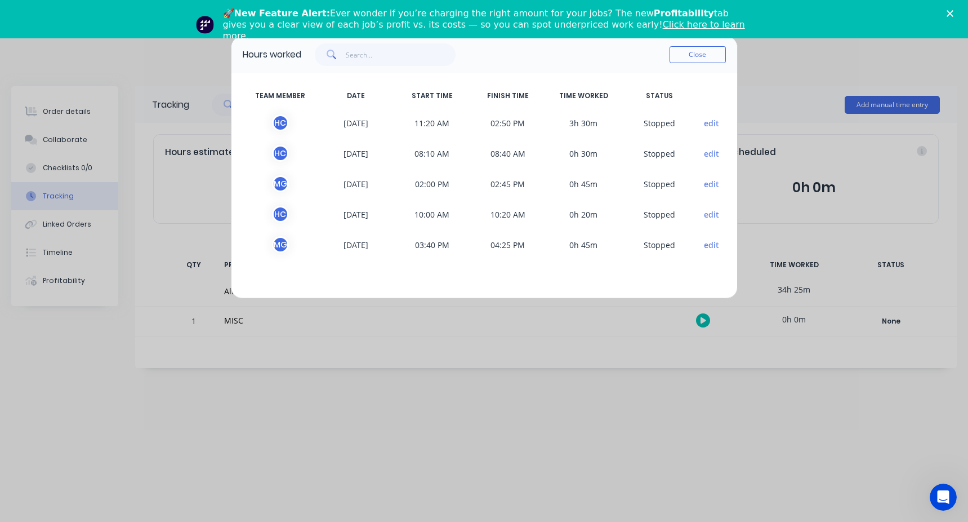
click at [711, 244] on button "edit" at bounding box center [711, 245] width 15 height 12
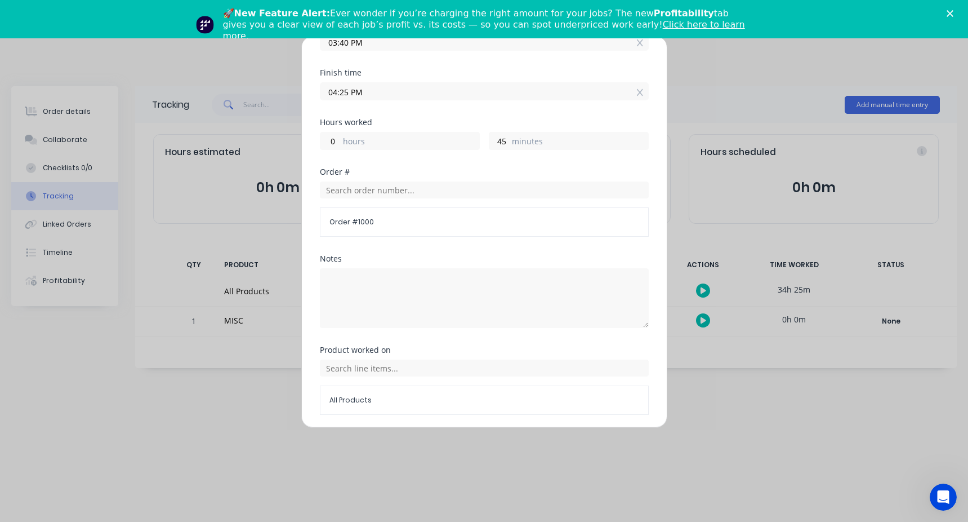
scroll to position [169, 0]
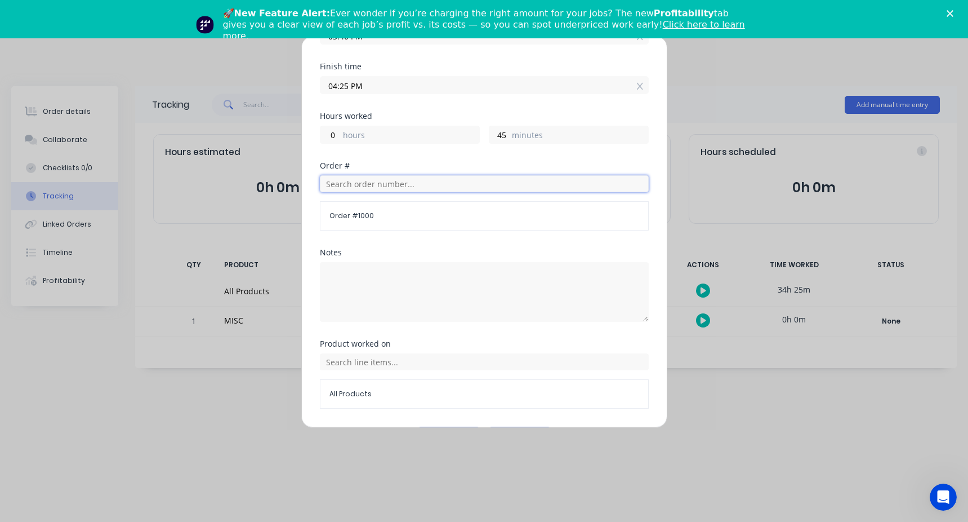
click at [351, 186] on input "text" at bounding box center [484, 183] width 329 height 17
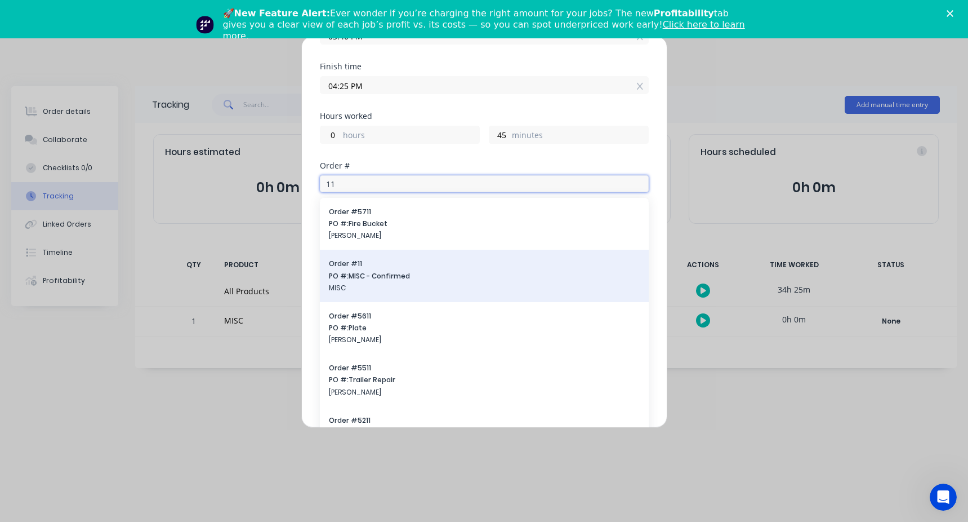
type input "11"
click at [361, 273] on span "PO #: MISC - Confirmed" at bounding box center [484, 276] width 311 height 10
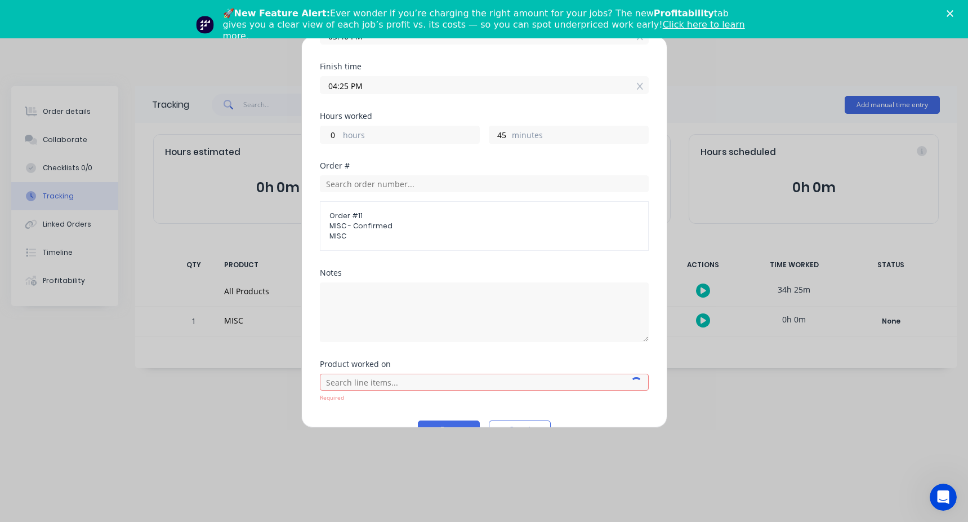
click at [358, 280] on div at bounding box center [484, 310] width 329 height 63
click at [340, 287] on textarea at bounding box center [484, 312] width 329 height 60
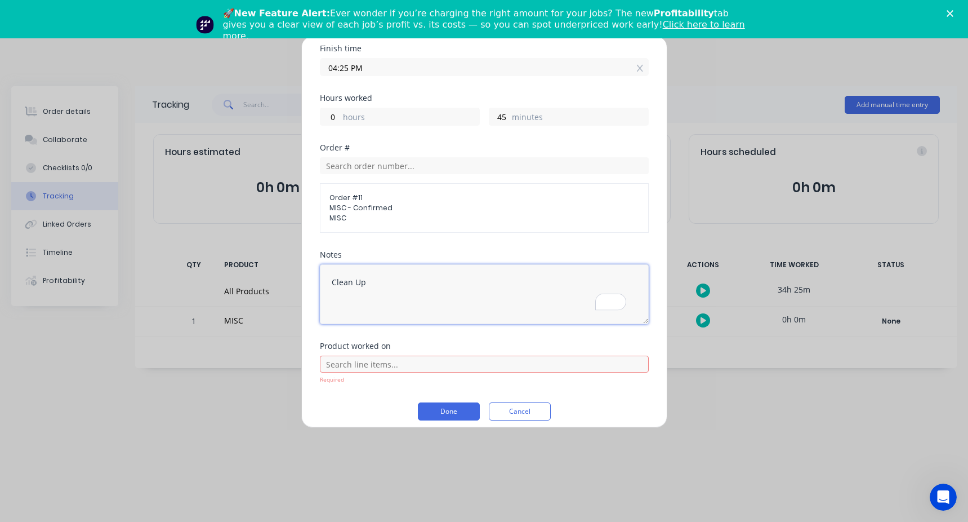
scroll to position [196, 0]
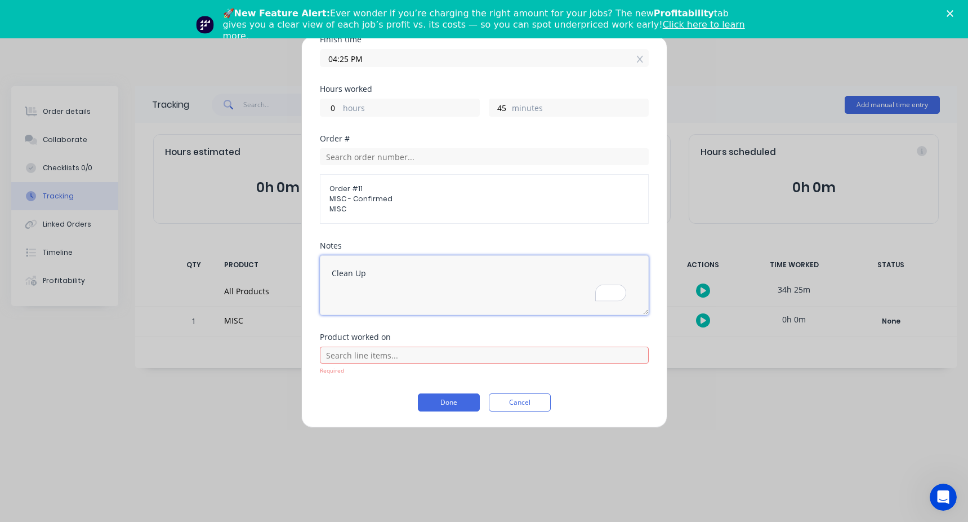
type textarea "Clean Up"
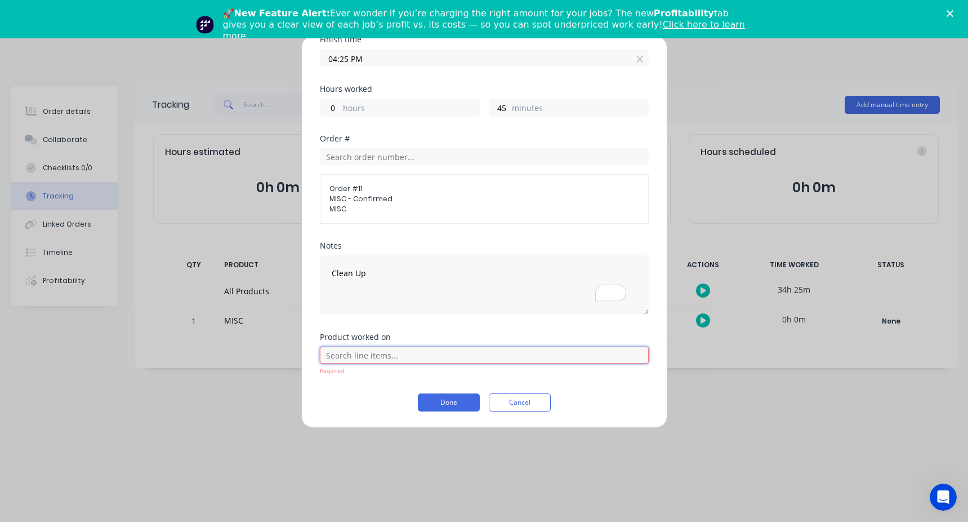
click at [327, 352] on input "text" at bounding box center [484, 354] width 329 height 17
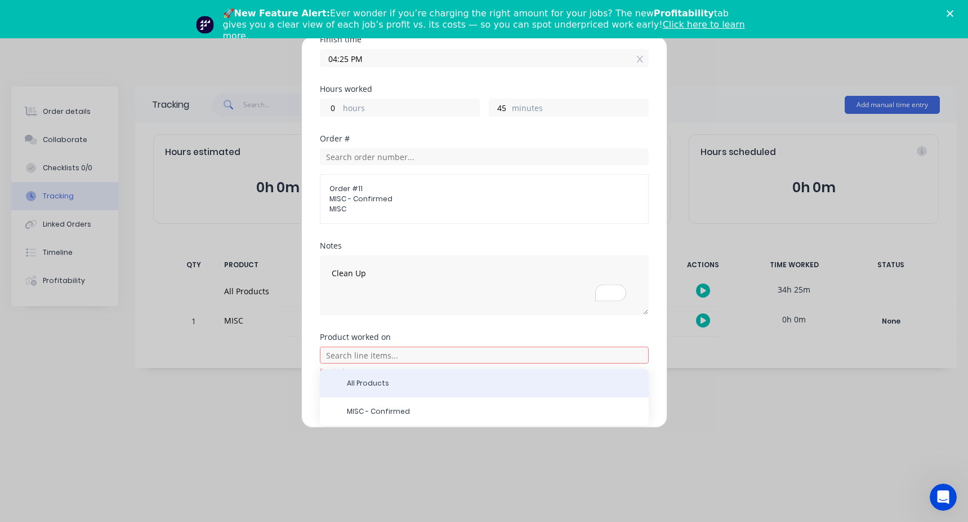
click at [361, 381] on span "All Products" at bounding box center [493, 383] width 293 height 10
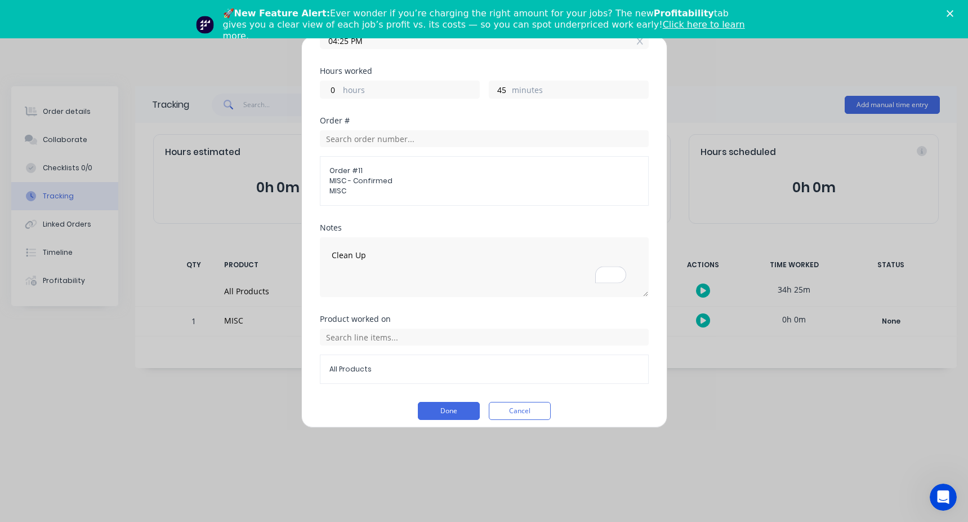
scroll to position [222, 0]
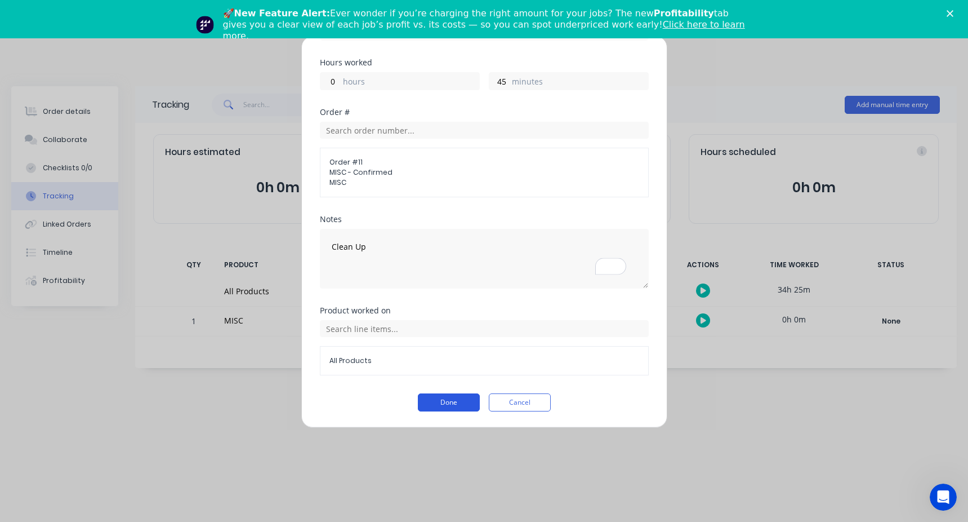
click at [437, 400] on button "Done" at bounding box center [449, 402] width 62 height 18
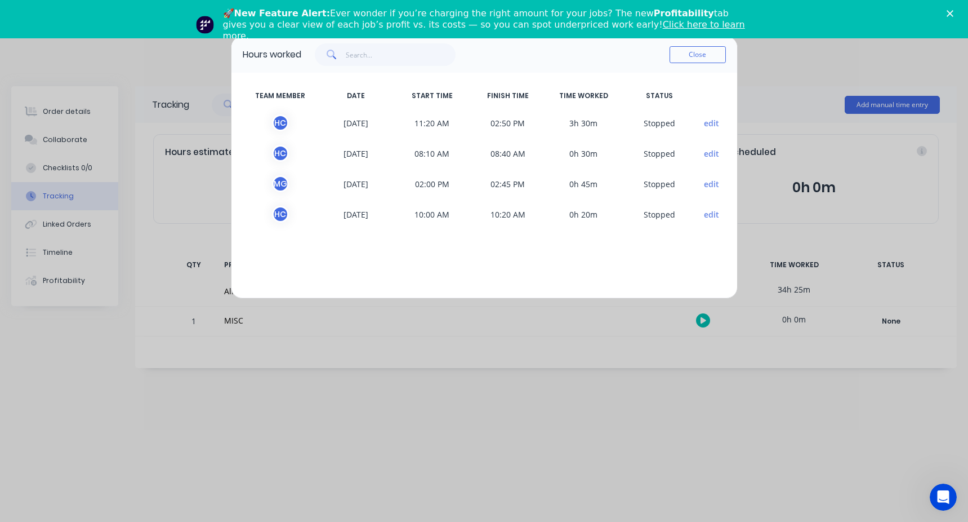
click at [710, 215] on button "edit" at bounding box center [711, 214] width 15 height 12
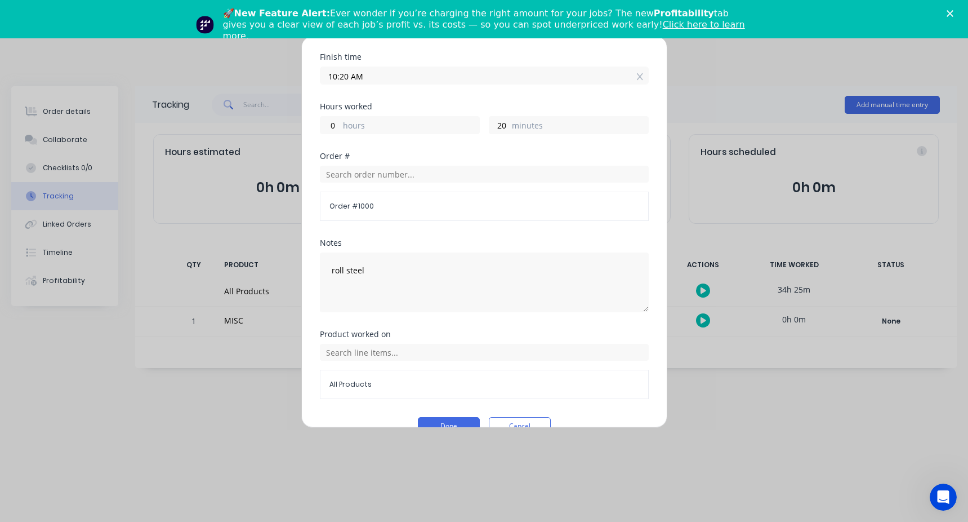
scroll to position [202, 0]
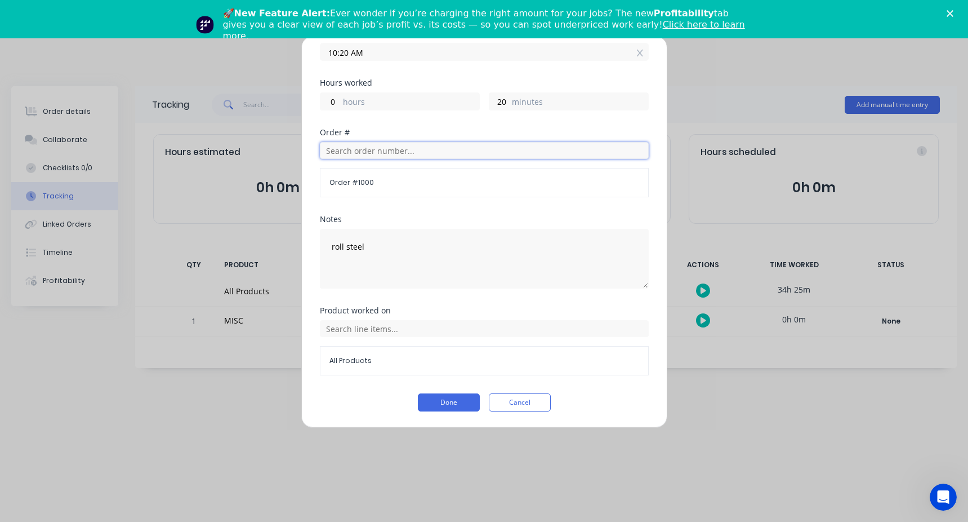
click at [353, 144] on input "text" at bounding box center [484, 150] width 329 height 17
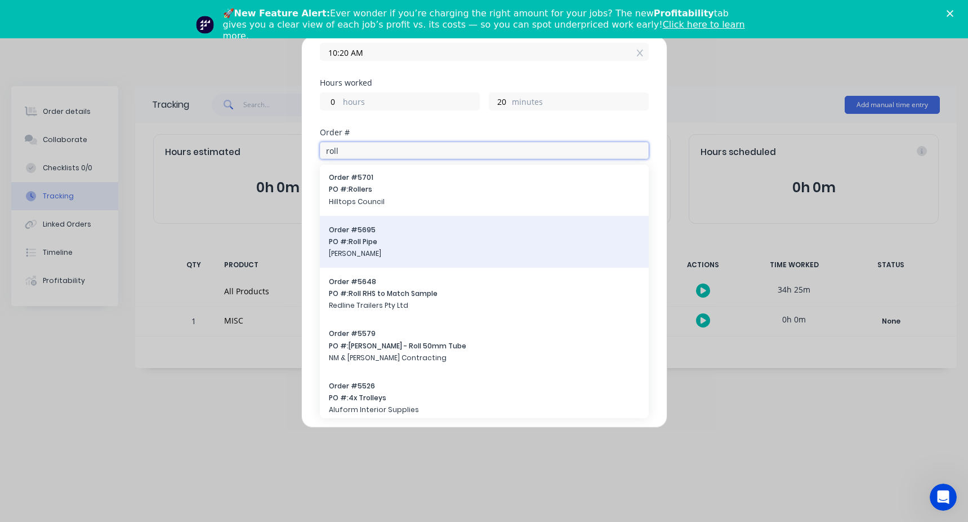
scroll to position [338, 0]
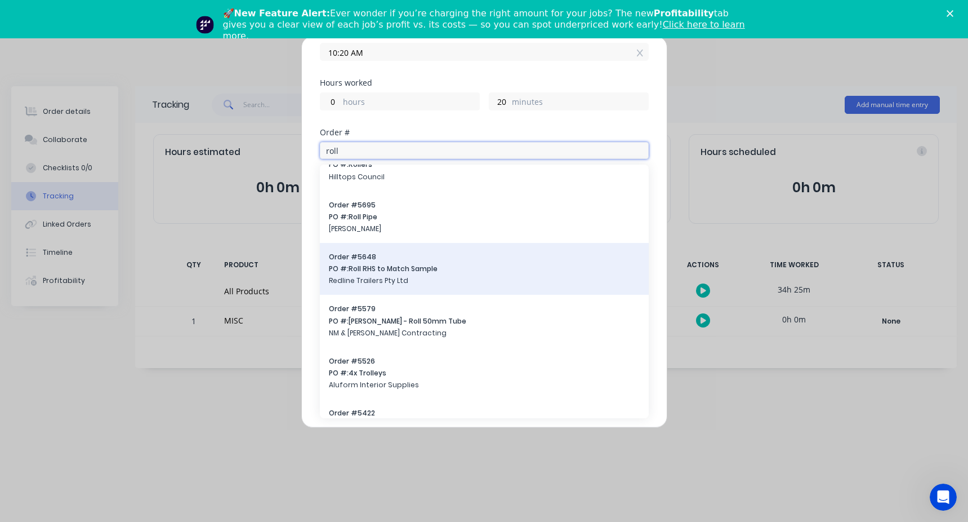
type input "roll"
click at [431, 266] on span "PO #: Roll RHS to Match Sample" at bounding box center [484, 269] width 311 height 10
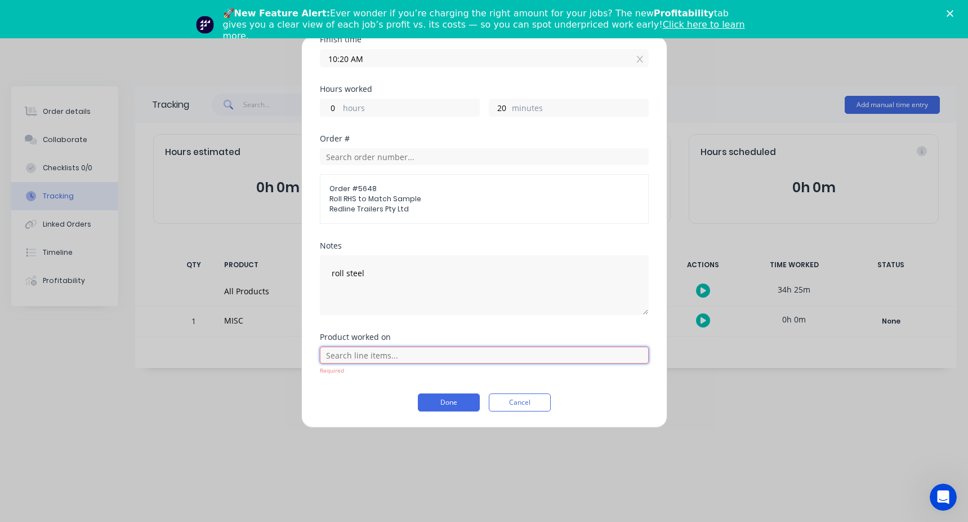
click at [359, 359] on input "text" at bounding box center [484, 354] width 329 height 17
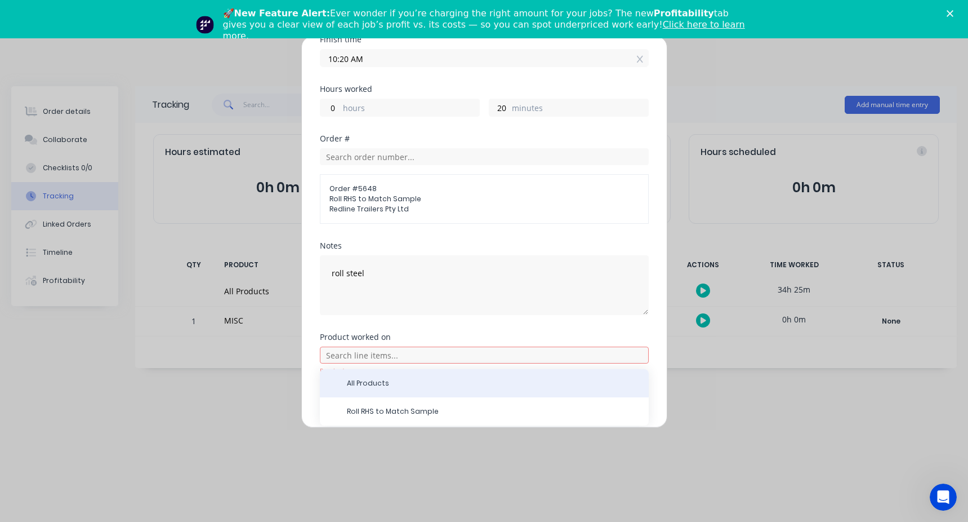
click at [371, 380] on span "All Products" at bounding box center [493, 383] width 293 height 10
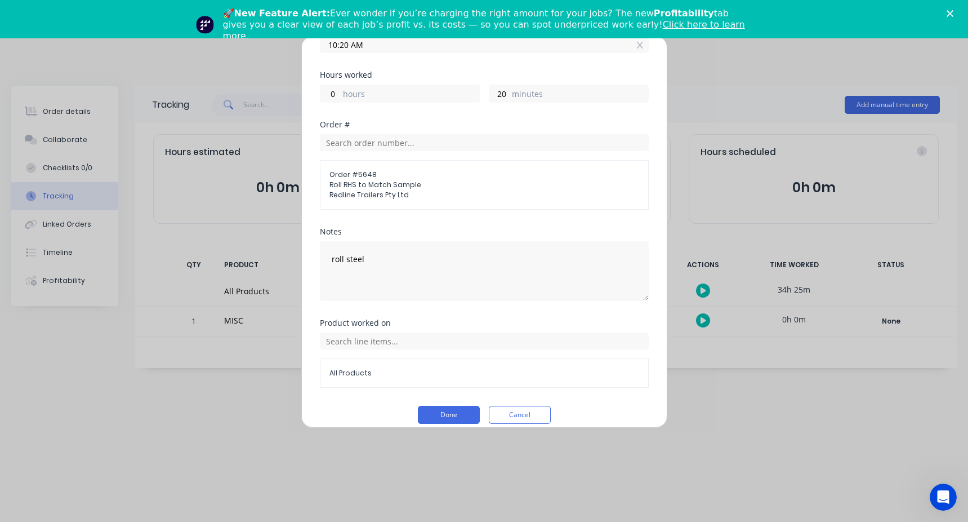
scroll to position [222, 0]
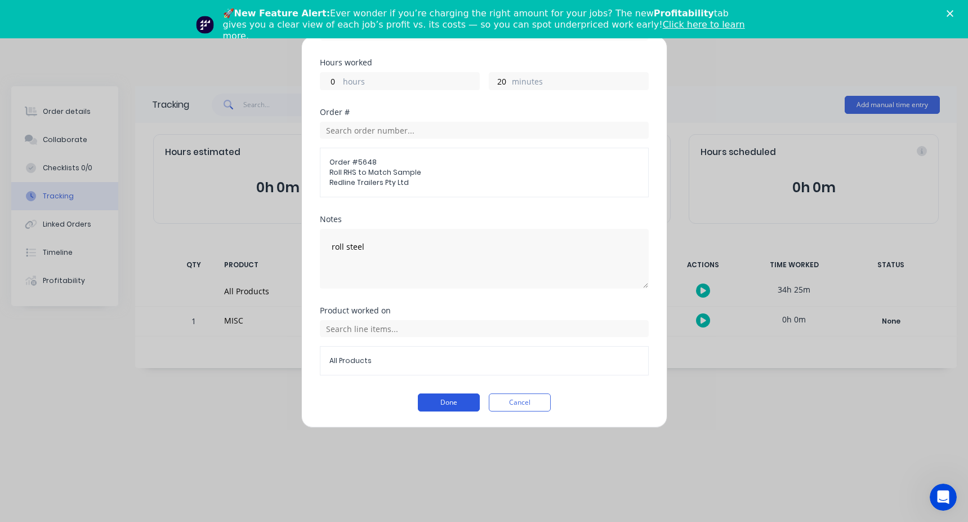
click at [447, 398] on button "Done" at bounding box center [449, 402] width 62 height 18
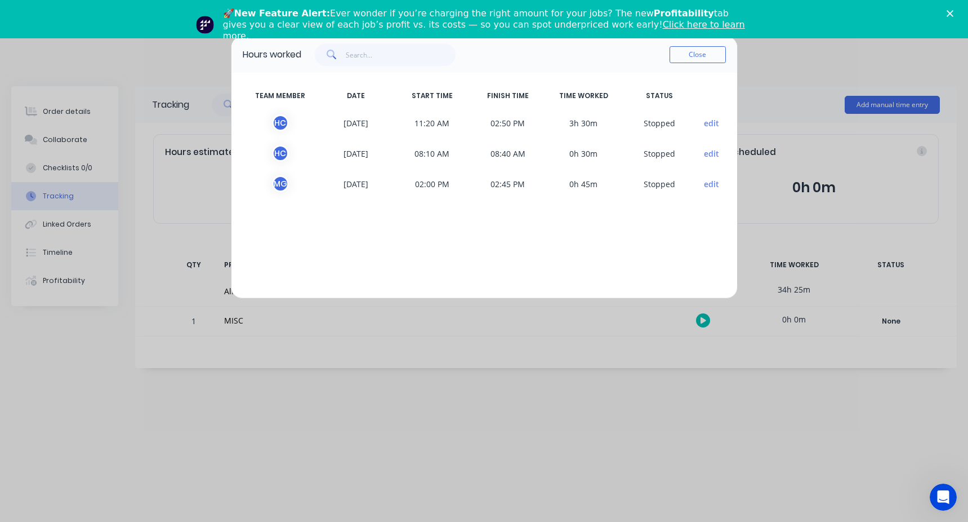
click at [716, 179] on button "edit" at bounding box center [711, 184] width 15 height 12
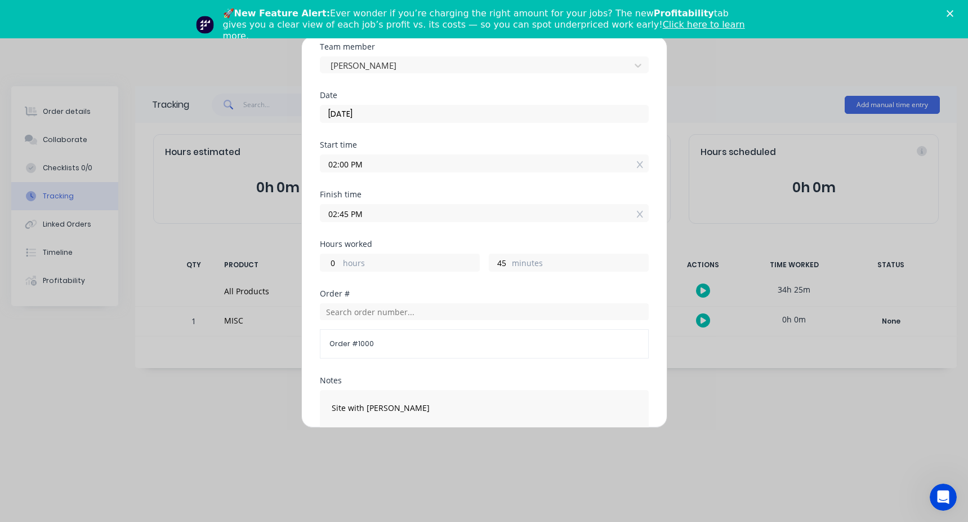
scroll to position [0, 0]
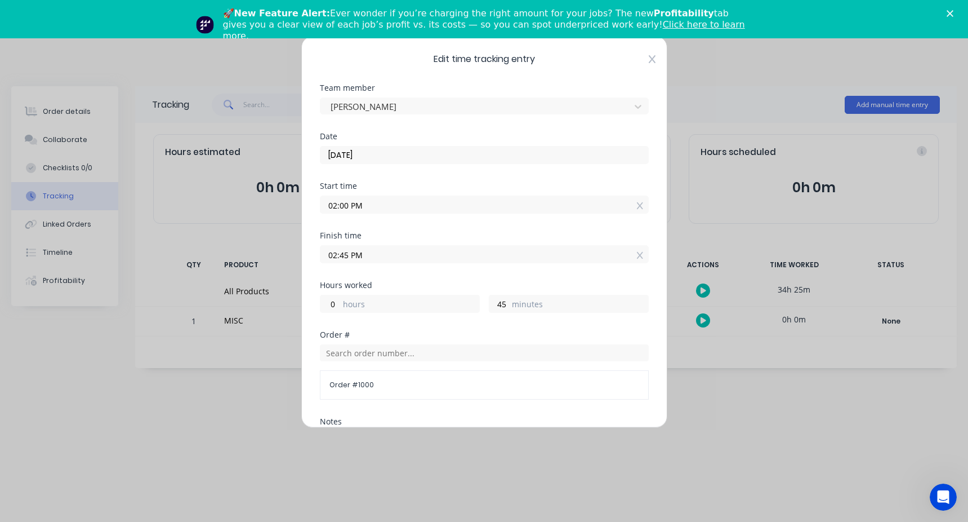
click at [649, 55] on icon at bounding box center [652, 59] width 7 height 9
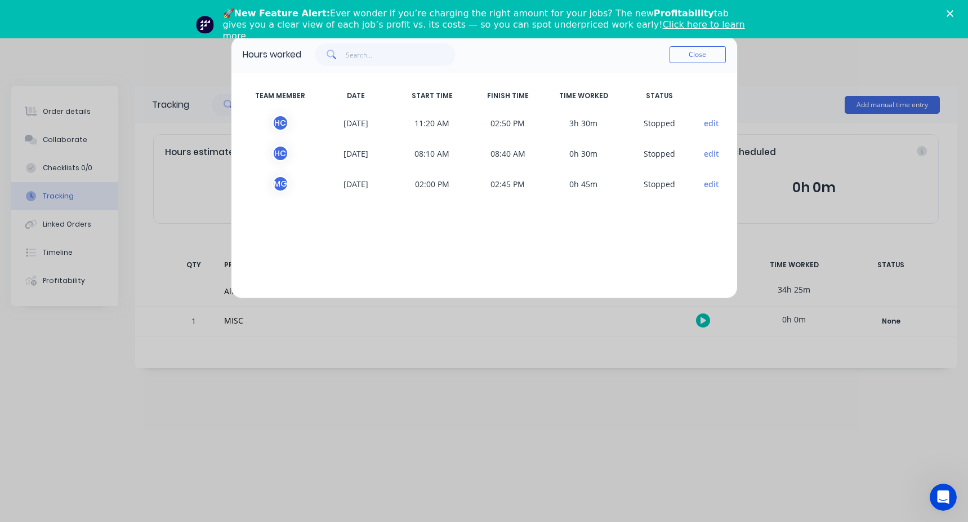
click at [709, 154] on button "edit" at bounding box center [711, 154] width 15 height 12
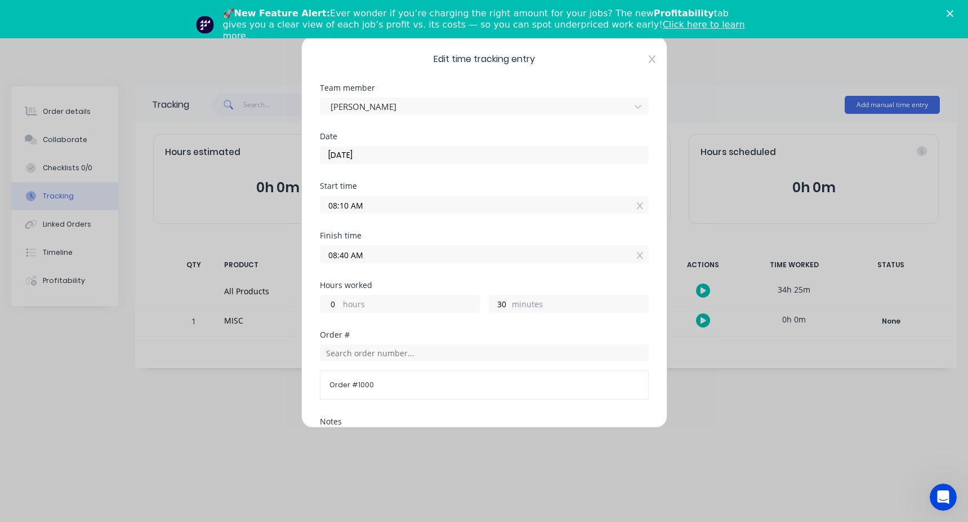
click at [648, 60] on icon at bounding box center [651, 59] width 7 height 8
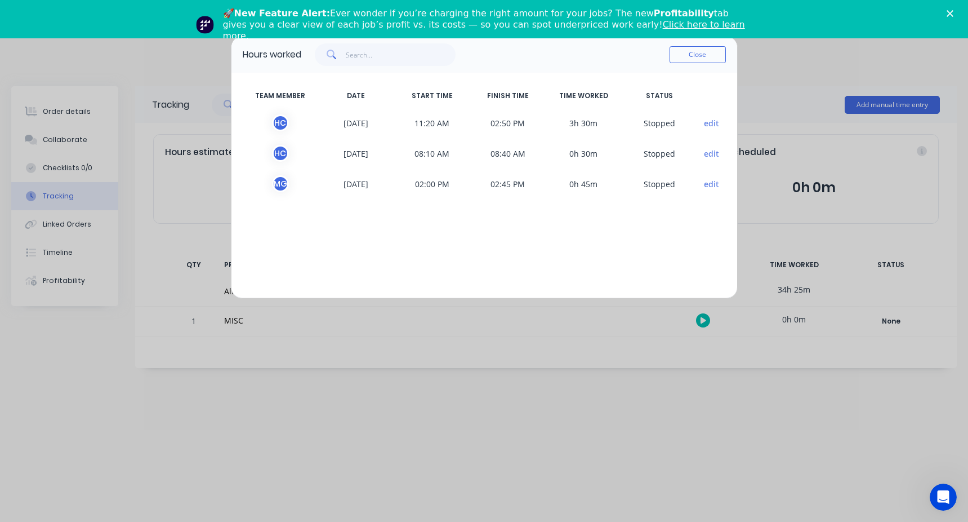
click at [709, 148] on button "edit" at bounding box center [711, 154] width 15 height 12
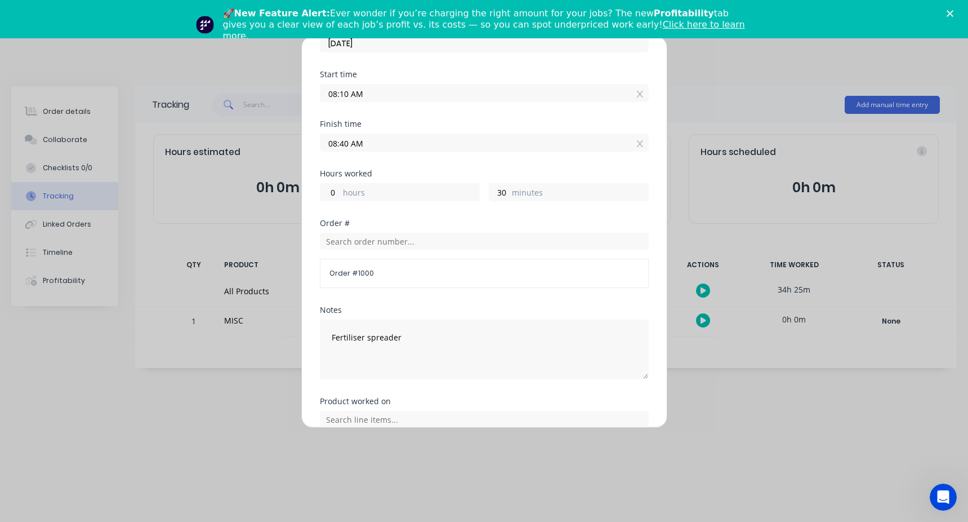
scroll to position [113, 0]
click at [353, 242] on input "text" at bounding box center [484, 239] width 329 height 17
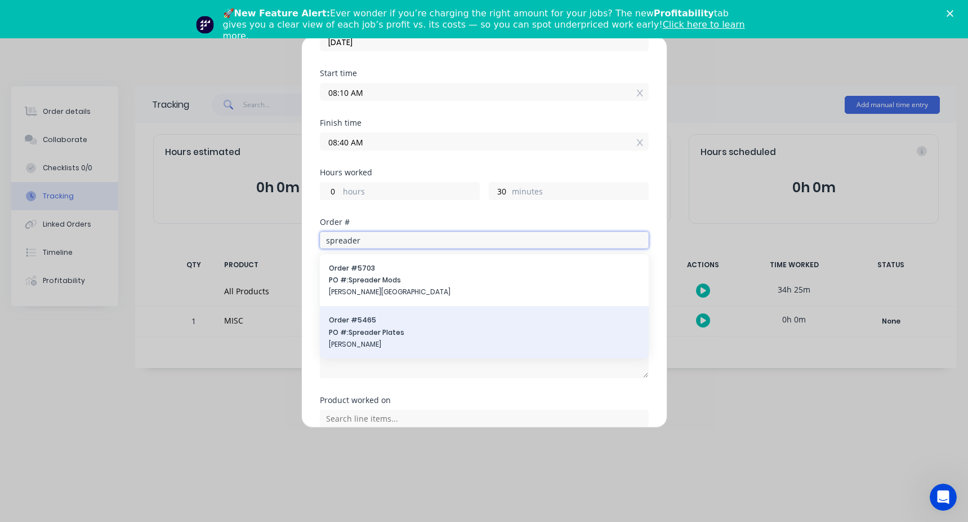
scroll to position [169, 0]
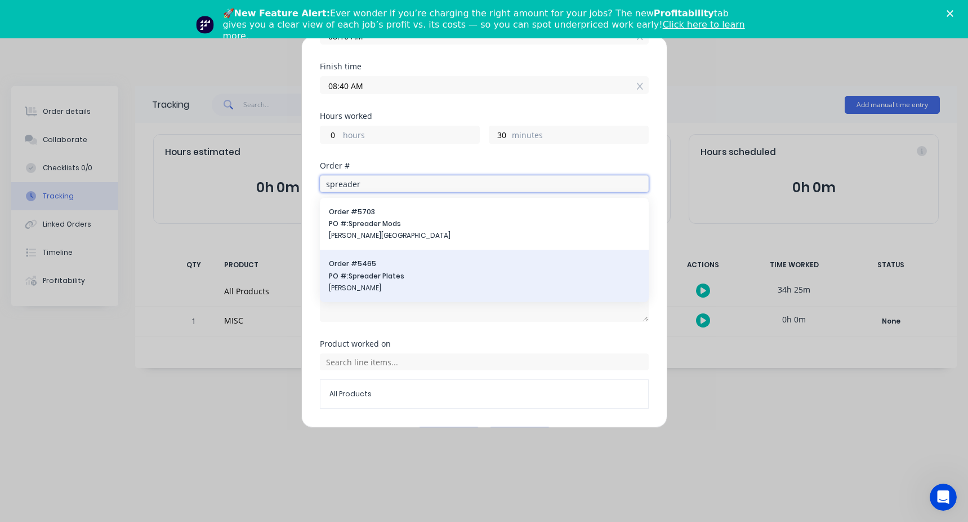
type input "spreader"
click at [406, 287] on span "[PERSON_NAME]" at bounding box center [484, 288] width 311 height 10
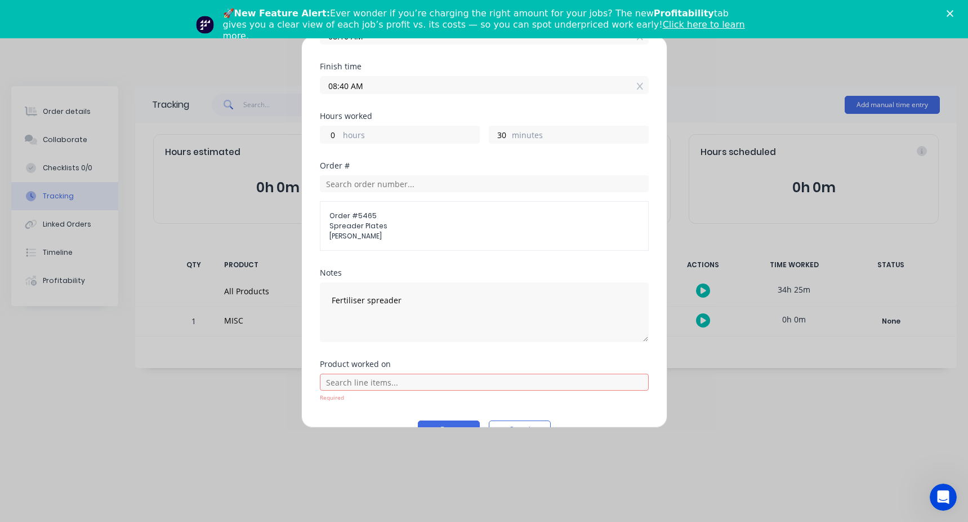
scroll to position [196, 0]
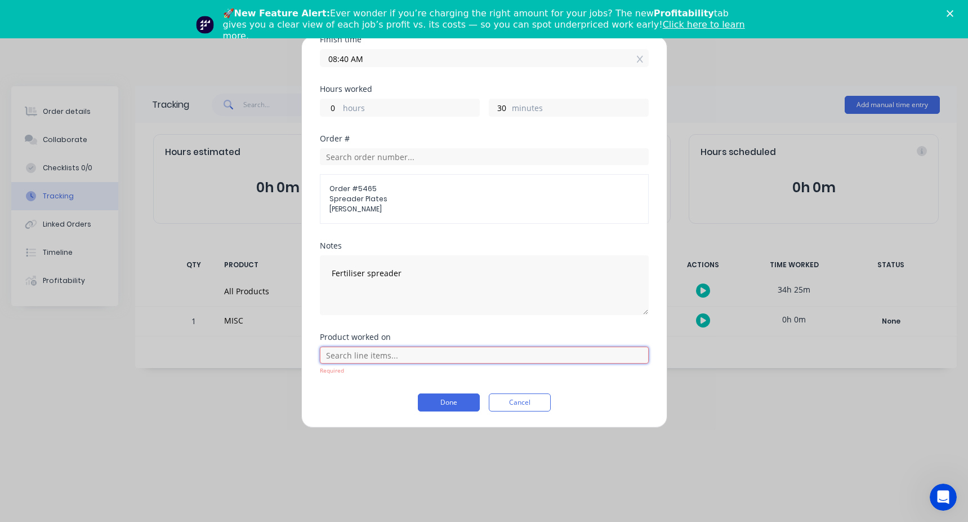
click at [390, 351] on input "text" at bounding box center [484, 354] width 329 height 17
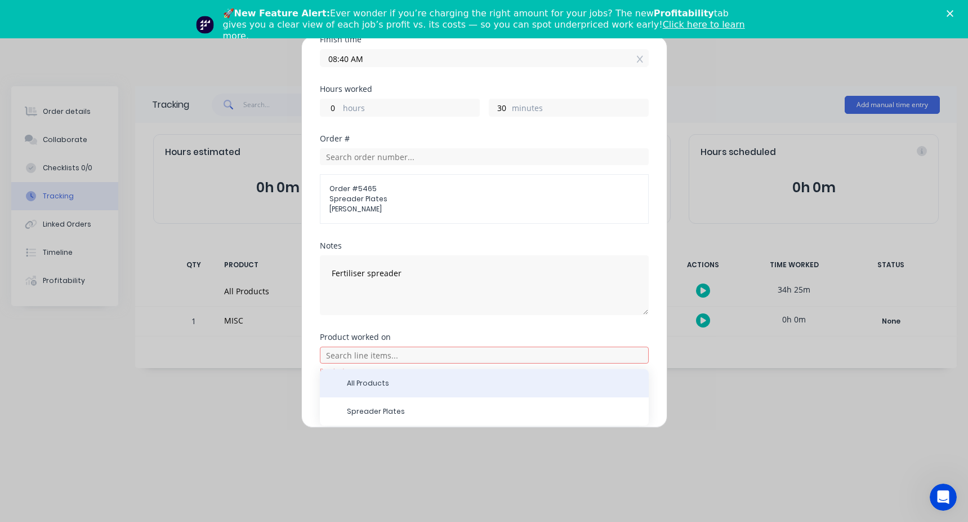
click at [382, 382] on span "All Products" at bounding box center [493, 383] width 293 height 10
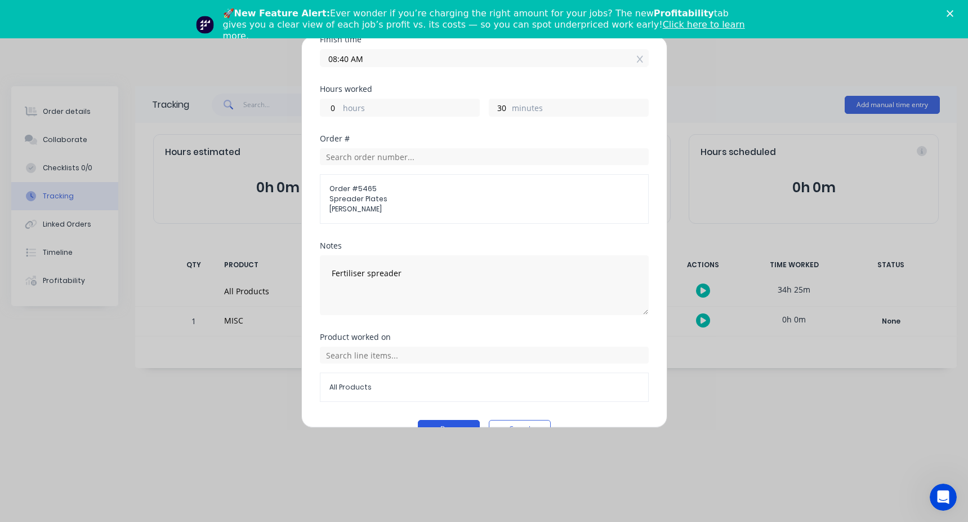
click at [458, 422] on button "Done" at bounding box center [449, 429] width 62 height 18
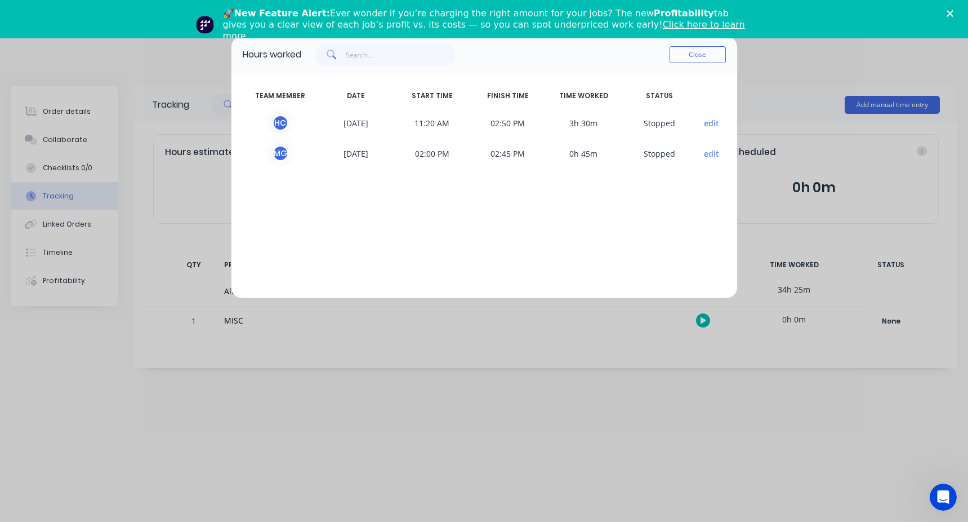
click at [710, 124] on button "edit" at bounding box center [711, 123] width 15 height 12
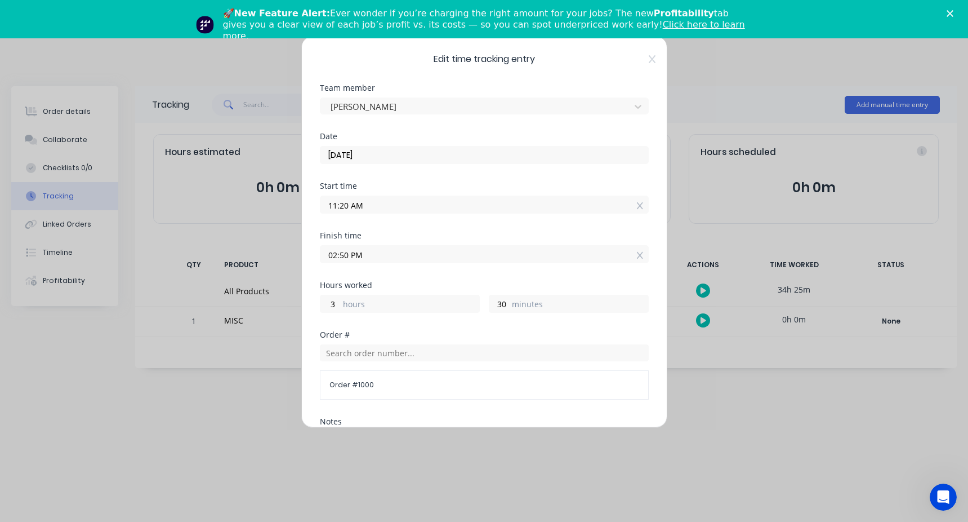
click at [345, 364] on div "Order # 1000" at bounding box center [484, 371] width 329 height 55
click at [346, 358] on input "text" at bounding box center [484, 352] width 329 height 17
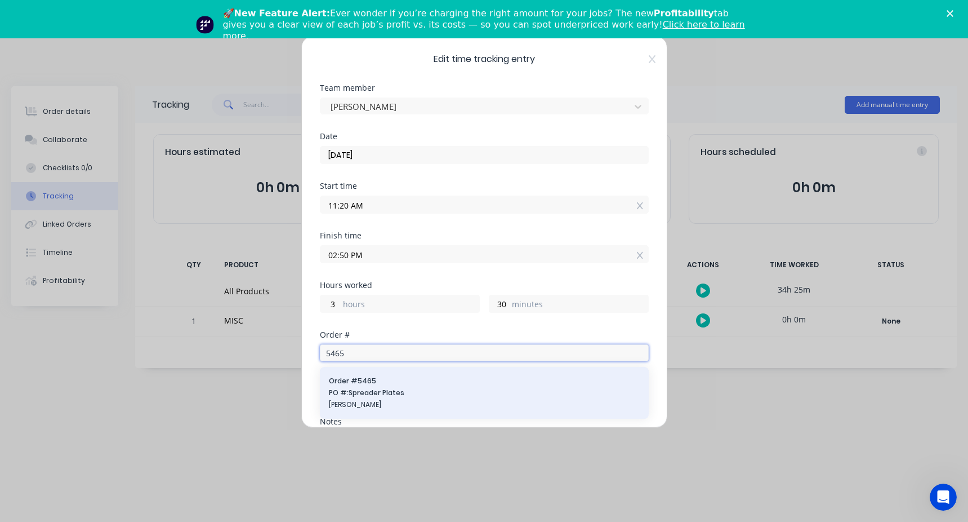
type input "5465"
click at [357, 389] on span "PO #: Spreader Plates" at bounding box center [484, 393] width 311 height 10
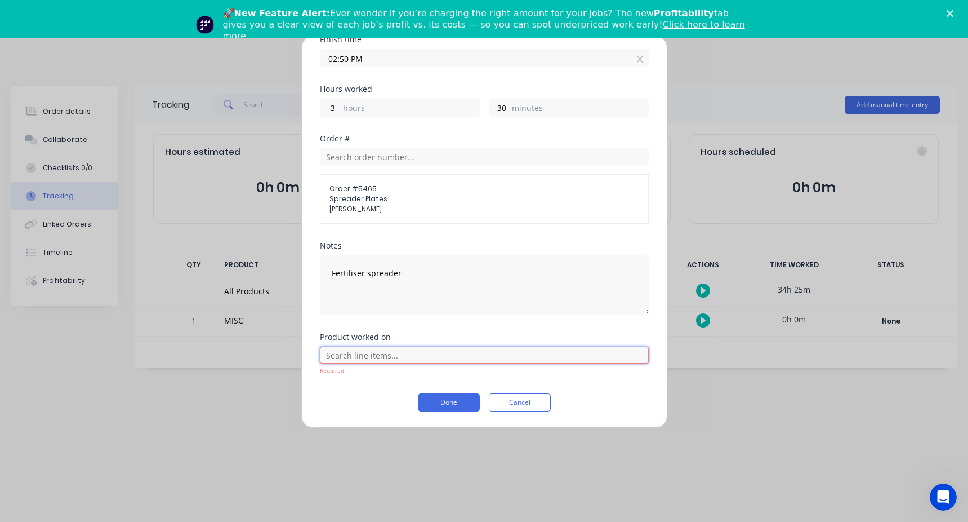
click at [350, 352] on input "text" at bounding box center [484, 354] width 329 height 17
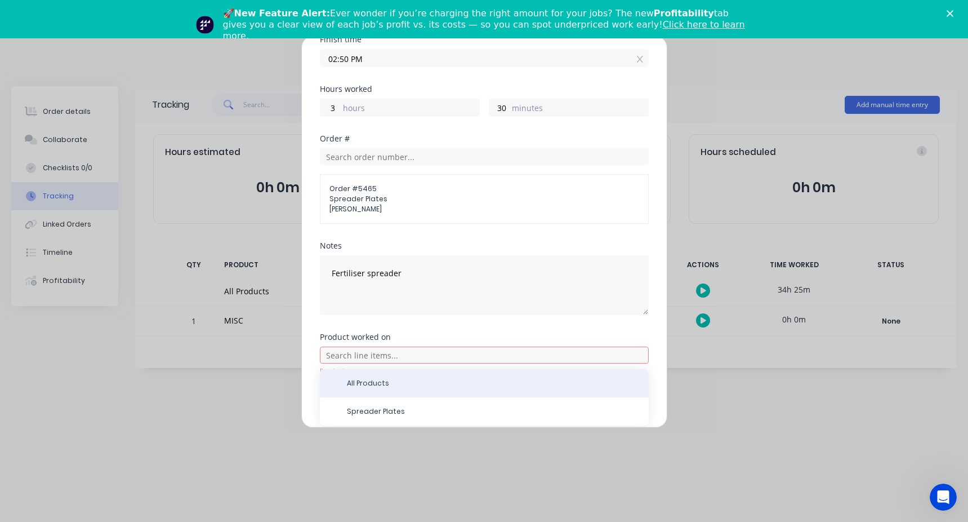
click at [364, 385] on span "All Products" at bounding box center [493, 383] width 293 height 10
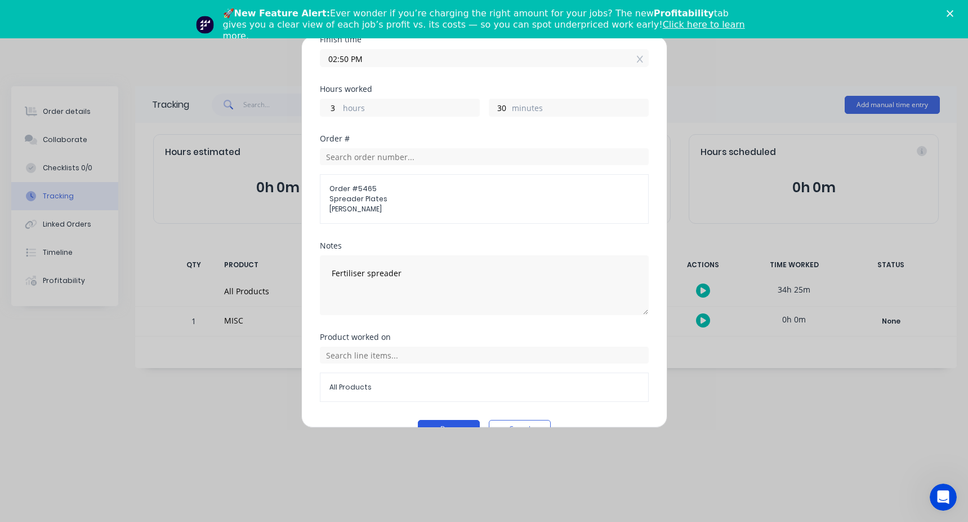
click at [455, 421] on button "Done" at bounding box center [449, 429] width 62 height 18
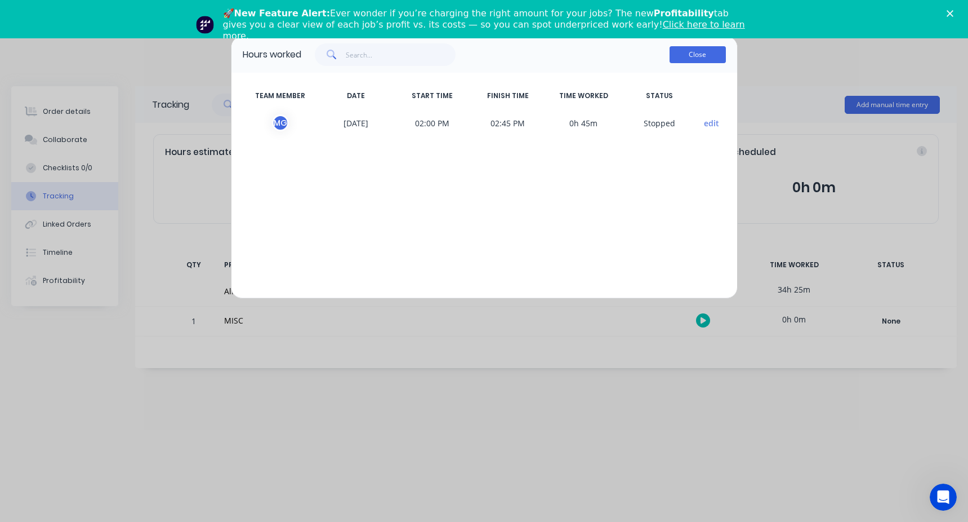
click at [695, 54] on button "Close" at bounding box center [698, 54] width 56 height 17
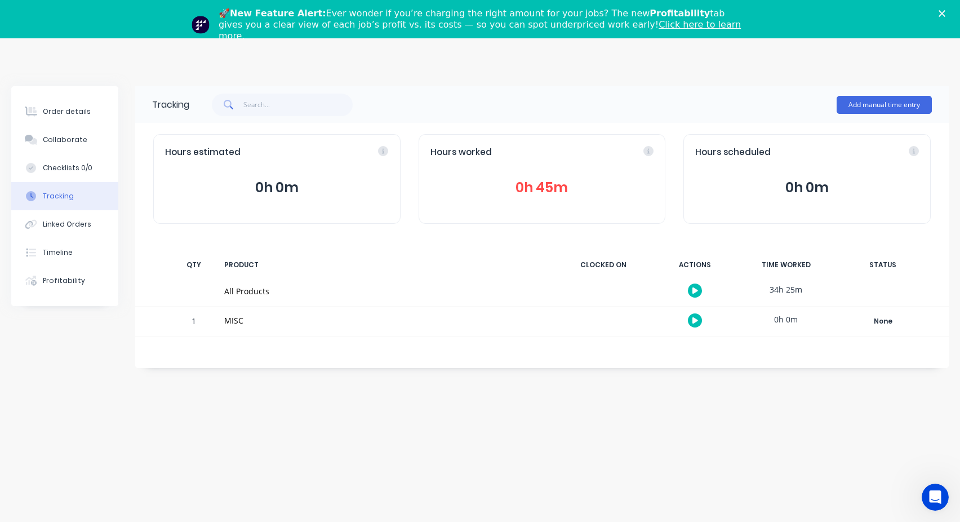
click at [945, 11] on icon "Close" at bounding box center [941, 13] width 7 height 7
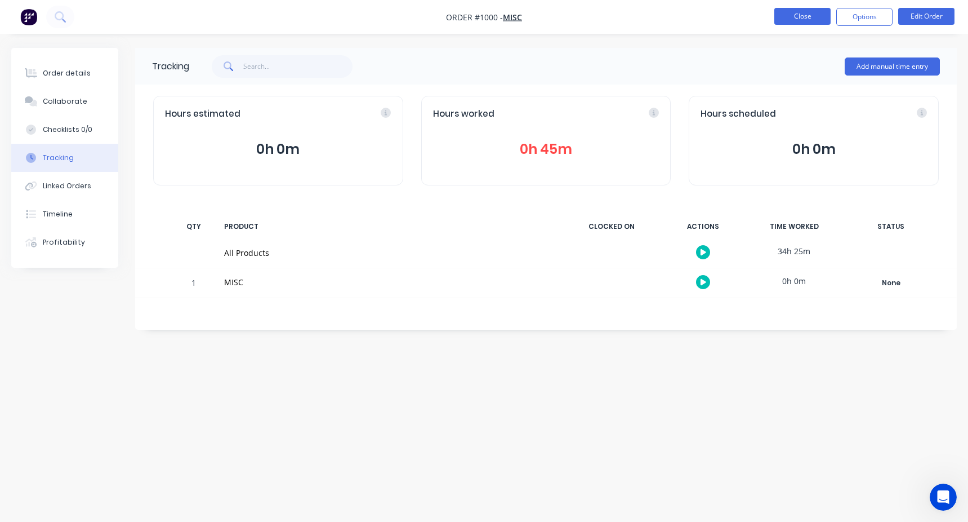
click at [804, 21] on button "Close" at bounding box center [802, 16] width 56 height 17
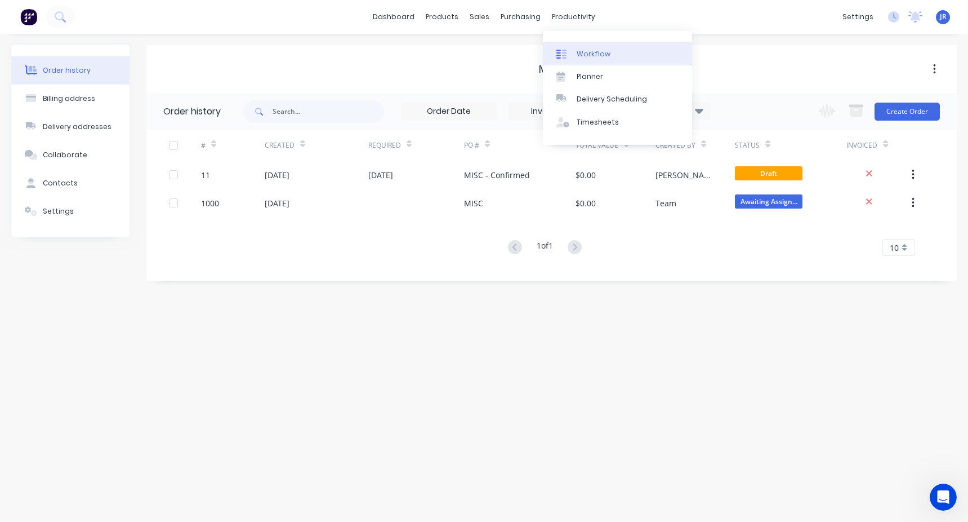
click at [600, 54] on div "Workflow" at bounding box center [594, 54] width 34 height 10
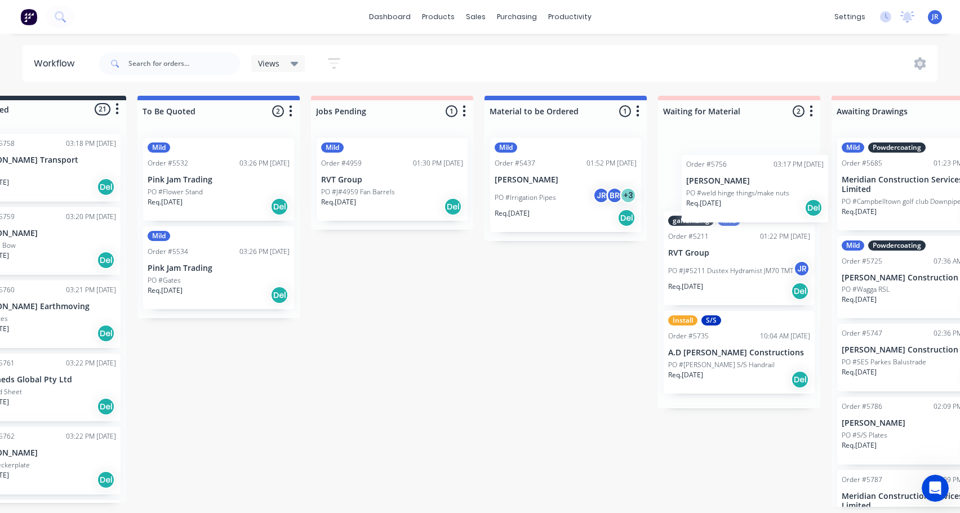
scroll to position [0, 80]
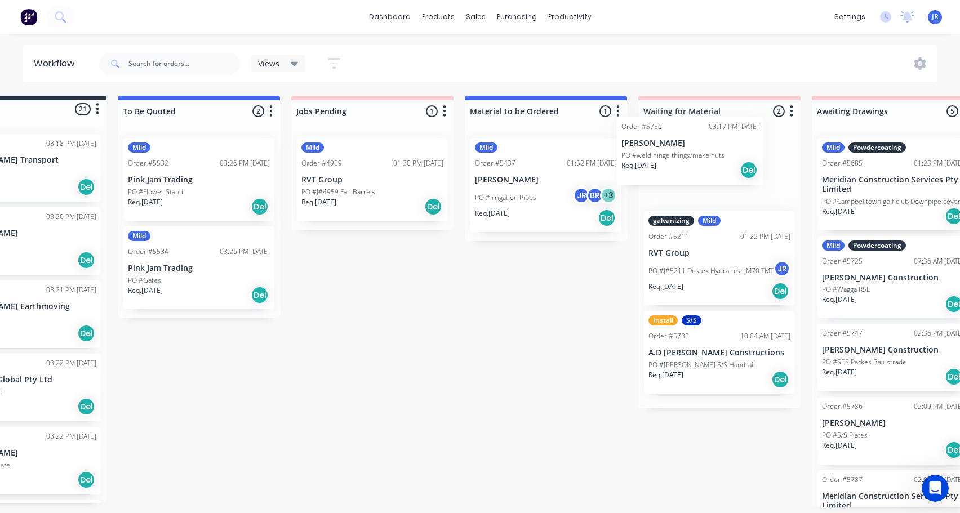
drag, startPoint x: 87, startPoint y: 189, endPoint x: 681, endPoint y: 170, distance: 593.9
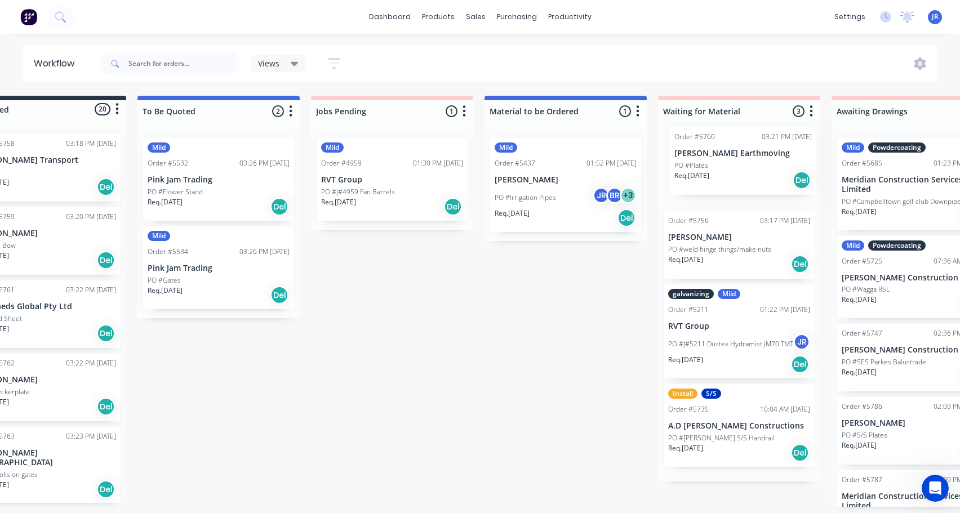
drag, startPoint x: 93, startPoint y: 297, endPoint x: 723, endPoint y: 140, distance: 649.5
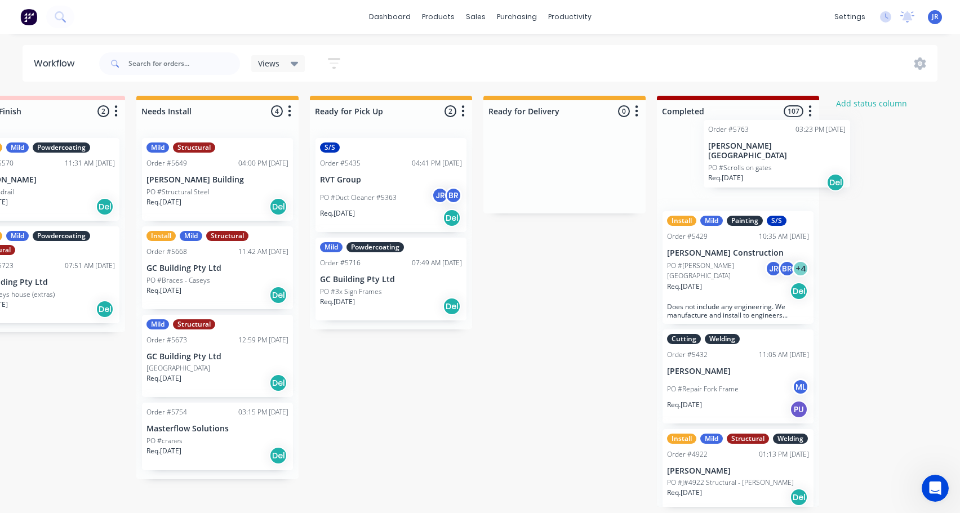
scroll to position [2, 1629]
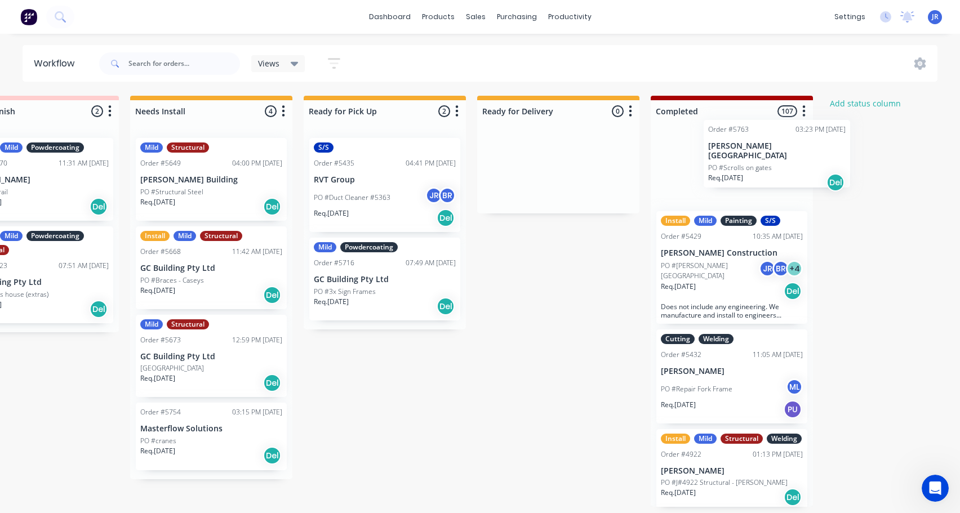
drag, startPoint x: 77, startPoint y: 478, endPoint x: 737, endPoint y: 178, distance: 724.6
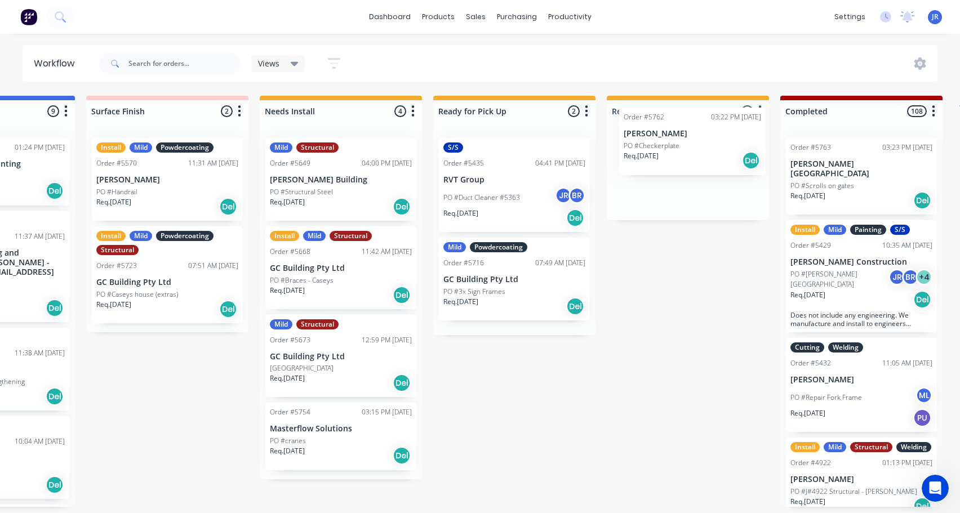
scroll to position [2, 1503]
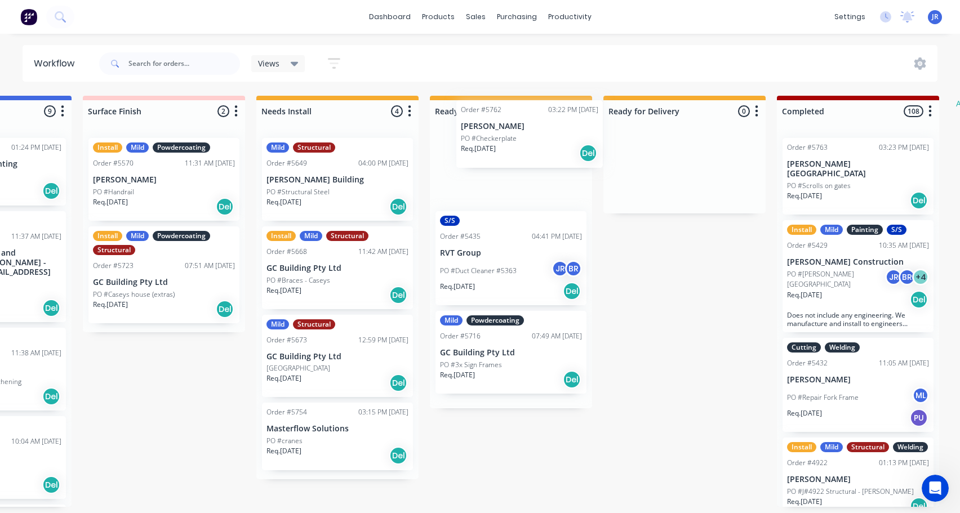
drag, startPoint x: 70, startPoint y: 225, endPoint x: 485, endPoint y: 139, distance: 424.0
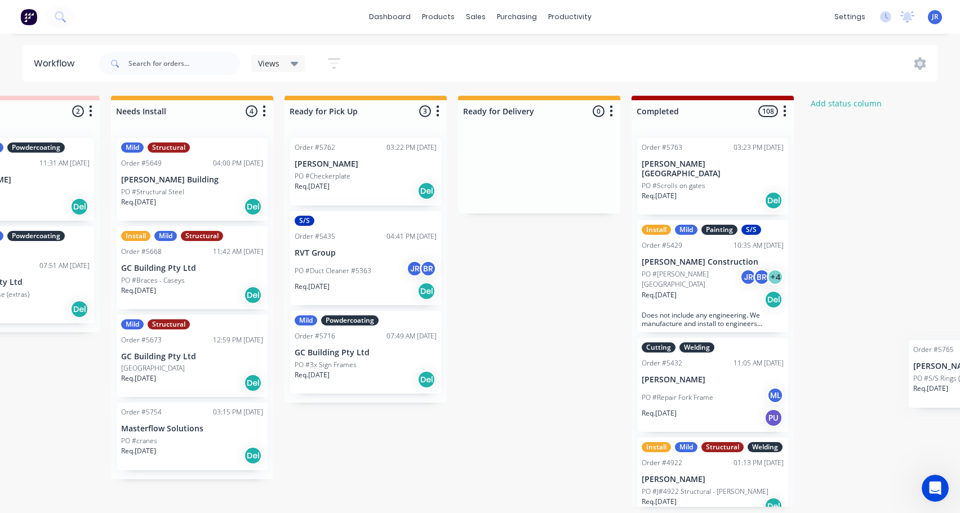
scroll to position [2, 1735]
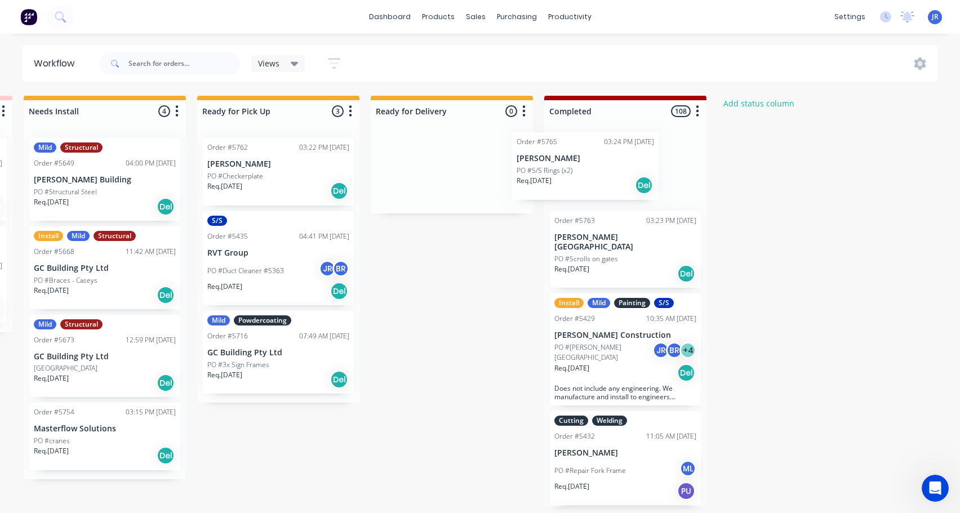
drag, startPoint x: 73, startPoint y: 292, endPoint x: 565, endPoint y: 162, distance: 509.2
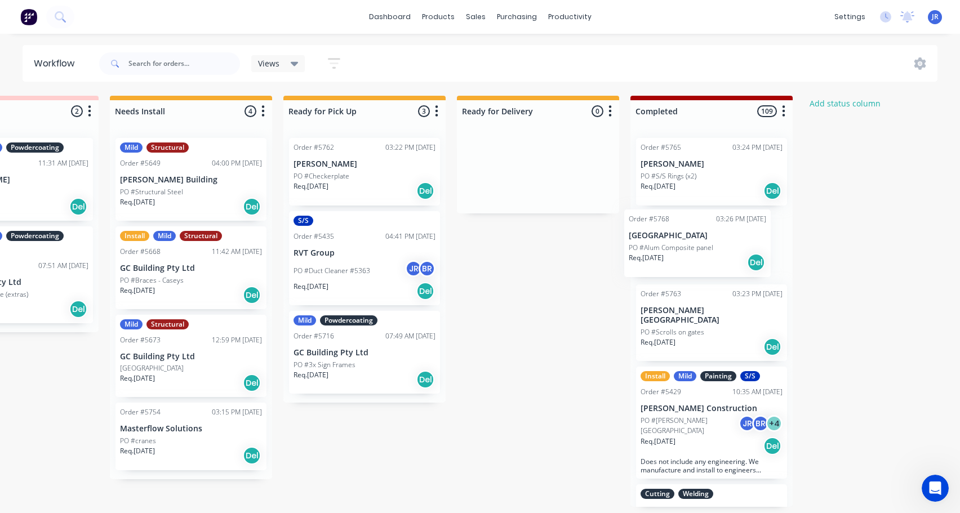
scroll to position [2, 1650]
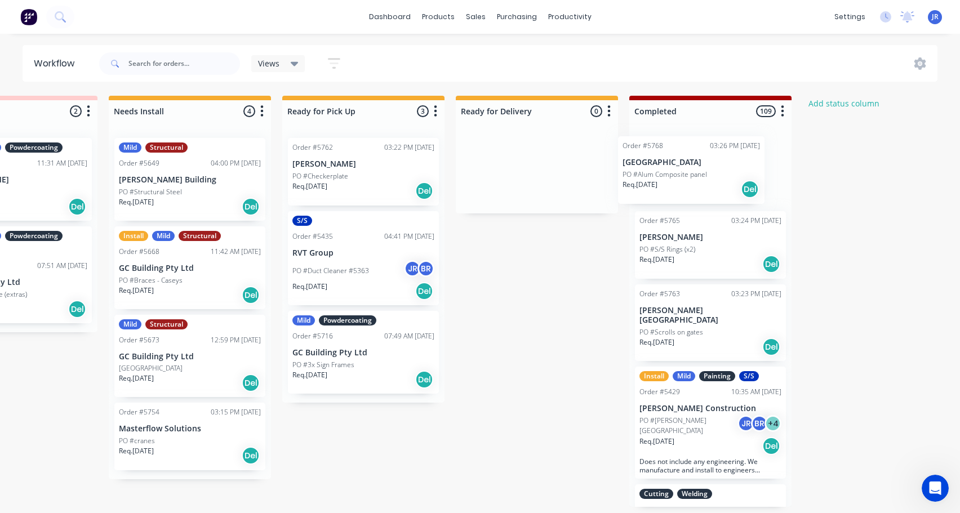
drag, startPoint x: 87, startPoint y: 362, endPoint x: 680, endPoint y: 168, distance: 624.1
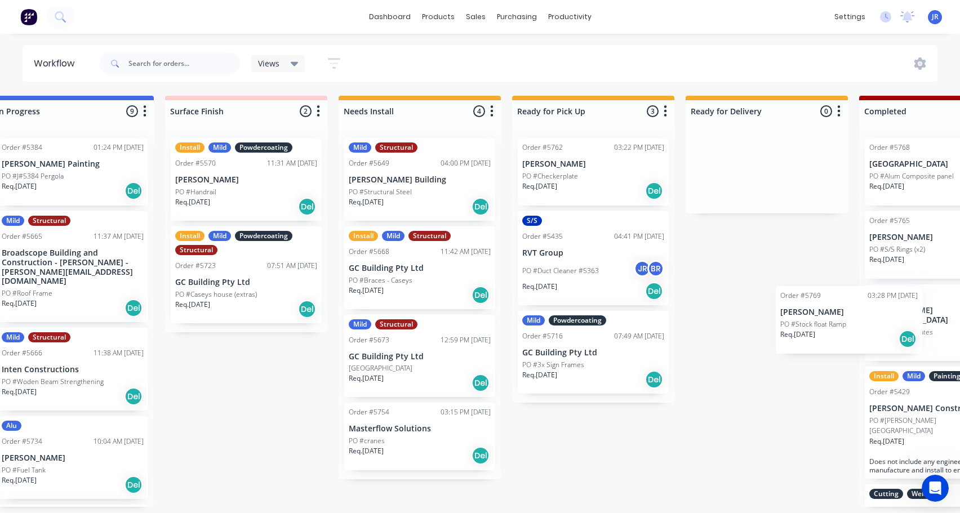
scroll to position [2, 1428]
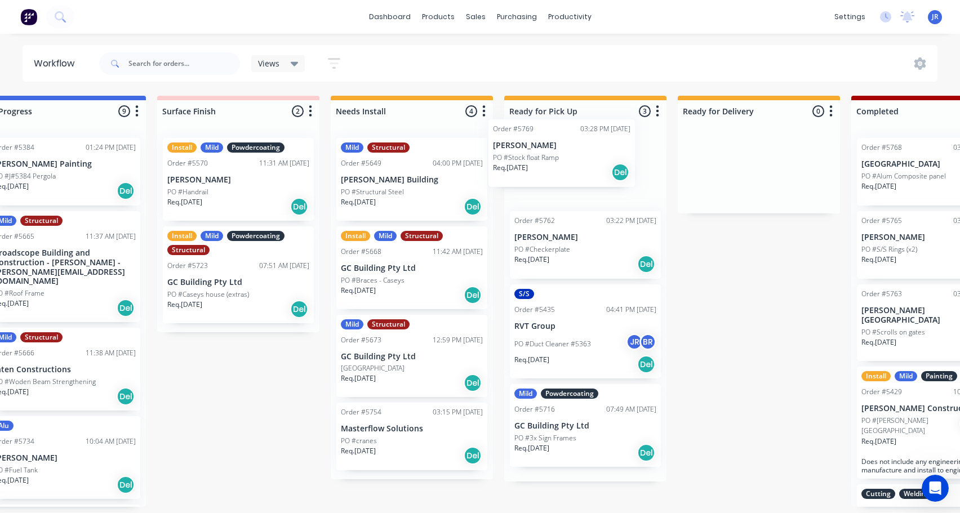
drag, startPoint x: 61, startPoint y: 370, endPoint x: 535, endPoint y: 156, distance: 519.8
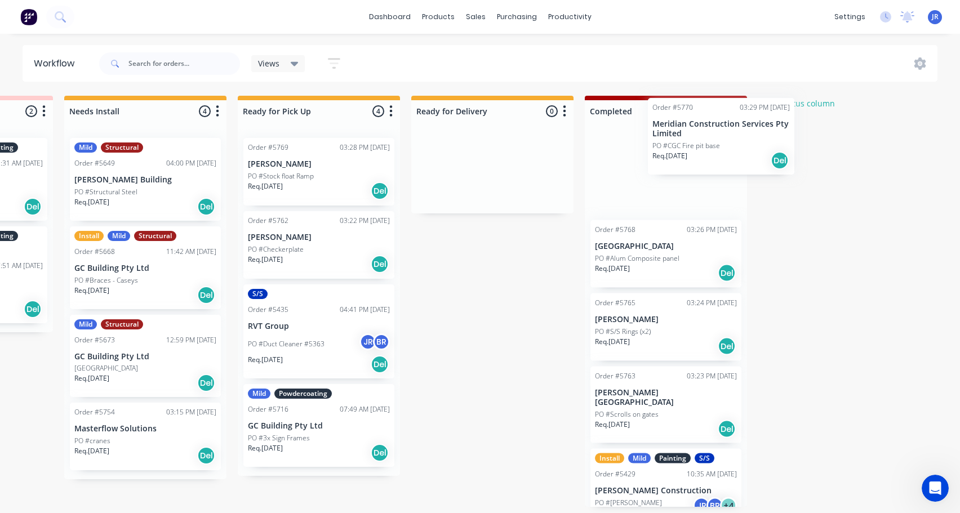
scroll to position [2, 1701]
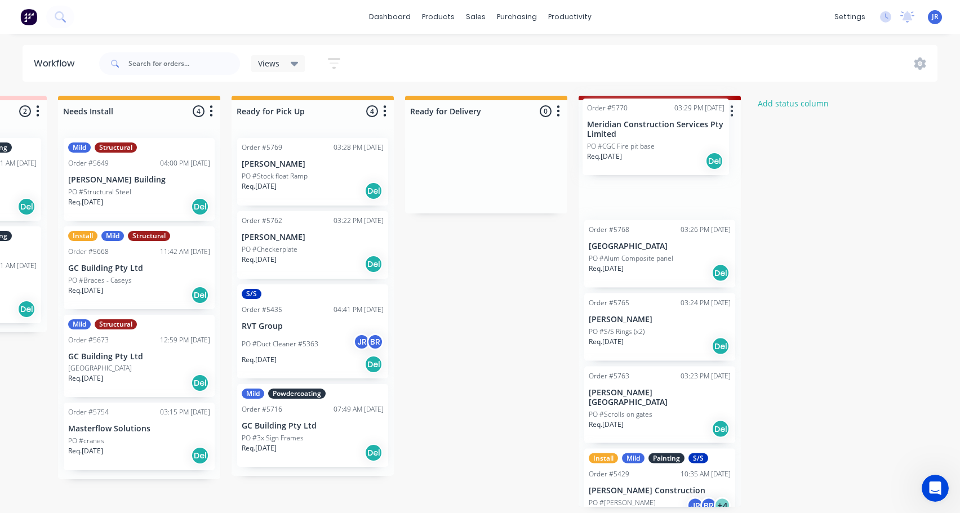
drag, startPoint x: 97, startPoint y: 391, endPoint x: 653, endPoint y: 170, distance: 597.8
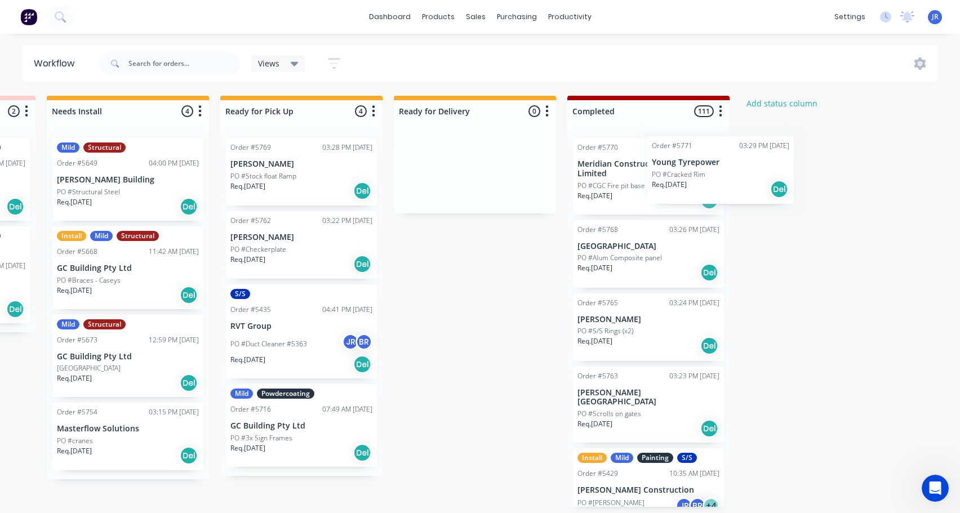
scroll to position [2, 1721]
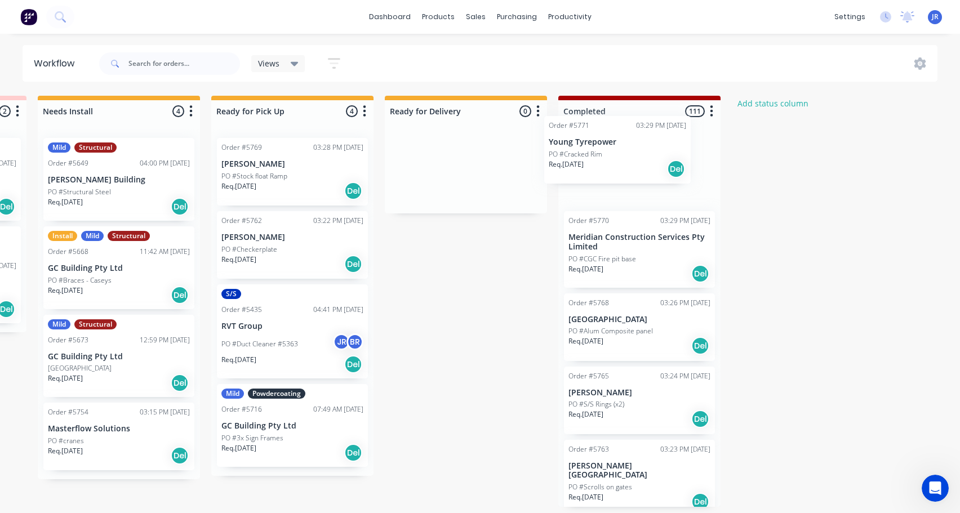
drag, startPoint x: 93, startPoint y: 266, endPoint x: 629, endPoint y: 167, distance: 544.7
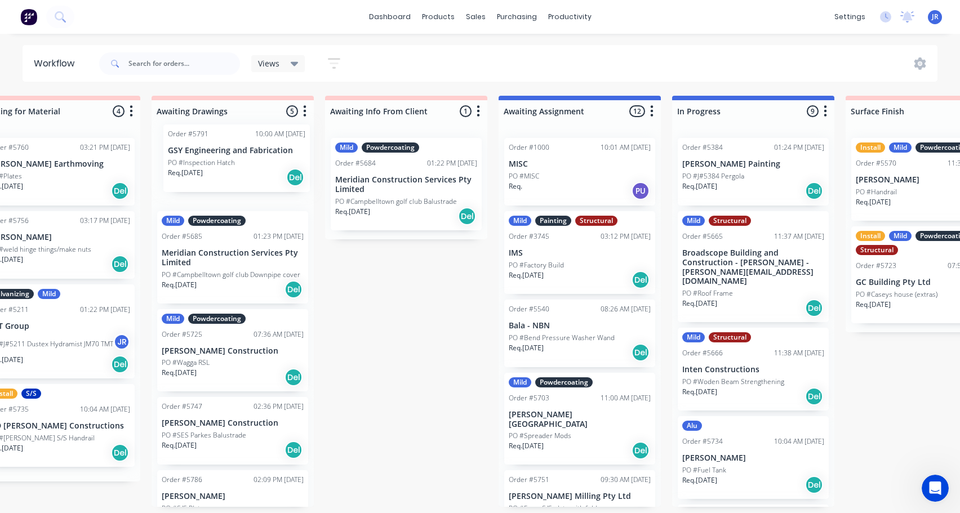
scroll to position [0, 740]
drag, startPoint x: 95, startPoint y: 321, endPoint x: 238, endPoint y: 162, distance: 213.4
click at [238, 162] on div "Submitted 12 Status colour #273444 hex #273444 Save Cancel Summaries Total orde…" at bounding box center [599, 301] width 2695 height 411
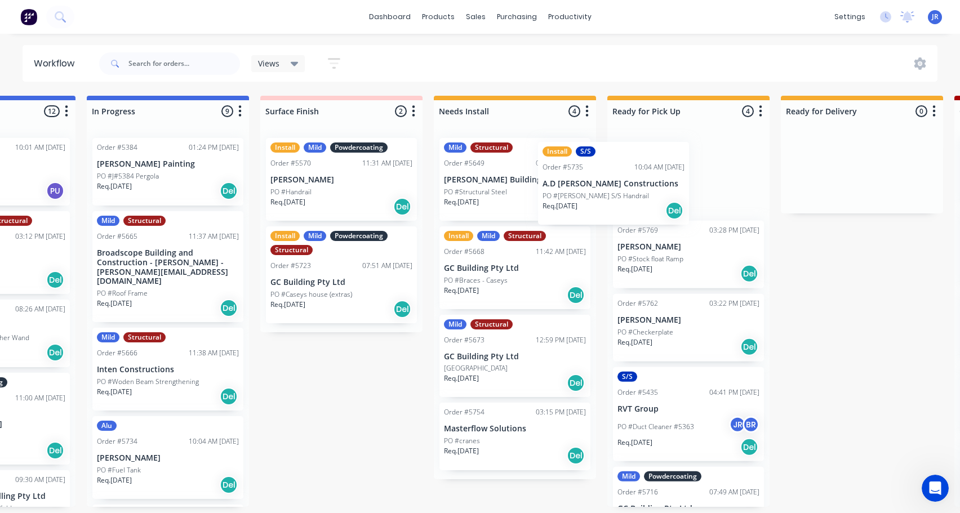
scroll to position [0, 1325]
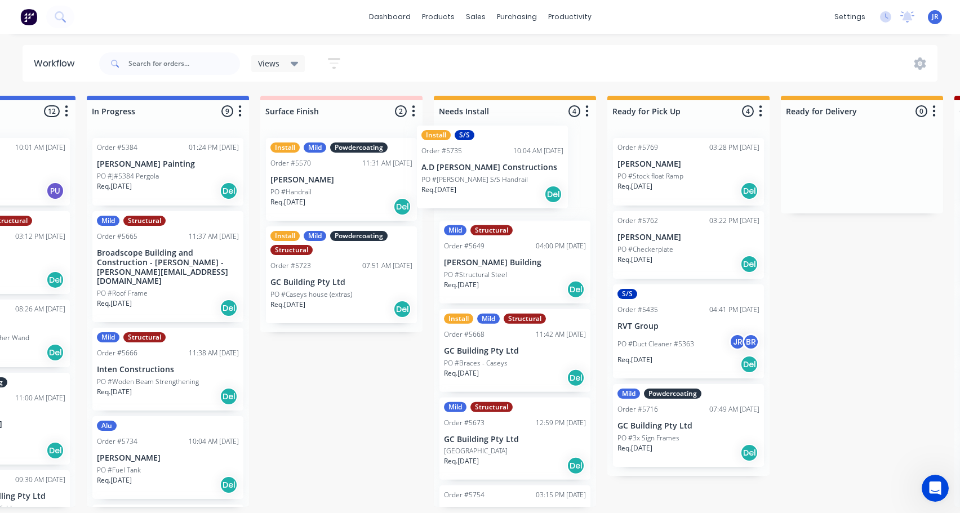
drag, startPoint x: 229, startPoint y: 456, endPoint x: 504, endPoint y: 195, distance: 378.9
click at [504, 195] on div "Submitted 11 Status colour #273444 hex #273444 Save Cancel Summaries Total orde…" at bounding box center [13, 301] width 2695 height 411
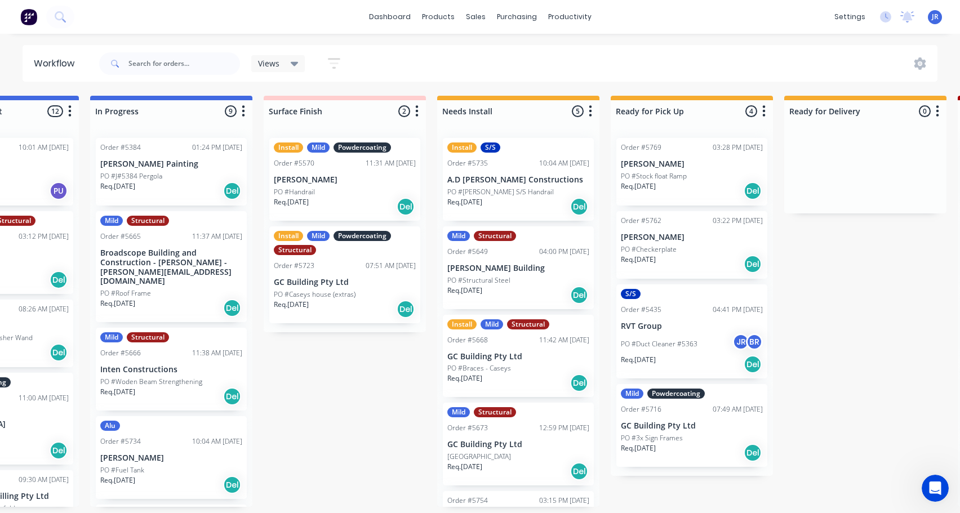
scroll to position [52, 0]
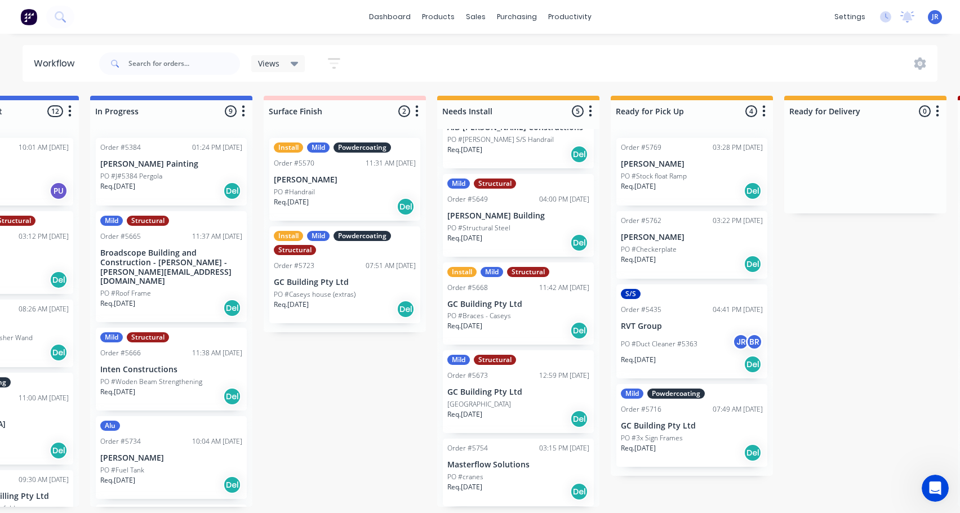
click at [353, 382] on div "Submitted 11 Status colour #273444 hex #273444 Save Cancel Summaries Total orde…" at bounding box center [17, 301] width 2695 height 411
click at [400, 382] on div "Submitted 11 Status colour #273444 hex #273444 Save Cancel Summaries Total orde…" at bounding box center [17, 301] width 2695 height 411
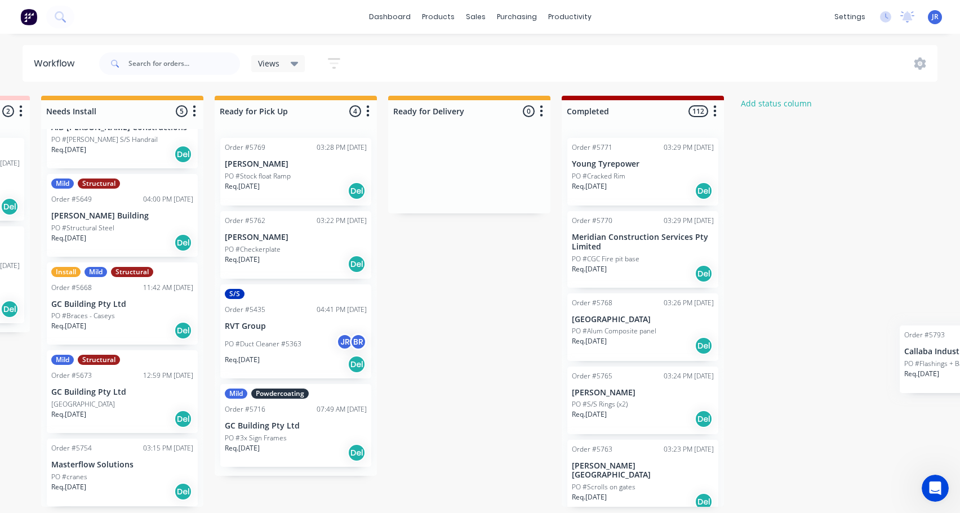
scroll to position [2, 1735]
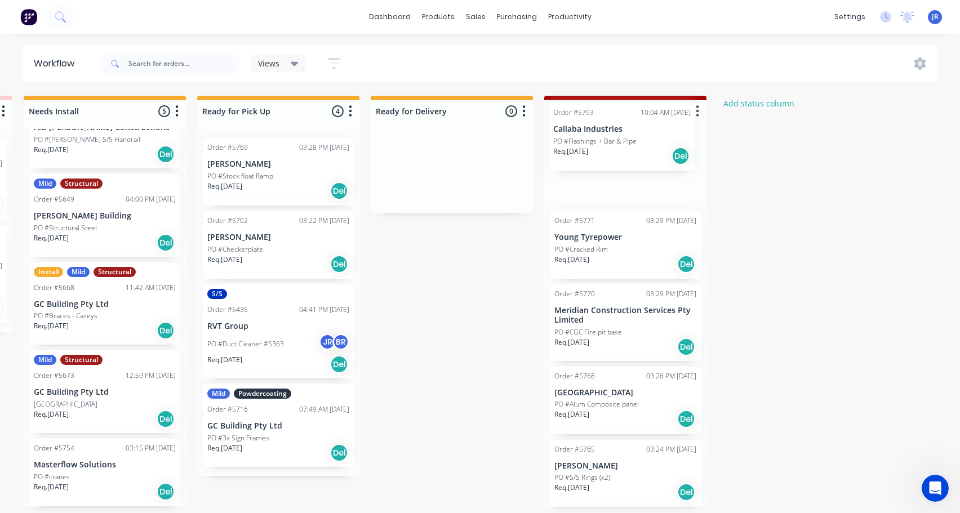
drag, startPoint x: 93, startPoint y: 398, endPoint x: 619, endPoint y: 142, distance: 585.2
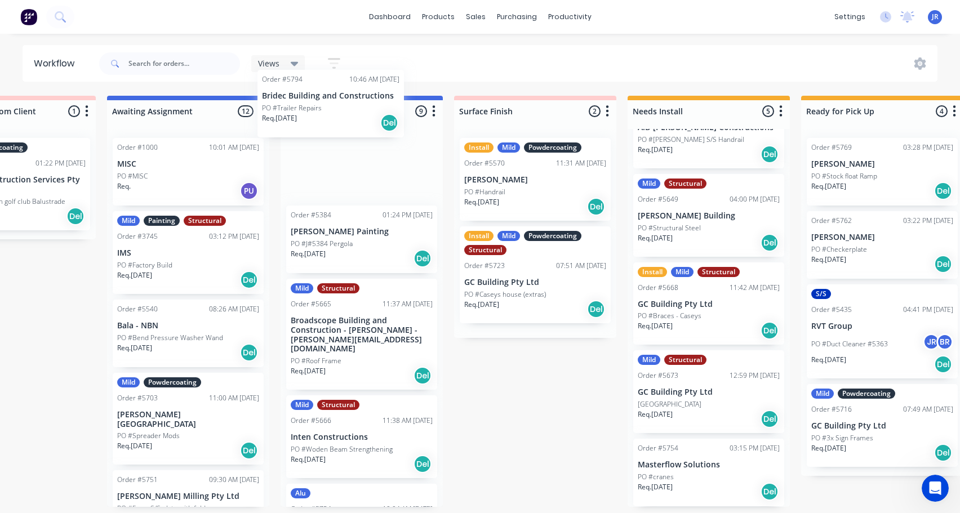
scroll to position [0, 1132]
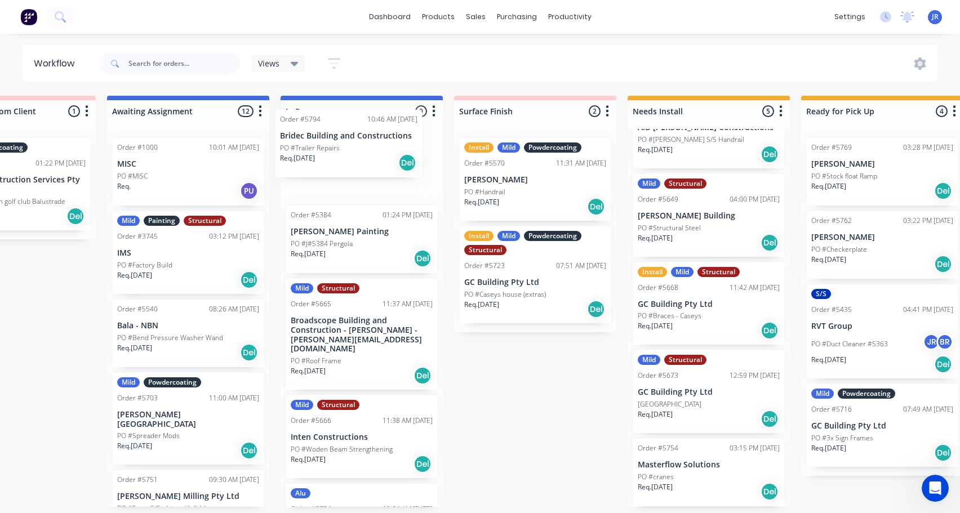
drag, startPoint x: 168, startPoint y: 456, endPoint x: 323, endPoint y: 153, distance: 340.3
click at [323, 153] on div "Submitted 10 Status colour #273444 hex #273444 Save Cancel Summaries Total orde…" at bounding box center [207, 301] width 2695 height 411
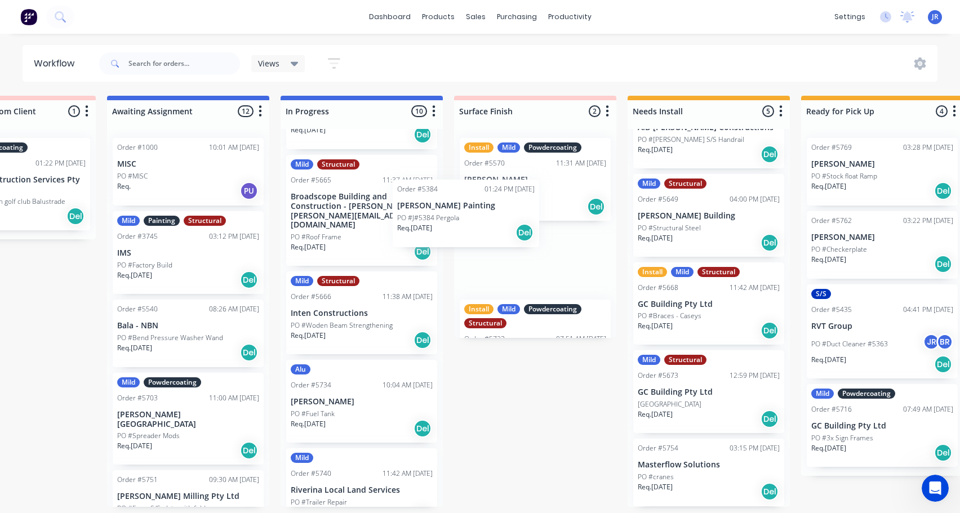
scroll to position [55, 0]
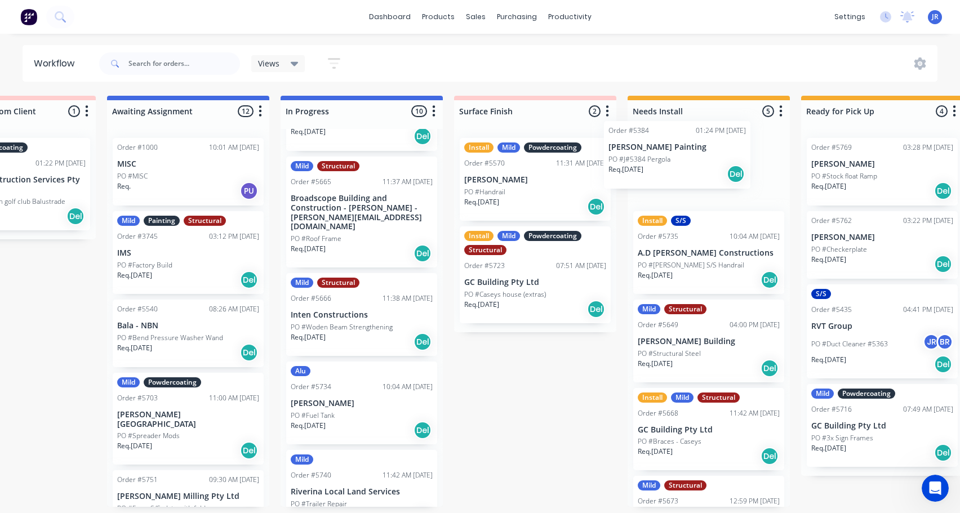
drag, startPoint x: 343, startPoint y: 194, endPoint x: 675, endPoint y: 166, distance: 333.5
click at [675, 166] on div "Submitted 9 Status colour #273444 hex #273444 Save Cancel Summaries Total order…" at bounding box center [207, 301] width 2695 height 411
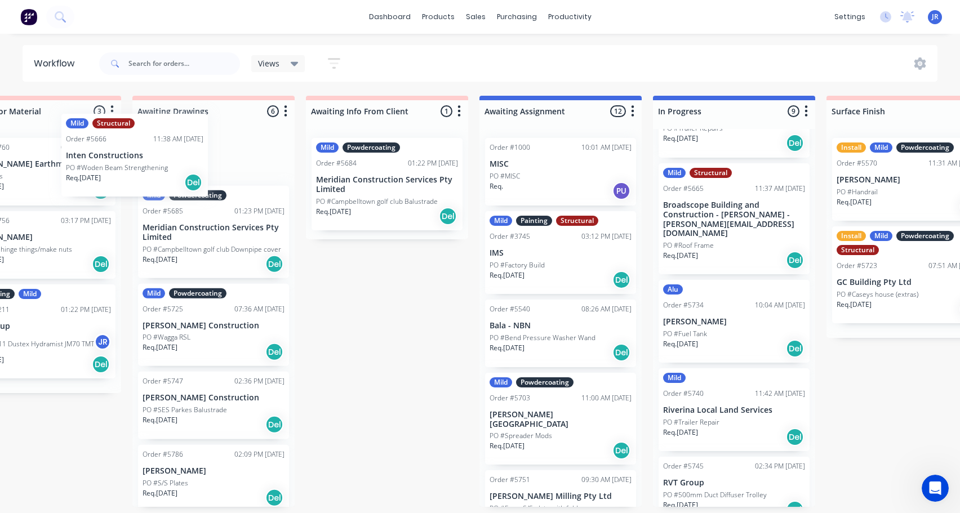
scroll to position [104, 0]
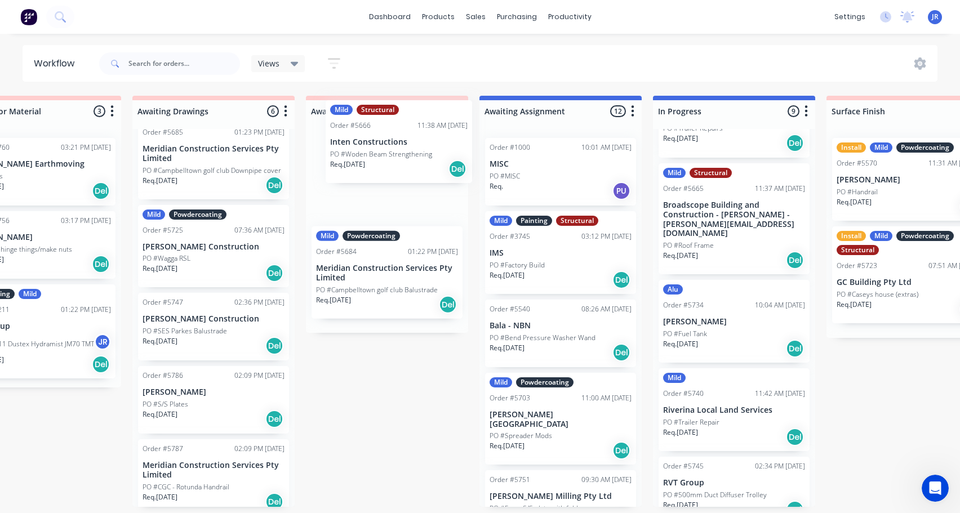
drag, startPoint x: 269, startPoint y: 253, endPoint x: 424, endPoint y: 166, distance: 177.3
click at [387, 145] on div "Submitted 9 Status colour #273444 hex #273444 Save Cancel Summaries Total order…" at bounding box center [579, 301] width 2695 height 411
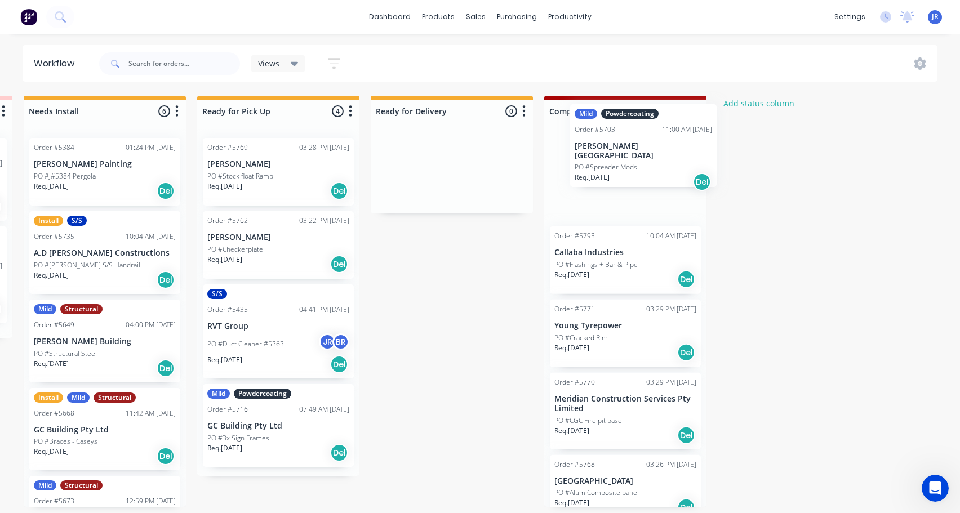
drag, startPoint x: 322, startPoint y: 208, endPoint x: 642, endPoint y: 163, distance: 322.5
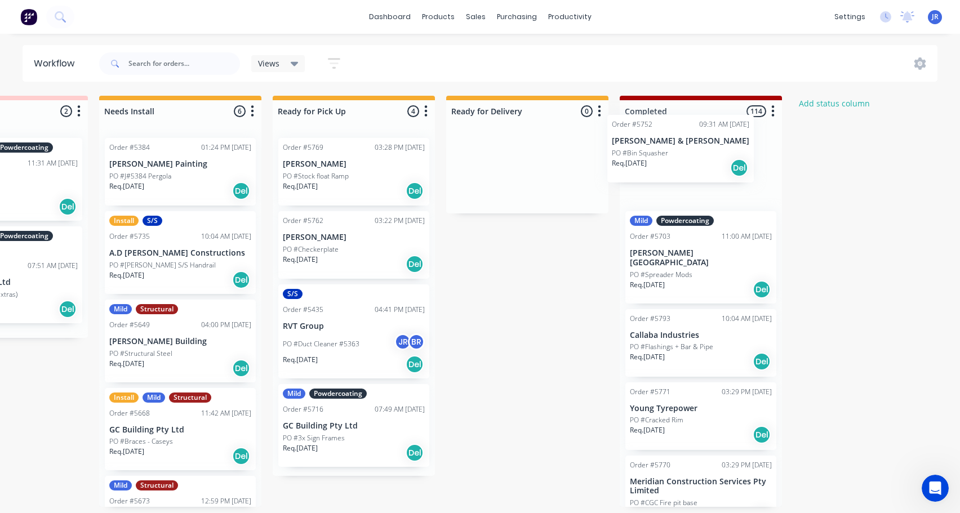
scroll to position [0, 1662]
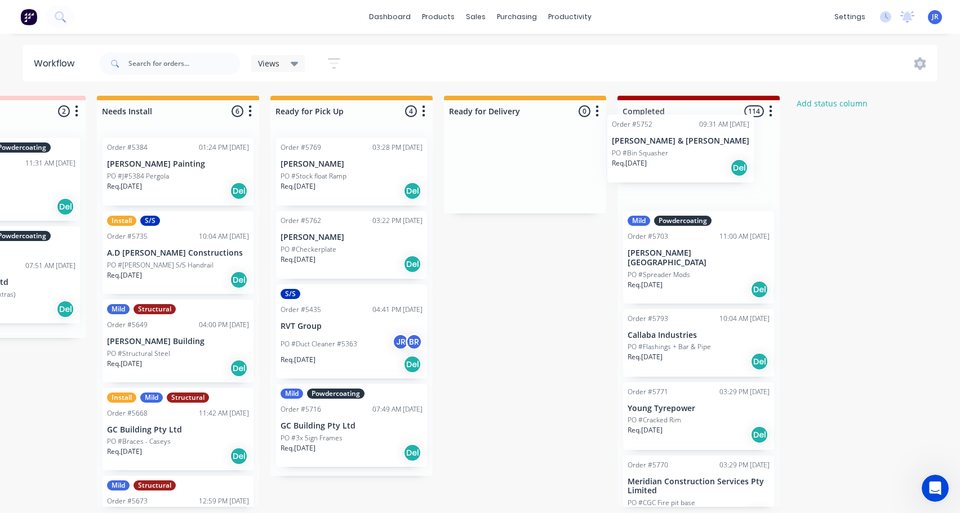
drag, startPoint x: 768, startPoint y: 265, endPoint x: 675, endPoint y: 168, distance: 134.2
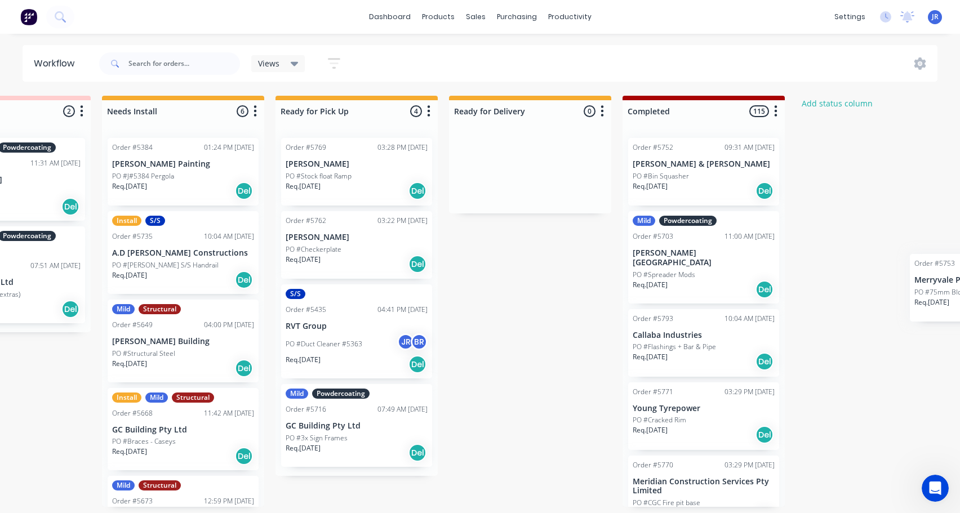
scroll to position [0, 1735]
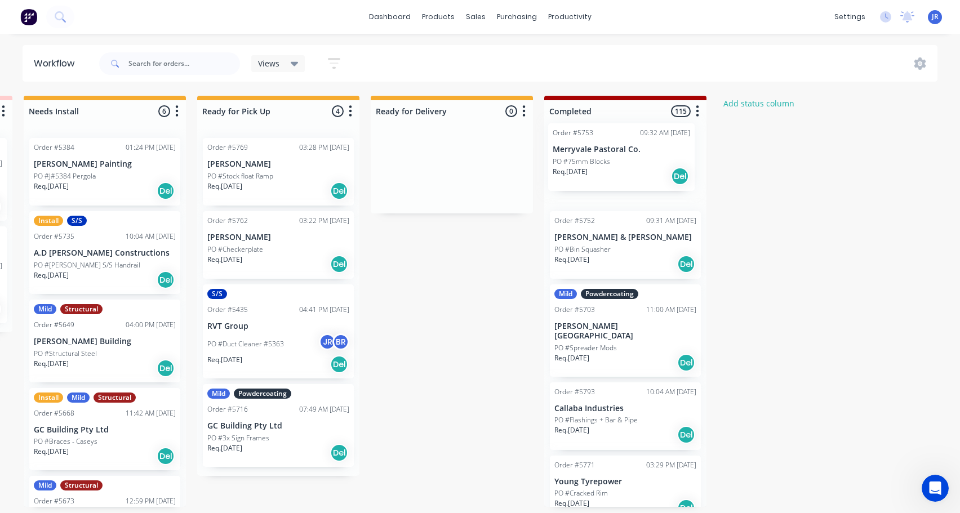
drag, startPoint x: 261, startPoint y: 269, endPoint x: 608, endPoint y: 159, distance: 364.3
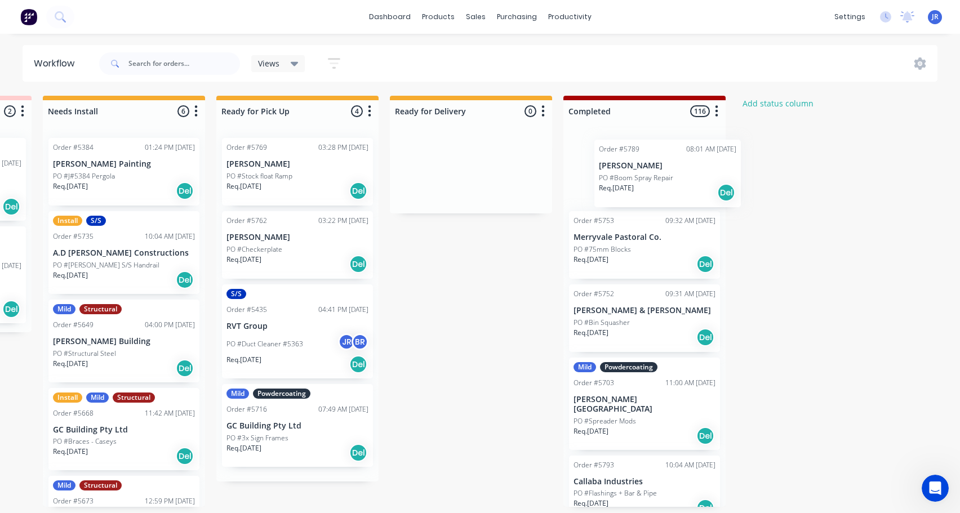
scroll to position [2, 1717]
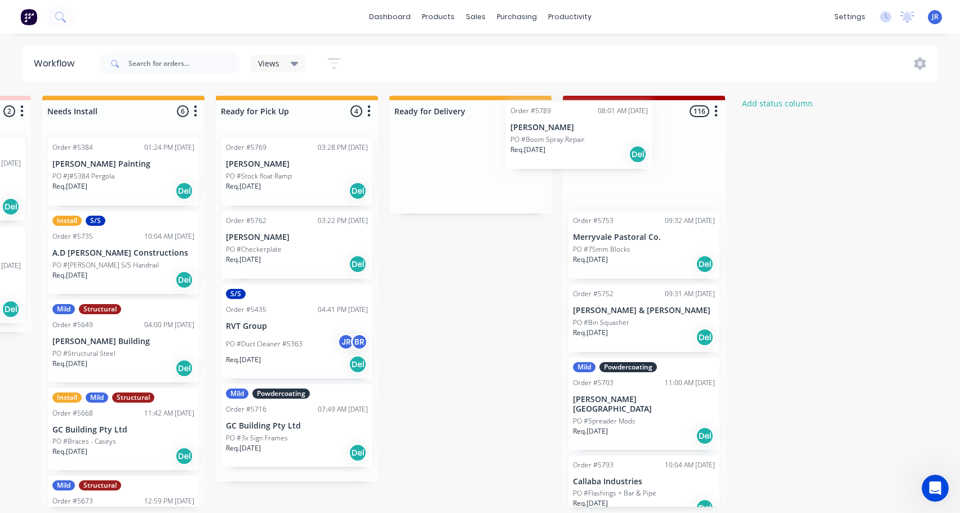
drag, startPoint x: 168, startPoint y: 336, endPoint x: 633, endPoint y: 175, distance: 491.8
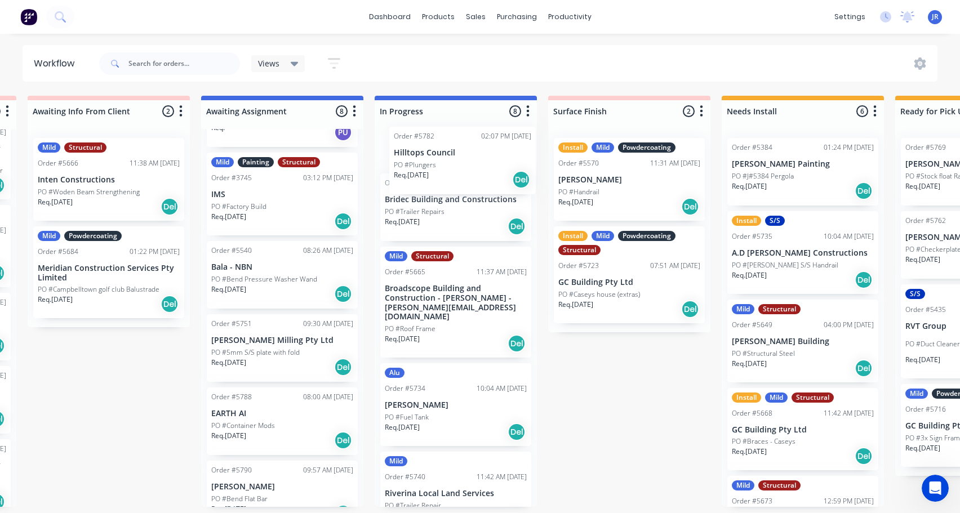
scroll to position [20, 0]
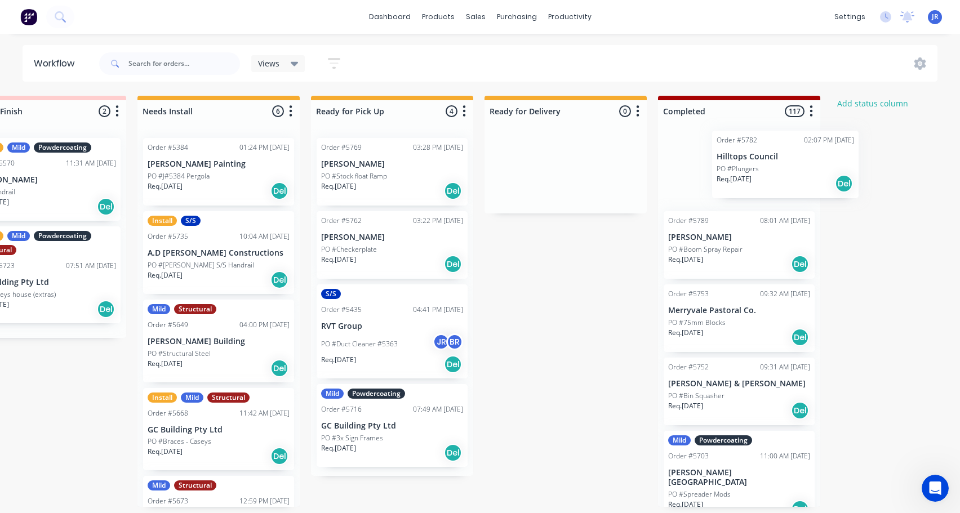
drag, startPoint x: 258, startPoint y: 424, endPoint x: 707, endPoint y: 168, distance: 516.8
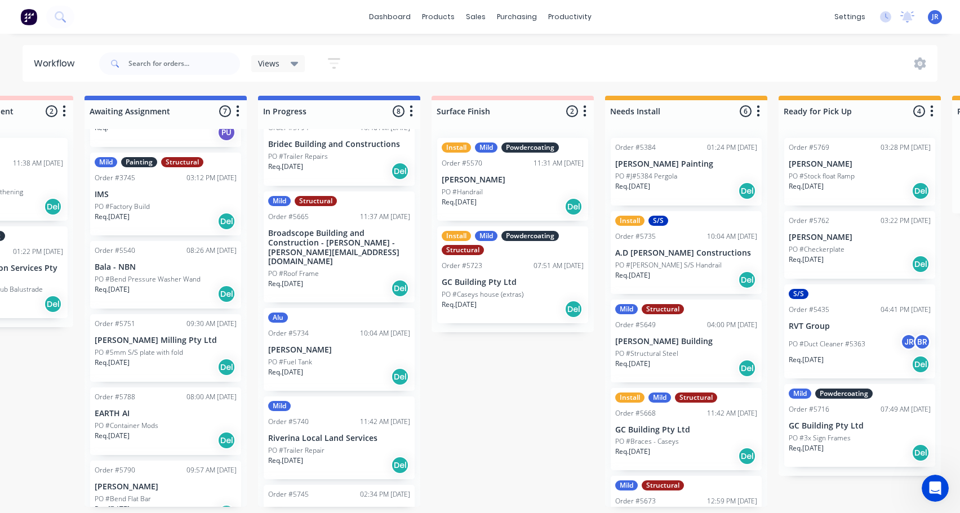
scroll to position [2, 0]
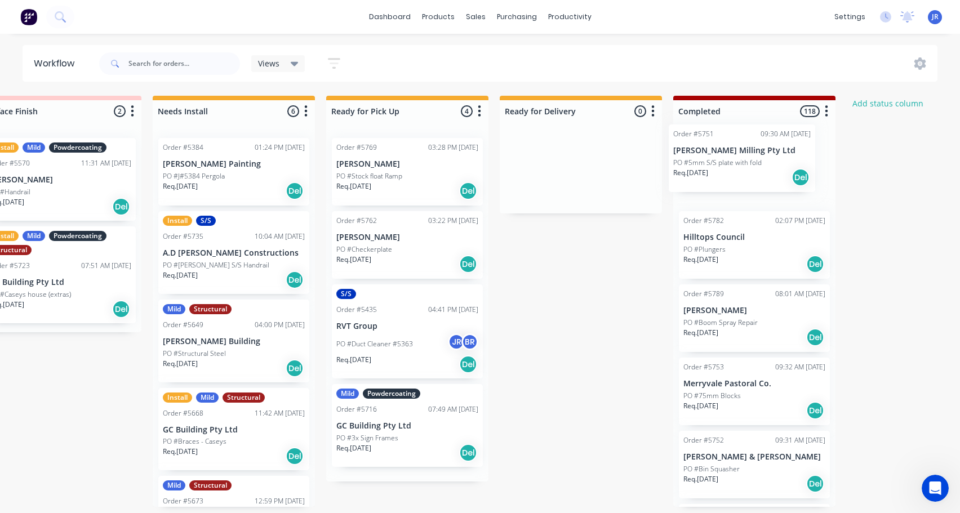
drag, startPoint x: 149, startPoint y: 420, endPoint x: 738, endPoint y: 270, distance: 608.0
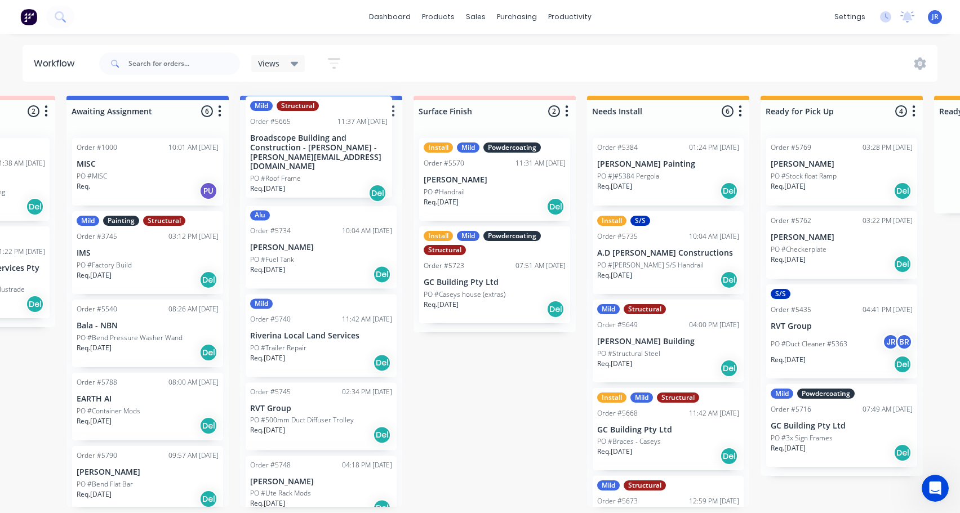
scroll to position [107, 0]
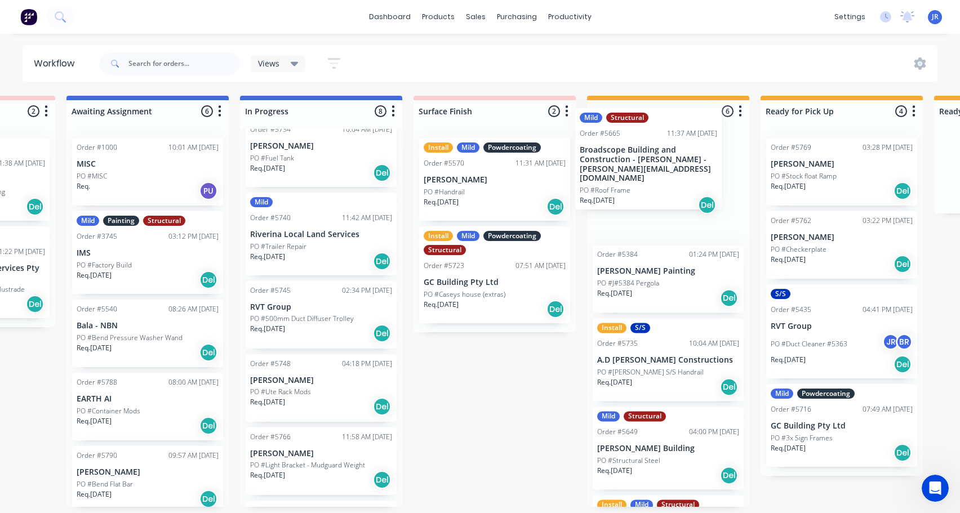
drag, startPoint x: 315, startPoint y: 173, endPoint x: 649, endPoint y: 185, distance: 333.6
click at [649, 185] on div "Submitted 9 Status colour #273444 hex #273444 Save Cancel Summaries Total order…" at bounding box center [166, 301] width 2695 height 411
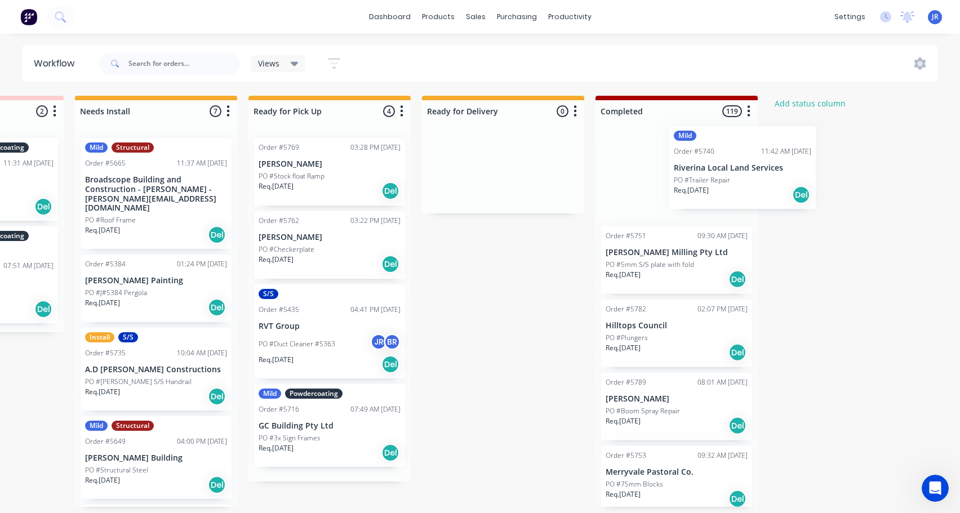
scroll to position [2, 1685]
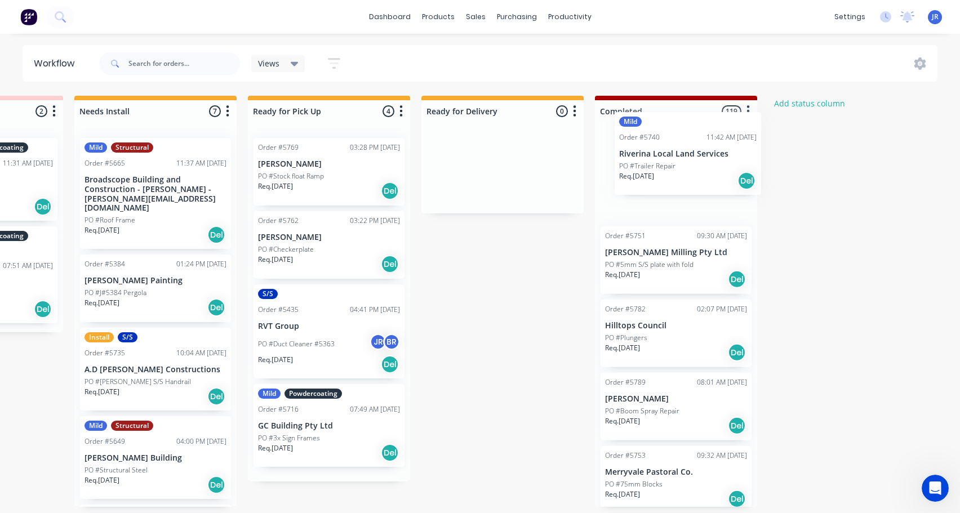
drag, startPoint x: 365, startPoint y: 252, endPoint x: 692, endPoint y: 176, distance: 336.0
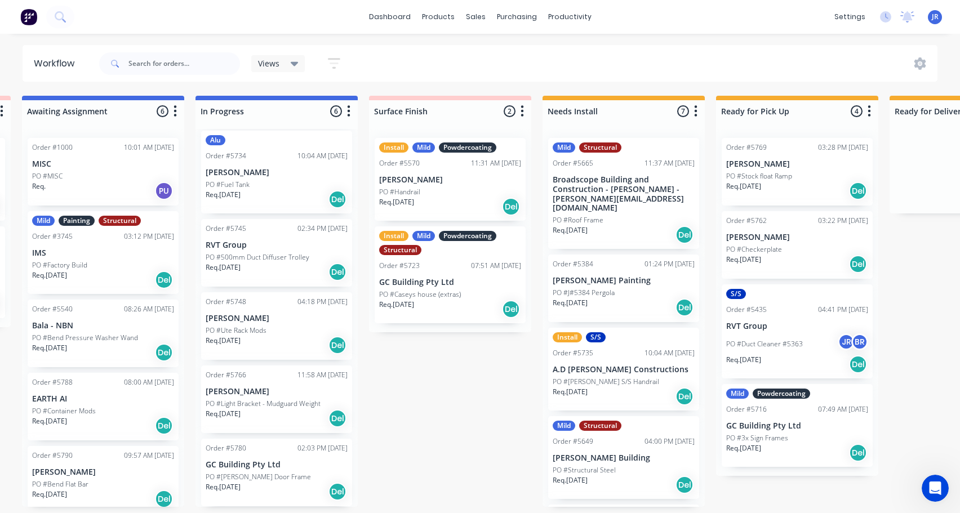
scroll to position [2, 1250]
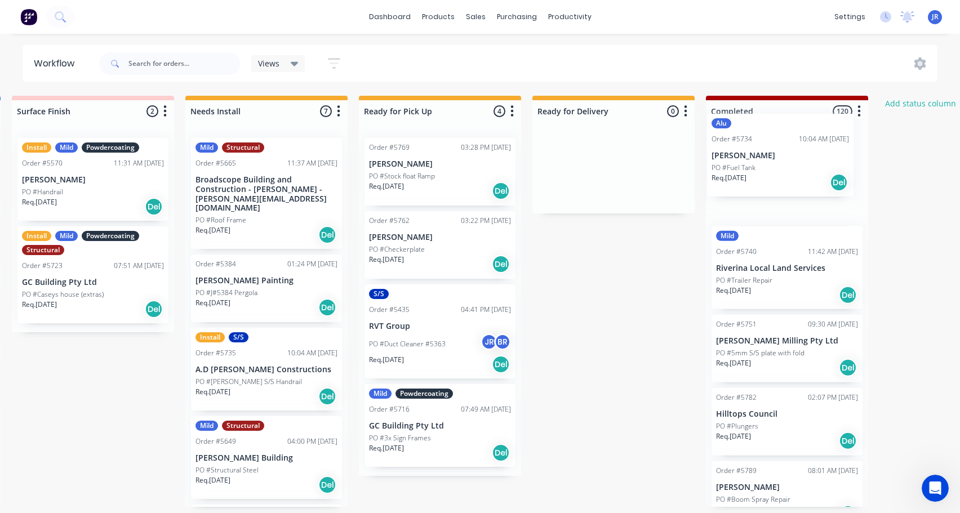
drag, startPoint x: 221, startPoint y: 195, endPoint x: 705, endPoint y: 356, distance: 509.7
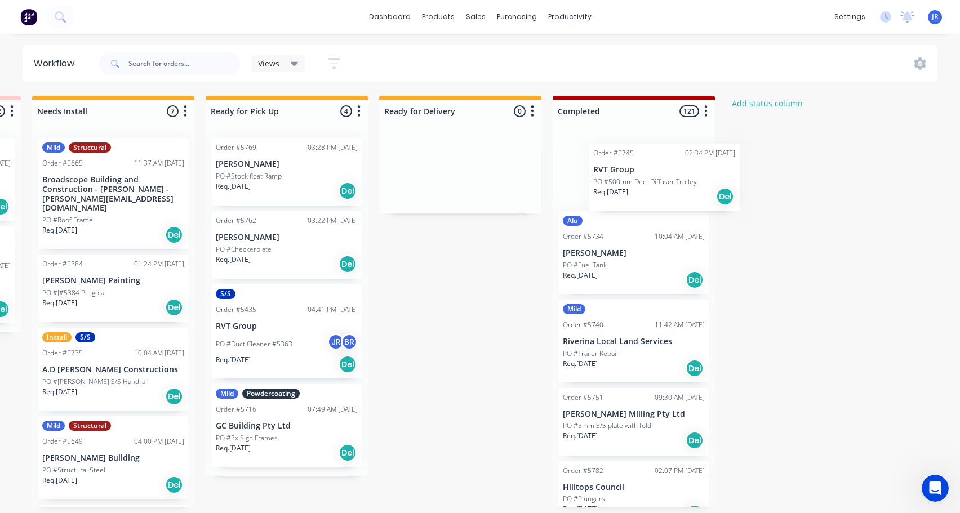
scroll to position [2, 1729]
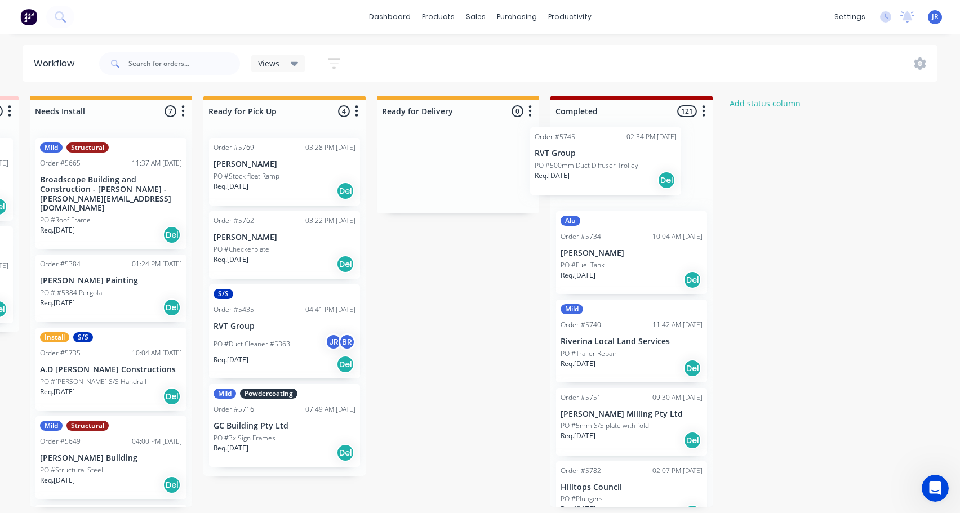
drag, startPoint x: 239, startPoint y: 259, endPoint x: 627, endPoint y: 182, distance: 395.4
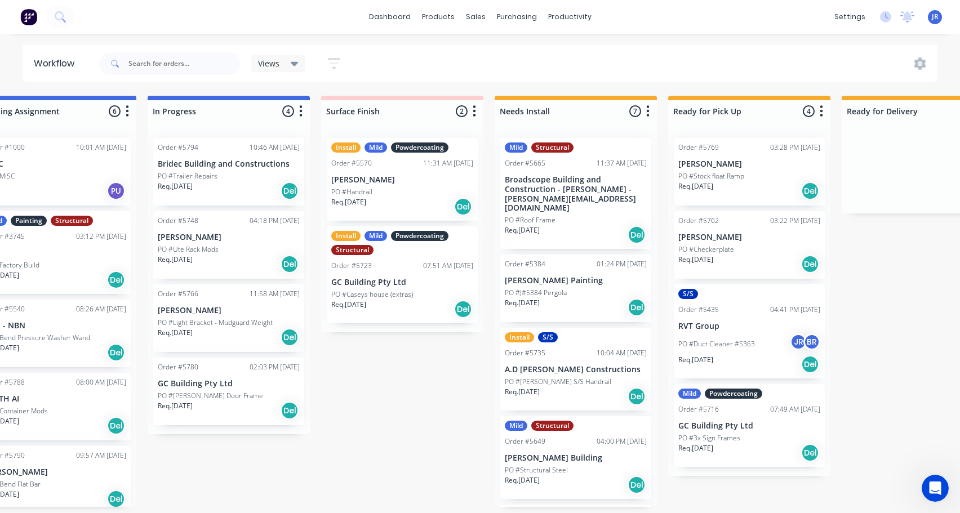
scroll to position [2, 1269]
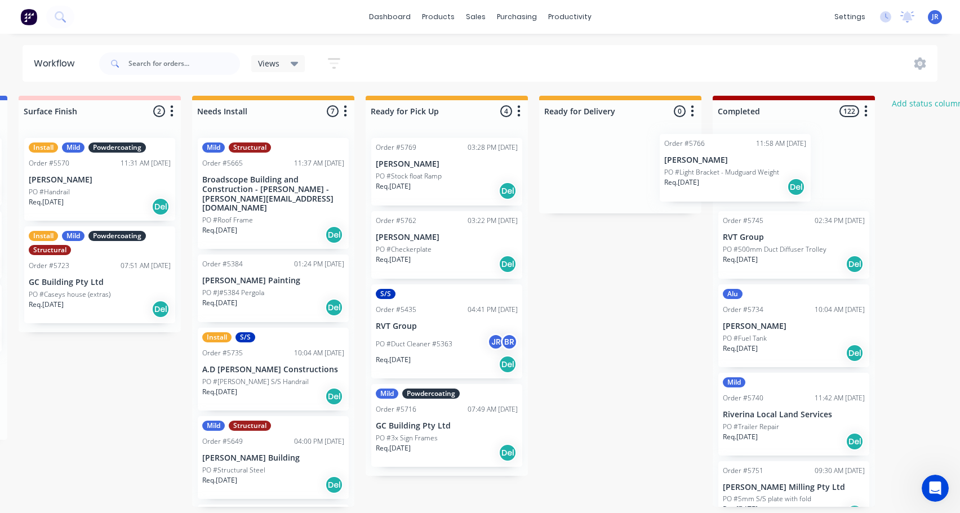
drag, startPoint x: 226, startPoint y: 337, endPoint x: 767, endPoint y: 222, distance: 552.7
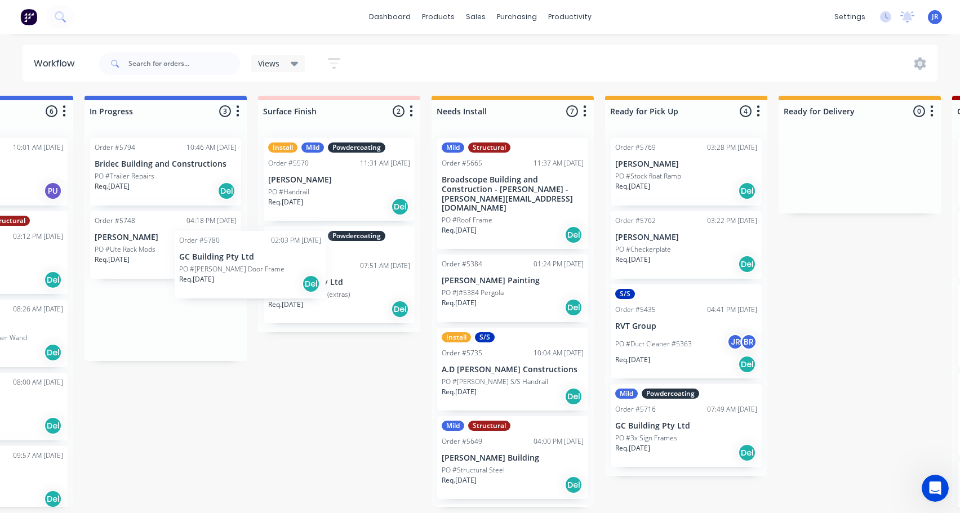
scroll to position [2, 1326]
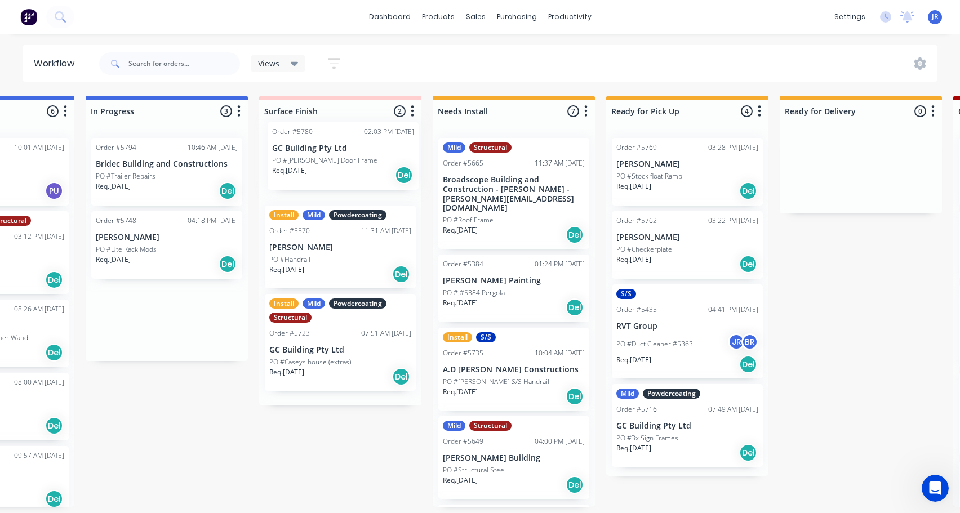
drag, startPoint x: 151, startPoint y: 326, endPoint x: 333, endPoint y: 162, distance: 245.3
click at [334, 162] on div "Submitted 9 Status colour #273444 hex #273444 Save Cancel Summaries Total order…" at bounding box center [12, 301] width 2695 height 411
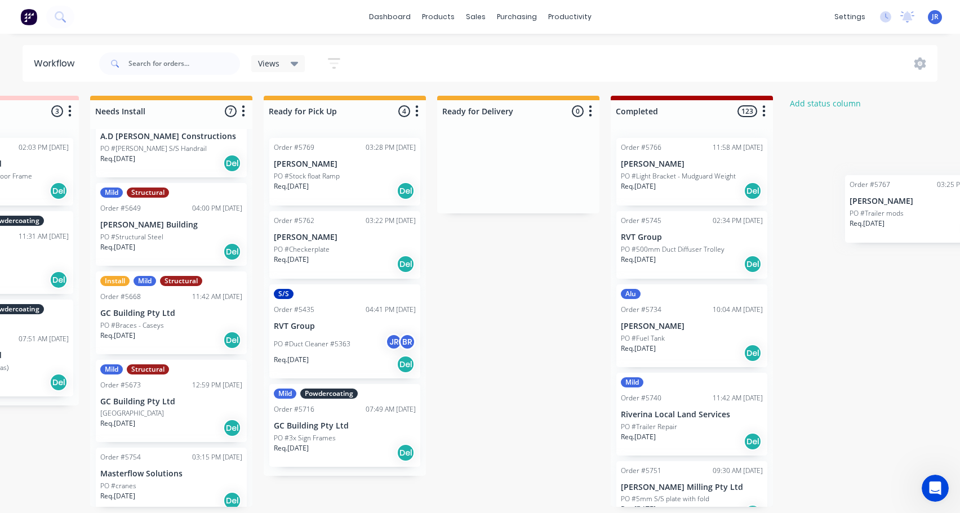
scroll to position [2, 1671]
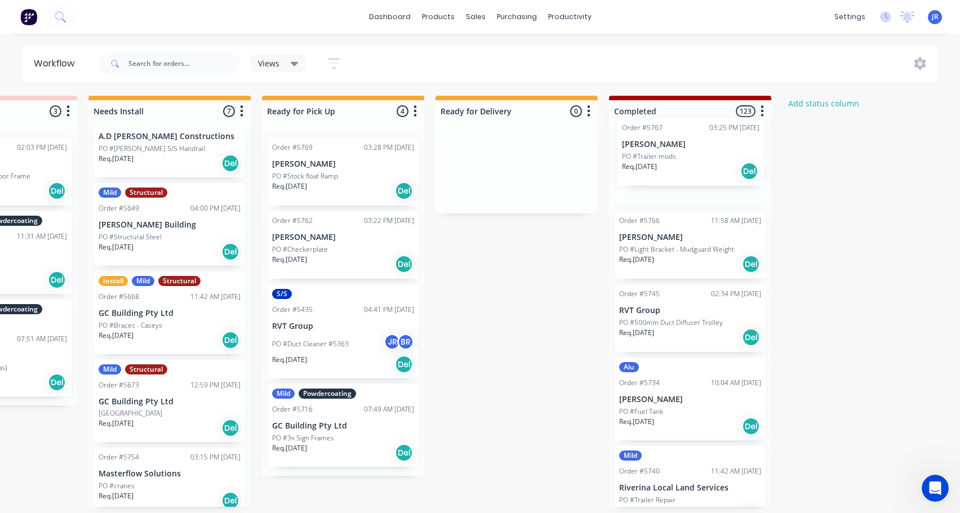
drag, startPoint x: 112, startPoint y: 354, endPoint x: 684, endPoint y: 158, distance: 604.3
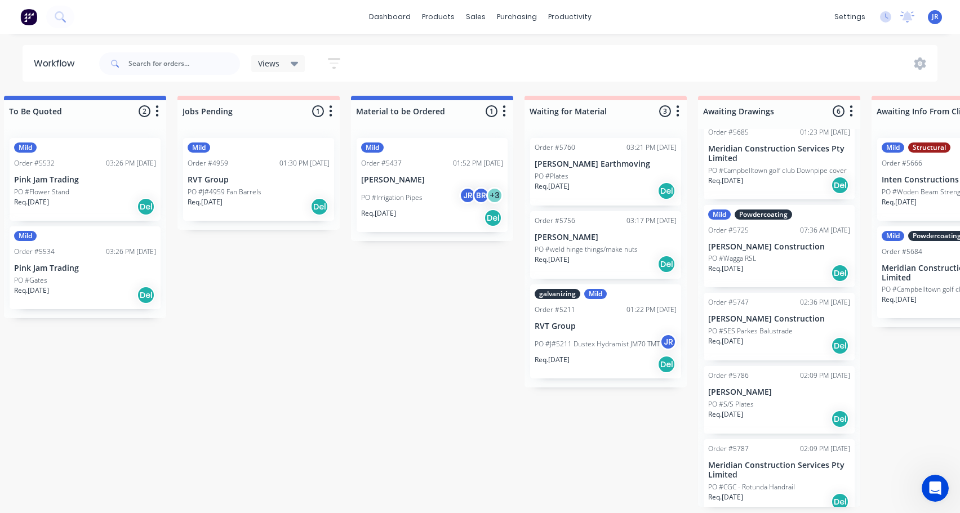
scroll to position [2, 0]
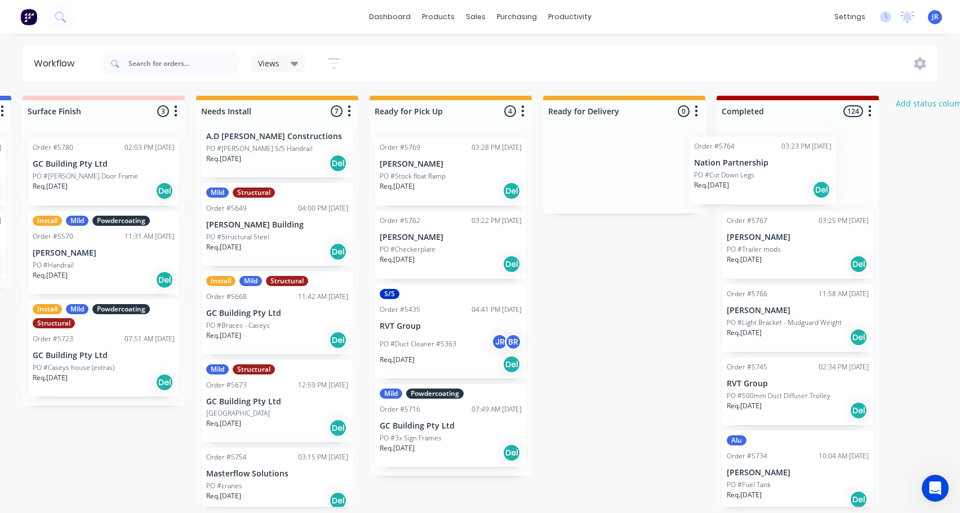
drag, startPoint x: 105, startPoint y: 285, endPoint x: 789, endPoint y: 175, distance: 693.2
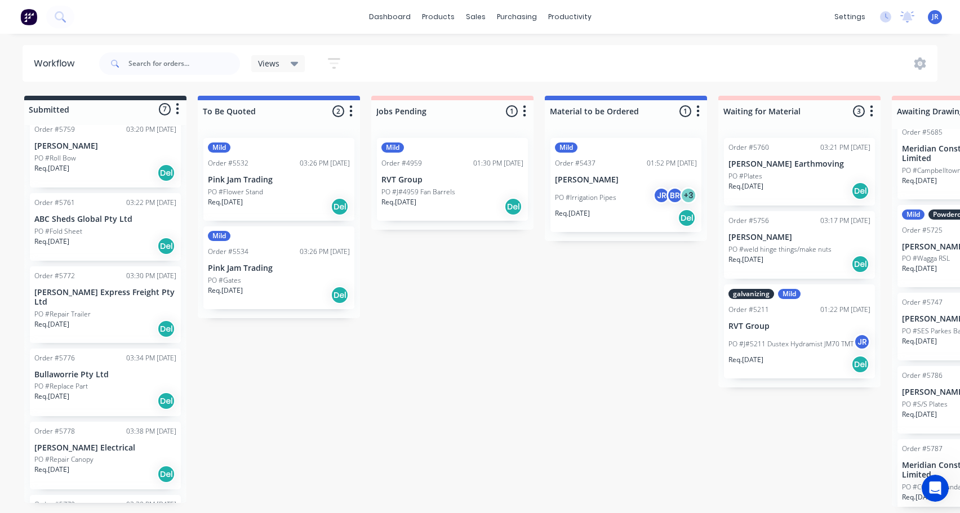
scroll to position [0, 0]
